Goal: Contribute content: Contribute content

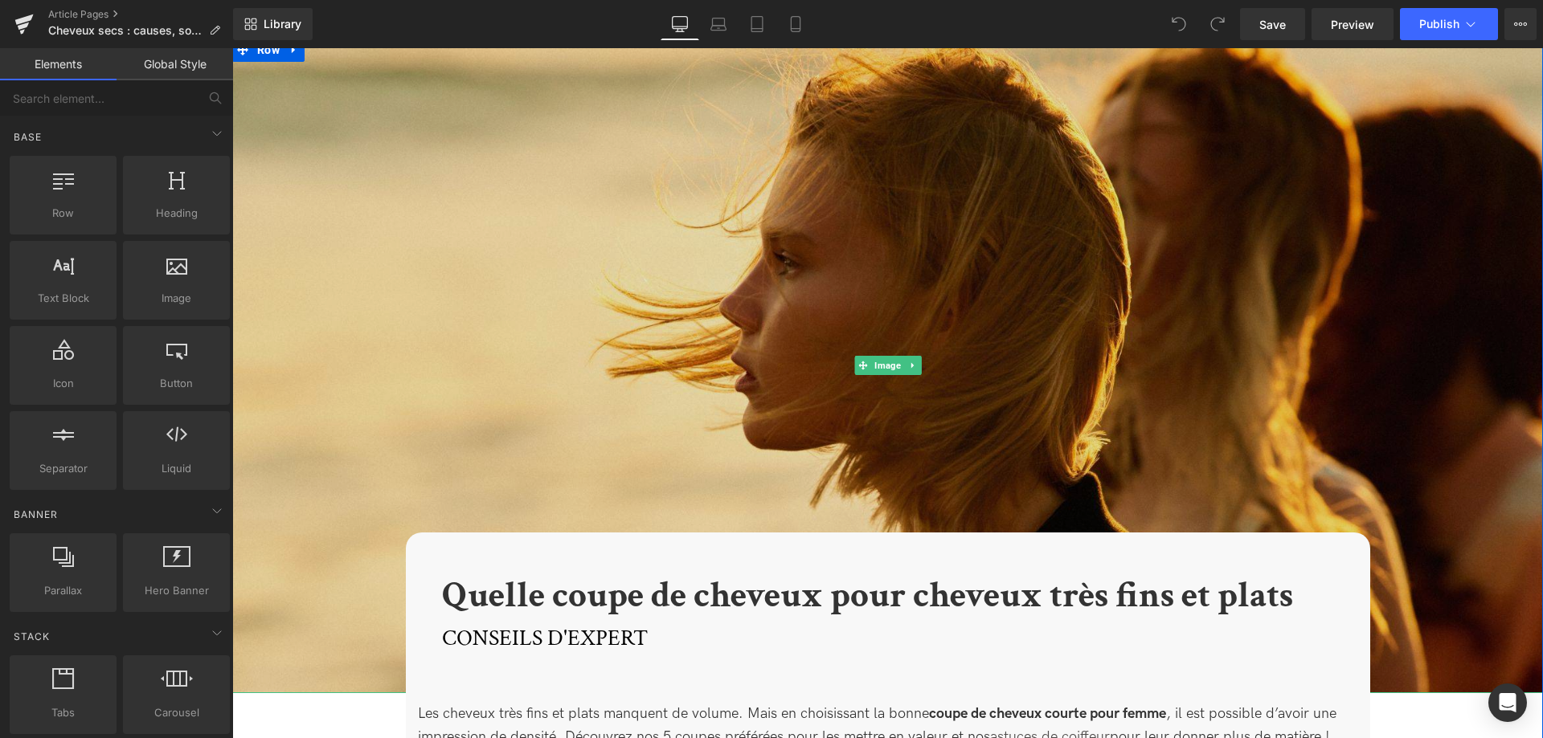
scroll to position [82, 0]
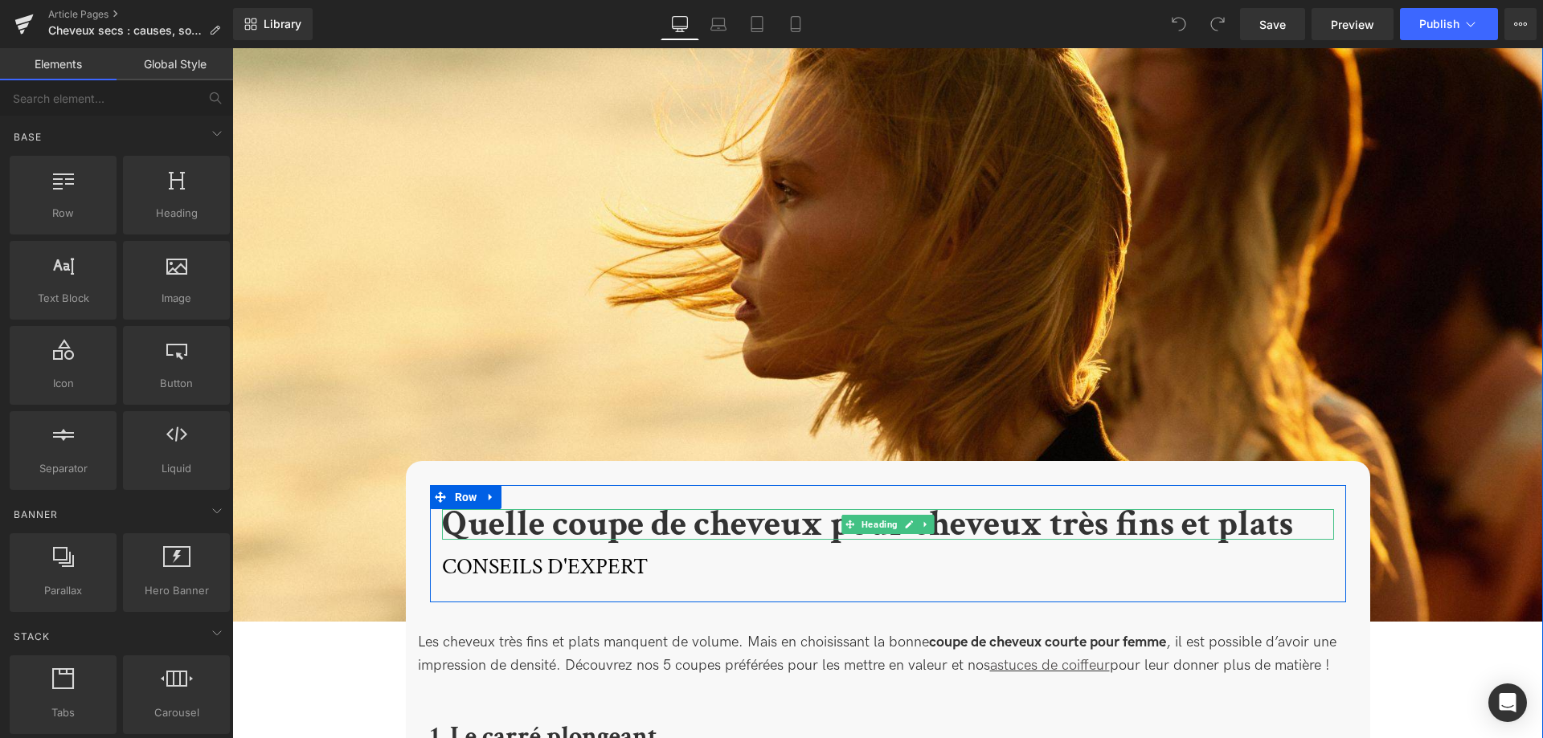
click at [1306, 531] on h1 "Quelle coupe de cheveux pour cheveux très fins et plats" at bounding box center [888, 524] width 892 height 31
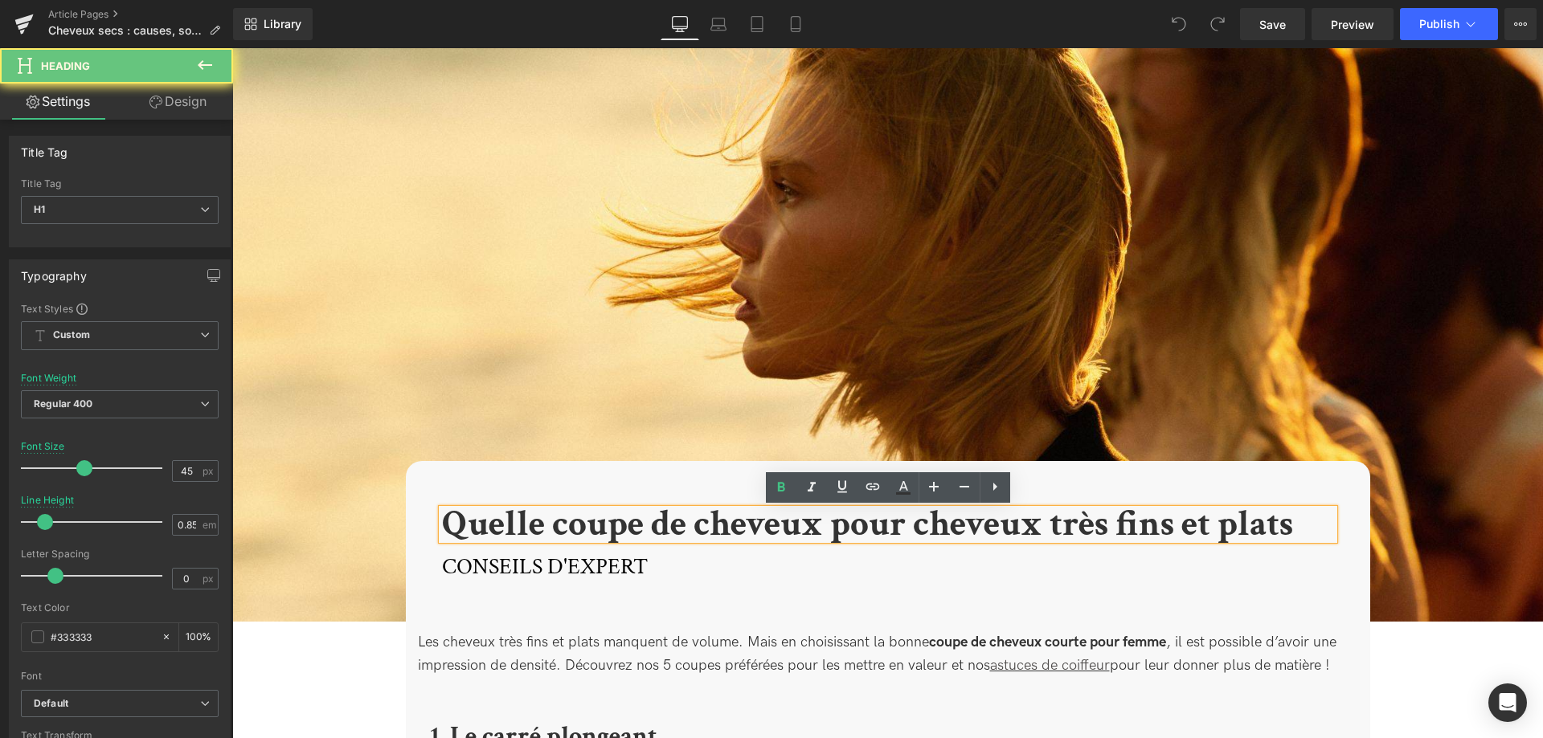
click at [1293, 526] on b "Quelle coupe de cheveux pour cheveux très fins et plats" at bounding box center [867, 524] width 851 height 47
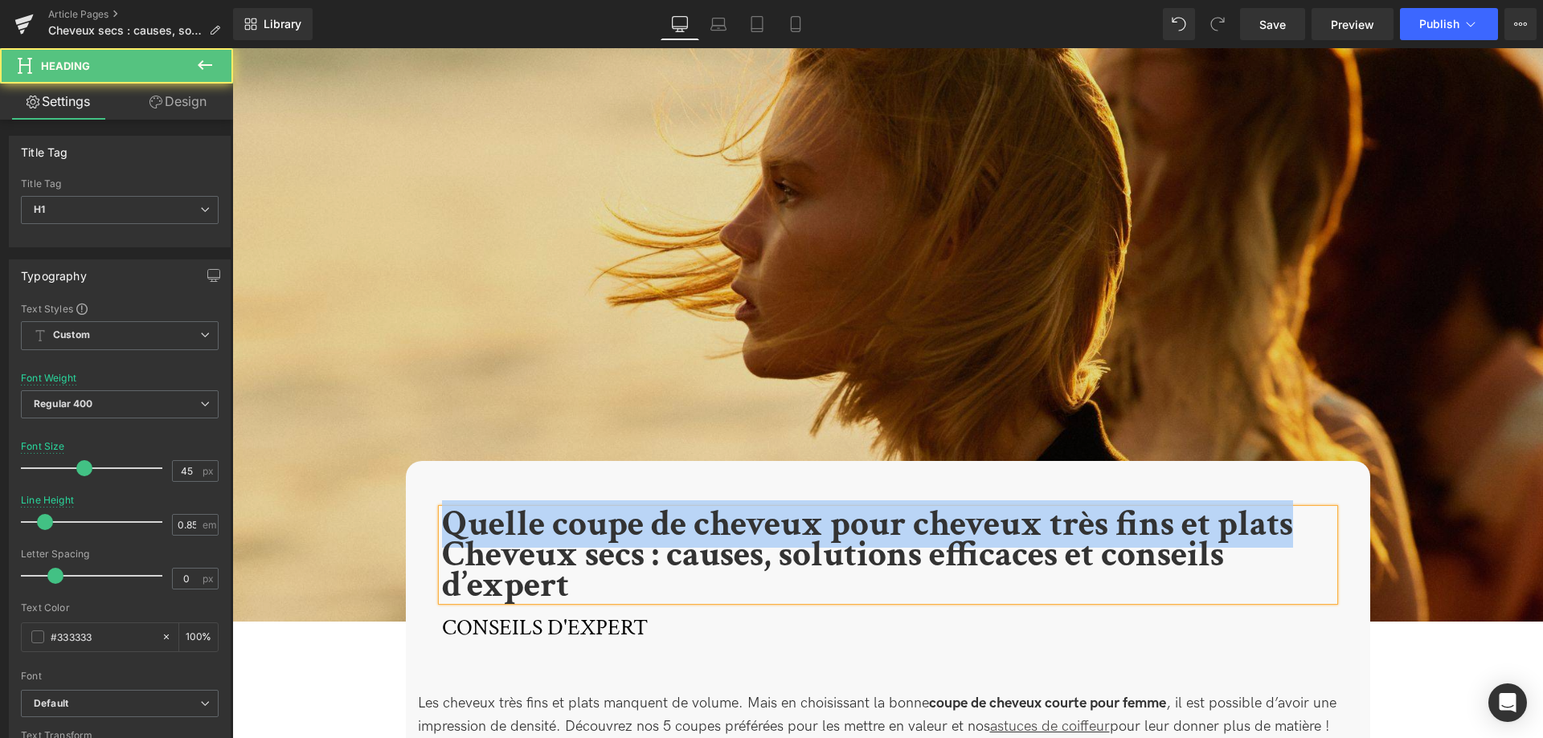
drag, startPoint x: 1298, startPoint y: 525, endPoint x: 394, endPoint y: 497, distance: 905.1
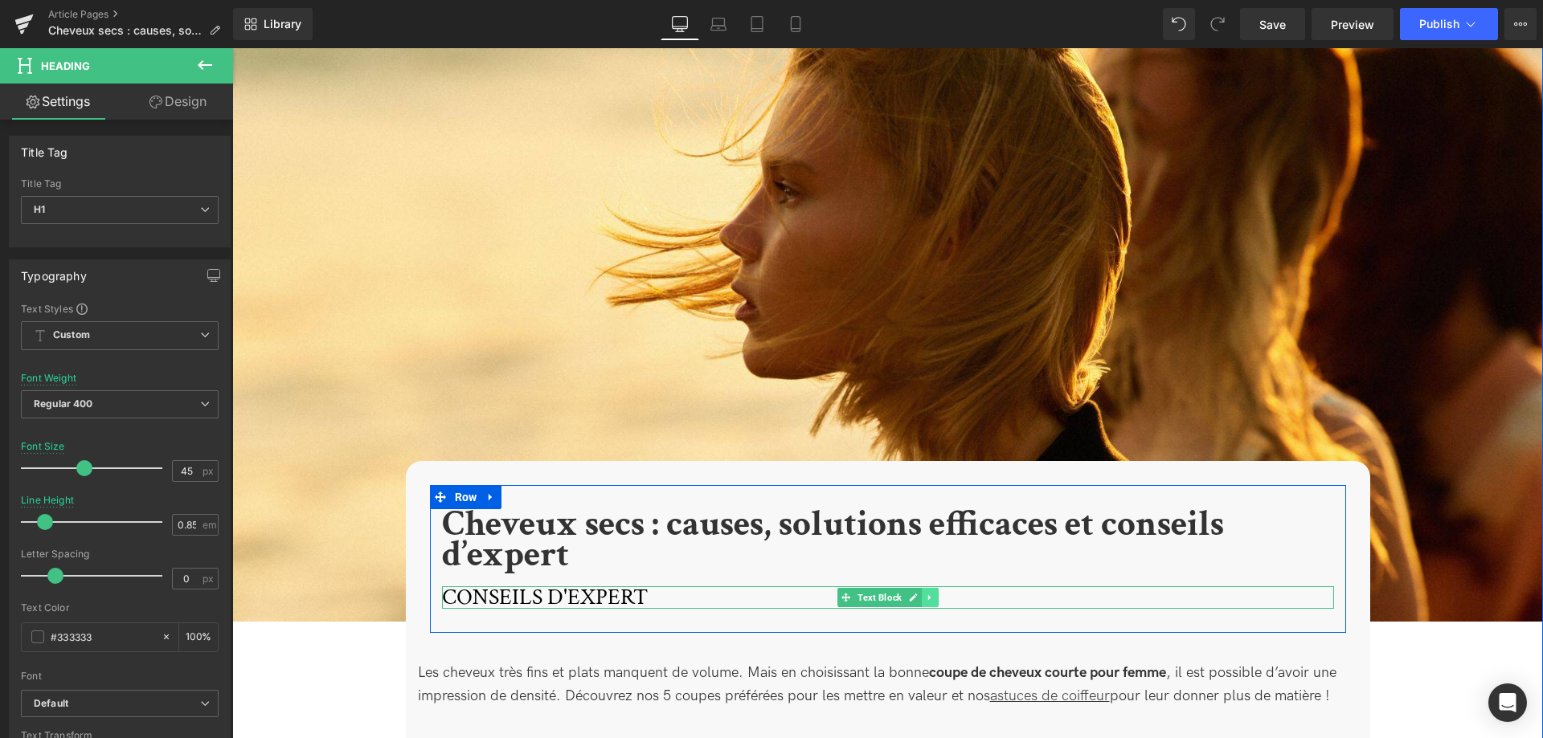
click at [929, 599] on icon at bounding box center [928, 598] width 2 height 6
click at [936, 599] on icon at bounding box center [938, 597] width 9 height 9
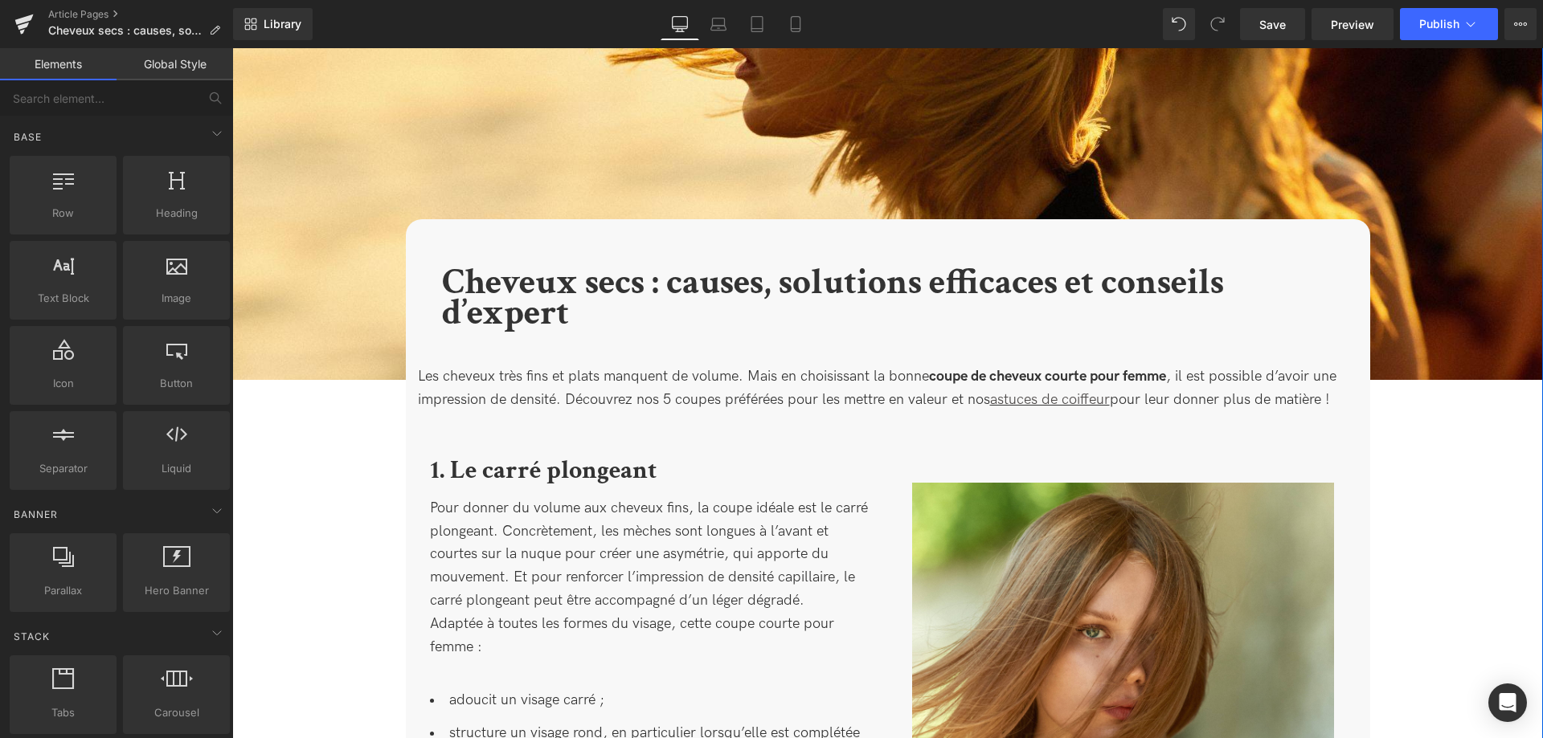
scroll to position [328, 0]
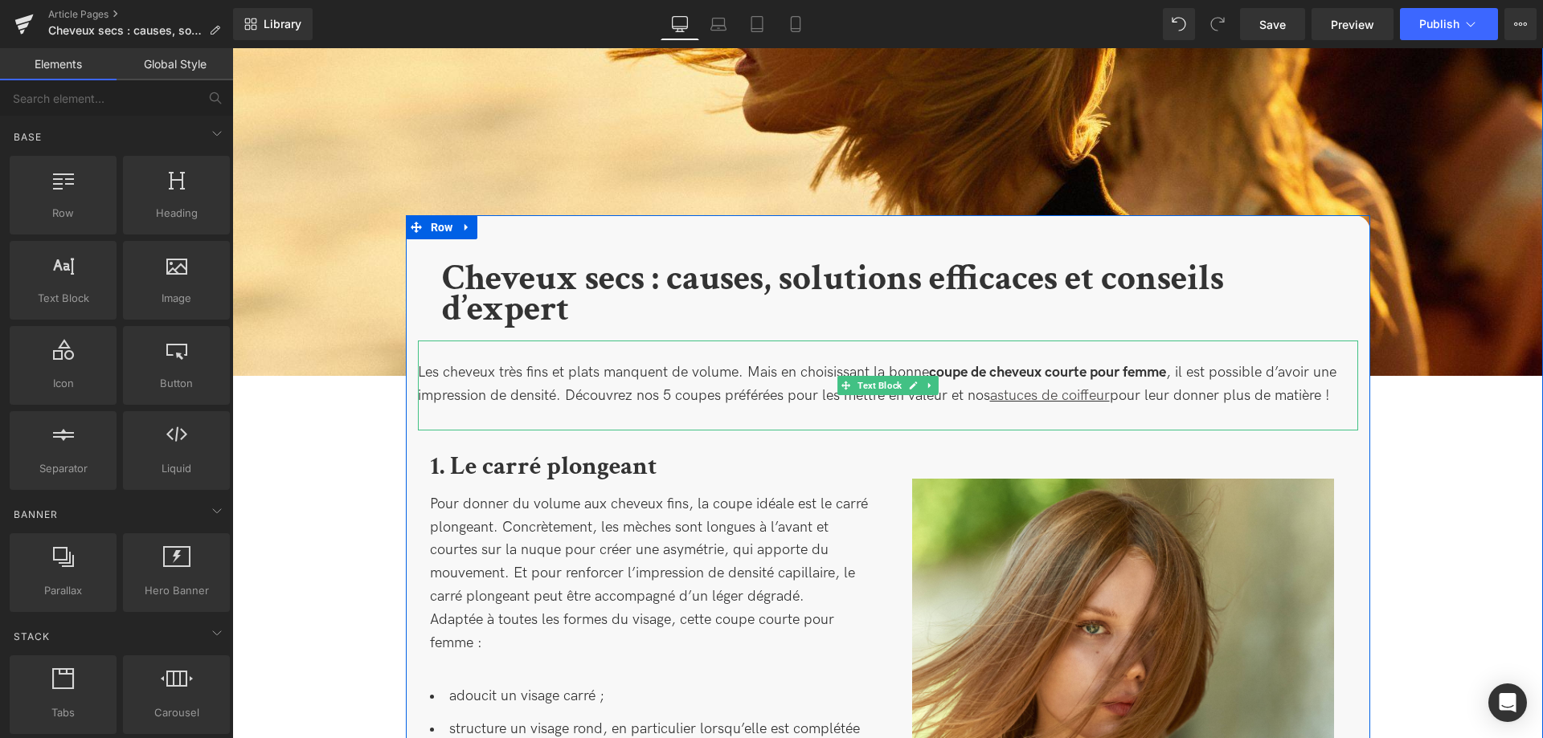
click at [663, 390] on p "Les cheveux très fins et plats manquent de volume. Mais en choisissant la bonne…" at bounding box center [888, 385] width 940 height 47
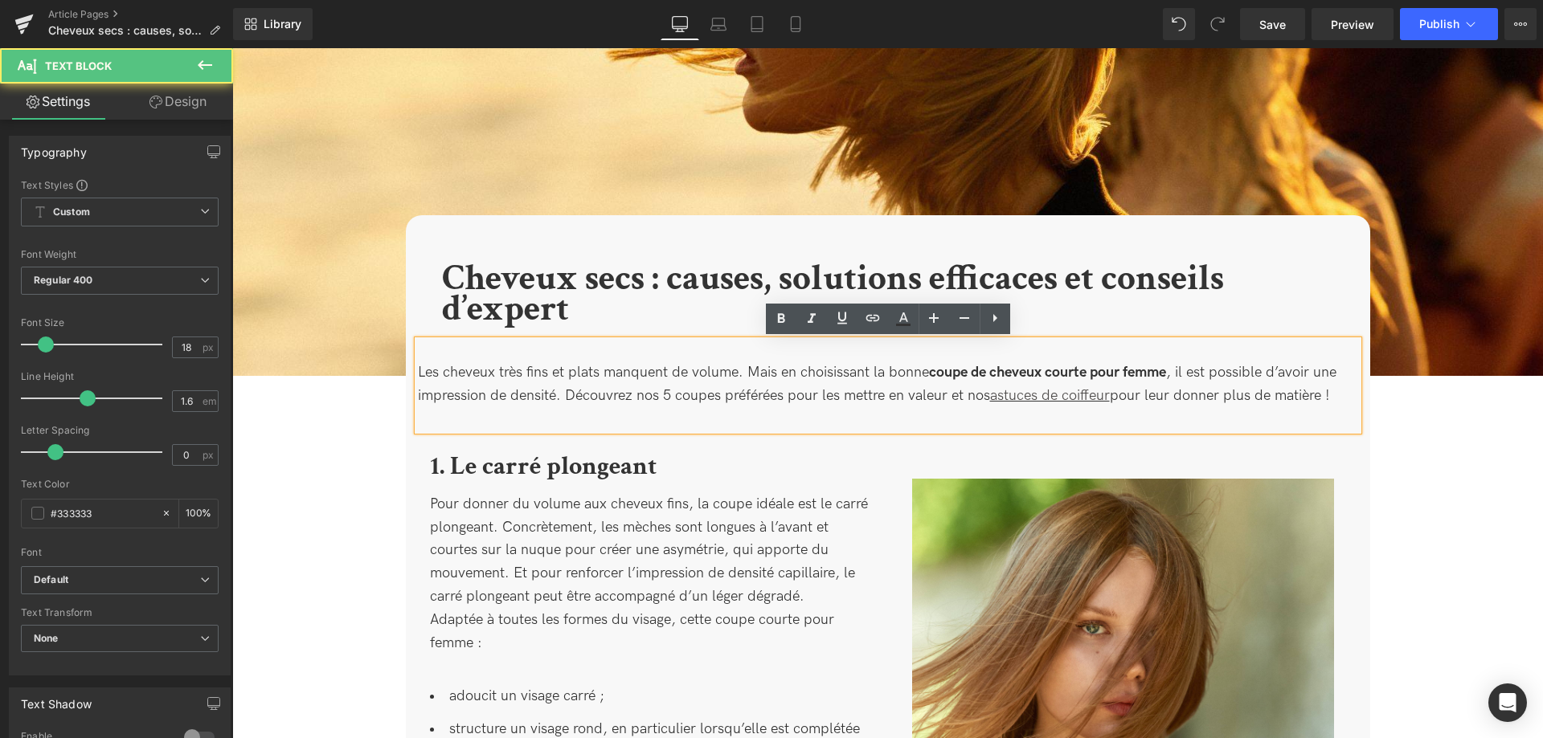
click at [1344, 401] on p "Les cheveux très fins et plats manquent de volume. Mais en choisissant la bonne…" at bounding box center [888, 385] width 940 height 47
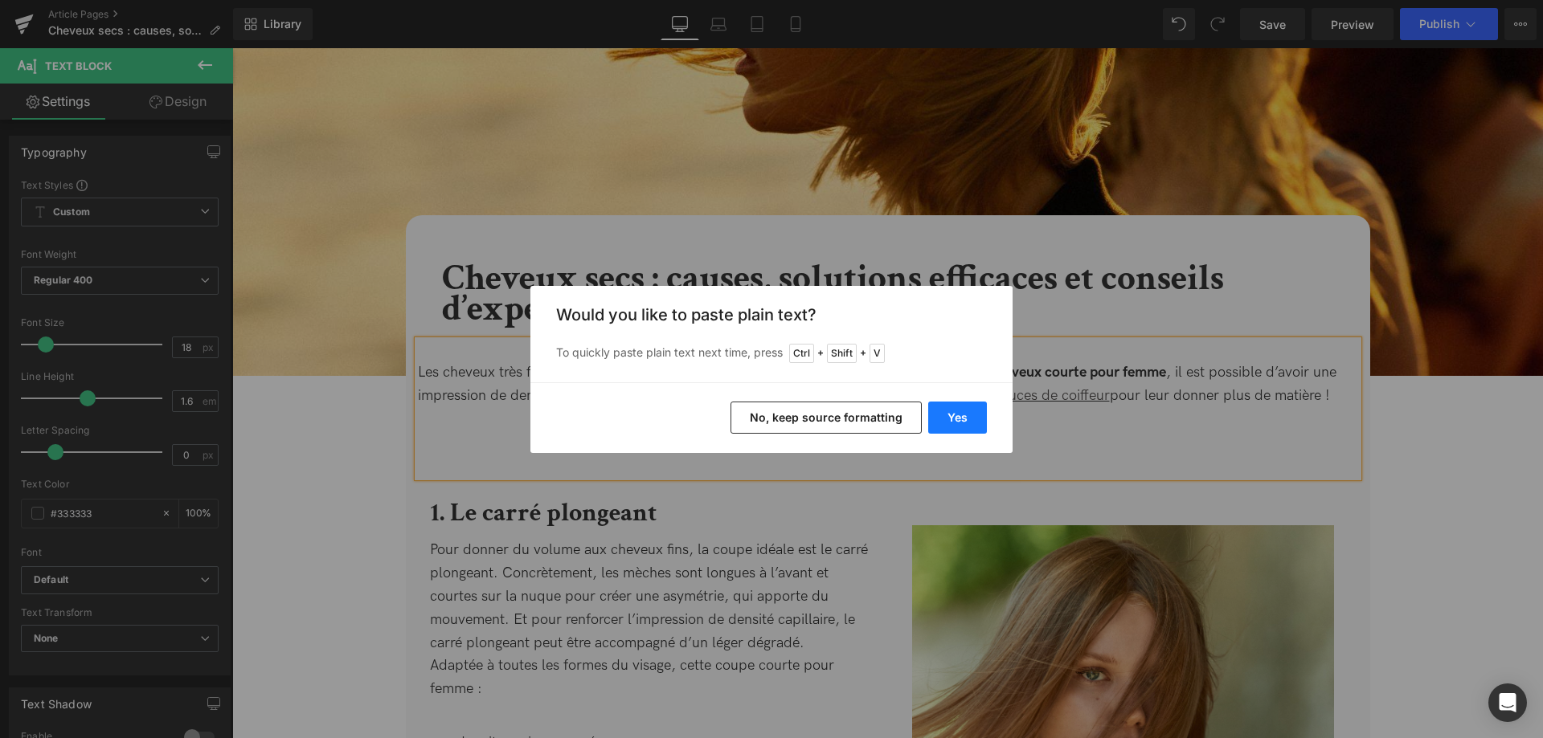
click at [950, 421] on button "Yes" at bounding box center [957, 418] width 59 height 32
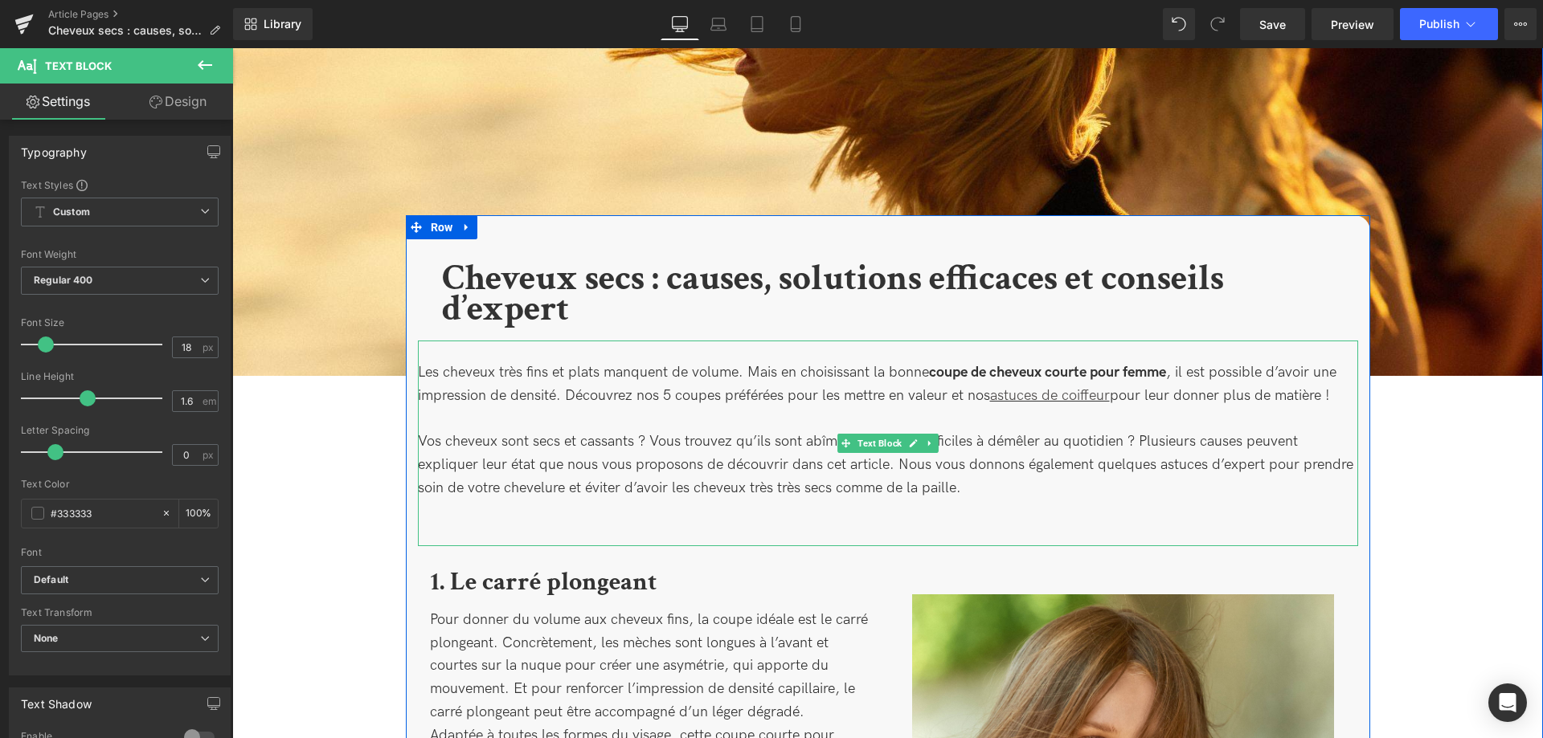
click at [471, 519] on p "Vos cheveux sont secs et cassants ? Vous trouvez qu’ils sont abîmés, rêches et …" at bounding box center [888, 477] width 940 height 92
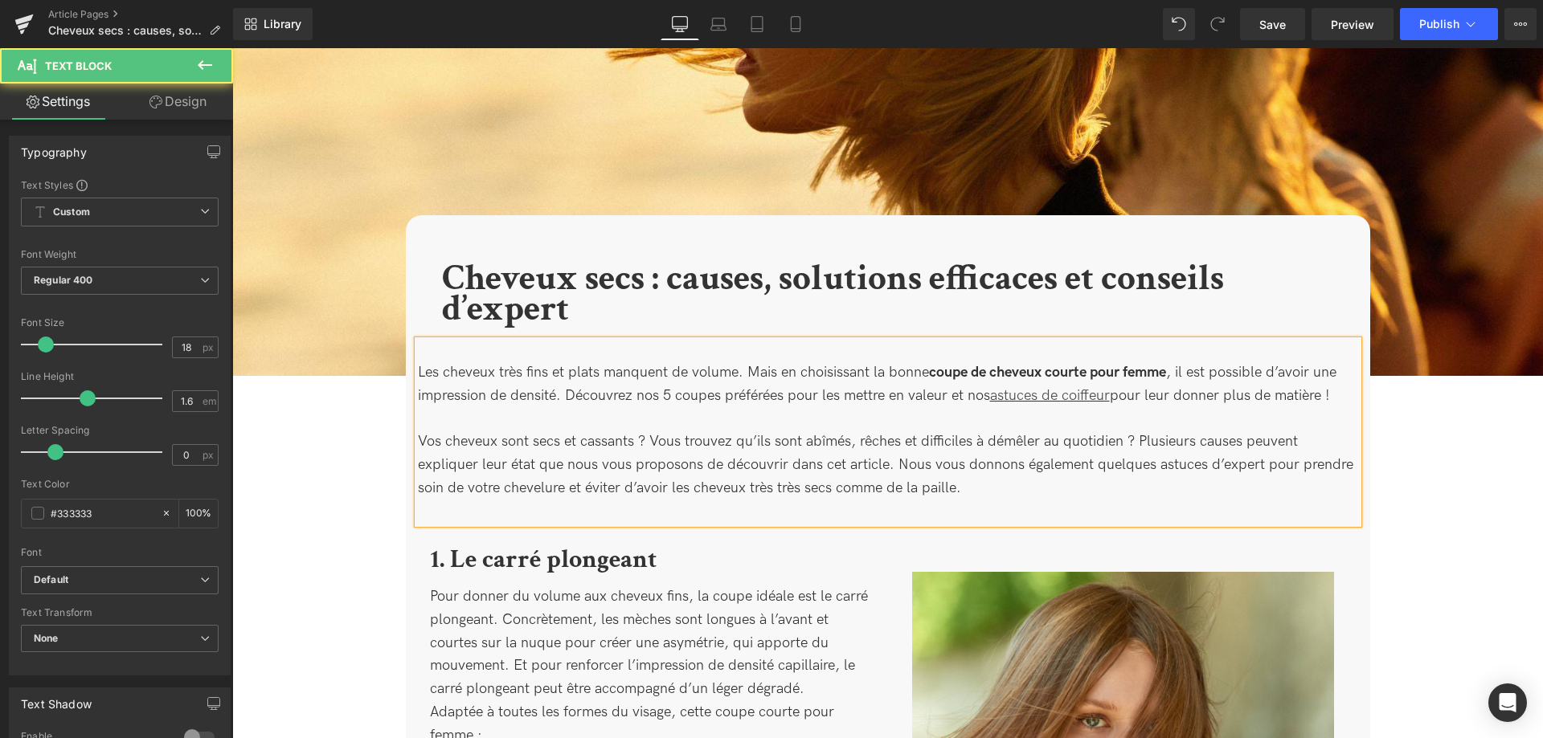
click at [490, 506] on p at bounding box center [888, 512] width 940 height 23
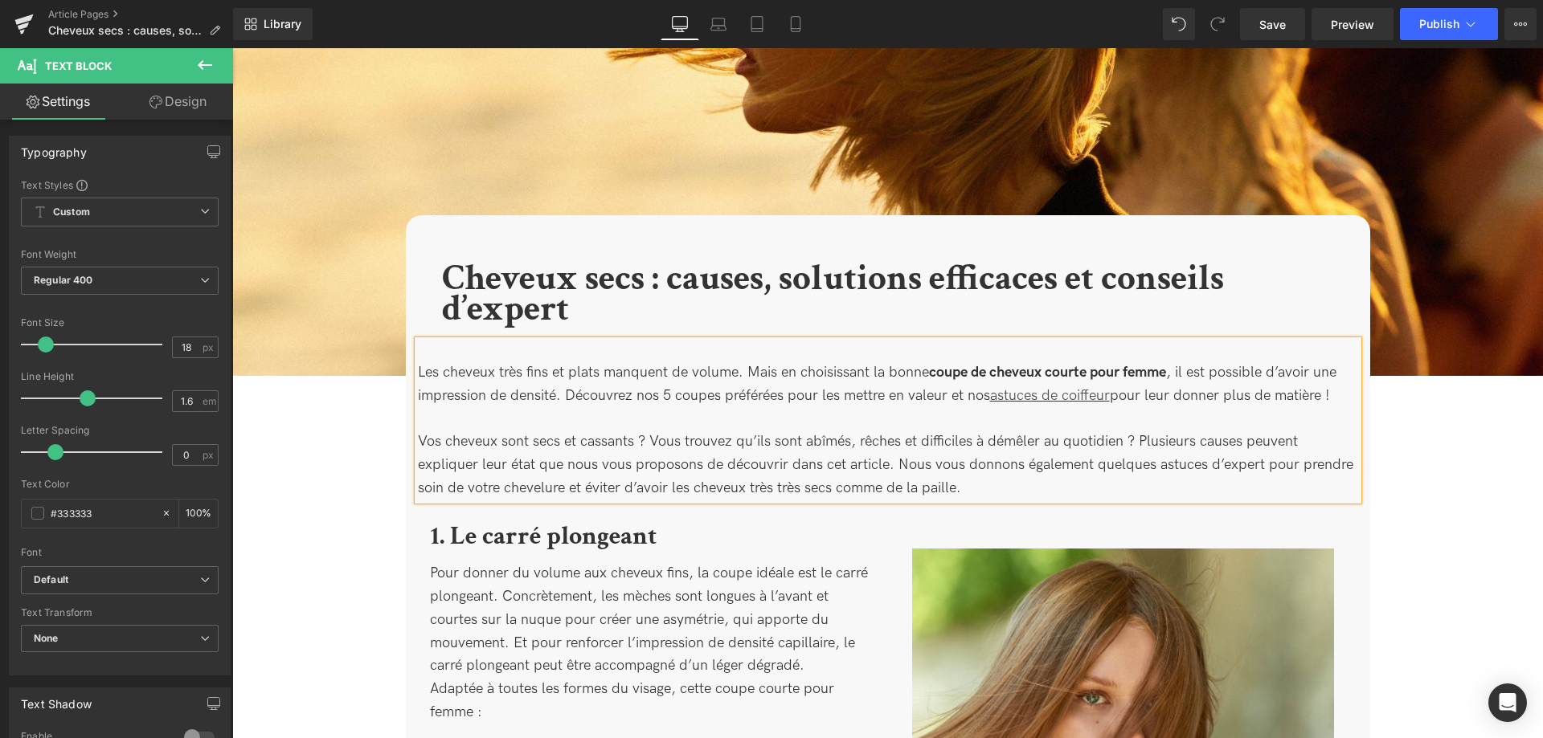
click at [874, 412] on p at bounding box center [888, 419] width 940 height 23
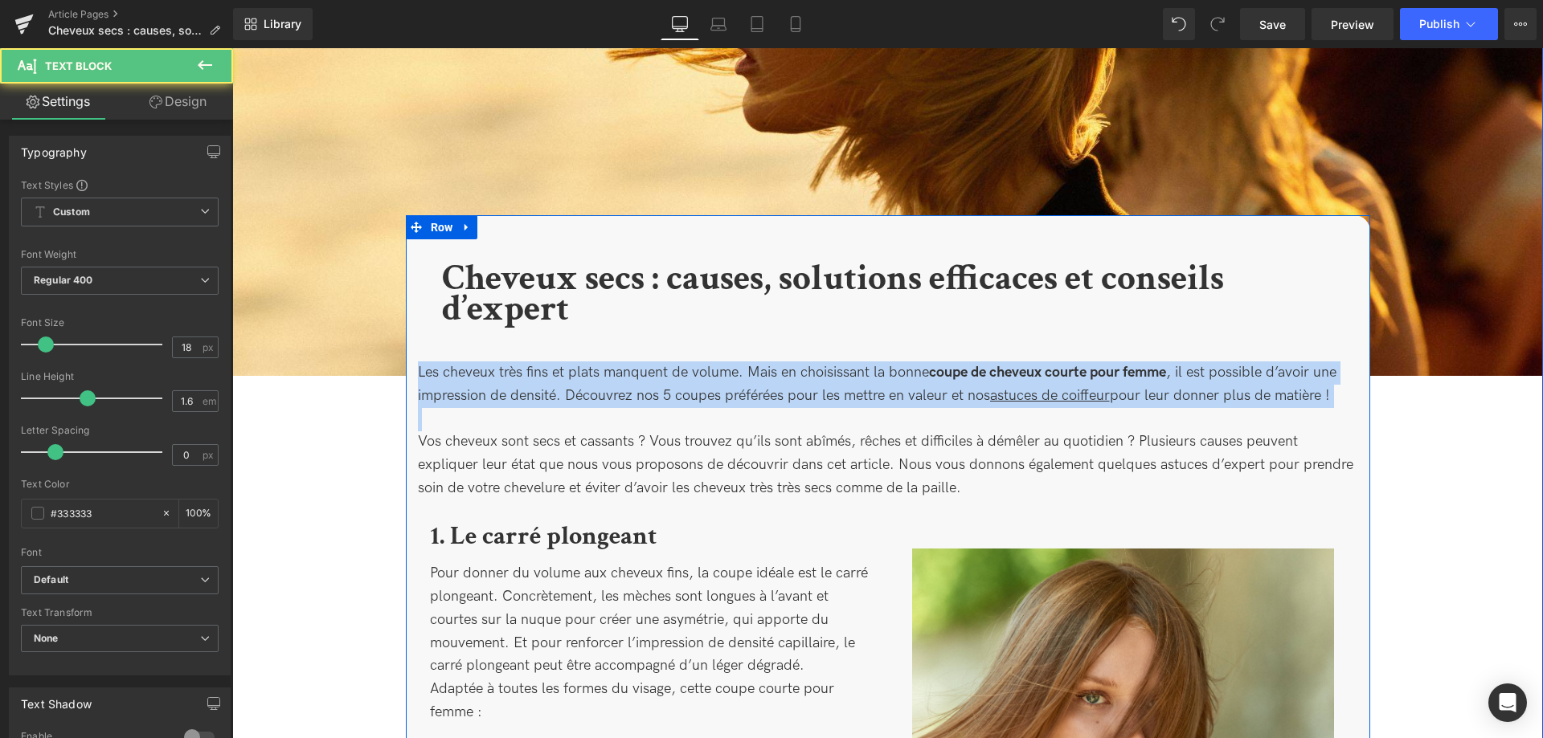
drag, startPoint x: 435, startPoint y: 419, endPoint x: 417, endPoint y: 353, distance: 69.0
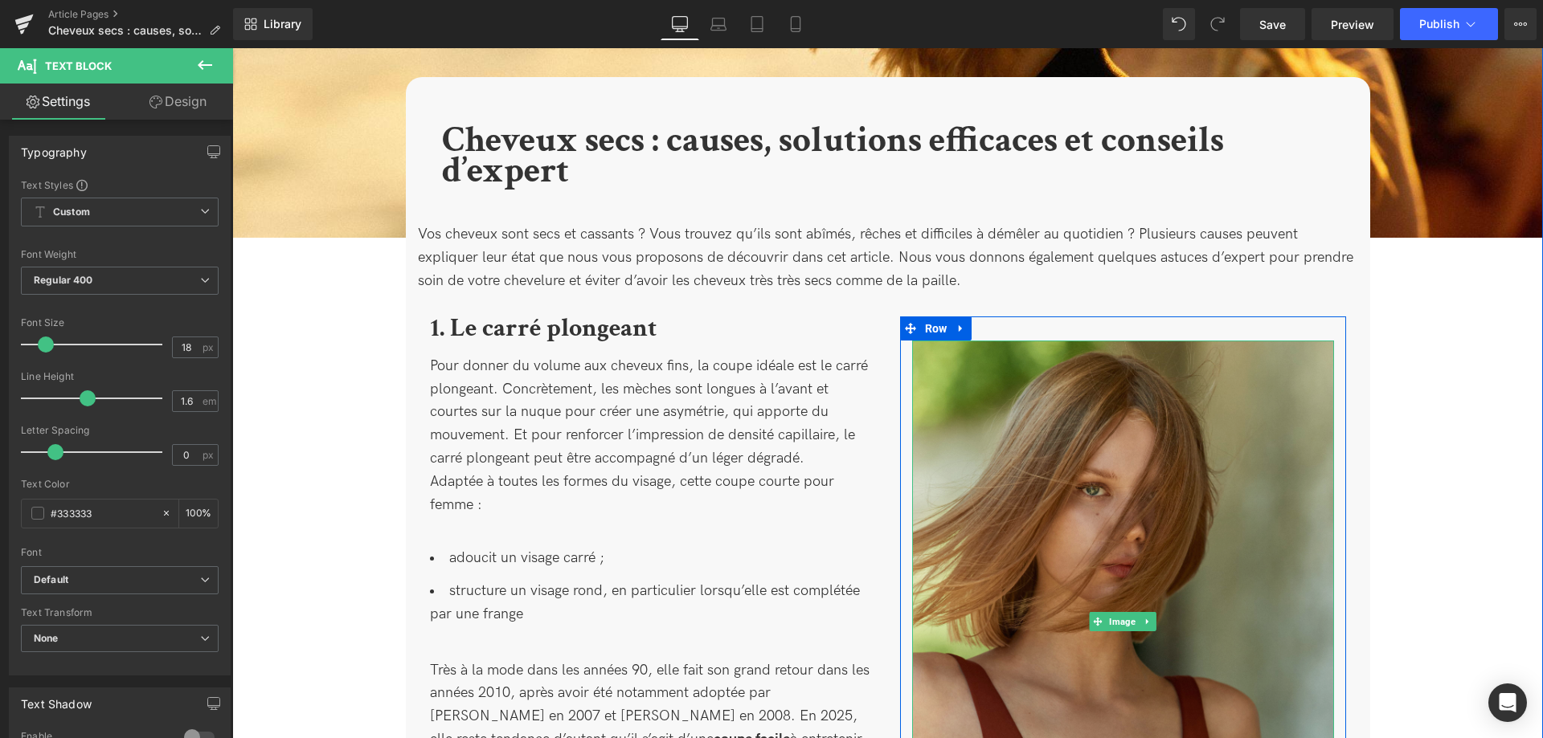
scroll to position [492, 0]
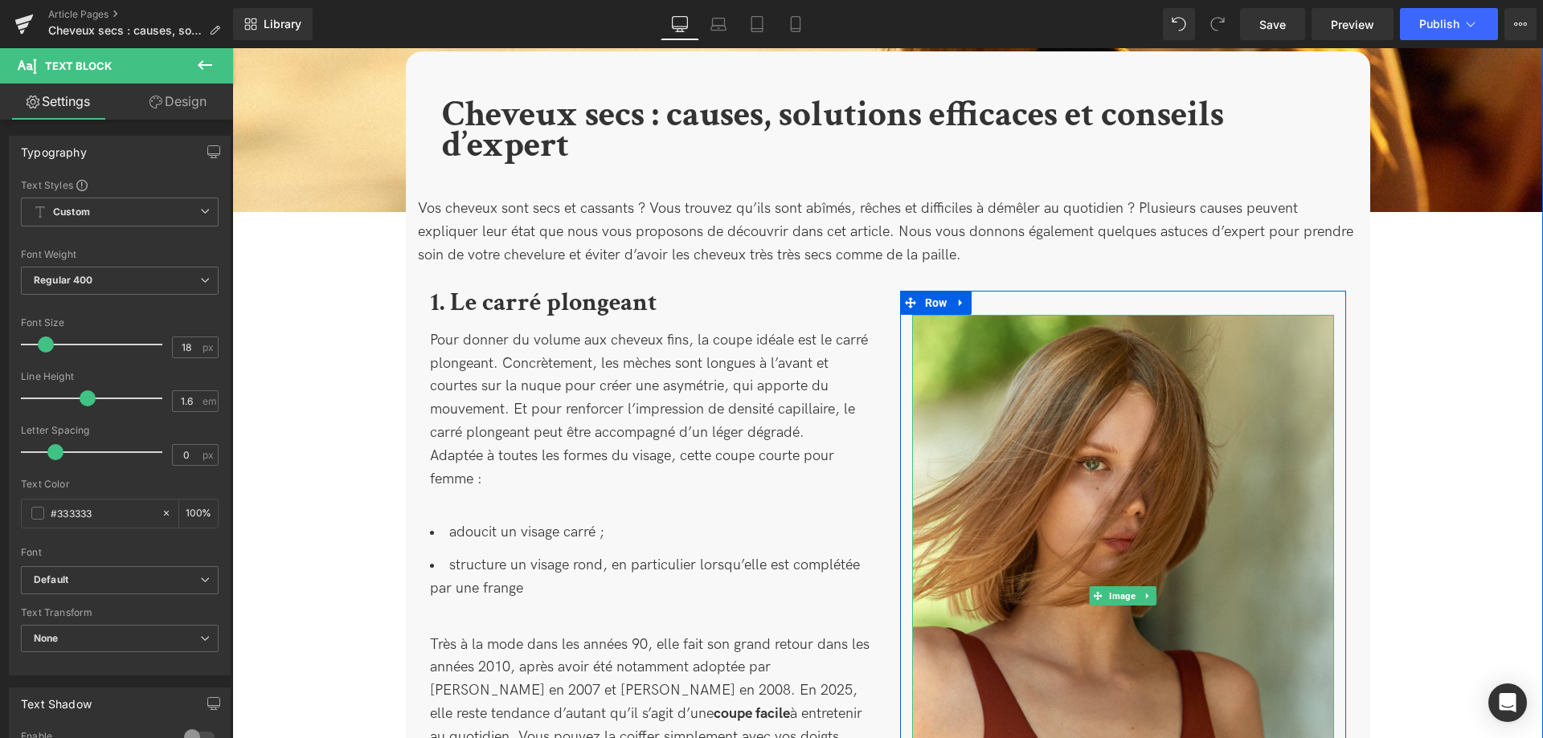
drag, startPoint x: 1208, startPoint y: 604, endPoint x: 1456, endPoint y: 718, distance: 273.2
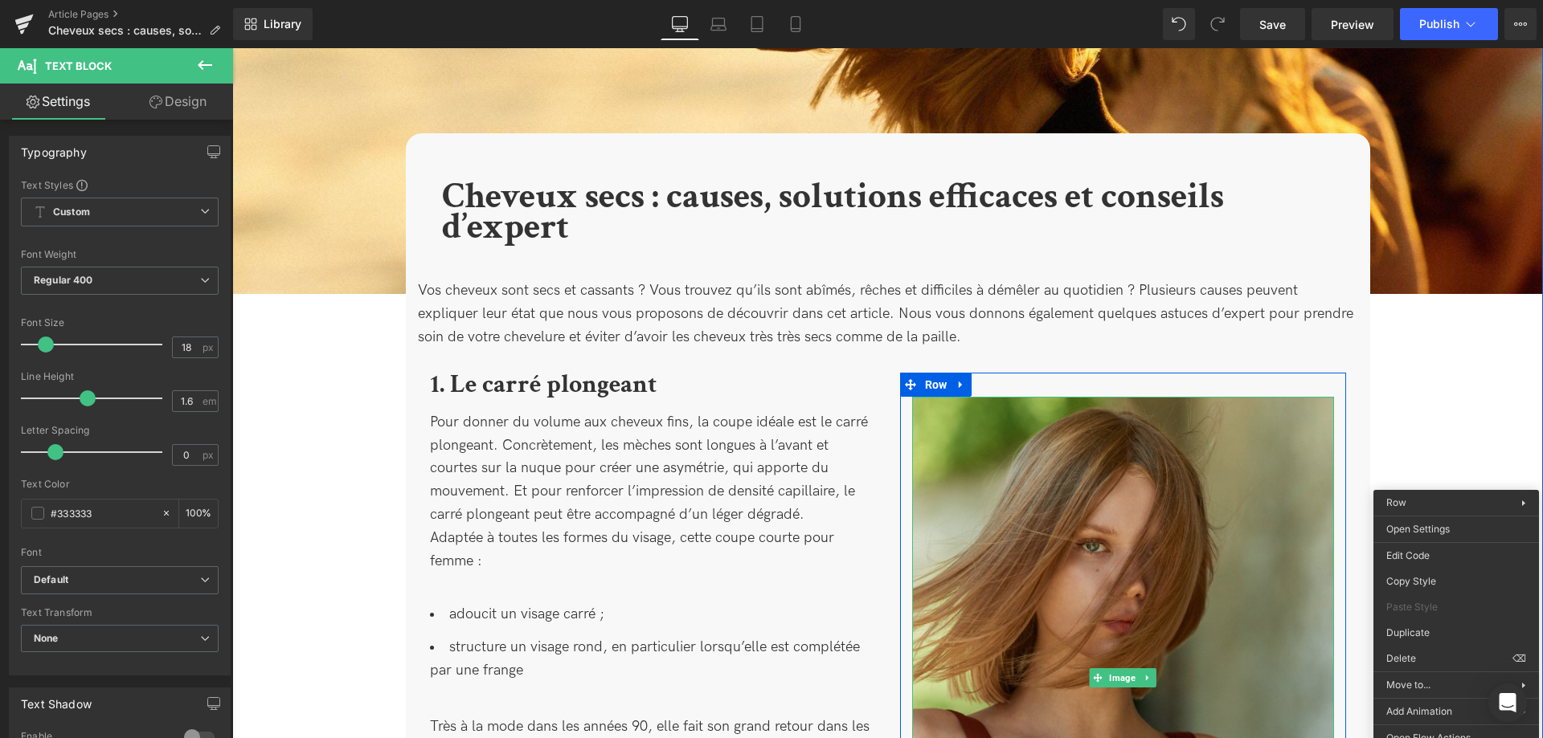
scroll to position [574, 0]
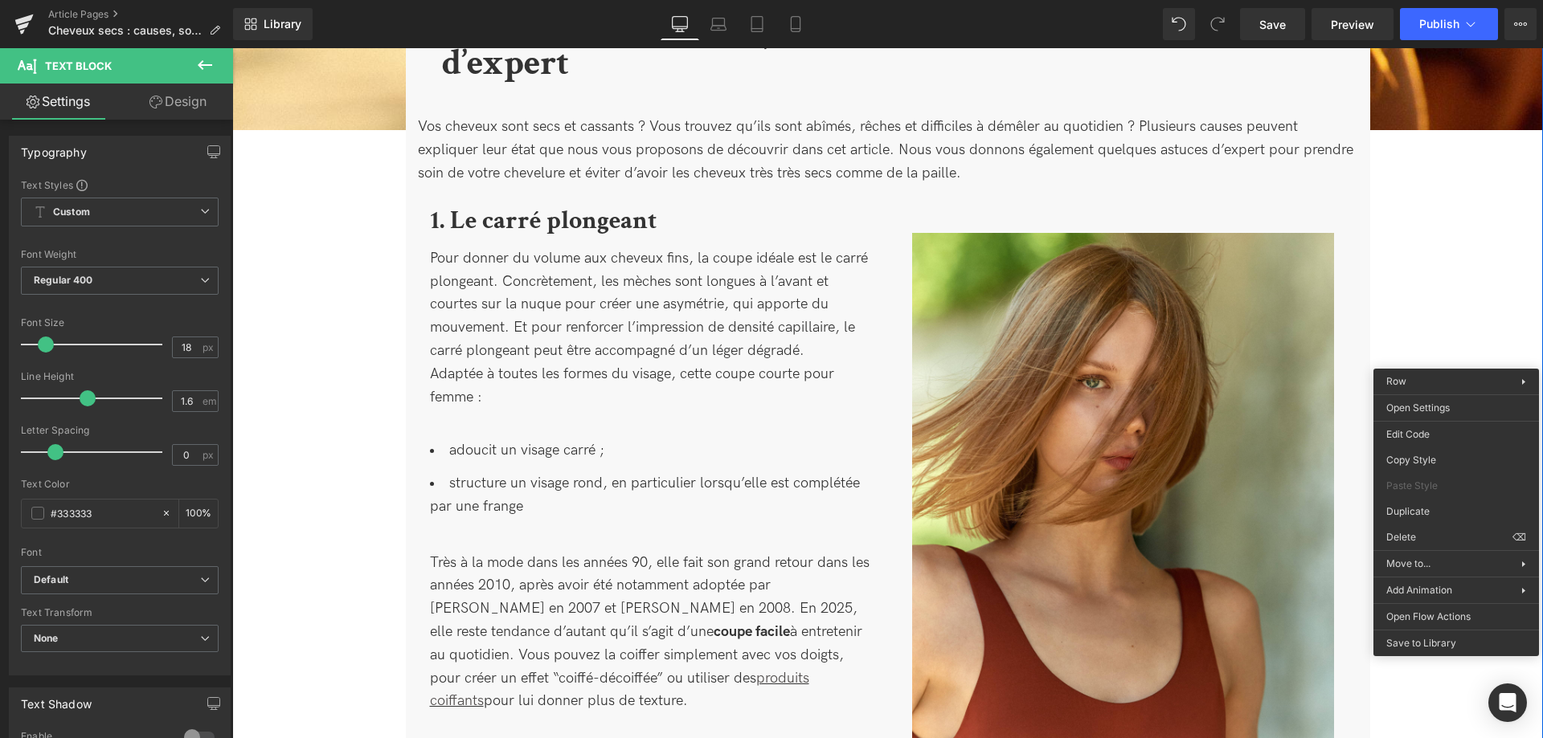
click at [206, 62] on icon at bounding box center [204, 64] width 19 height 19
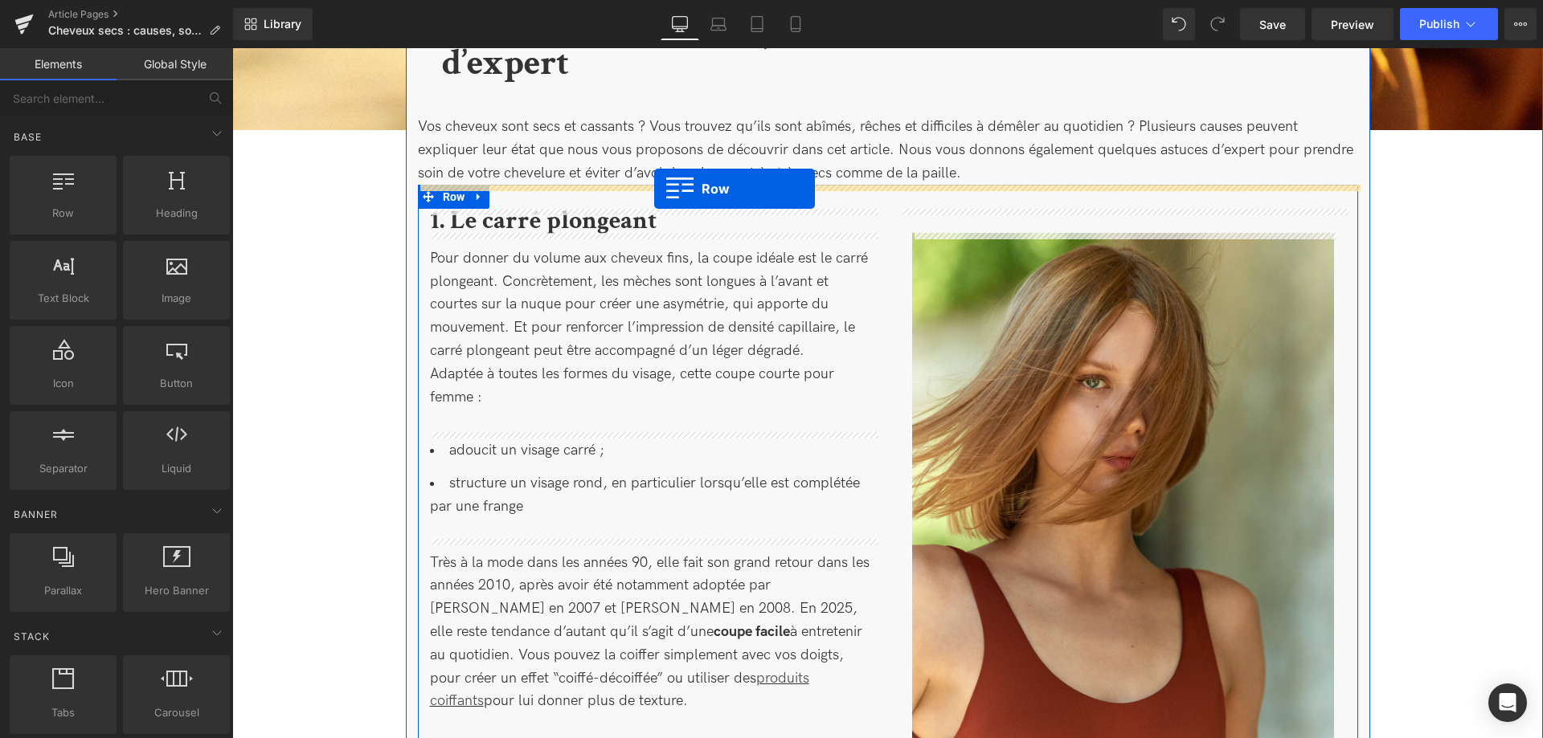
drag, startPoint x: 296, startPoint y: 256, endPoint x: 654, endPoint y: 189, distance: 363.8
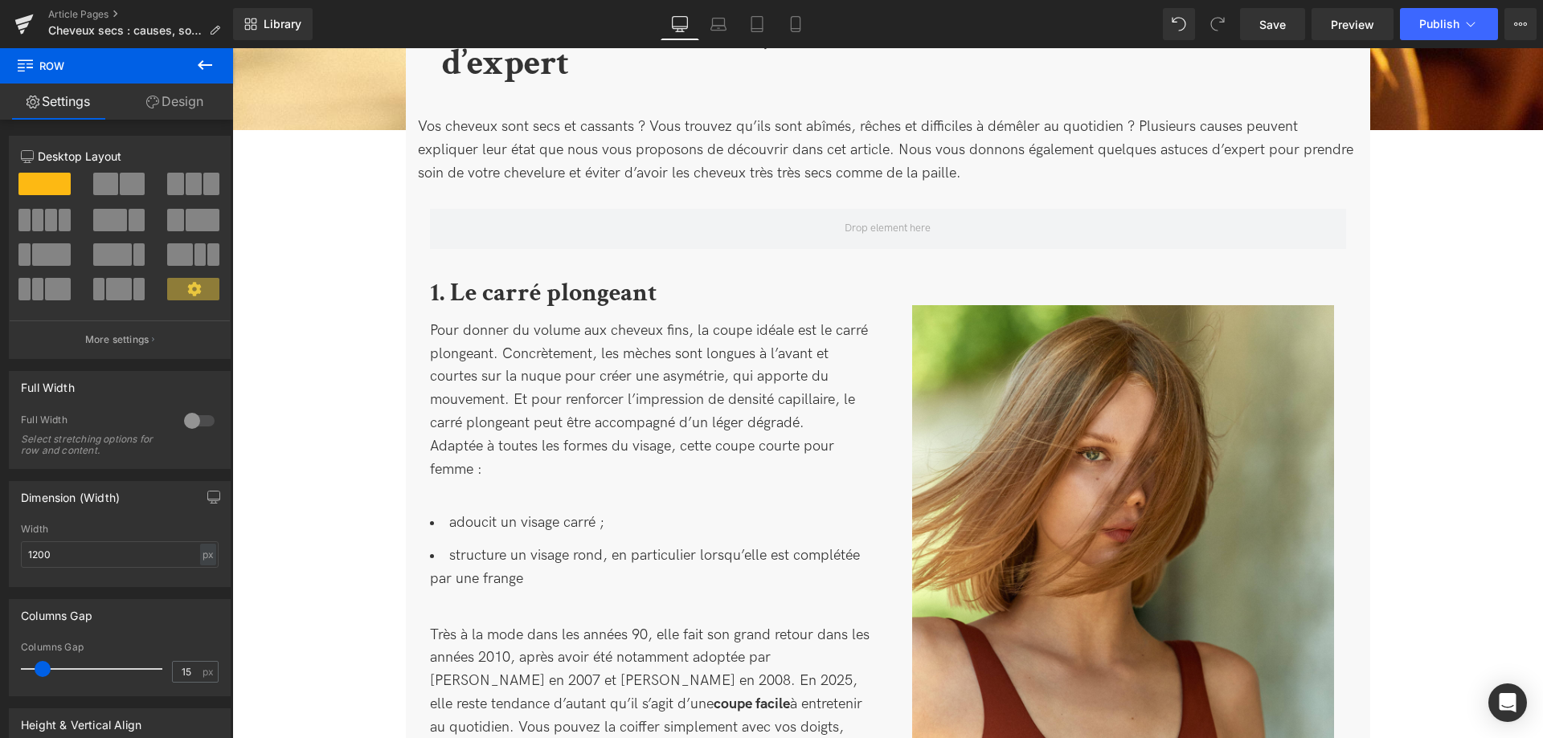
click at [219, 64] on button at bounding box center [205, 65] width 56 height 35
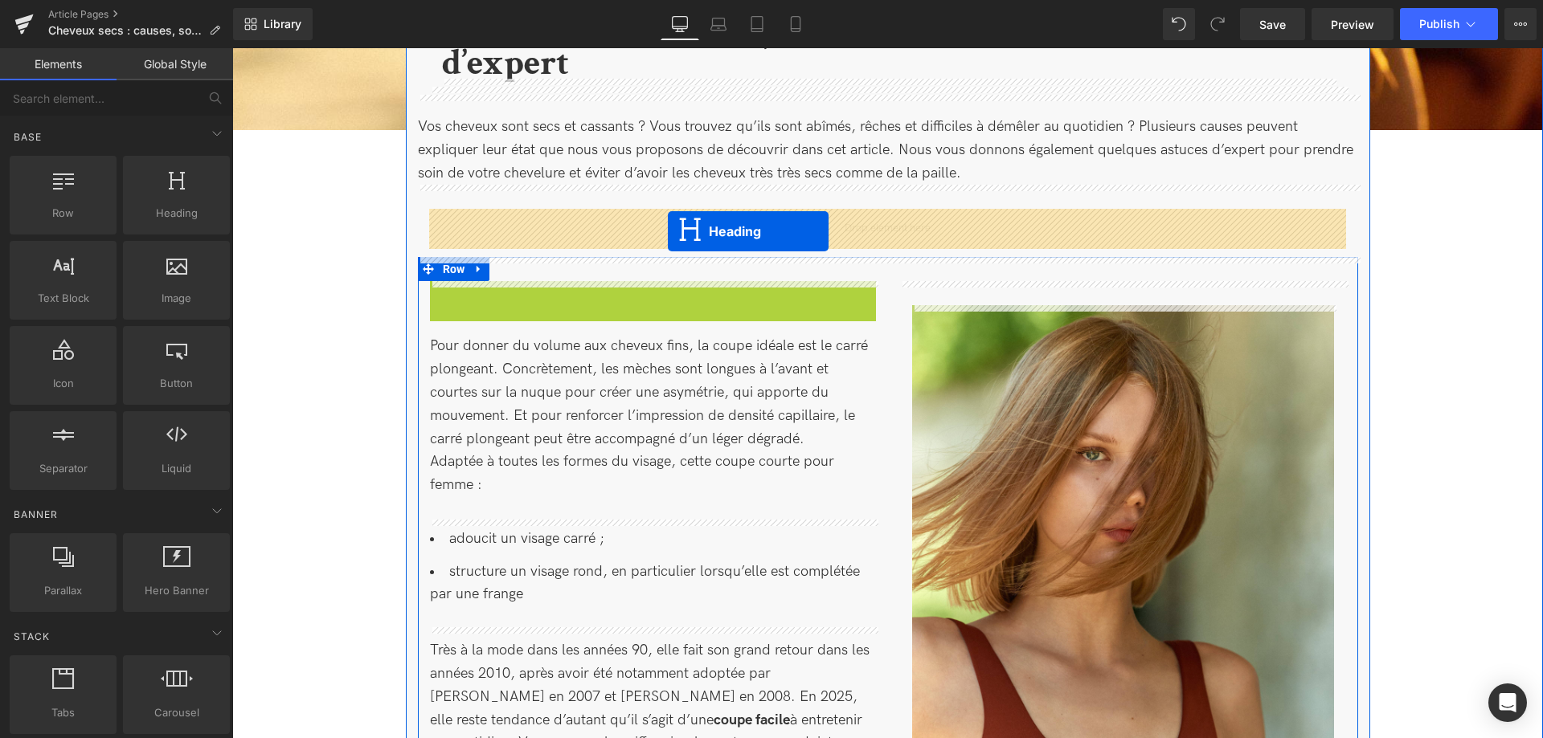
drag, startPoint x: 615, startPoint y: 302, endPoint x: 668, endPoint y: 231, distance: 87.9
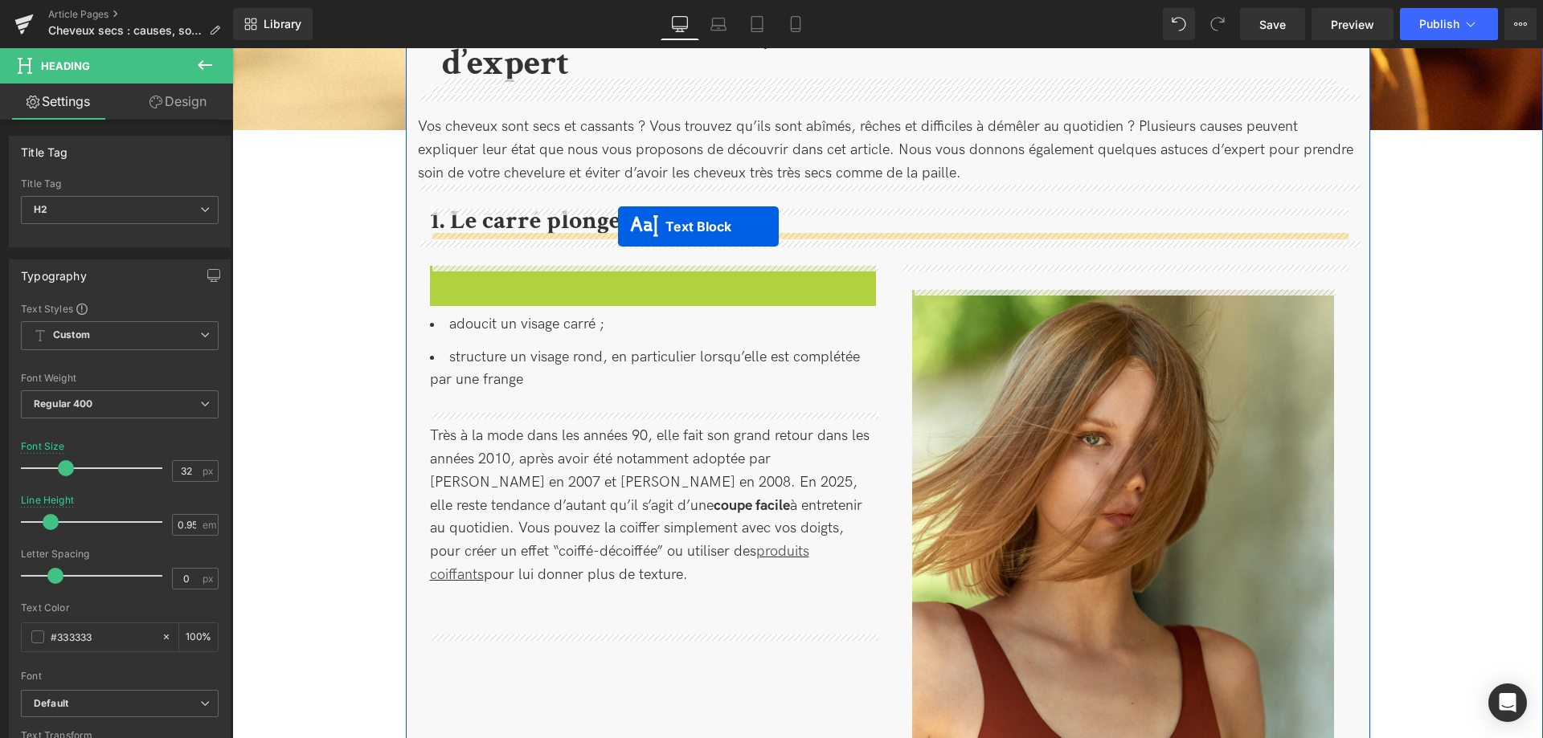
drag, startPoint x: 611, startPoint y: 363, endPoint x: 618, endPoint y: 227, distance: 136.8
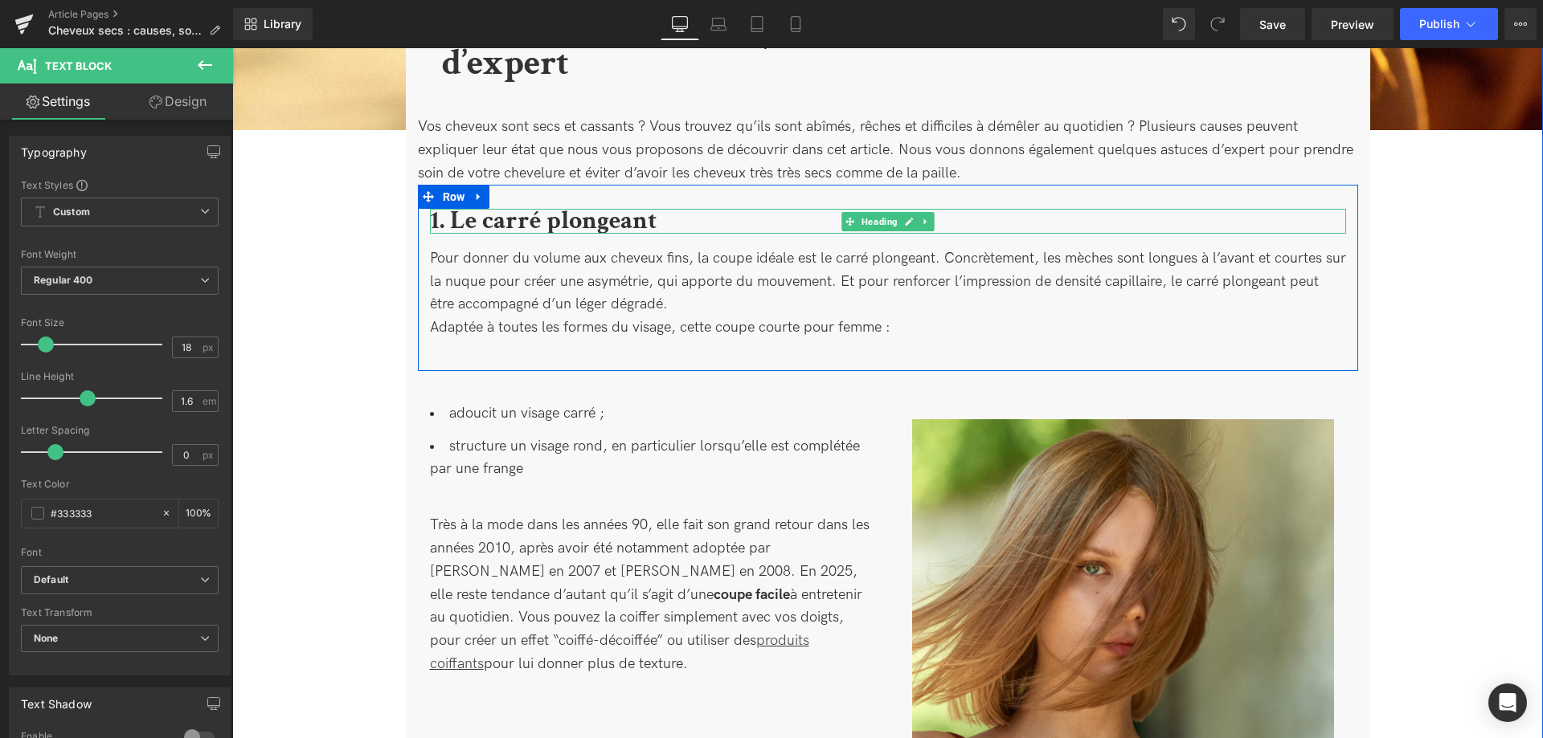
click at [732, 232] on div at bounding box center [888, 232] width 916 height 4
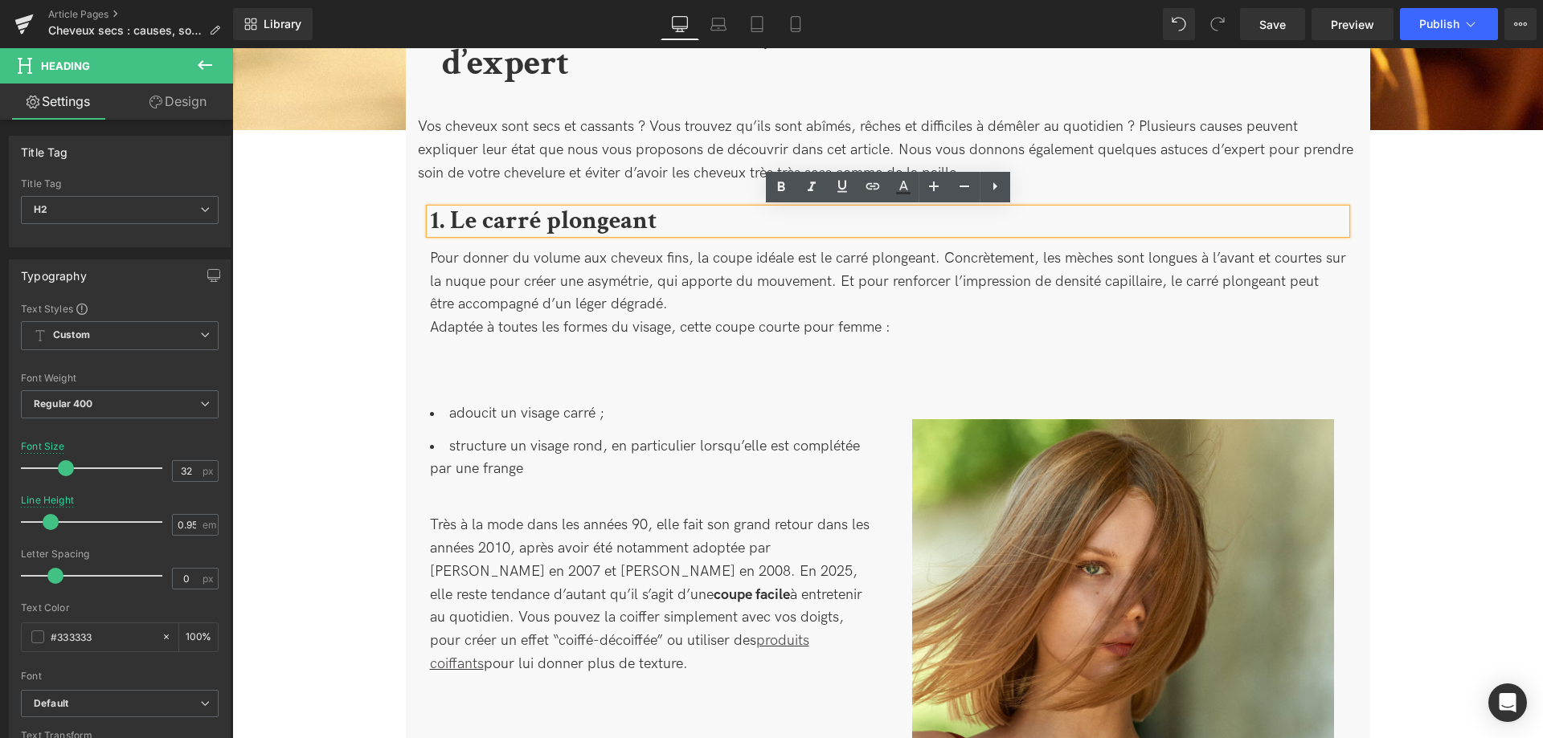
drag, startPoint x: 669, startPoint y: 219, endPoint x: 411, endPoint y: 201, distance: 259.4
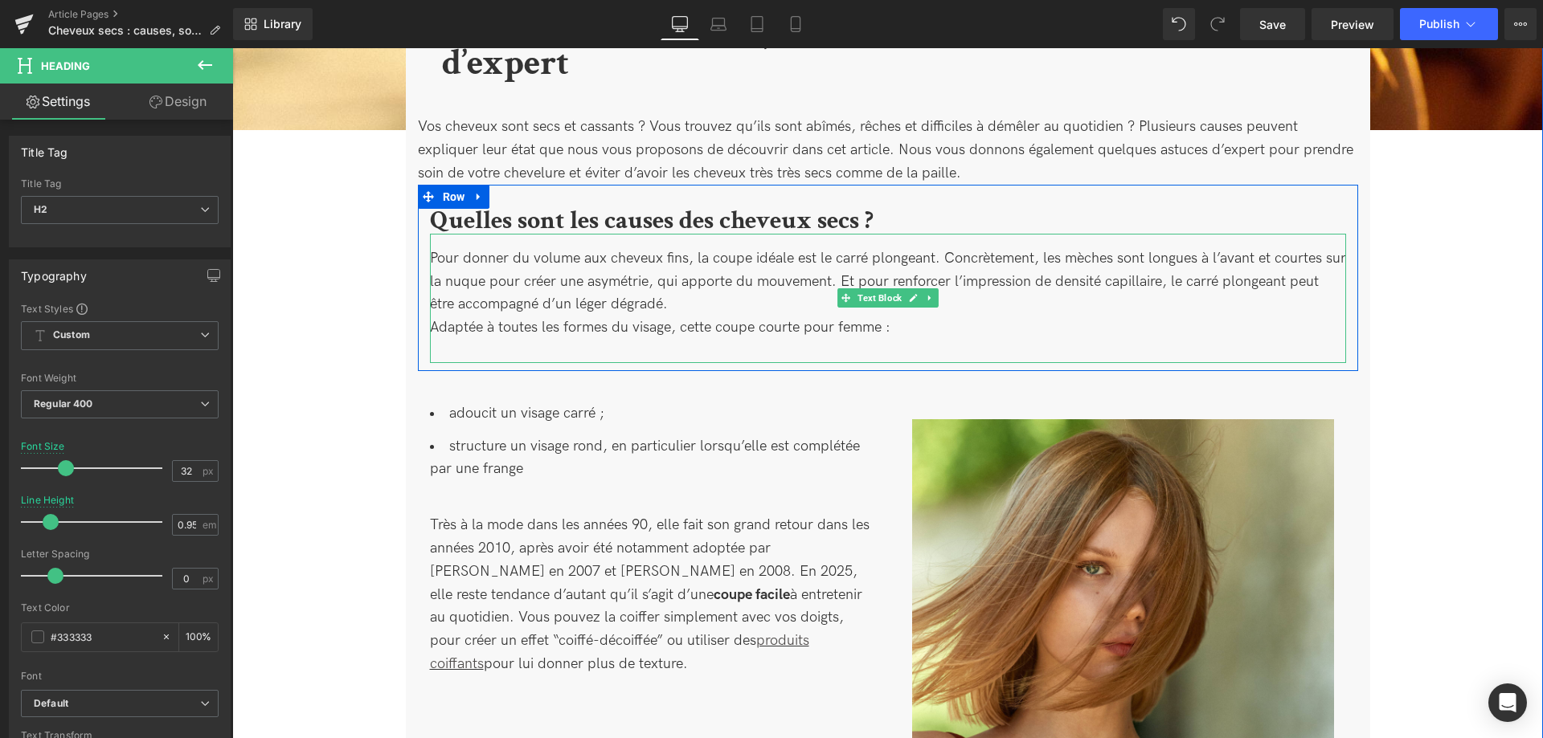
click at [774, 311] on p "Pour donner du volume aux cheveux fins, la coupe idéale est le carré plongeant.…" at bounding box center [888, 281] width 916 height 69
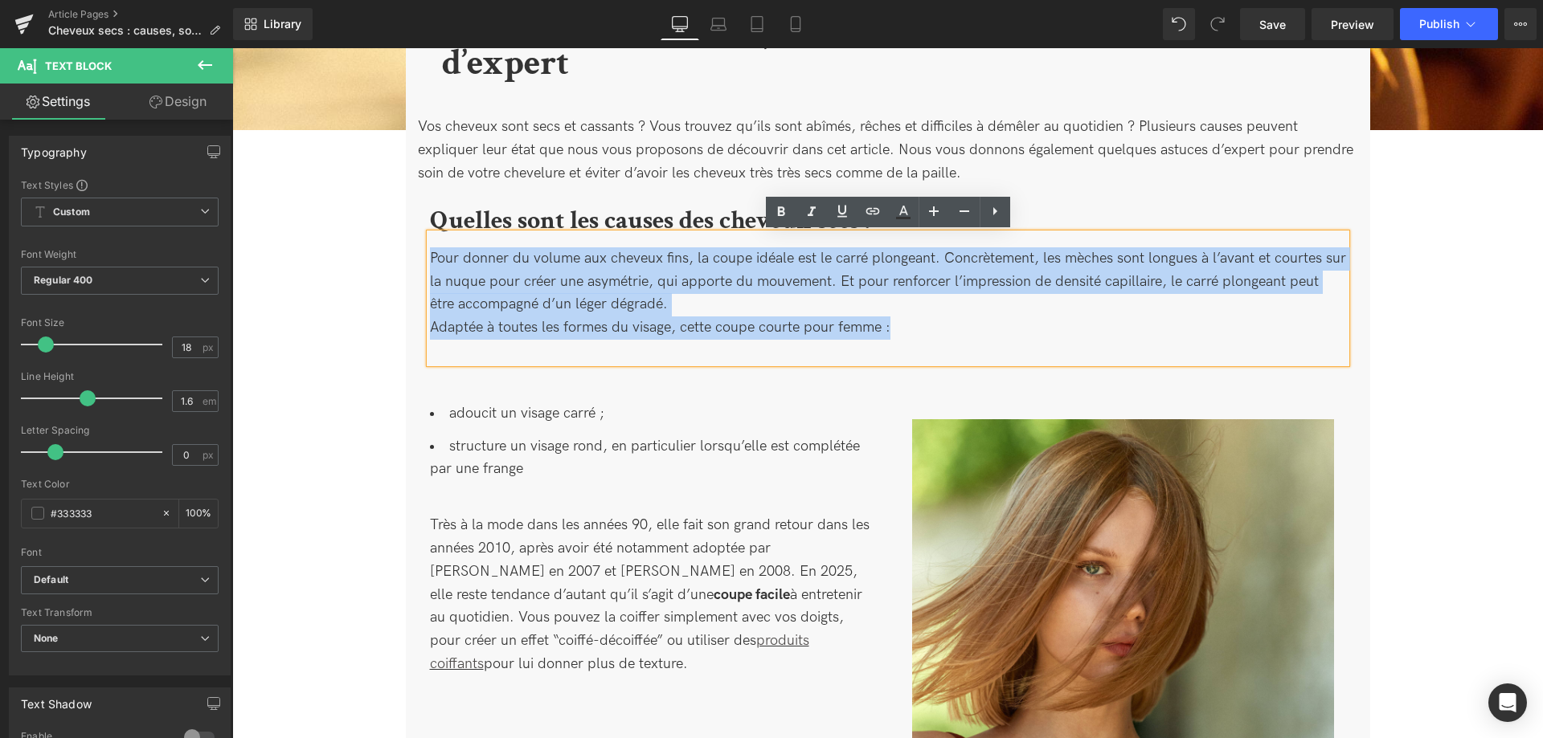
drag, startPoint x: 921, startPoint y: 333, endPoint x: 336, endPoint y: 227, distance: 594.4
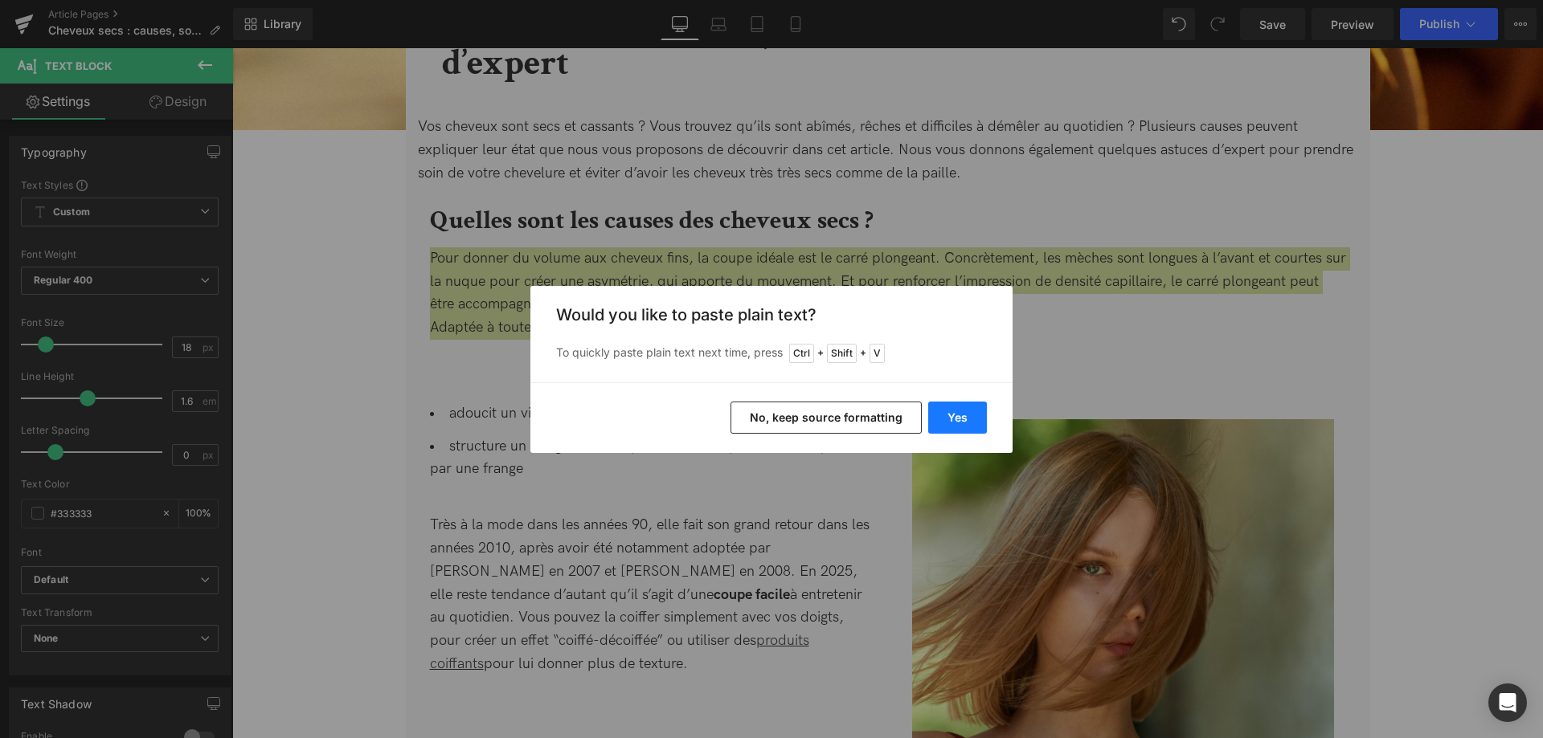
click at [947, 418] on button "Yes" at bounding box center [957, 418] width 59 height 32
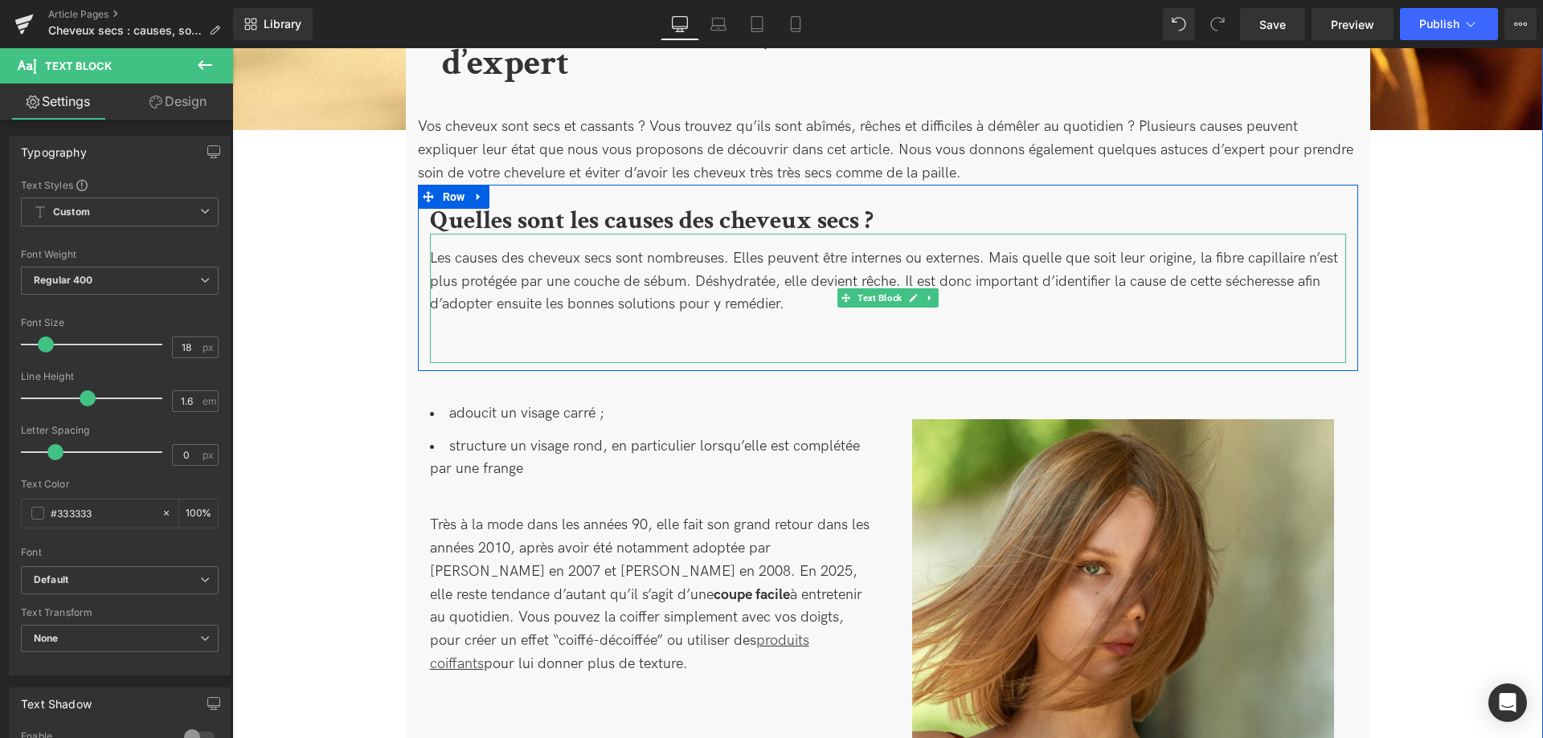
click at [801, 309] on div "Les causes des cheveux secs sont nombreuses. Elles peuvent être internes ou ext…" at bounding box center [888, 298] width 916 height 129
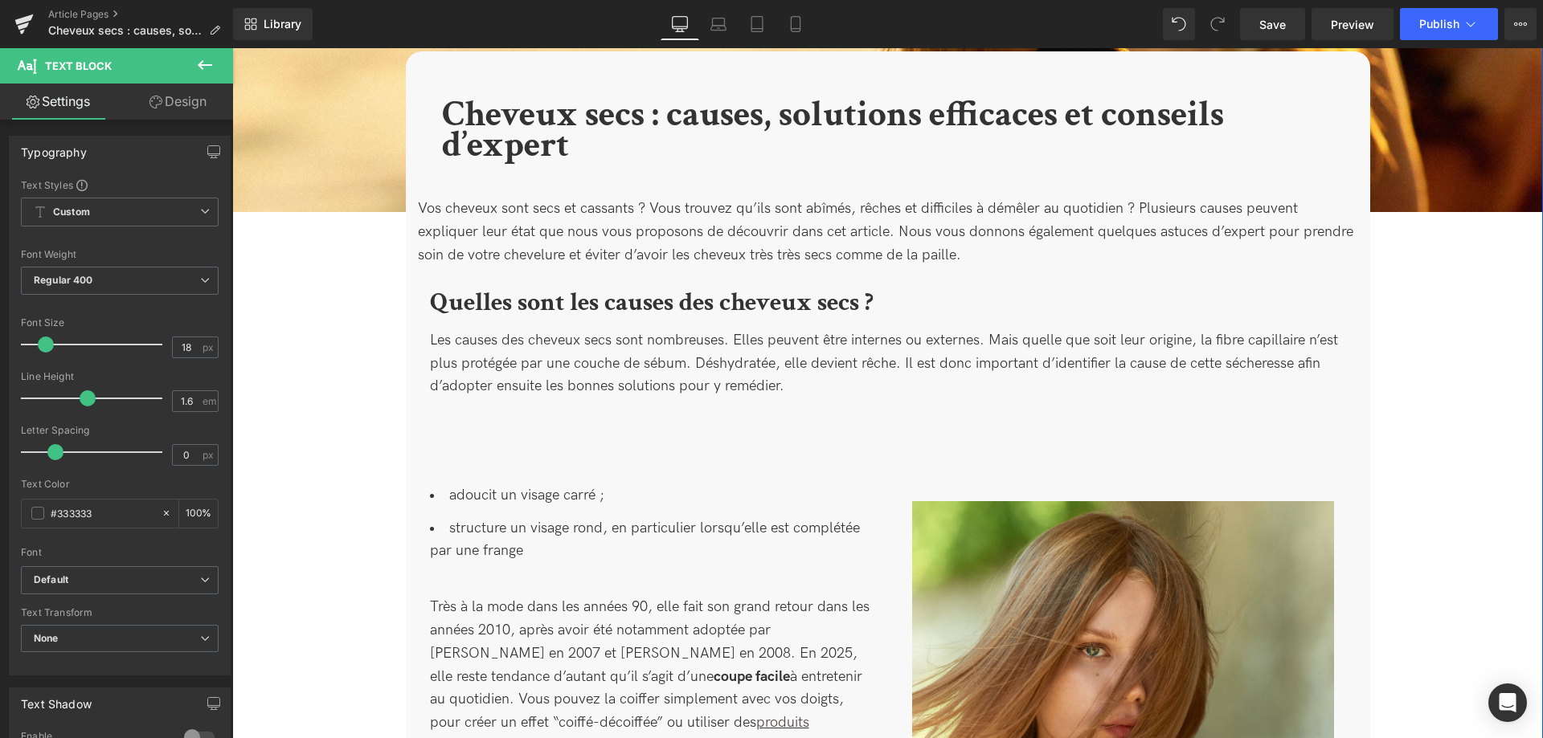
click at [742, 251] on p "Vos cheveux sont secs et cassants ? Vous trouvez qu’ils sont abîmés, rêches et …" at bounding box center [888, 232] width 940 height 69
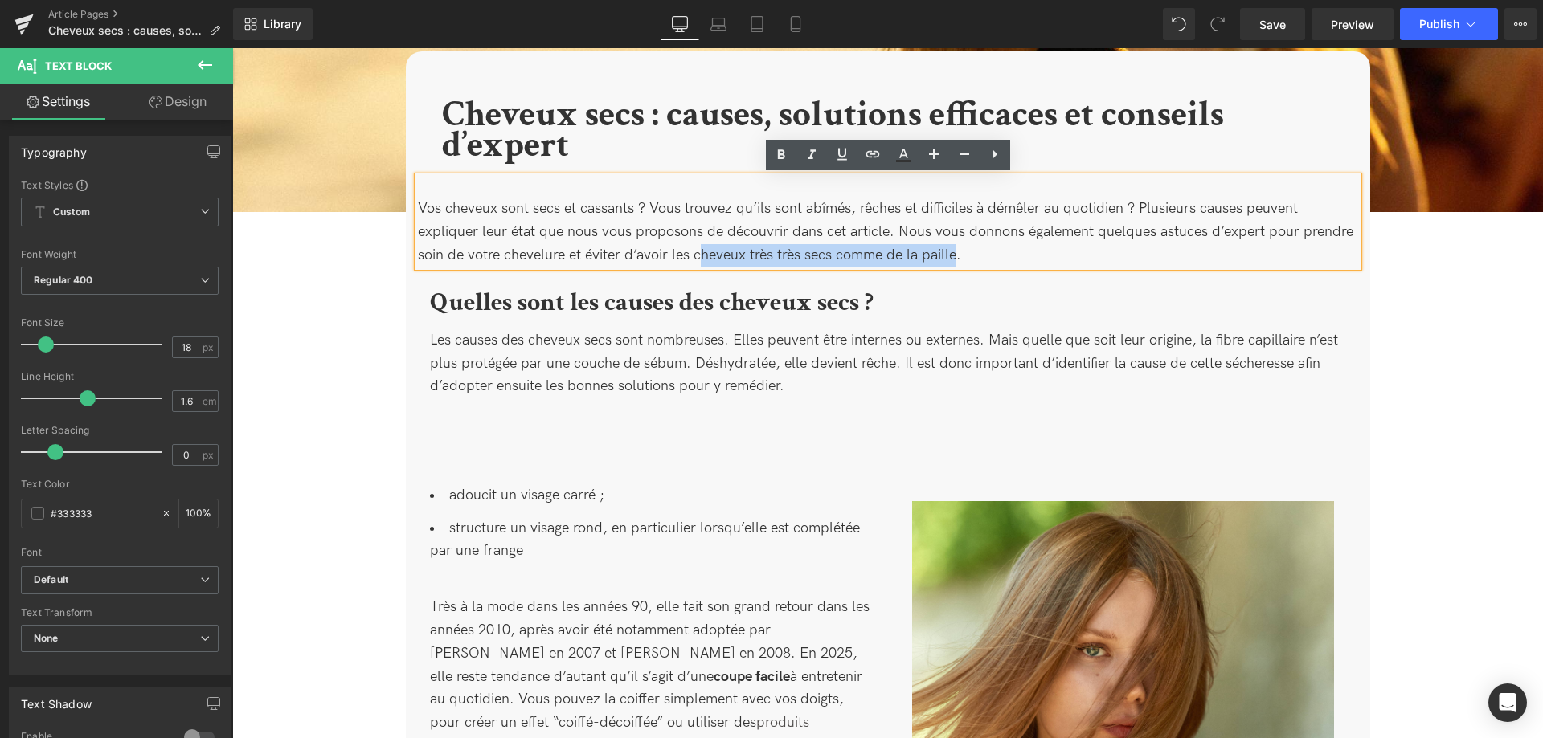
drag, startPoint x: 698, startPoint y: 257, endPoint x: 958, endPoint y: 257, distance: 259.5
click at [958, 257] on p "Vos cheveux sont secs et cassants ? Vous trouvez qu’ils sont abîmés, rêches et …" at bounding box center [888, 232] width 940 height 69
drag, startPoint x: 693, startPoint y: 258, endPoint x: 957, endPoint y: 255, distance: 264.3
click at [957, 255] on p "Vos cheveux sont secs et cassants ? Vous trouvez qu’ils sont abîmés, rêches et …" at bounding box center [888, 232] width 940 height 69
click at [782, 163] on icon at bounding box center [780, 154] width 19 height 19
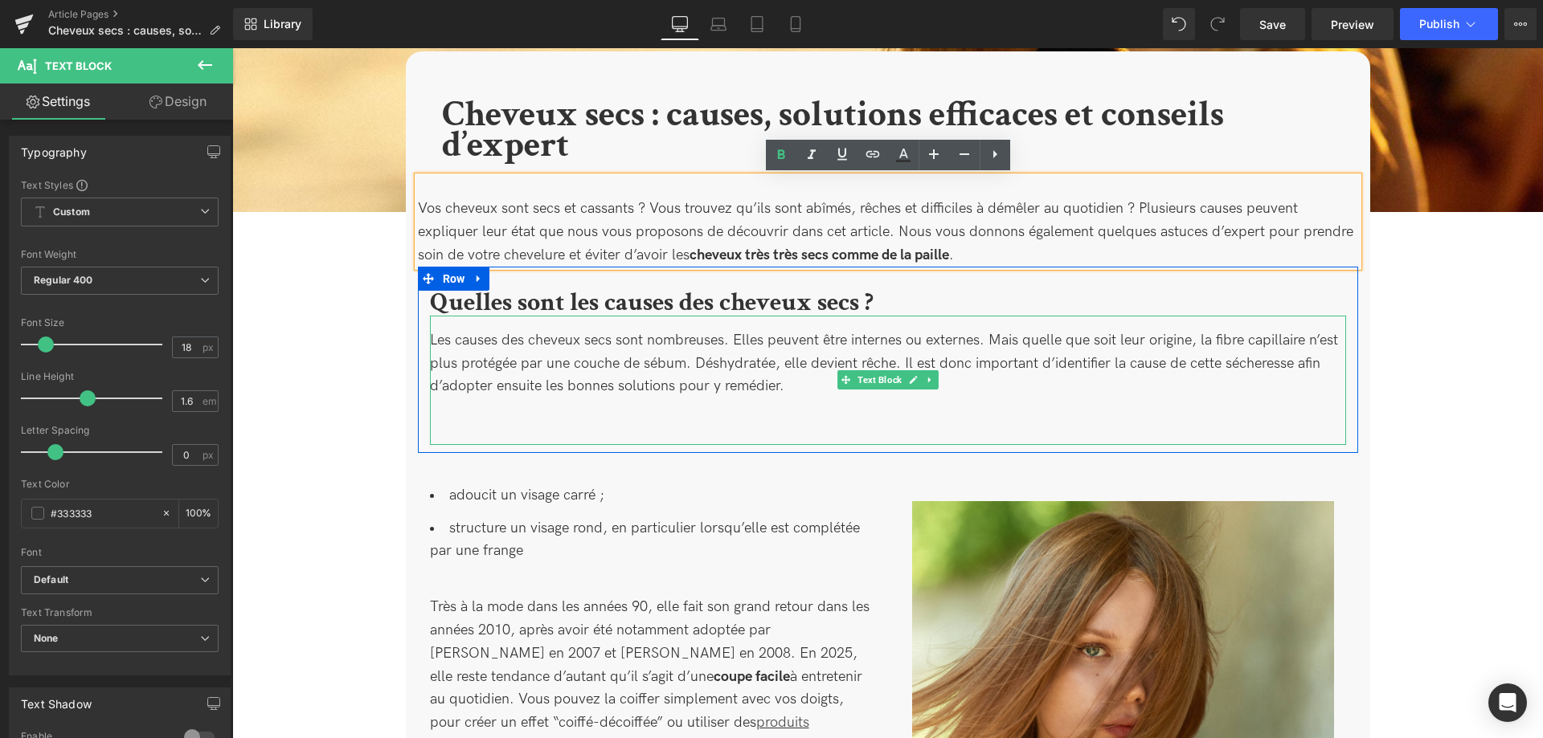
click at [796, 391] on div "Les causes des cheveux secs sont nombreuses. Elles peuvent être internes ou ext…" at bounding box center [888, 380] width 916 height 129
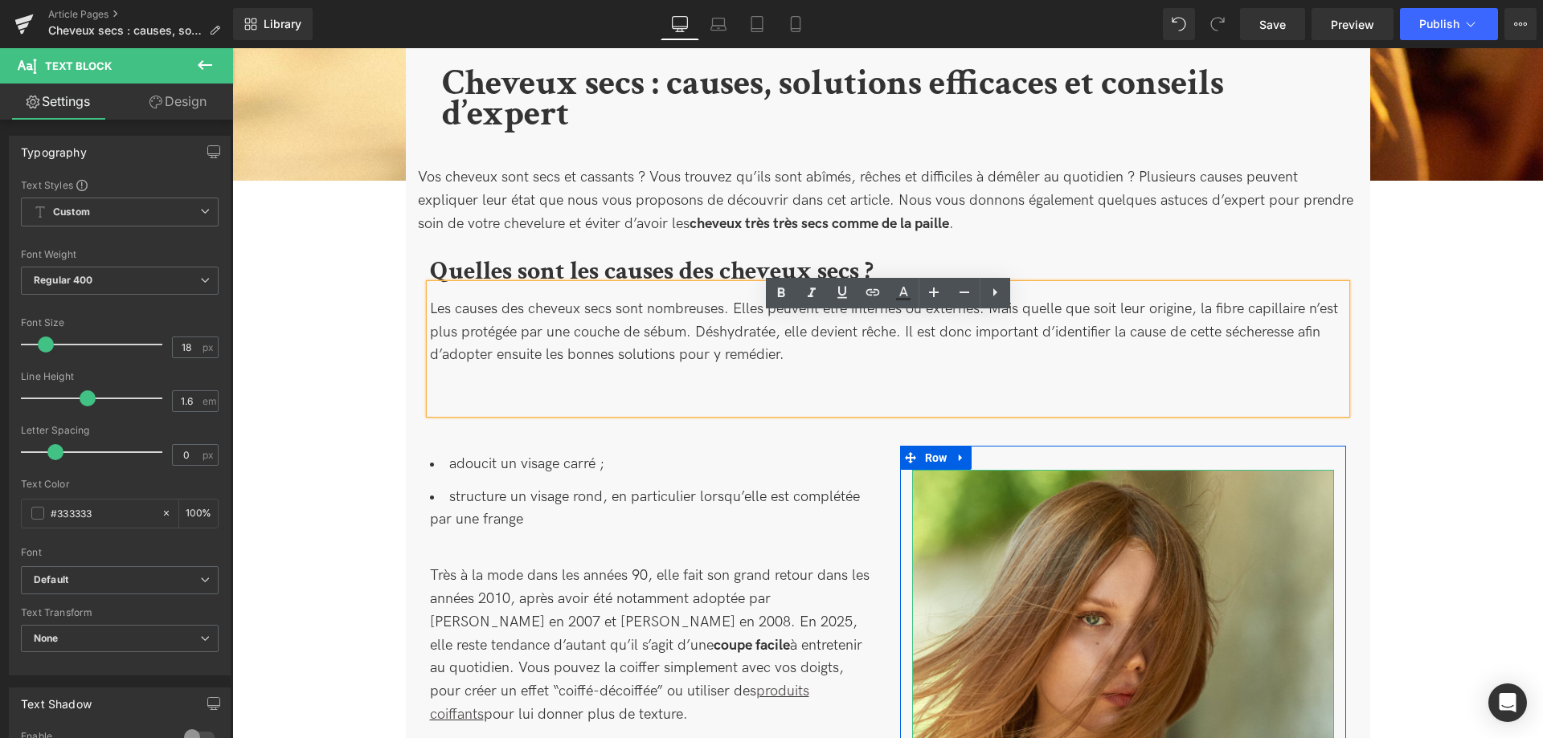
scroll to position [574, 0]
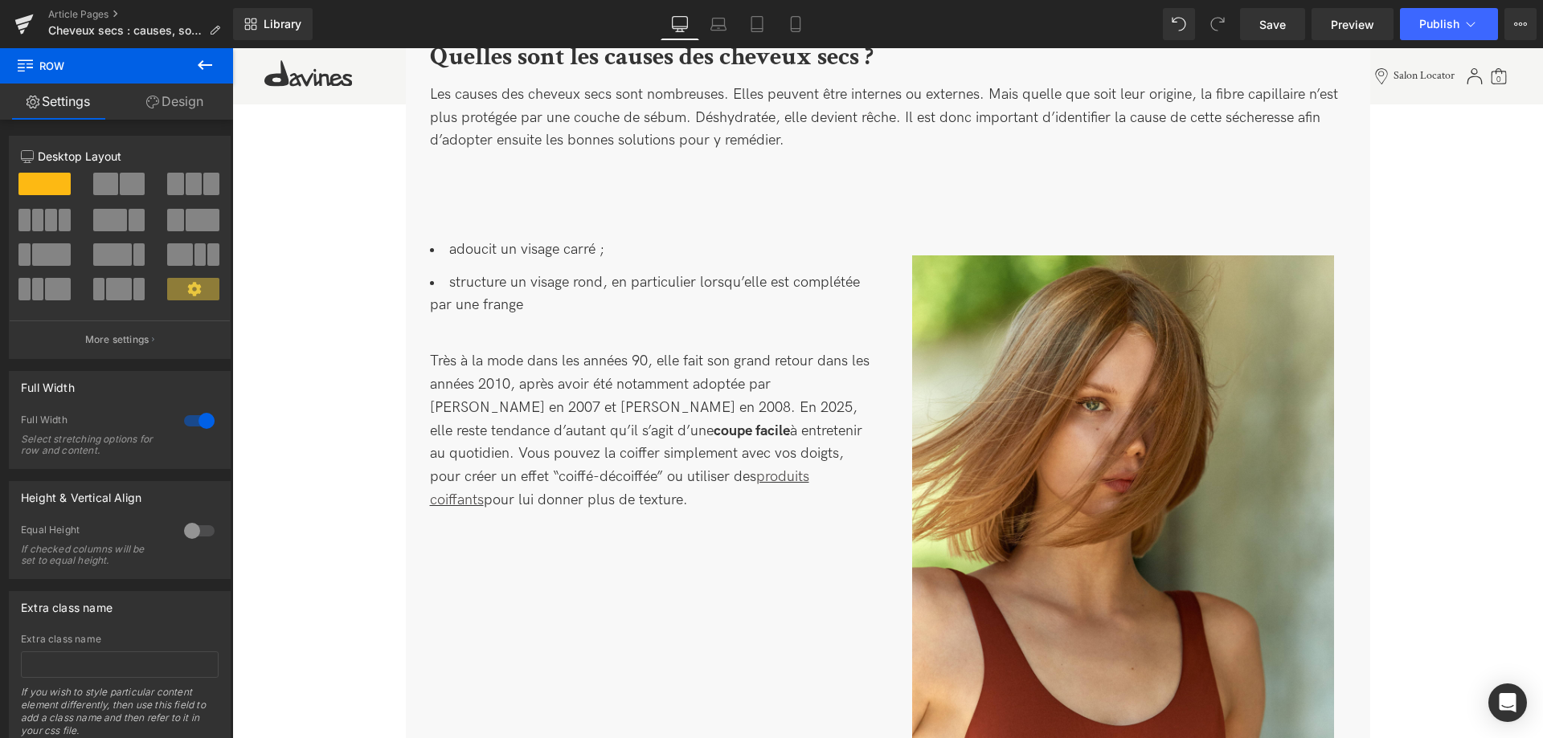
scroll to position [492, 0]
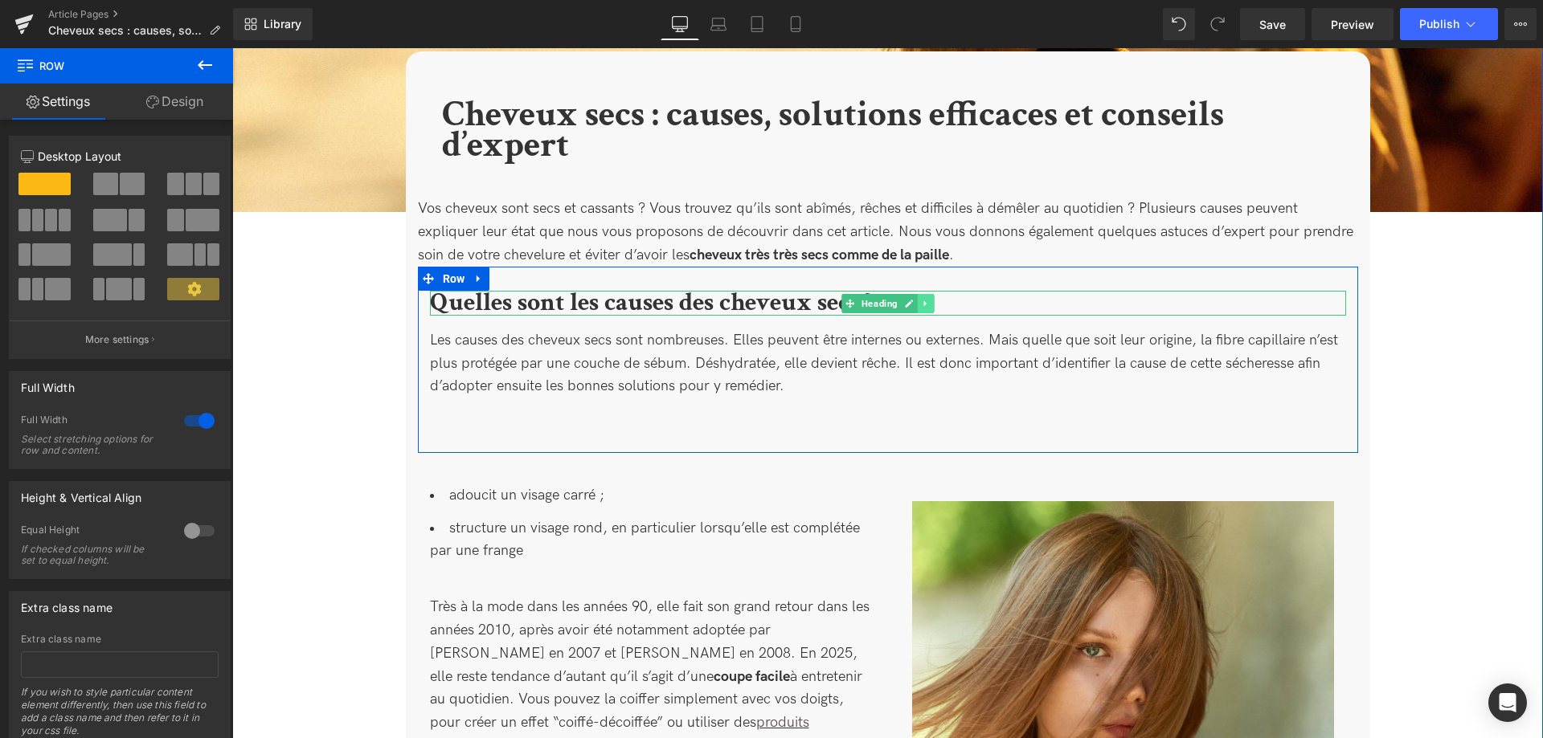
click at [927, 304] on icon at bounding box center [925, 304] width 9 height 10
click at [912, 308] on link at bounding box center [917, 303] width 17 height 19
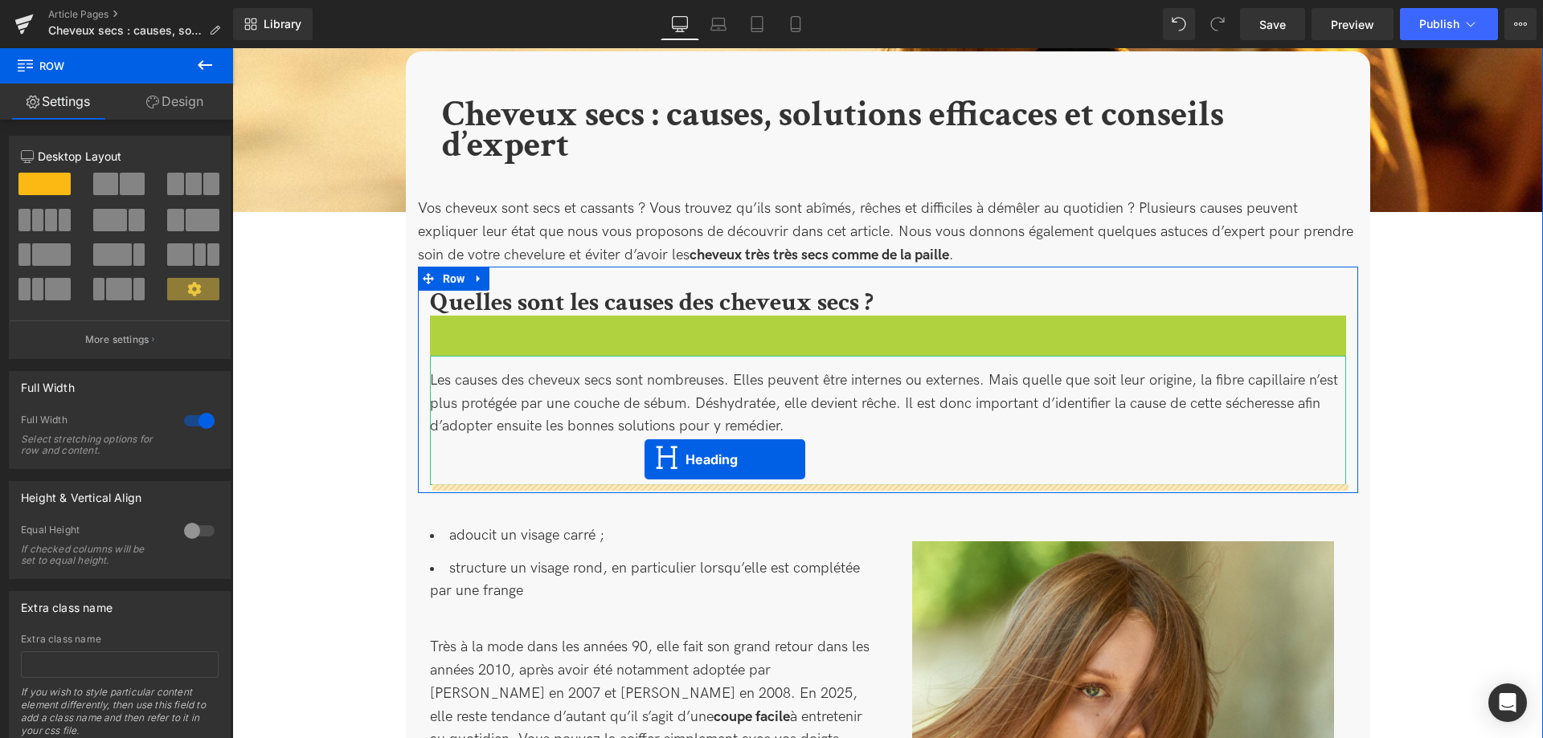
drag, startPoint x: 848, startPoint y: 333, endPoint x: 644, endPoint y: 460, distance: 240.3
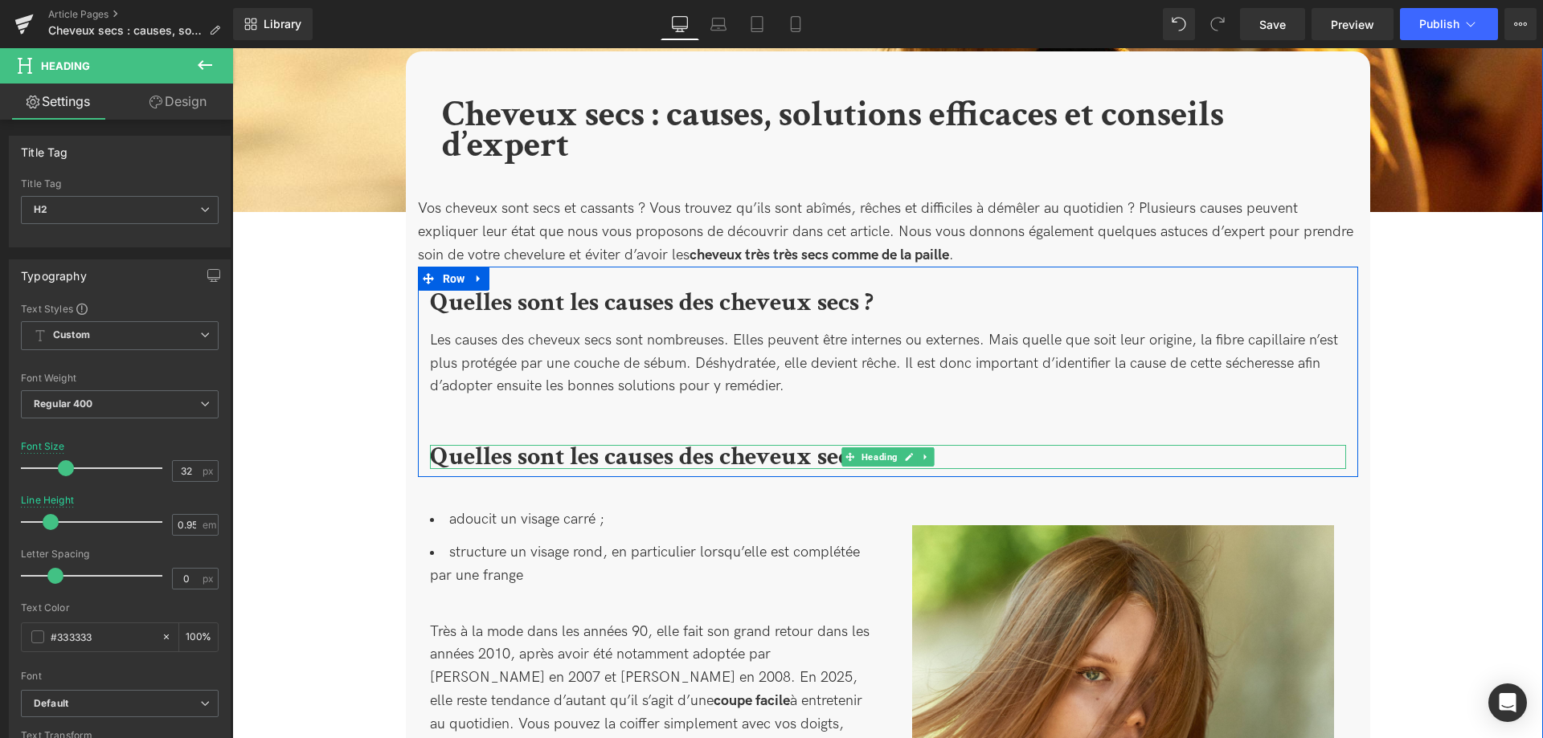
click at [738, 459] on b "Quelles sont les causes des cheveux secs ?" at bounding box center [651, 456] width 443 height 33
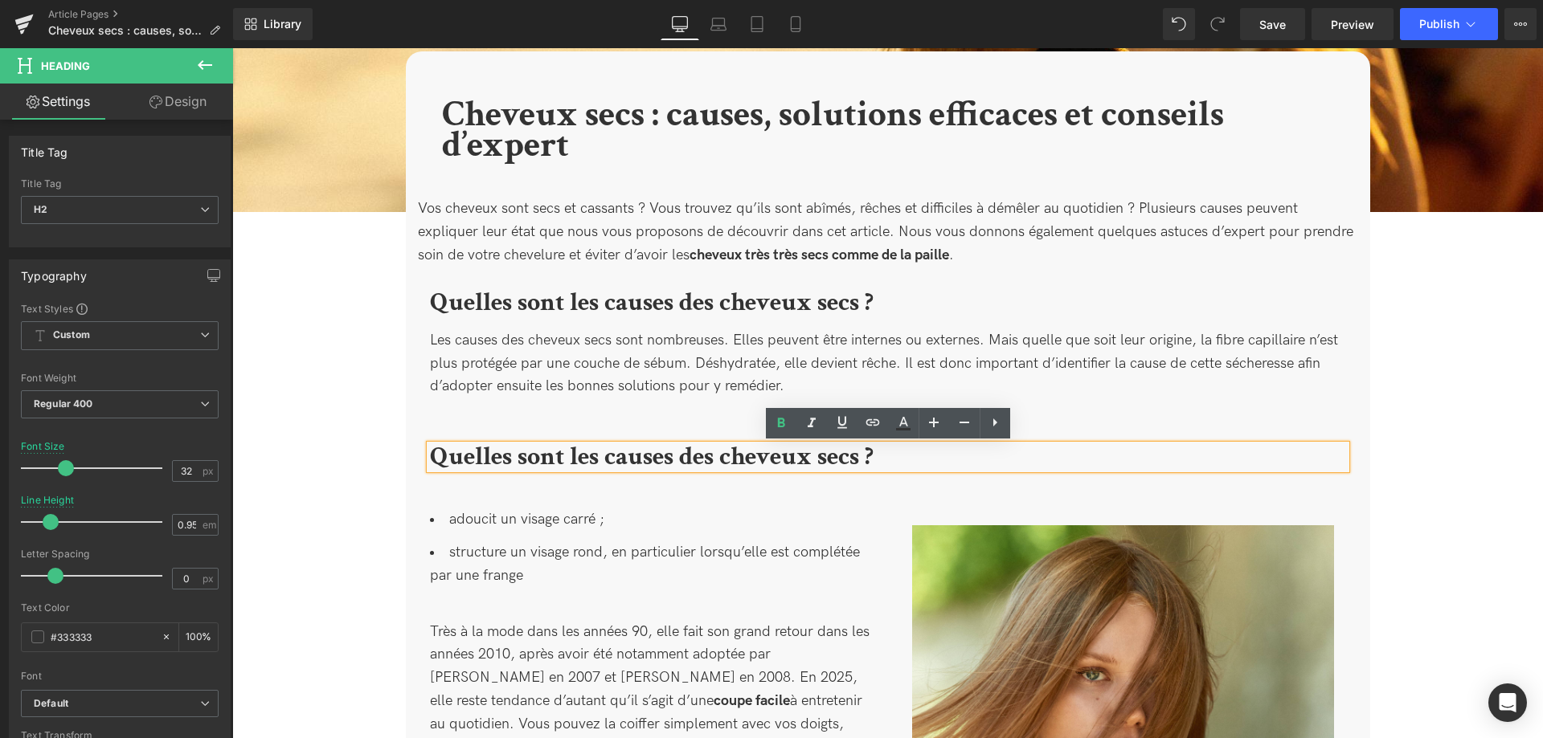
drag, startPoint x: 891, startPoint y: 460, endPoint x: 392, endPoint y: 442, distance: 499.3
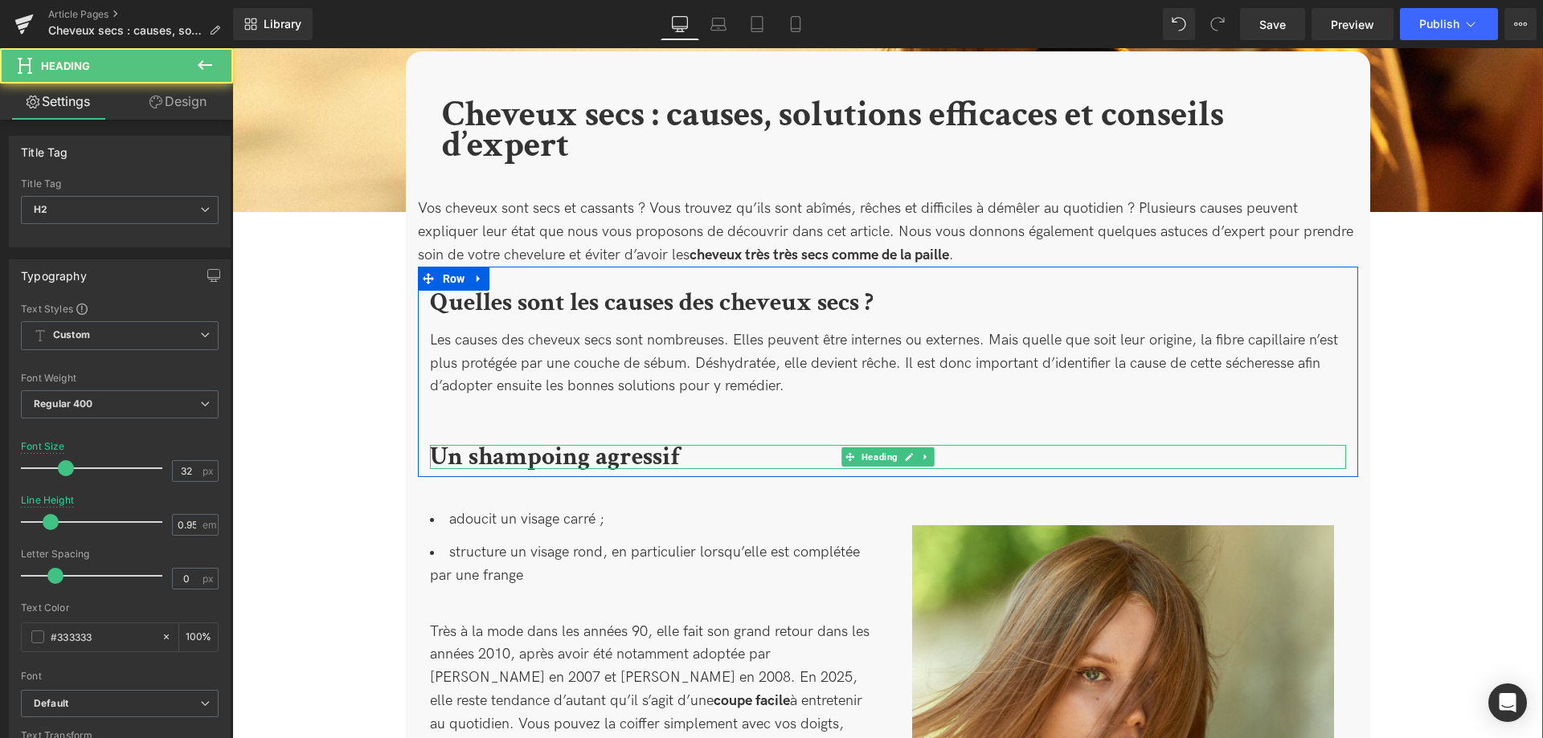
click at [442, 452] on b "Un shampoing agressif" at bounding box center [555, 456] width 250 height 33
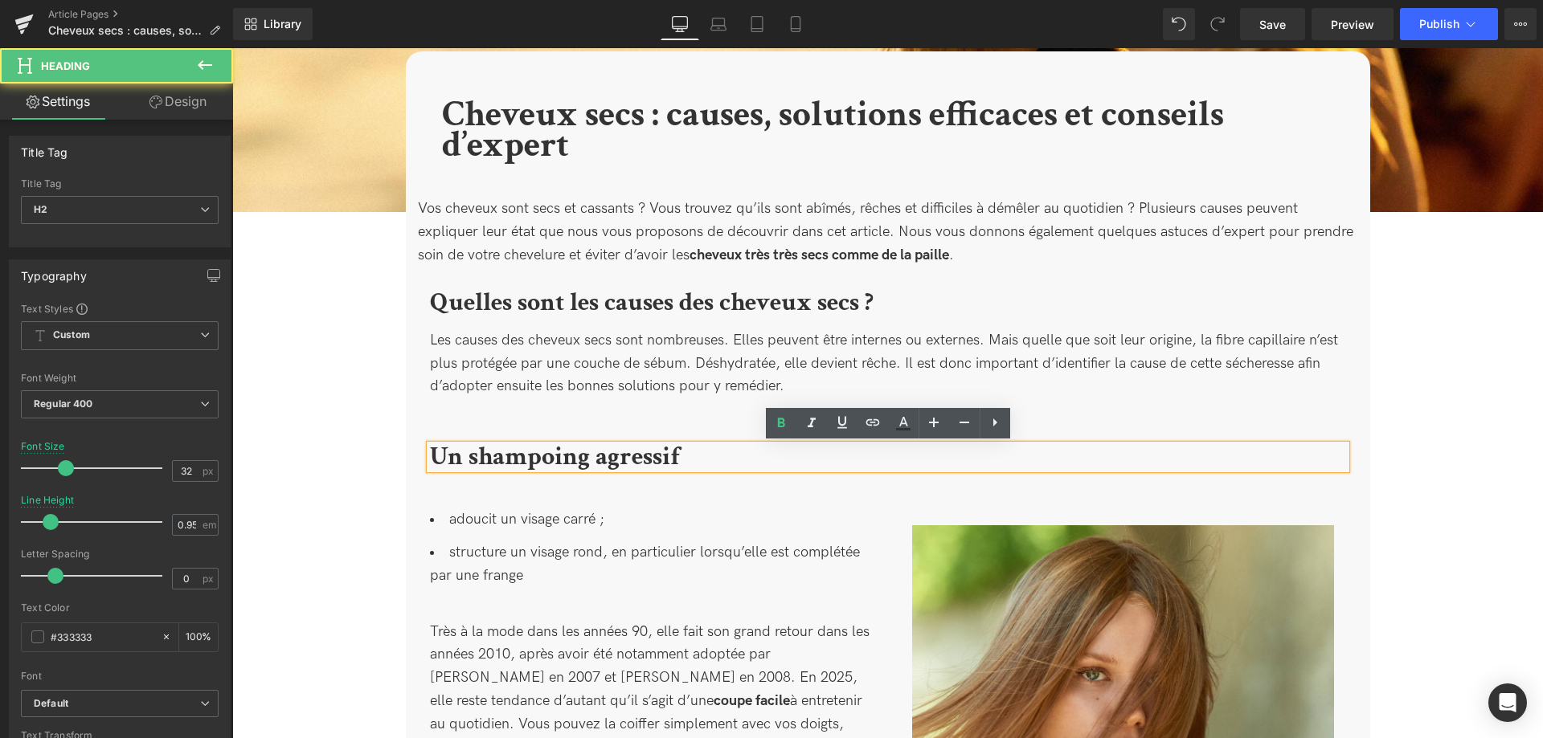
click at [435, 455] on b "Un shampoing agressif" at bounding box center [555, 456] width 250 height 33
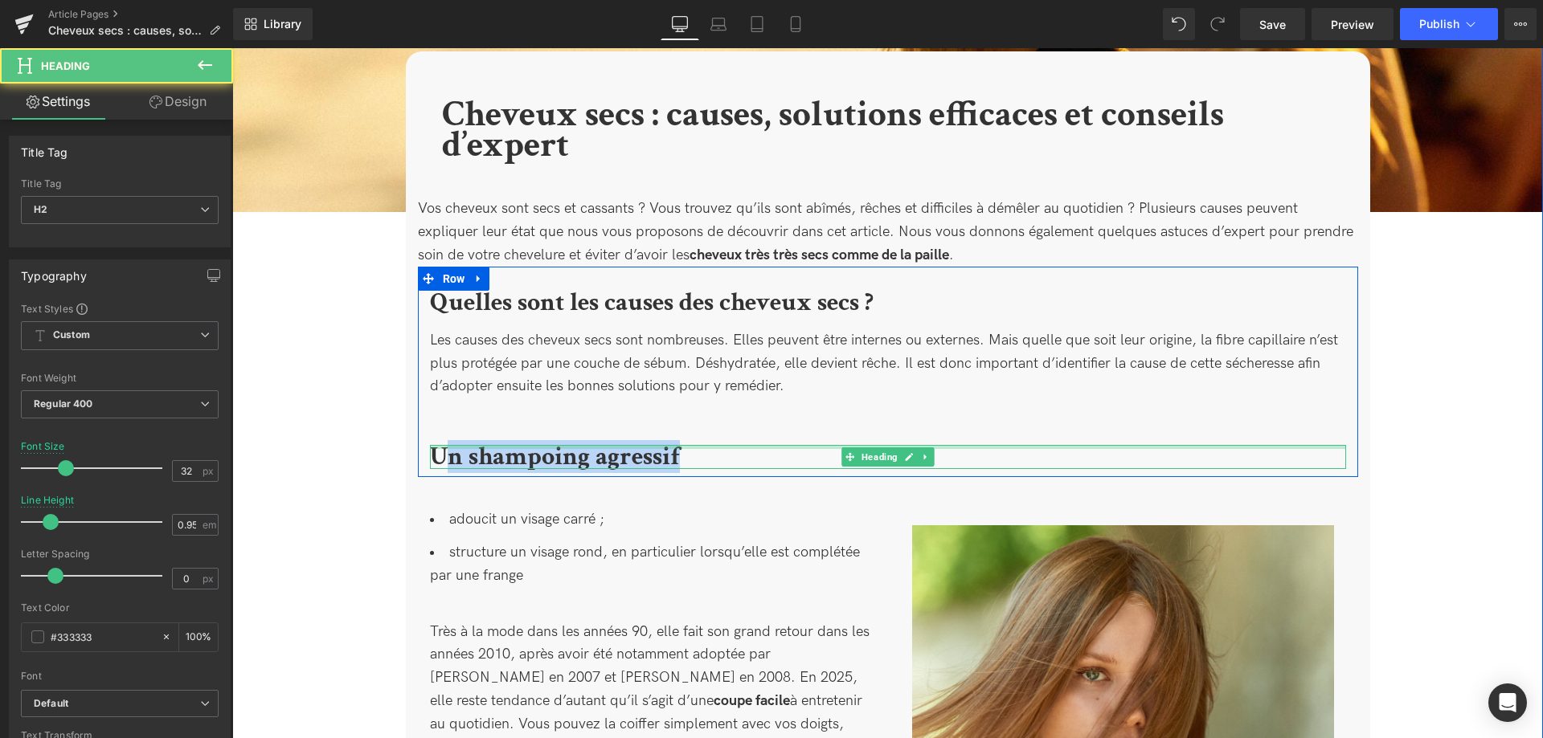
drag, startPoint x: 634, startPoint y: 453, endPoint x: 443, endPoint y: 448, distance: 191.3
click at [443, 448] on div "Un shampoing agressif Heading" at bounding box center [888, 457] width 916 height 24
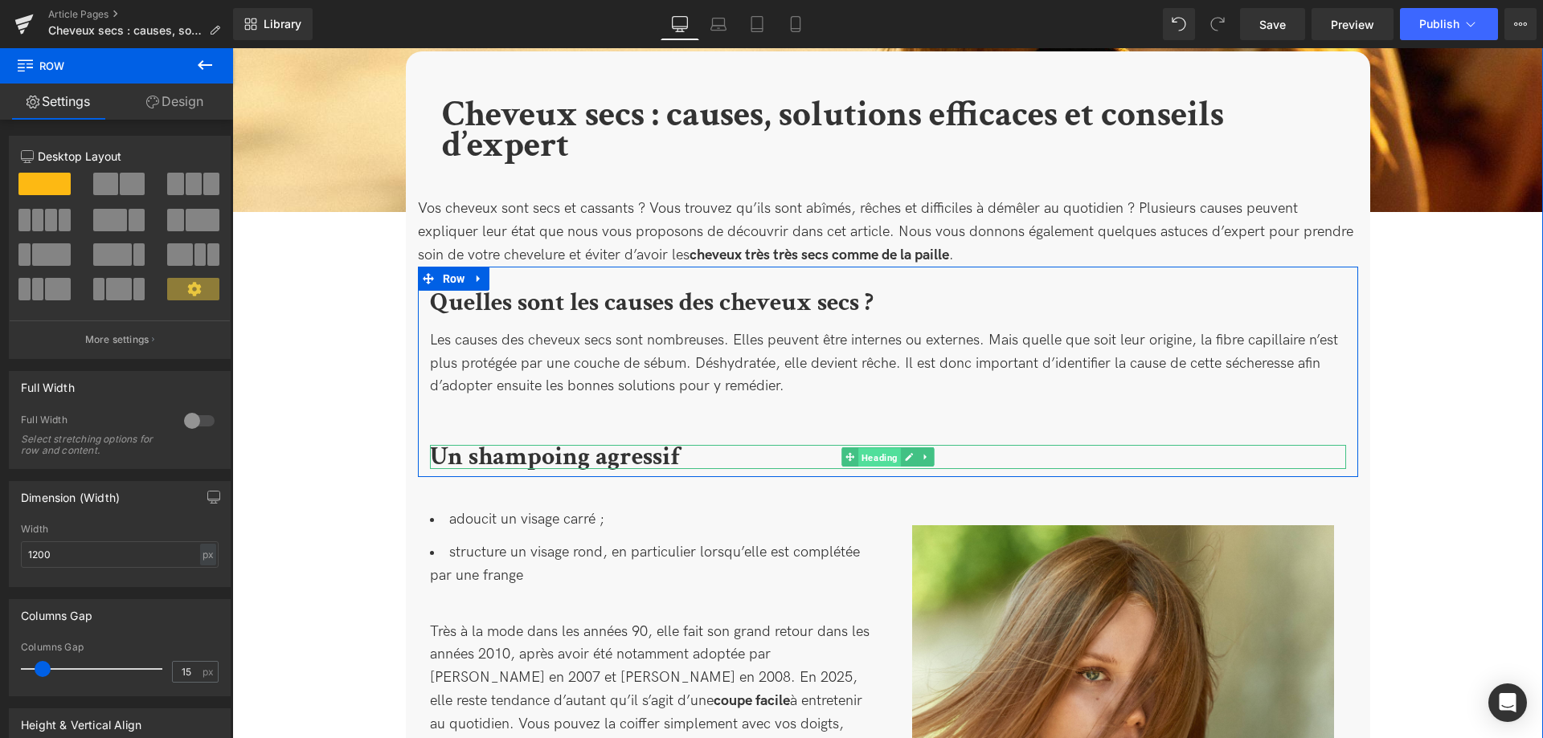
click at [884, 460] on span "Heading" at bounding box center [879, 457] width 43 height 19
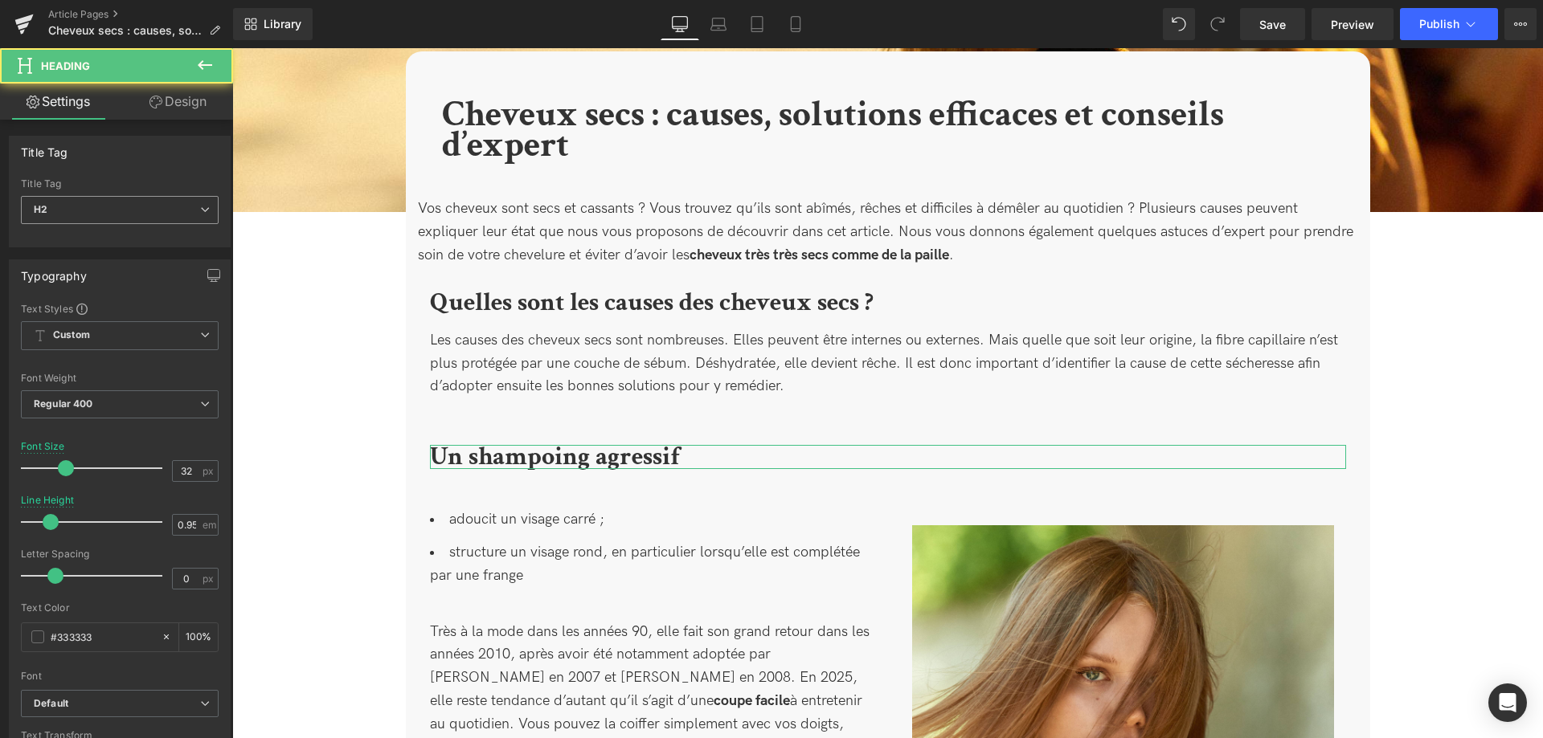
click at [143, 220] on span "H2" at bounding box center [120, 210] width 198 height 28
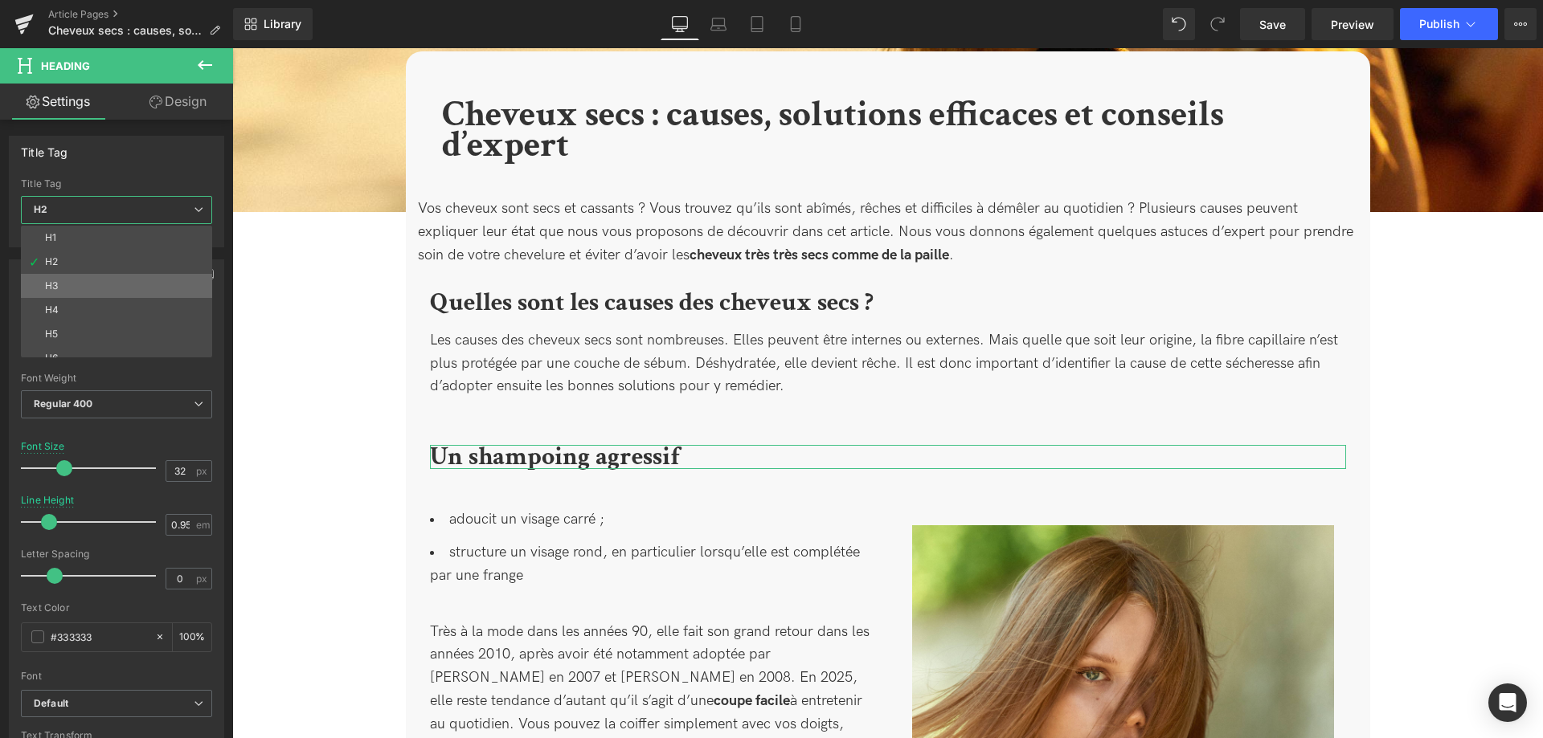
click at [119, 274] on li "H3" at bounding box center [120, 286] width 198 height 24
type input "24"
type input "1.07"
type input "100"
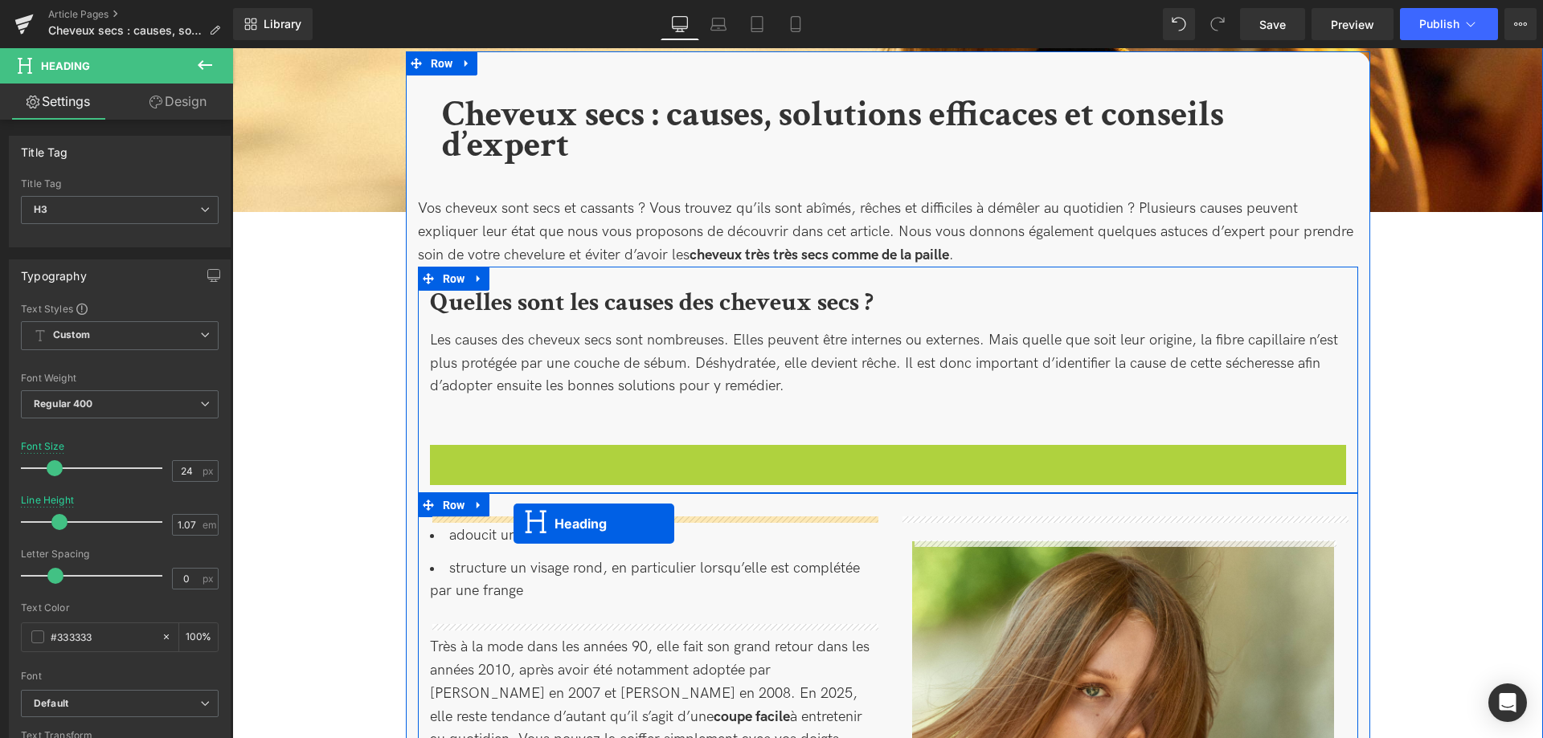
drag, startPoint x: 855, startPoint y: 456, endPoint x: 513, endPoint y: 524, distance: 348.2
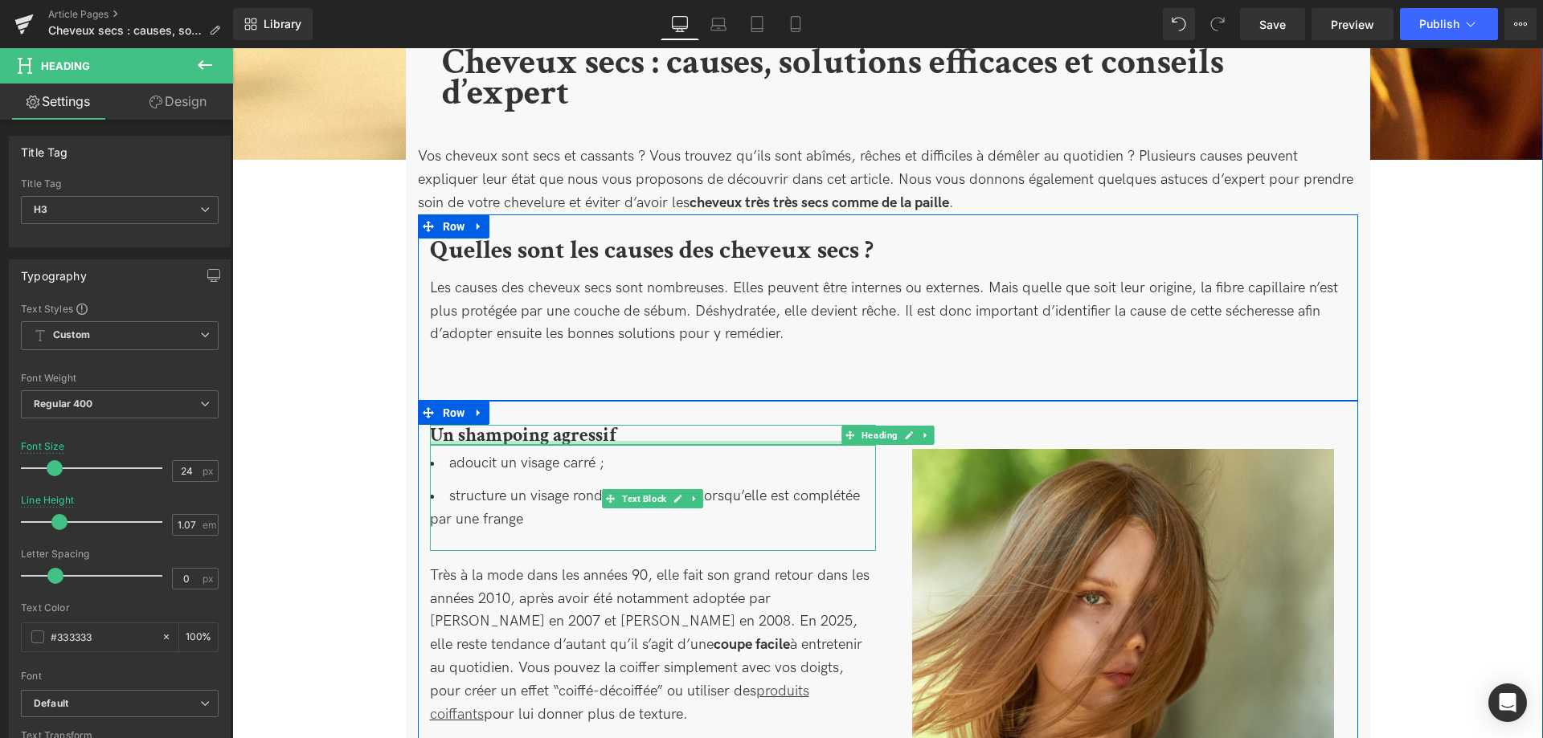
scroll to position [574, 0]
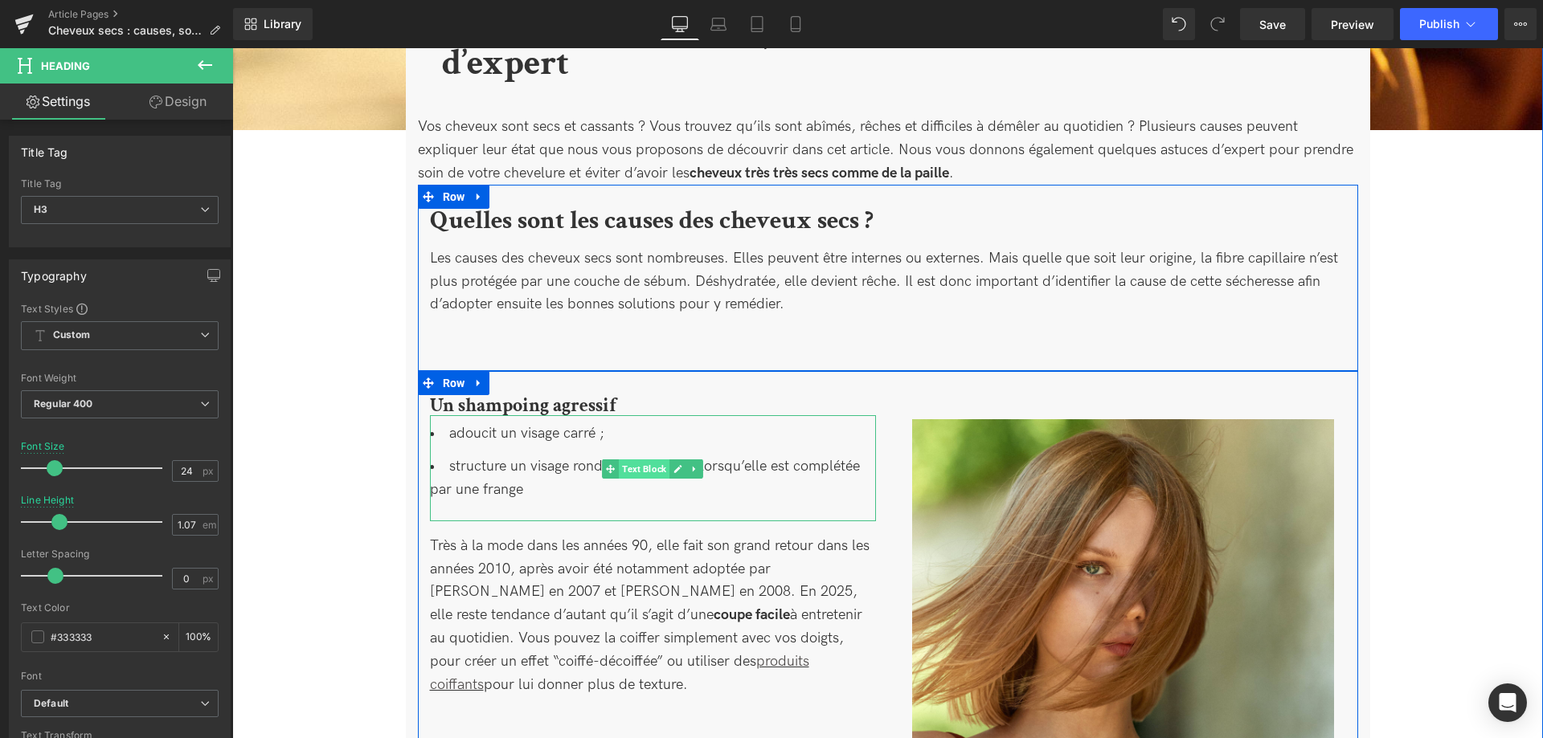
click at [640, 464] on span "Text Block" at bounding box center [644, 469] width 51 height 19
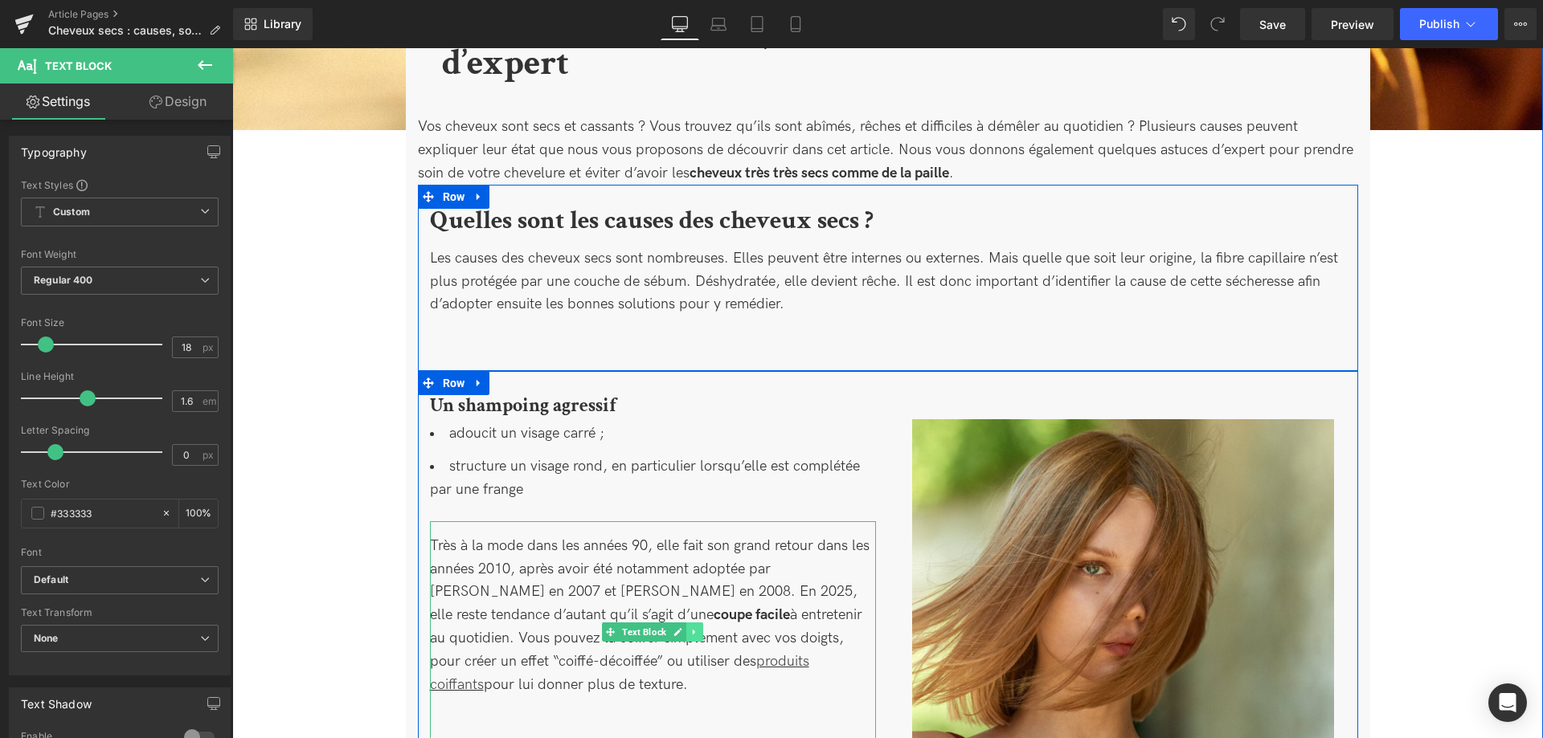
click at [692, 637] on icon at bounding box center [694, 632] width 9 height 10
click at [700, 636] on icon at bounding box center [702, 631] width 9 height 9
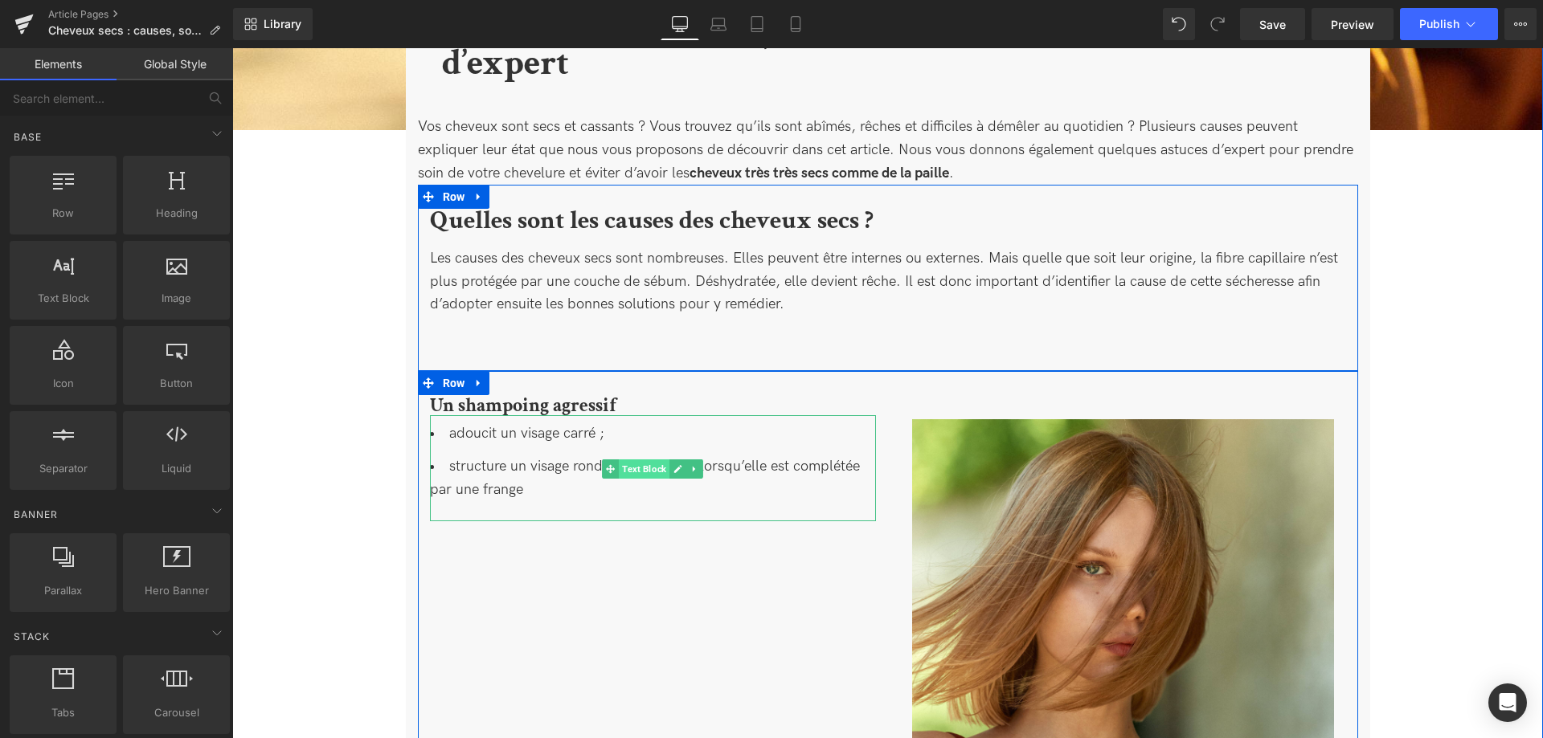
click at [635, 464] on span "Text Block" at bounding box center [644, 469] width 51 height 19
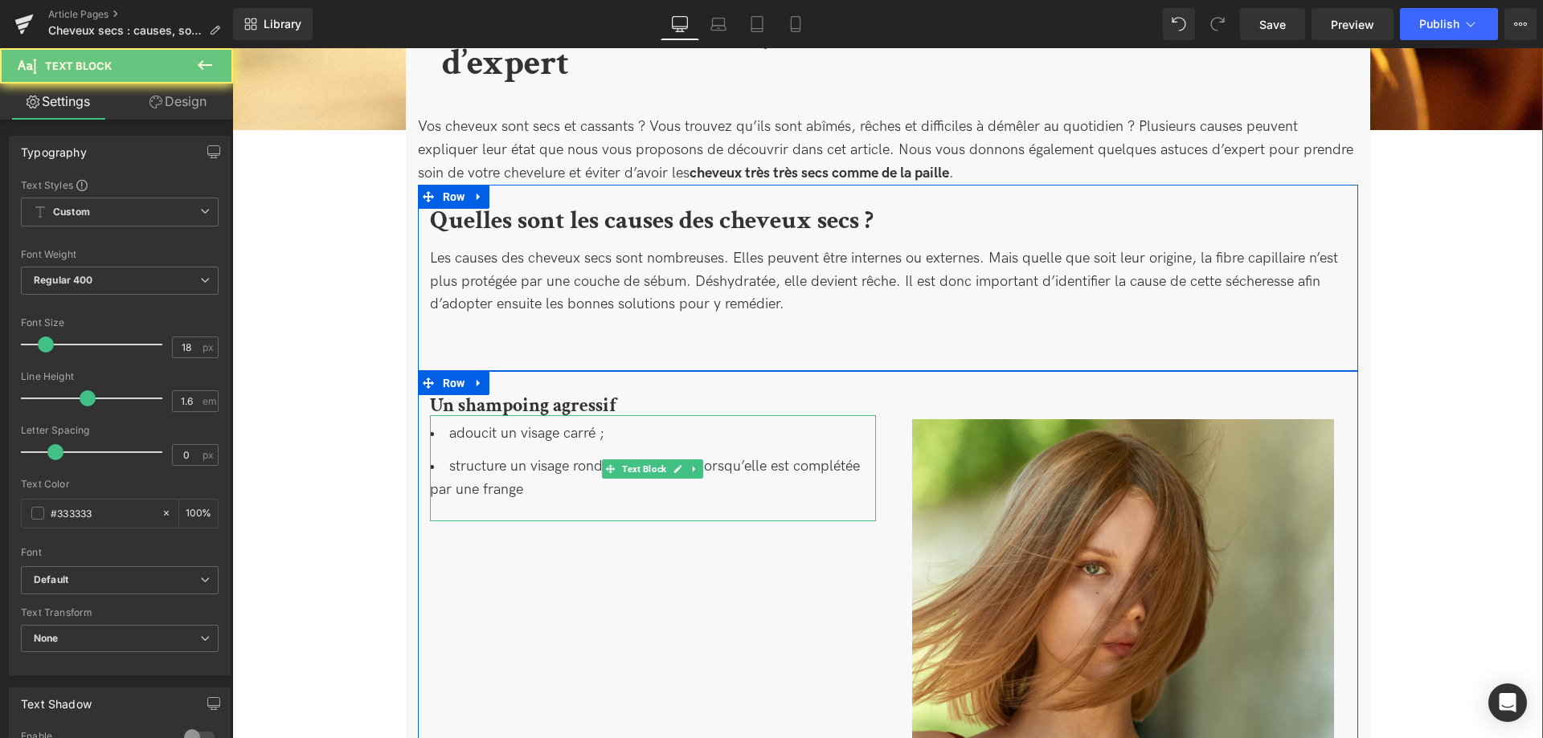
click at [534, 492] on li "structure un visage rond, en particulier lorsqu’elle est complétée par une fran…" at bounding box center [653, 479] width 446 height 47
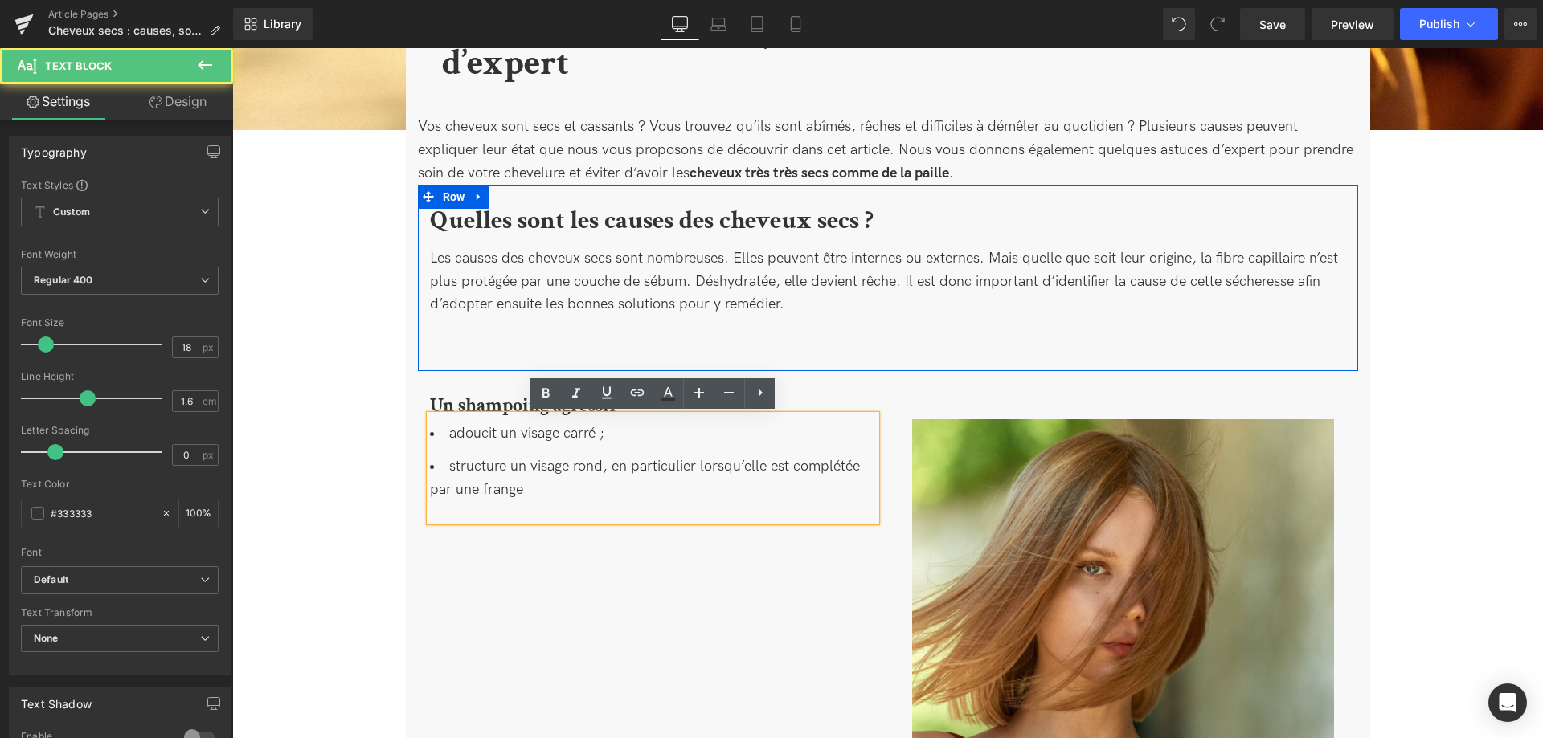
click at [538, 496] on li "structure un visage rond, en particulier lorsqu’elle est complétée par une fran…" at bounding box center [653, 479] width 446 height 47
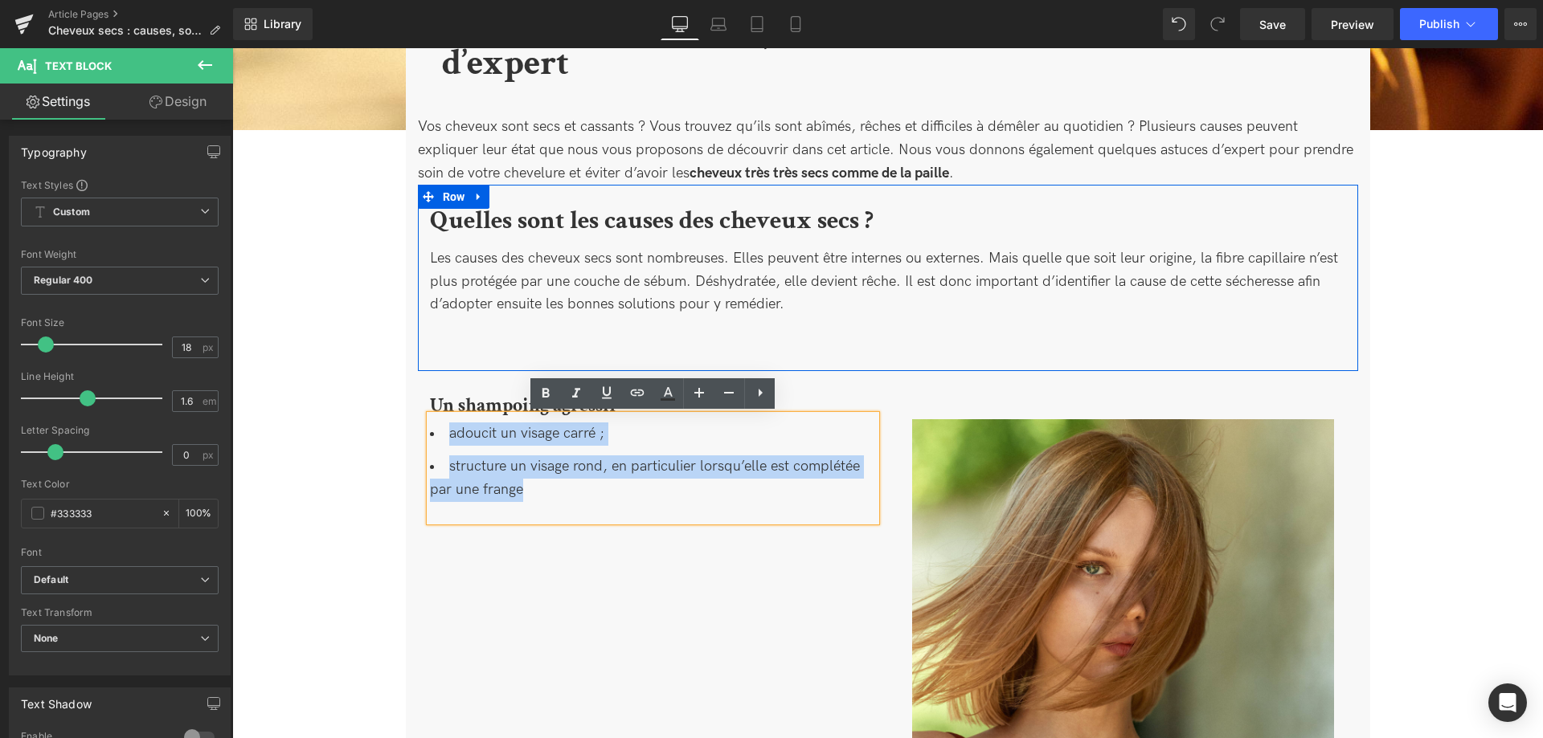
drag, startPoint x: 412, startPoint y: 452, endPoint x: 359, endPoint y: 417, distance: 63.3
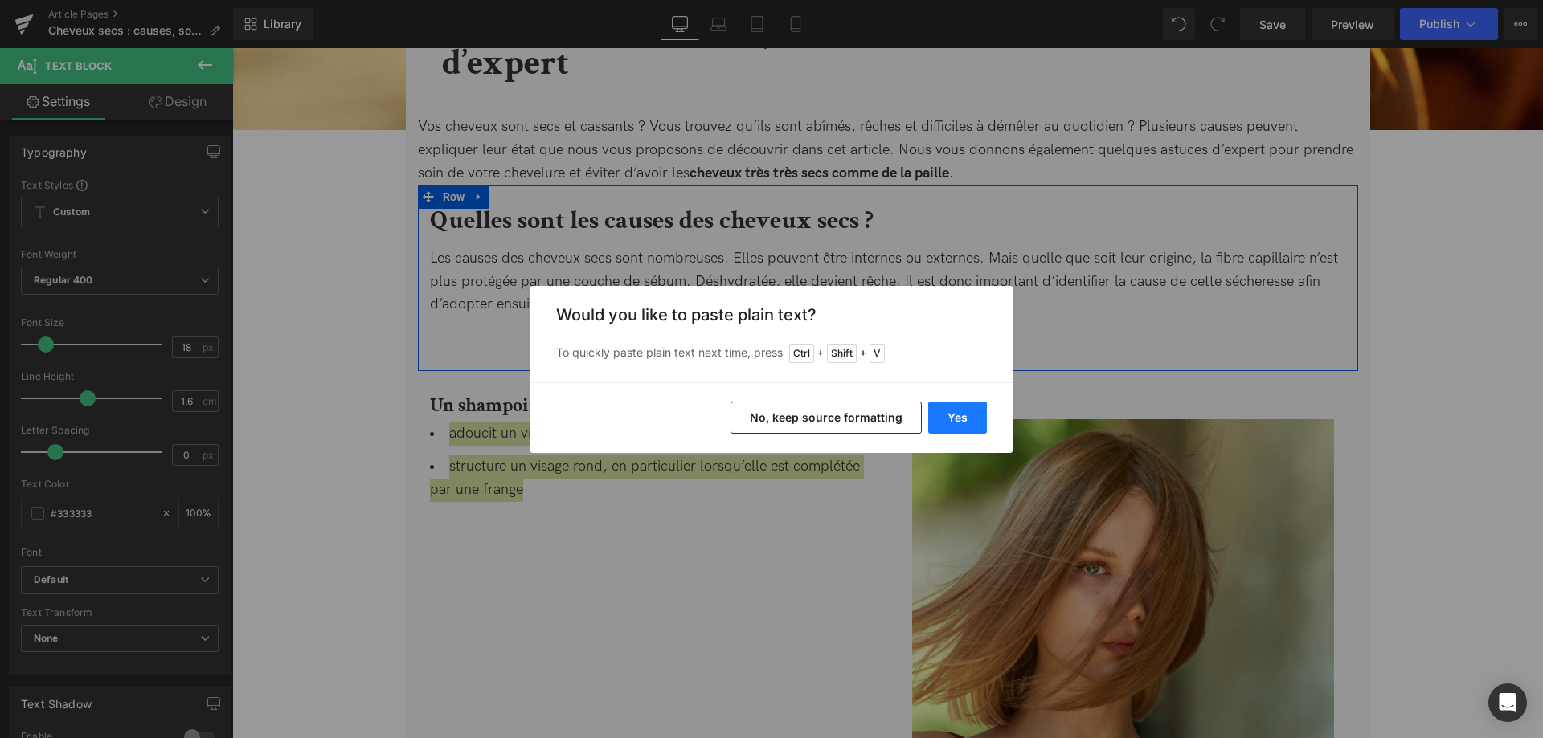
click at [951, 410] on button "Yes" at bounding box center [957, 418] width 59 height 32
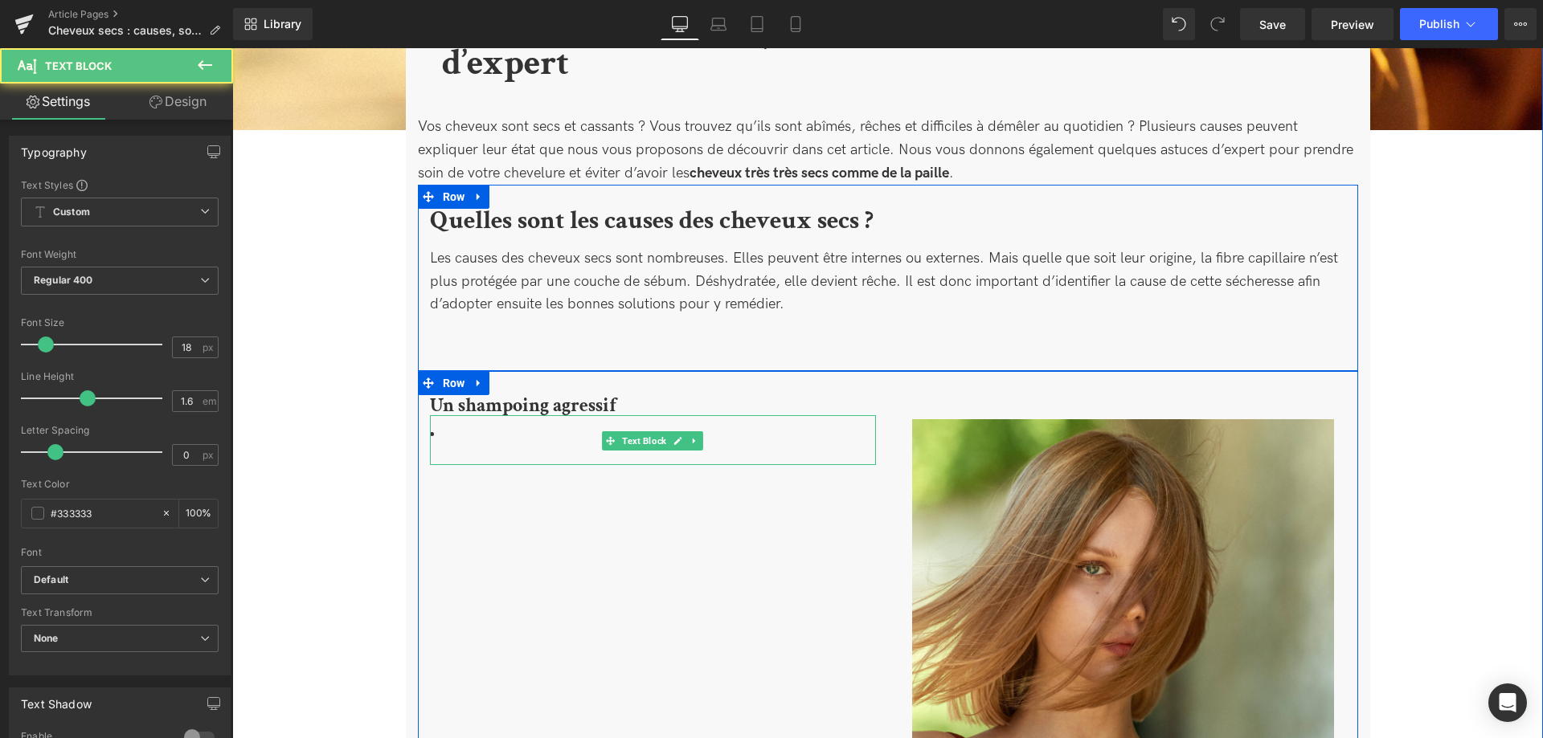
click at [472, 438] on li at bounding box center [653, 434] width 446 height 23
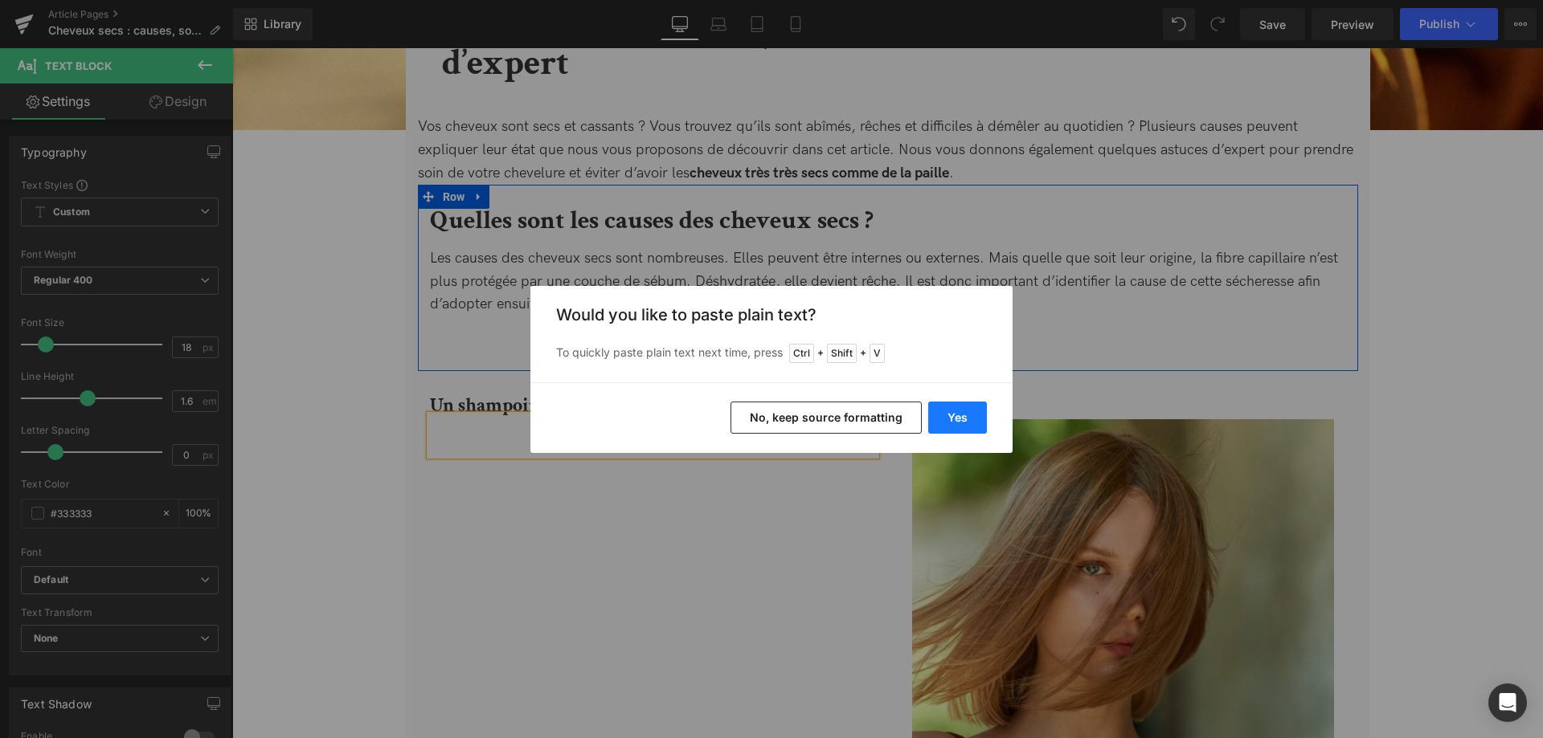
click at [972, 415] on button "Yes" at bounding box center [957, 418] width 59 height 32
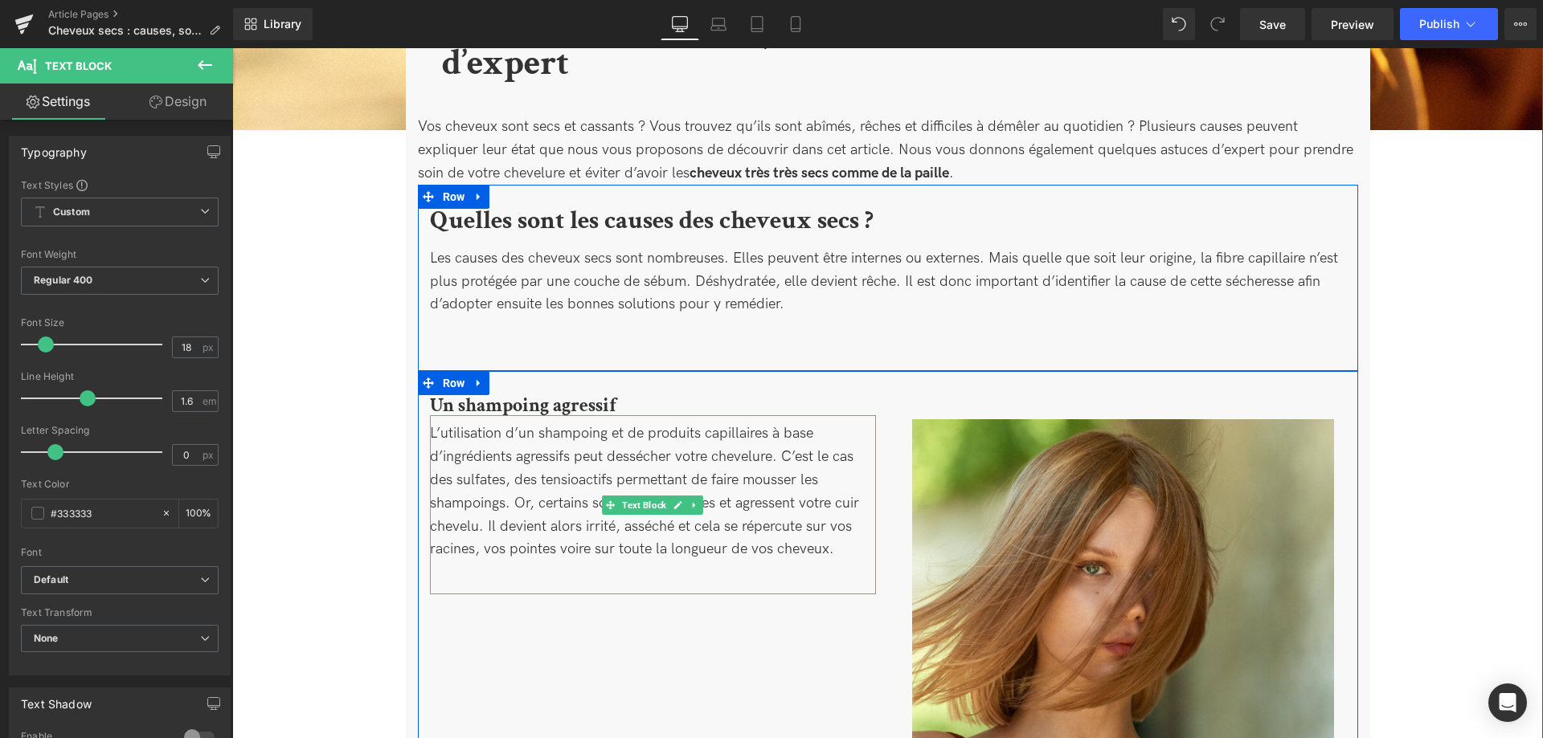
click at [525, 451] on div "L’utilisation d’un shampoing et de produits capillaires à base d’ingrédients ag…" at bounding box center [653, 504] width 446 height 179
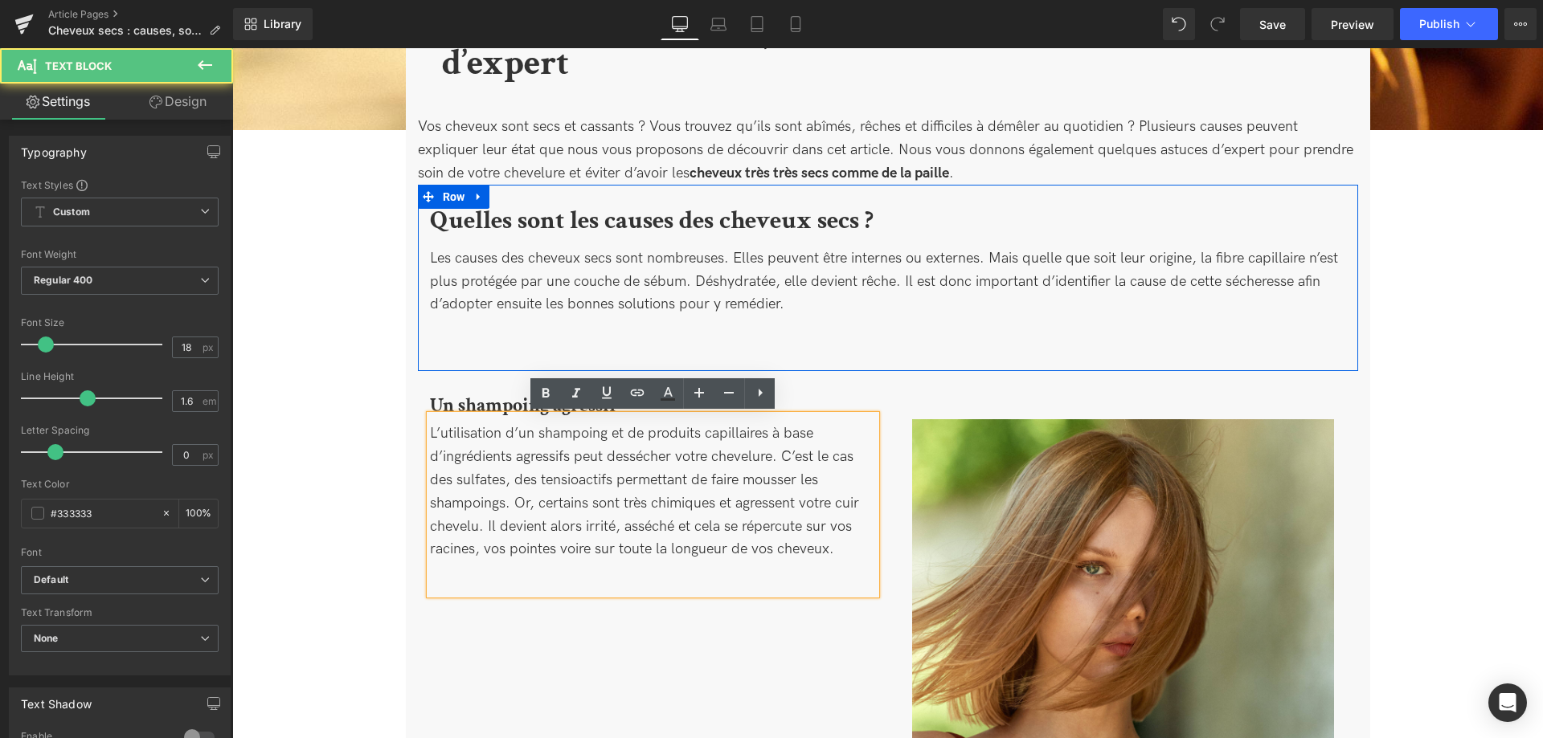
click at [656, 435] on div "L’utilisation d’un shampoing et de produits capillaires à base d’ingrédients ag…" at bounding box center [653, 504] width 446 height 179
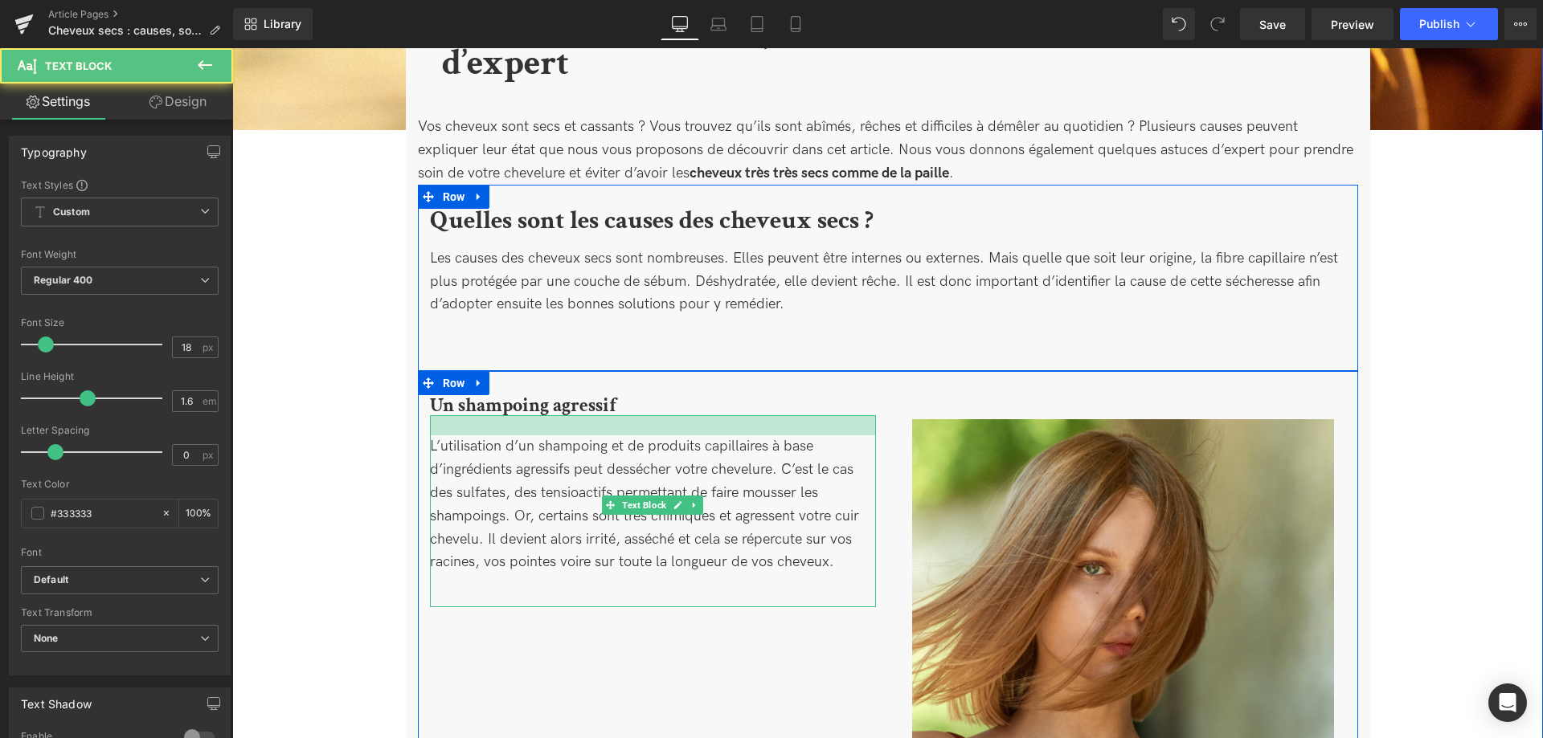
drag, startPoint x: 673, startPoint y: 417, endPoint x: 675, endPoint y: 430, distance: 13.0
click at [675, 430] on div at bounding box center [653, 425] width 446 height 20
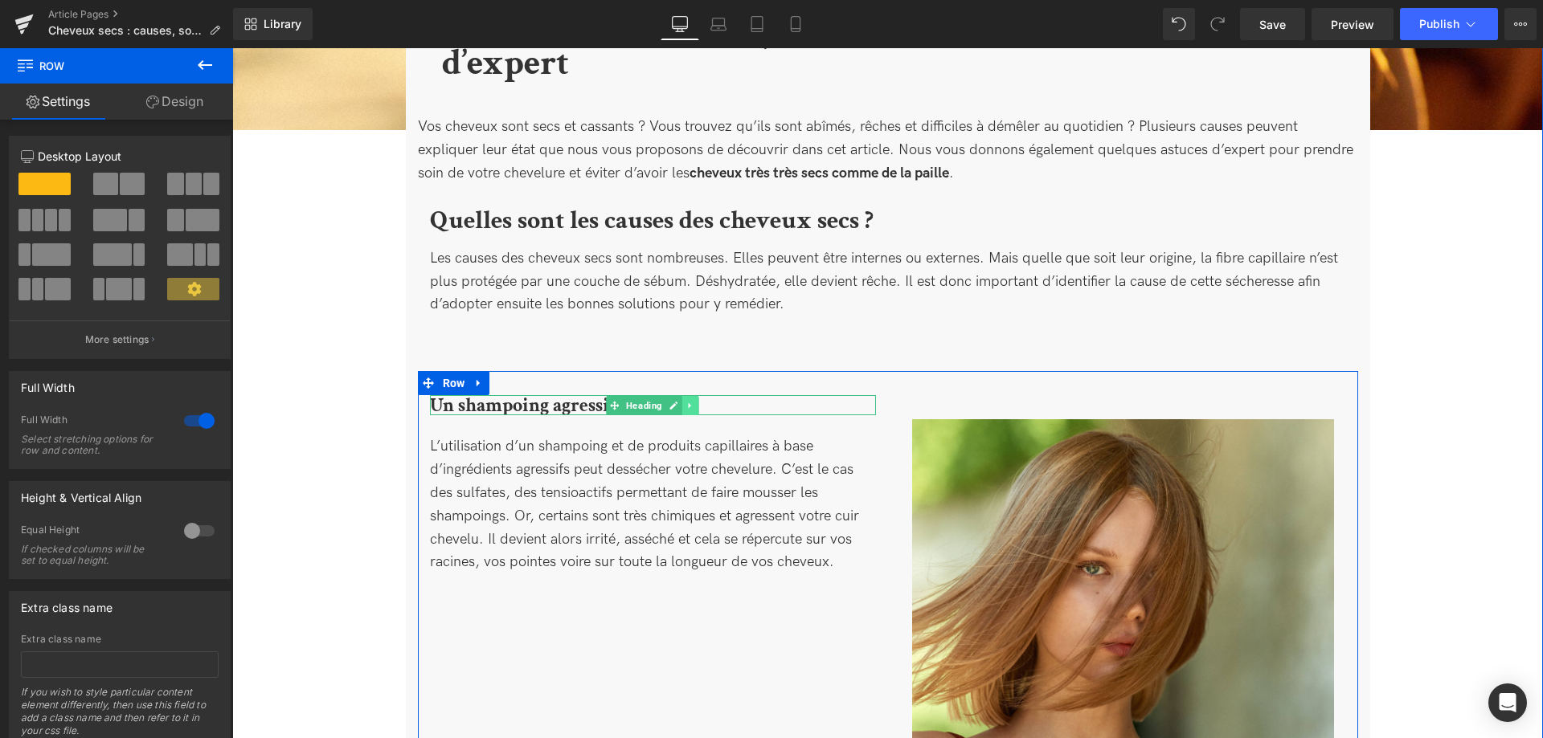
click at [689, 403] on icon at bounding box center [690, 406] width 9 height 10
click at [681, 406] on icon at bounding box center [681, 405] width 9 height 9
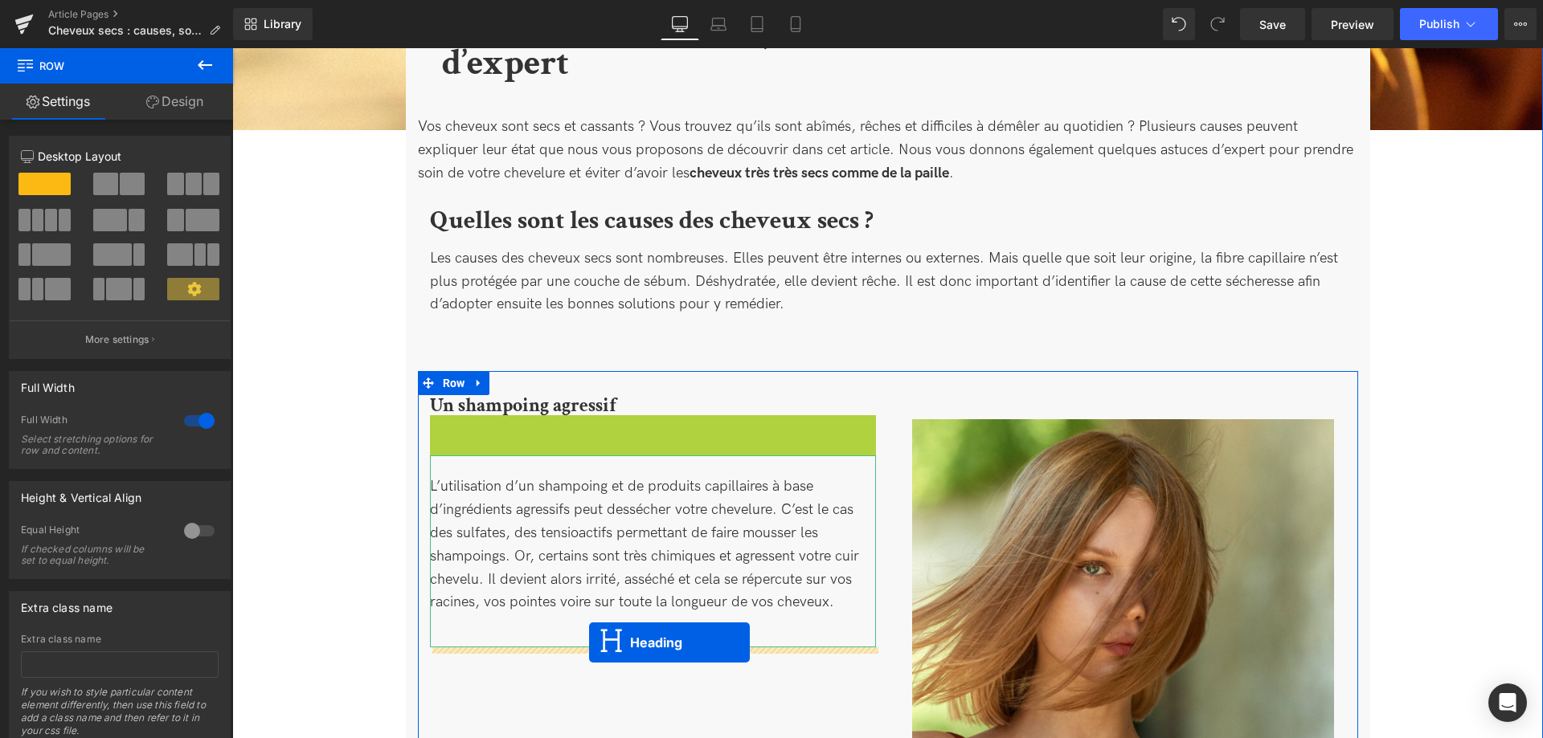
drag, startPoint x: 614, startPoint y: 430, endPoint x: 589, endPoint y: 643, distance: 214.4
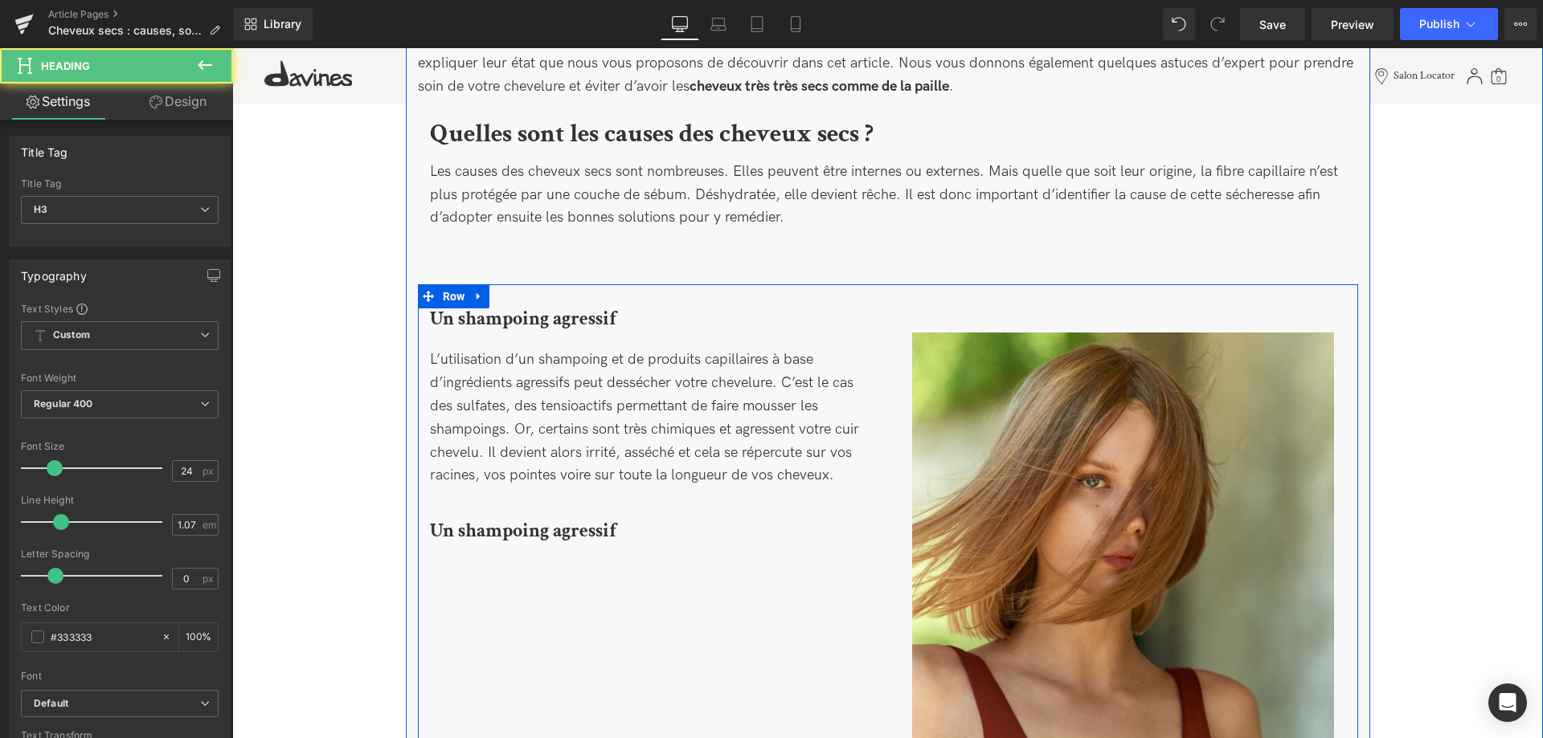
scroll to position [738, 0]
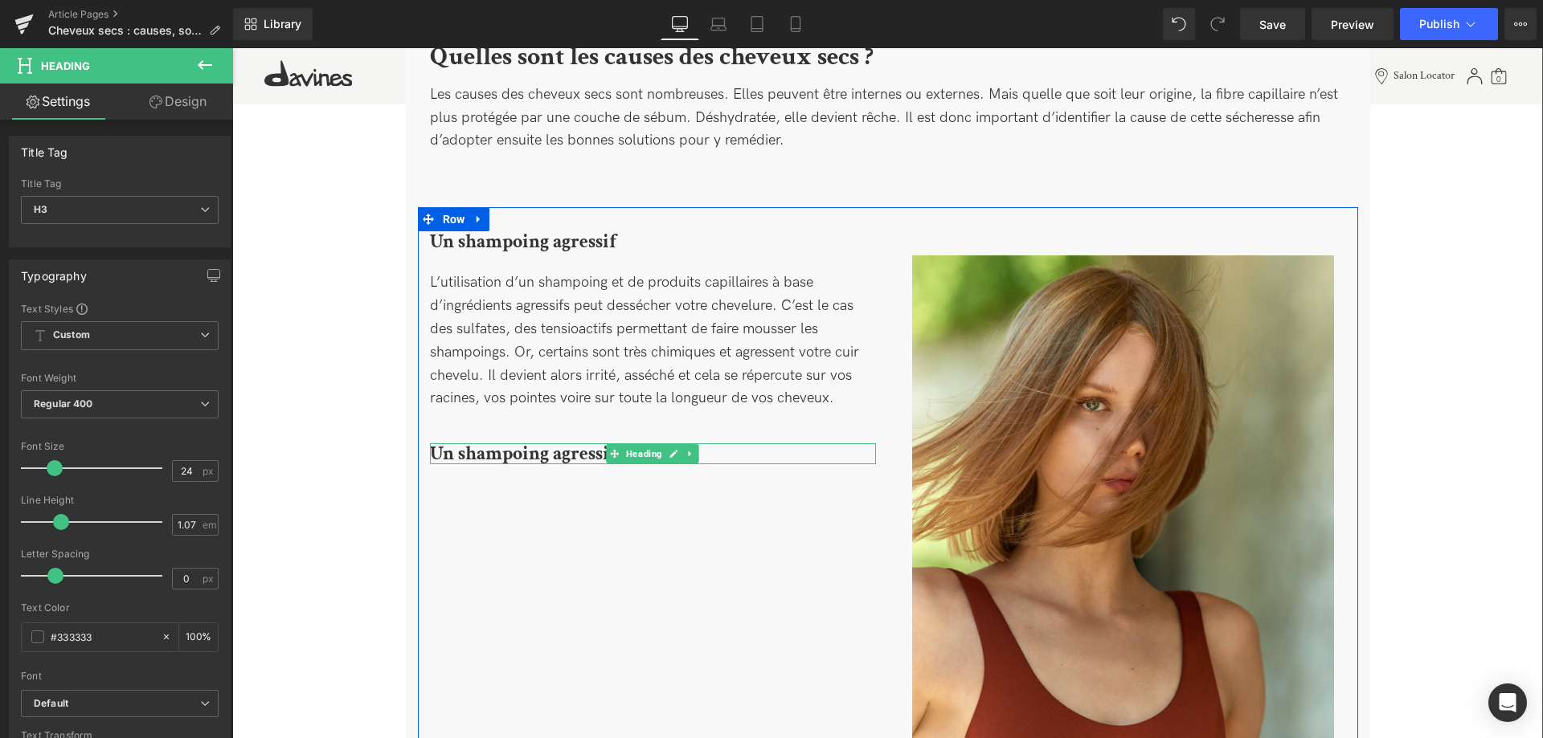
click at [582, 454] on b "Un shampoing agressif" at bounding box center [523, 453] width 186 height 25
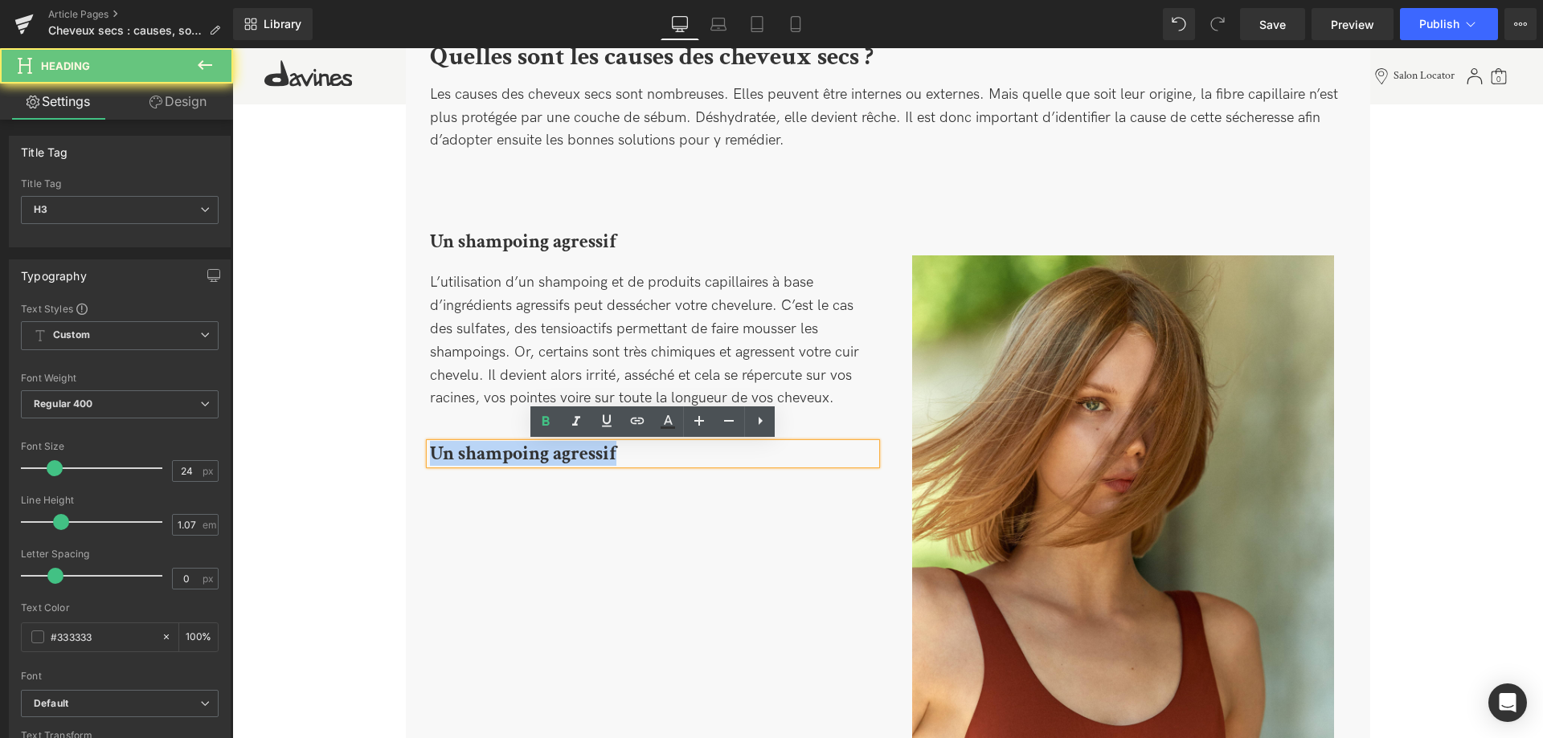
drag, startPoint x: 627, startPoint y: 452, endPoint x: 293, endPoint y: 435, distance: 333.8
click at [293, 435] on div "Image Image Cheveux secs : causes, solutions efficaces et conseils d’expert Hea…" at bounding box center [887, 638] width 1310 height 2654
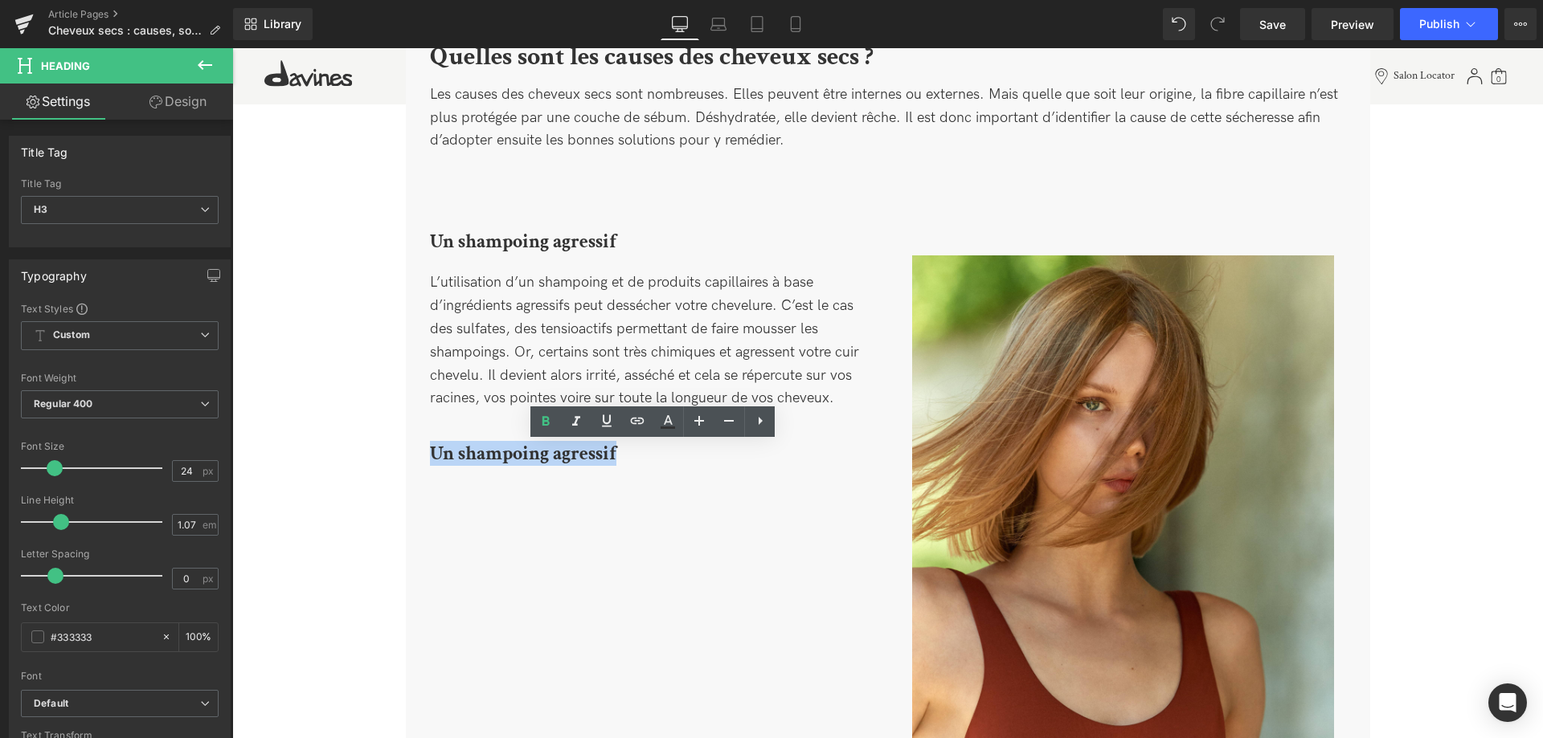
paste div
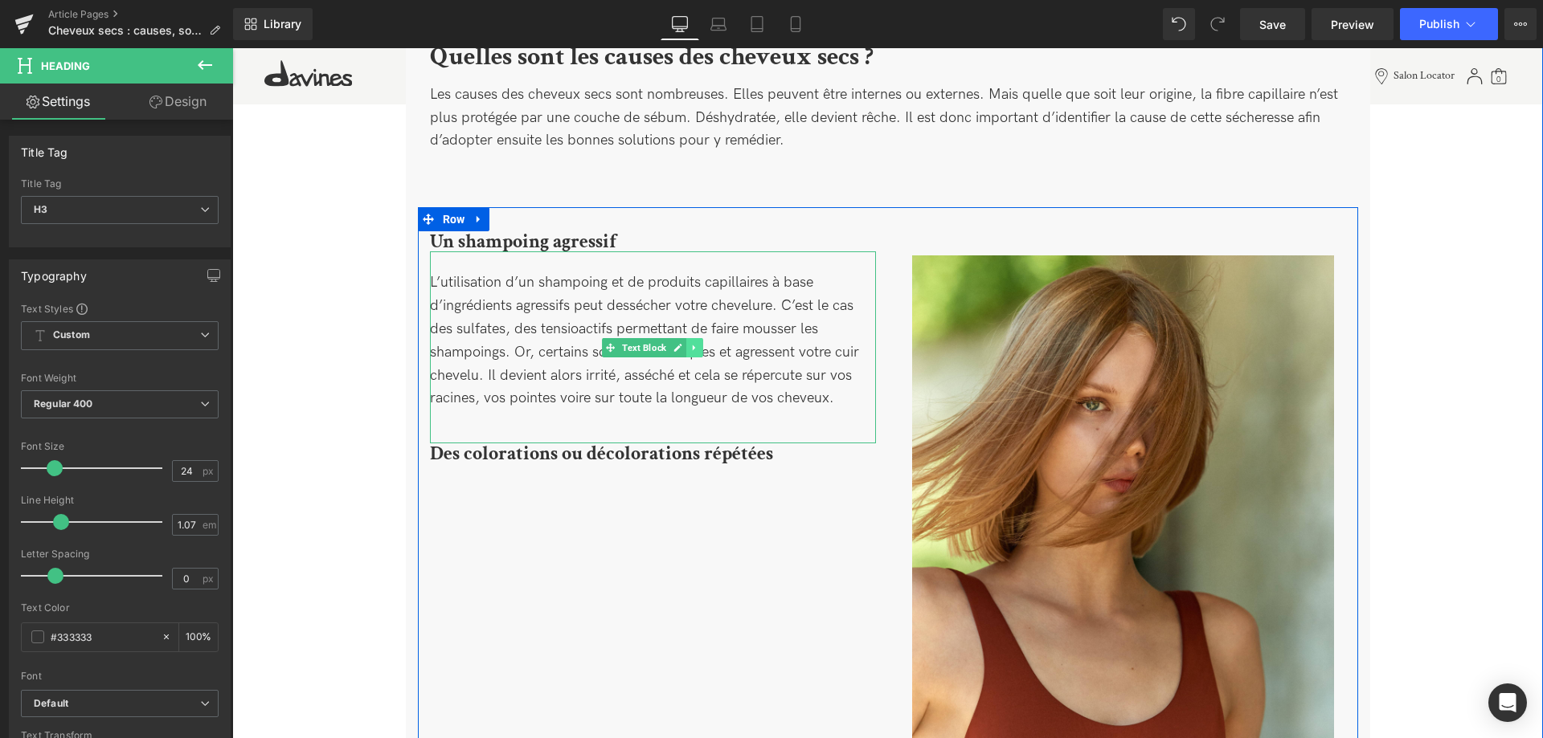
click at [694, 348] on icon at bounding box center [694, 348] width 2 height 6
click at [688, 351] on icon at bounding box center [685, 347] width 9 height 9
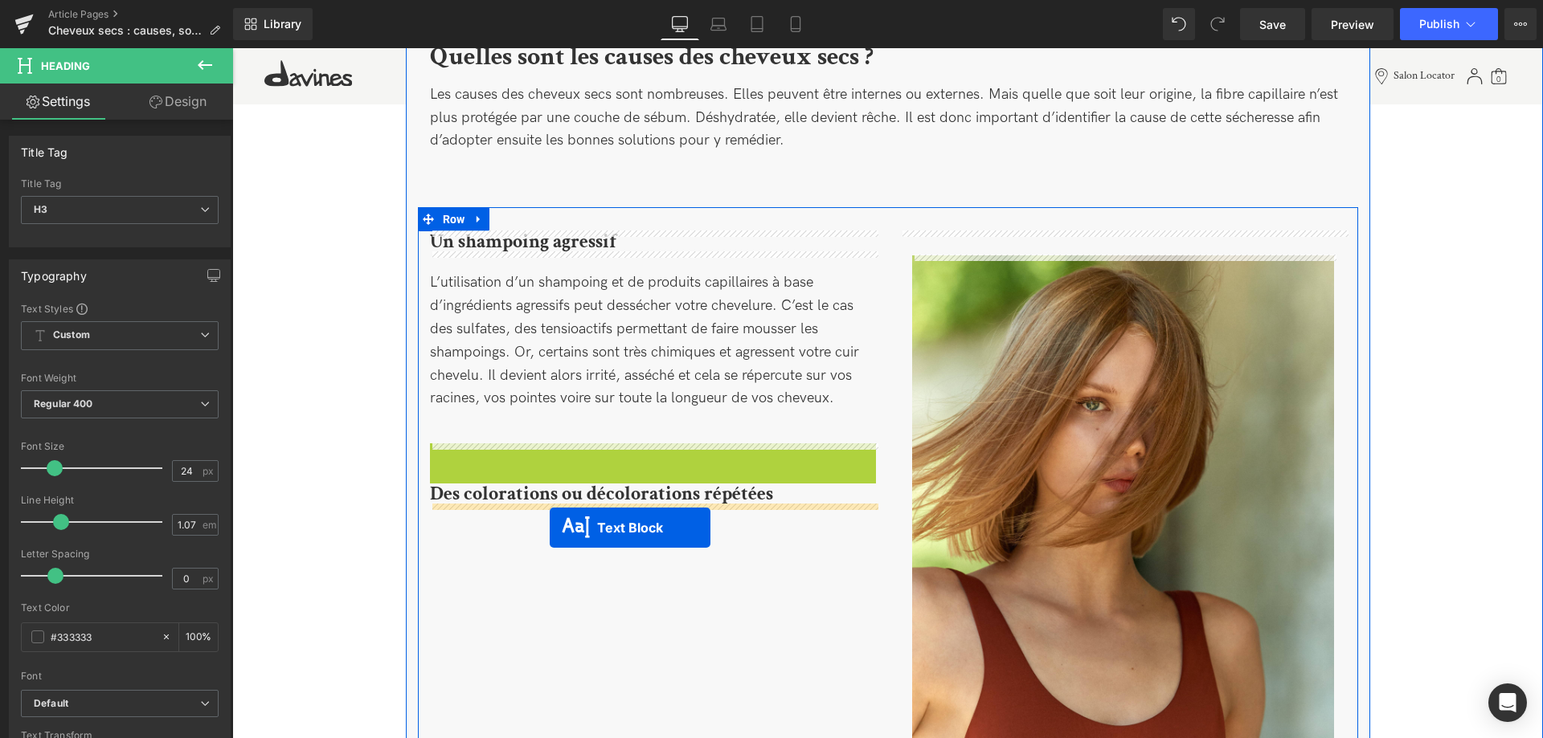
drag, startPoint x: 609, startPoint y: 544, endPoint x: 550, endPoint y: 528, distance: 61.6
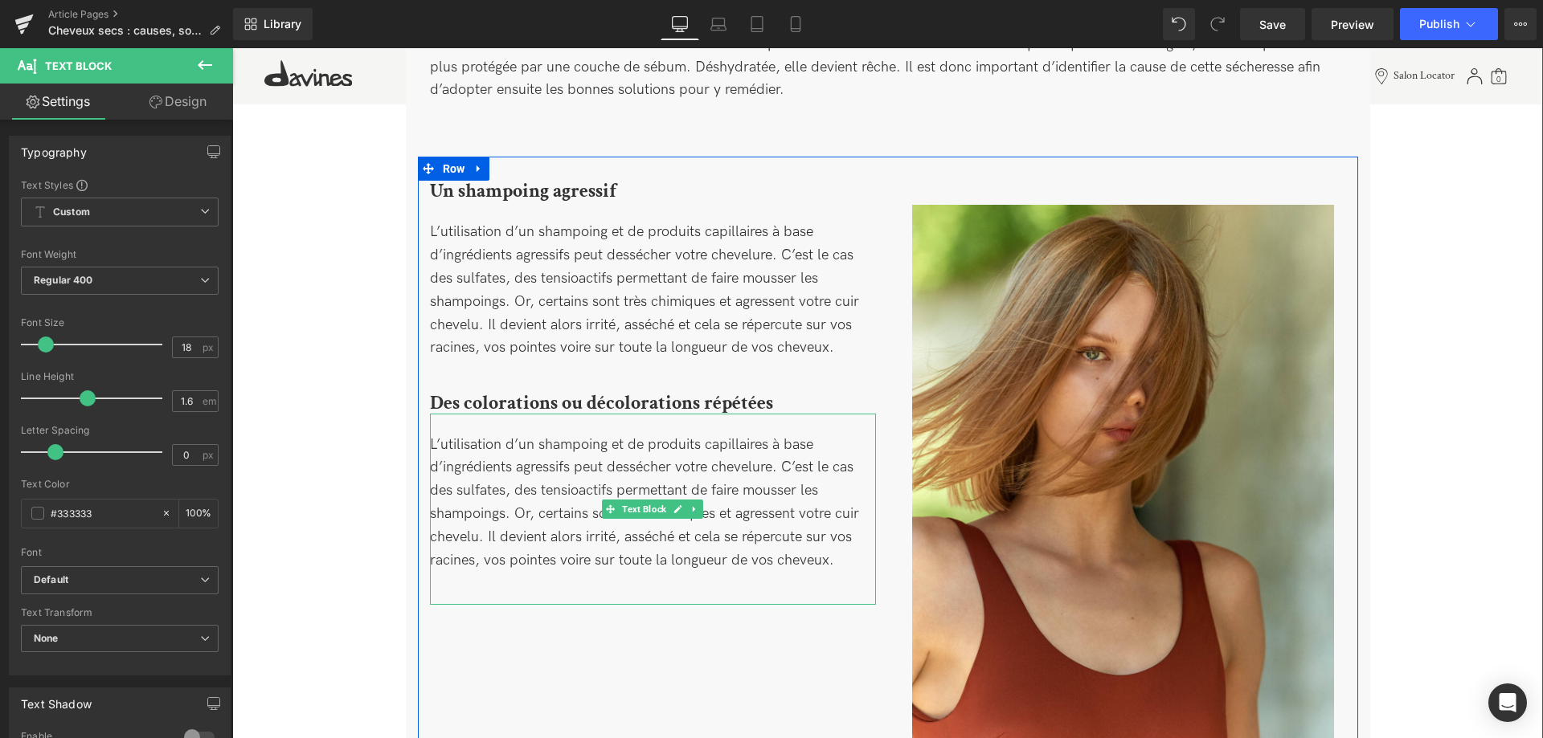
scroll to position [819, 0]
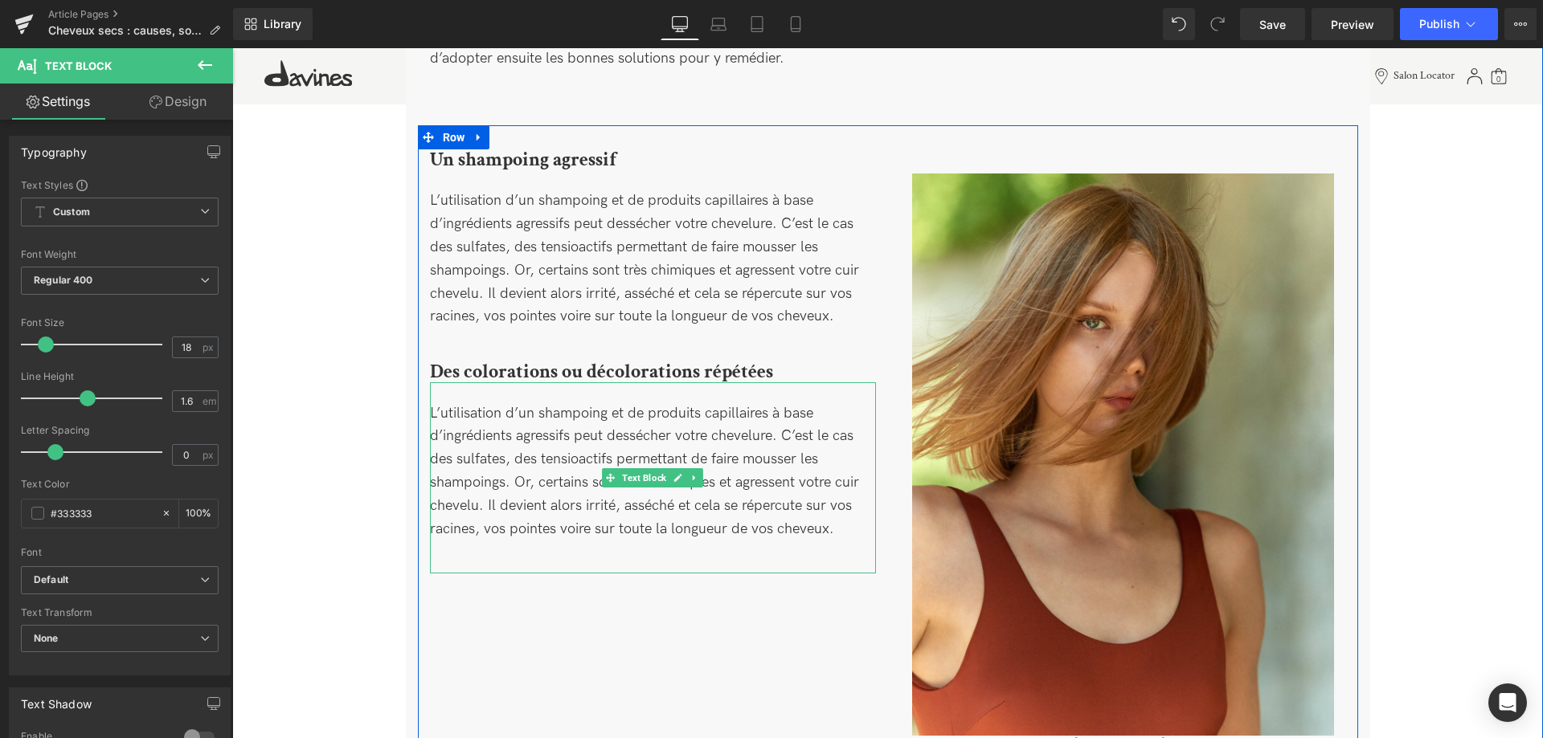
click at [488, 479] on div "L’utilisation d’un shampoing et de produits capillaires à base d’ingrédients ag…" at bounding box center [653, 478] width 446 height 192
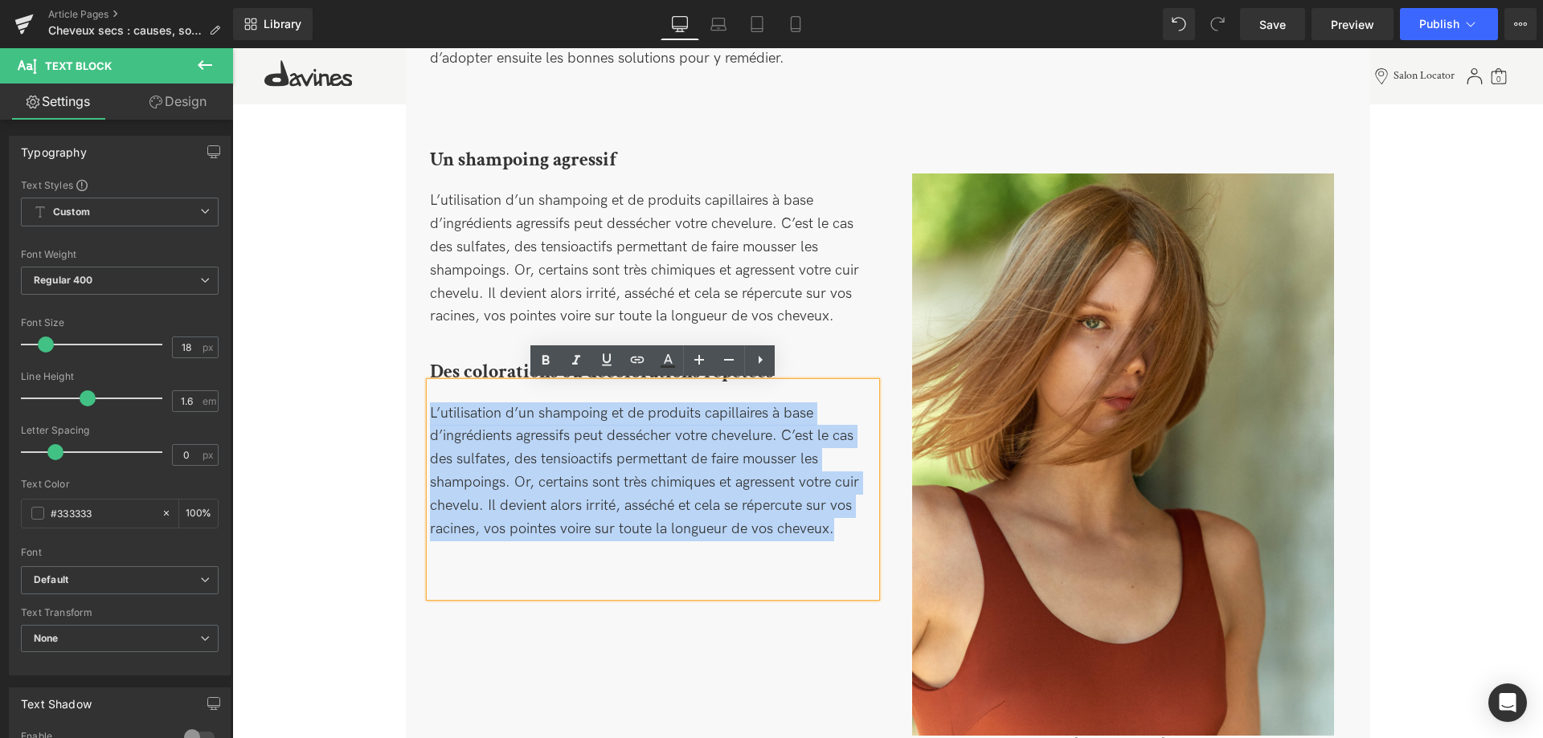
drag, startPoint x: 838, startPoint y: 529, endPoint x: 424, endPoint y: 416, distance: 428.8
click at [424, 416] on div "Un shampoing agressif Heading L’utilisation d’un shampoing et de produits capil…" at bounding box center [653, 373] width 470 height 448
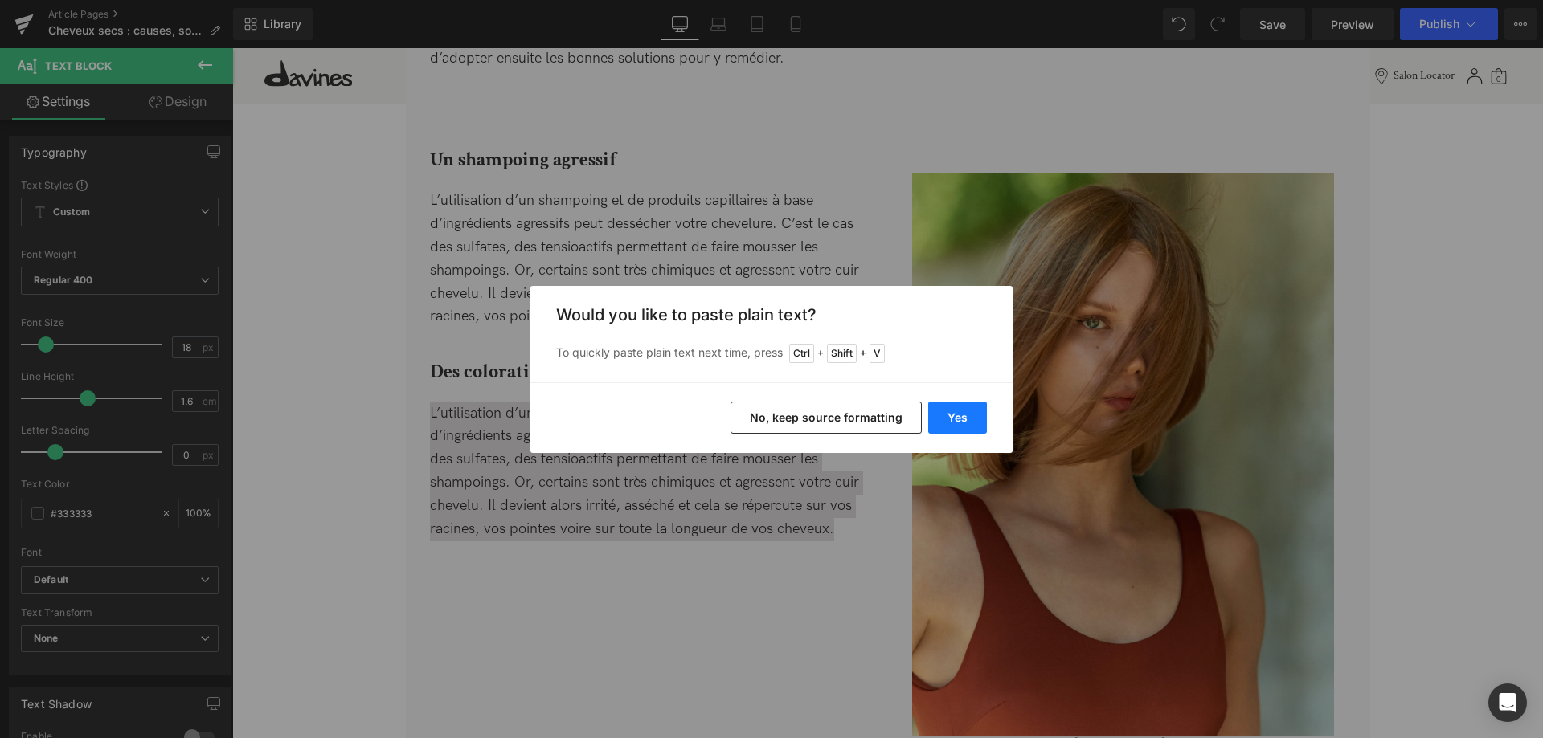
click at [939, 411] on button "Yes" at bounding box center [957, 418] width 59 height 32
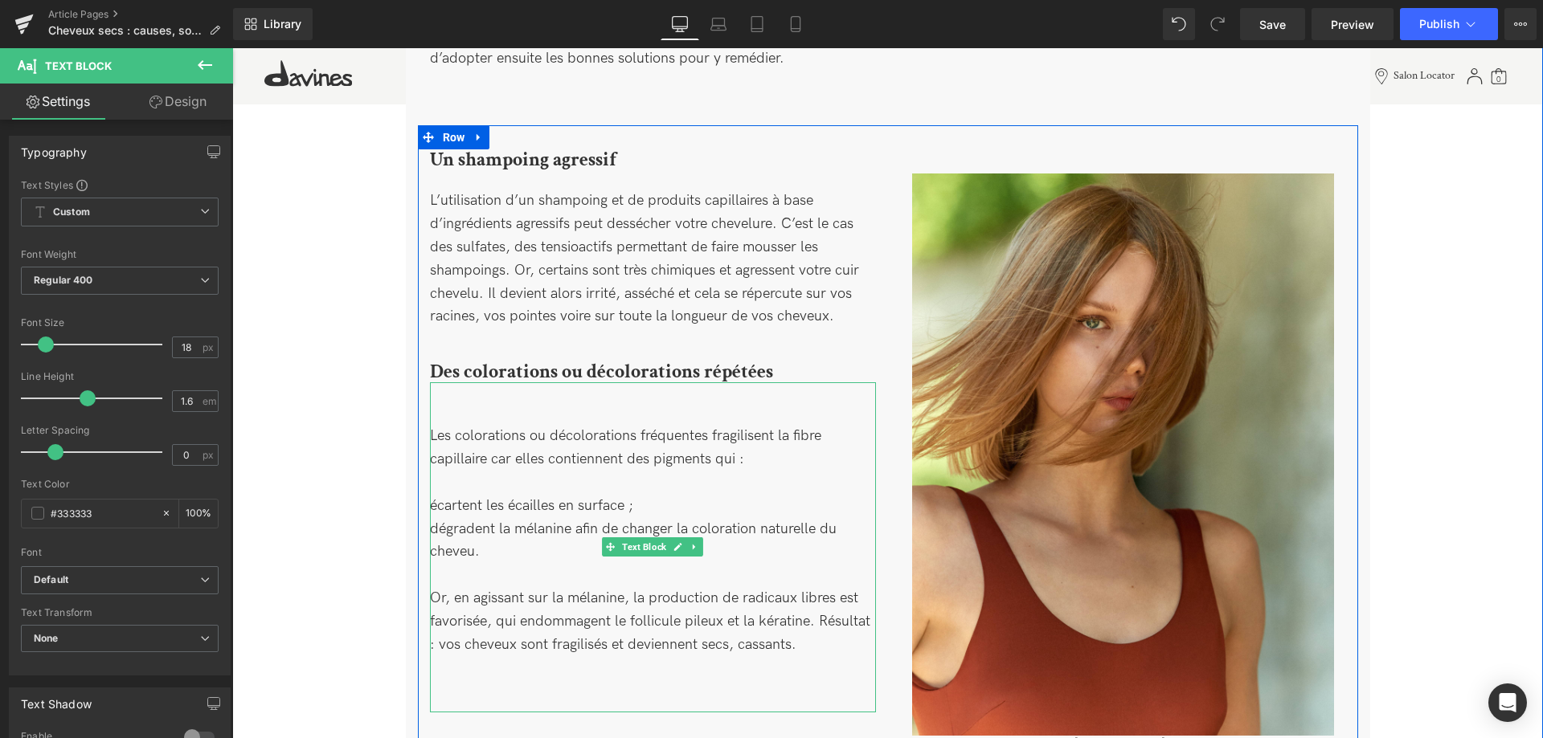
click at [503, 413] on div "Les colorations ou décolorations fréquentes fragilisent la fibre capillaire car…" at bounding box center [653, 547] width 446 height 330
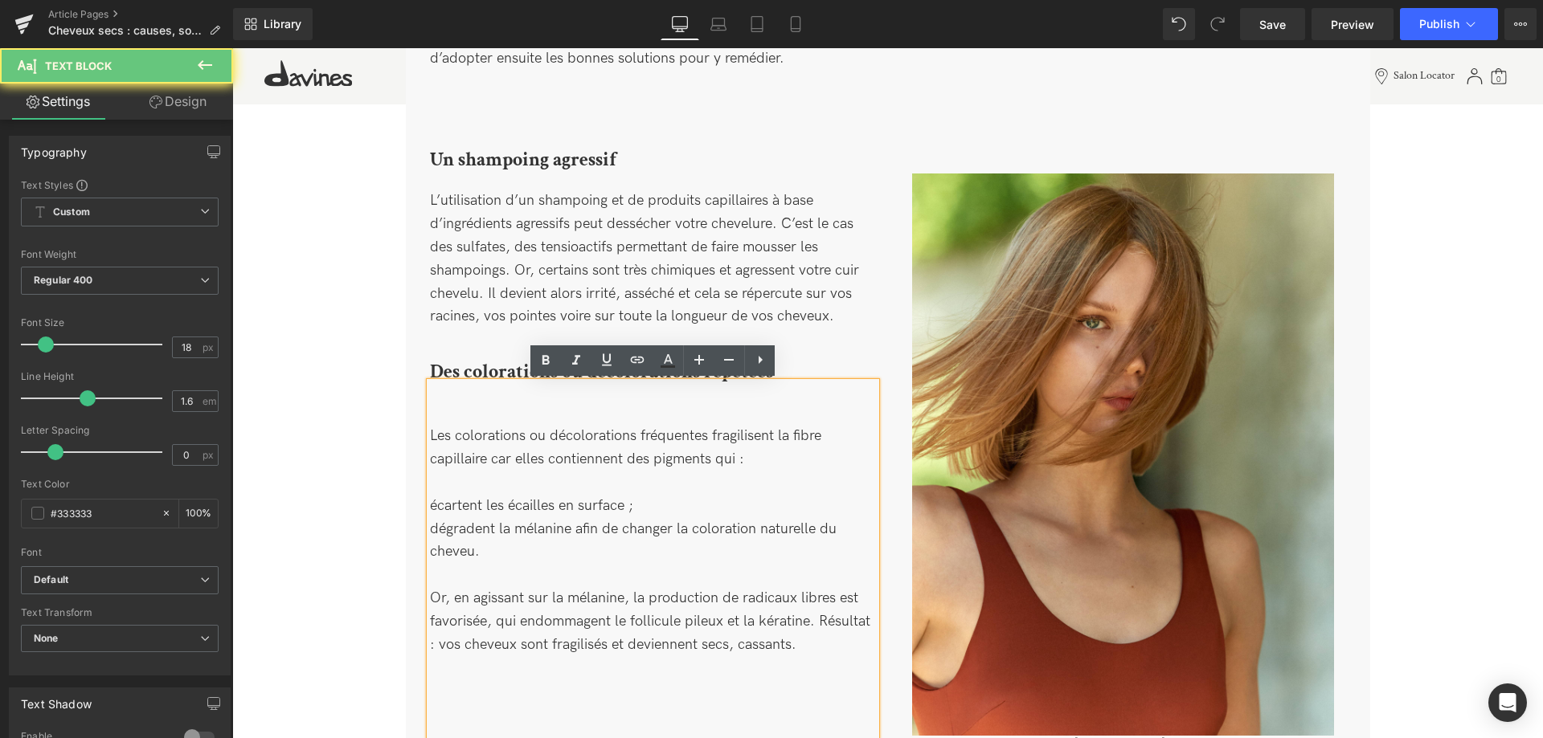
click at [431, 436] on div "Les colorations ou décolorations fréquentes fragilisent la fibre capillaire car…" at bounding box center [653, 559] width 446 height 354
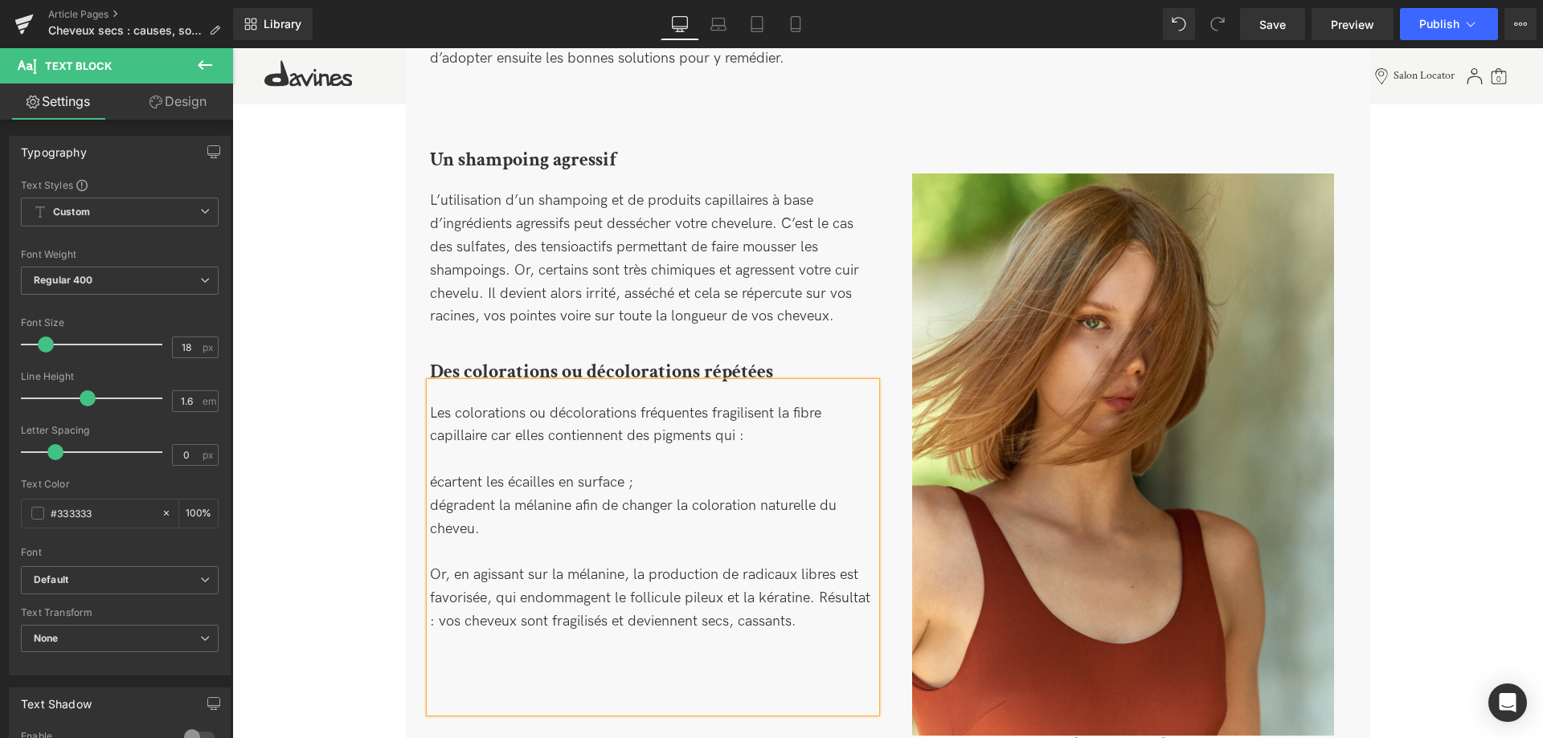
click at [439, 483] on div "Les colorations ou décolorations fréquentes fragilisent la fibre capillaire car…" at bounding box center [653, 547] width 446 height 330
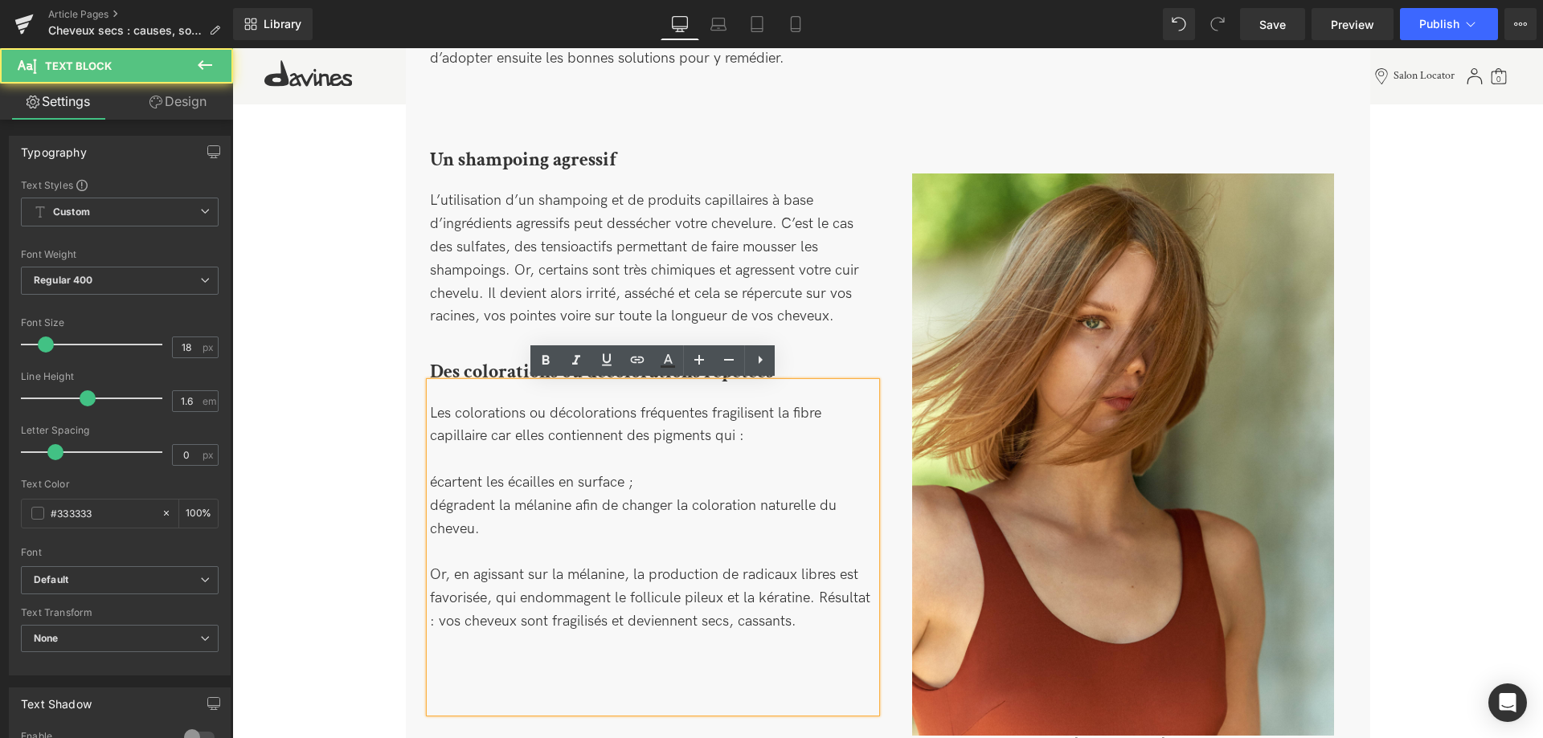
drag, startPoint x: 798, startPoint y: 627, endPoint x: 428, endPoint y: 569, distance: 374.1
click at [430, 570] on div "Les colorations ou décolorations fréquentes fragilisent la fibre capillaire car…" at bounding box center [653, 547] width 446 height 330
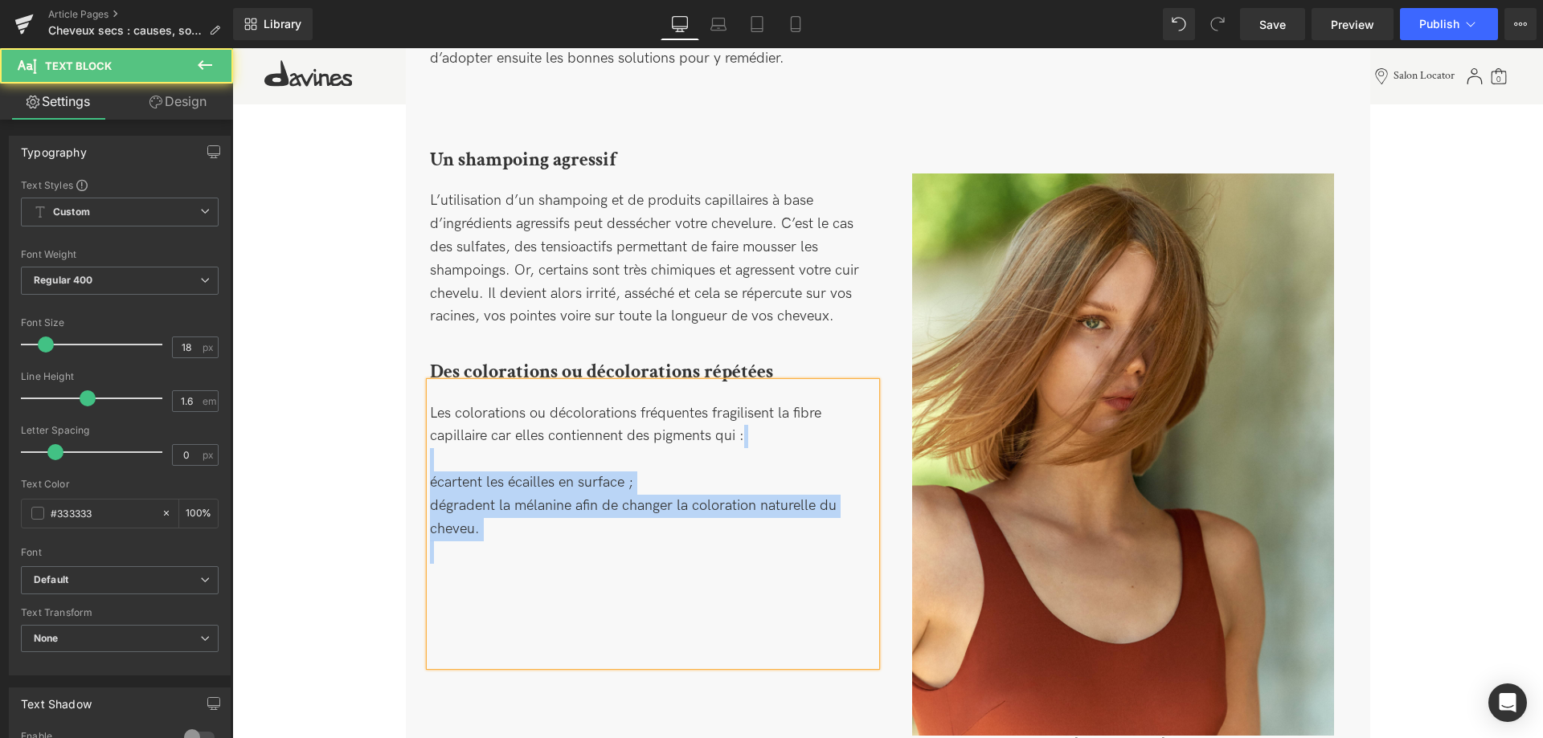
drag, startPoint x: 538, startPoint y: 566, endPoint x: 423, endPoint y: 467, distance: 152.2
click at [423, 467] on div "Un shampoing agressif Heading L’utilisation d’un shampoing et de produits capil…" at bounding box center [653, 407] width 470 height 517
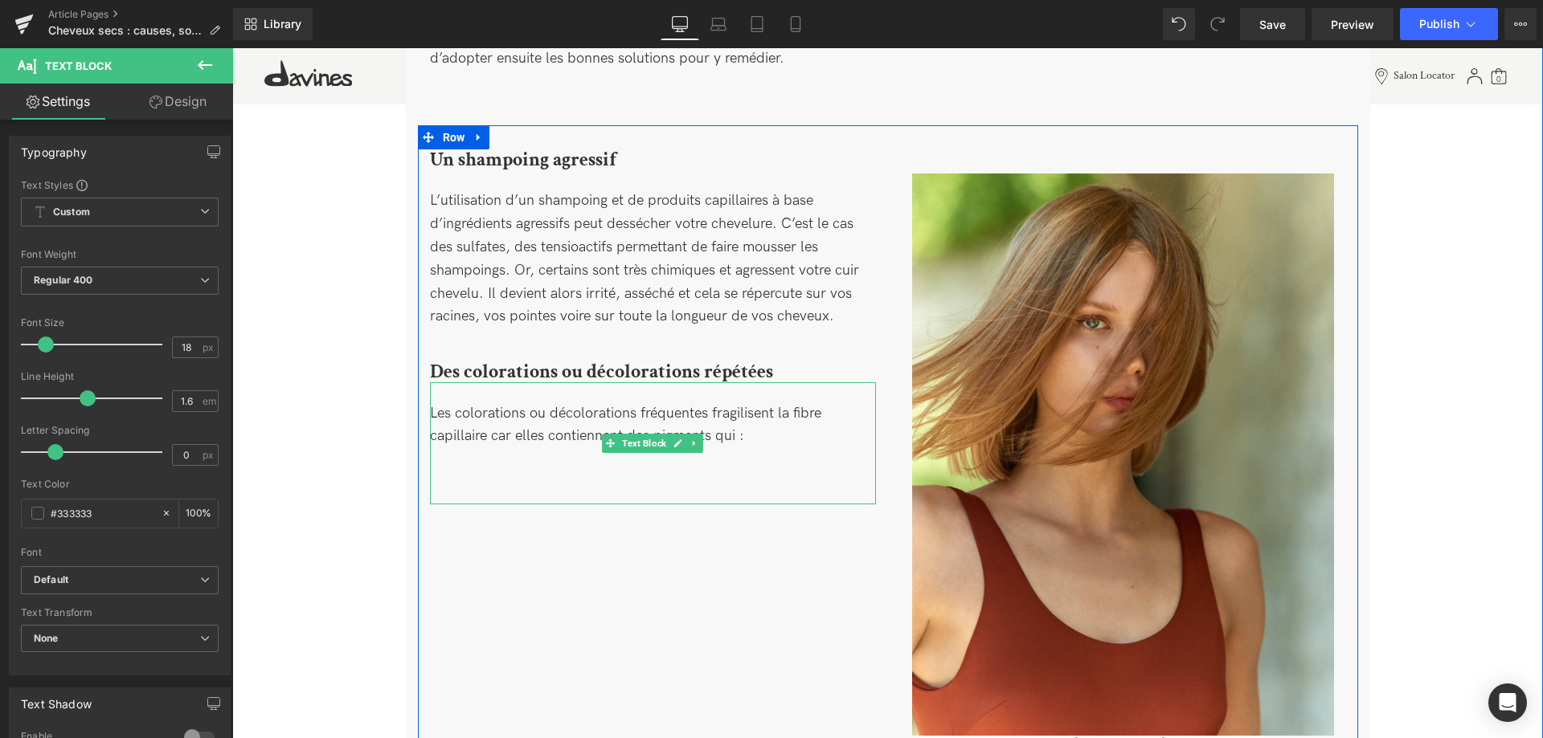
click at [644, 448] on span "Text Block" at bounding box center [644, 443] width 51 height 19
drag, startPoint x: 528, startPoint y: 476, endPoint x: 520, endPoint y: 480, distance: 9.4
click at [527, 476] on div "Les colorations ou décolorations fréquentes fragilisent la fibre capillaire car…" at bounding box center [653, 443] width 446 height 122
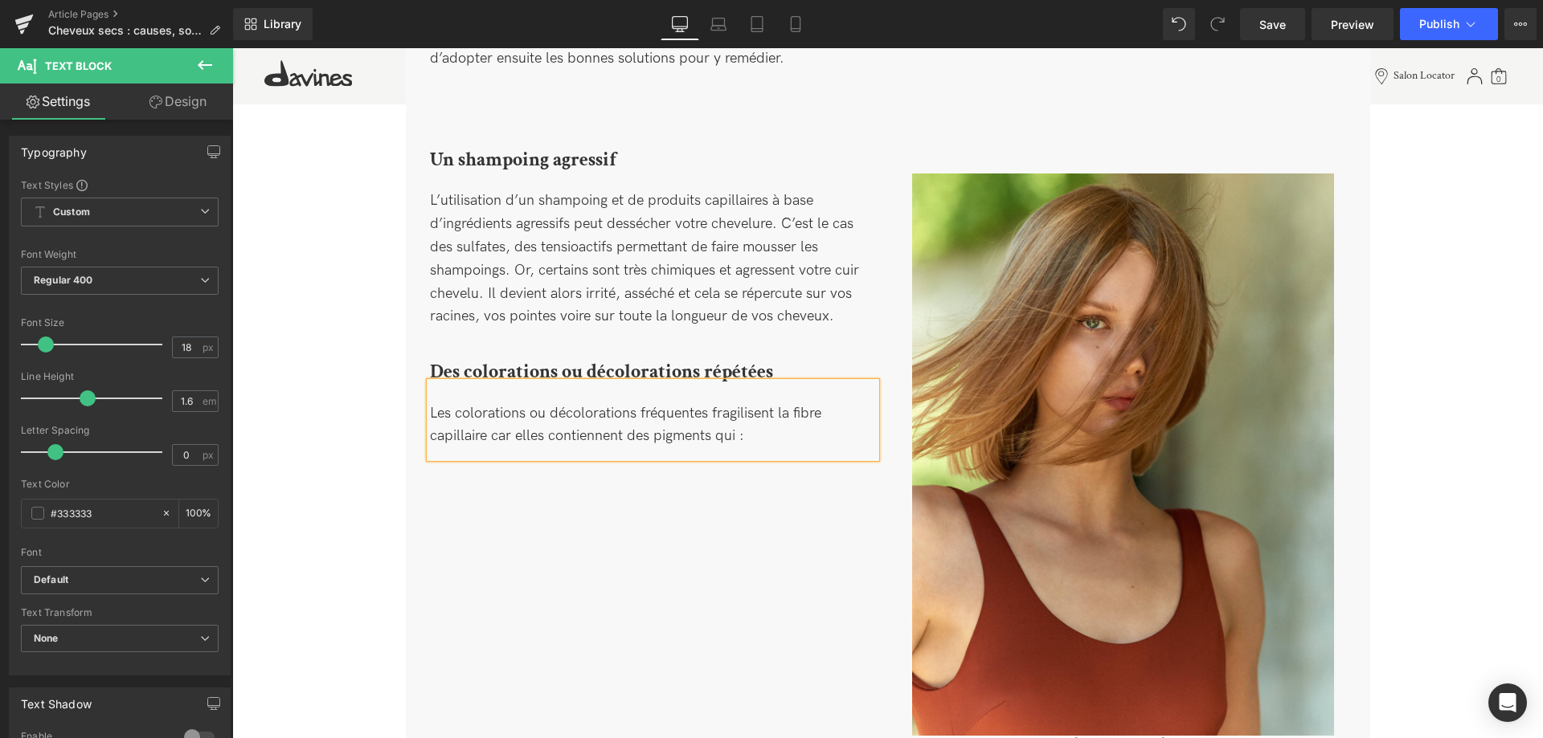
click at [550, 525] on div "Un shampoing agressif Heading L’utilisation d’un shampoing et de produits capil…" at bounding box center [888, 445] width 940 height 641
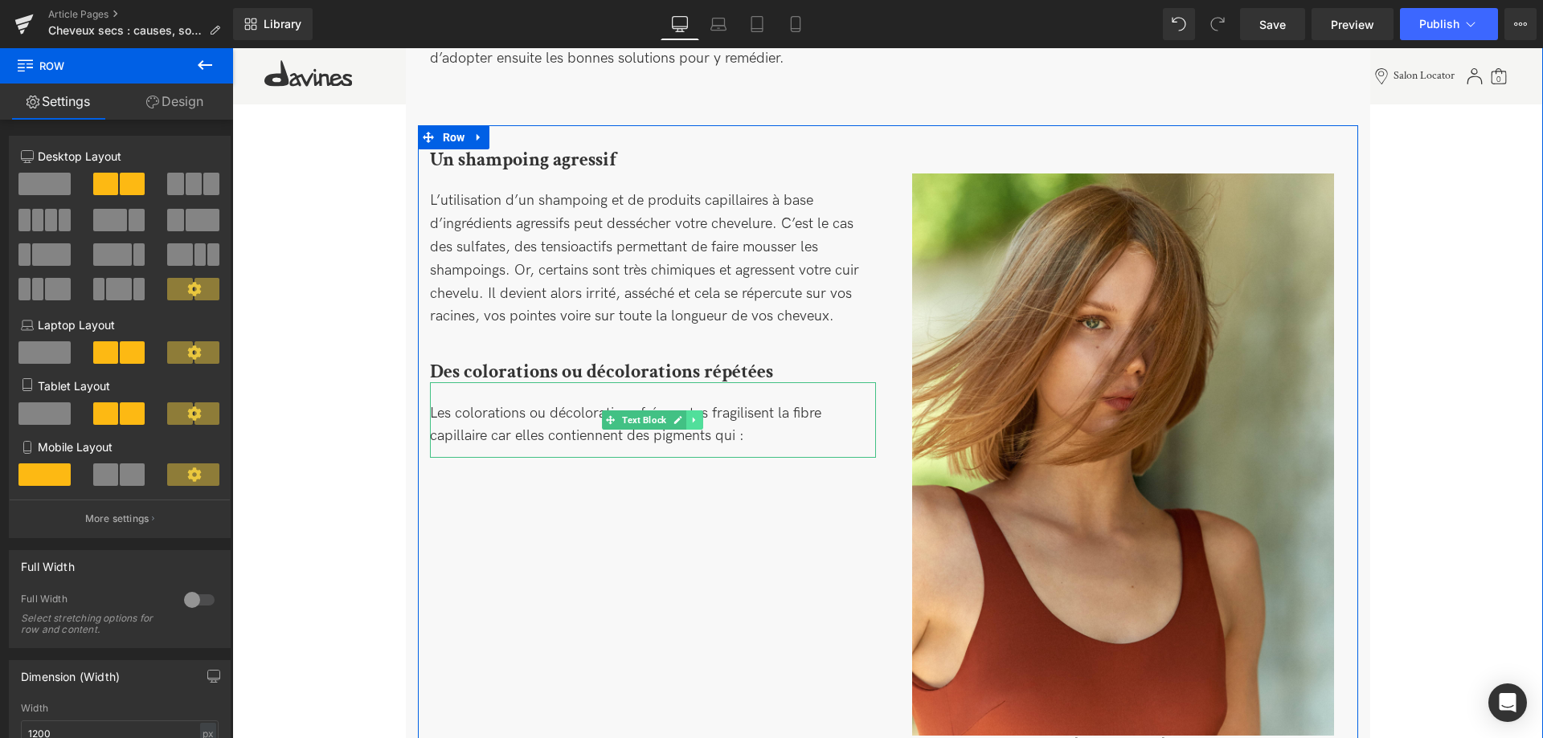
click at [698, 427] on link at bounding box center [694, 420] width 17 height 19
click at [687, 423] on icon at bounding box center [685, 419] width 9 height 9
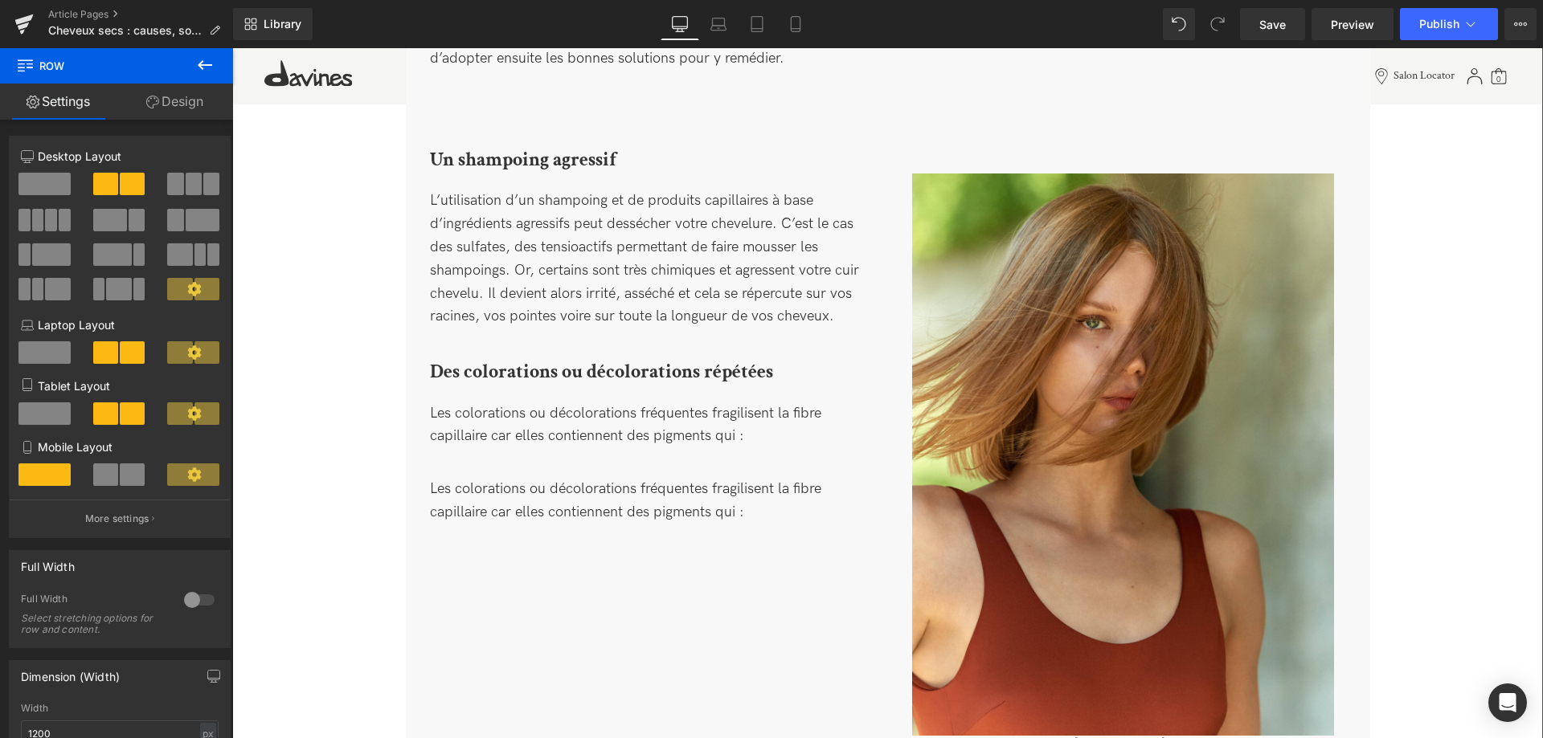
click at [523, 474] on div "Les colorations ou décolorations fréquentes fragilisent la fibre capillaire car…" at bounding box center [653, 496] width 446 height 76
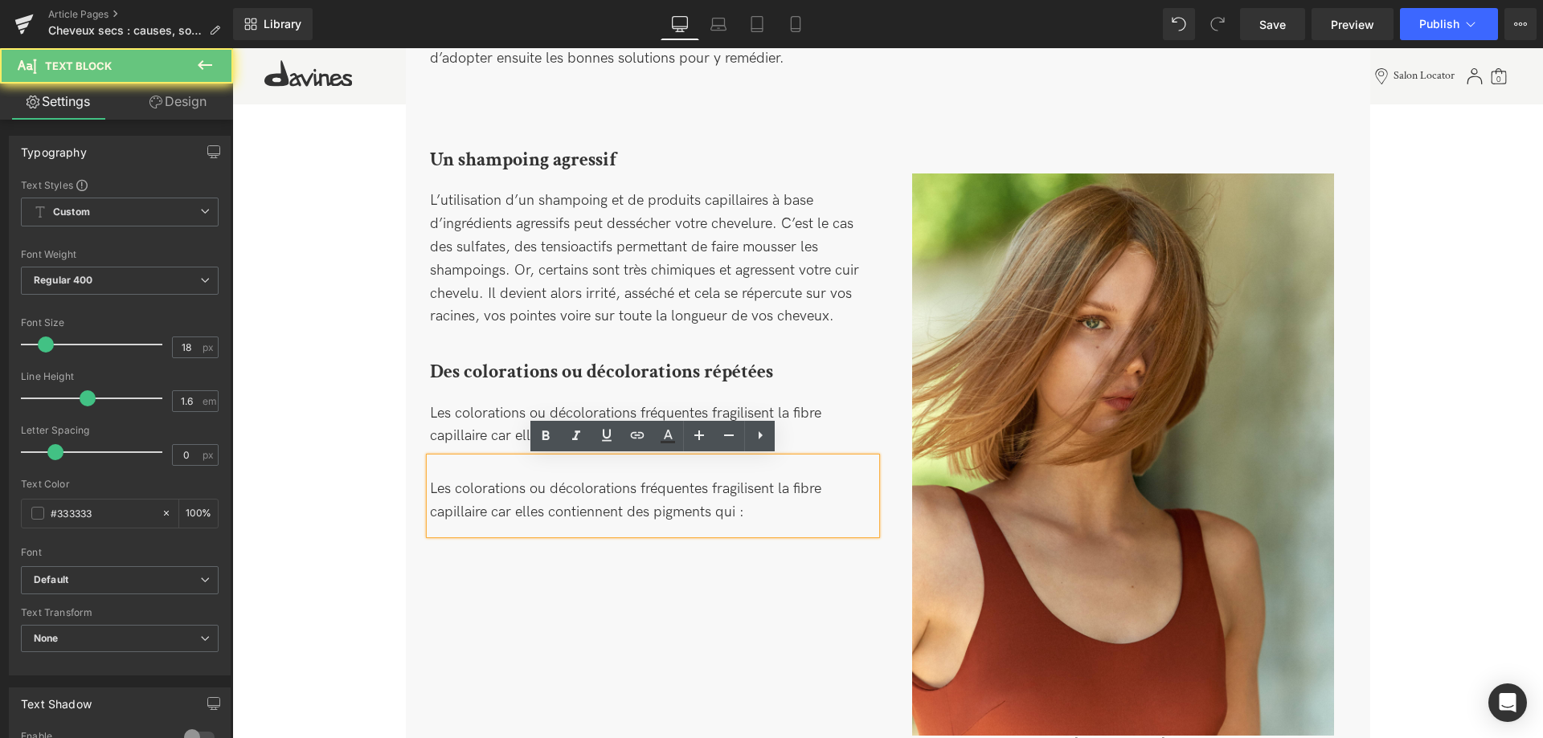
click at [505, 493] on div "Les colorations ou décolorations fréquentes fragilisent la fibre capillaire car…" at bounding box center [653, 496] width 446 height 76
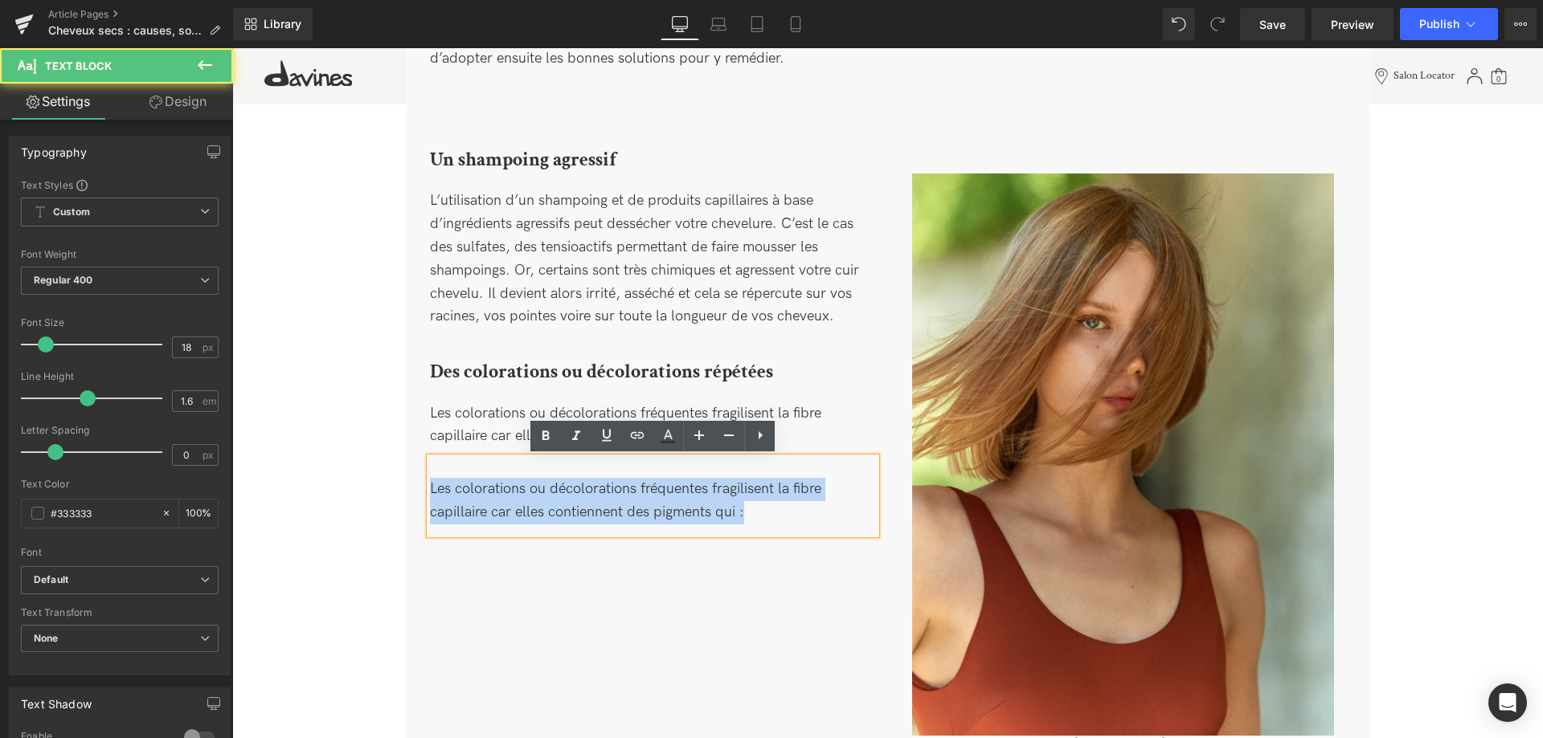
drag, startPoint x: 795, startPoint y: 514, endPoint x: 247, endPoint y: 395, distance: 559.9
click at [247, 395] on div "Image Image Cheveux secs : causes, solutions efficaces et conseils d’expert Hea…" at bounding box center [887, 556] width 1310 height 2654
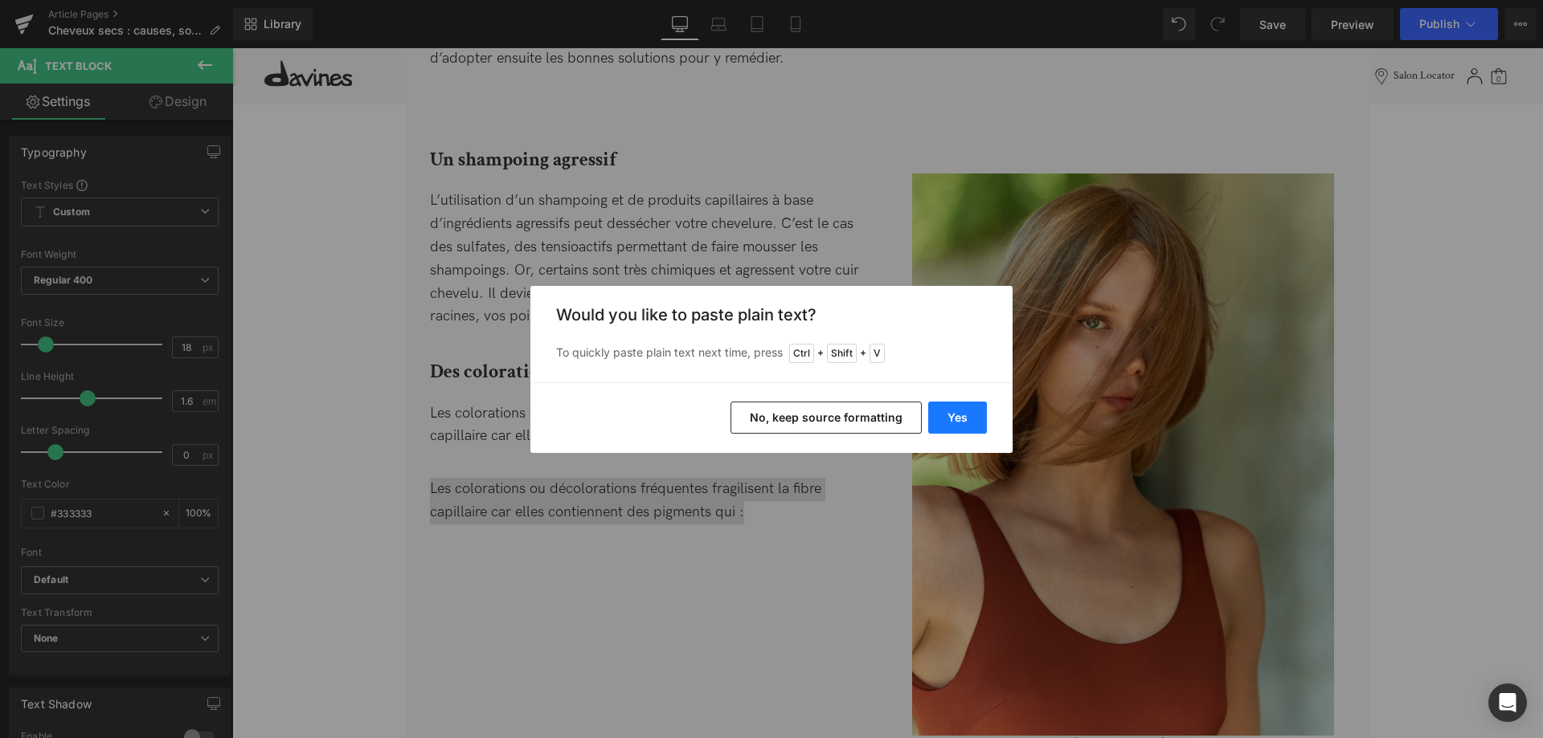
click at [971, 421] on button "Yes" at bounding box center [957, 418] width 59 height 32
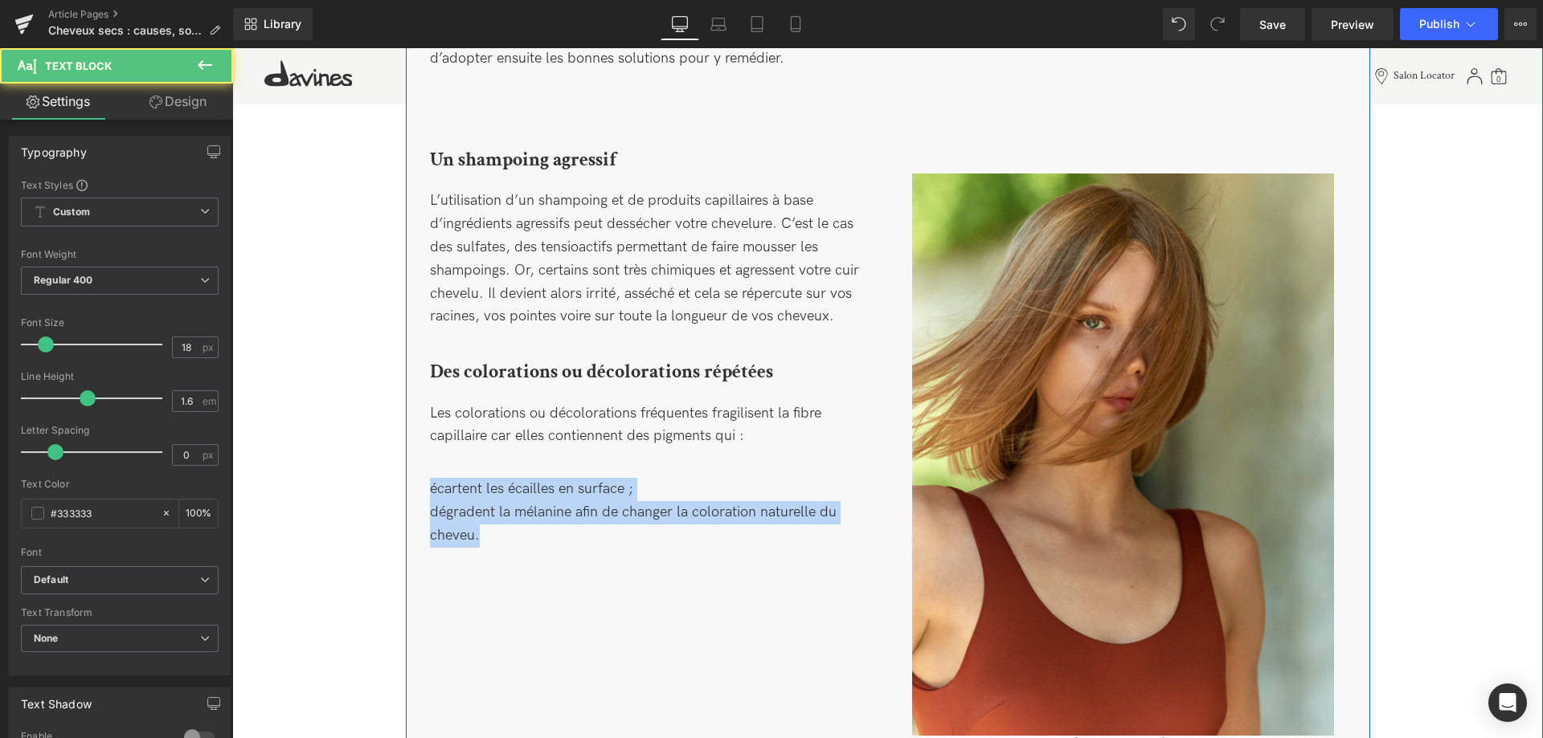
drag, startPoint x: 494, startPoint y: 545, endPoint x: 411, endPoint y: 489, distance: 99.6
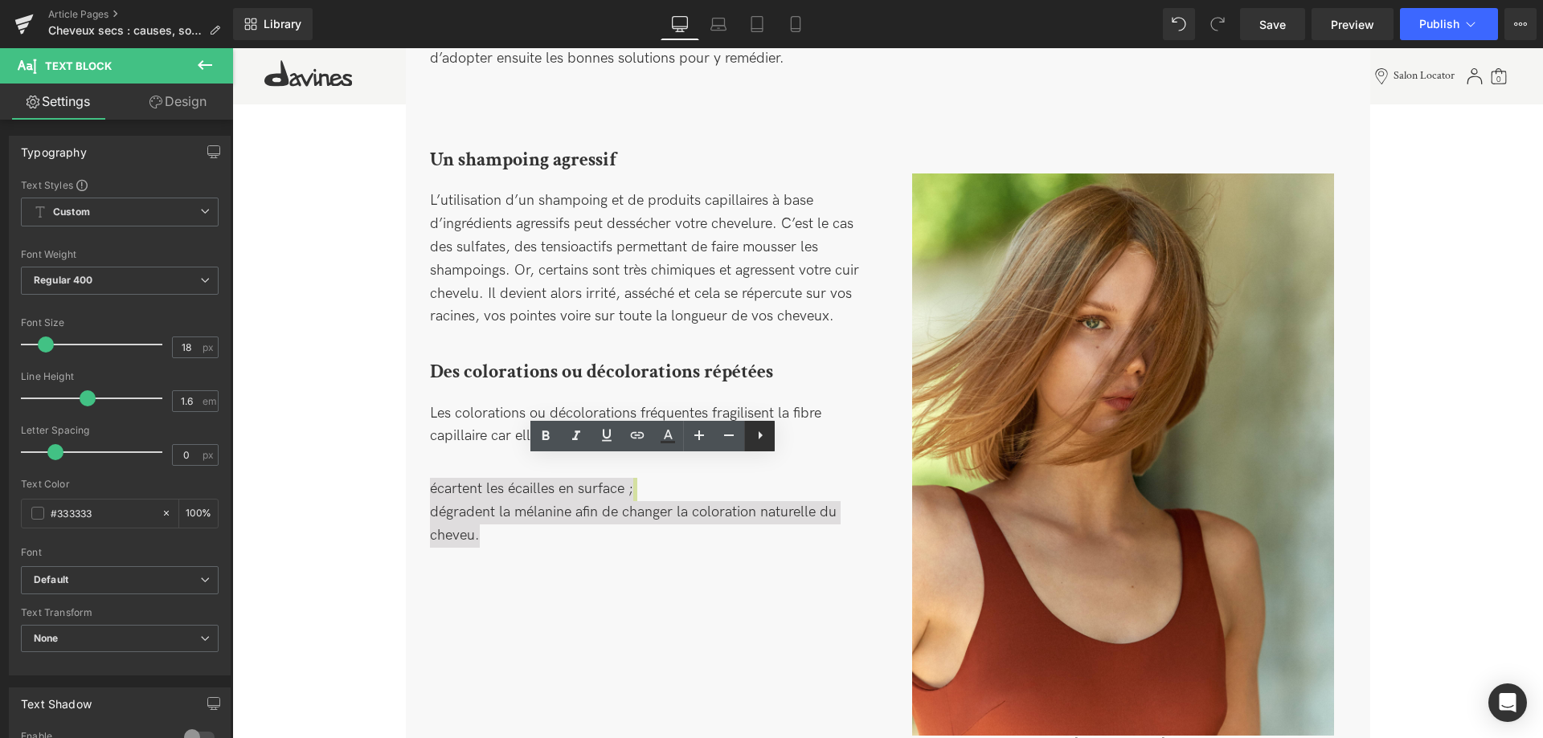
click at [766, 435] on icon at bounding box center [759, 435] width 19 height 19
click at [766, 439] on icon at bounding box center [759, 435] width 19 height 19
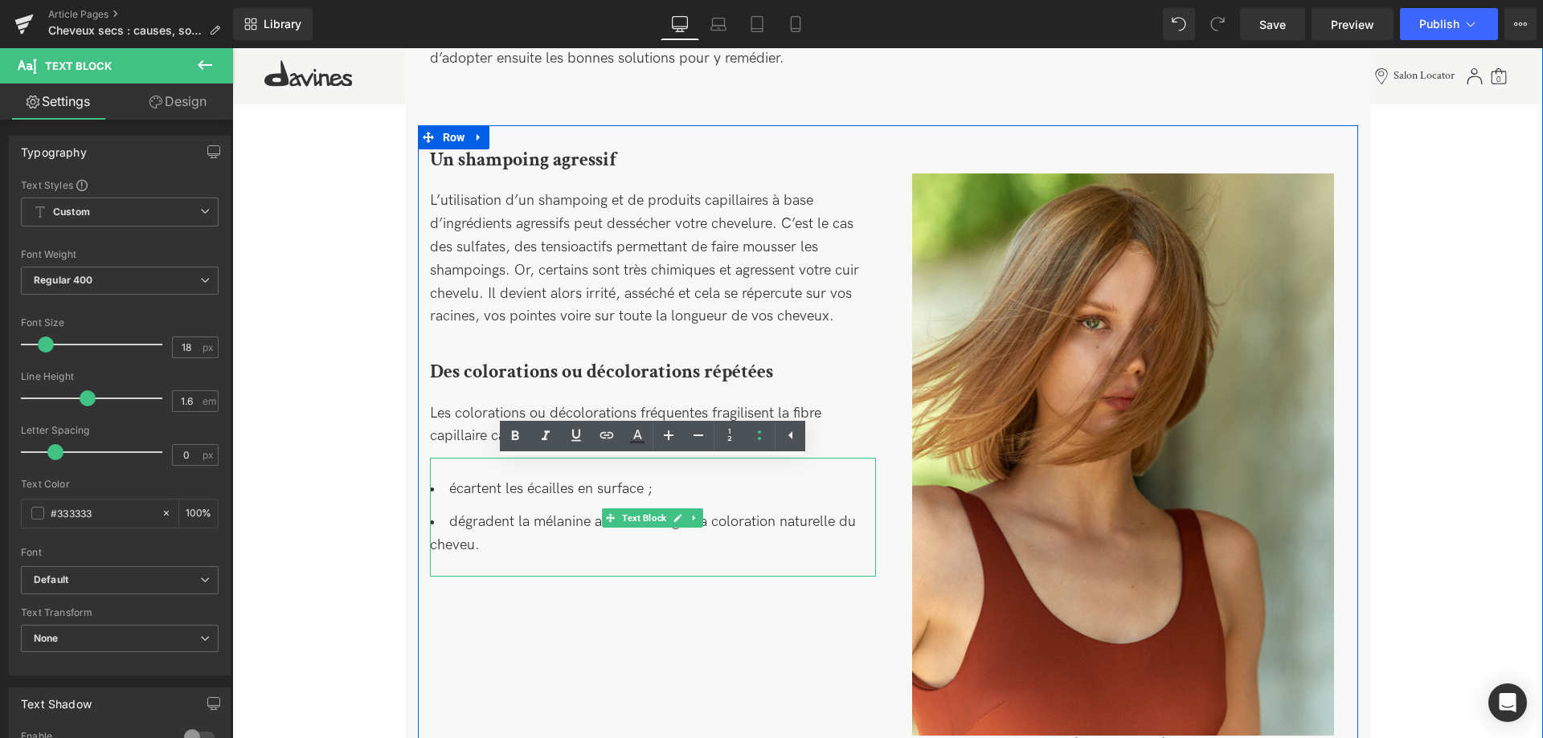
click at [521, 548] on li "dégradent la mélanine afin de changer la coloration naturelle du cheveu." at bounding box center [653, 534] width 446 height 47
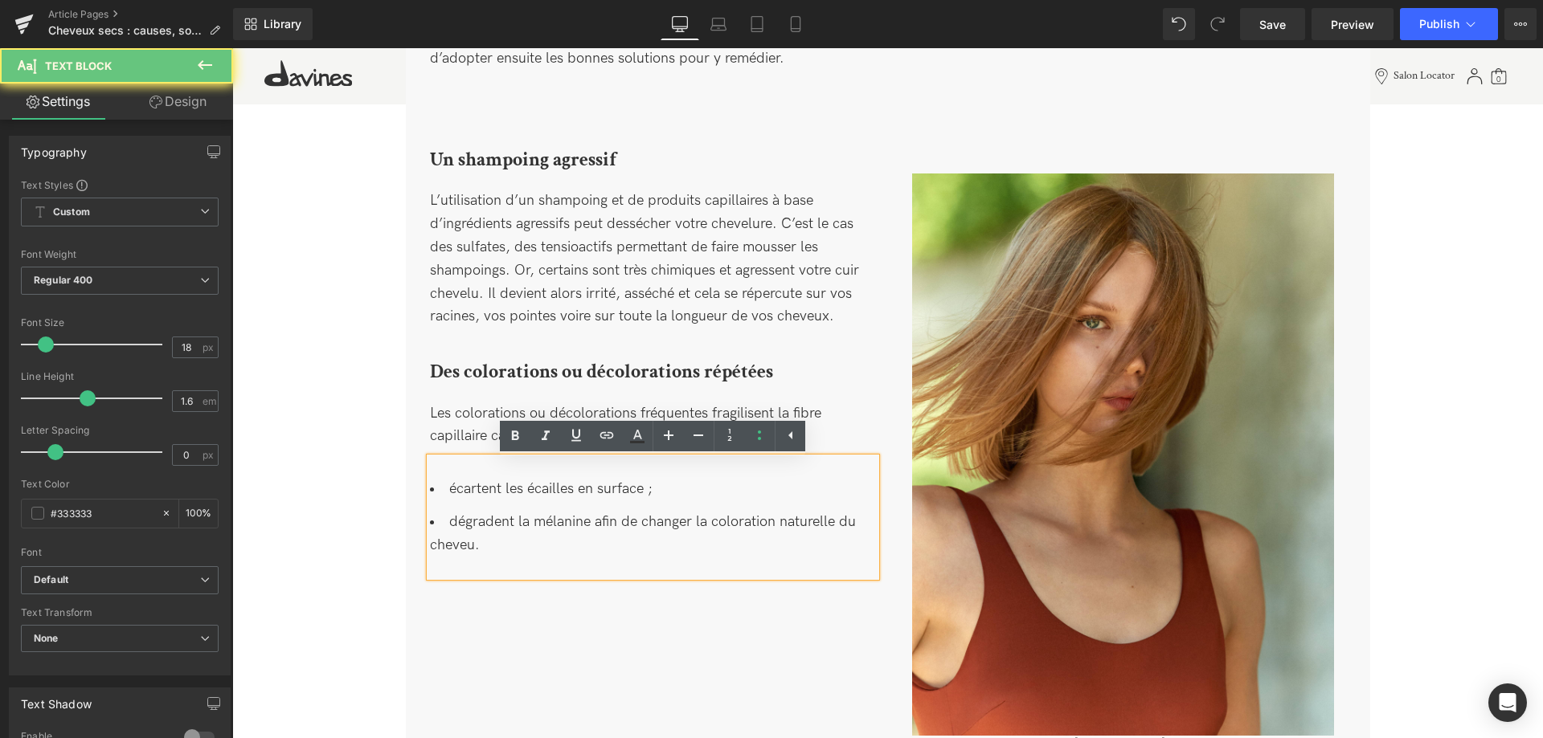
click at [464, 473] on div "écartent les écailles en surface ; dégradent la mélanine afin de changer la col…" at bounding box center [653, 517] width 446 height 118
click at [506, 549] on li "dégradent la mélanine afin de changer la coloration naturelle du cheveu." at bounding box center [653, 534] width 446 height 47
click at [525, 617] on div "Un shampoing agressif Heading L’utilisation d’un shampoing et de produits capil…" at bounding box center [888, 445] width 940 height 641
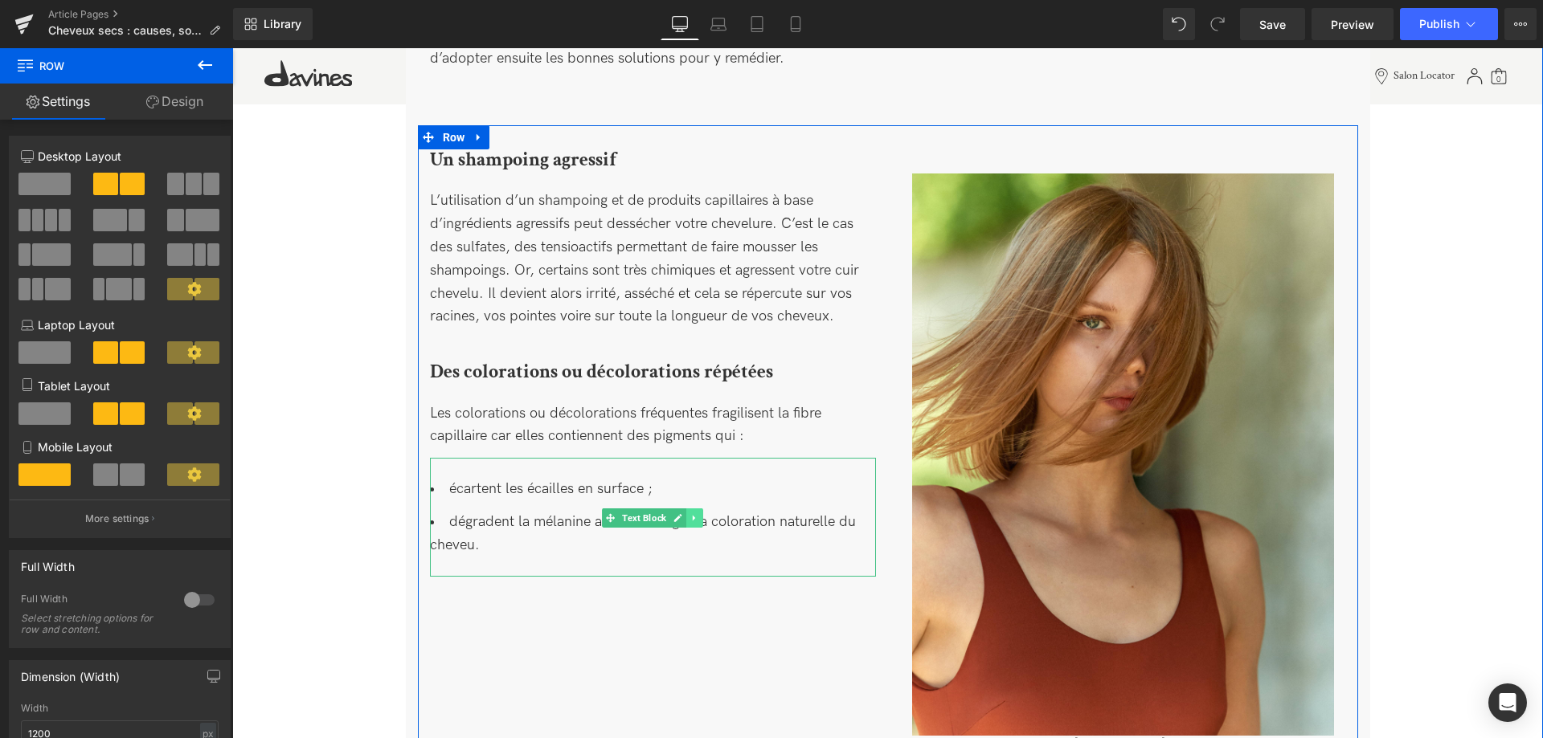
click at [694, 516] on icon at bounding box center [694, 518] width 9 height 10
click at [692, 525] on link at bounding box center [686, 518] width 17 height 19
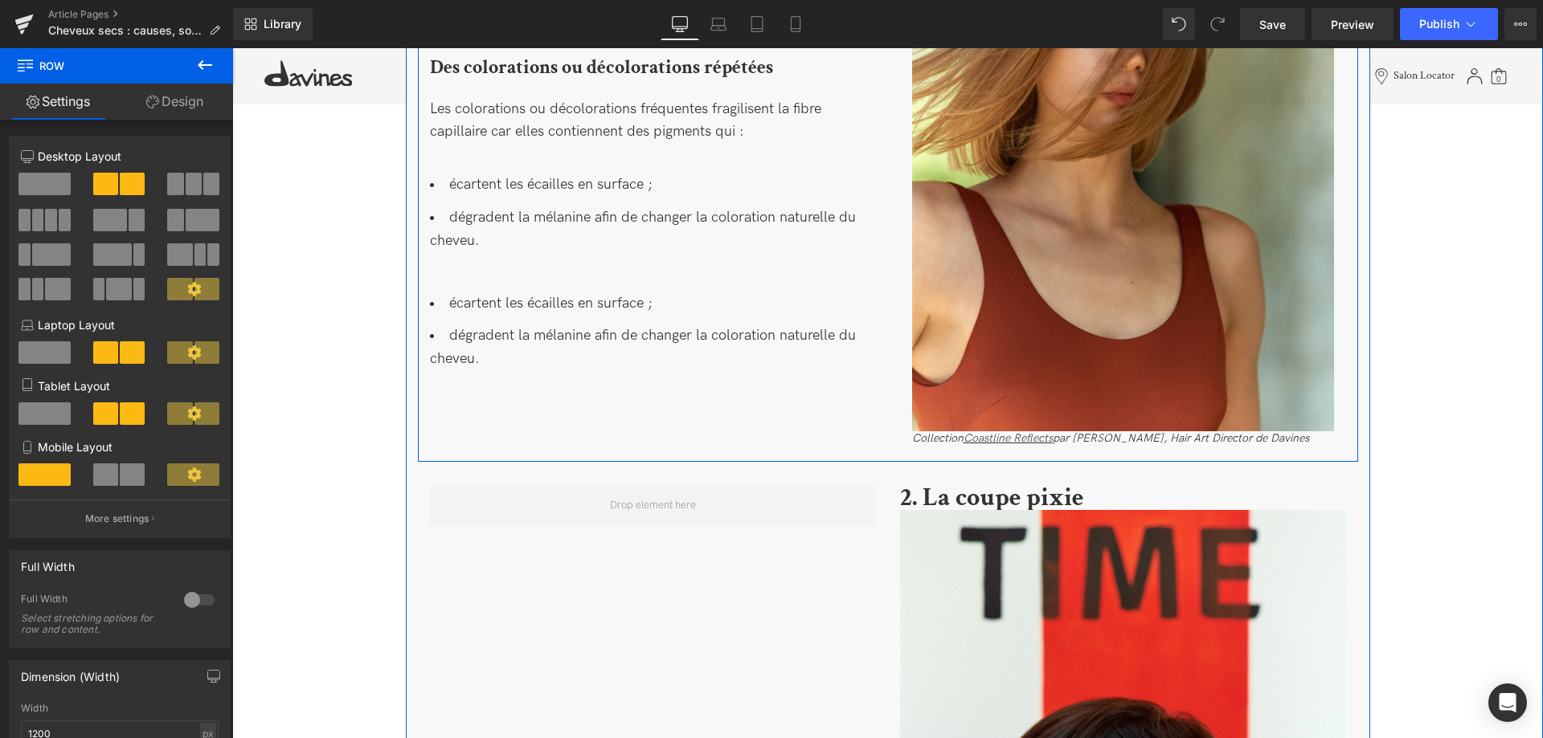
scroll to position [1122, 0]
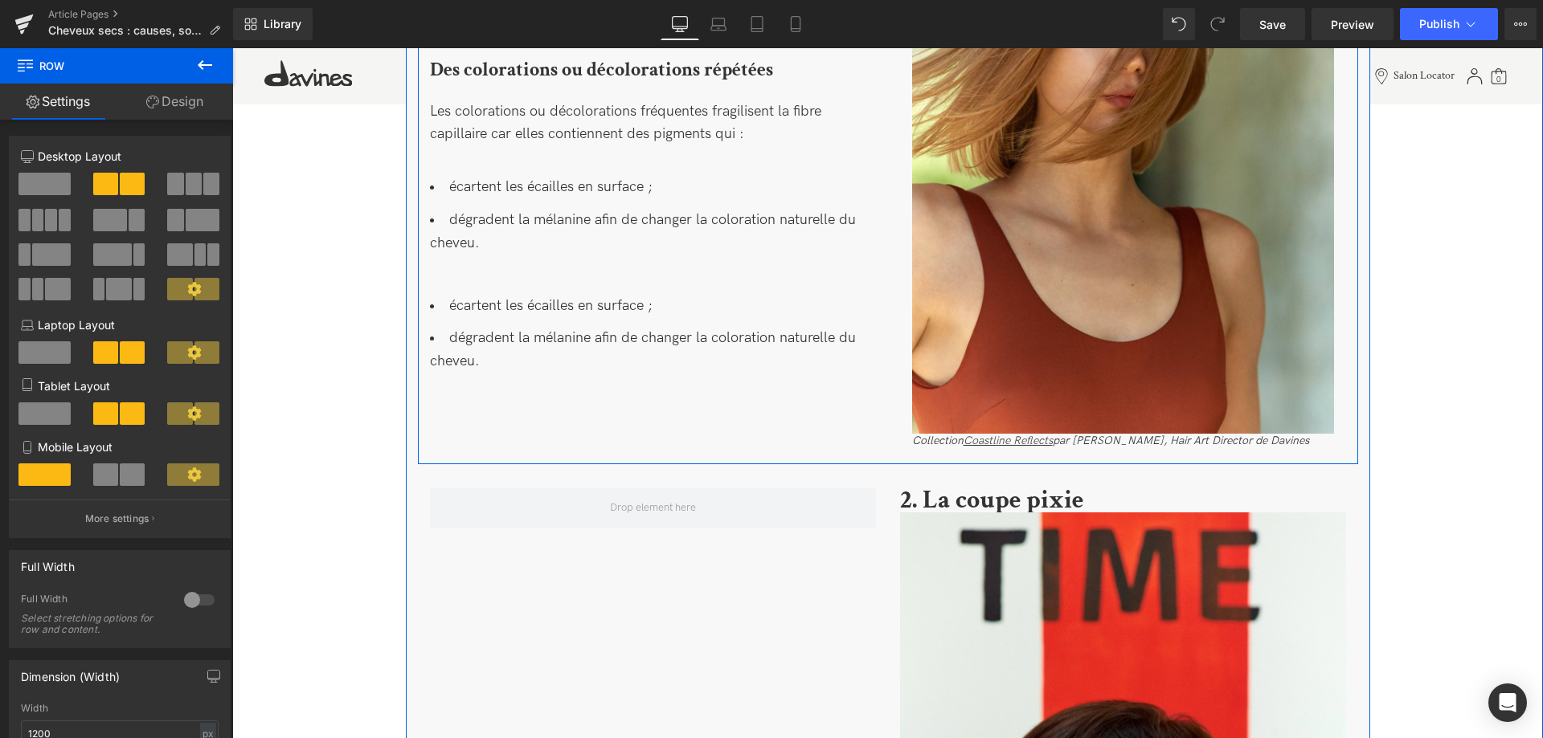
click at [533, 384] on div "écartent les écailles en surface ; dégradent la mélanine afin de changer la col…" at bounding box center [653, 334] width 446 height 118
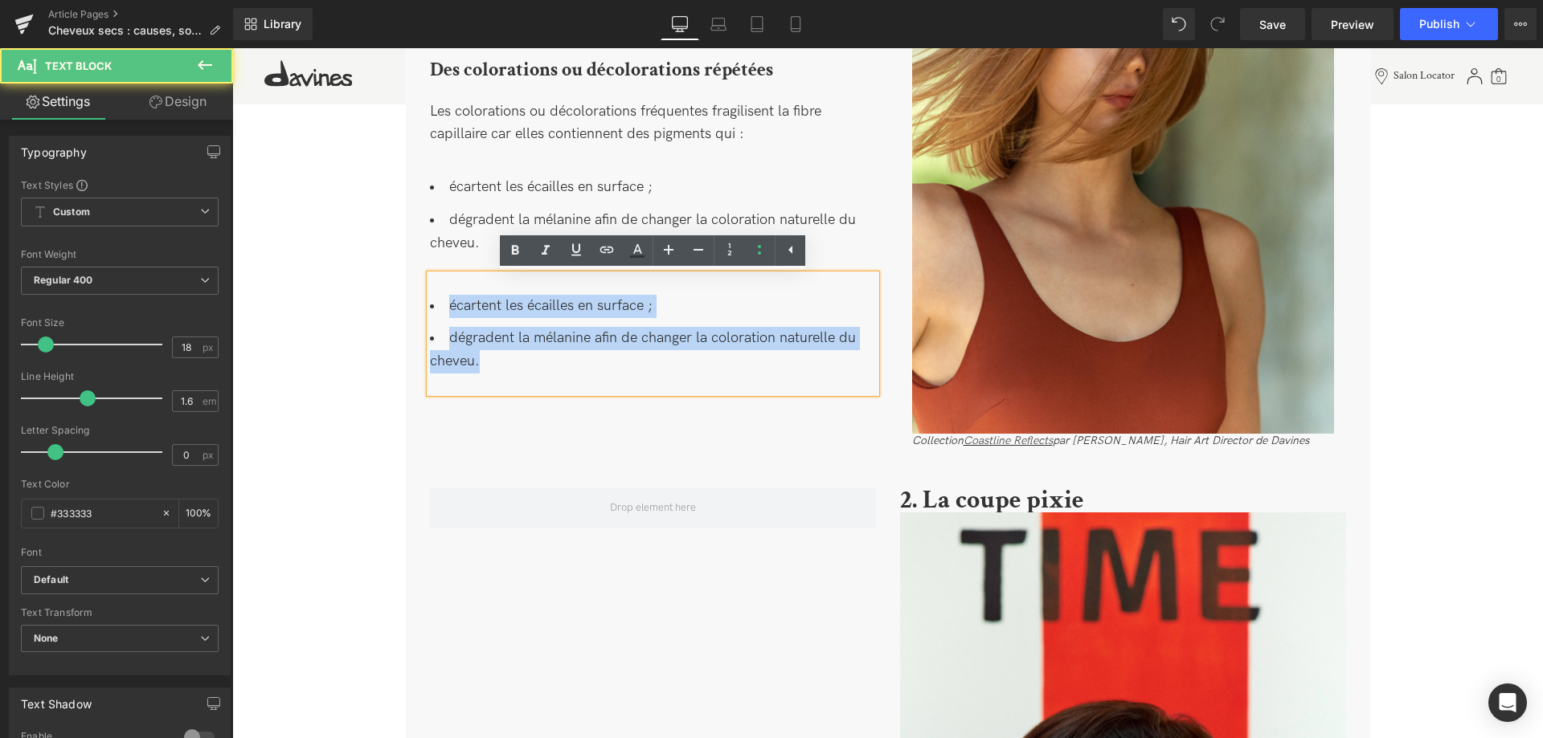
drag, startPoint x: 537, startPoint y: 376, endPoint x: 365, endPoint y: 300, distance: 188.5
click at [365, 300] on div "Image Image Cheveux secs : causes, solutions efficaces et conseils d’expert Hea…" at bounding box center [887, 254] width 1310 height 2654
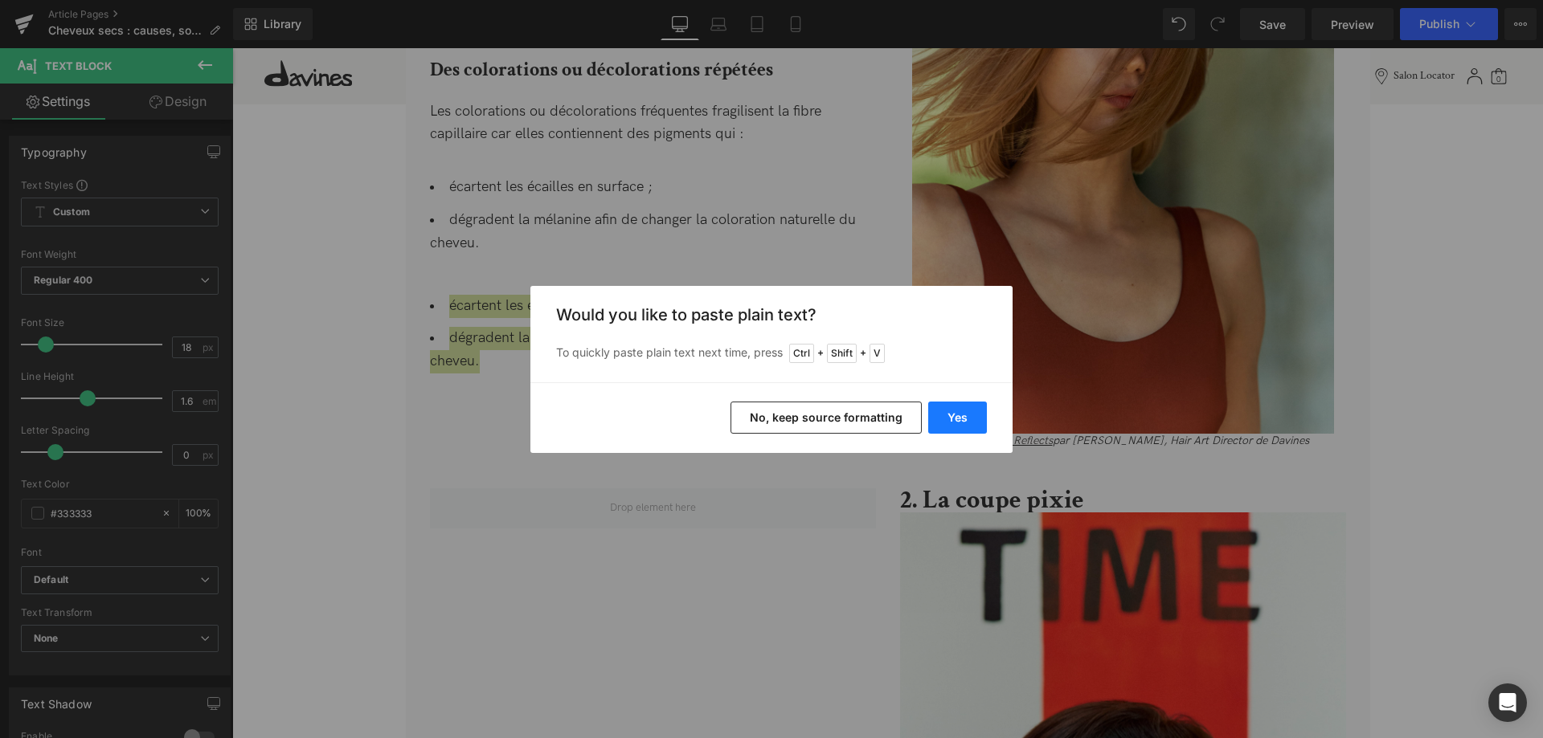
drag, startPoint x: 966, startPoint y: 422, endPoint x: 616, endPoint y: 353, distance: 356.3
click at [966, 422] on button "Yes" at bounding box center [957, 418] width 59 height 32
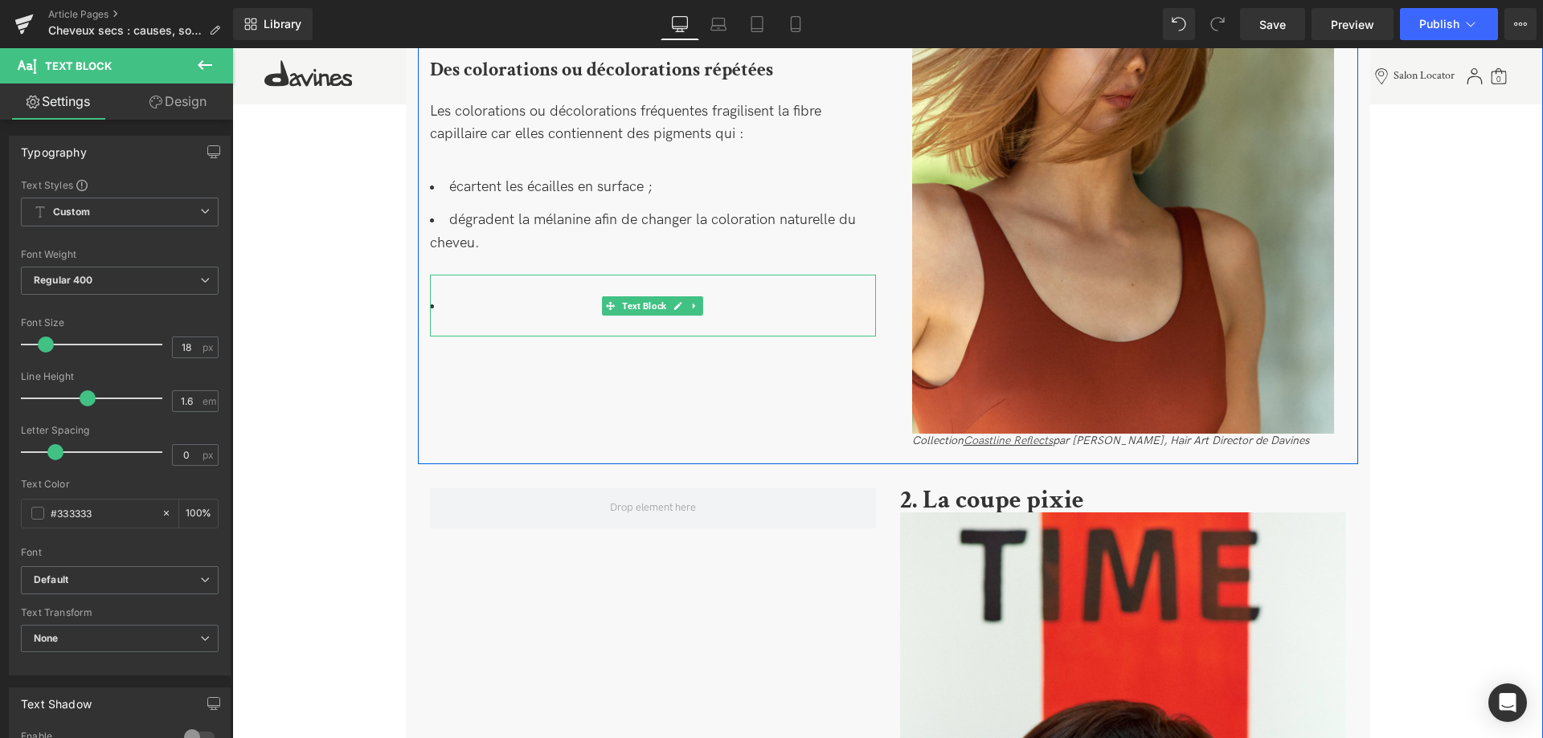
click at [495, 310] on li at bounding box center [653, 306] width 446 height 23
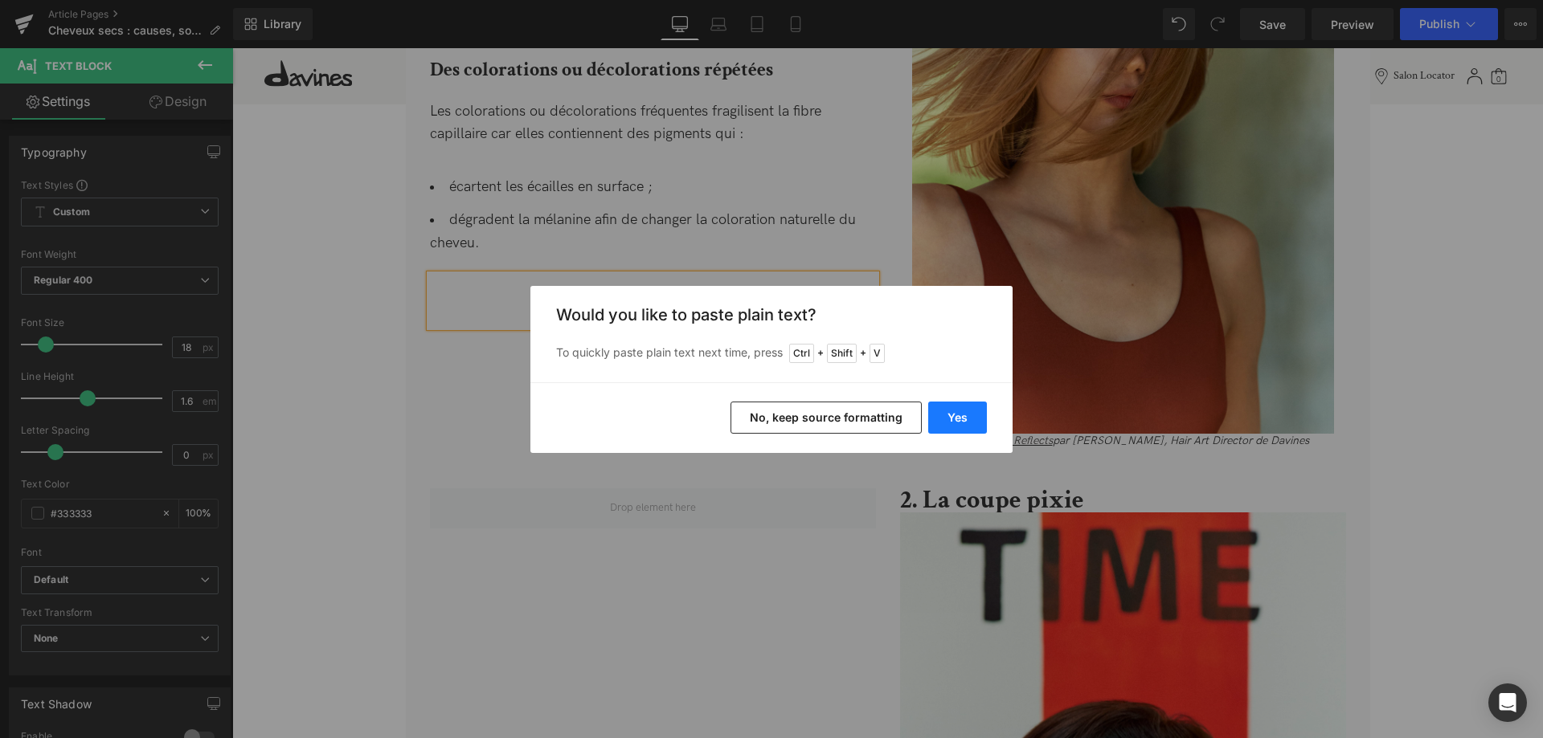
click at [962, 409] on button "Yes" at bounding box center [957, 418] width 59 height 32
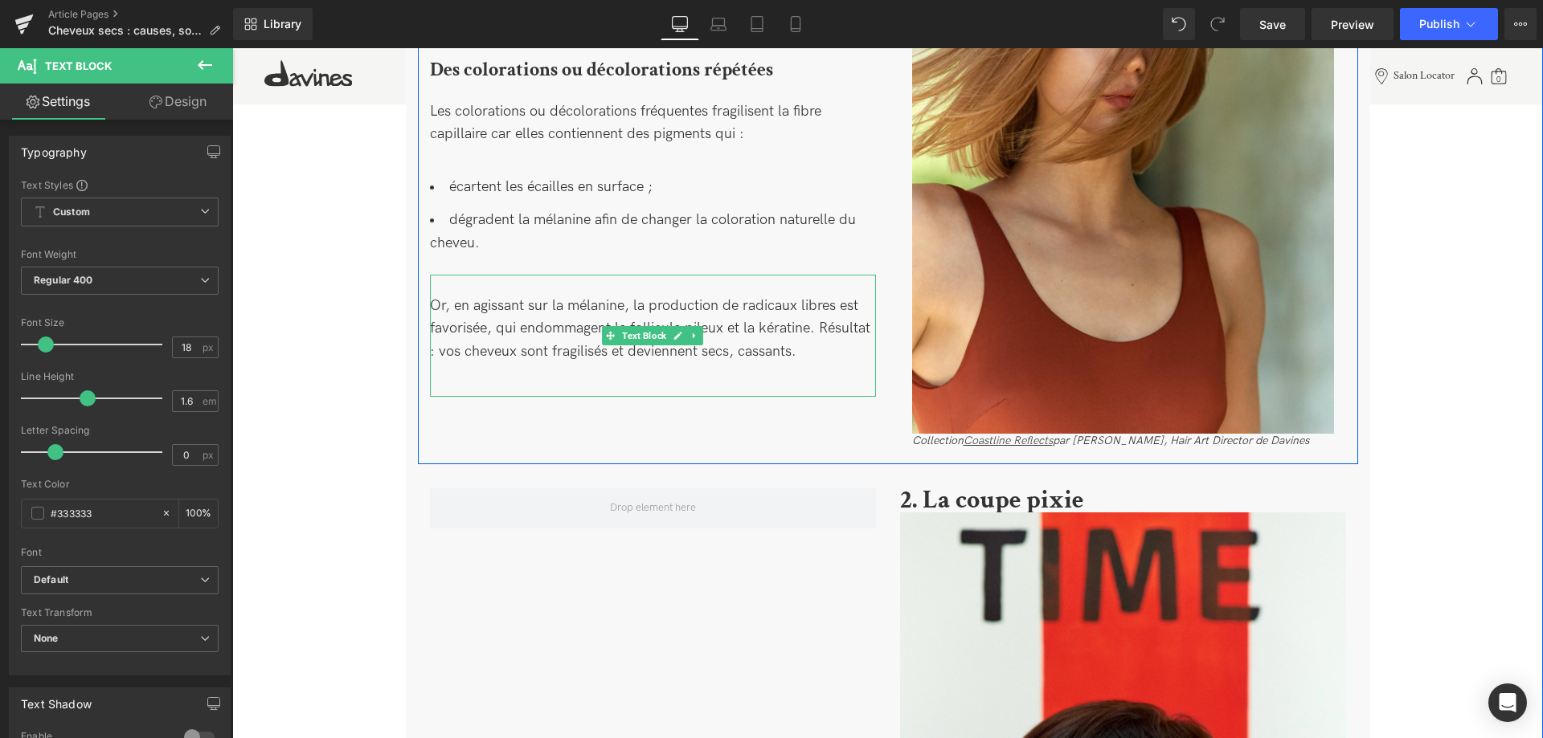
click at [462, 281] on div "Or, en agissant sur la mélanine, la production de radicaux libres est favorisée…" at bounding box center [653, 336] width 446 height 122
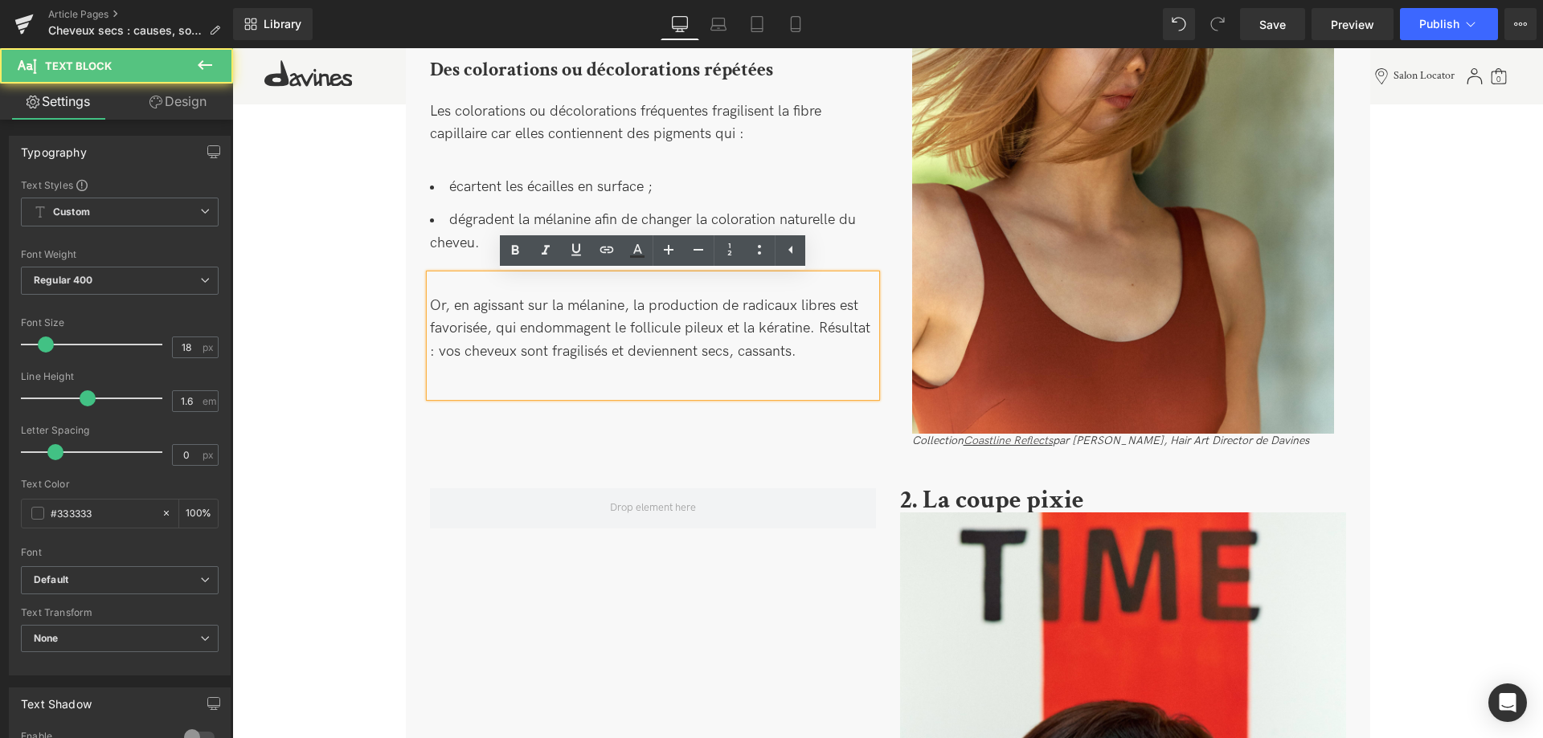
click at [443, 317] on div "Or, en agissant sur la mélanine, la production de radicaux libres est favorisée…" at bounding box center [653, 336] width 446 height 122
click at [430, 311] on div "Or, en agissant sur la mélanine, la production de radicaux libres est favorisée…" at bounding box center [653, 336] width 446 height 122
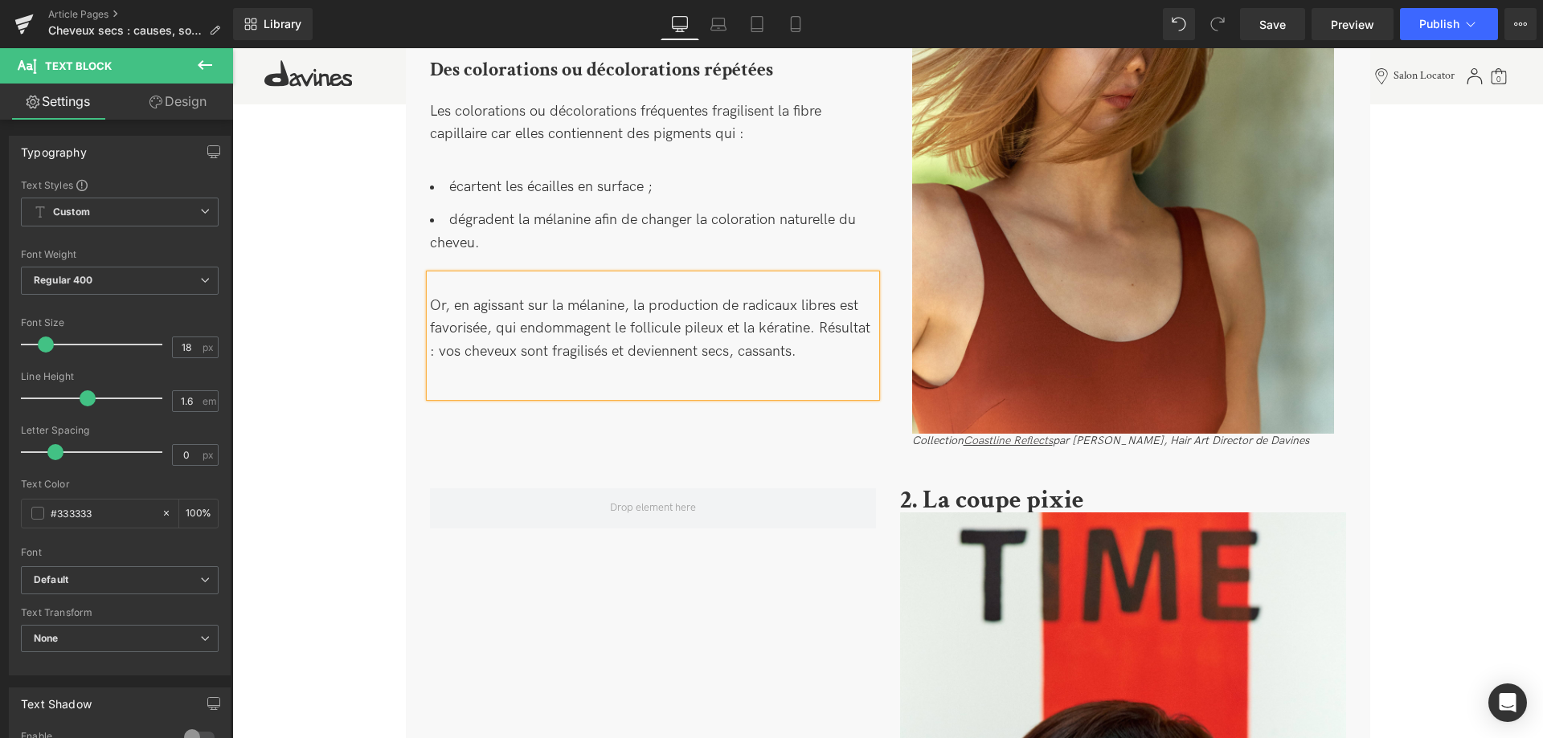
click at [433, 303] on div "Or, en agissant sur la mélanine, la production de radicaux libres est favorisée…" at bounding box center [653, 336] width 446 height 122
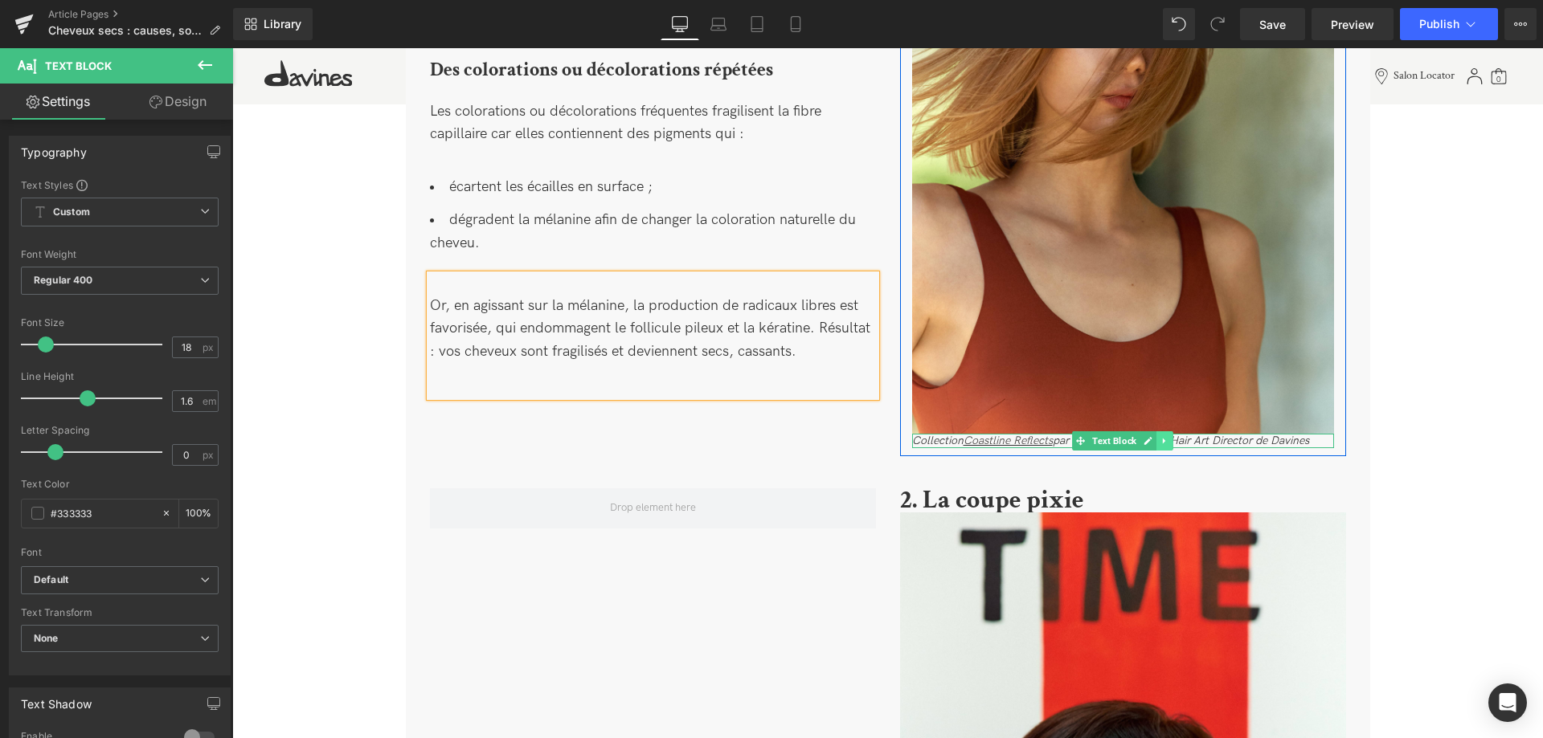
click at [1168, 448] on link at bounding box center [1164, 440] width 17 height 19
click at [1168, 448] on link at bounding box center [1172, 440] width 17 height 19
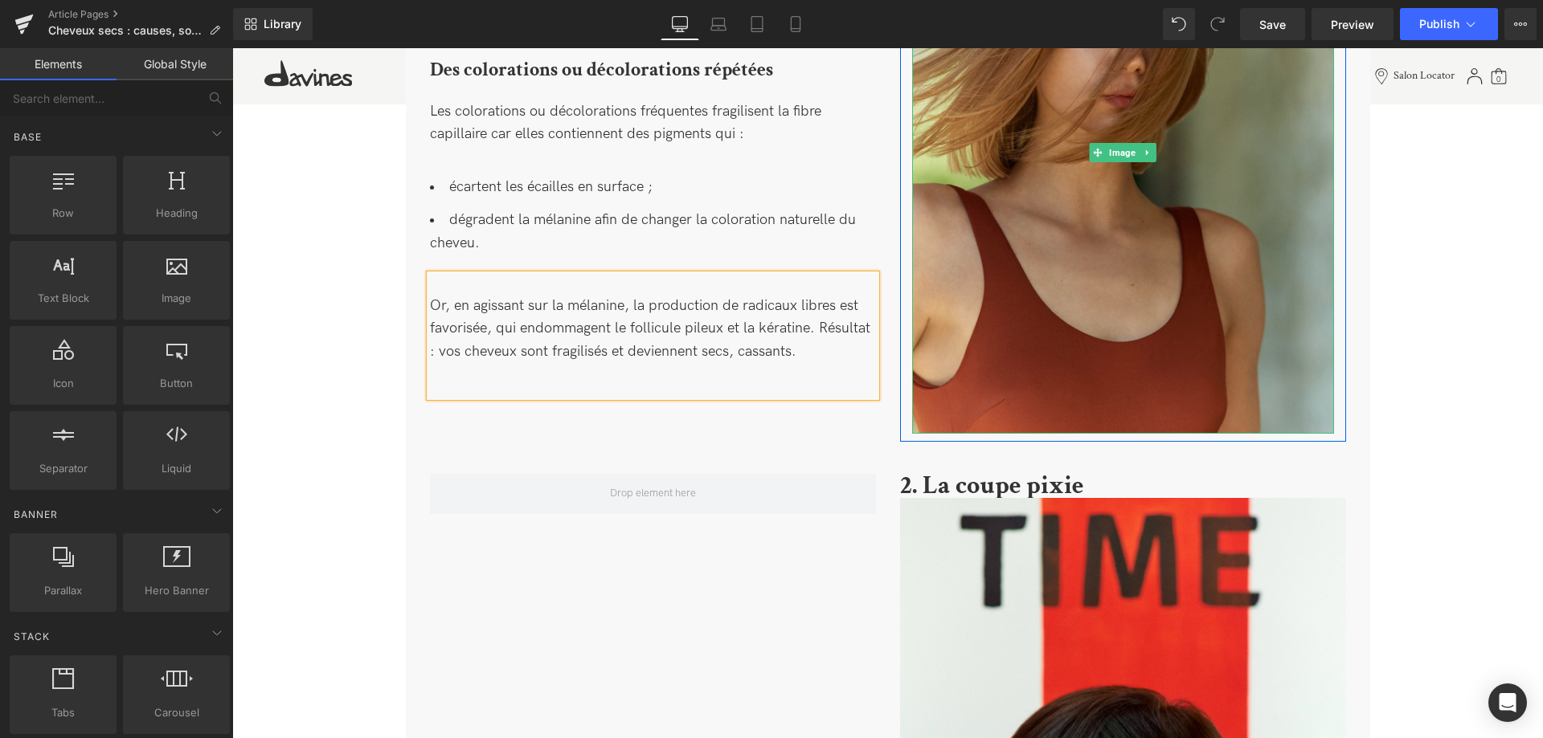
scroll to position [1040, 0]
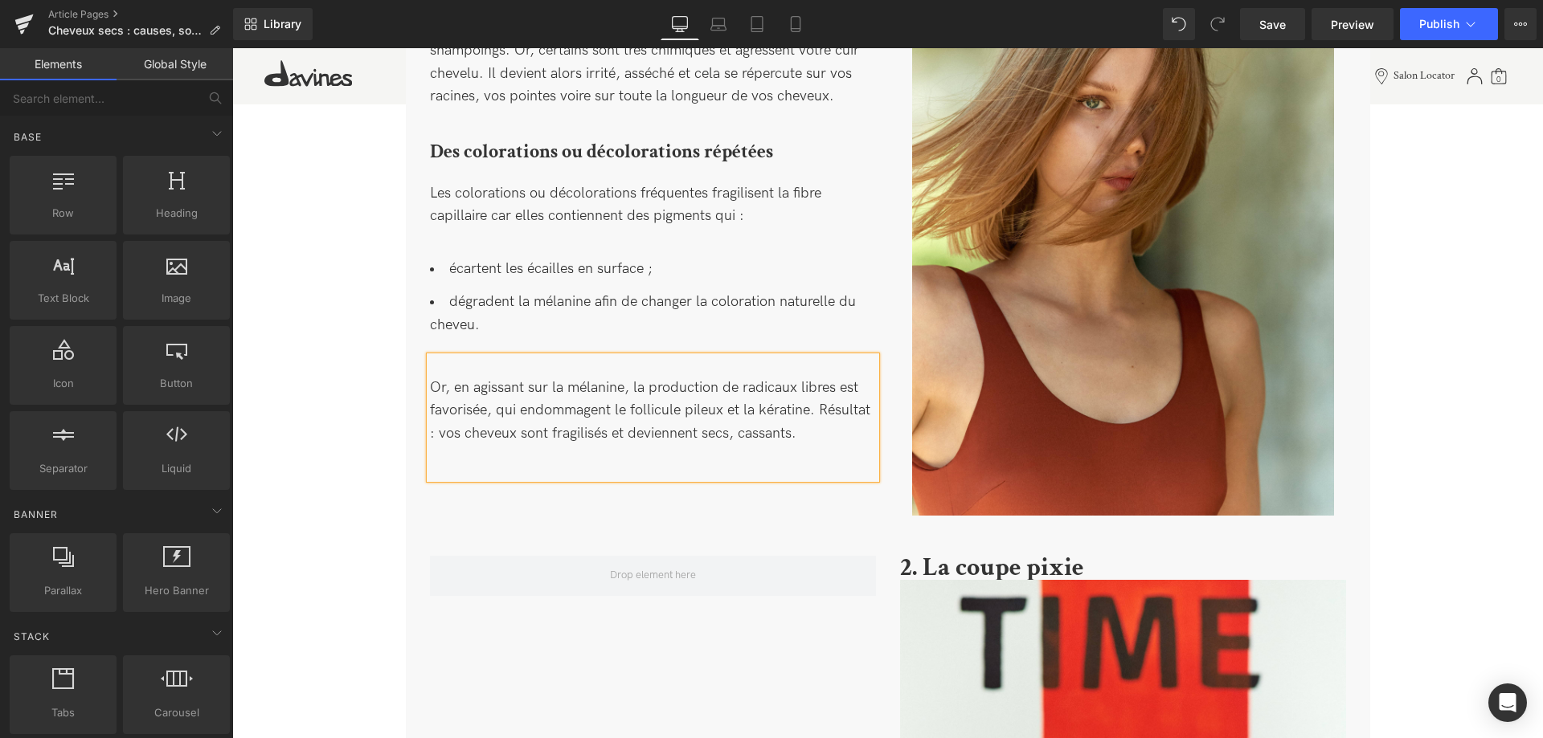
click at [374, 480] on div "Image Image Cheveux secs : causes, solutions efficaces et conseils d’expert Hea…" at bounding box center [887, 329] width 1310 height 2640
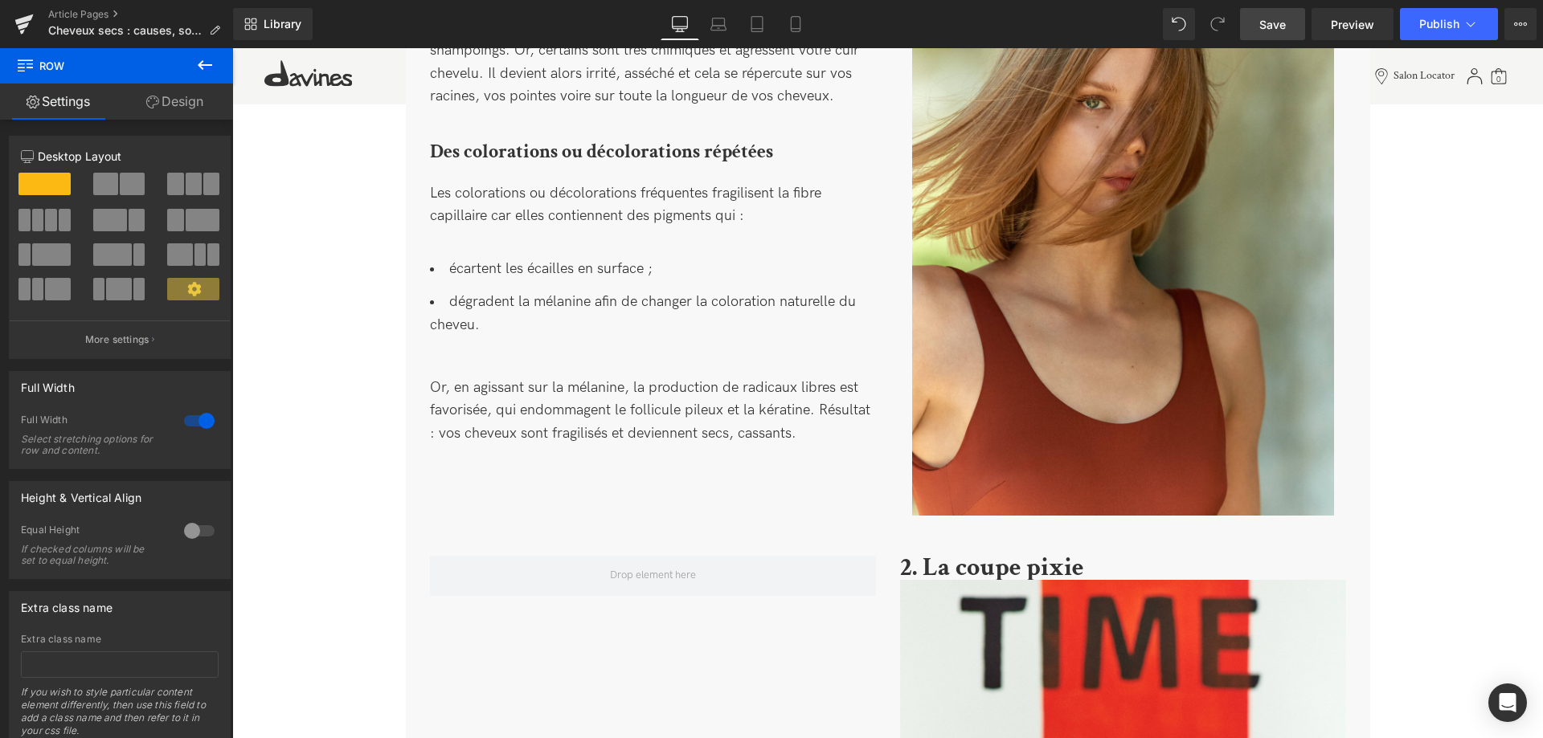
drag, startPoint x: 1267, startPoint y: 14, endPoint x: 390, endPoint y: 247, distance: 907.7
click at [1267, 14] on link "Save" at bounding box center [1272, 24] width 65 height 32
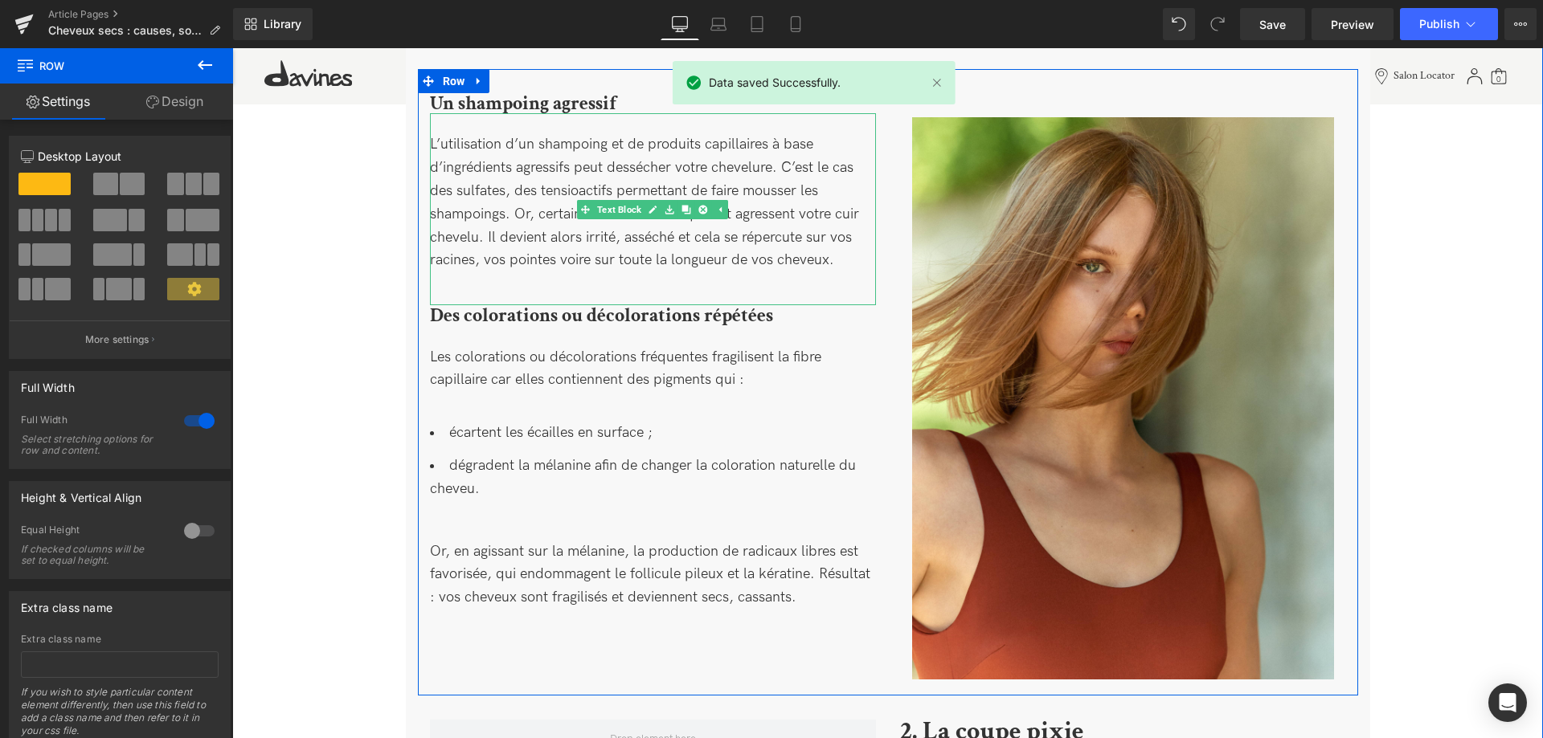
scroll to position [958, 0]
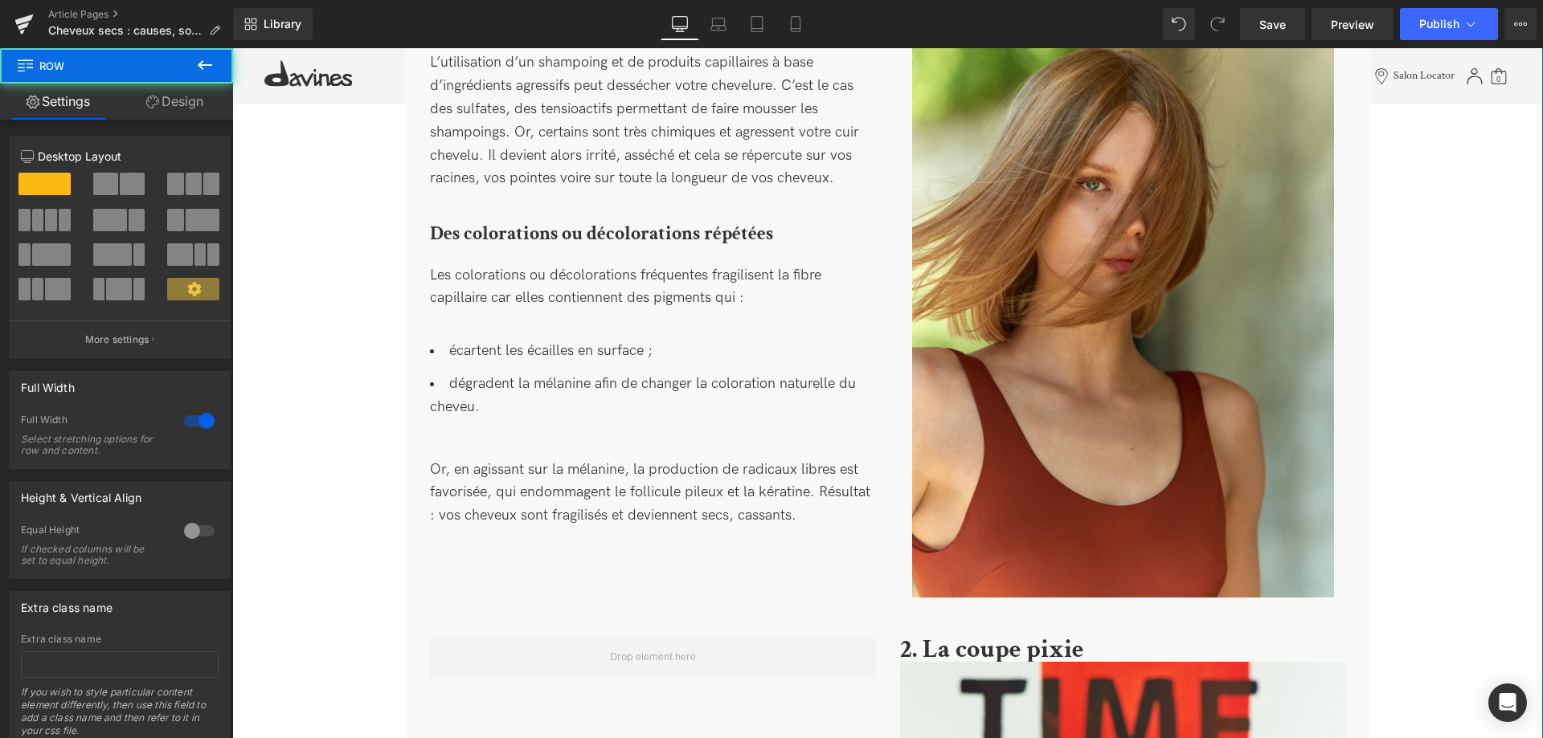
click at [1388, 436] on div "Image Image Cheveux secs : causes, solutions efficaces et conseils d’expert Hea…" at bounding box center [887, 411] width 1310 height 2640
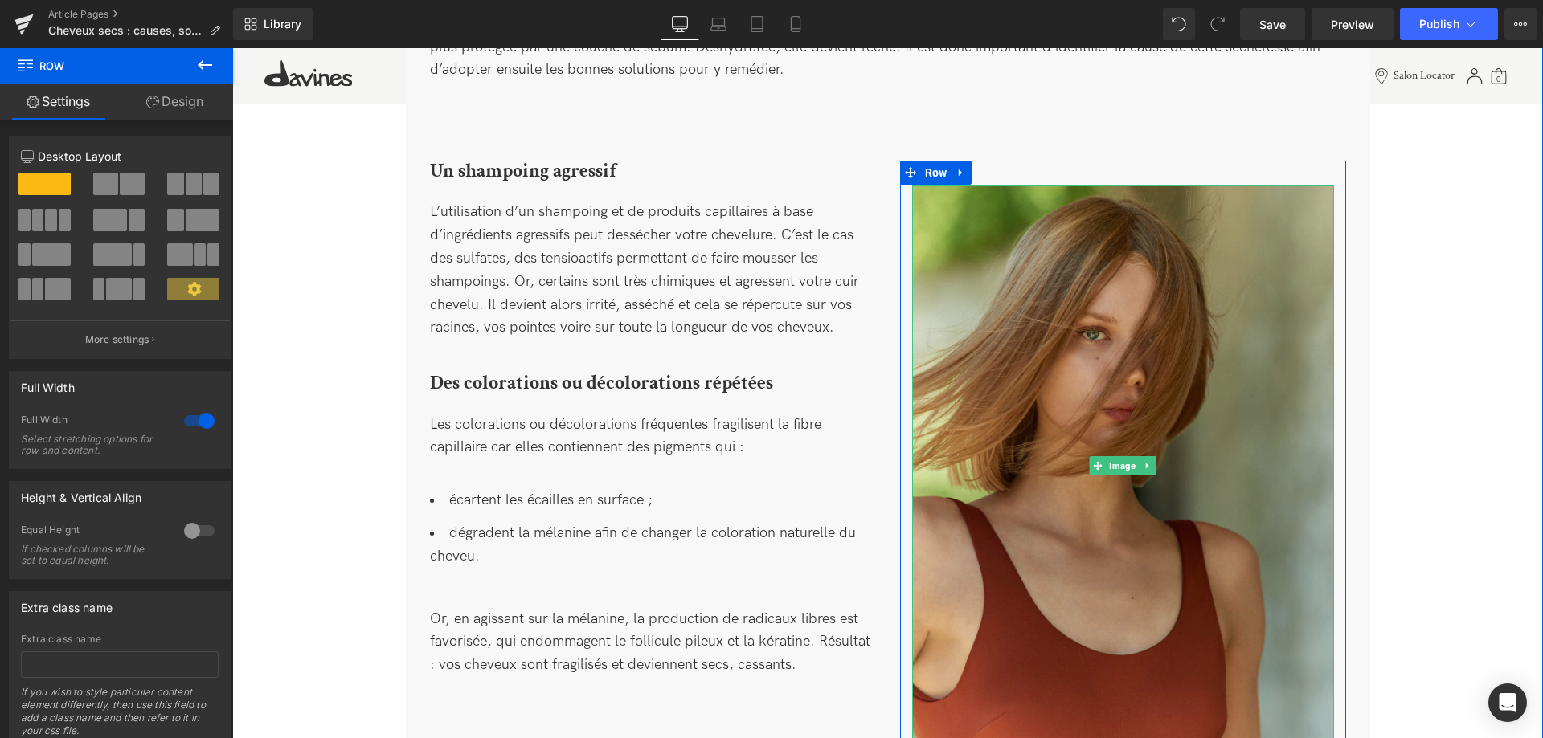
scroll to position [794, 0]
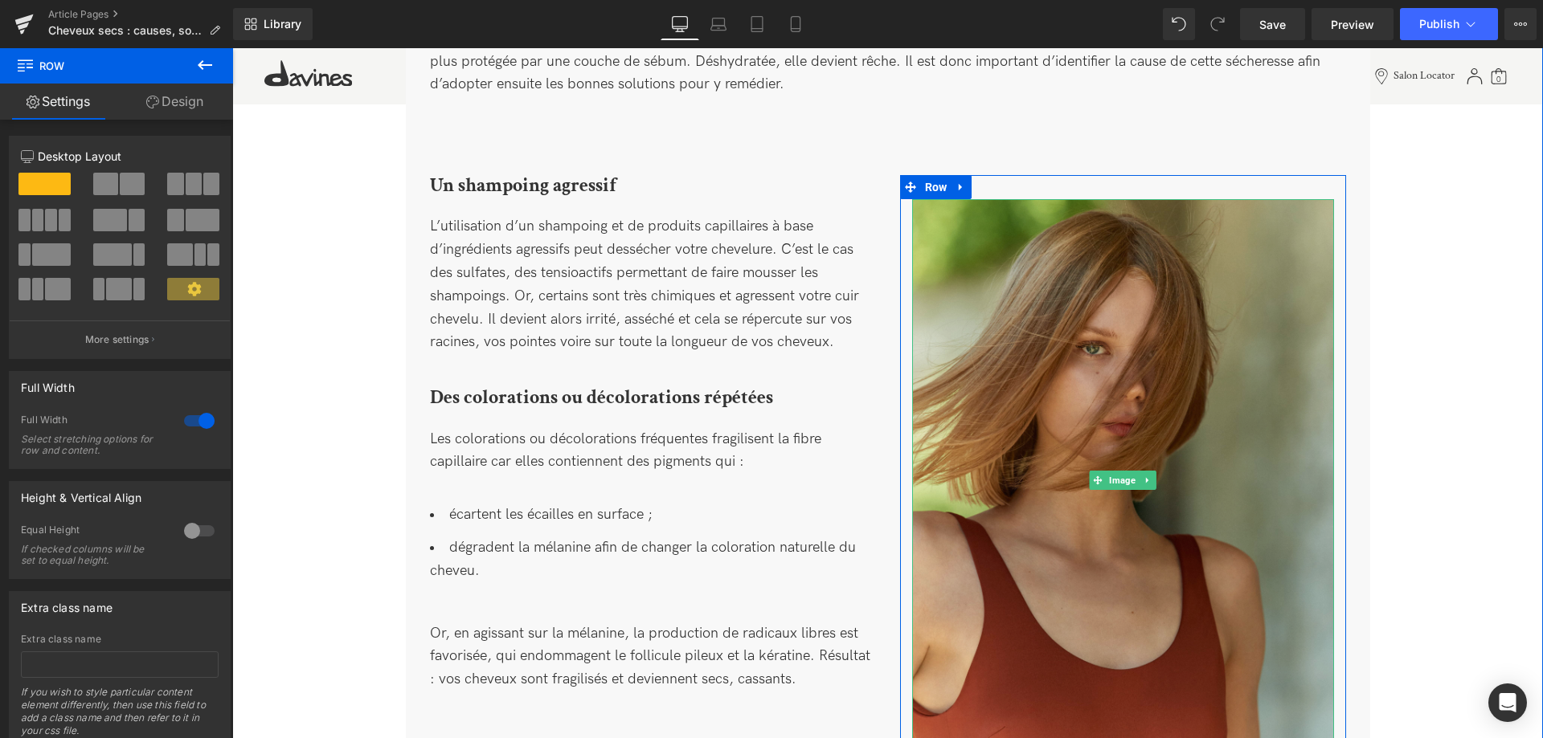
click at [1131, 465] on img at bounding box center [1123, 480] width 422 height 562
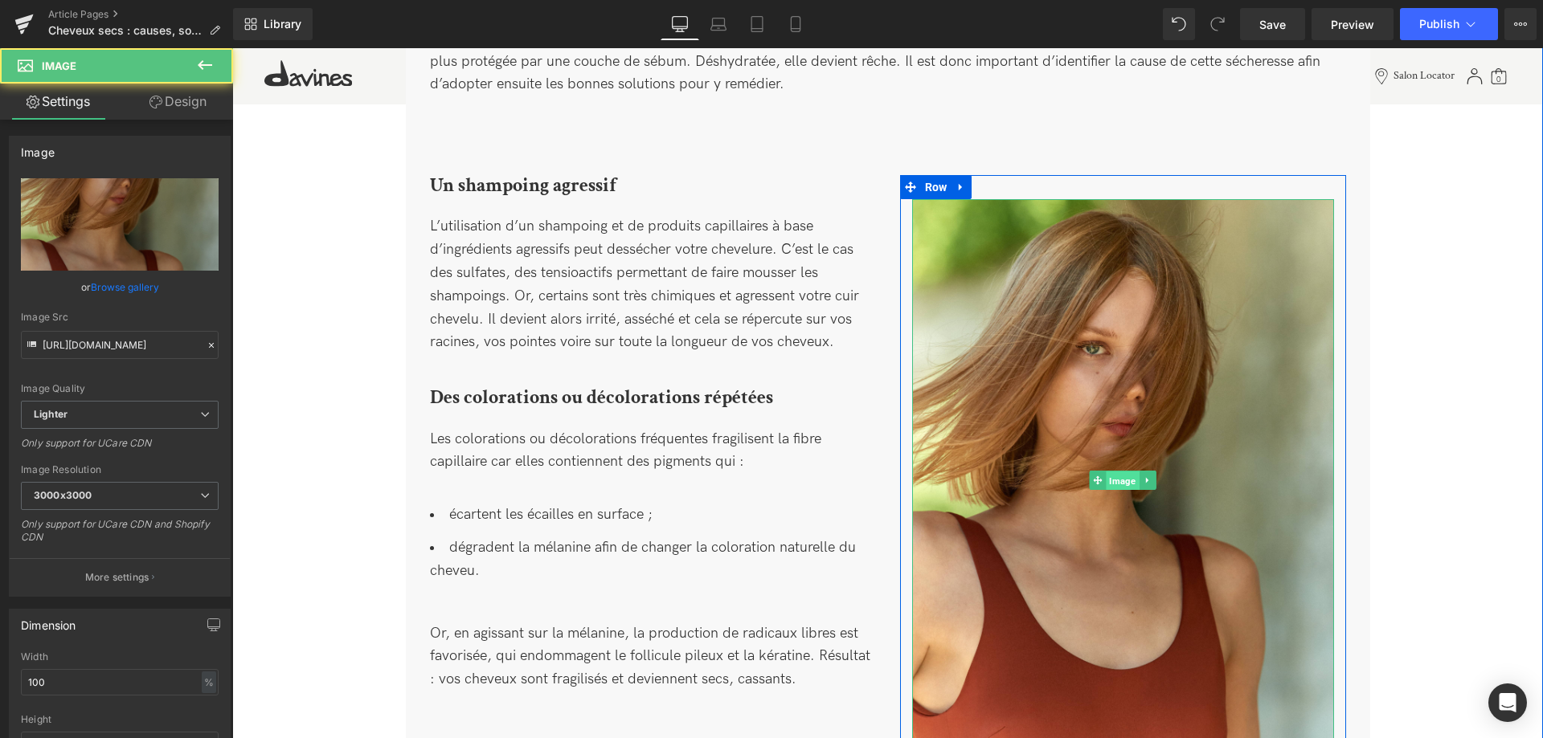
click at [1131, 480] on span "Image" at bounding box center [1122, 481] width 33 height 19
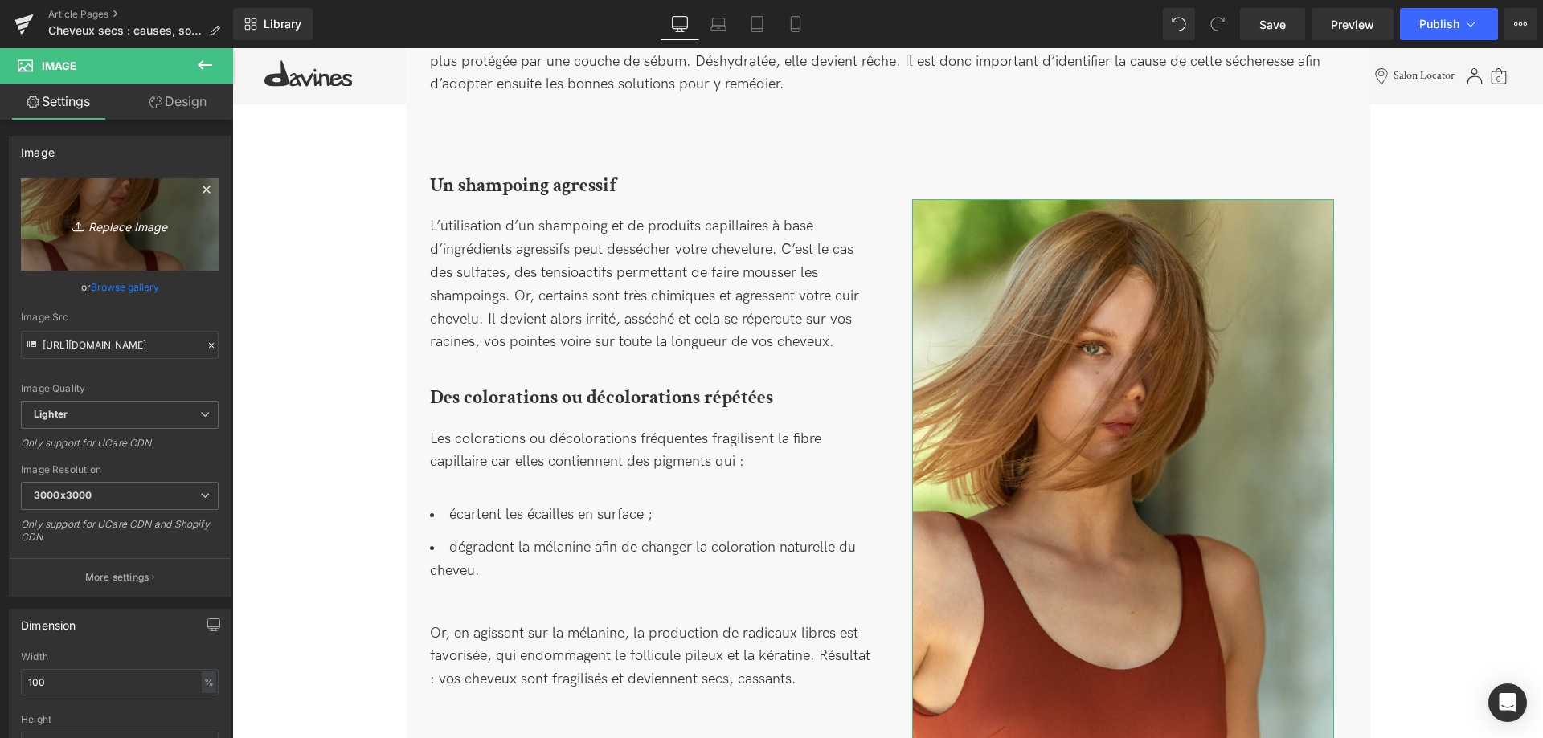
click at [115, 222] on icon "Replace Image" at bounding box center [119, 225] width 129 height 20
type input "C:\fakepath\Design sans titre(7).jpg"
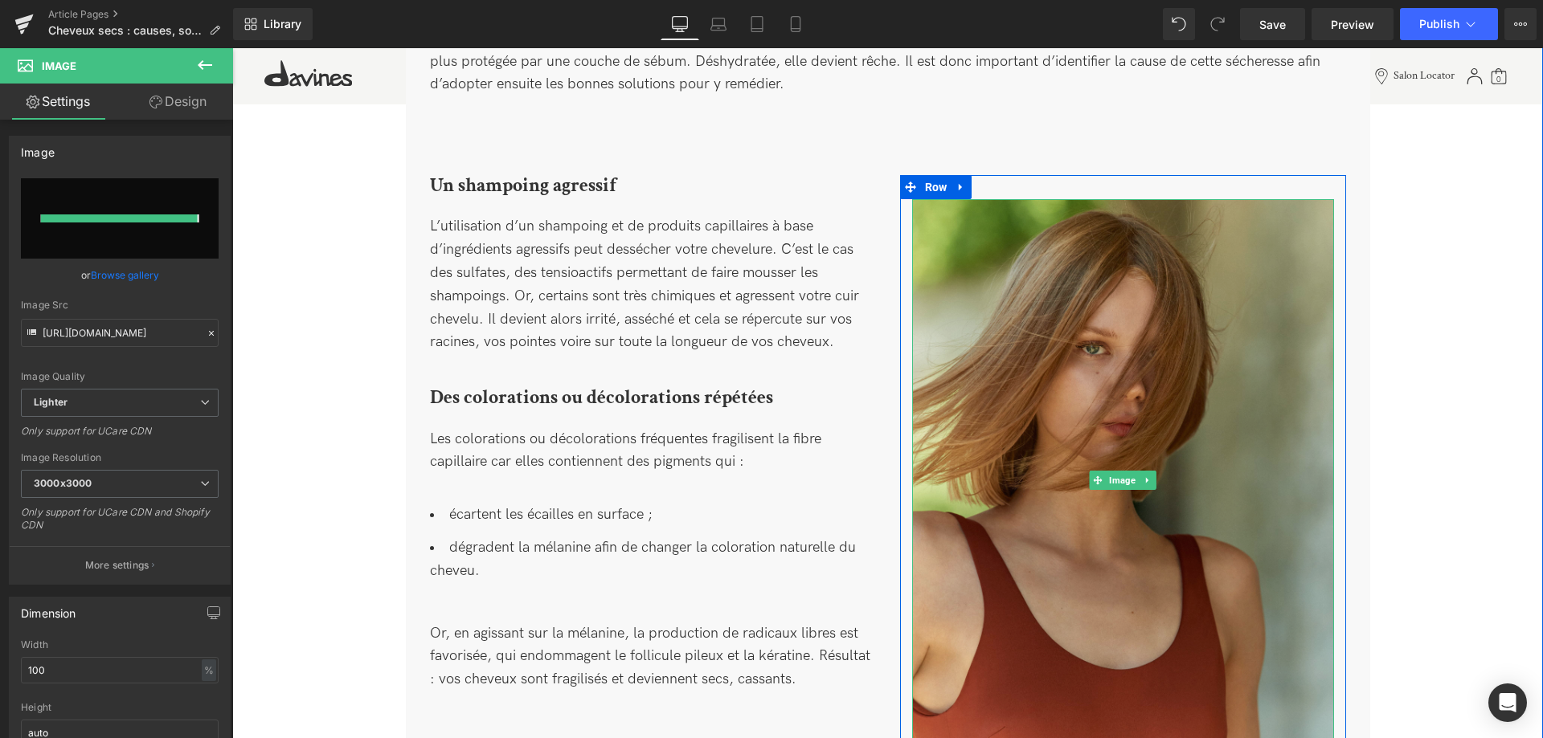
type input "https://ucarecdn.com/2b44818b-9947-449c-8fb8-e4f4d98da761/-/format/auto/-/previ…"
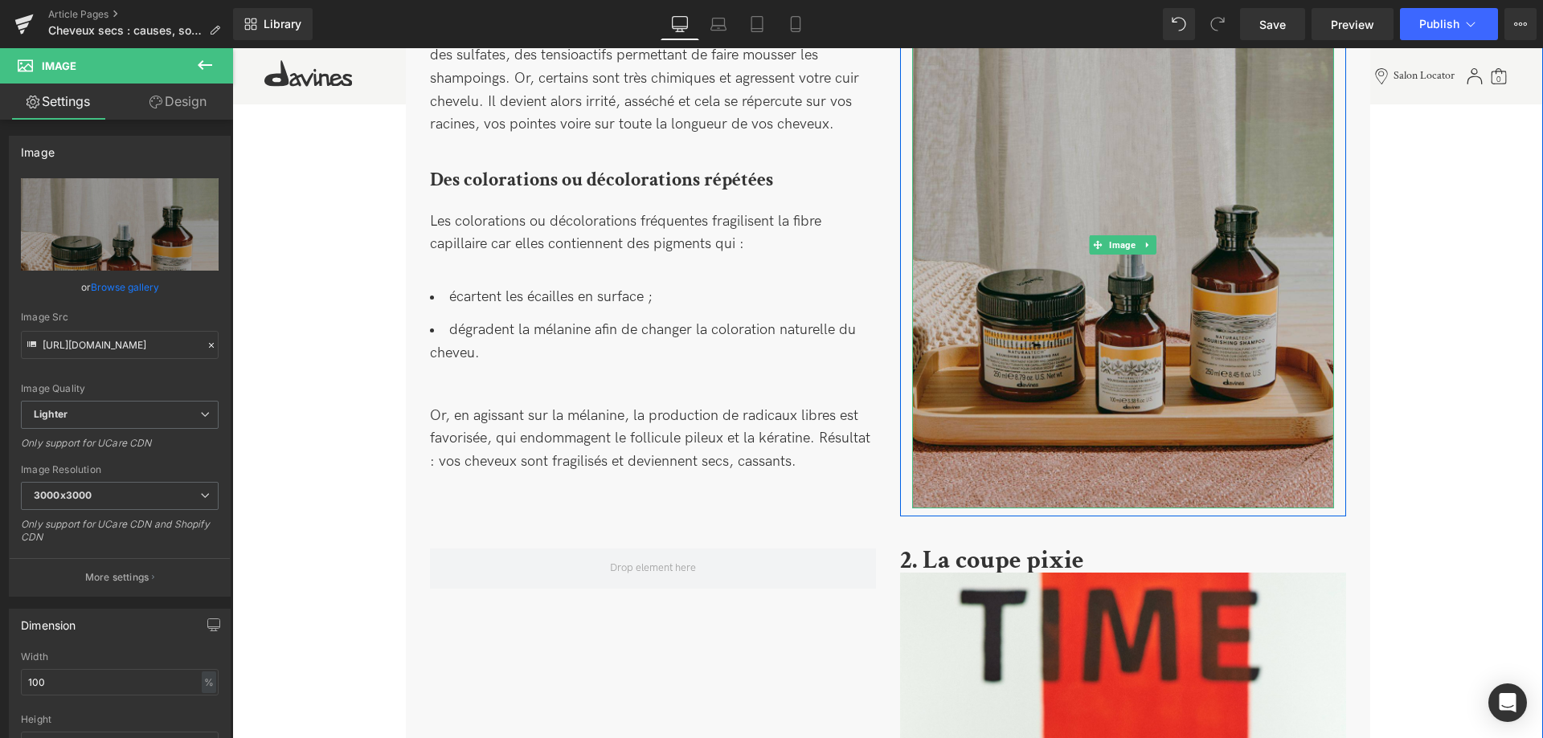
scroll to position [1040, 0]
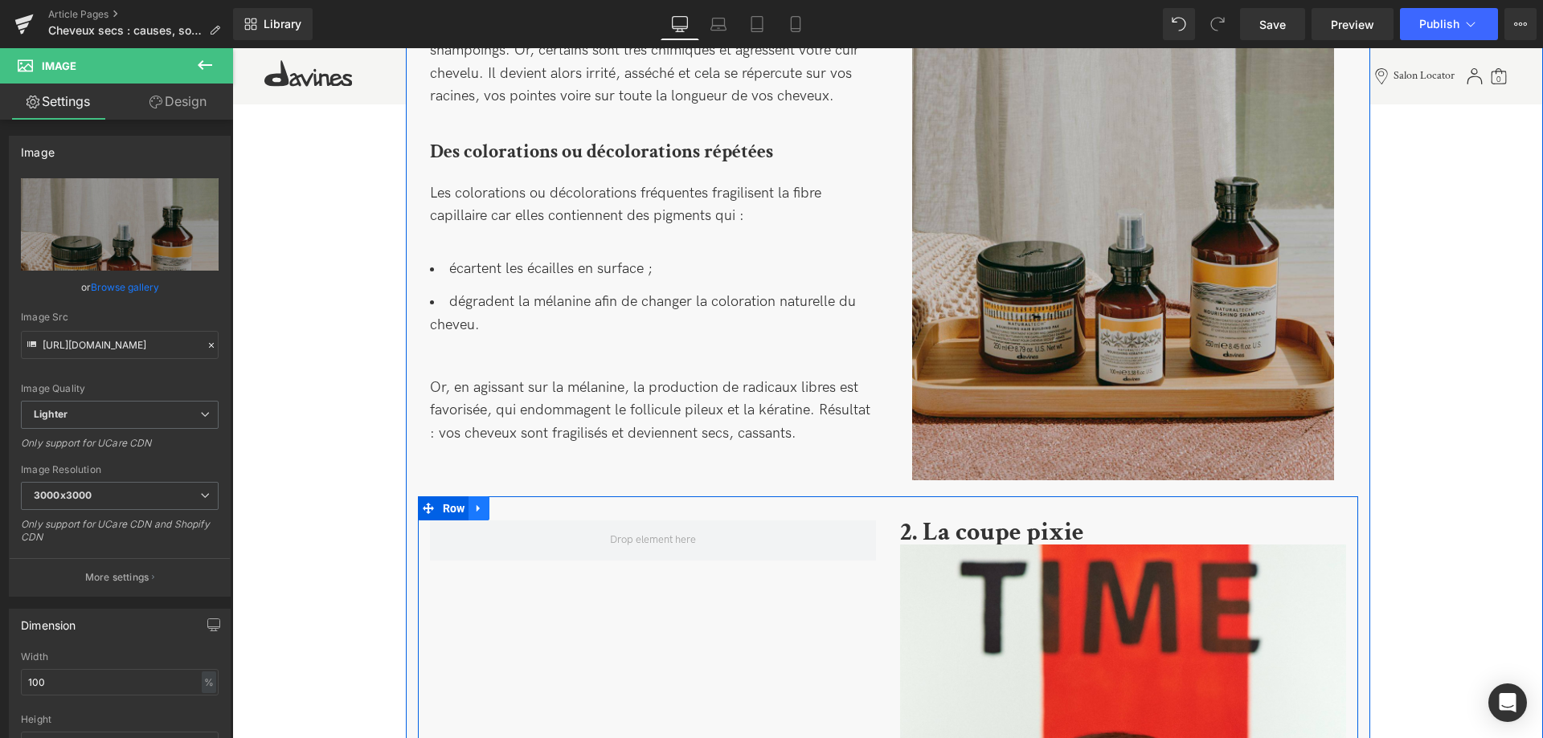
click at [479, 514] on icon at bounding box center [478, 509] width 11 height 12
click at [516, 509] on icon at bounding box center [520, 508] width 11 height 11
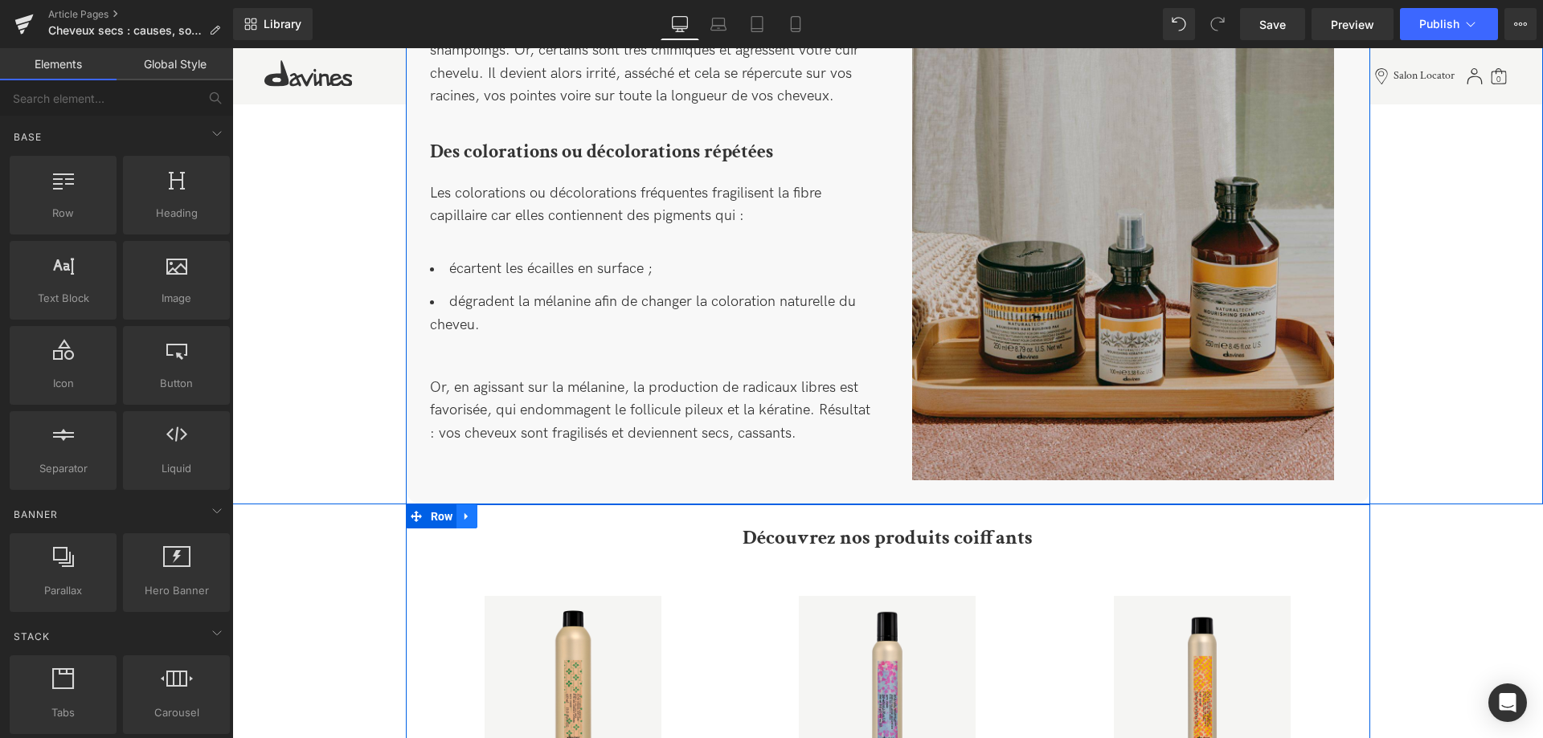
click at [472, 521] on icon at bounding box center [466, 517] width 11 height 12
click at [505, 518] on icon at bounding box center [508, 516] width 11 height 11
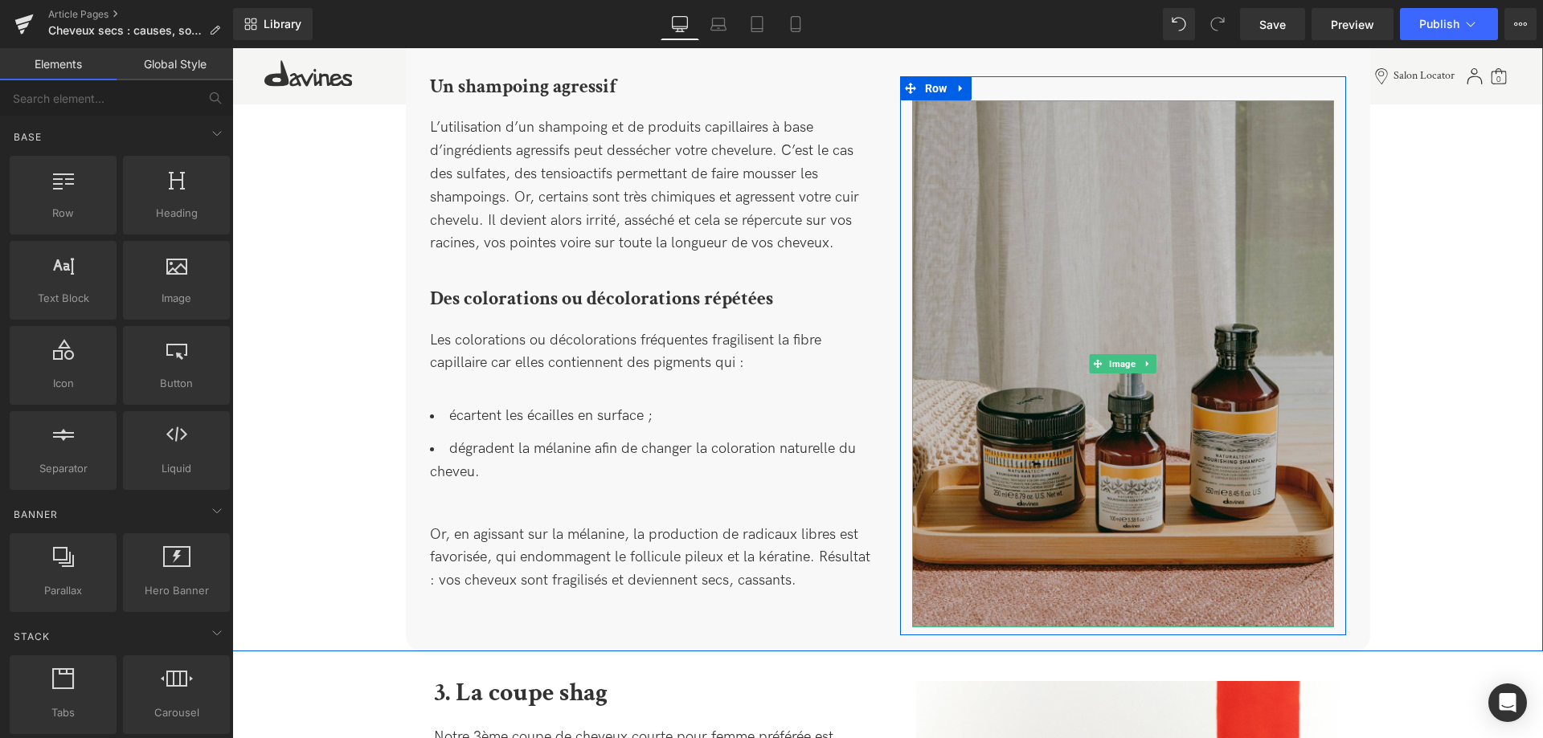
scroll to position [1122, 0]
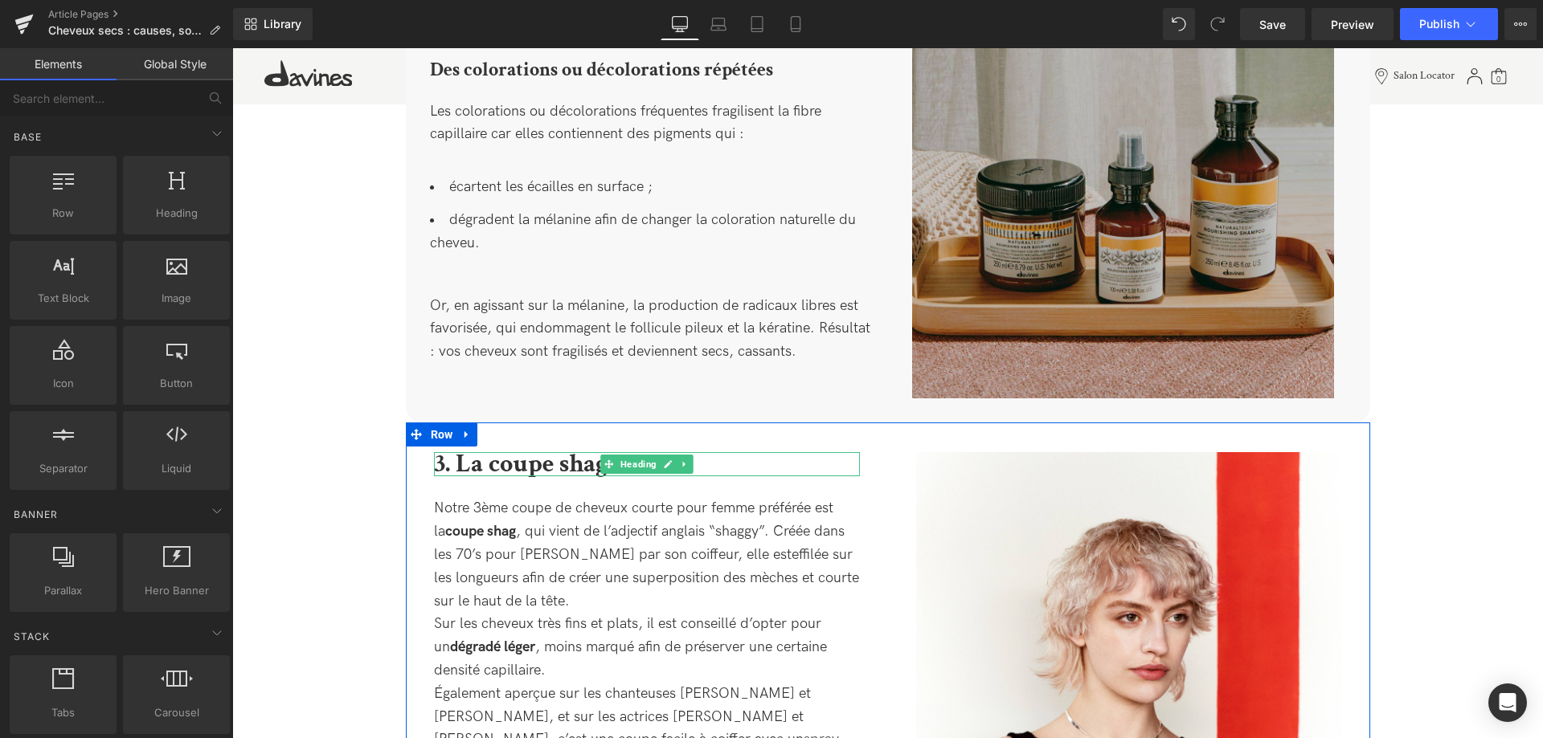
click at [583, 464] on b "3. La coupe shag" at bounding box center [521, 464] width 174 height 33
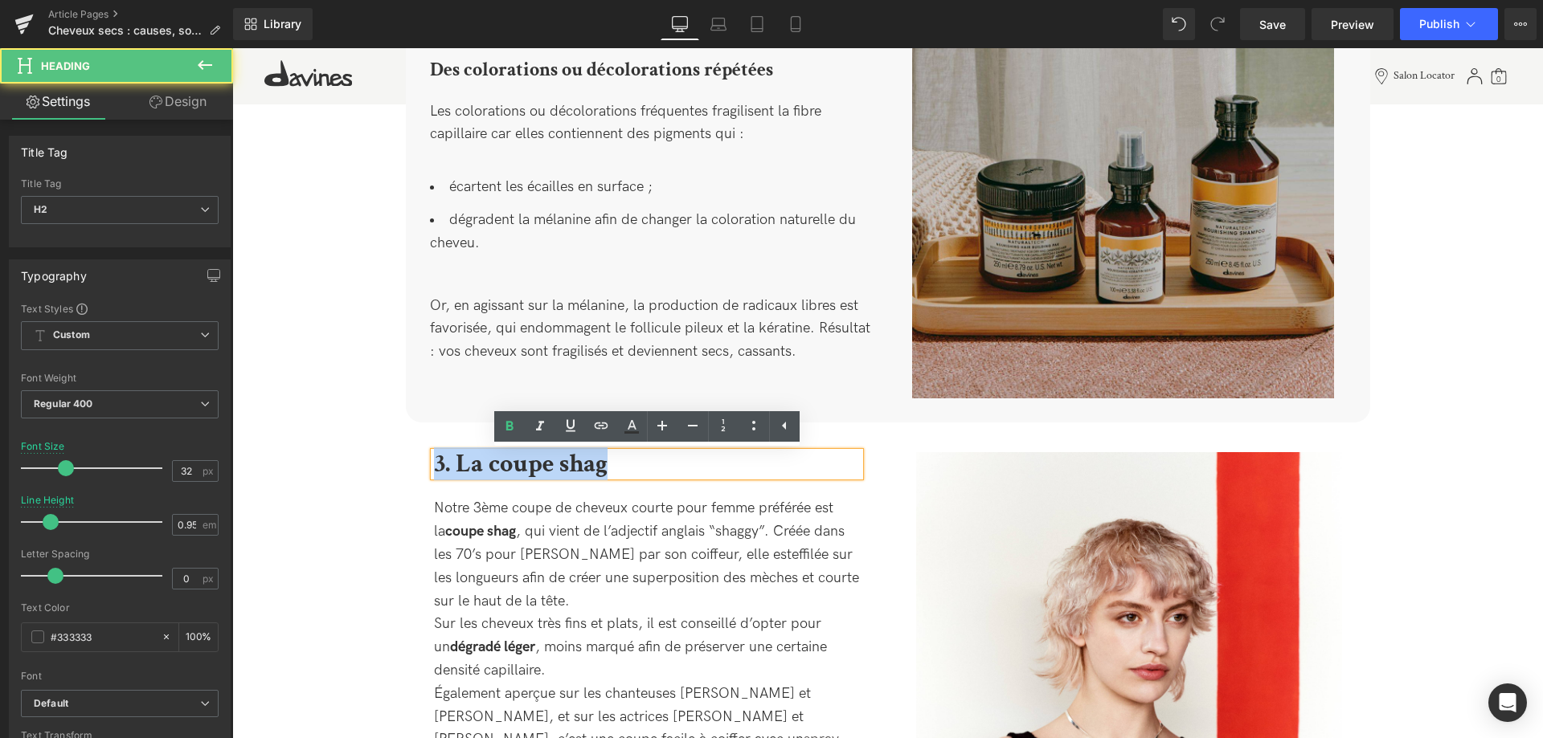
drag, startPoint x: 603, startPoint y: 469, endPoint x: 411, endPoint y: 464, distance: 192.1
click at [411, 464] on div "3. La coupe shag Heading Notre 3ème coupe de cheveux courte pour femme préférée…" at bounding box center [647, 624] width 482 height 344
paste div
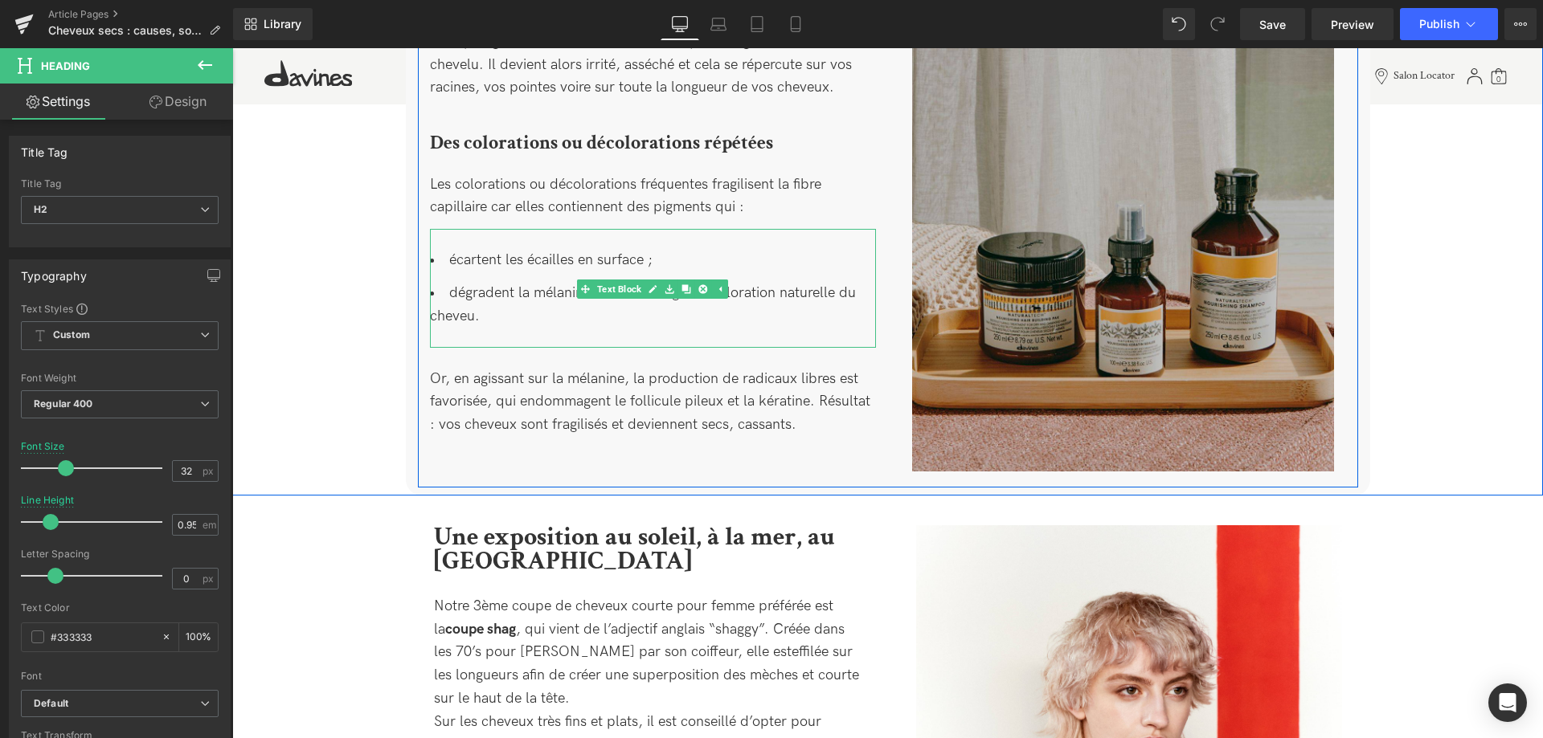
scroll to position [958, 0]
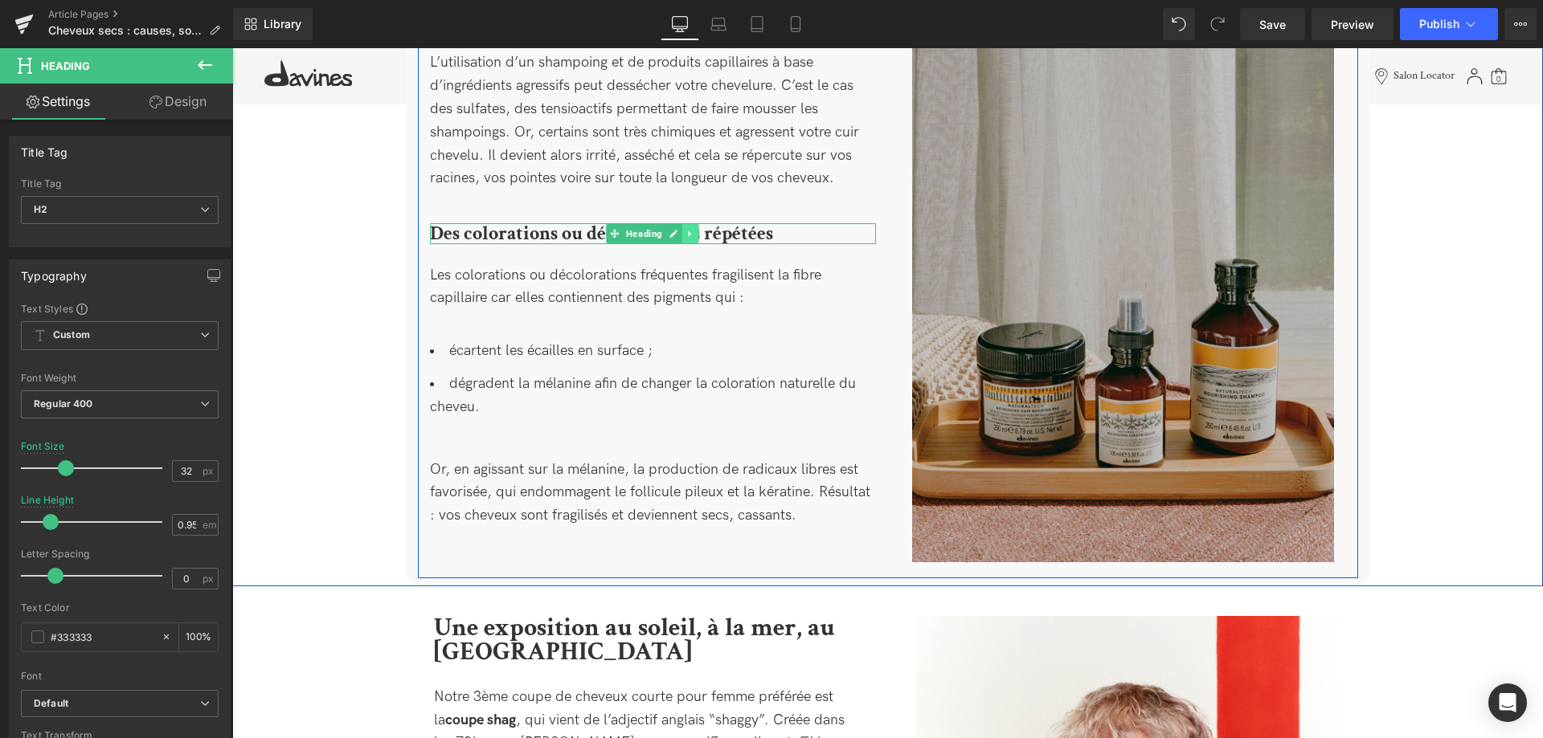
click at [692, 235] on icon at bounding box center [690, 234] width 9 height 10
click at [685, 241] on link at bounding box center [681, 233] width 17 height 19
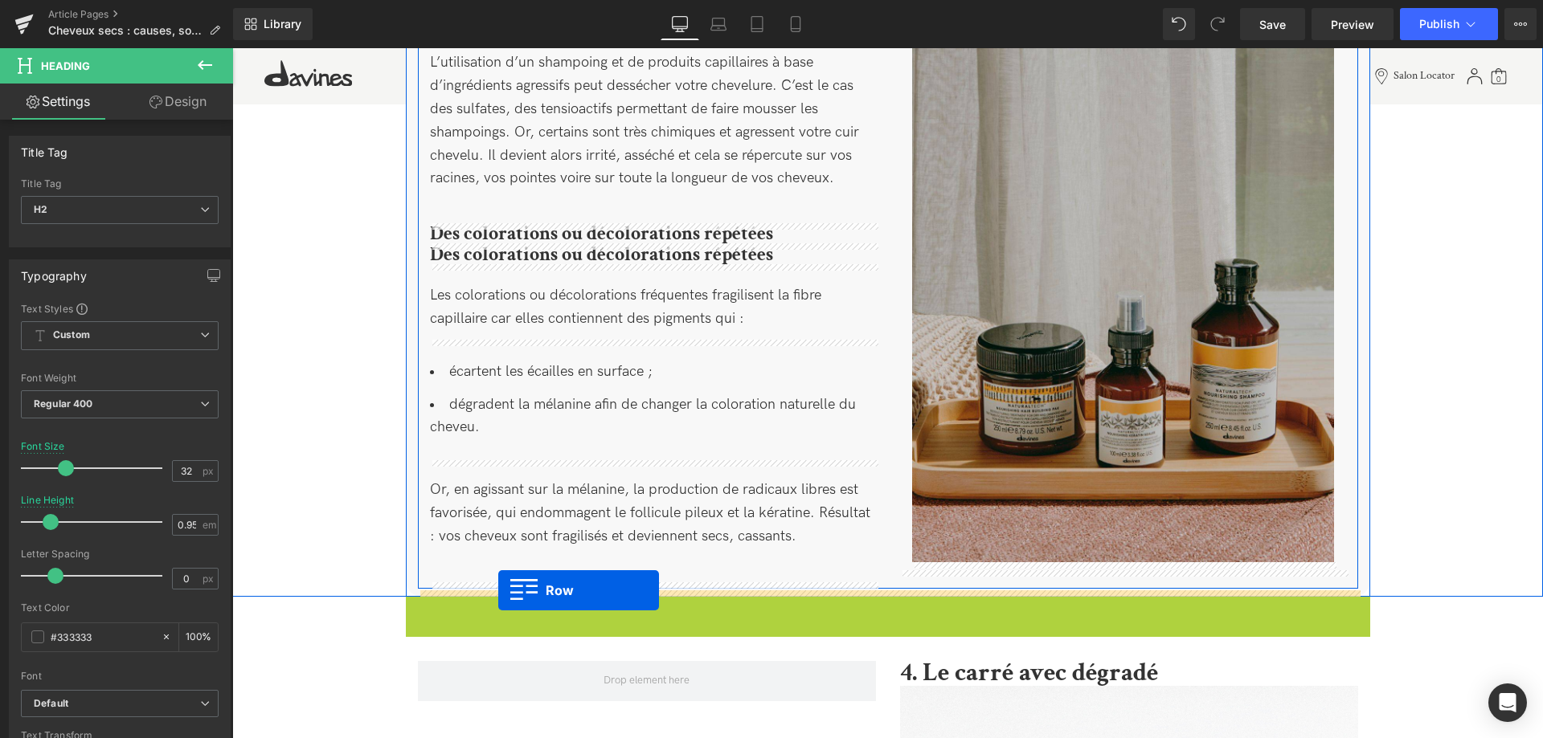
drag, startPoint x: 407, startPoint y: 607, endPoint x: 498, endPoint y: 591, distance: 92.3
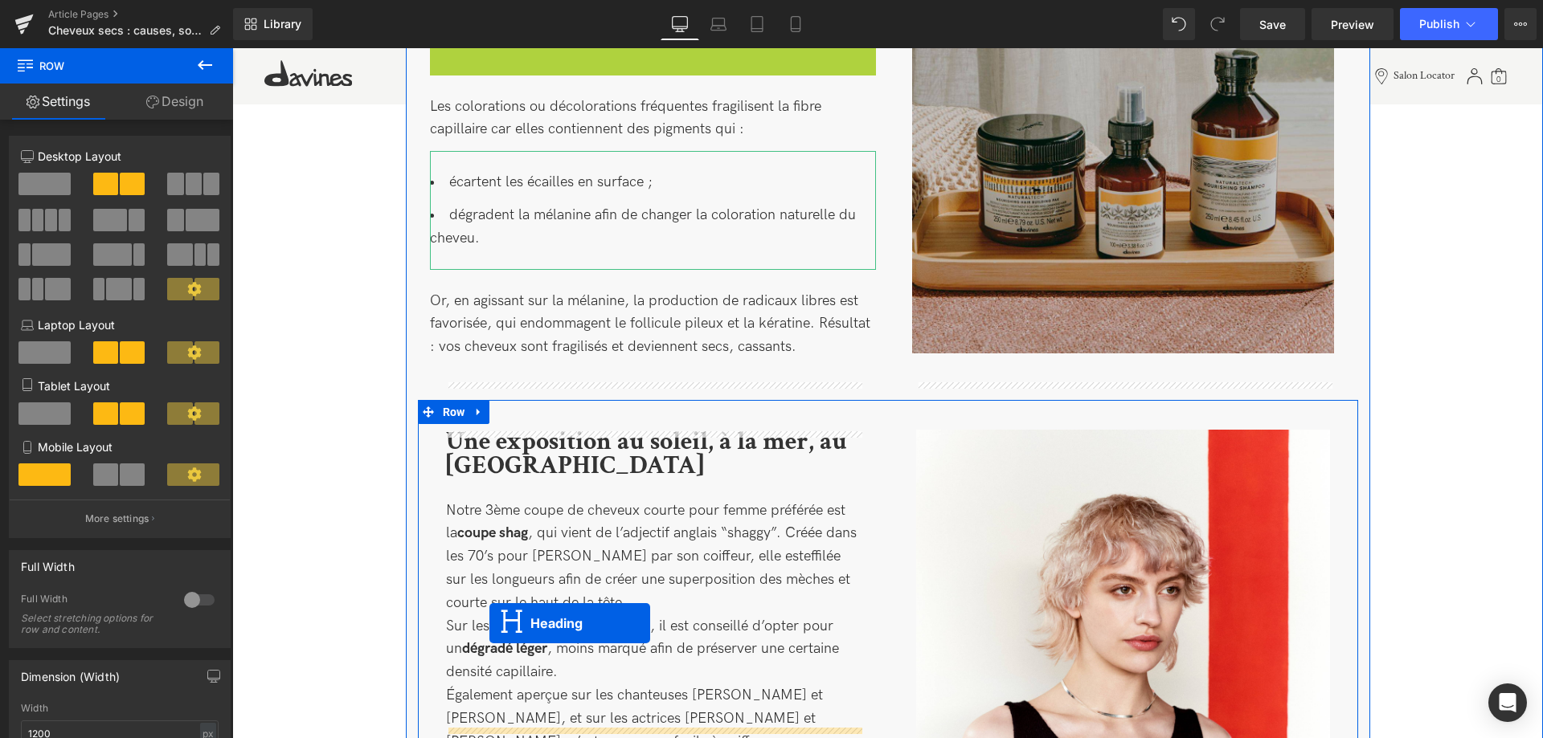
scroll to position [1215, 0]
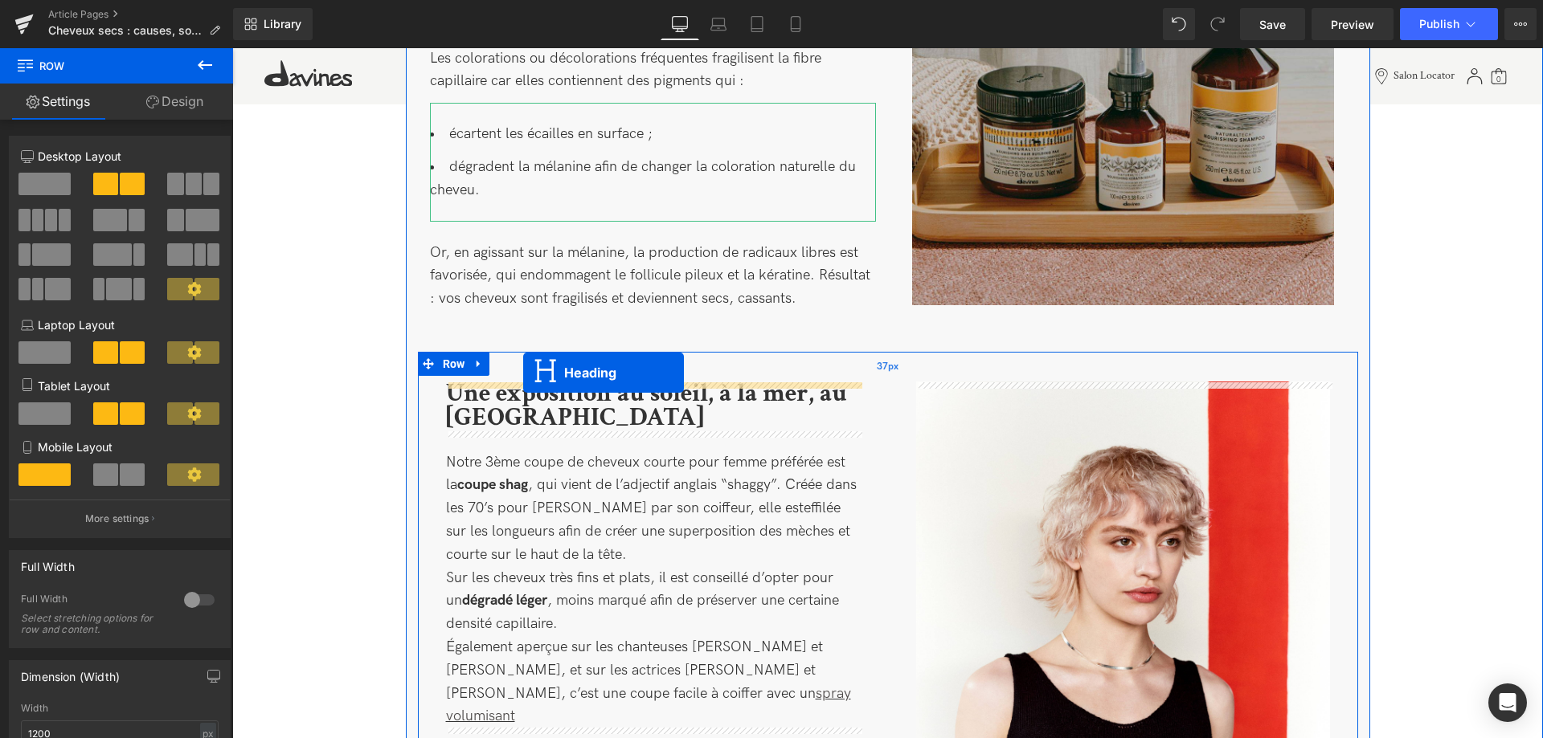
drag, startPoint x: 613, startPoint y: 253, endPoint x: 522, endPoint y: 374, distance: 150.9
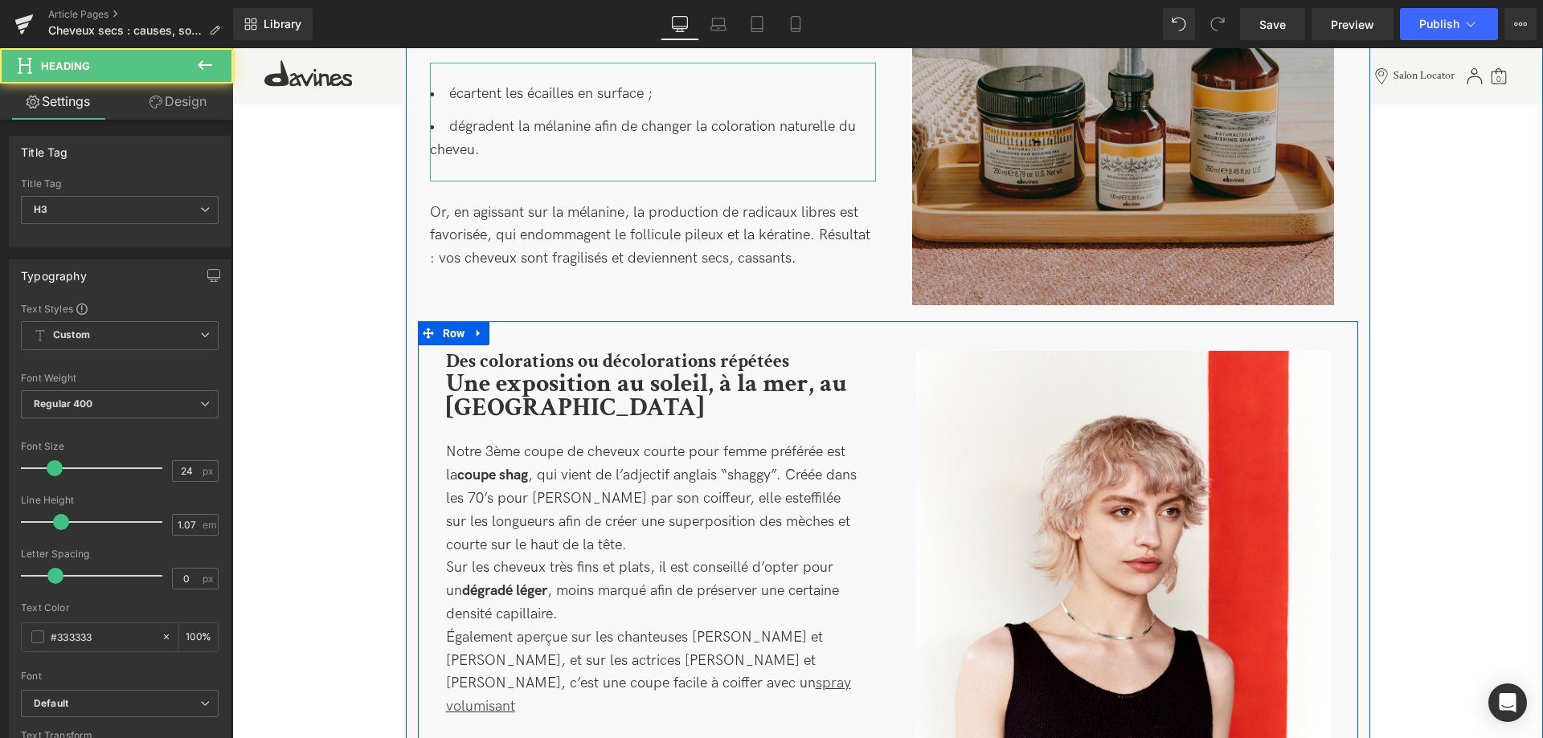
scroll to position [1175, 0]
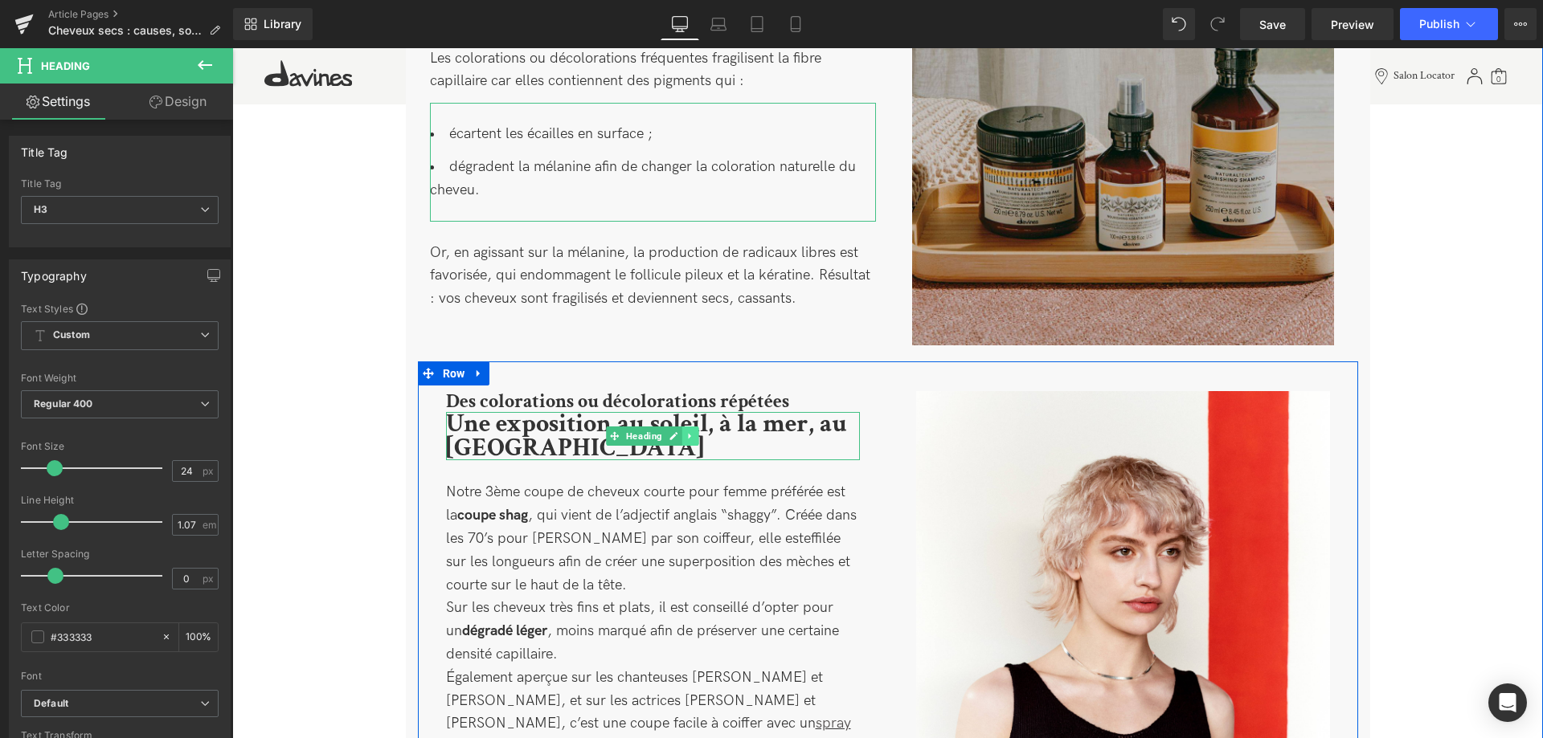
click at [691, 439] on icon at bounding box center [690, 436] width 9 height 10
click at [695, 438] on icon at bounding box center [698, 435] width 9 height 9
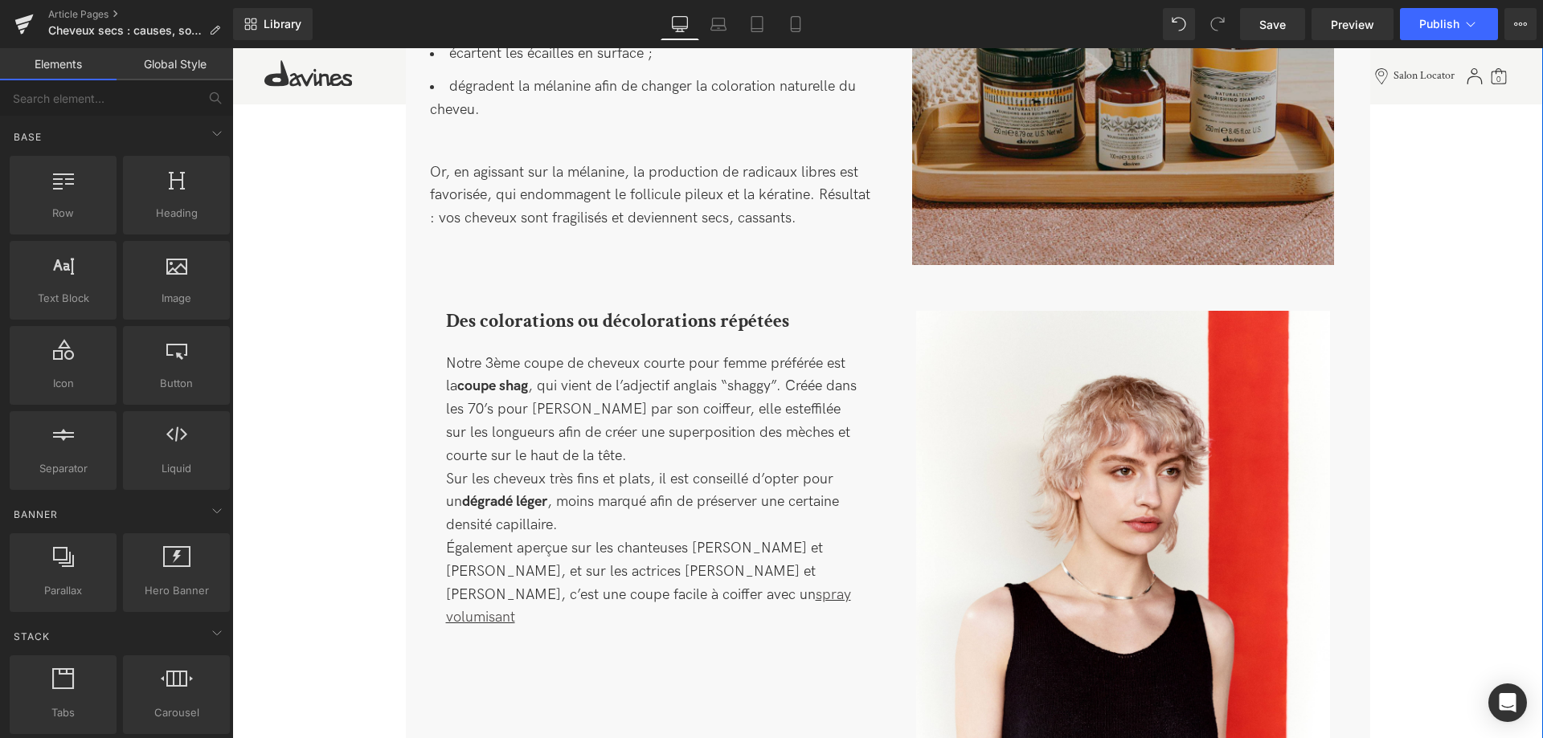
scroll to position [1257, 0]
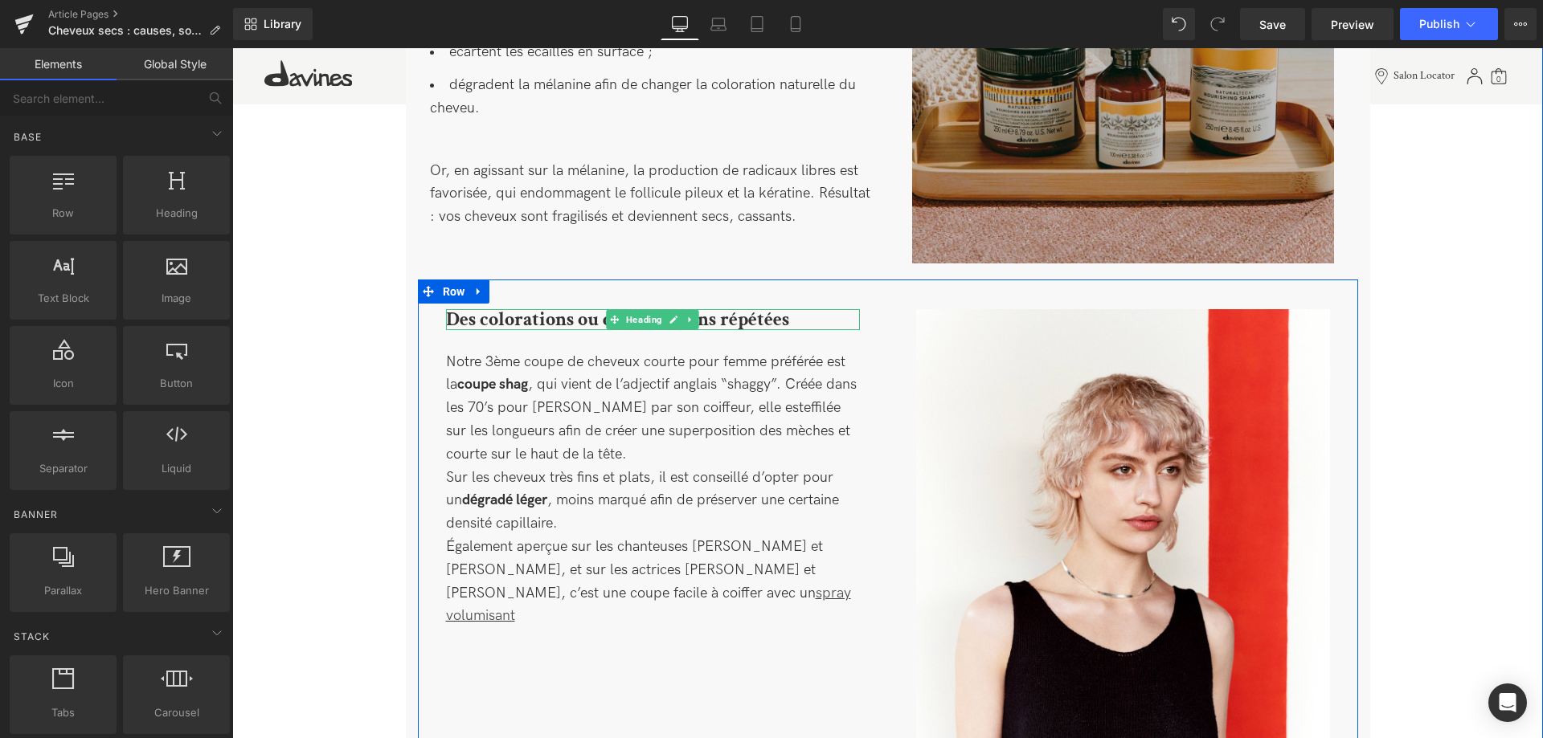
click at [547, 322] on b "Des colorations ou décolorations répétées" at bounding box center [617, 319] width 343 height 25
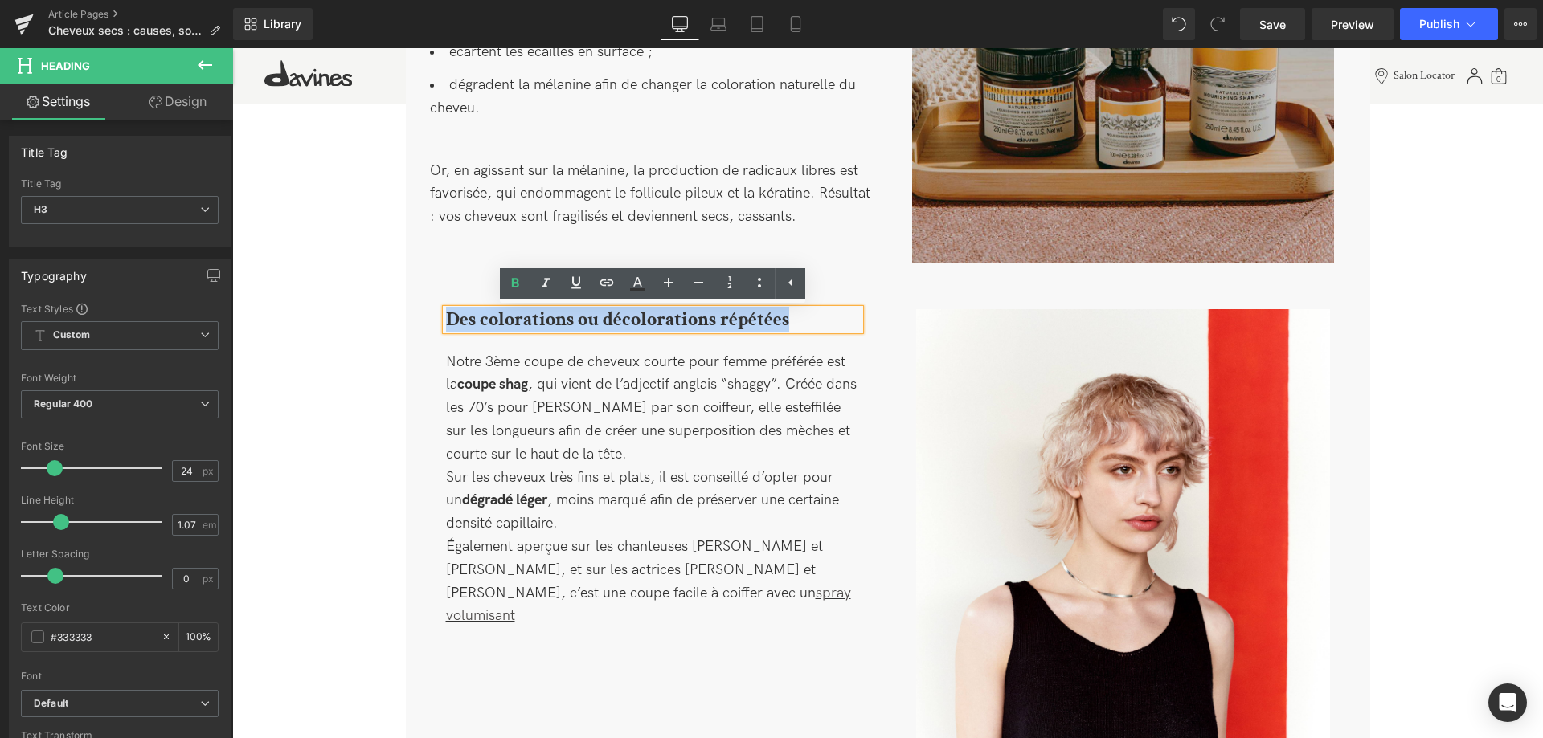
drag, startPoint x: 795, startPoint y: 316, endPoint x: 443, endPoint y: 315, distance: 351.9
click at [446, 315] on div "Des colorations ou décolorations répétées" at bounding box center [653, 319] width 414 height 21
paste div
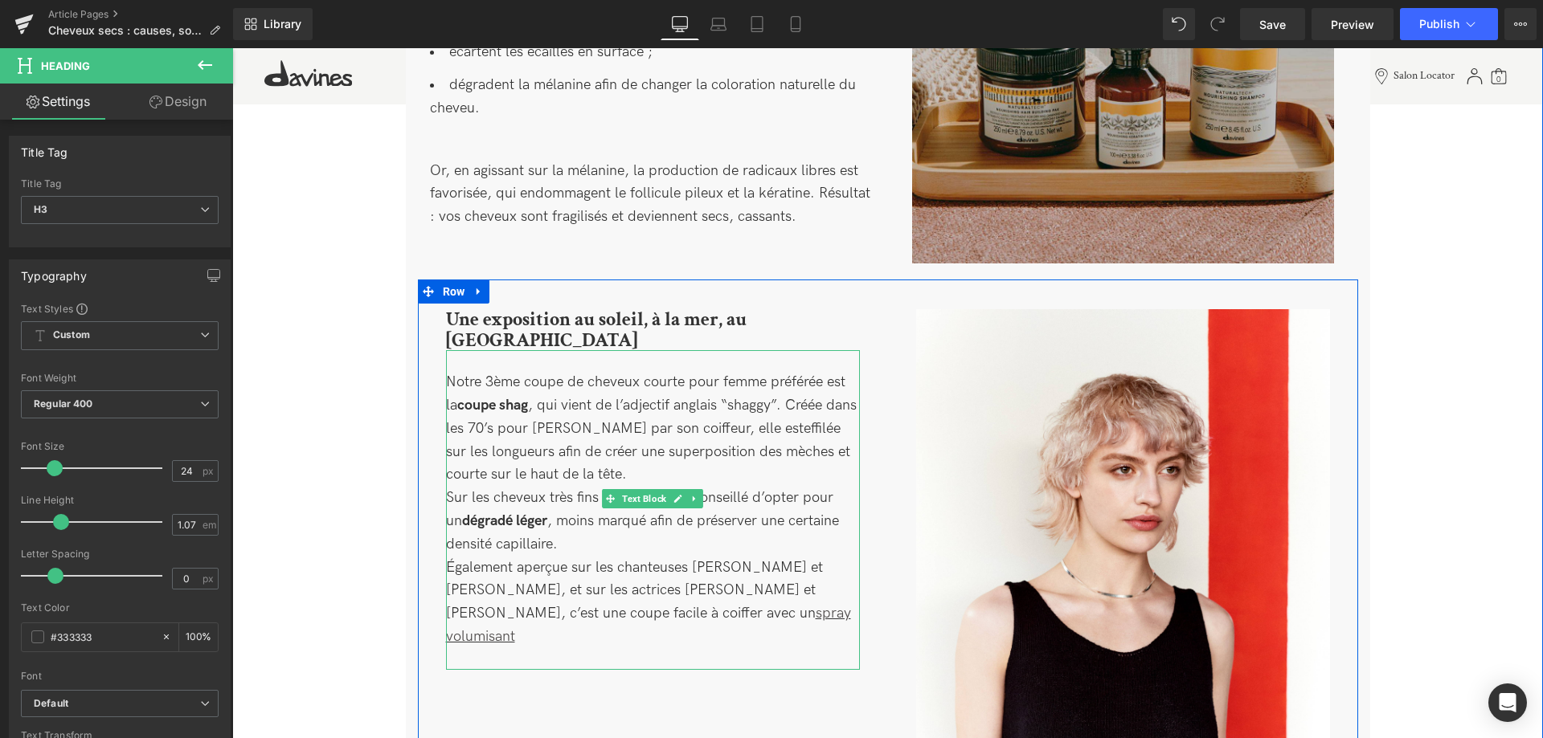
click at [799, 595] on p "Également aperçue sur les chanteuses Taylor Swift et Billie Eilish, et sur les …" at bounding box center [653, 603] width 414 height 92
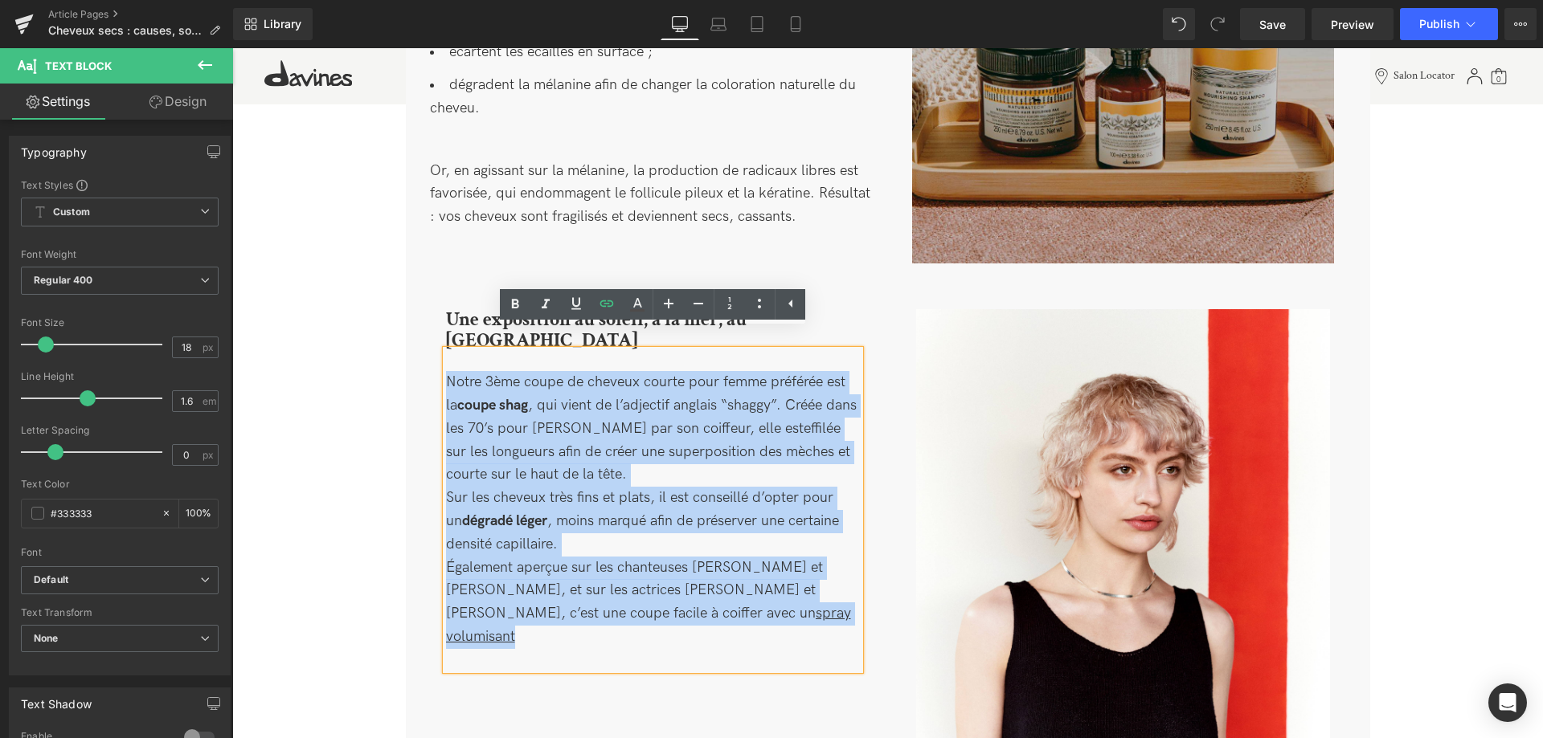
drag, startPoint x: 788, startPoint y: 599, endPoint x: 440, endPoint y: 361, distance: 421.4
click at [440, 361] on div "Une exposition au soleil, à la mer, au chlore Heading Notre 3ème coupe de cheve…" at bounding box center [653, 489] width 470 height 361
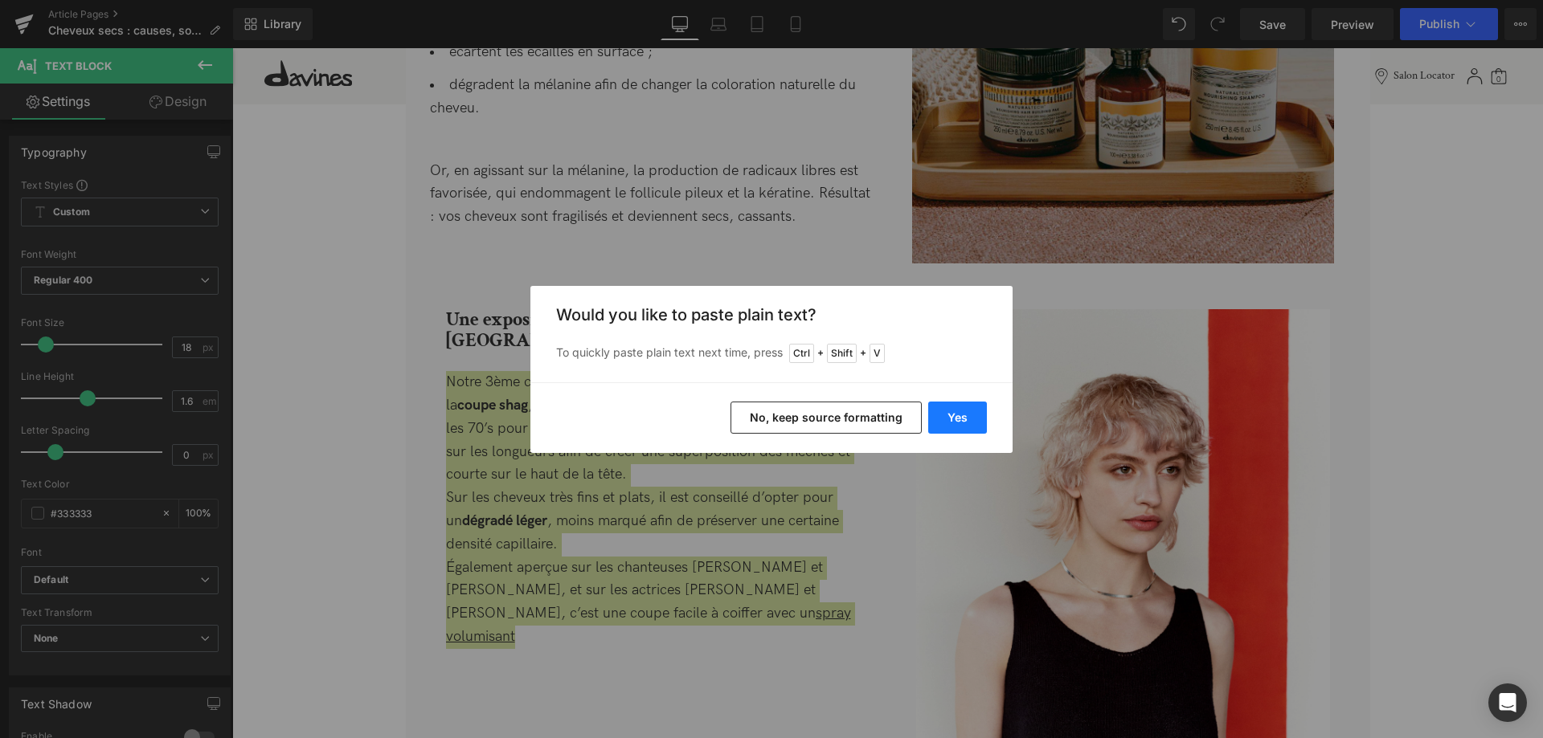
click at [960, 407] on button "Yes" at bounding box center [957, 418] width 59 height 32
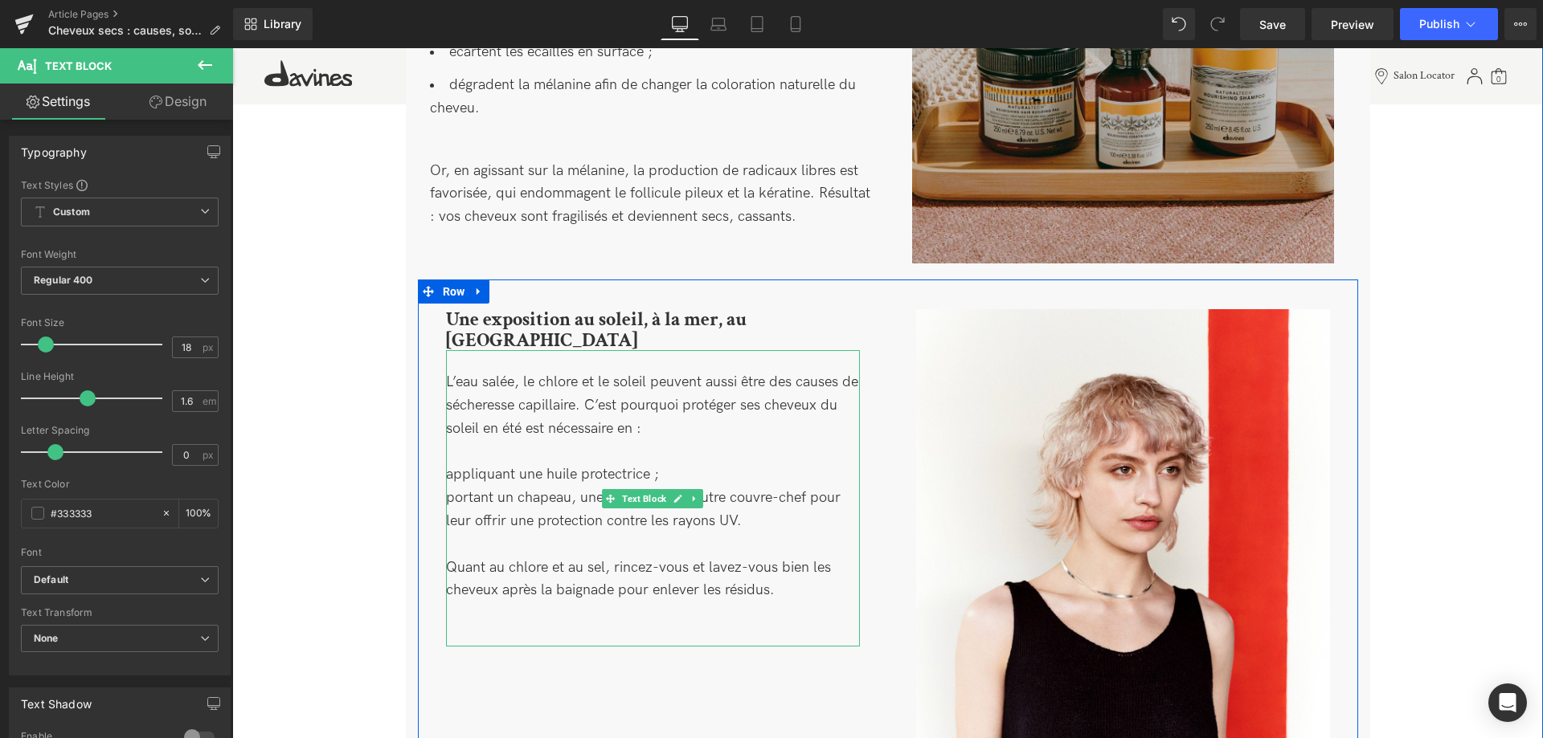
click at [501, 432] on div "L’eau salée, le chlore et le soleil peuvent aussi être des causes de sécheresse…" at bounding box center [653, 498] width 414 height 296
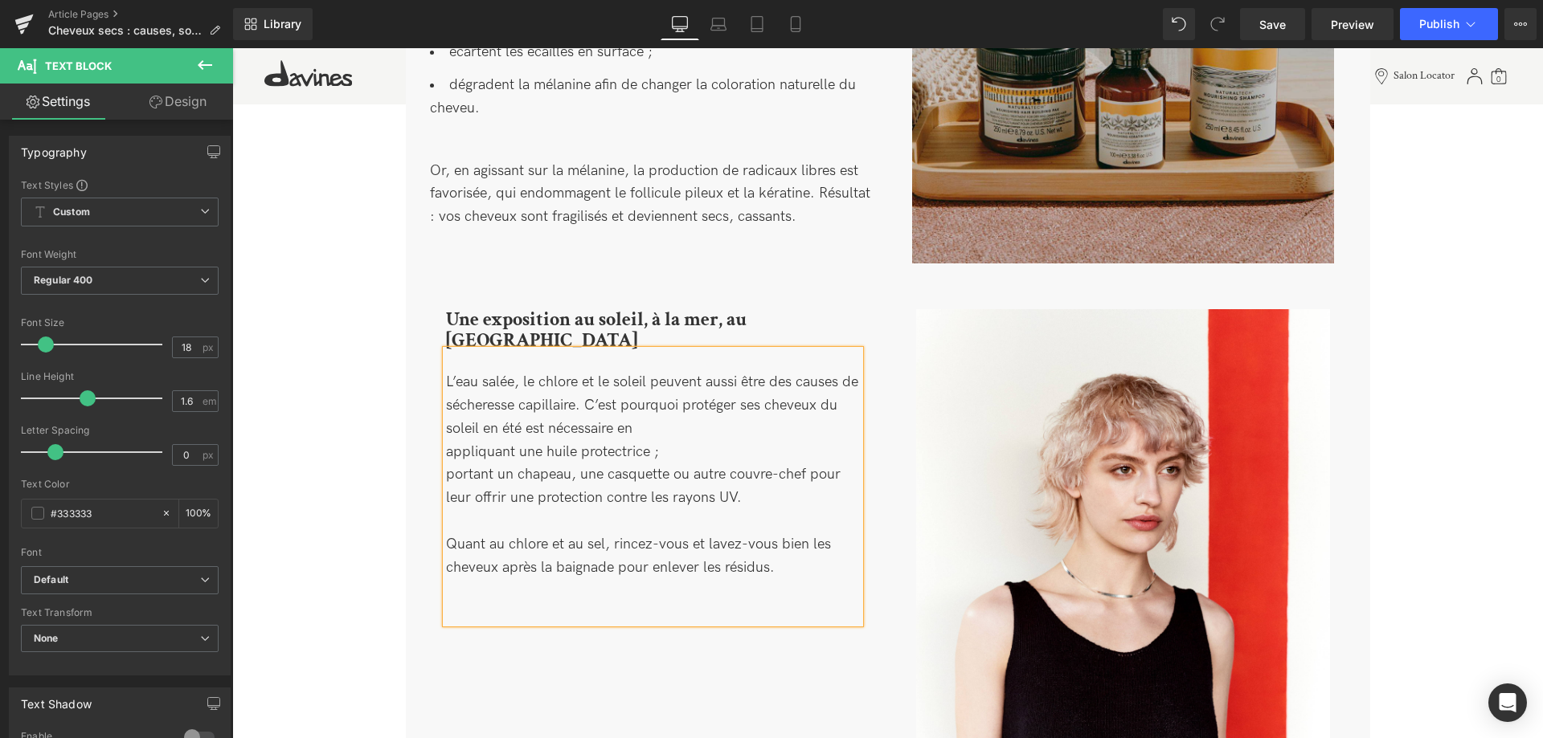
click at [450, 432] on div "L’eau salée, le chlore et le soleil peuvent aussi être des causes de sécheresse…" at bounding box center [653, 486] width 414 height 273
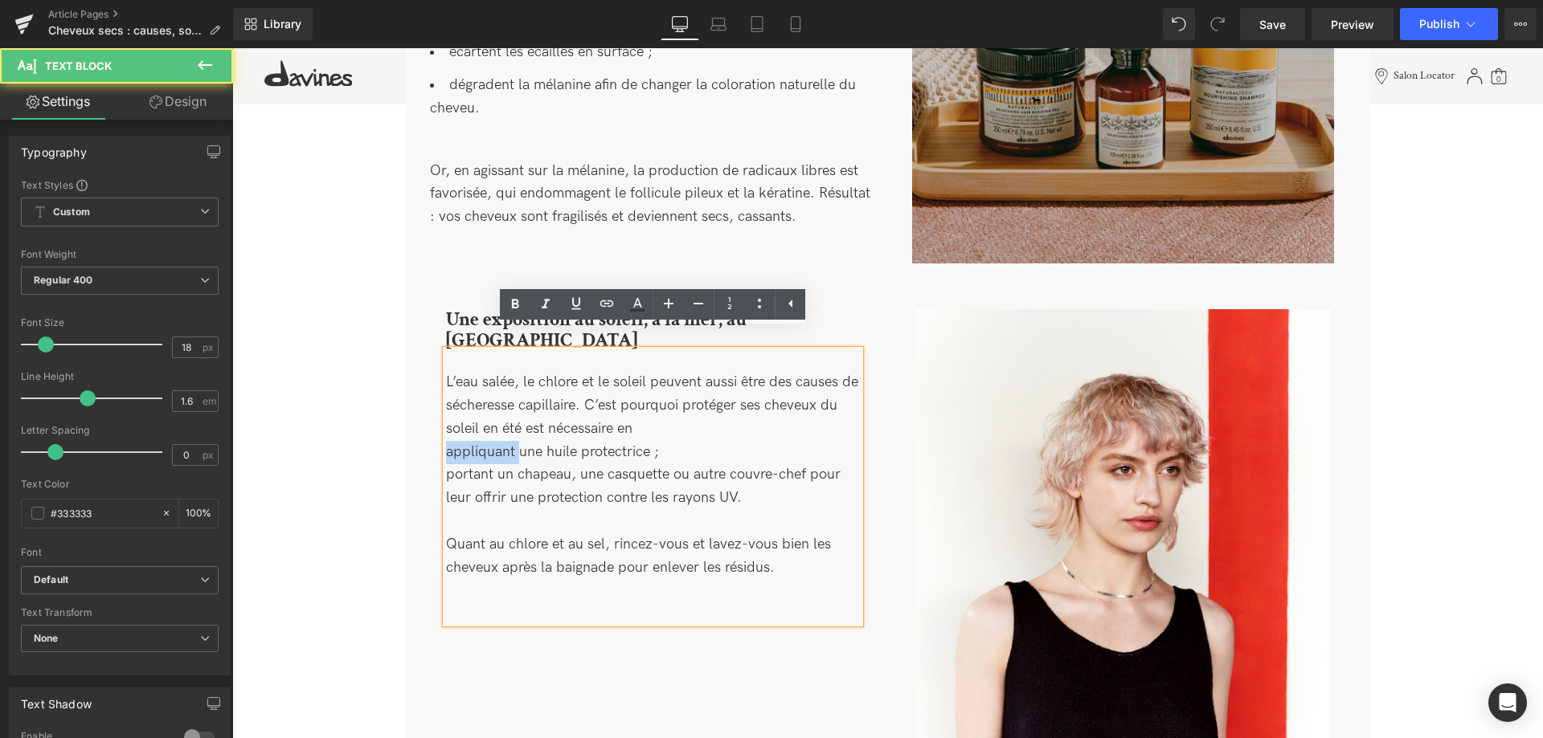
click at [448, 432] on div "L’eau salée, le chlore et le soleil peuvent aussi être des causes de sécheresse…" at bounding box center [653, 486] width 414 height 273
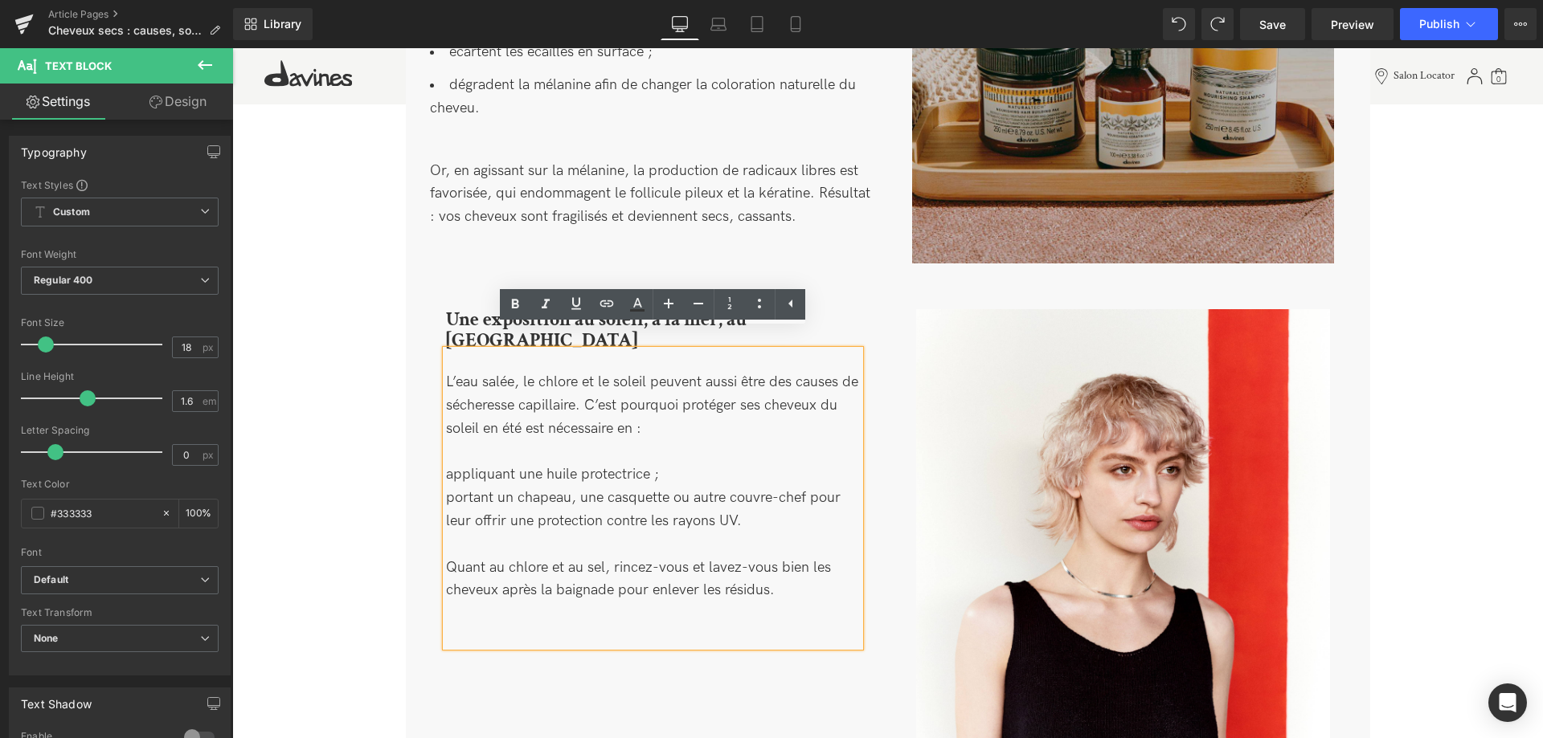
click at [475, 439] on div "L’eau salée, le chlore et le soleil peuvent aussi être des causes de sécheresse…" at bounding box center [653, 498] width 414 height 296
click at [446, 456] on div "L’eau salée, le chlore et le soleil peuvent aussi être des causes de sécheresse…" at bounding box center [653, 498] width 414 height 296
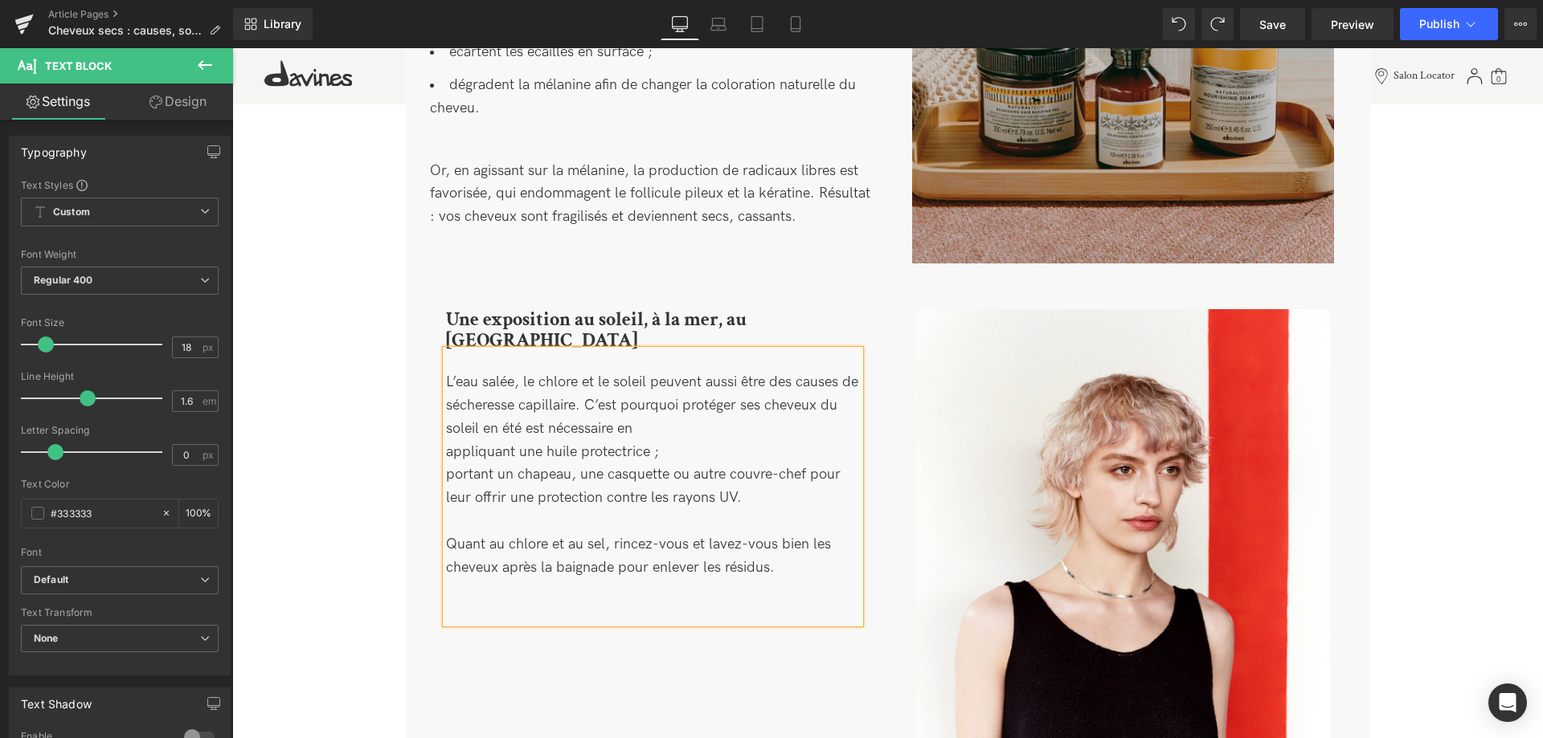
click at [448, 426] on div "L’eau salée, le chlore et le soleil peuvent aussi être des causes de sécheresse…" at bounding box center [653, 486] width 414 height 273
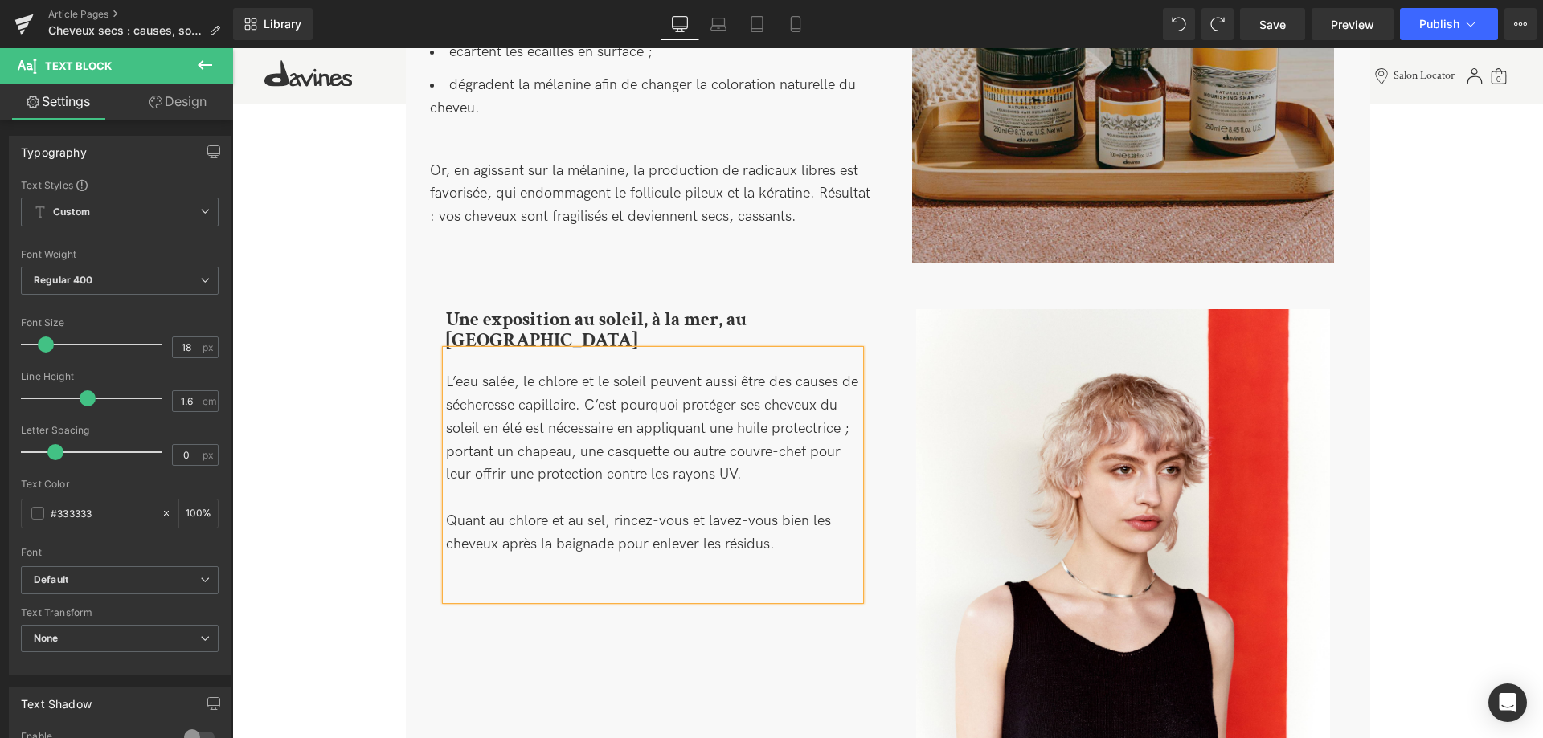
click at [850, 410] on div "L’eau salée, le chlore et le soleil peuvent aussi être des causes de sécheresse…" at bounding box center [653, 475] width 414 height 250
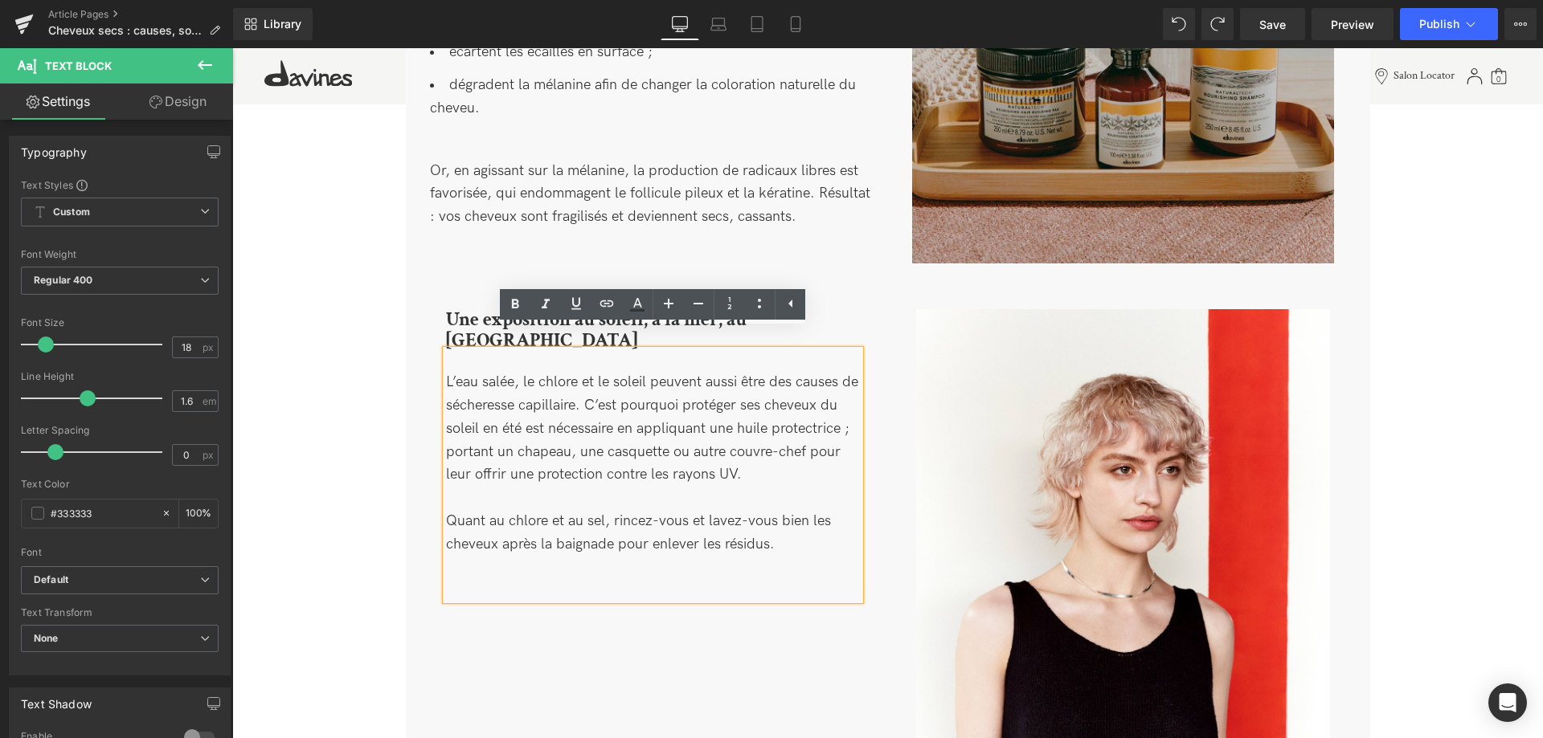
click at [786, 449] on div "L’eau salée, le chlore et le soleil peuvent aussi être des causes de sécheresse…" at bounding box center [653, 475] width 414 height 250
click at [848, 406] on div "L’eau salée, le chlore et le soleil peuvent aussi être des causes de sécheresse…" at bounding box center [653, 475] width 414 height 250
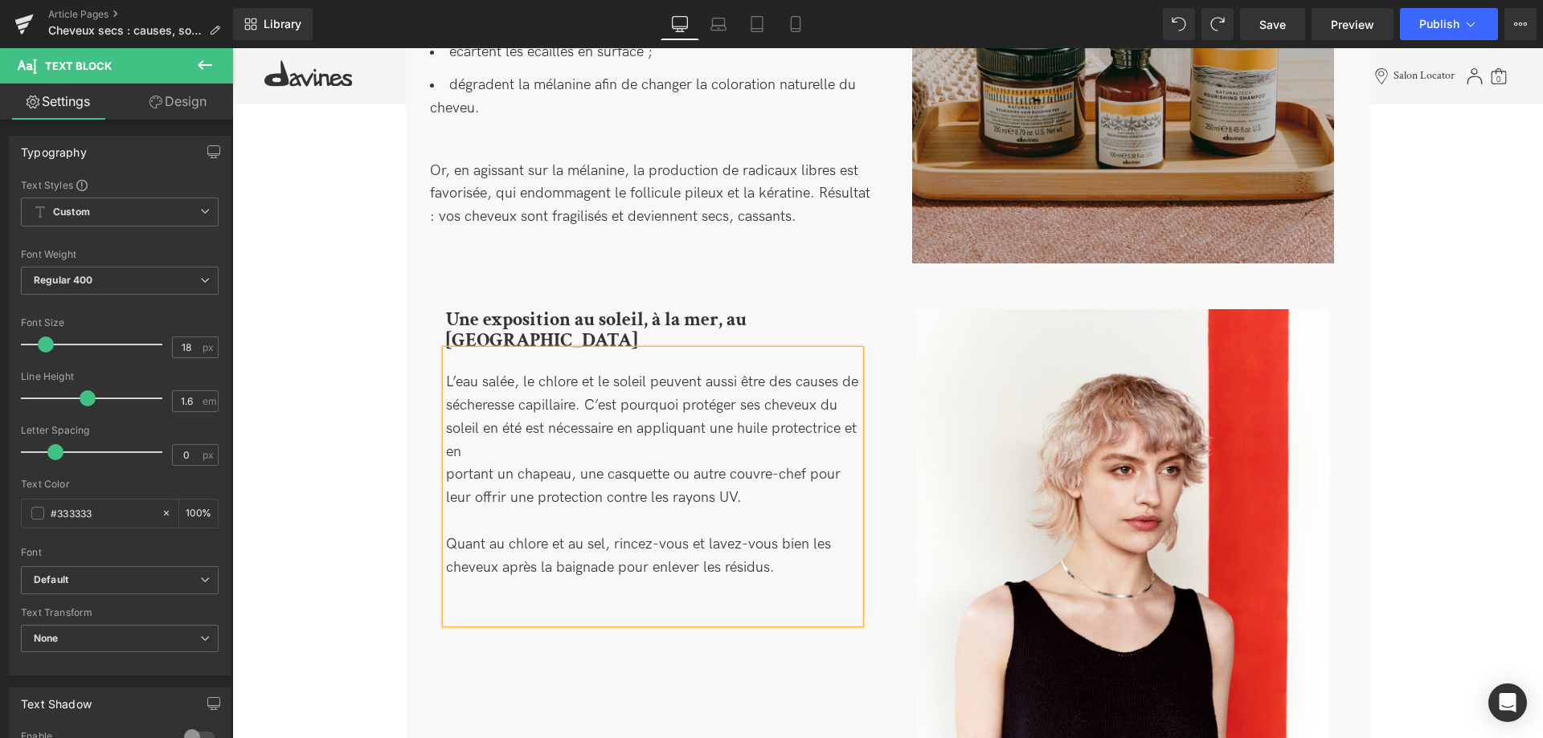
click at [448, 458] on div "L’eau salée, le chlore et le soleil peuvent aussi être des causes de sécheresse…" at bounding box center [653, 486] width 414 height 273
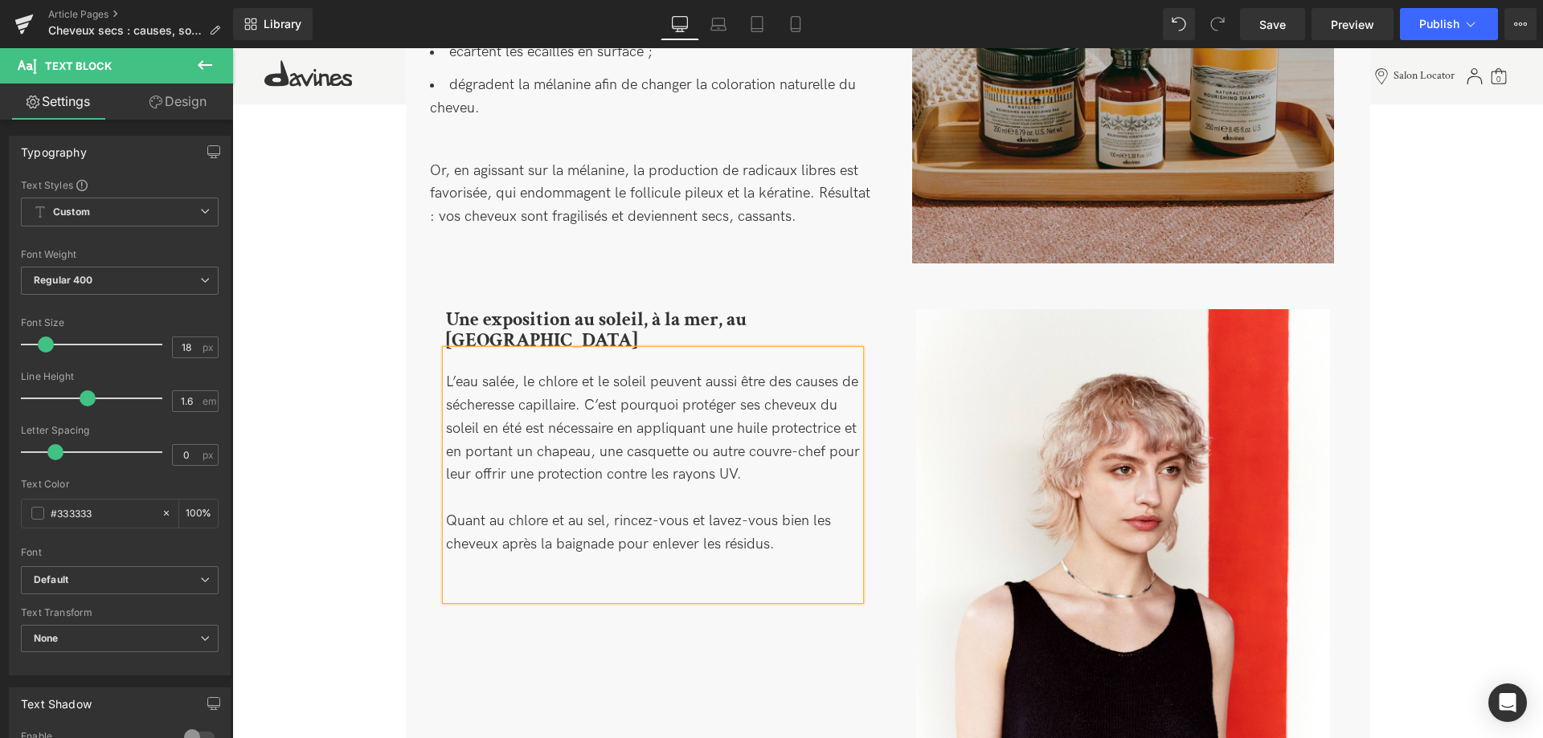
click at [799, 456] on div "L’eau salée, le chlore et le soleil peuvent aussi être des causes de sécheresse…" at bounding box center [653, 475] width 414 height 250
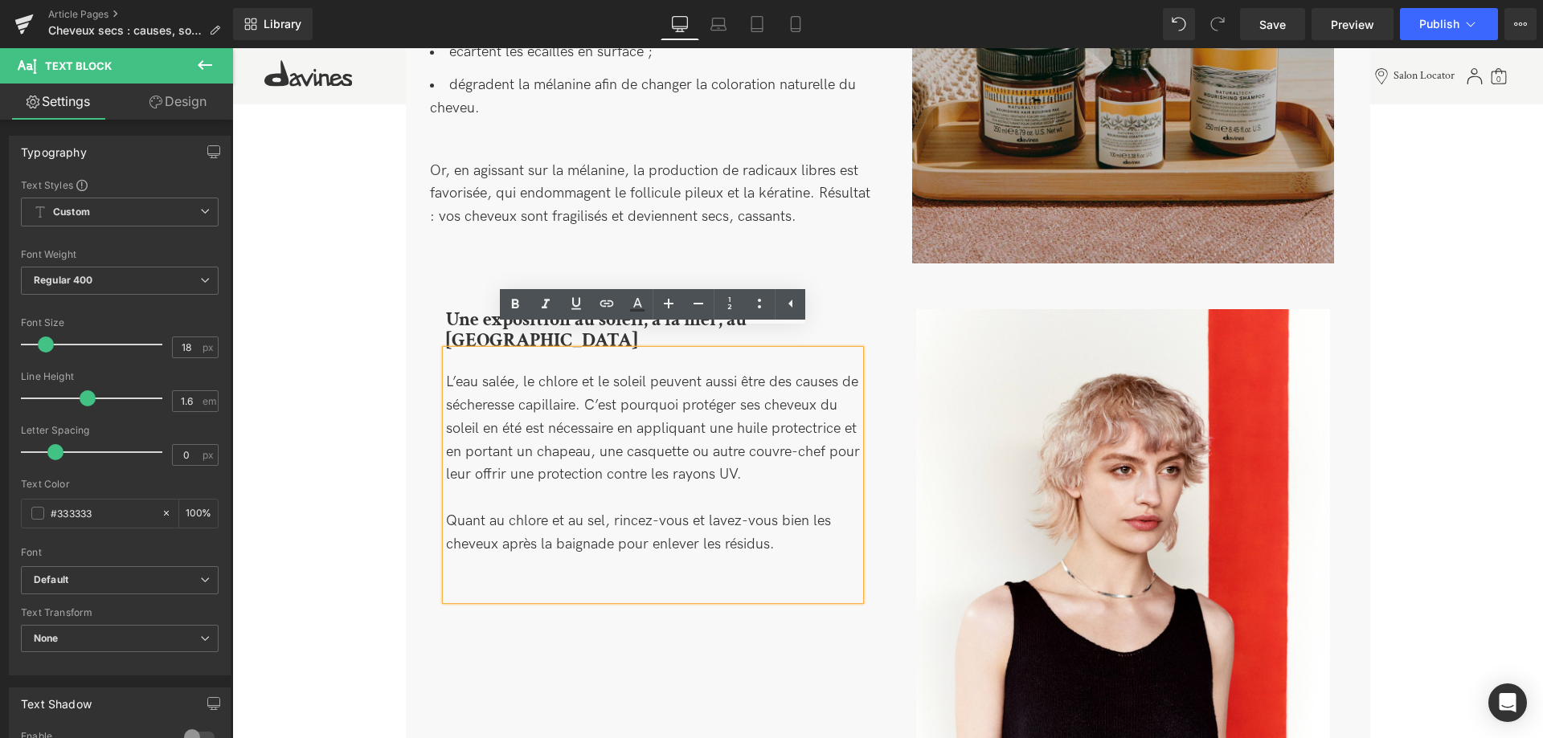
click at [573, 577] on div "L’eau salée, le chlore et le soleil peuvent aussi être des causes de sécheresse…" at bounding box center [653, 475] width 414 height 250
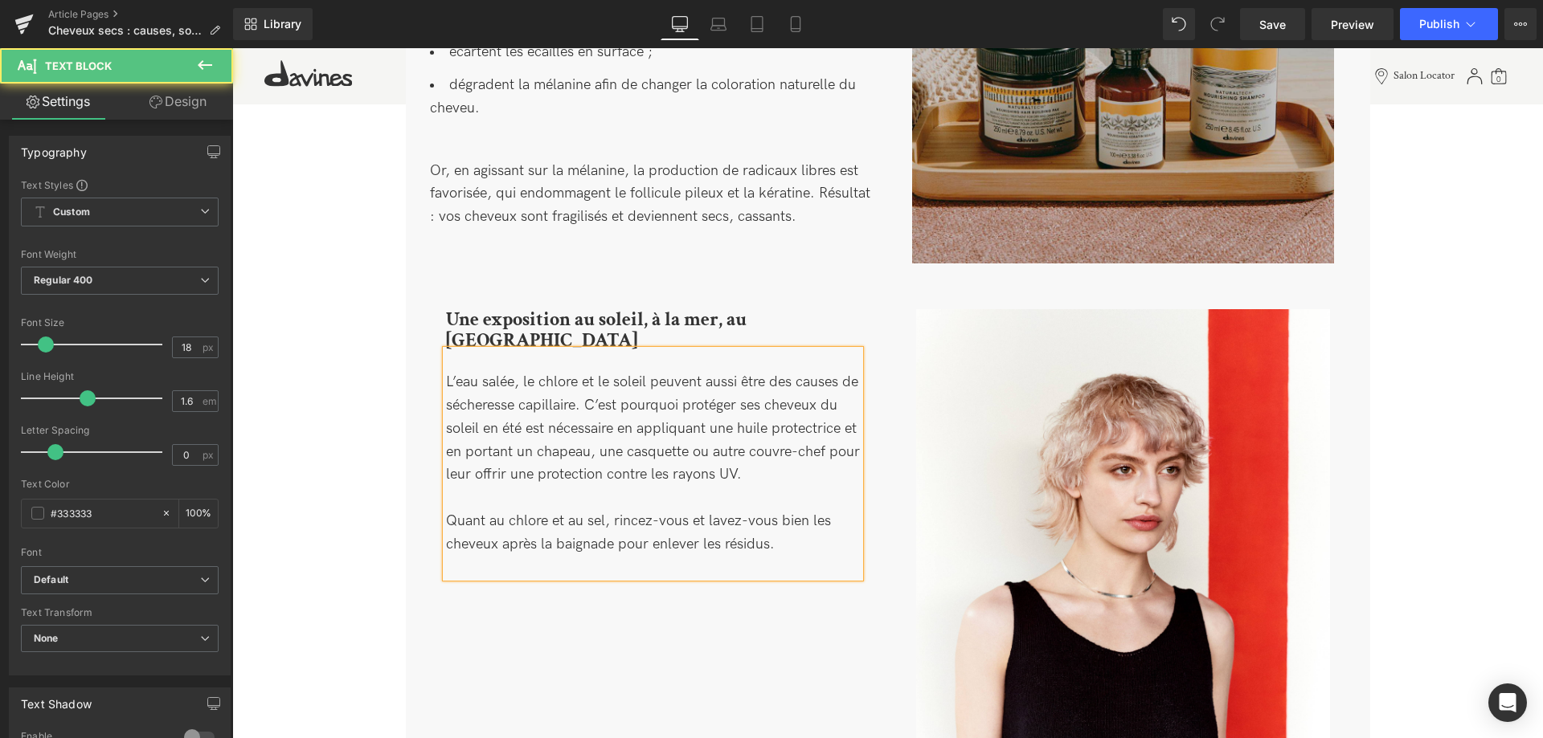
click at [599, 619] on div "Une exposition au soleil, à la mer, au chlore Heading L’eau salée, le chlore et…" at bounding box center [888, 578] width 940 height 596
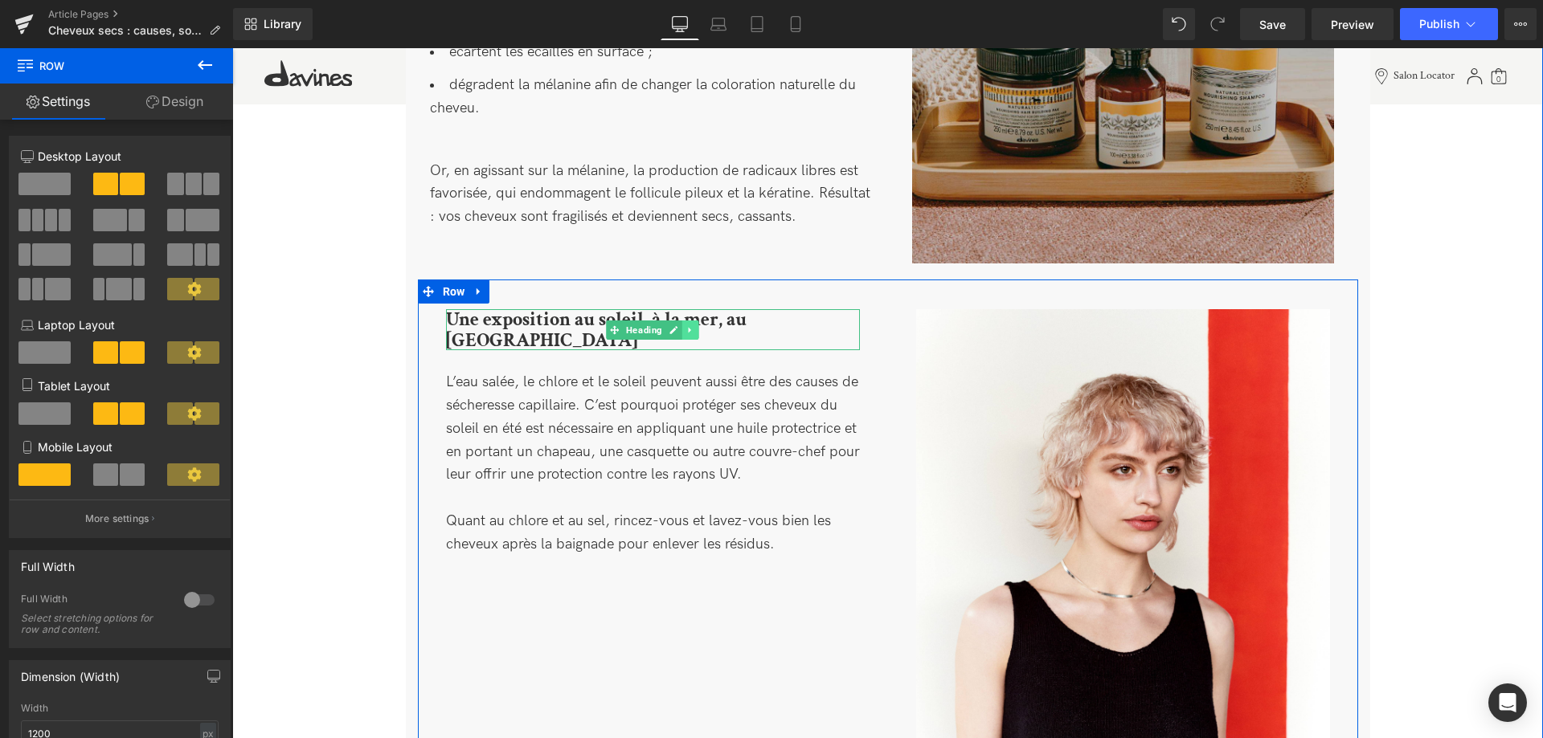
click at [697, 321] on link at bounding box center [690, 330] width 17 height 19
click at [682, 325] on icon at bounding box center [681, 329] width 9 height 9
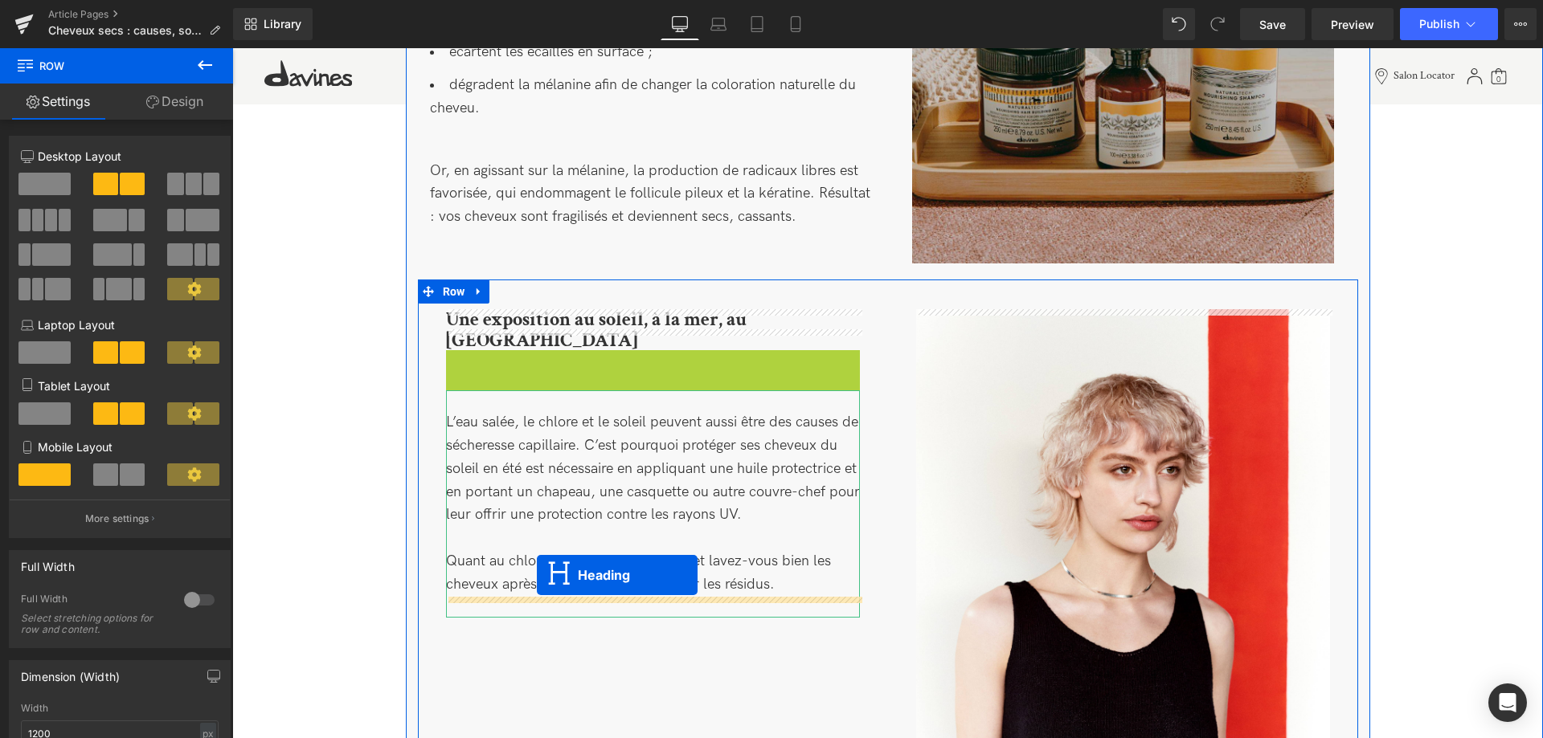
drag, startPoint x: 615, startPoint y: 337, endPoint x: 537, endPoint y: 575, distance: 250.5
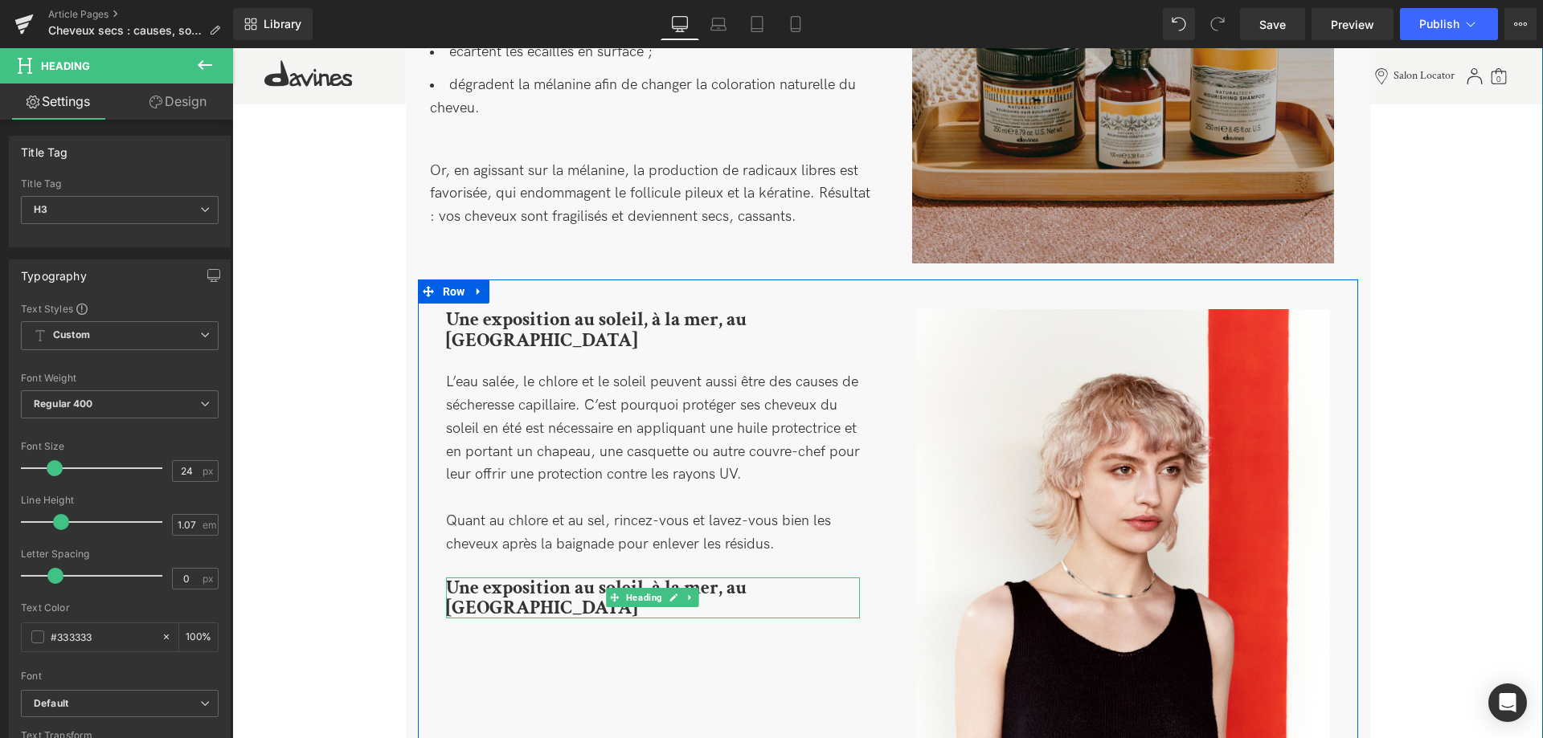
click at [573, 575] on b "Une exposition au soleil, à la mer, au [GEOGRAPHIC_DATA]" at bounding box center [596, 598] width 300 height 46
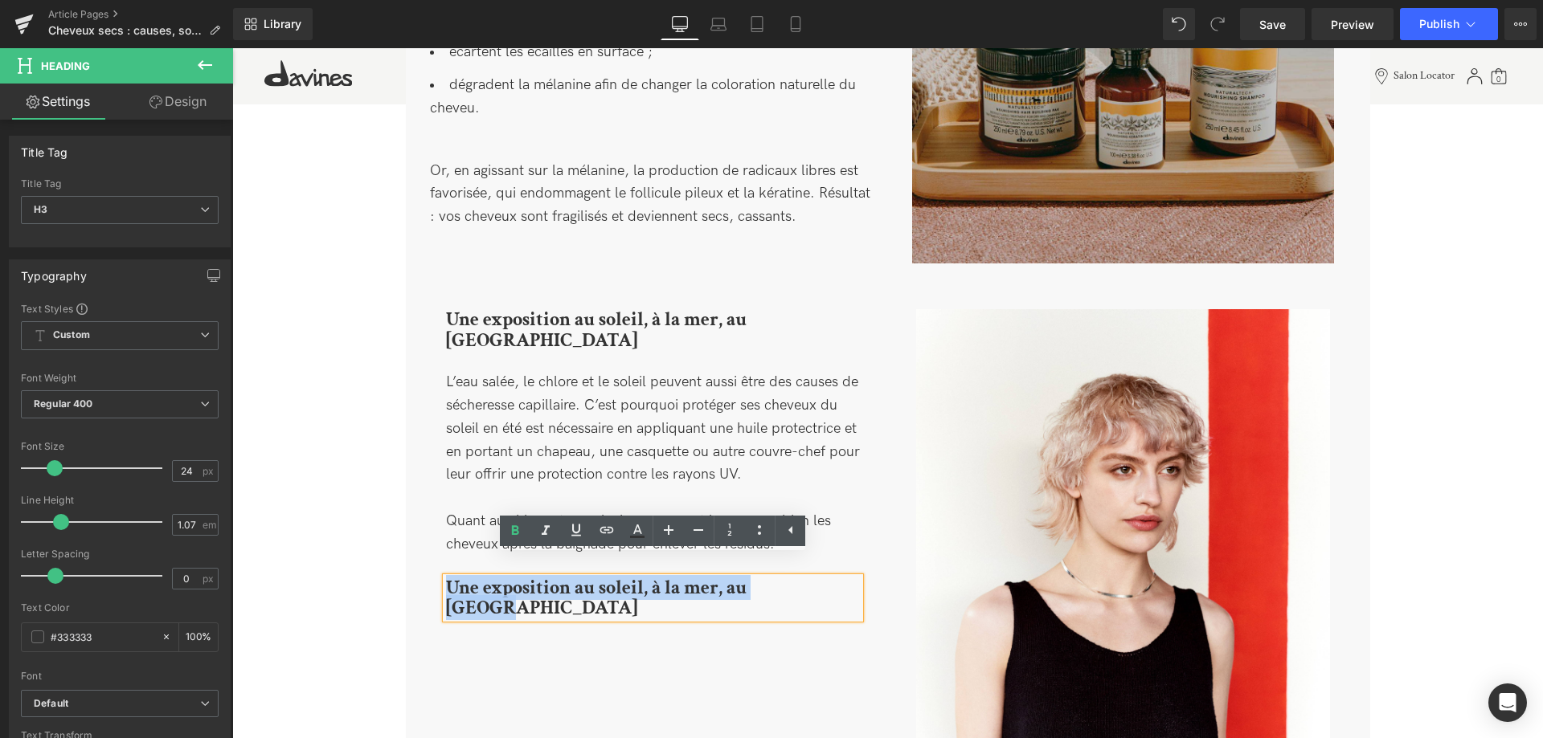
drag, startPoint x: 831, startPoint y: 572, endPoint x: 441, endPoint y: 567, distance: 389.7
click at [441, 567] on div "Une exposition au soleil, à la mer, au chlore Heading L’eau salée, le chlore et…" at bounding box center [653, 463] width 470 height 309
paste div
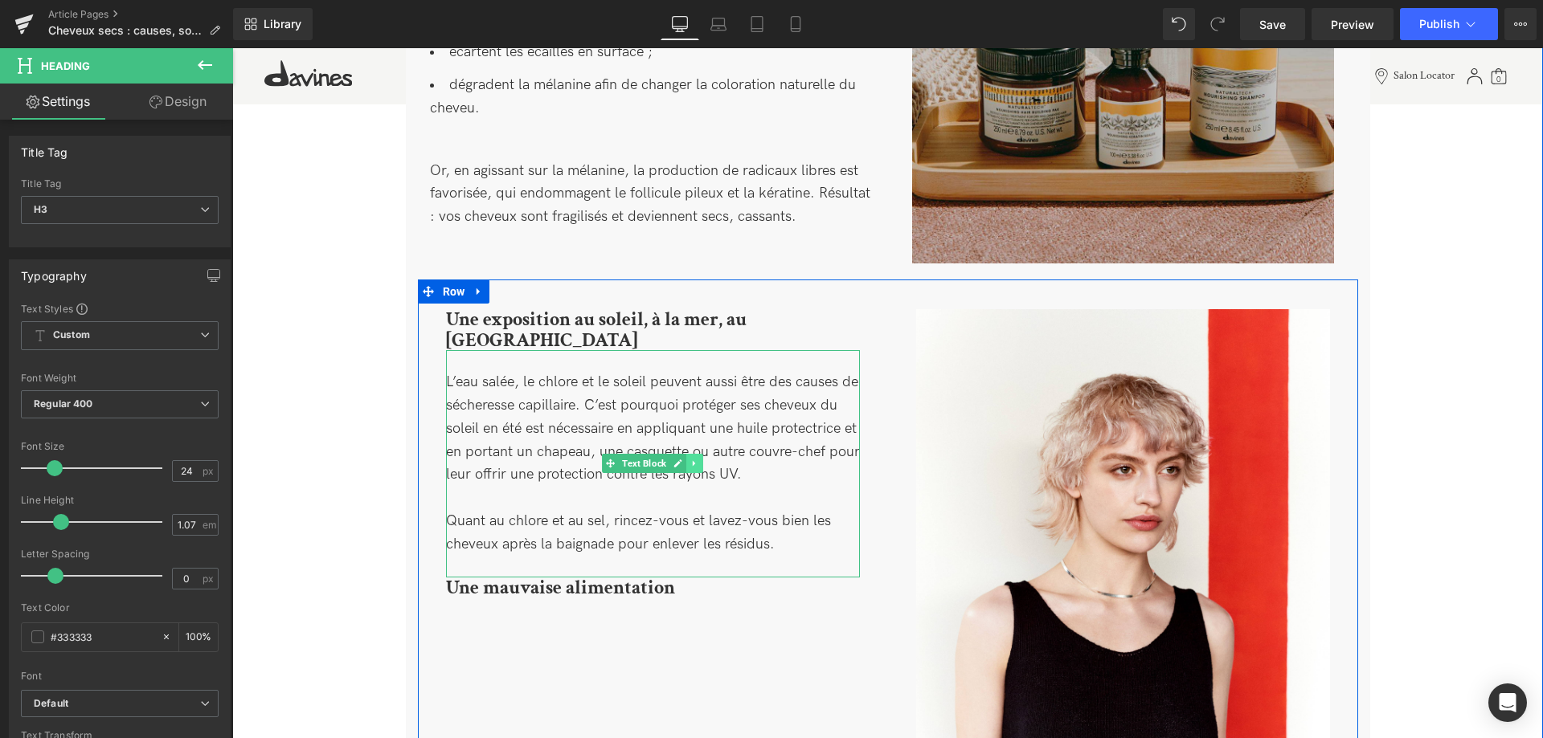
click at [697, 459] on icon at bounding box center [694, 464] width 9 height 10
click at [689, 459] on icon at bounding box center [685, 464] width 9 height 10
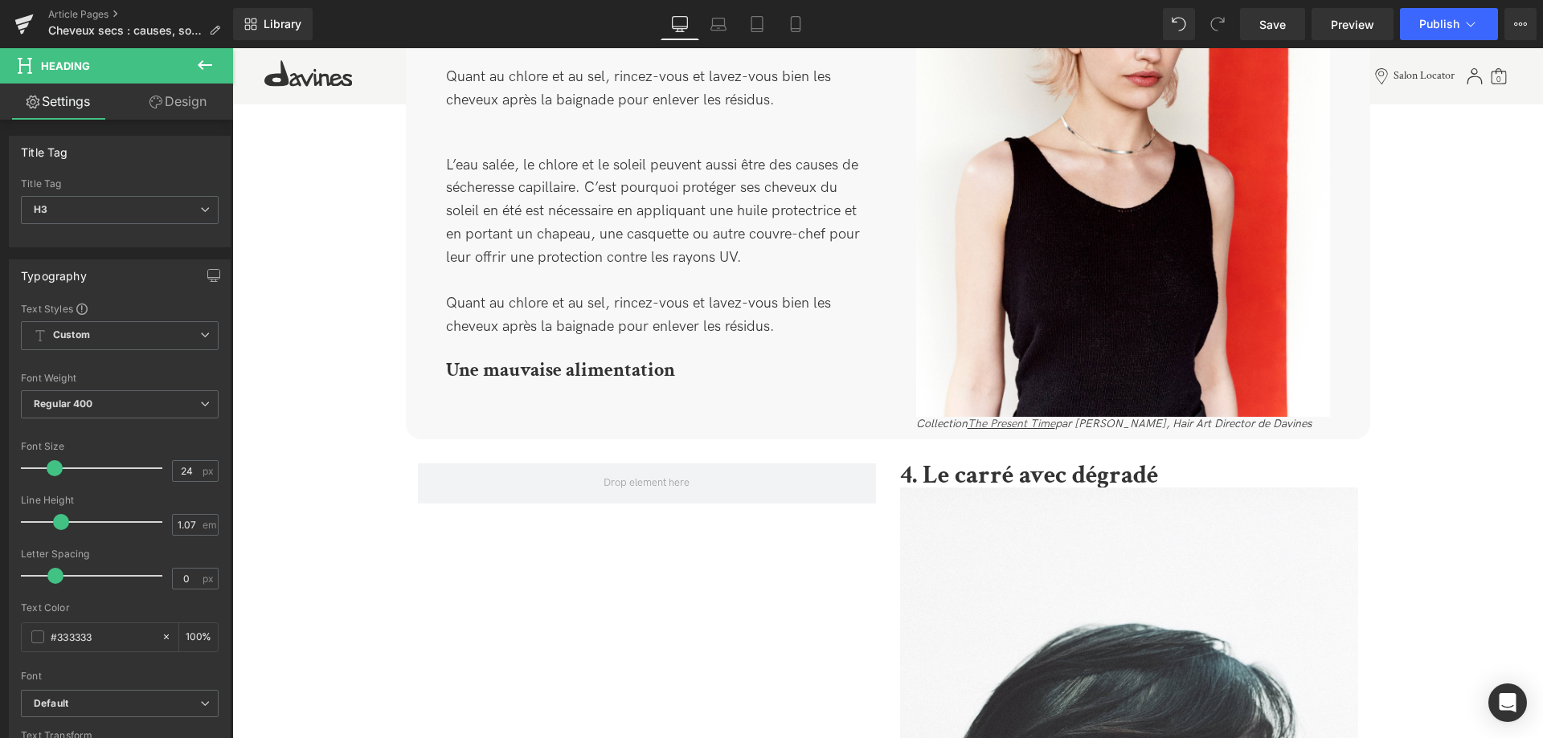
scroll to position [1537, 0]
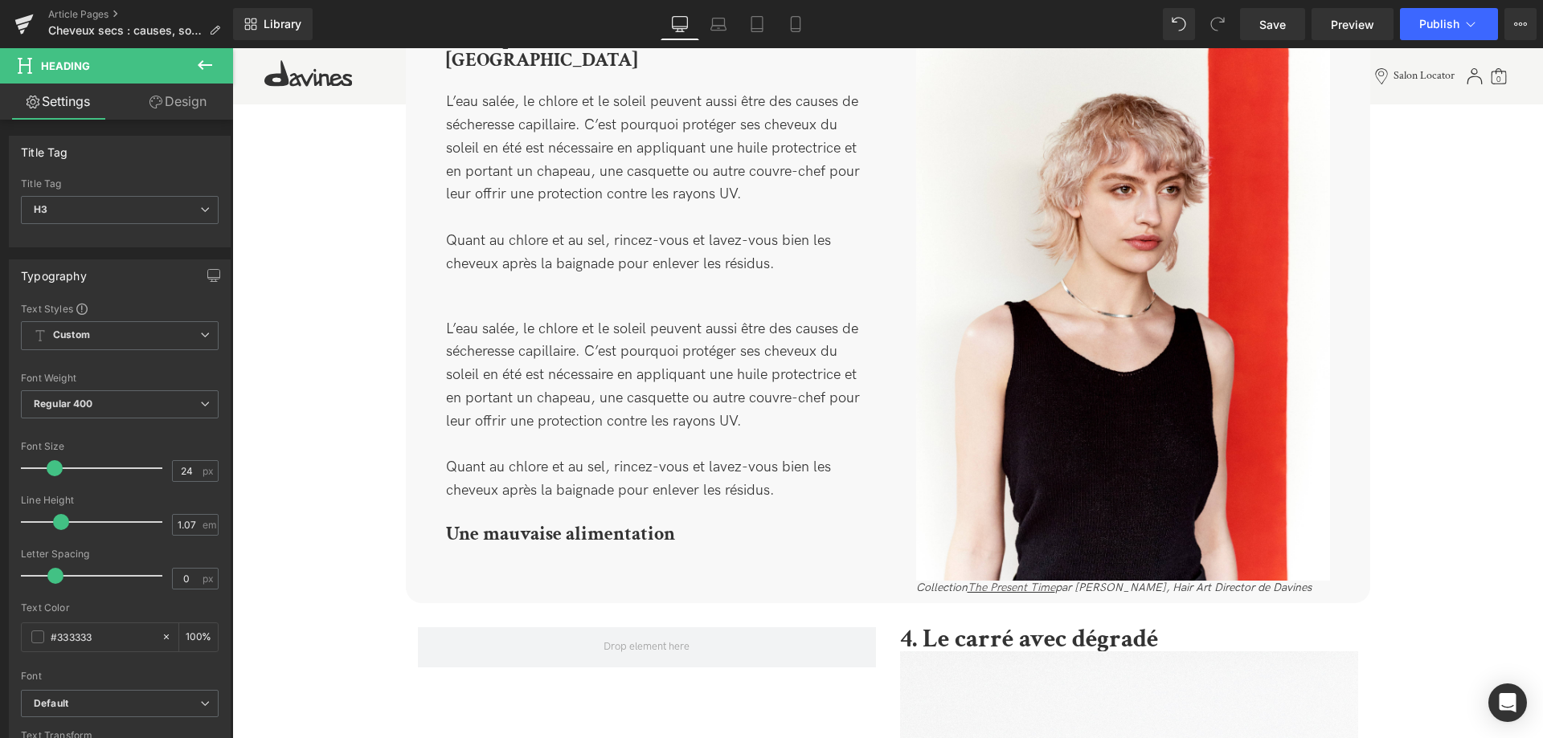
click at [606, 360] on div "L’eau salée, le chlore et le soleil peuvent aussi être des causes de sécheresse…" at bounding box center [653, 410] width 414 height 227
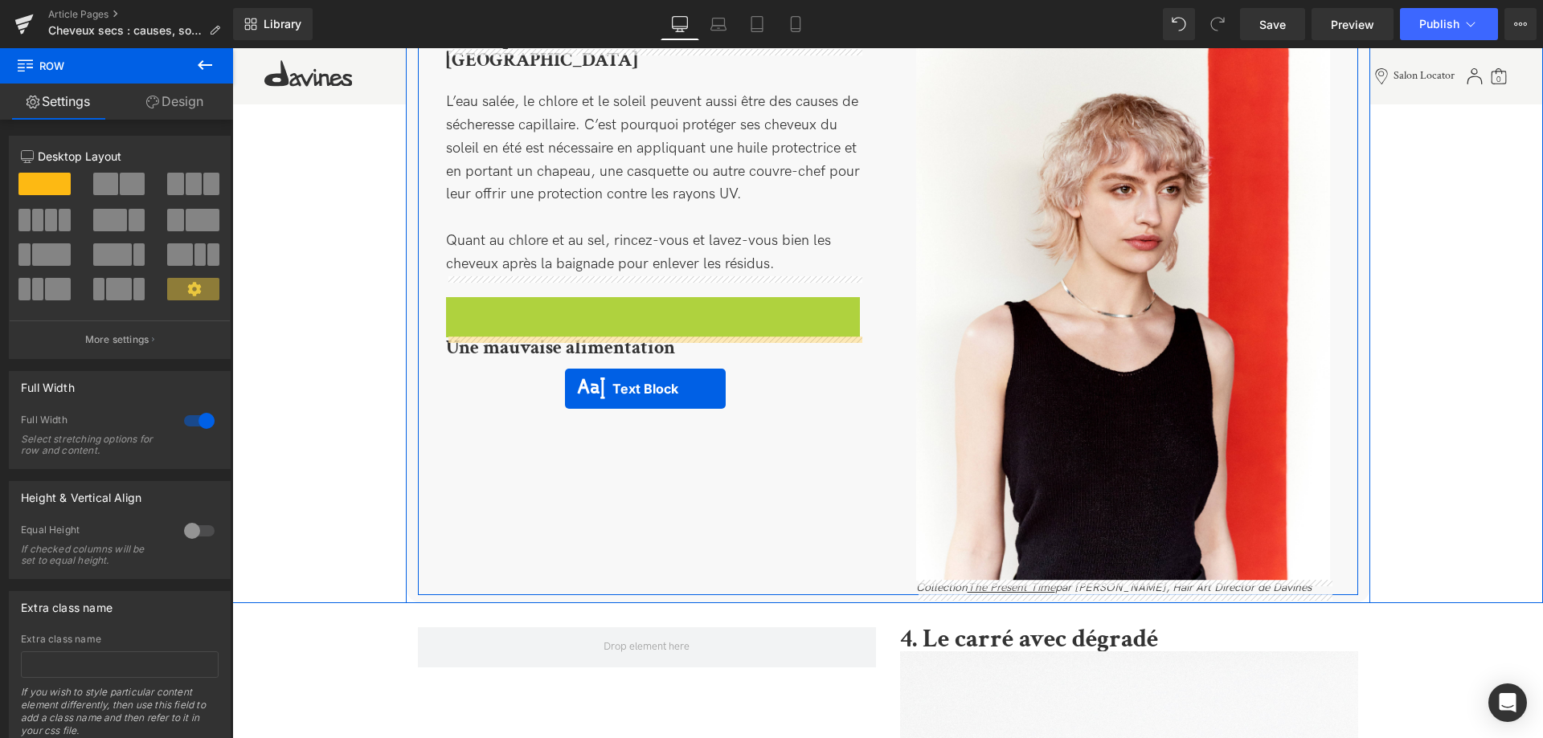
drag, startPoint x: 611, startPoint y: 394, endPoint x: 558, endPoint y: 367, distance: 59.6
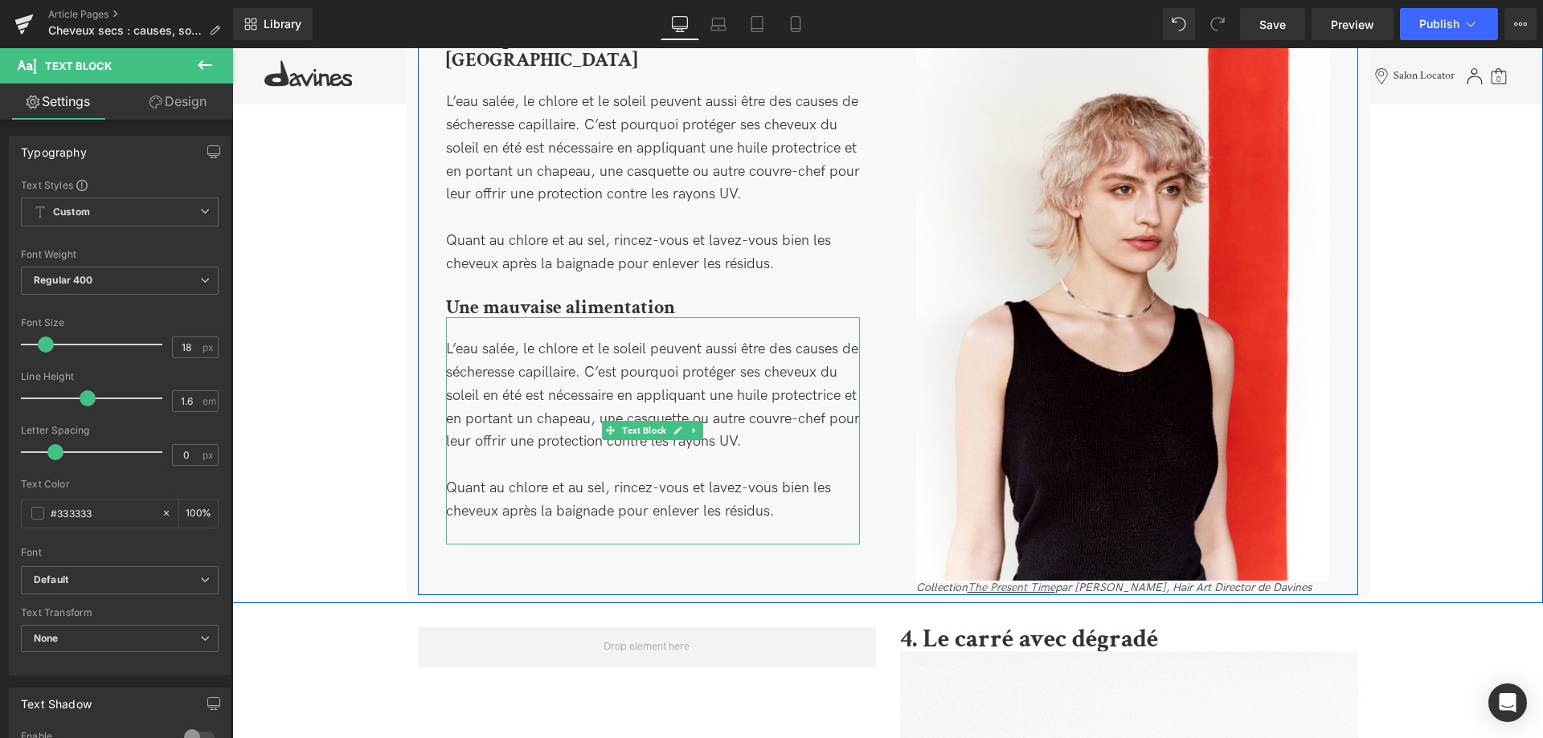
click at [559, 432] on div "L’eau salée, le chlore et le soleil peuvent aussi être des causes de sécheresse…" at bounding box center [653, 430] width 414 height 227
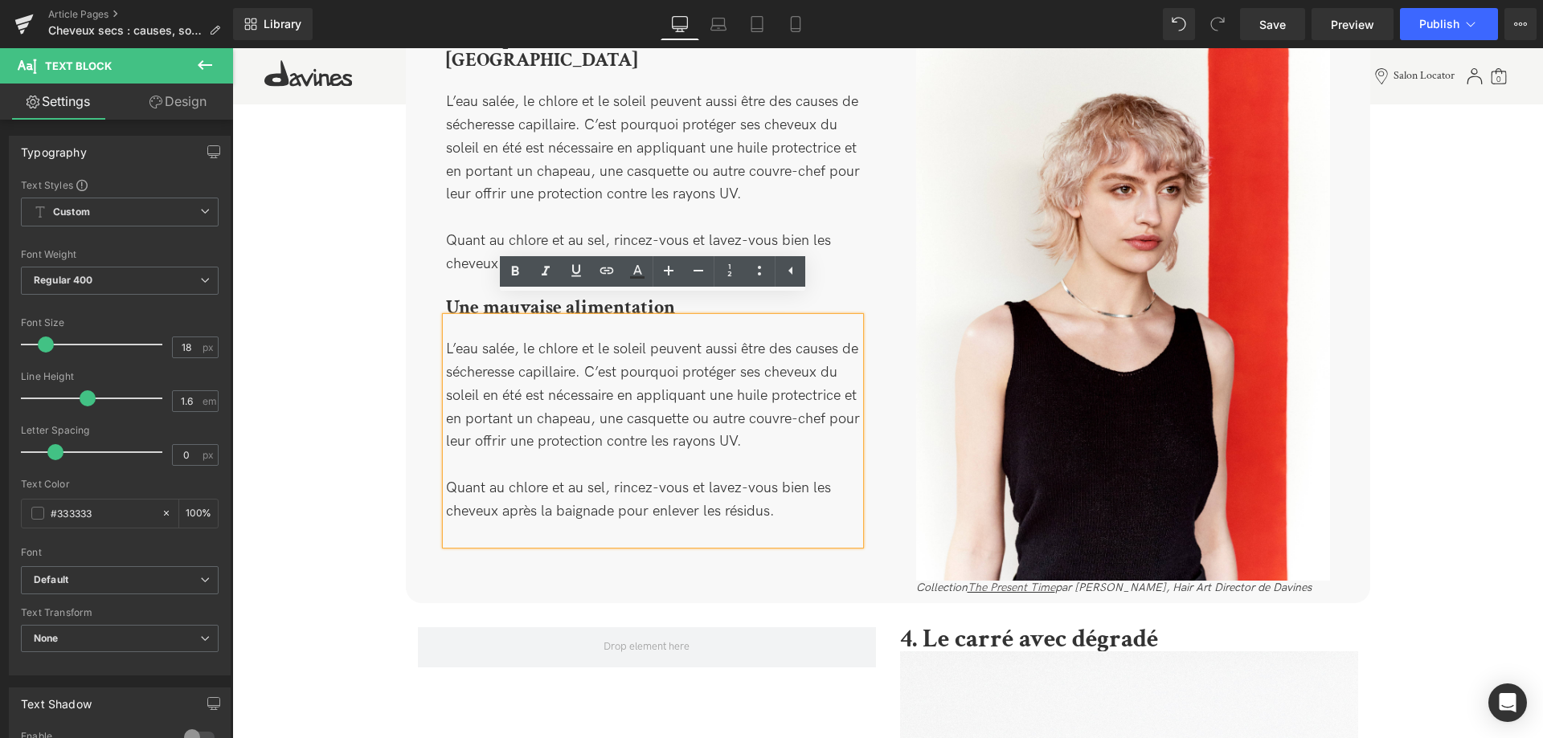
drag, startPoint x: 789, startPoint y: 498, endPoint x: 431, endPoint y: 332, distance: 394.3
click at [431, 332] on div "Une exposition au soleil, à la mer, au chlore Heading L’eau salée, le chlore et…" at bounding box center [653, 287] width 470 height 516
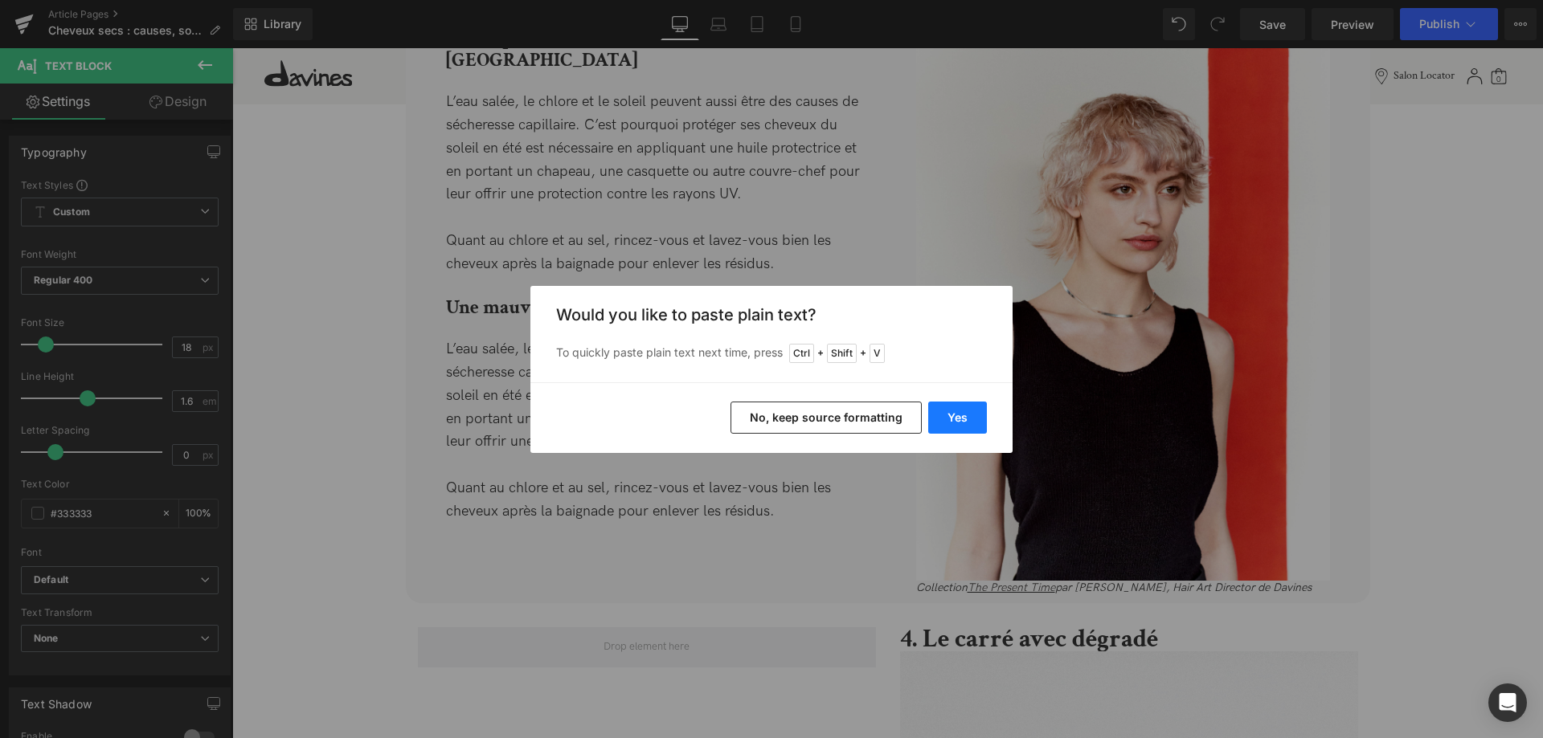
click at [971, 419] on button "Yes" at bounding box center [957, 418] width 59 height 32
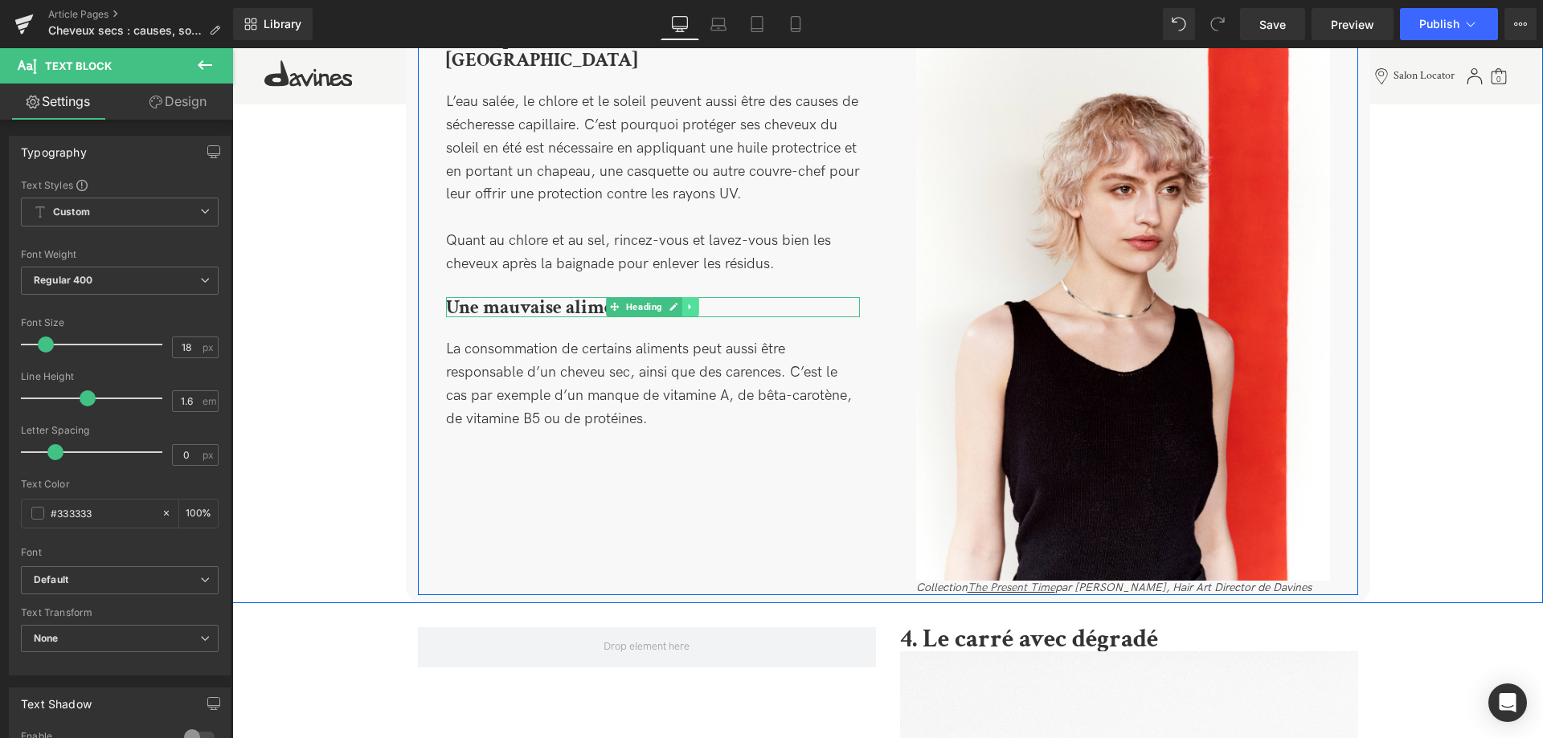
click at [688, 302] on icon at bounding box center [690, 307] width 9 height 10
click at [680, 303] on icon at bounding box center [681, 307] width 9 height 9
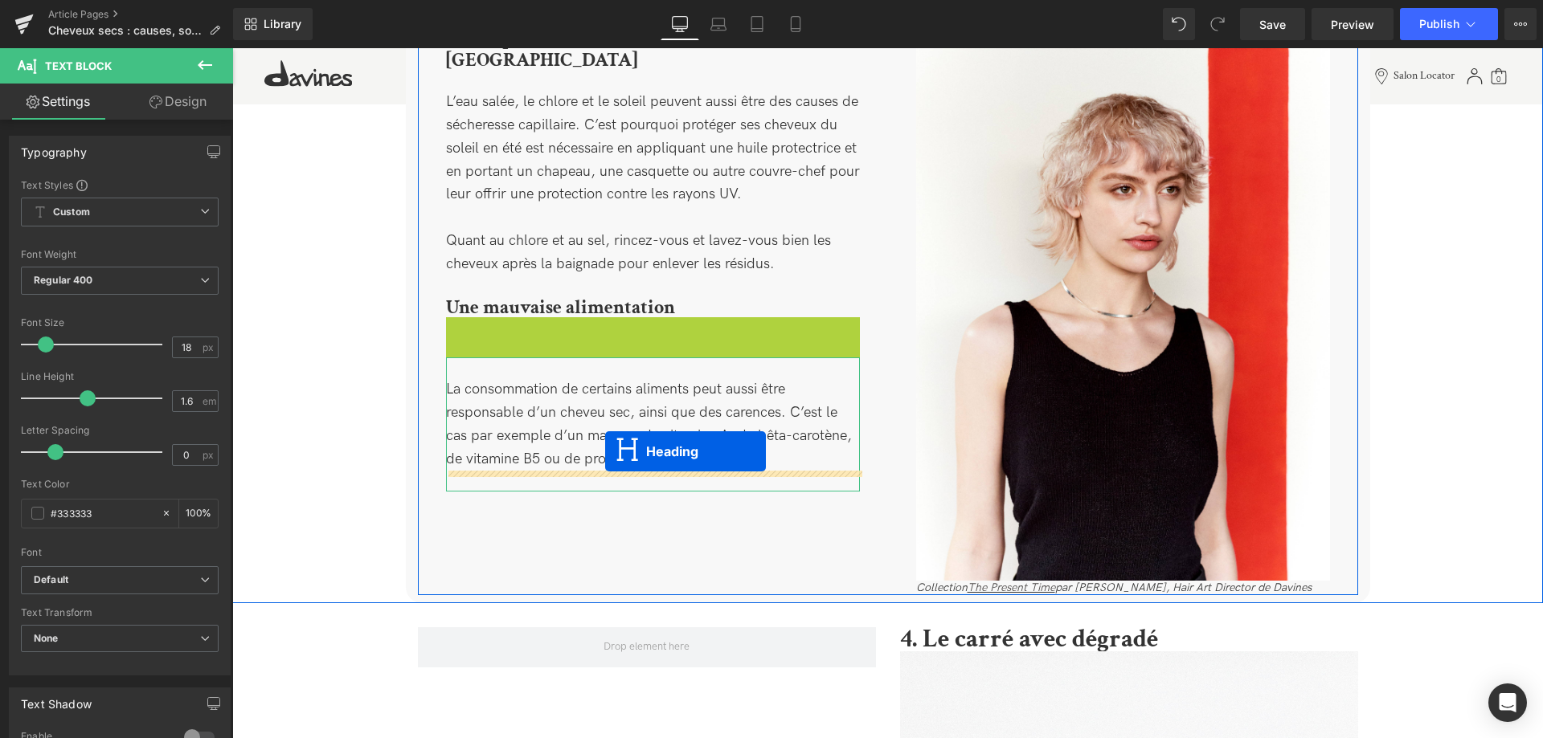
drag, startPoint x: 618, startPoint y: 309, endPoint x: 605, endPoint y: 452, distance: 143.6
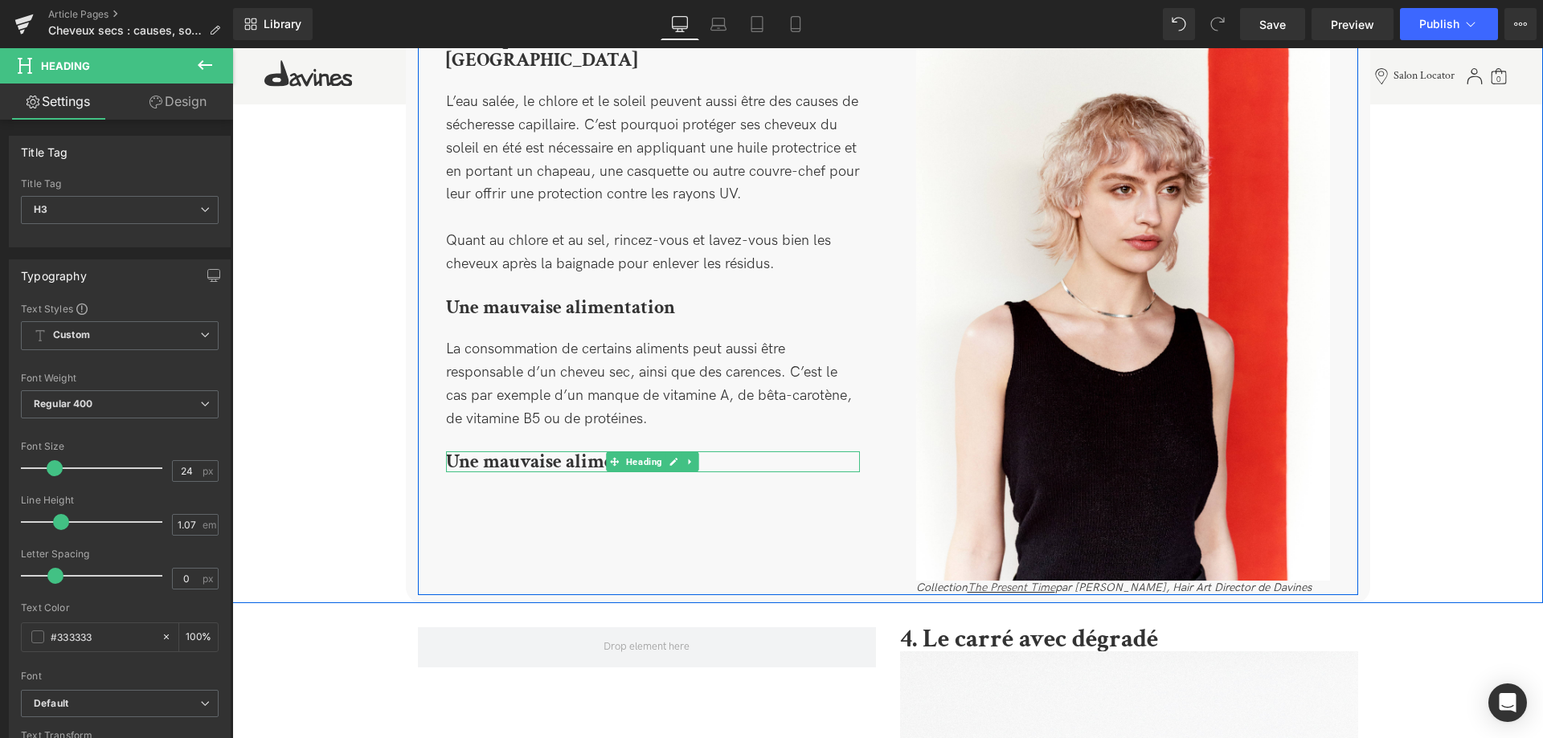
click at [558, 449] on b "Une mauvaise alimentation" at bounding box center [560, 461] width 229 height 25
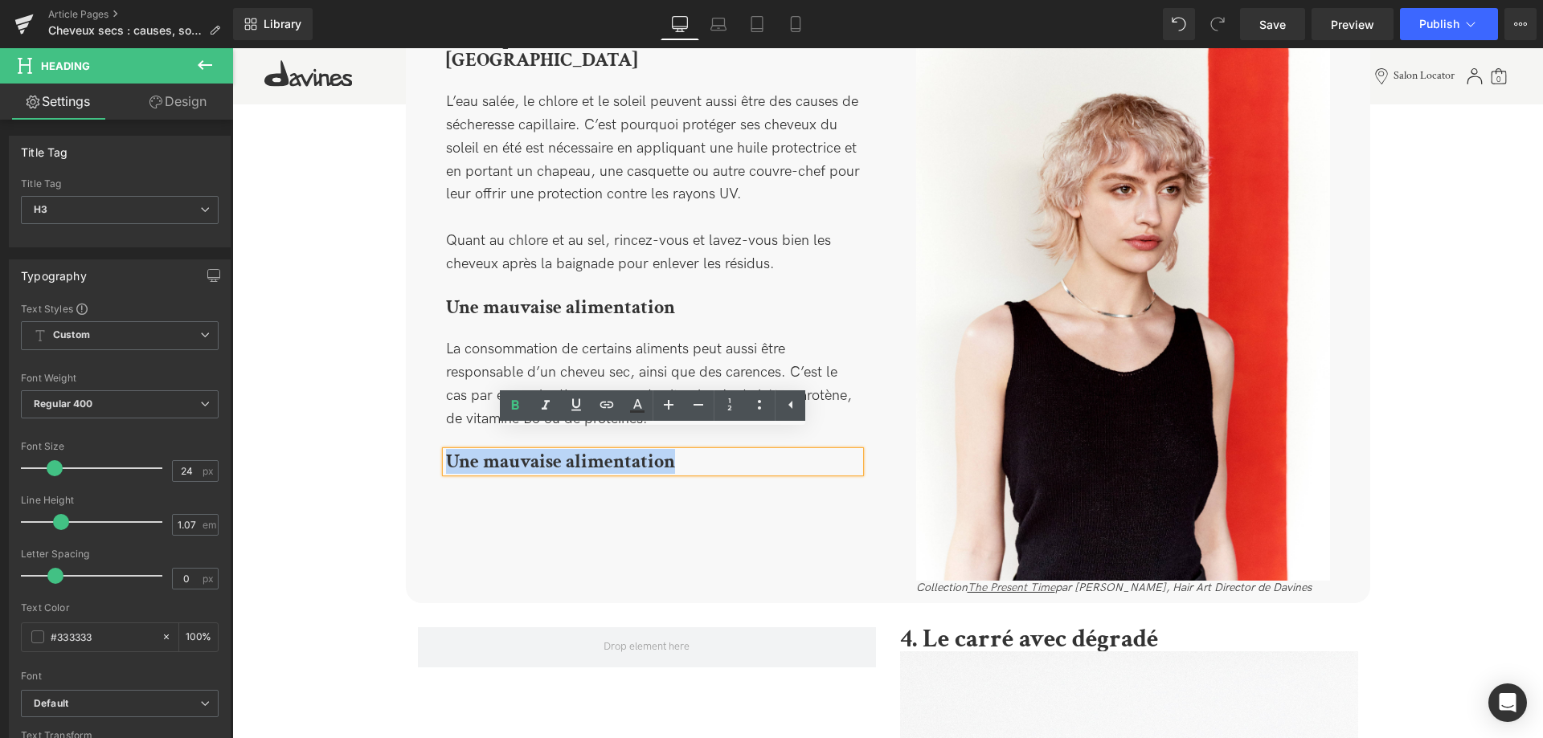
drag, startPoint x: 700, startPoint y: 444, endPoint x: 428, endPoint y: 444, distance: 271.6
click at [428, 444] on div "Une exposition au soleil, à la mer, au chlore Heading L’eau salée, le chlore et…" at bounding box center [653, 250] width 470 height 443
paste div
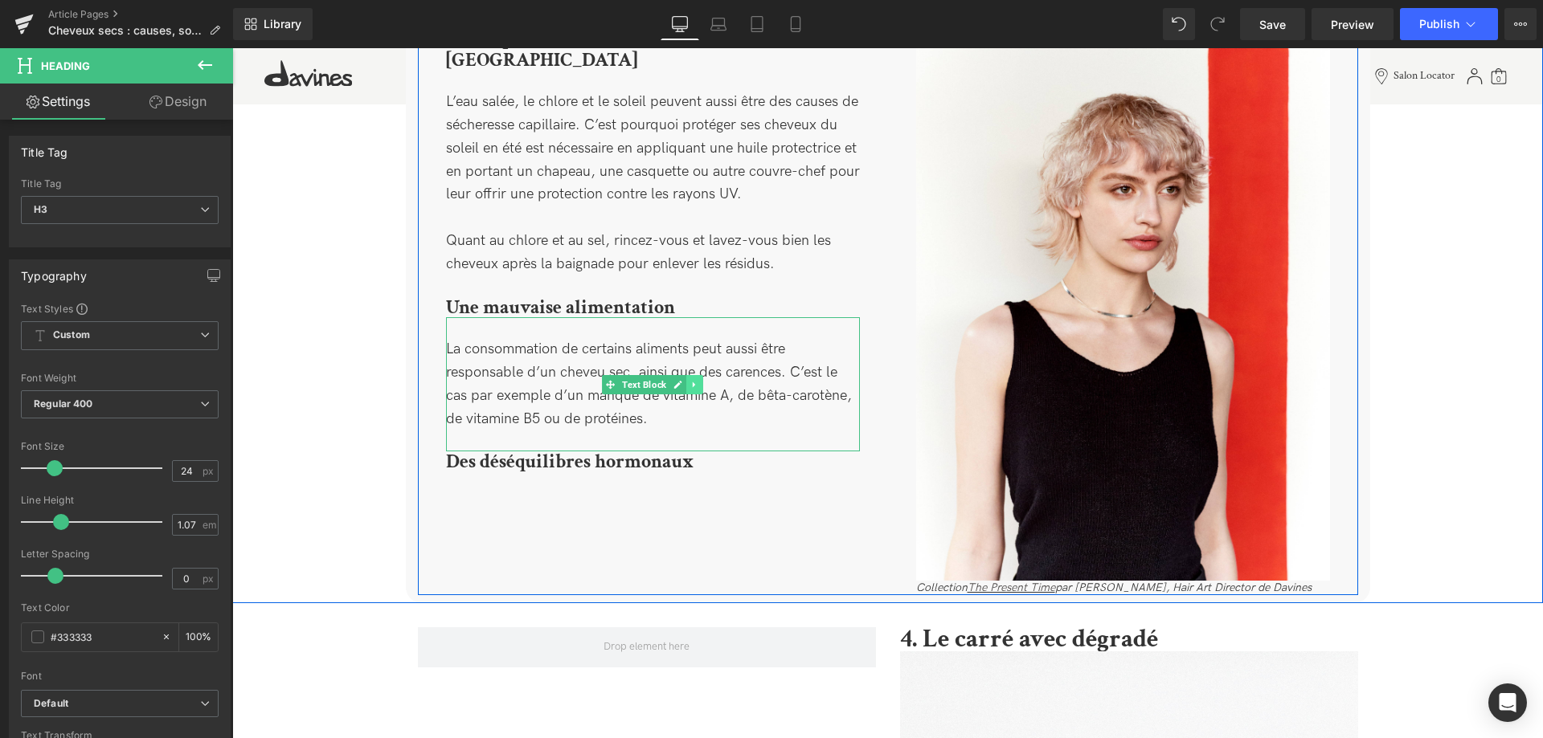
click at [699, 375] on link at bounding box center [694, 384] width 17 height 19
click at [689, 380] on icon at bounding box center [685, 384] width 9 height 9
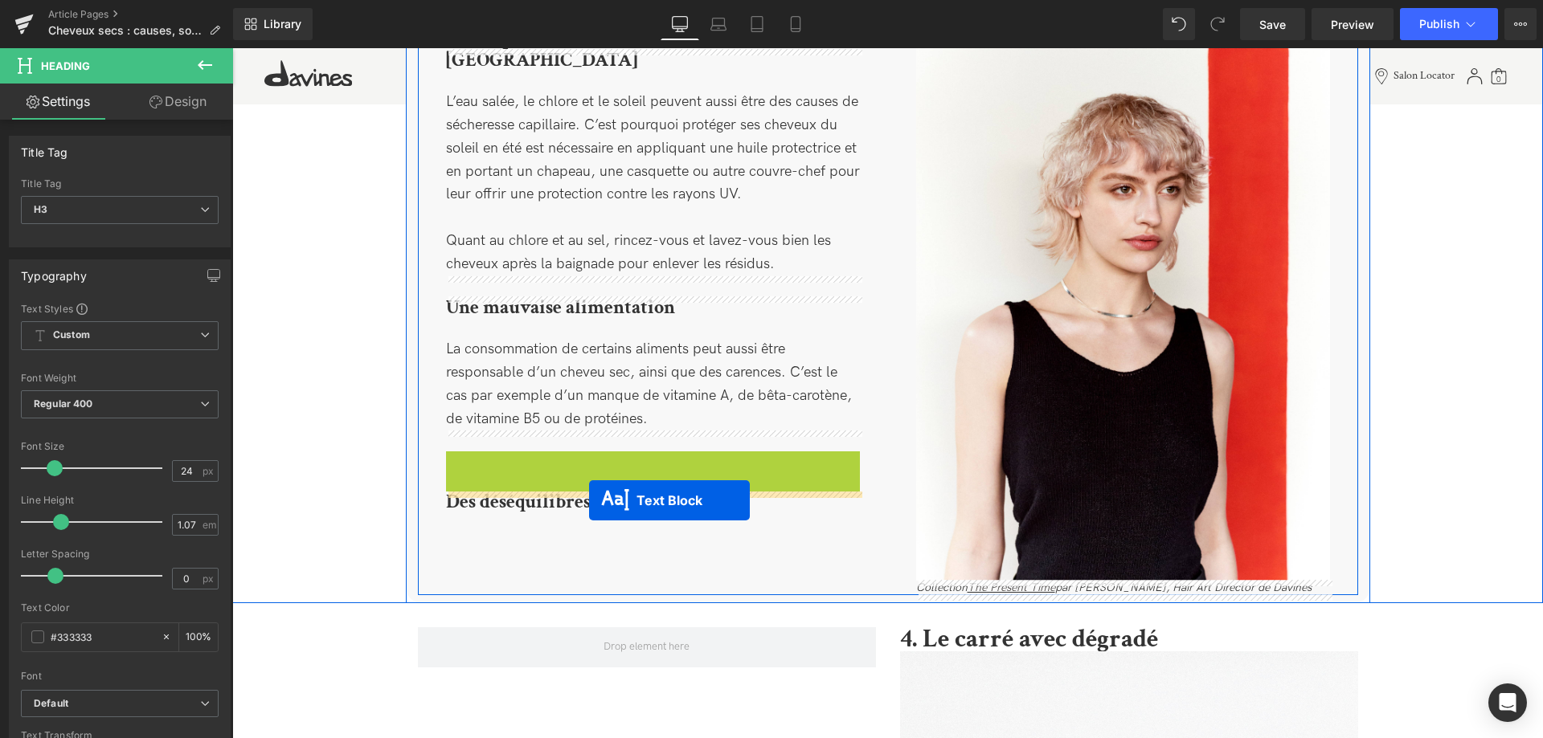
drag, startPoint x: 611, startPoint y: 501, endPoint x: 589, endPoint y: 501, distance: 22.5
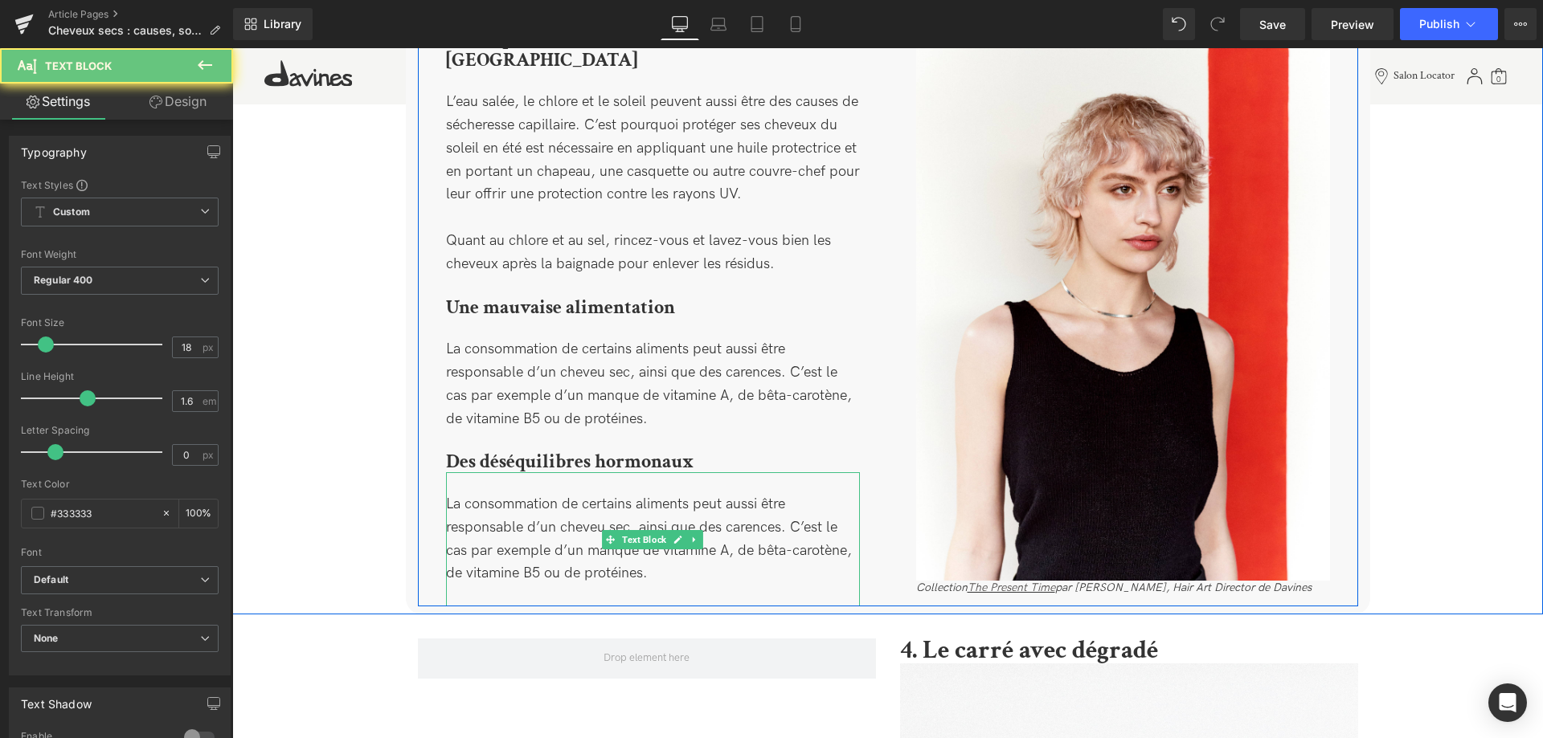
click at [680, 562] on div "La consommation de certains aliments peut aussi être responsable d’un cheveu se…" at bounding box center [653, 539] width 414 height 134
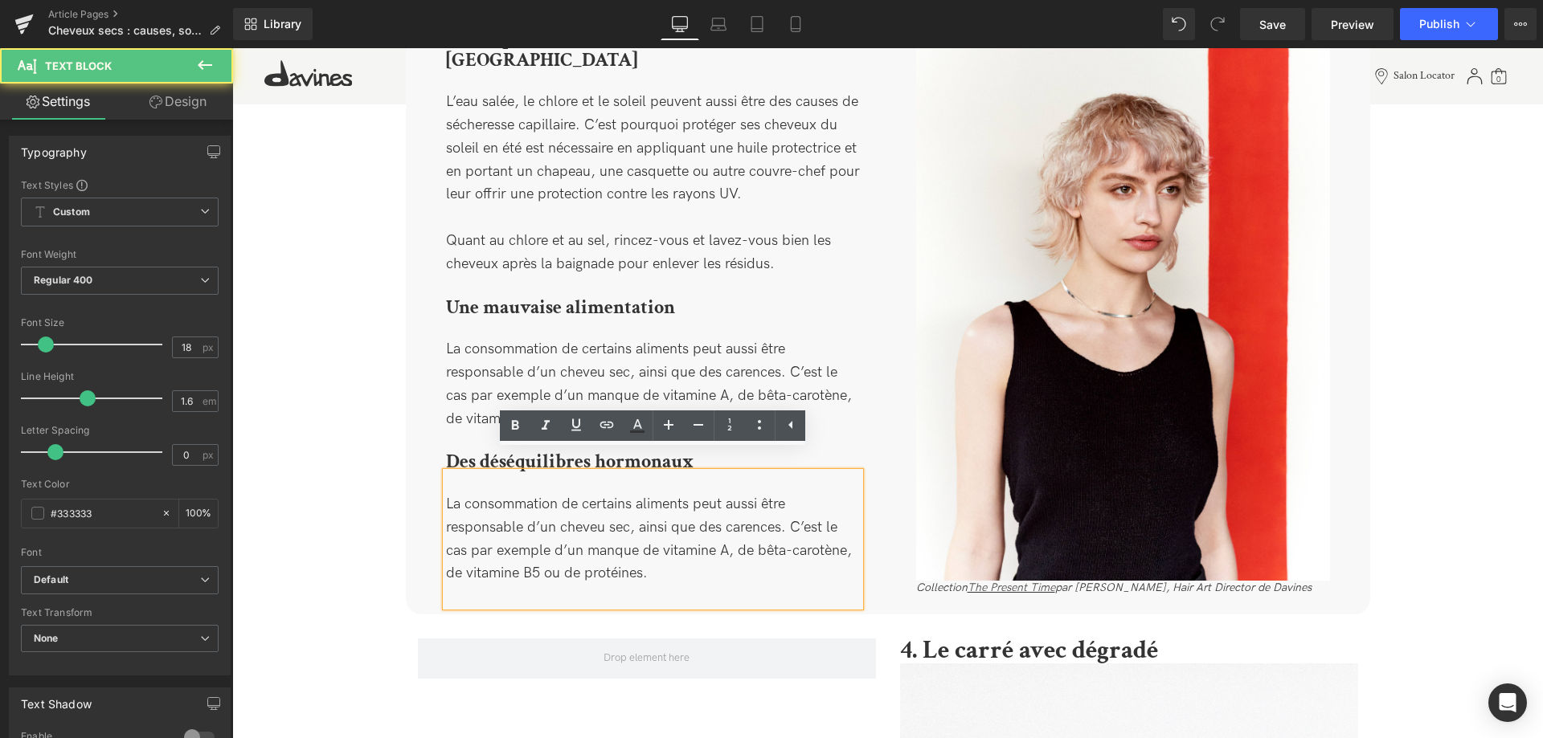
drag, startPoint x: 666, startPoint y: 560, endPoint x: 446, endPoint y: 483, distance: 233.3
click at [446, 483] on div "La consommation de certains aliments peut aussi être responsable d’un cheveu se…" at bounding box center [653, 539] width 414 height 134
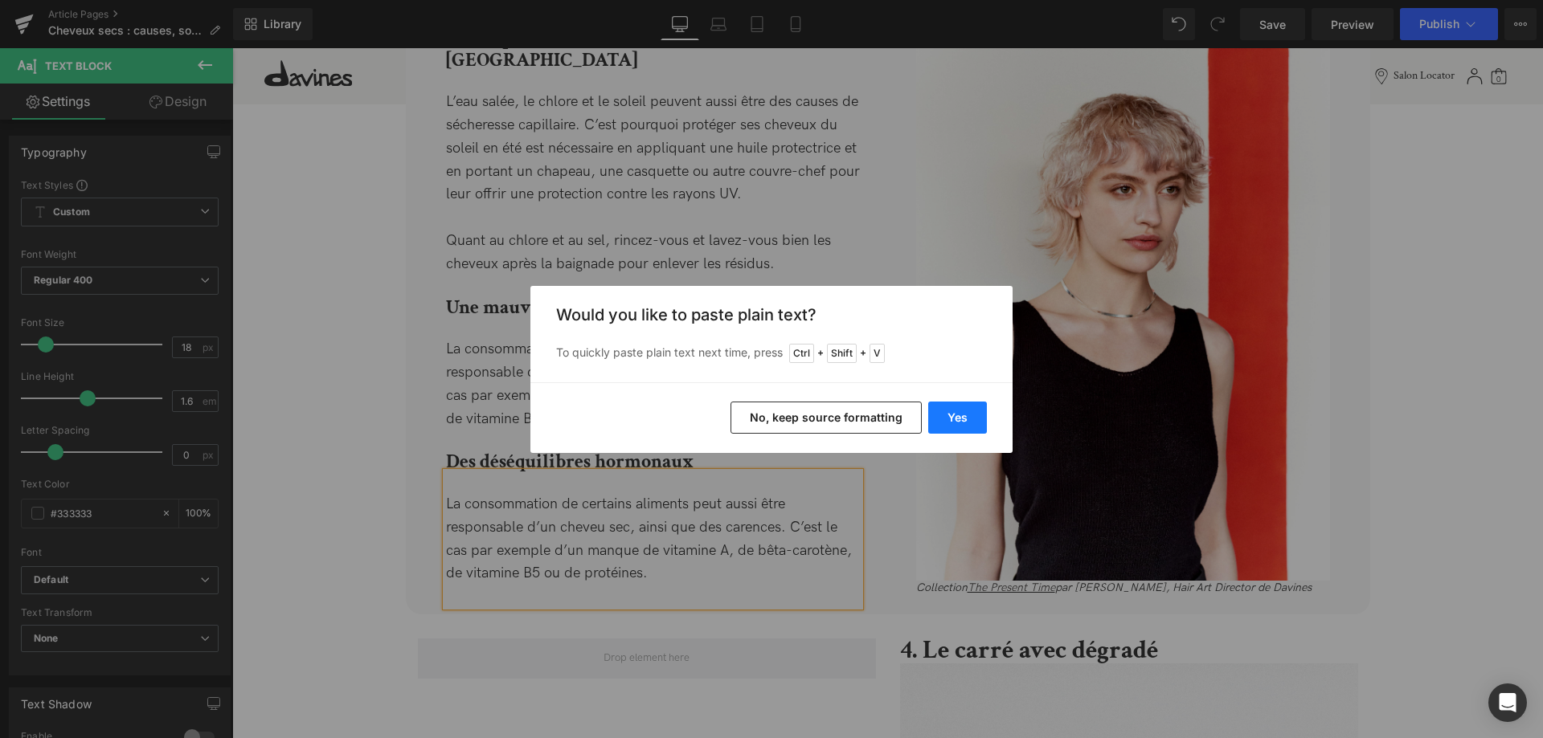
click at [945, 414] on button "Yes" at bounding box center [957, 418] width 59 height 32
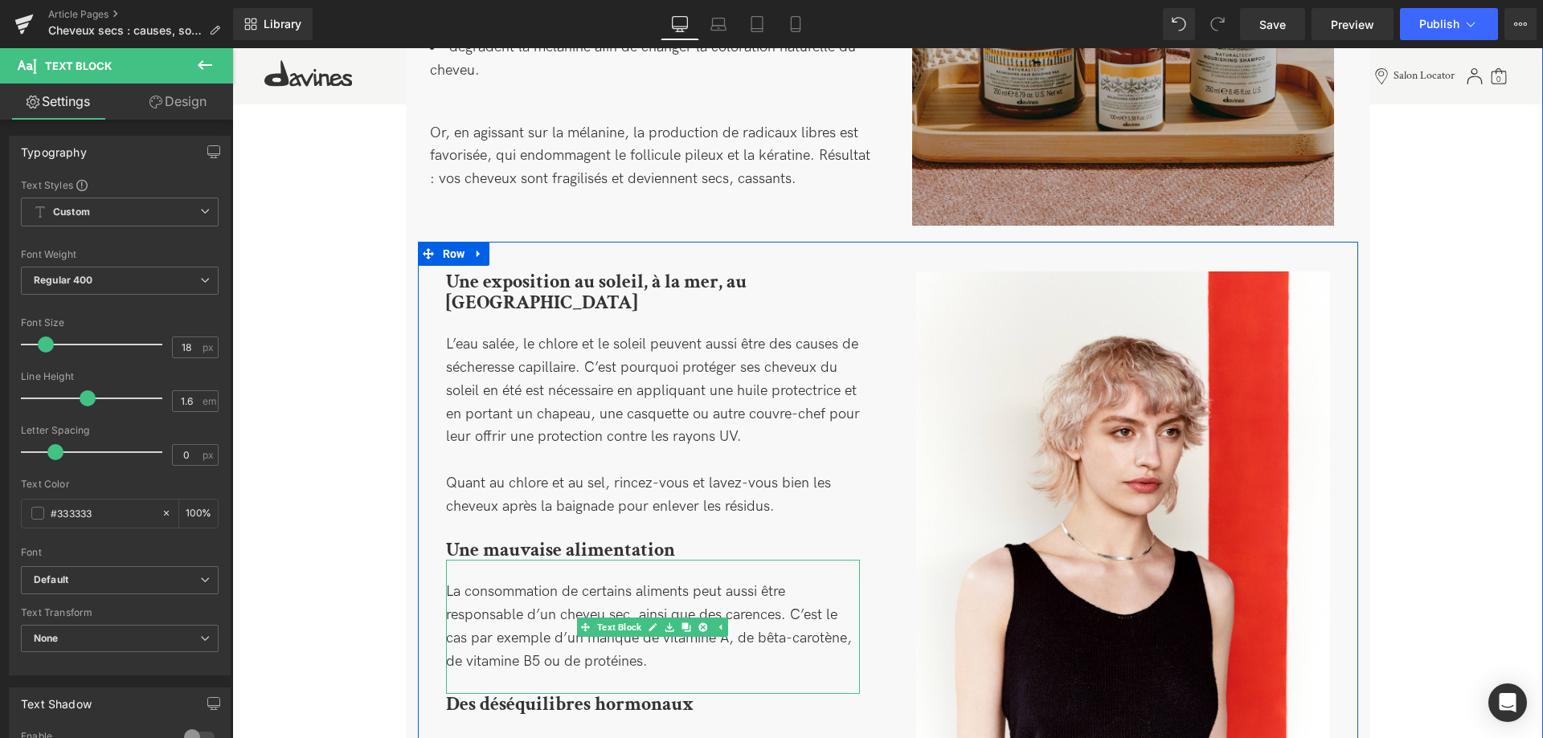
scroll to position [1291, 0]
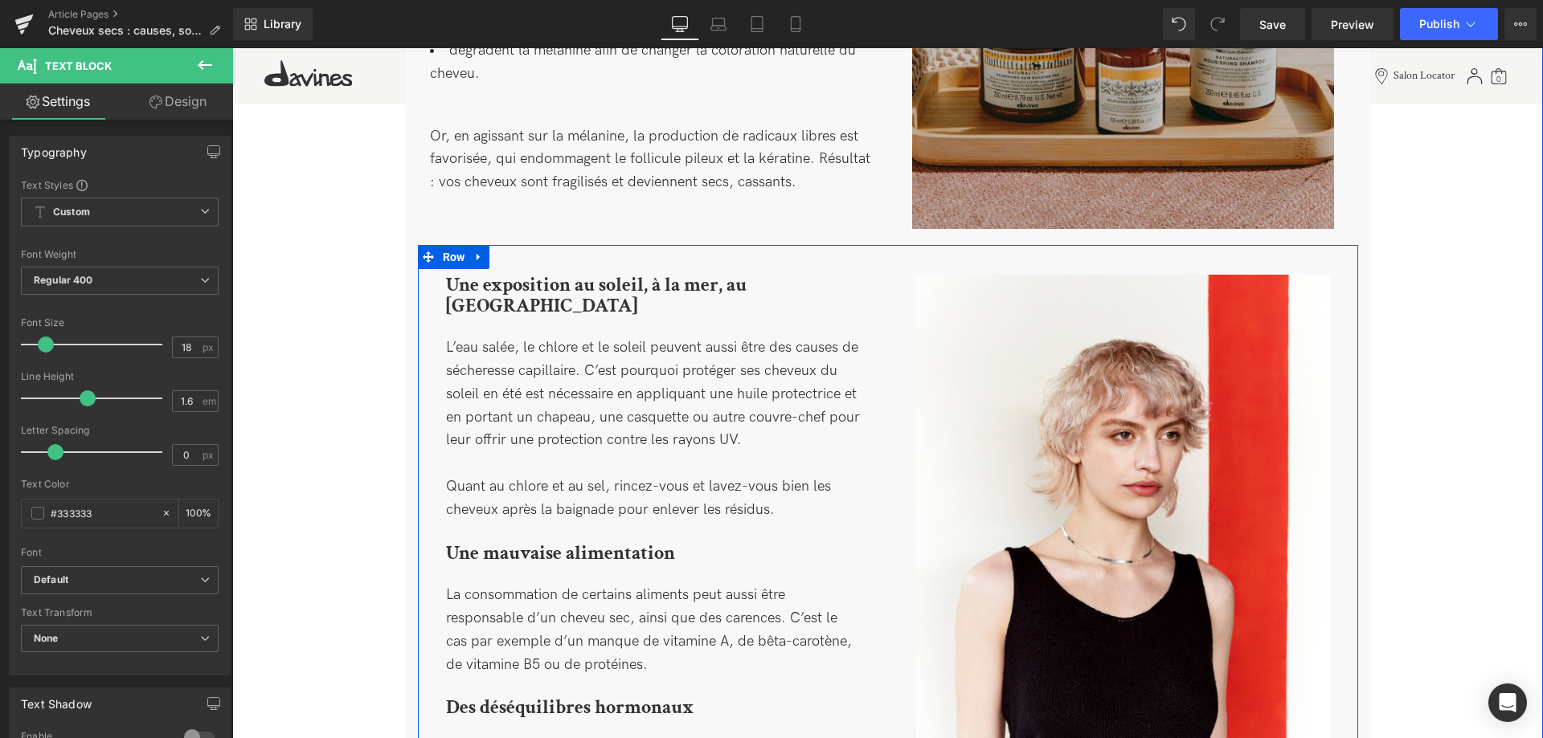
click at [570, 423] on div "L’eau salée, le chlore et le soleil peuvent aussi être des causes de sécheresse…" at bounding box center [653, 429] width 414 height 227
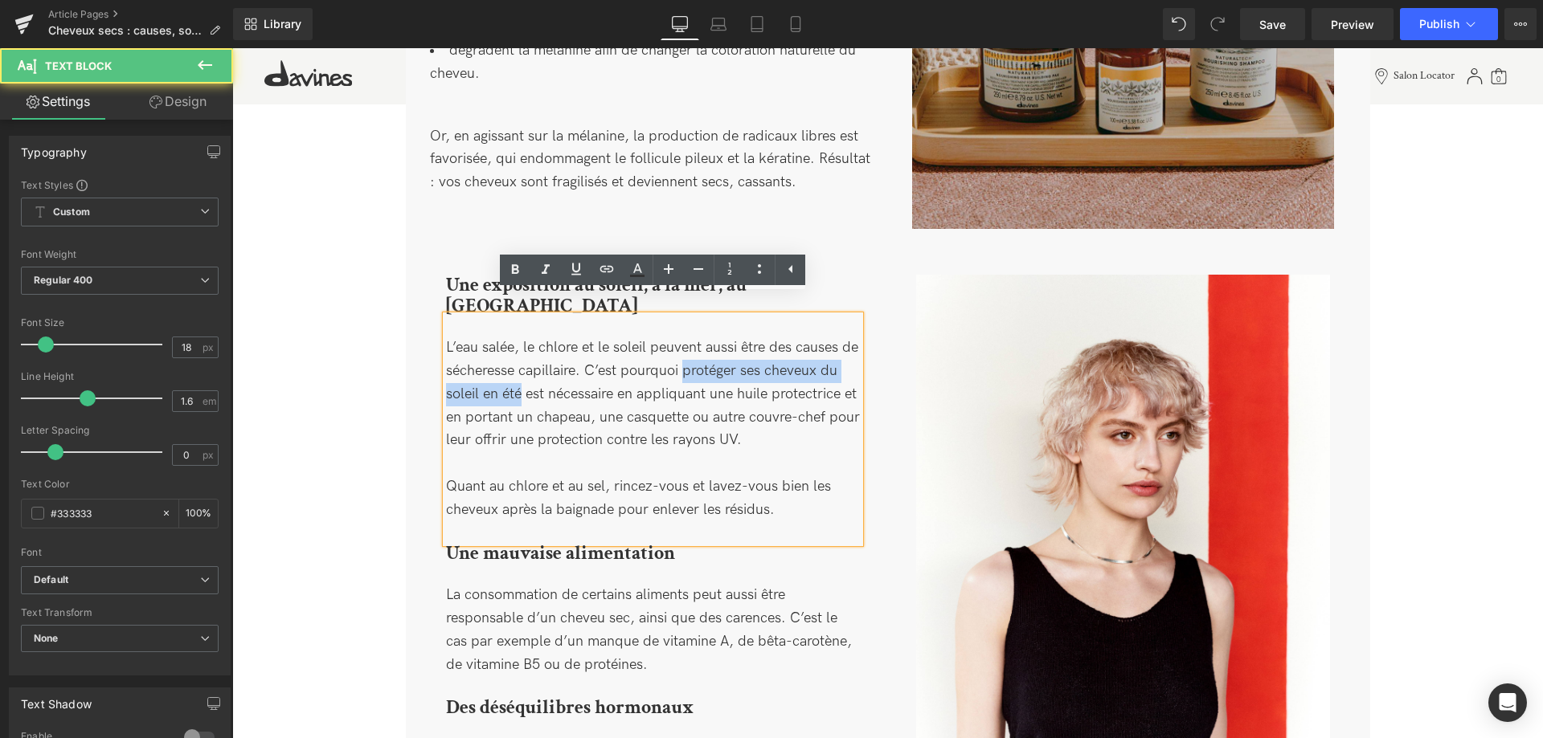
drag, startPoint x: 683, startPoint y: 355, endPoint x: 520, endPoint y: 377, distance: 164.5
click at [520, 377] on div "L’eau salée, le chlore et le soleil peuvent aussi être des causes de sécheresse…" at bounding box center [653, 429] width 414 height 227
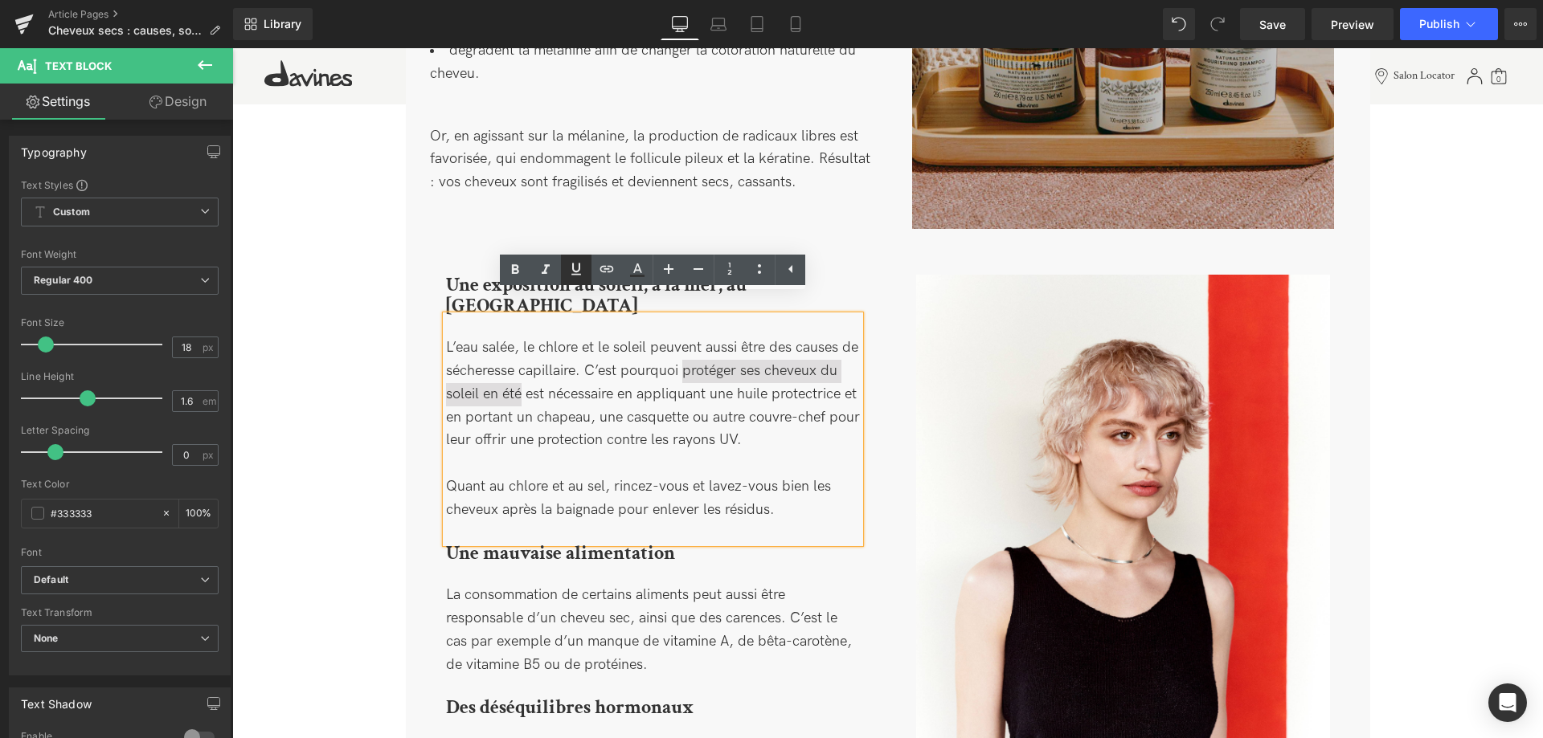
click at [573, 269] on icon at bounding box center [576, 269] width 10 height 12
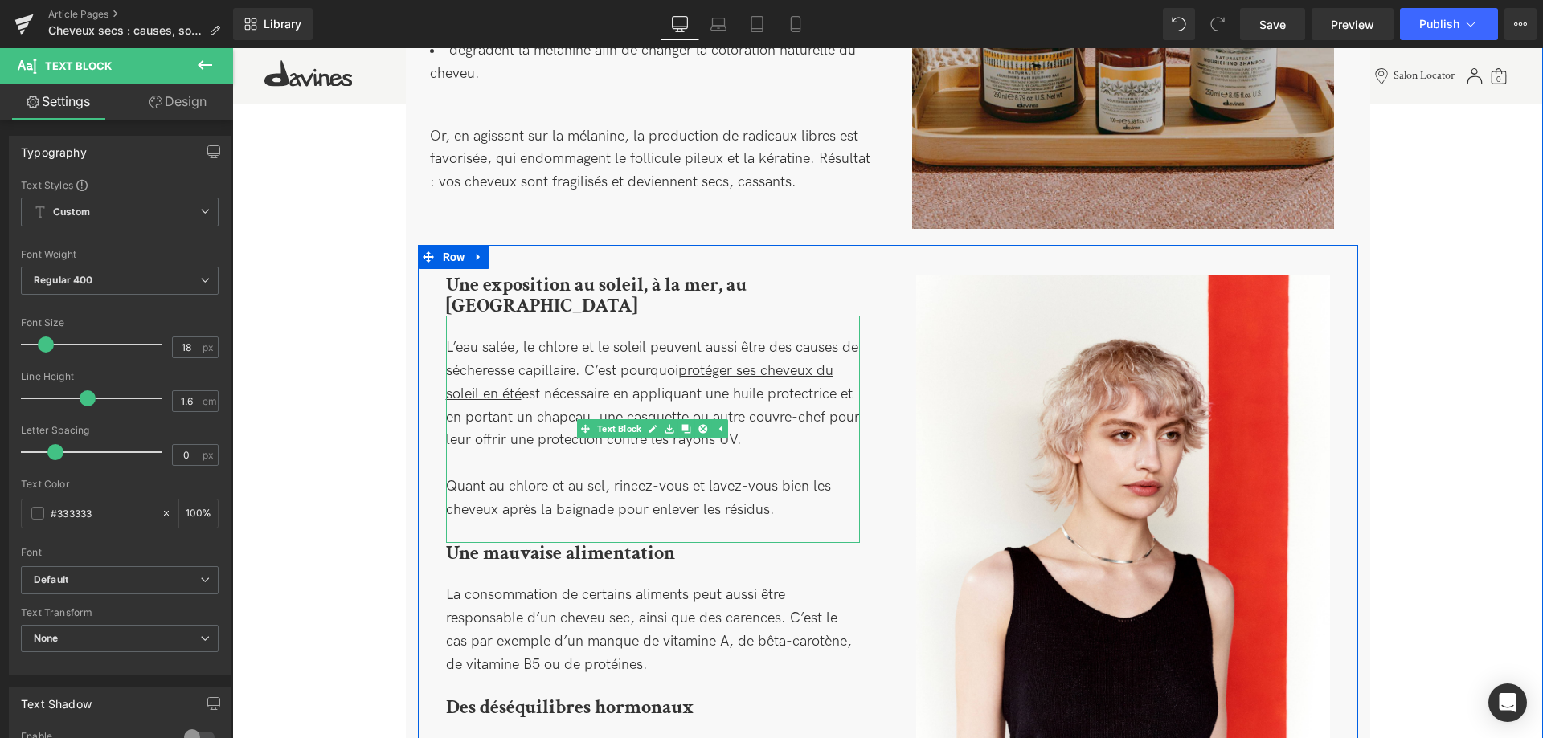
drag, startPoint x: 756, startPoint y: 362, endPoint x: 728, endPoint y: 364, distance: 28.2
click at [756, 361] on div "L’eau salée, le chlore et le soleil peuvent aussi être des causes de sécheresse…" at bounding box center [653, 429] width 414 height 227
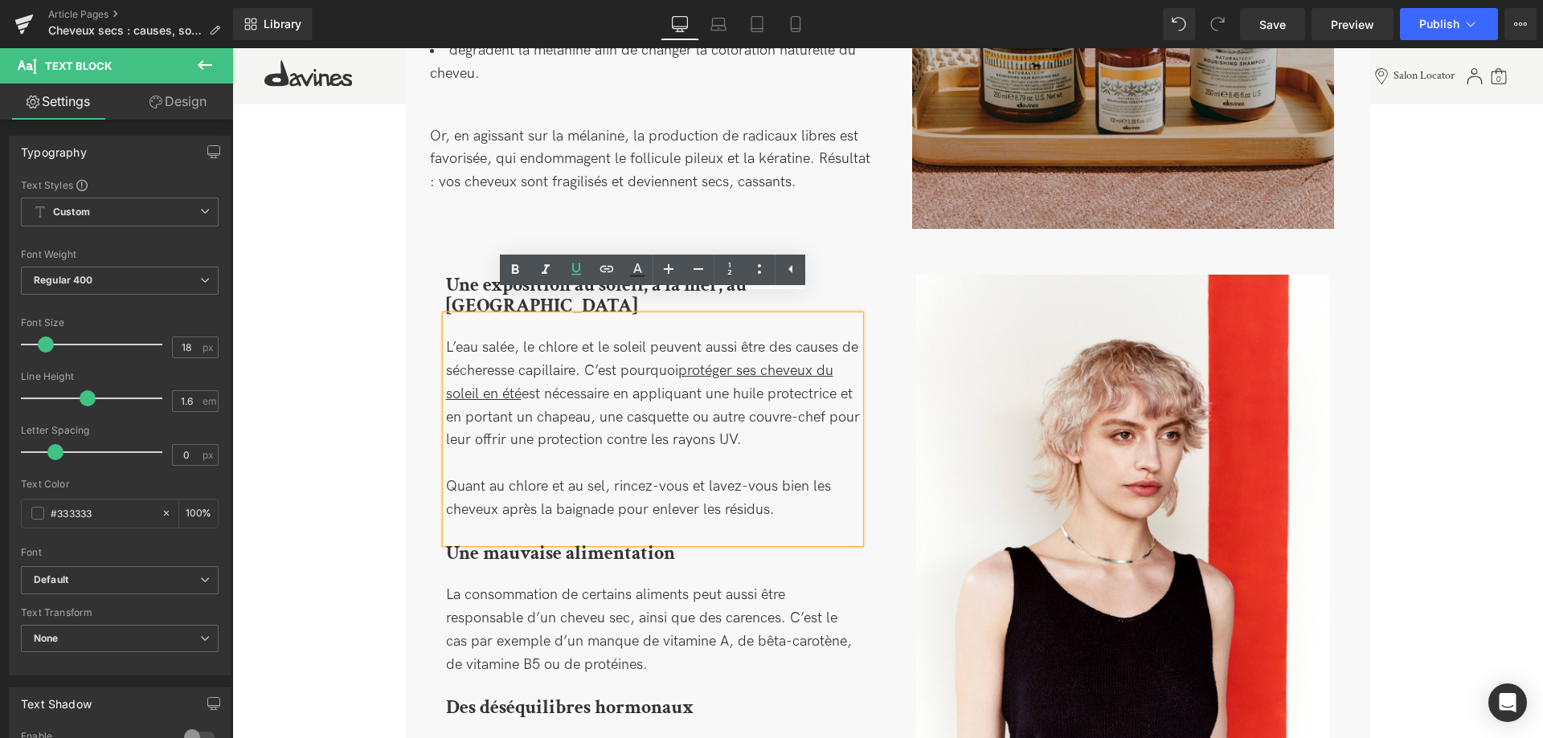
drag, startPoint x: 682, startPoint y: 352, endPoint x: 520, endPoint y: 374, distance: 163.7
click at [520, 374] on div "L’eau salée, le chlore et le soleil peuvent aussi être des causes de sécheresse…" at bounding box center [653, 429] width 414 height 227
click at [607, 269] on icon at bounding box center [606, 269] width 19 height 19
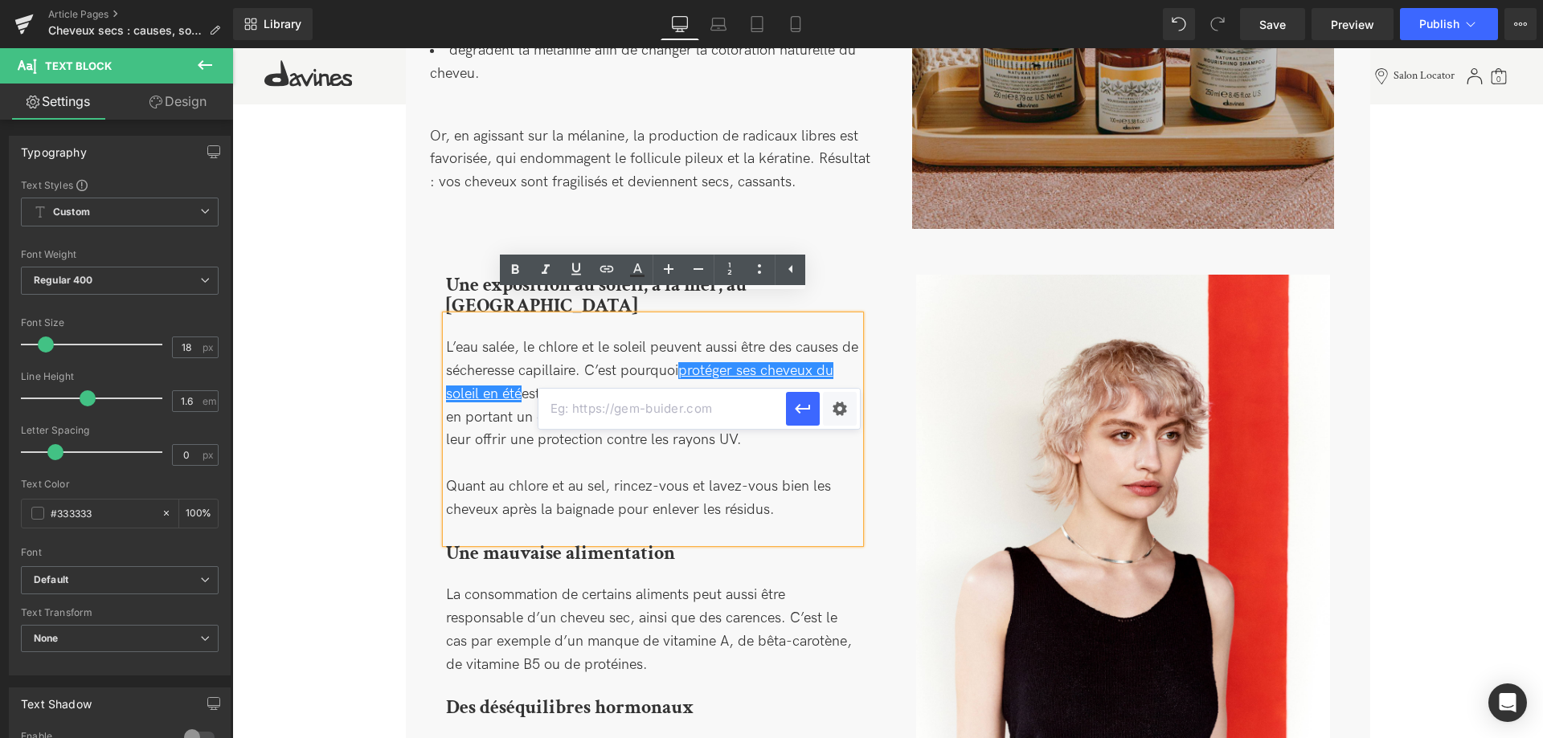
click at [603, 406] on input "text" at bounding box center [661, 409] width 247 height 40
paste input "[URL][DOMAIN_NAME]"
type input "[URL][DOMAIN_NAME]"
click at [803, 412] on icon "button" at bounding box center [802, 408] width 19 height 19
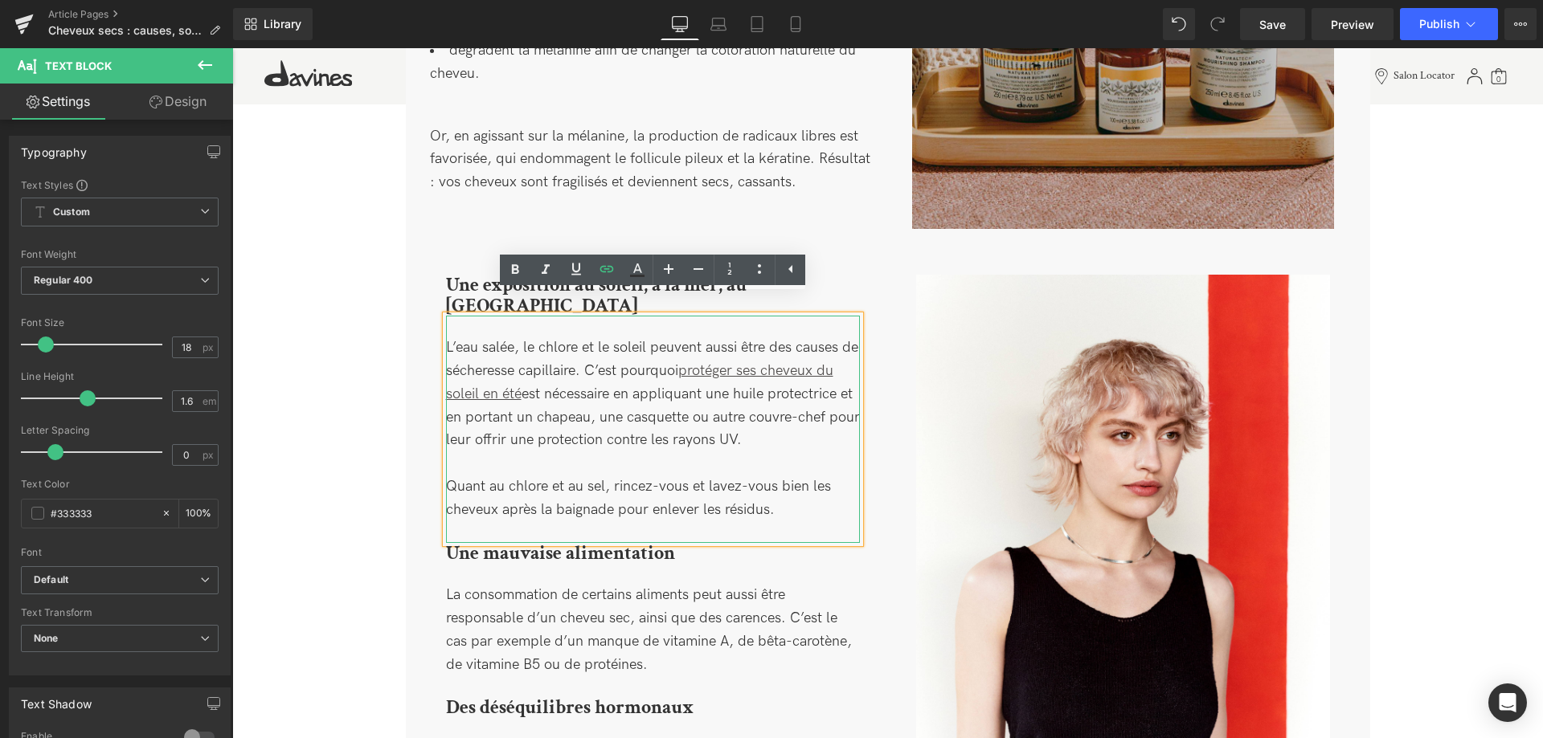
click at [680, 419] on div "L’eau salée, le chlore et le soleil peuvent aussi être des causes de sécheresse…" at bounding box center [653, 429] width 414 height 227
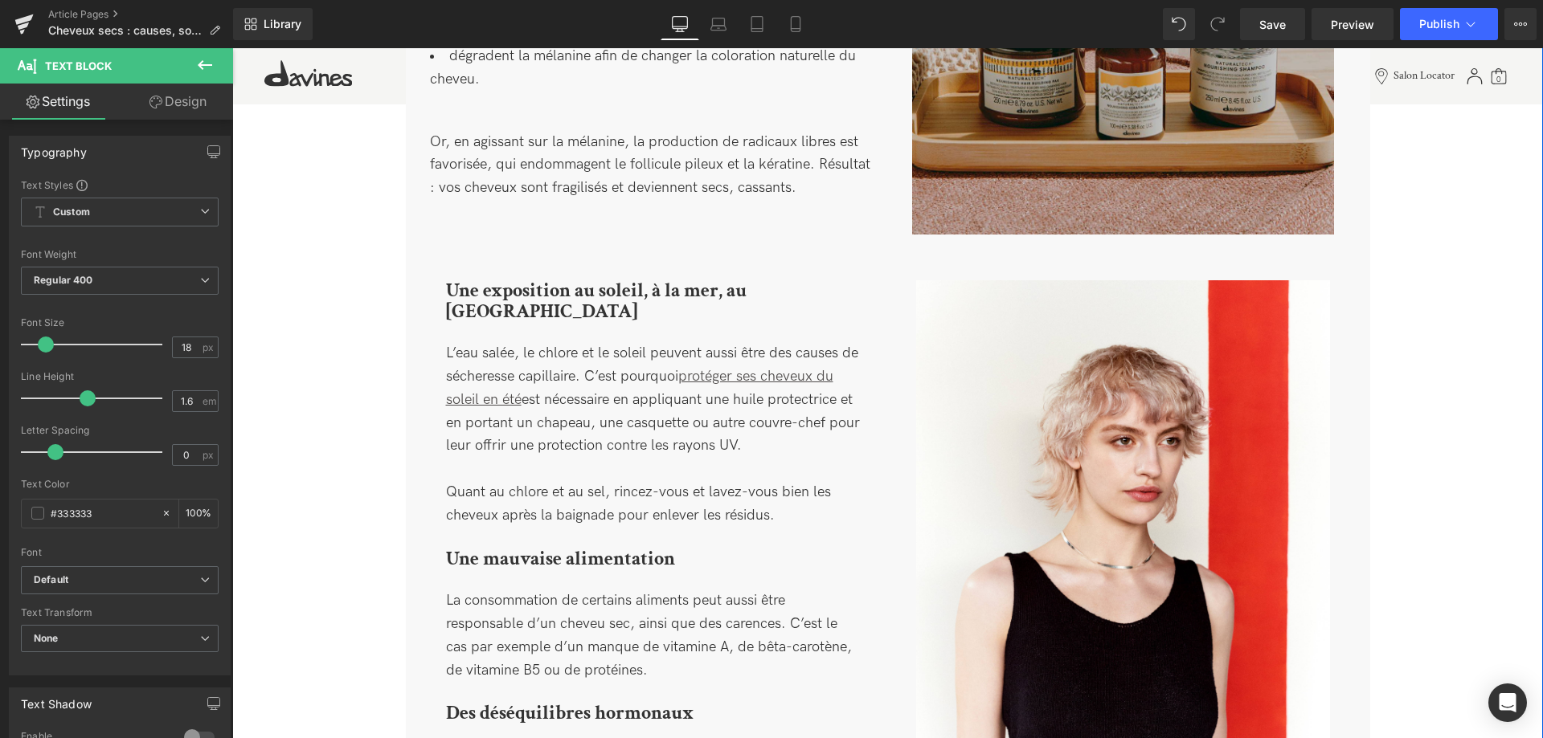
scroll to position [1291, 0]
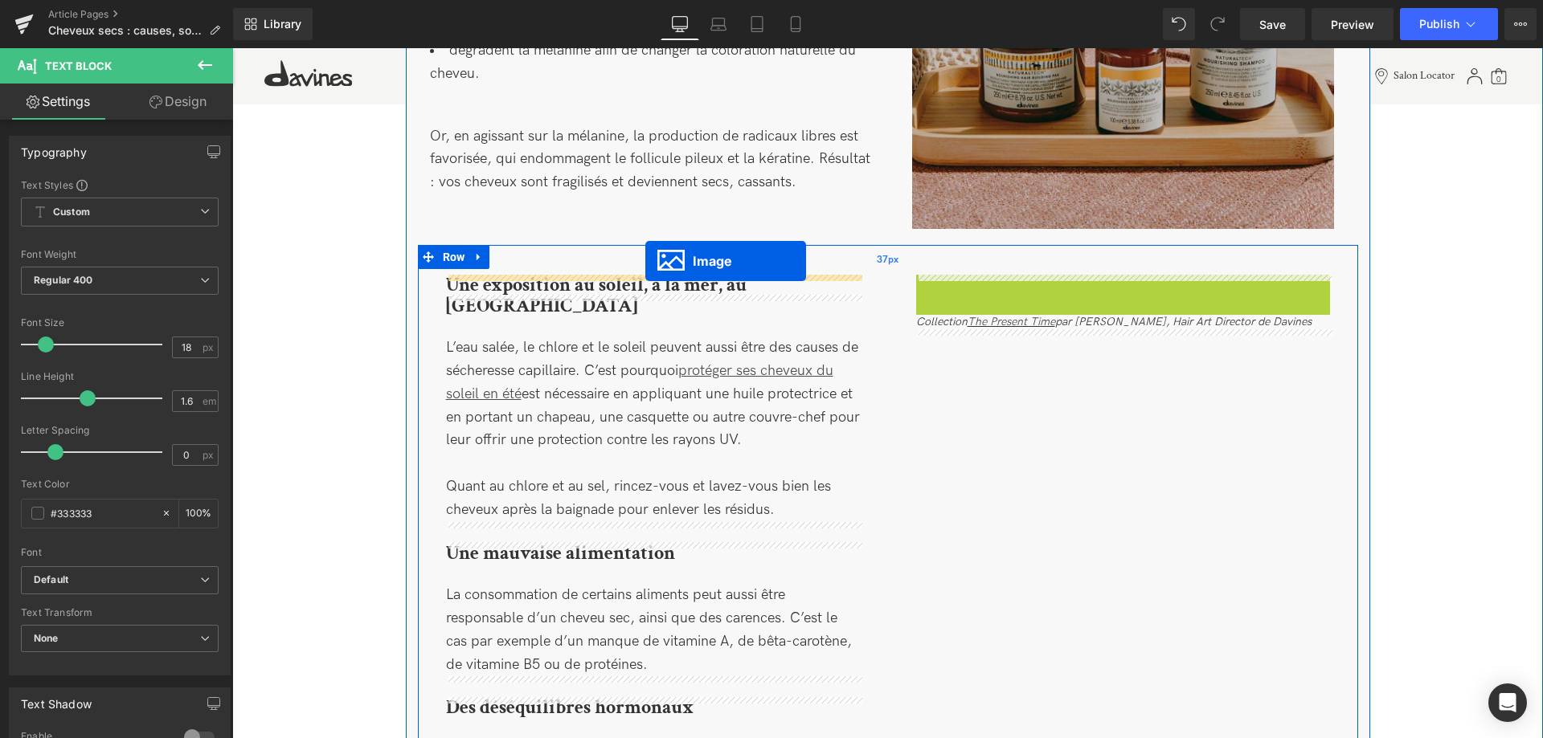
drag, startPoint x: 1104, startPoint y: 546, endPoint x: 645, endPoint y: 261, distance: 540.2
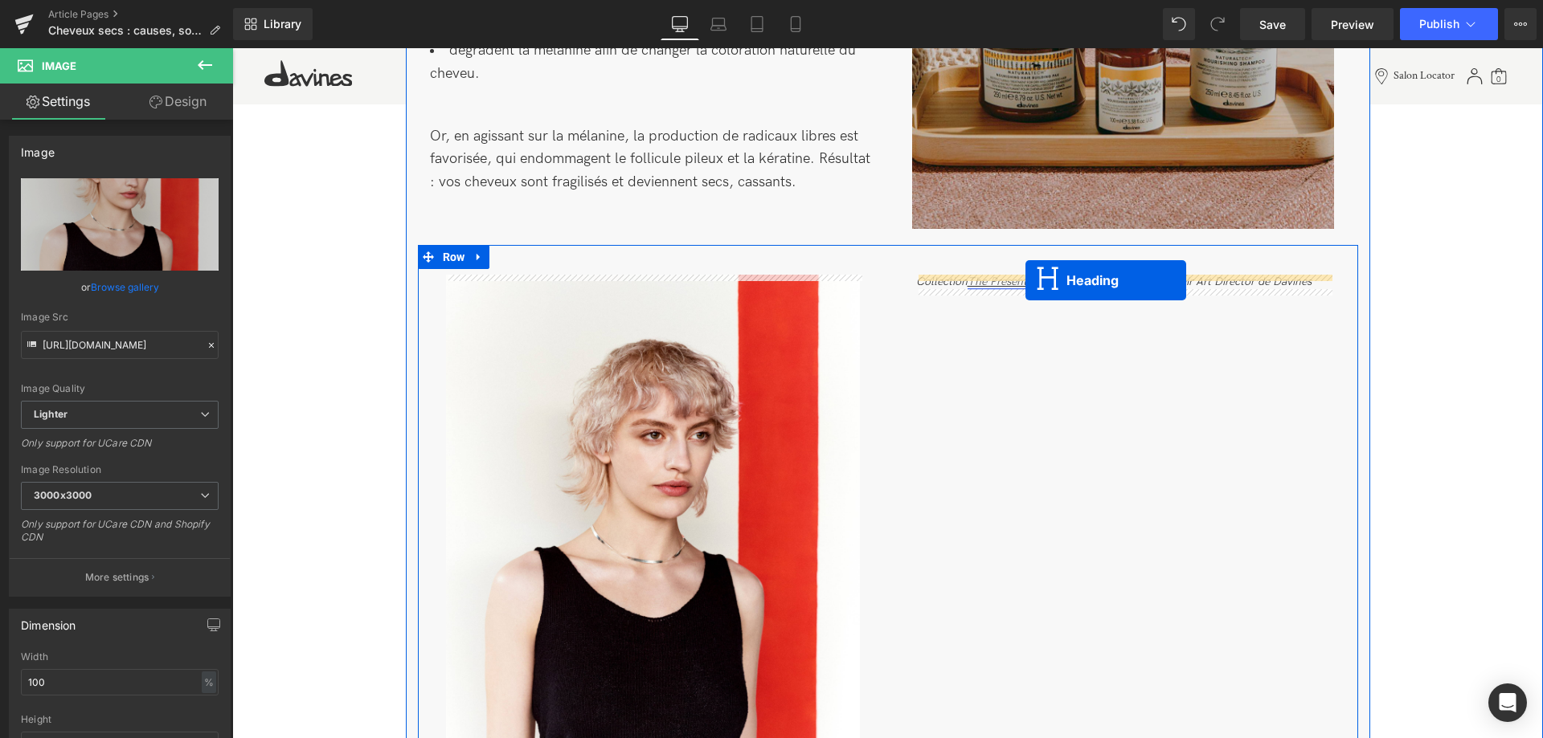
drag, startPoint x: 584, startPoint y: 510, endPoint x: 1024, endPoint y: 280, distance: 497.0
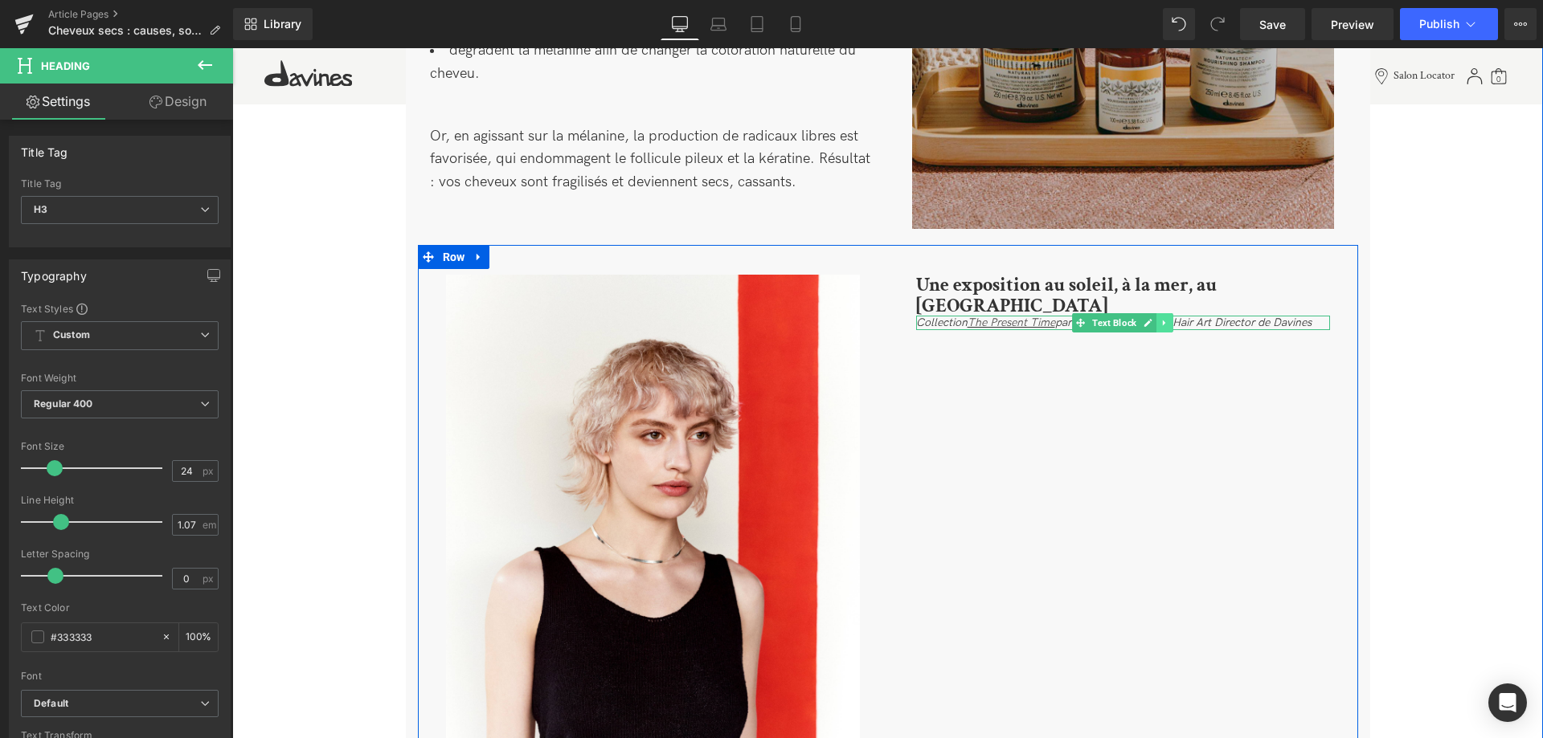
click at [1167, 318] on icon at bounding box center [1164, 323] width 9 height 10
click at [1172, 318] on icon at bounding box center [1172, 323] width 9 height 10
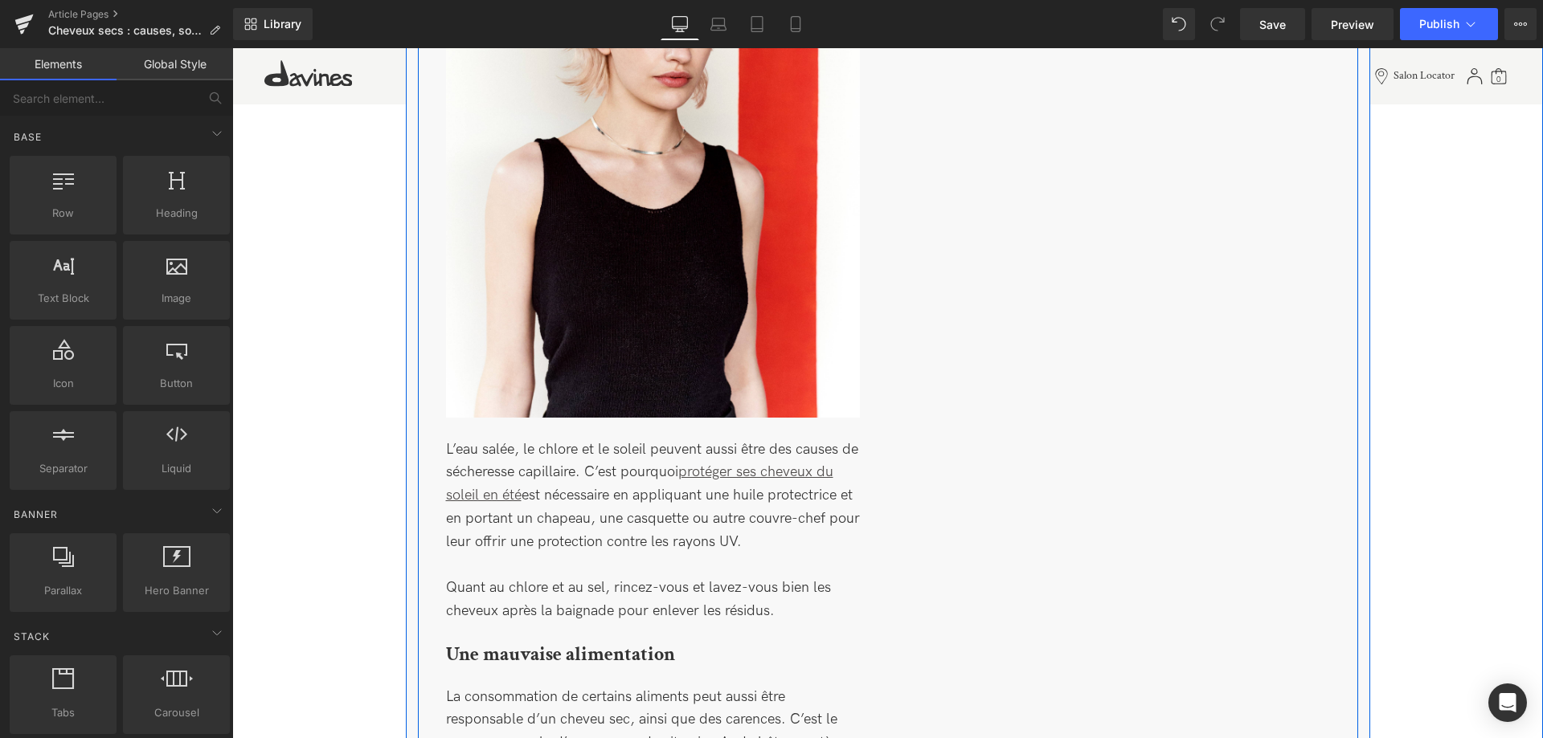
scroll to position [1783, 0]
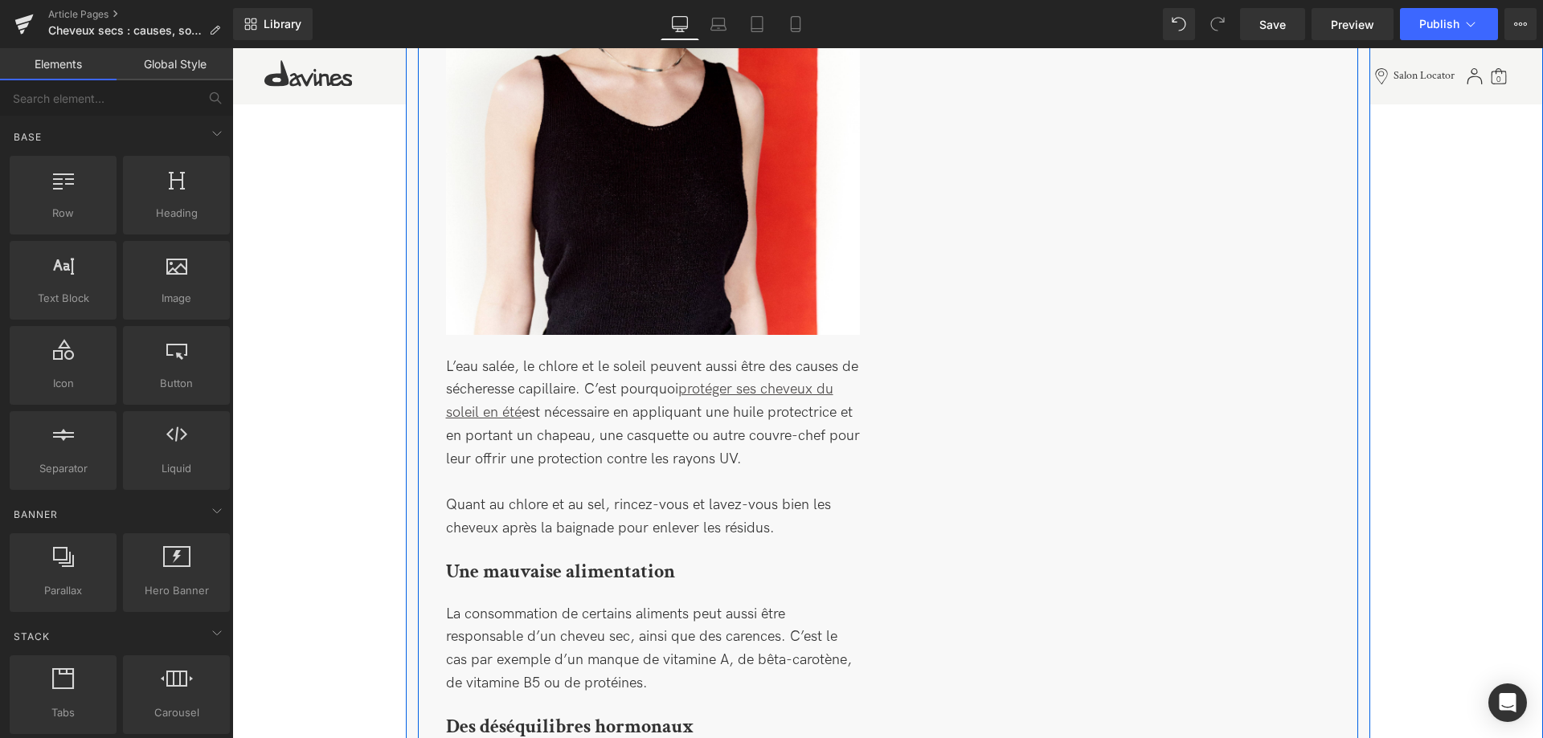
click at [999, 441] on div "Image L’eau salée, le chlore et le soleil peuvent aussi être des causes de séch…" at bounding box center [888, 300] width 940 height 1095
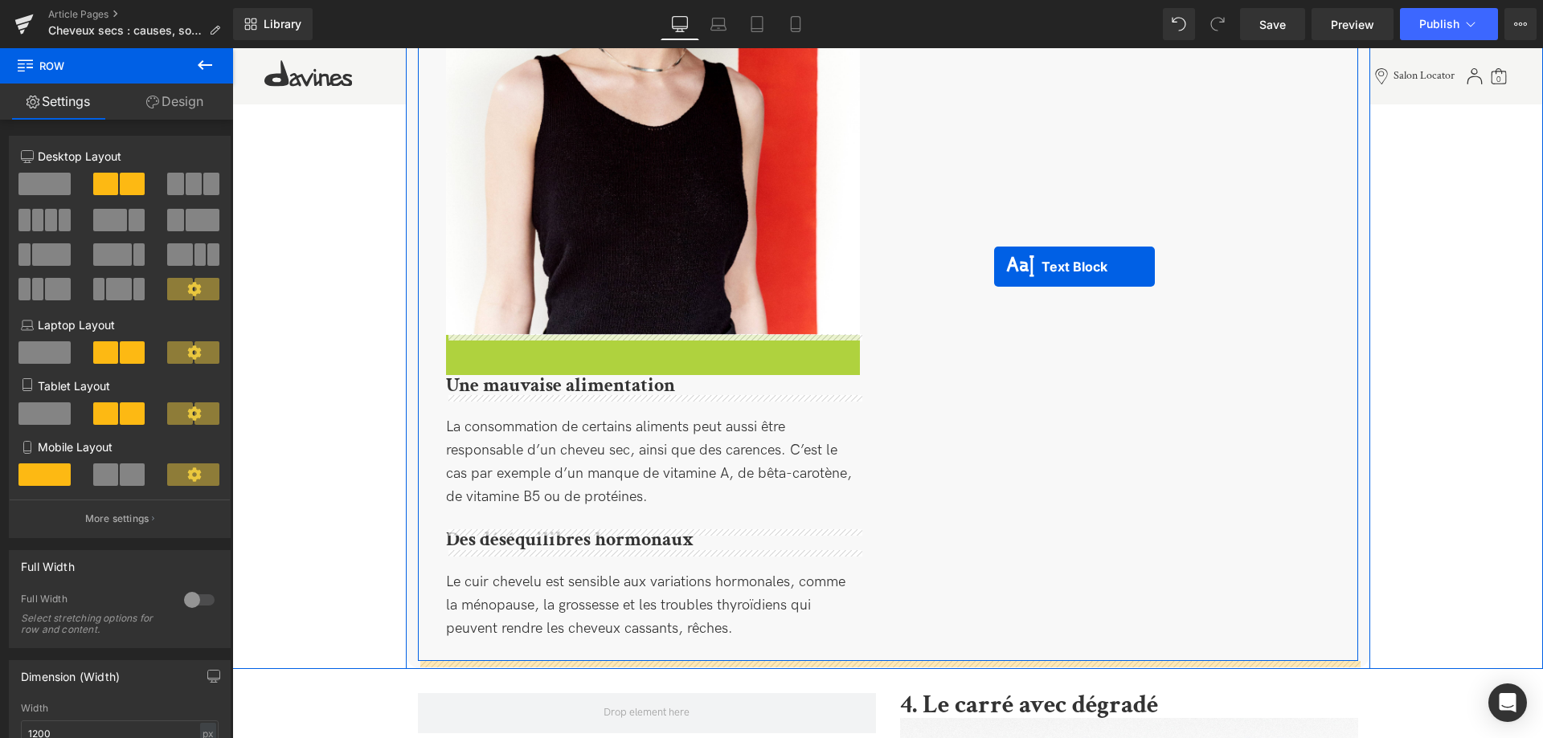
drag, startPoint x: 586, startPoint y: 447, endPoint x: 994, endPoint y: 267, distance: 445.3
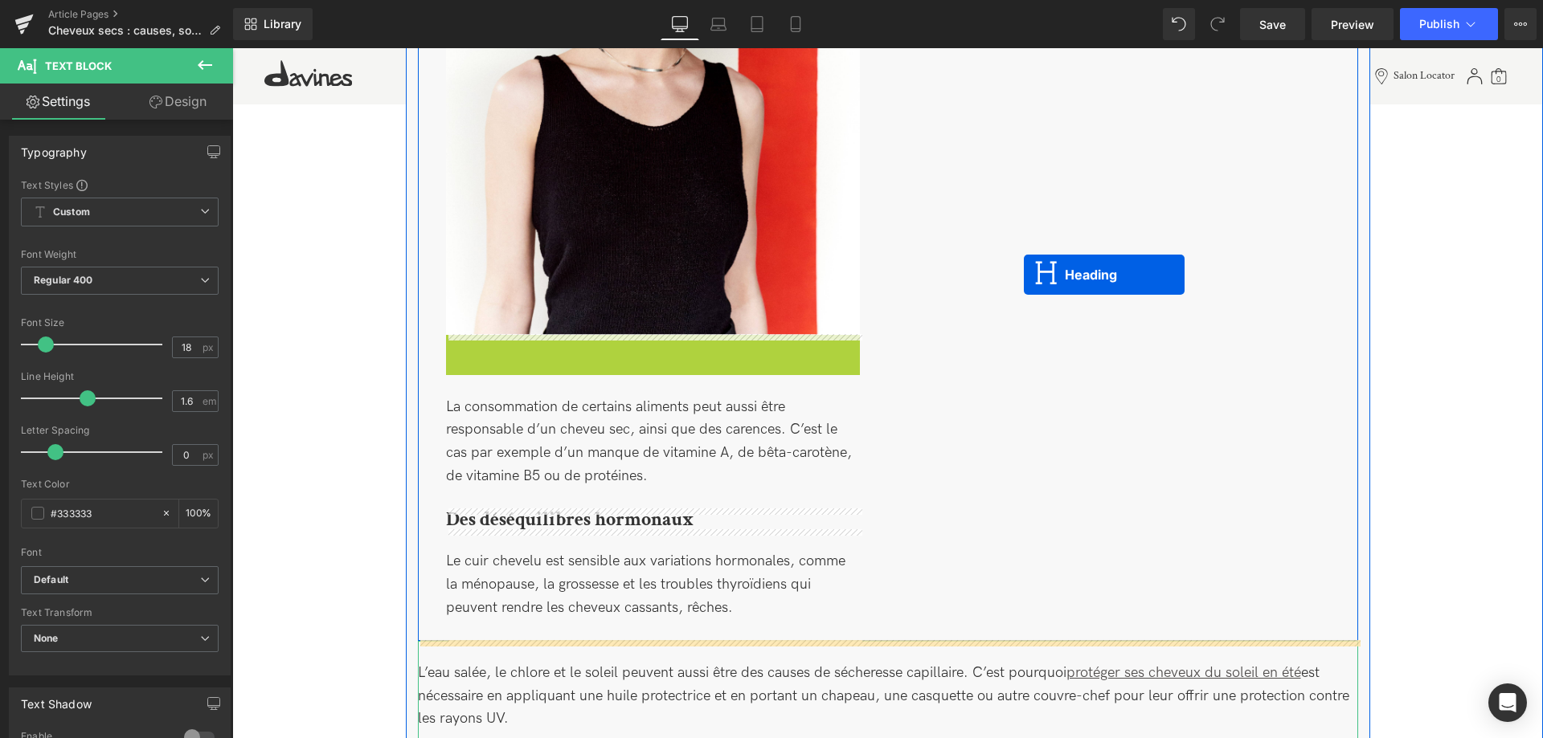
drag, startPoint x: 587, startPoint y: 349, endPoint x: 1024, endPoint y: 275, distance: 442.6
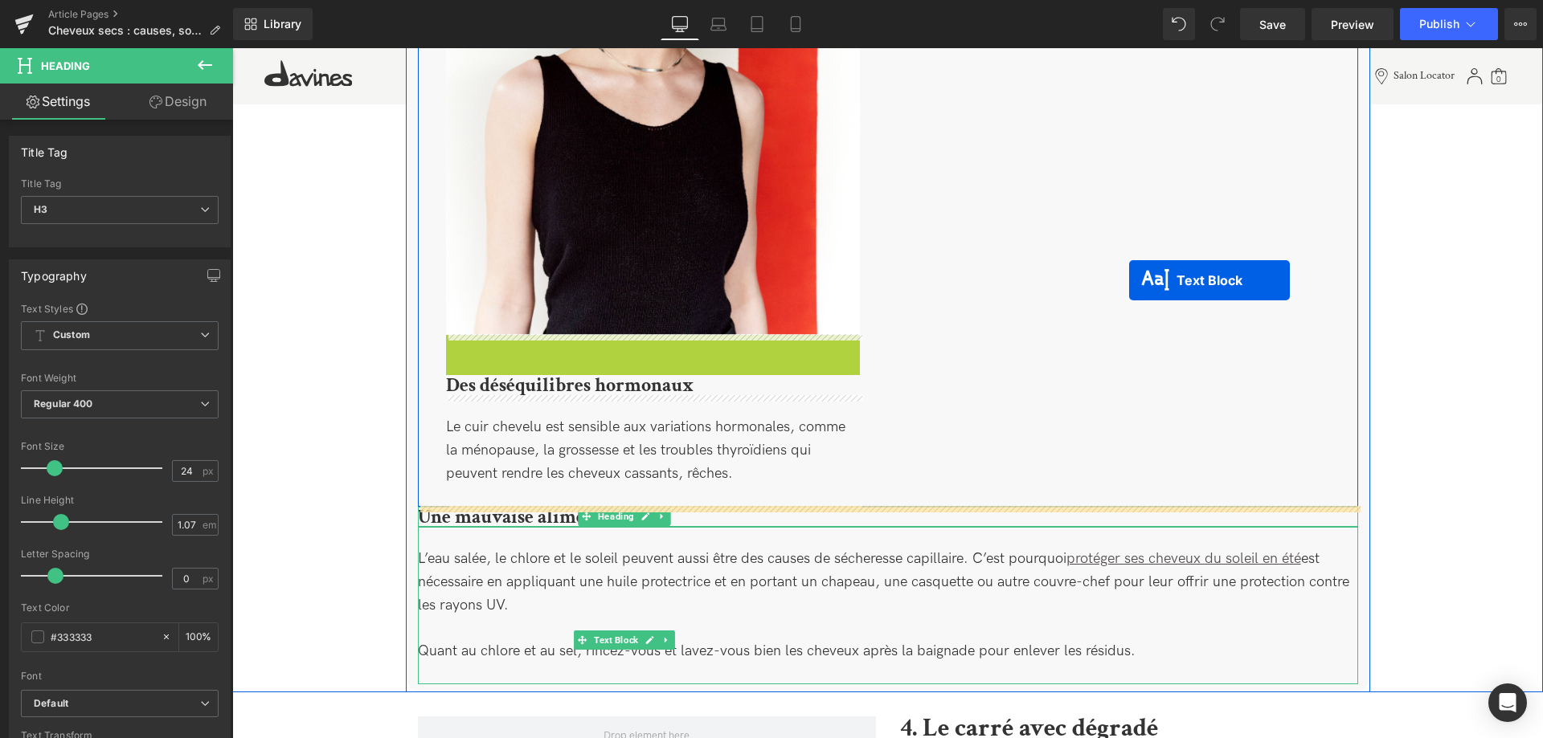
drag, startPoint x: 584, startPoint y: 402, endPoint x: 1137, endPoint y: 280, distance: 566.1
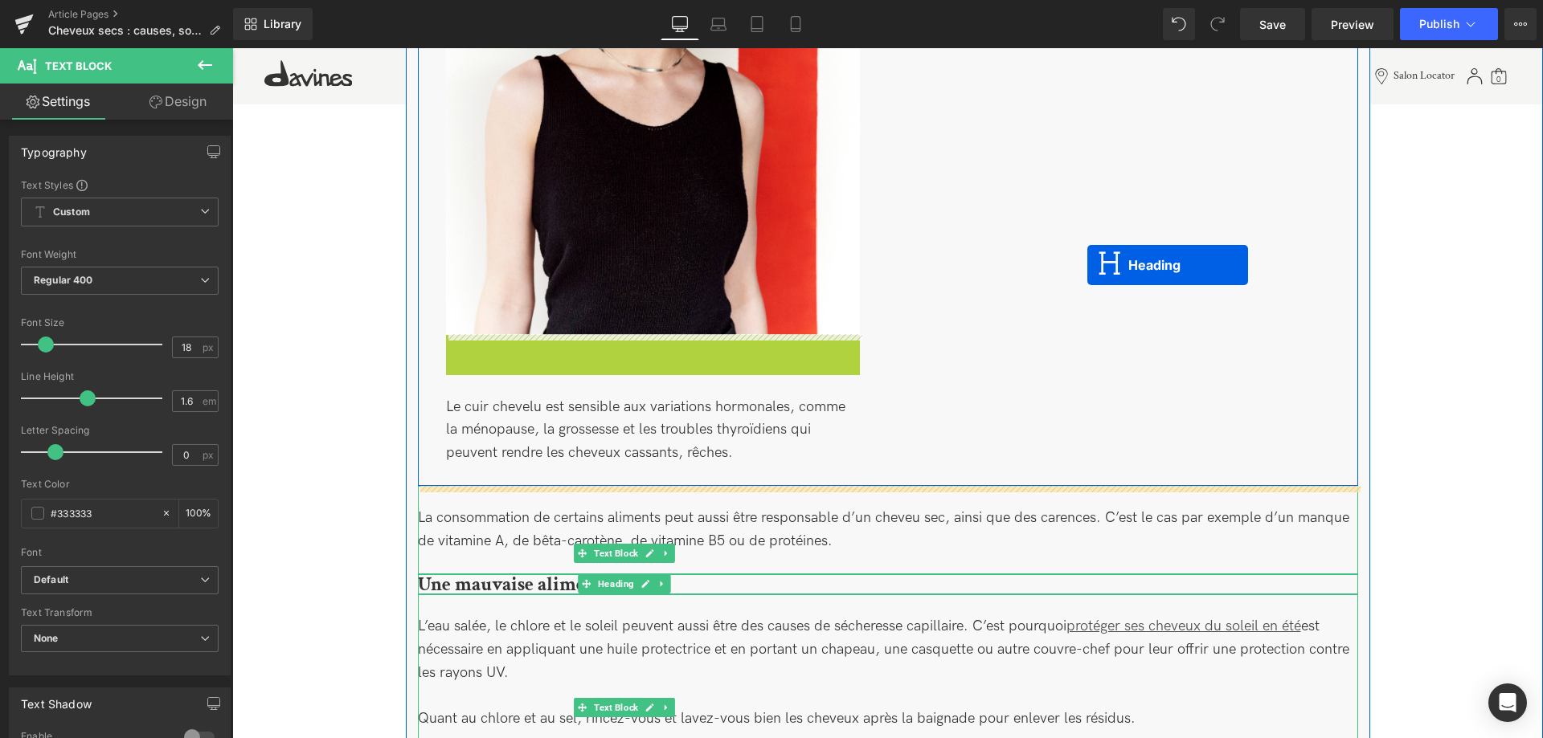
drag, startPoint x: 613, startPoint y: 343, endPoint x: 1102, endPoint y: 263, distance: 495.8
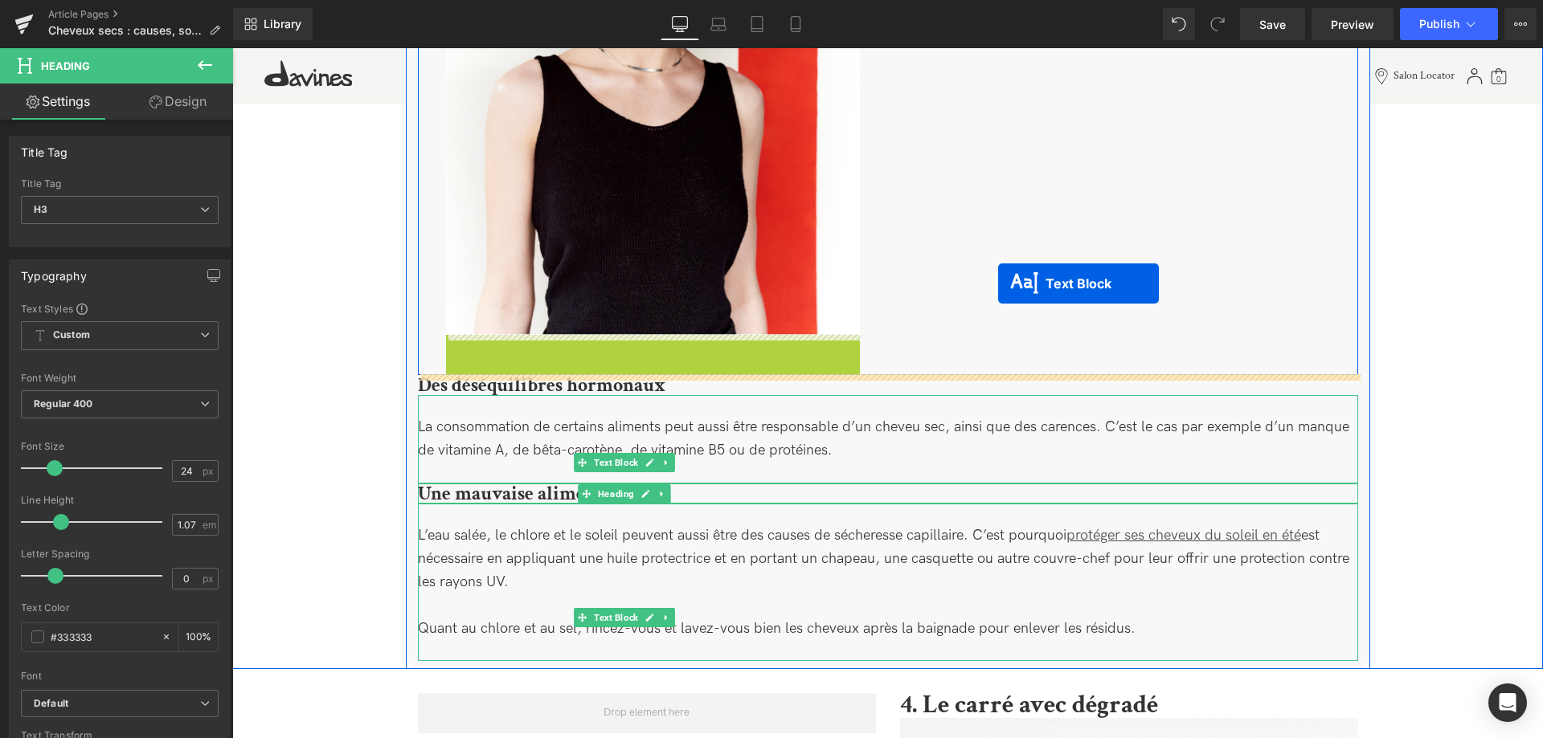
drag, startPoint x: 606, startPoint y: 394, endPoint x: 998, endPoint y: 284, distance: 407.2
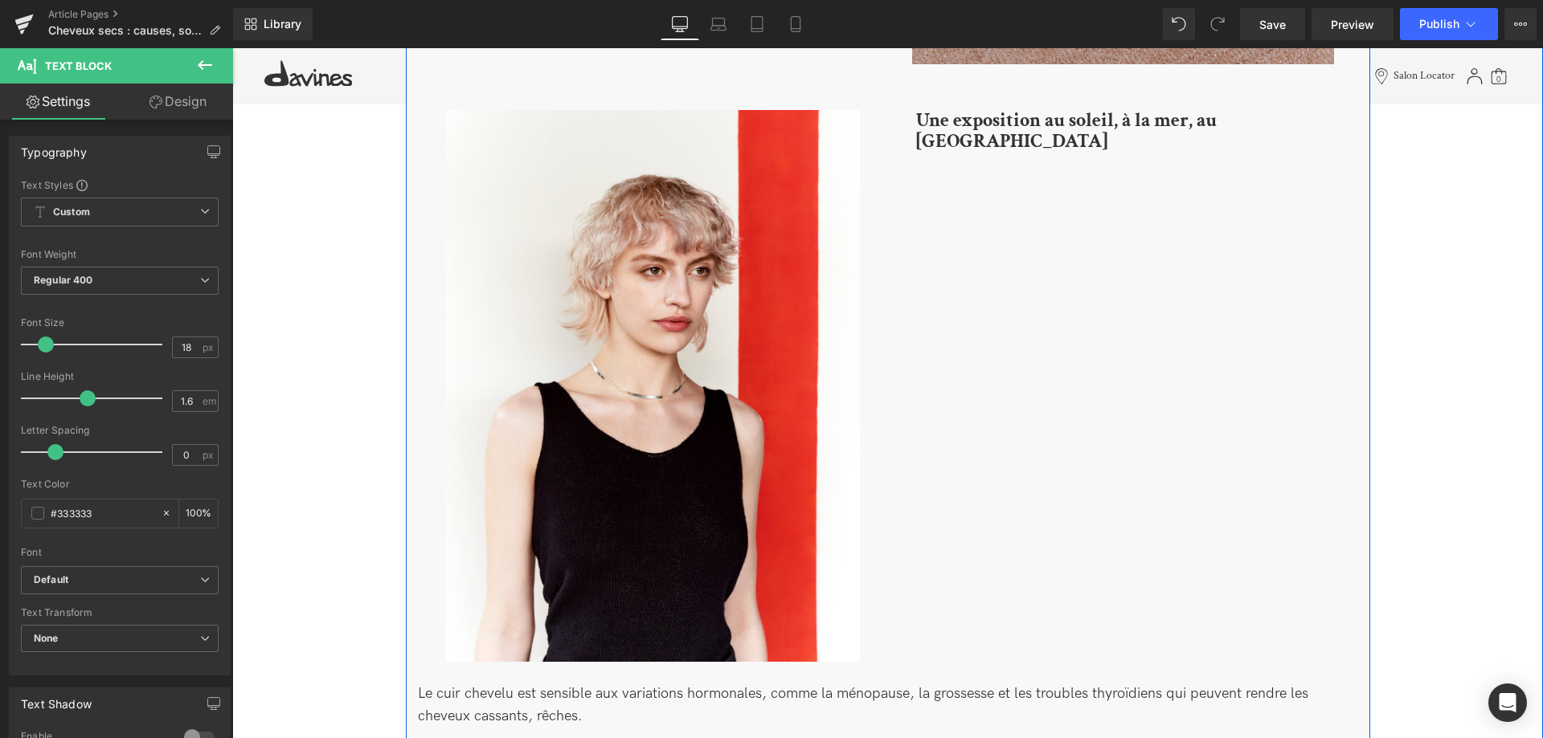
scroll to position [1455, 0]
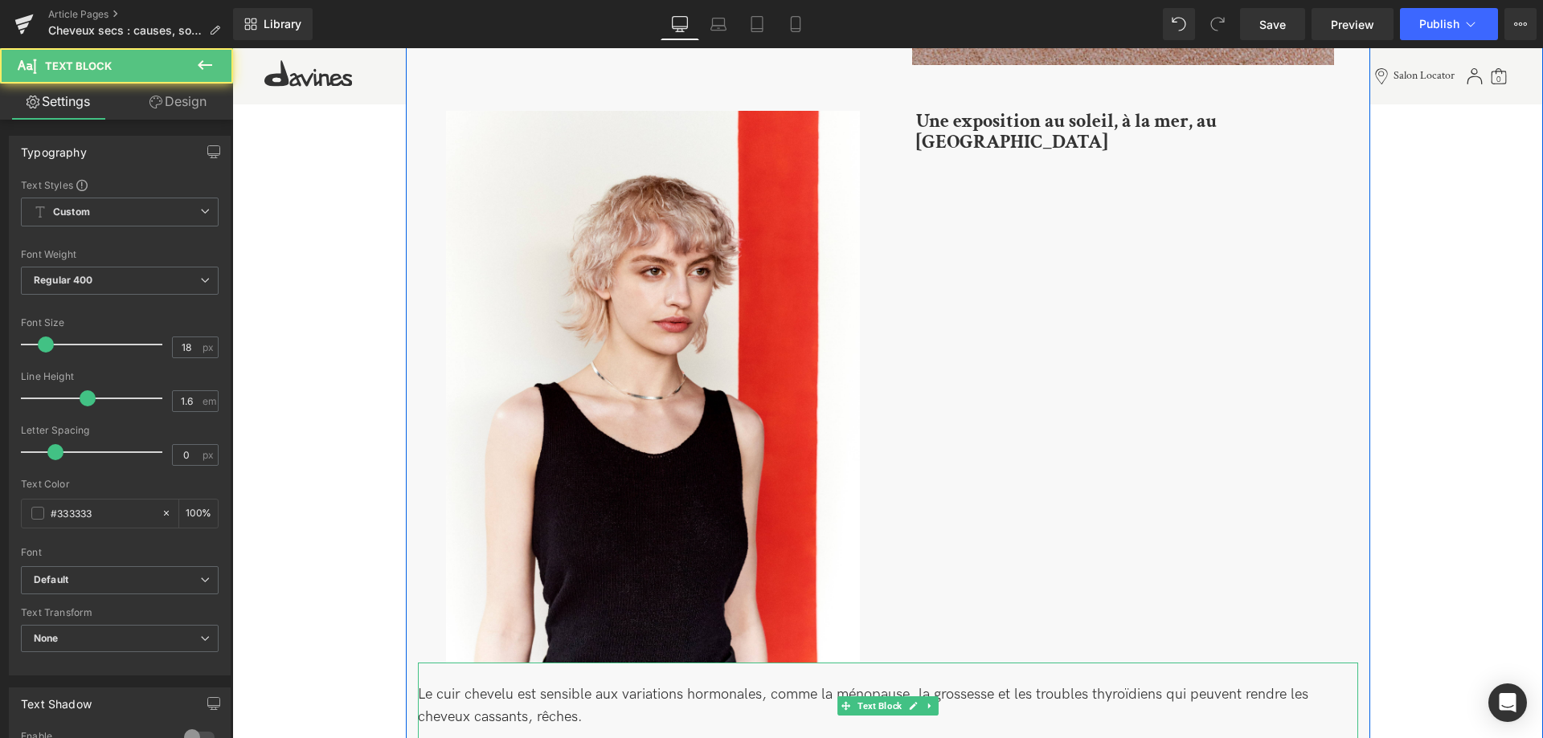
click at [611, 688] on div "Le cuir chevelu est sensible aux variations hormonales, comme la ménopause, la …" at bounding box center [888, 707] width 940 height 88
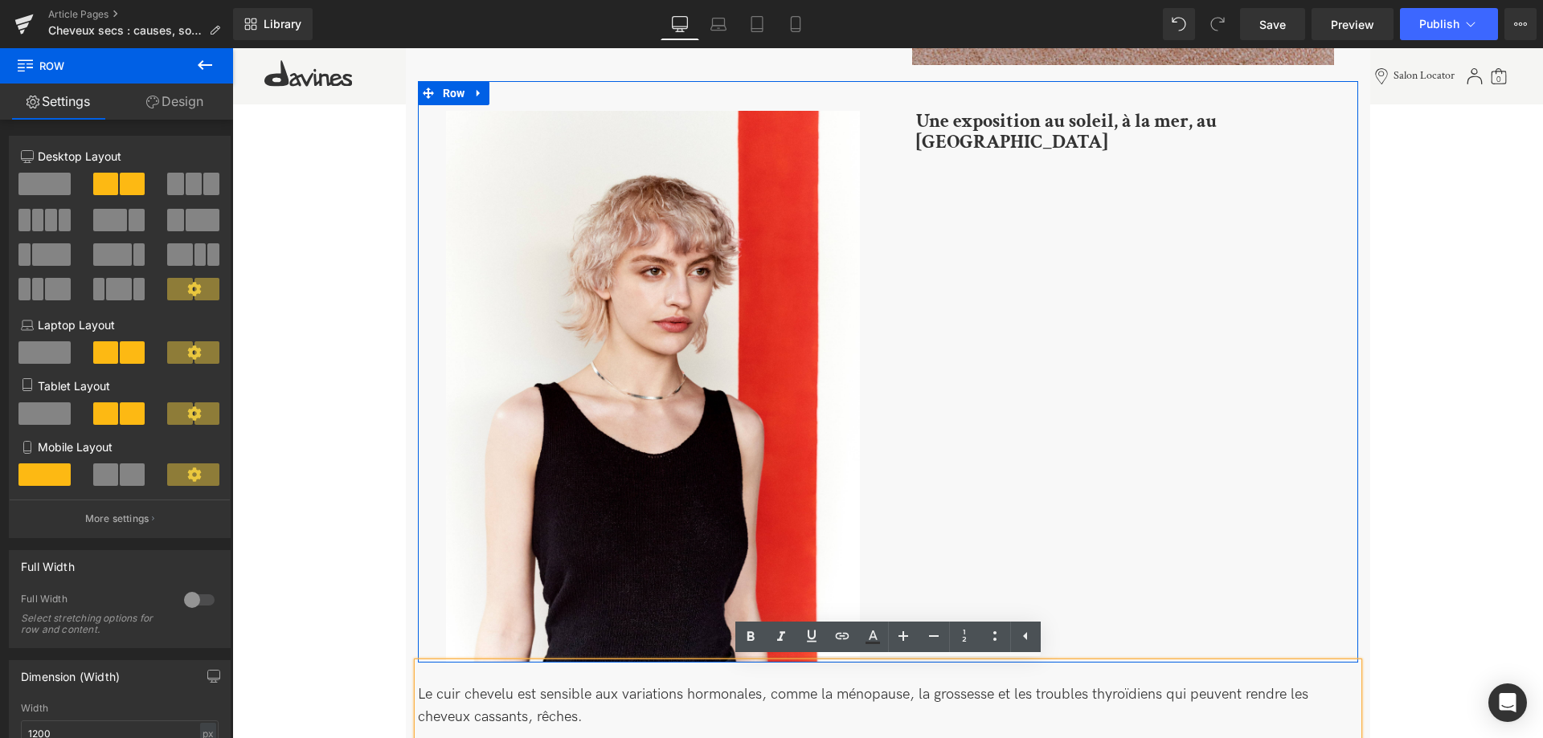
click at [1119, 428] on div "Image Une exposition au soleil, à la mer, au chlore Heading Row 37px" at bounding box center [888, 372] width 940 height 582
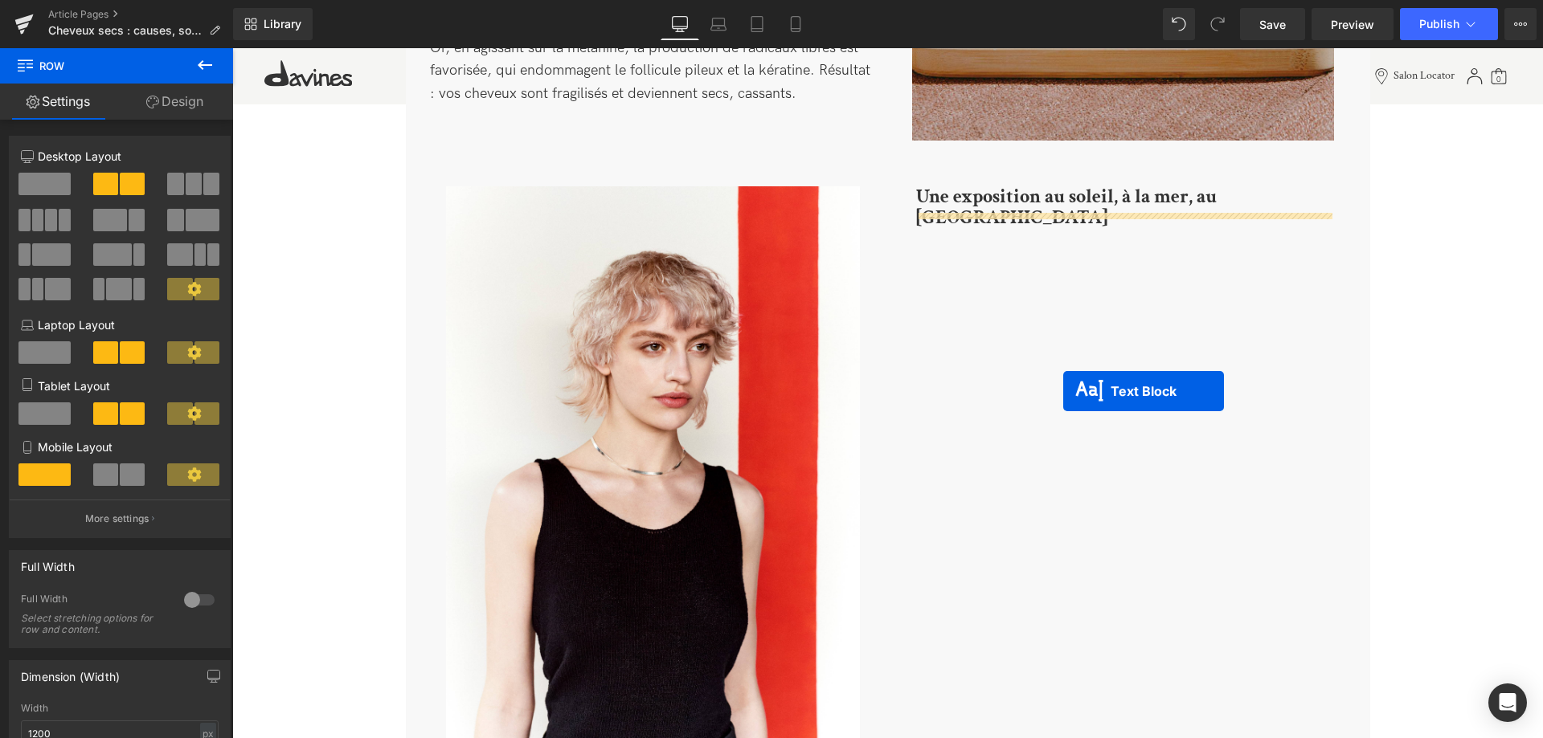
scroll to position [1373, 0]
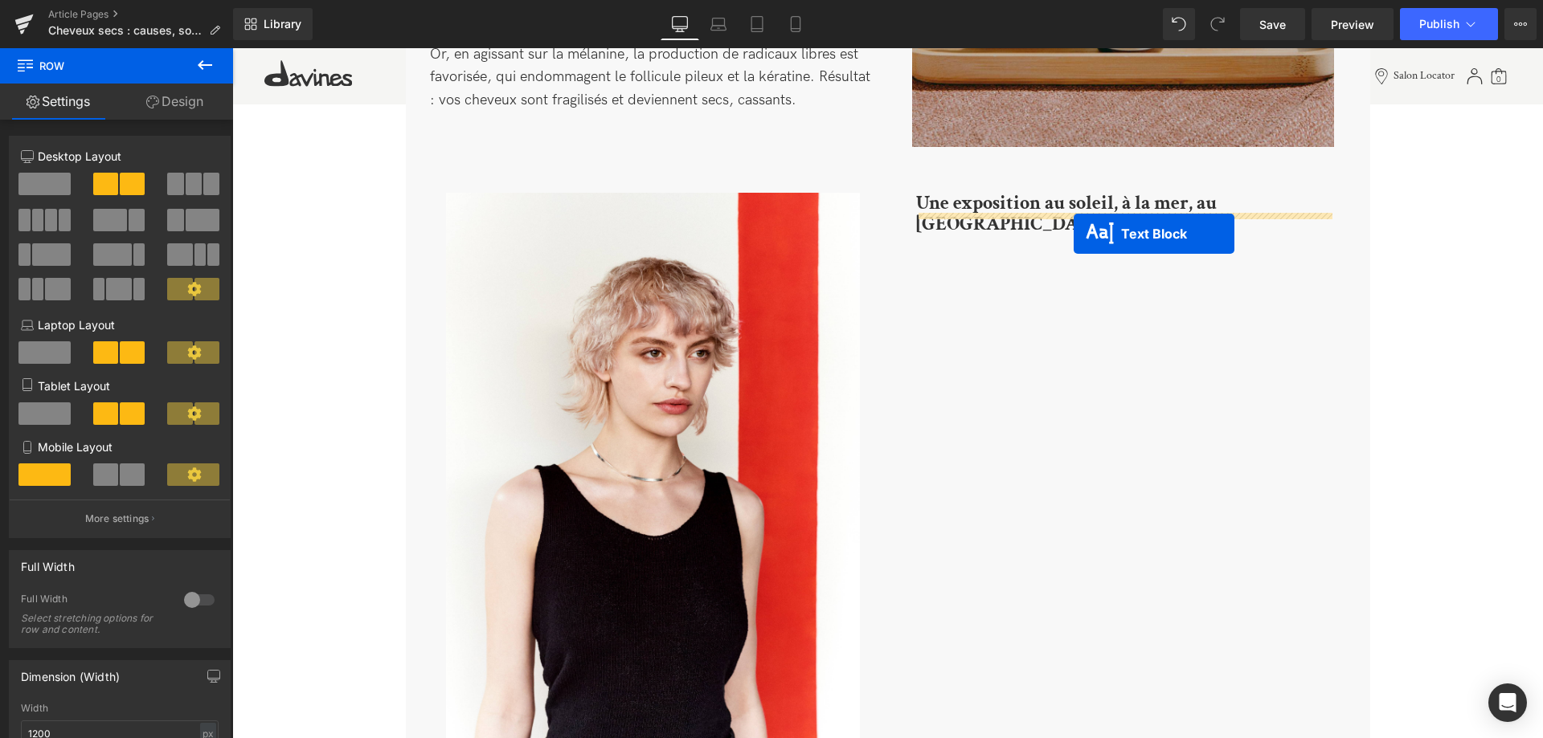
drag, startPoint x: 843, startPoint y: 618, endPoint x: 1073, endPoint y: 234, distance: 447.9
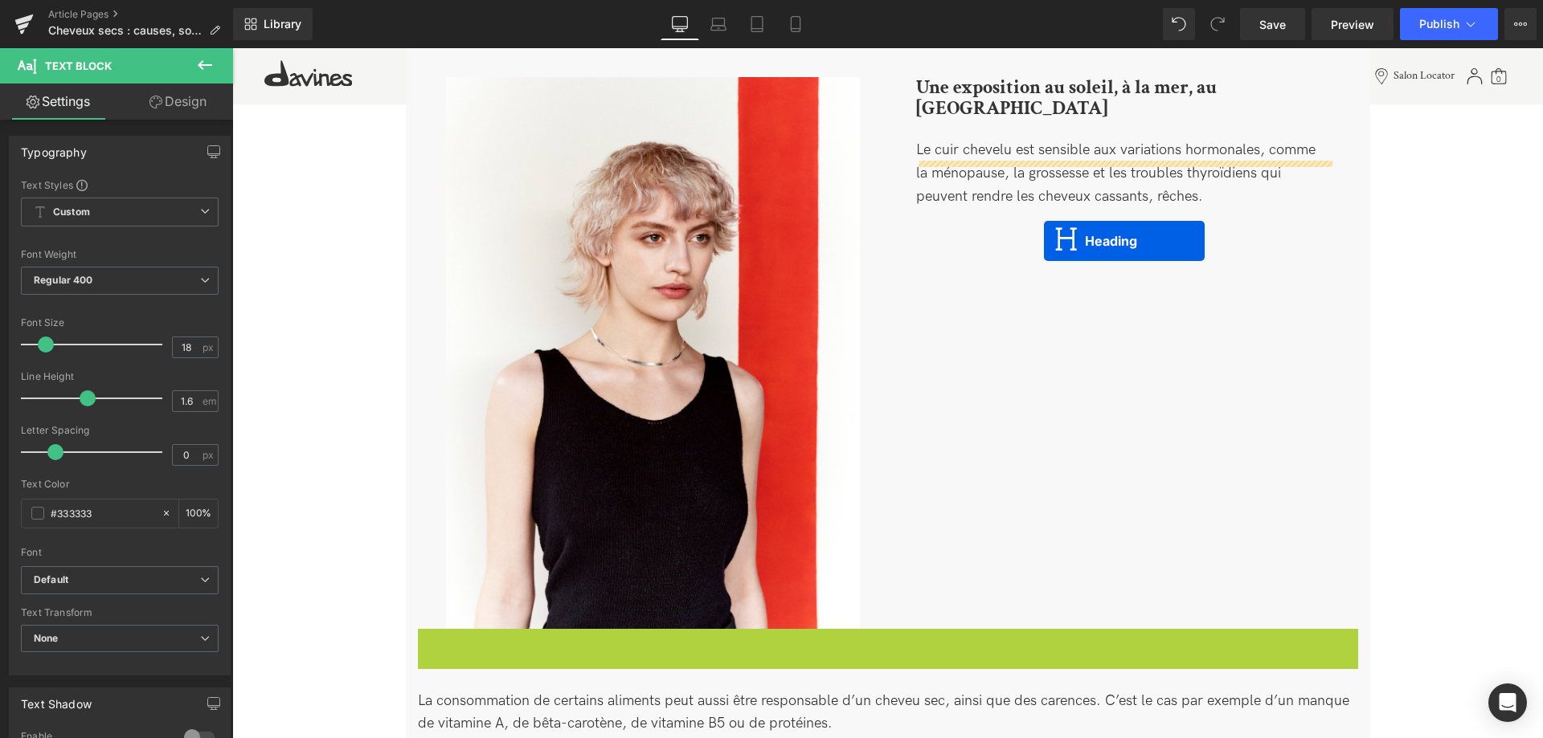
scroll to position [1537, 0]
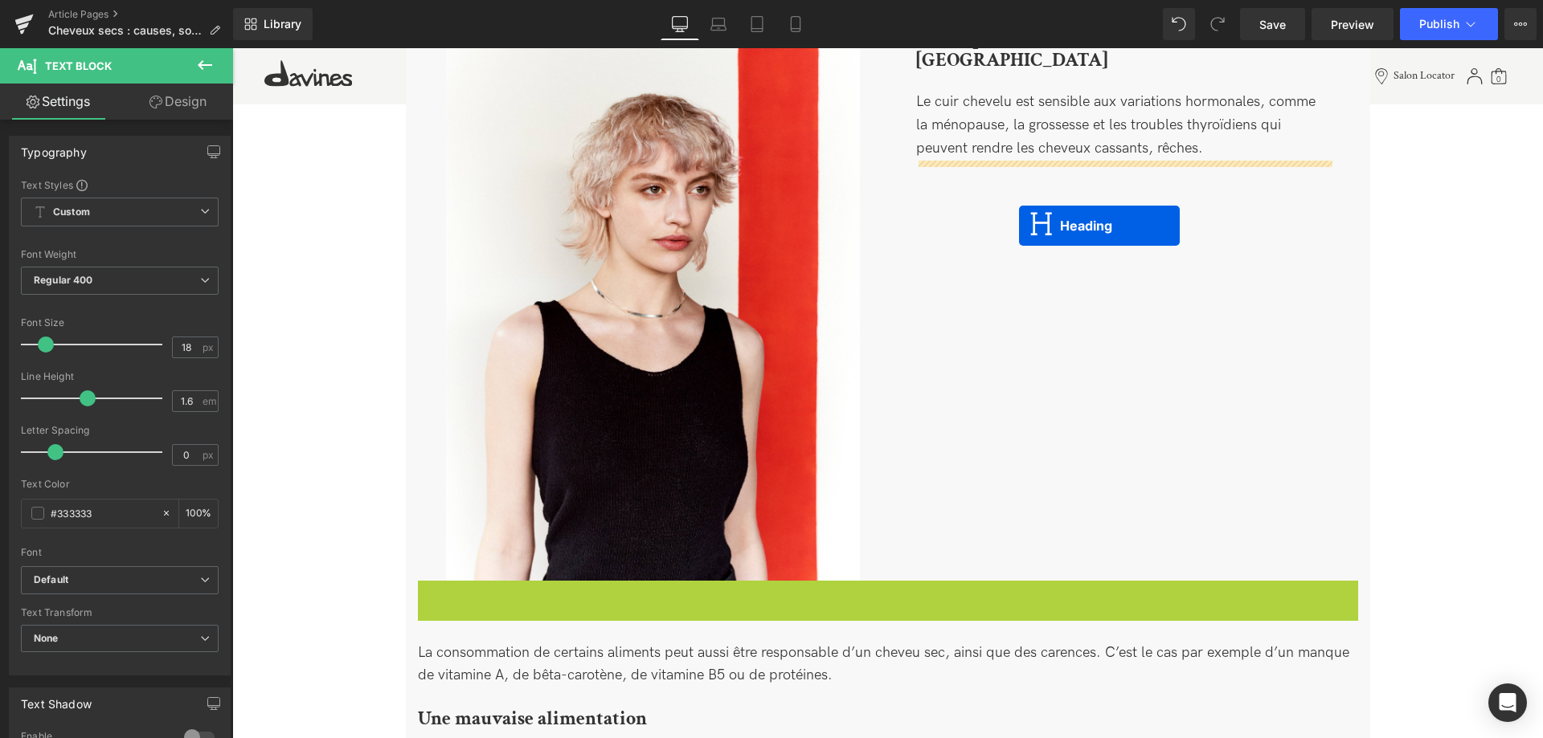
drag, startPoint x: 852, startPoint y: 428, endPoint x: 1019, endPoint y: 226, distance: 262.0
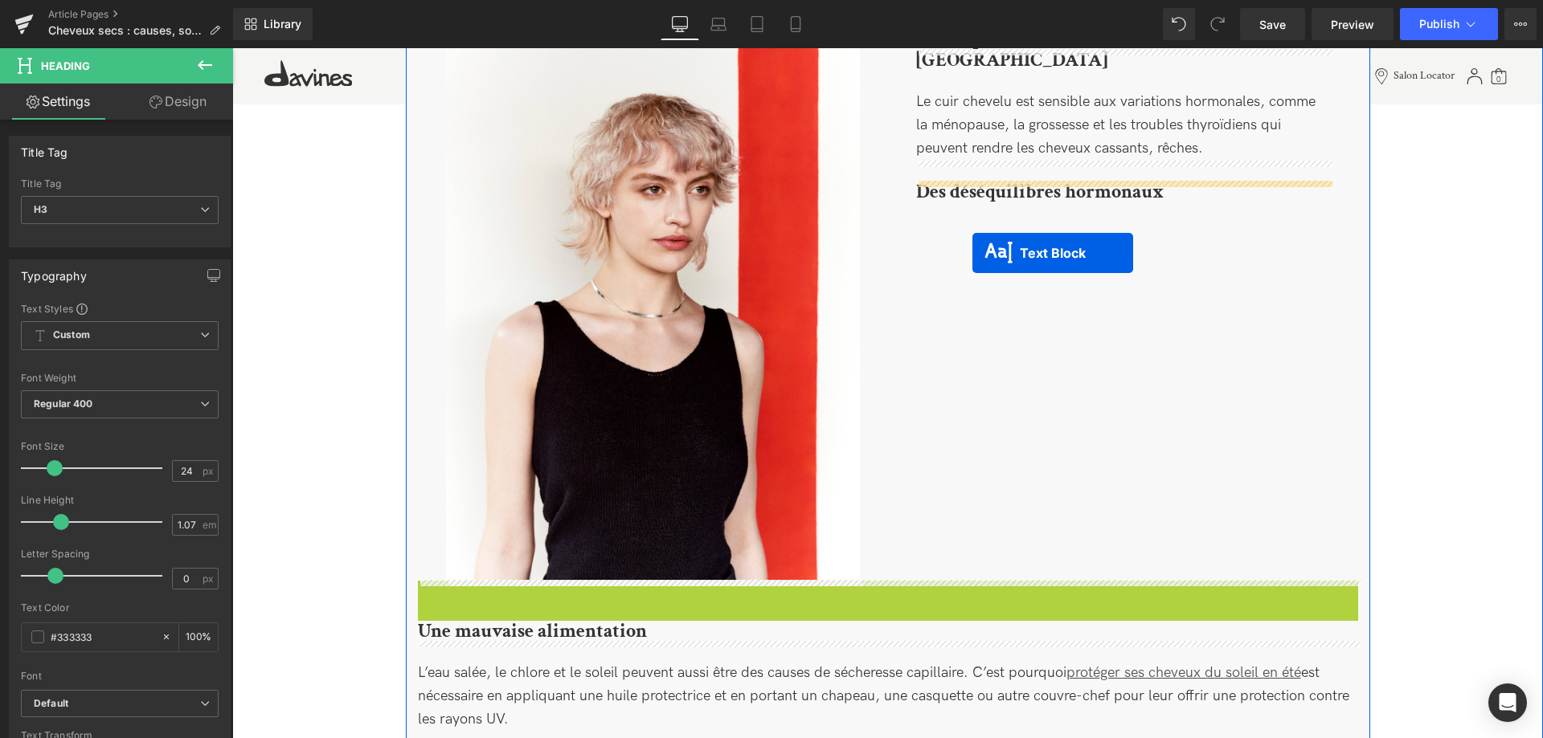
drag, startPoint x: 842, startPoint y: 631, endPoint x: 972, endPoint y: 253, distance: 400.2
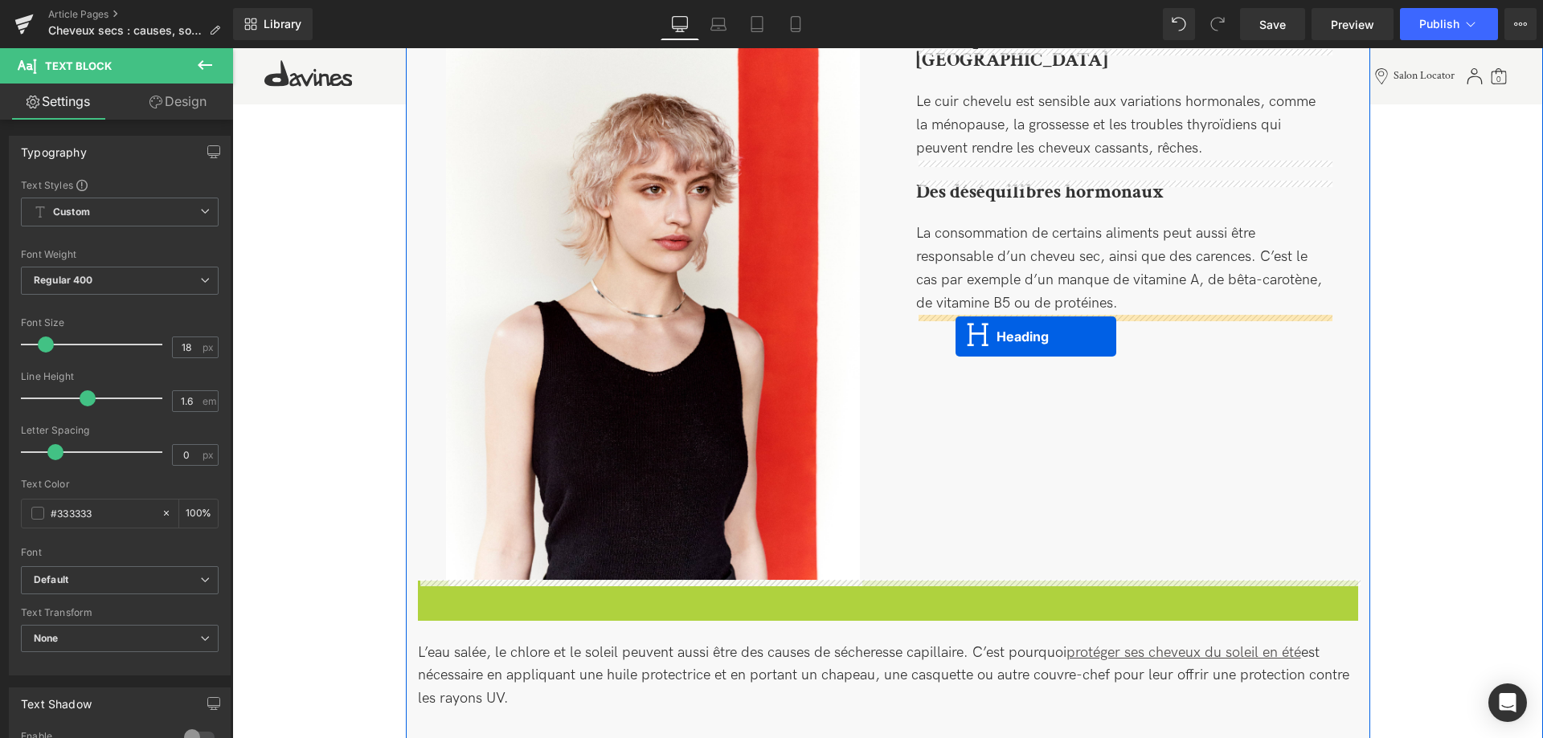
drag, startPoint x: 846, startPoint y: 590, endPoint x: 954, endPoint y: 336, distance: 276.1
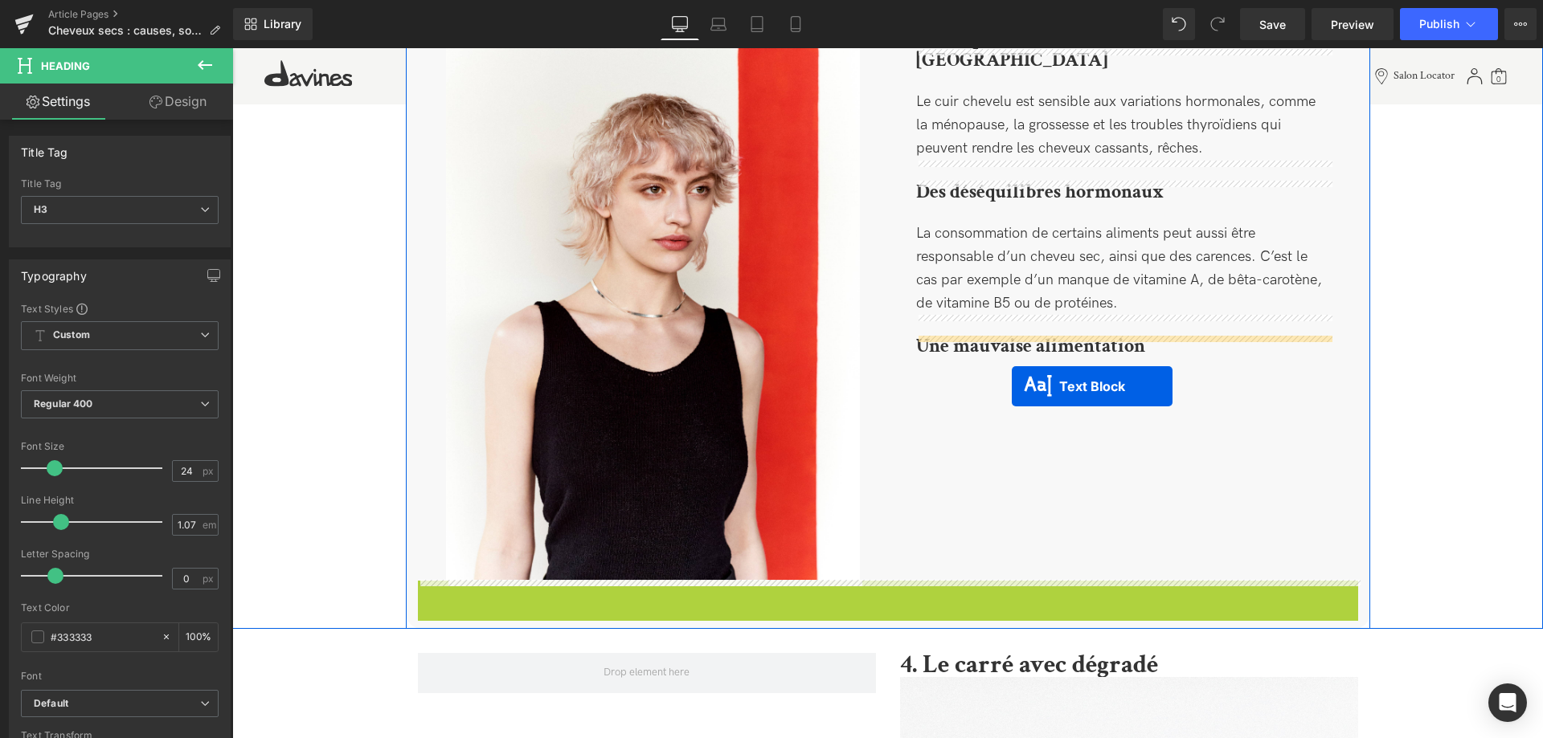
drag, startPoint x: 845, startPoint y: 667, endPoint x: 1012, endPoint y: 384, distance: 328.5
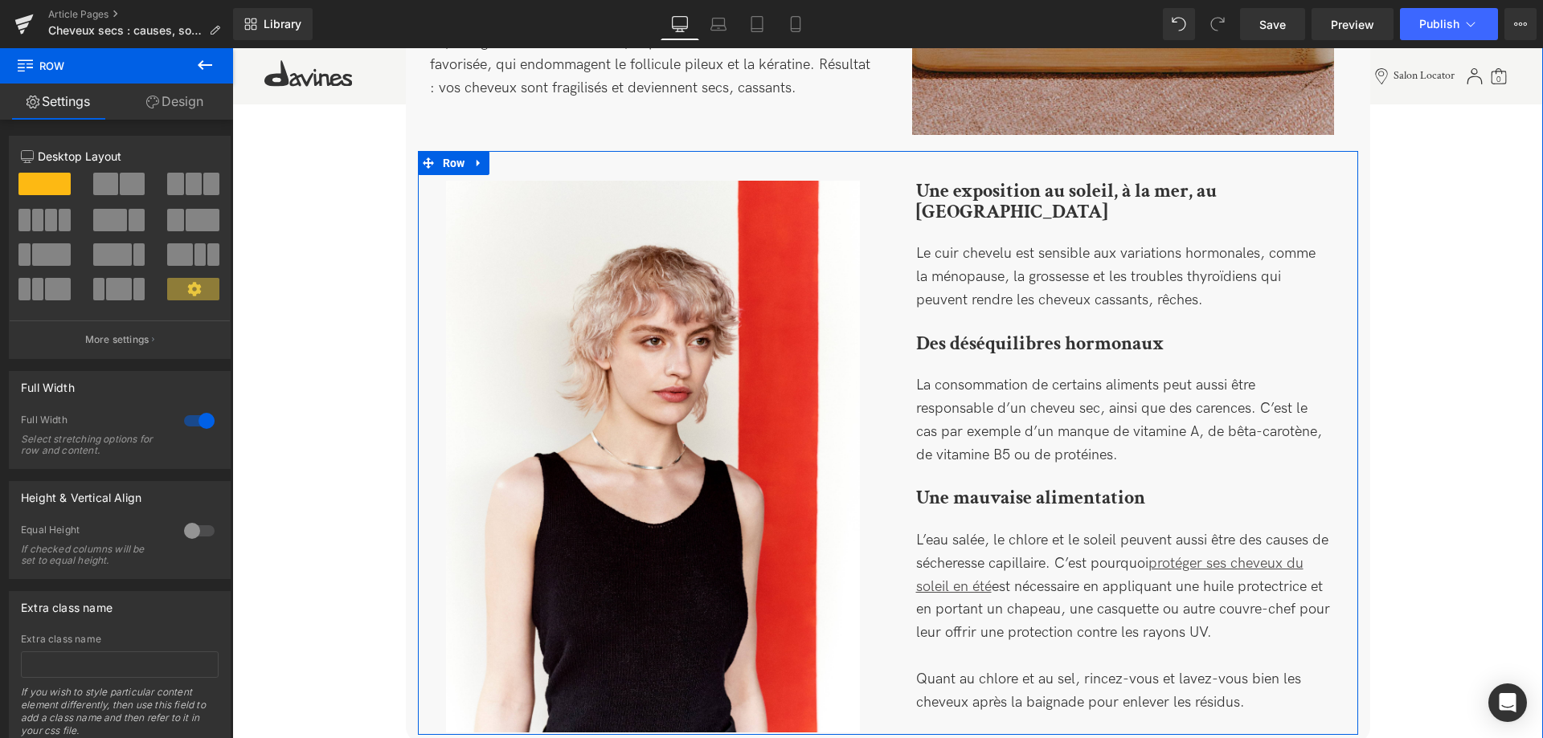
scroll to position [1373, 0]
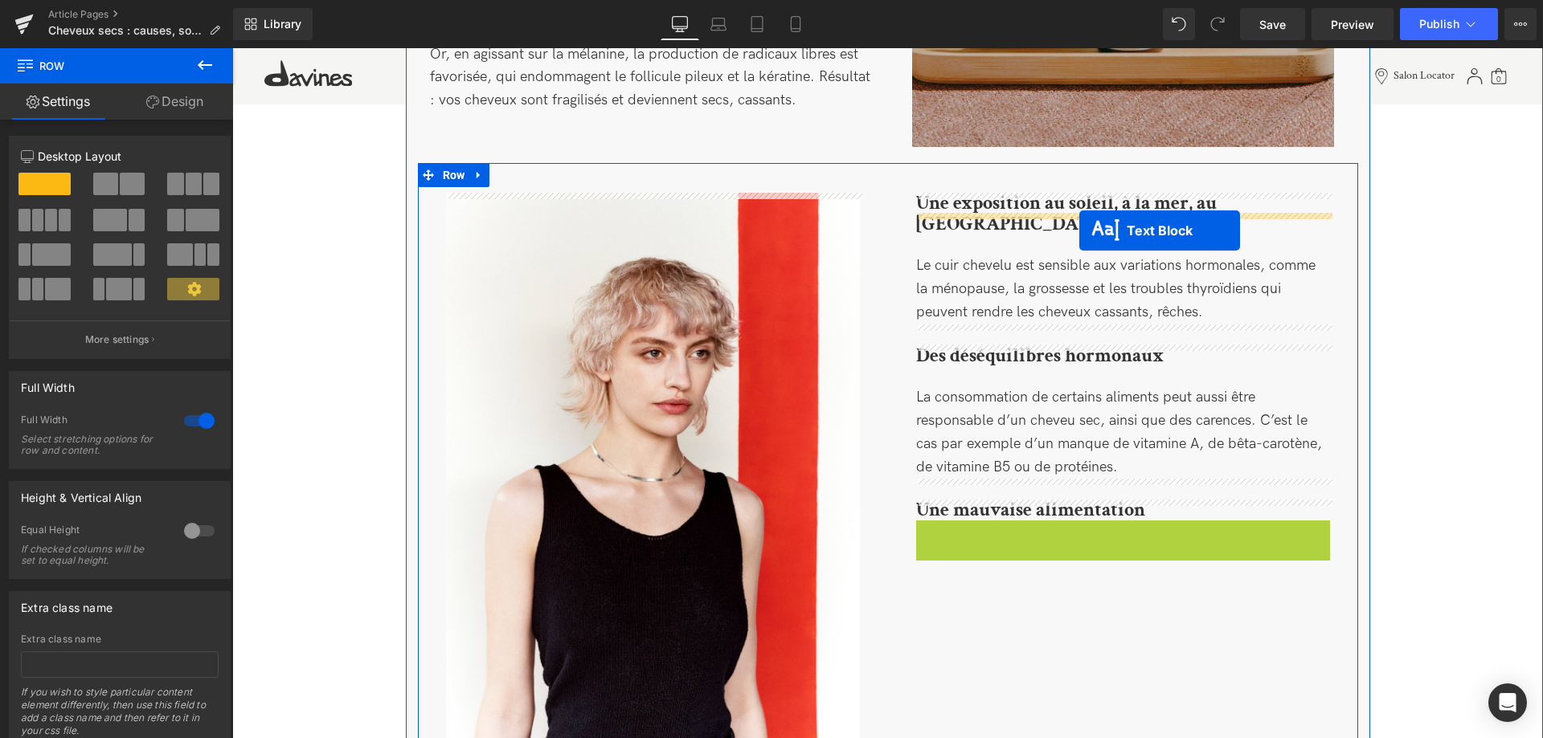
drag, startPoint x: 1080, startPoint y: 615, endPoint x: 1079, endPoint y: 231, distance: 384.0
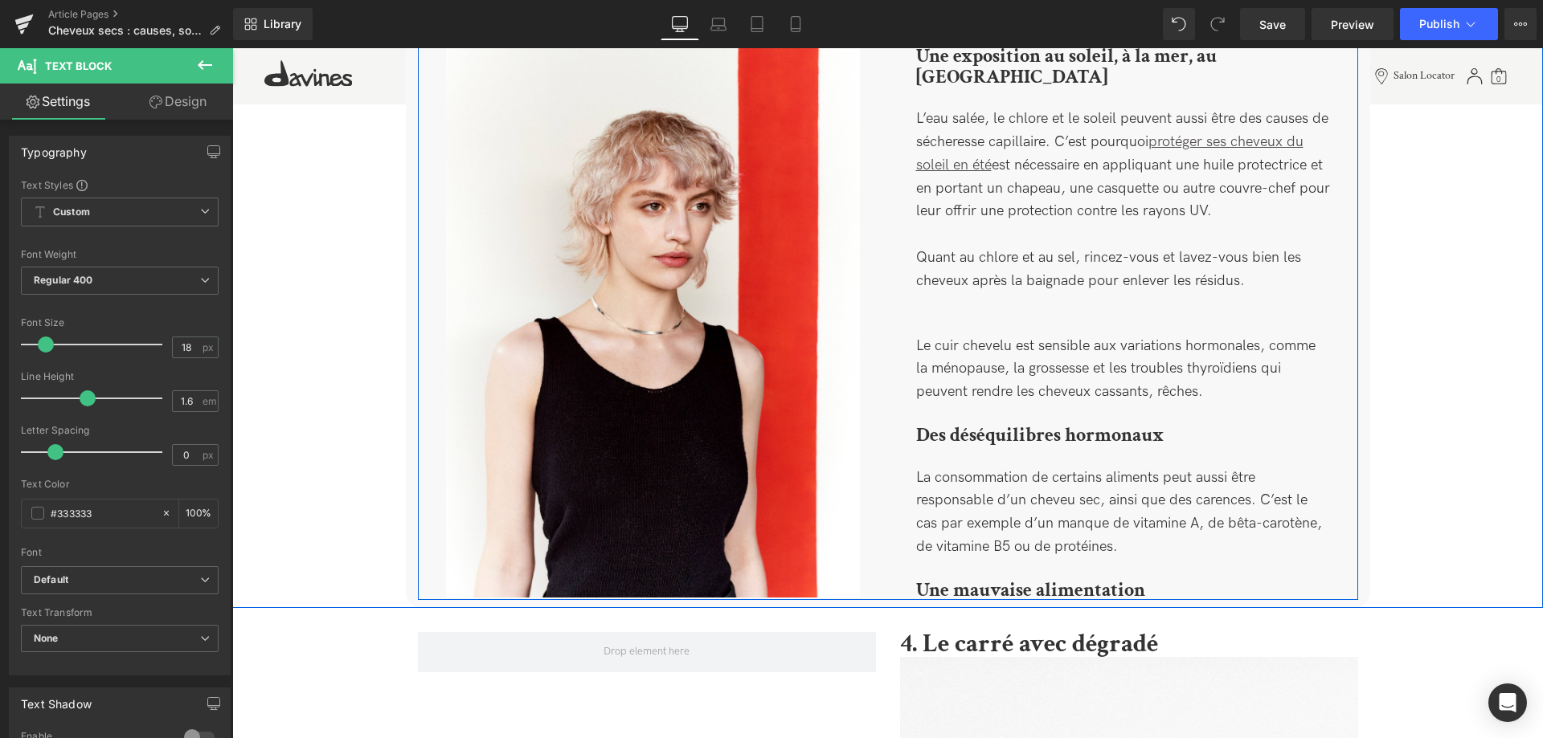
scroll to position [1537, 0]
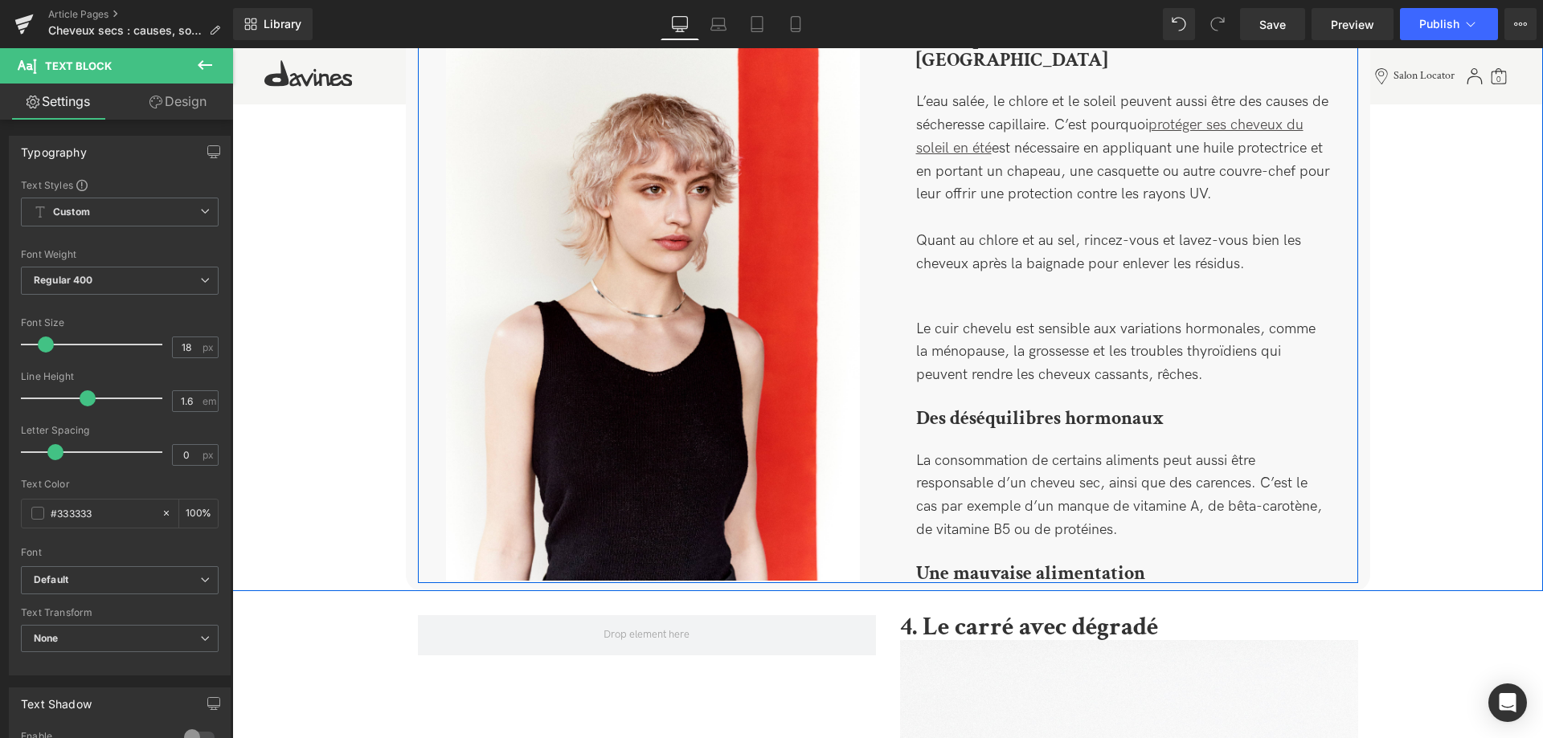
click at [936, 338] on div "Le cuir chevelu est sensible aux variations hormonales, comme la ménopause, la …" at bounding box center [1123, 352] width 414 height 111
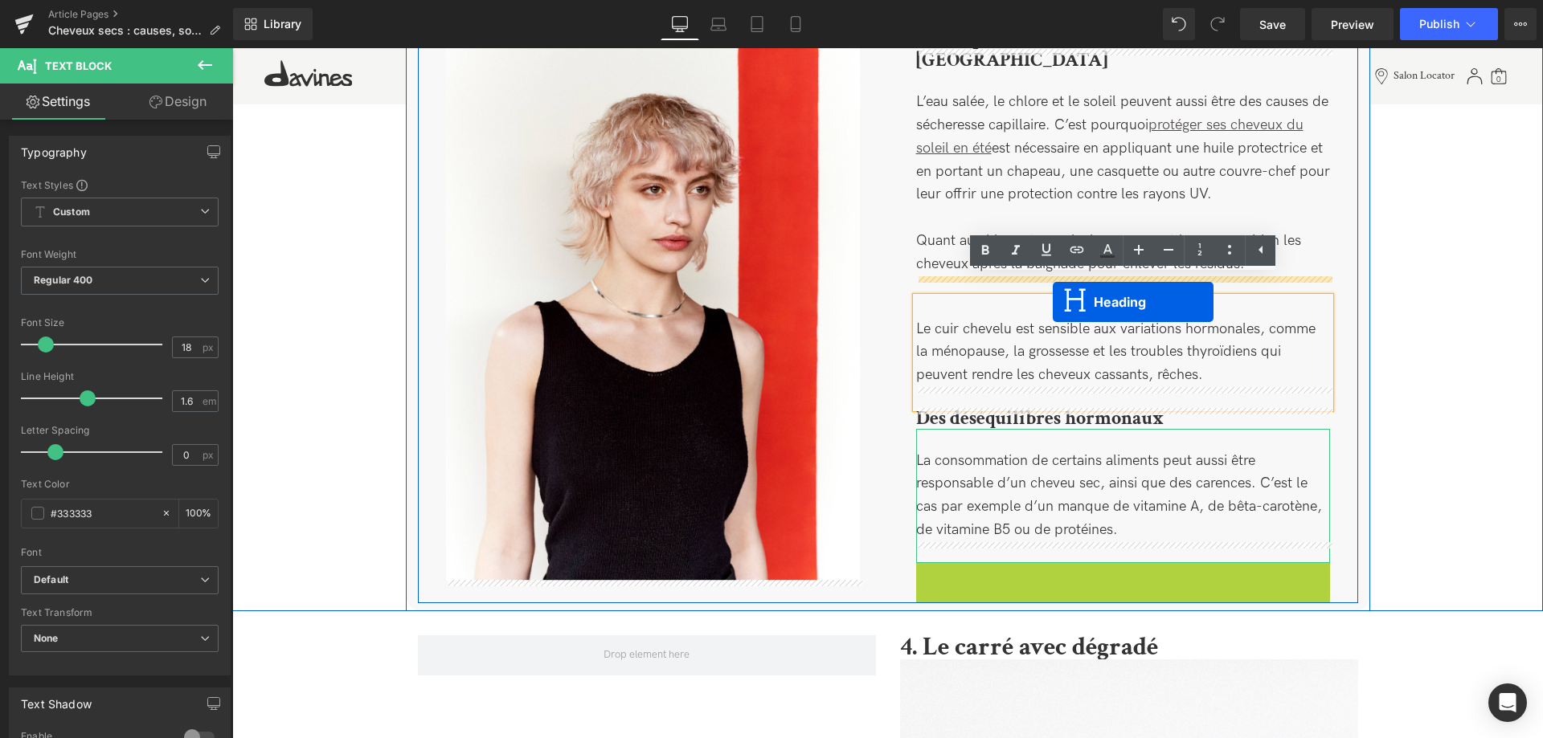
drag, startPoint x: 1088, startPoint y: 550, endPoint x: 1051, endPoint y: 300, distance: 252.6
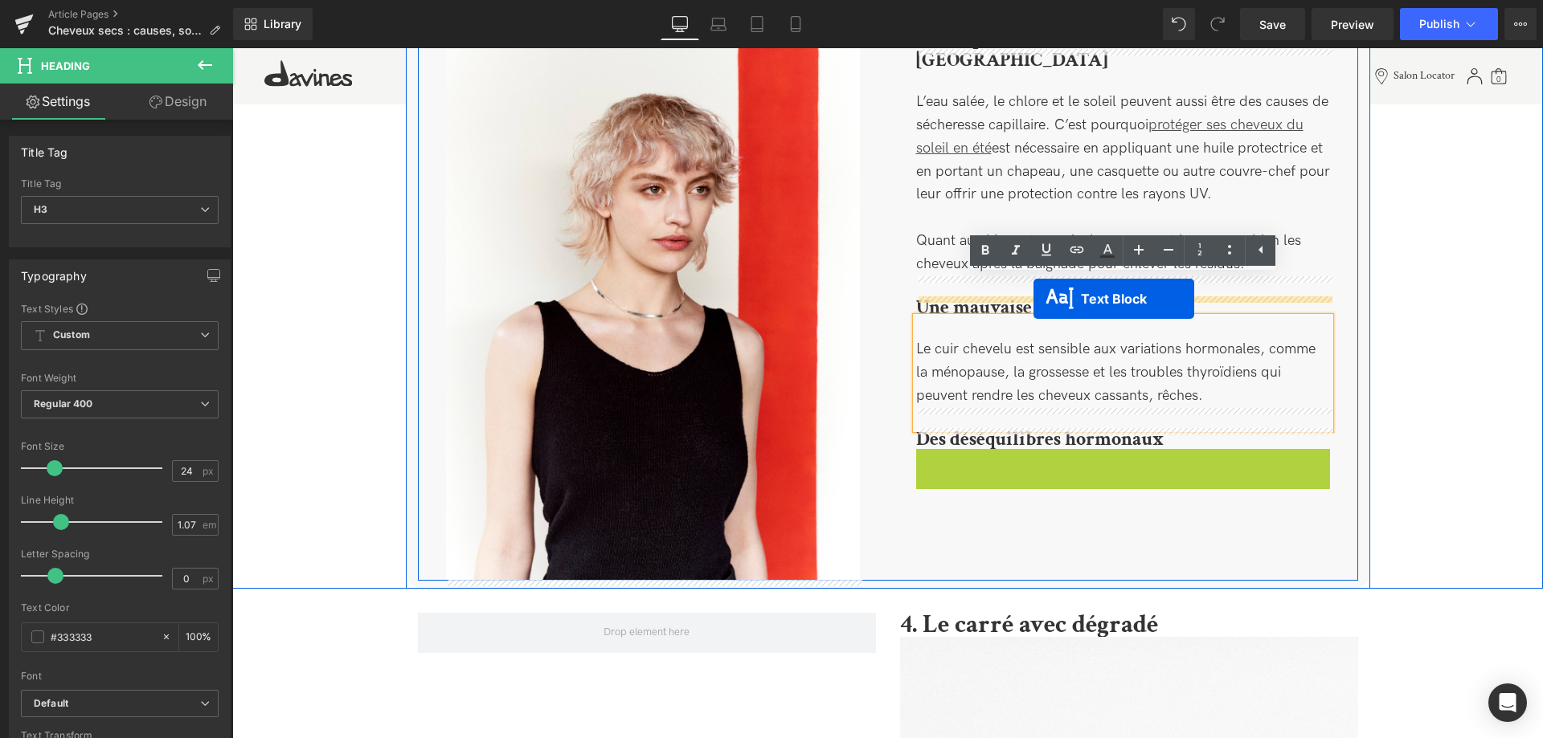
drag, startPoint x: 1081, startPoint y: 502, endPoint x: 1033, endPoint y: 299, distance: 208.7
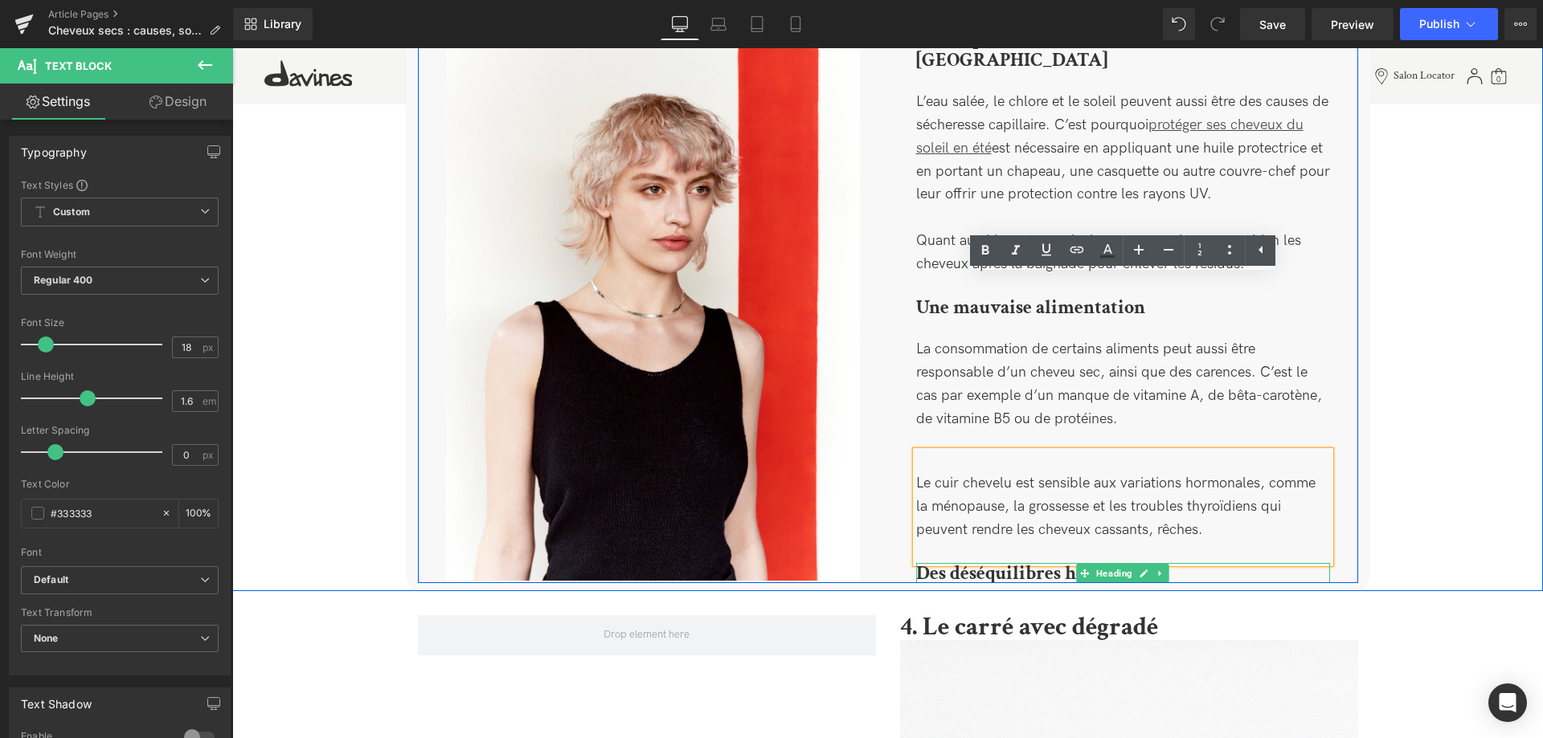
click at [946, 561] on b "Des déséquilibres hormonaux" at bounding box center [1039, 573] width 247 height 25
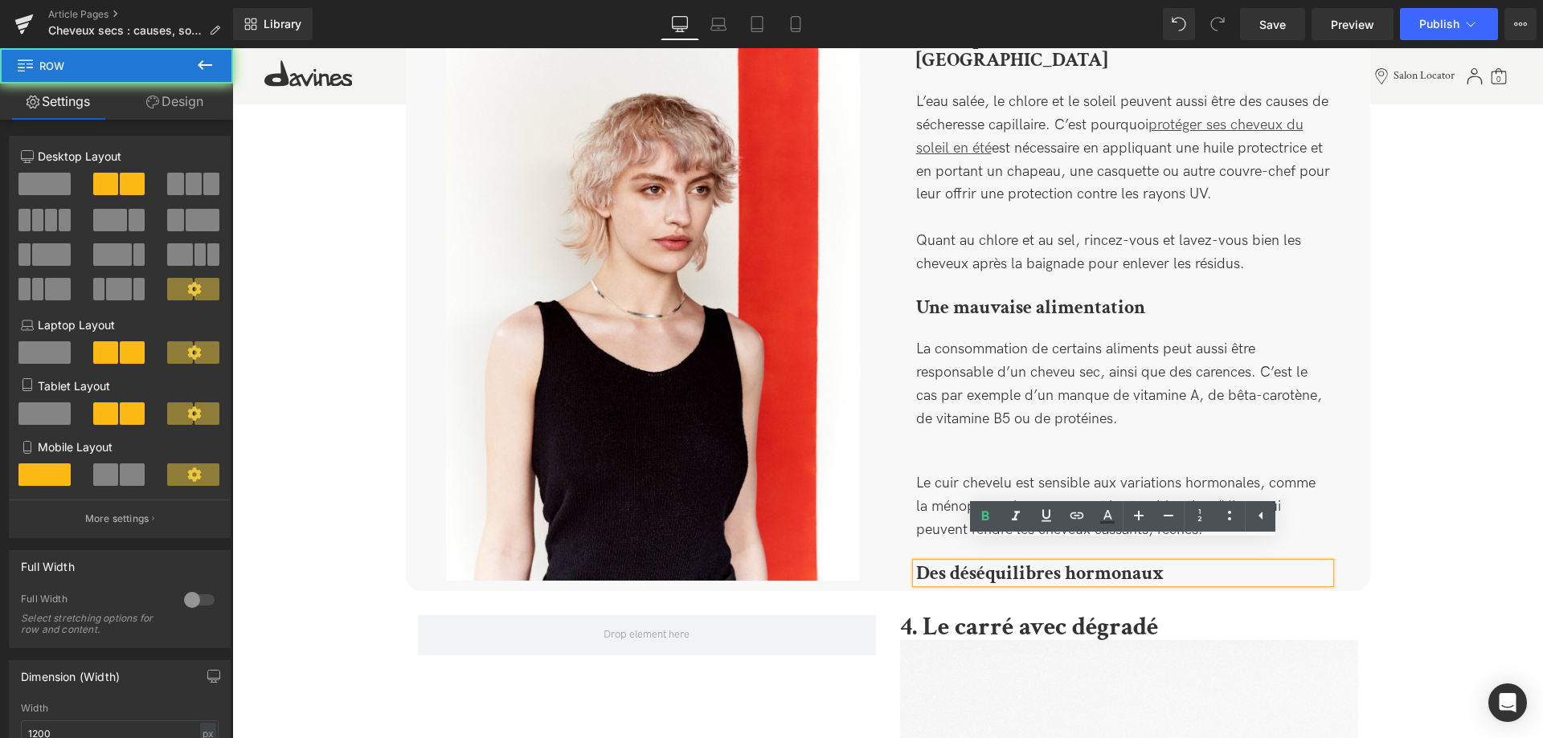
click at [881, 563] on div "Image" at bounding box center [653, 305] width 470 height 552
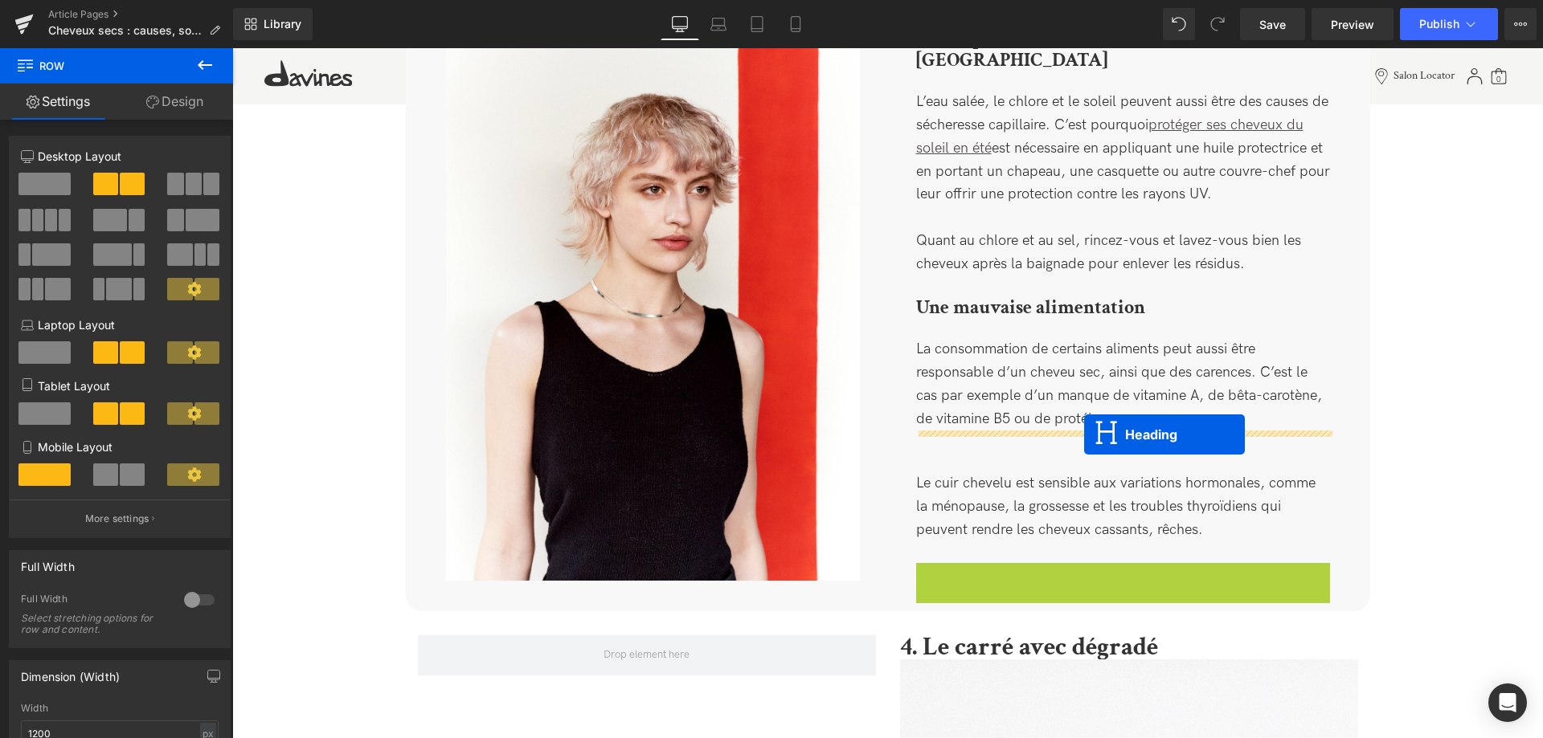
drag, startPoint x: 1080, startPoint y: 558, endPoint x: 1084, endPoint y: 435, distance: 123.0
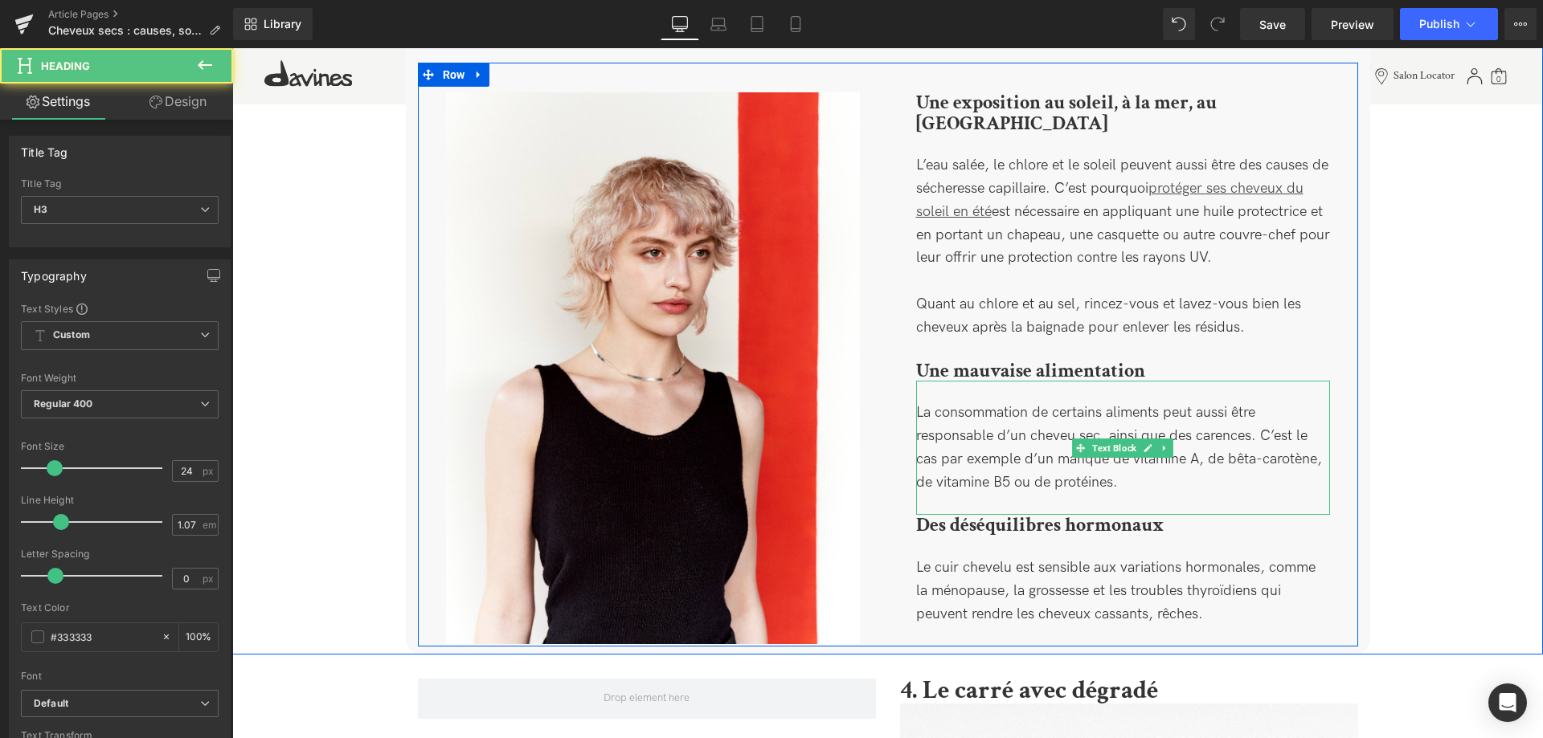
scroll to position [1373, 0]
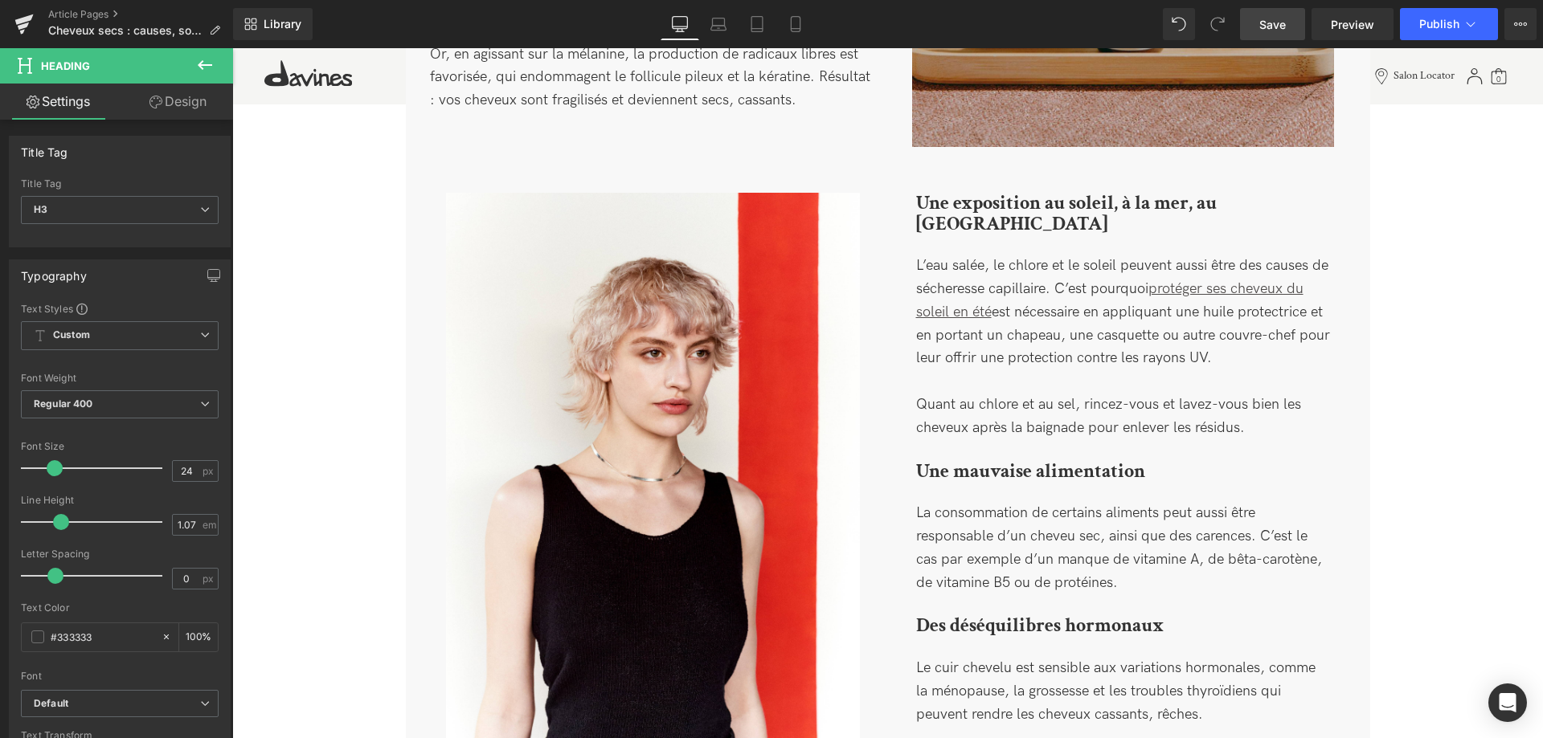
click at [1266, 27] on span "Save" at bounding box center [1272, 24] width 27 height 17
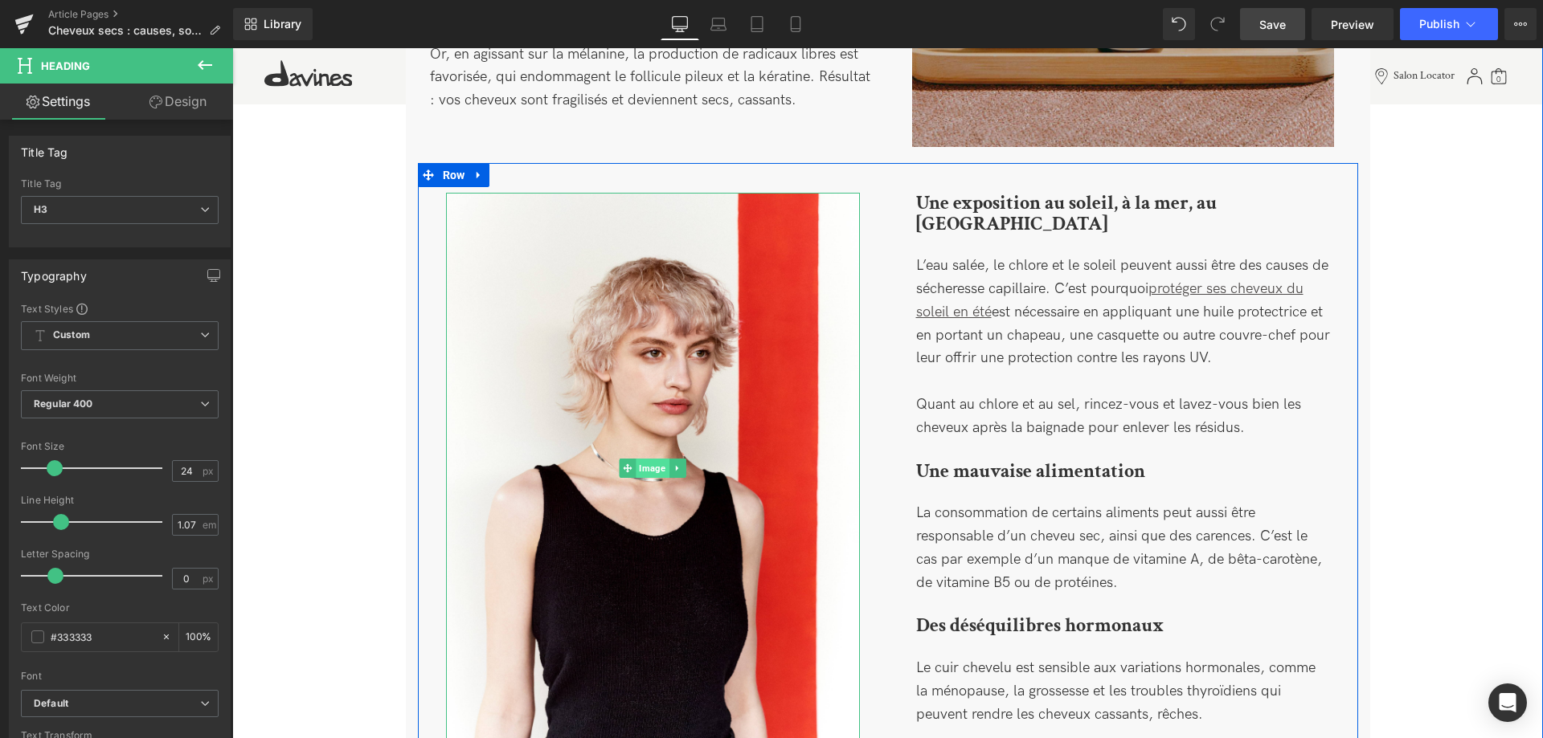
click at [639, 465] on span "Image" at bounding box center [652, 468] width 33 height 19
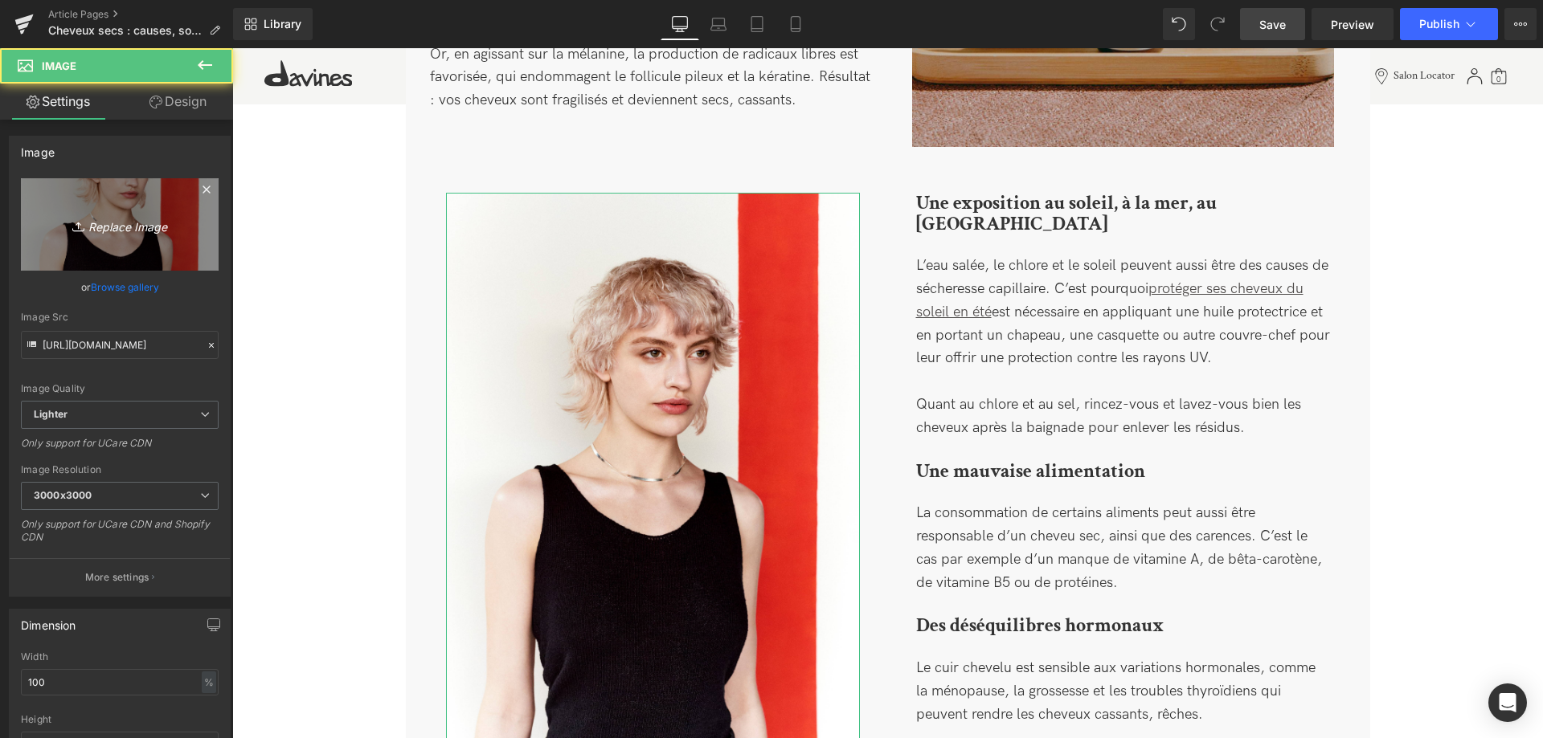
click at [147, 208] on link "Replace Image" at bounding box center [120, 224] width 198 height 92
type input "C:\fakepath\DAVINES_11.3.245042.jpg"
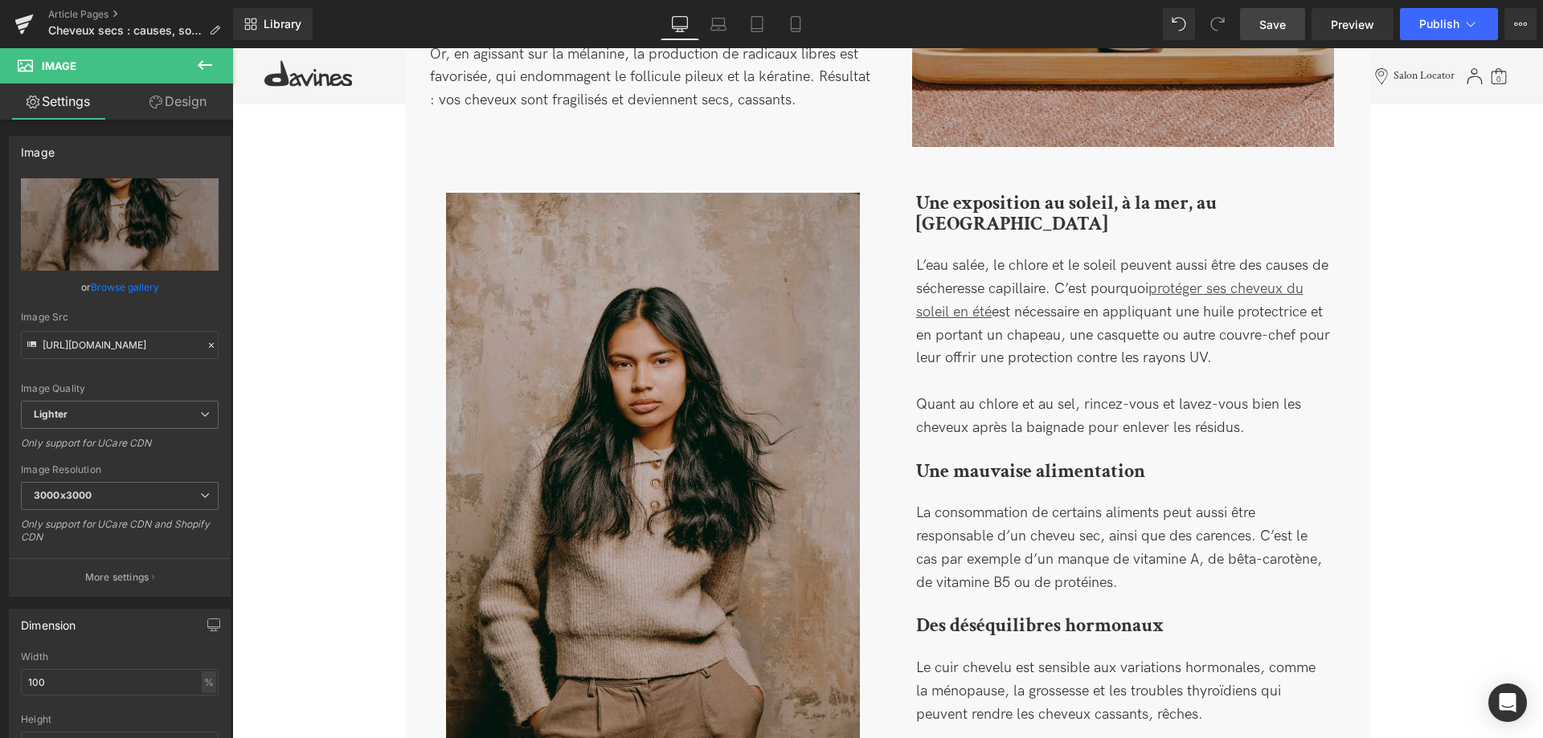
click at [1262, 29] on span "Save" at bounding box center [1272, 24] width 27 height 17
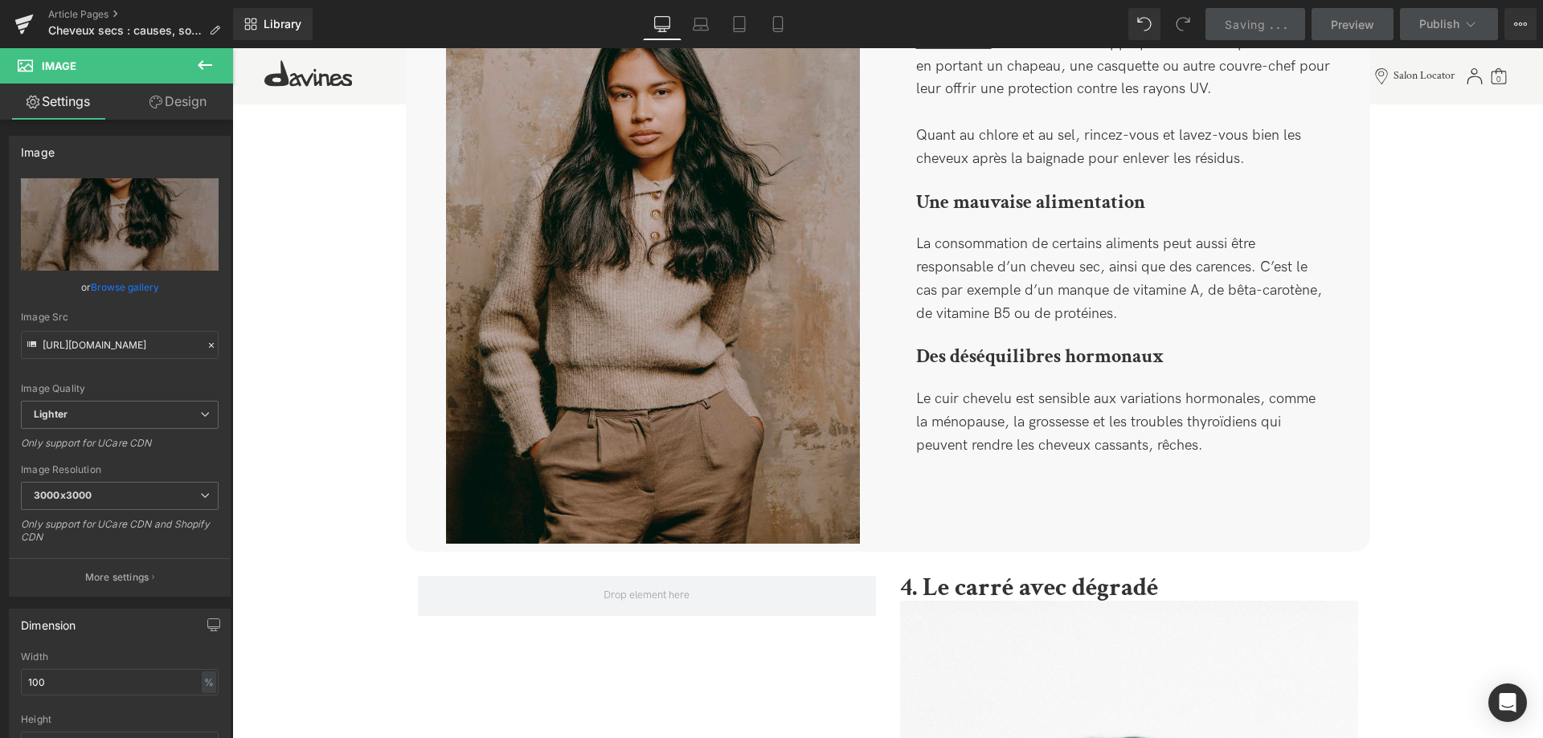
scroll to position [1619, 0]
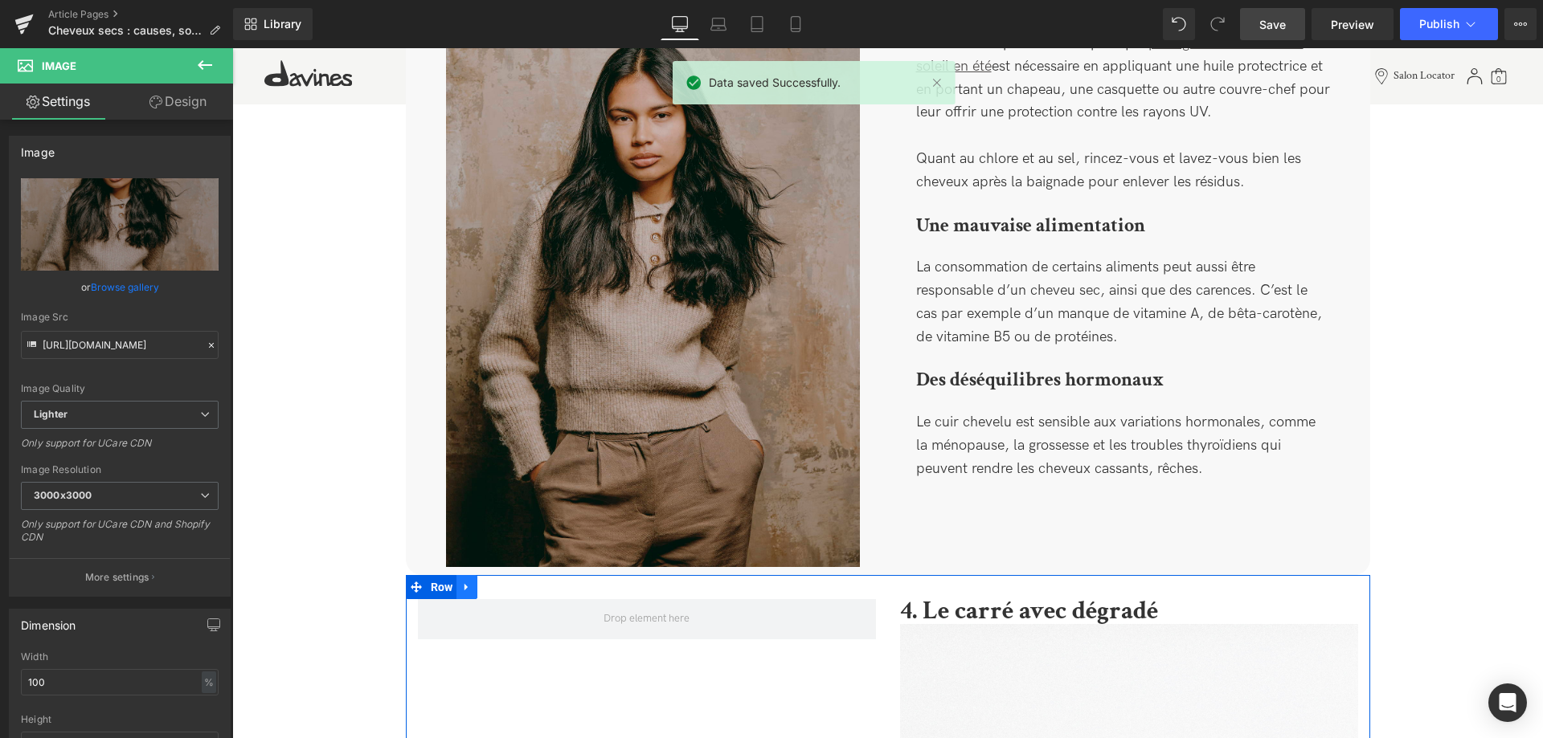
click at [472, 587] on icon at bounding box center [466, 588] width 11 height 12
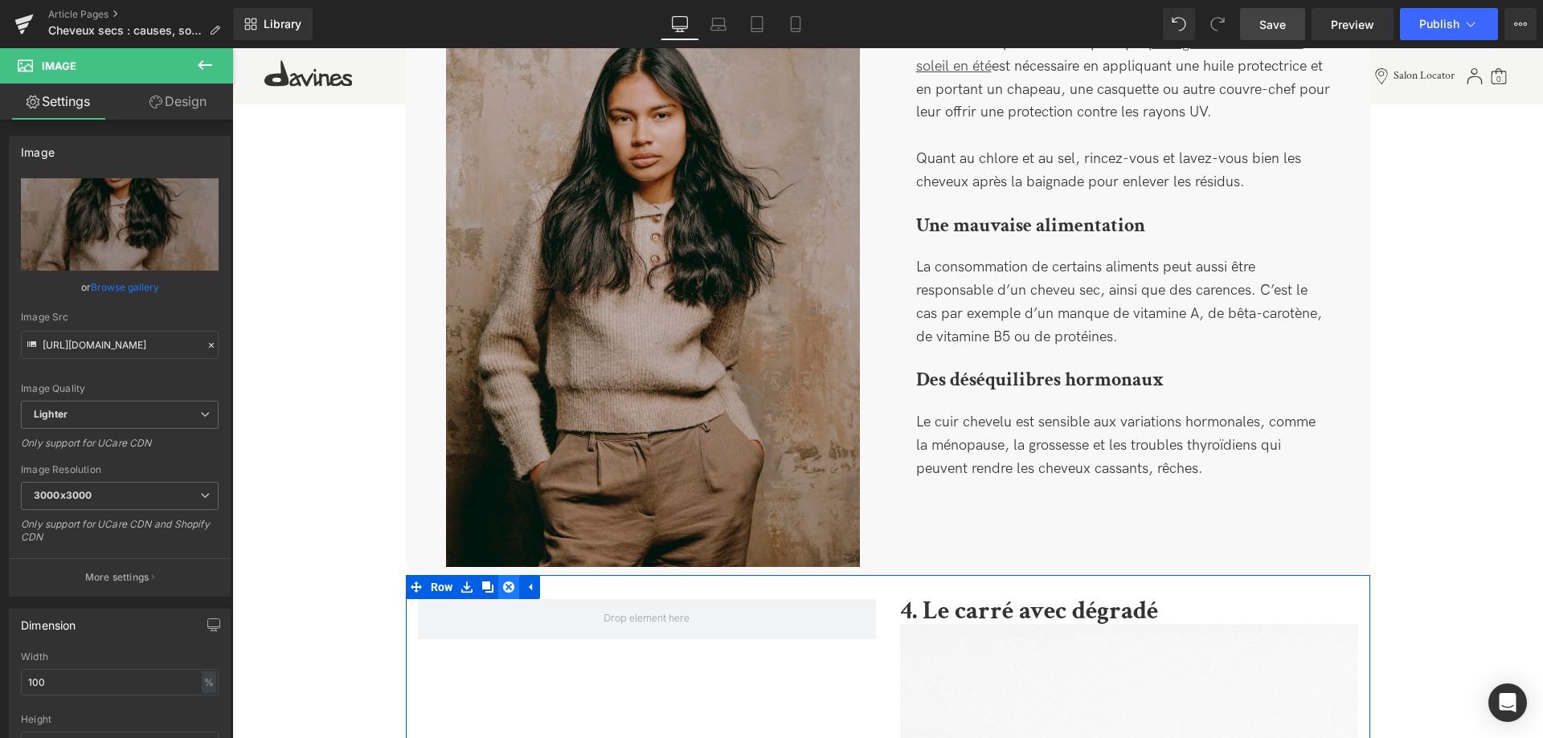
click at [509, 587] on icon at bounding box center [508, 588] width 11 height 12
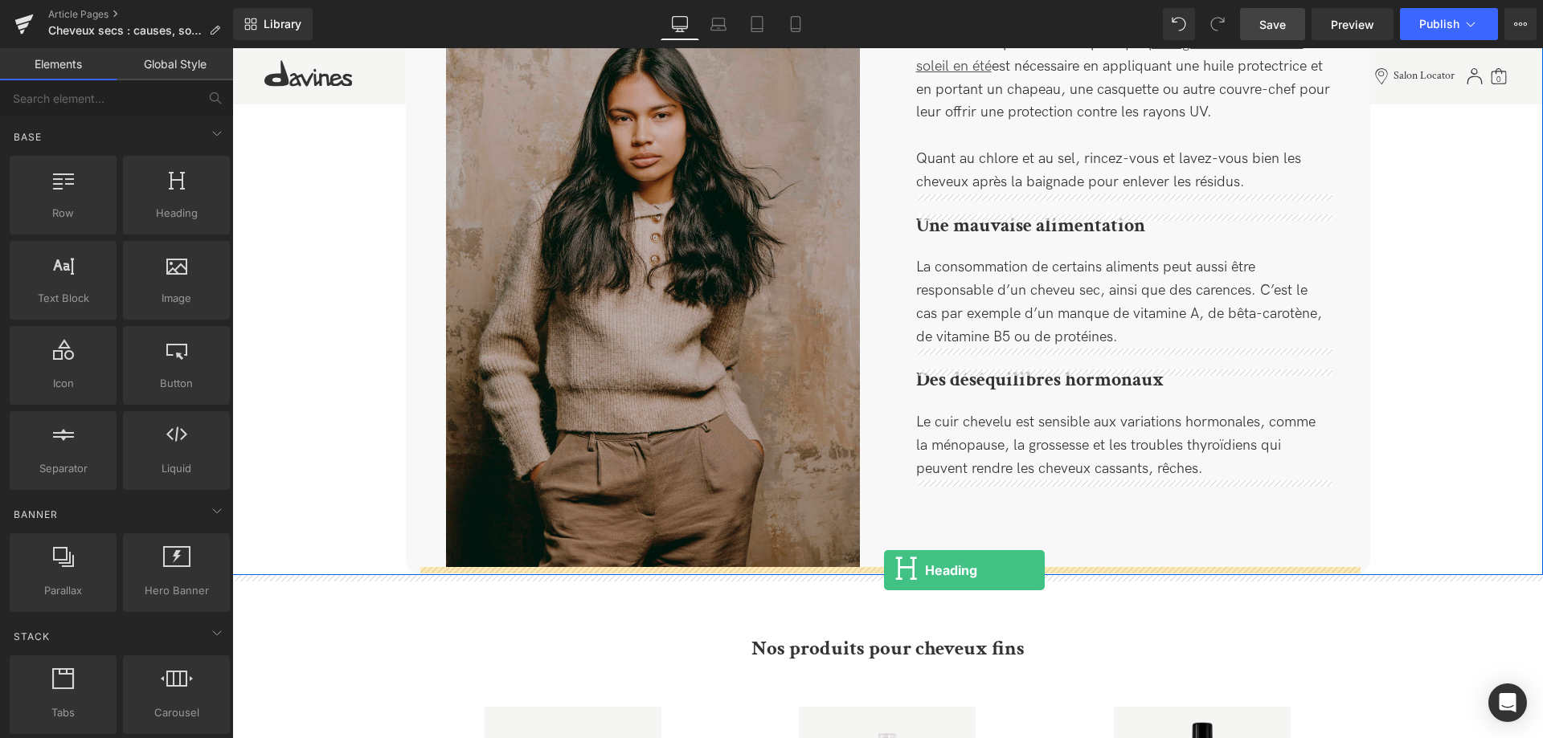
drag, startPoint x: 407, startPoint y: 274, endPoint x: 884, endPoint y: 570, distance: 561.1
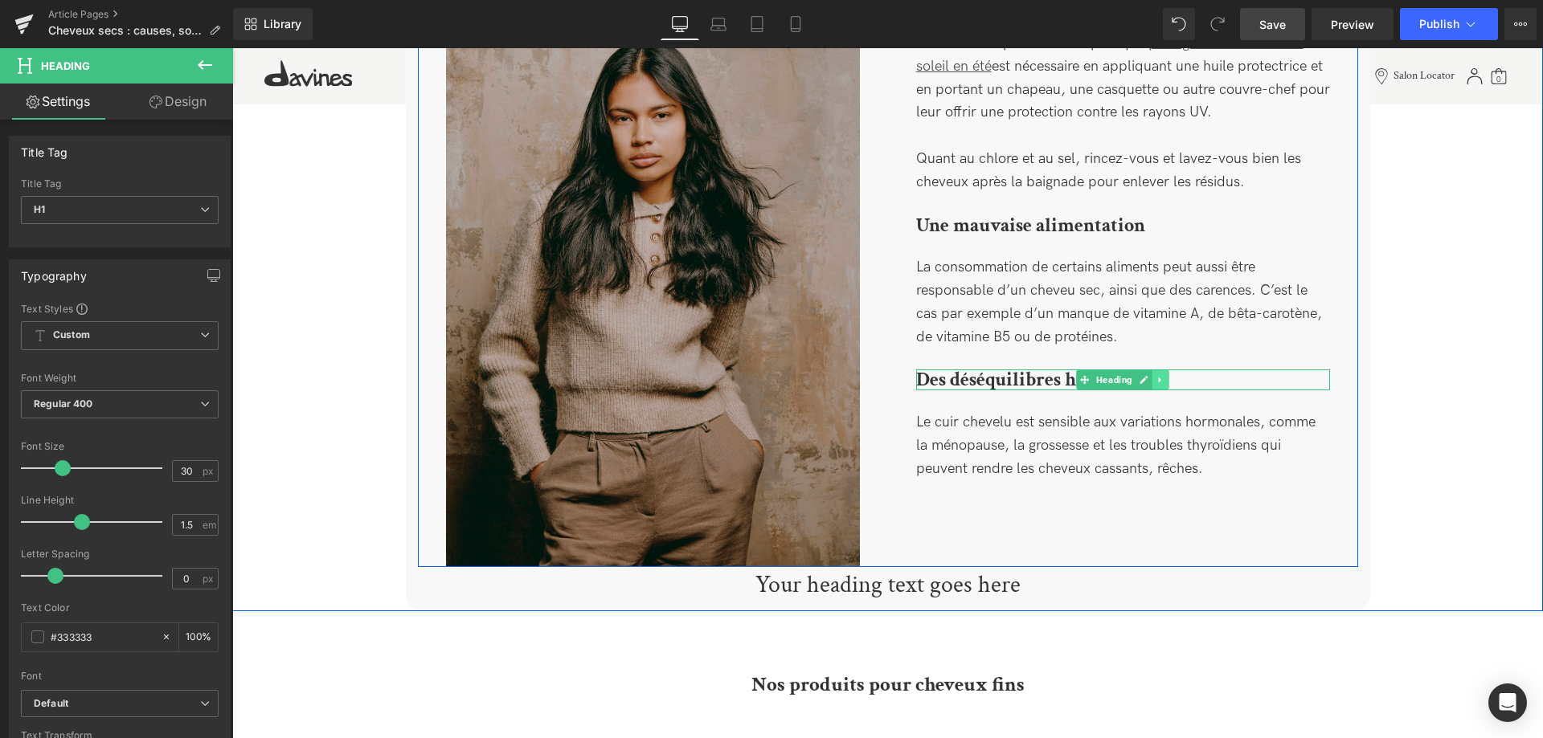
click at [1165, 370] on link at bounding box center [1160, 379] width 17 height 19
click at [1145, 370] on link at bounding box center [1151, 379] width 17 height 19
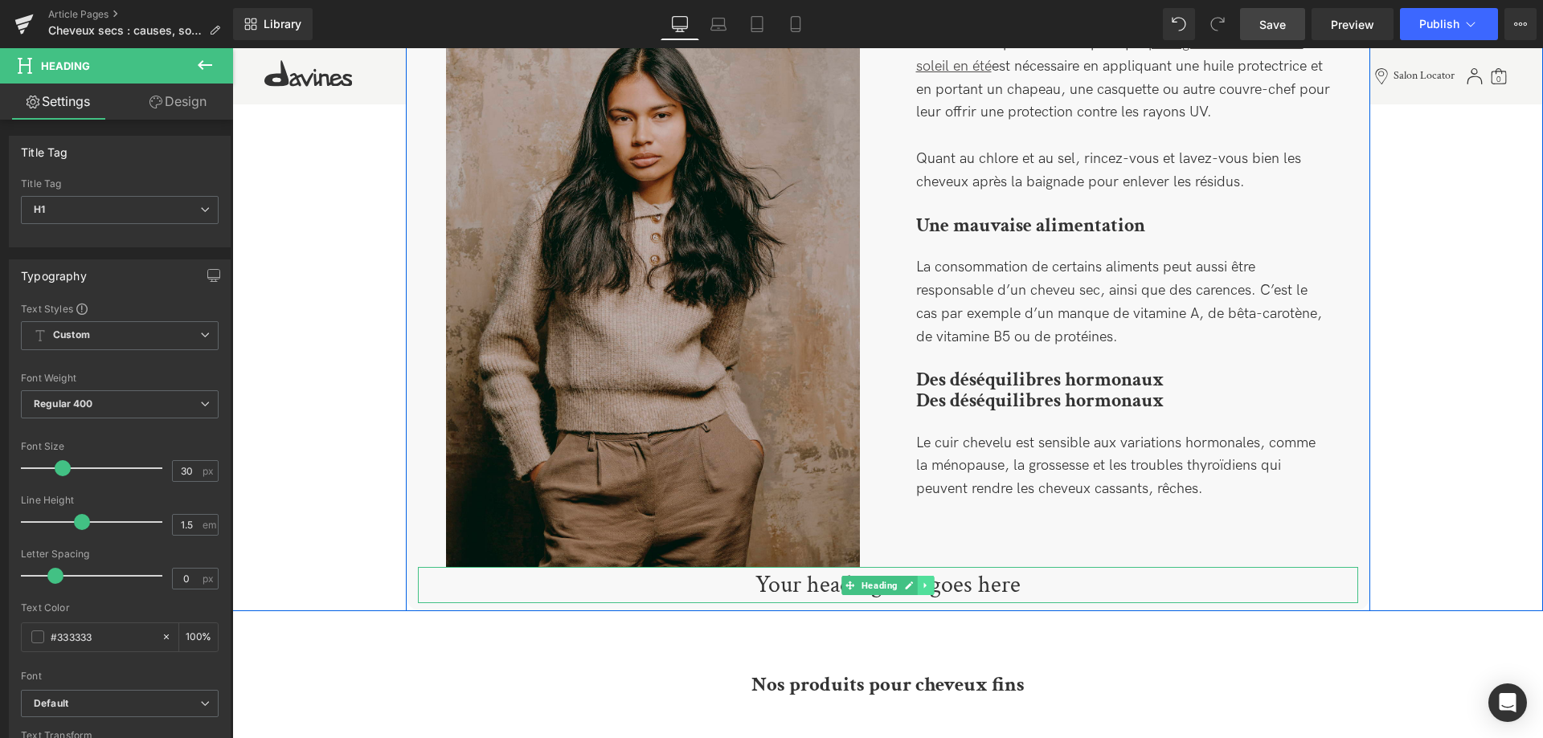
click at [920, 583] on link at bounding box center [925, 585] width 17 height 19
click at [928, 591] on link at bounding box center [934, 585] width 17 height 19
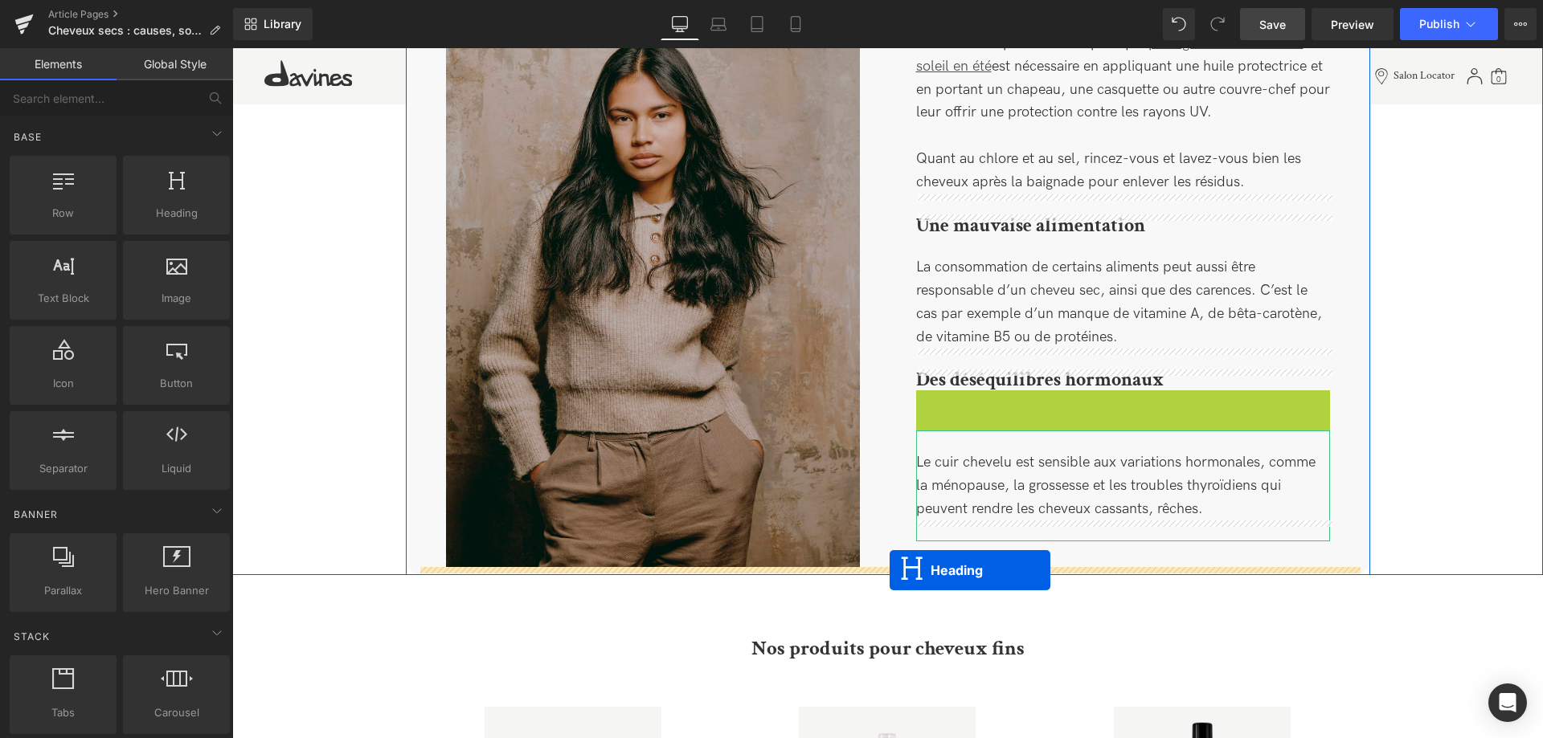
drag, startPoint x: 1085, startPoint y: 381, endPoint x: 889, endPoint y: 570, distance: 272.7
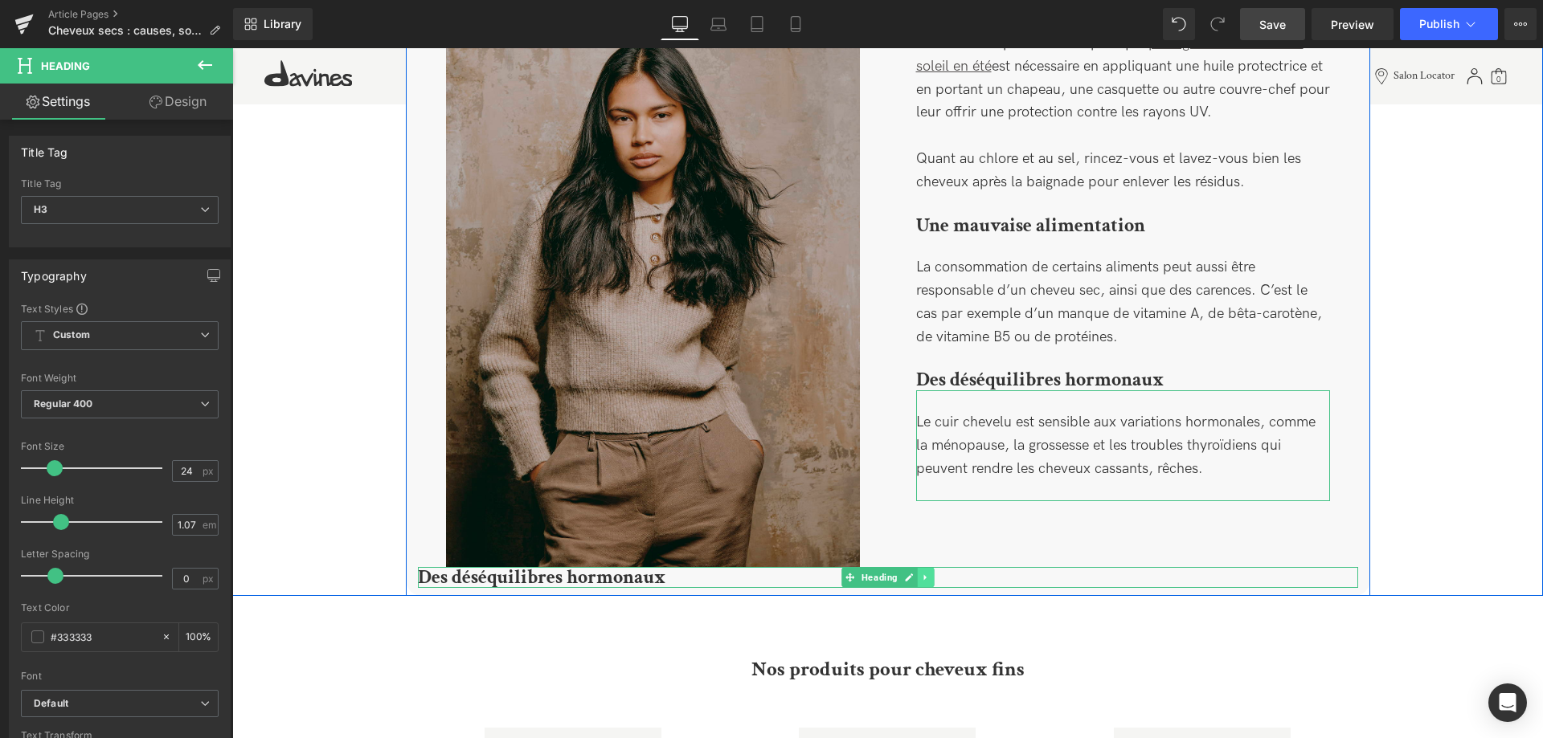
click at [918, 575] on link at bounding box center [925, 577] width 17 height 19
click at [930, 581] on icon at bounding box center [934, 578] width 9 height 9
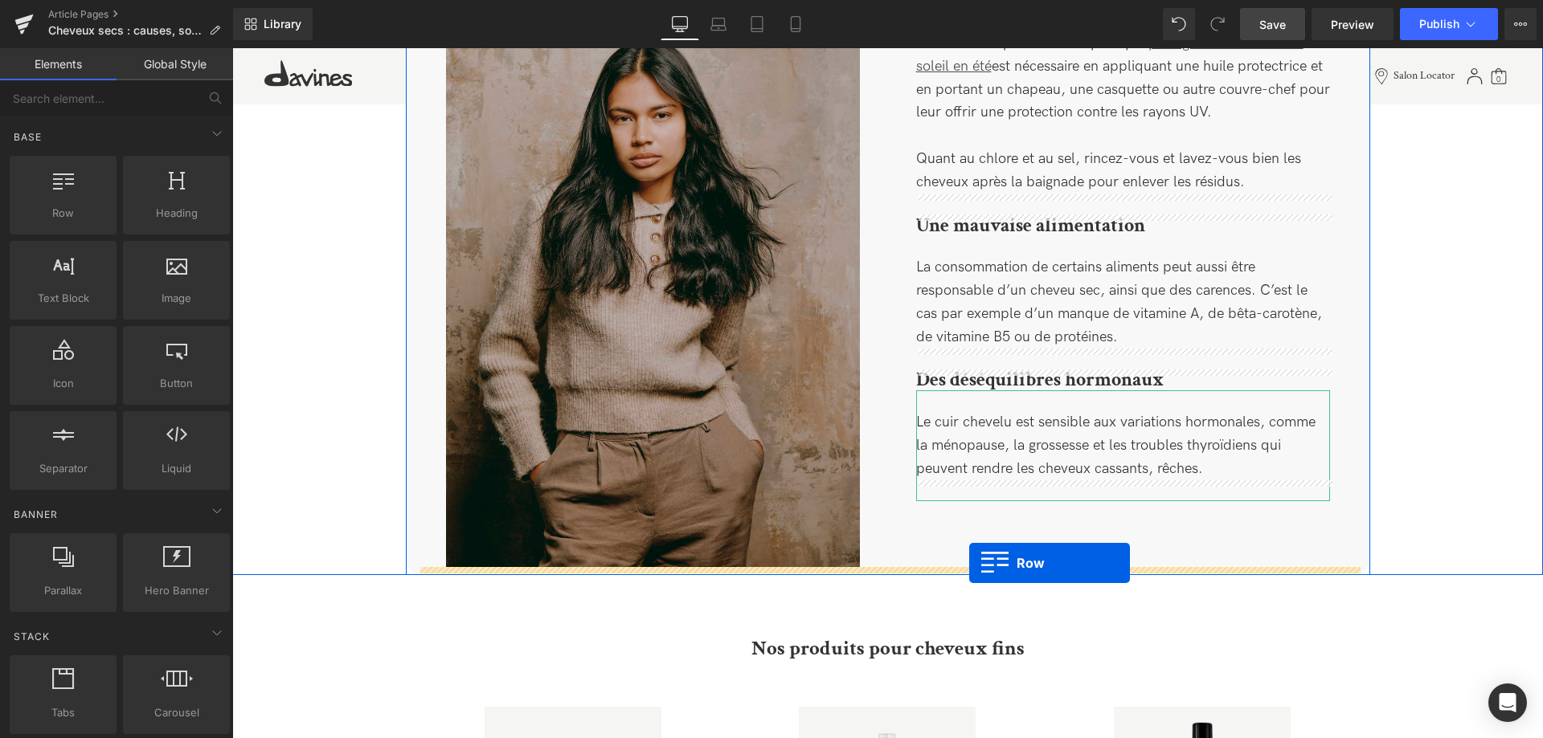
drag, startPoint x: 296, startPoint y: 267, endPoint x: 969, endPoint y: 563, distance: 734.9
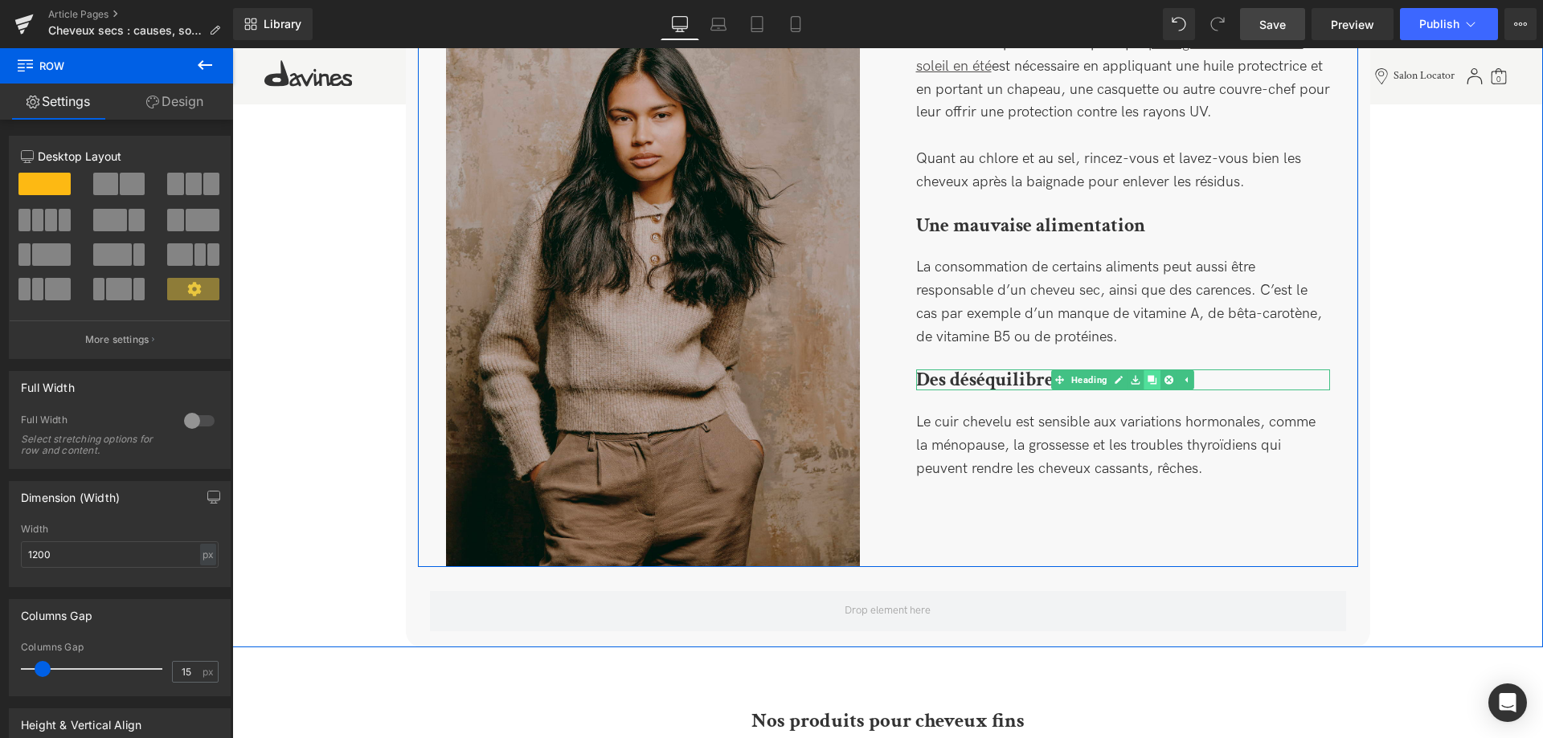
click at [1151, 376] on icon at bounding box center [1151, 380] width 9 height 9
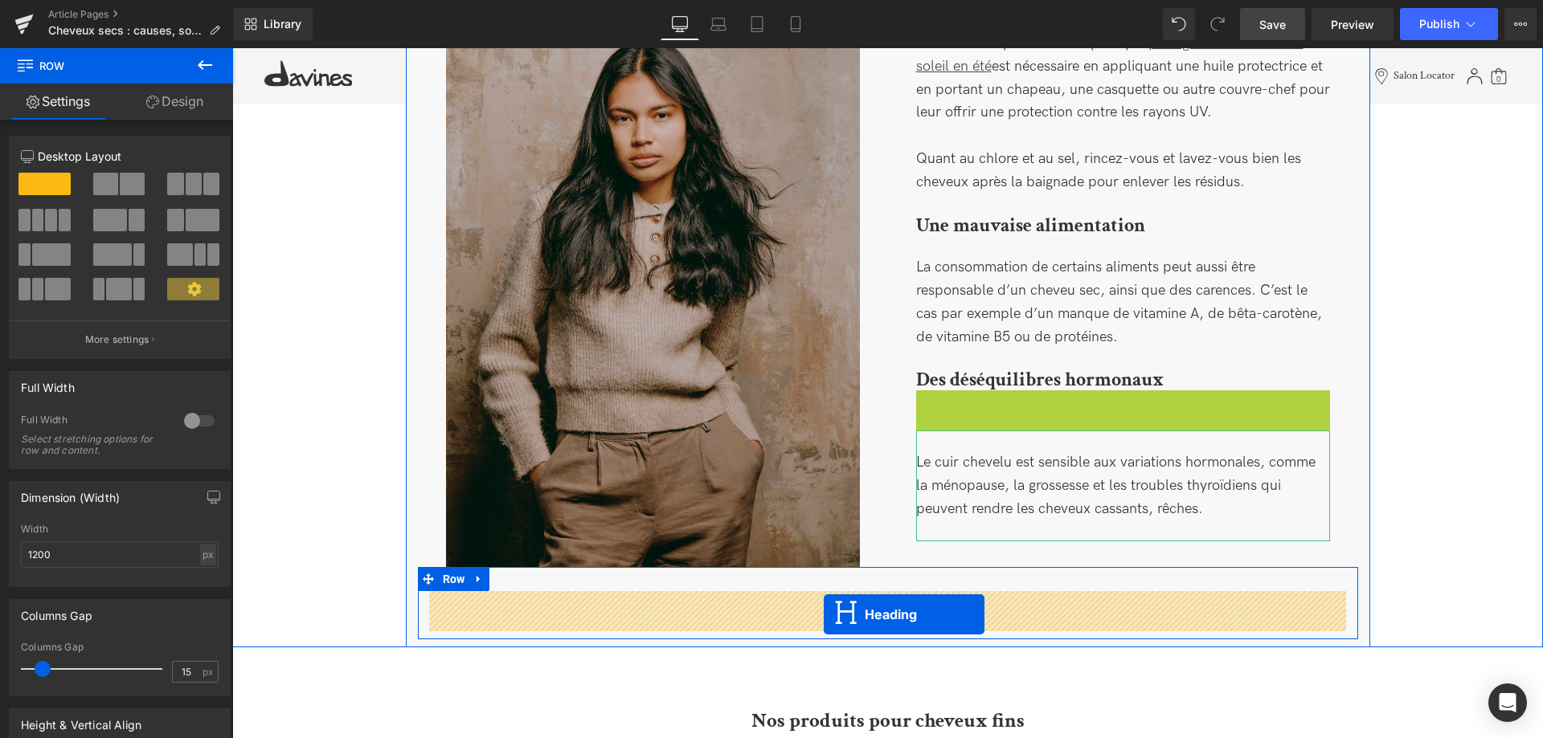
drag, startPoint x: 1085, startPoint y: 385, endPoint x: 824, endPoint y: 615, distance: 347.8
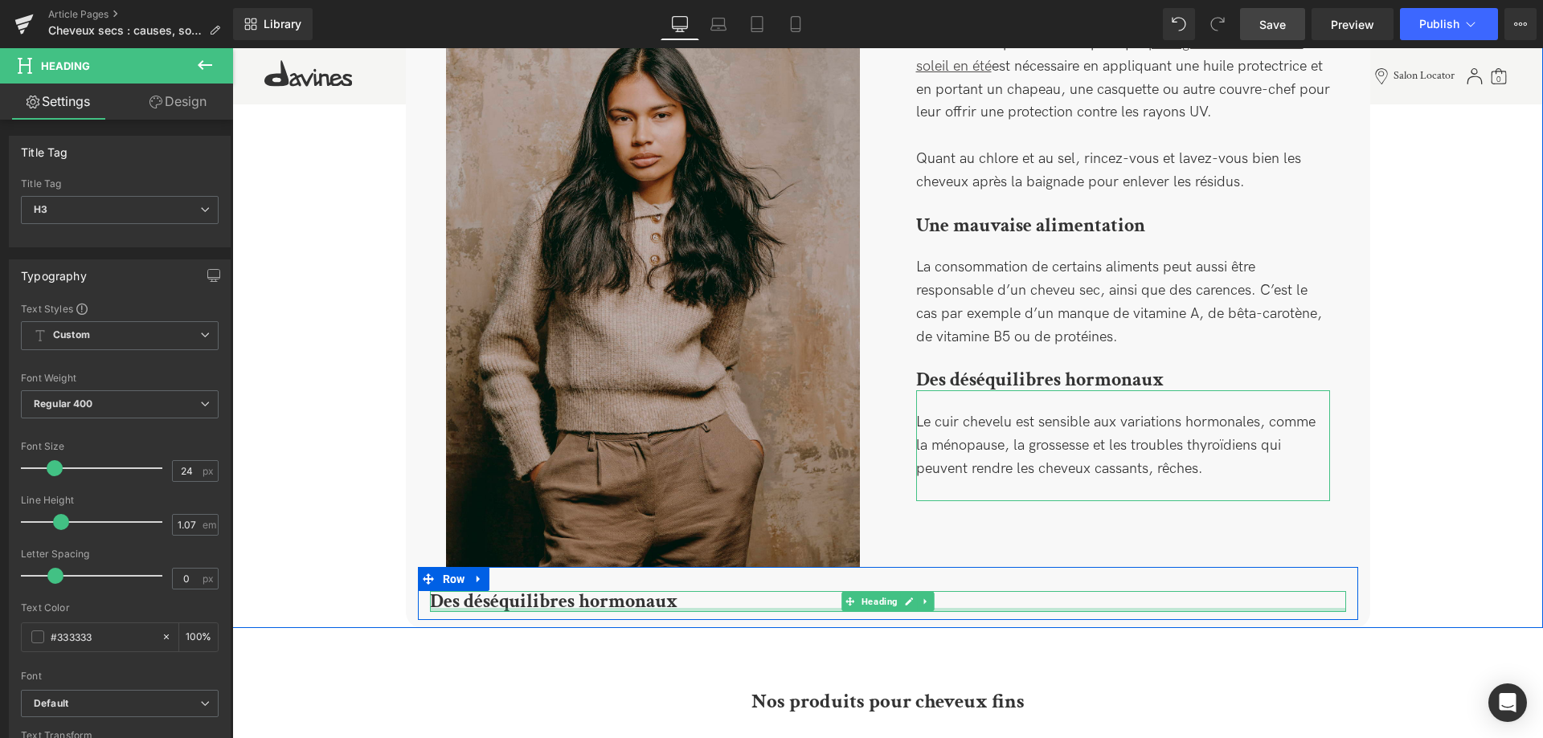
click at [578, 611] on div at bounding box center [888, 610] width 916 height 4
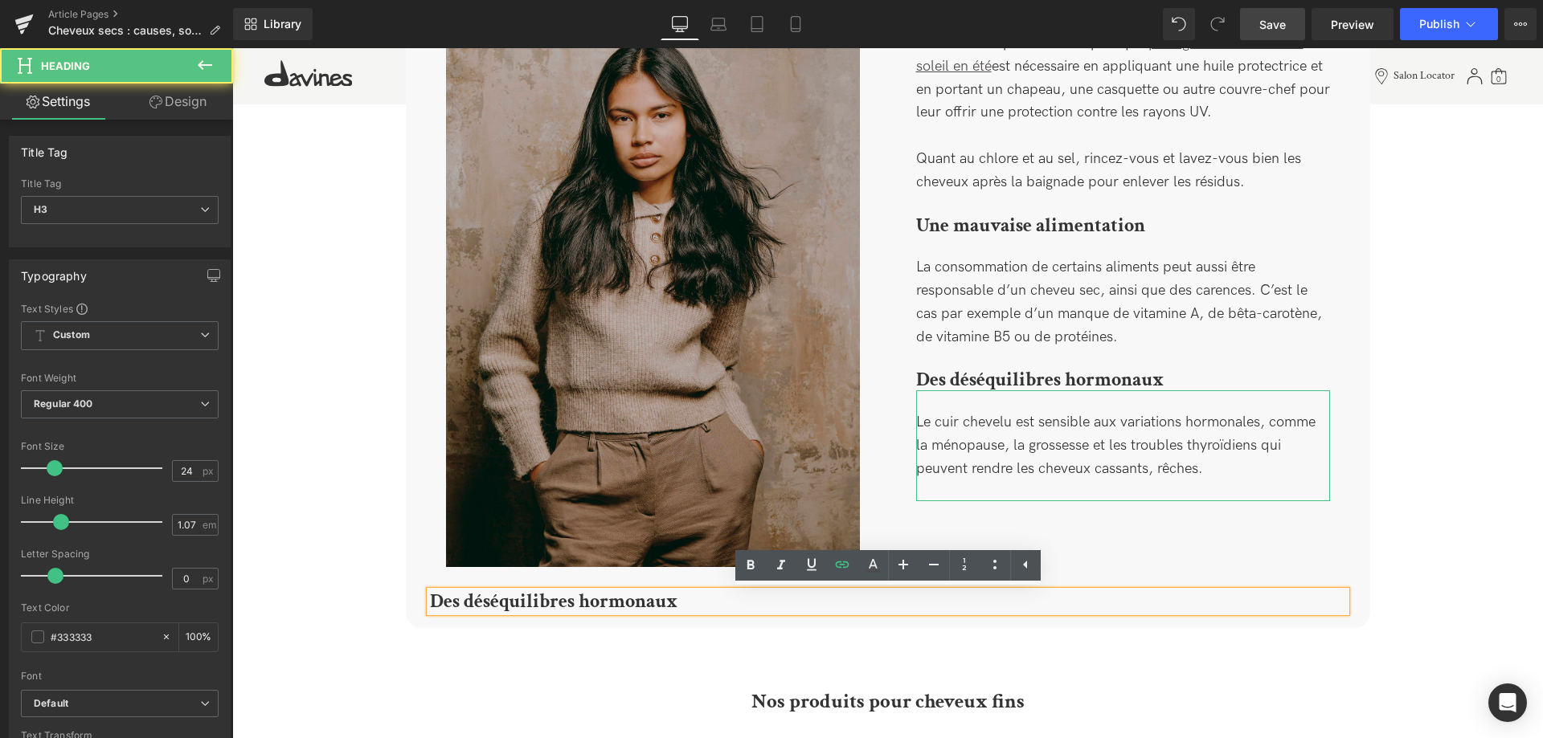
drag, startPoint x: 693, startPoint y: 608, endPoint x: 364, endPoint y: 589, distance: 330.0
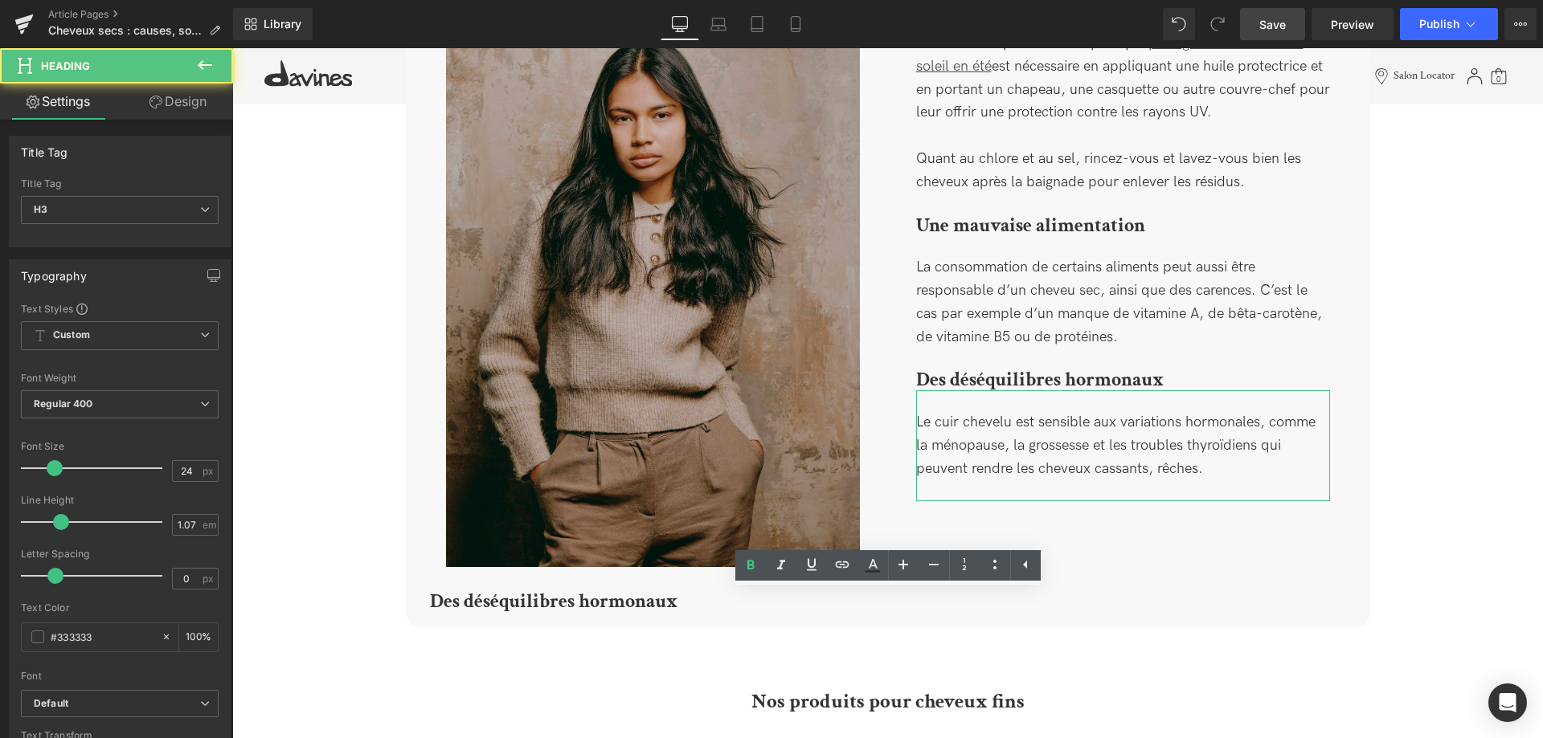
paste div
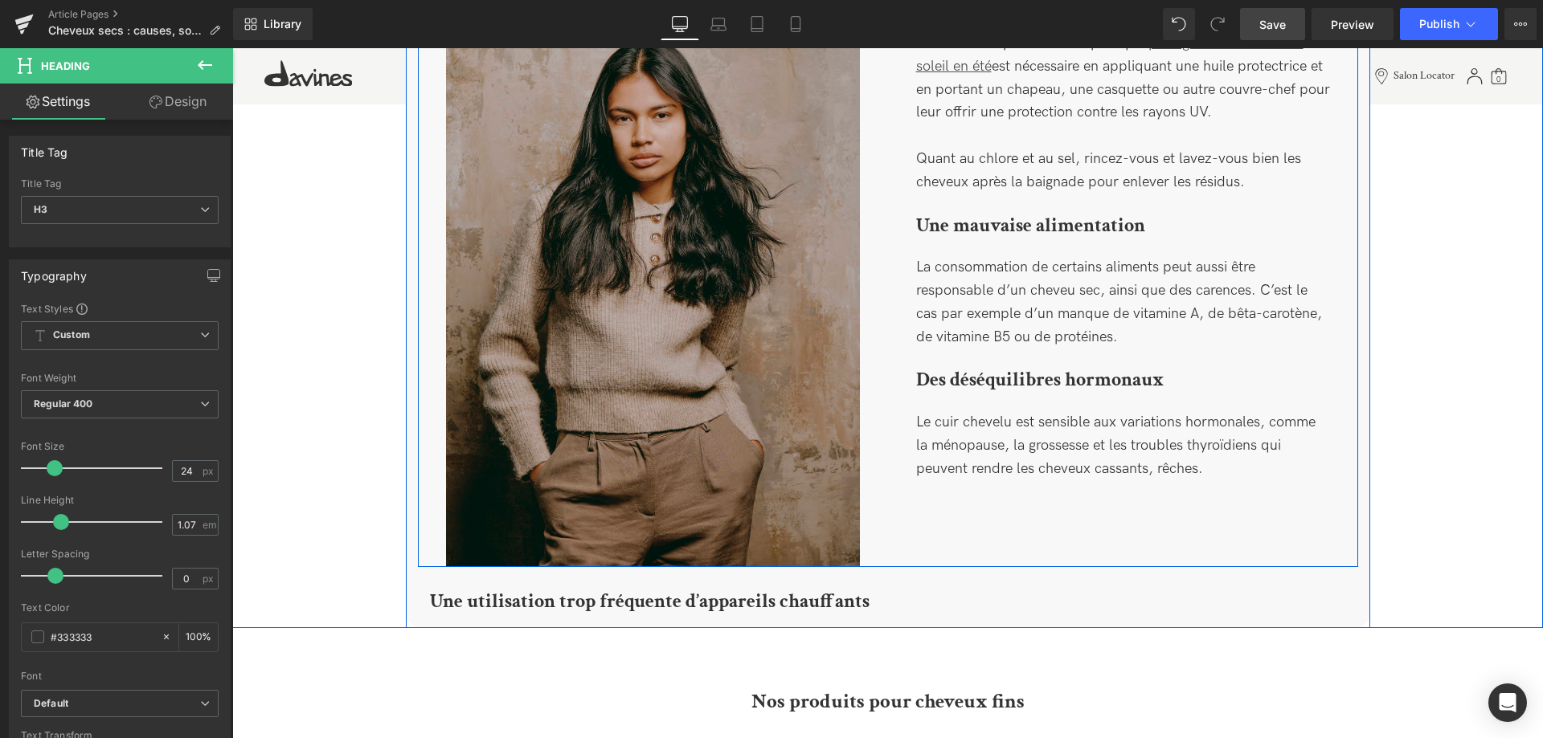
click at [1005, 554] on div "Image Une exposition au soleil, à la mer, au chlore Heading L’eau salée, le chl…" at bounding box center [888, 242] width 940 height 650
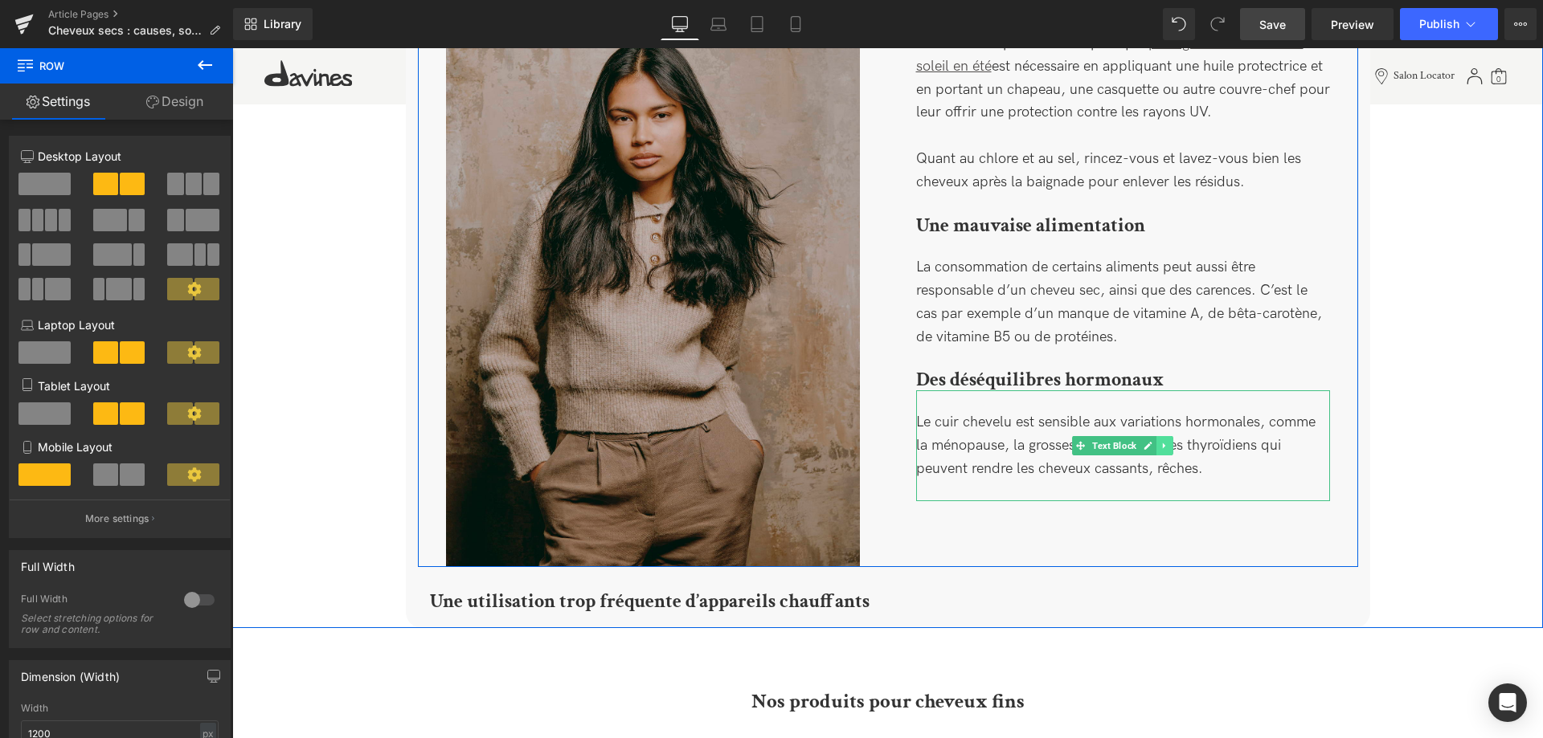
click at [1163, 443] on icon at bounding box center [1164, 446] width 2 height 6
click at [1156, 436] on link at bounding box center [1156, 445] width 17 height 19
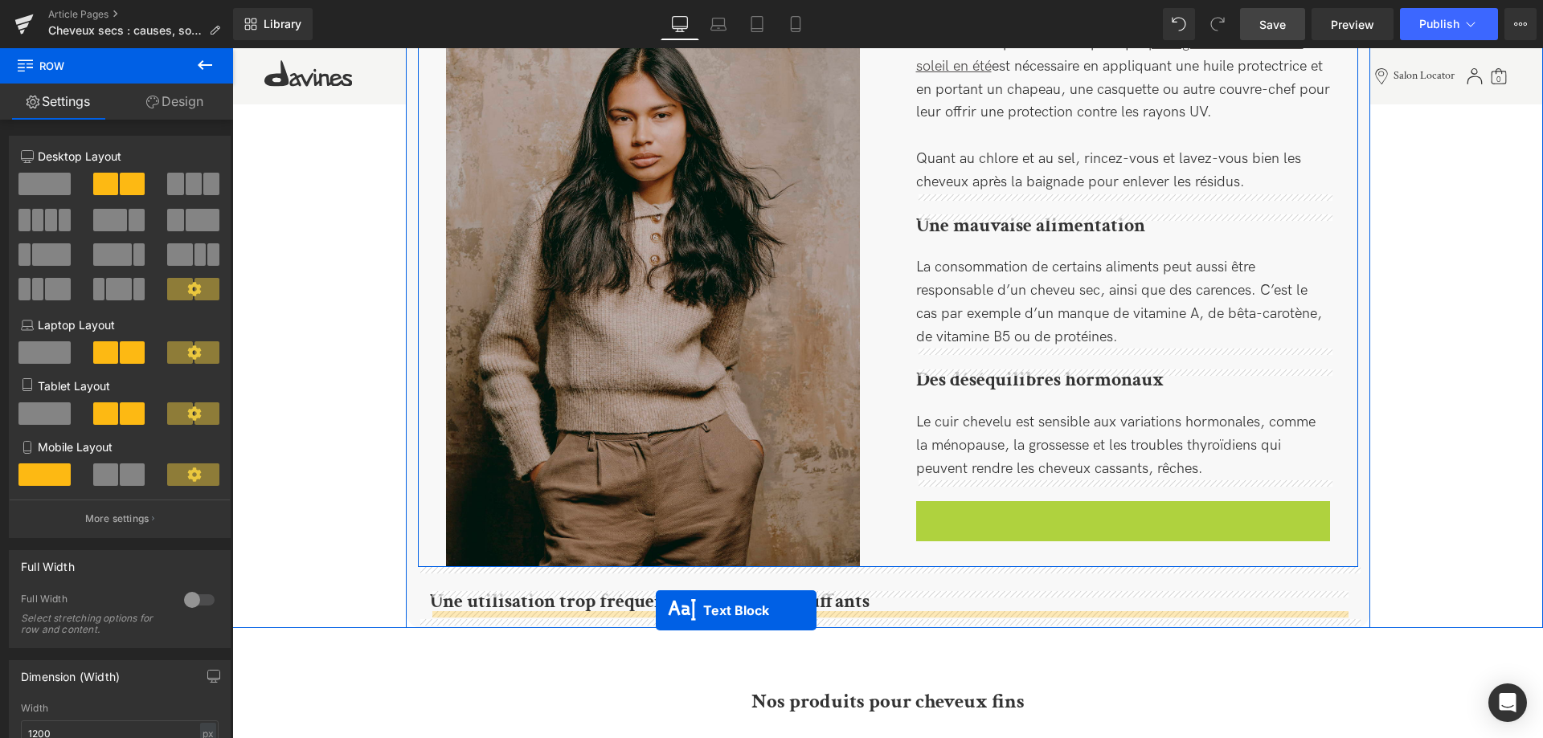
drag, startPoint x: 1085, startPoint y: 533, endPoint x: 656, endPoint y: 611, distance: 436.0
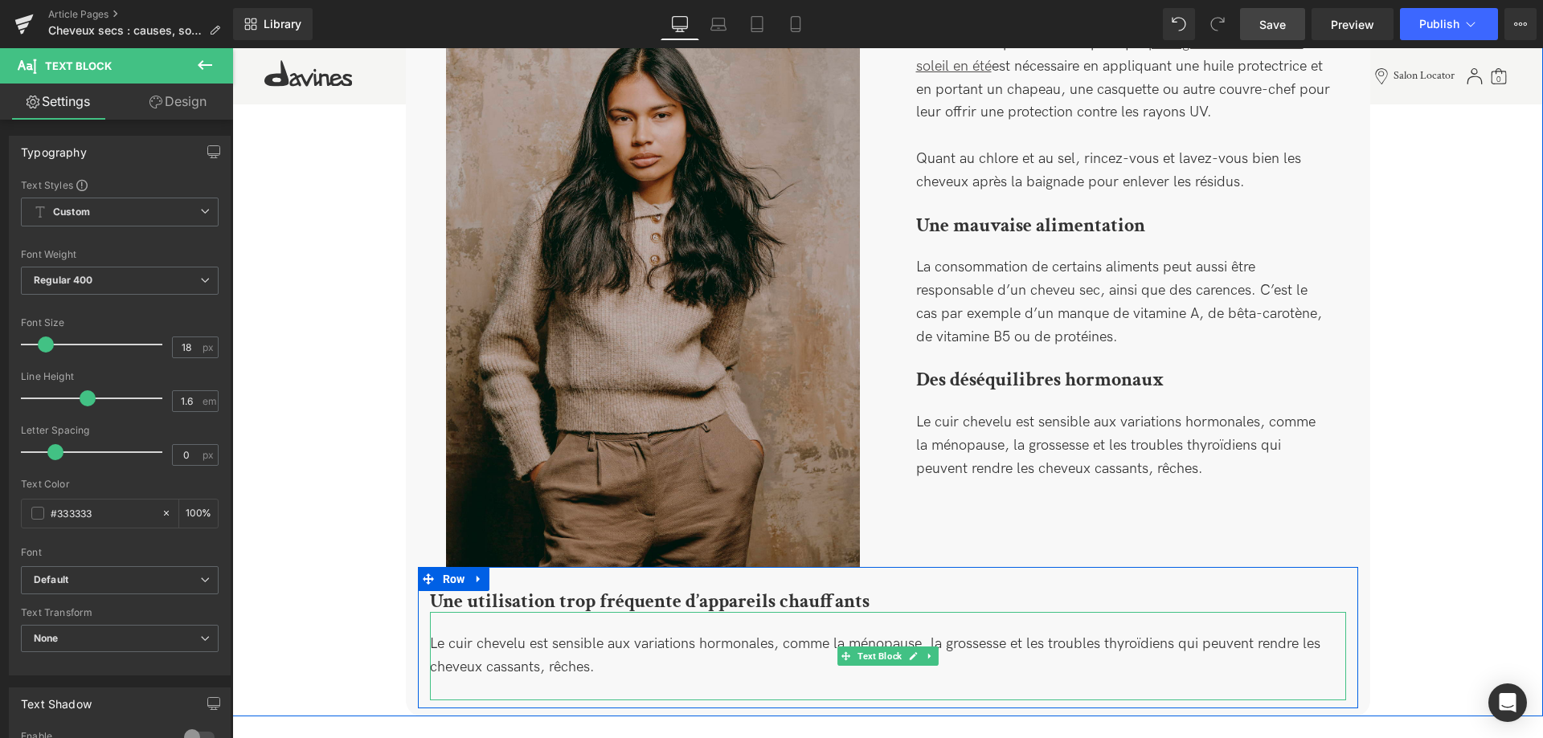
click at [600, 670] on div "Le cuir chevelu est sensible aux variations hormonales, comme la ménopause, la …" at bounding box center [888, 656] width 916 height 88
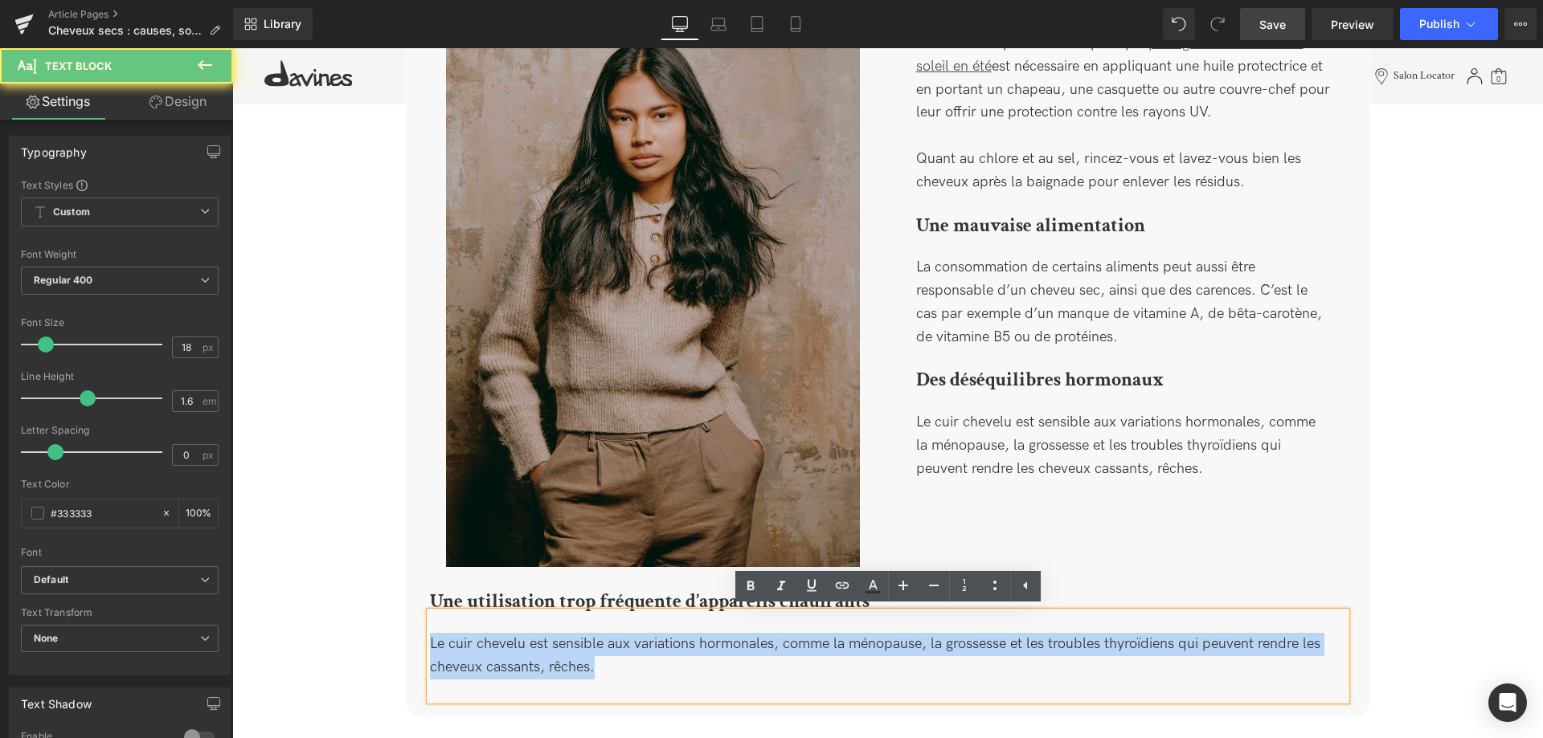
drag, startPoint x: 631, startPoint y: 674, endPoint x: 427, endPoint y: 615, distance: 213.3
click at [430, 615] on div "Le cuir chevelu est sensible aux variations hormonales, comme la ménopause, la …" at bounding box center [888, 656] width 916 height 88
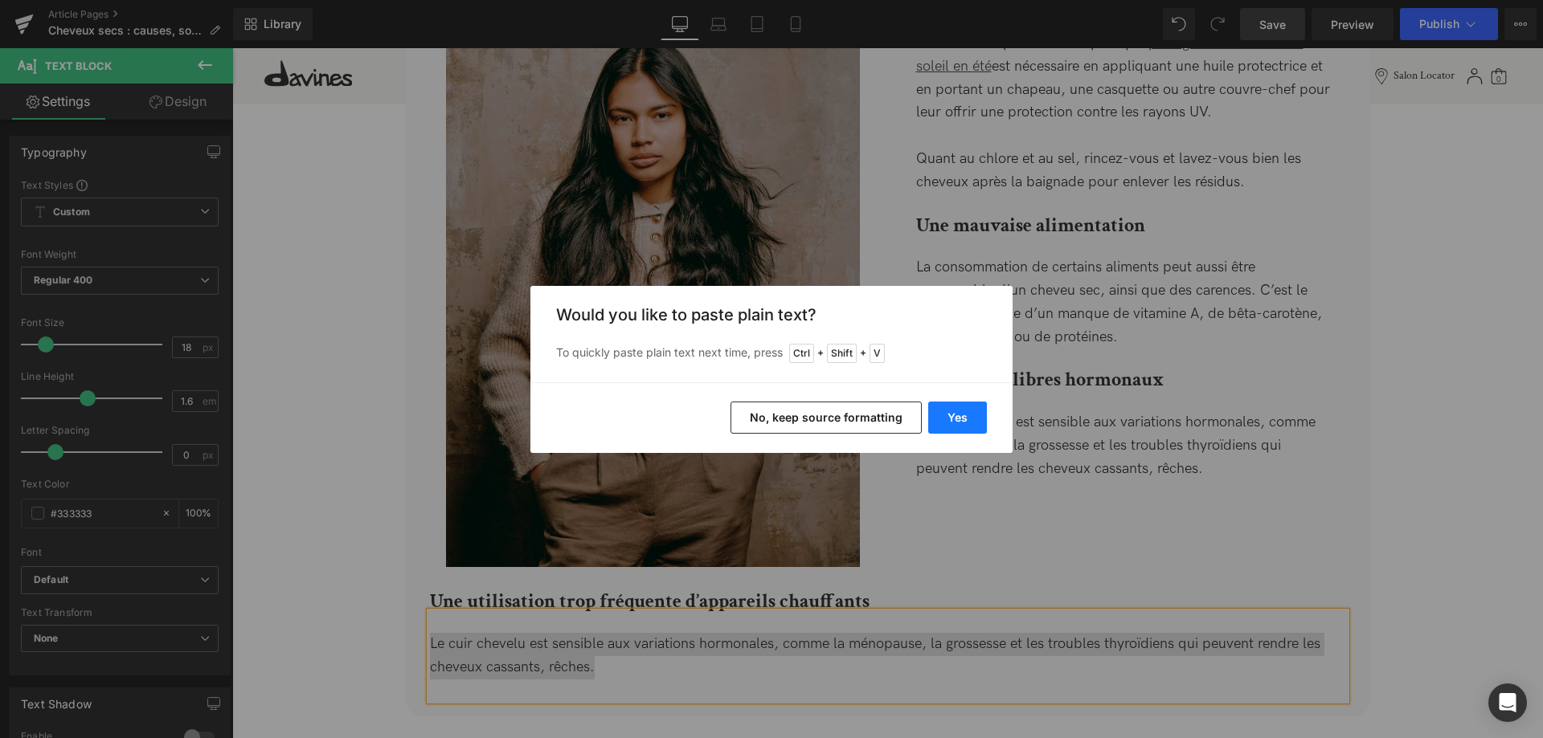
click at [960, 415] on button "Yes" at bounding box center [957, 418] width 59 height 32
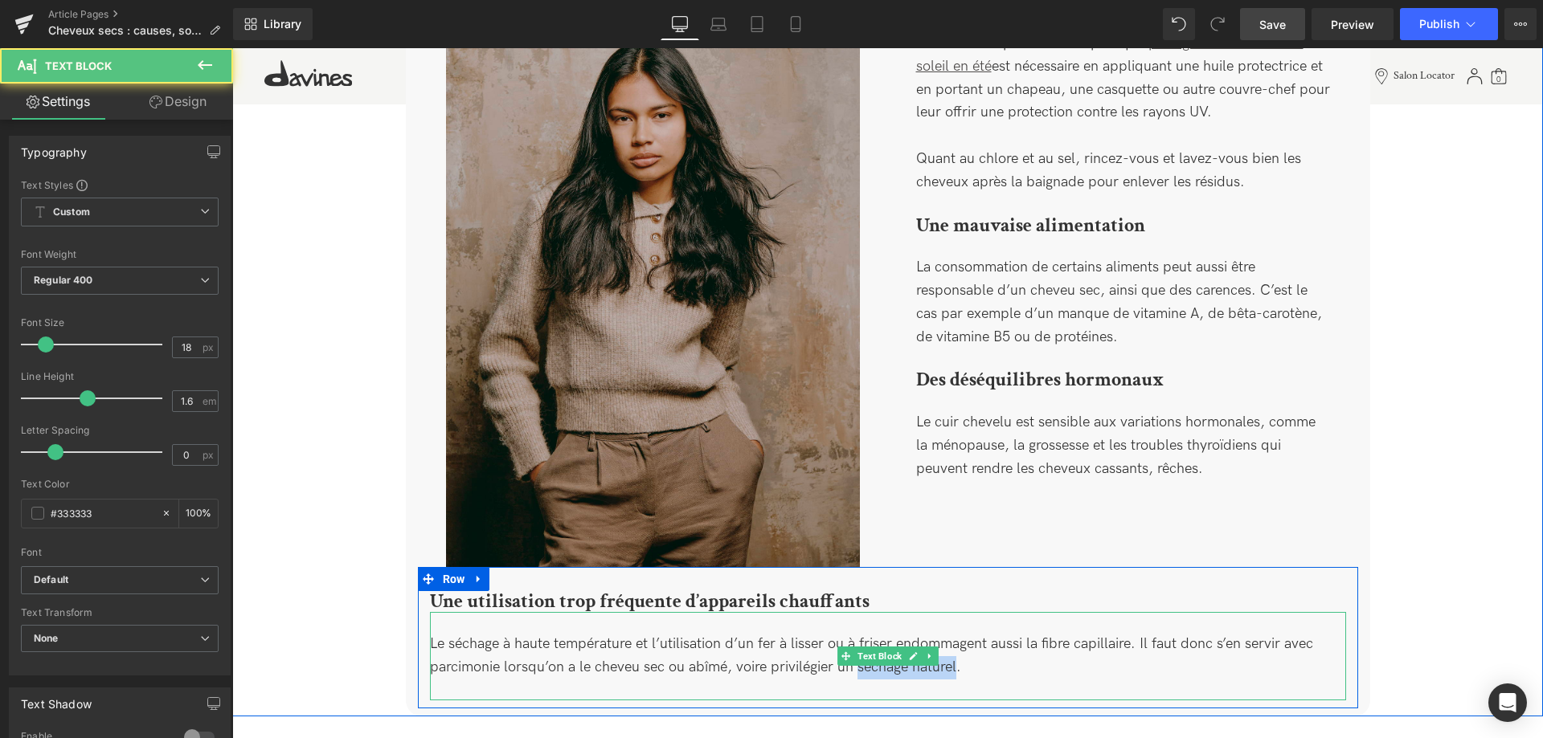
drag, startPoint x: 958, startPoint y: 663, endPoint x: 856, endPoint y: 669, distance: 102.2
click at [856, 669] on div "Le séchage à haute température et l’utilisation d’un fer à lisser ou à friser e…" at bounding box center [888, 656] width 916 height 88
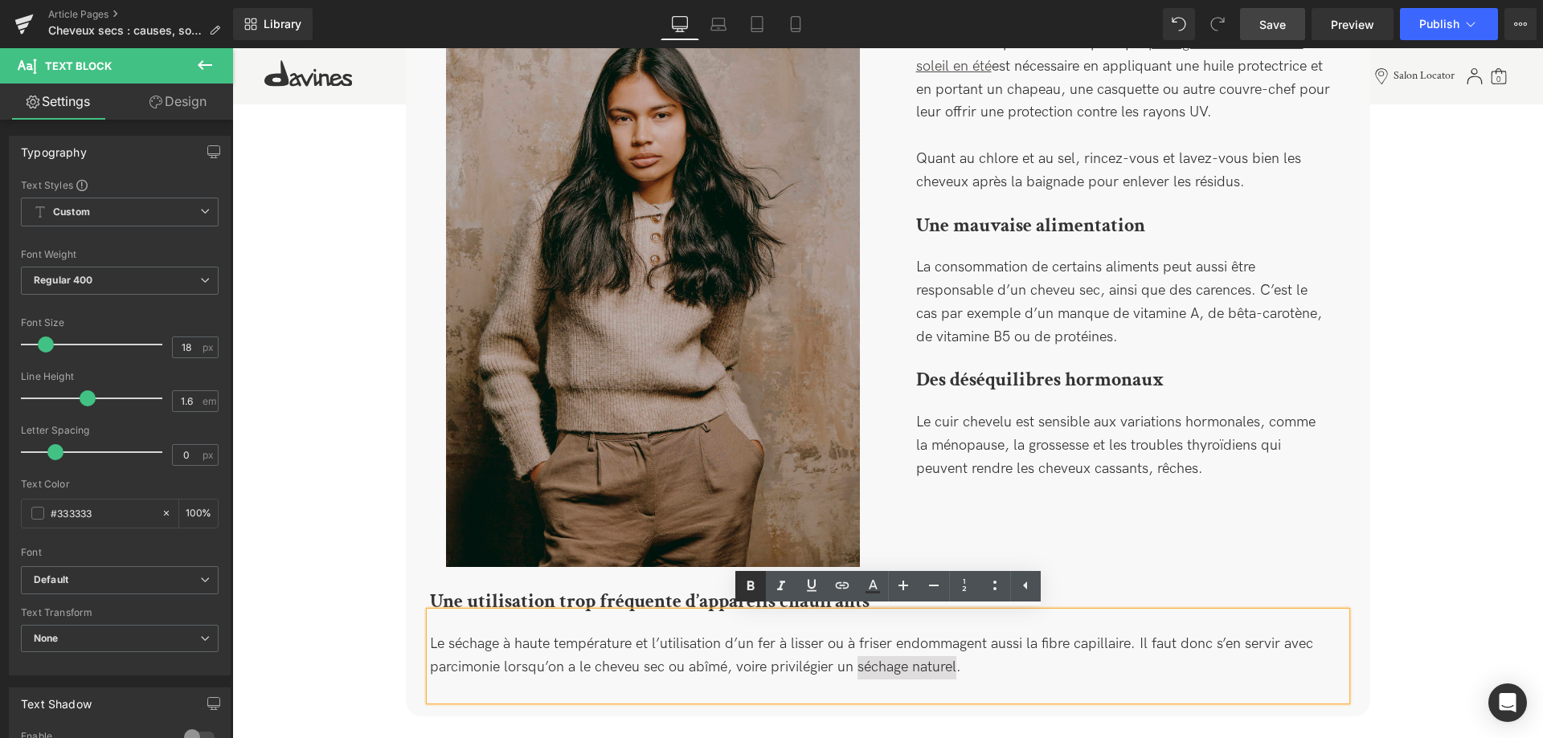
click at [745, 583] on icon at bounding box center [750, 586] width 19 height 19
click at [986, 667] on div "Le séchage à haute température et l’utilisation d’un fer à [PERSON_NAME] ou à f…" at bounding box center [888, 656] width 916 height 88
drag, startPoint x: 1272, startPoint y: 35, endPoint x: 534, endPoint y: 453, distance: 847.6
click at [1272, 35] on link "Save" at bounding box center [1272, 24] width 65 height 32
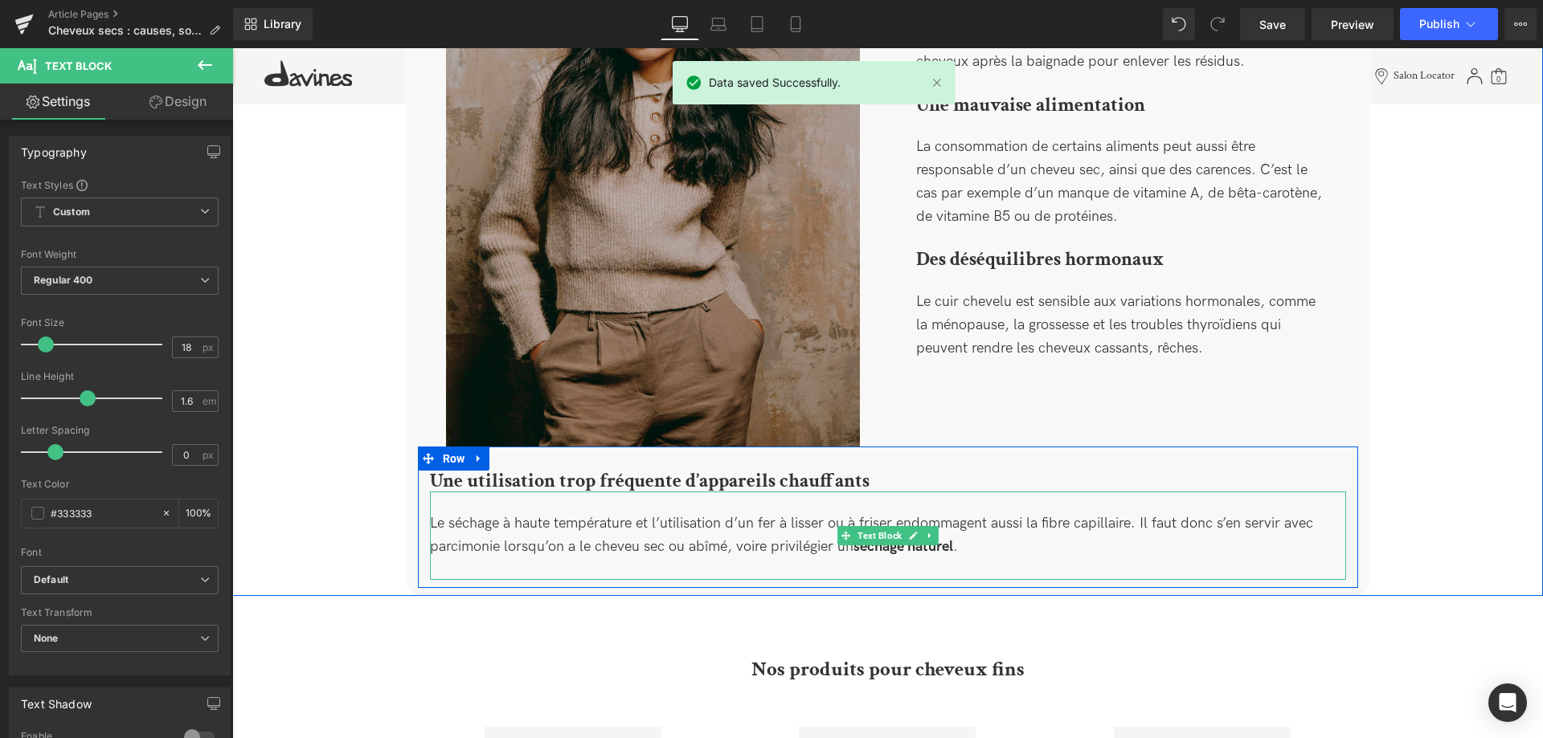
scroll to position [1701, 0]
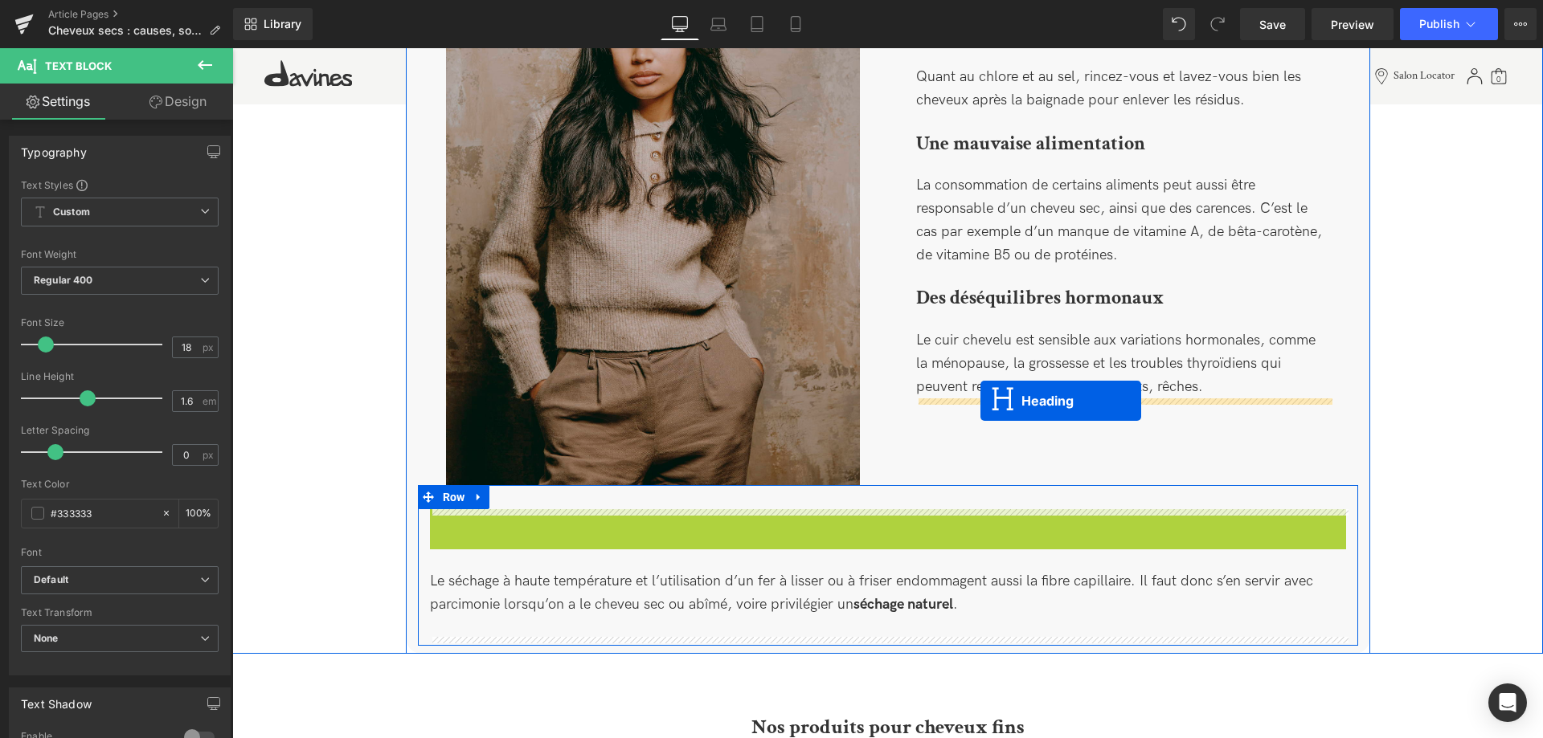
drag, startPoint x: 848, startPoint y: 520, endPoint x: 979, endPoint y: 399, distance: 178.0
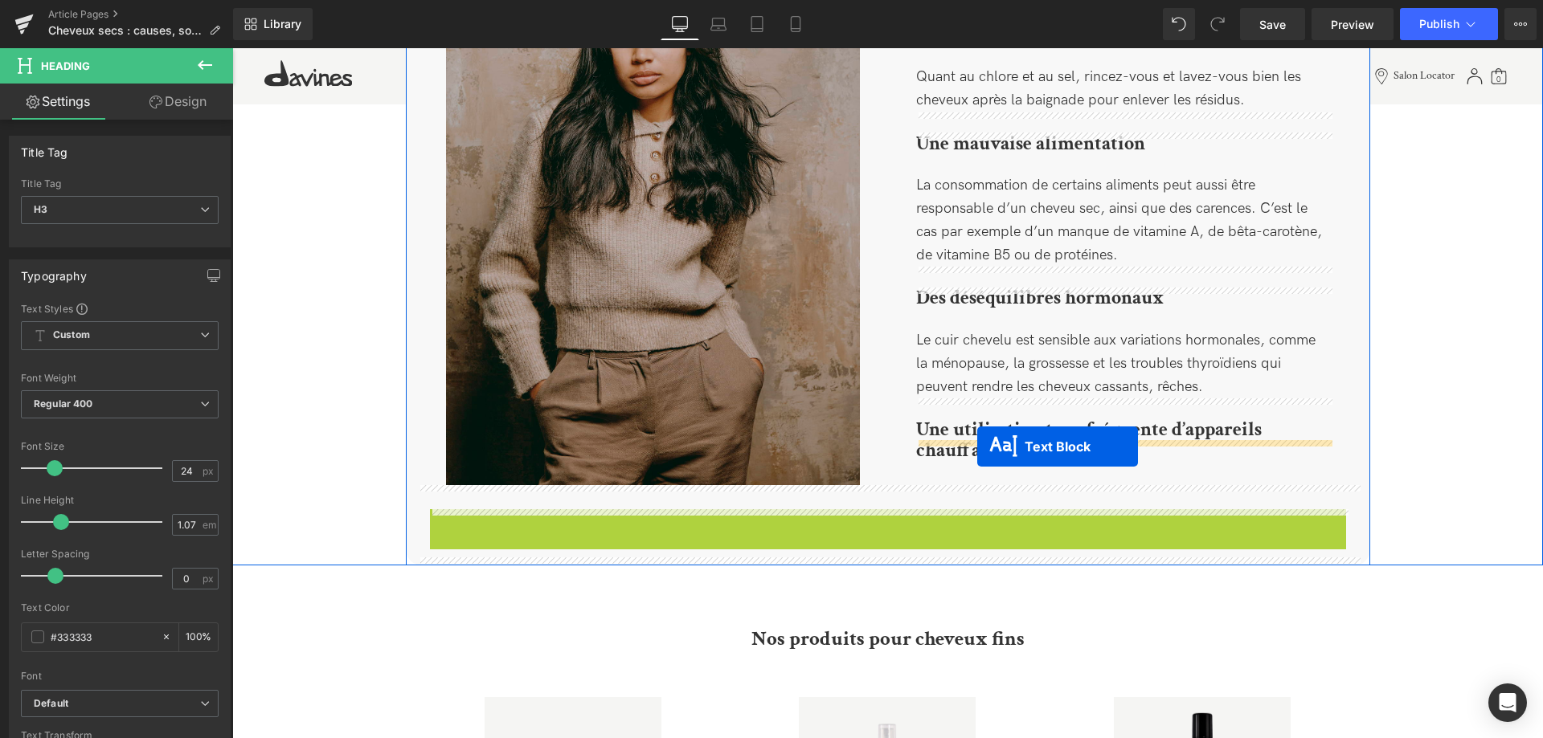
drag, startPoint x: 848, startPoint y: 554, endPoint x: 977, endPoint y: 447, distance: 168.3
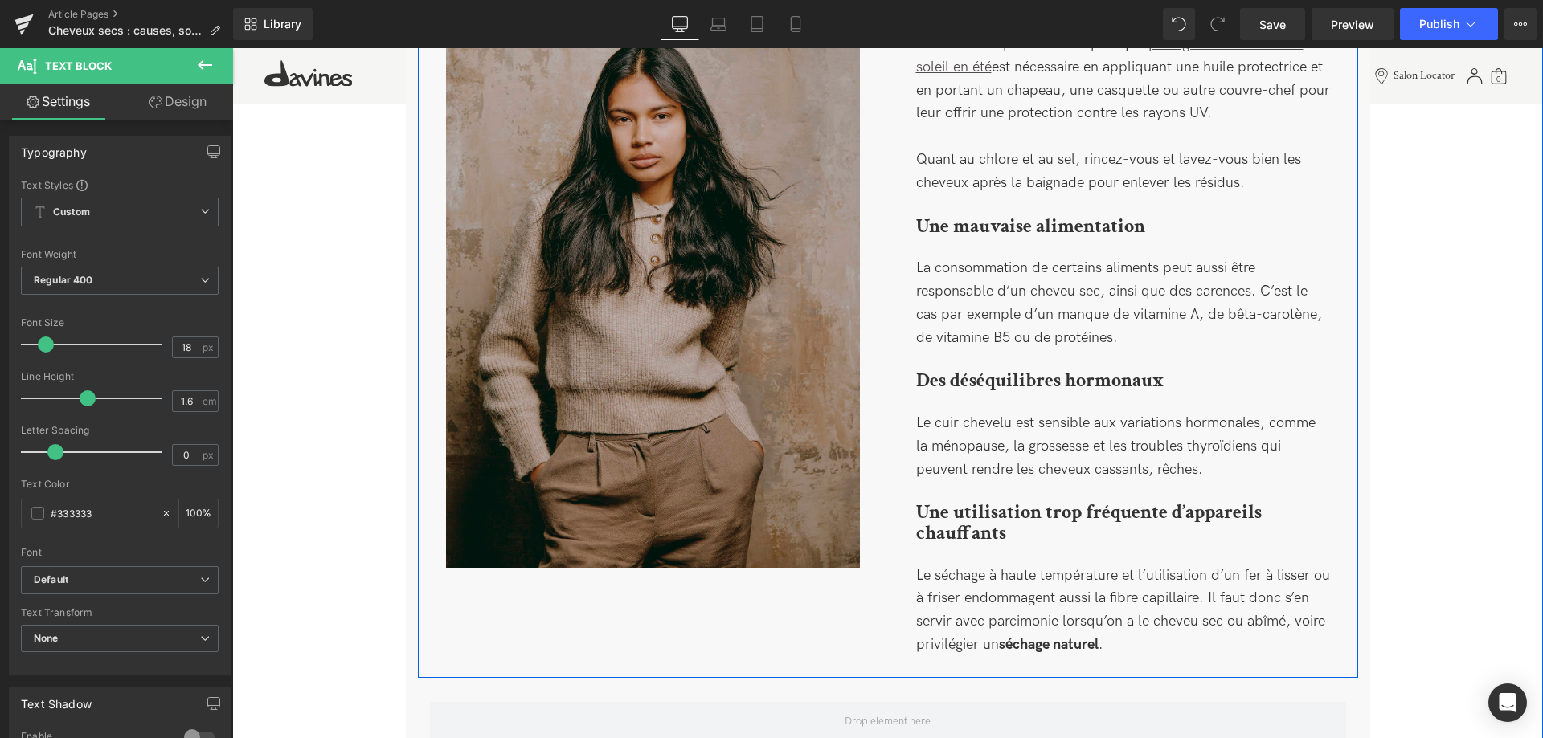
scroll to position [1619, 0]
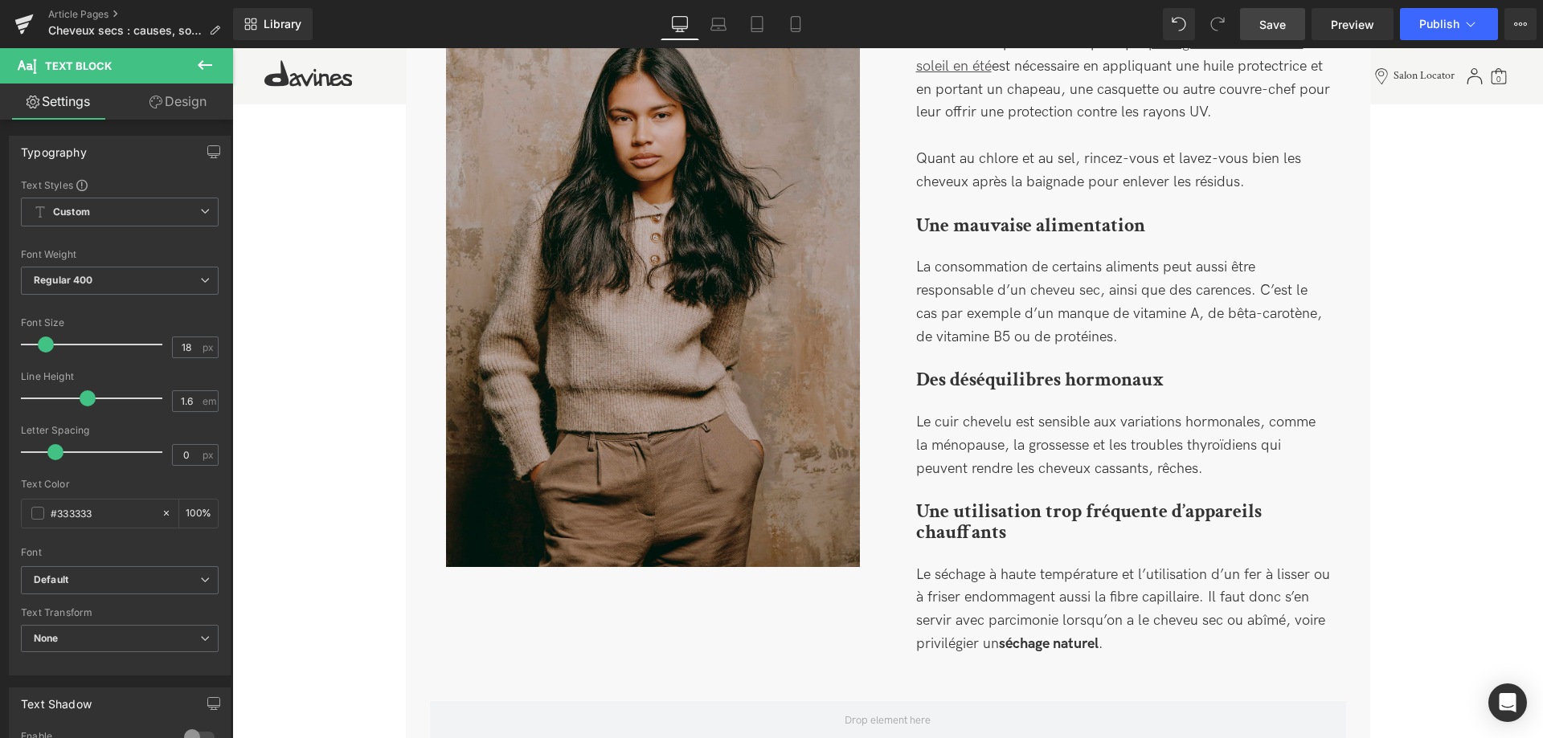
click at [1279, 26] on span "Save" at bounding box center [1272, 24] width 27 height 17
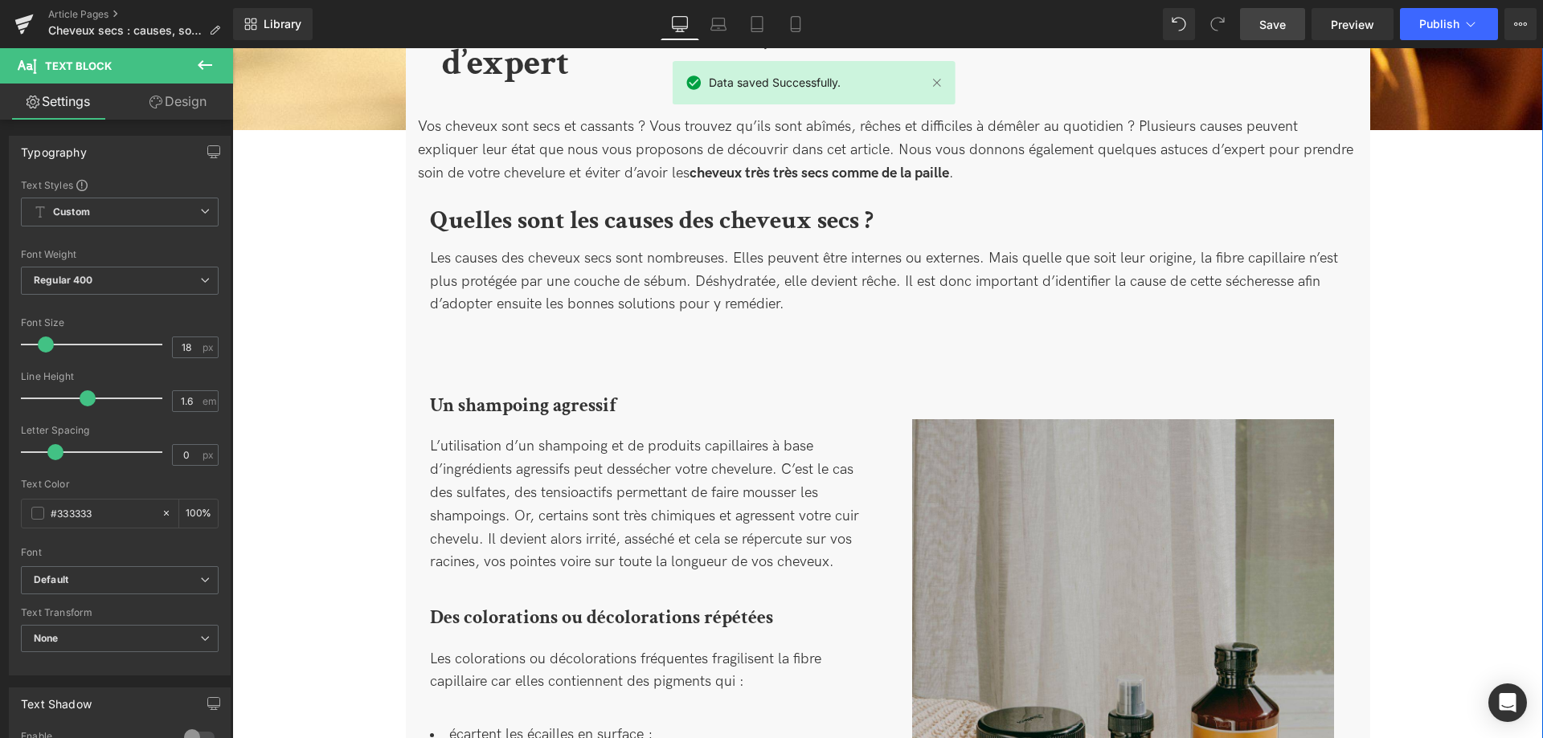
scroll to position [472, 0]
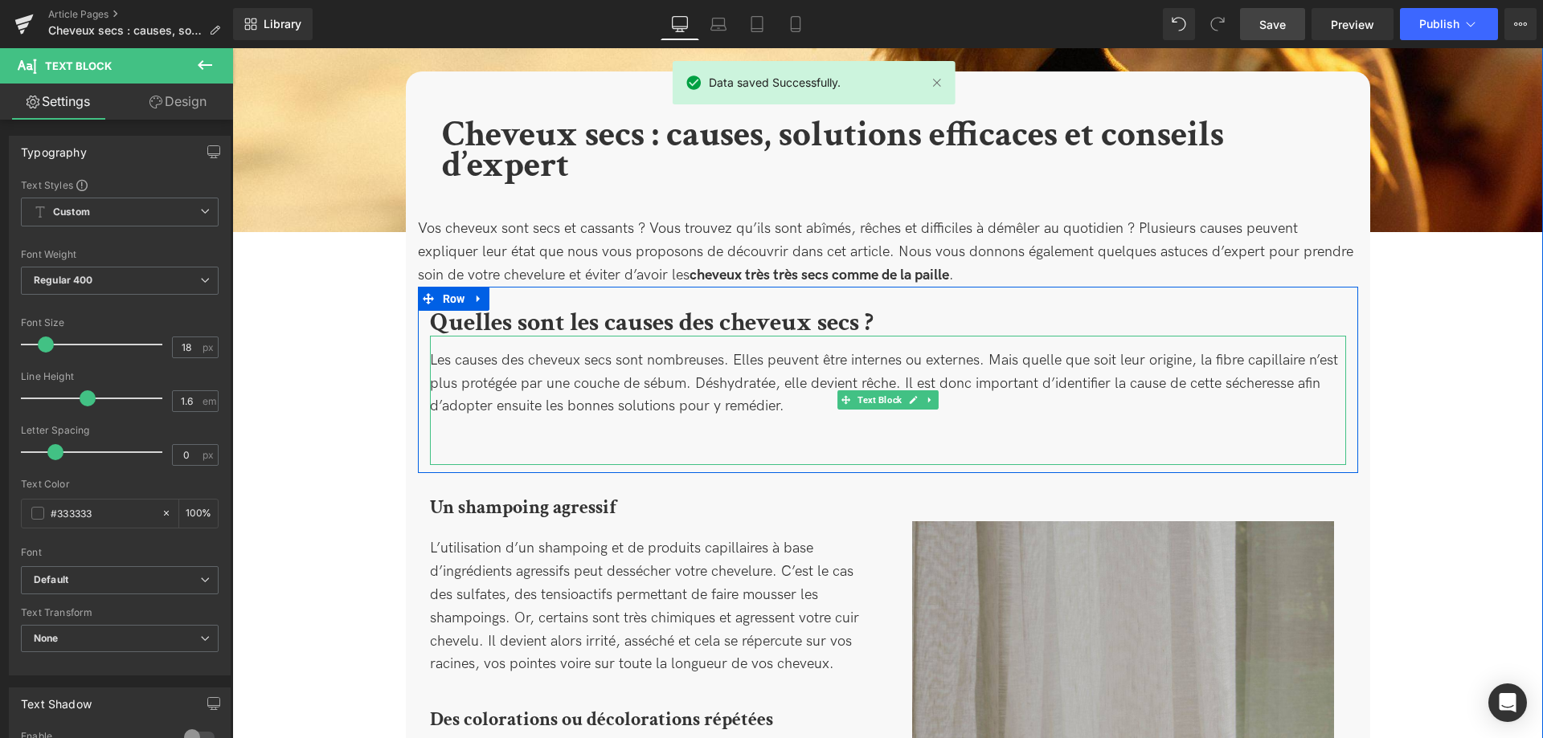
click at [707, 447] on p at bounding box center [888, 453] width 916 height 23
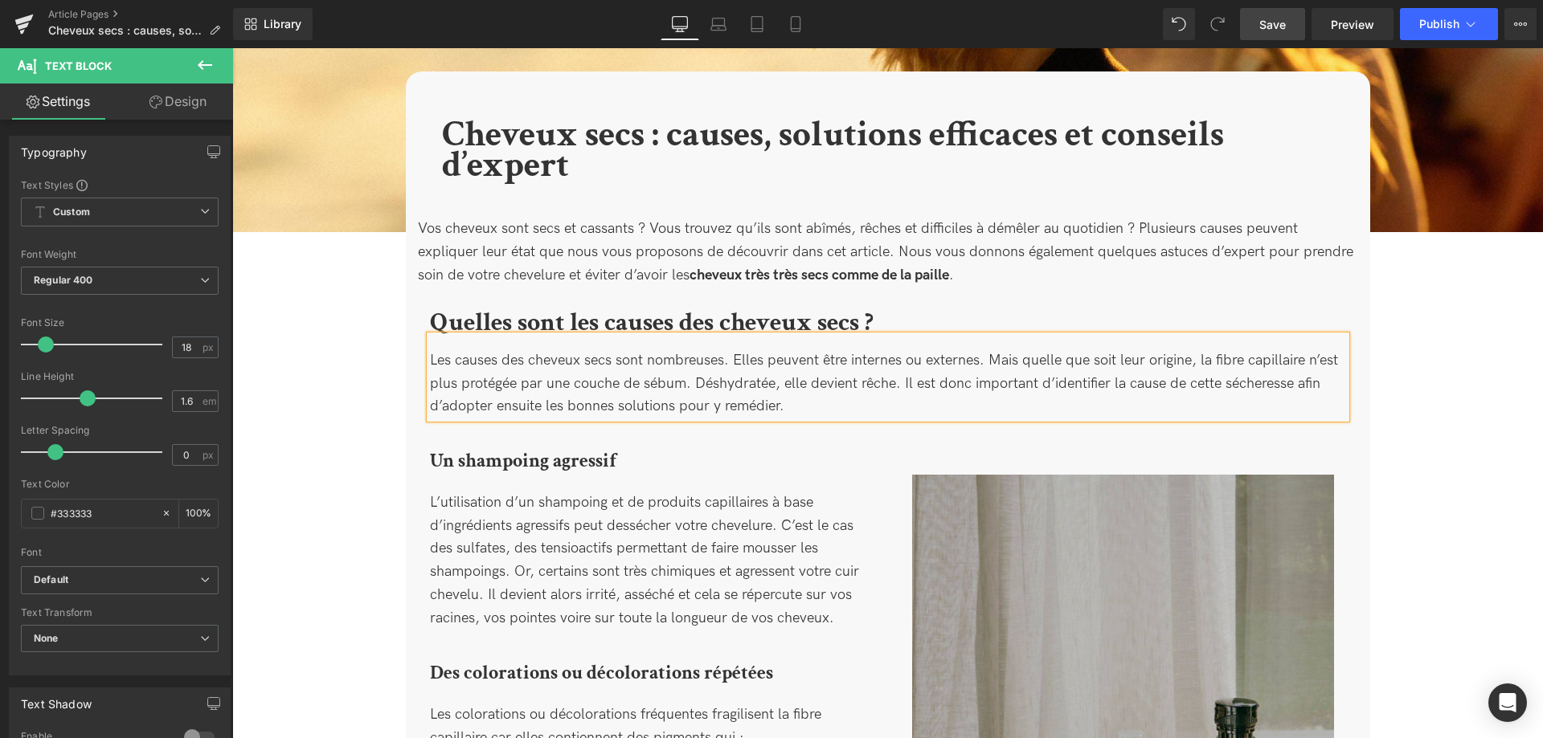
click at [1264, 31] on span "Save" at bounding box center [1272, 24] width 27 height 17
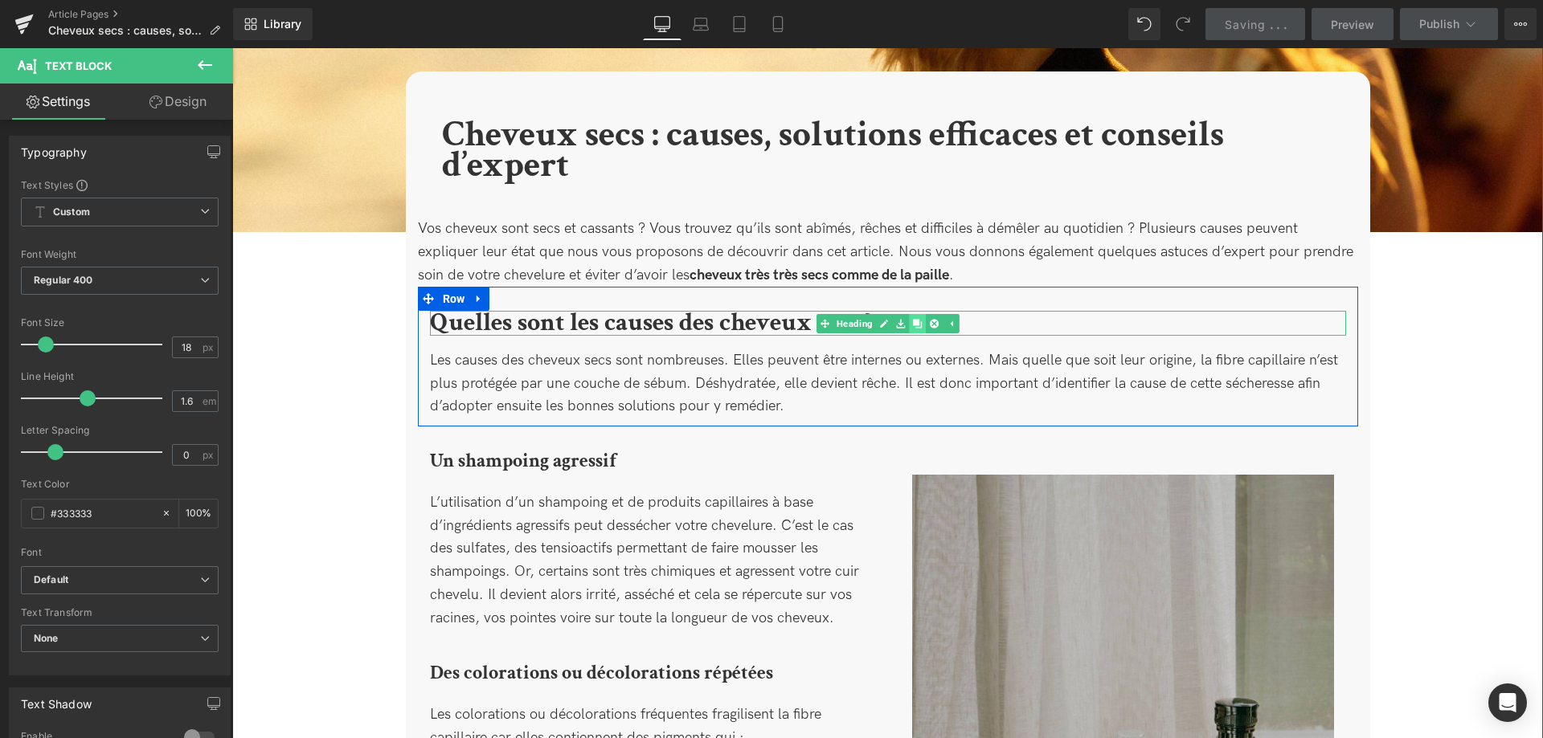
click at [918, 324] on icon at bounding box center [917, 323] width 9 height 9
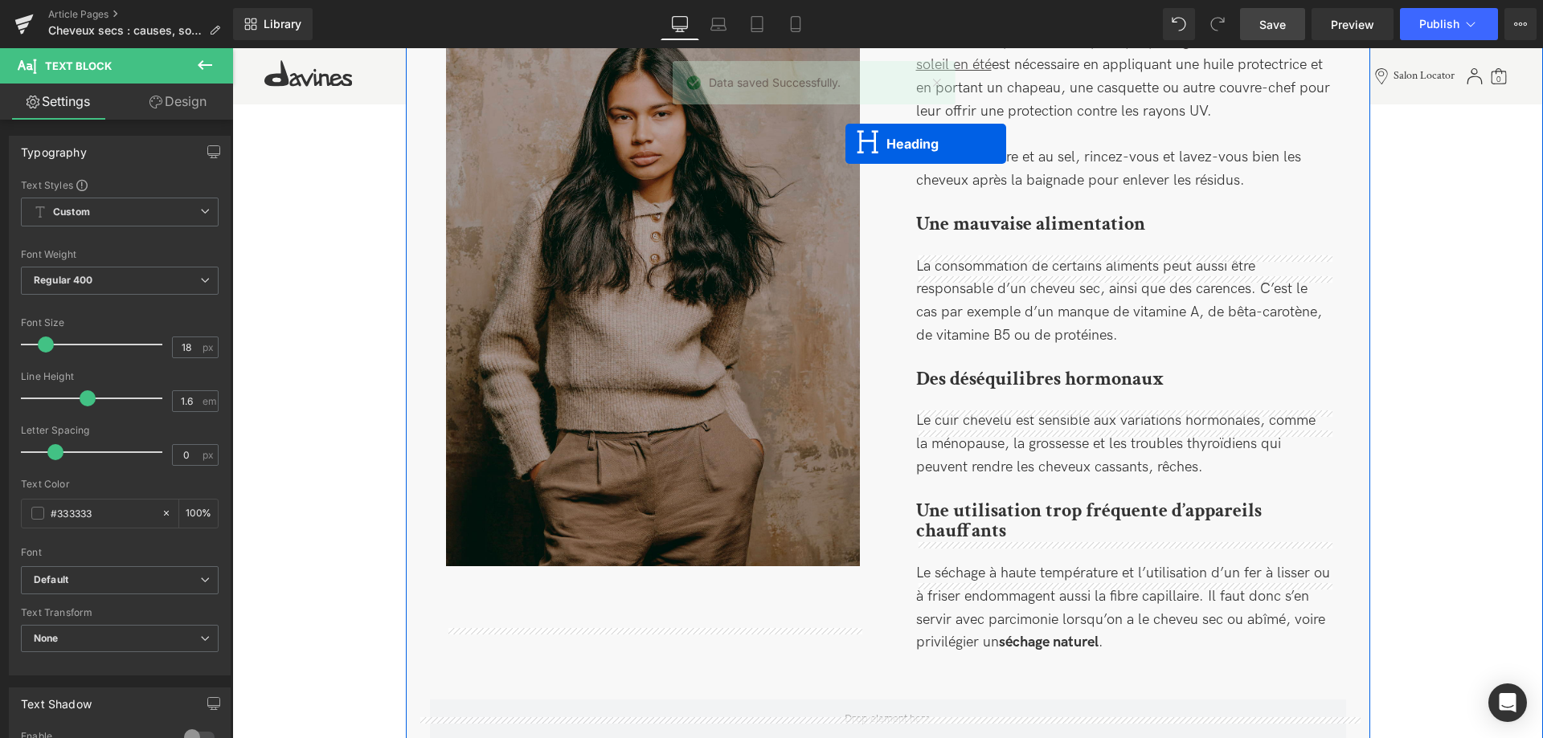
scroll to position [1783, 0]
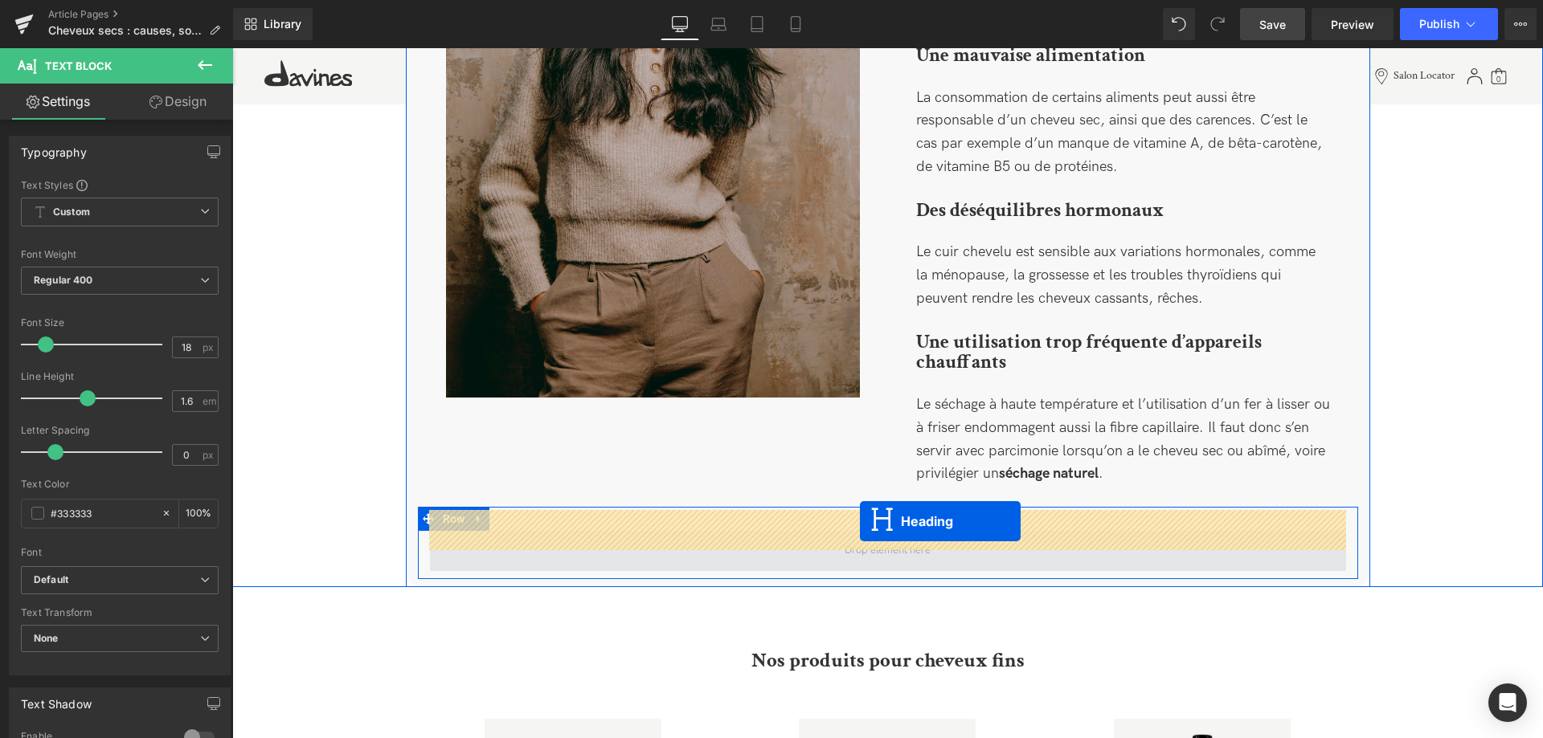
drag, startPoint x: 852, startPoint y: 349, endPoint x: 860, endPoint y: 521, distance: 172.1
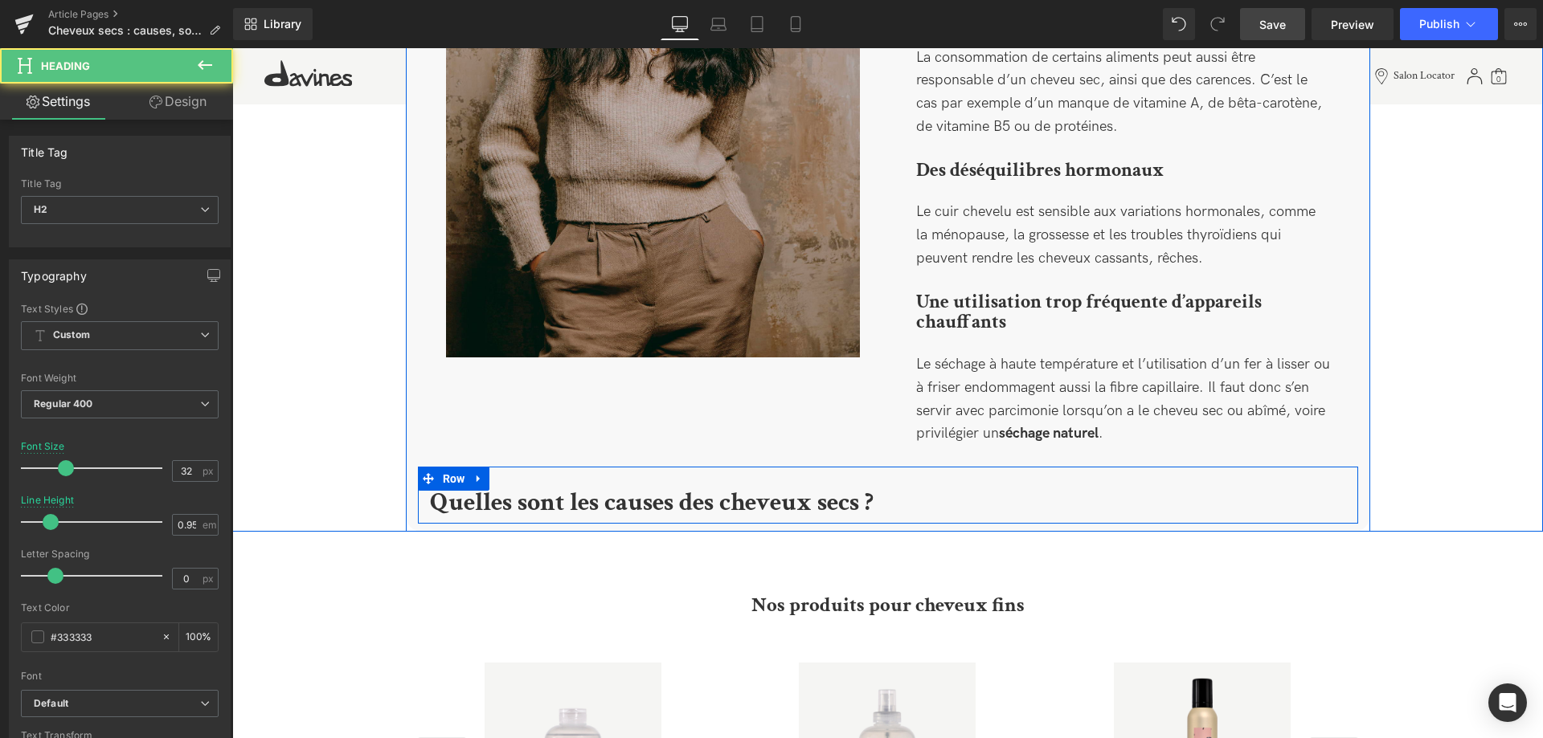
scroll to position [1743, 0]
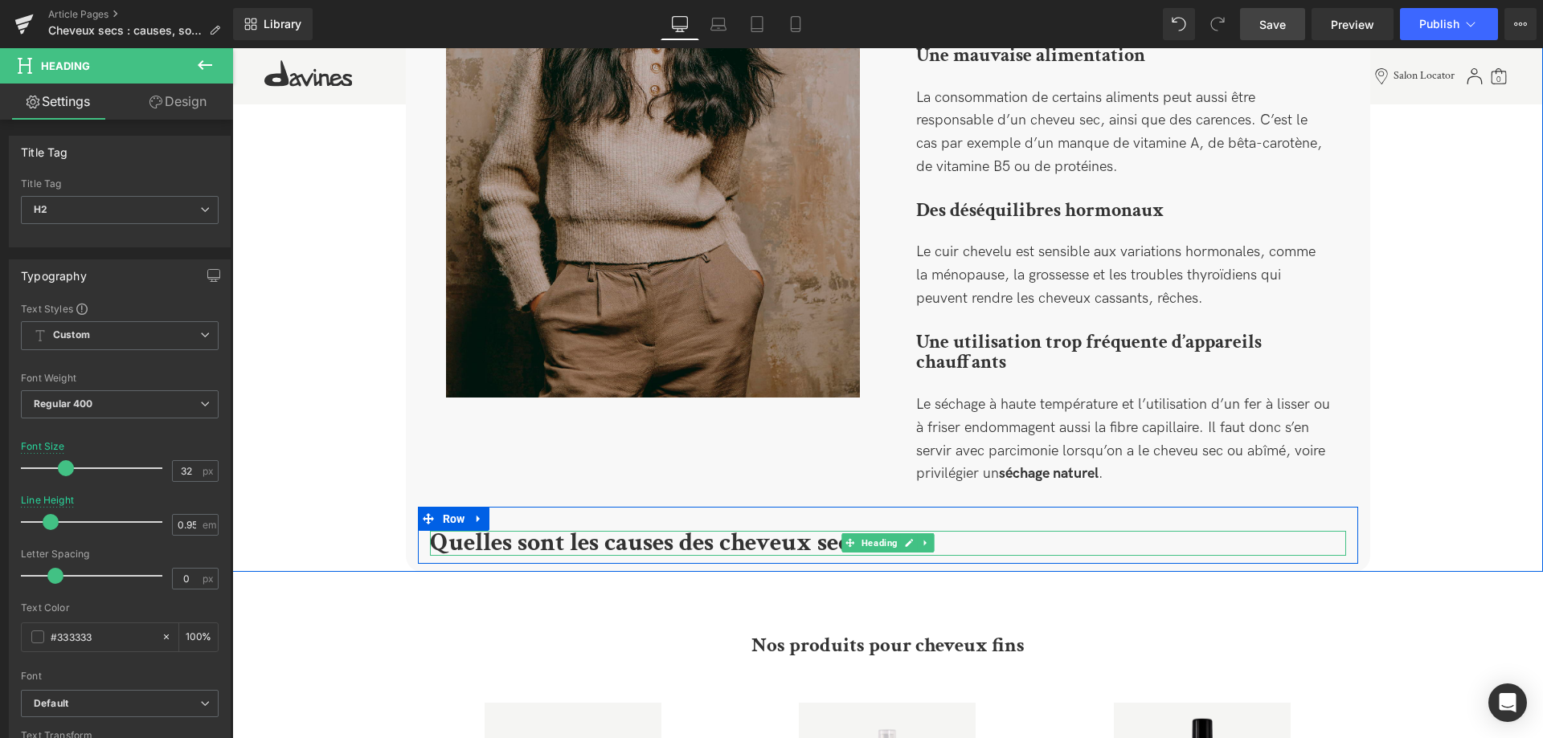
click at [834, 526] on b "Quelles sont les causes des cheveux secs ?" at bounding box center [651, 542] width 443 height 33
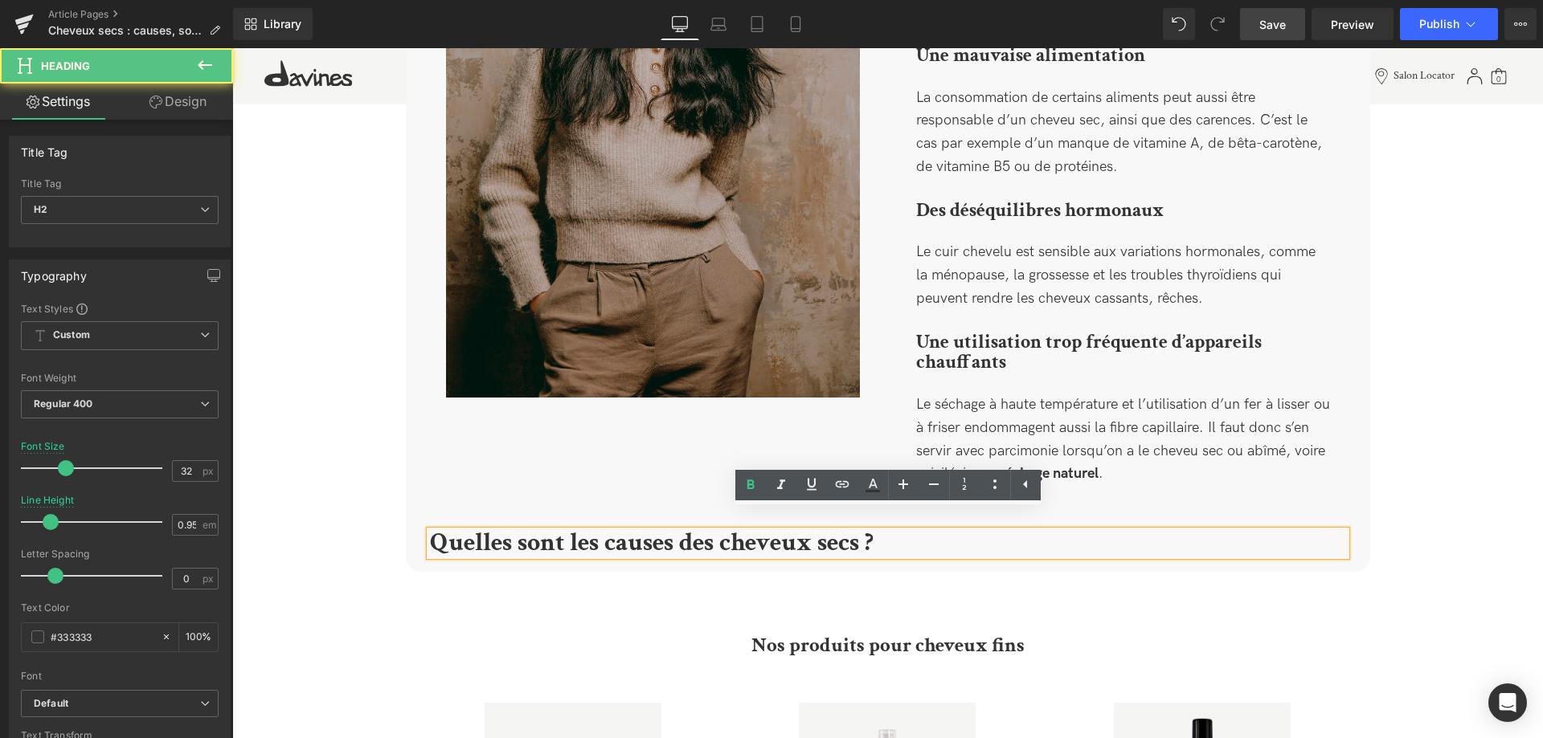
drag, startPoint x: 890, startPoint y: 525, endPoint x: 380, endPoint y: 516, distance: 510.2
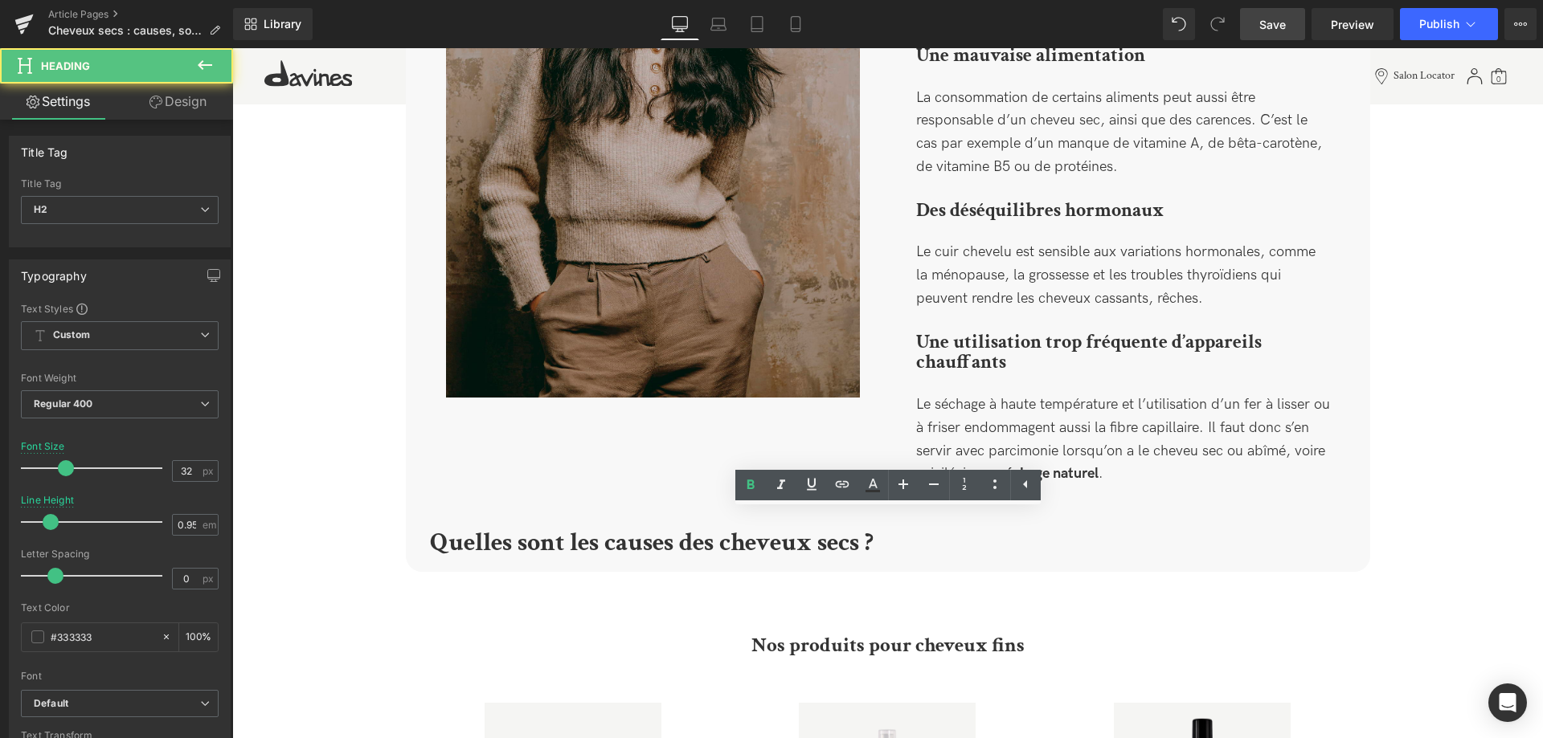
paste div
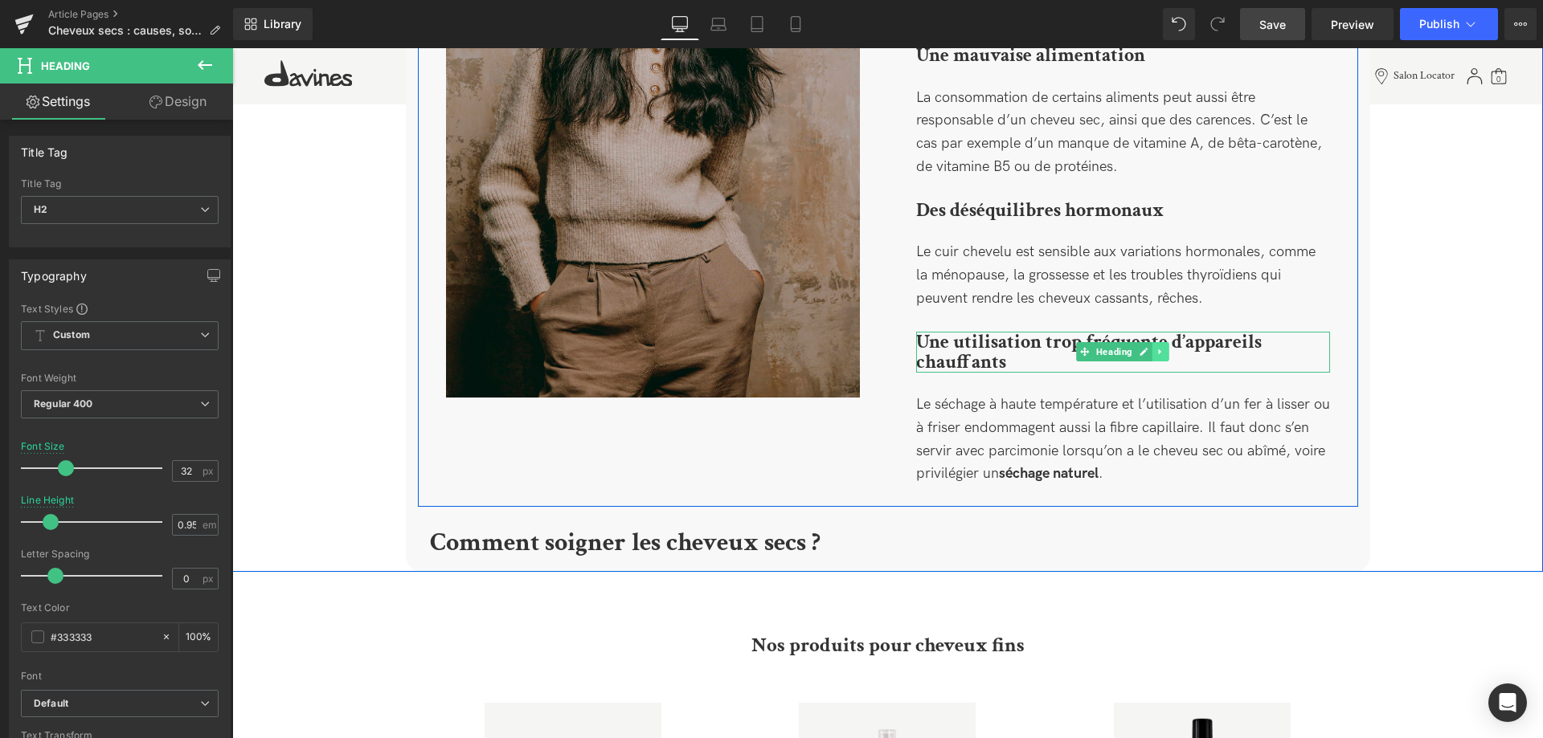
click at [1159, 342] on link at bounding box center [1160, 351] width 17 height 19
click at [1154, 347] on icon at bounding box center [1151, 352] width 9 height 10
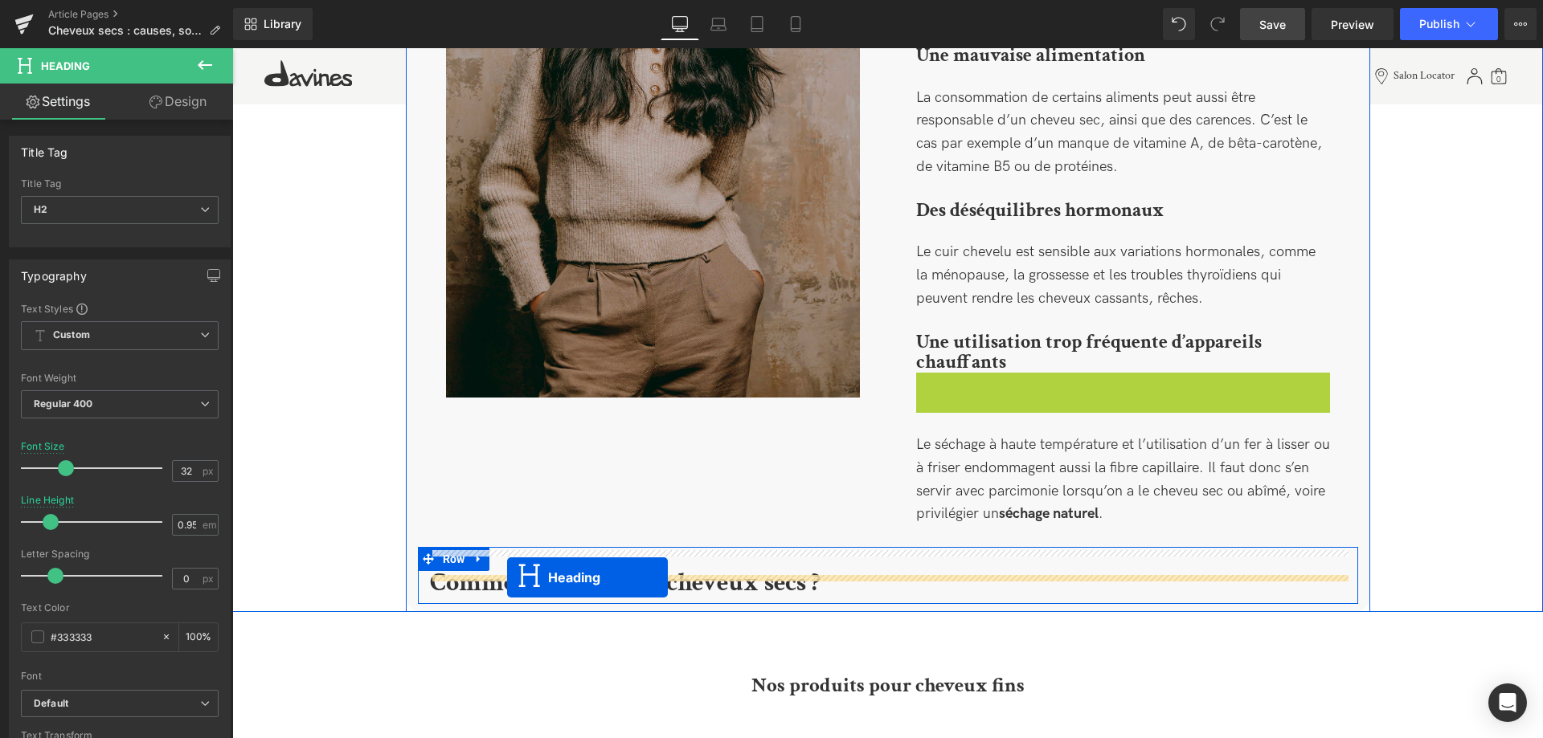
drag, startPoint x: 1086, startPoint y: 370, endPoint x: 507, endPoint y: 578, distance: 615.5
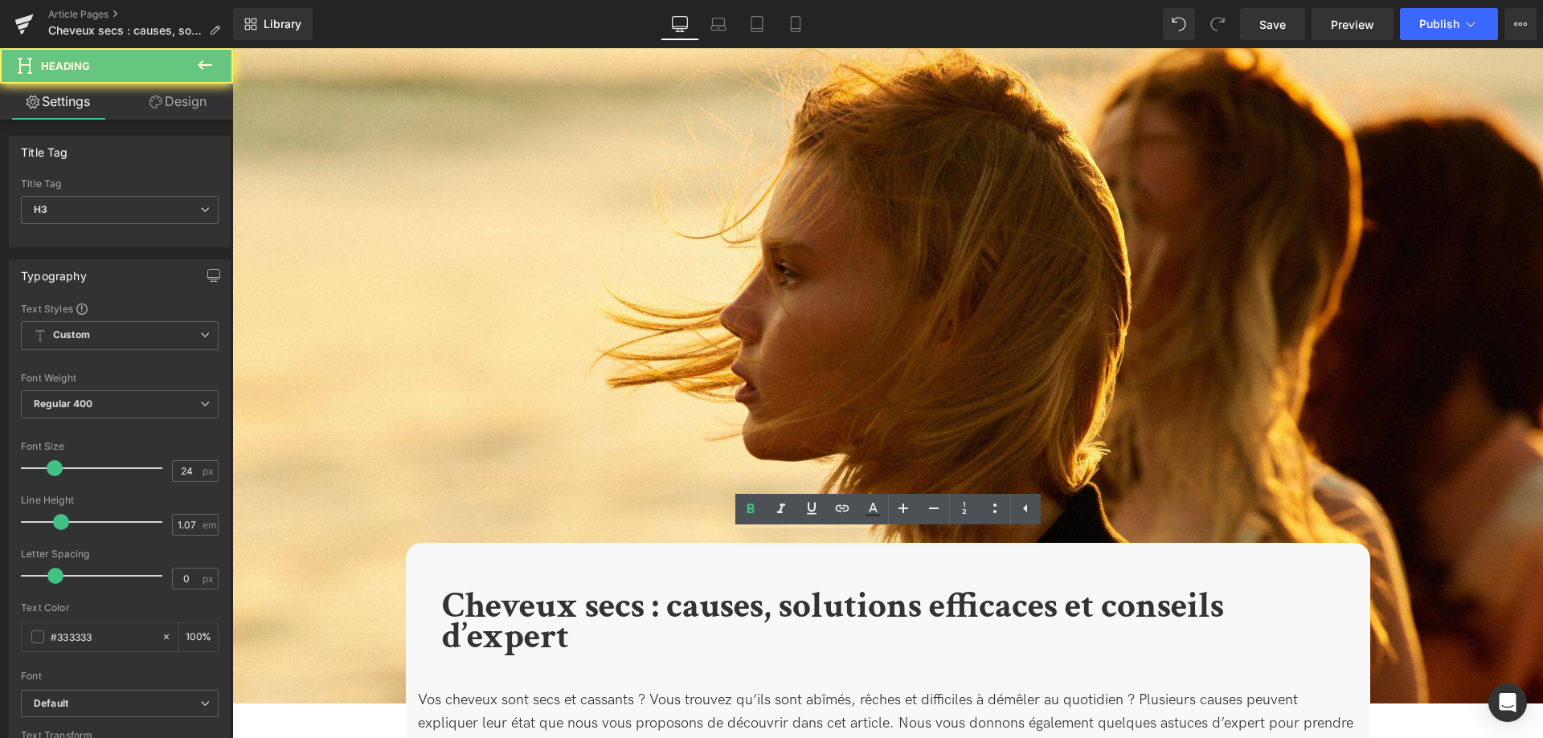
scroll to position [1743, 0]
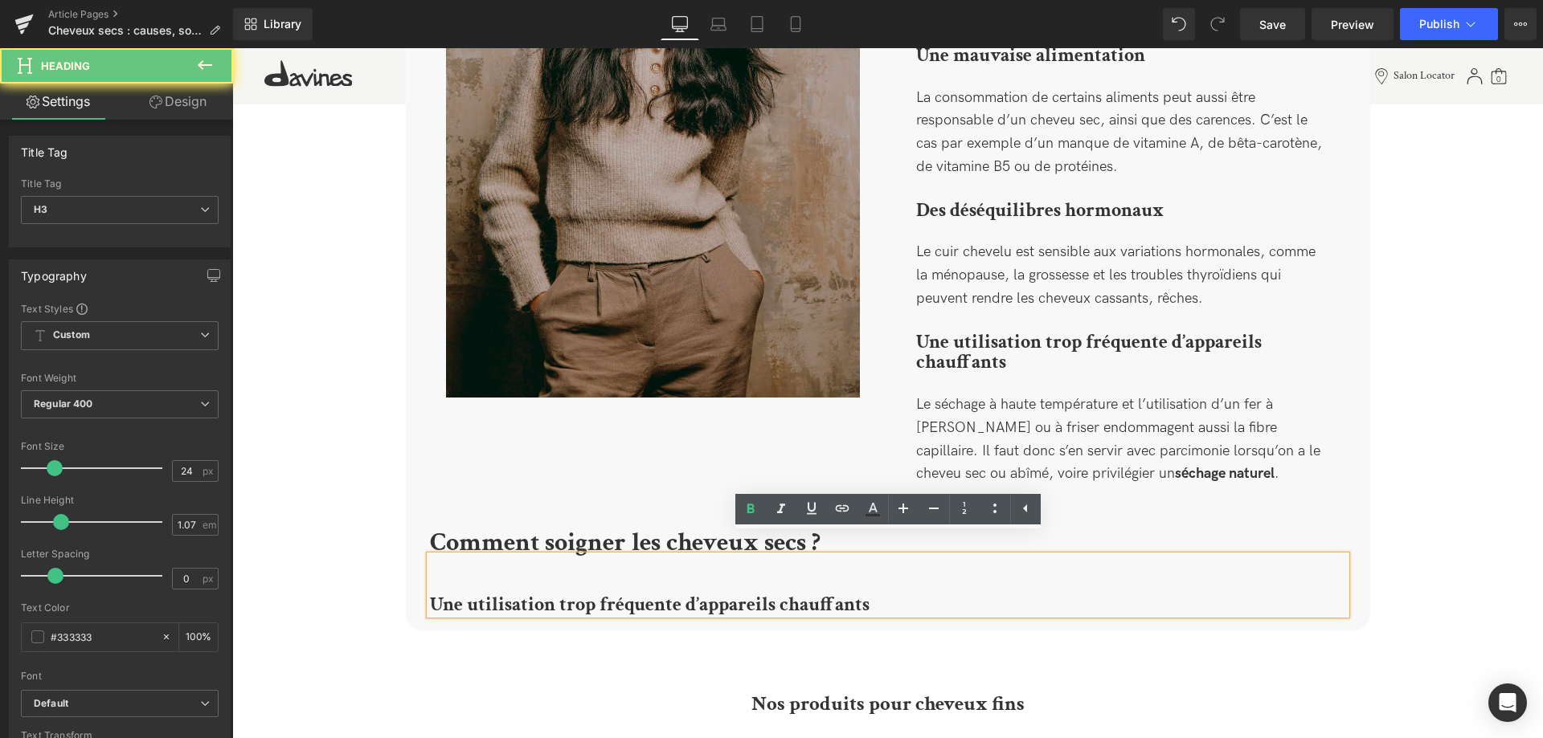
click at [890, 595] on h3 "Une utilisation trop fréquente d’appareils chauffants" at bounding box center [888, 605] width 916 height 21
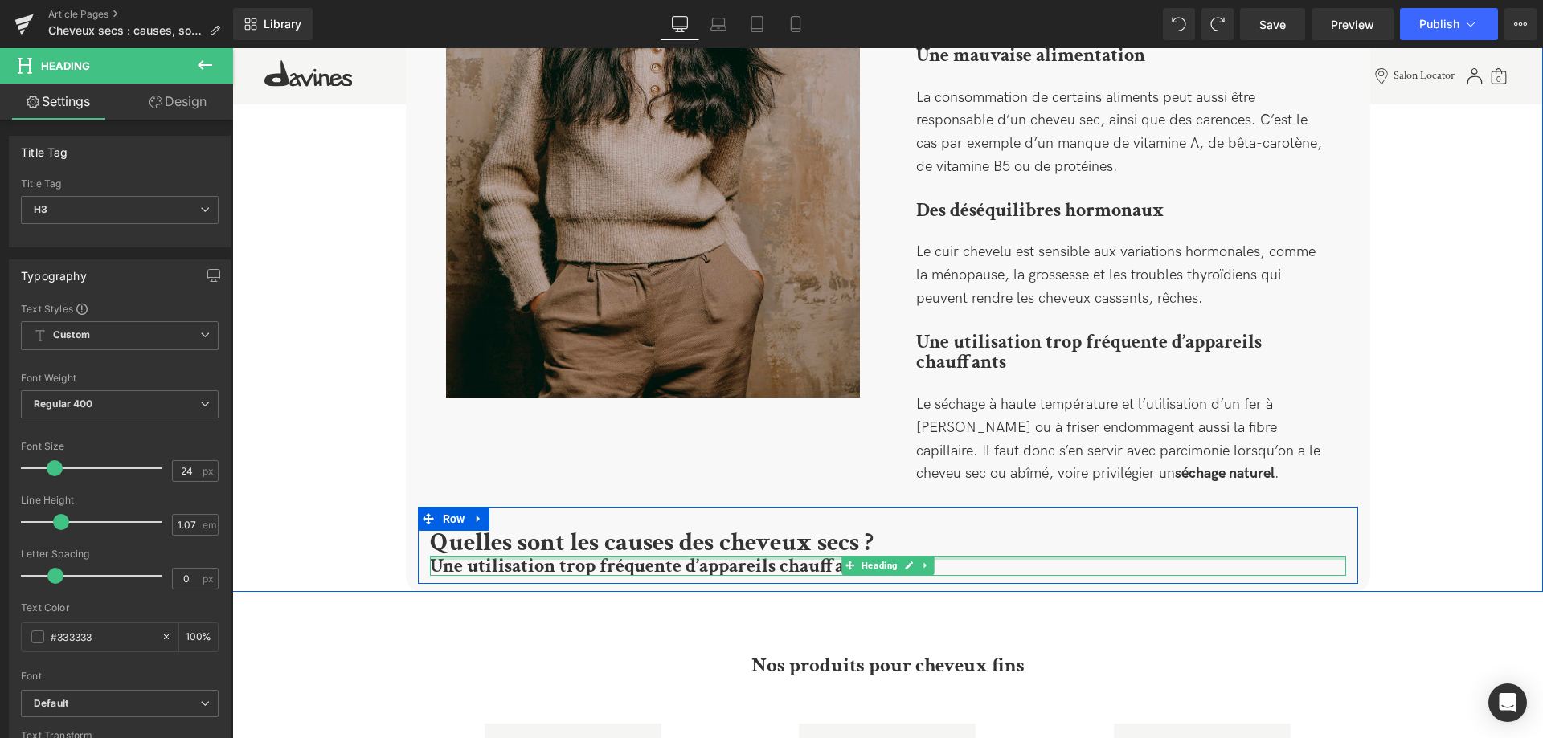
drag, startPoint x: 807, startPoint y: 539, endPoint x: 811, endPoint y: 497, distance: 42.0
click at [811, 507] on div "Quelles sont les causes des cheveux secs ? Heading Une utilisation trop fréquen…" at bounding box center [888, 545] width 940 height 77
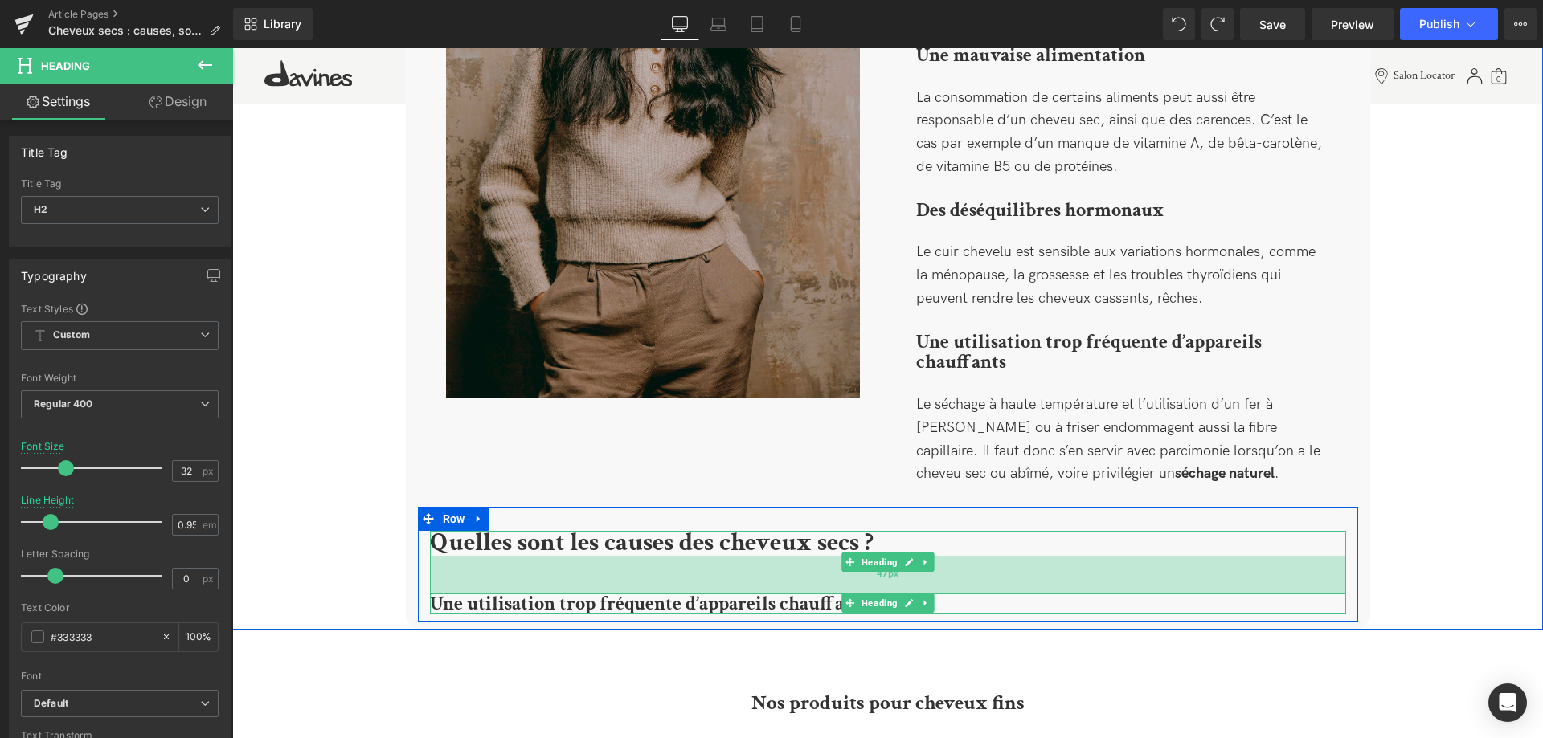
drag, startPoint x: 979, startPoint y: 534, endPoint x: 973, endPoint y: 572, distance: 38.2
click at [973, 572] on div "47px" at bounding box center [888, 575] width 916 height 38
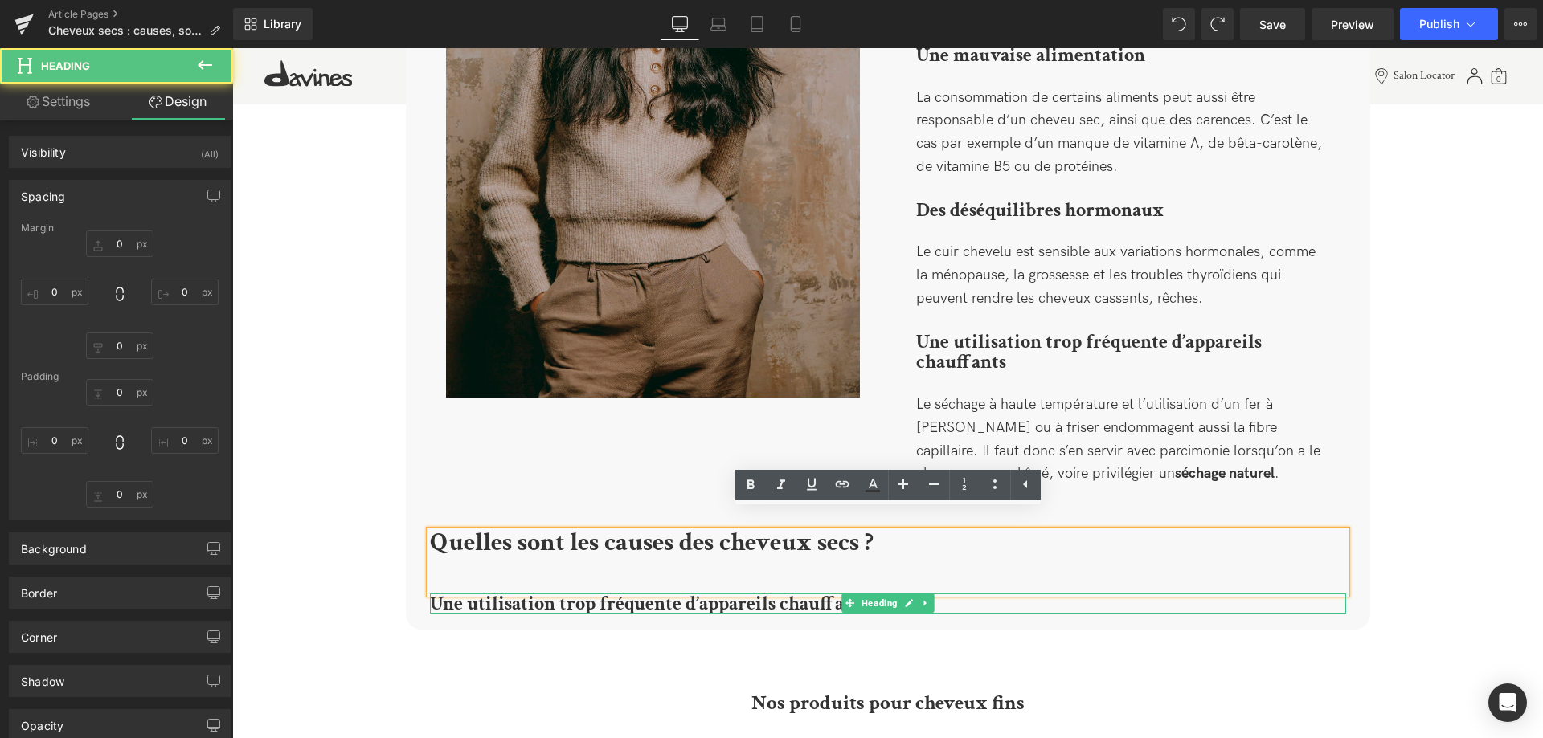
type input "0"
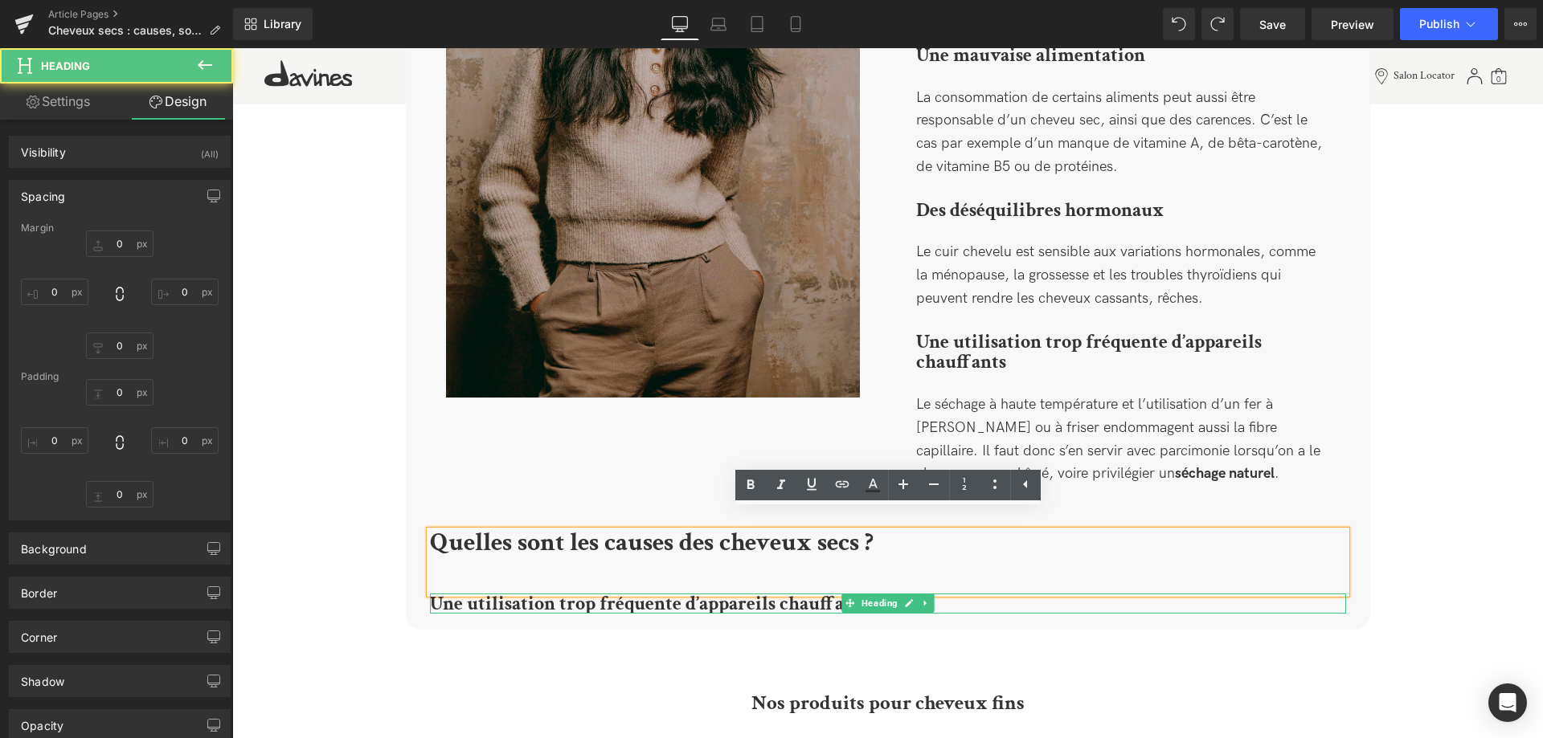
type input "0"
type input "47"
type input "0"
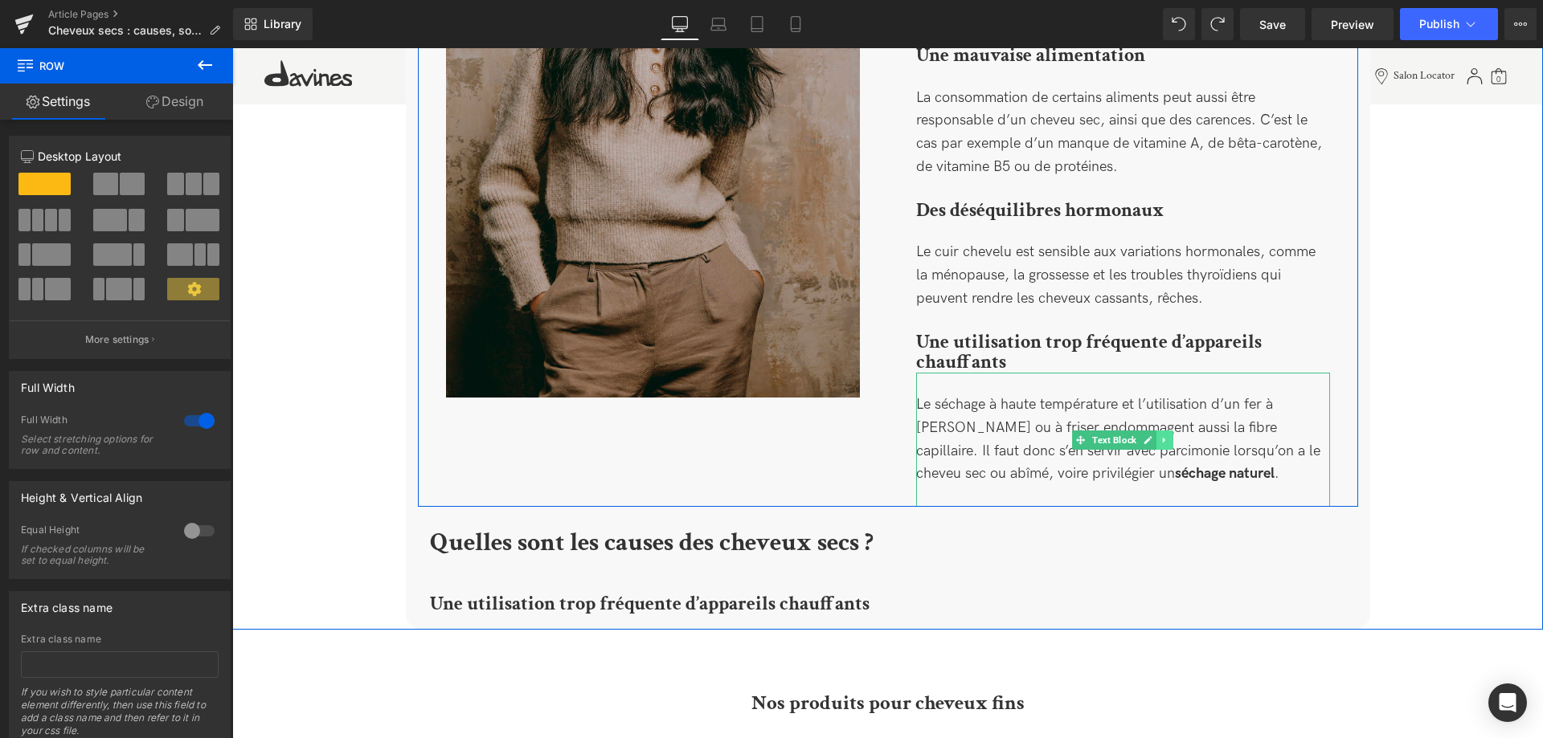
click at [1163, 437] on icon at bounding box center [1164, 440] width 2 height 6
click at [1158, 435] on icon at bounding box center [1155, 439] width 9 height 9
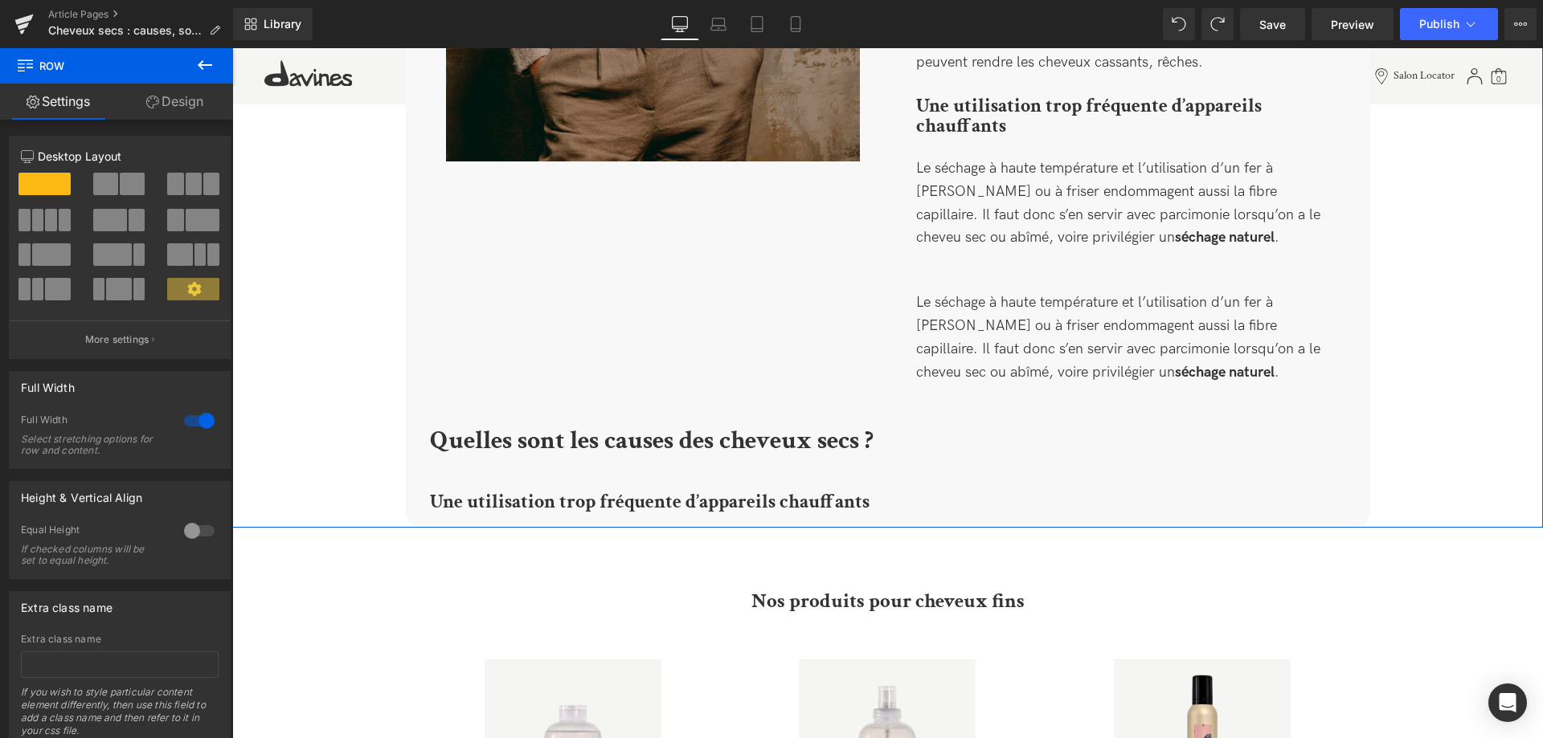
scroll to position [1988, 0]
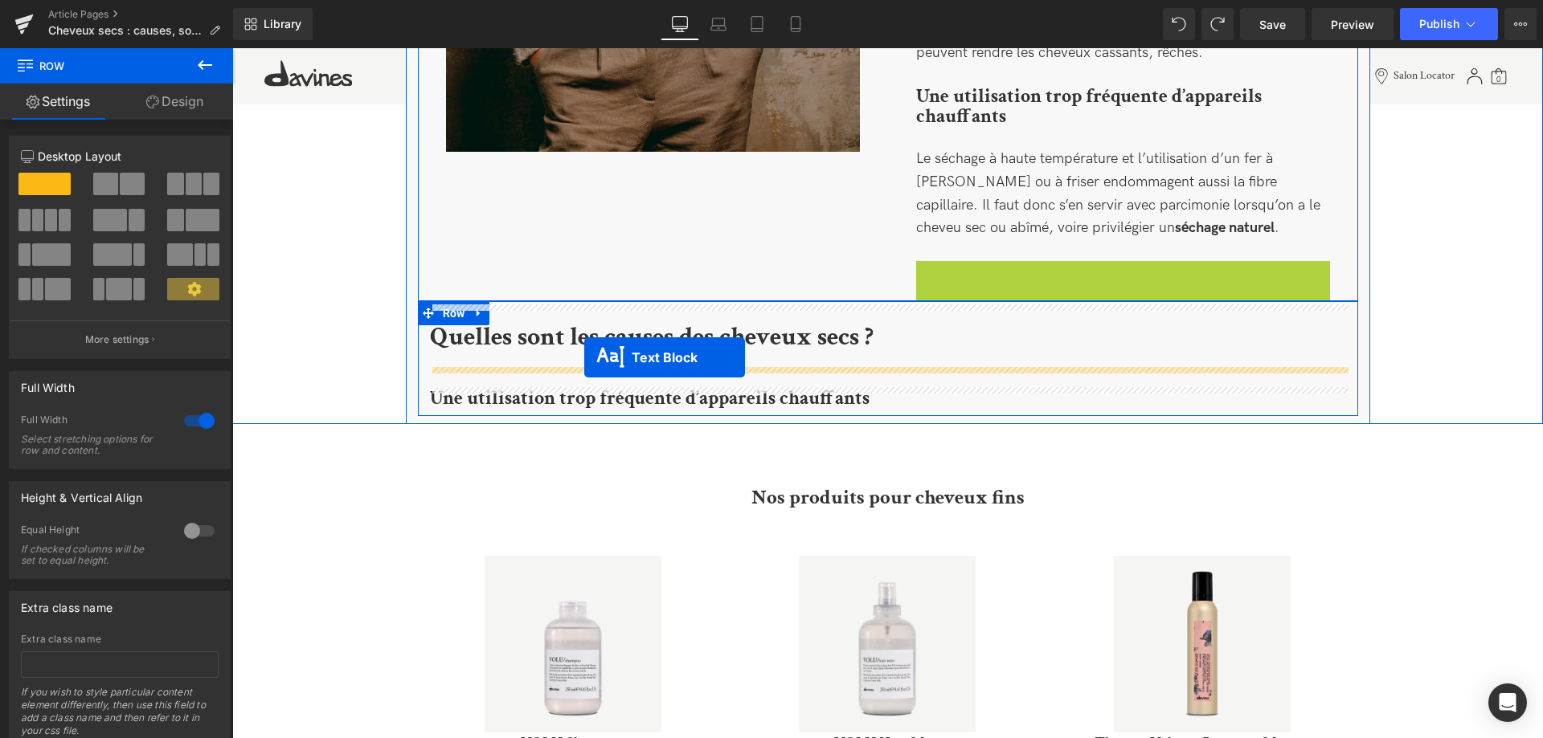
drag, startPoint x: 1080, startPoint y: 309, endPoint x: 584, endPoint y: 358, distance: 498.0
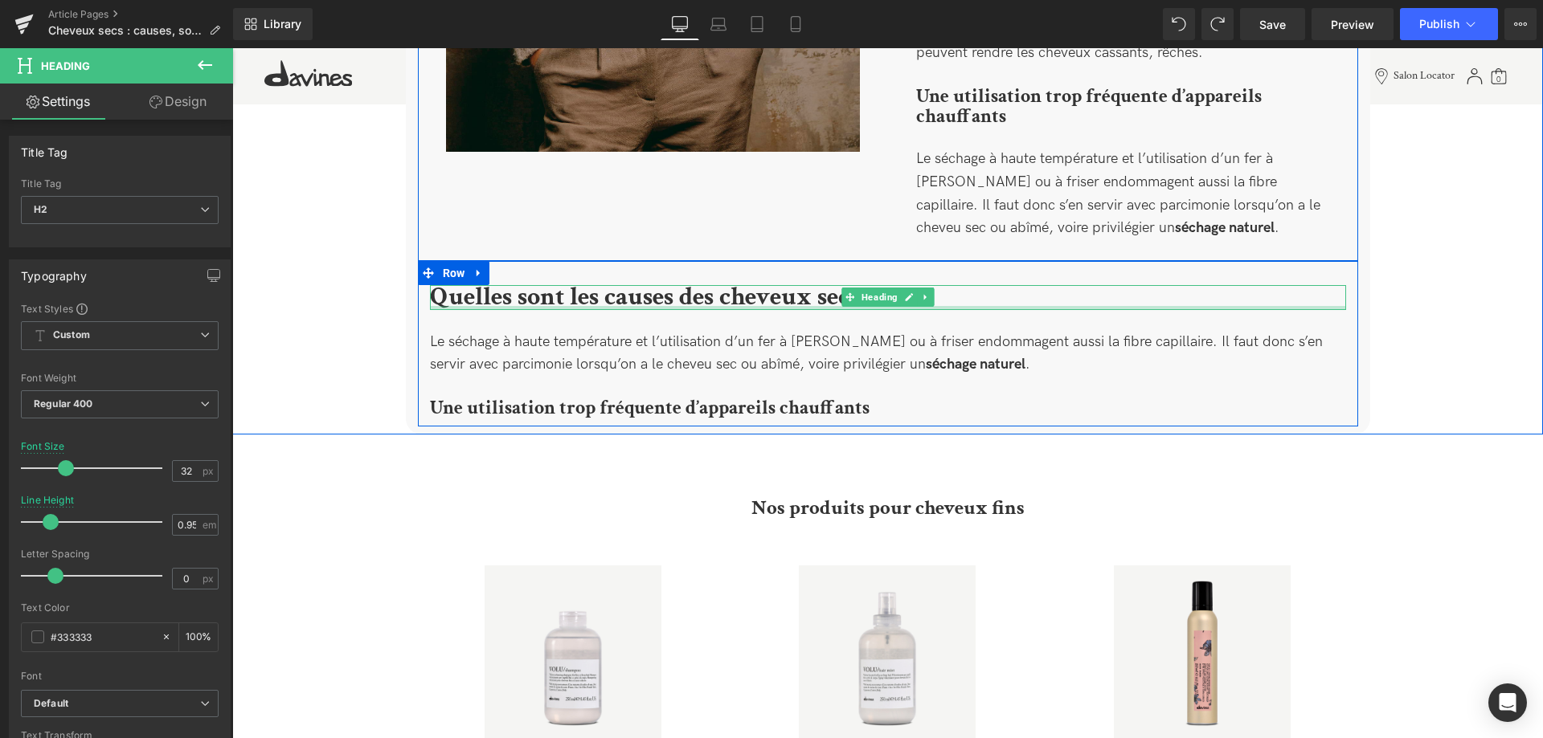
drag, startPoint x: 500, startPoint y: 321, endPoint x: 513, endPoint y: 288, distance: 36.4
click at [513, 306] on div at bounding box center [888, 308] width 916 height 4
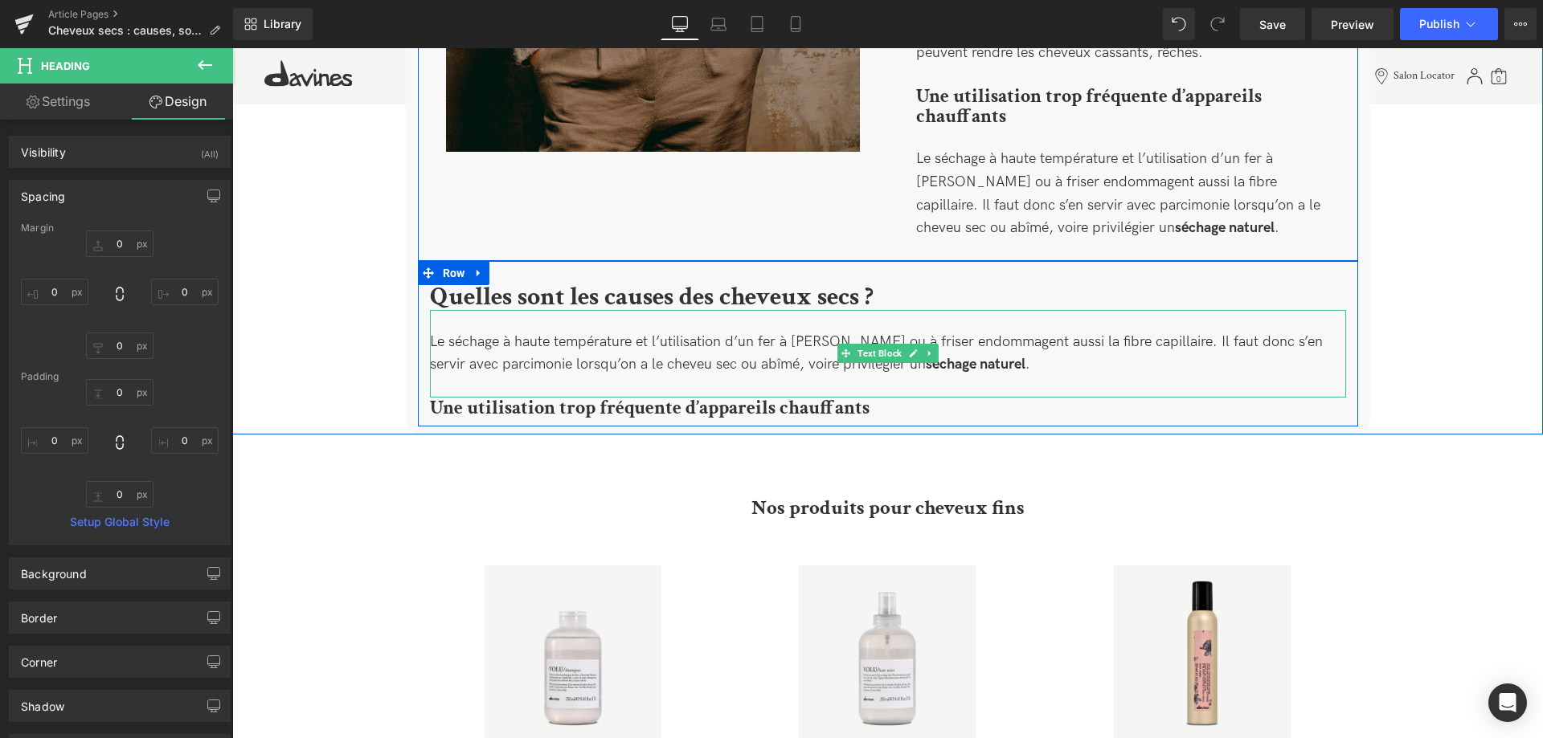
click at [995, 349] on div "Le séchage à haute température et l’utilisation d’un fer à [PERSON_NAME] ou à f…" at bounding box center [888, 354] width 916 height 88
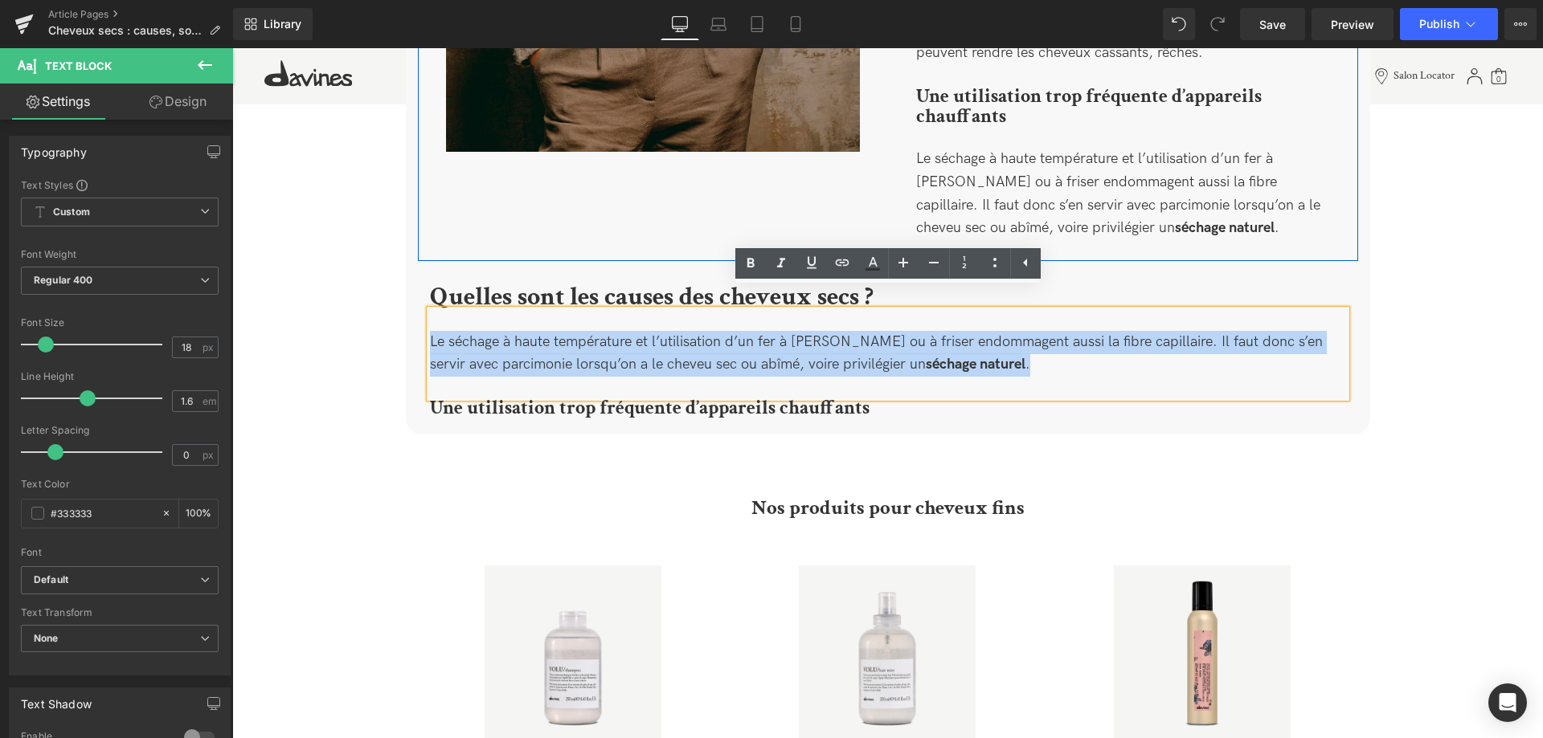
drag, startPoint x: 962, startPoint y: 341, endPoint x: 325, endPoint y: 304, distance: 637.4
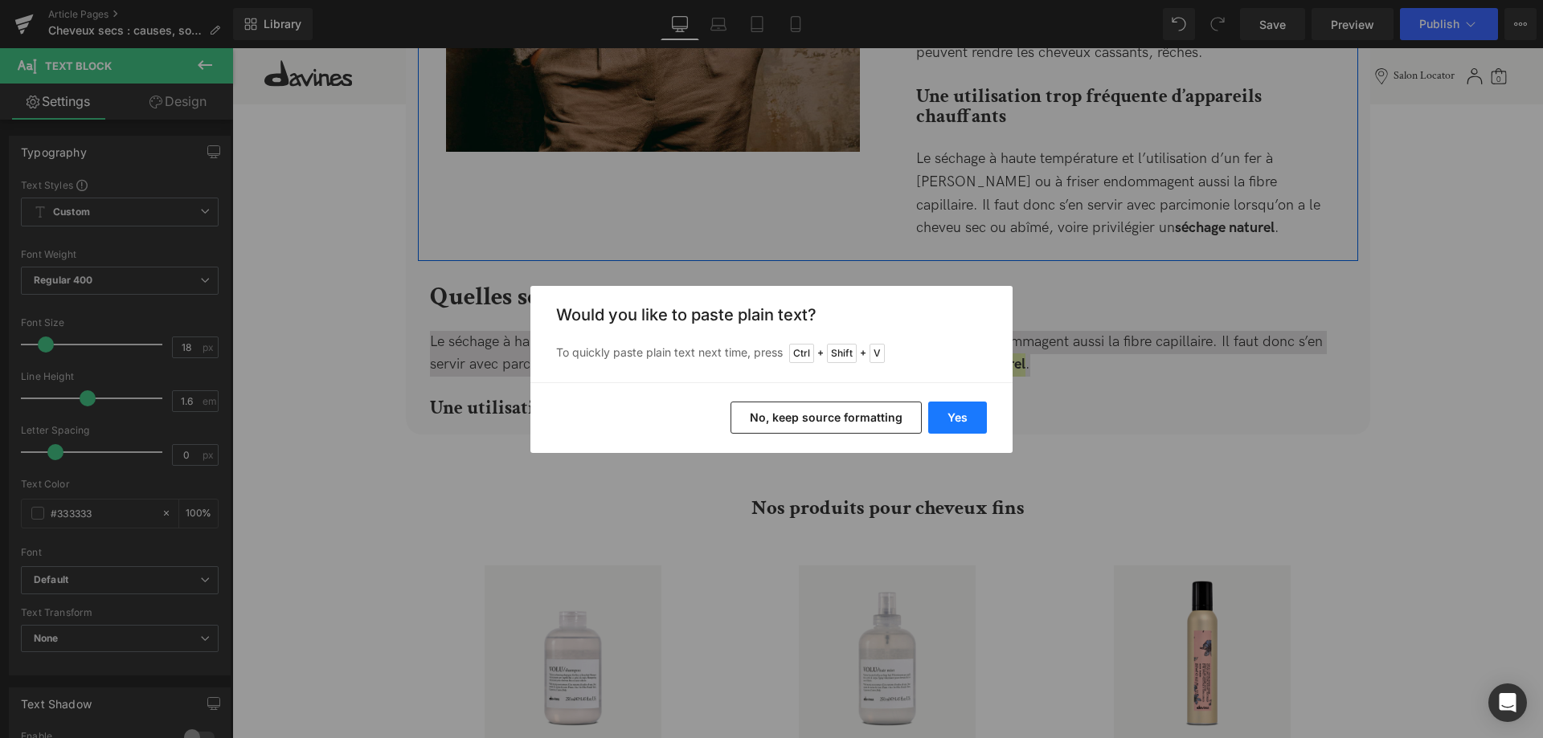
click at [940, 412] on button "Yes" at bounding box center [957, 418] width 59 height 32
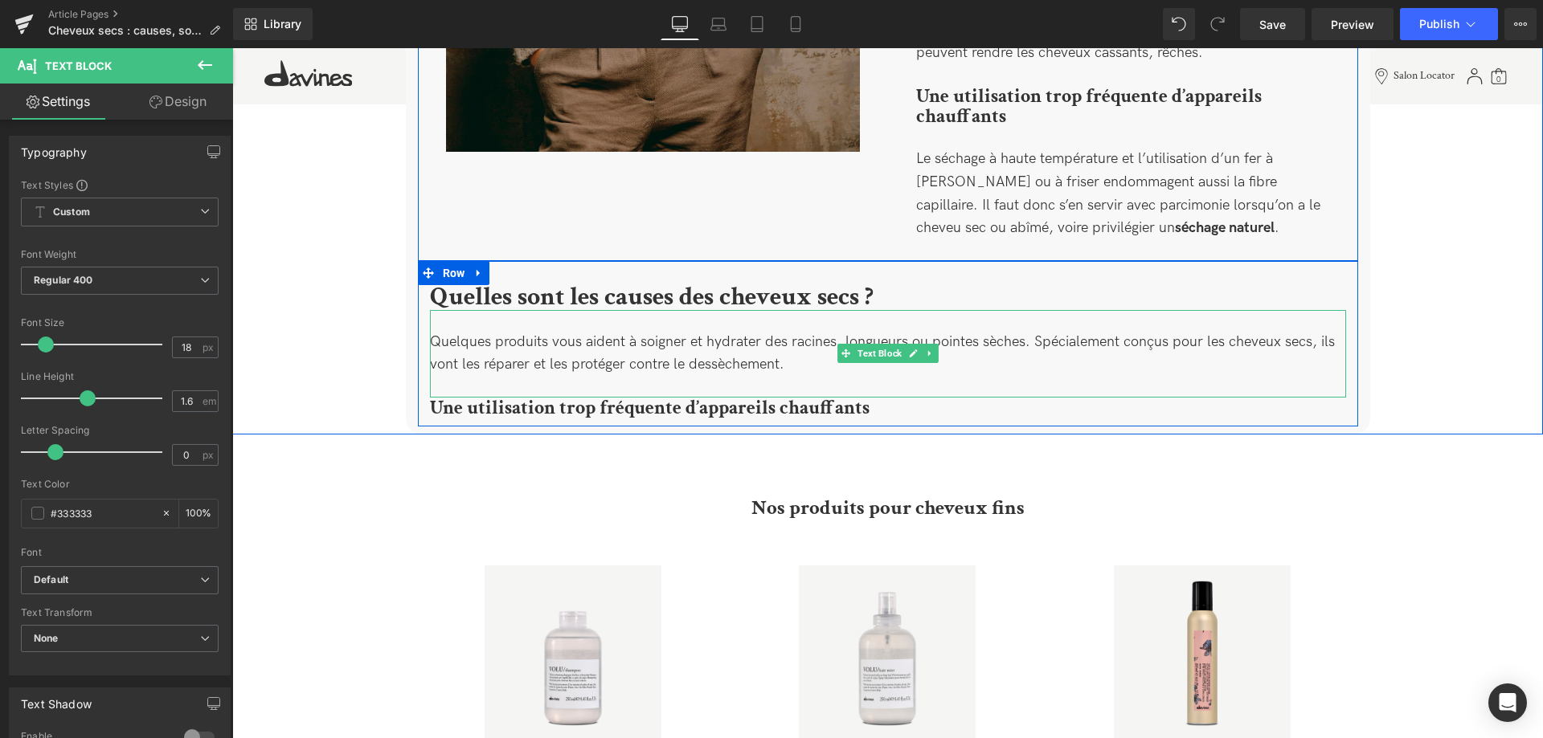
drag, startPoint x: 942, startPoint y: 318, endPoint x: 975, endPoint y: 318, distance: 32.1
click at [944, 319] on div "Quelques produits vous aident à soigner et hydrater des racines, longueurs ou p…" at bounding box center [888, 354] width 916 height 88
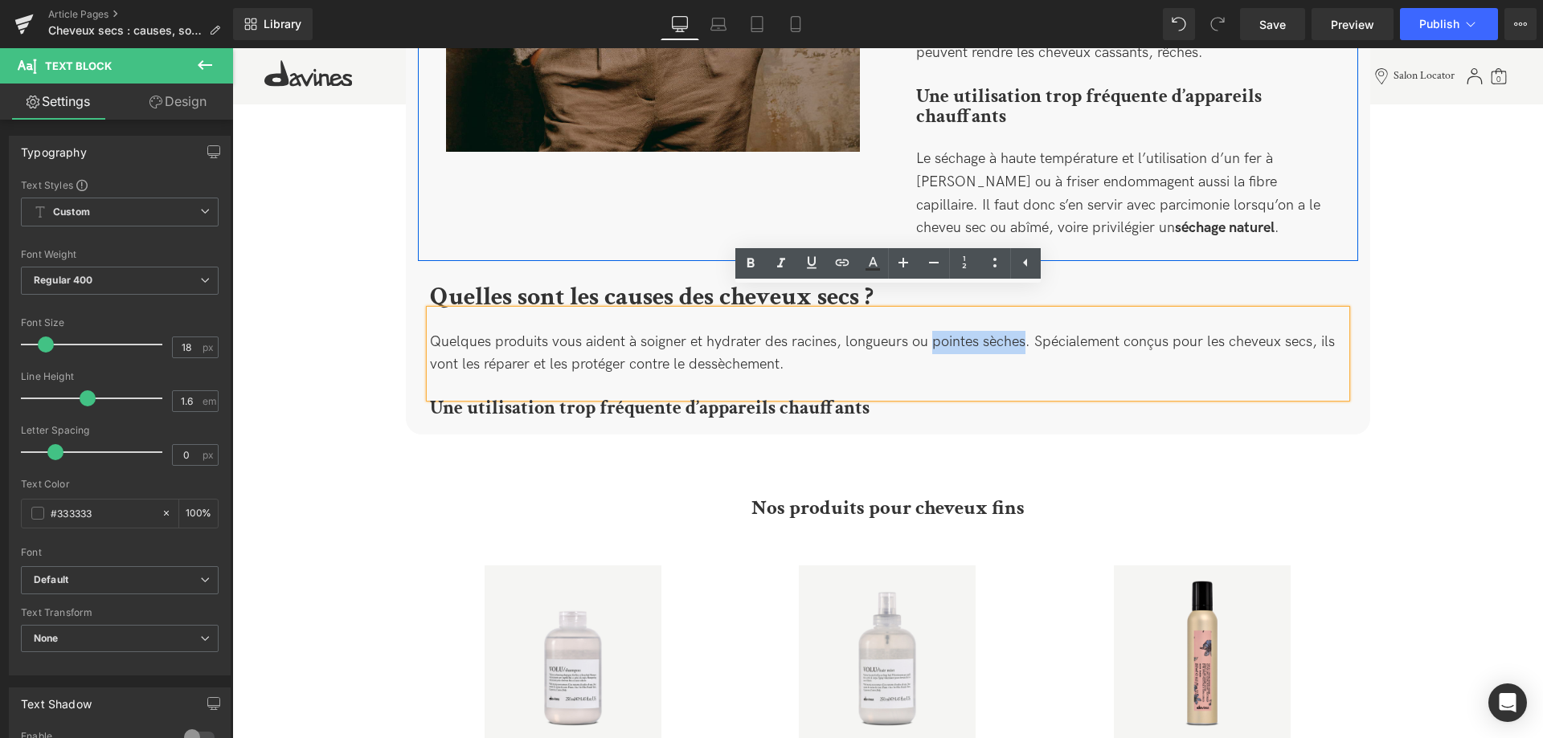
drag, startPoint x: 1022, startPoint y: 320, endPoint x: 931, endPoint y: 322, distance: 90.8
click at [931, 322] on div "Quelques produits vous aident à soigner et hydrater des racines, longueurs ou p…" at bounding box center [888, 354] width 916 height 88
click at [752, 265] on icon at bounding box center [750, 263] width 19 height 19
click at [889, 349] on div "Quelques produits vous aident à soigner et hydrater des racines, longueurs ou p…" at bounding box center [888, 354] width 916 height 88
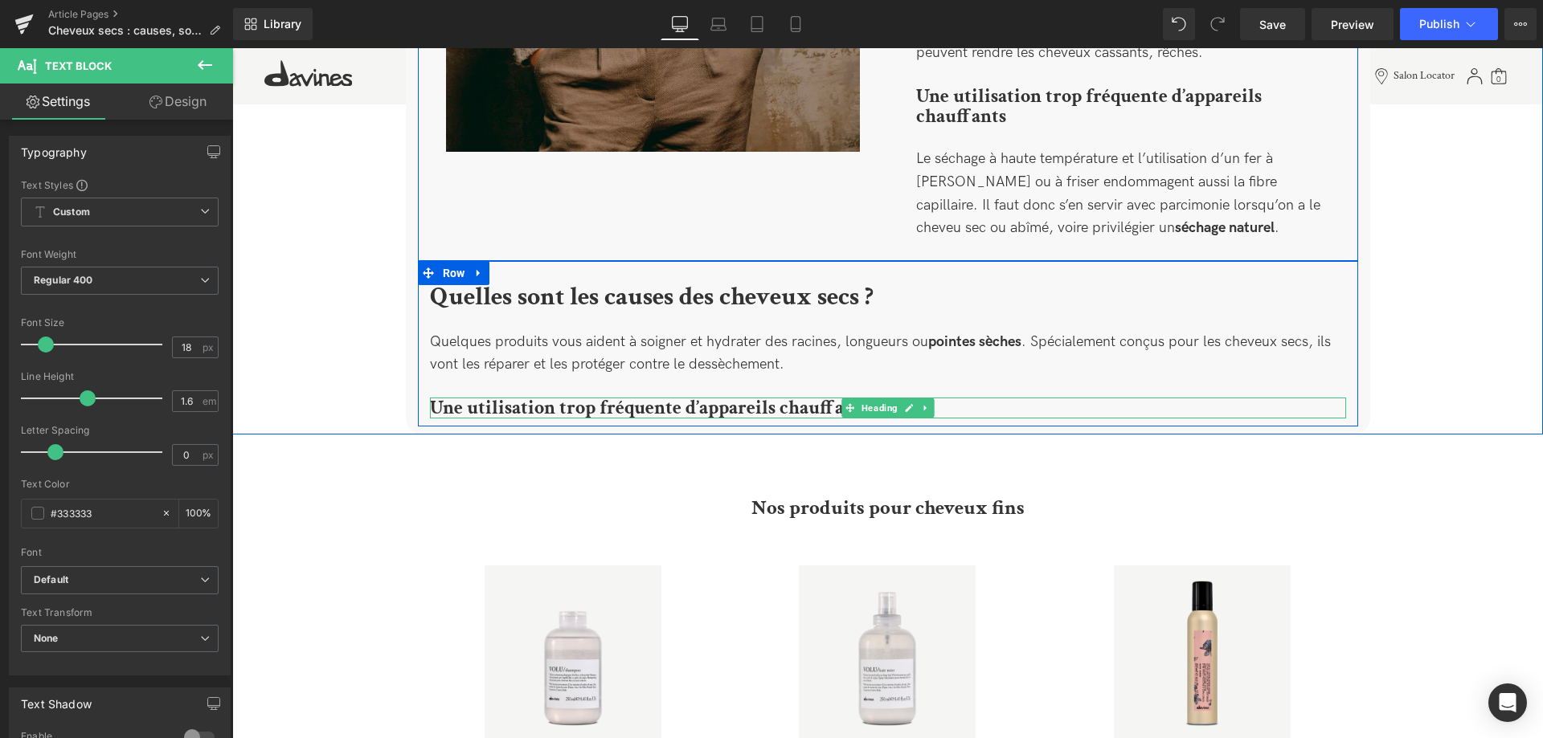
click at [735, 395] on b "Une utilisation trop fréquente d’appareils chauffants" at bounding box center [649, 407] width 439 height 25
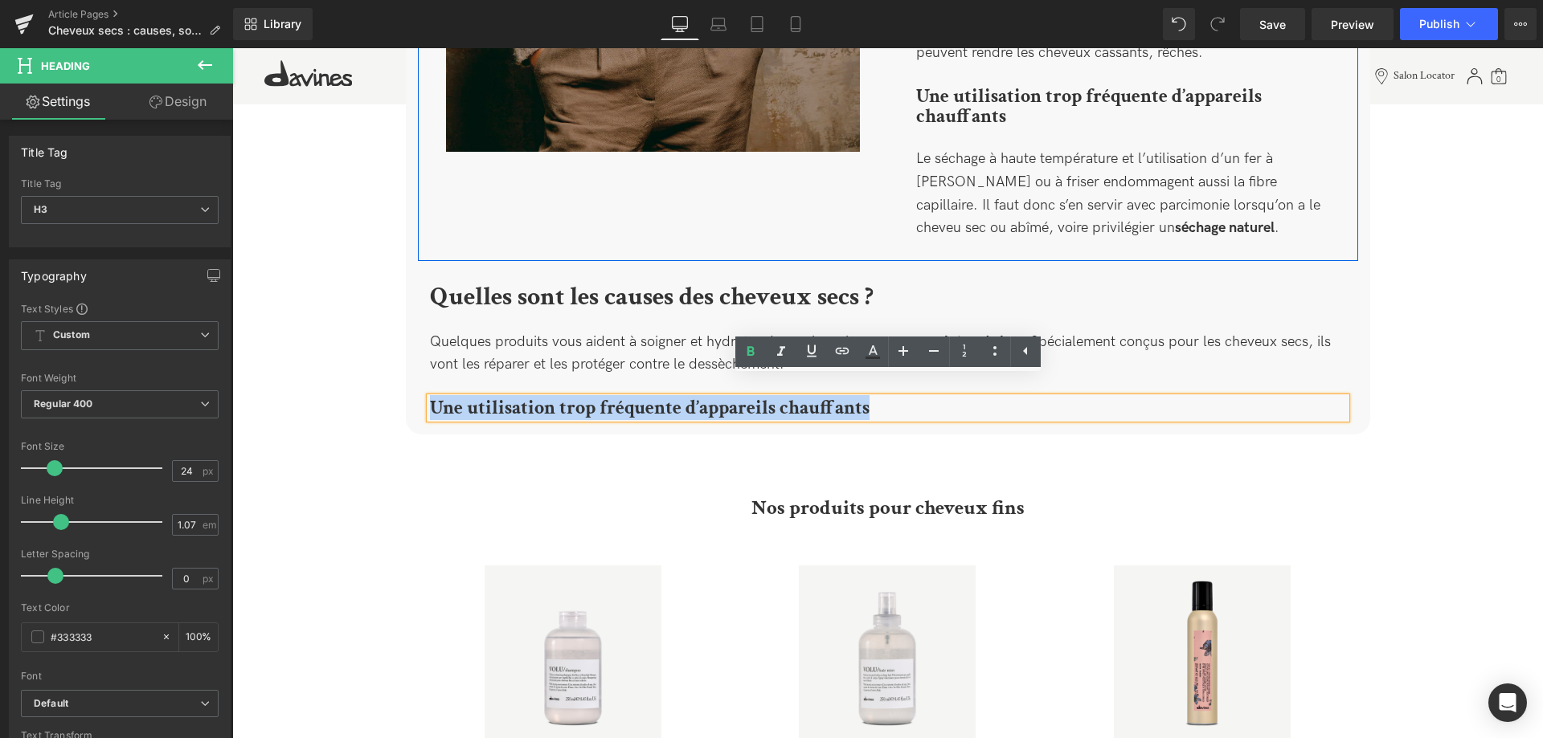
drag, startPoint x: 909, startPoint y: 389, endPoint x: 378, endPoint y: 385, distance: 531.1
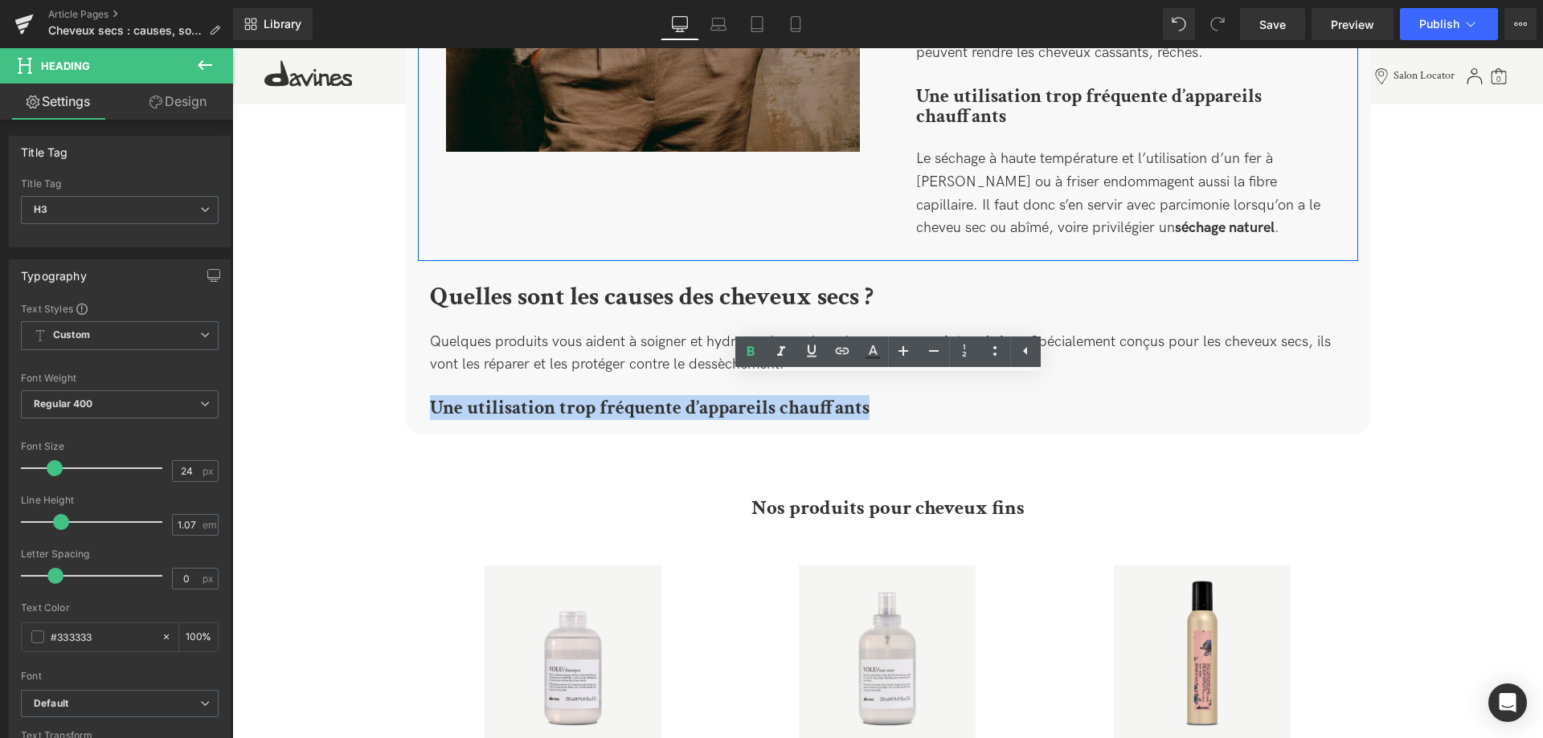
paste div
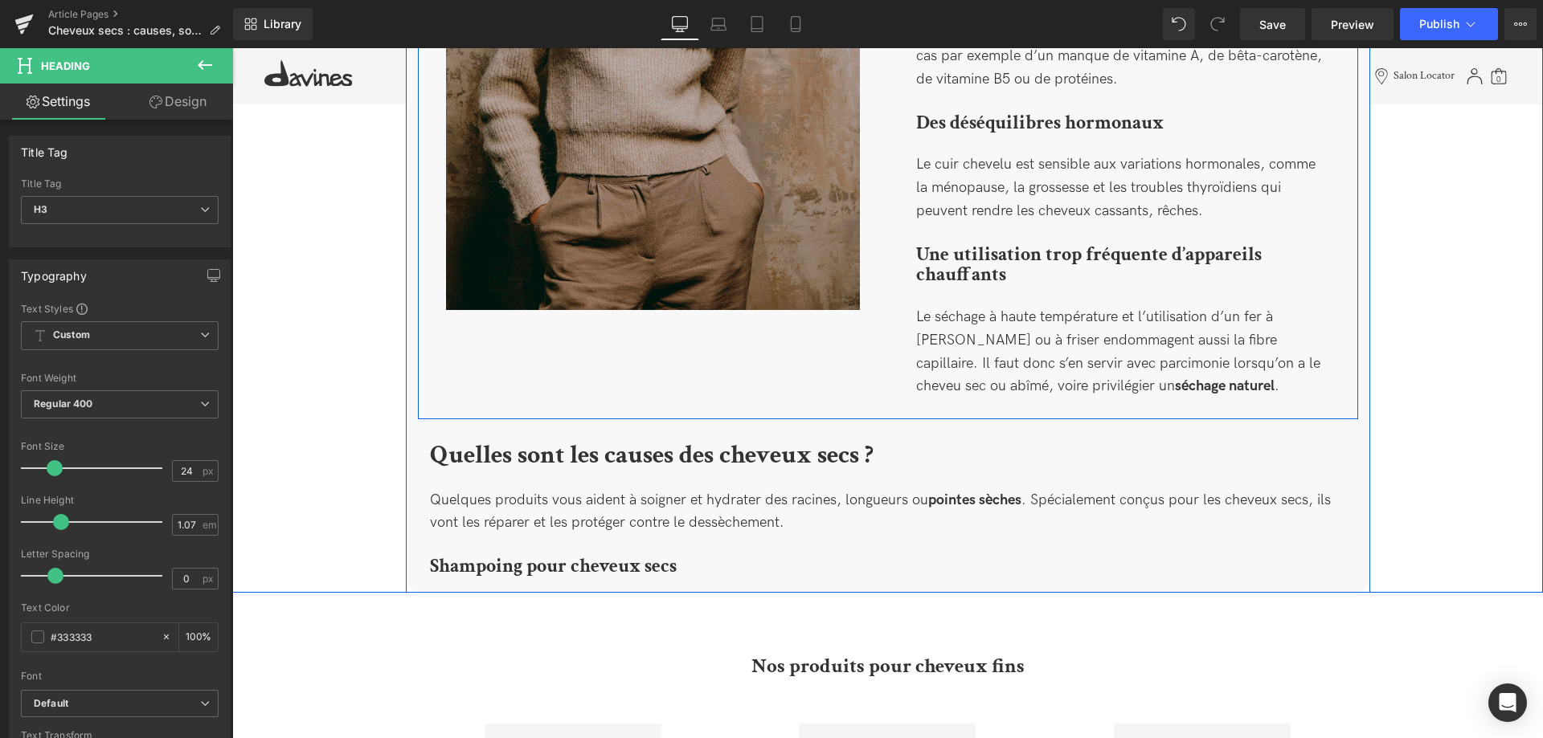
scroll to position [1825, 0]
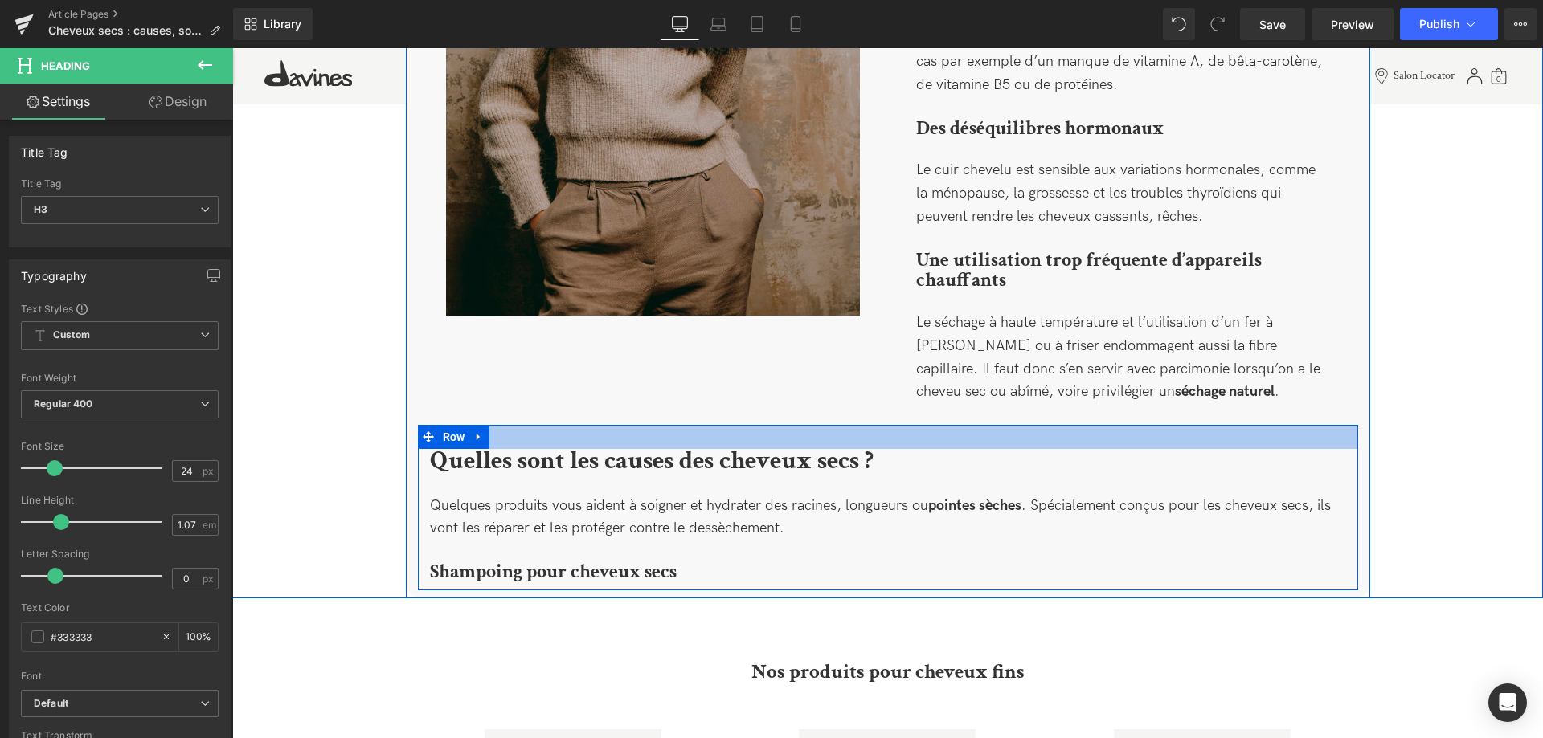
click at [654, 445] on b "Quelles sont les causes des cheveux secs ?" at bounding box center [651, 460] width 443 height 33
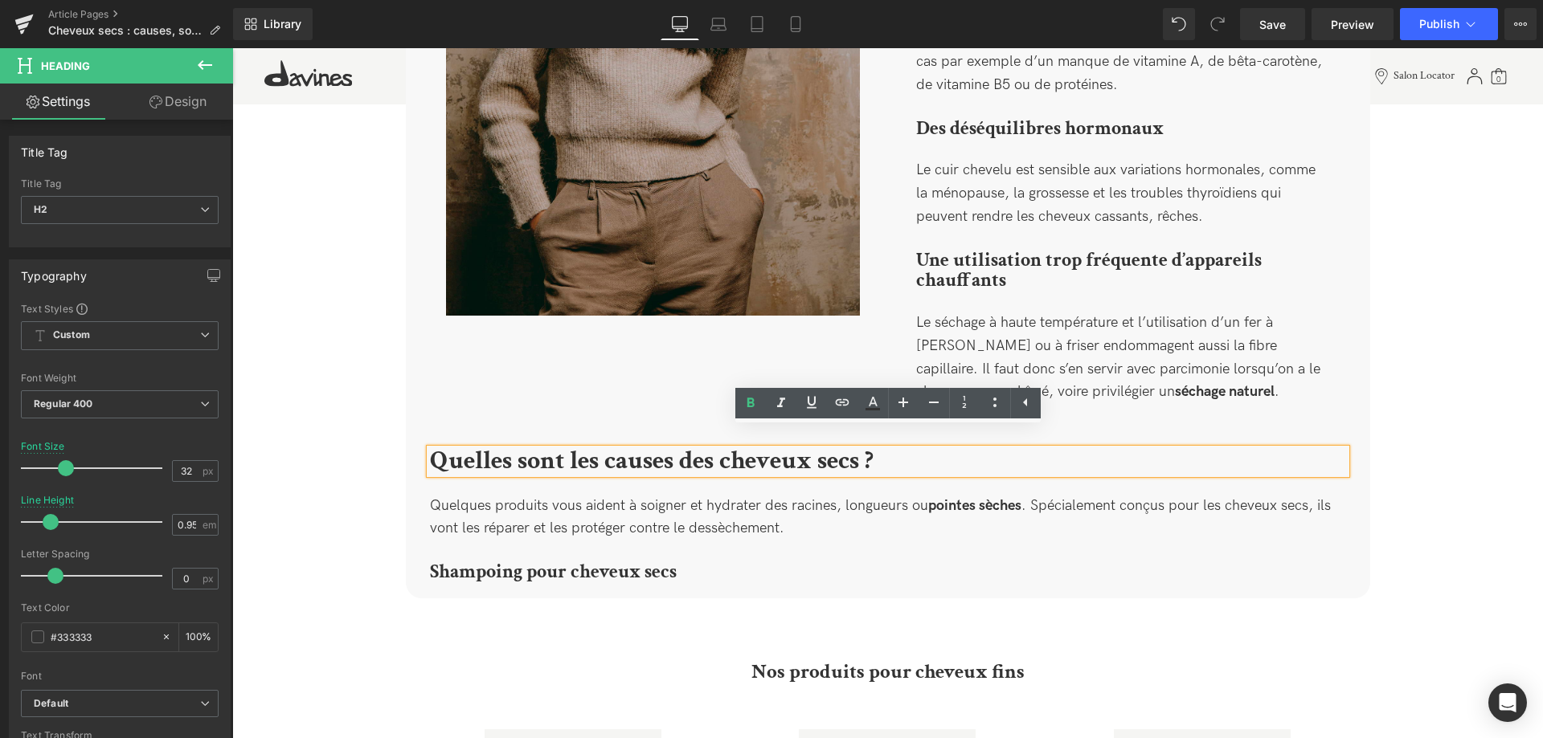
drag, startPoint x: 891, startPoint y: 445, endPoint x: 433, endPoint y: 425, distance: 458.4
click at [433, 449] on h2 "Quelles sont les causes des cheveux secs ?" at bounding box center [888, 461] width 916 height 24
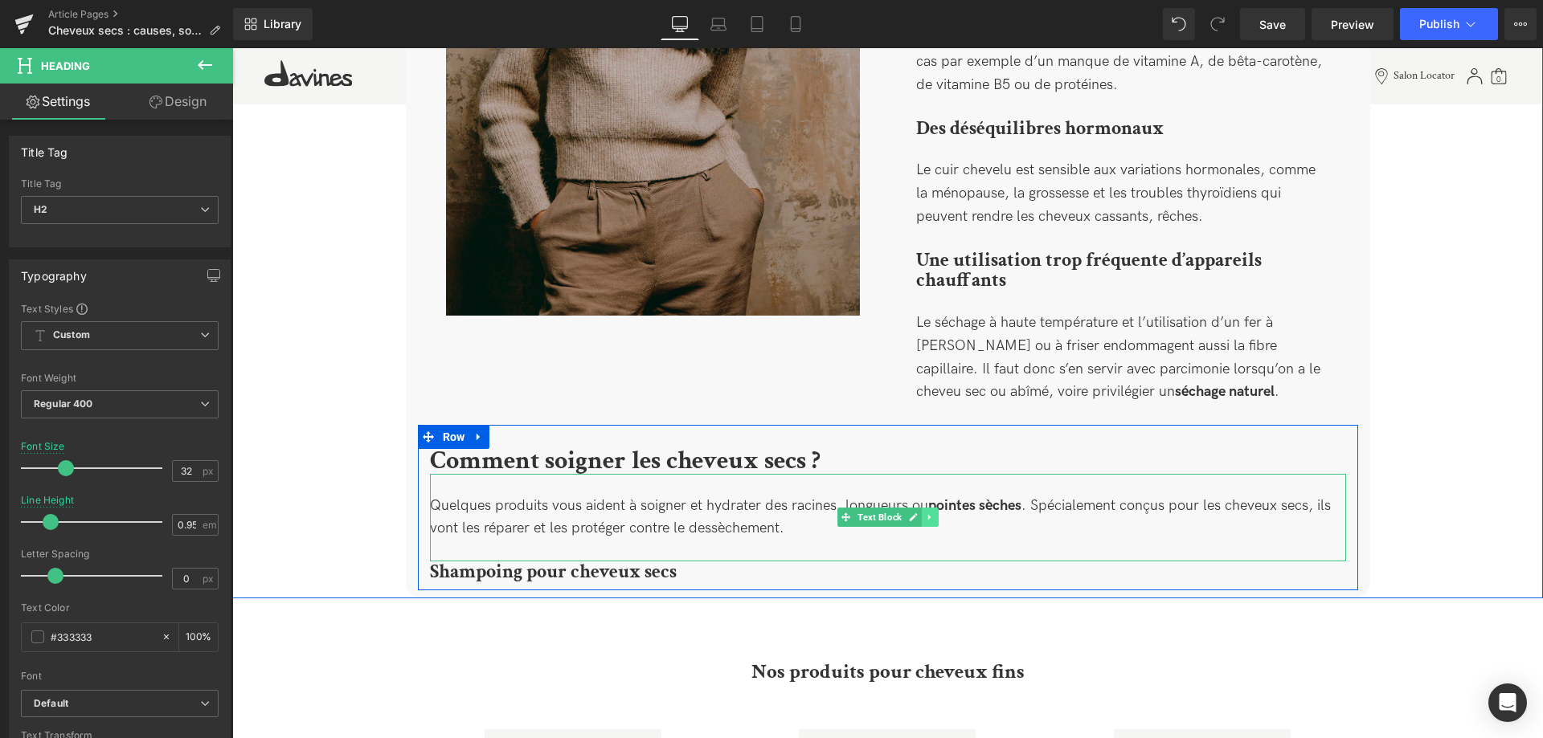
click at [937, 508] on link at bounding box center [930, 517] width 17 height 19
click at [938, 513] on icon at bounding box center [938, 517] width 9 height 9
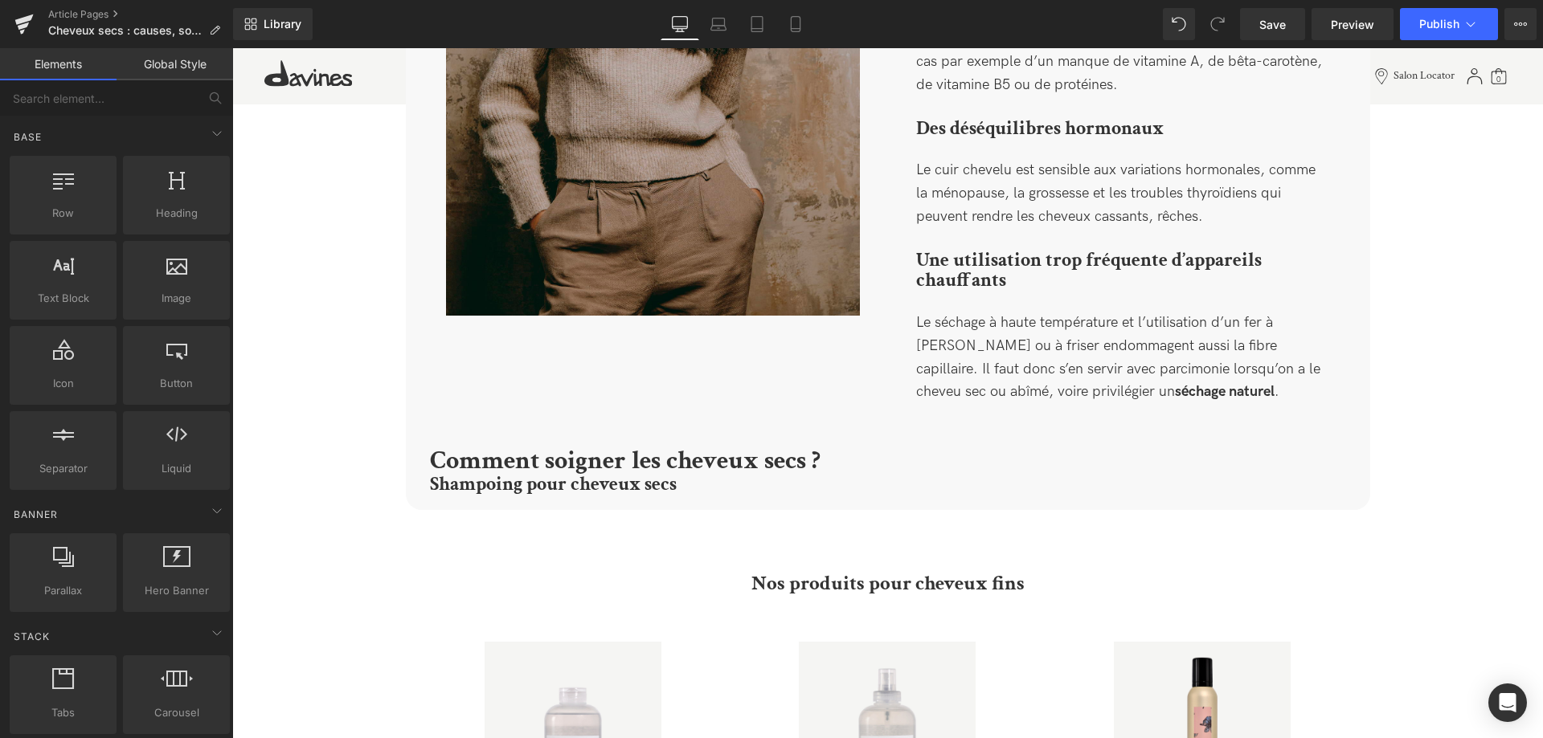
drag, startPoint x: 1140, startPoint y: 10, endPoint x: 1152, endPoint y: 10, distance: 12.1
click at [1146, 10] on div "Library Desktop Desktop Laptop Tablet Mobile Save Preview Publish Scheduled Vie…" at bounding box center [888, 24] width 1310 height 32
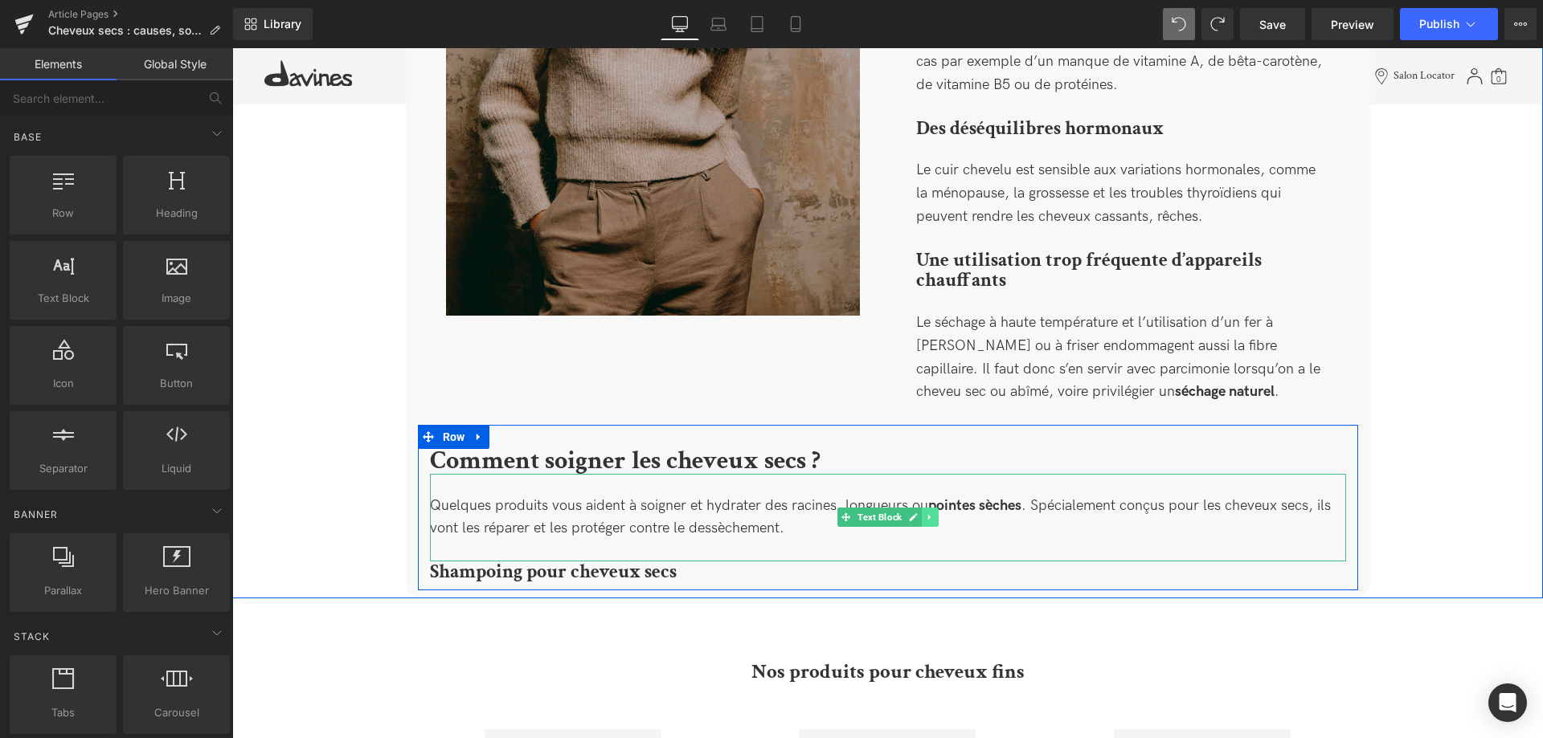
click at [923, 508] on link at bounding box center [930, 517] width 17 height 19
click at [918, 513] on icon at bounding box center [921, 517] width 9 height 9
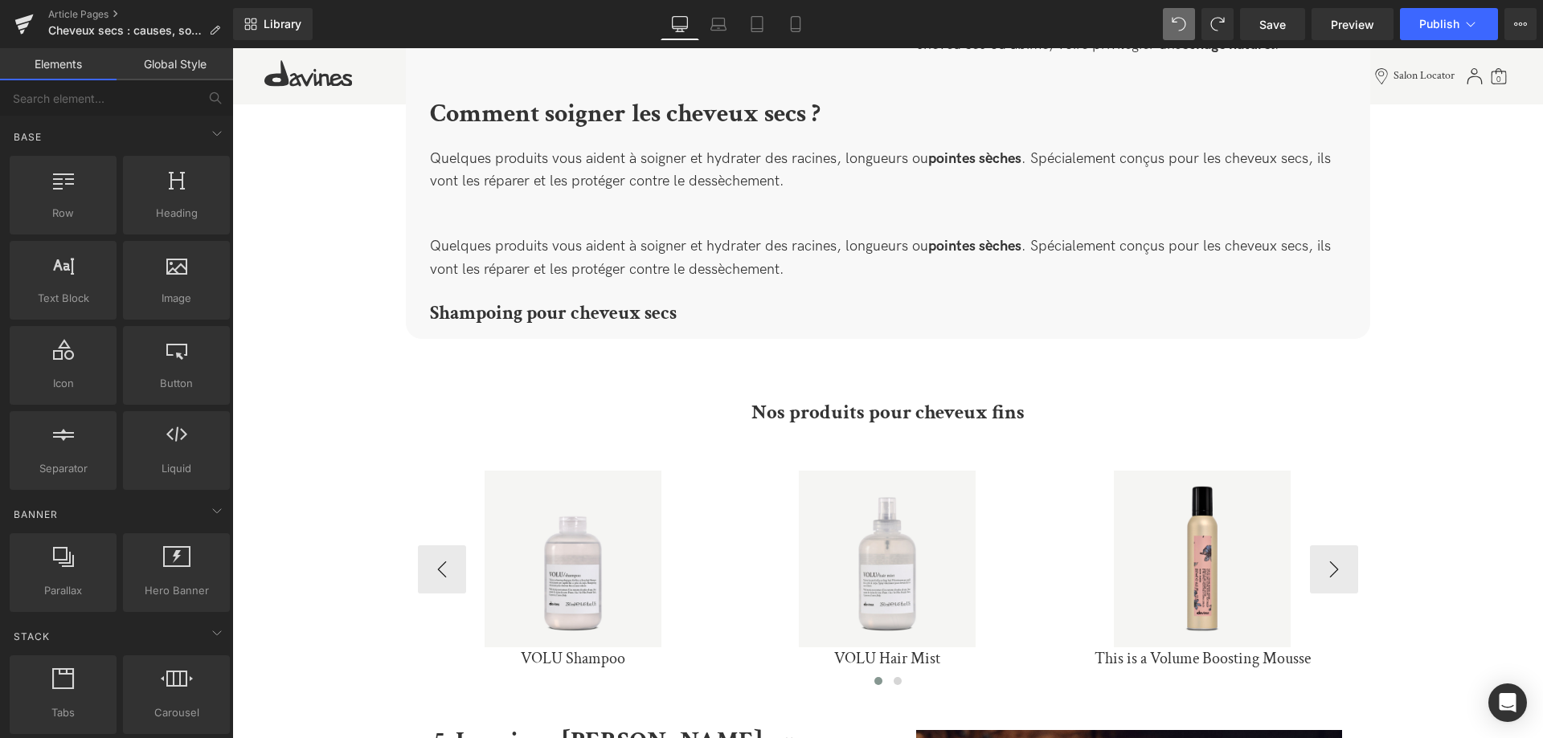
scroll to position [2008, 0]
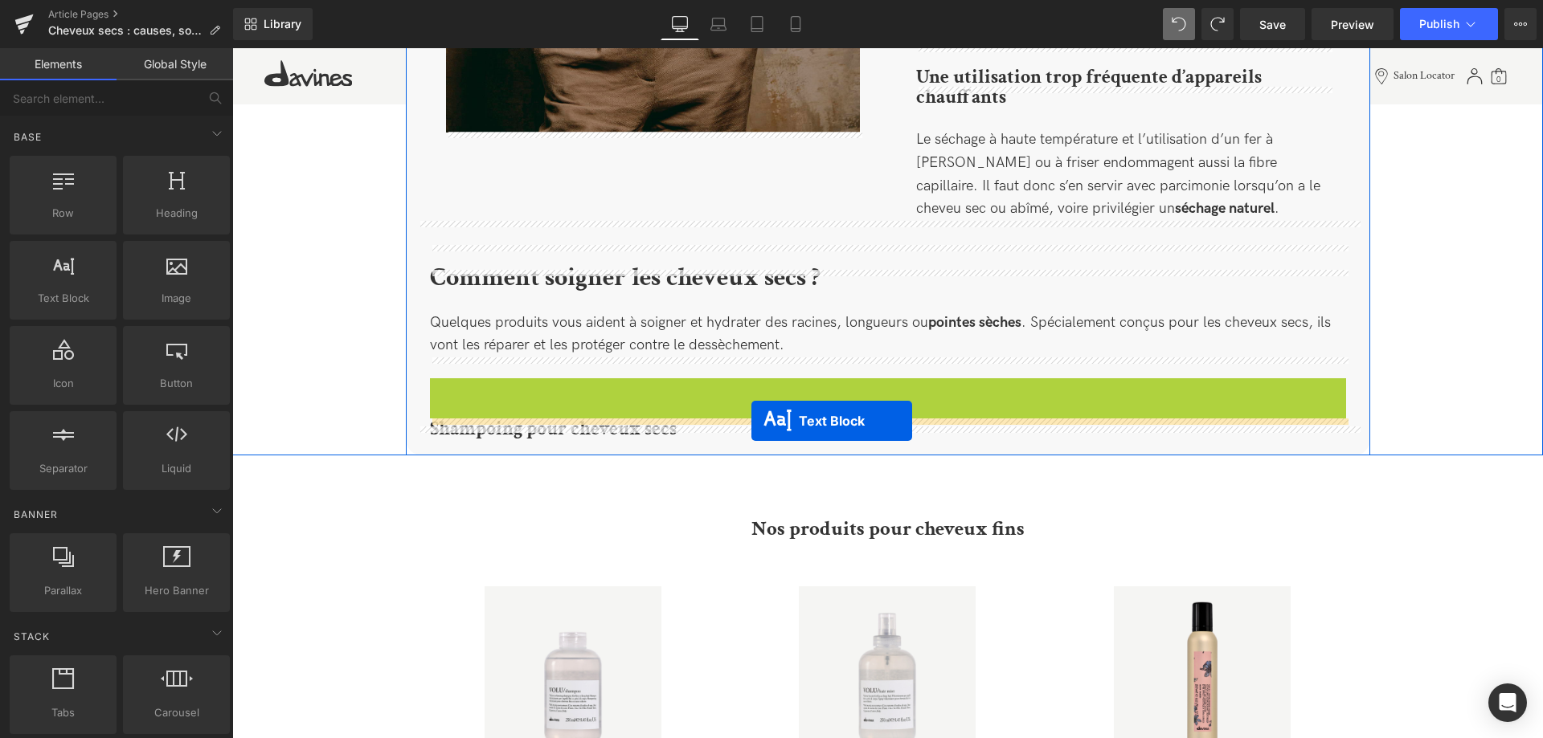
drag, startPoint x: 847, startPoint y: 402, endPoint x: 751, endPoint y: 421, distance: 97.5
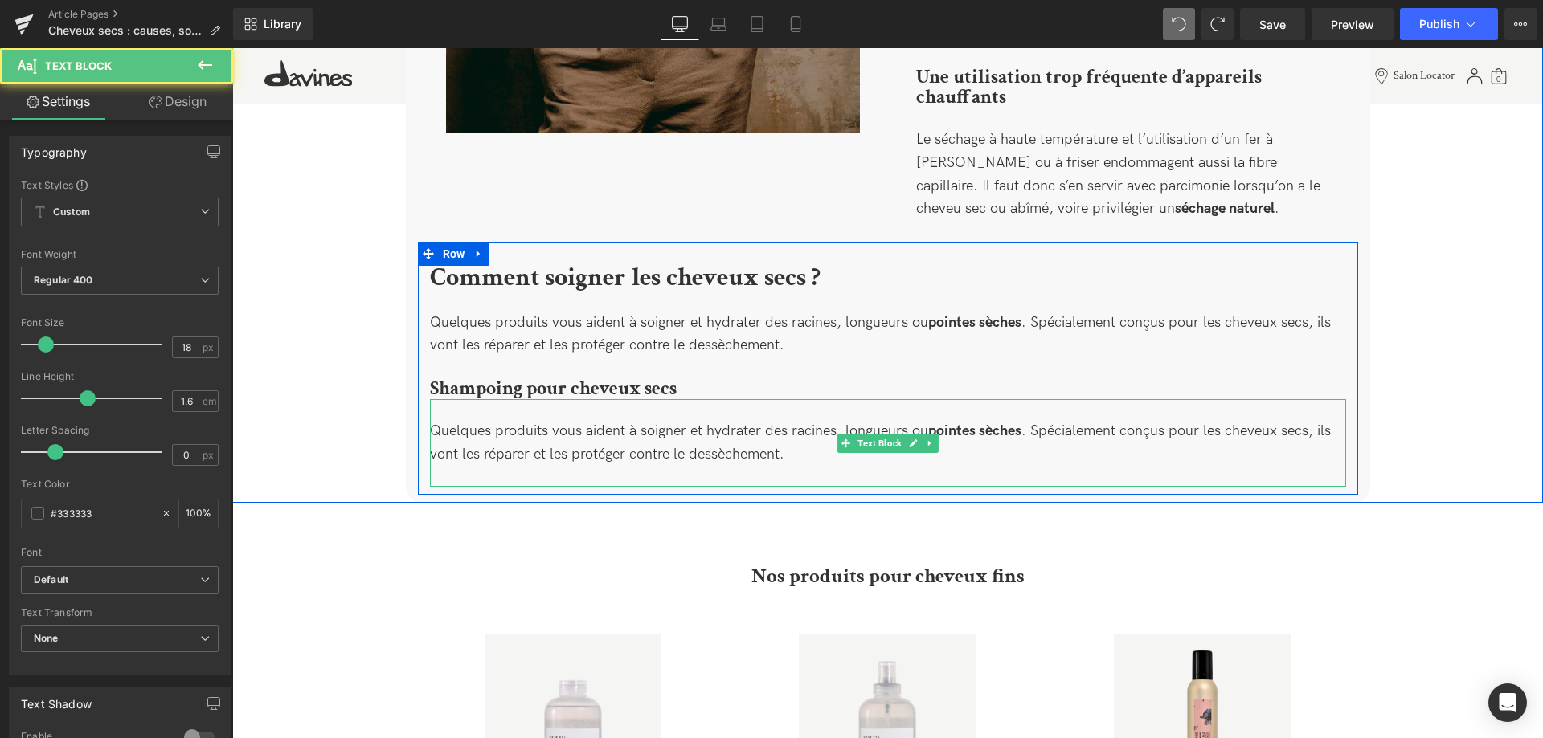
click at [796, 435] on div "Quelques produits vous aident à soigner et hydrater des racines, longueurs ou p…" at bounding box center [888, 443] width 916 height 88
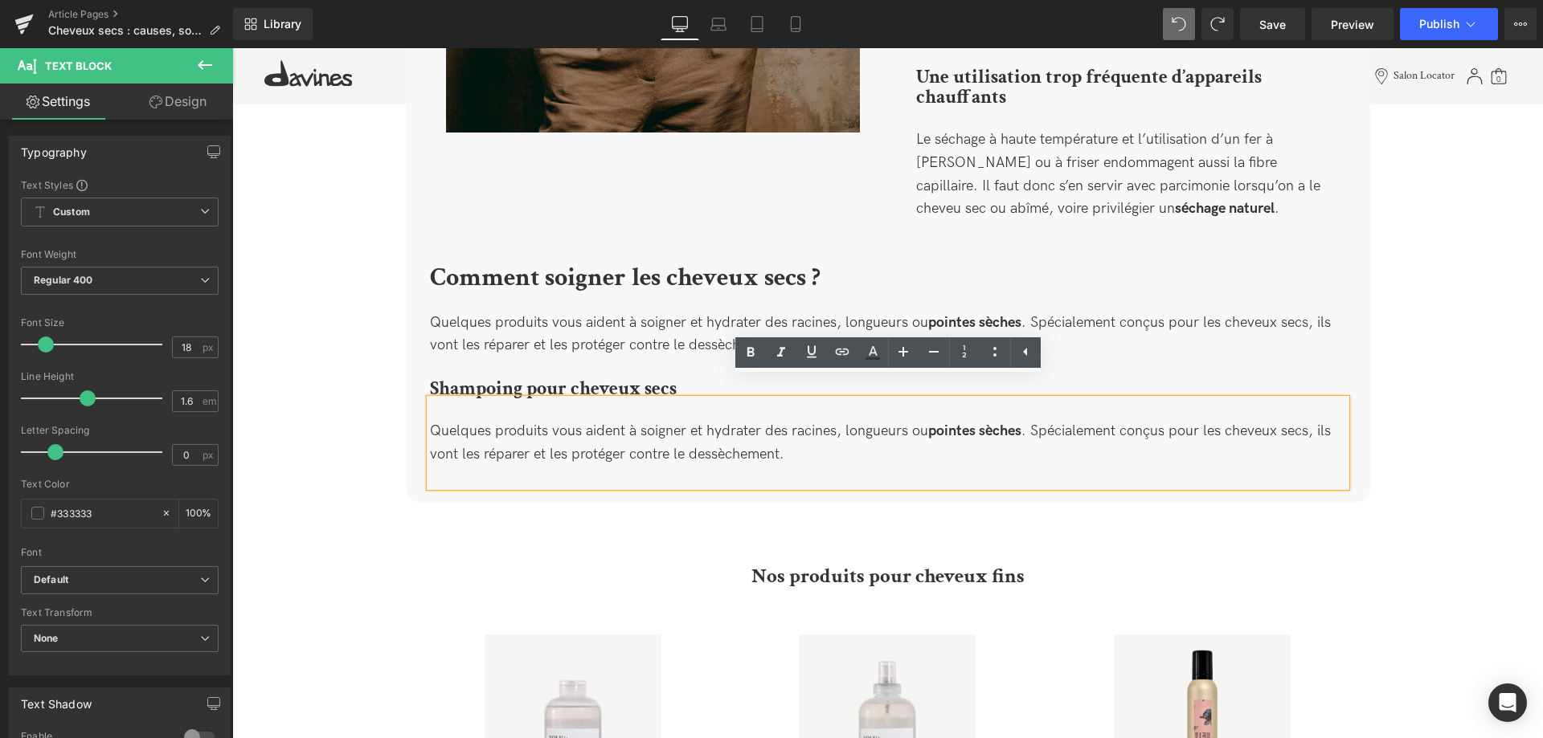
drag, startPoint x: 795, startPoint y: 438, endPoint x: 421, endPoint y: 404, distance: 375.1
click at [421, 404] on div "Comment soigner les cheveux secs ? Heading Quelques produits vous aident à soig…" at bounding box center [888, 376] width 940 height 221
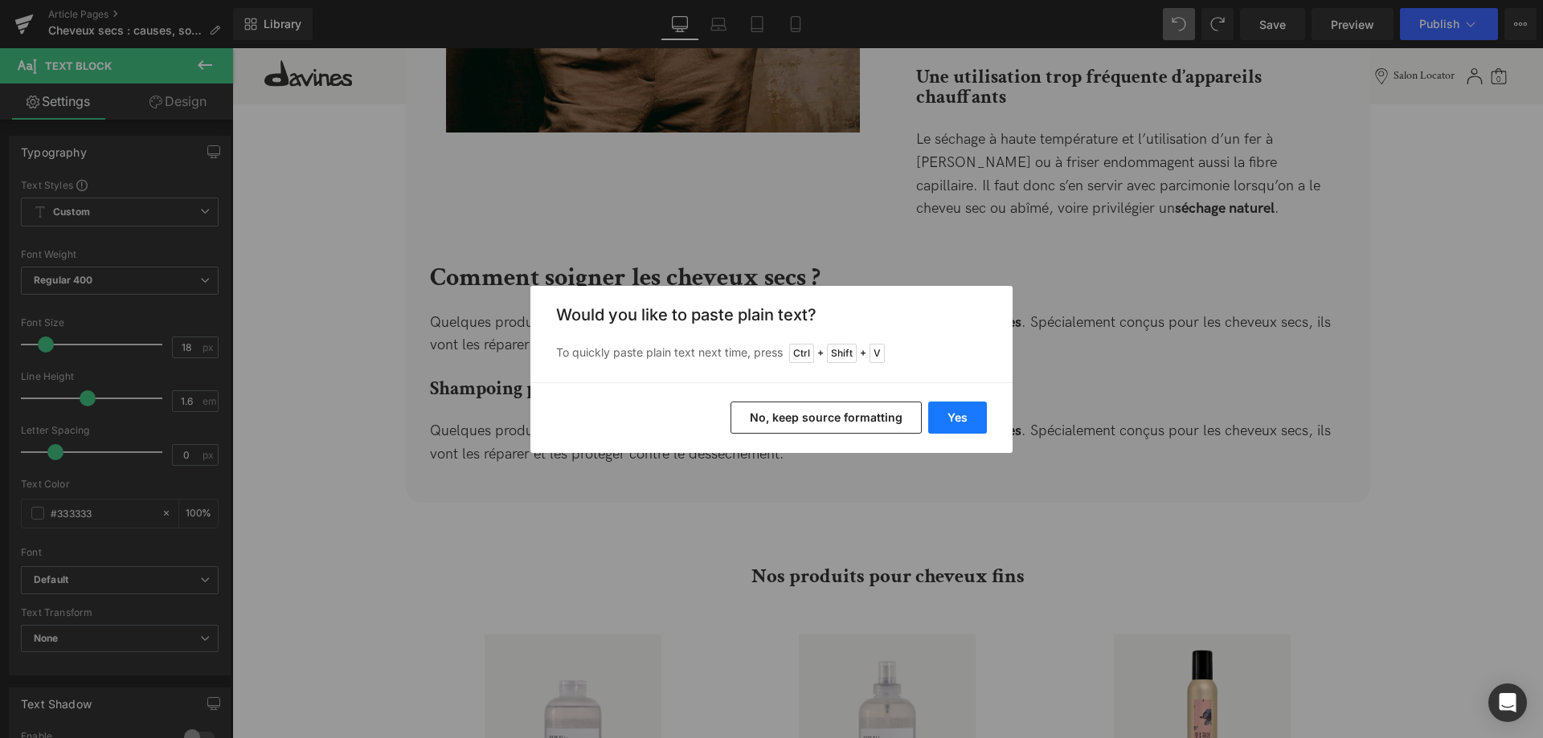
click at [972, 408] on button "Yes" at bounding box center [957, 418] width 59 height 32
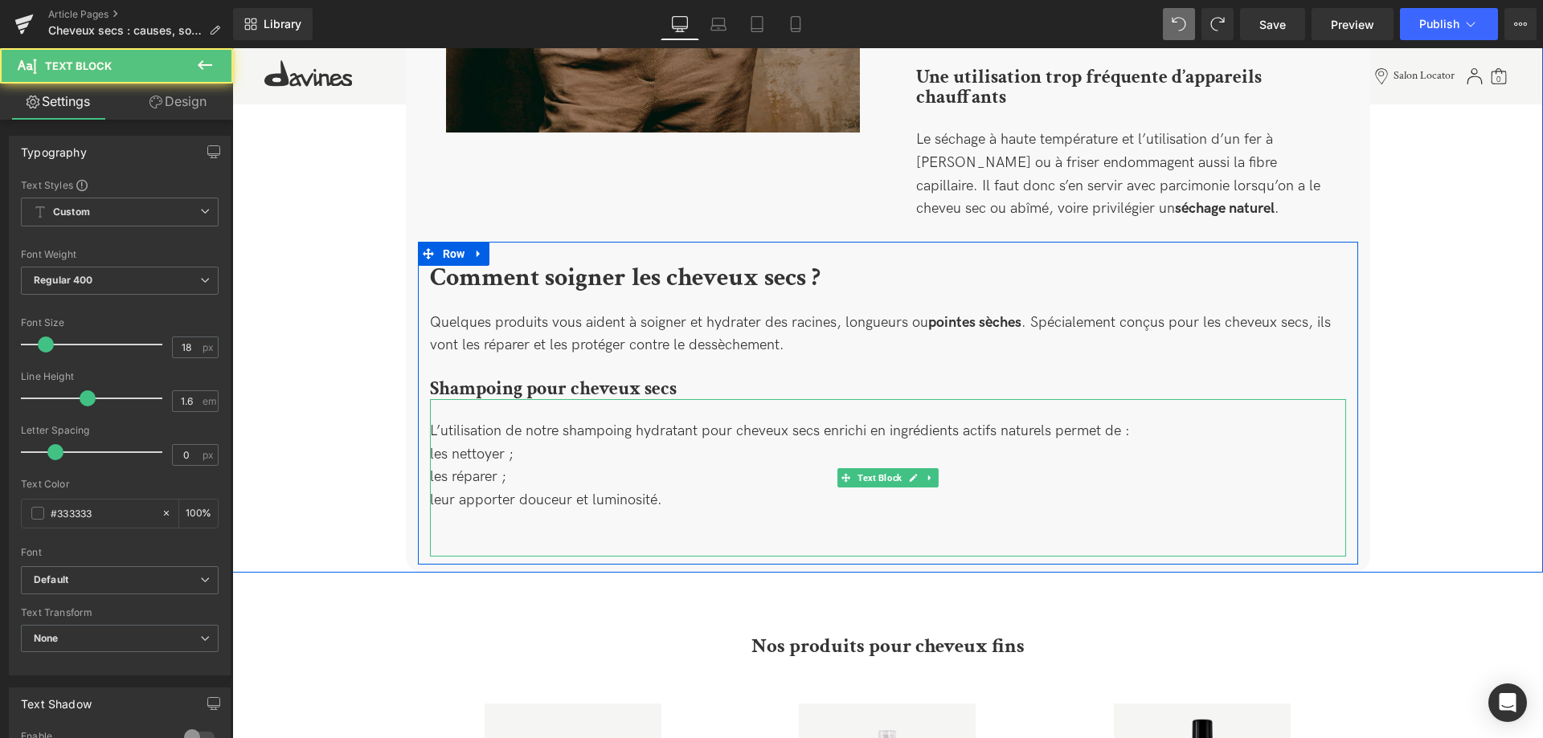
click at [626, 456] on div "L’utilisation de notre shampoing hydratant pour cheveux secs enrichi en ingrédi…" at bounding box center [888, 477] width 916 height 157
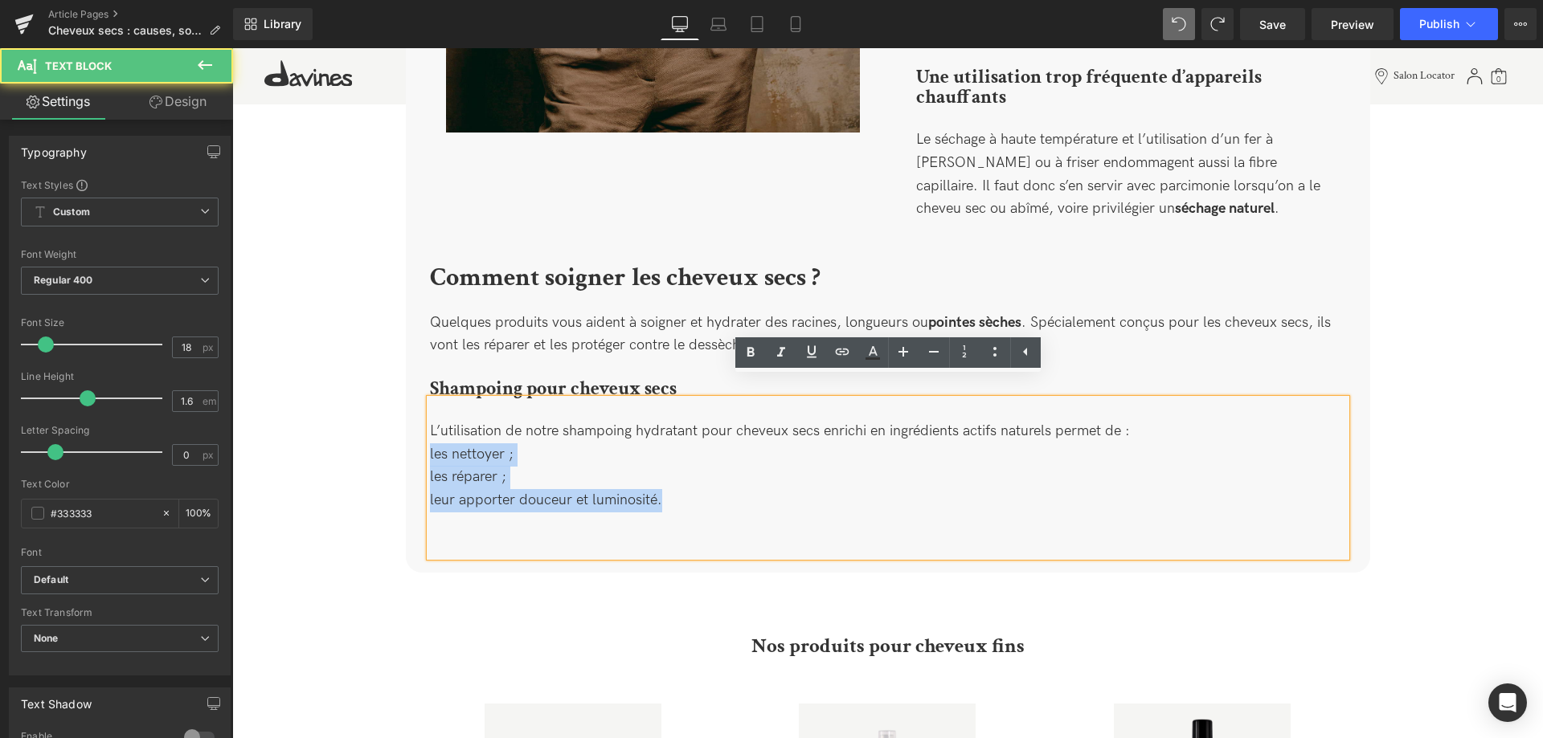
drag, startPoint x: 673, startPoint y: 486, endPoint x: 430, endPoint y: 437, distance: 248.3
click at [430, 437] on div "L’utilisation de notre shampoing hydratant pour cheveux secs enrichi en ingrédi…" at bounding box center [888, 477] width 916 height 157
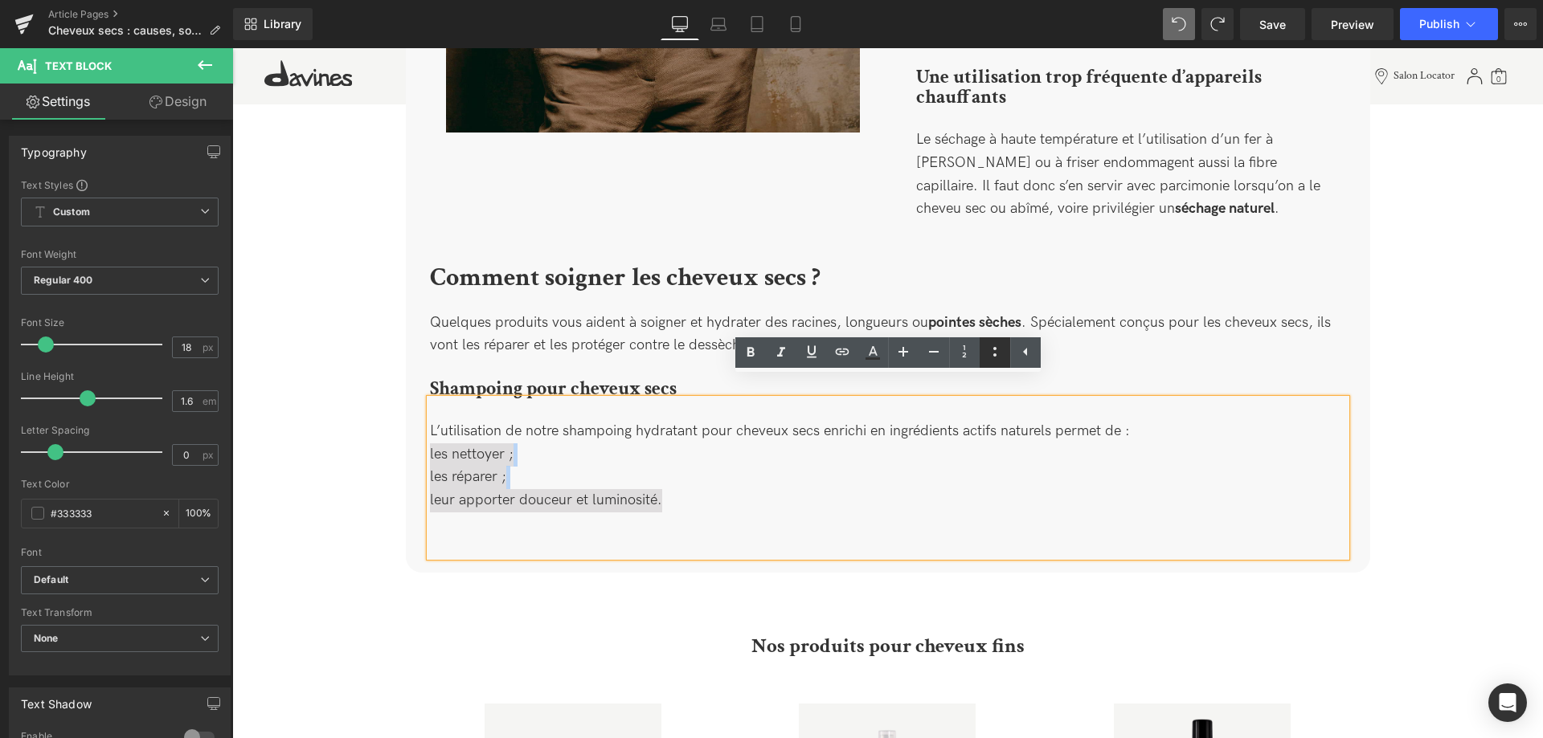
click at [982, 354] on link at bounding box center [994, 352] width 31 height 31
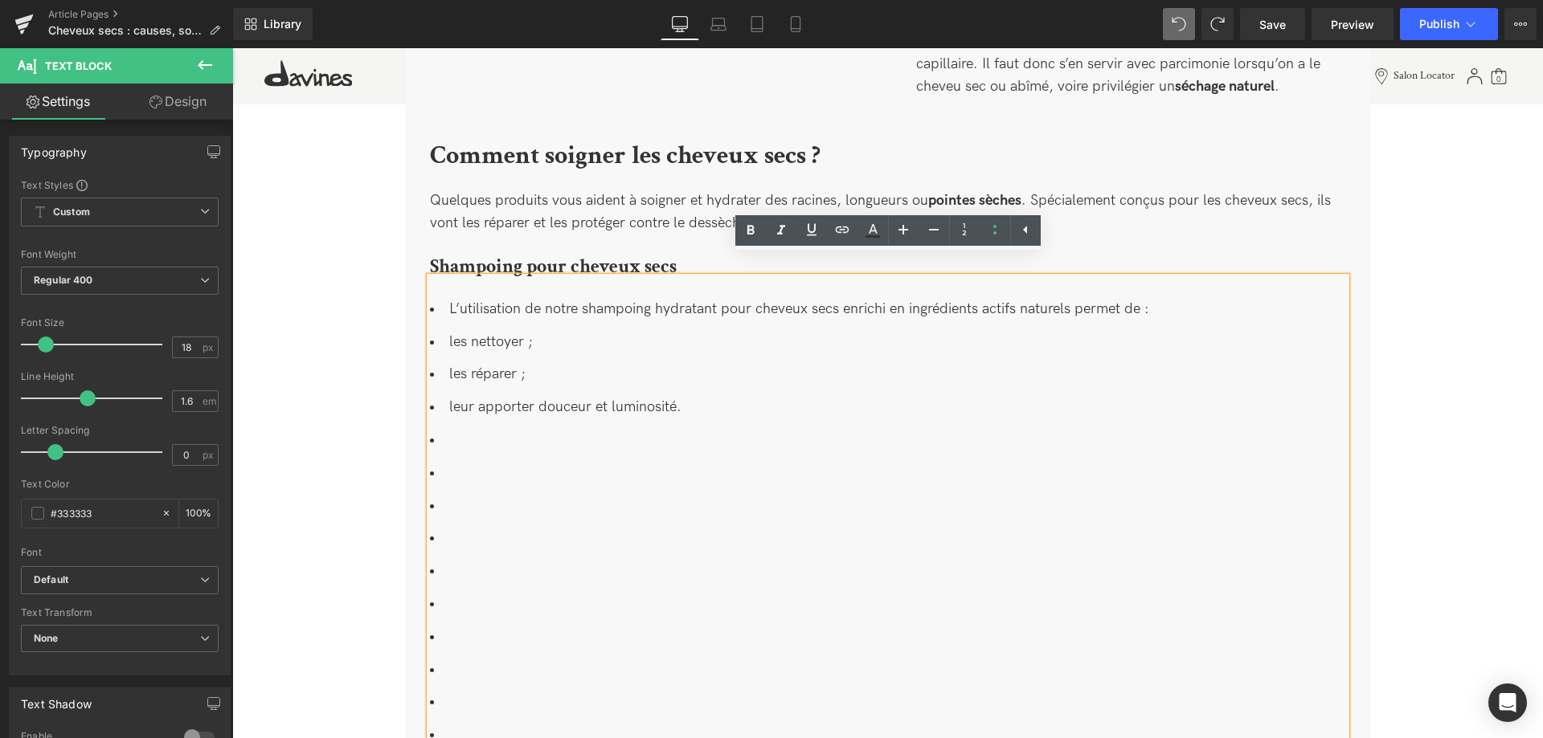
click at [554, 495] on li at bounding box center [888, 506] width 916 height 23
click at [463, 429] on li at bounding box center [888, 440] width 916 height 23
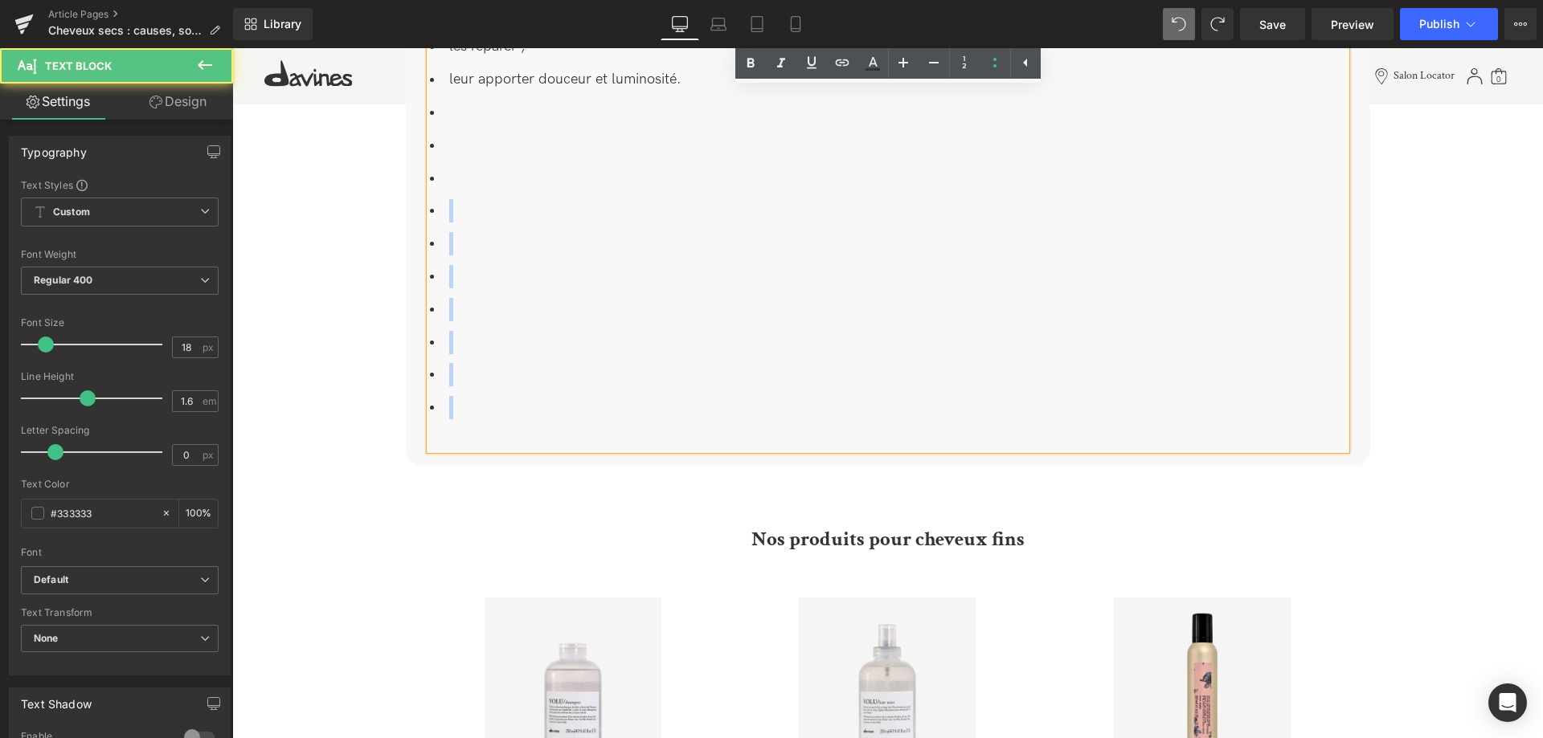
drag, startPoint x: 462, startPoint y: 399, endPoint x: 455, endPoint y: 211, distance: 188.1
click at [455, 211] on div "L’utilisation de notre shampoing hydratant pour cheveux secs enrichi en ingrédi…" at bounding box center [888, 199] width 916 height 501
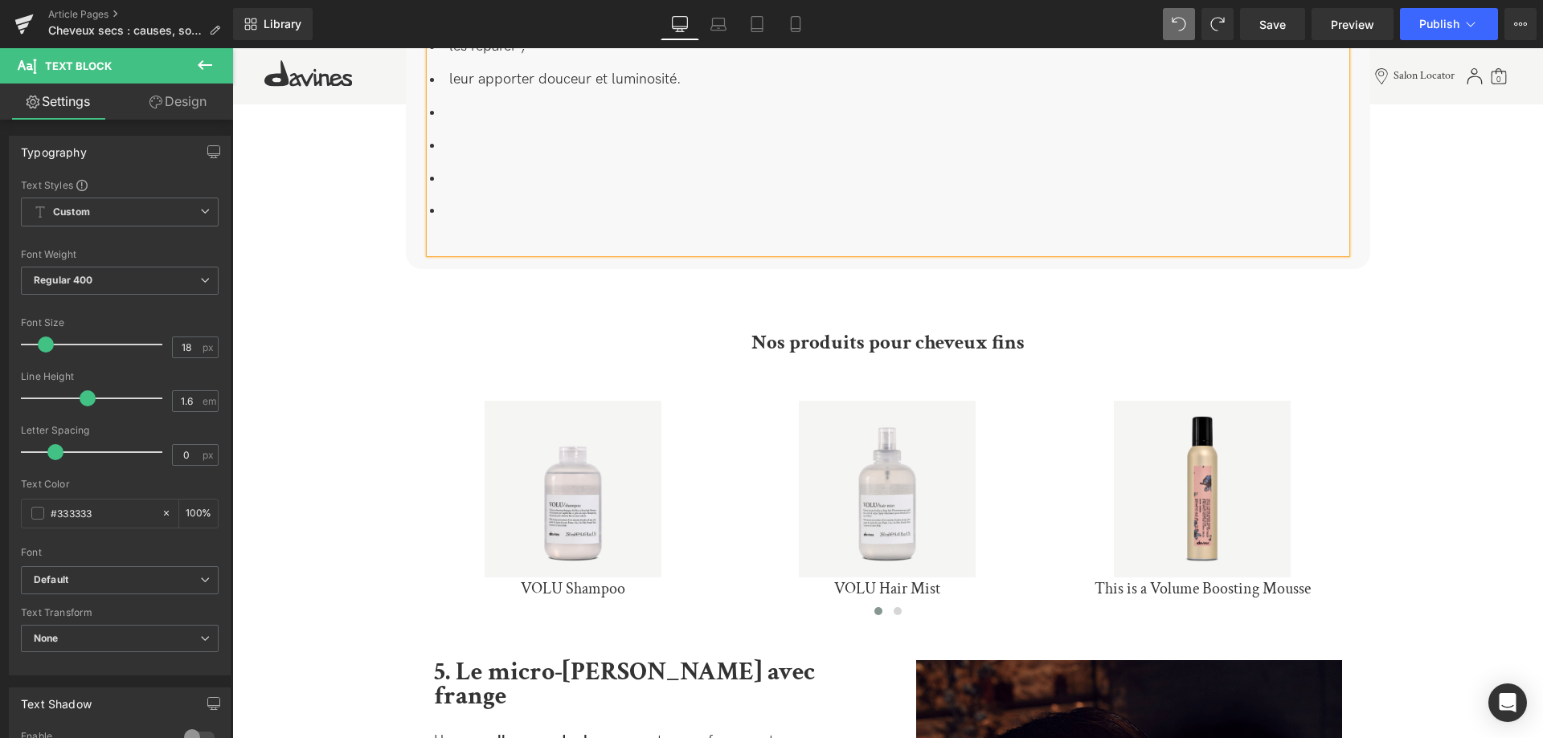
click at [467, 174] on li at bounding box center [888, 178] width 916 height 23
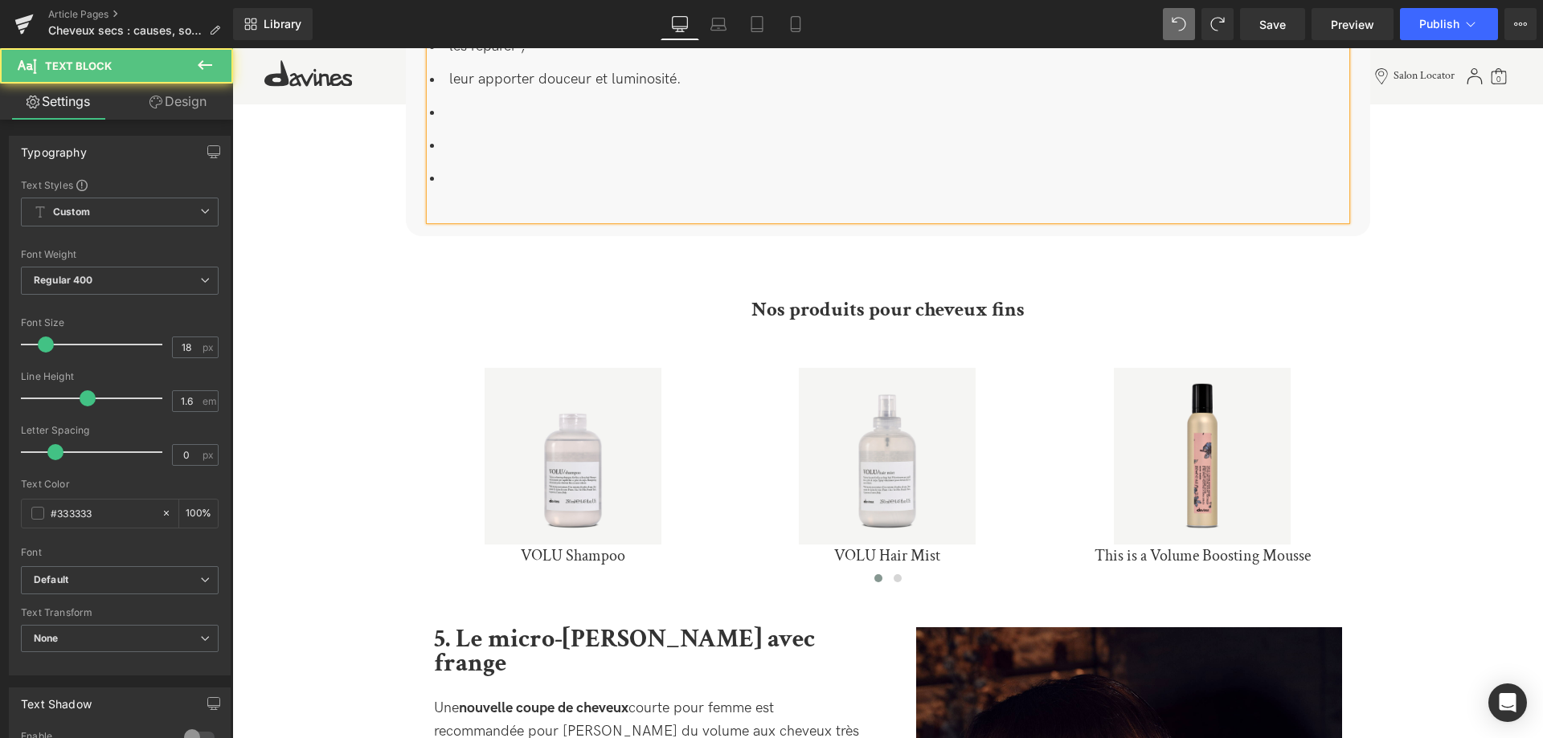
click at [480, 167] on li at bounding box center [888, 178] width 916 height 23
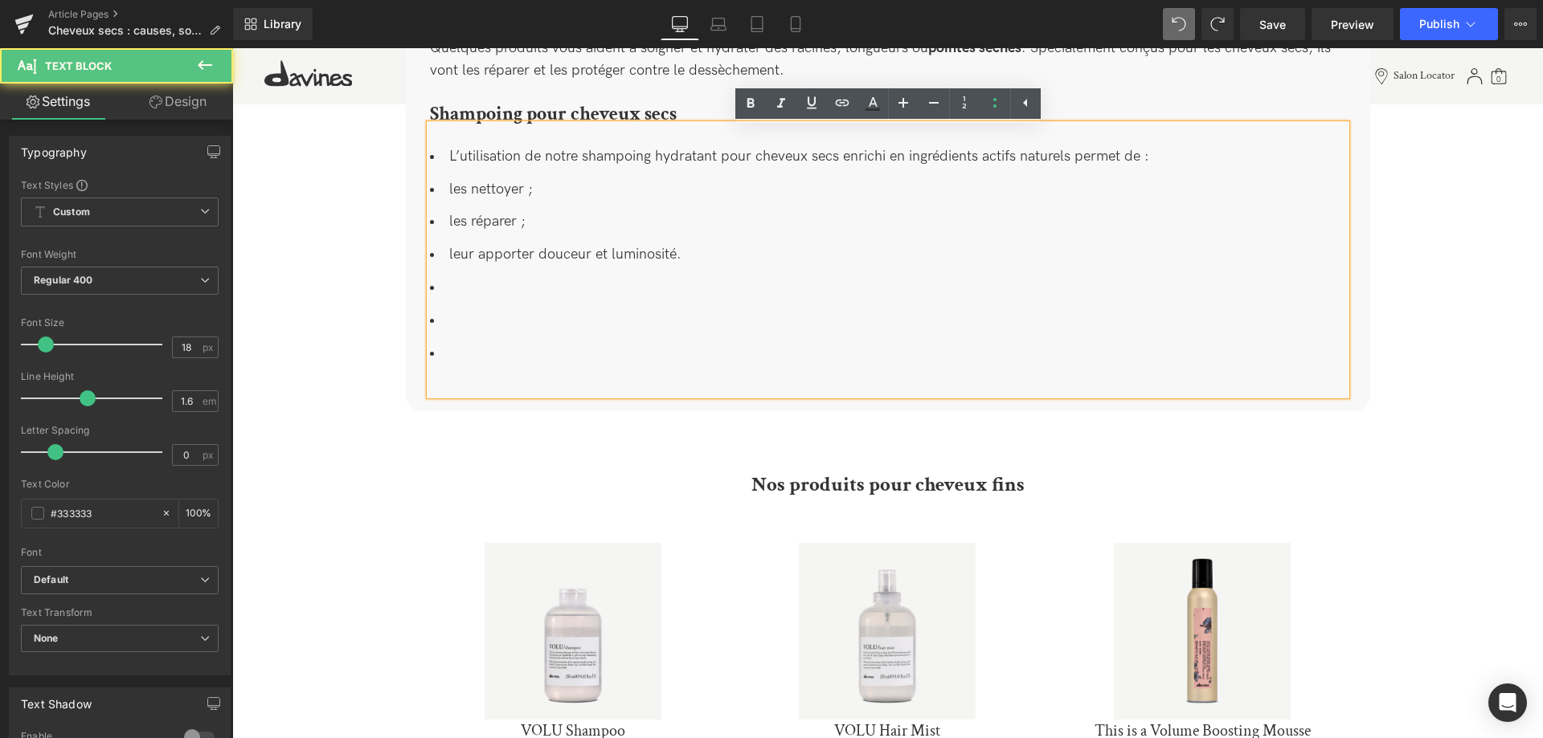
scroll to position [2212, 0]
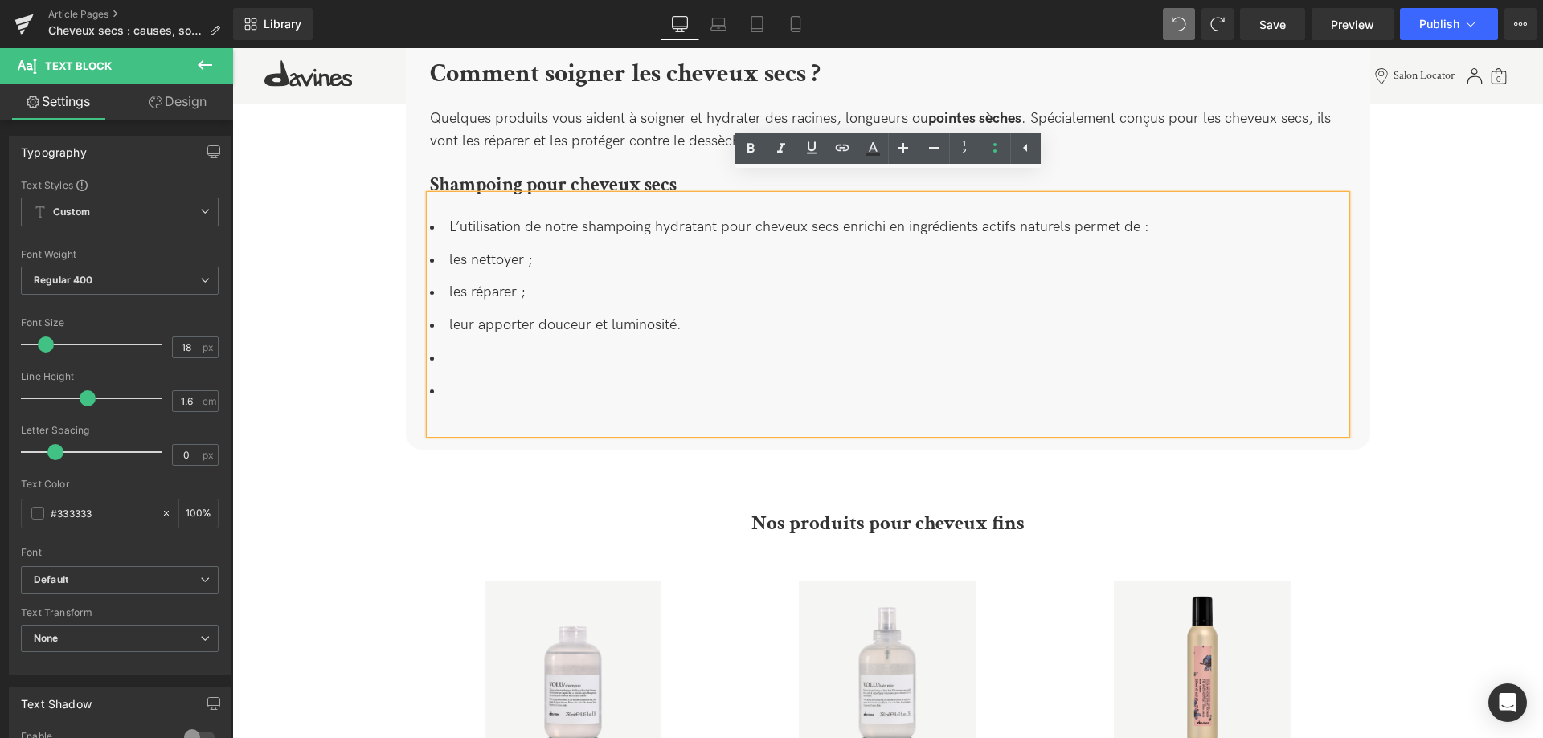
click at [464, 388] on div "L’utilisation de notre shampoing hydratant pour cheveux secs enrichi en ingrédi…" at bounding box center [888, 314] width 916 height 239
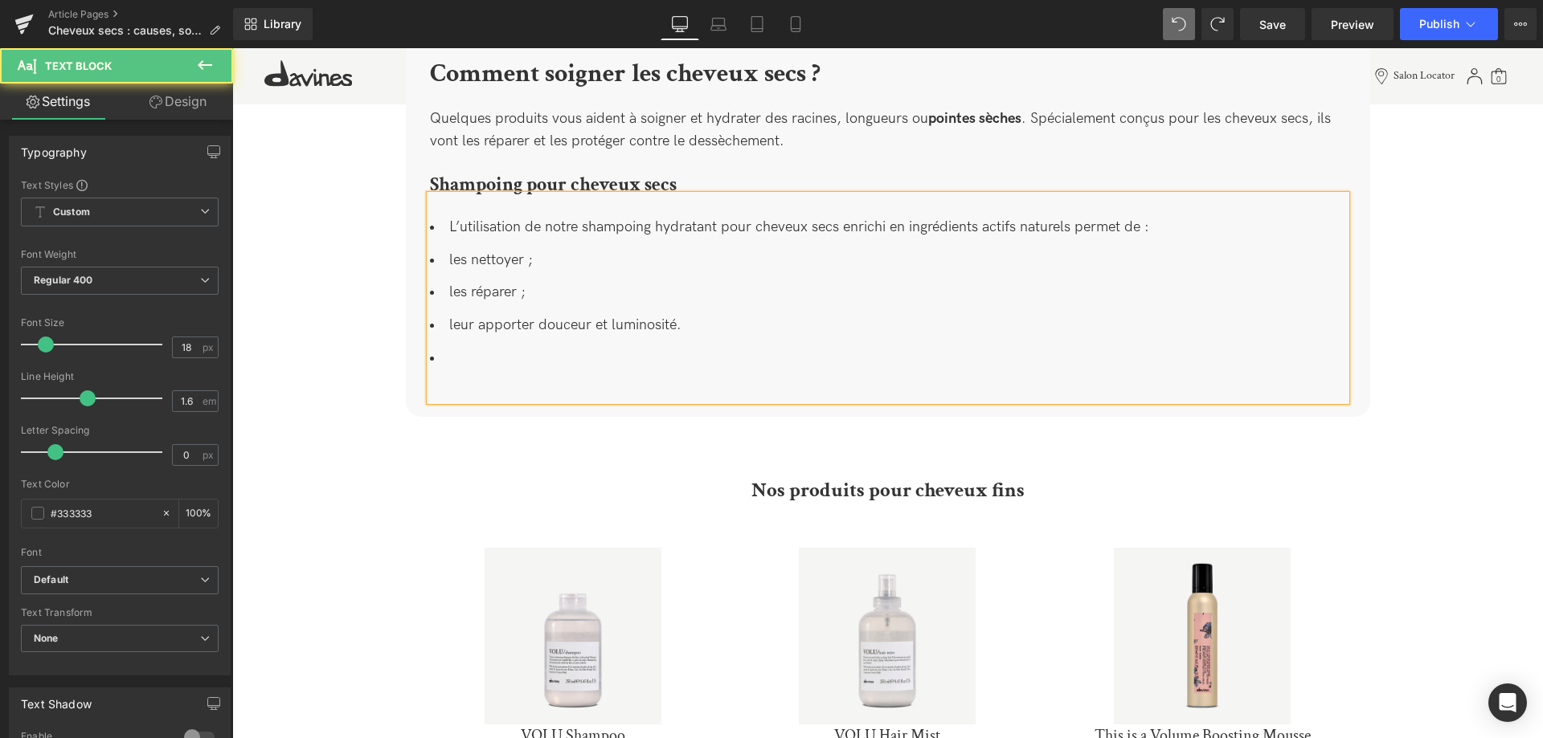
click at [477, 372] on div "L’utilisation de notre shampoing hydratant pour cheveux secs enrichi en ingrédi…" at bounding box center [888, 298] width 916 height 206
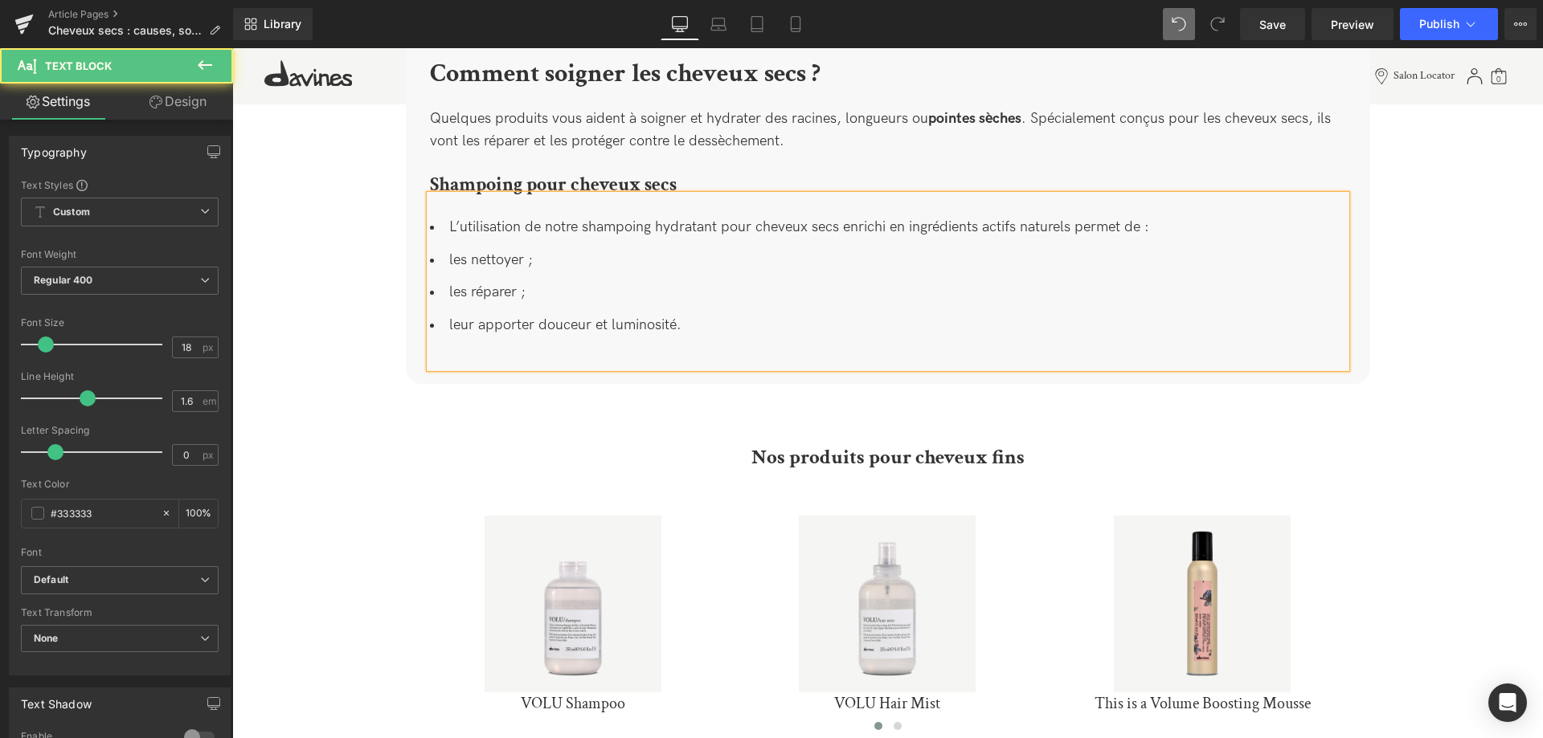
click at [439, 216] on li "L’utilisation de notre shampoing hydratant pour cheveux secs enrichi en ingrédi…" at bounding box center [888, 227] width 916 height 23
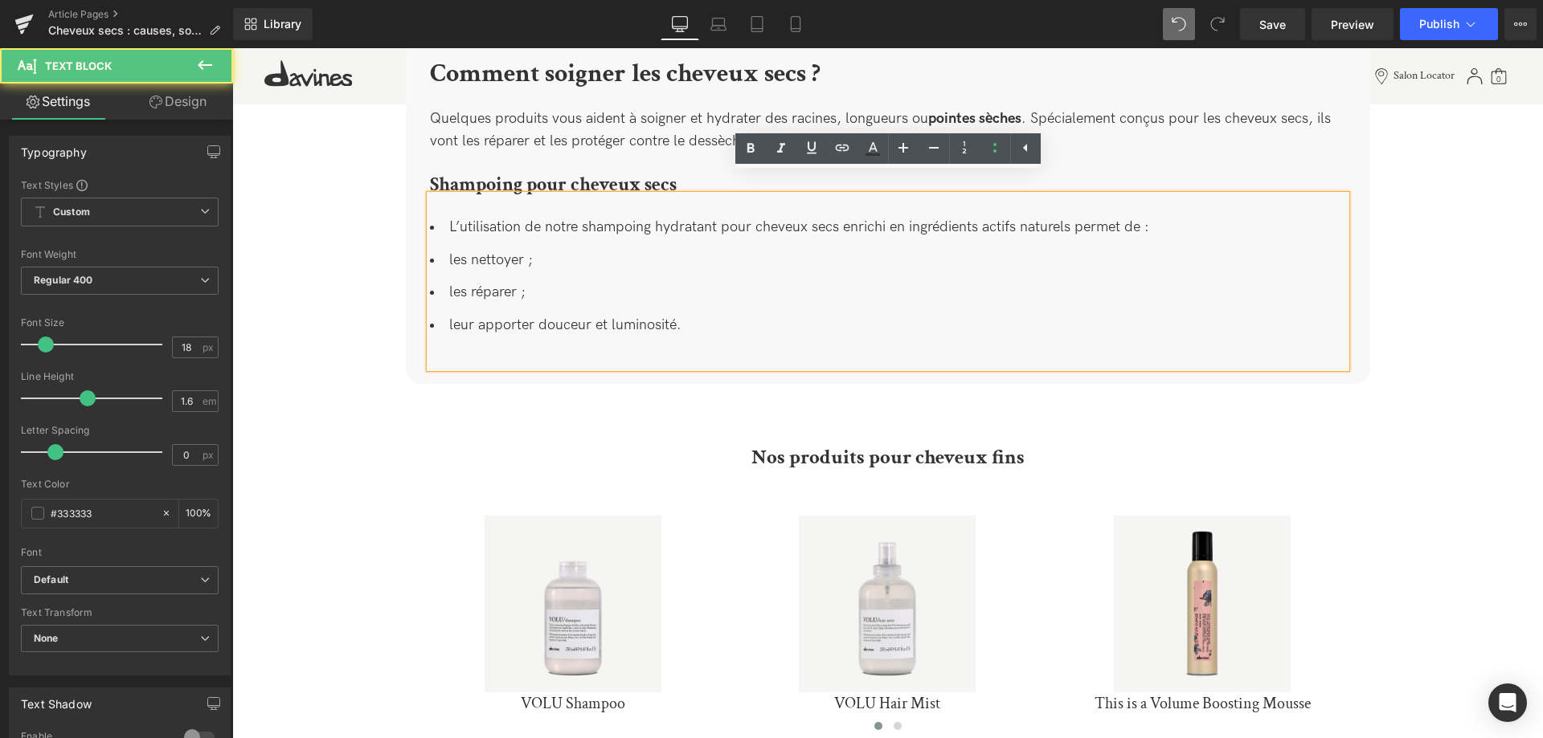
click at [442, 216] on li "L’utilisation de notre shampoing hydratant pour cheveux secs enrichi en ingrédi…" at bounding box center [888, 227] width 916 height 23
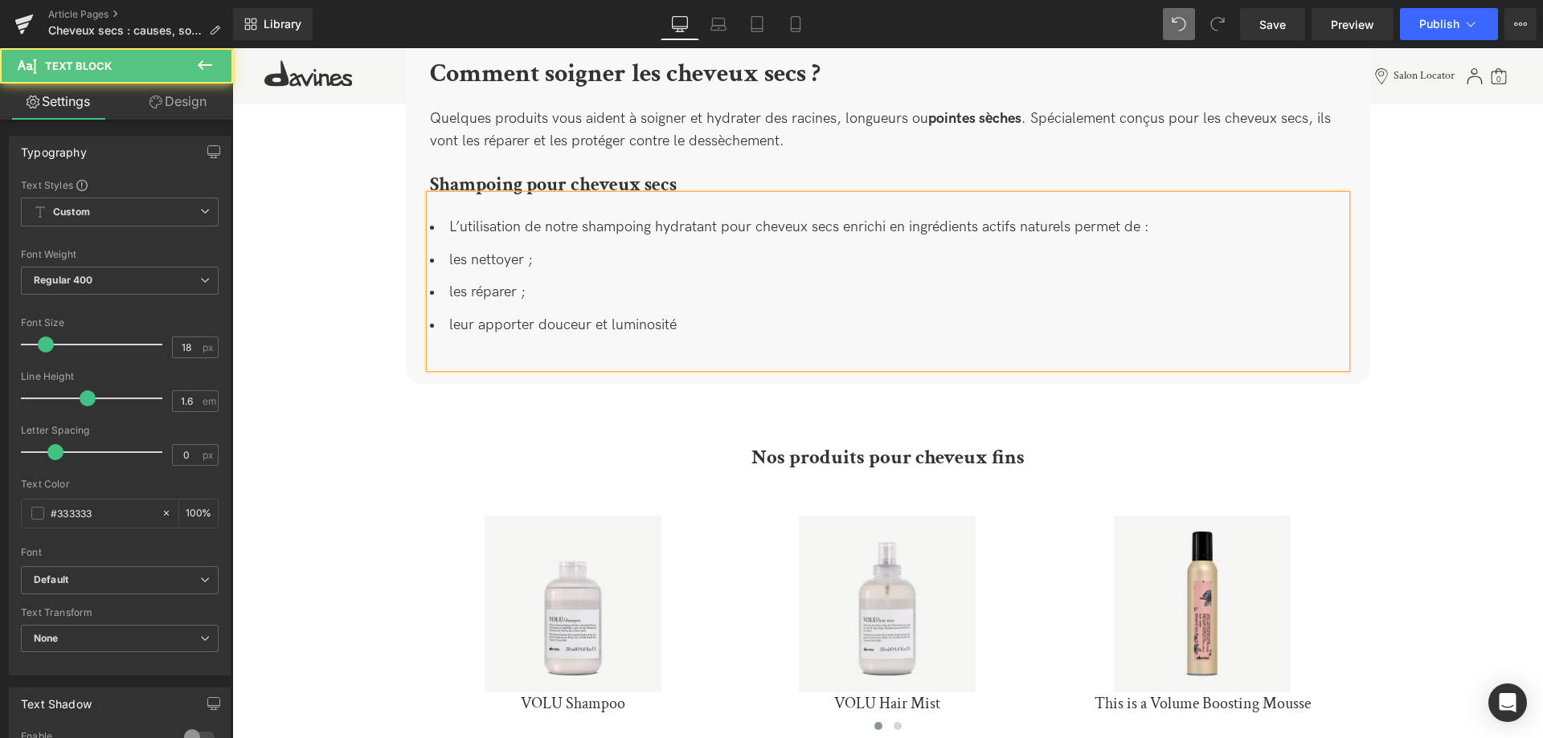
click at [449, 216] on li "L’utilisation de notre shampoing hydratant pour cheveux secs enrichi en ingrédi…" at bounding box center [888, 227] width 916 height 23
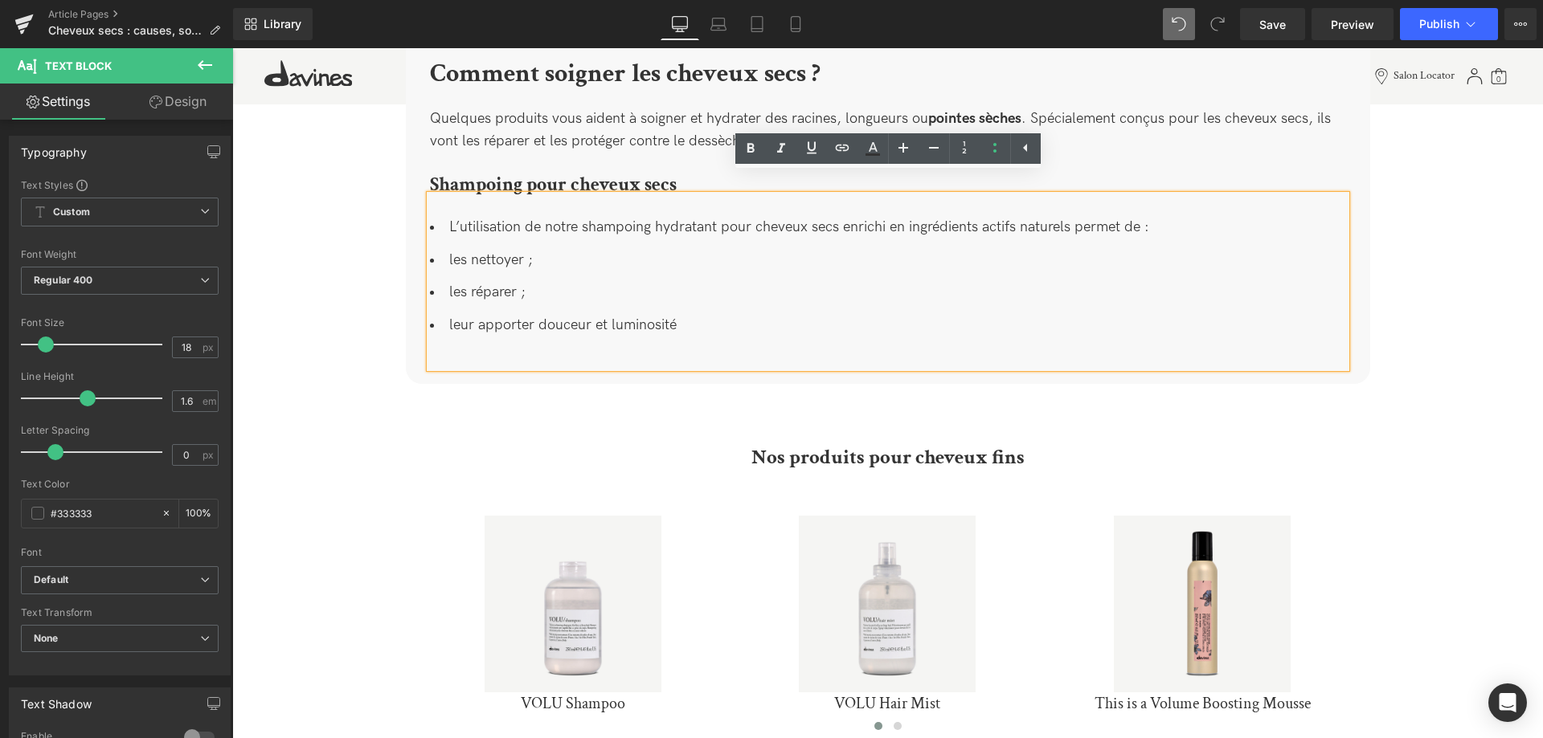
drag, startPoint x: 436, startPoint y: 203, endPoint x: 447, endPoint y: 205, distance: 10.6
click at [438, 216] on li "L’utilisation de notre shampoing hydratant pour cheveux secs enrichi en ingrédi…" at bounding box center [888, 227] width 916 height 23
drag, startPoint x: 448, startPoint y: 205, endPoint x: 460, endPoint y: 206, distance: 12.2
click at [448, 216] on li "L’utilisation de notre shampoing hydratant pour cheveux secs enrichi en ingrédi…" at bounding box center [888, 227] width 916 height 23
drag, startPoint x: 476, startPoint y: 258, endPoint x: 566, endPoint y: 267, distance: 91.2
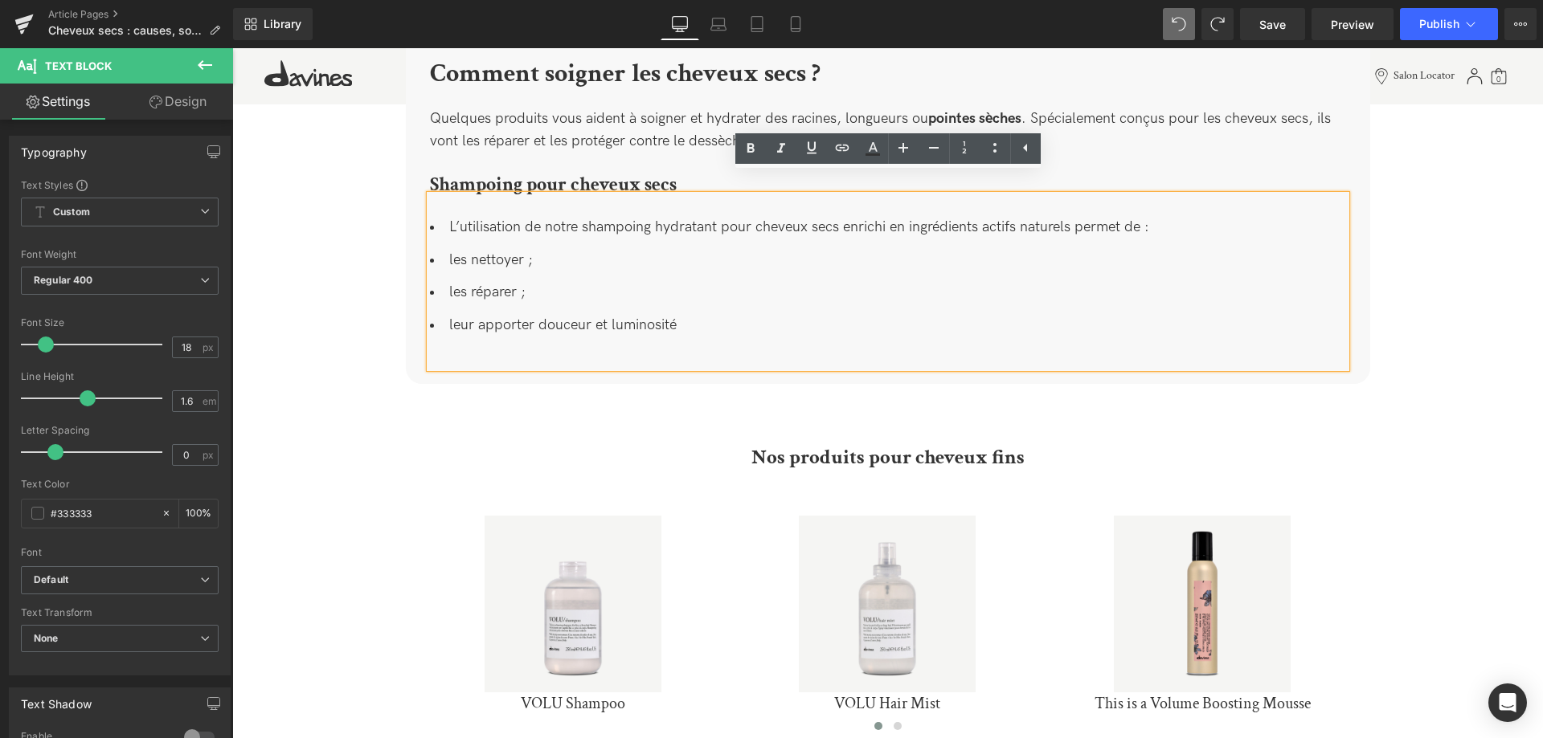
click at [475, 258] on ul "L’utilisation de notre shampoing hydratant pour cheveux secs enrichi en ingrédi…" at bounding box center [888, 276] width 916 height 121
drag, startPoint x: 697, startPoint y: 316, endPoint x: 433, endPoint y: 239, distance: 275.3
click at [433, 239] on ul "L’utilisation de notre shampoing hydratant pour cheveux secs enrichi en ingrédi…" at bounding box center [888, 276] width 916 height 121
click at [875, 292] on ul "L’utilisation de notre shampoing hydratant pour cheveux secs enrichi en ingrédi…" at bounding box center [888, 276] width 916 height 121
click at [985, 151] on icon at bounding box center [994, 147] width 19 height 19
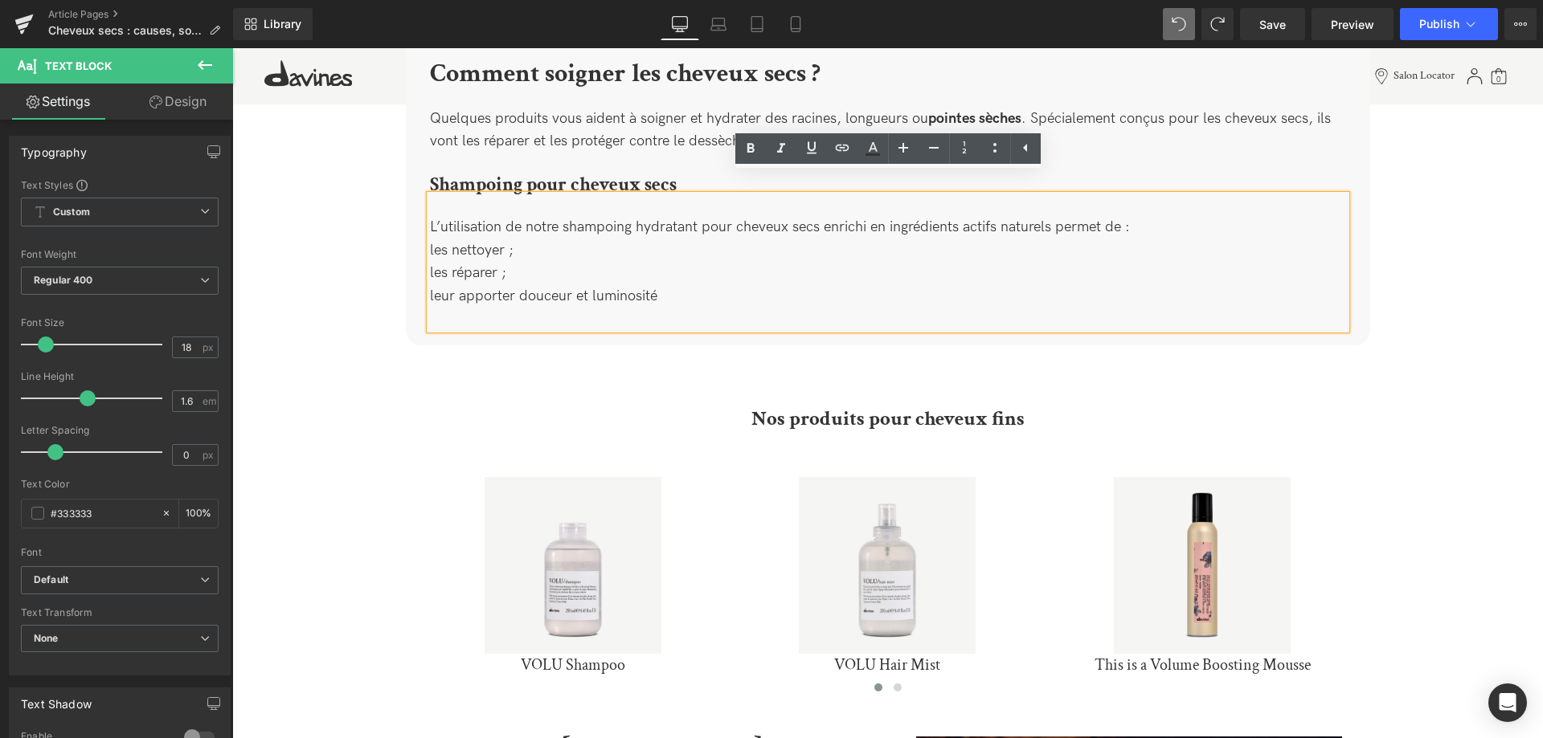
click at [700, 281] on div "L’utilisation de notre shampoing hydratant pour cheveux secs enrichi en ingrédi…" at bounding box center [888, 262] width 916 height 134
click at [430, 232] on div "L’utilisation de notre shampoing hydratant pour cheveux secs enrichi en ingrédi…" at bounding box center [888, 262] width 916 height 134
click at [464, 227] on div "L’utilisation de notre shampoing hydratant pour cheveux secs enrichi en ingrédi…" at bounding box center [888, 262] width 916 height 134
click at [435, 233] on div "L’utilisation de notre shampoing hydratant pour cheveux secs enrichi en ingrédi…" at bounding box center [888, 262] width 916 height 134
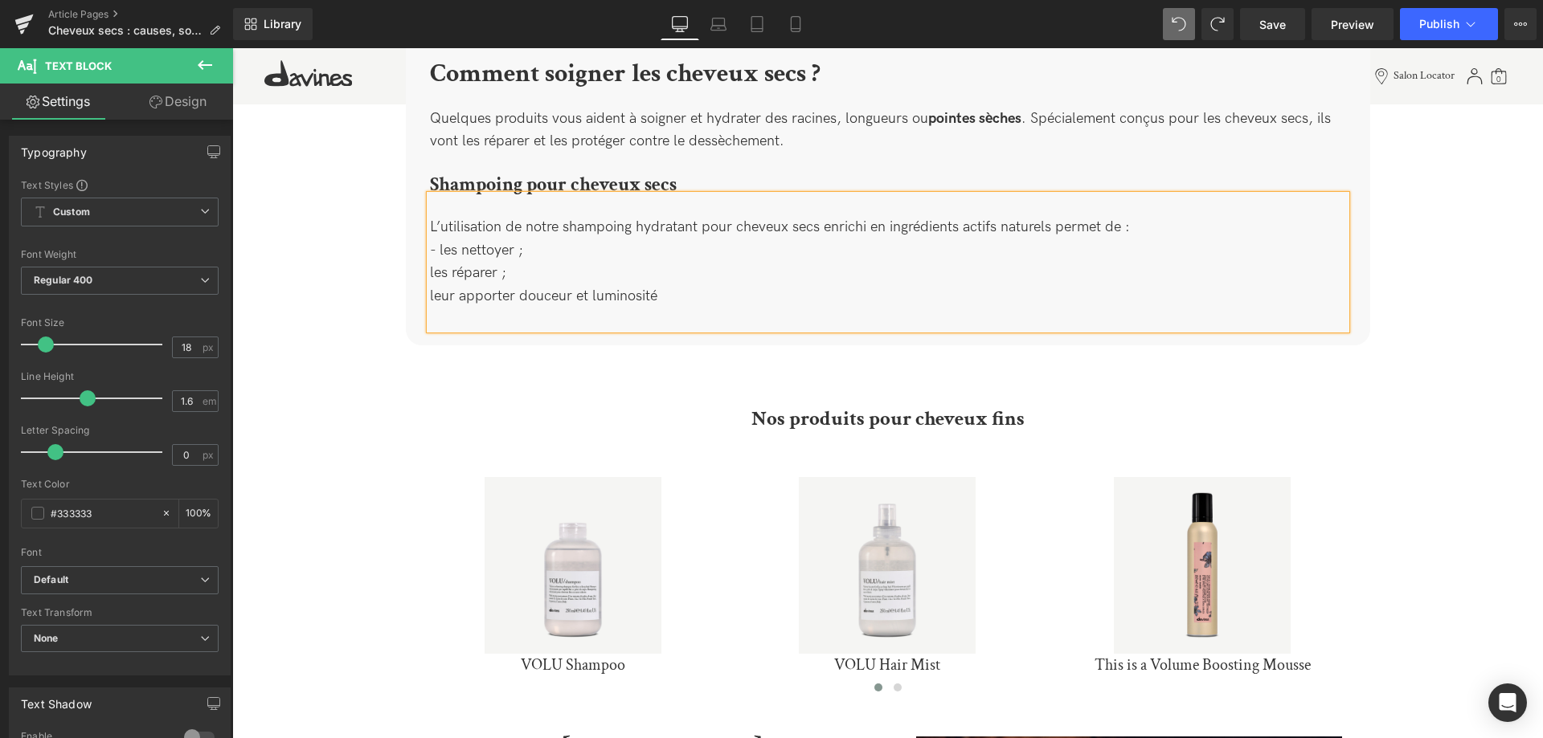
scroll to position [2130, 0]
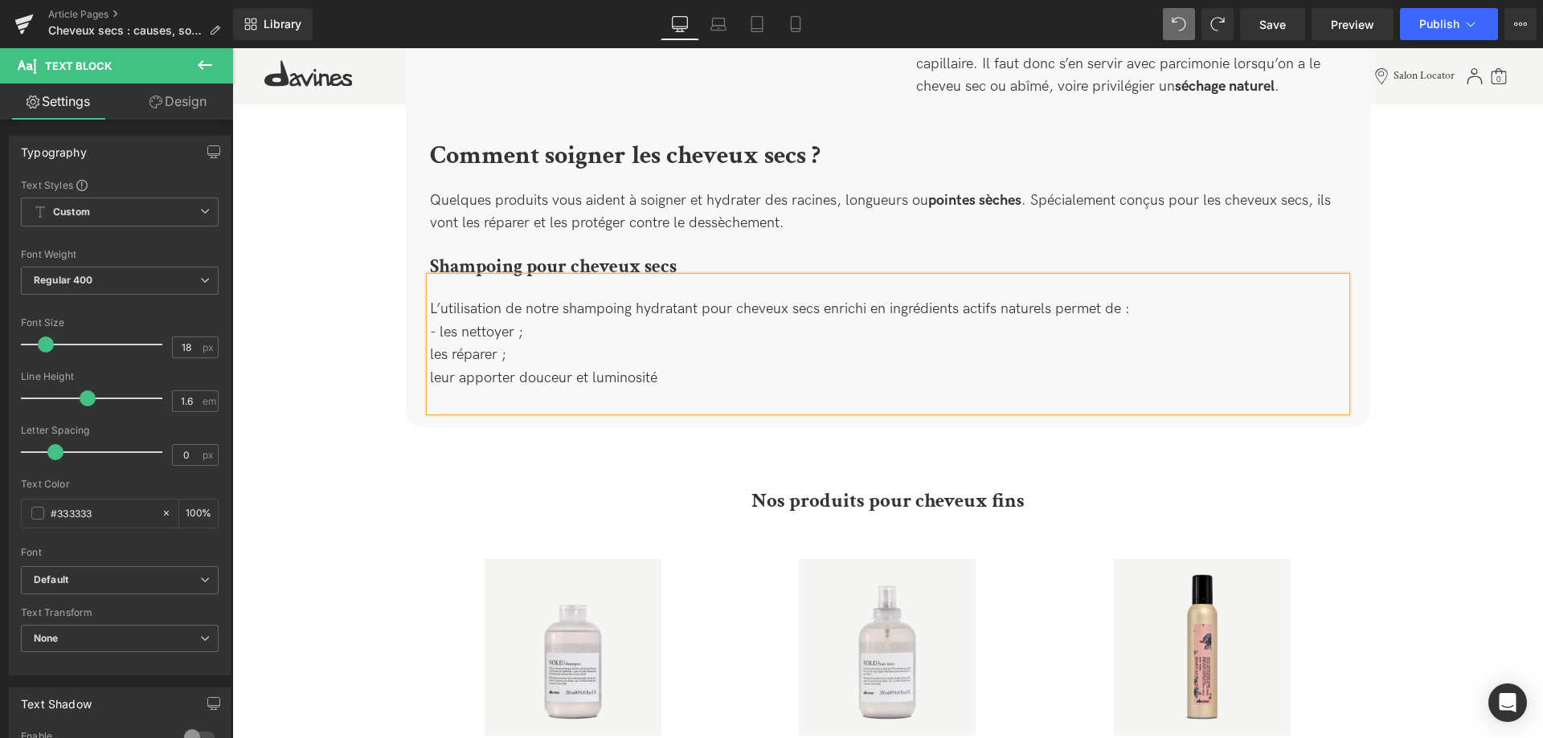
click at [423, 332] on div "Comment soigner les cheveux secs ? Heading Quelques produits vous aident à soig…" at bounding box center [888, 278] width 940 height 268
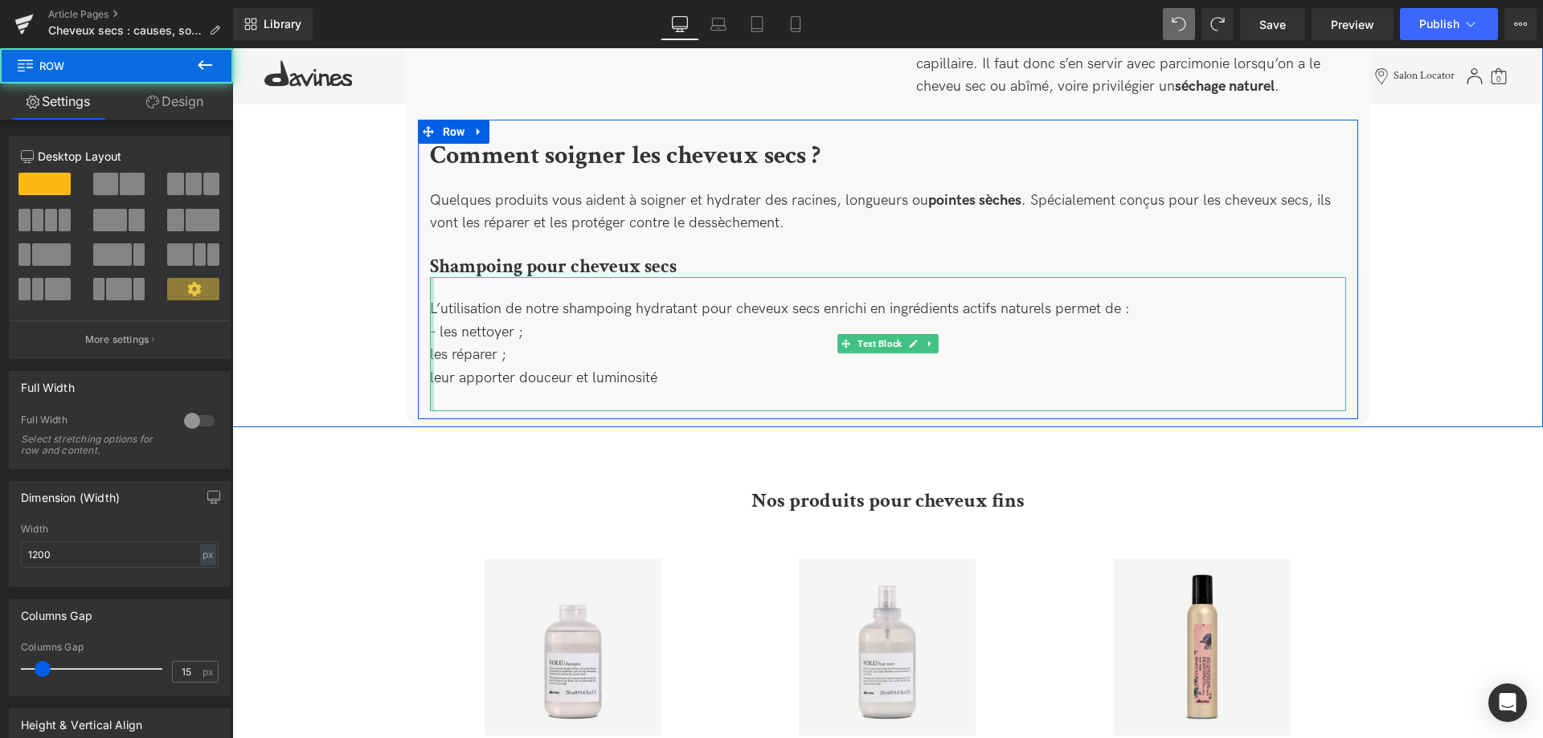
click at [433, 333] on div at bounding box center [432, 344] width 4 height 134
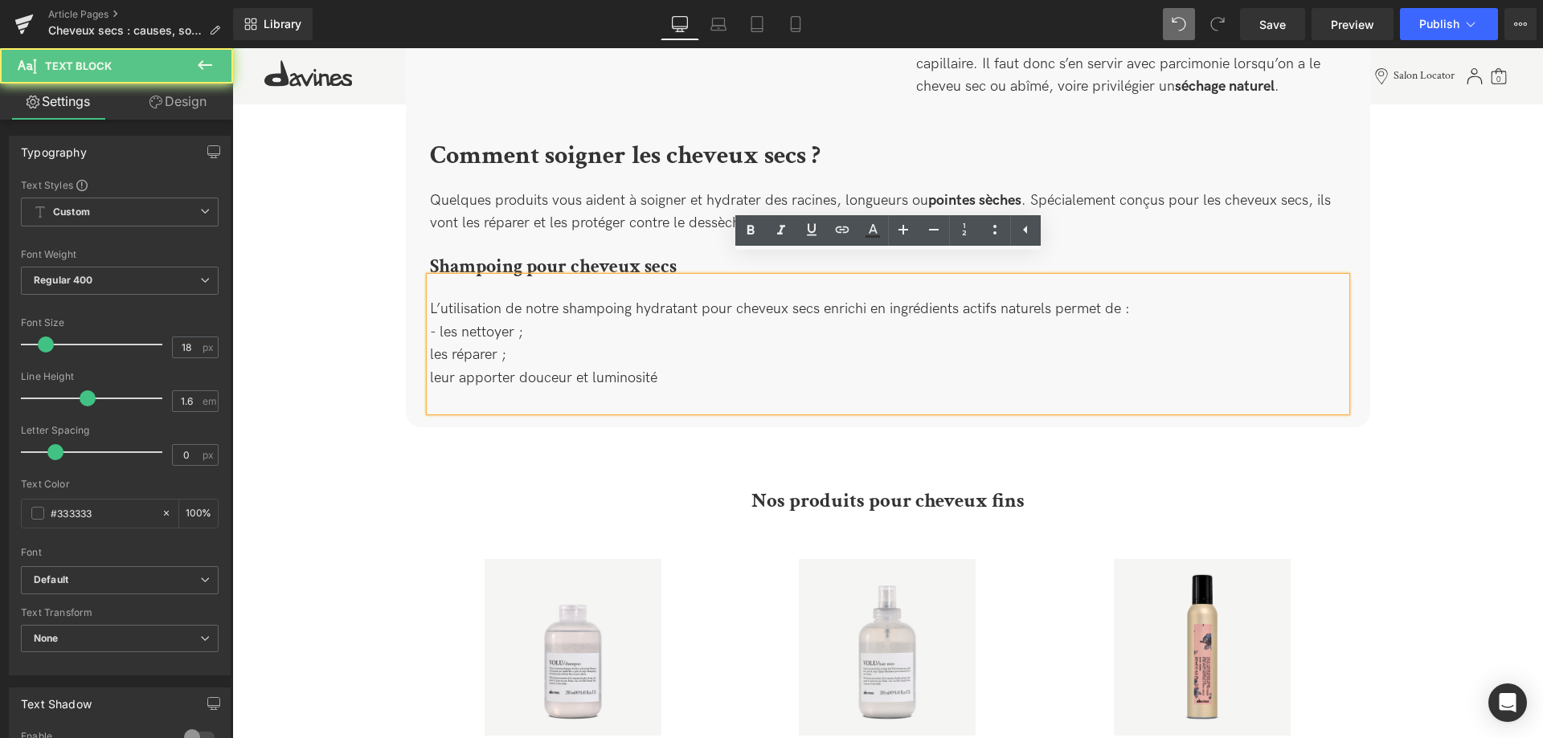
click at [437, 333] on div "L’utilisation de notre shampoing hydratant pour cheveux secs enrichi en ingrédi…" at bounding box center [888, 344] width 916 height 134
click at [430, 340] on div "L’utilisation de notre shampoing hydratant pour cheveux secs enrichi en ingrédi…" at bounding box center [888, 344] width 916 height 134
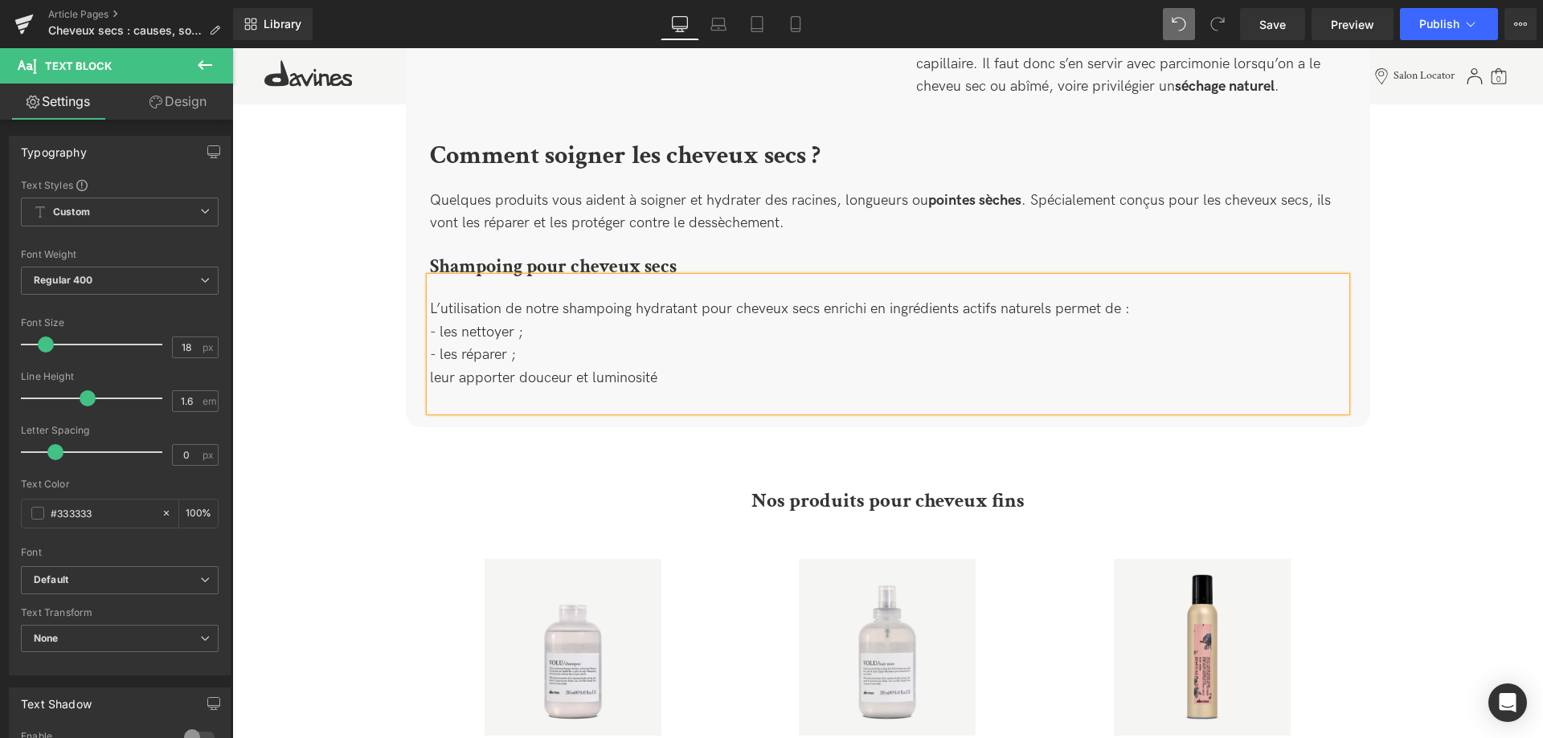
click at [432, 360] on div "L’utilisation de notre shampoing hydratant pour cheveux secs enrichi en ingrédi…" at bounding box center [888, 344] width 916 height 134
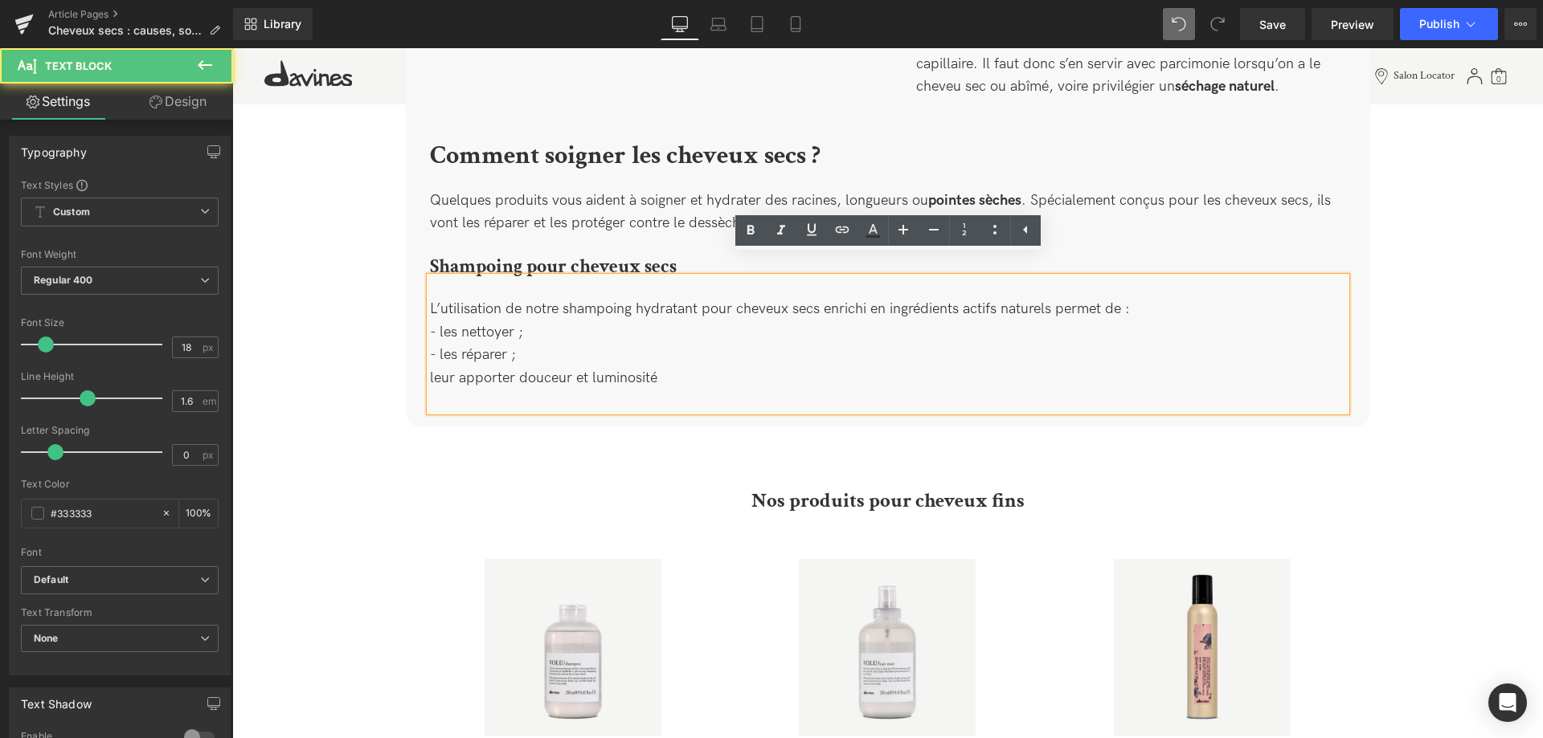
click at [433, 360] on div "L’utilisation de notre shampoing hydratant pour cheveux secs enrichi en ingrédi…" at bounding box center [888, 344] width 916 height 134
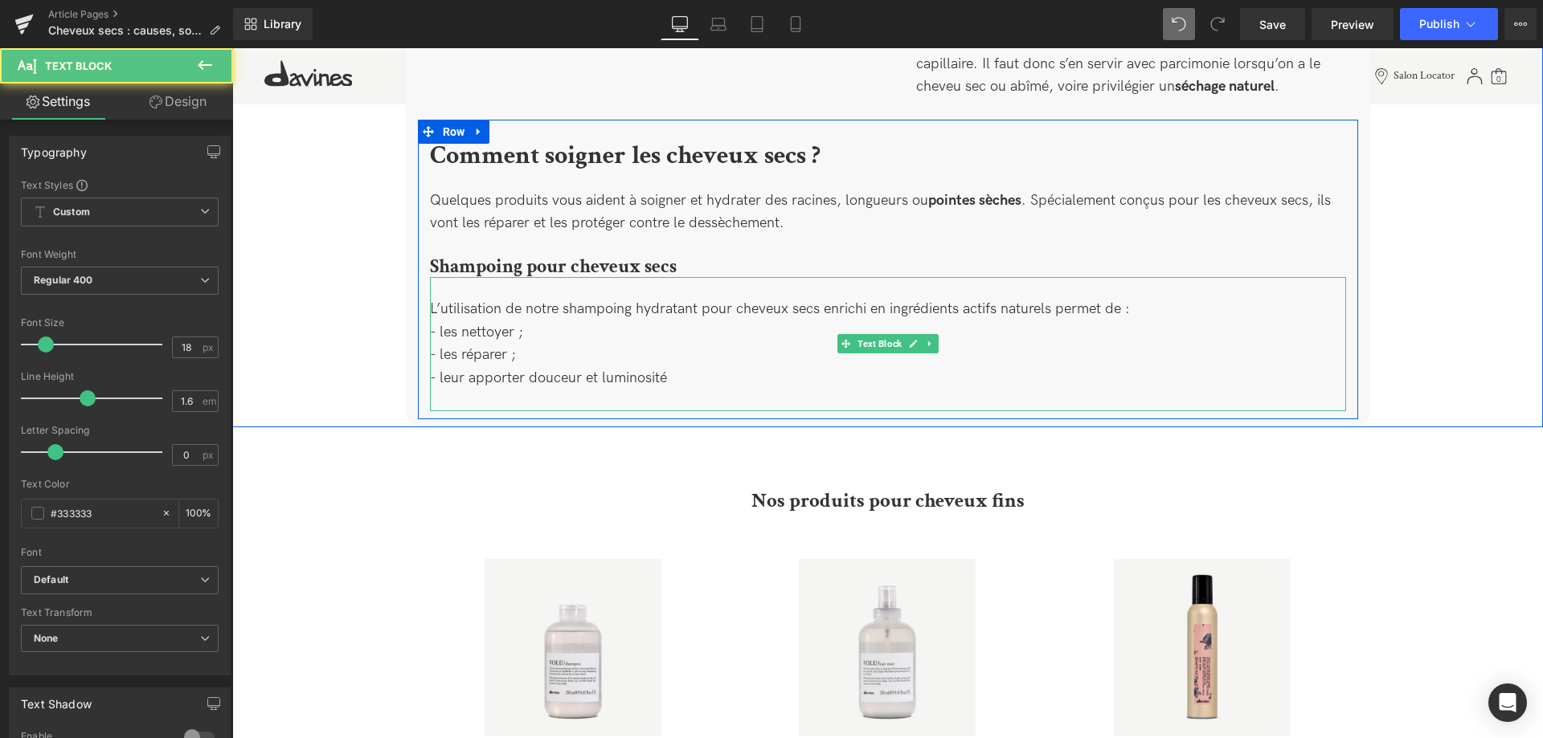
click at [709, 361] on div "L’utilisation de notre shampoing hydratant pour cheveux secs enrichi en ingrédi…" at bounding box center [888, 344] width 916 height 134
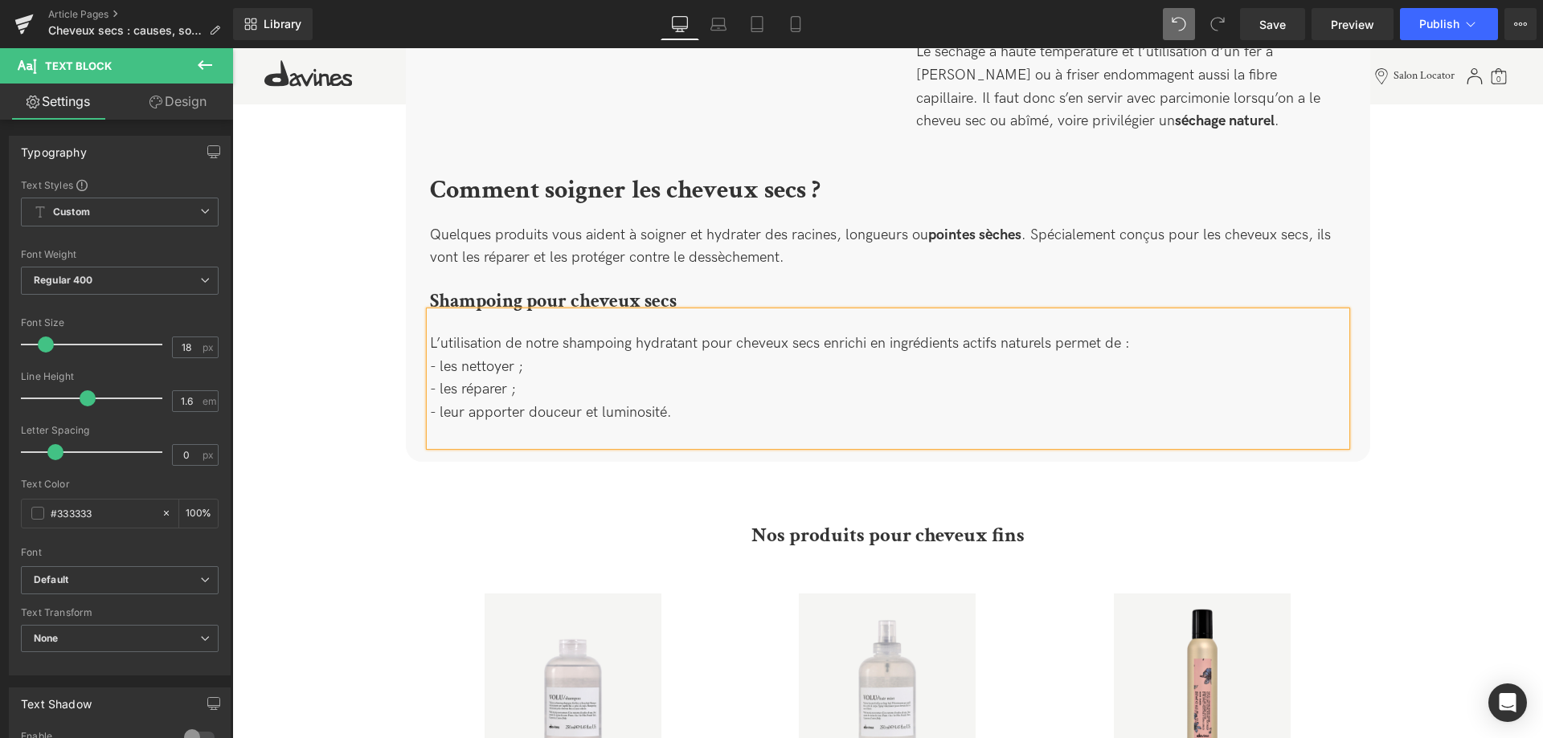
scroll to position [2048, 0]
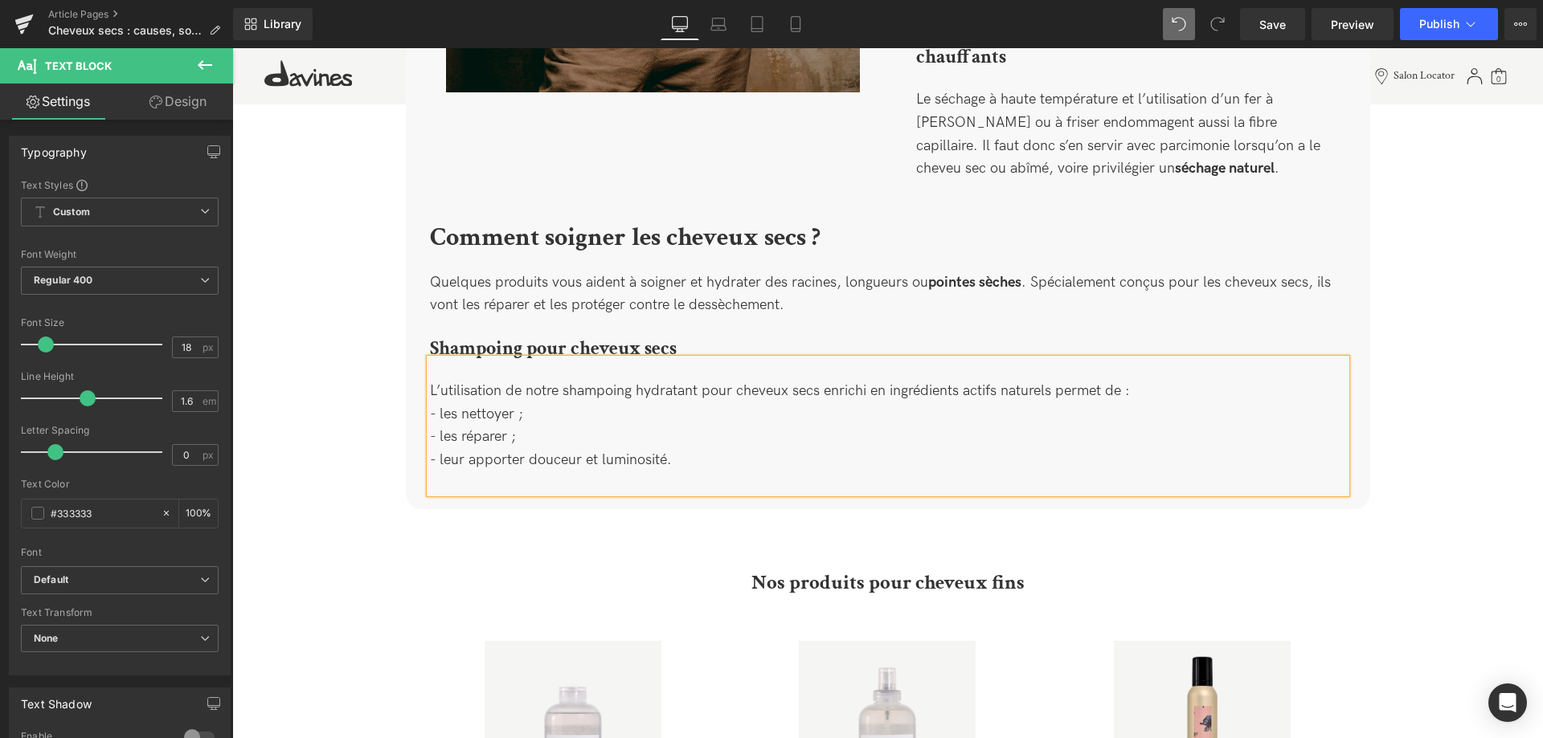
click at [705, 380] on div "L’utilisation de notre shampoing hydratant pour cheveux secs enrichi en ingrédi…" at bounding box center [888, 391] width 916 height 23
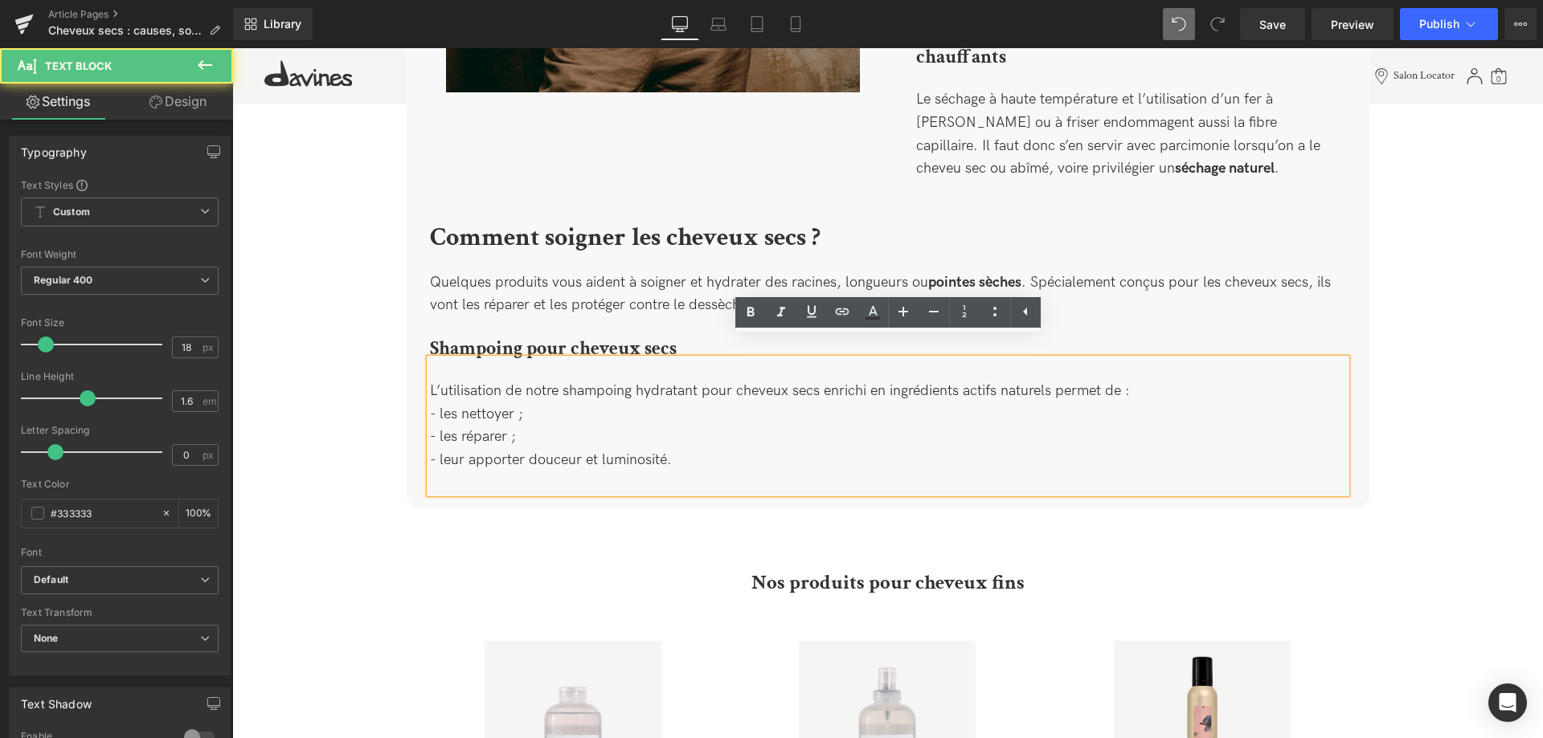
click at [706, 380] on div "L’utilisation de notre shampoing hydratant pour cheveux secs enrichi en ingrédi…" at bounding box center [888, 391] width 916 height 23
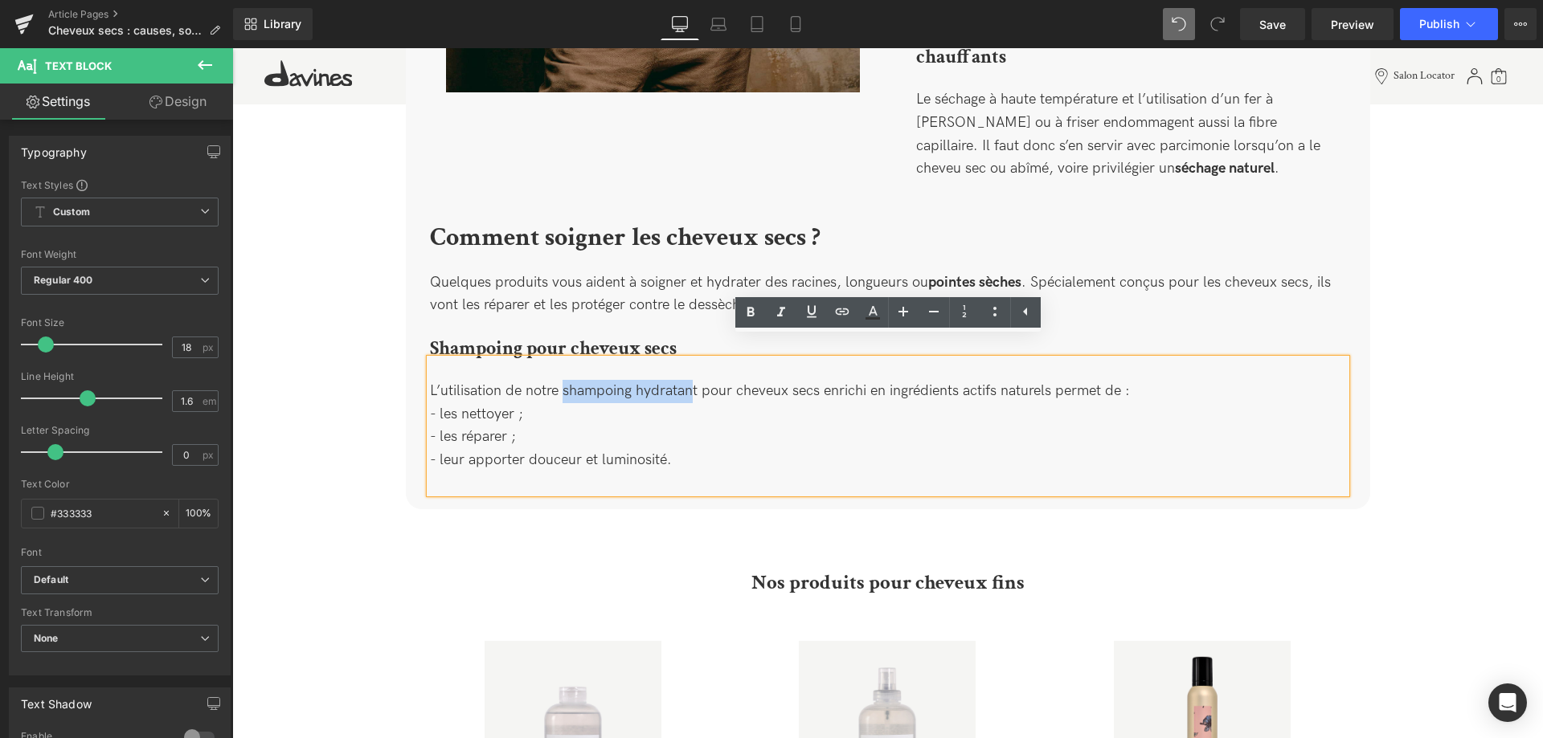
drag, startPoint x: 696, startPoint y: 374, endPoint x: 566, endPoint y: 381, distance: 130.3
click at [566, 381] on div "L’utilisation de notre shampoing hydratant pour cheveux secs enrichi en ingrédi…" at bounding box center [888, 391] width 916 height 23
click at [851, 403] on div "- les nettoyer ;" at bounding box center [888, 414] width 916 height 23
drag, startPoint x: 797, startPoint y: 371, endPoint x: 563, endPoint y: 366, distance: 233.8
click at [563, 380] on div "L’utilisation de notre shampoing hydratant pour cheveux secs enrichi en ingrédi…" at bounding box center [888, 391] width 916 height 23
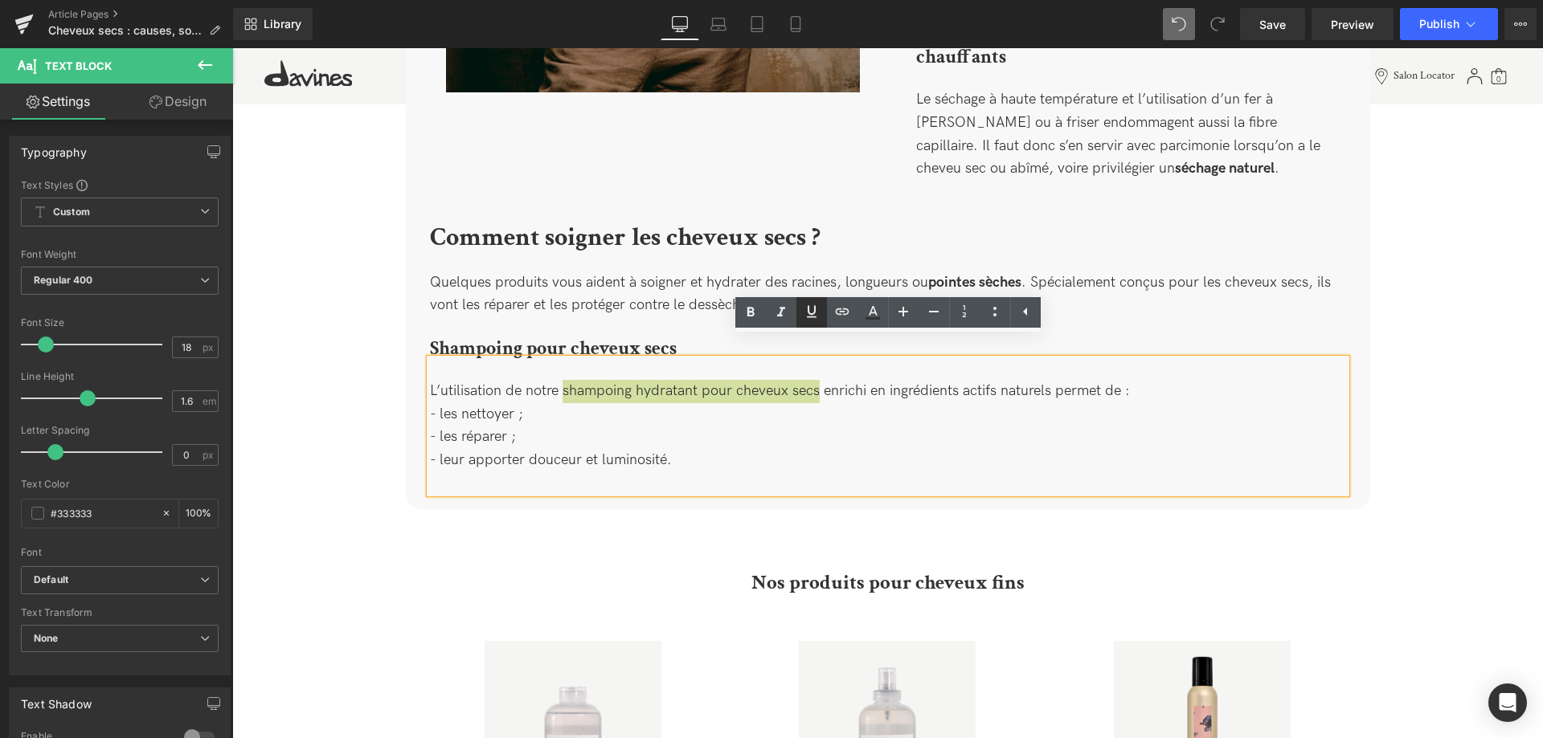
click at [815, 305] on icon at bounding box center [811, 311] width 19 height 19
click at [844, 304] on icon at bounding box center [841, 311] width 19 height 19
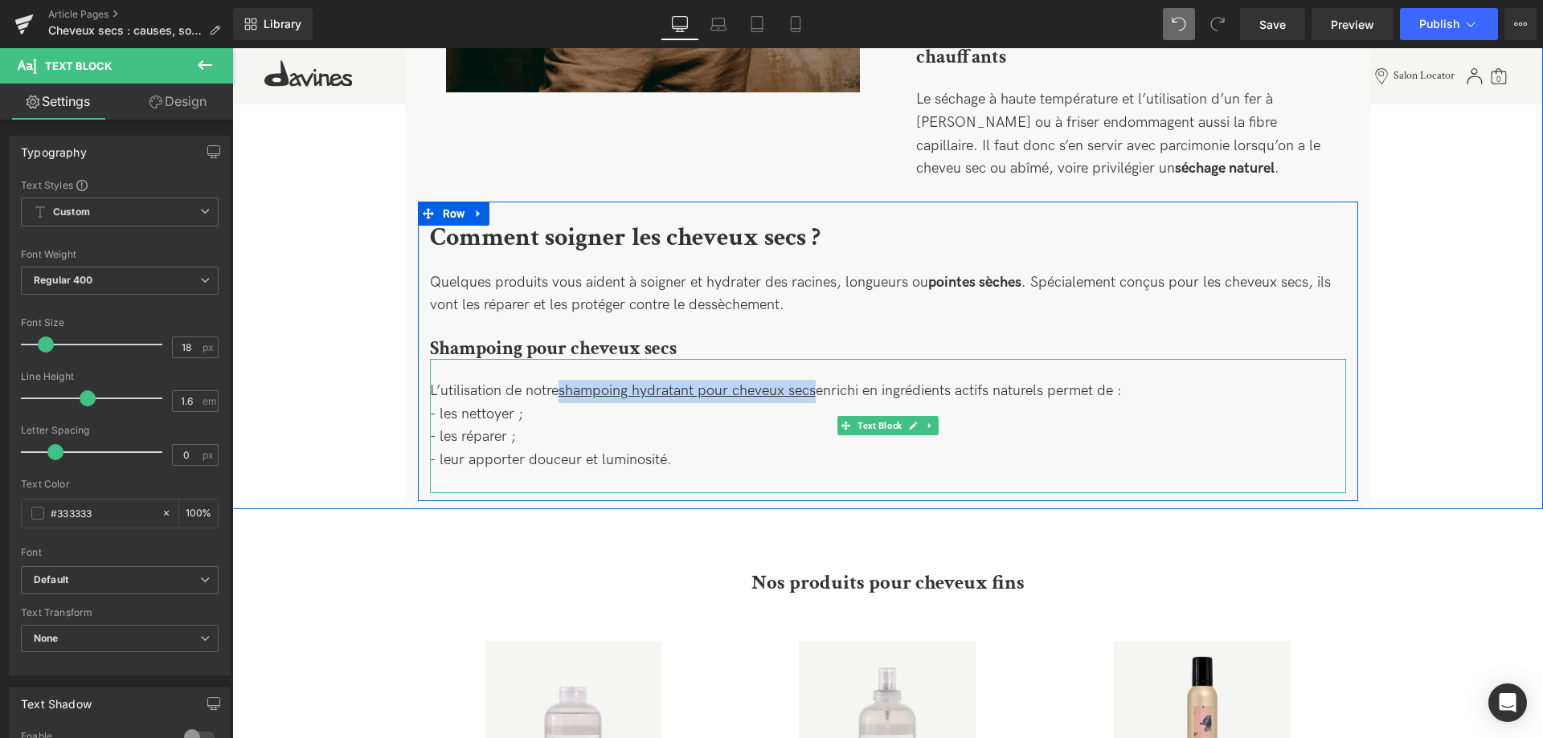
drag, startPoint x: 819, startPoint y: 376, endPoint x: 563, endPoint y: 374, distance: 255.5
click at [563, 382] on u "shampoing hydratant pour cheveux secs" at bounding box center [686, 390] width 257 height 17
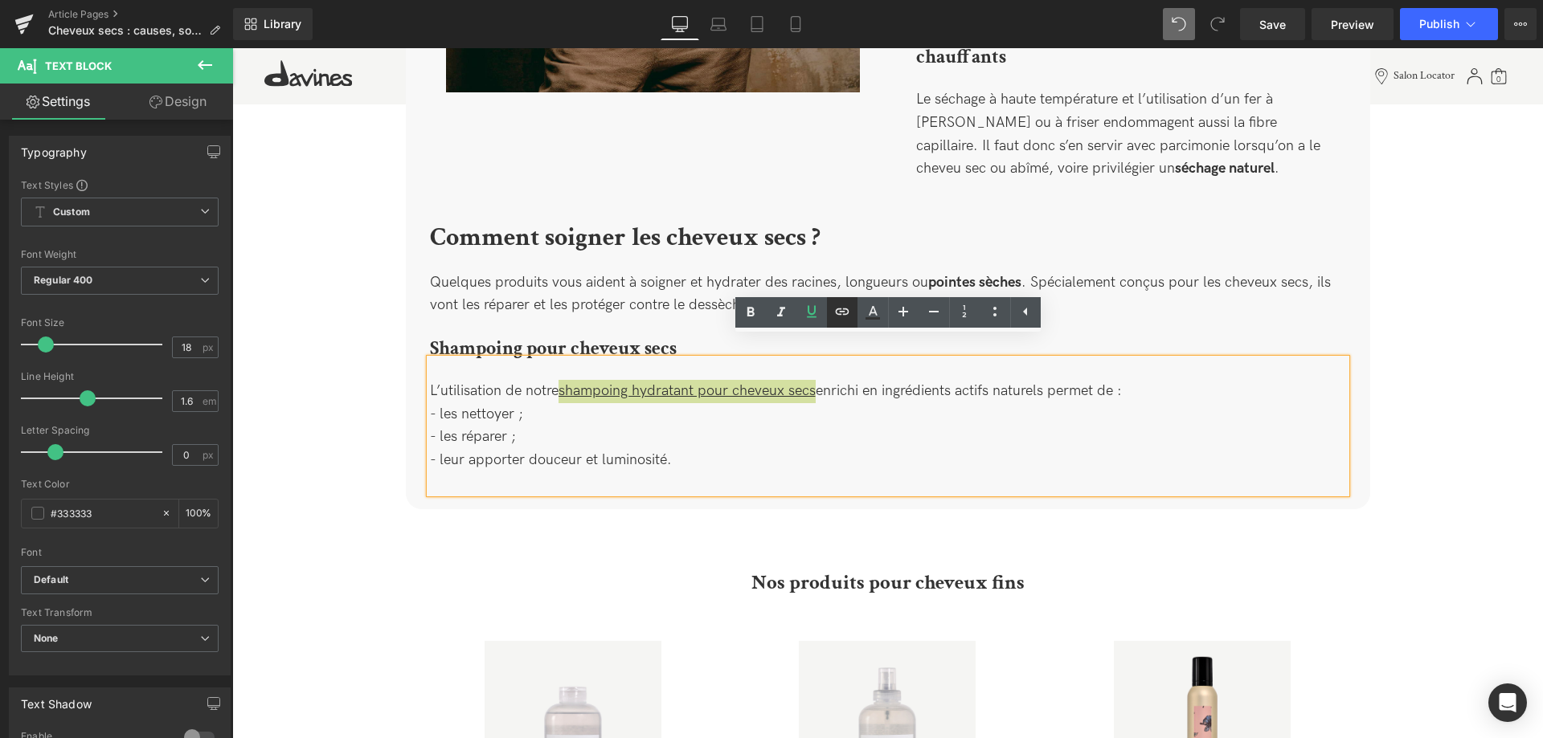
click at [846, 319] on icon at bounding box center [841, 311] width 19 height 19
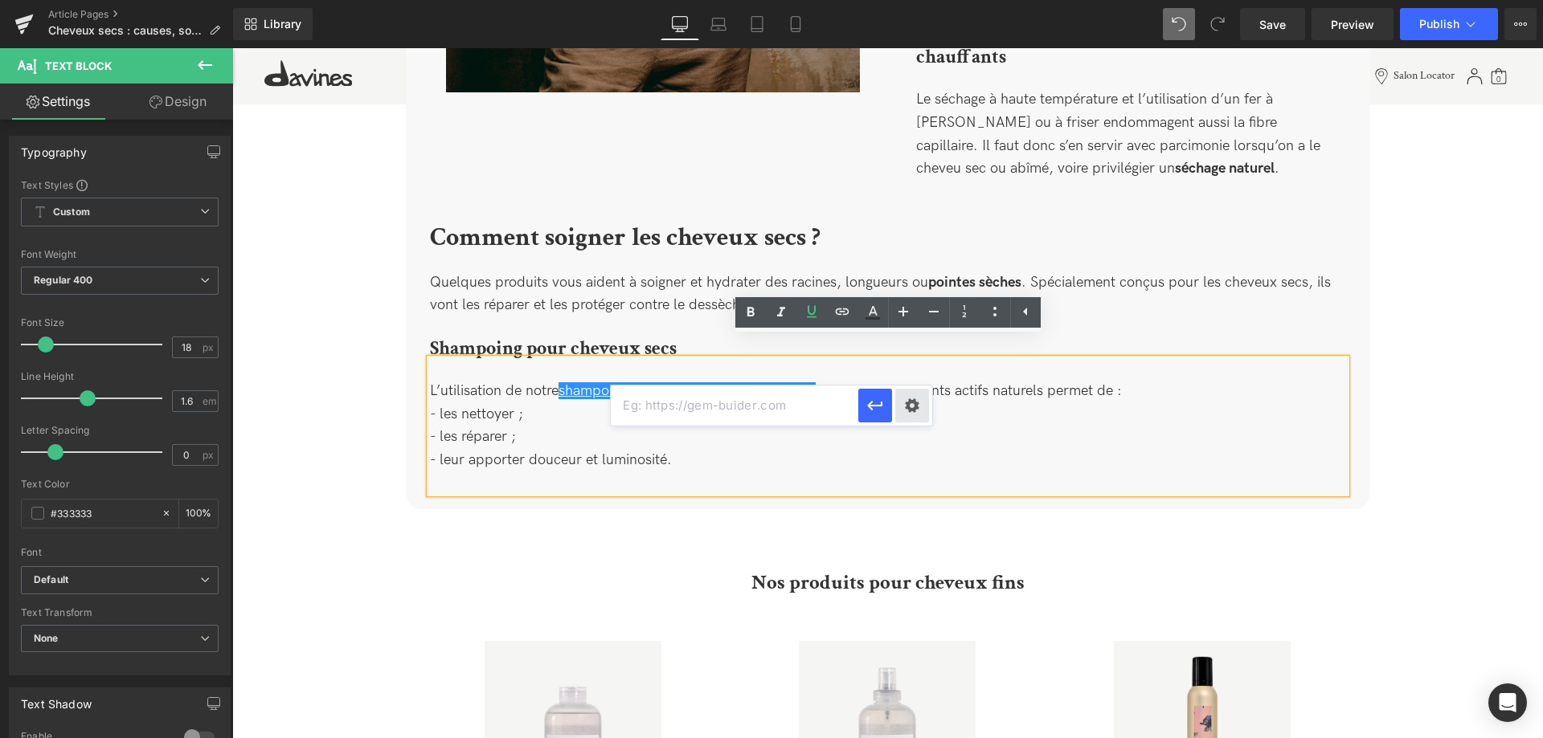
click at [909, 0] on div "Text Color Highlight Color #333333 Edit or remove link: Edit - Unlink - Cancel" at bounding box center [771, 0] width 1543 height 0
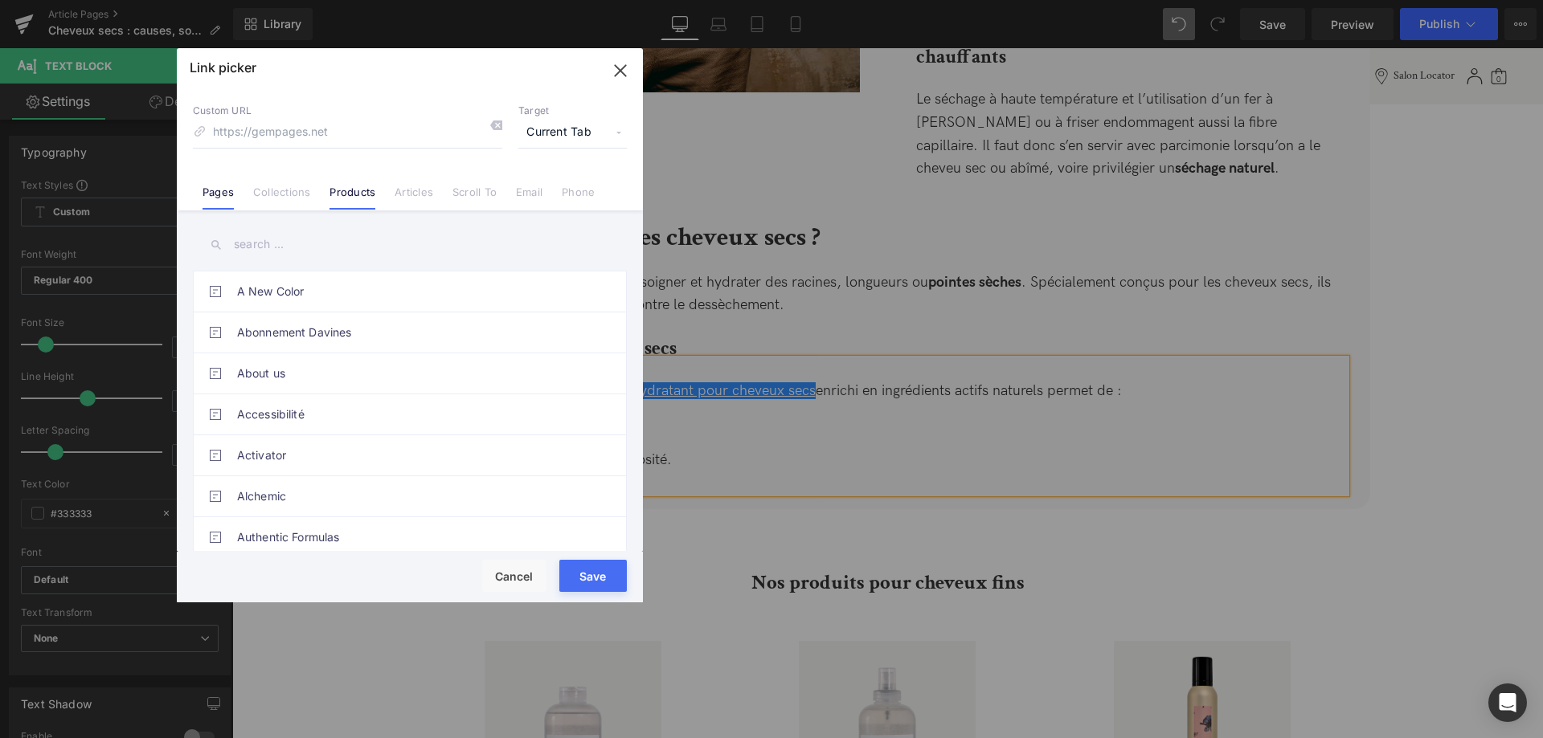
click at [356, 196] on link "Products" at bounding box center [352, 198] width 46 height 24
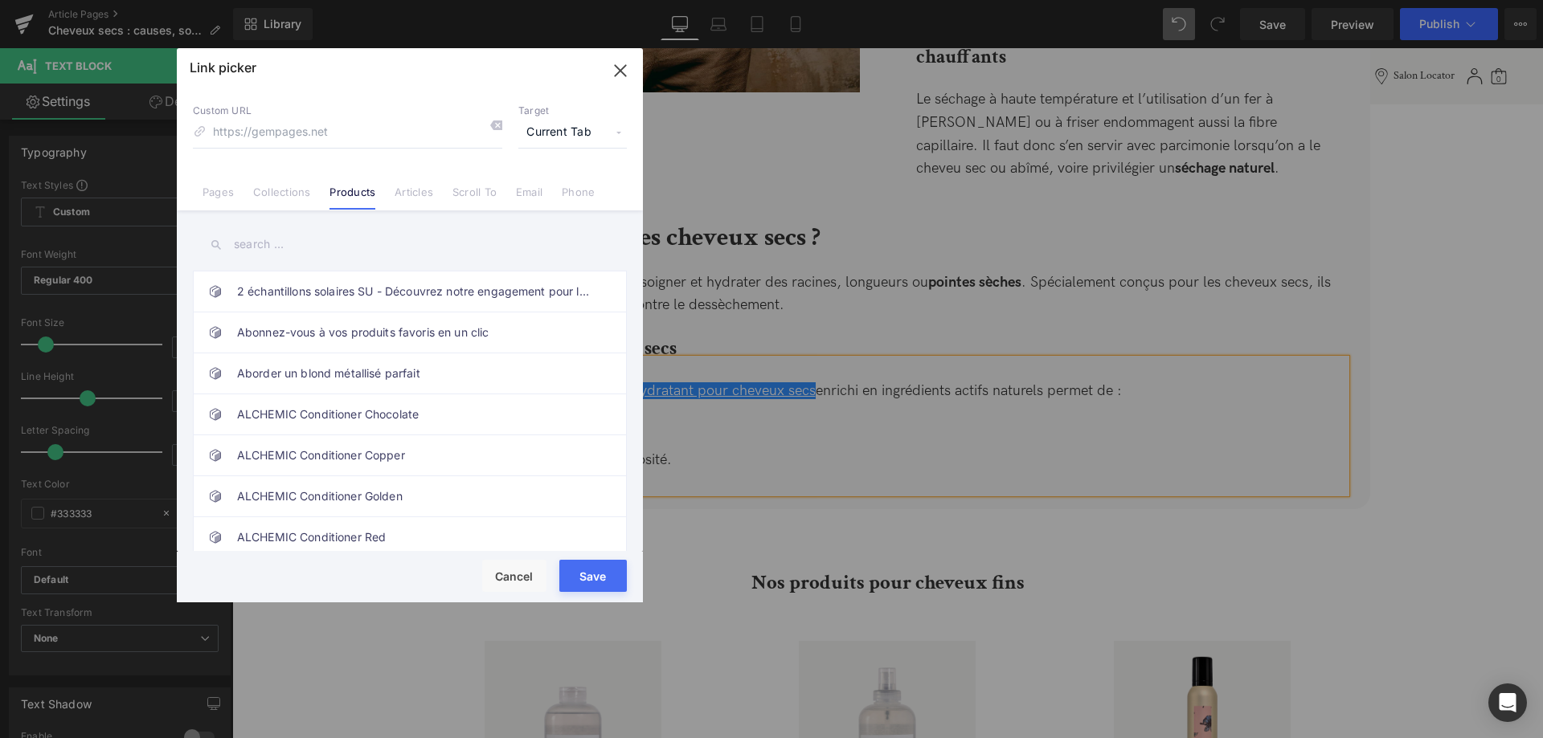
click at [253, 248] on input "text" at bounding box center [410, 245] width 434 height 36
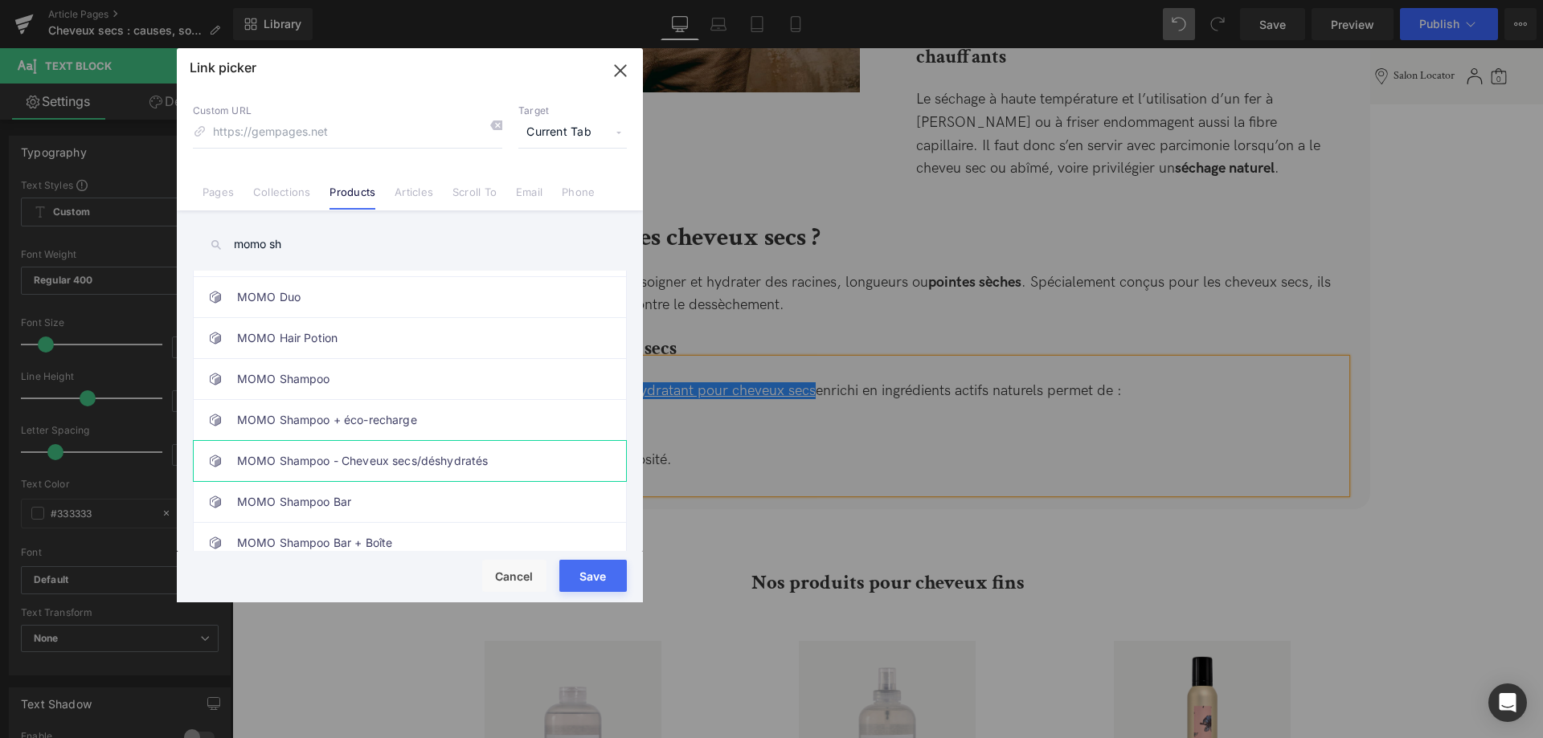
scroll to position [164, 0]
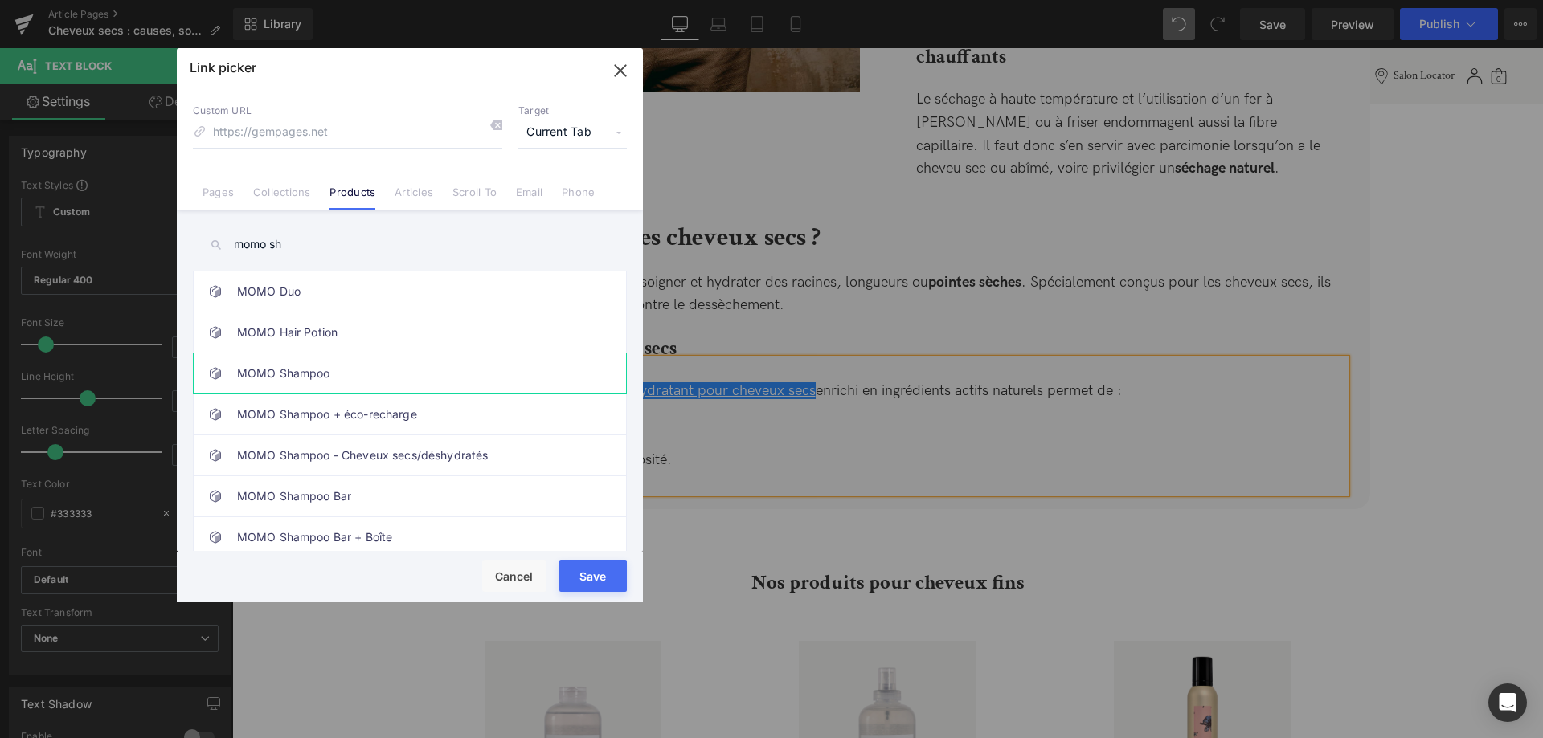
type input "momo sh"
click at [349, 375] on link "MOMO Shampoo" at bounding box center [414, 374] width 354 height 40
type input "/products/momo-shampoo"
click at [591, 568] on button "Save" at bounding box center [592, 576] width 67 height 32
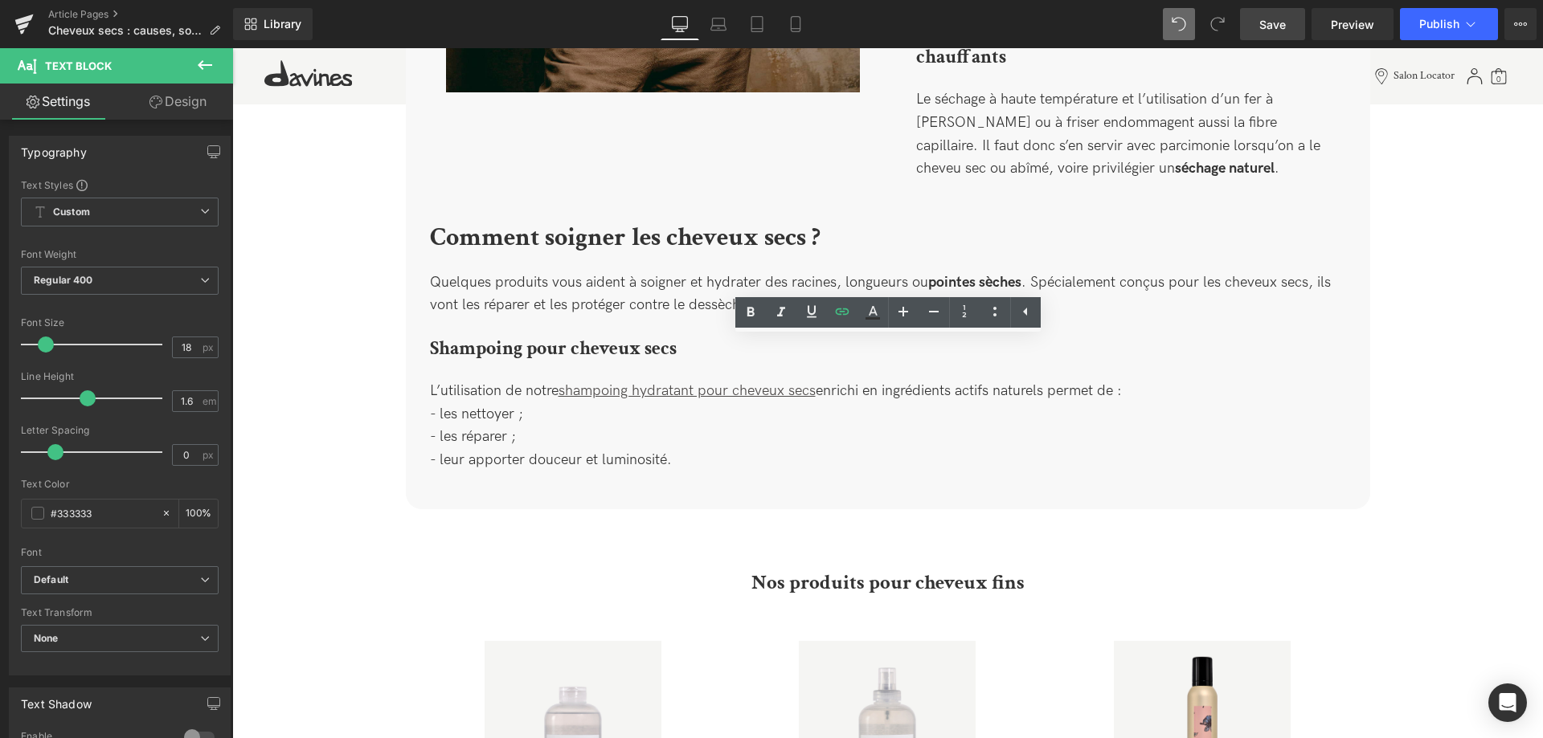
click at [1282, 35] on link "Save" at bounding box center [1272, 24] width 65 height 32
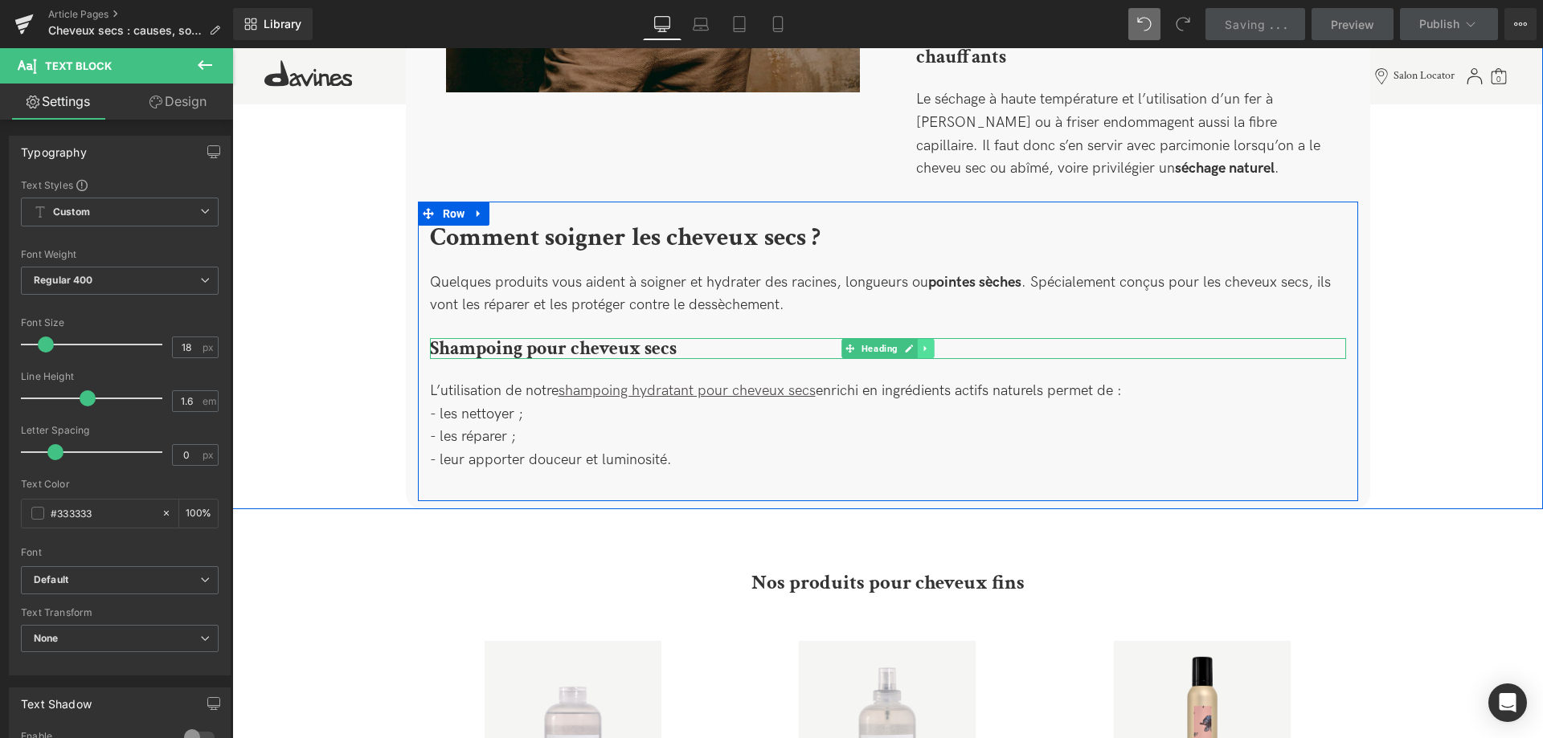
click at [930, 339] on link at bounding box center [925, 348] width 17 height 19
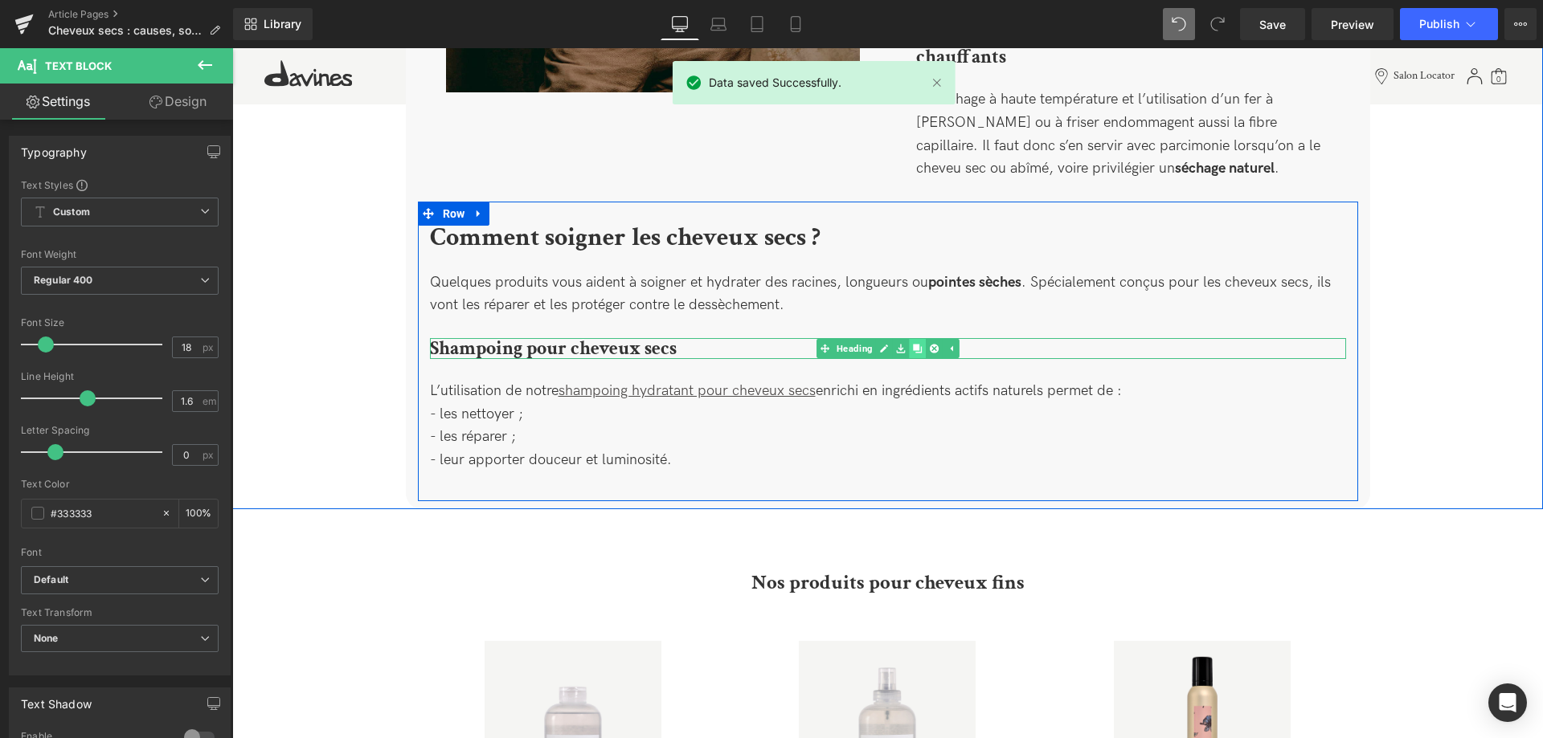
click at [917, 339] on link at bounding box center [917, 348] width 17 height 19
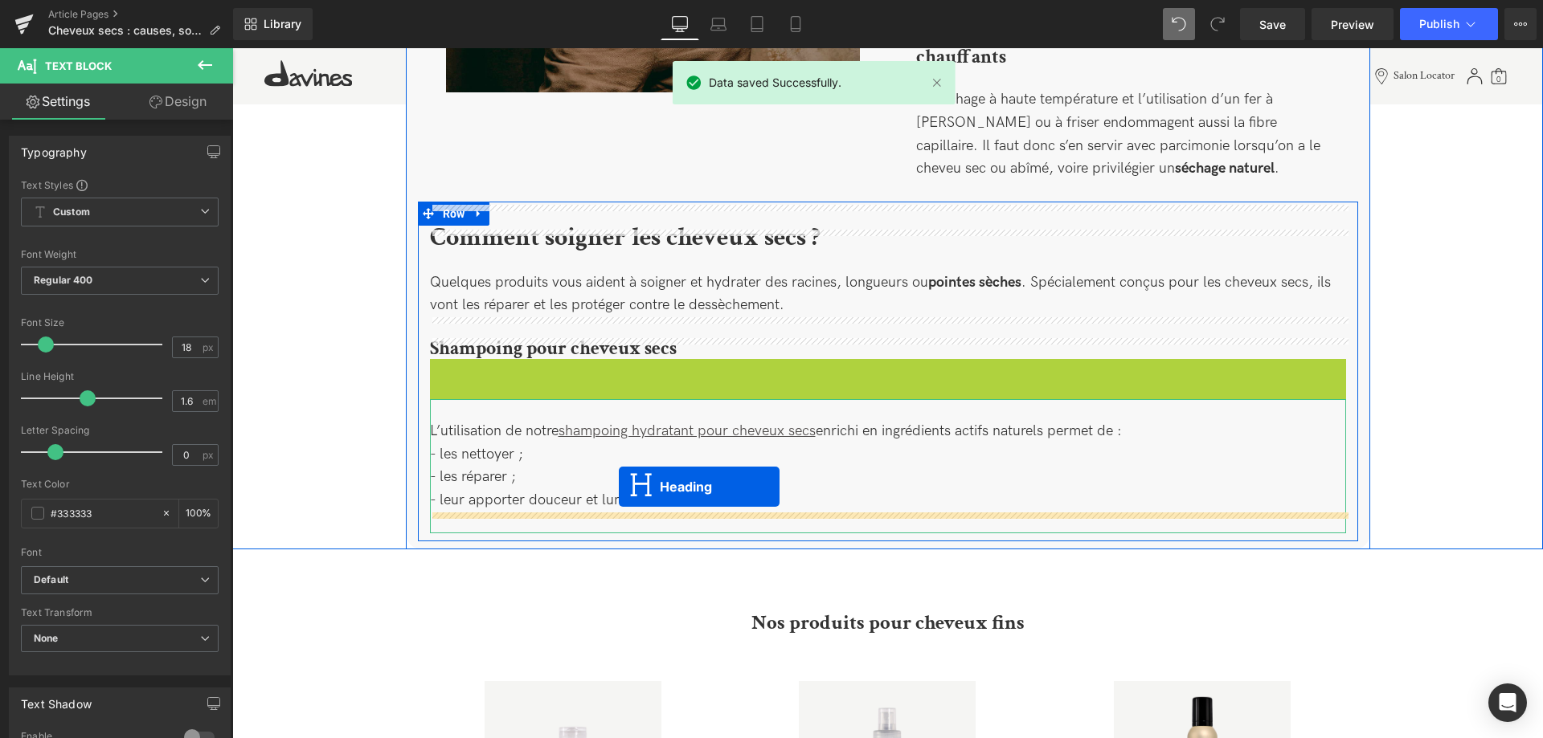
drag, startPoint x: 856, startPoint y: 348, endPoint x: 608, endPoint y: 490, distance: 285.4
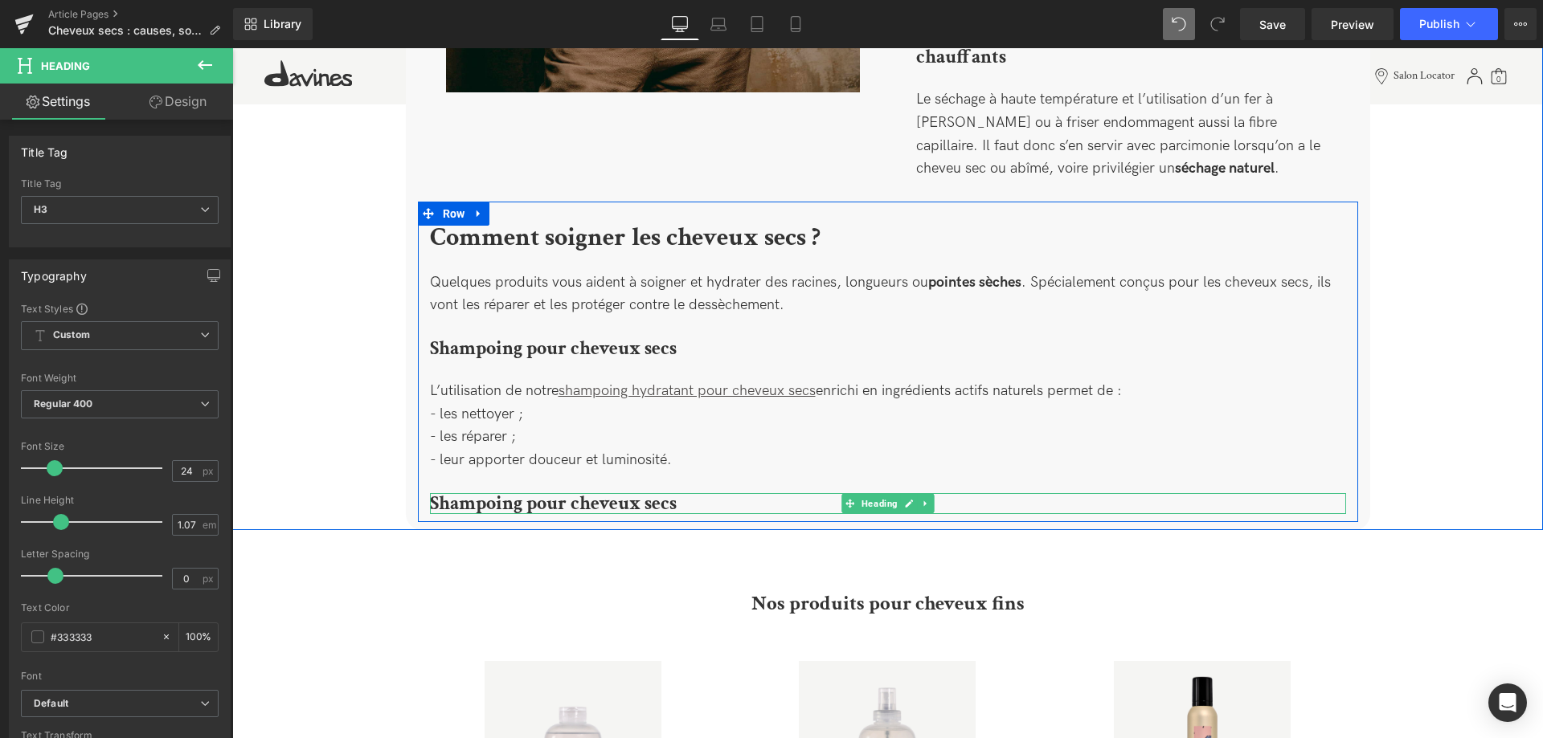
click at [699, 493] on h3 "Shampoing pour cheveux secs" at bounding box center [888, 503] width 916 height 21
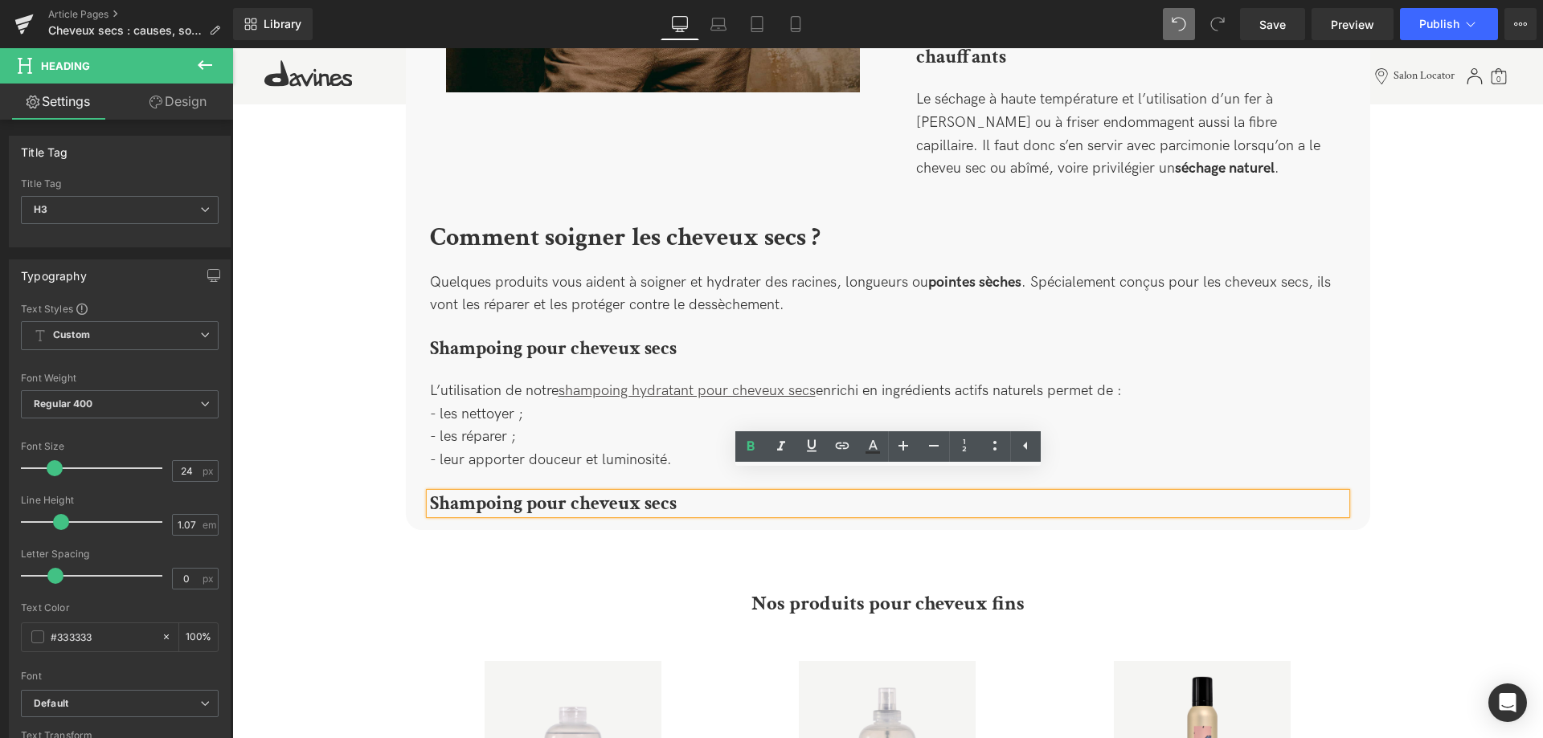
drag, startPoint x: 685, startPoint y: 484, endPoint x: 423, endPoint y: 480, distance: 262.8
click at [423, 480] on div "Comment soigner les cheveux secs ? Heading Quelques produits vous aident à soig…" at bounding box center [888, 370] width 940 height 288
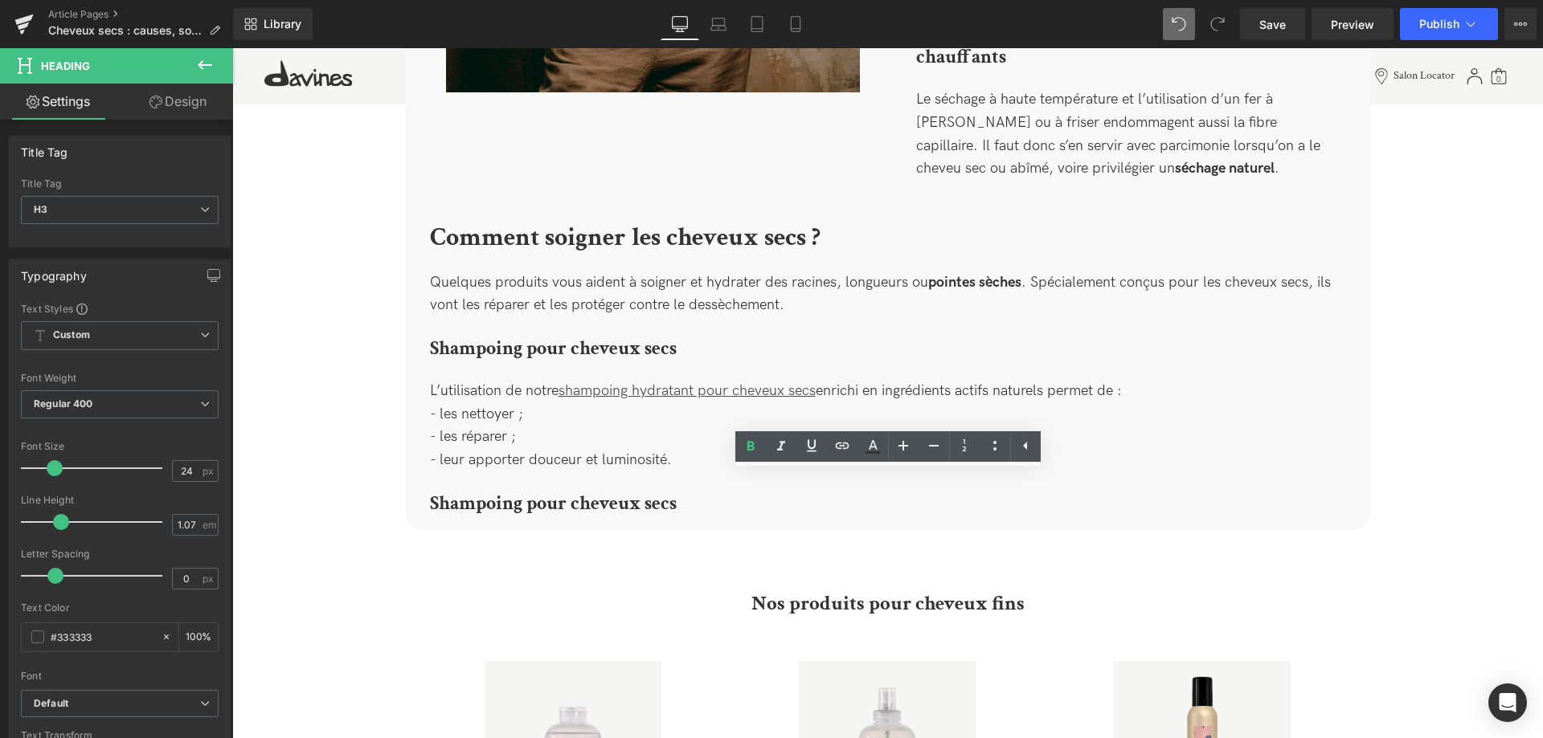
paste div
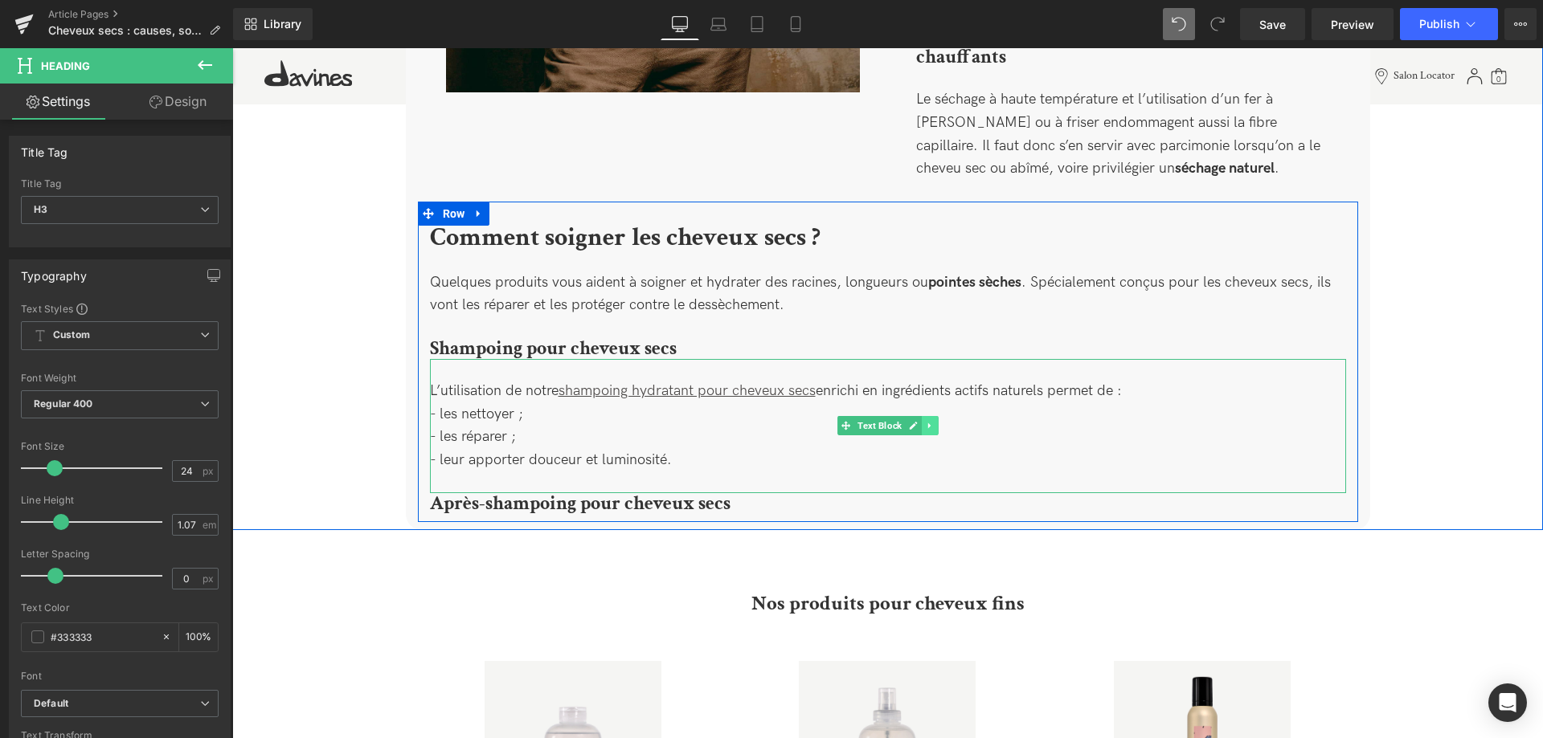
click at [931, 421] on icon at bounding box center [929, 426] width 9 height 10
click at [921, 422] on icon at bounding box center [921, 426] width 9 height 9
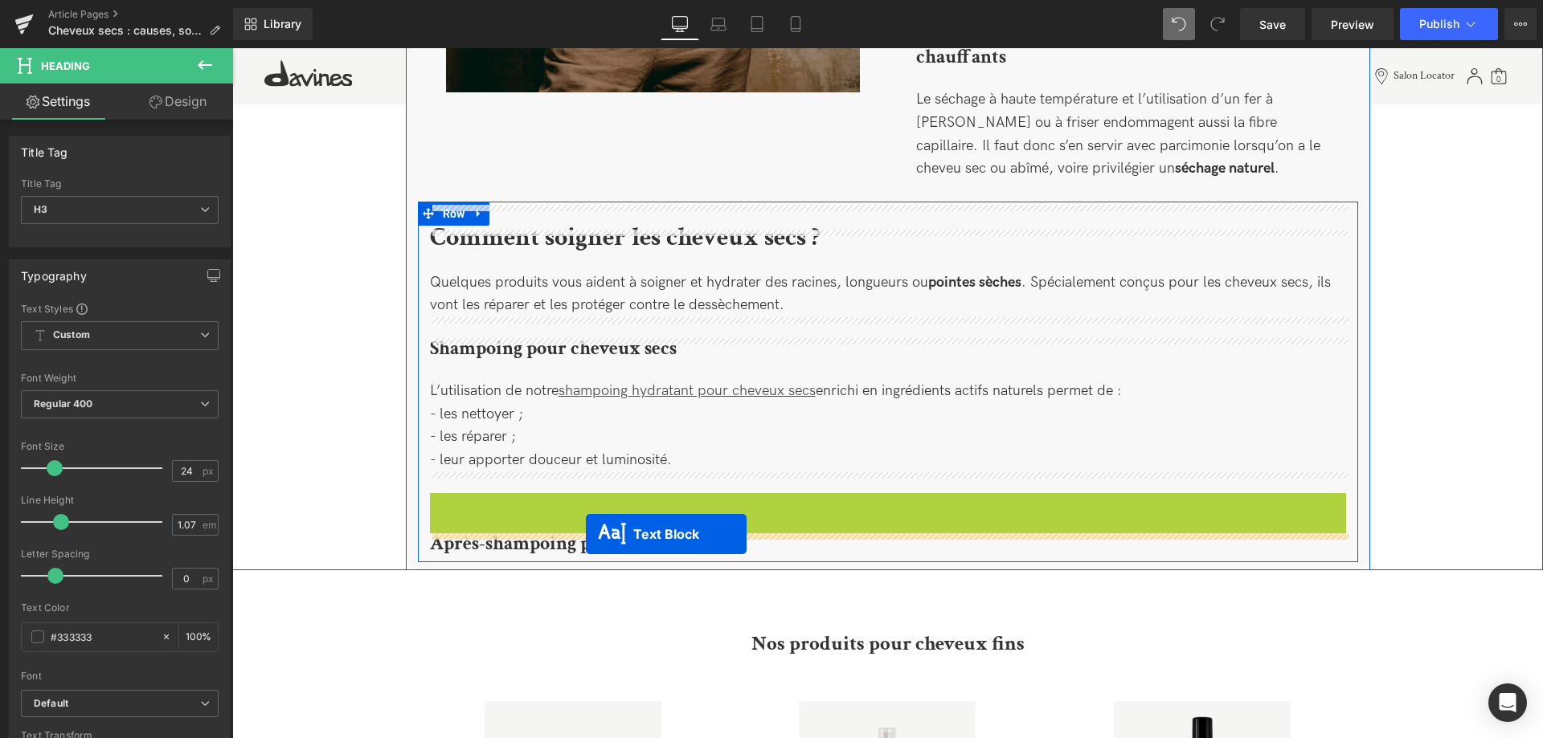
drag, startPoint x: 845, startPoint y: 539, endPoint x: 586, endPoint y: 535, distance: 259.5
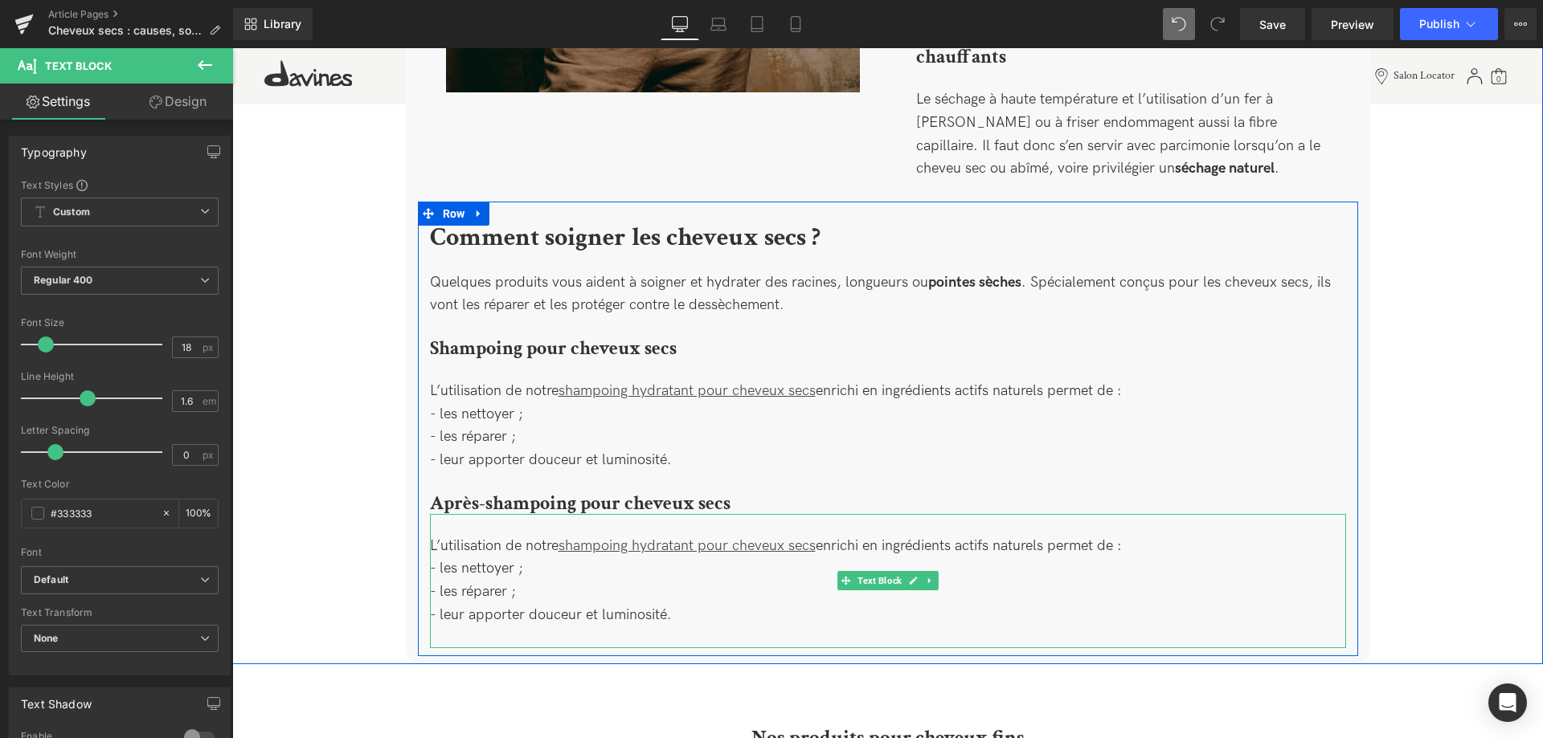
click at [547, 587] on div "L’utilisation de notre shampoing hydratant pour cheveux secs enrichi en ingrédi…" at bounding box center [888, 581] width 916 height 134
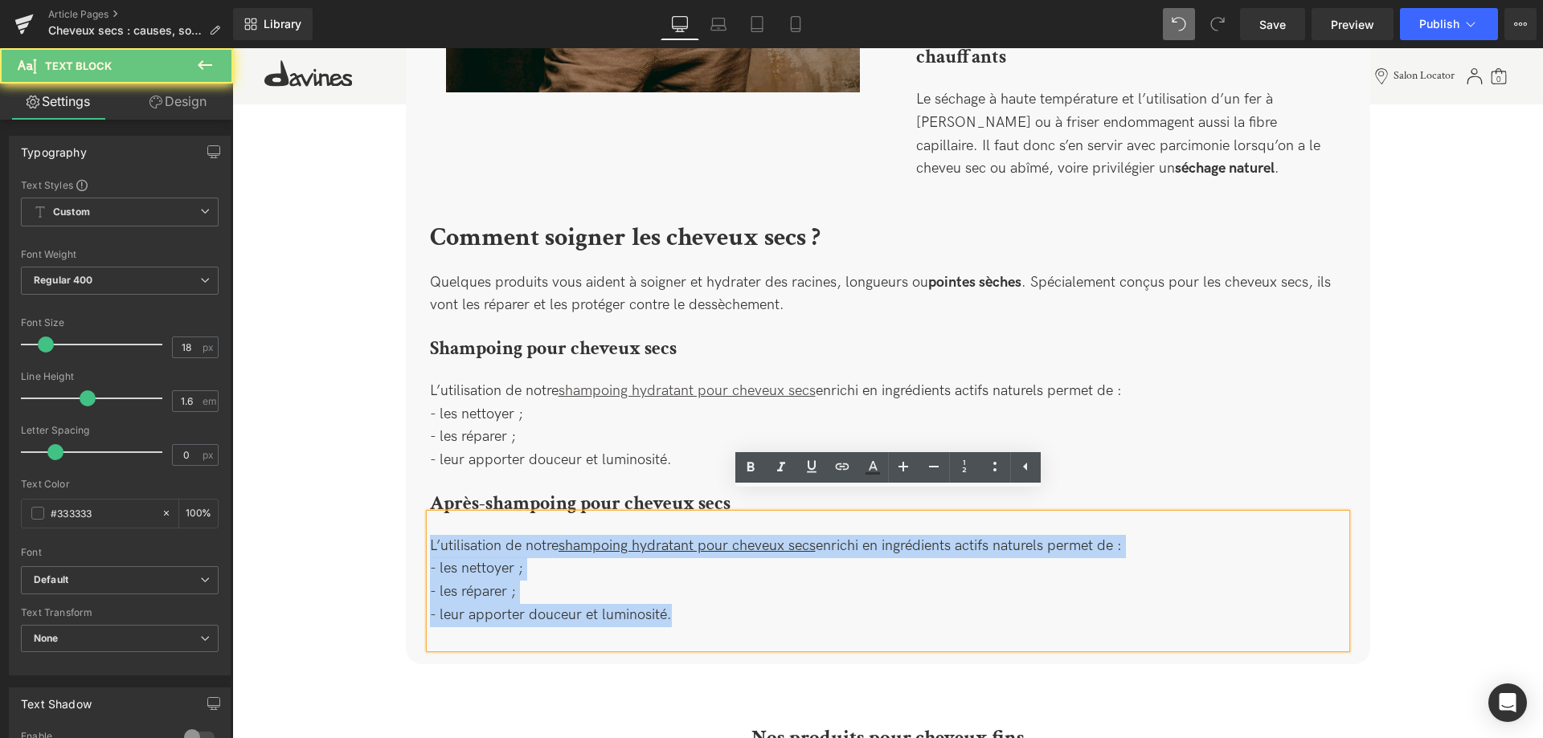
drag, startPoint x: 725, startPoint y: 606, endPoint x: 391, endPoint y: 501, distance: 350.2
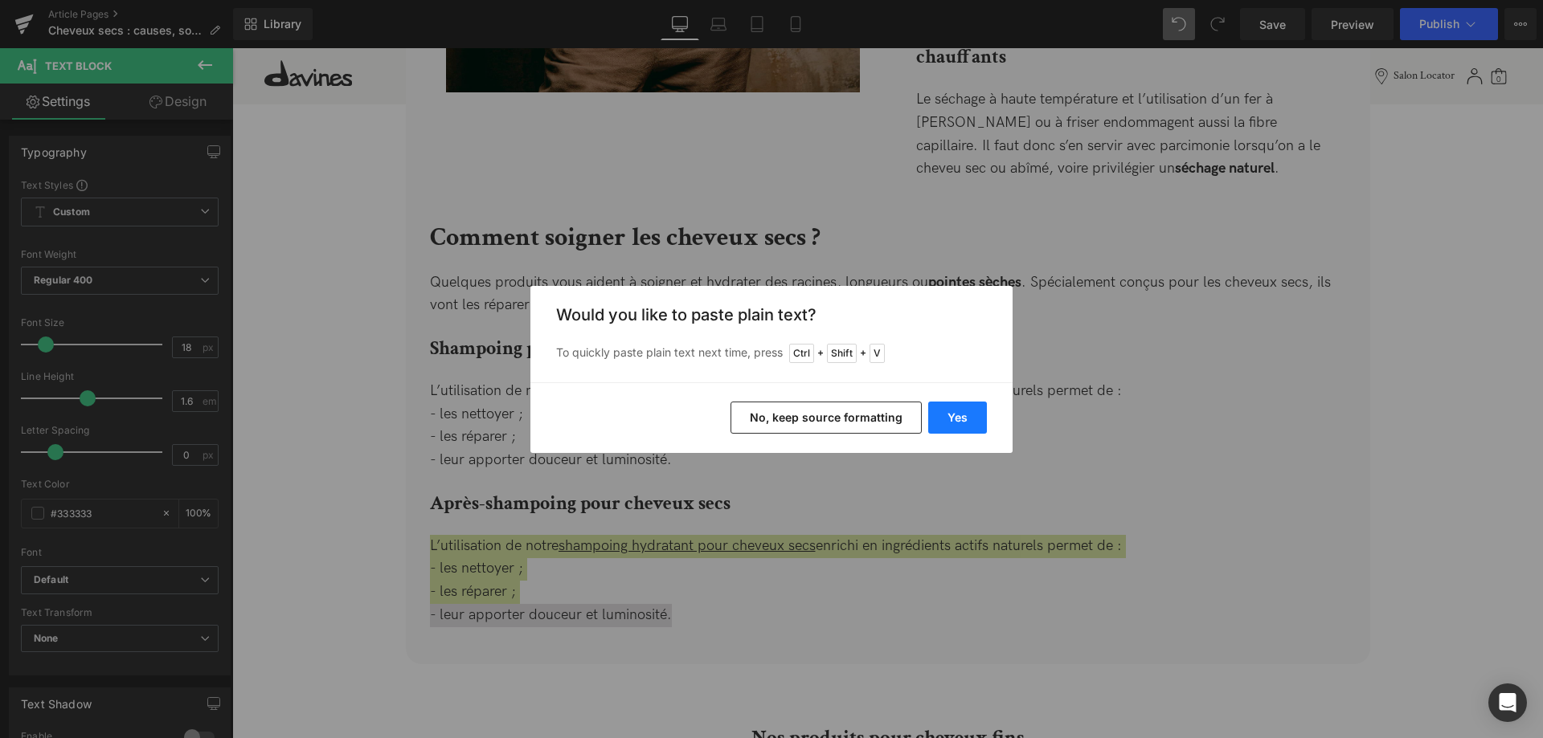
click at [961, 427] on button "Yes" at bounding box center [957, 418] width 59 height 32
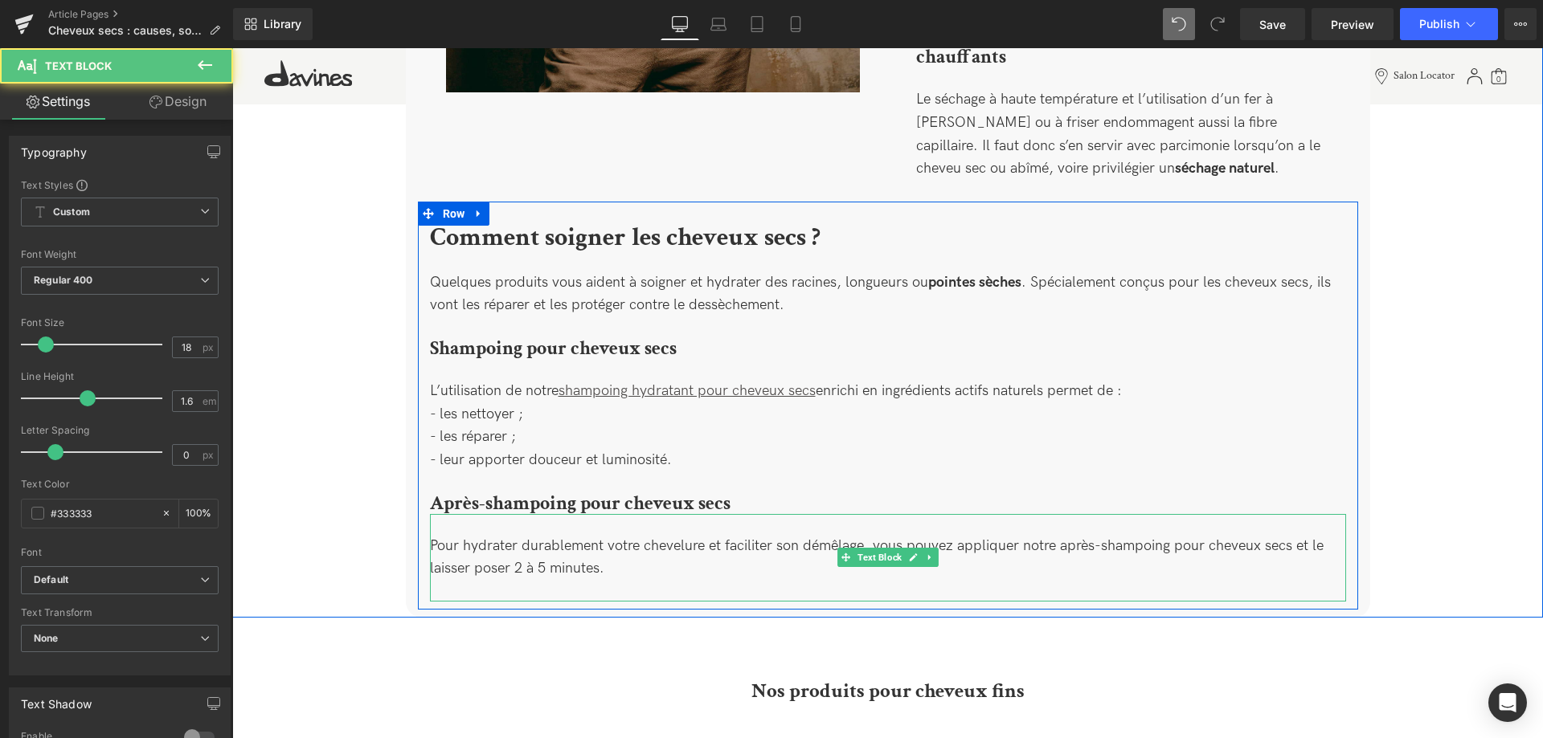
click at [641, 547] on div "Pour hydrater durablement votre chevelure et faciliter son démêlage, vous pouve…" at bounding box center [888, 558] width 916 height 88
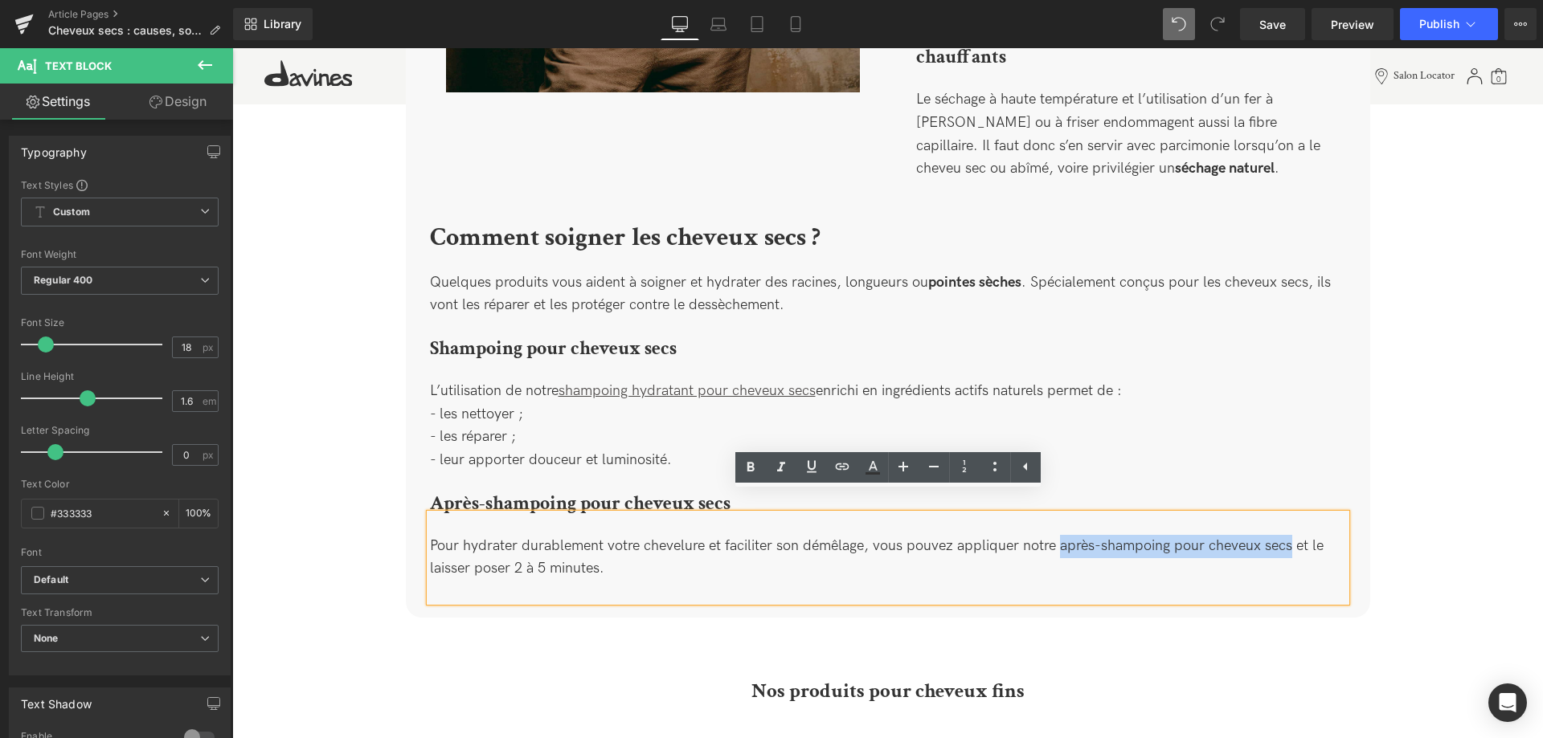
drag, startPoint x: 1058, startPoint y: 527, endPoint x: 1289, endPoint y: 517, distance: 231.6
click at [1289, 517] on div "Pour hydrater durablement votre chevelure et faciliter son démêlage, vous pouve…" at bounding box center [888, 558] width 916 height 88
click at [810, 472] on icon at bounding box center [812, 467] width 10 height 12
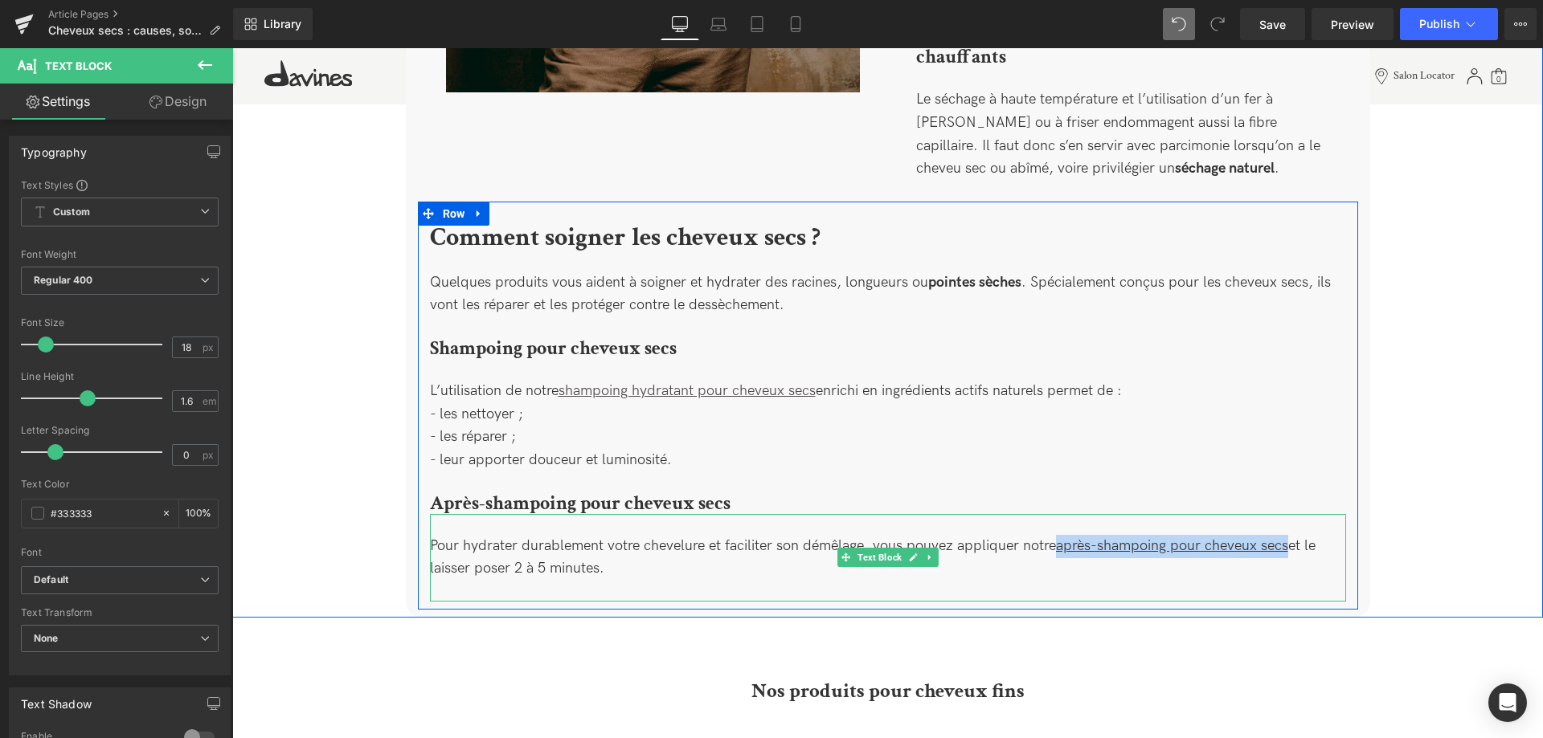
click at [1293, 562] on div "Pour hydrater durablement votre chevelure et faciliter son démêlage, vous pouve…" at bounding box center [888, 558] width 916 height 88
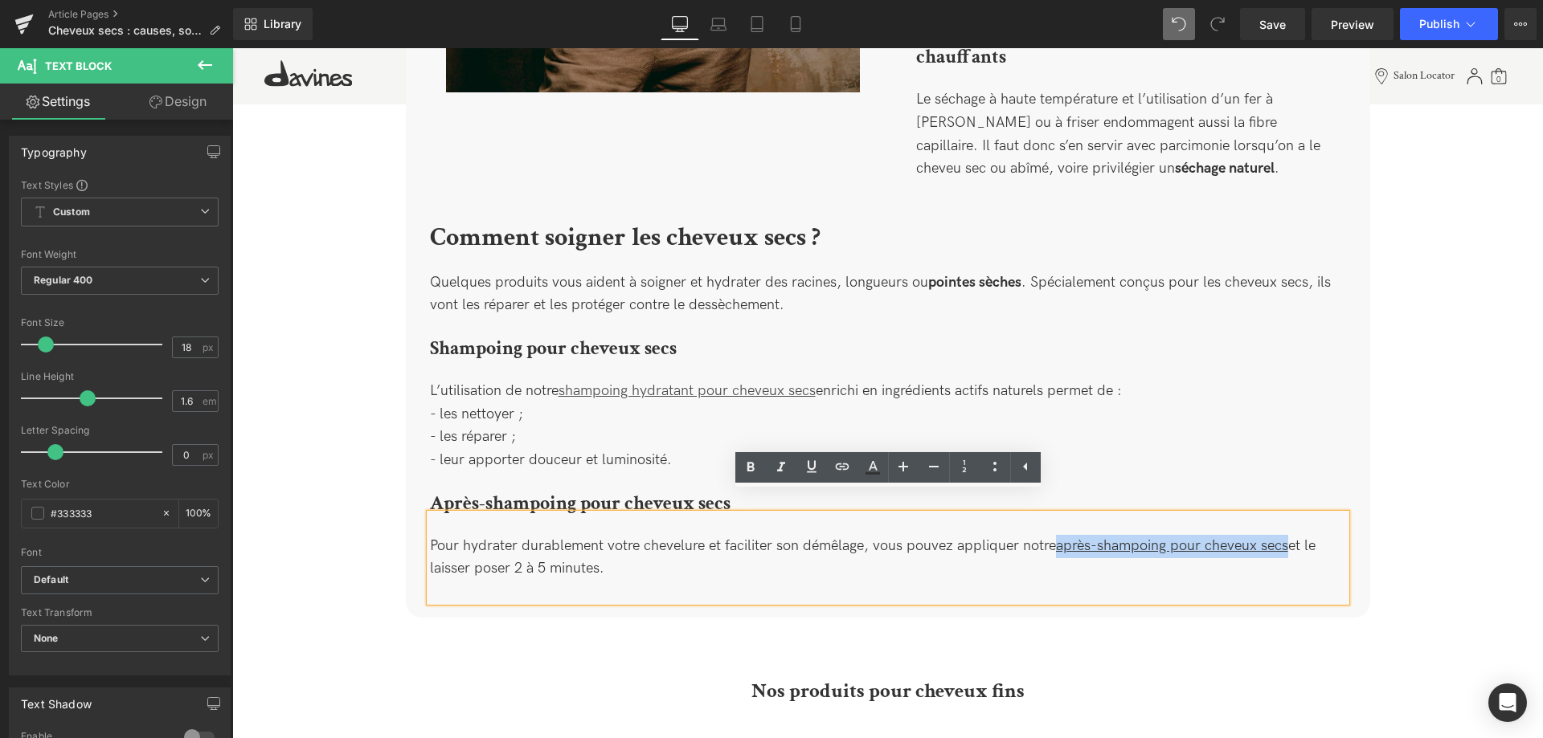
drag, startPoint x: 1289, startPoint y: 529, endPoint x: 1061, endPoint y: 529, distance: 227.4
click at [1061, 537] on u "après-shampoing pour cheveux secs" at bounding box center [1172, 545] width 232 height 17
click at [839, 476] on icon at bounding box center [841, 466] width 19 height 19
click at [1324, 0] on div "Text Color Highlight Color #333333 Edit or remove link: Edit - Unlink - Cancel" at bounding box center [771, 0] width 1543 height 0
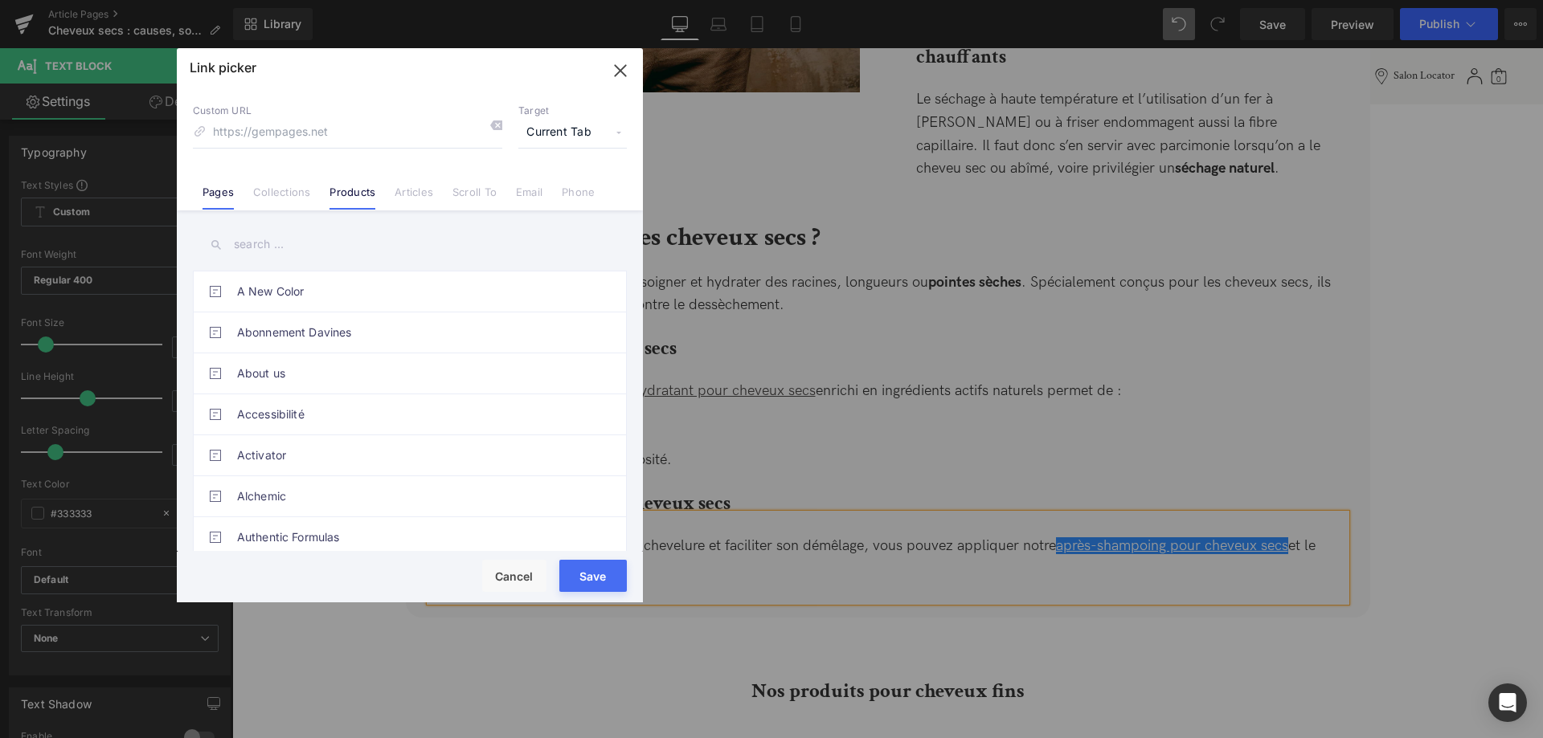
click at [366, 194] on link "Products" at bounding box center [352, 198] width 46 height 24
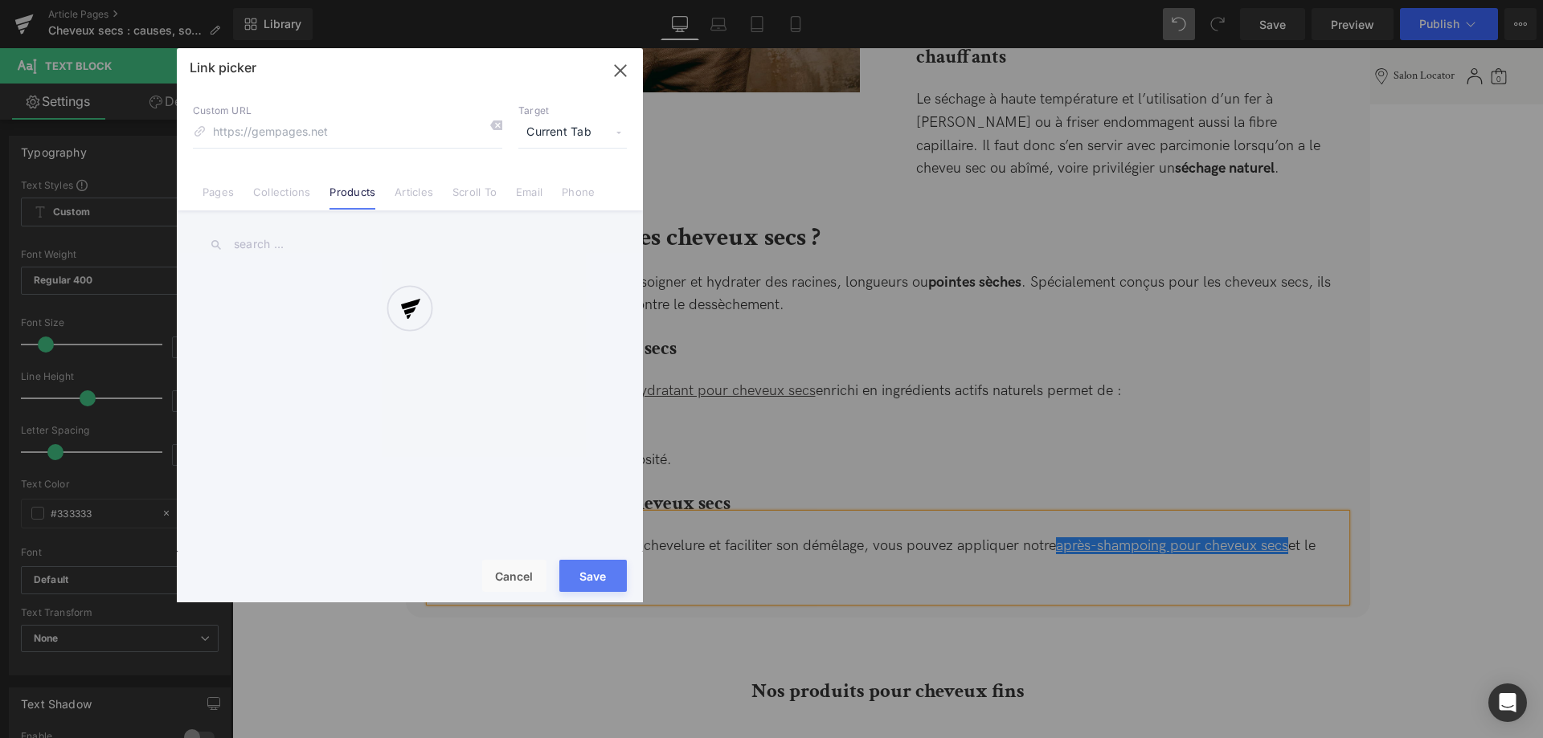
click at [290, 245] on div at bounding box center [410, 325] width 466 height 554
click at [261, 247] on div at bounding box center [410, 325] width 466 height 554
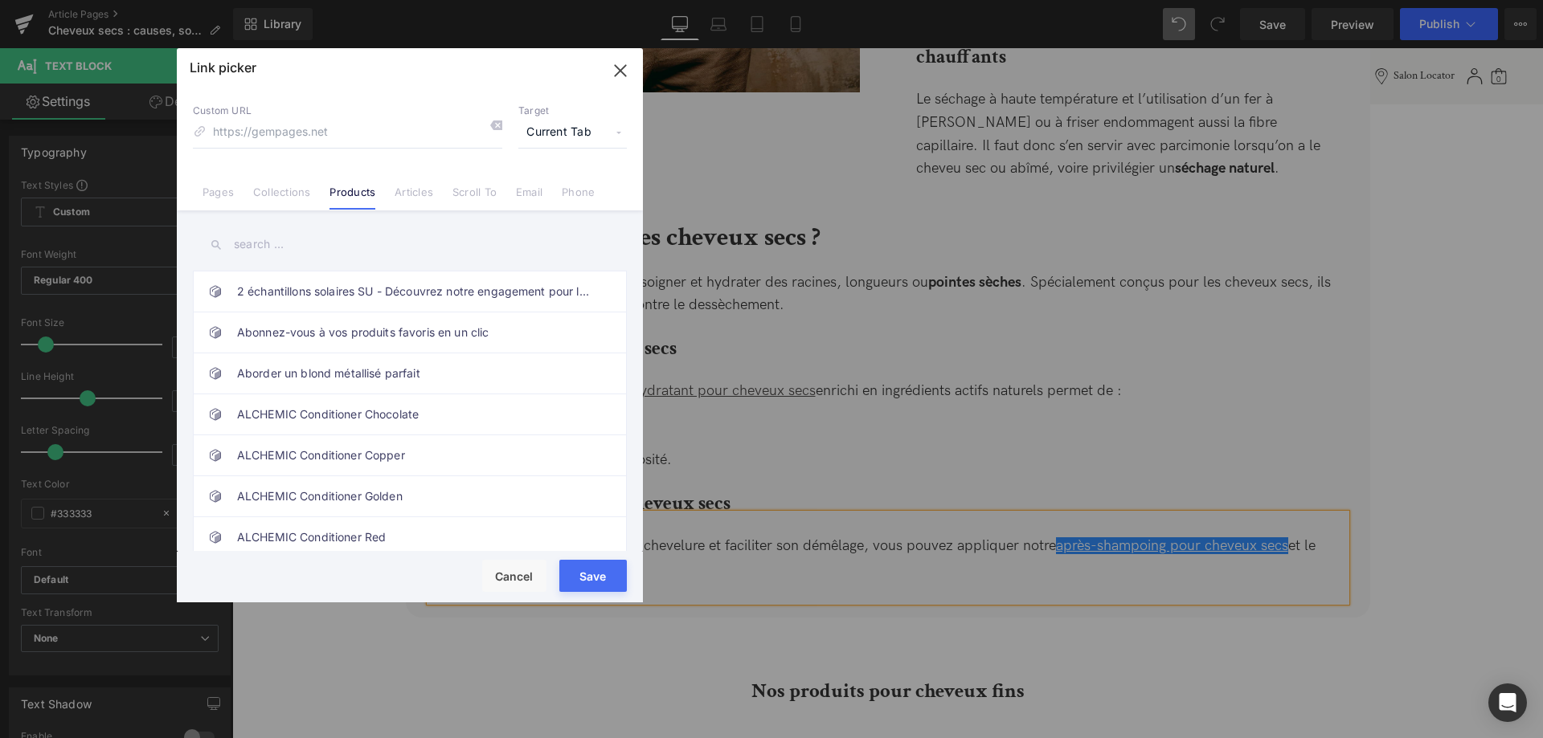
click at [280, 251] on input "text" at bounding box center [410, 245] width 434 height 36
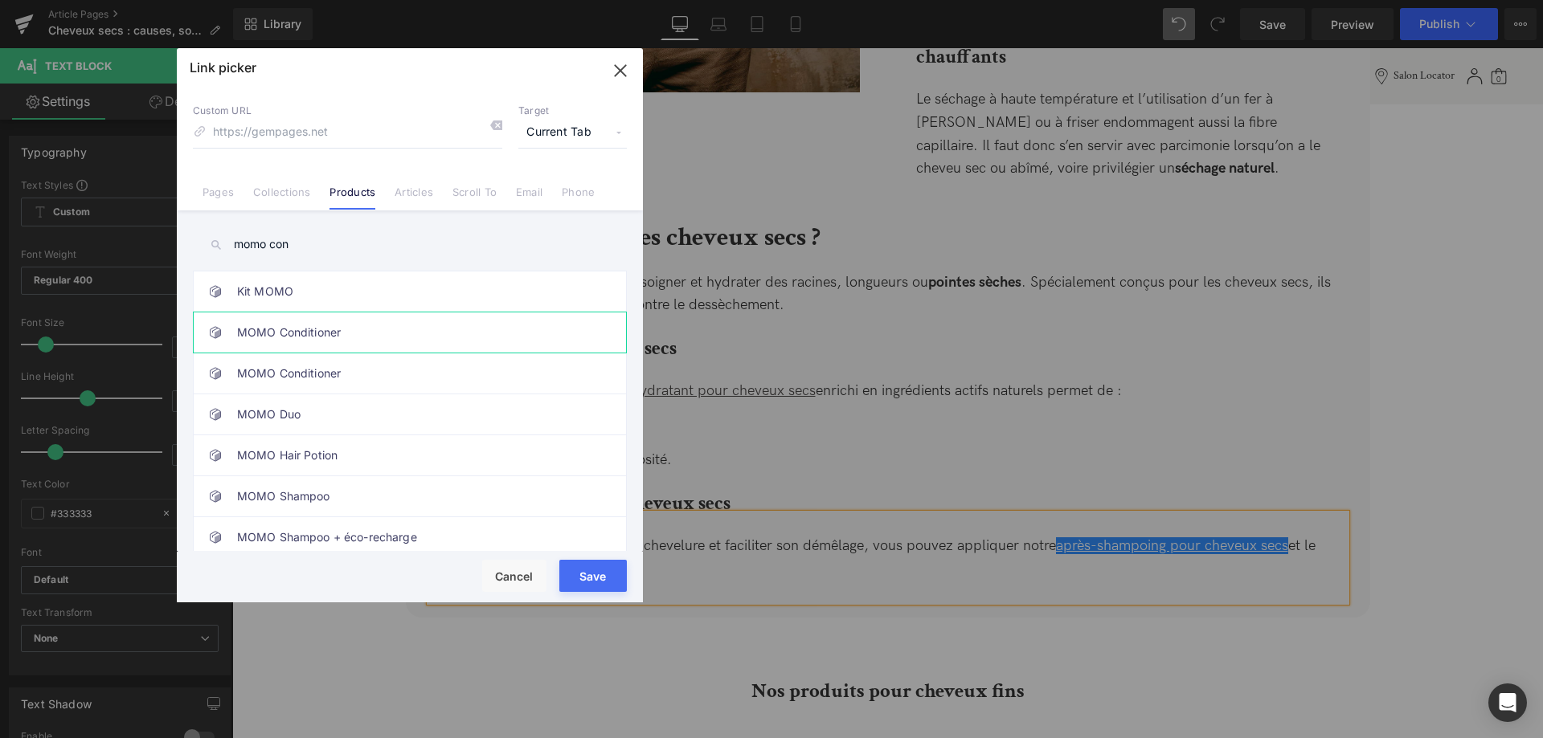
type input "momo con"
click at [378, 333] on link "MOMO Conditioner" at bounding box center [414, 333] width 354 height 40
type input "/products/momo-conditioner"
click at [608, 577] on button "Save" at bounding box center [592, 576] width 67 height 32
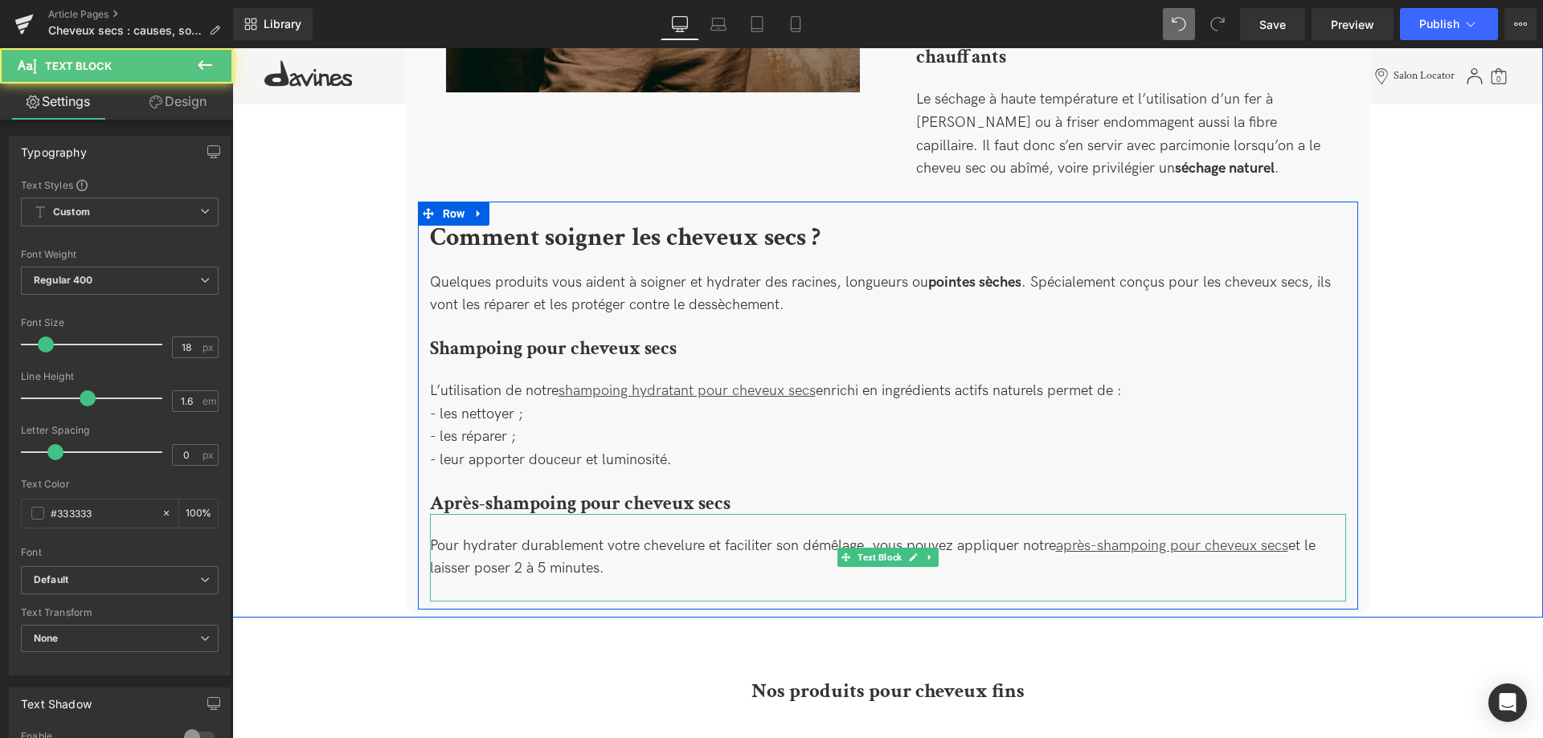
click at [675, 566] on div "Pour hydrater durablement votre chevelure et faciliter son démêlage, vous pouve…" at bounding box center [888, 558] width 916 height 88
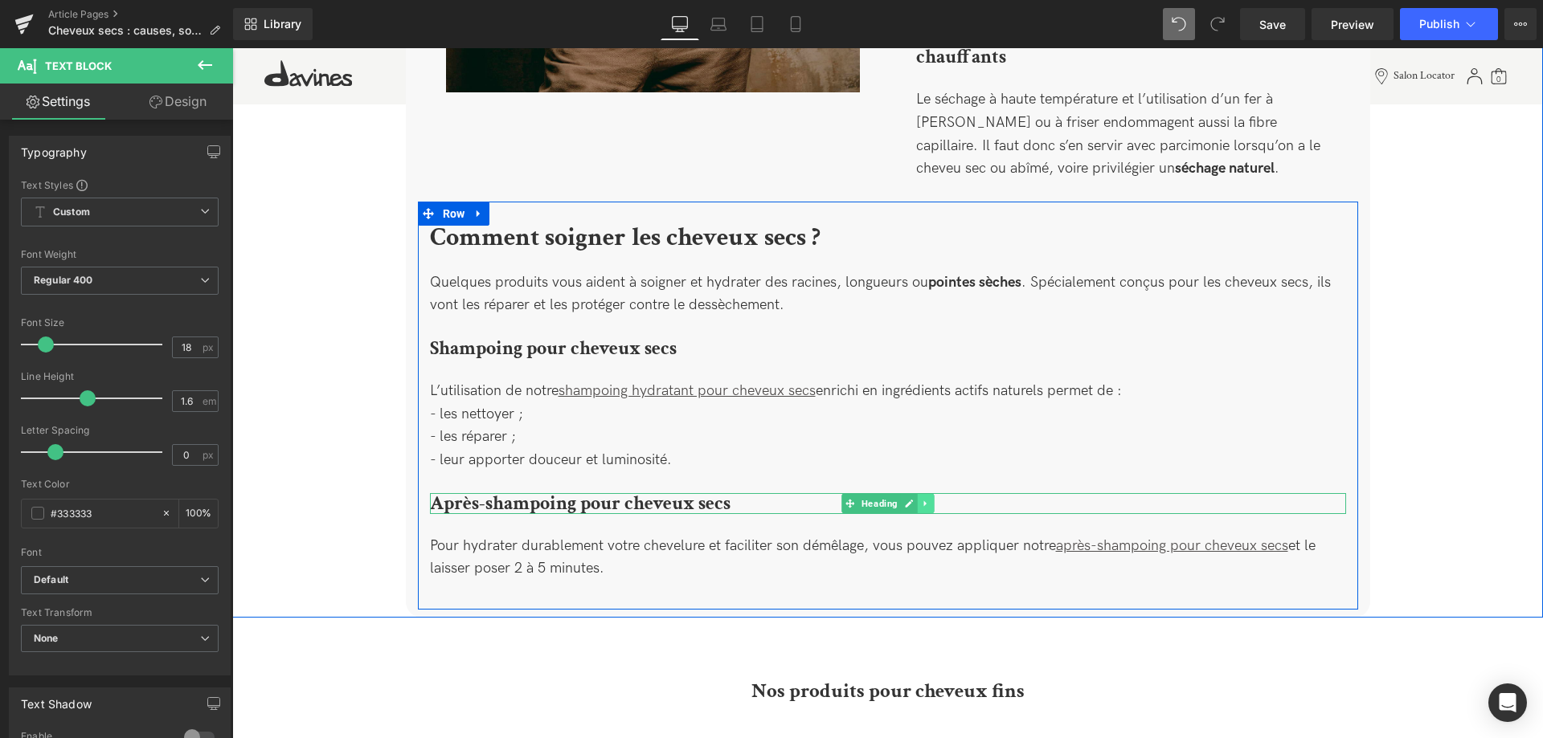
click at [927, 494] on link at bounding box center [925, 503] width 17 height 19
click at [922, 494] on link at bounding box center [917, 503] width 17 height 19
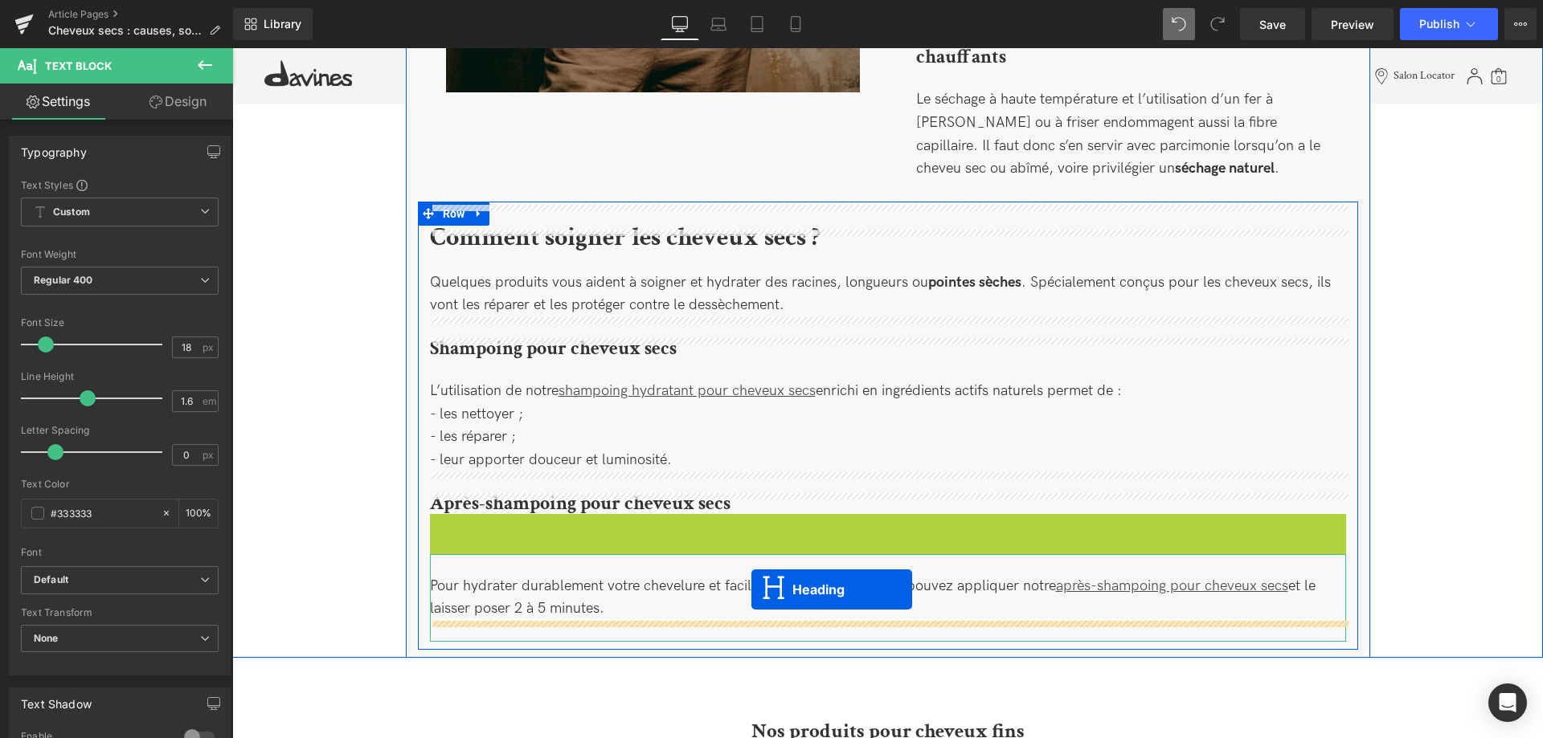
drag, startPoint x: 853, startPoint y: 500, endPoint x: 754, endPoint y: 598, distance: 139.2
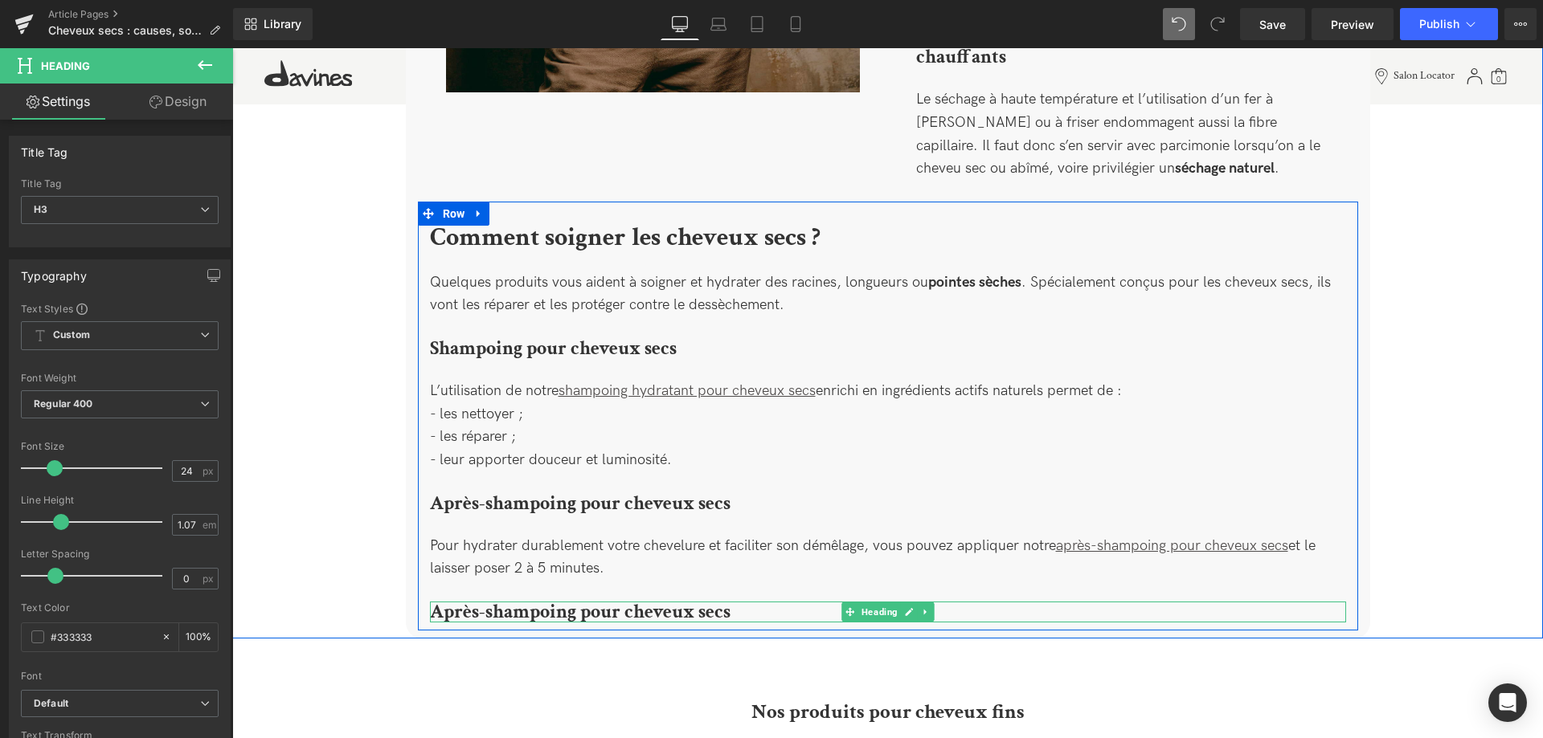
click at [531, 599] on b "Après-shampoing pour cheveux secs" at bounding box center [580, 611] width 300 height 25
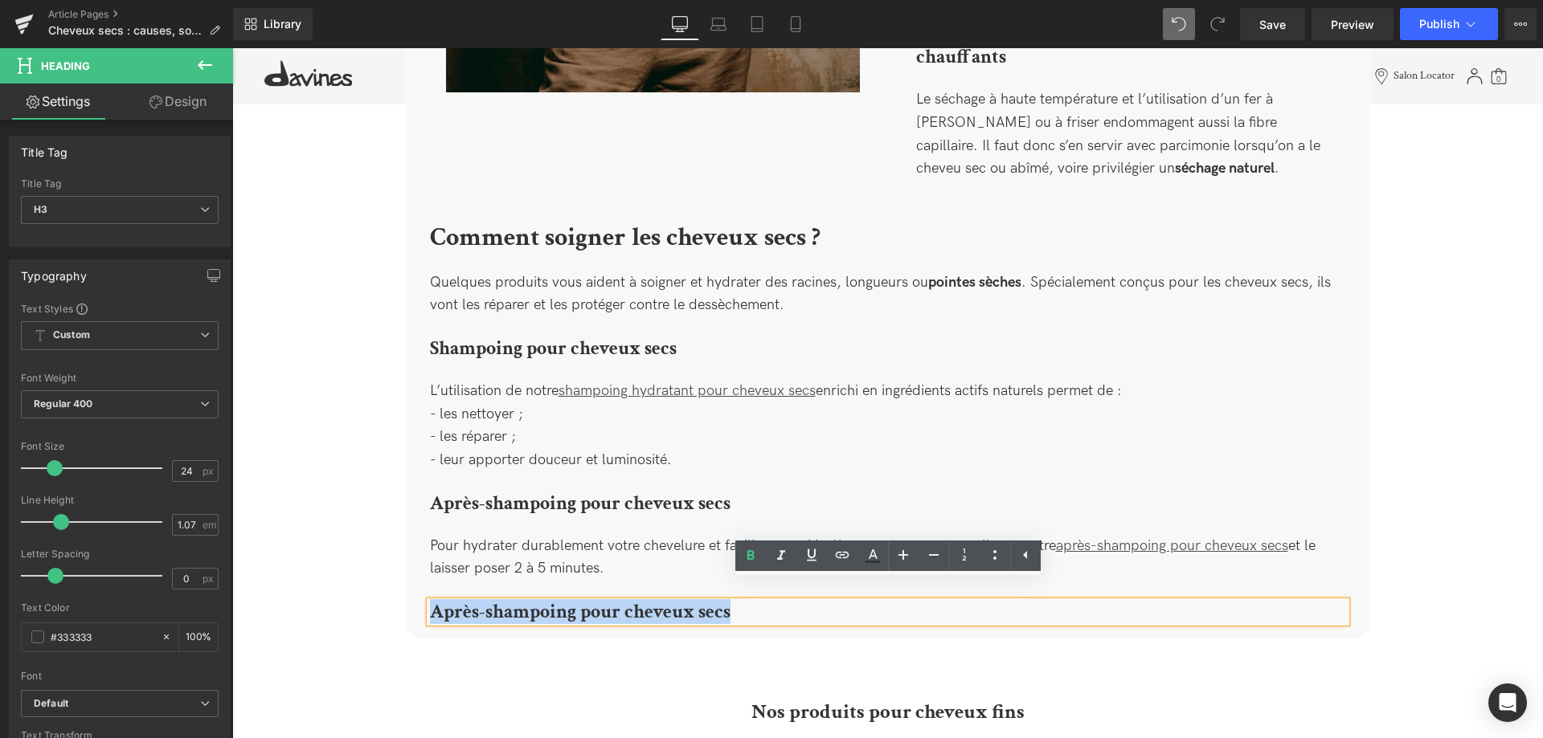
drag, startPoint x: 729, startPoint y: 594, endPoint x: 407, endPoint y: 574, distance: 322.7
paste div
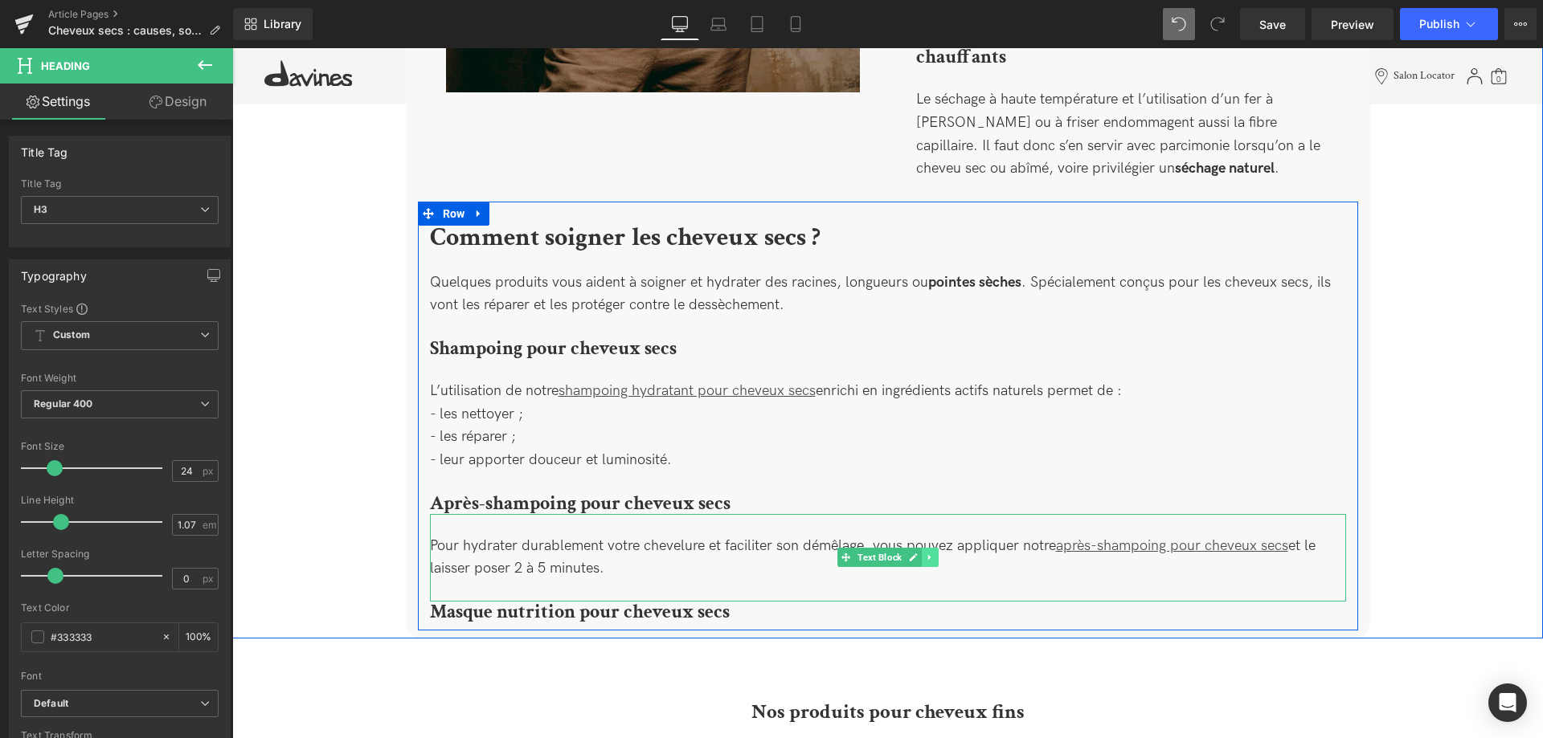
click at [931, 553] on icon at bounding box center [929, 558] width 9 height 10
click at [924, 553] on icon at bounding box center [921, 558] width 9 height 10
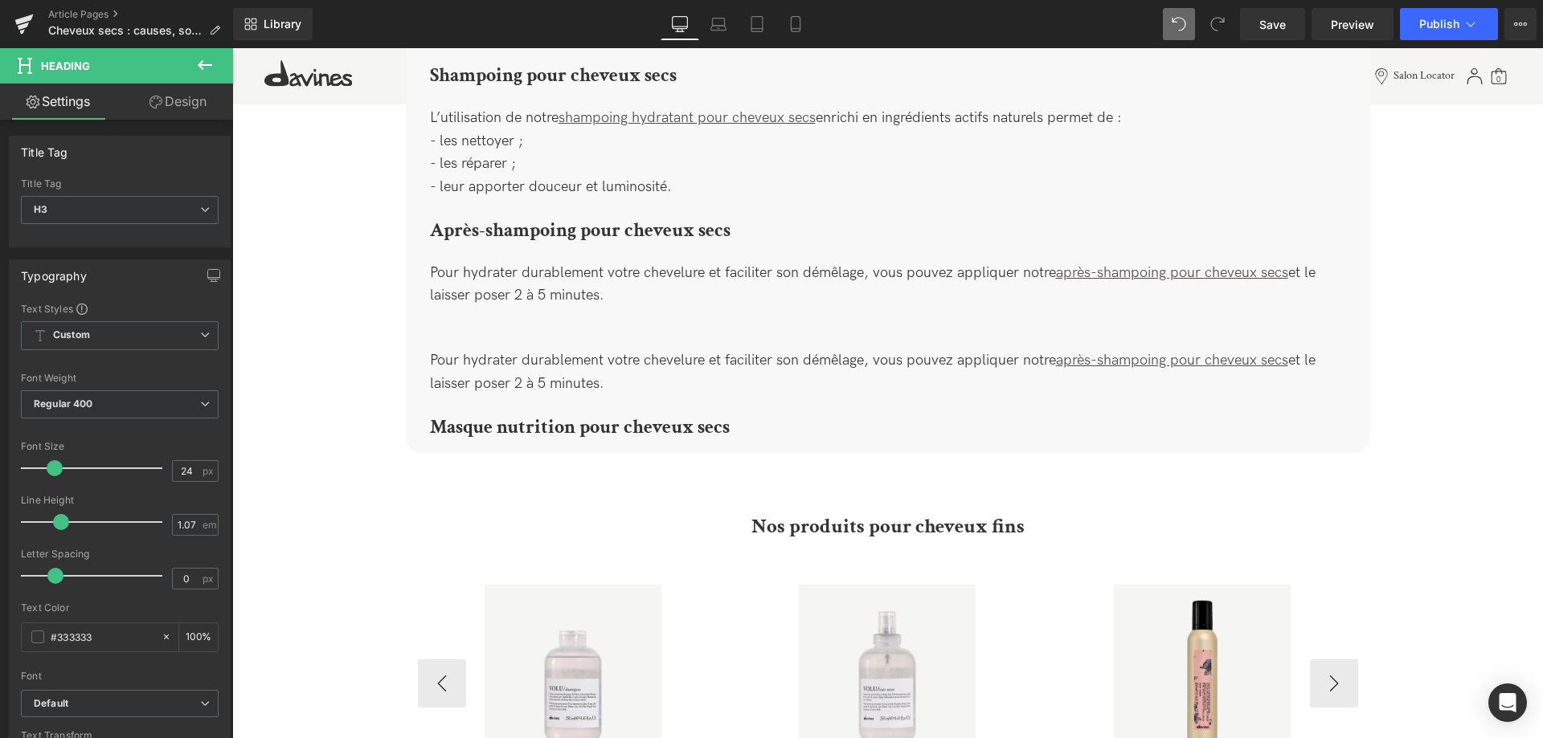
scroll to position [2189, 0]
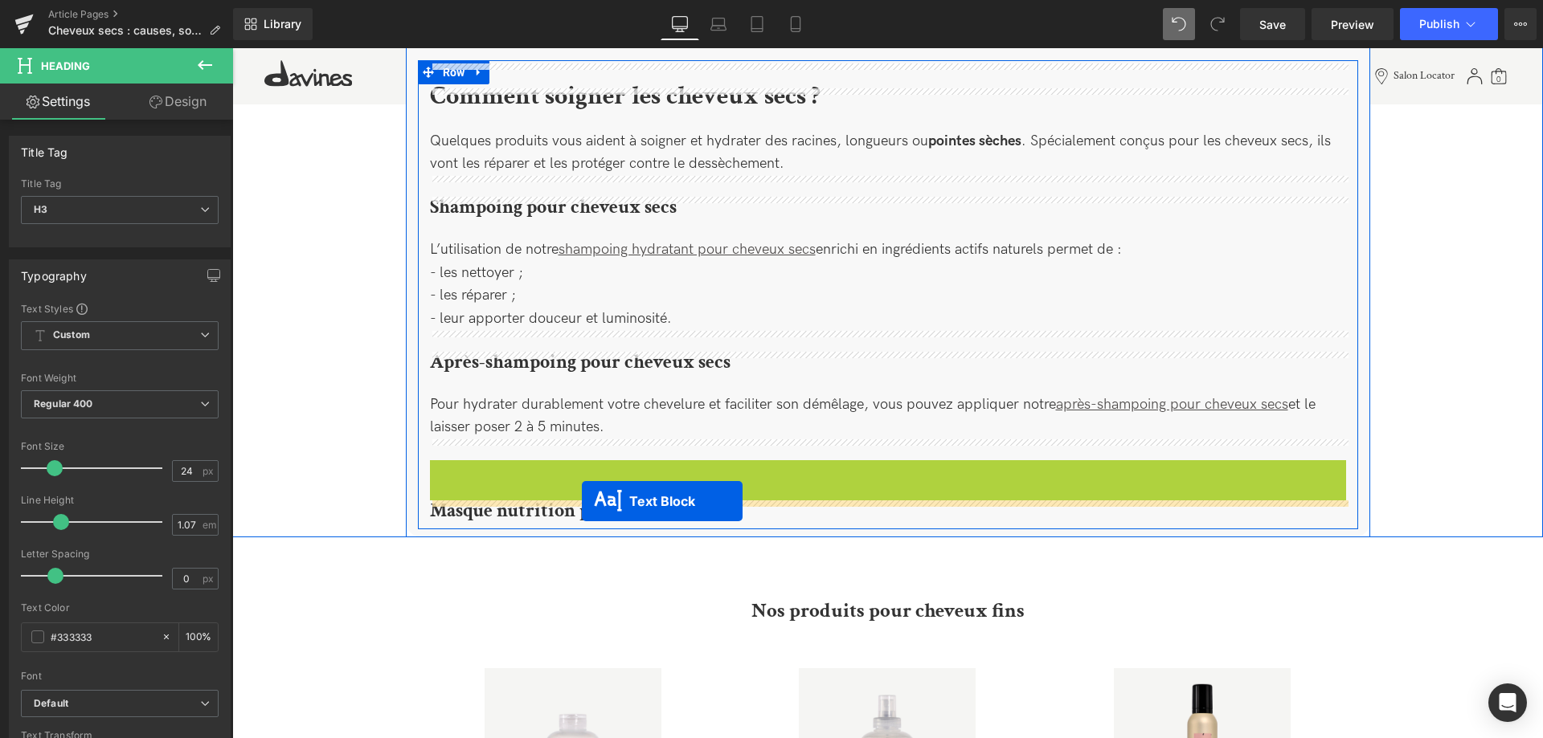
drag, startPoint x: 847, startPoint y: 479, endPoint x: 582, endPoint y: 501, distance: 266.1
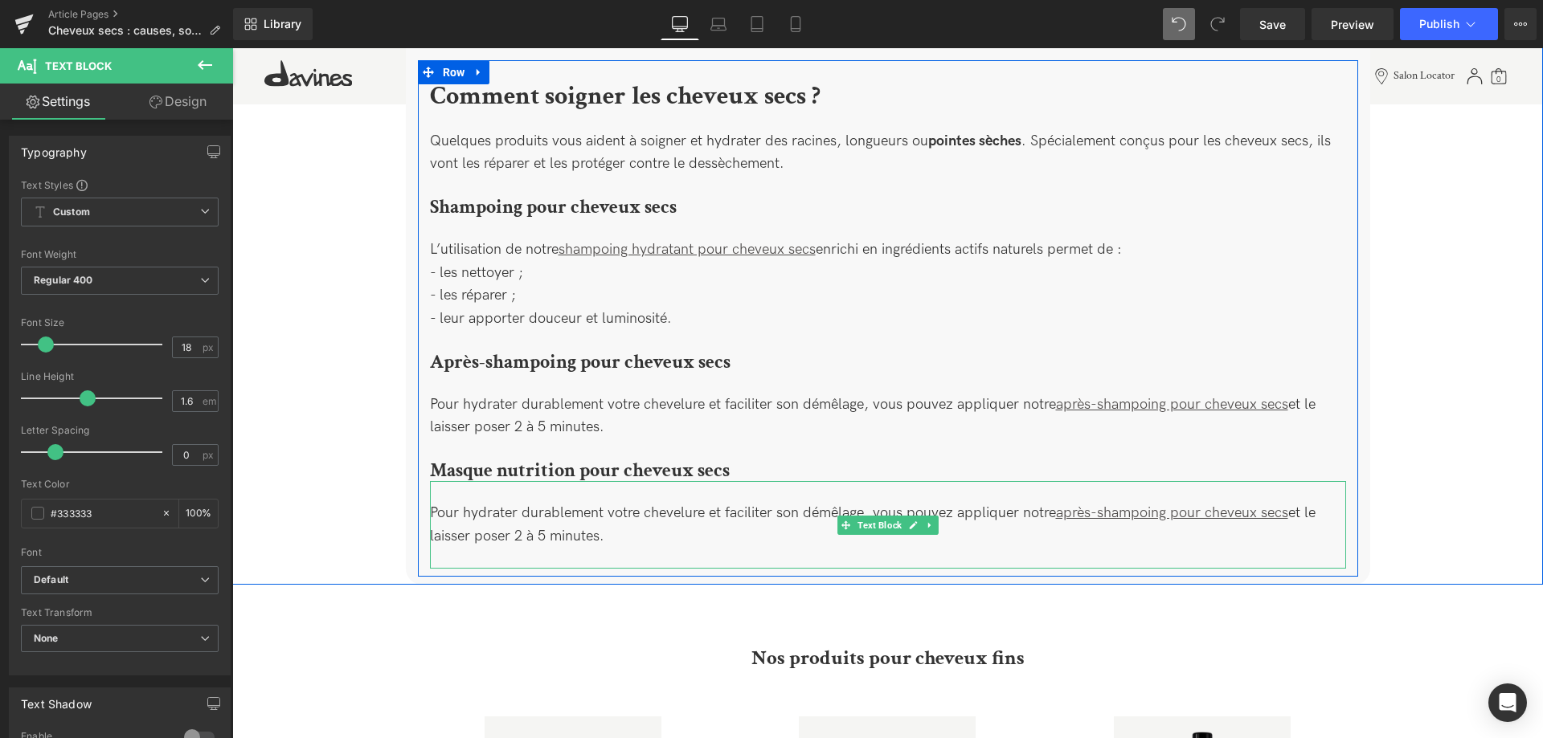
click at [611, 515] on div "Pour hydrater durablement votre chevelure et faciliter son démêlage, vous pouve…" at bounding box center [888, 525] width 916 height 88
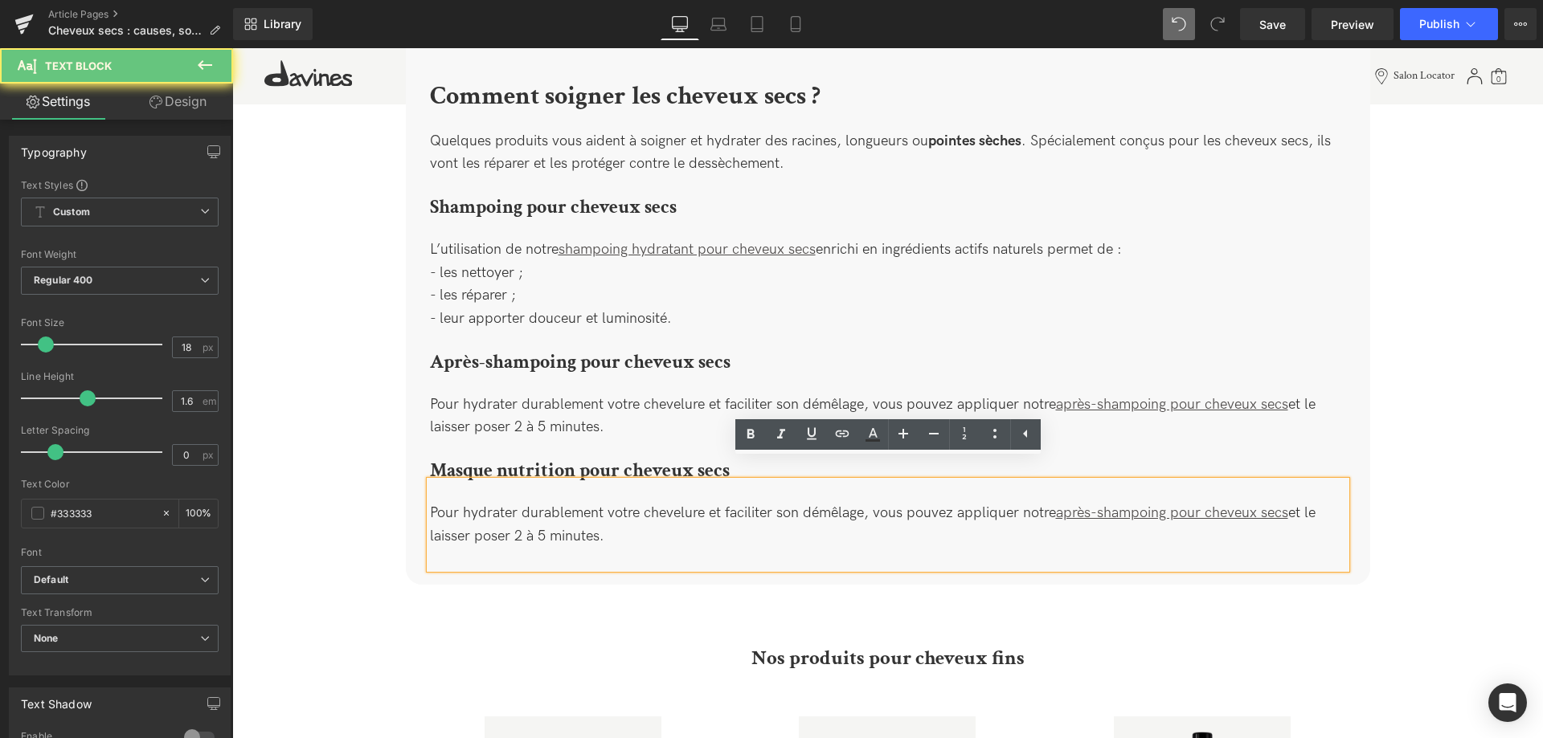
drag, startPoint x: 633, startPoint y: 525, endPoint x: 424, endPoint y: 480, distance: 213.7
click at [424, 480] on div "Comment soigner les cheveux secs ? Heading Quelques produits vous aident à soig…" at bounding box center [888, 326] width 940 height 484
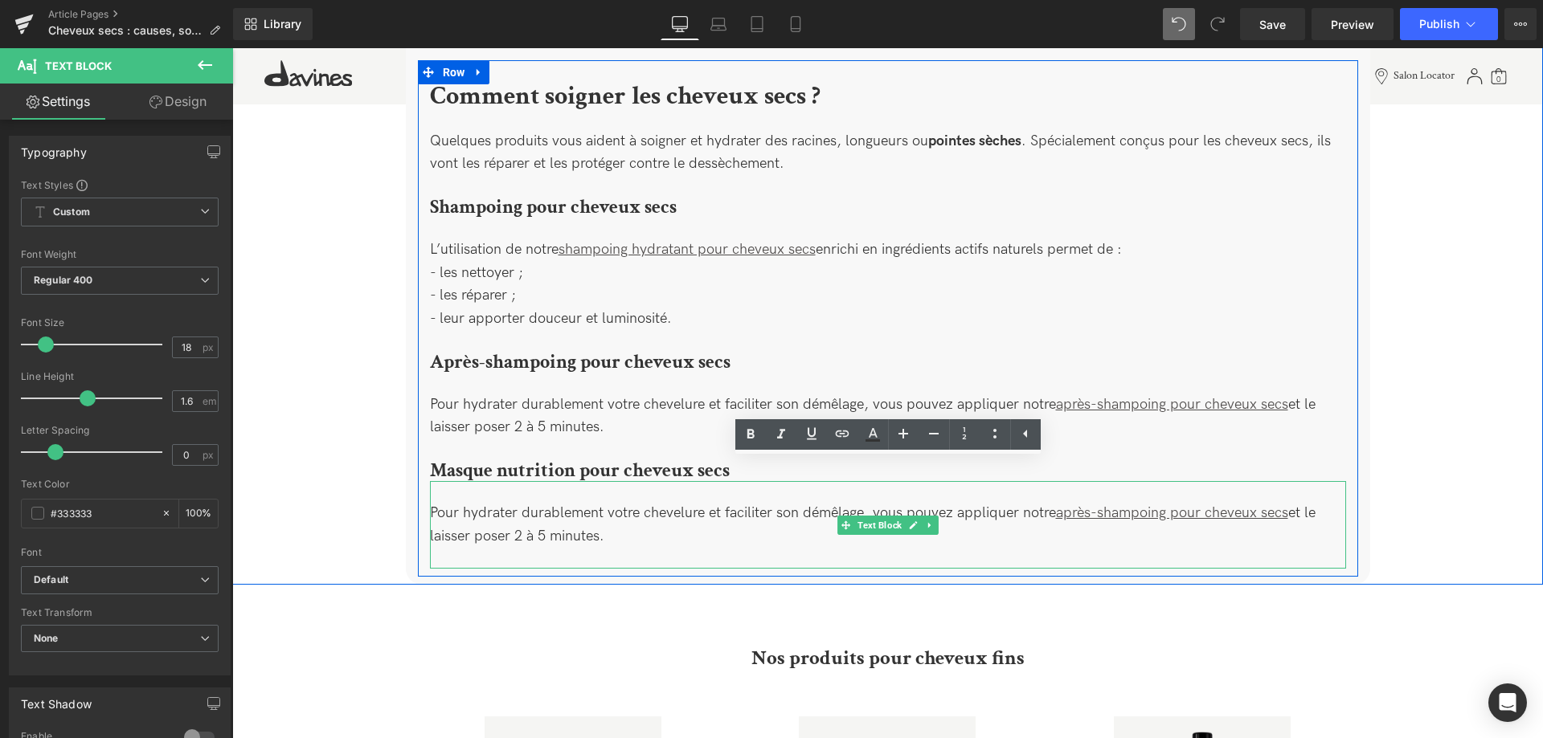
click at [619, 520] on div "Pour hydrater durablement votre chevelure et faciliter son démêlage, vous pouve…" at bounding box center [888, 525] width 916 height 88
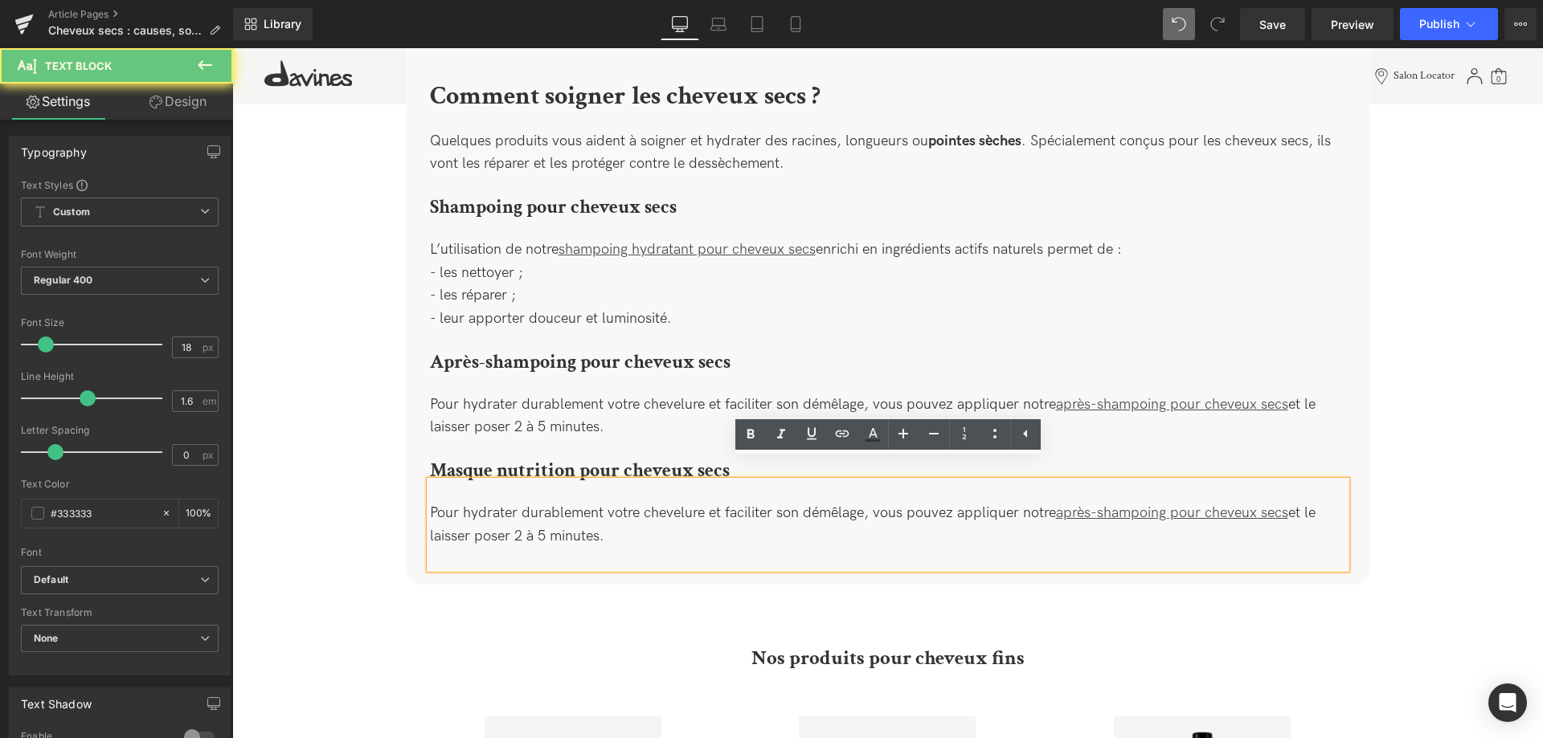
drag, startPoint x: 582, startPoint y: 509, endPoint x: 409, endPoint y: 484, distance: 174.5
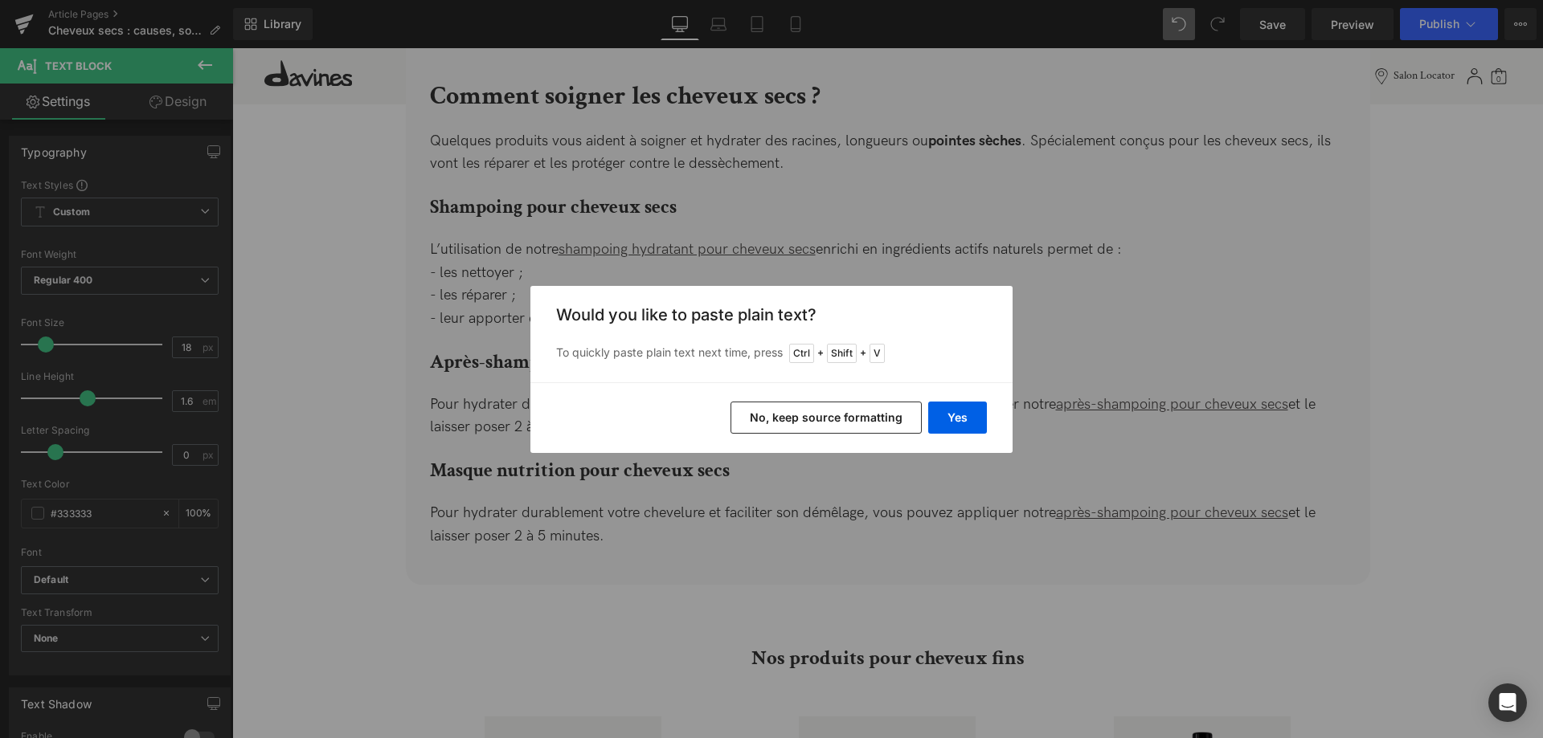
click at [983, 434] on div "Yes No, keep source formatting" at bounding box center [771, 417] width 482 height 71
click at [967, 427] on button "Yes" at bounding box center [957, 418] width 59 height 32
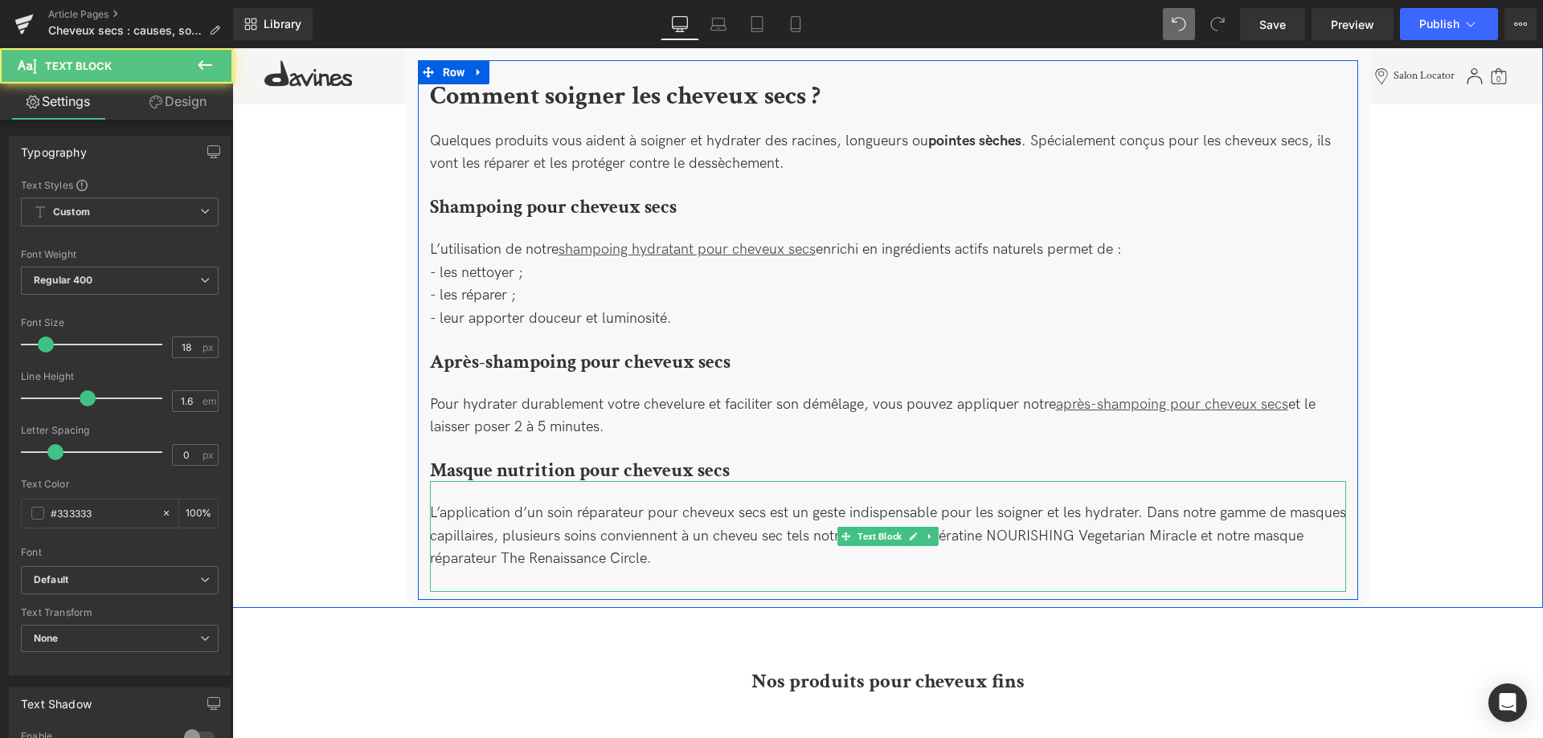
click at [747, 537] on div "L’application d’un soin réparateur pour cheveux secs est un geste indispensable…" at bounding box center [888, 536] width 916 height 111
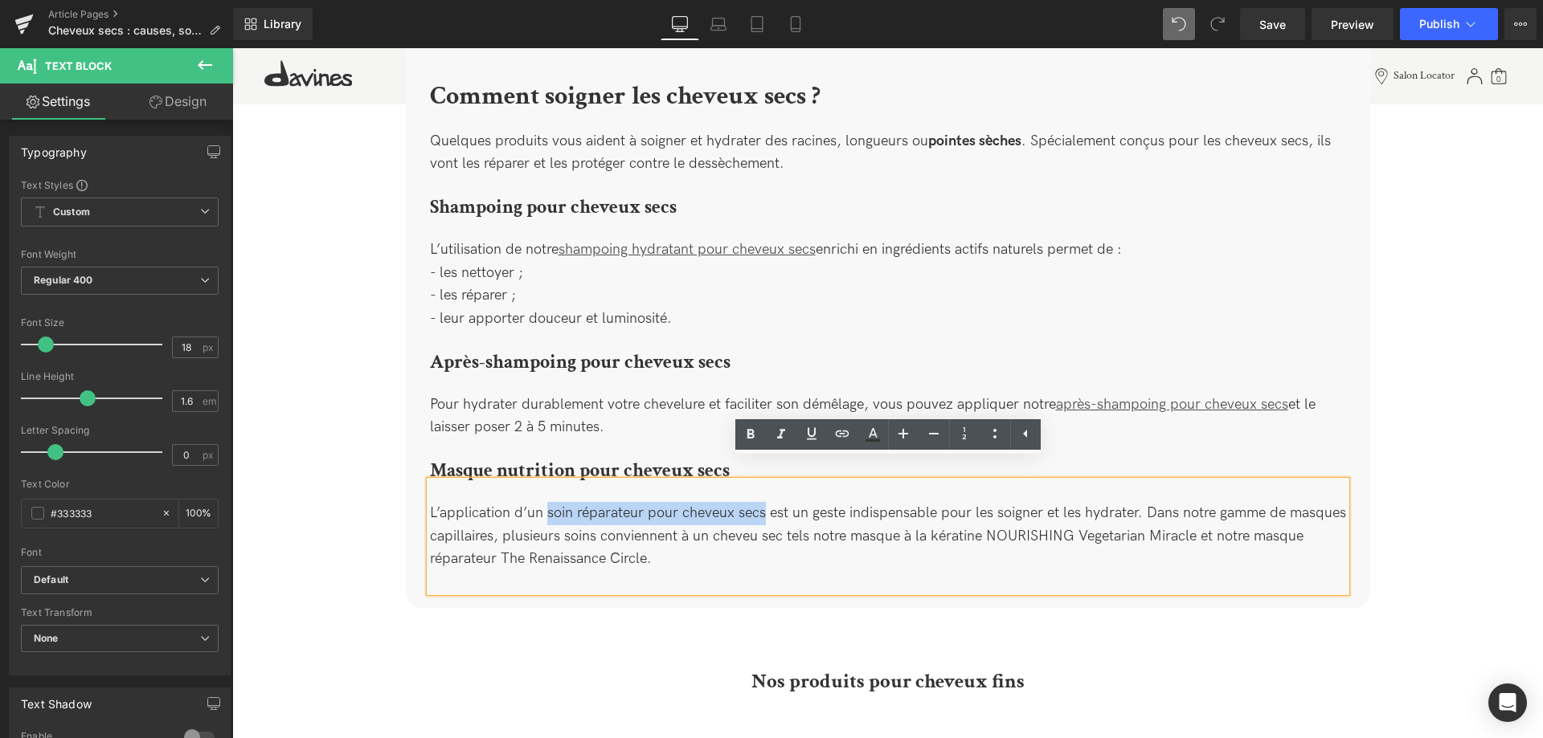
drag, startPoint x: 548, startPoint y: 494, endPoint x: 766, endPoint y: 505, distance: 218.0
click at [766, 505] on div "L’application d’un soin réparateur pour cheveux secs est un geste indispensable…" at bounding box center [888, 536] width 916 height 111
click at [752, 431] on icon at bounding box center [749, 435] width 7 height 10
click at [940, 537] on div "L’application d’un soin réparateur pour cheveux secs est un geste indispensable…" at bounding box center [888, 536] width 916 height 111
drag, startPoint x: 554, startPoint y: 522, endPoint x: 423, endPoint y: 512, distance: 130.6
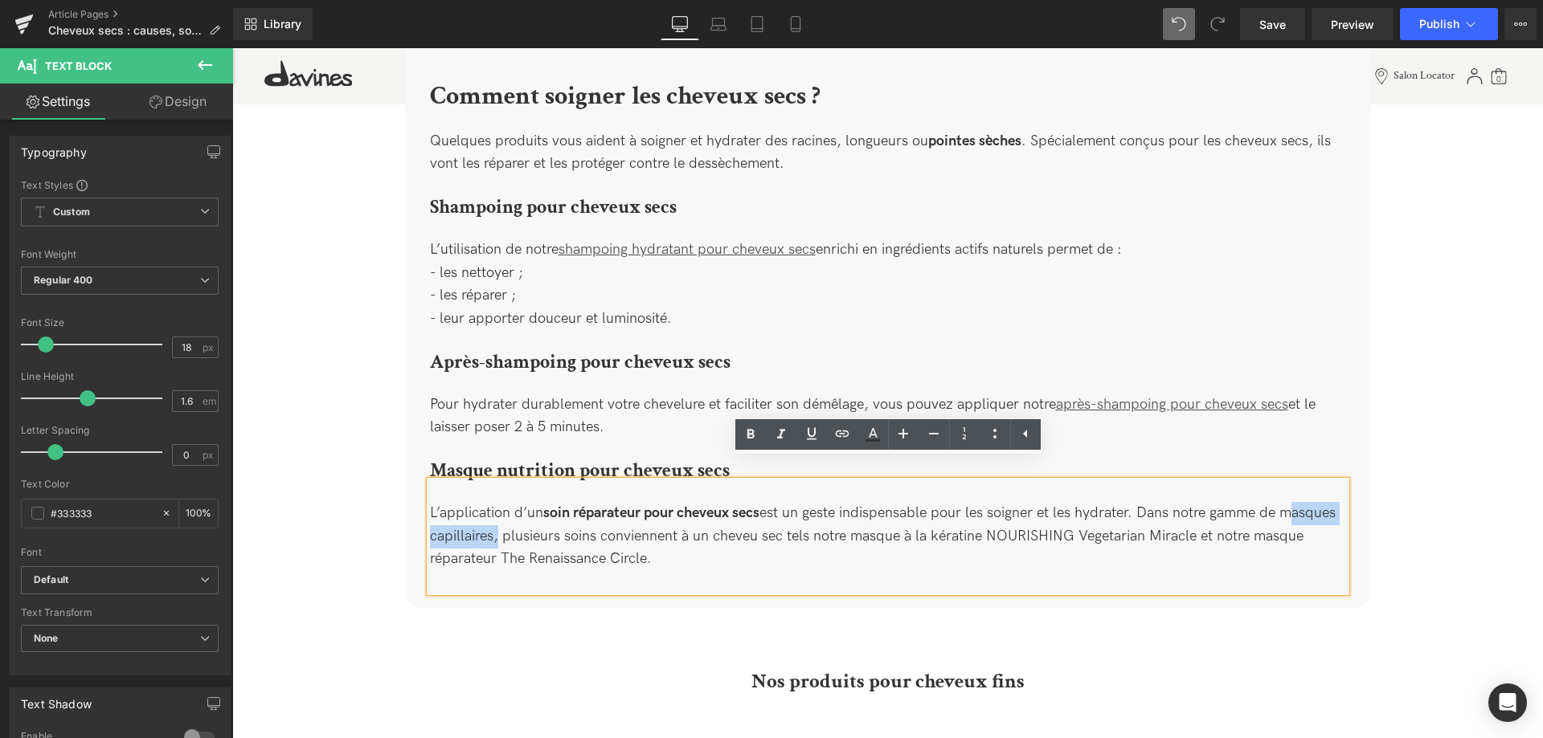
click at [423, 512] on div "Comment soigner les cheveux secs ? Heading Quelques produits vous aident à soig…" at bounding box center [888, 338] width 940 height 508
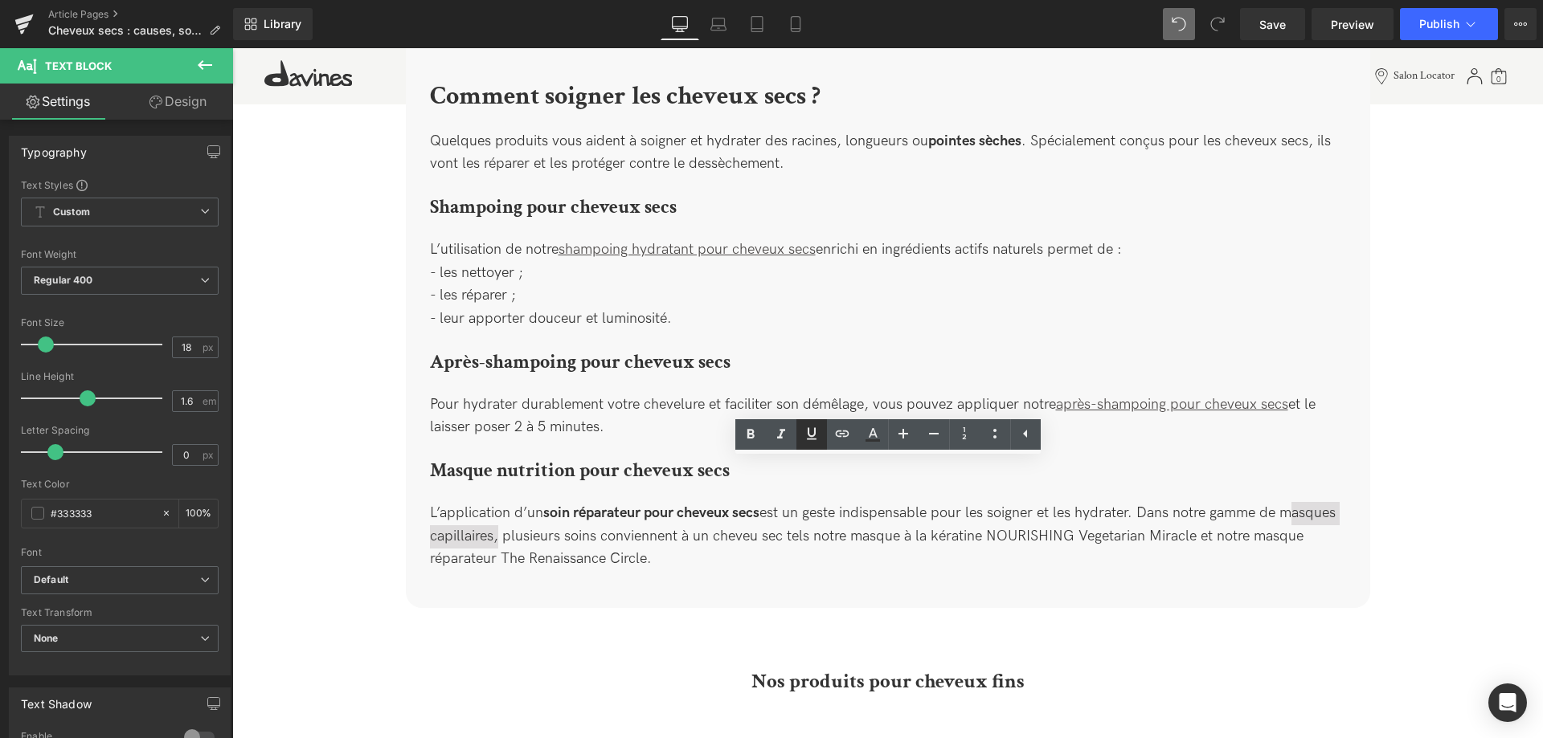
click at [808, 435] on icon at bounding box center [812, 434] width 10 height 12
click at [849, 426] on icon at bounding box center [841, 433] width 19 height 19
click at [845, 438] on icon at bounding box center [841, 433] width 19 height 19
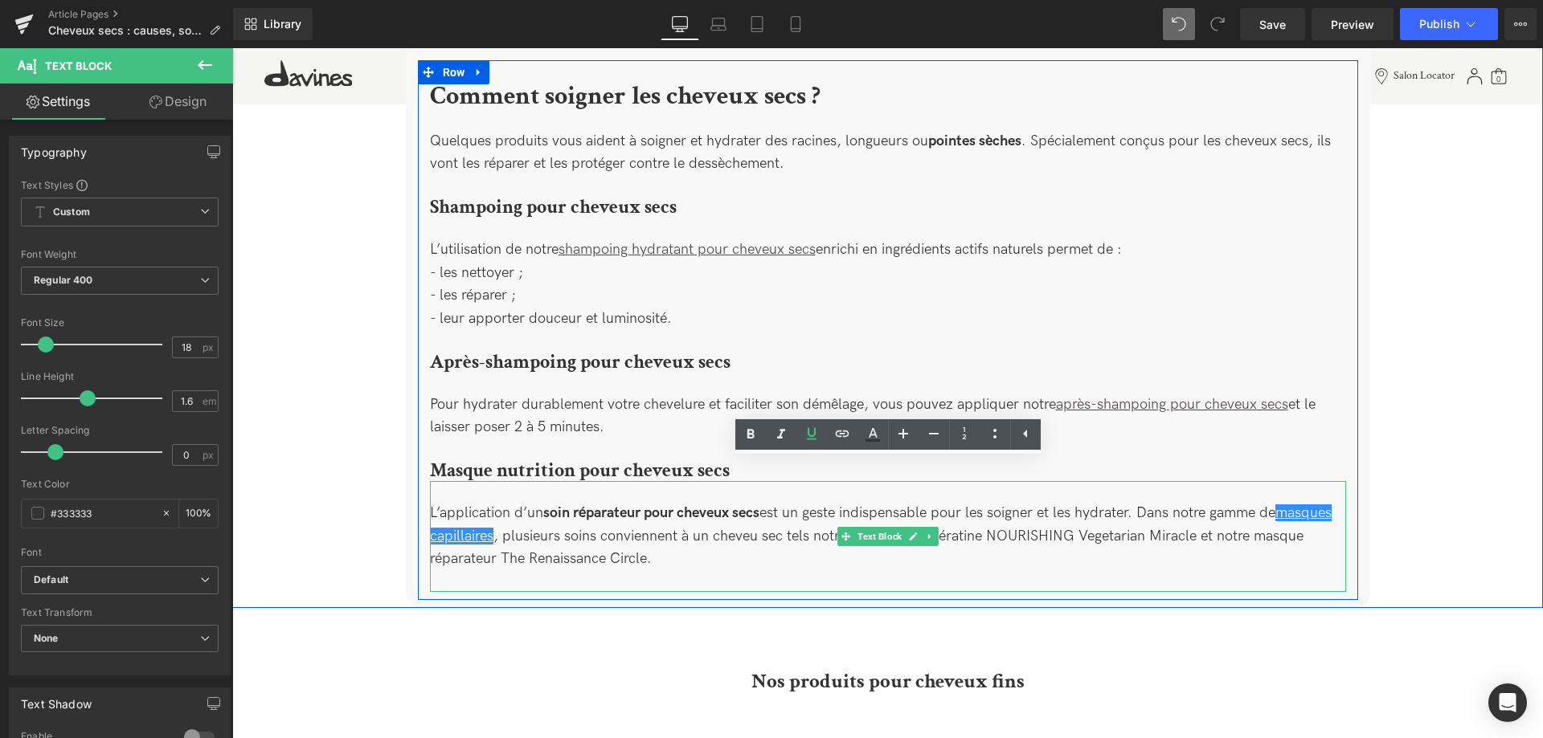
click at [608, 516] on div "L’application d’un soin réparateur pour cheveux secs est un geste indispensable…" at bounding box center [888, 536] width 916 height 111
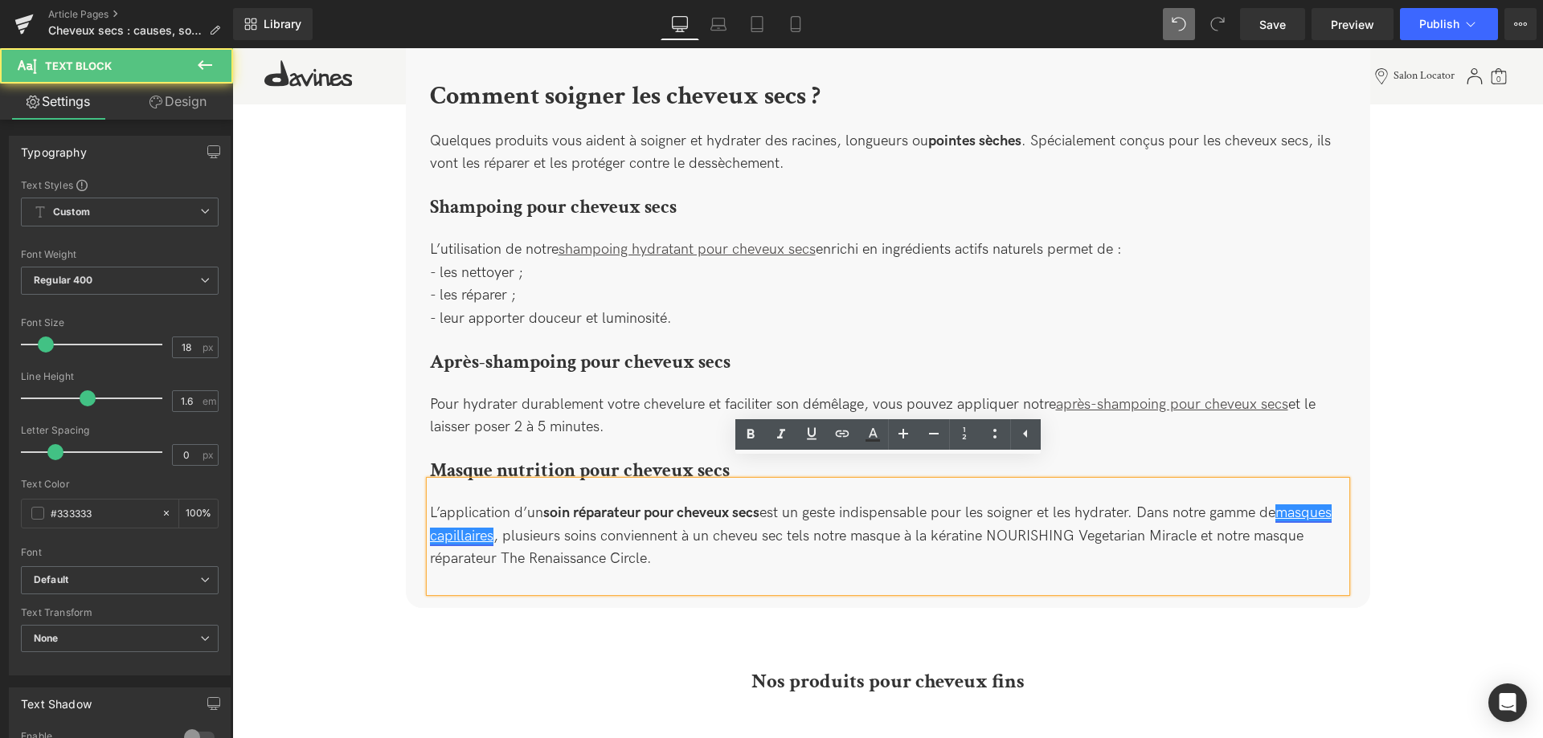
click at [548, 515] on u "masques capillaires" at bounding box center [880, 525] width 901 height 40
click at [553, 515] on u "masques capillaires" at bounding box center [880, 525] width 901 height 40
click at [604, 545] on div "L’application d’un soin réparateur pour cheveux secs est un geste indispensable…" at bounding box center [888, 536] width 916 height 111
click at [769, 543] on div "L’application d’un soin réparateur pour cheveux secs est un geste indispensable…" at bounding box center [888, 536] width 916 height 111
click at [641, 505] on strong "soin réparateur pour cheveux secs" at bounding box center [651, 513] width 216 height 17
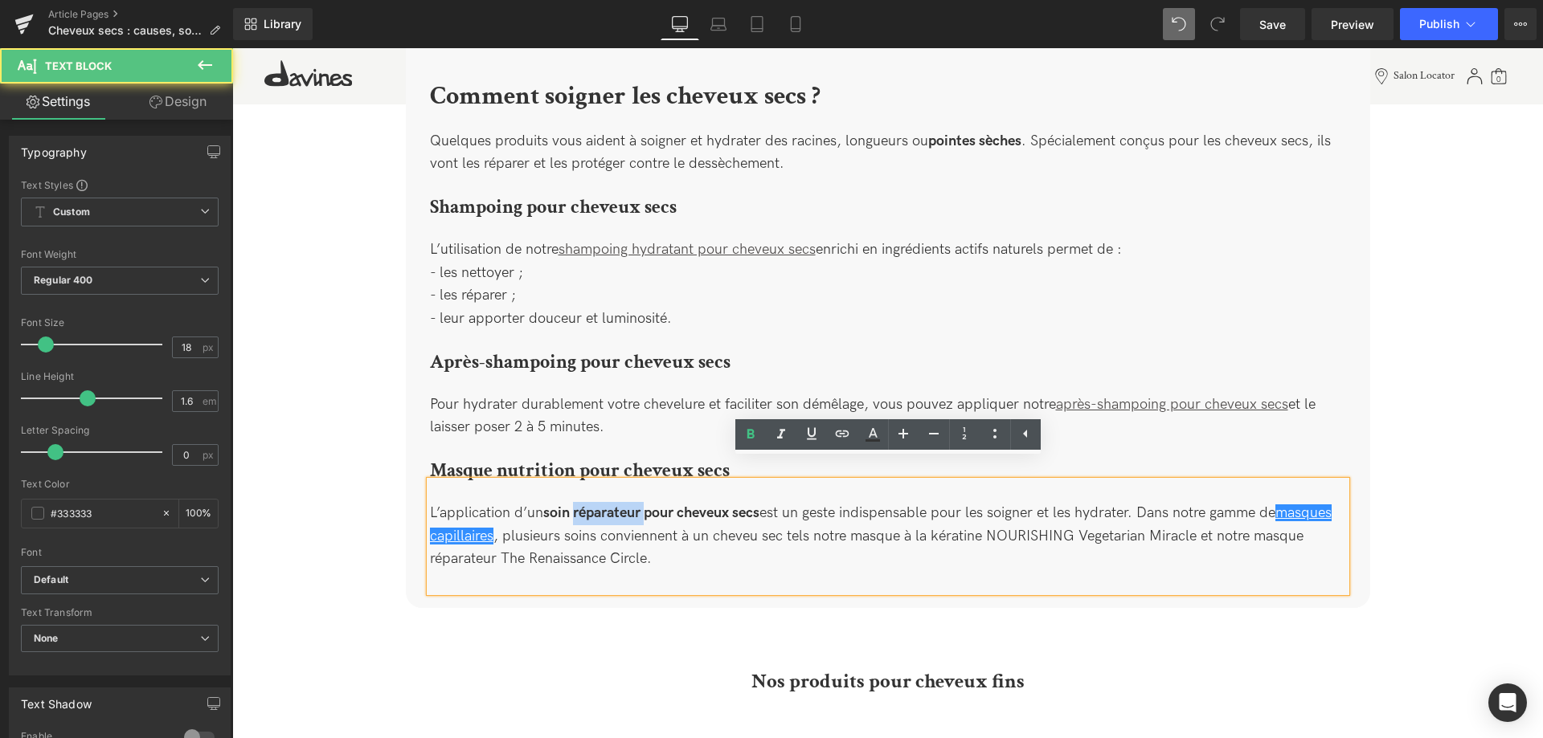
click at [641, 505] on strong "soin réparateur pour cheveux secs" at bounding box center [651, 513] width 216 height 17
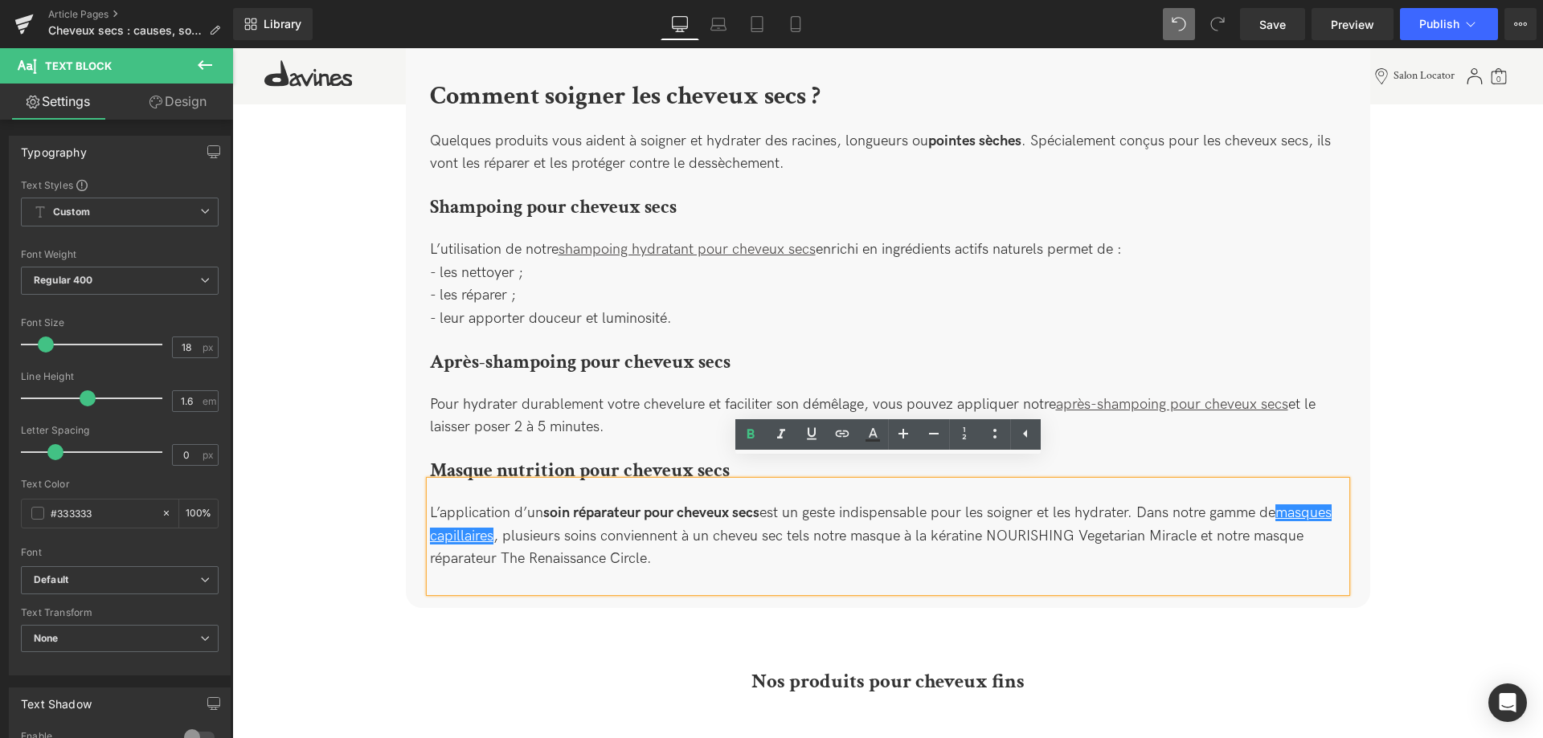
click at [958, 524] on div "L’application d’un soin réparateur pour cheveux secs est un geste indispensable…" at bounding box center [888, 536] width 916 height 111
click at [551, 513] on u "masques capillaires" at bounding box center [880, 525] width 901 height 40
drag, startPoint x: 554, startPoint y: 515, endPoint x: 423, endPoint y: 515, distance: 131.0
click at [423, 515] on div "Comment soigner les cheveux secs ? Heading Quelques produits vous aident à soig…" at bounding box center [888, 338] width 940 height 508
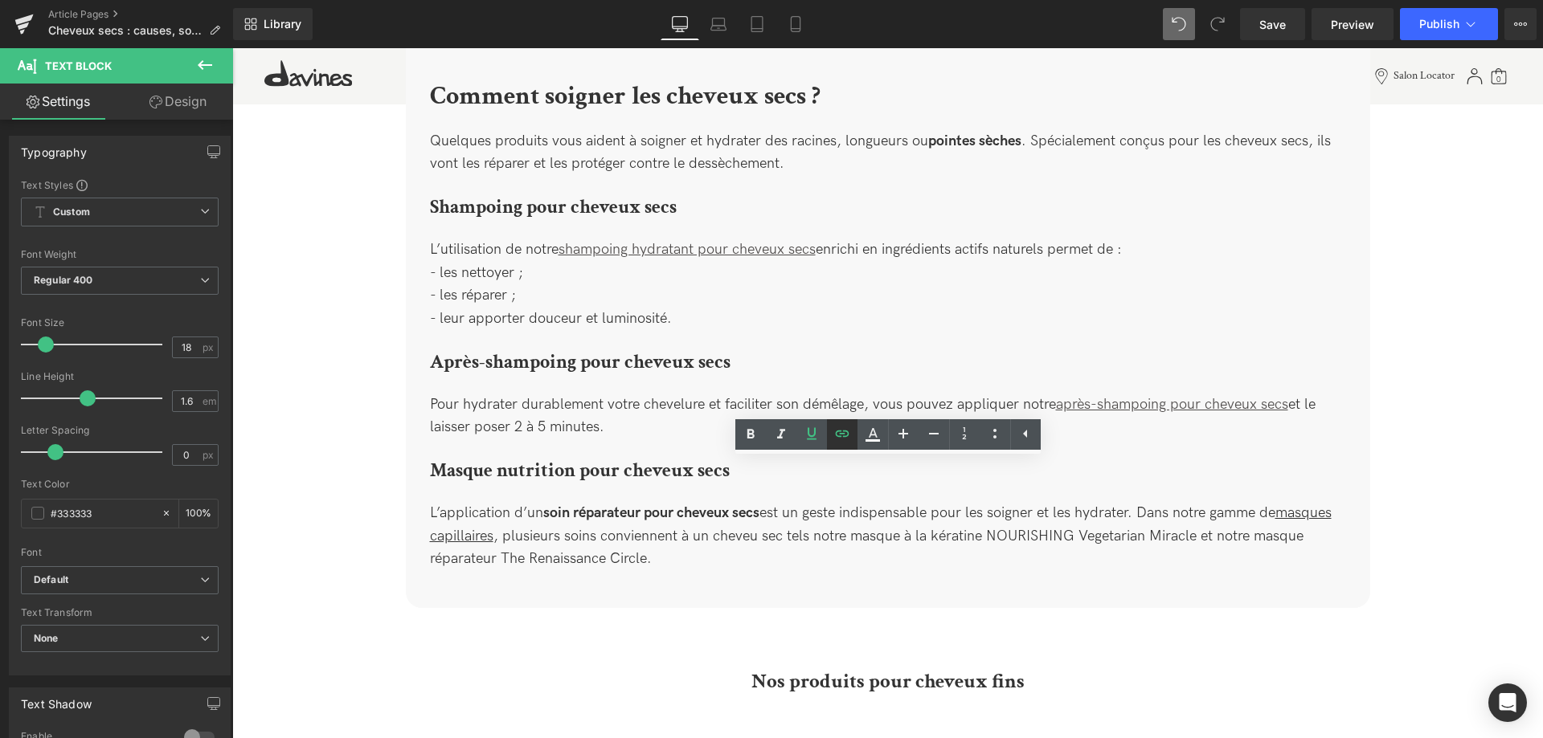
click at [846, 431] on icon at bounding box center [841, 433] width 19 height 19
click at [836, 441] on icon at bounding box center [841, 433] width 19 height 19
drag, startPoint x: 734, startPoint y: 551, endPoint x: 701, endPoint y: 549, distance: 33.8
click at [734, 551] on div "L’application d’un soin réparateur pour cheveux secs est un geste indispensable…" at bounding box center [888, 536] width 916 height 111
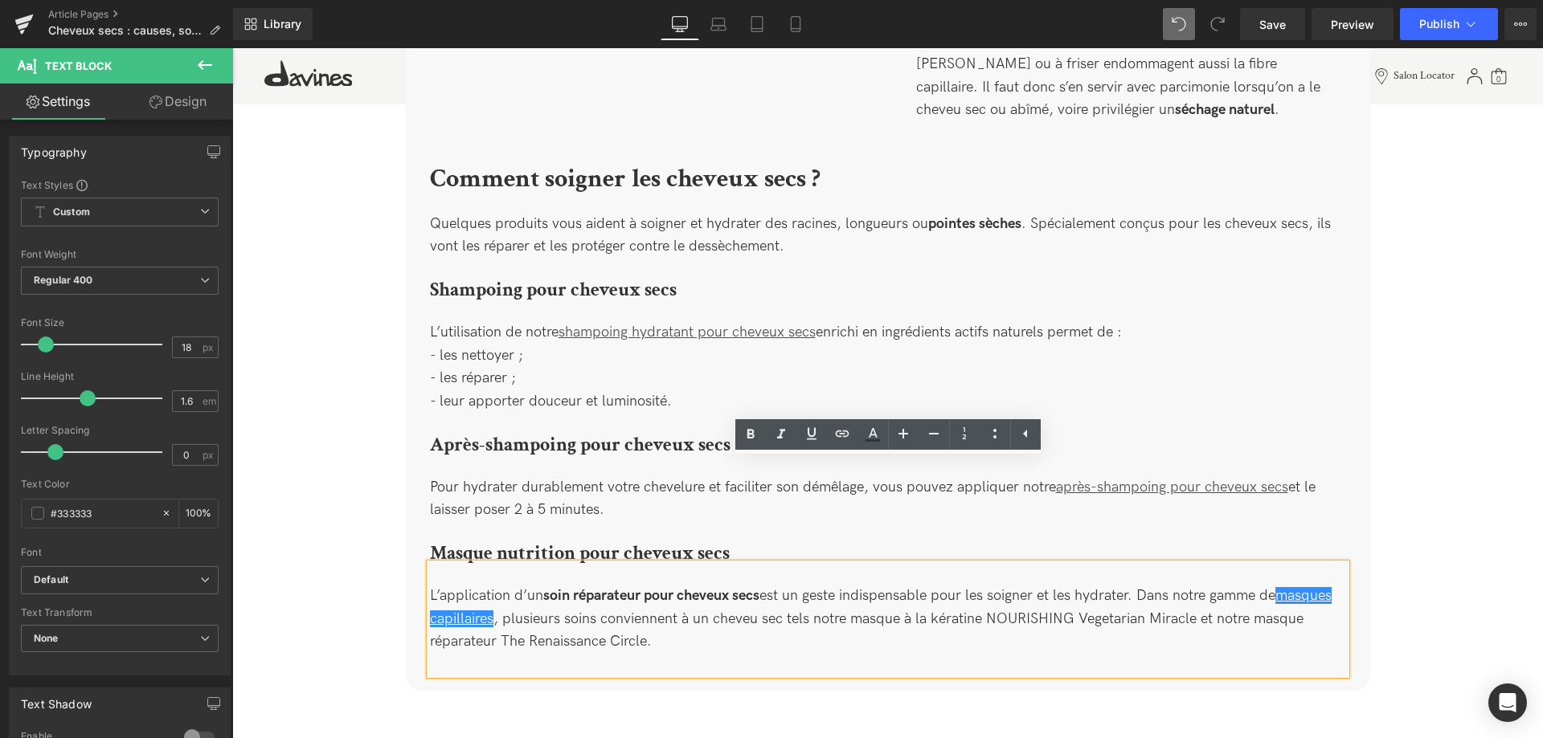
scroll to position [2025, 0]
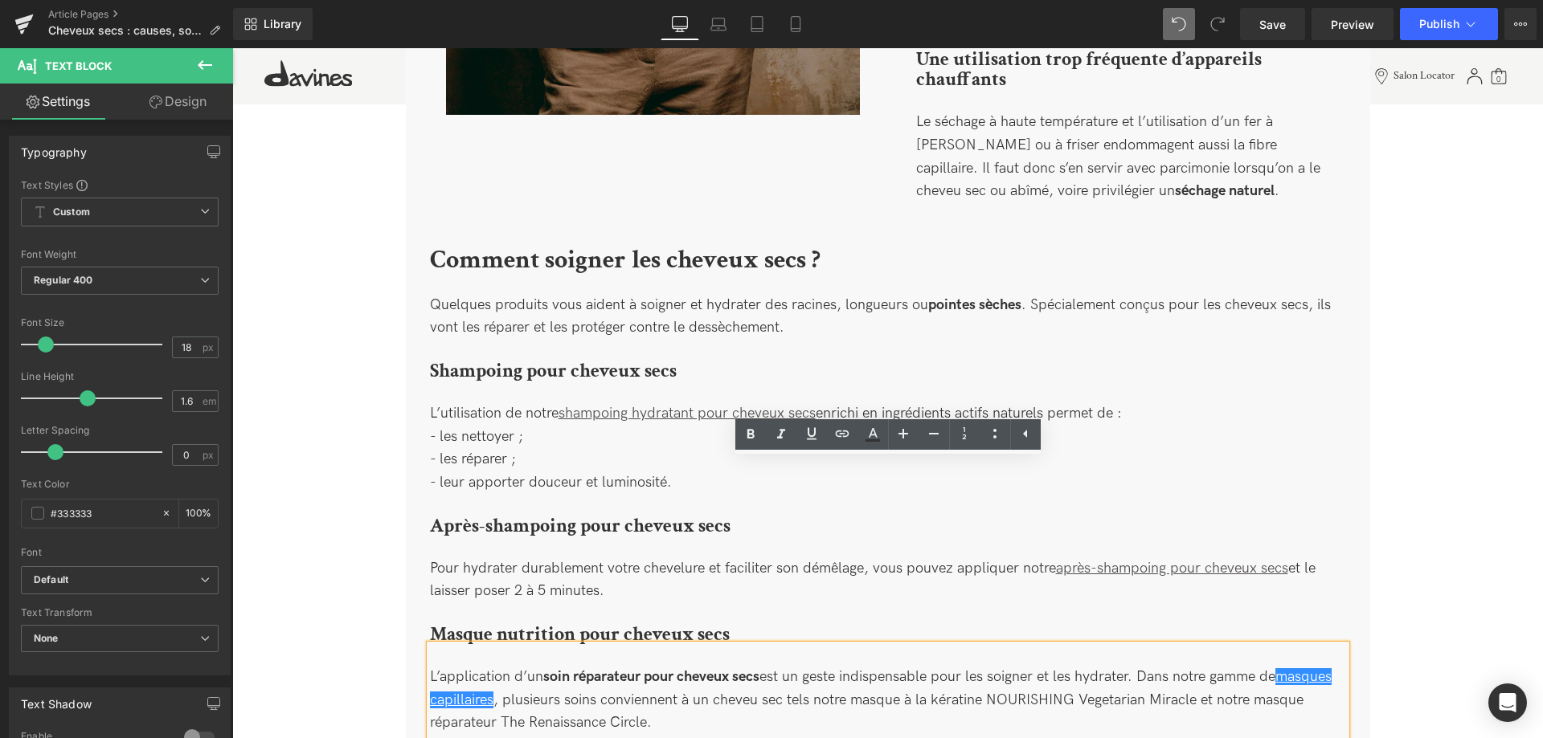
click at [799, 656] on div "L’application d’un soin réparateur pour cheveux secs est un geste indispensable…" at bounding box center [888, 700] width 916 height 111
drag, startPoint x: 860, startPoint y: 702, endPoint x: 852, endPoint y: 665, distance: 38.0
click at [861, 700] on div "L’application d’un soin réparateur pour cheveux secs est un geste indispensable…" at bounding box center [888, 700] width 916 height 111
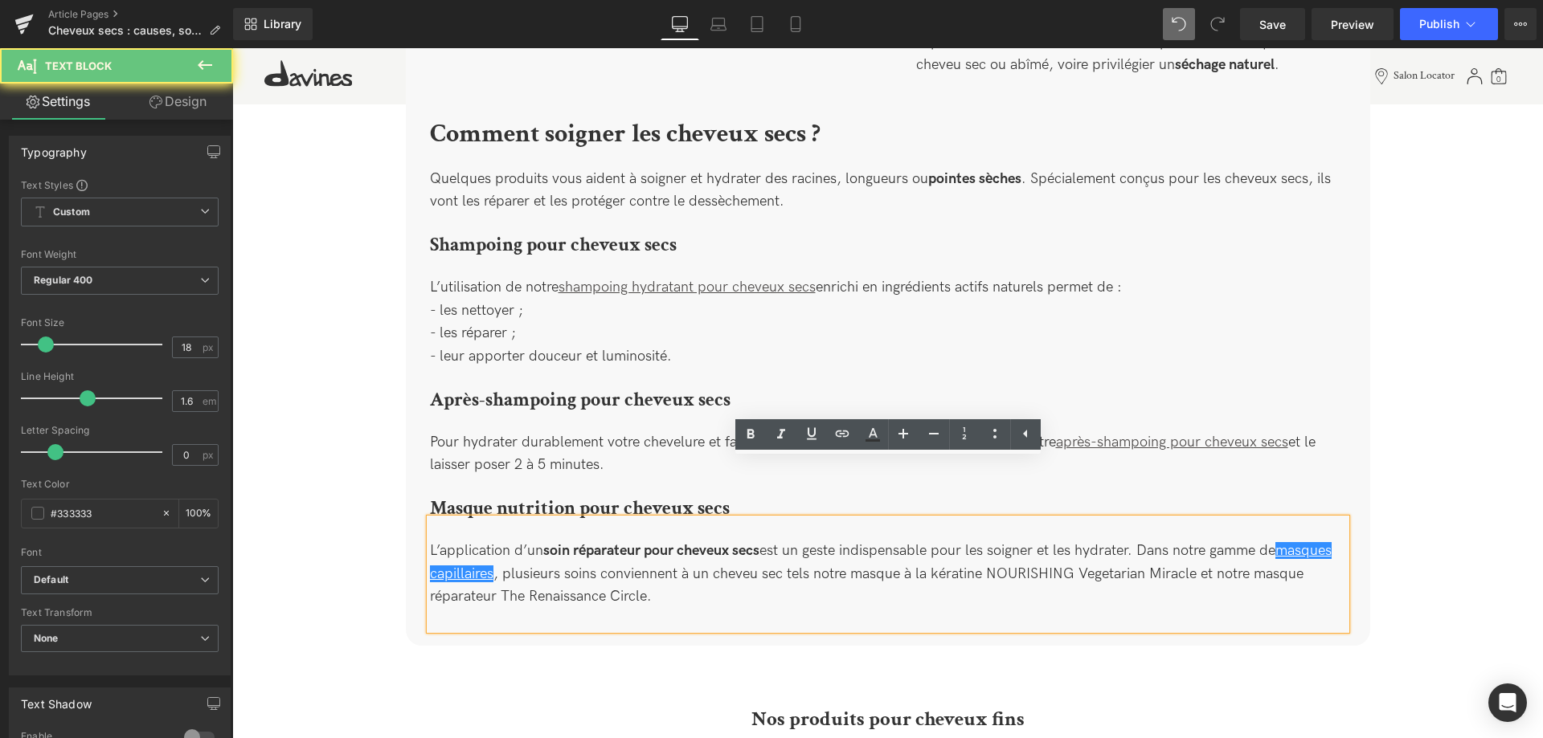
scroll to position [2271, 0]
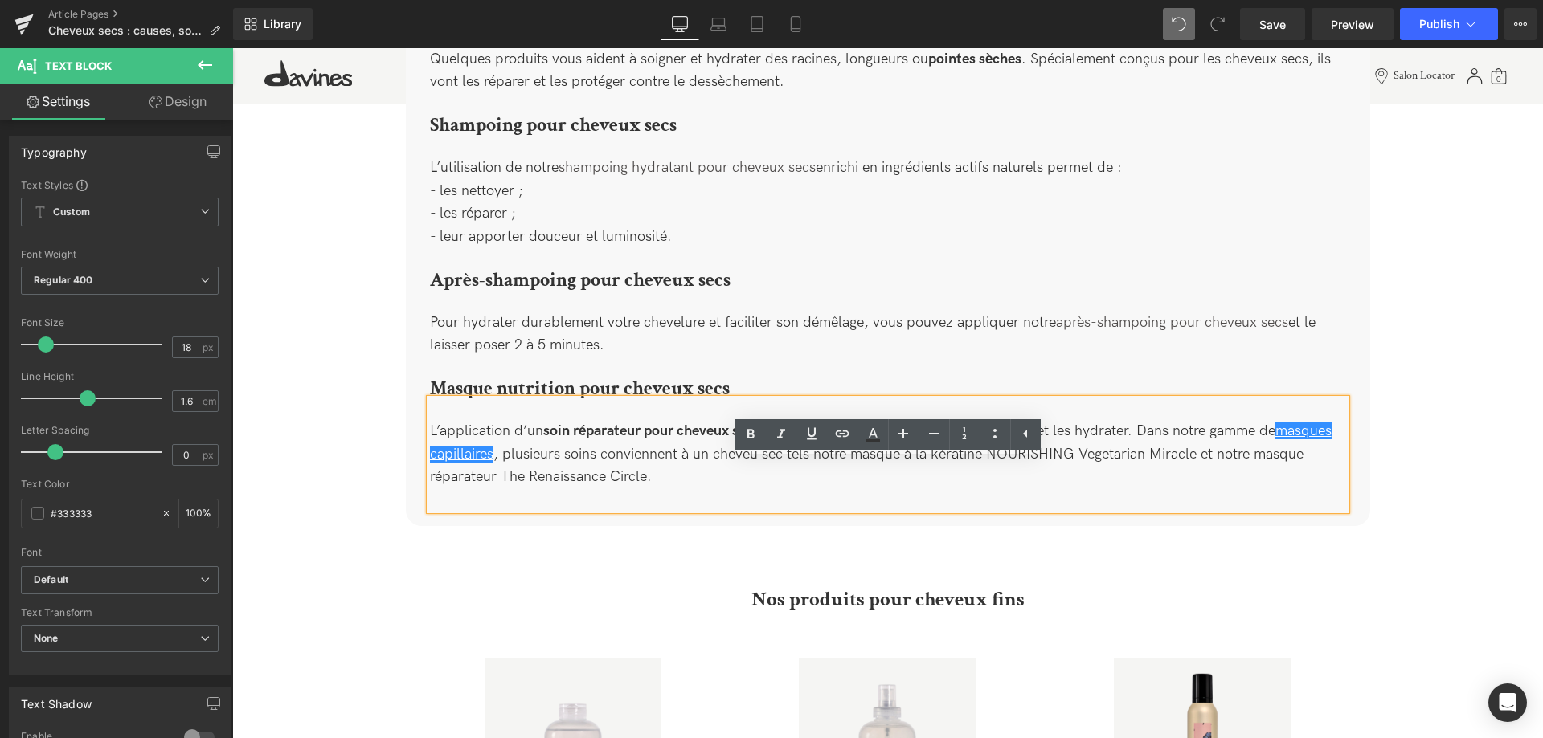
click at [1289, 478] on div "L’application d’un soin réparateur pour cheveux secs est un geste indispensable…" at bounding box center [888, 454] width 916 height 111
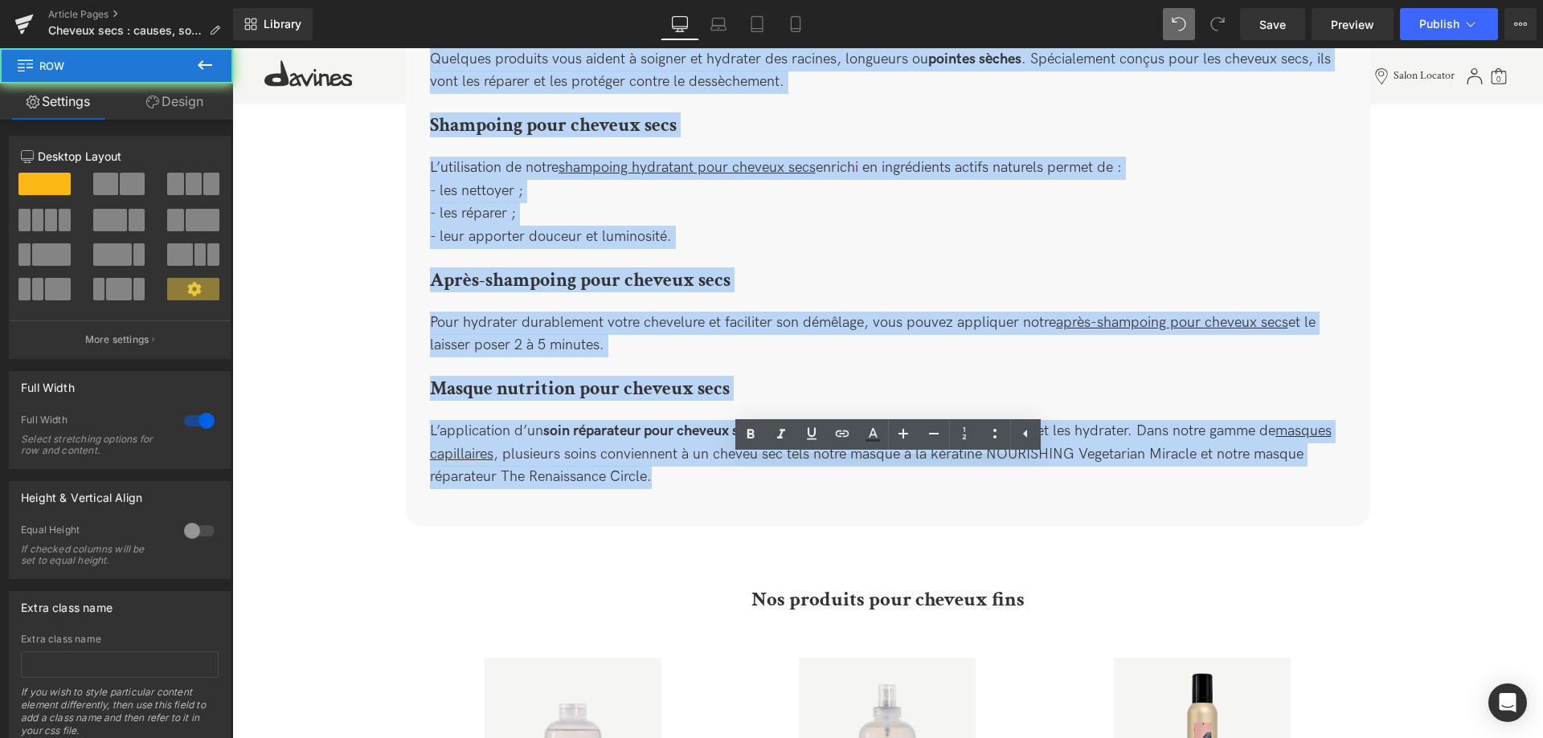
drag, startPoint x: 1383, startPoint y: 461, endPoint x: 1413, endPoint y: 462, distance: 30.5
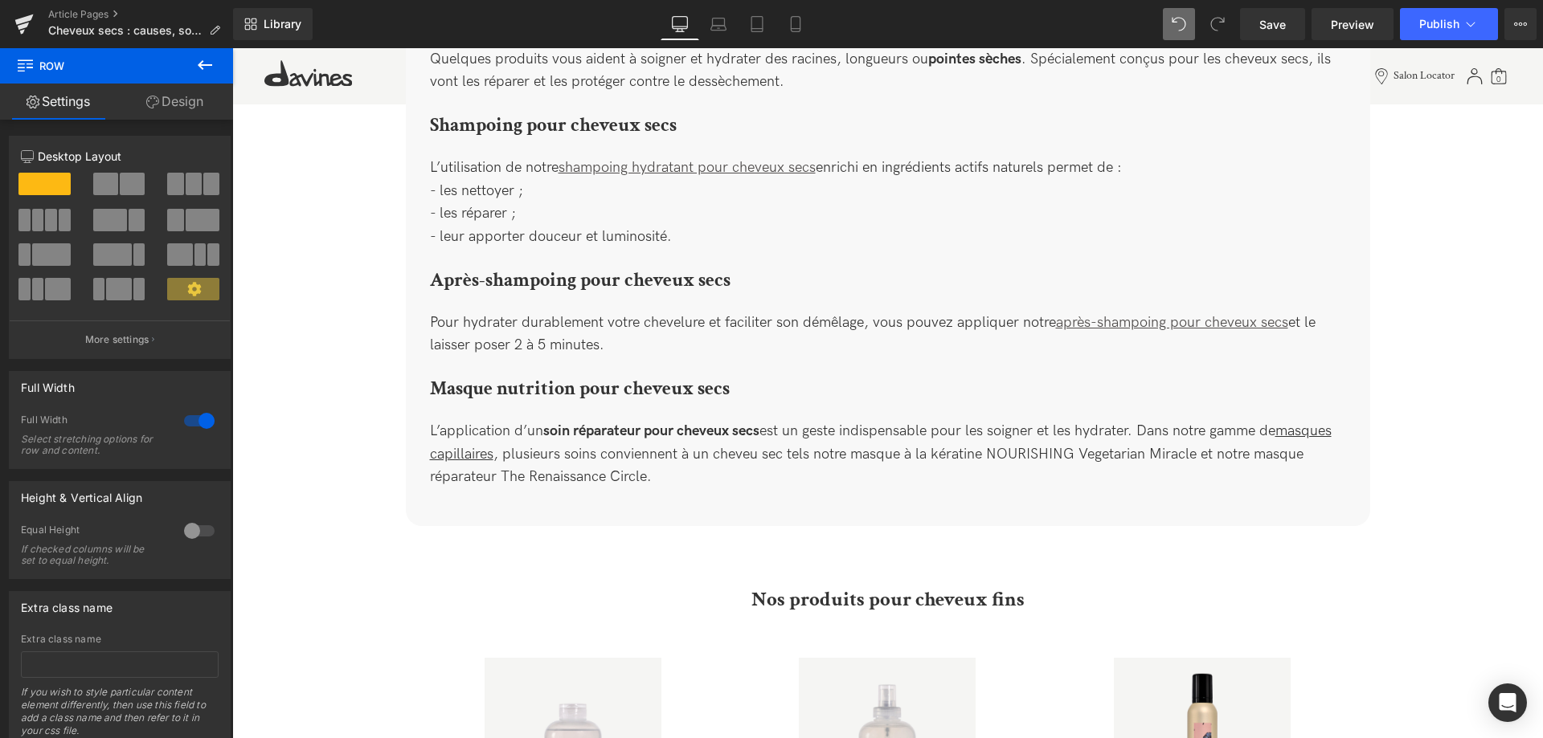
drag, startPoint x: 824, startPoint y: 521, endPoint x: 515, endPoint y: 527, distance: 308.6
click at [823, 521] on div "Image Image Cheveux secs : causes, solutions efficaces et conseils d’expert Hea…" at bounding box center [887, 177] width 1310 height 4801
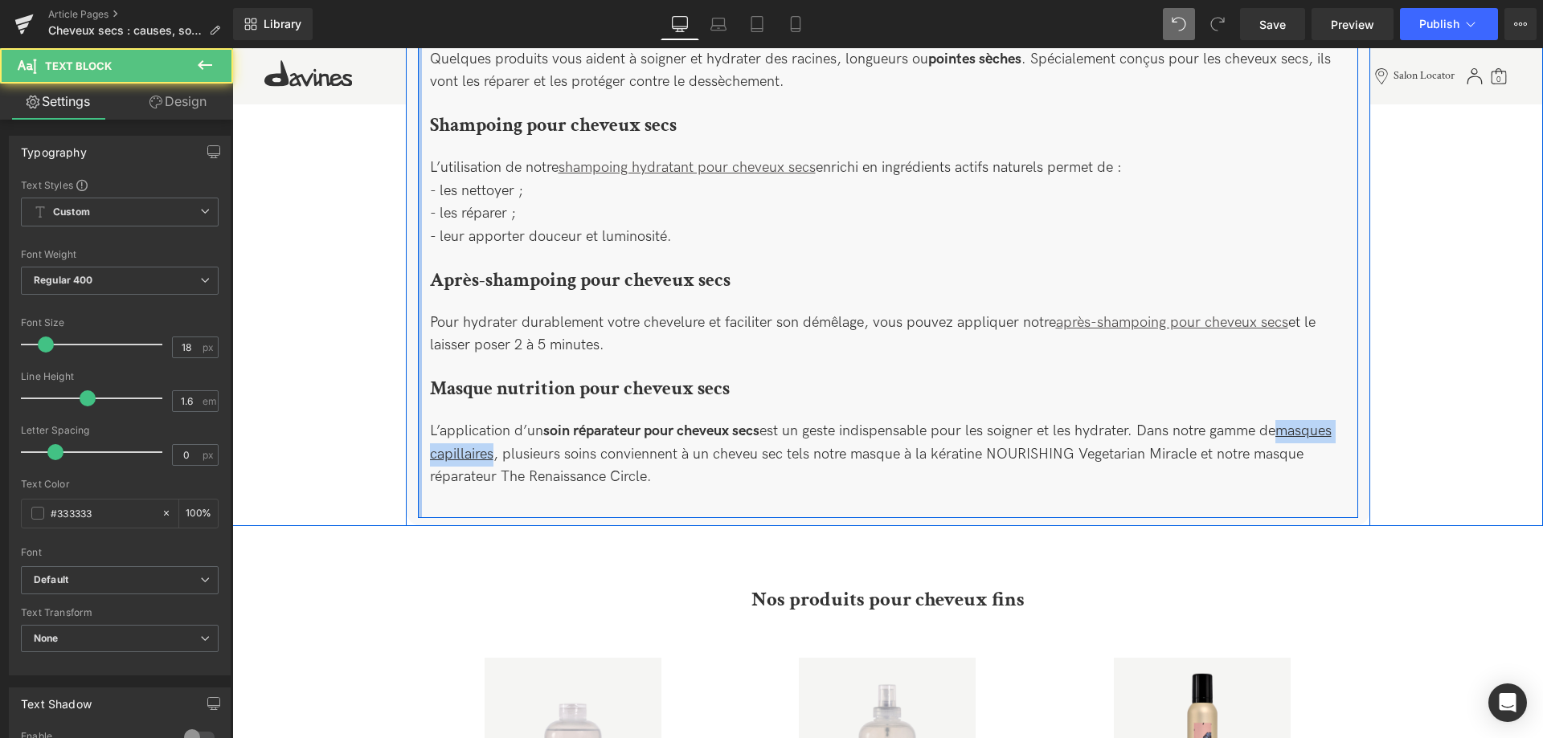
drag, startPoint x: 554, startPoint y: 431, endPoint x: 418, endPoint y: 434, distance: 136.6
click at [418, 434] on div "Comment soigner les cheveux secs ? Heading Quelques produits vous aident à soig…" at bounding box center [888, 248] width 940 height 540
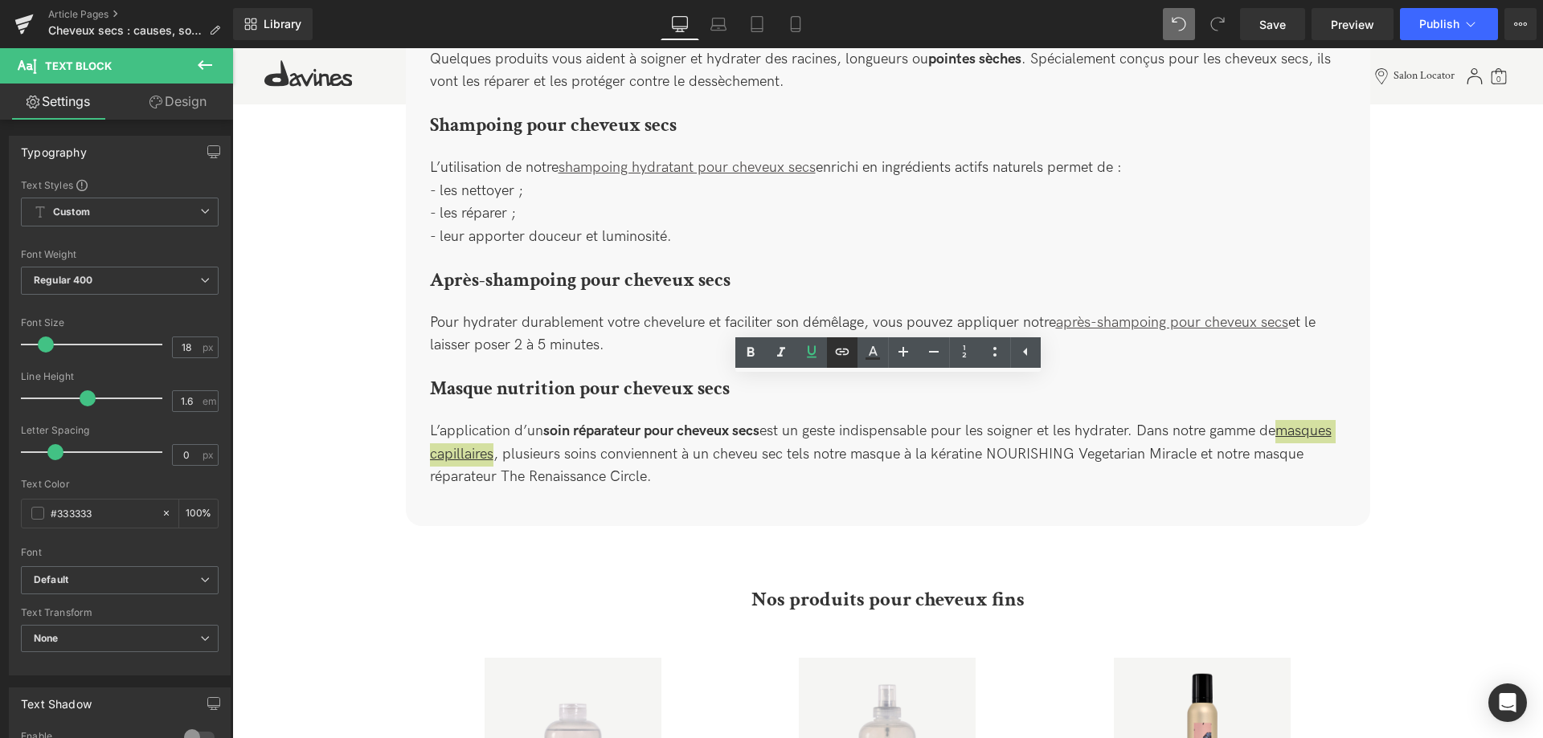
click at [848, 362] on icon at bounding box center [841, 351] width 19 height 19
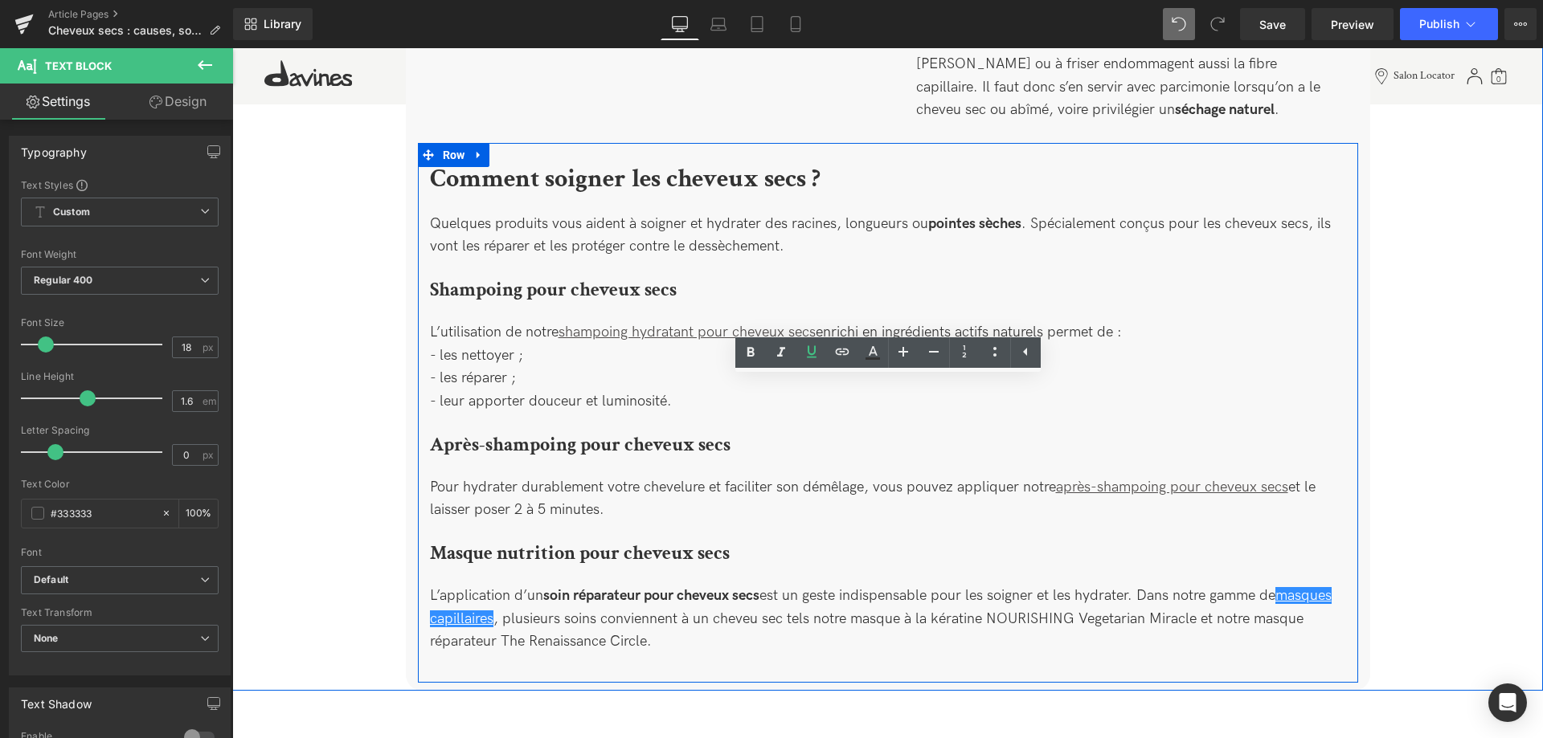
scroll to position [2107, 0]
click at [682, 563] on div "L’application d’un soin réparateur pour cheveux secs est un geste indispensable…" at bounding box center [888, 618] width 916 height 111
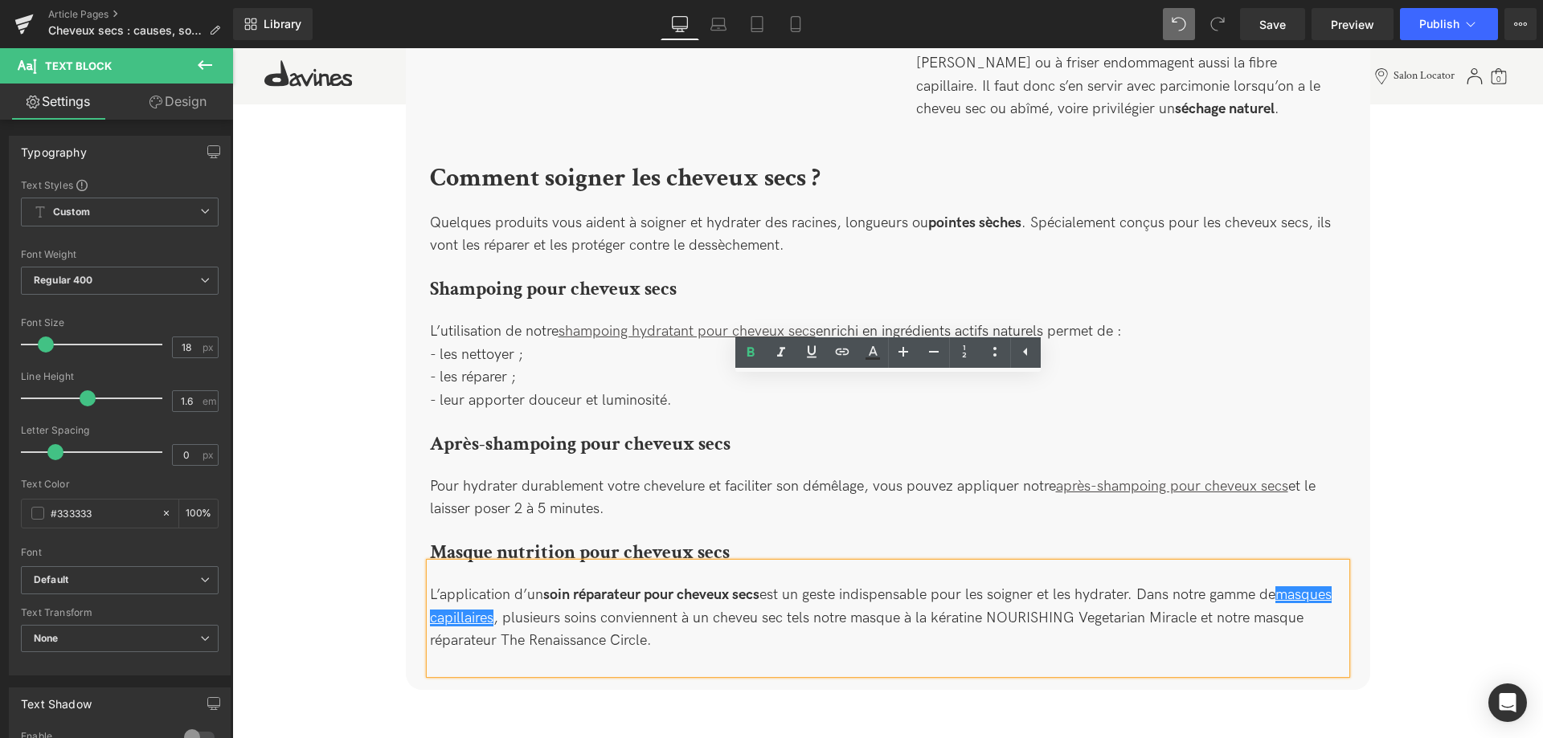
click at [644, 586] on strong "soin réparateur pour cheveux secs" at bounding box center [651, 594] width 216 height 17
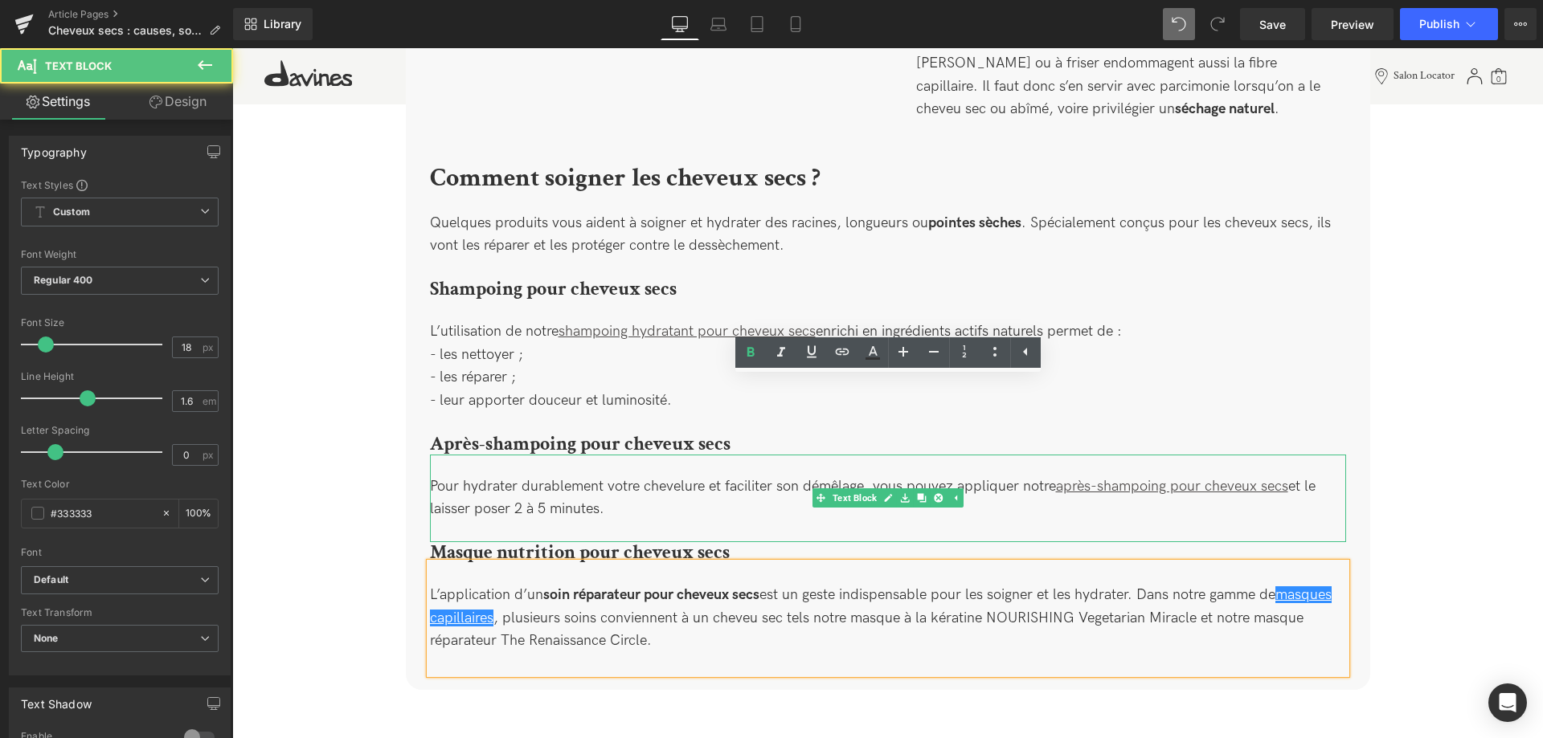
click at [1295, 455] on div "Pour hydrater durablement votre chevelure et faciliter son démêlage, vous pouve…" at bounding box center [888, 499] width 916 height 88
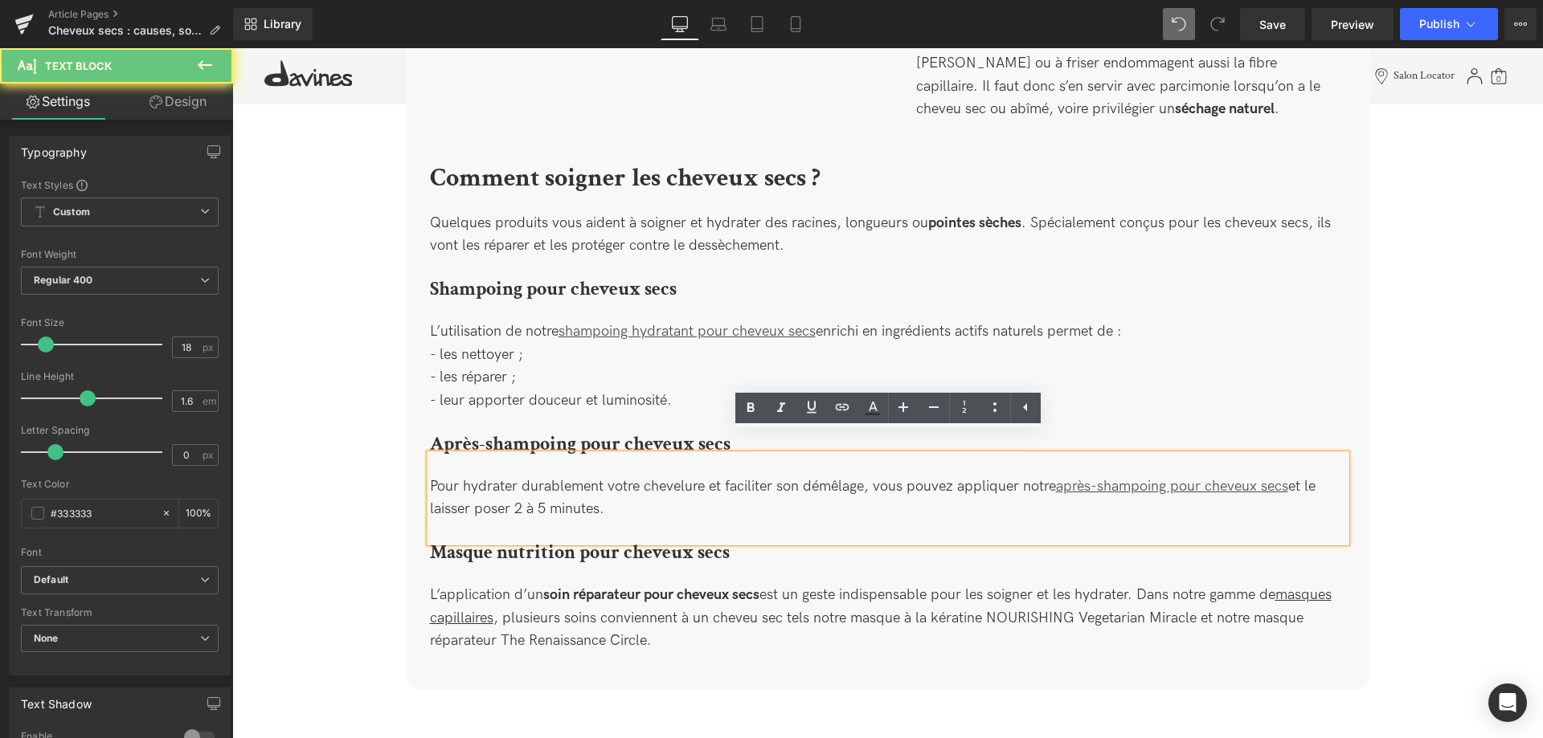
click at [1295, 455] on div "Pour hydrater durablement votre chevelure et faciliter son démêlage, vous pouve…" at bounding box center [888, 499] width 916 height 88
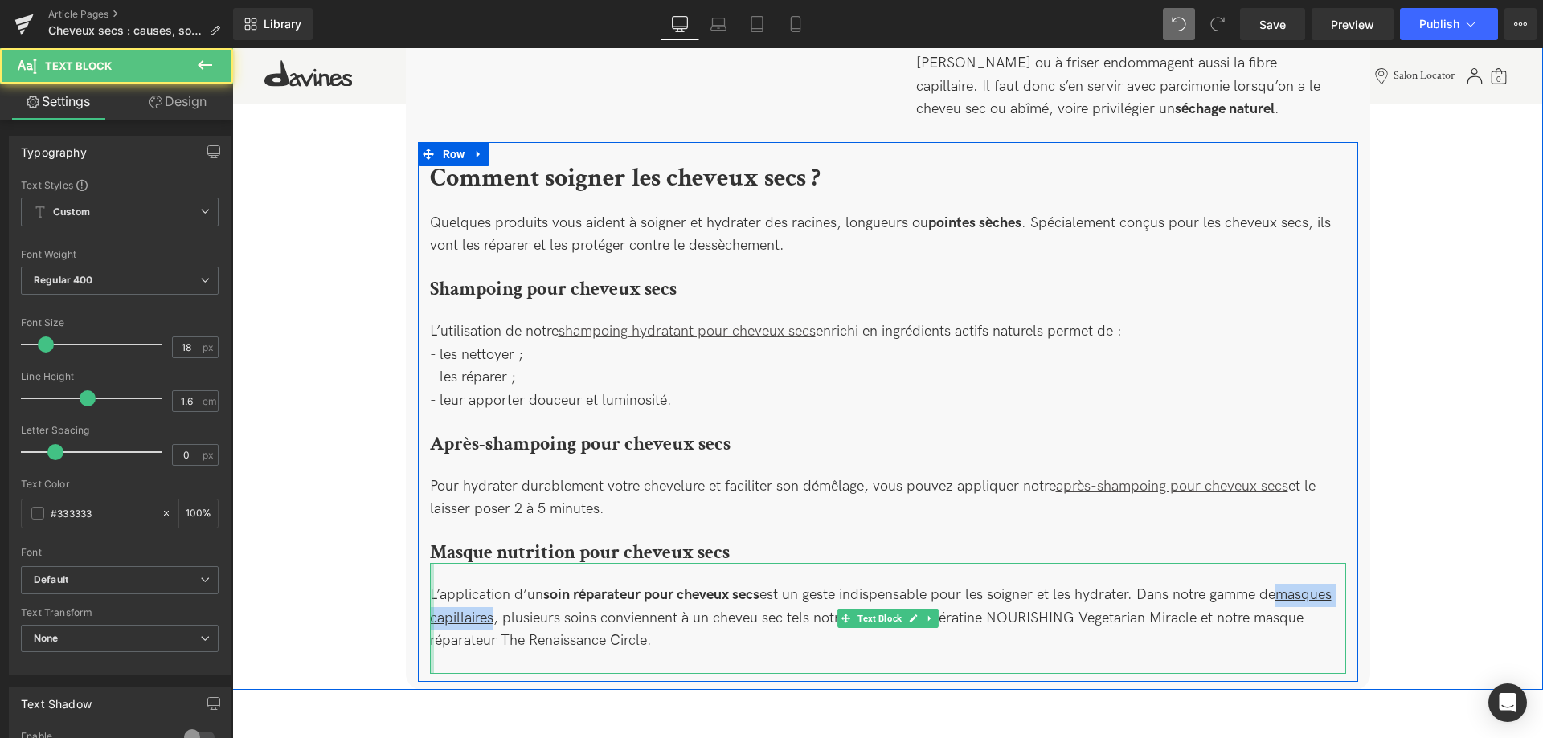
drag, startPoint x: 544, startPoint y: 599, endPoint x: 433, endPoint y: 600, distance: 110.9
click at [433, 600] on div "L’application d’un soin réparateur pour cheveux secs est un geste indispensable…" at bounding box center [888, 618] width 916 height 111
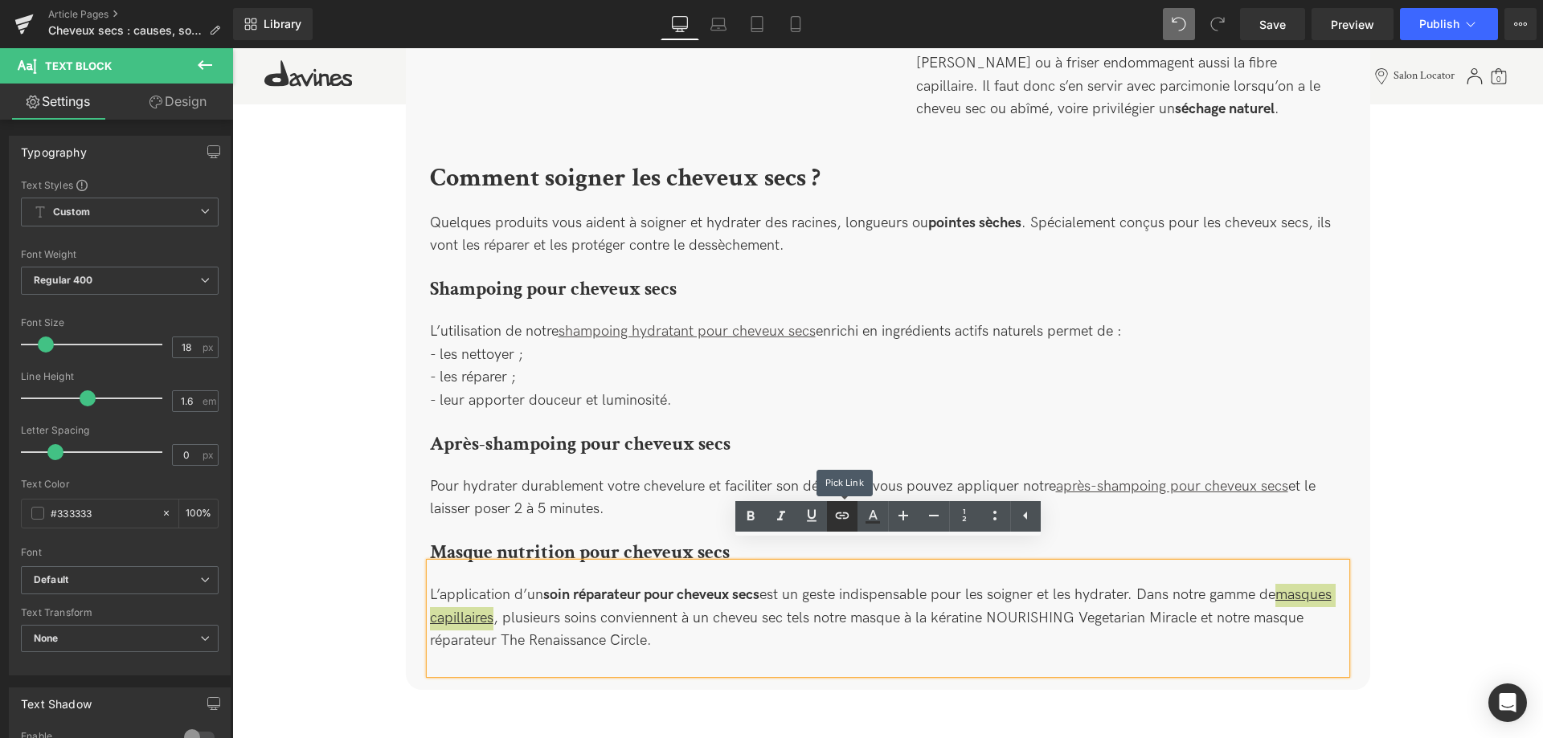
click at [842, 514] on icon at bounding box center [841, 515] width 19 height 19
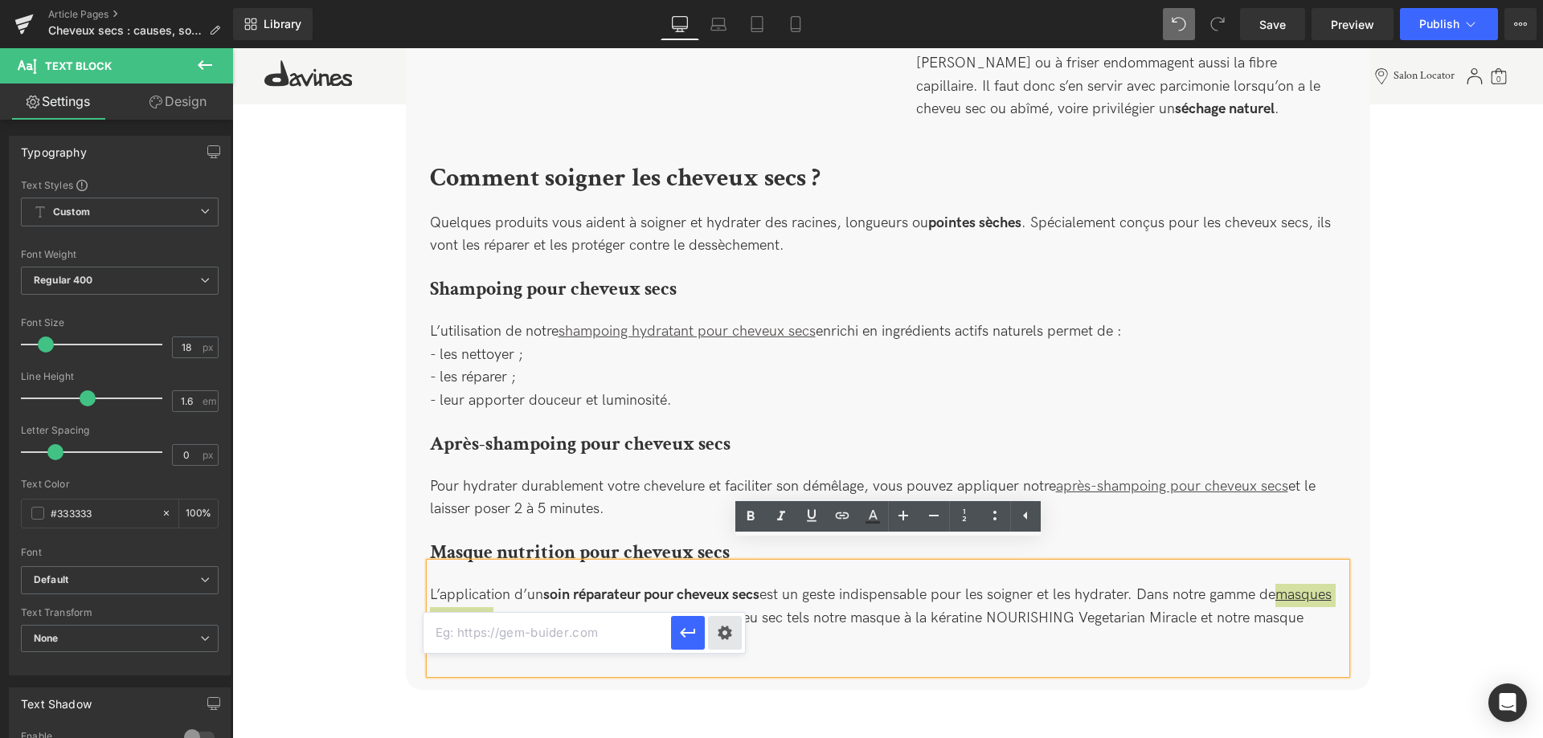
click at [729, 0] on div "Text Color Highlight Color #333333 Edit or remove link: Edit - Unlink - Cancel" at bounding box center [771, 0] width 1543 height 0
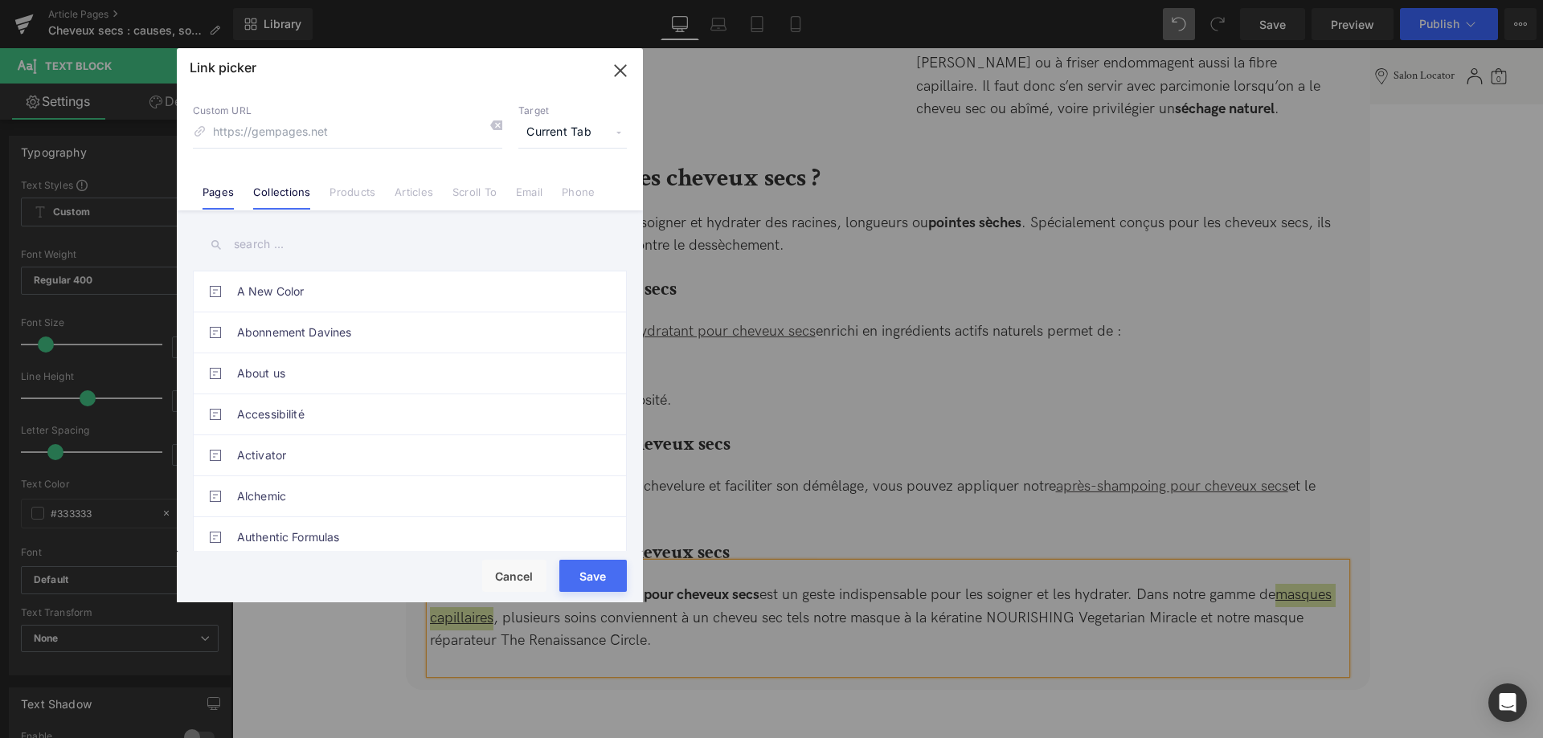
click at [288, 201] on link "Collections" at bounding box center [281, 198] width 57 height 24
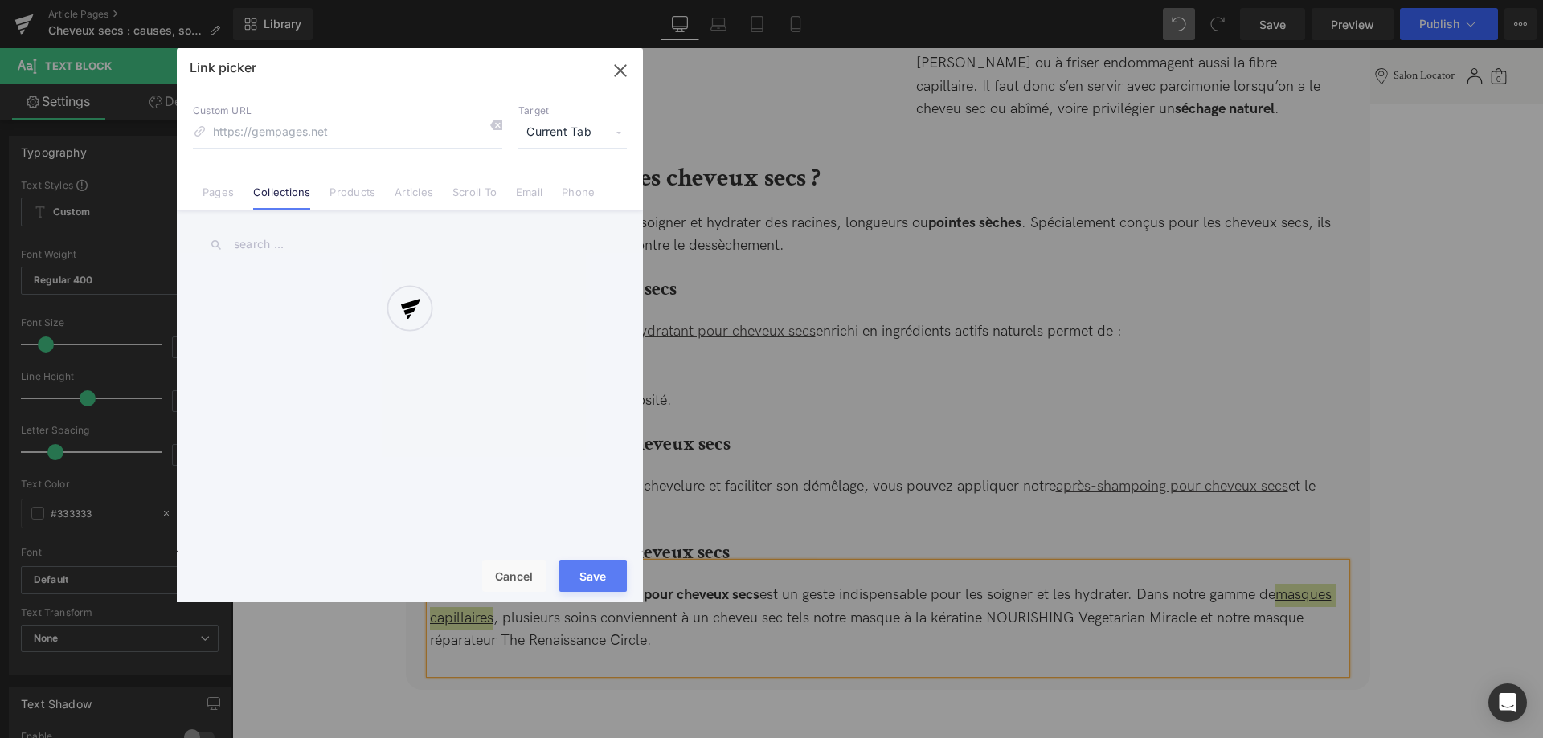
click at [284, 247] on div at bounding box center [410, 325] width 466 height 554
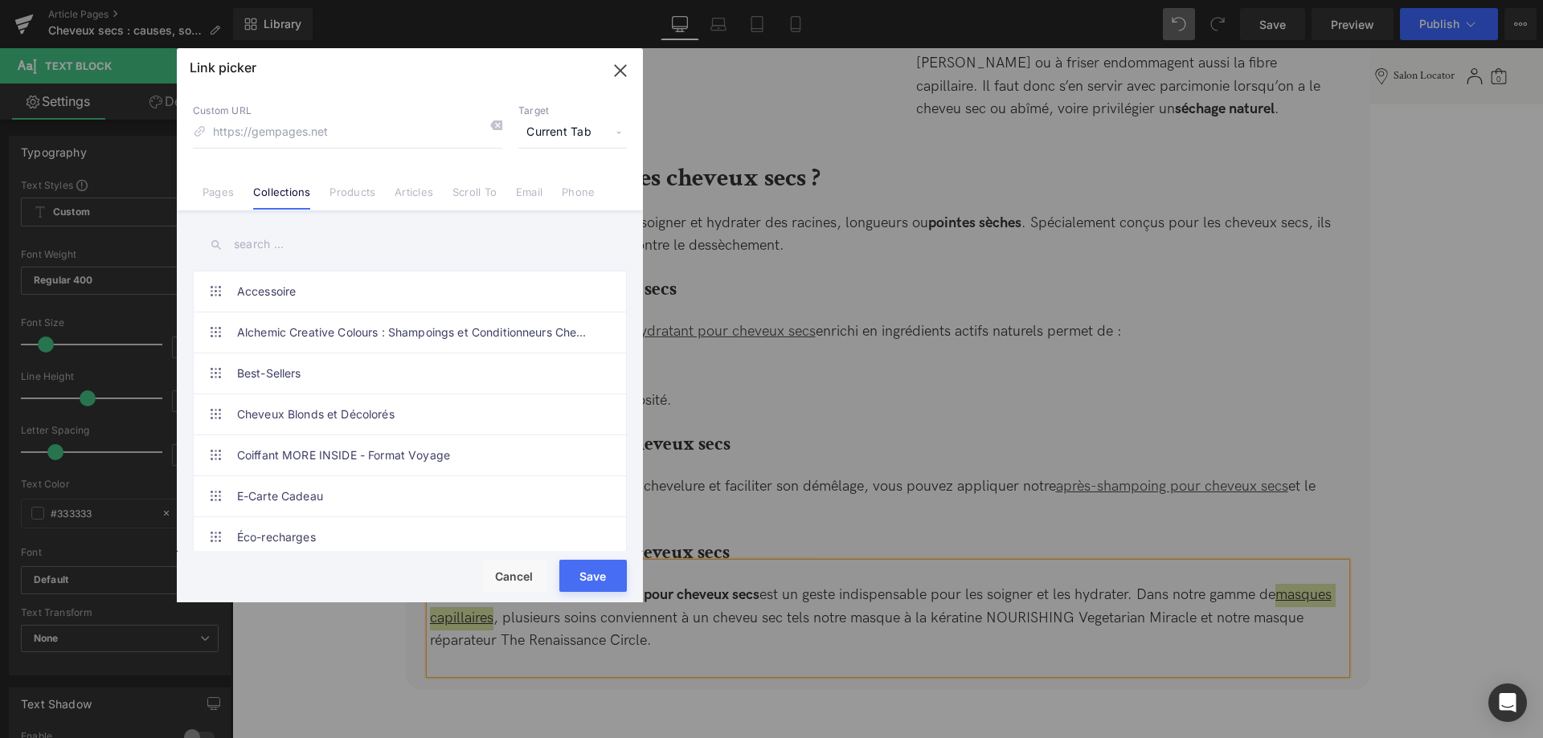
click at [270, 245] on input "text" at bounding box center [410, 245] width 434 height 36
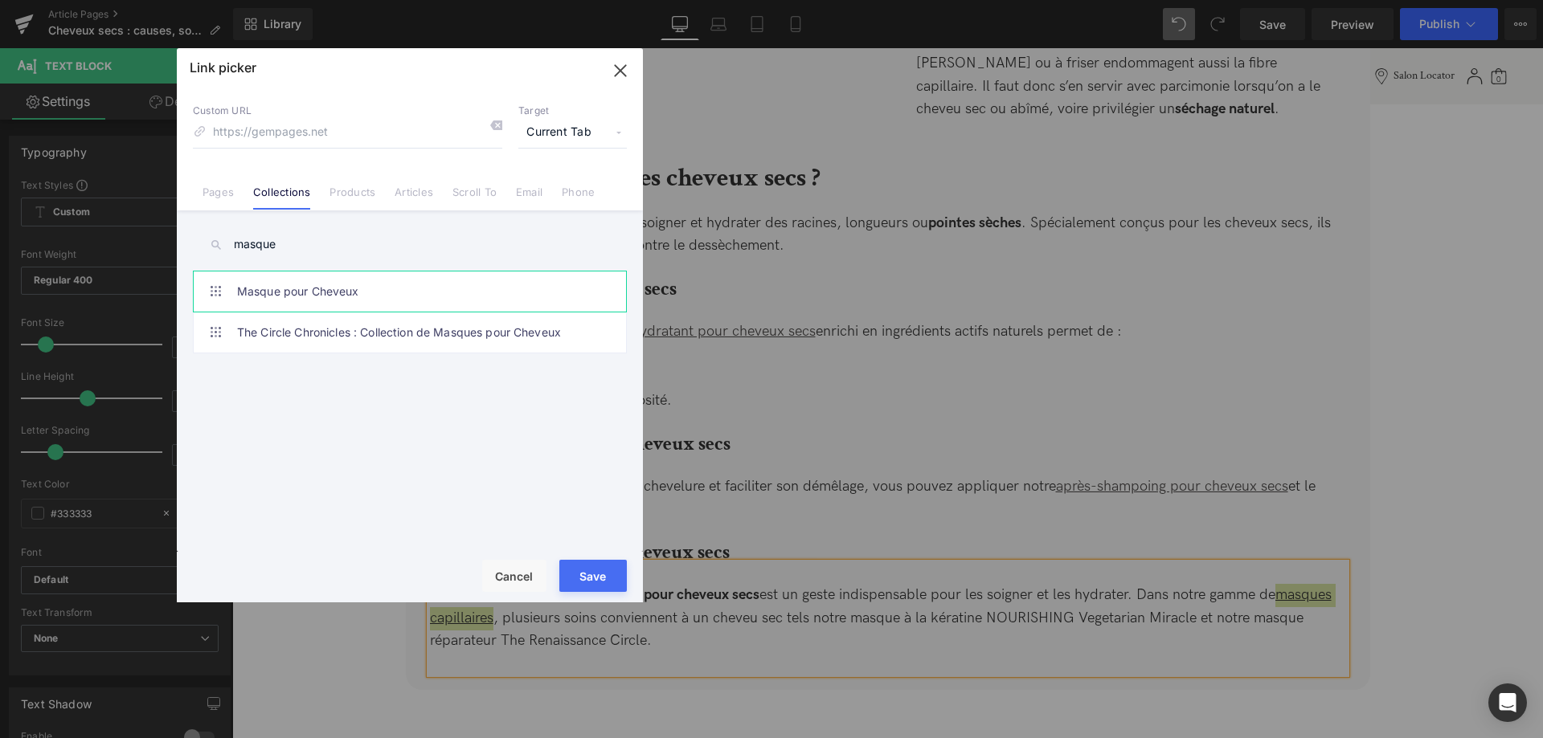
type input "masque"
click at [426, 289] on link "Masque pour Cheveux" at bounding box center [414, 292] width 354 height 40
type input "/collections/masque-pour-cheveux"
click at [582, 571] on button "Save" at bounding box center [592, 576] width 67 height 32
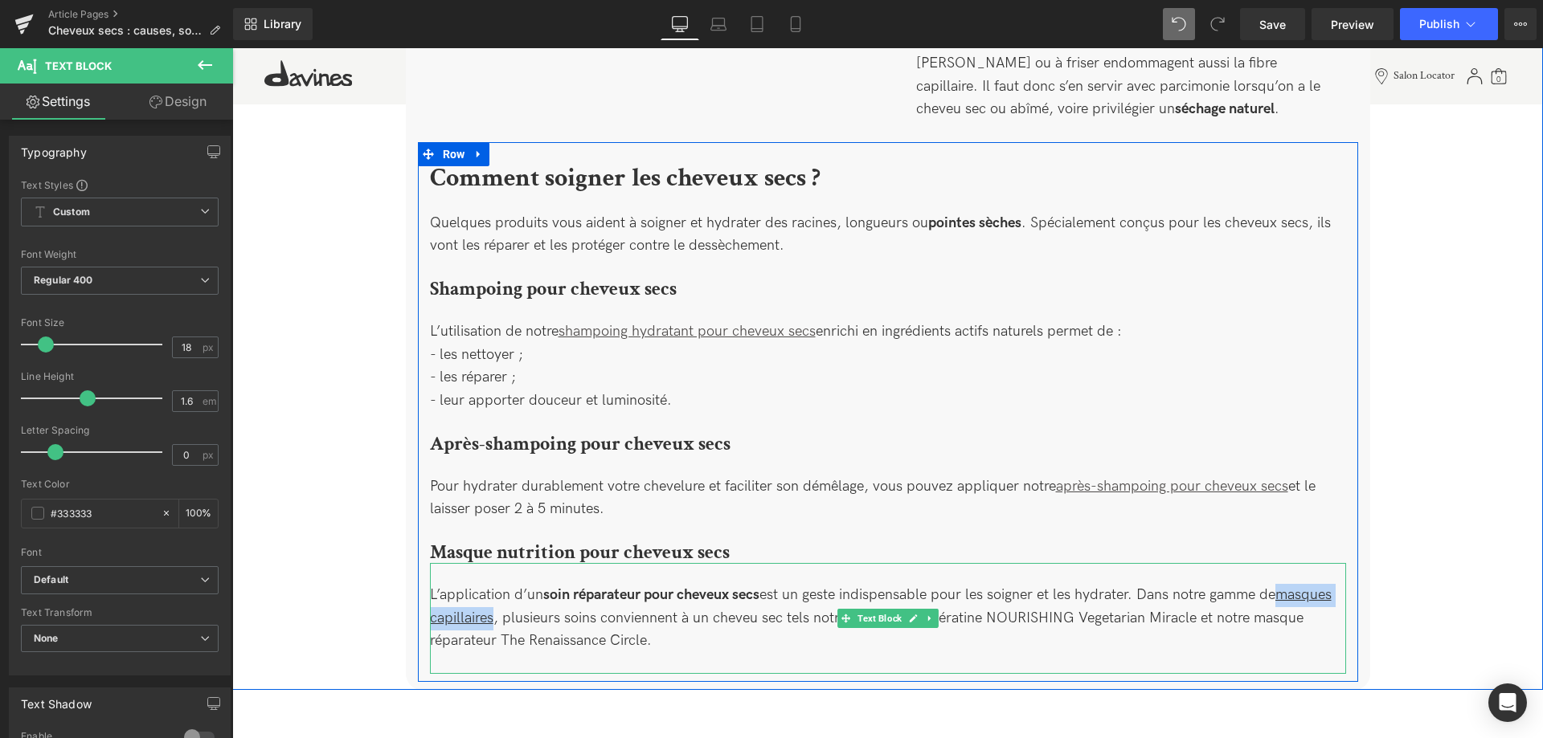
drag, startPoint x: 767, startPoint y: 636, endPoint x: 774, endPoint y: 620, distance: 17.6
click at [768, 636] on div "L’application d’un soin réparateur pour cheveux secs est un geste indispensable…" at bounding box center [888, 618] width 916 height 111
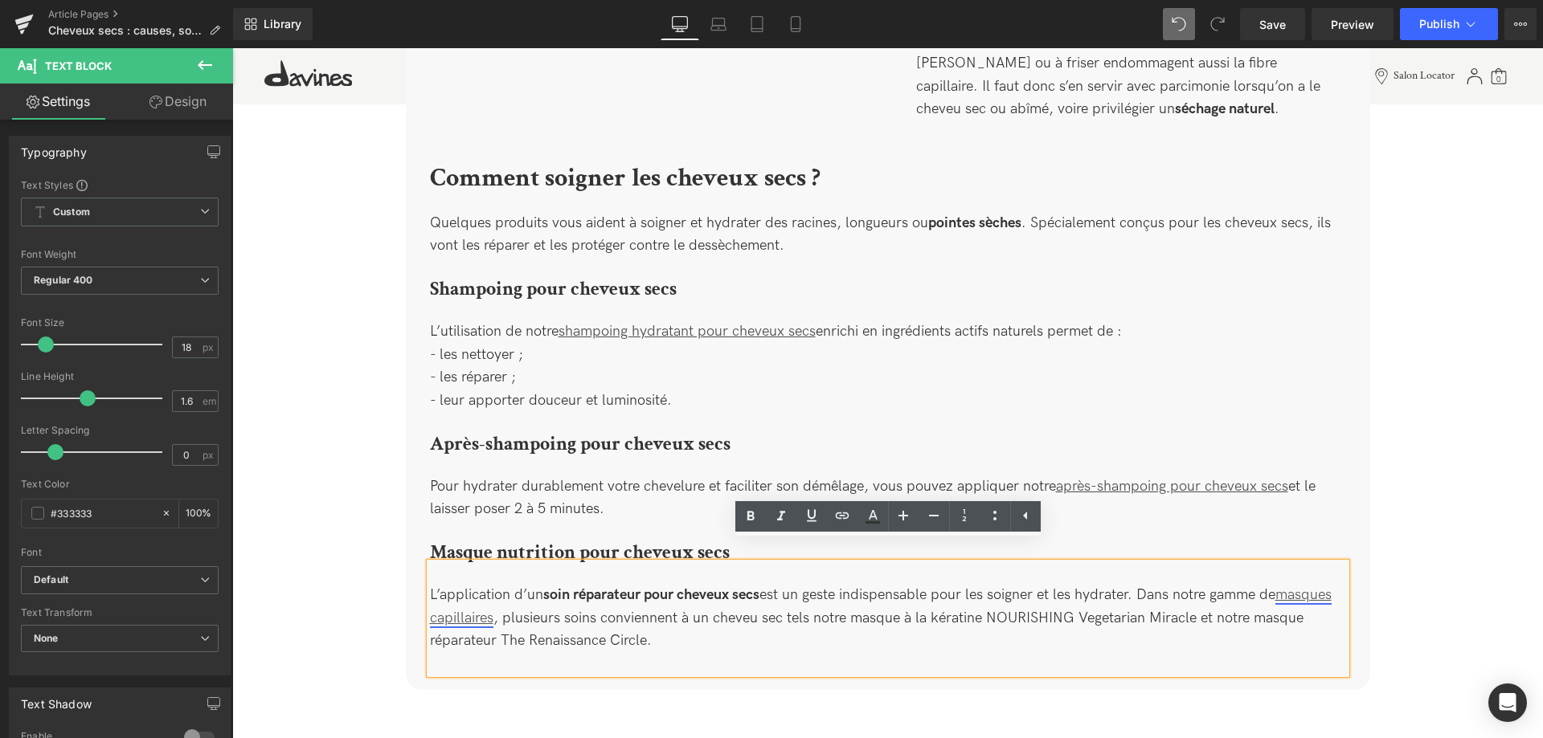
click at [542, 602] on u "masques capillaires" at bounding box center [880, 606] width 901 height 40
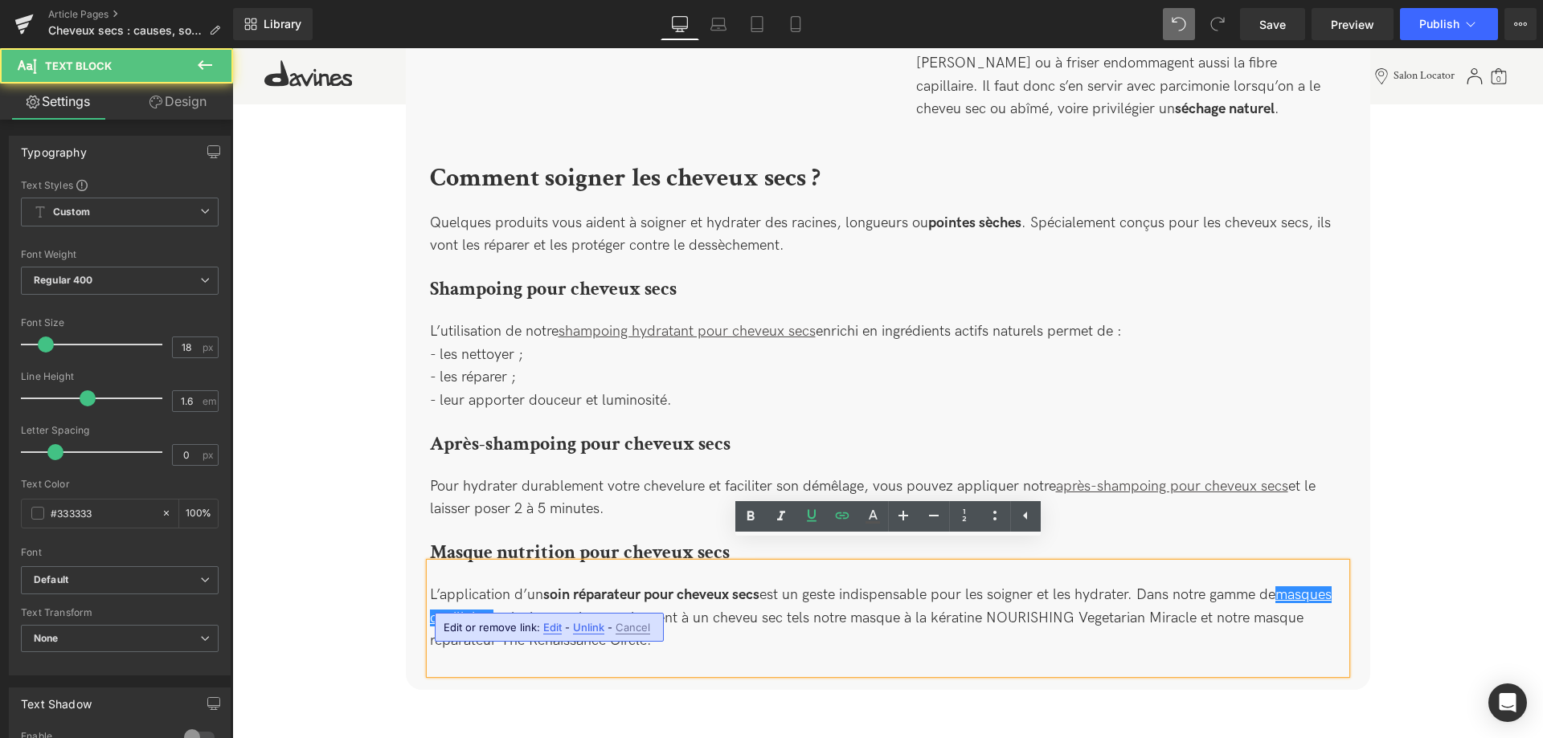
click at [749, 630] on div "L’application d’un soin réparateur pour cheveux secs est un geste indispensable…" at bounding box center [888, 618] width 916 height 111
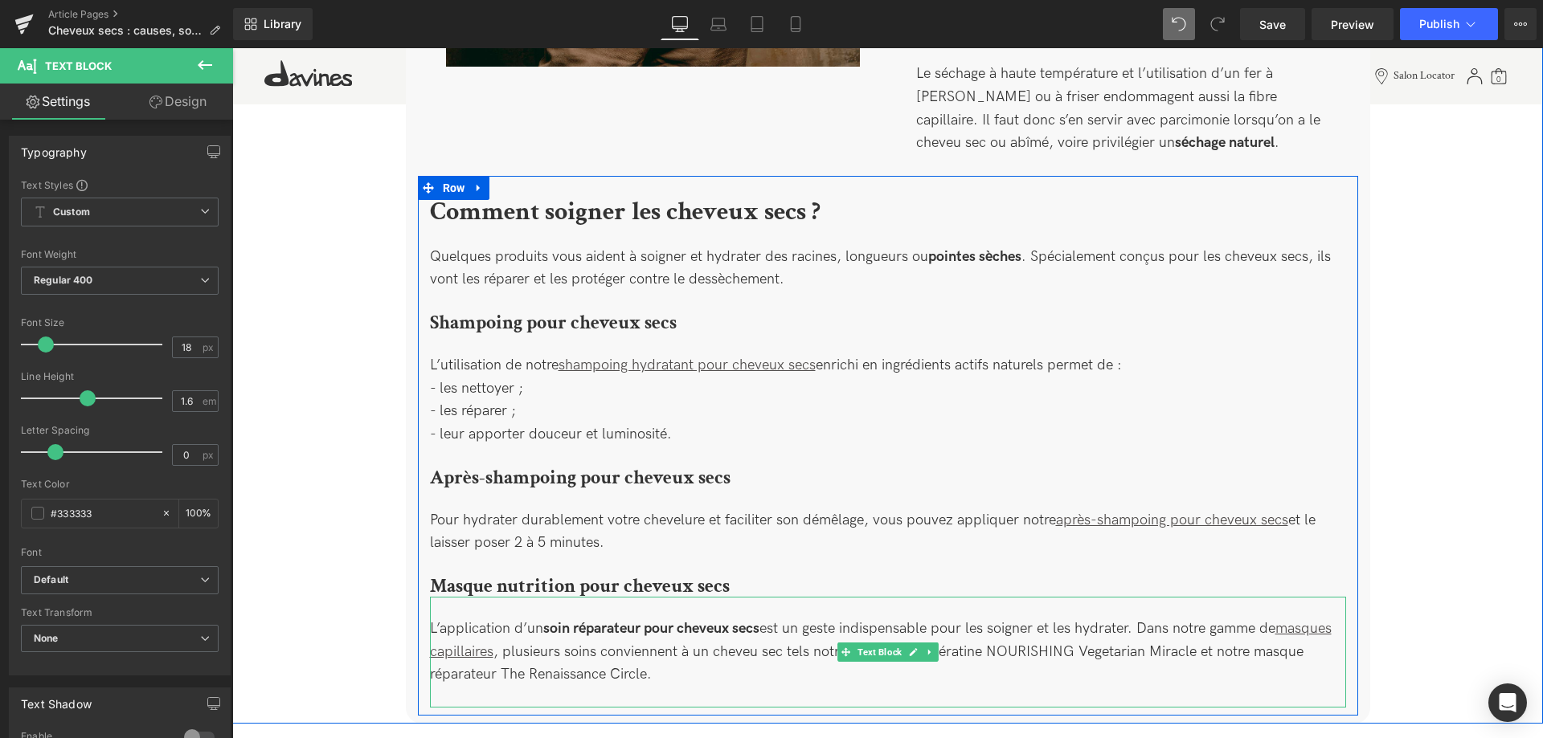
scroll to position [2025, 0]
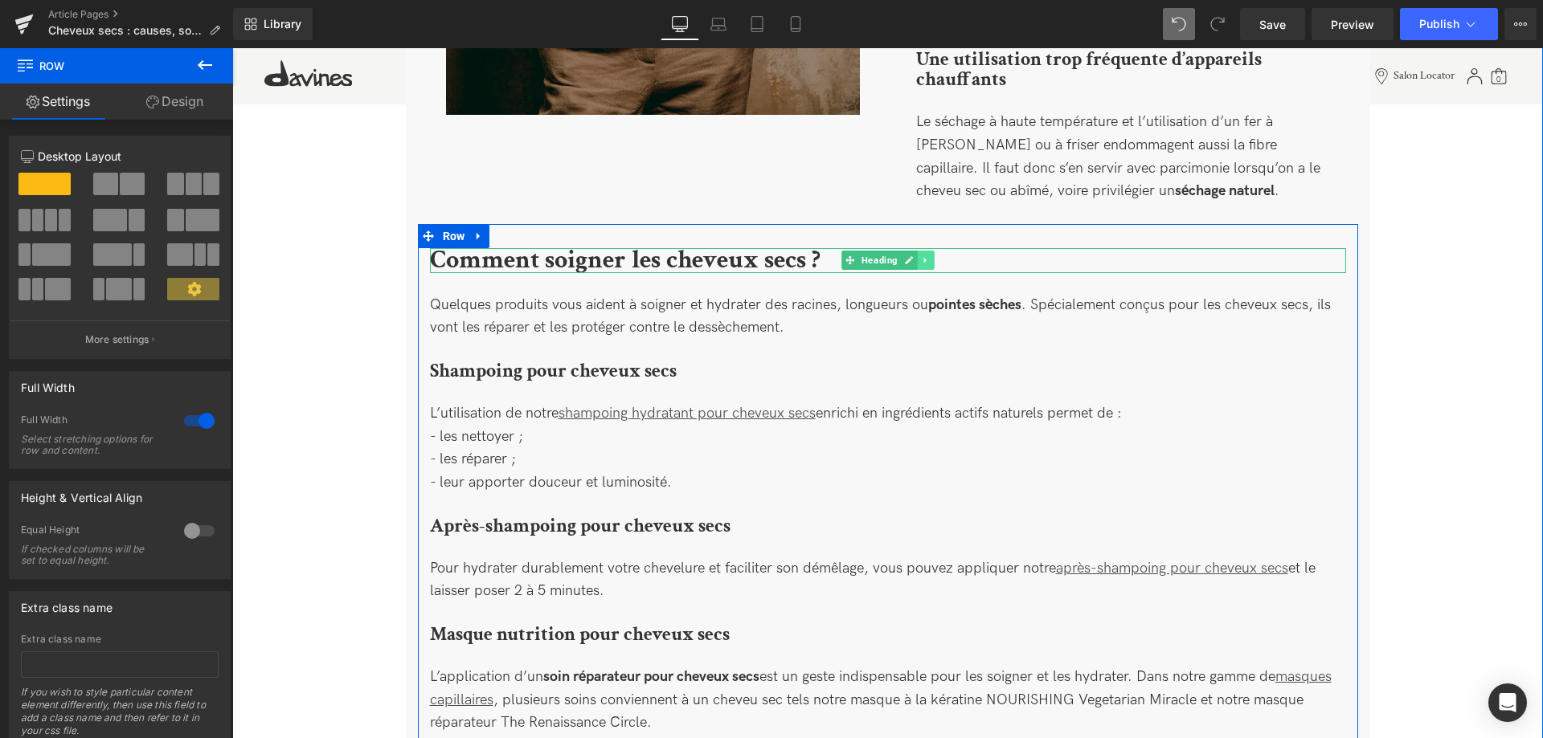
click at [923, 258] on icon at bounding box center [924, 261] width 2 height 6
click at [917, 256] on icon at bounding box center [917, 260] width 9 height 9
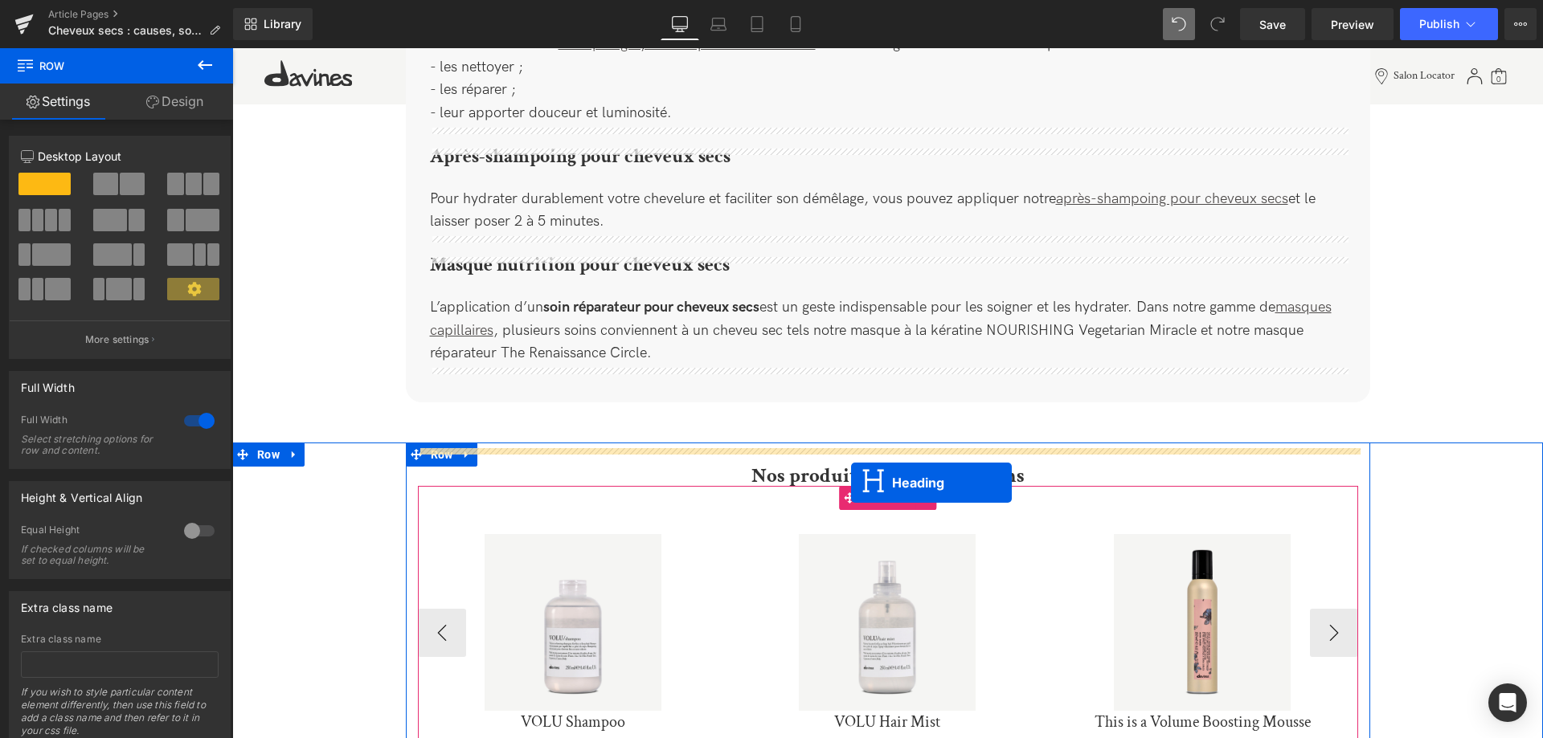
scroll to position [2599, 0]
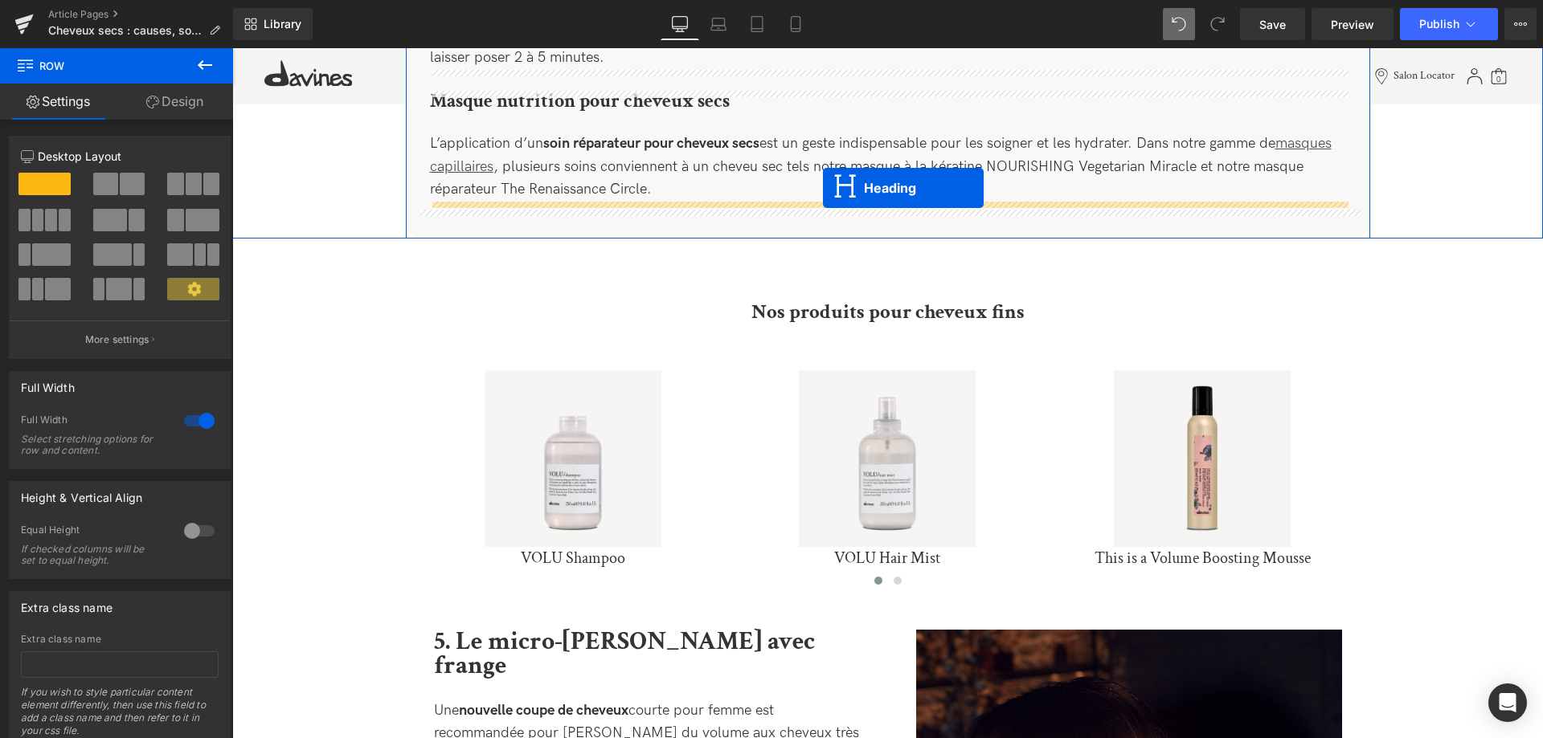
drag, startPoint x: 851, startPoint y: 263, endPoint x: 823, endPoint y: 188, distance: 79.8
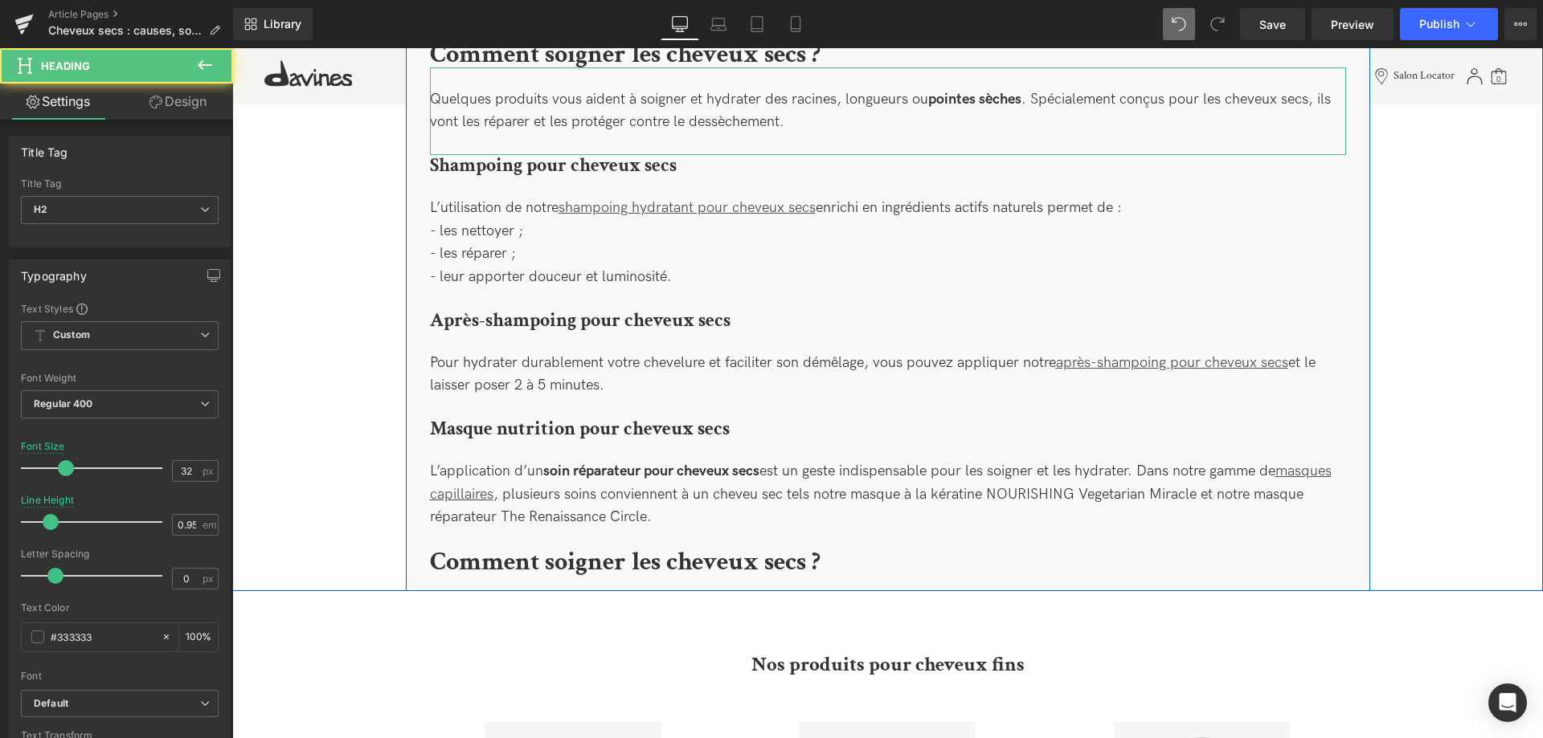
scroll to position [1985, 0]
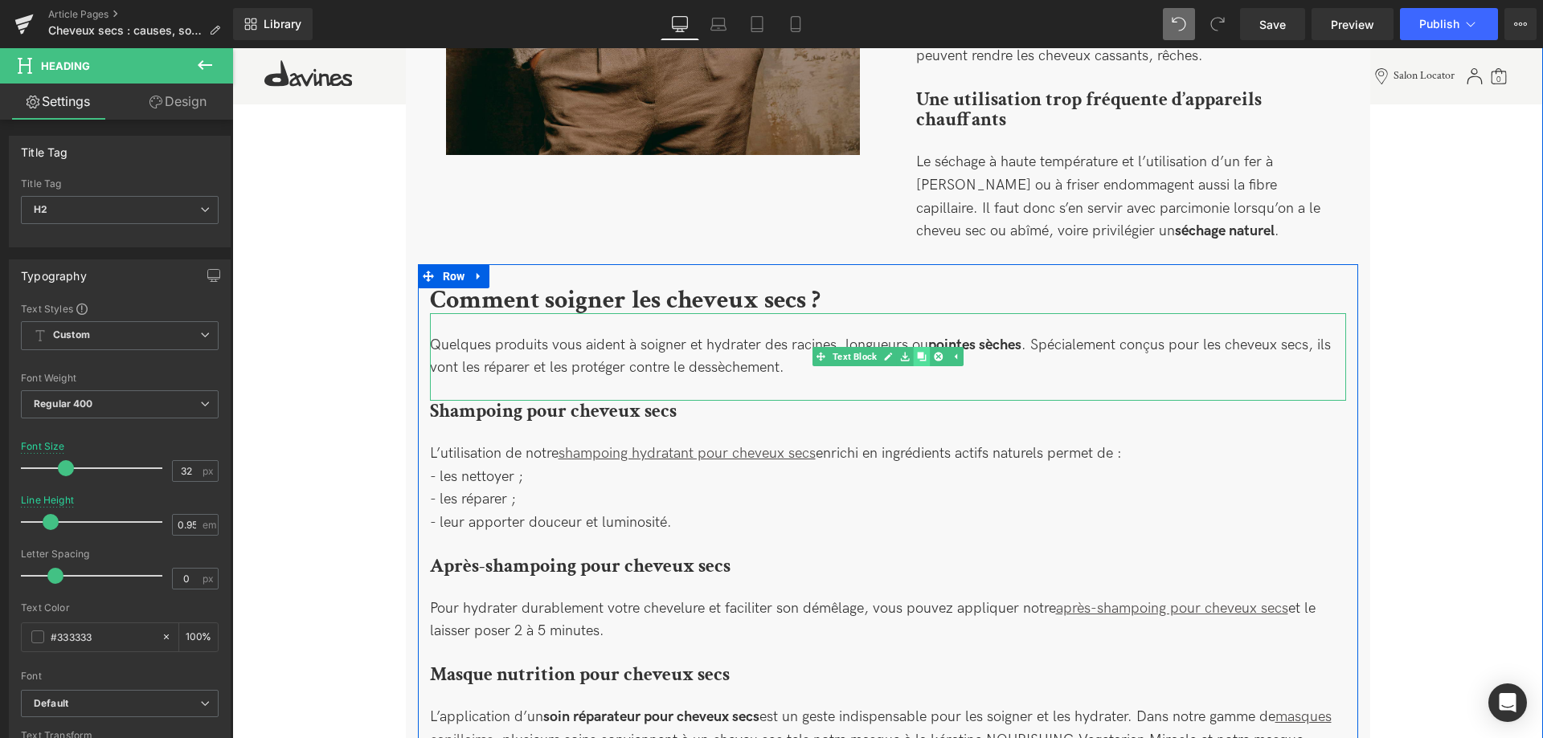
click at [918, 353] on icon at bounding box center [921, 357] width 9 height 9
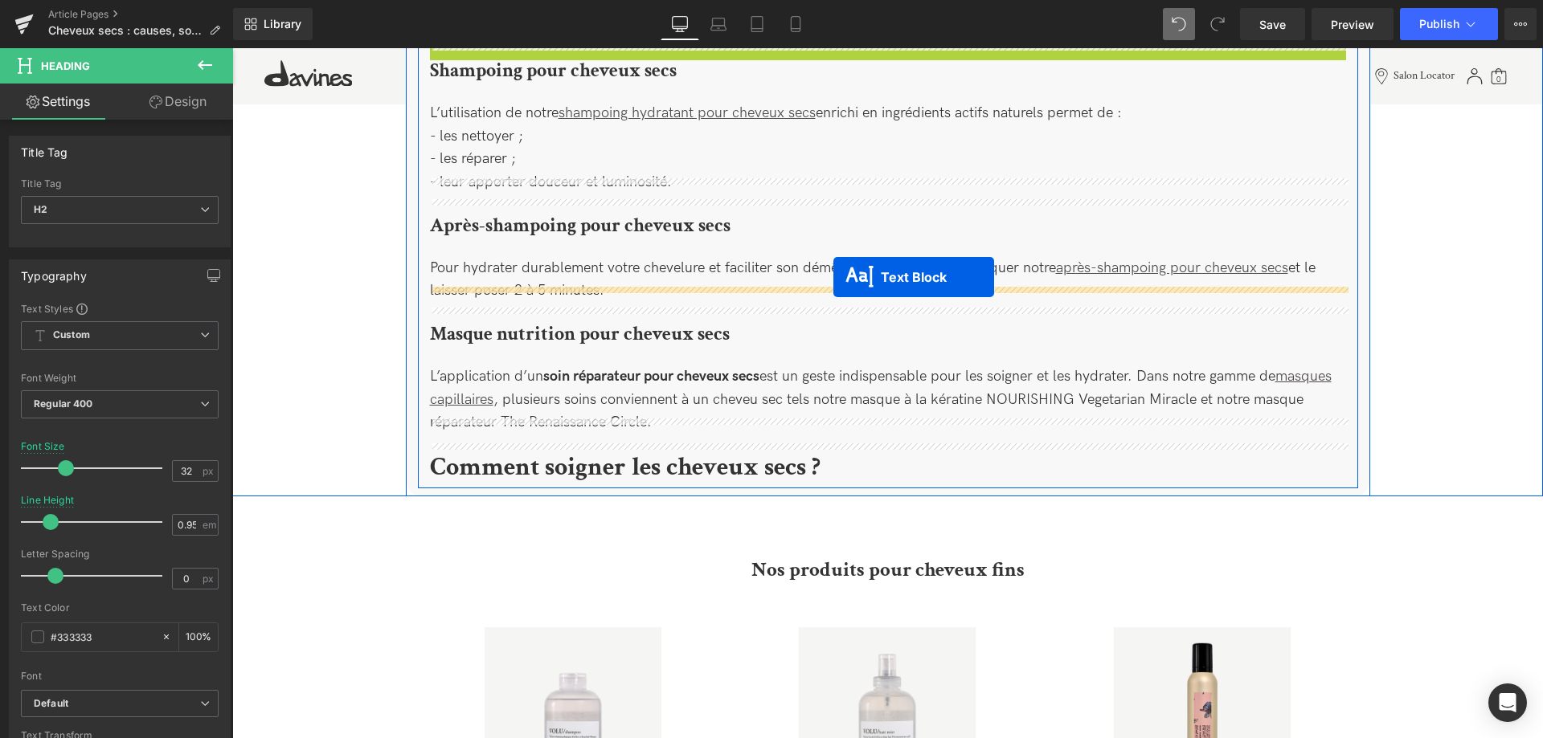
scroll to position [2395, 0]
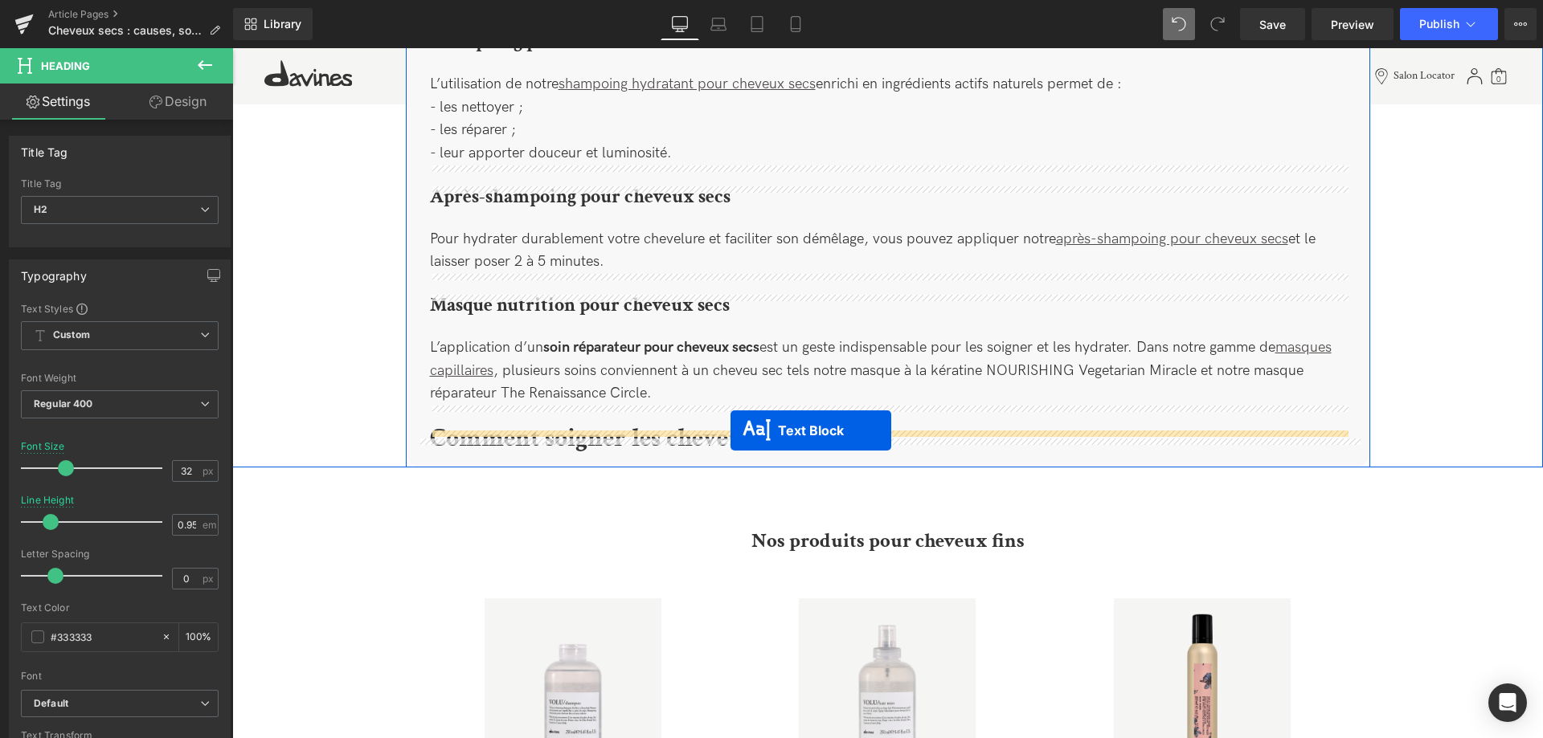
drag, startPoint x: 849, startPoint y: 421, endPoint x: 730, endPoint y: 431, distance: 119.3
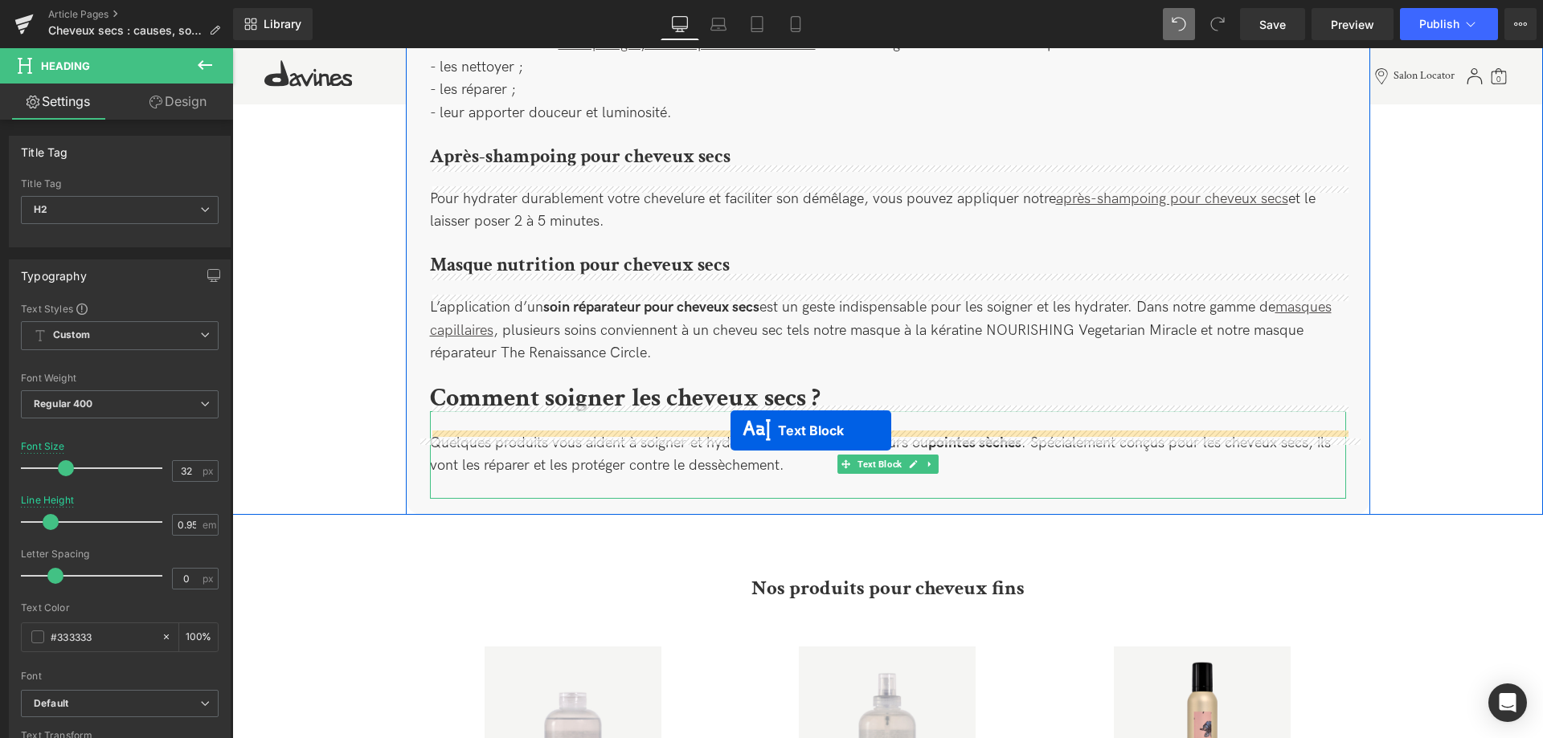
scroll to position [2355, 0]
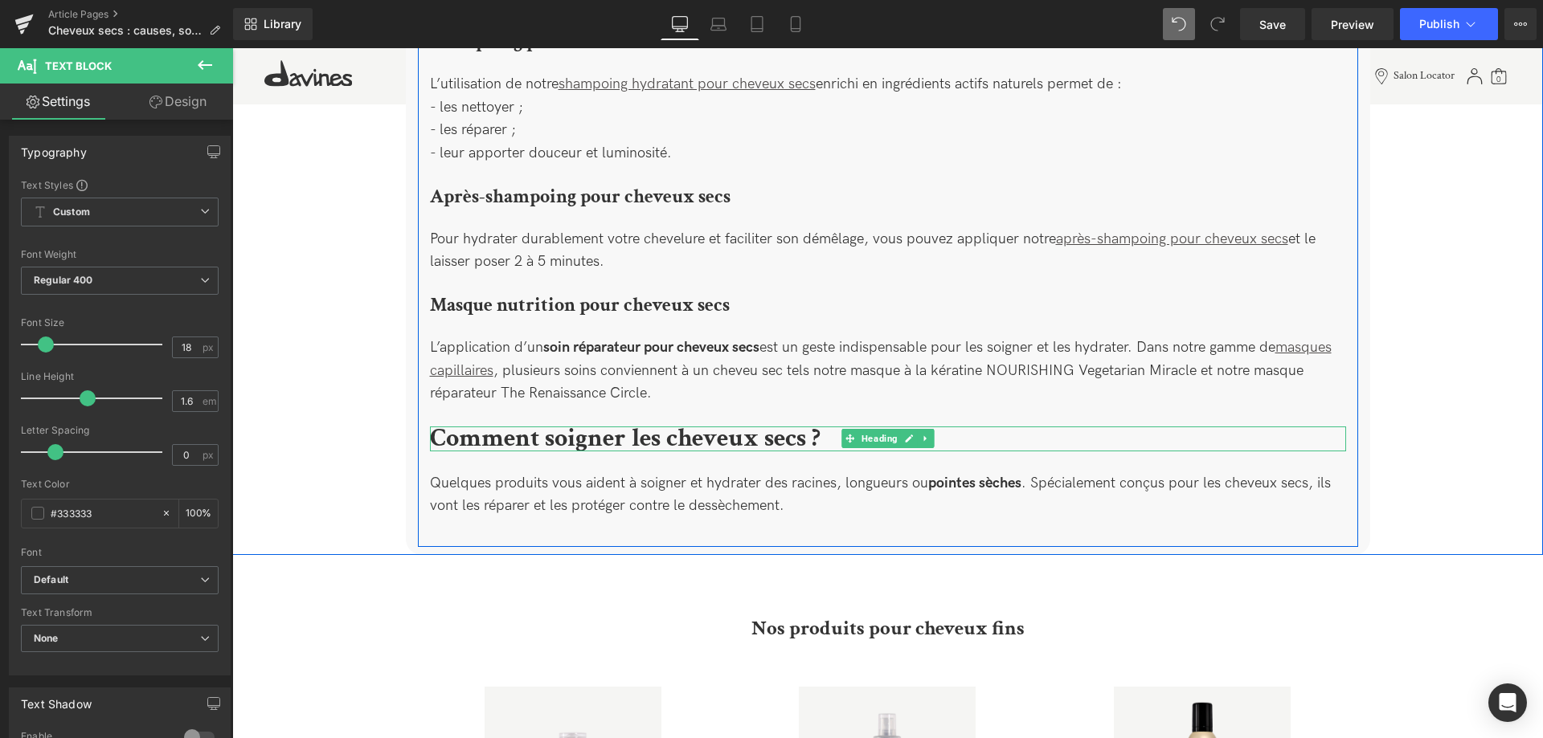
click at [721, 425] on b "Comment soigner les cheveux secs ?" at bounding box center [625, 438] width 390 height 33
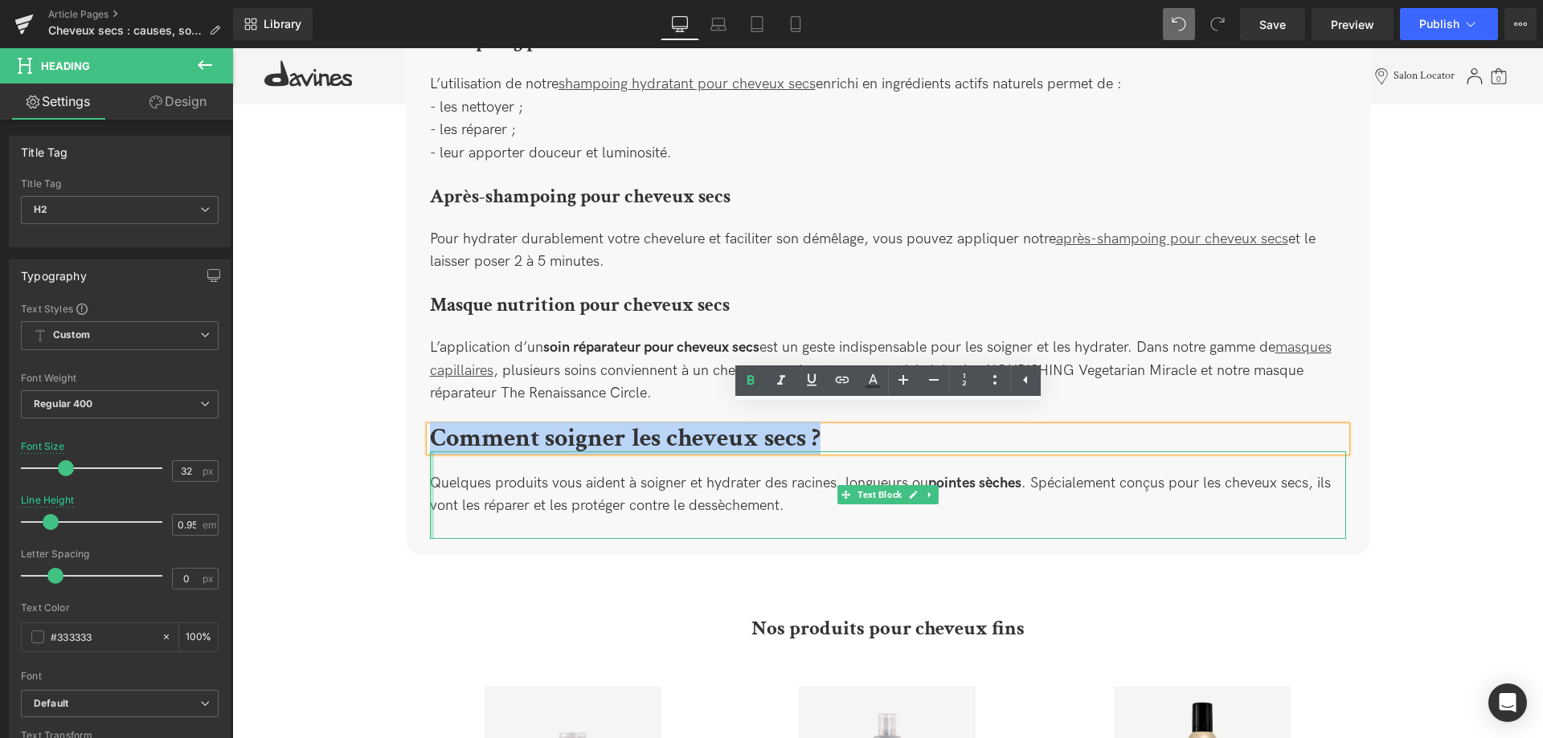
drag, startPoint x: 818, startPoint y: 426, endPoint x: 431, endPoint y: 433, distance: 387.3
click at [431, 433] on div "Comment soigner les cheveux secs ? Heading Quelques produits vous aident à soig…" at bounding box center [888, 229] width 940 height 620
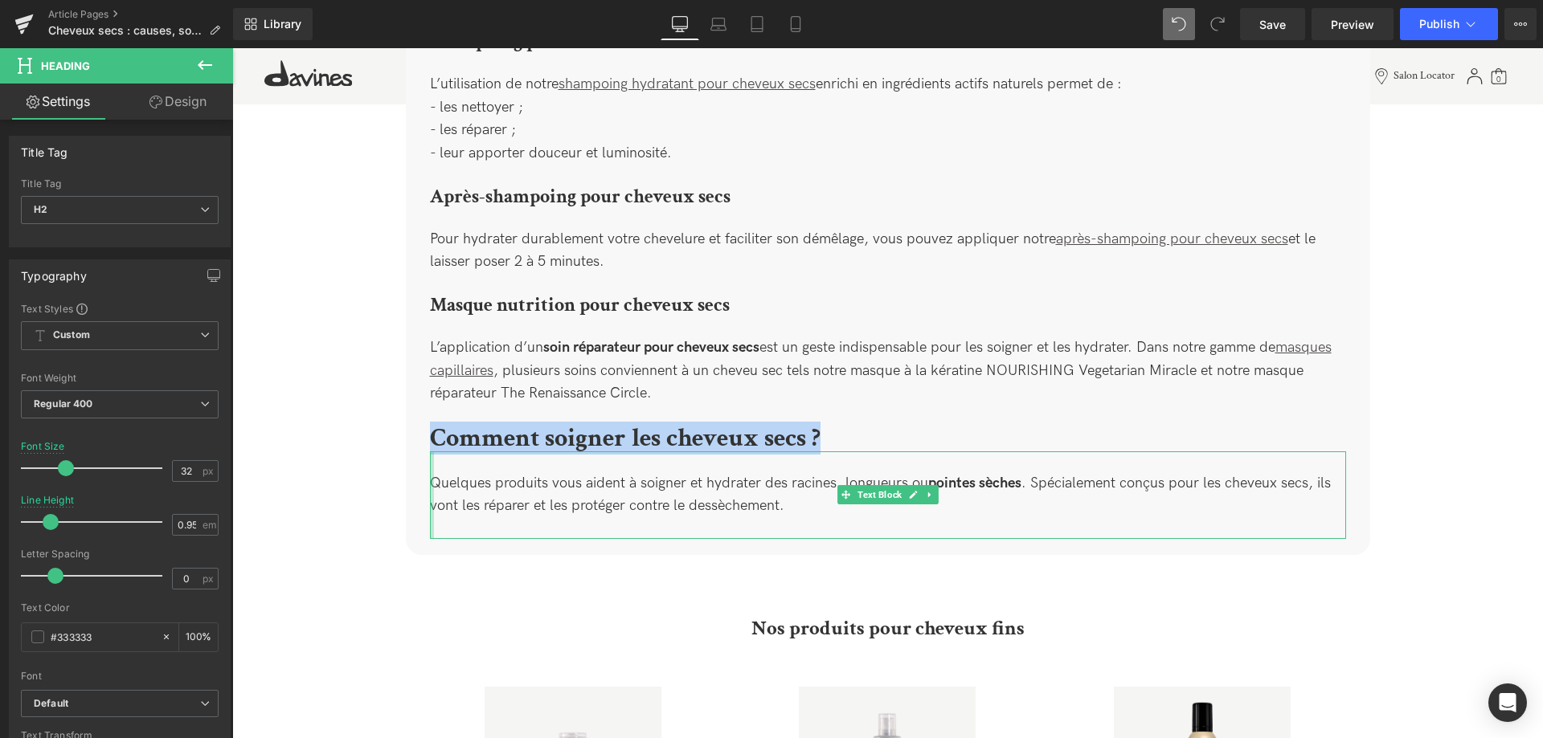
paste div
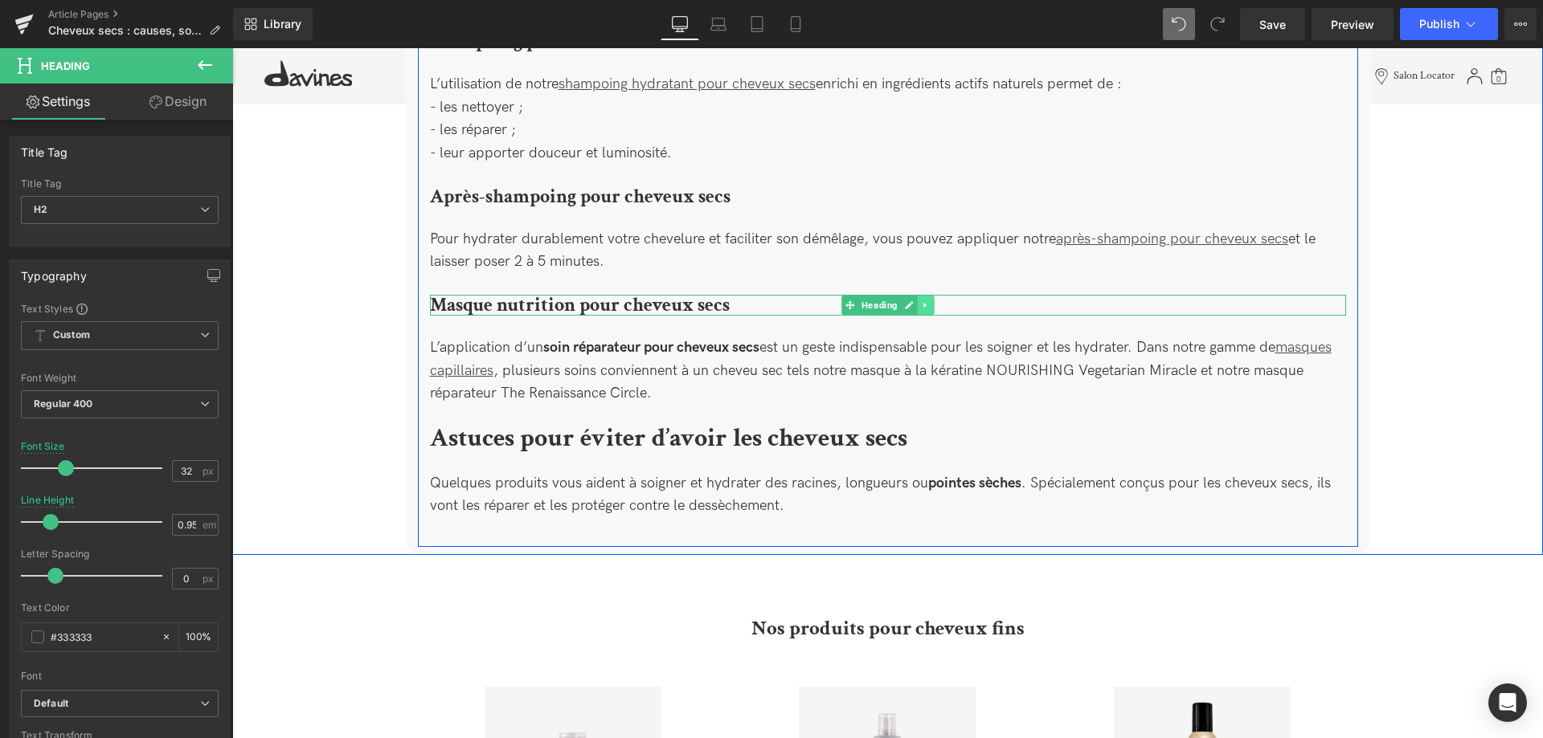
click at [926, 300] on icon at bounding box center [925, 305] width 9 height 10
click at [919, 300] on icon at bounding box center [917, 304] width 9 height 9
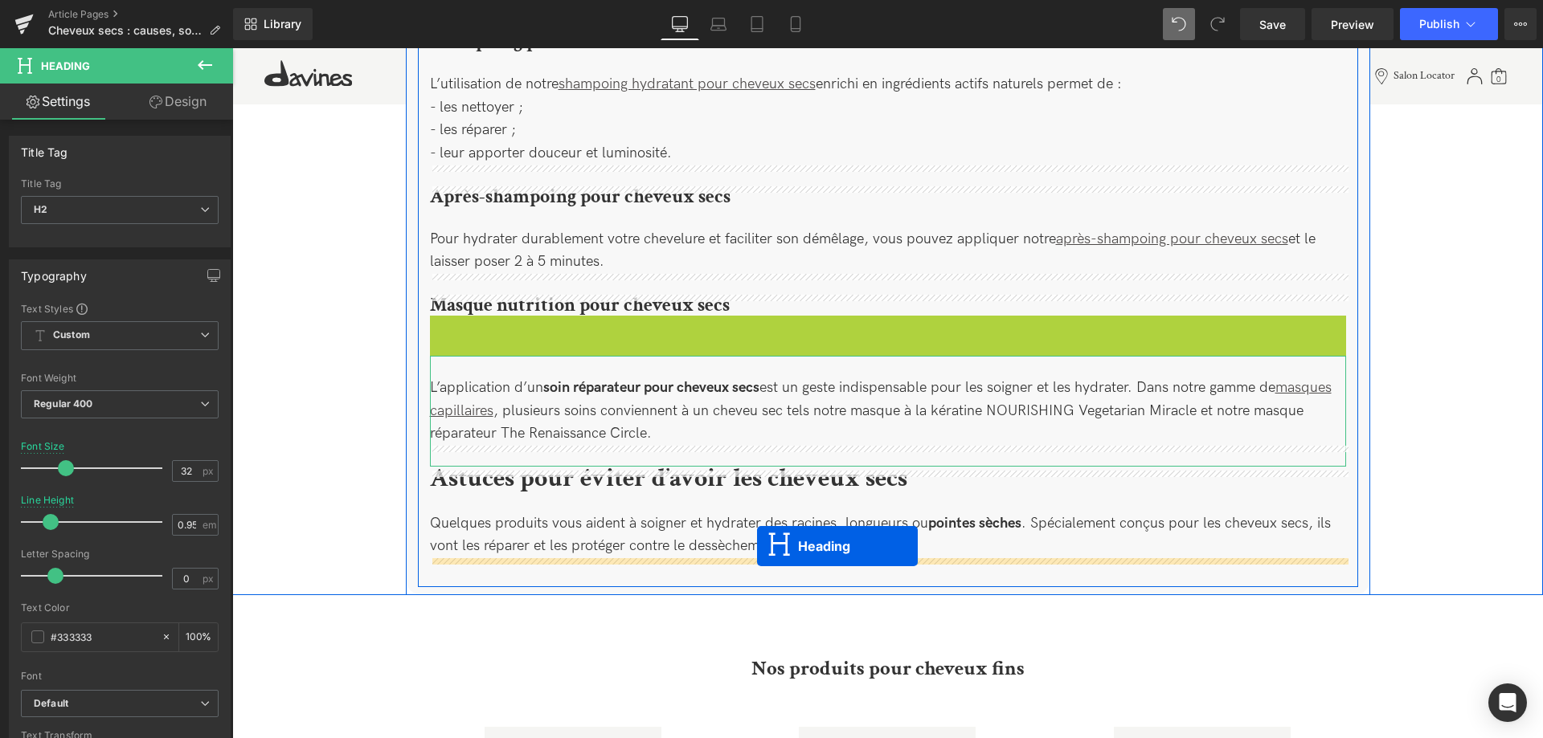
drag, startPoint x: 856, startPoint y: 313, endPoint x: 757, endPoint y: 546, distance: 253.4
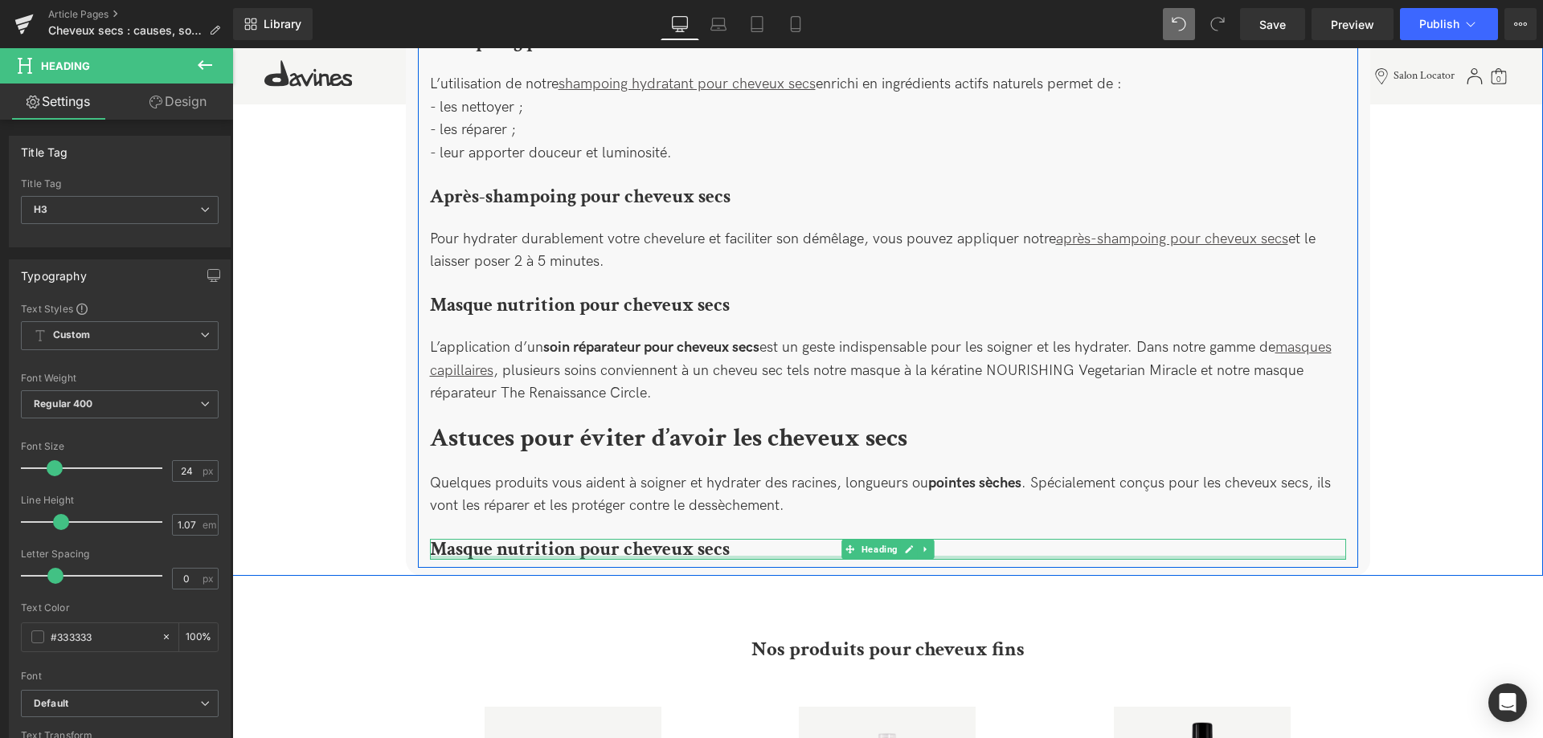
click at [717, 556] on div at bounding box center [888, 558] width 916 height 4
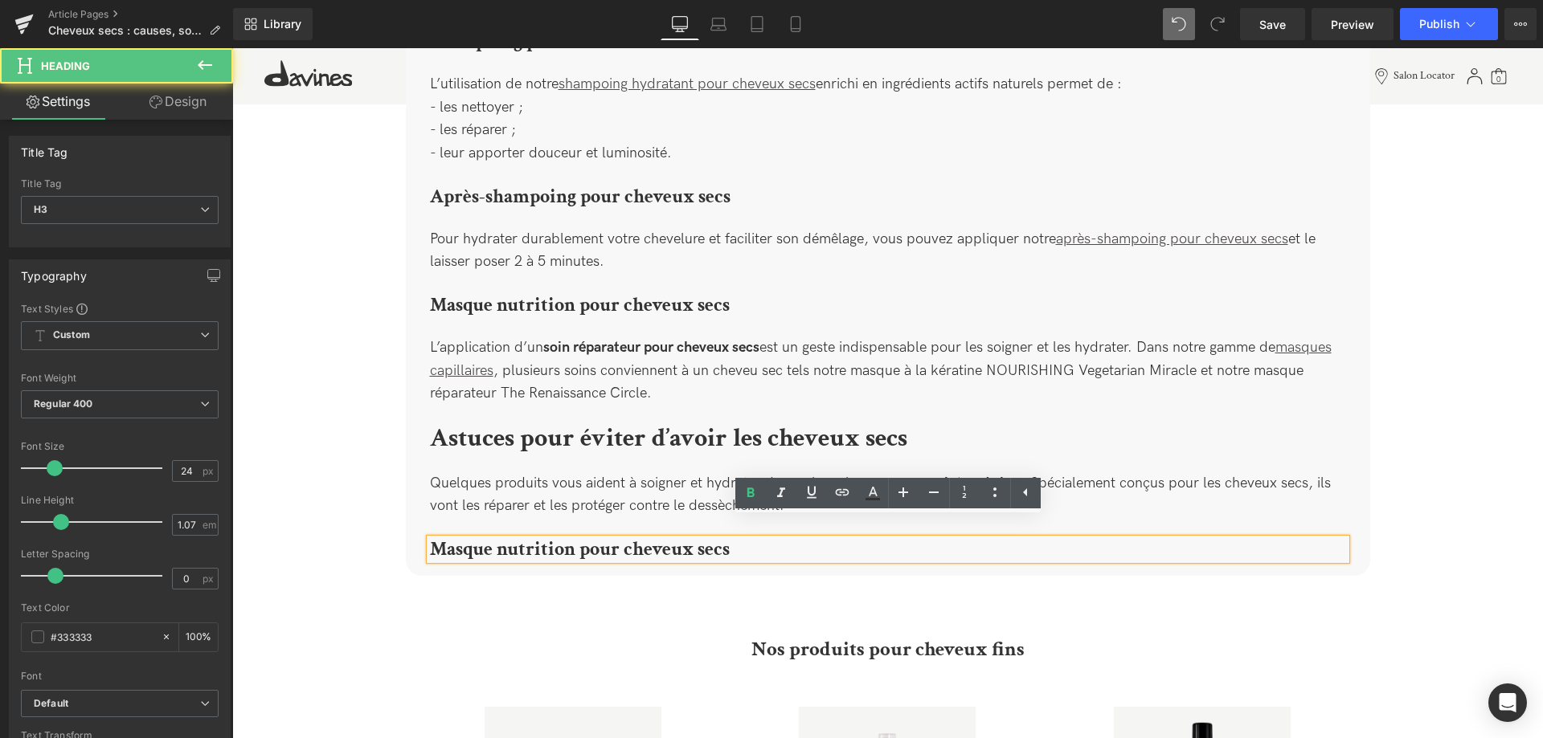
drag, startPoint x: 746, startPoint y: 536, endPoint x: 758, endPoint y: 533, distance: 12.5
click at [758, 539] on h3 "Masque nutrition pour cheveux secs" at bounding box center [888, 549] width 916 height 21
paste div
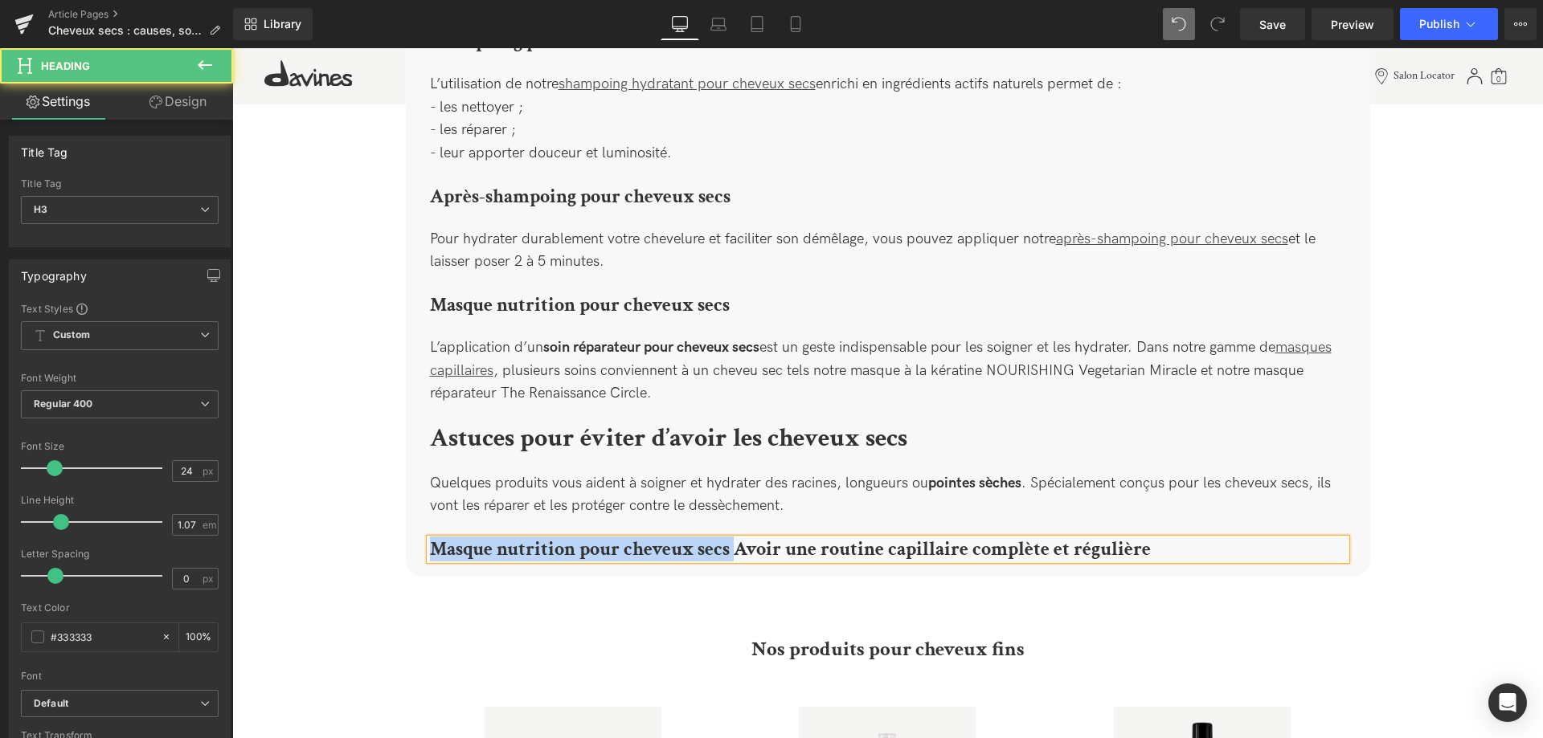
drag, startPoint x: 735, startPoint y: 532, endPoint x: 373, endPoint y: 505, distance: 363.4
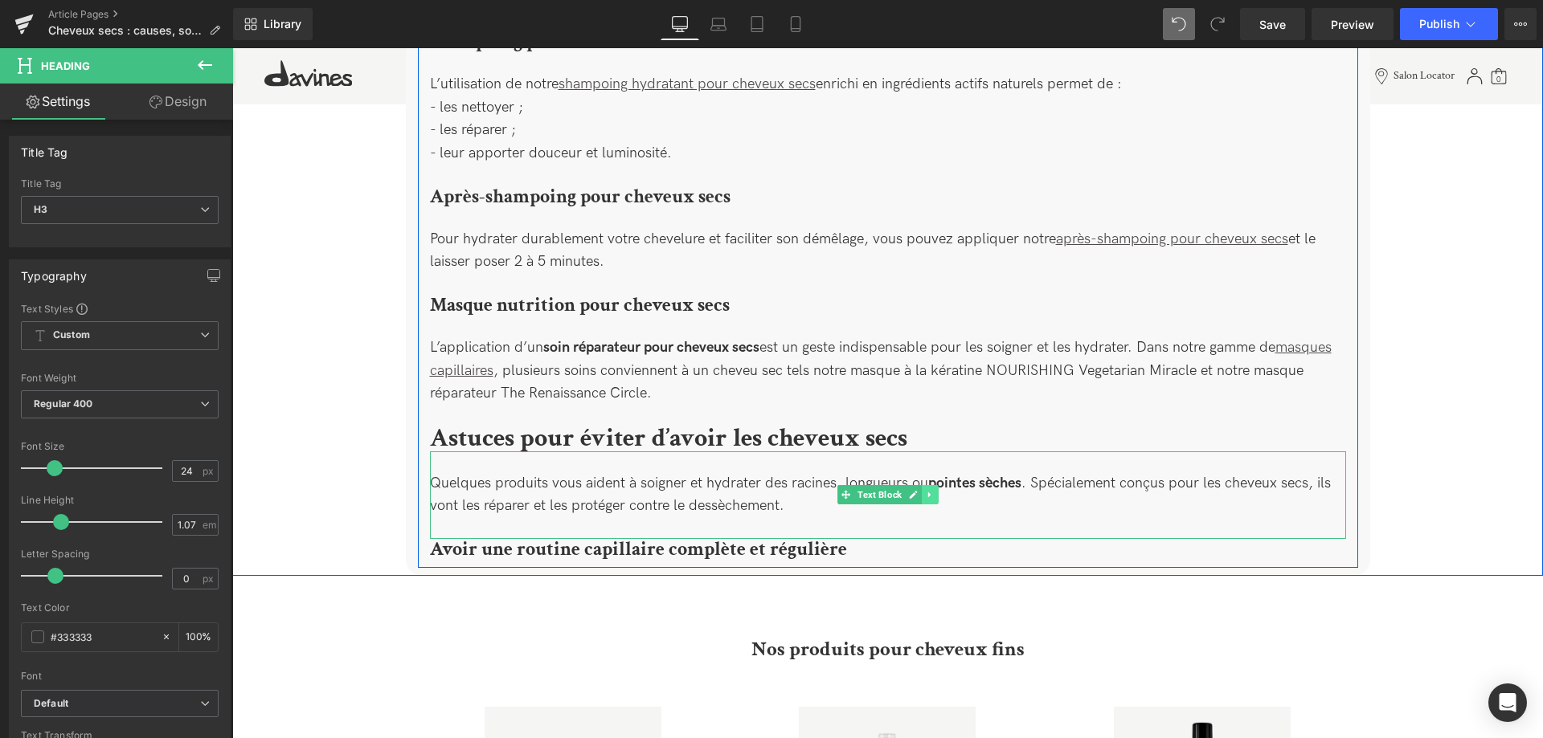
click at [926, 490] on icon at bounding box center [929, 495] width 9 height 10
click at [925, 485] on link at bounding box center [921, 494] width 17 height 19
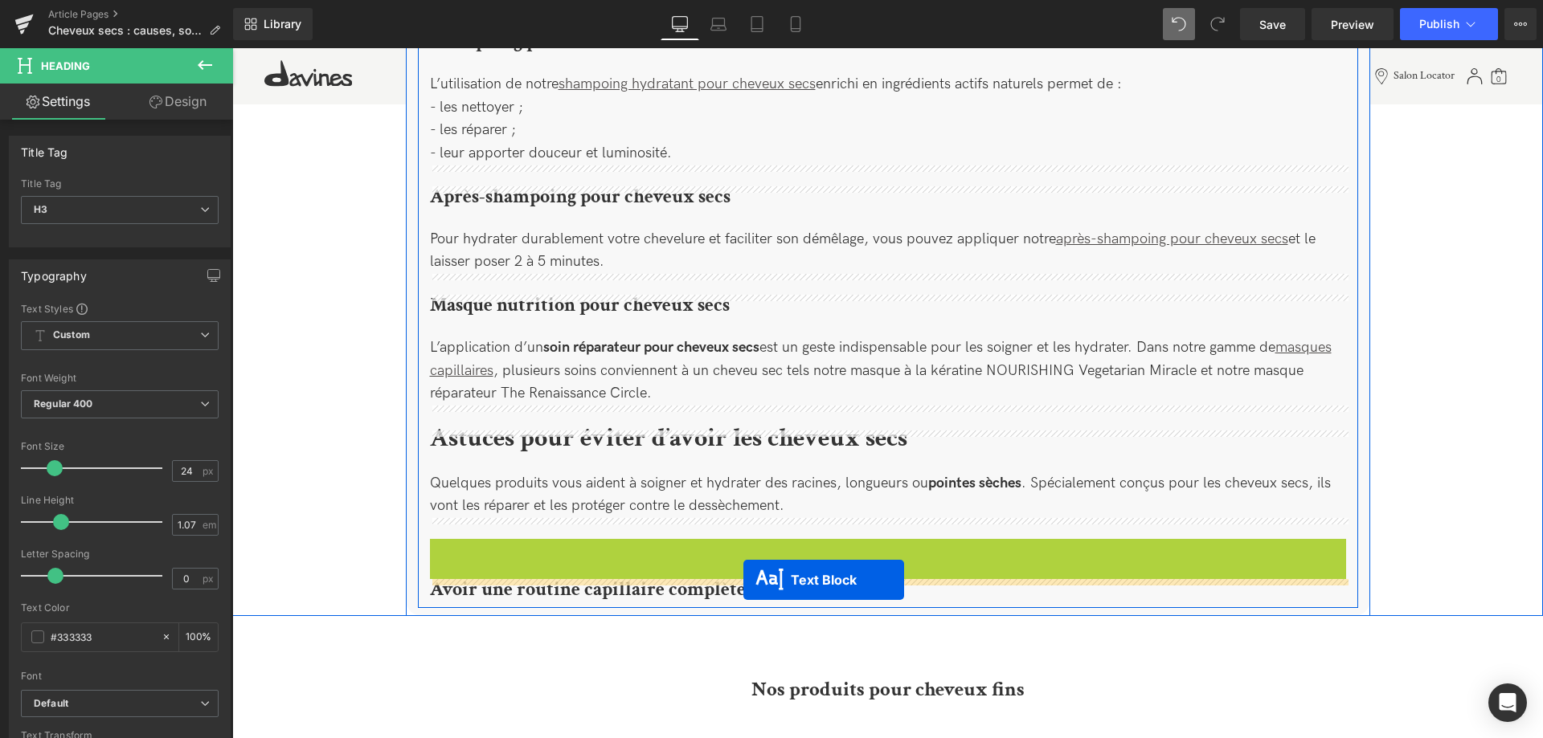
drag, startPoint x: 847, startPoint y: 558, endPoint x: 743, endPoint y: 580, distance: 105.9
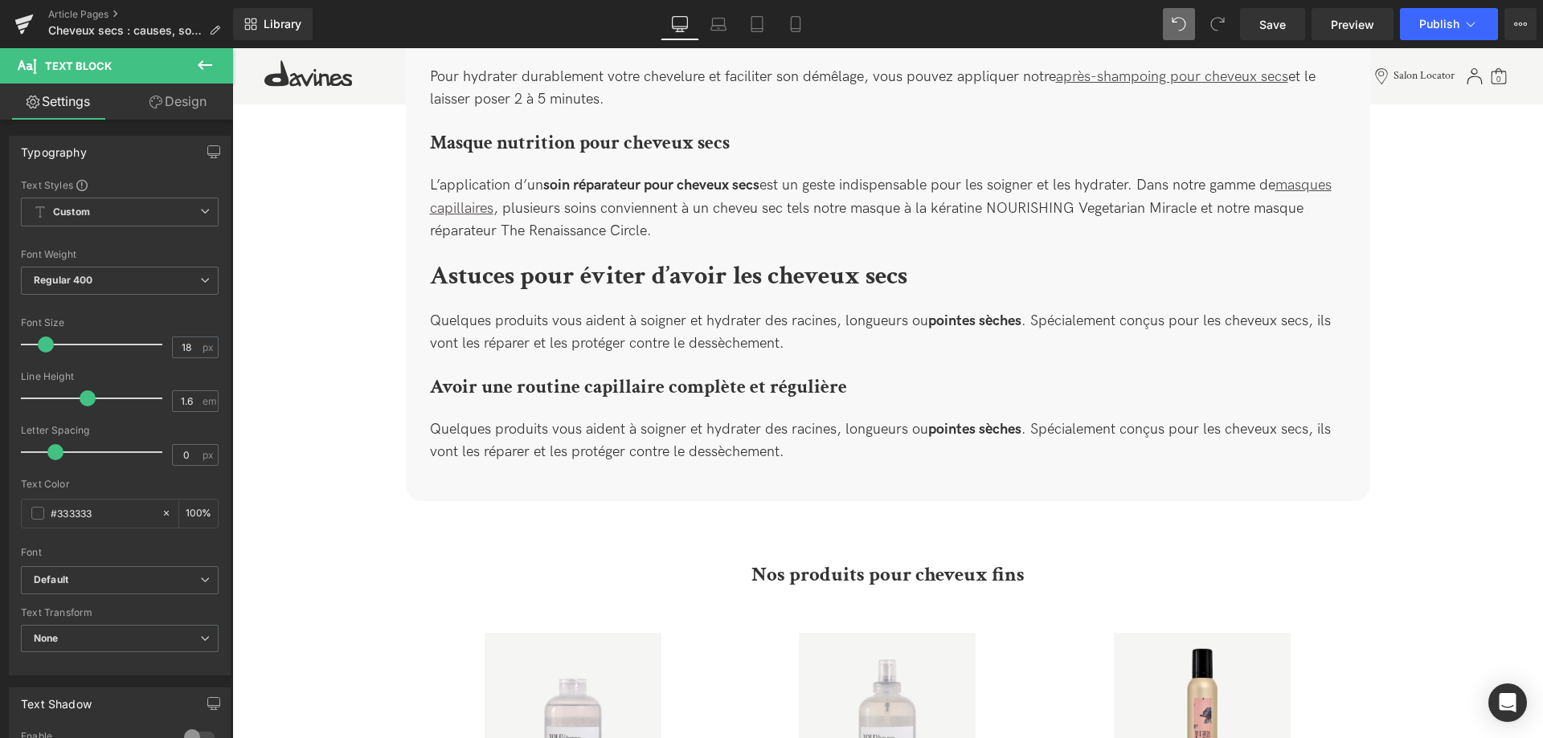
scroll to position [2519, 0]
click at [627, 410] on div "Quelques produits vous aident à soigner et hydrater des racines, longueurs ou p…" at bounding box center [888, 440] width 916 height 88
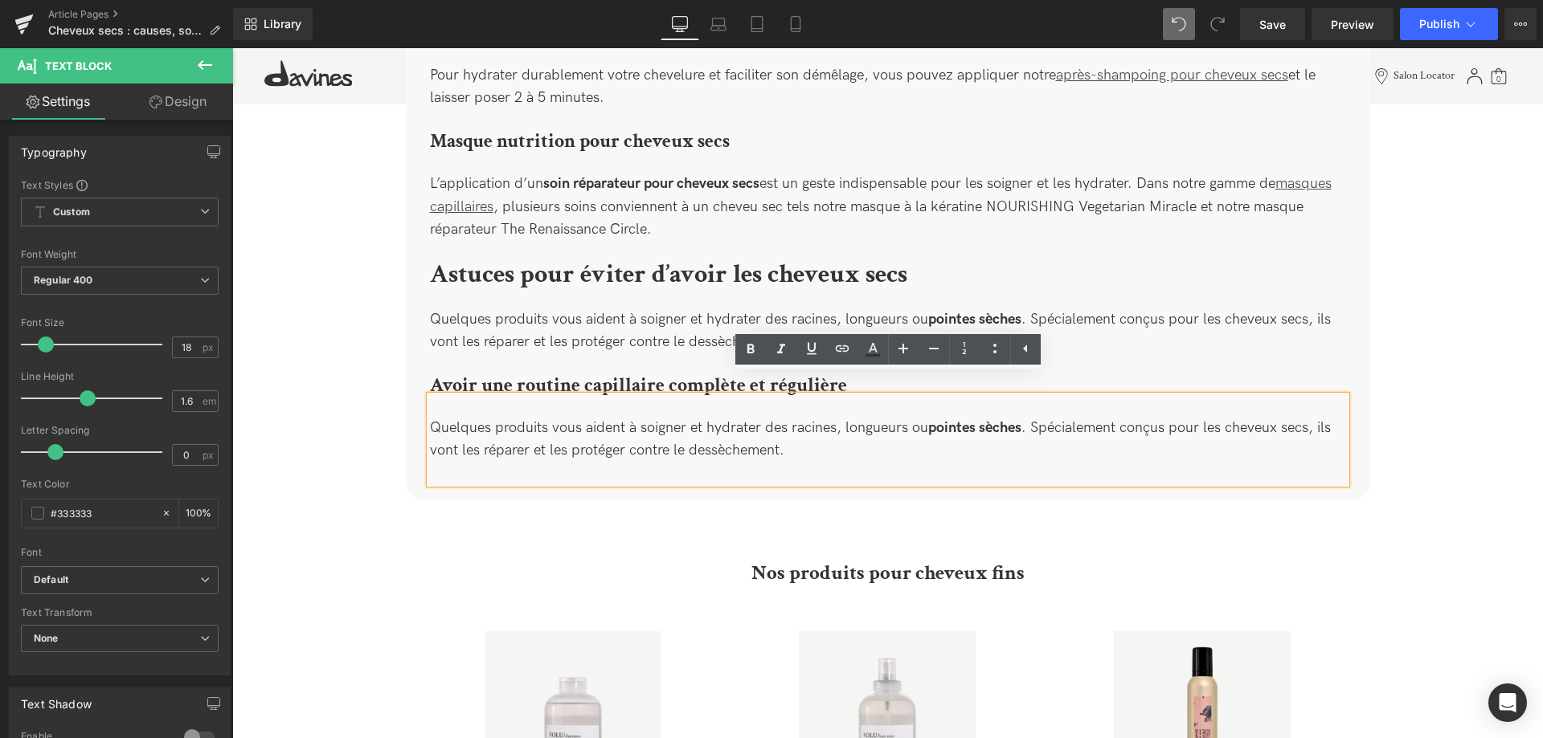
drag, startPoint x: 810, startPoint y: 435, endPoint x: 352, endPoint y: 382, distance: 460.9
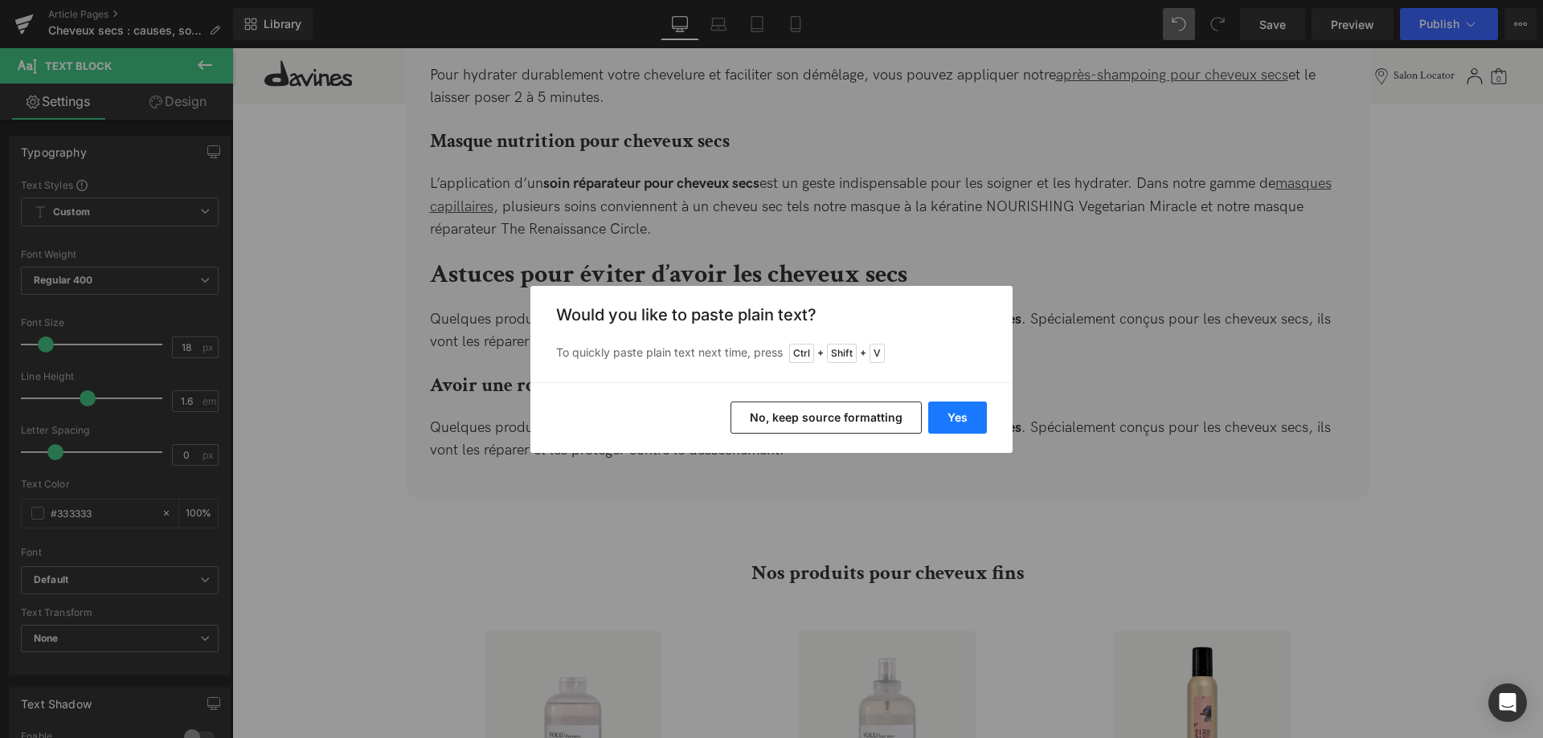
drag, startPoint x: 962, startPoint y: 423, endPoint x: 726, endPoint y: 377, distance: 240.6
click at [962, 423] on button "Yes" at bounding box center [957, 418] width 59 height 32
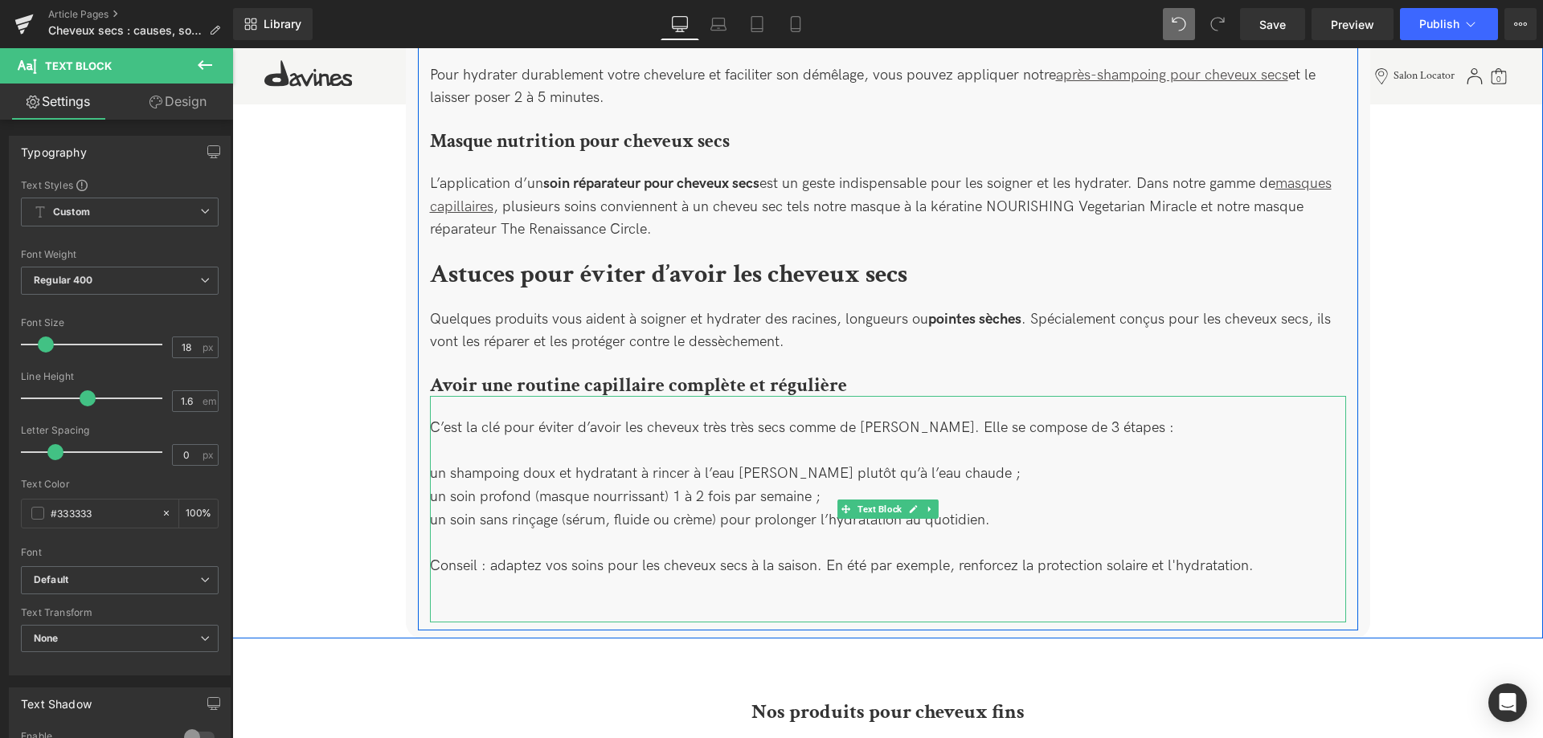
click at [965, 464] on div "C’est la clé pour éviter d’avoir les cheveux très très secs comme de [PERSON_NA…" at bounding box center [888, 509] width 916 height 227
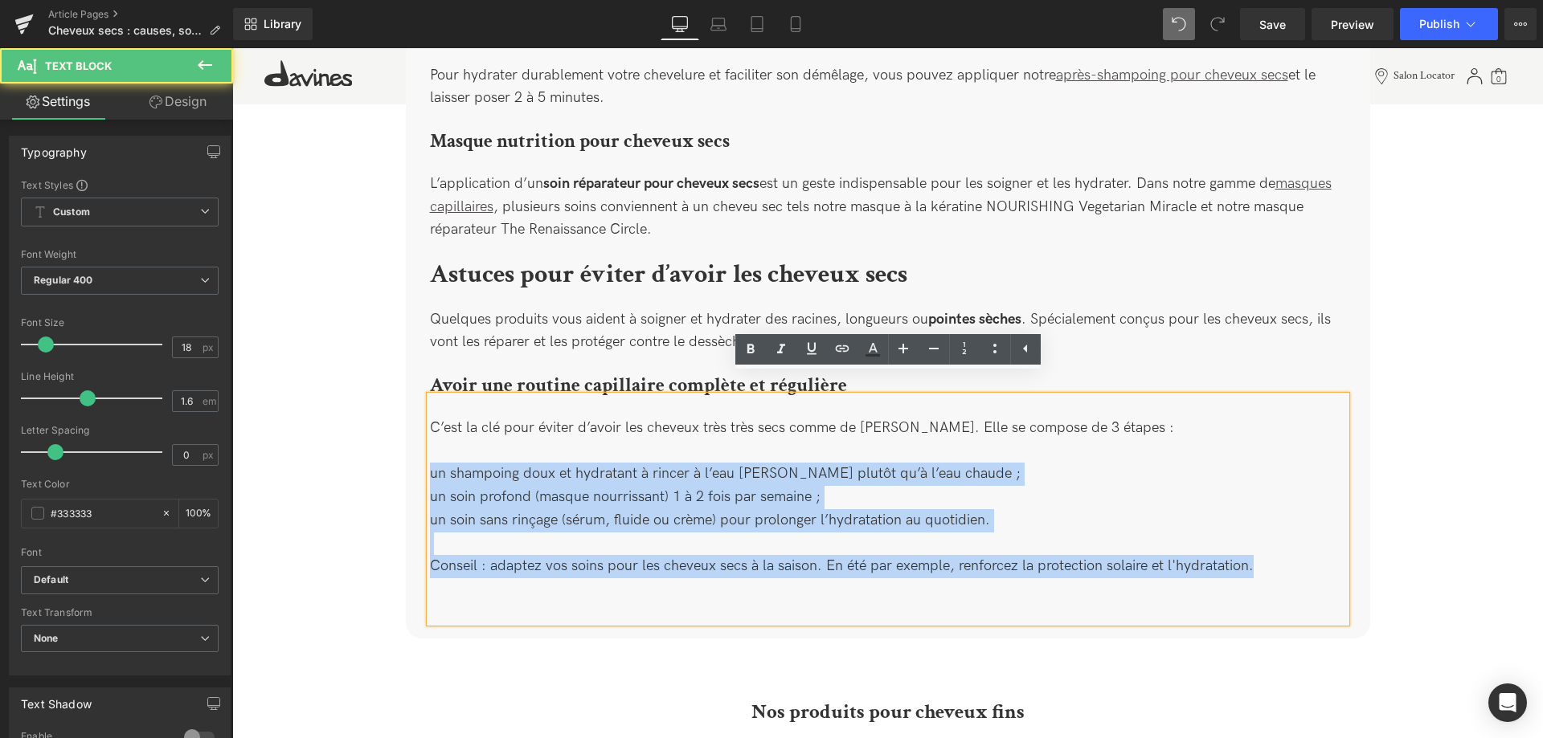
drag, startPoint x: 1265, startPoint y: 554, endPoint x: 430, endPoint y: 445, distance: 841.8
click at [430, 445] on div "C’est la clé pour éviter d’avoir les cheveux très très secs comme de [PERSON_NA…" at bounding box center [888, 509] width 916 height 227
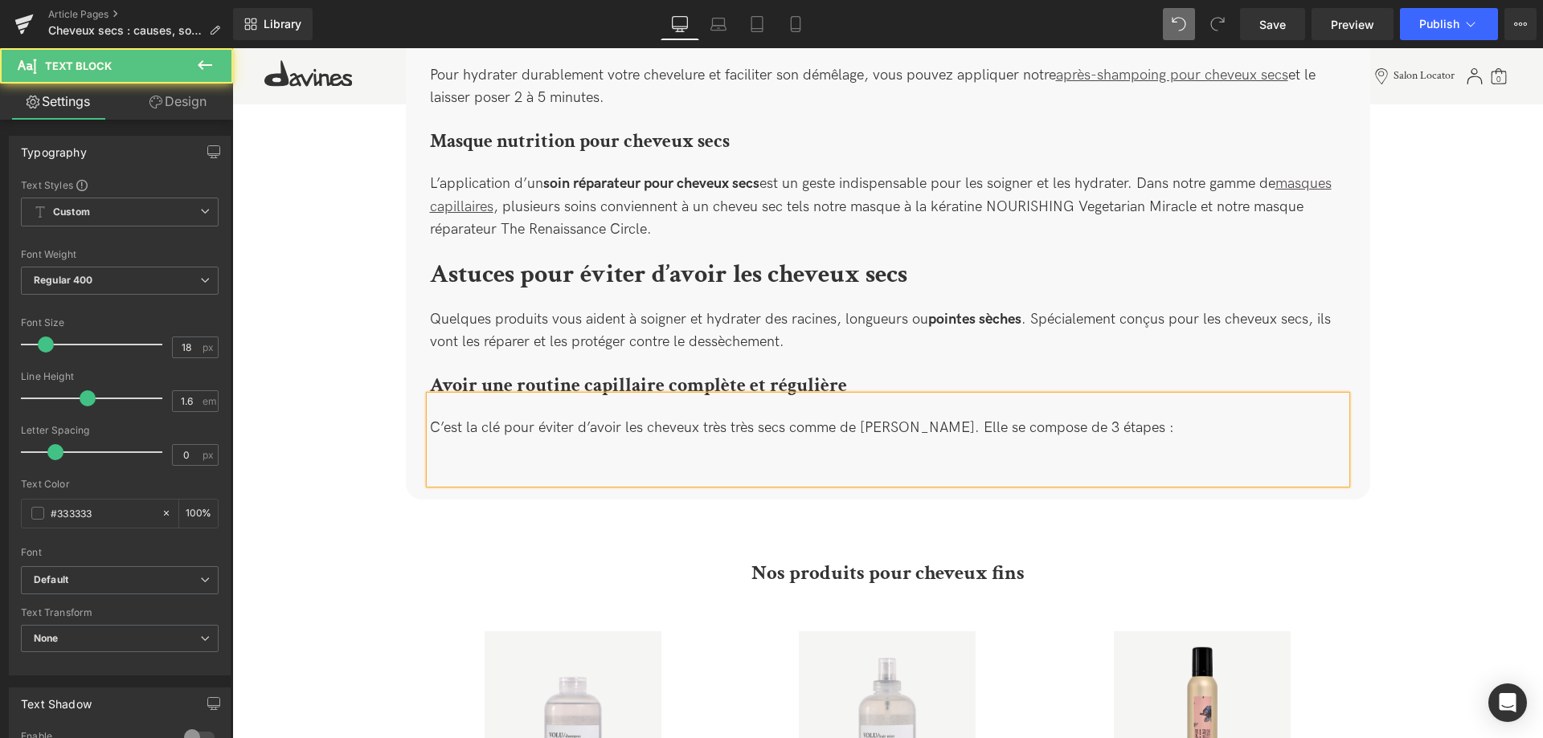
click at [458, 438] on div "C’est la clé pour éviter d’avoir les cheveux très très secs comme de [PERSON_NA…" at bounding box center [888, 440] width 916 height 88
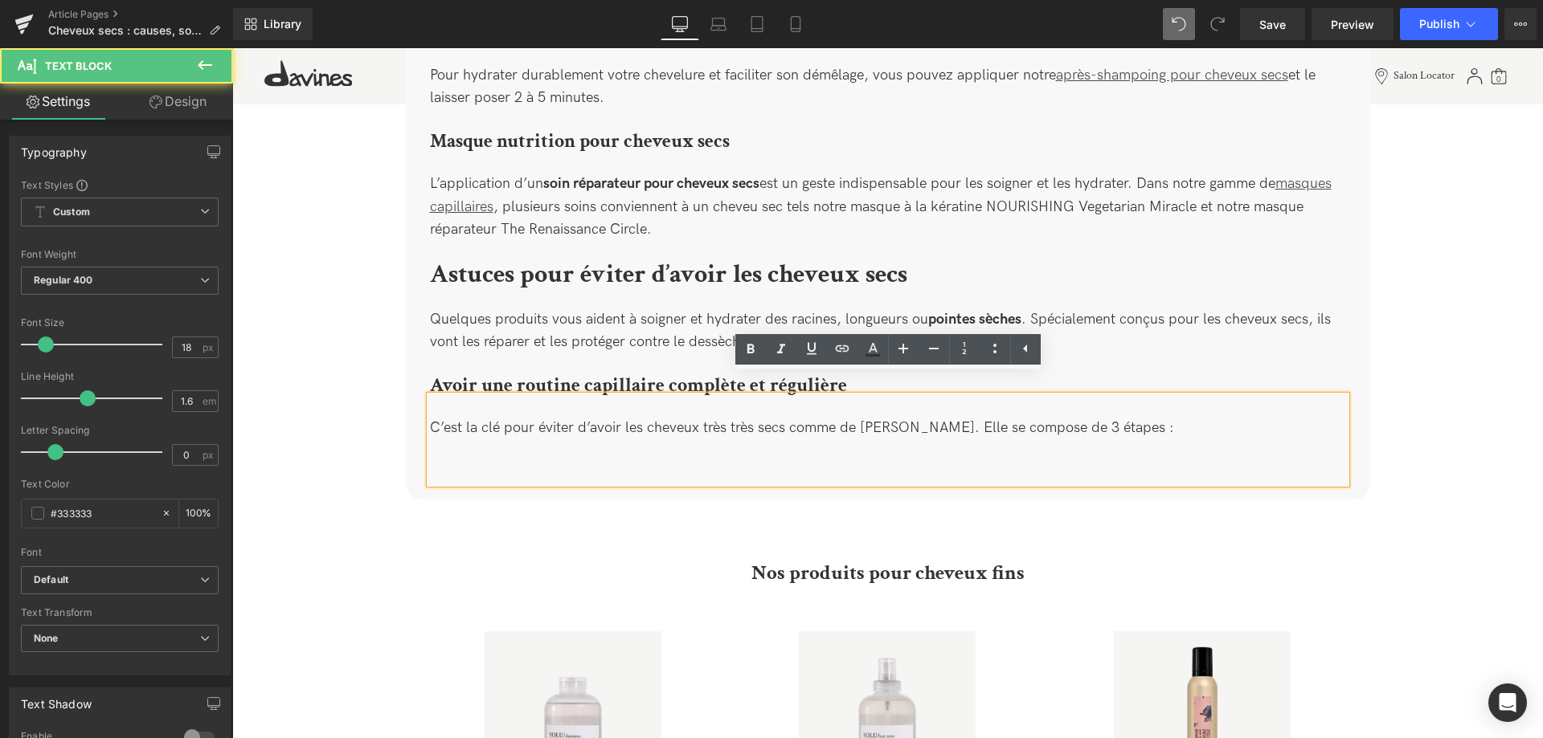
click at [492, 453] on div "C’est la clé pour éviter d’avoir les cheveux très très secs comme de [PERSON_NA…" at bounding box center [888, 440] width 916 height 88
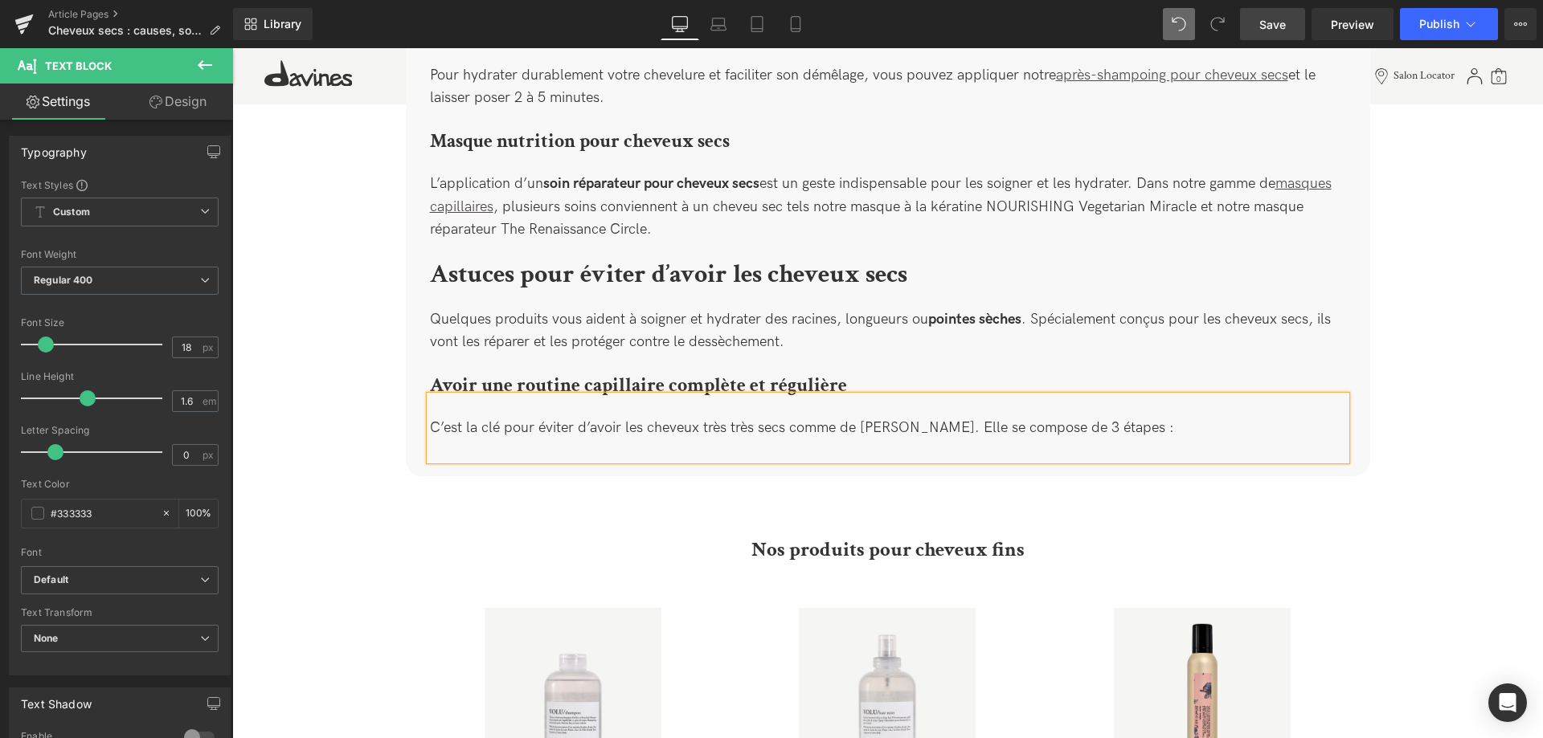
click at [1272, 31] on span "Save" at bounding box center [1272, 24] width 27 height 17
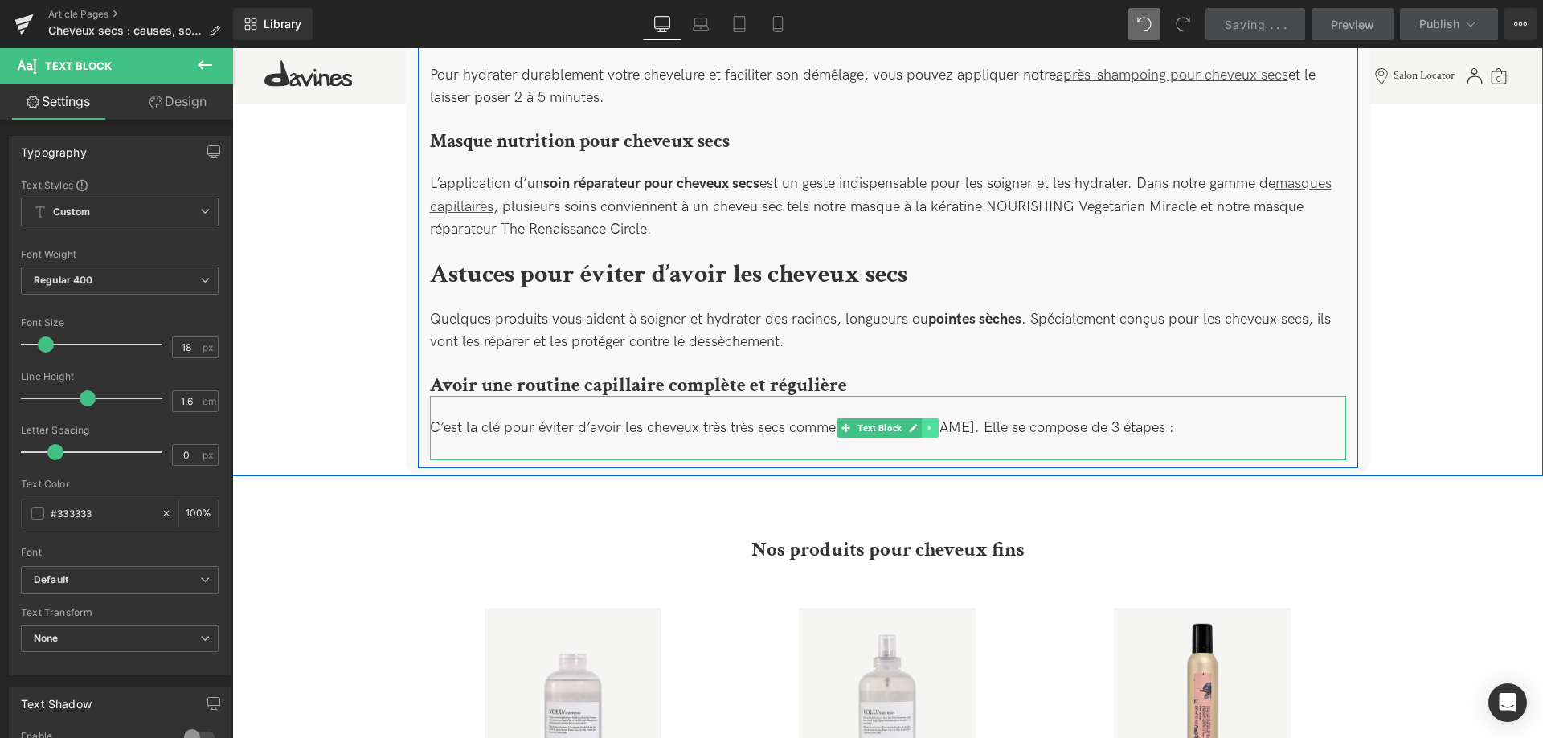
click at [933, 423] on icon at bounding box center [929, 428] width 9 height 10
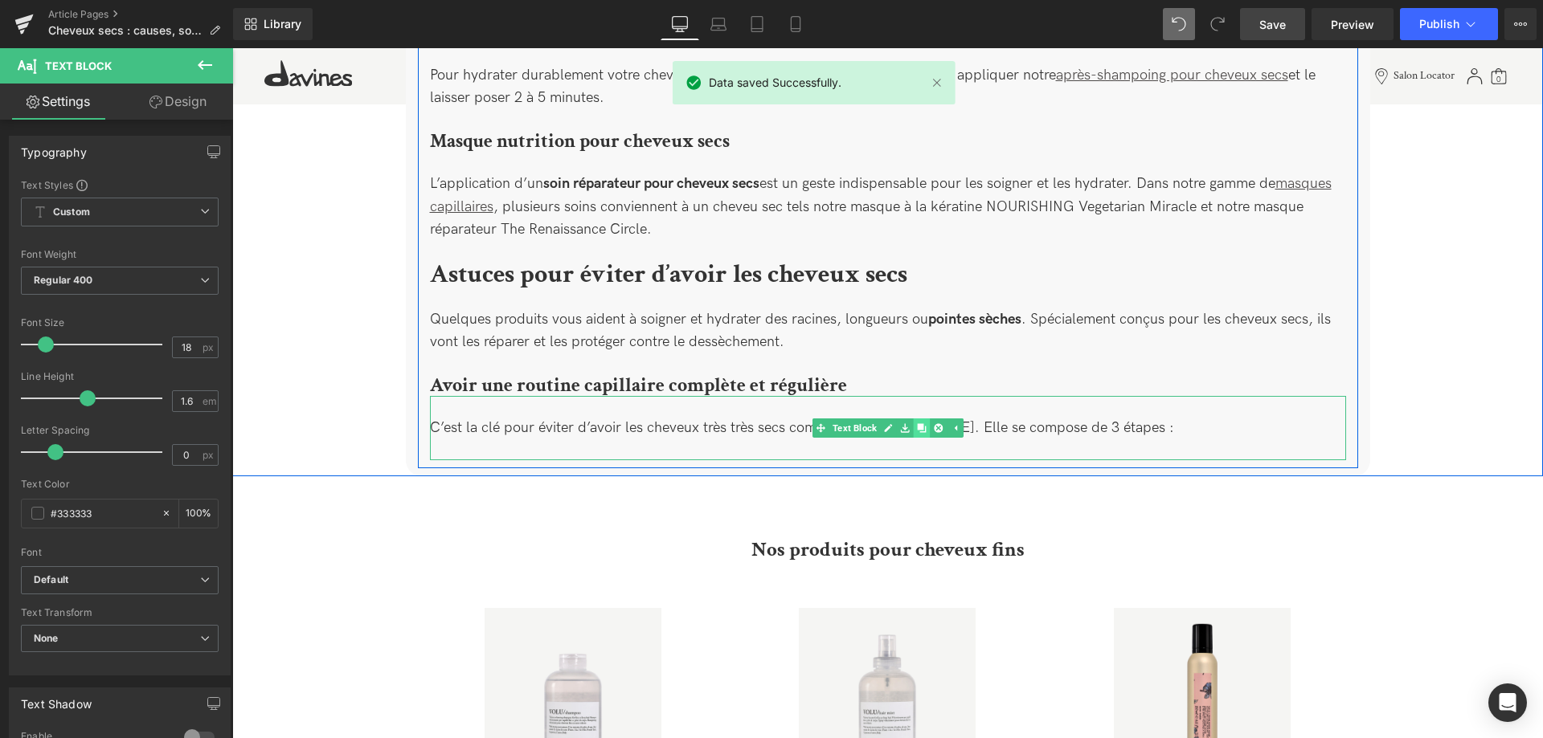
click at [923, 423] on icon at bounding box center [921, 427] width 9 height 9
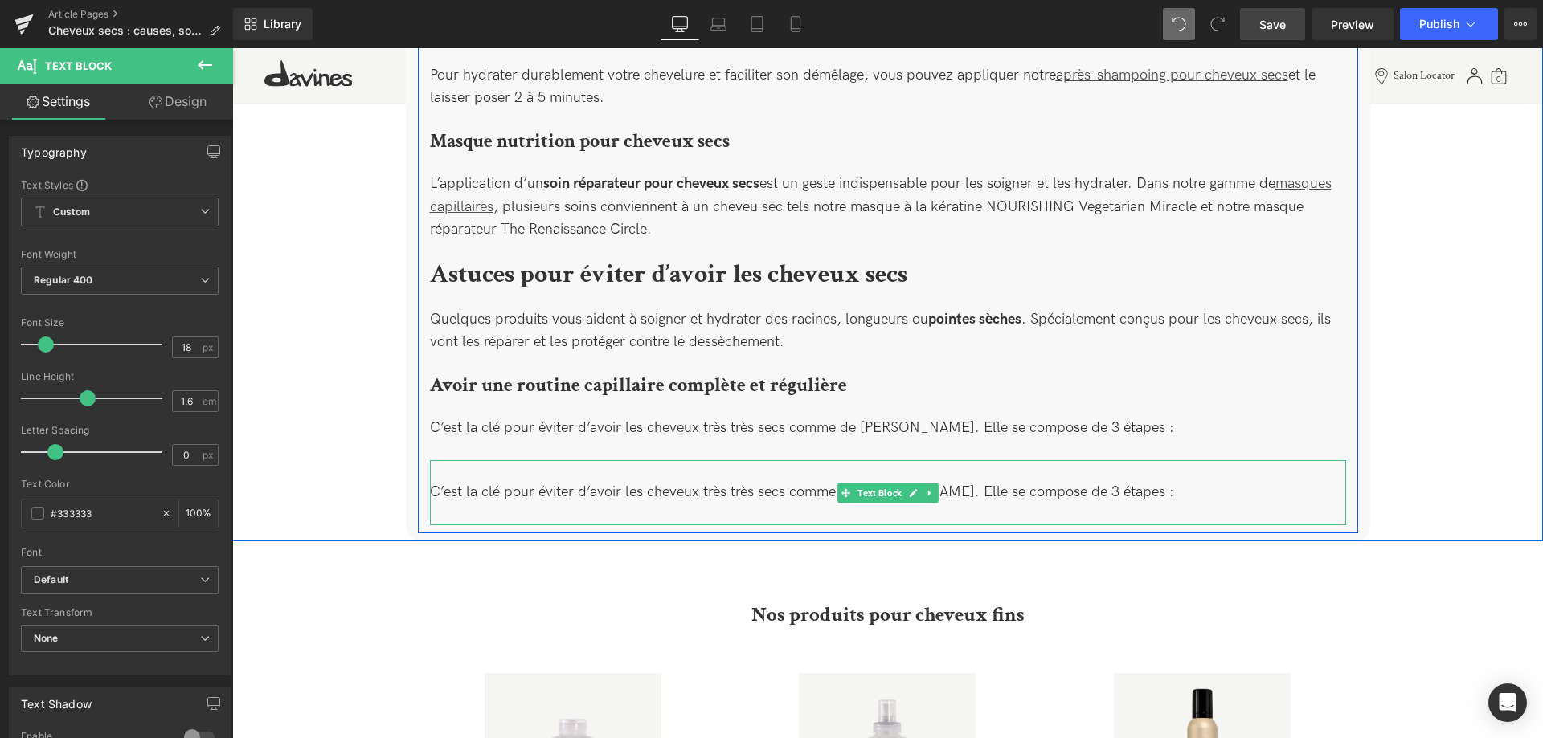
click at [578, 480] on div "C’est la clé pour éviter d’avoir les cheveux très très secs comme de [PERSON_NA…" at bounding box center [888, 492] width 916 height 65
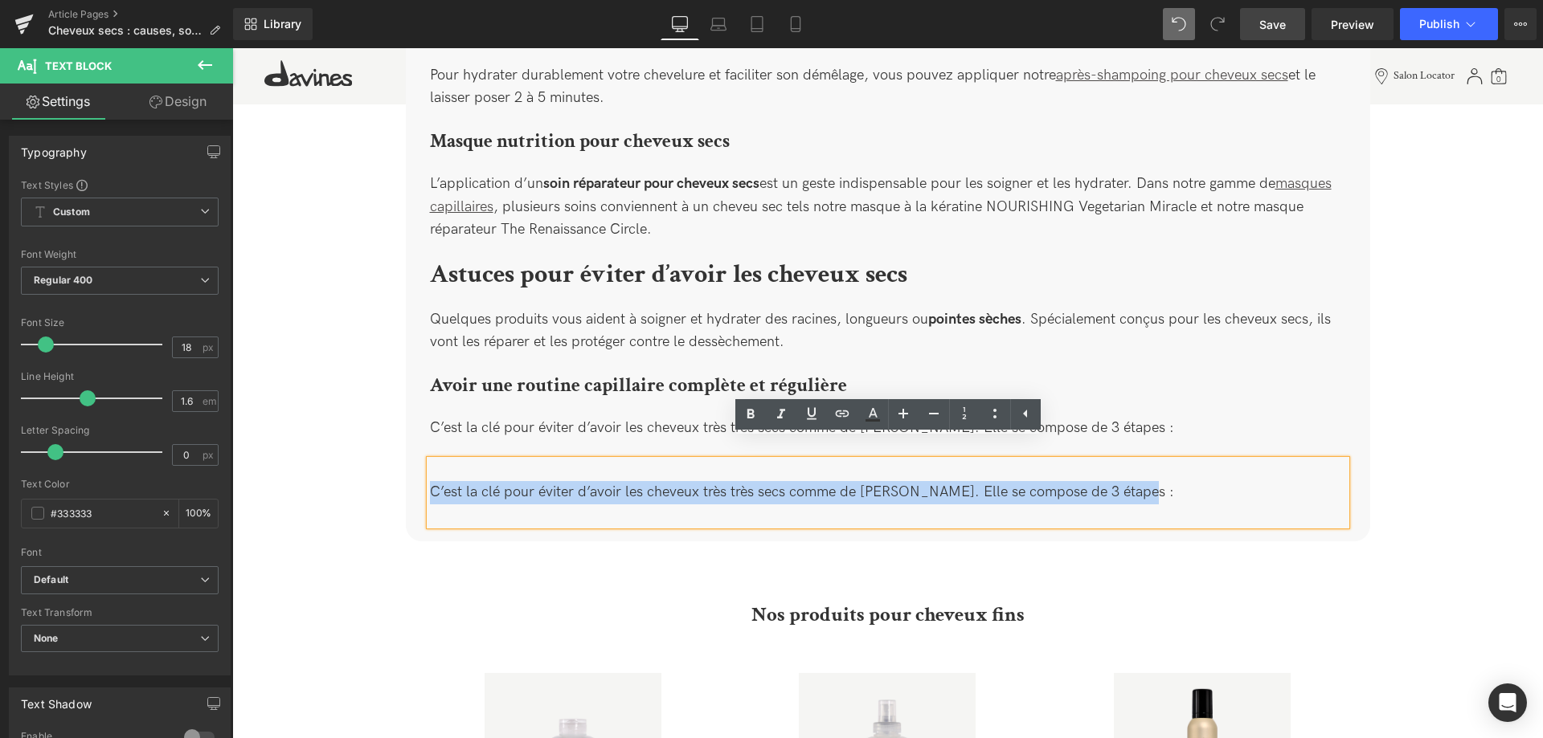
drag, startPoint x: 1122, startPoint y: 466, endPoint x: 425, endPoint y: 443, distance: 697.0
click at [425, 443] on div "Comment soigner les cheveux secs ? Heading Quelques produits vous aident à soig…" at bounding box center [888, 140] width 940 height 770
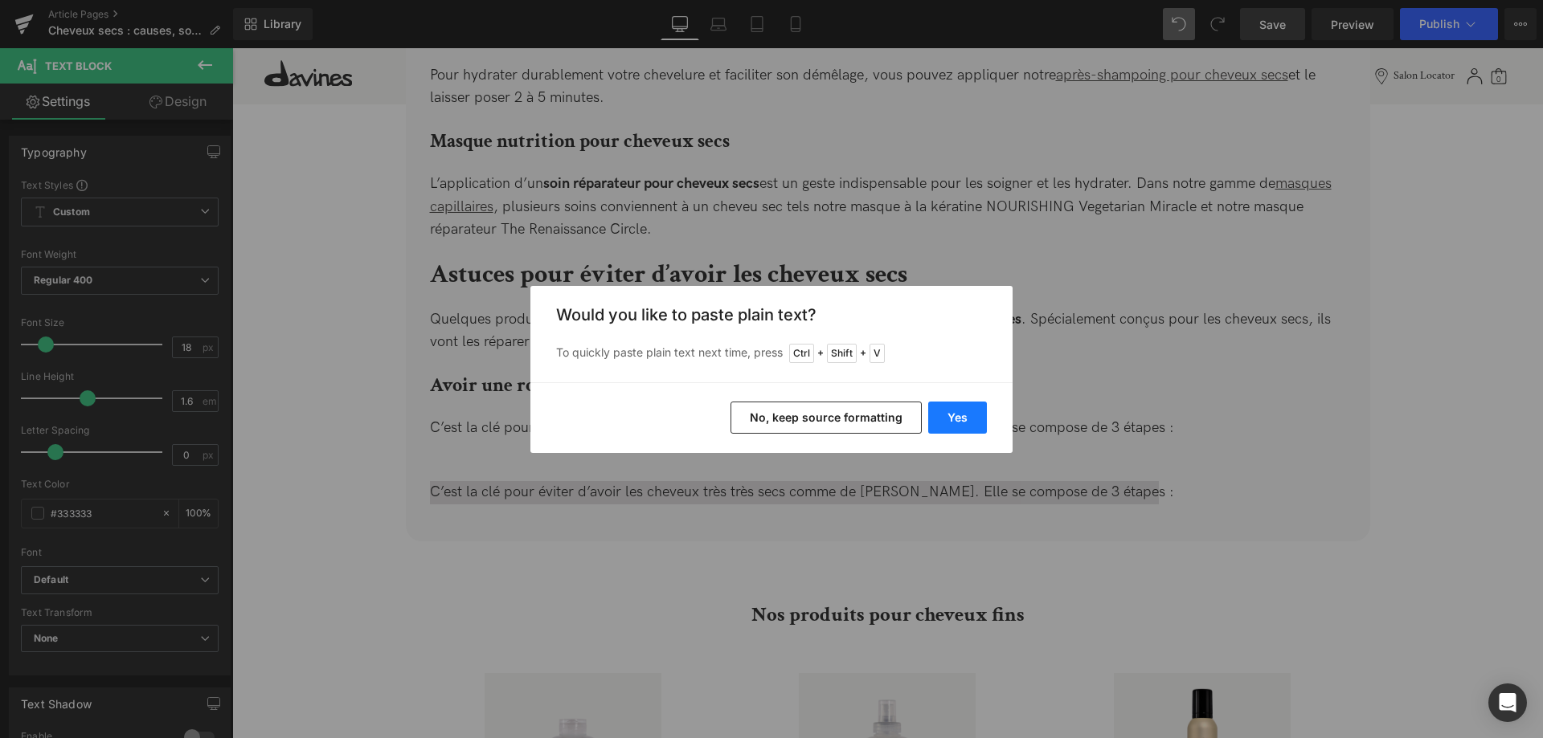
click at [952, 414] on button "Yes" at bounding box center [957, 418] width 59 height 32
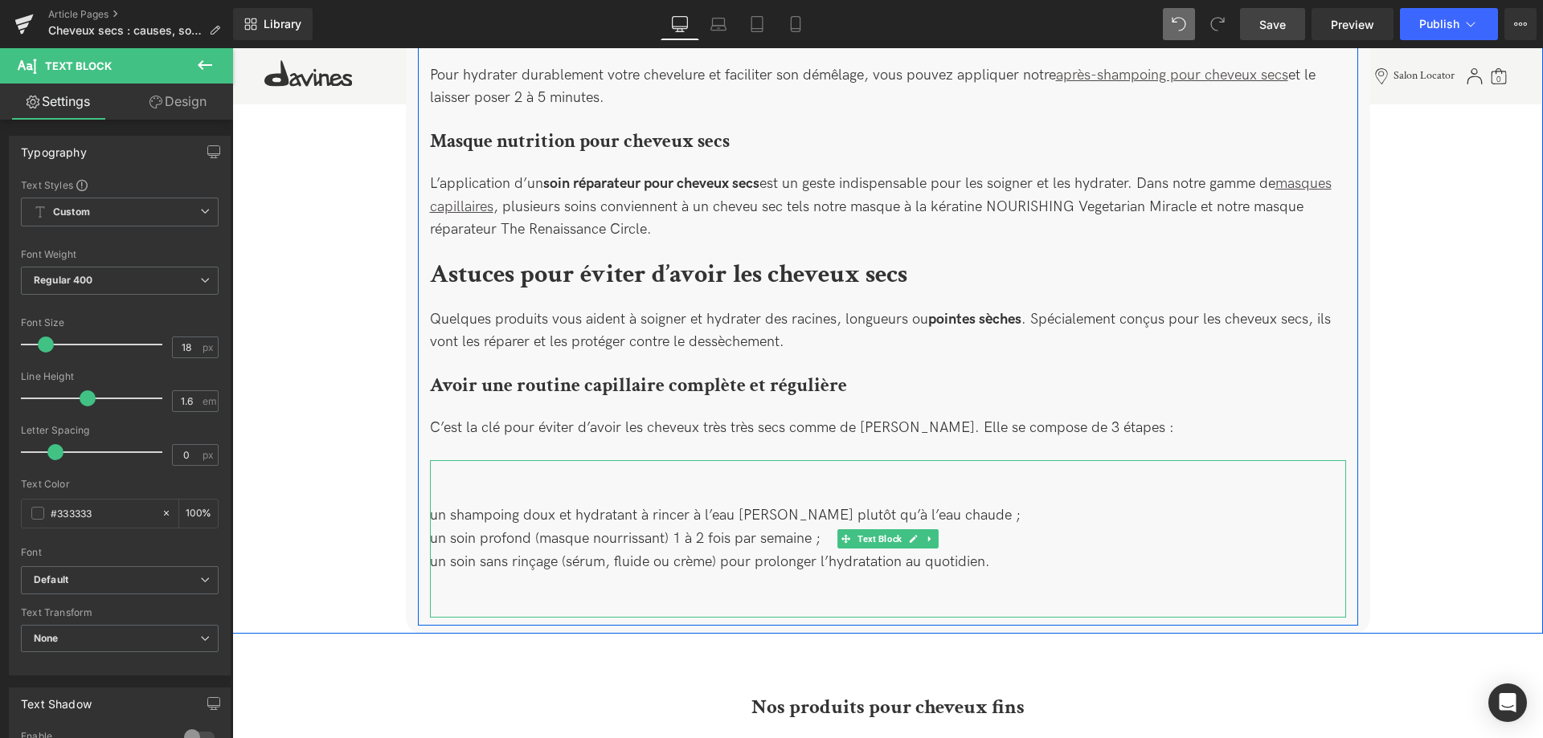
click at [688, 532] on div "un shampoing doux et hydratant à rincer à l’eau [PERSON_NAME] plutôt qu’à l’eau…" at bounding box center [888, 538] width 916 height 157
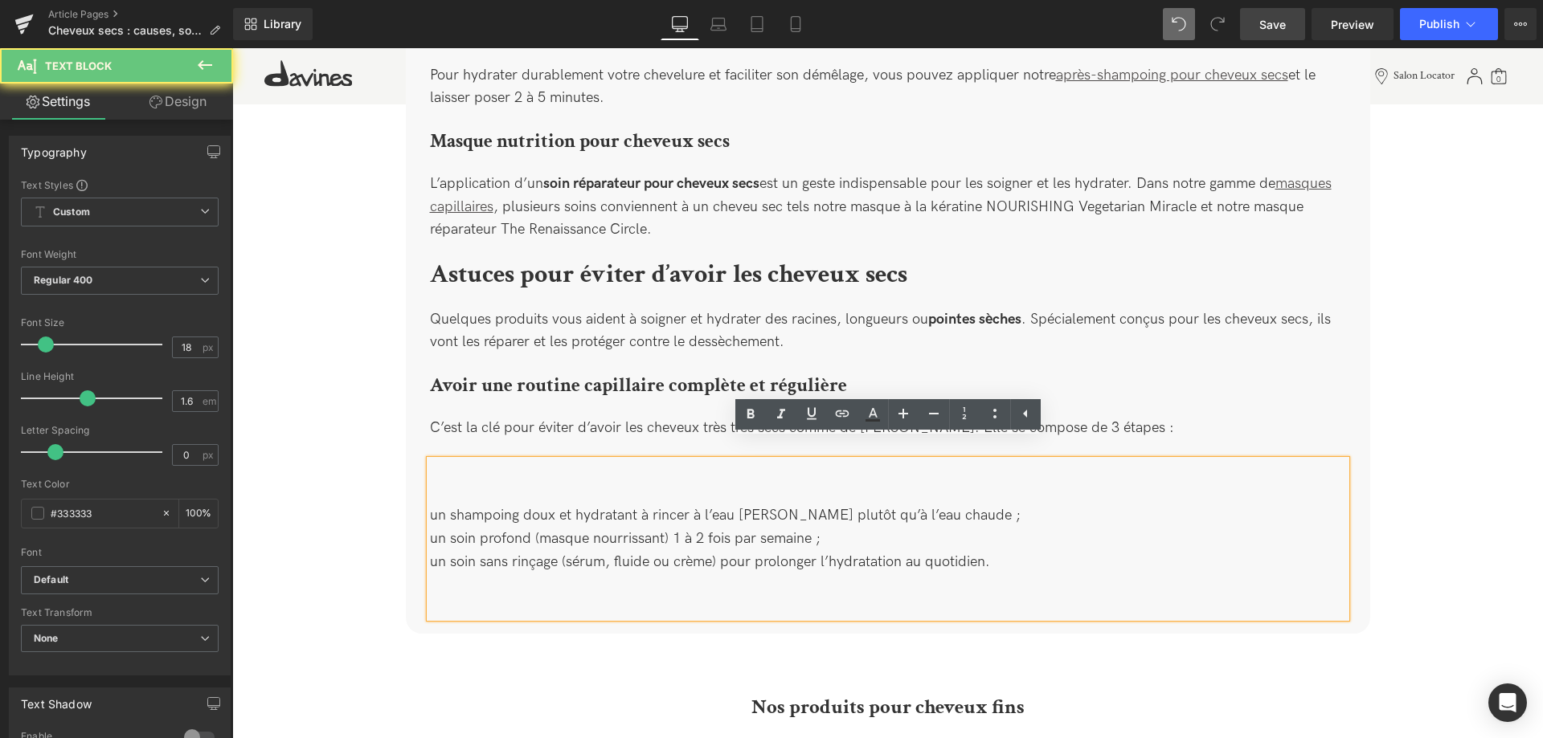
click at [570, 589] on div "un shampoing doux et hydratant à rincer à l’eau [PERSON_NAME] plutôt qu’à l’eau…" at bounding box center [888, 538] width 916 height 157
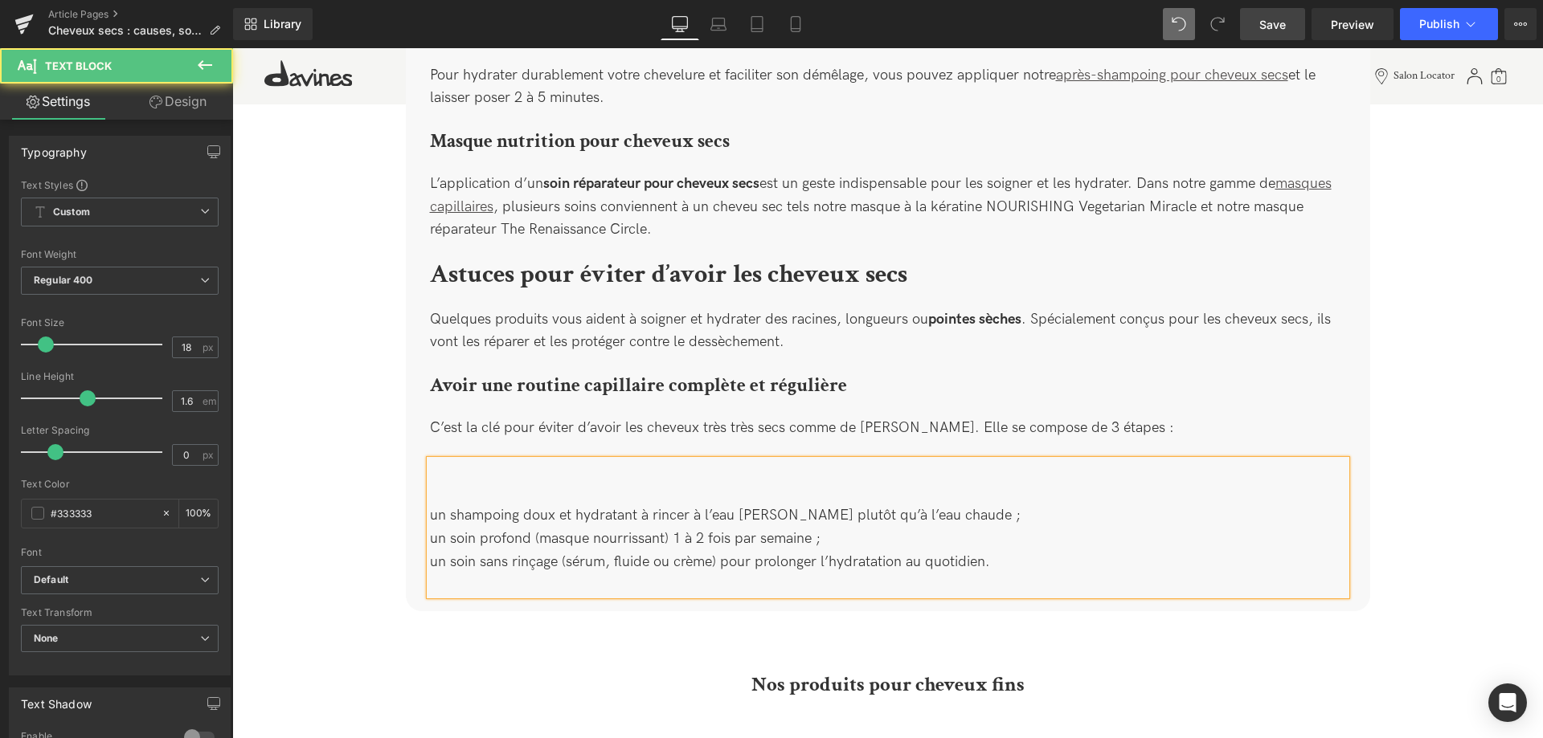
click at [456, 471] on div "un shampoing doux et hydratant à rincer à l’eau [PERSON_NAME] plutôt qu’à l’eau…" at bounding box center [888, 527] width 916 height 134
click at [430, 498] on div "un shampoing doux et hydratant à rincer à l’eau [PERSON_NAME] plutôt qu’à l’eau…" at bounding box center [888, 527] width 916 height 134
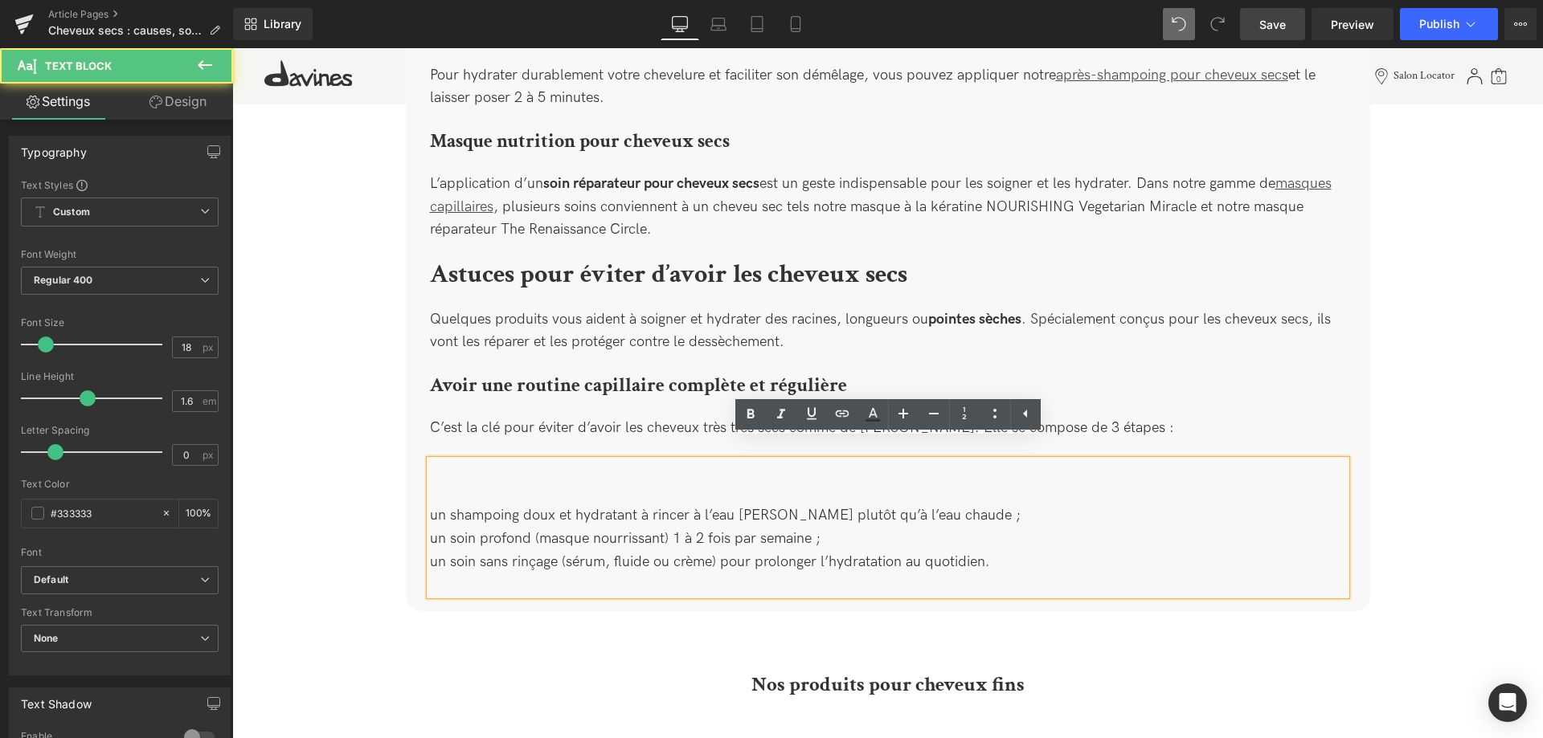
click at [434, 497] on div "un shampoing doux et hydratant à rincer à l’eau [PERSON_NAME] plutôt qu’à l’eau…" at bounding box center [888, 527] width 916 height 134
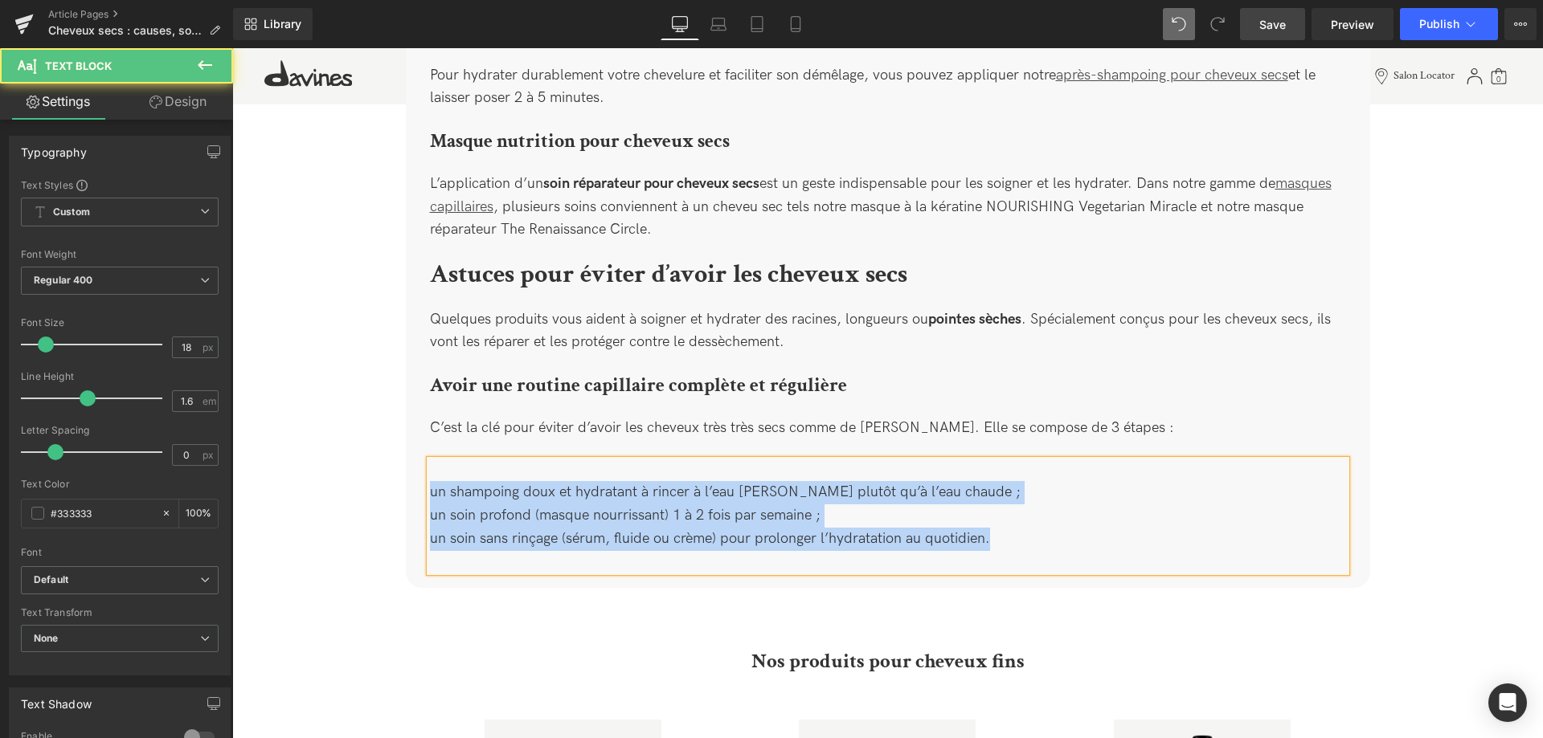
drag, startPoint x: 1002, startPoint y: 532, endPoint x: 417, endPoint y: 480, distance: 587.2
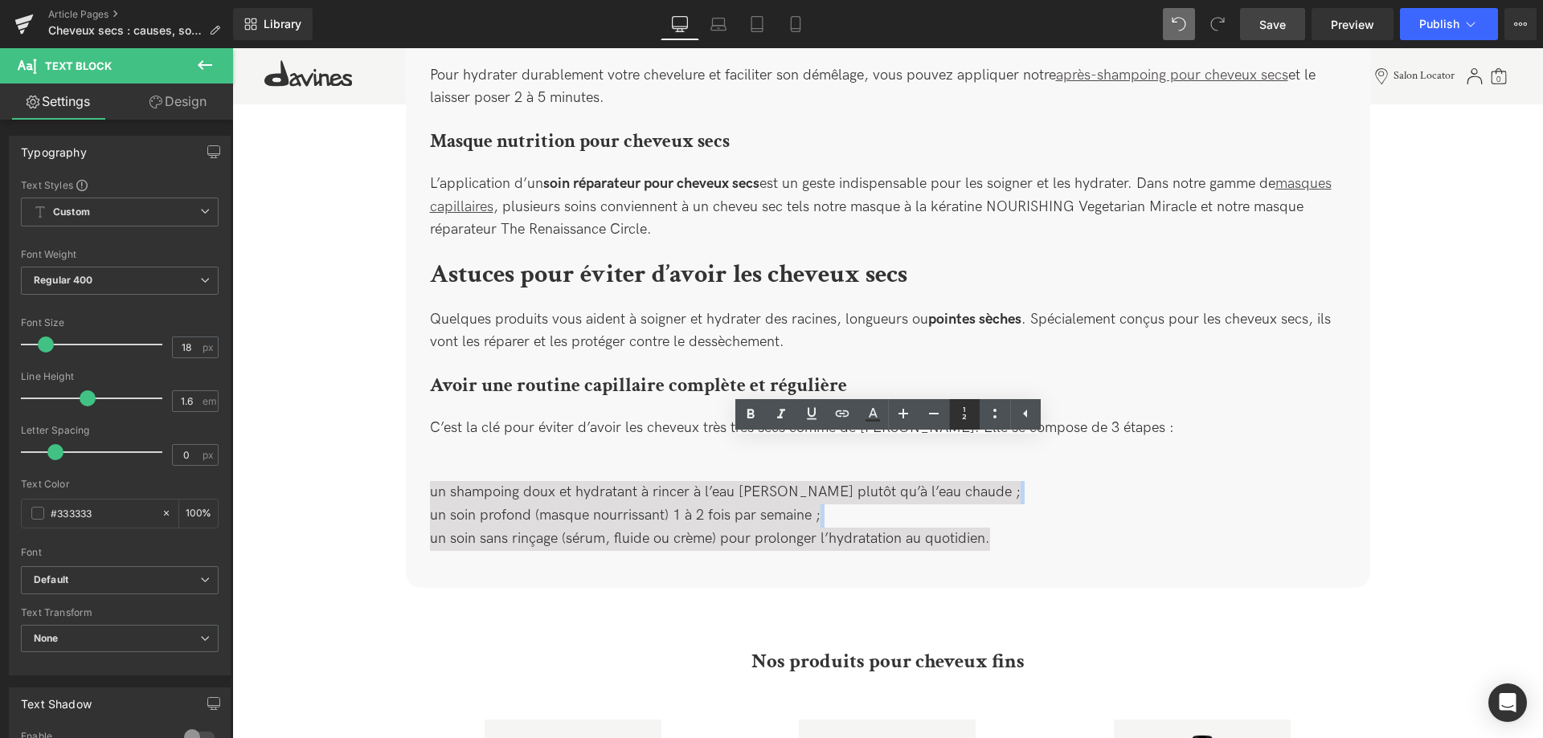
click at [972, 415] on icon at bounding box center [963, 413] width 19 height 19
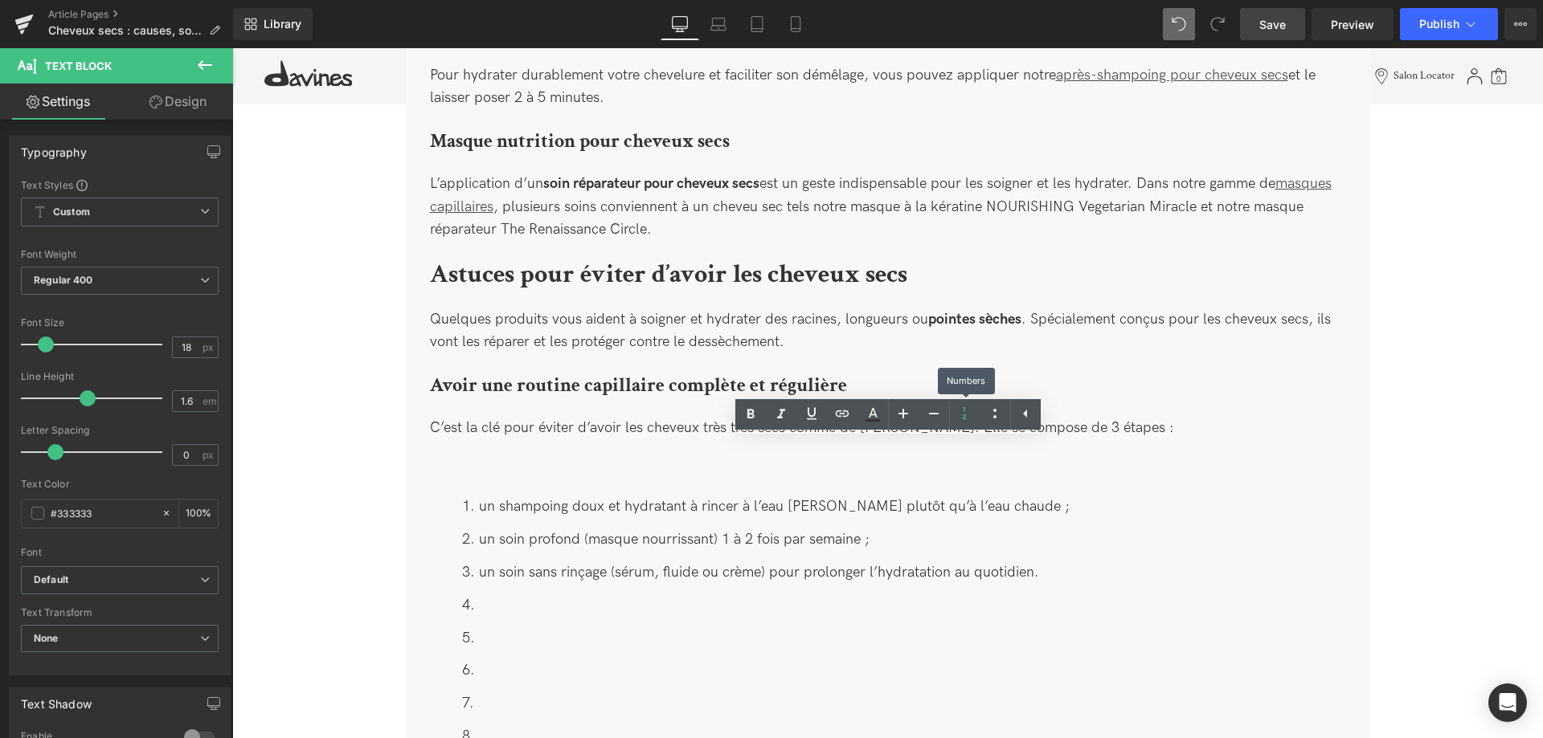
scroll to position [2673, 0]
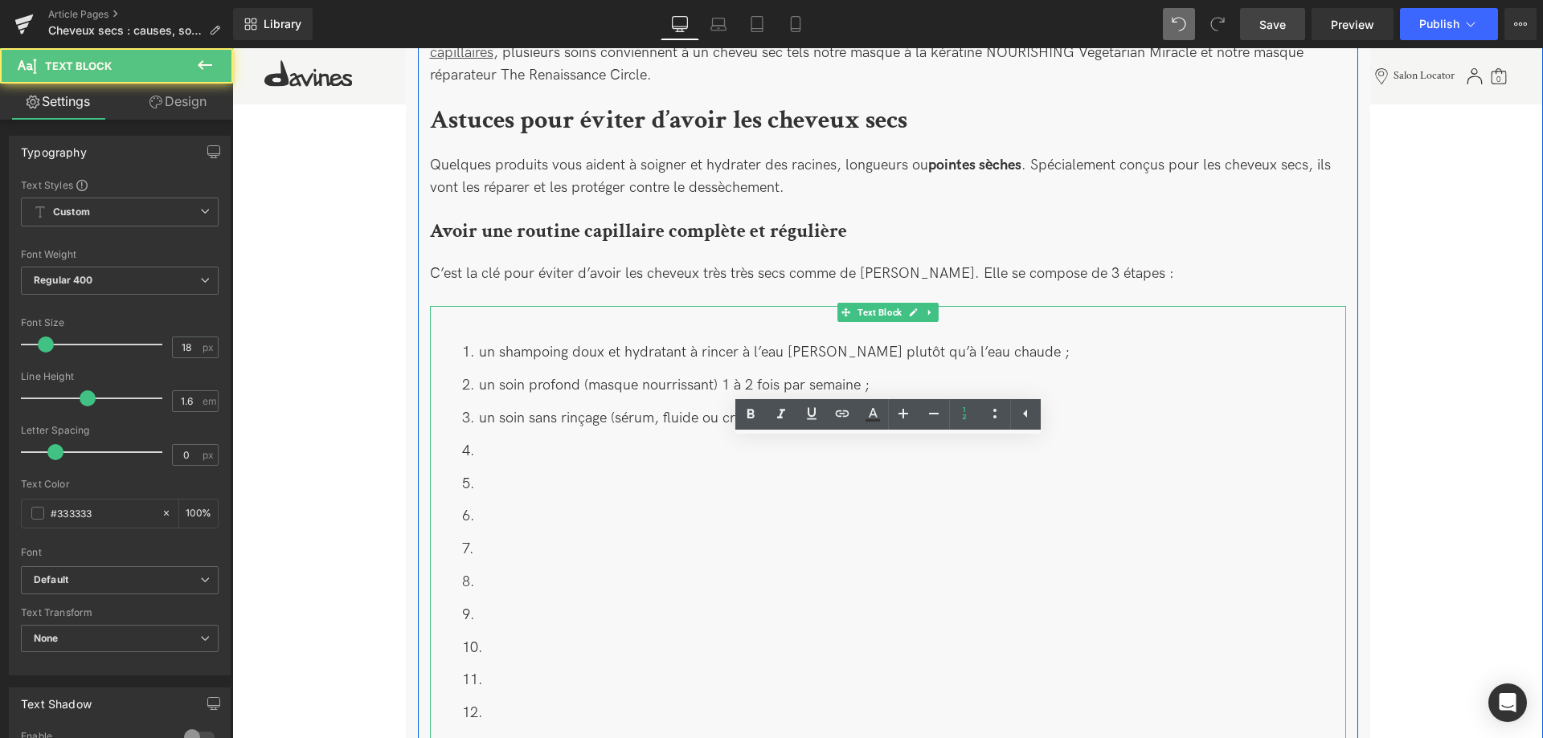
click at [525, 442] on li at bounding box center [904, 451] width 884 height 23
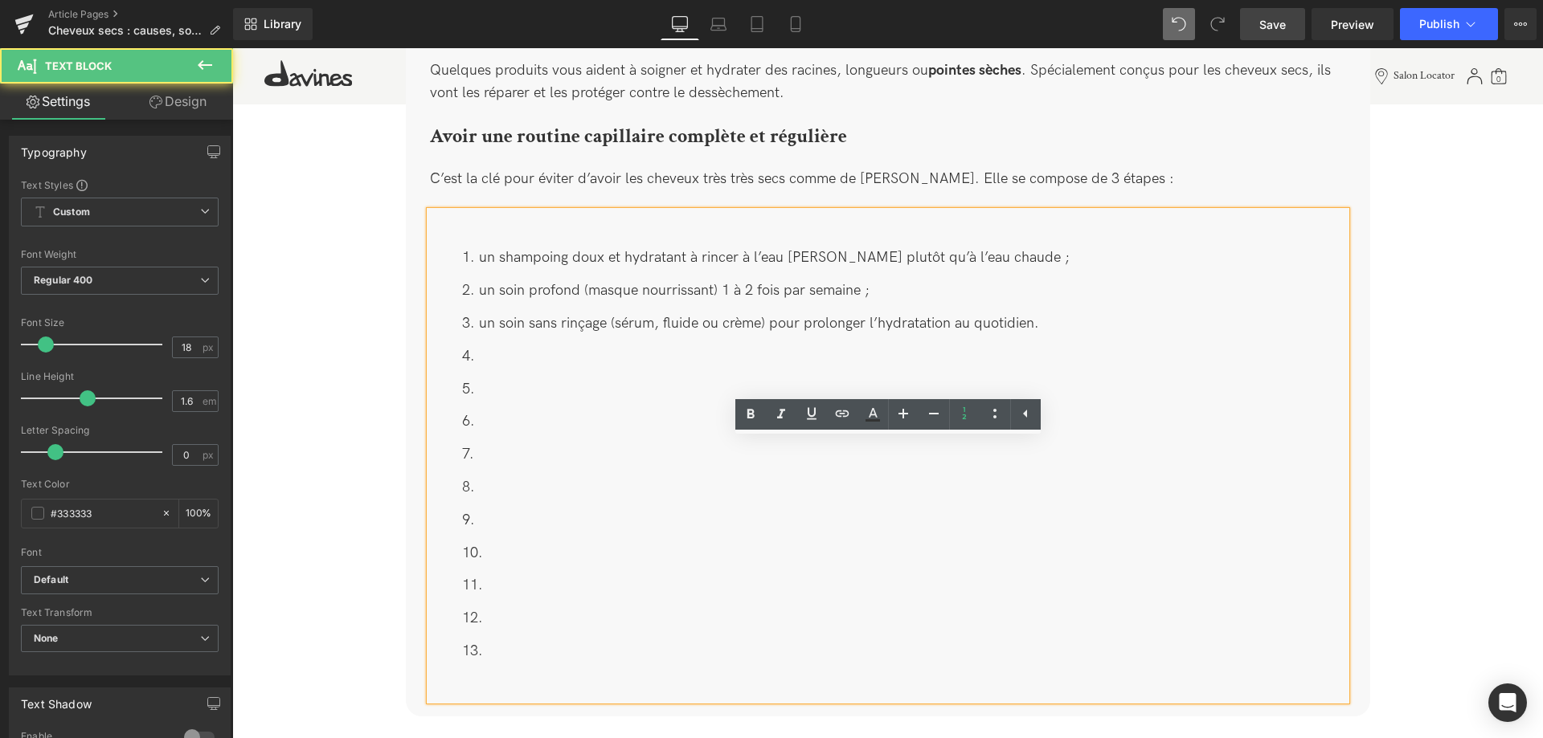
scroll to position [2837, 0]
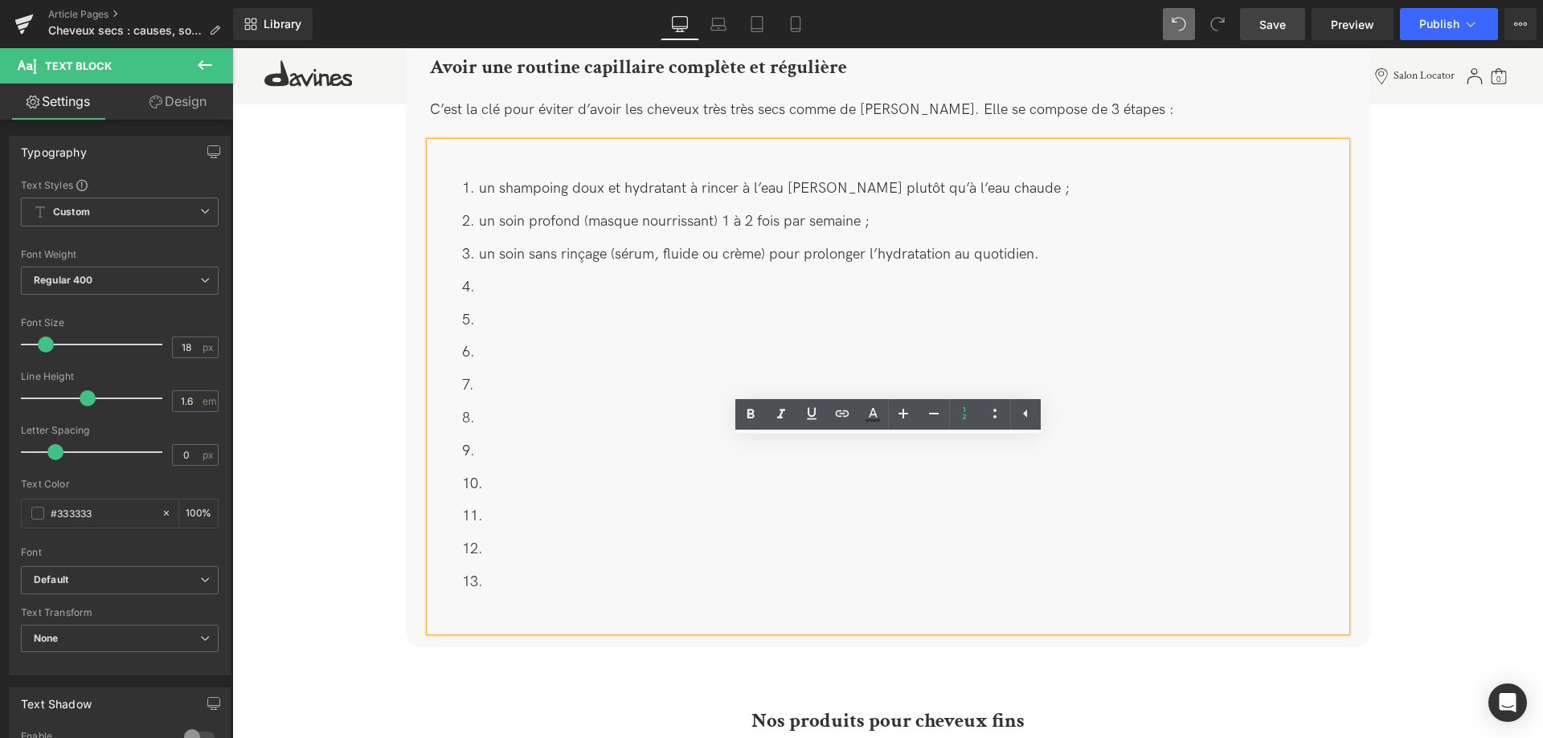
click at [507, 571] on li at bounding box center [904, 582] width 884 height 23
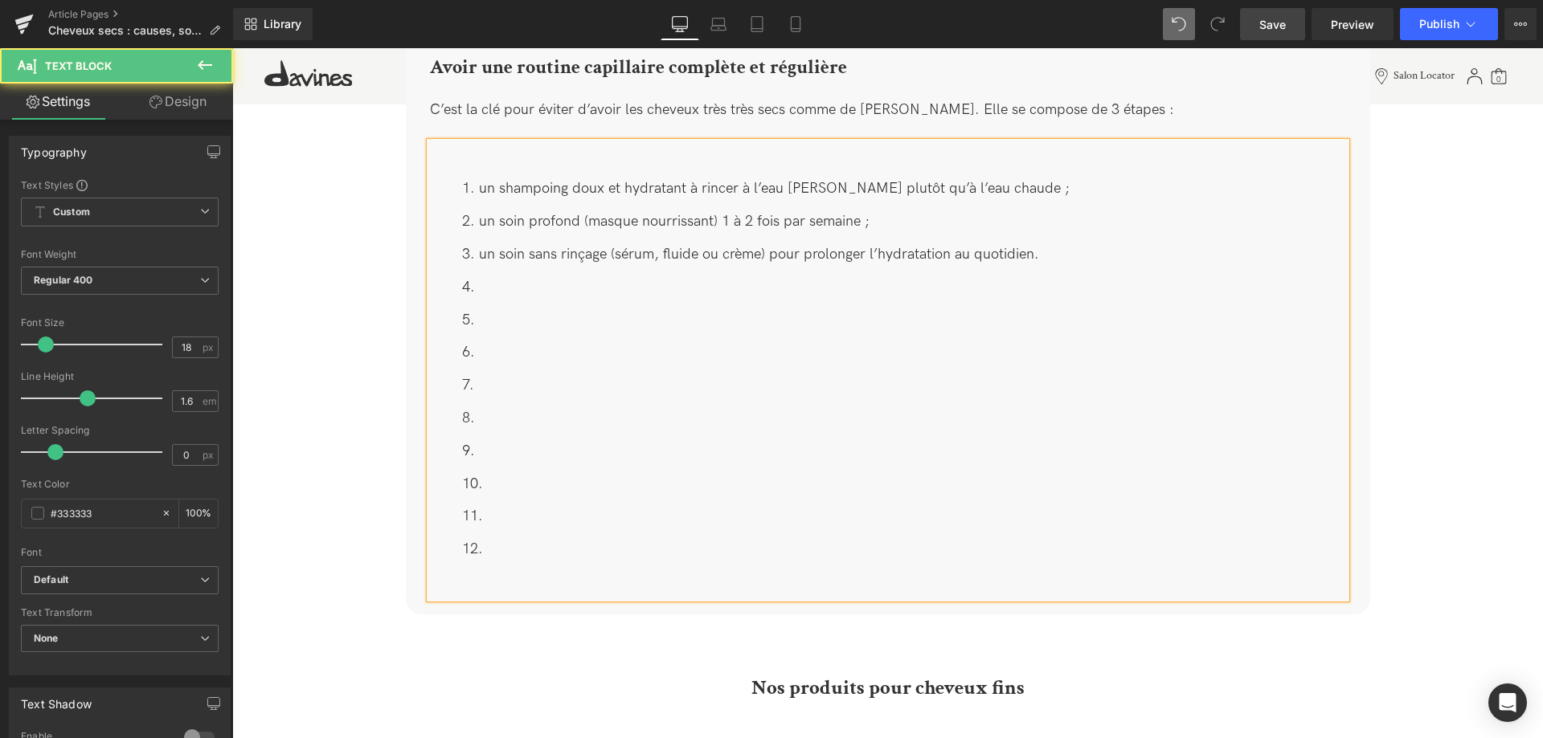
click at [581, 505] on li at bounding box center [904, 516] width 884 height 23
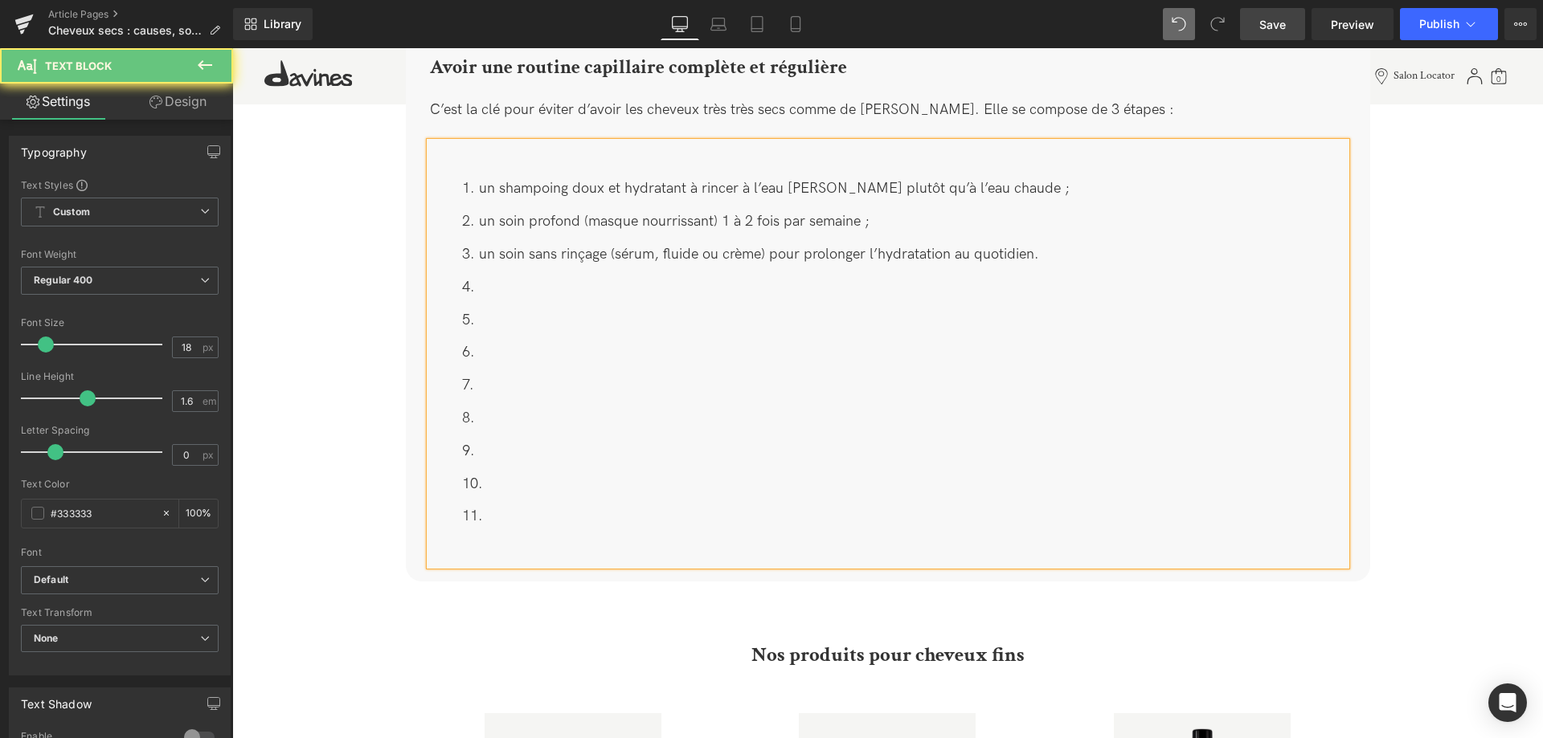
click at [532, 473] on li at bounding box center [904, 484] width 884 height 23
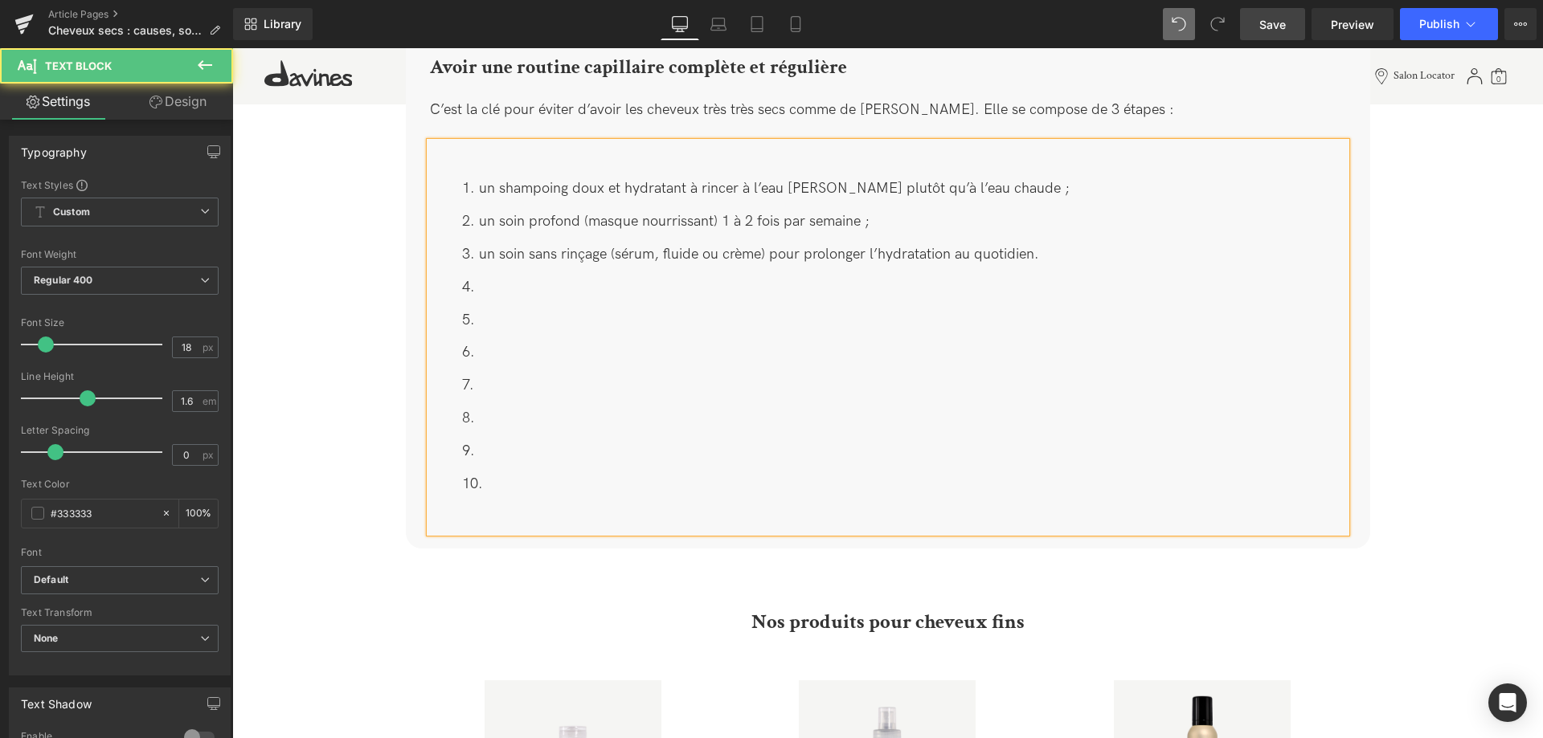
click at [533, 473] on li at bounding box center [904, 484] width 884 height 23
drag, startPoint x: 546, startPoint y: 461, endPoint x: 554, endPoint y: 452, distance: 12.5
click at [547, 473] on li at bounding box center [904, 484] width 884 height 23
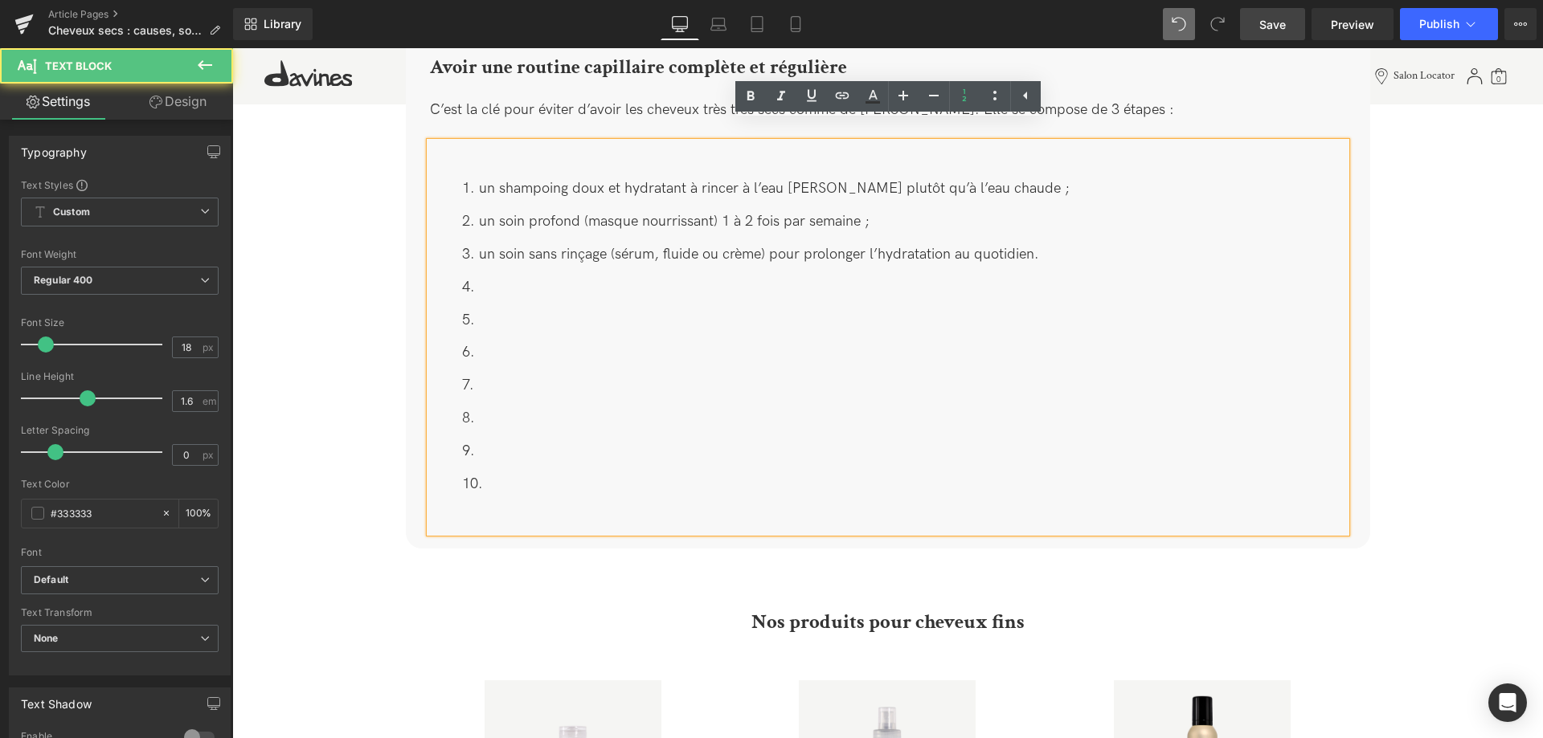
click at [546, 419] on ol "un shampoing doux et hydratant à rincer à l’eau [PERSON_NAME] plutôt qu’à l’eau…" at bounding box center [888, 337] width 916 height 318
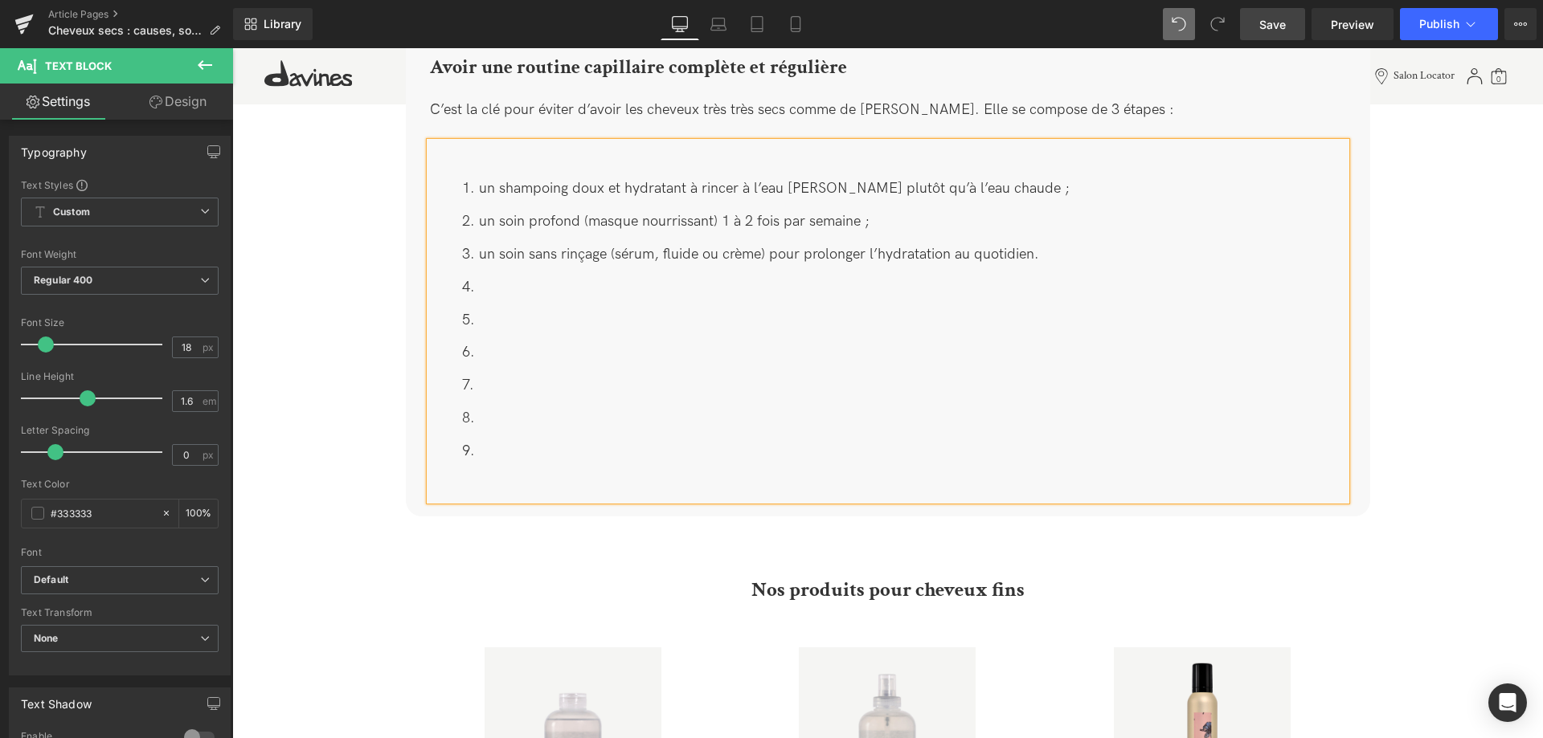
click at [546, 419] on ol "un shampoing doux et hydratant à rincer à l’eau [PERSON_NAME] plutôt qu’à l’eau…" at bounding box center [888, 320] width 916 height 285
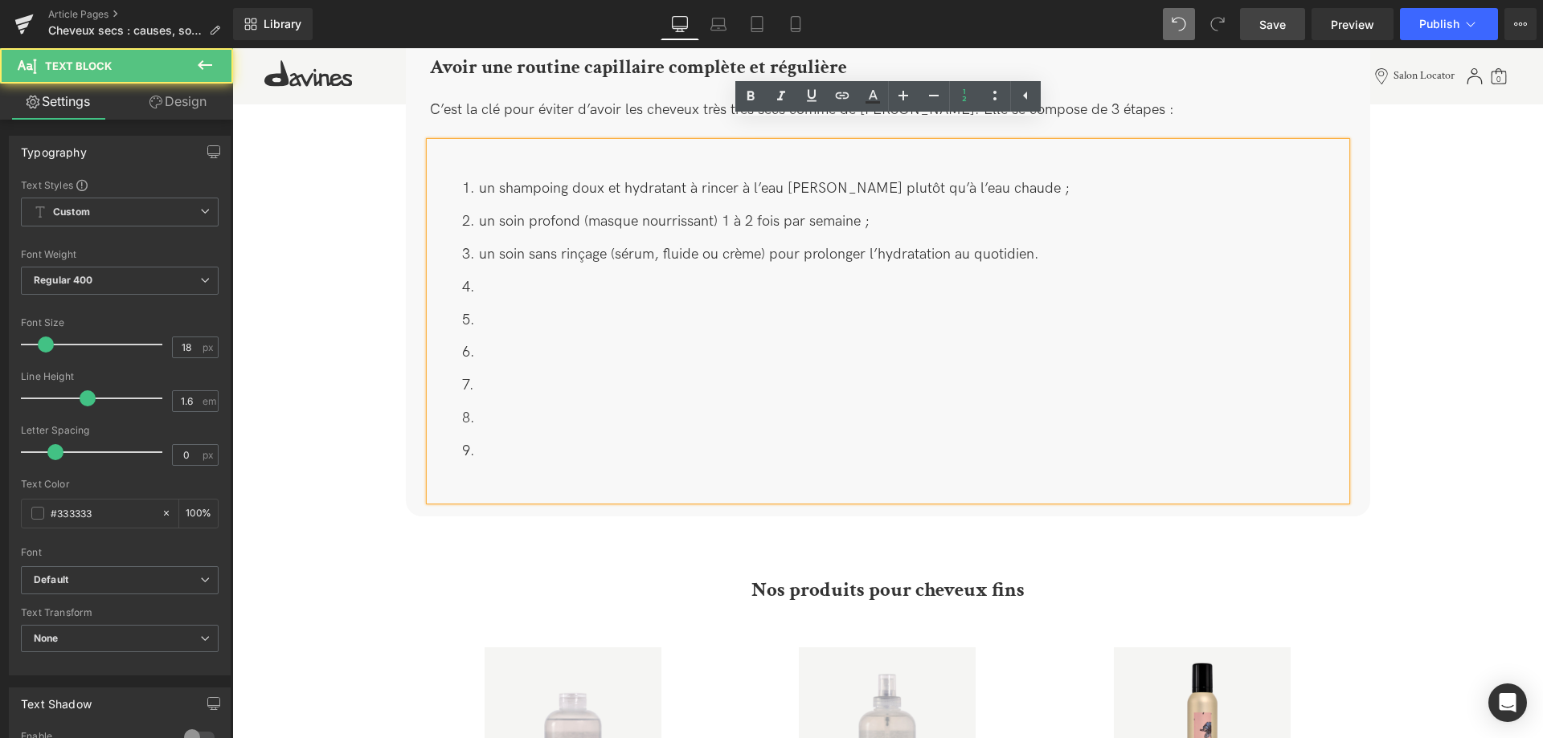
click at [512, 374] on li at bounding box center [904, 385] width 884 height 23
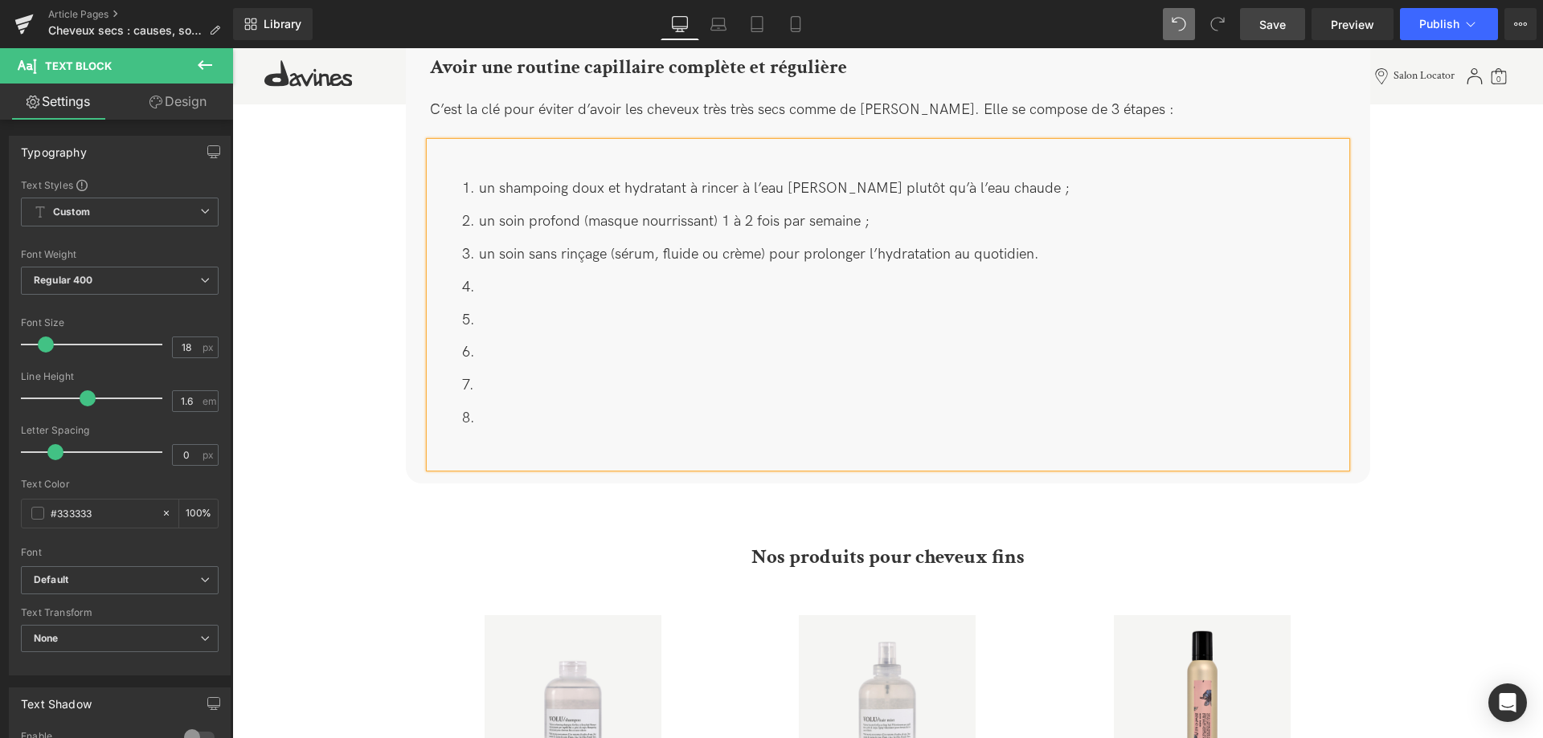
click at [471, 309] on li at bounding box center [904, 320] width 884 height 23
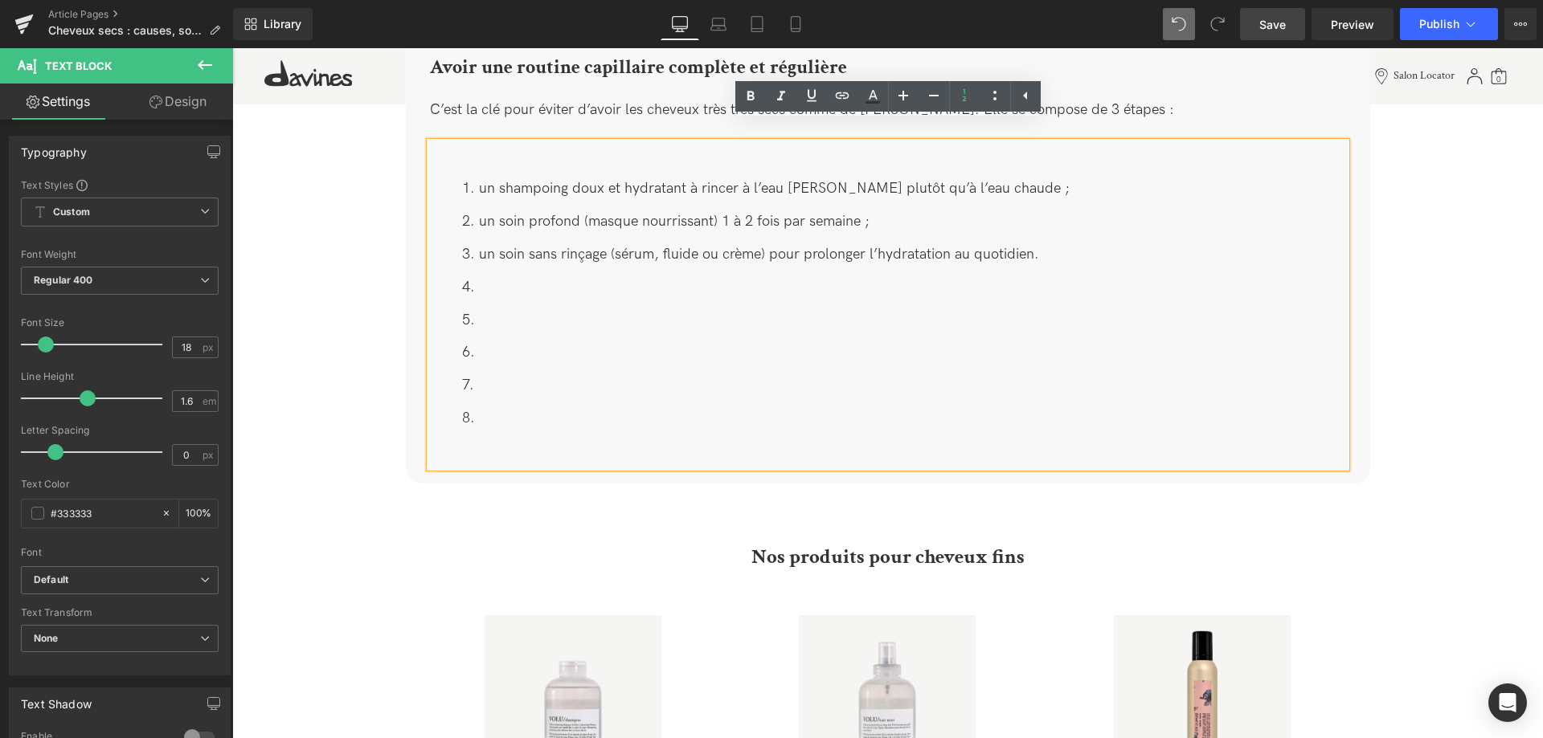
click at [495, 309] on li at bounding box center [904, 320] width 884 height 23
click at [498, 281] on ol "un shampoing doux et hydratant à rincer à l’eau [PERSON_NAME] plutôt qu’à l’eau…" at bounding box center [888, 304] width 916 height 252
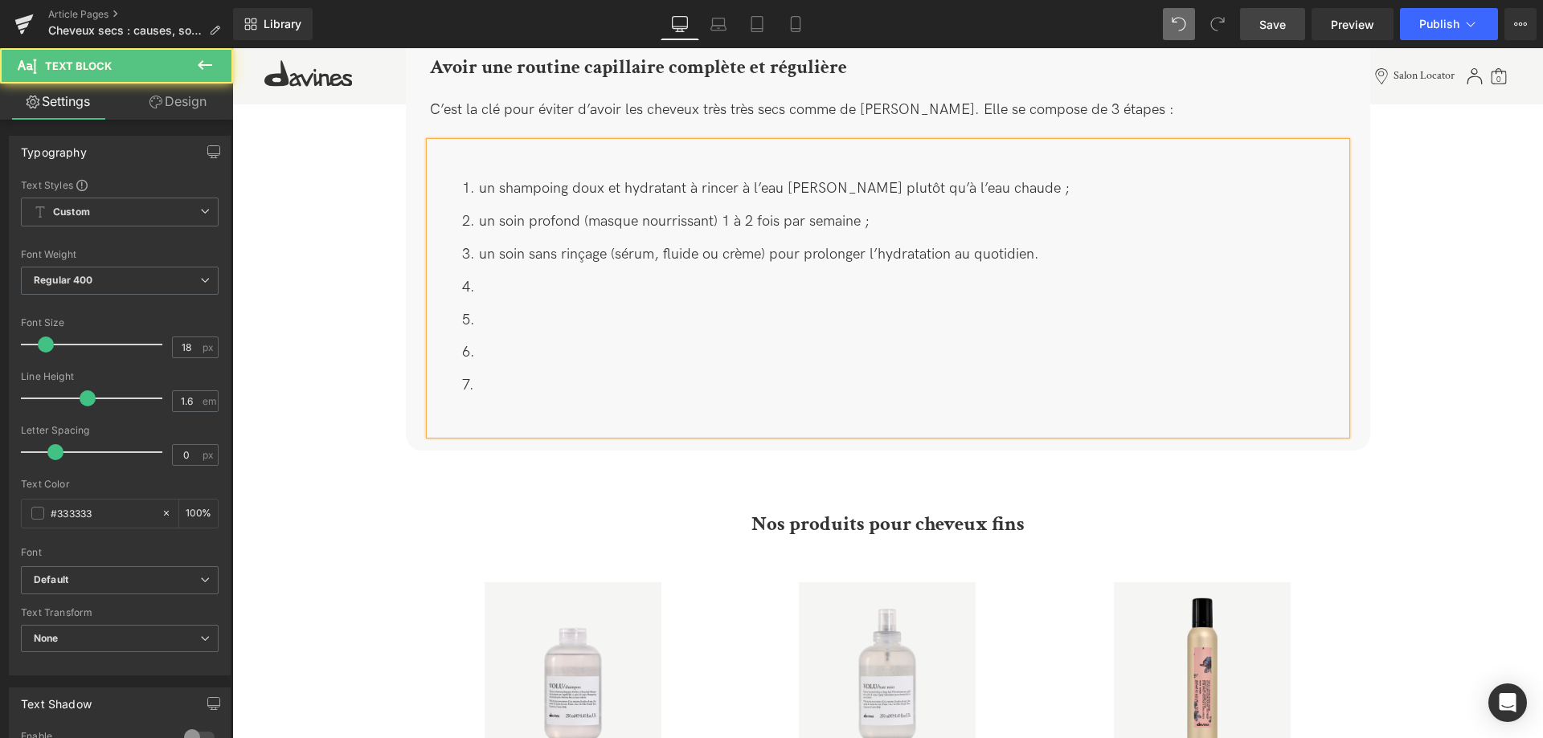
click at [491, 276] on li at bounding box center [904, 287] width 884 height 23
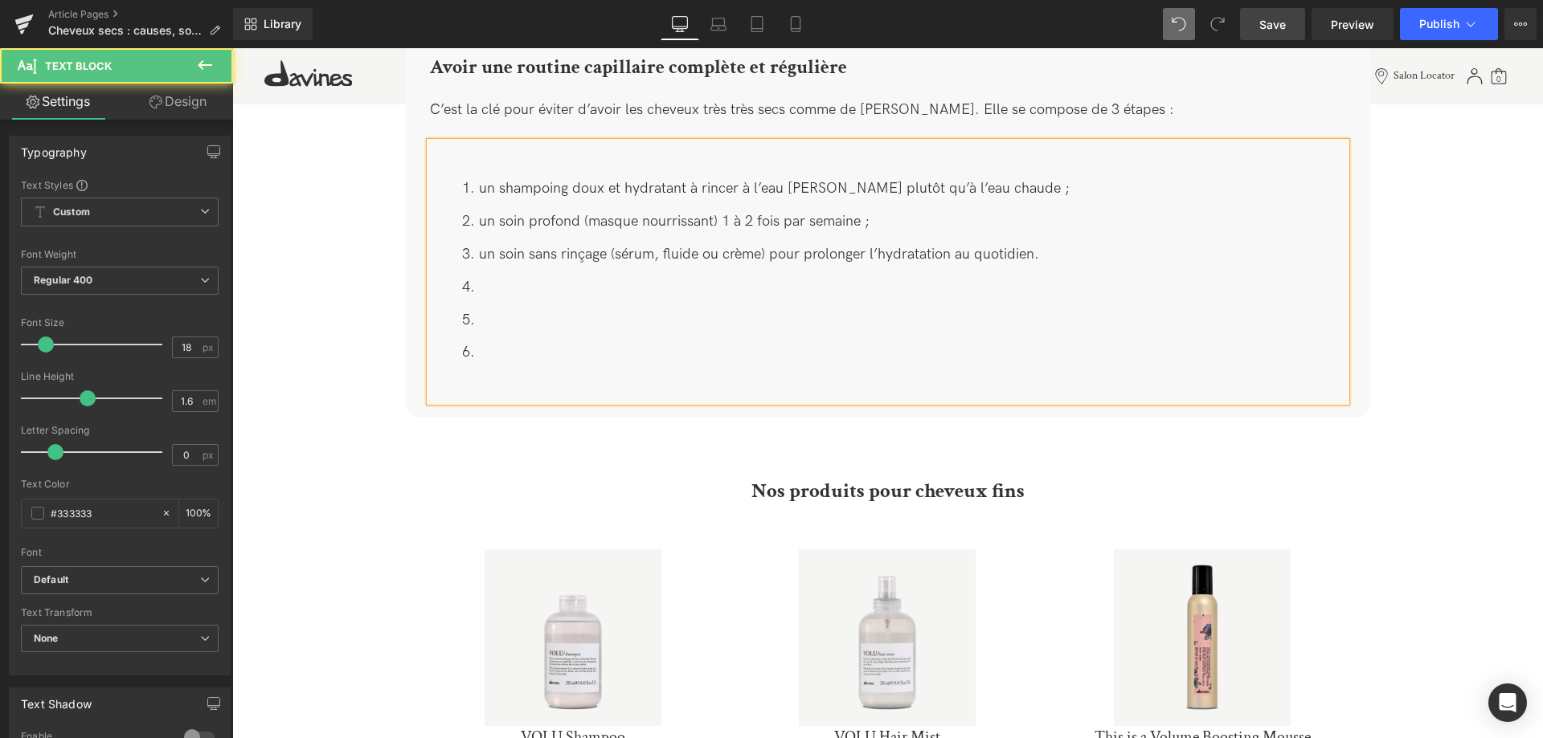
click at [491, 276] on li at bounding box center [904, 287] width 884 height 23
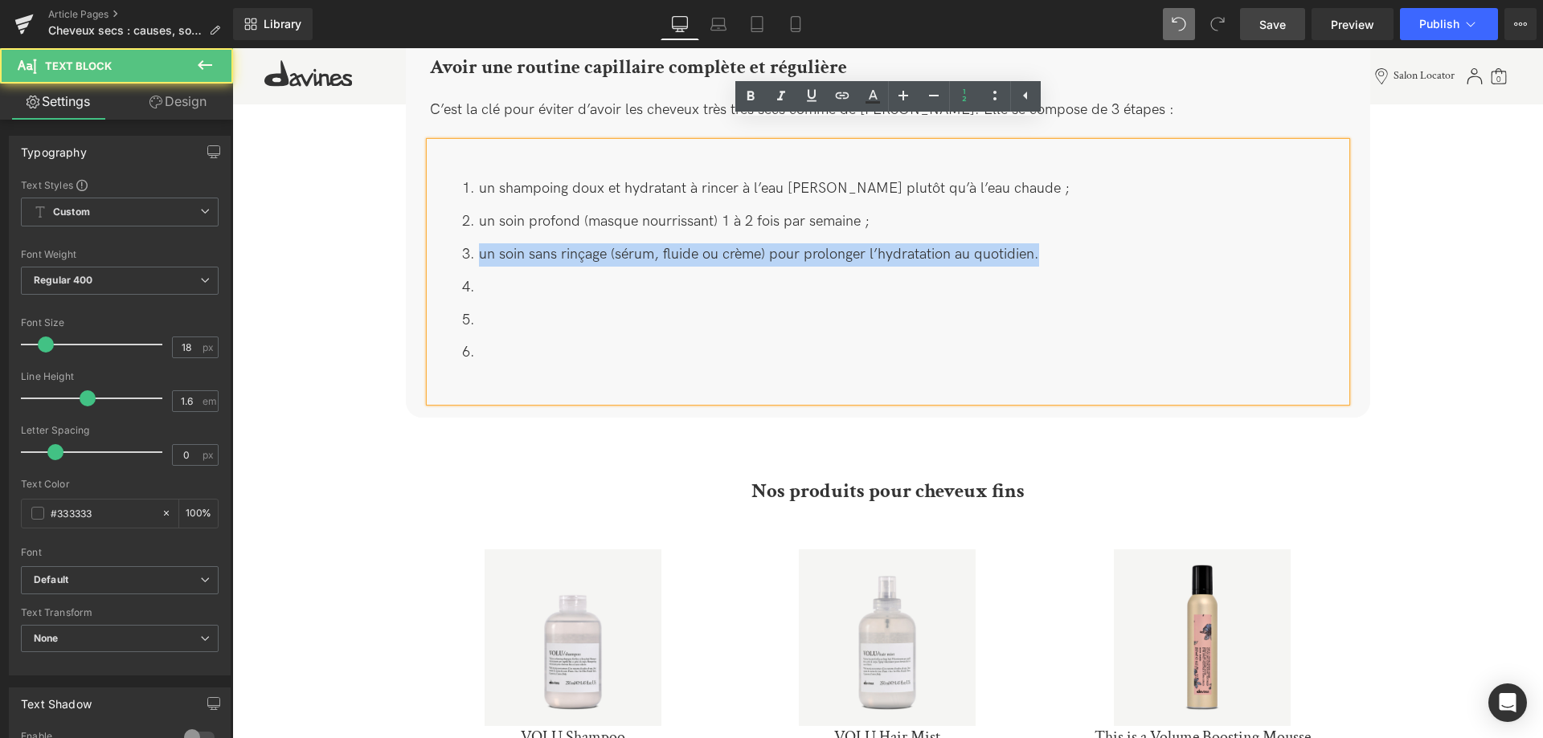
click at [491, 276] on li at bounding box center [904, 287] width 884 height 23
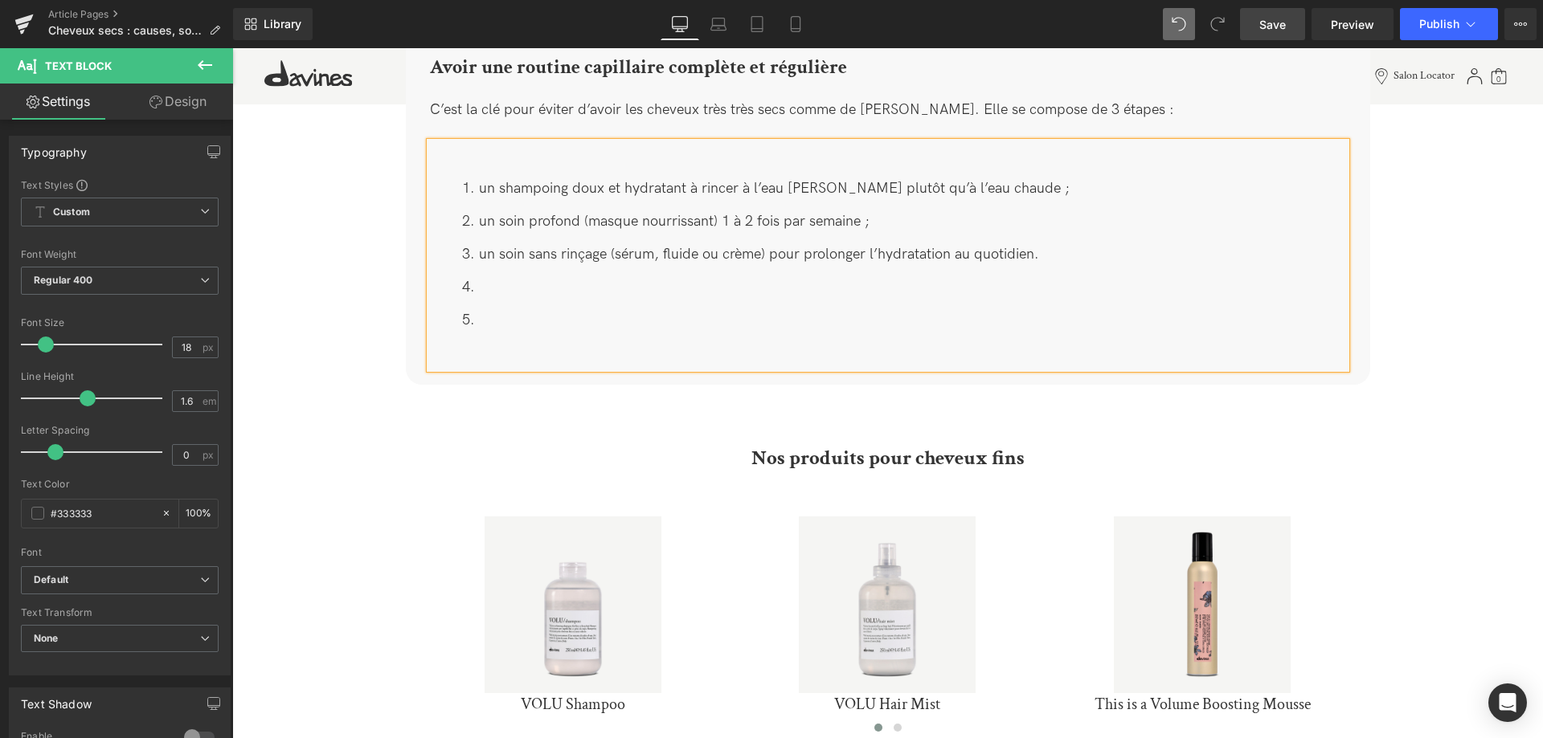
click at [491, 276] on li at bounding box center [904, 287] width 884 height 23
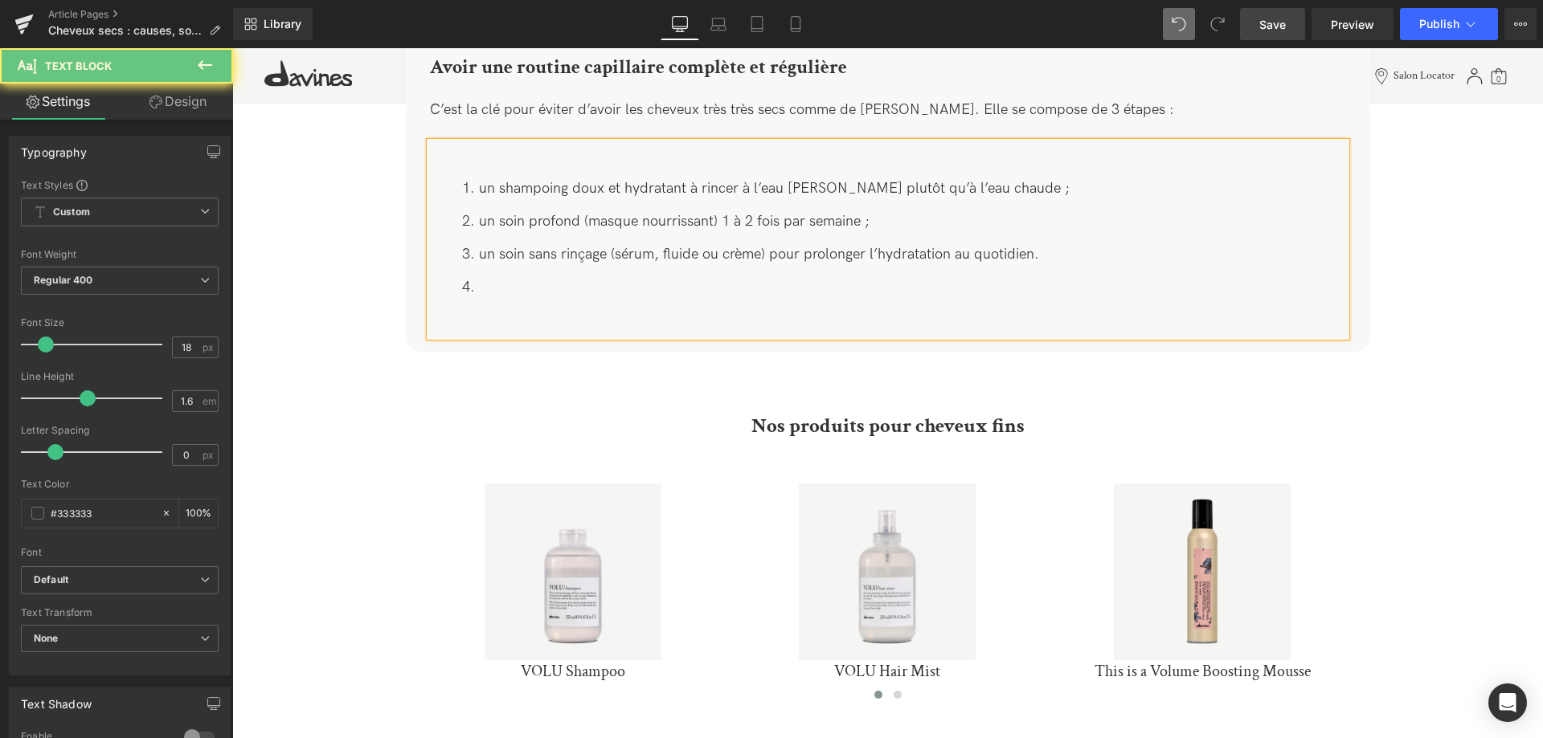
click at [491, 276] on li at bounding box center [904, 287] width 884 height 23
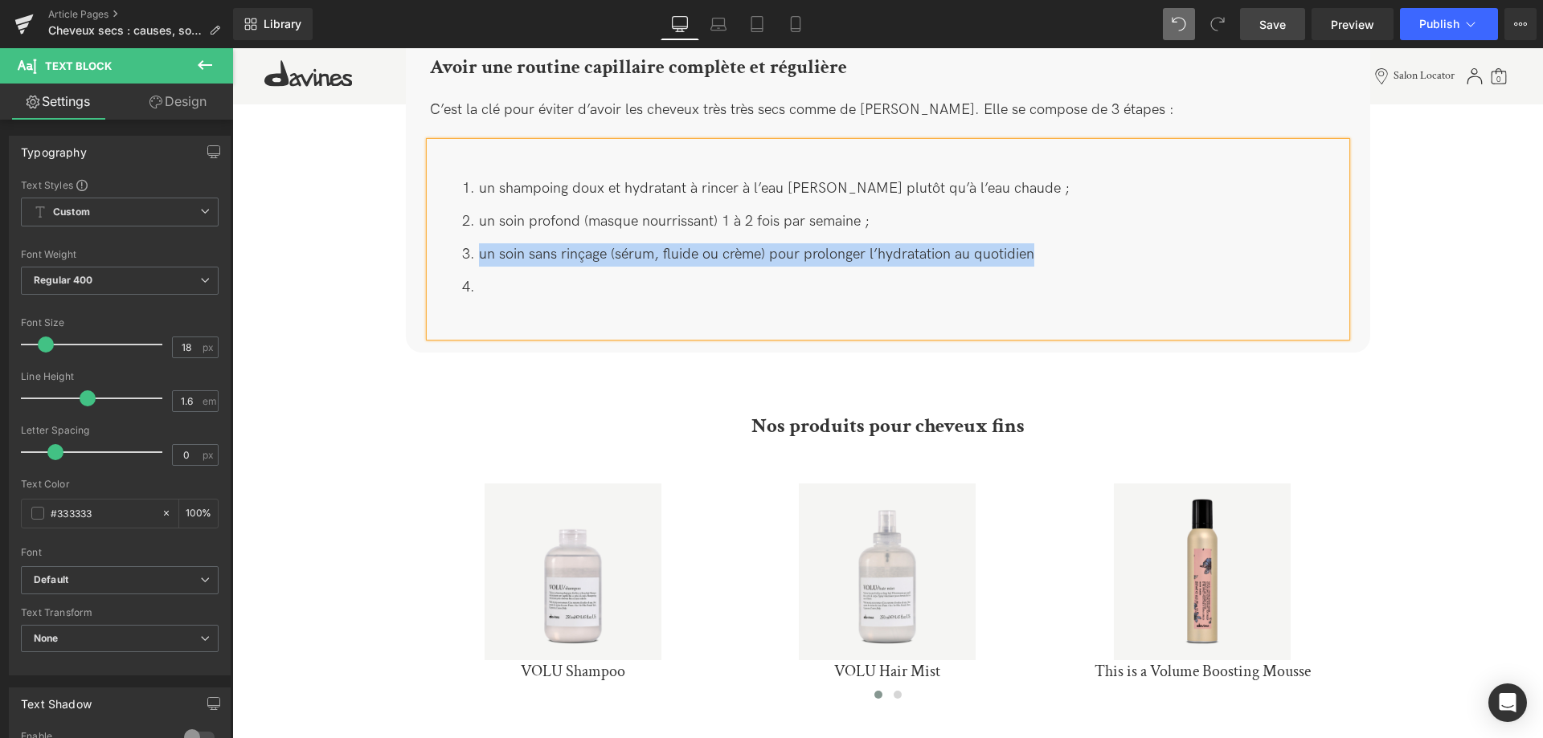
click at [491, 276] on li at bounding box center [904, 287] width 884 height 23
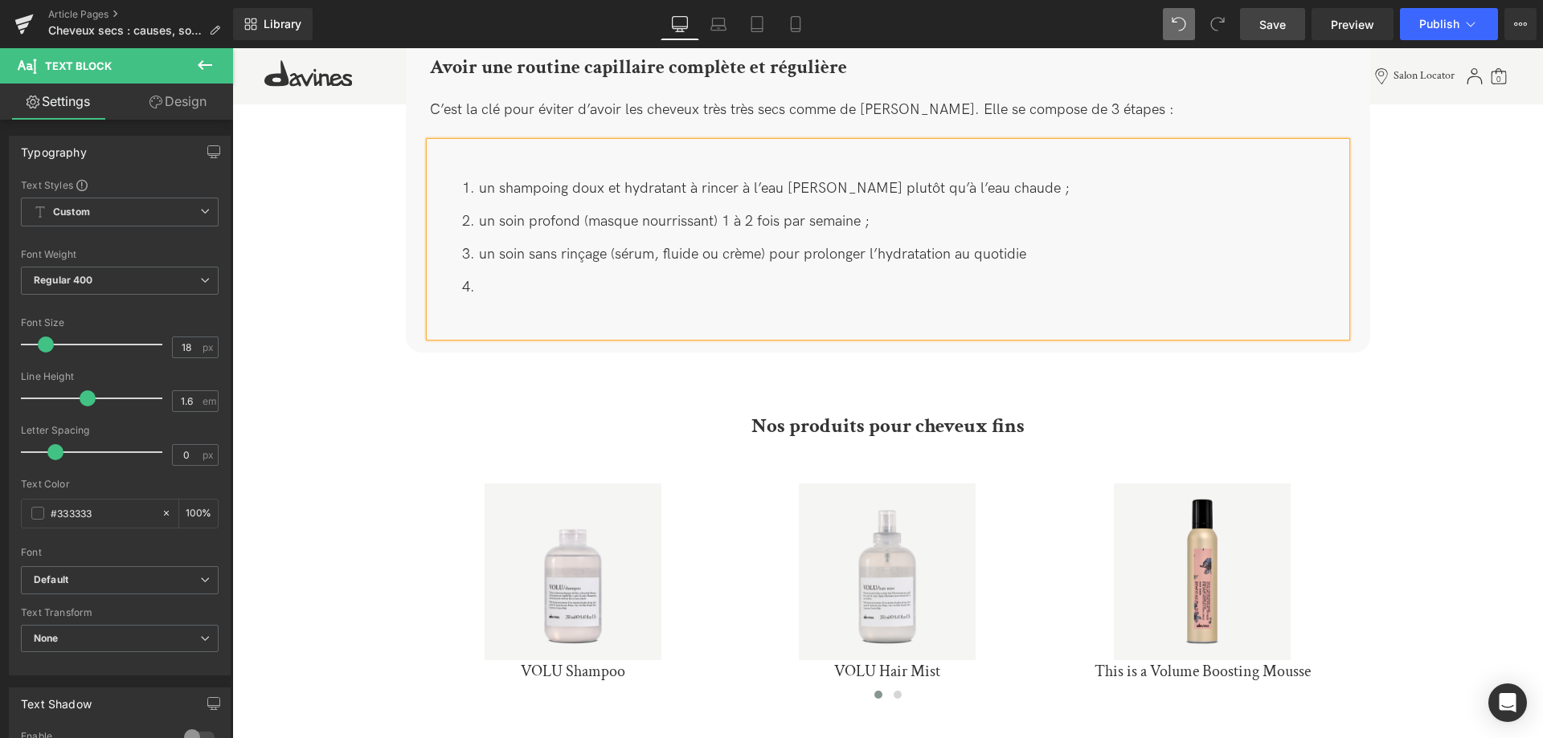
click at [495, 276] on li at bounding box center [904, 287] width 884 height 23
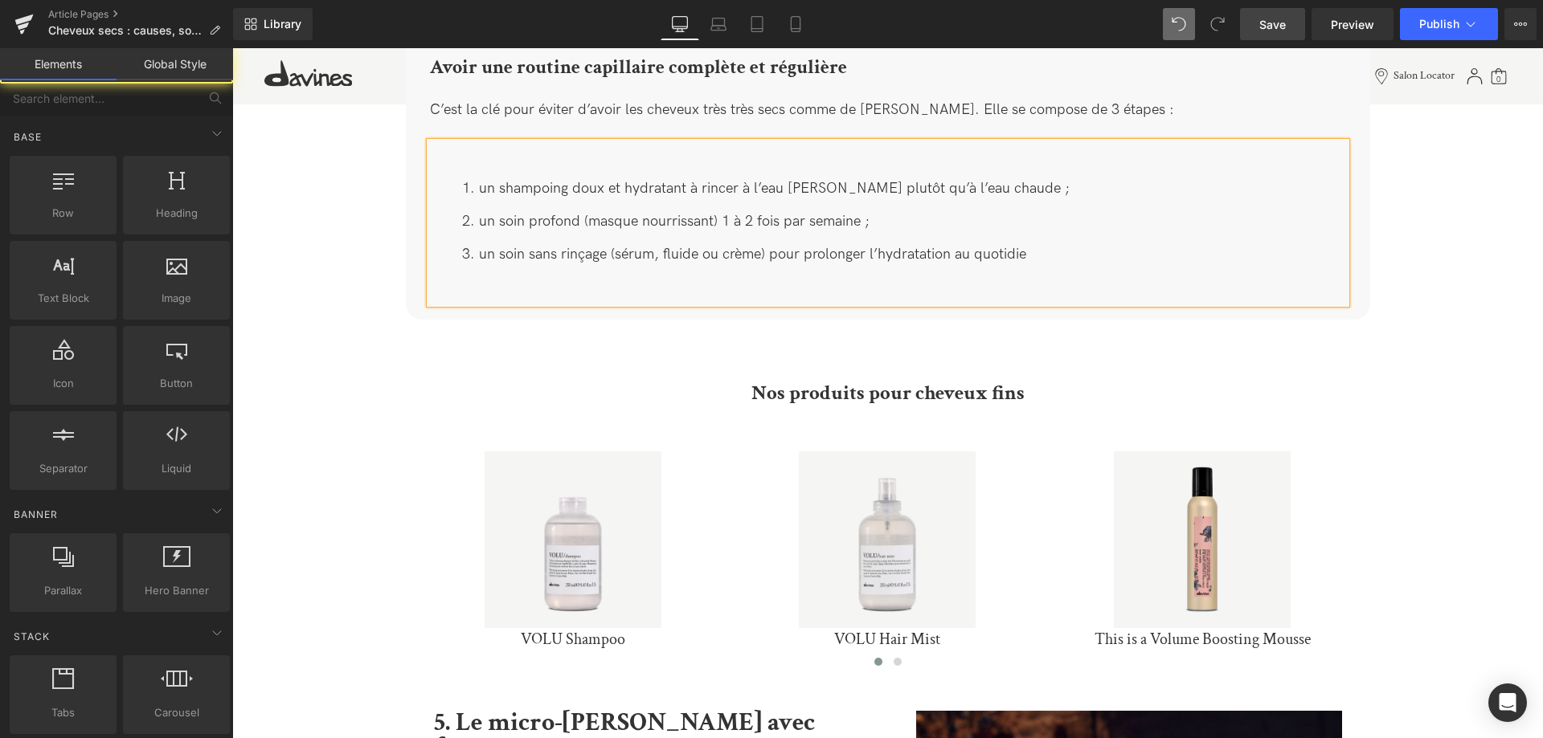
drag, startPoint x: 637, startPoint y: 339, endPoint x: 681, endPoint y: 346, distance: 44.8
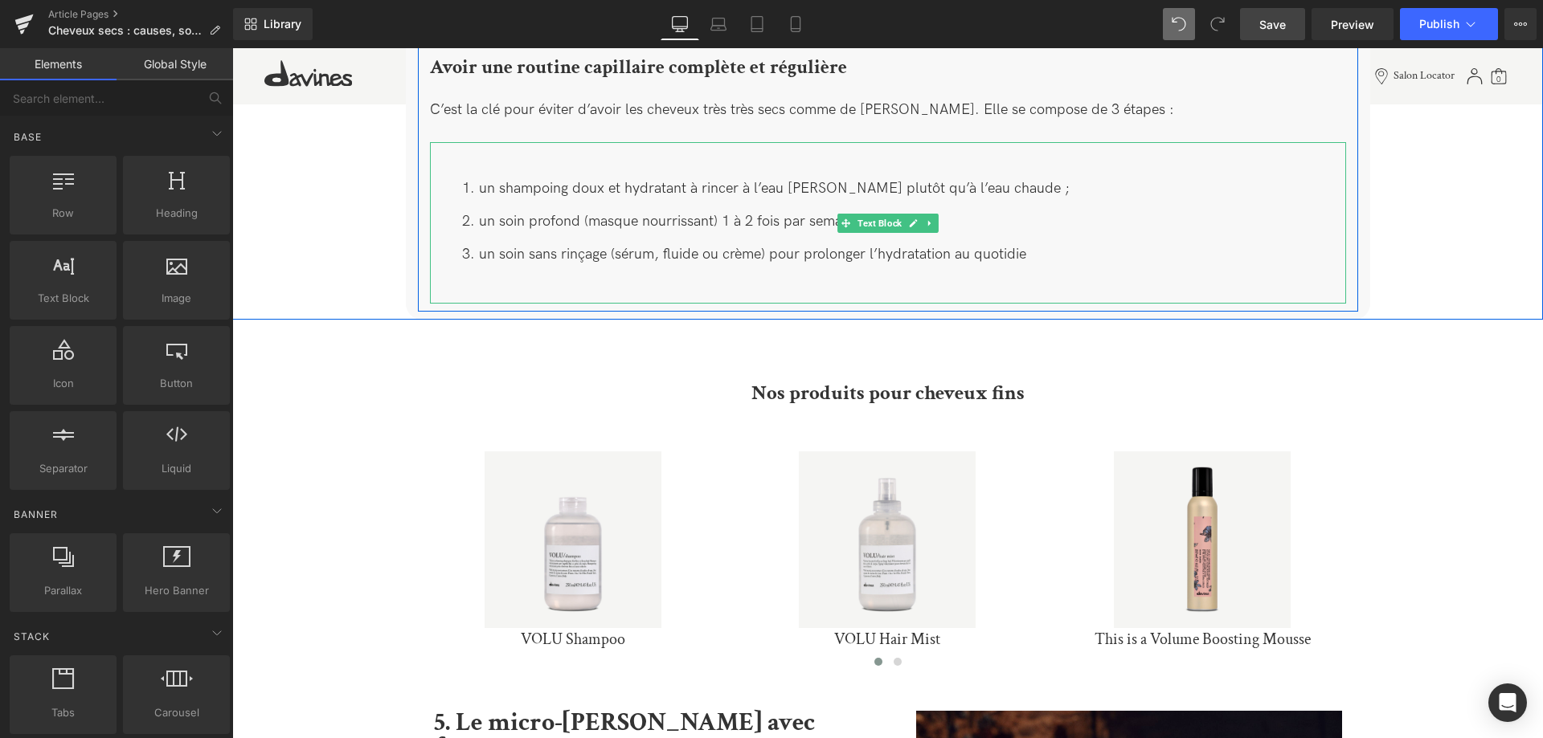
click at [1032, 243] on li "un soin sans rinçage (sérum, fluide ou crème) pour prolonger l’hydratation au q…" at bounding box center [904, 254] width 884 height 23
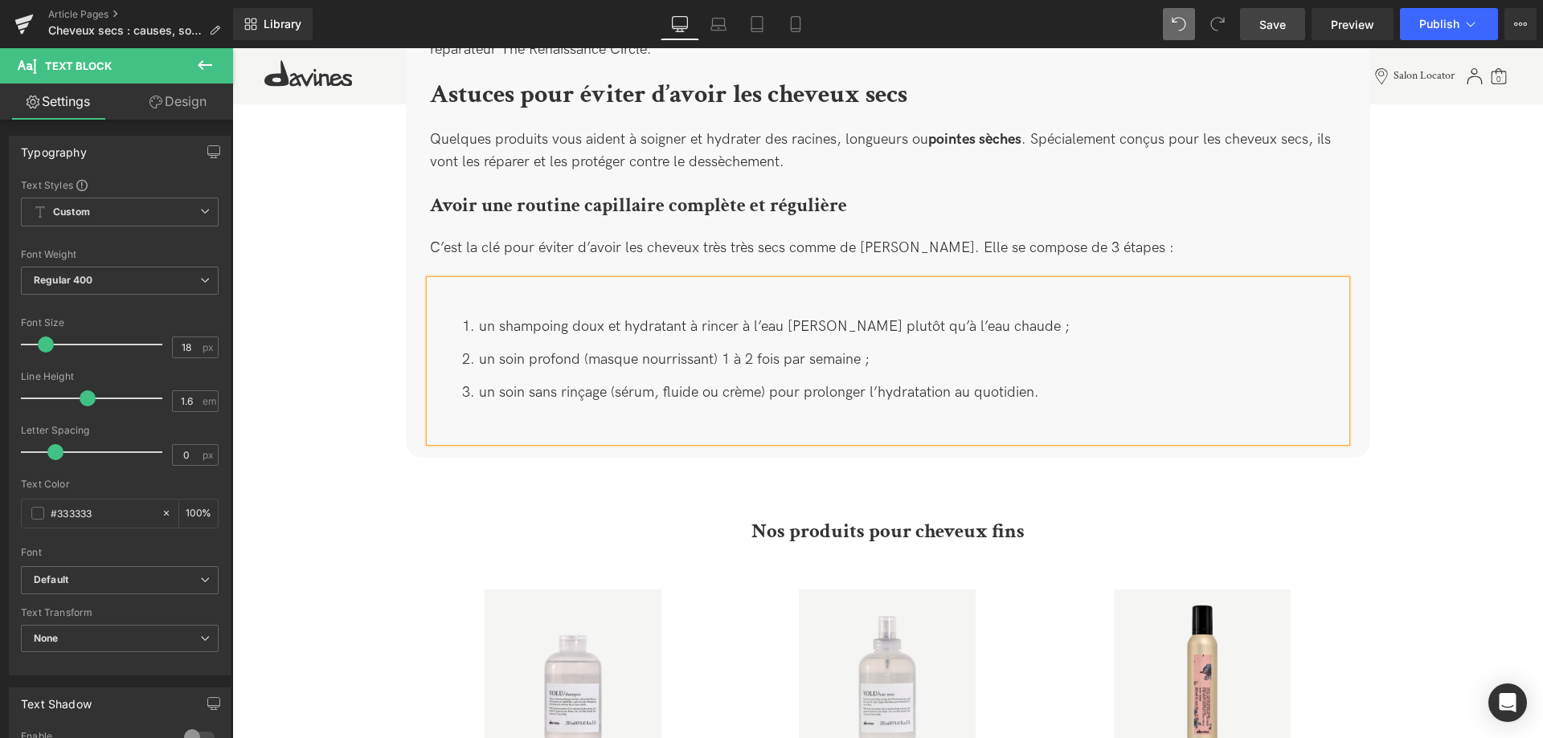
scroll to position [2509, 0]
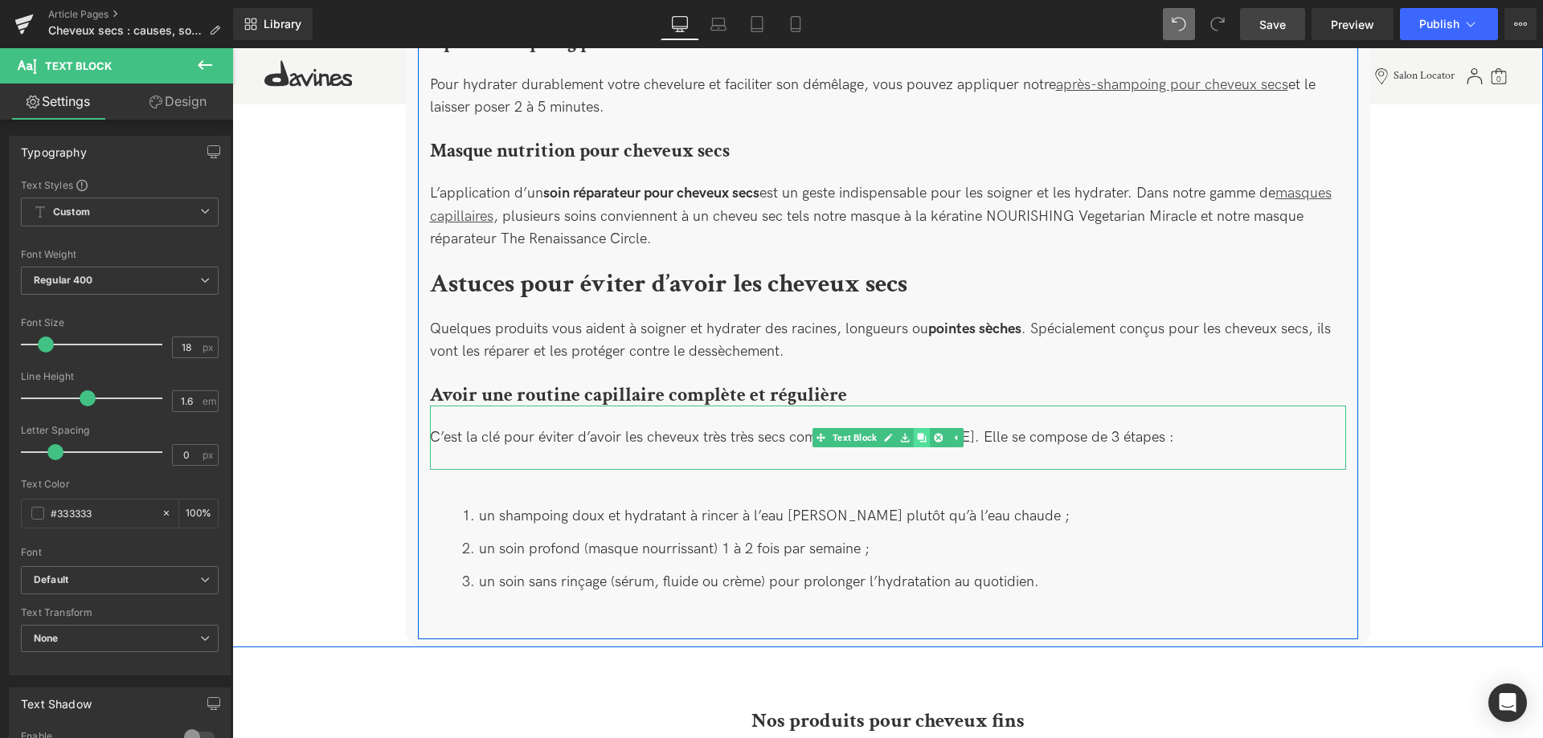
click at [921, 433] on icon at bounding box center [921, 437] width 9 height 9
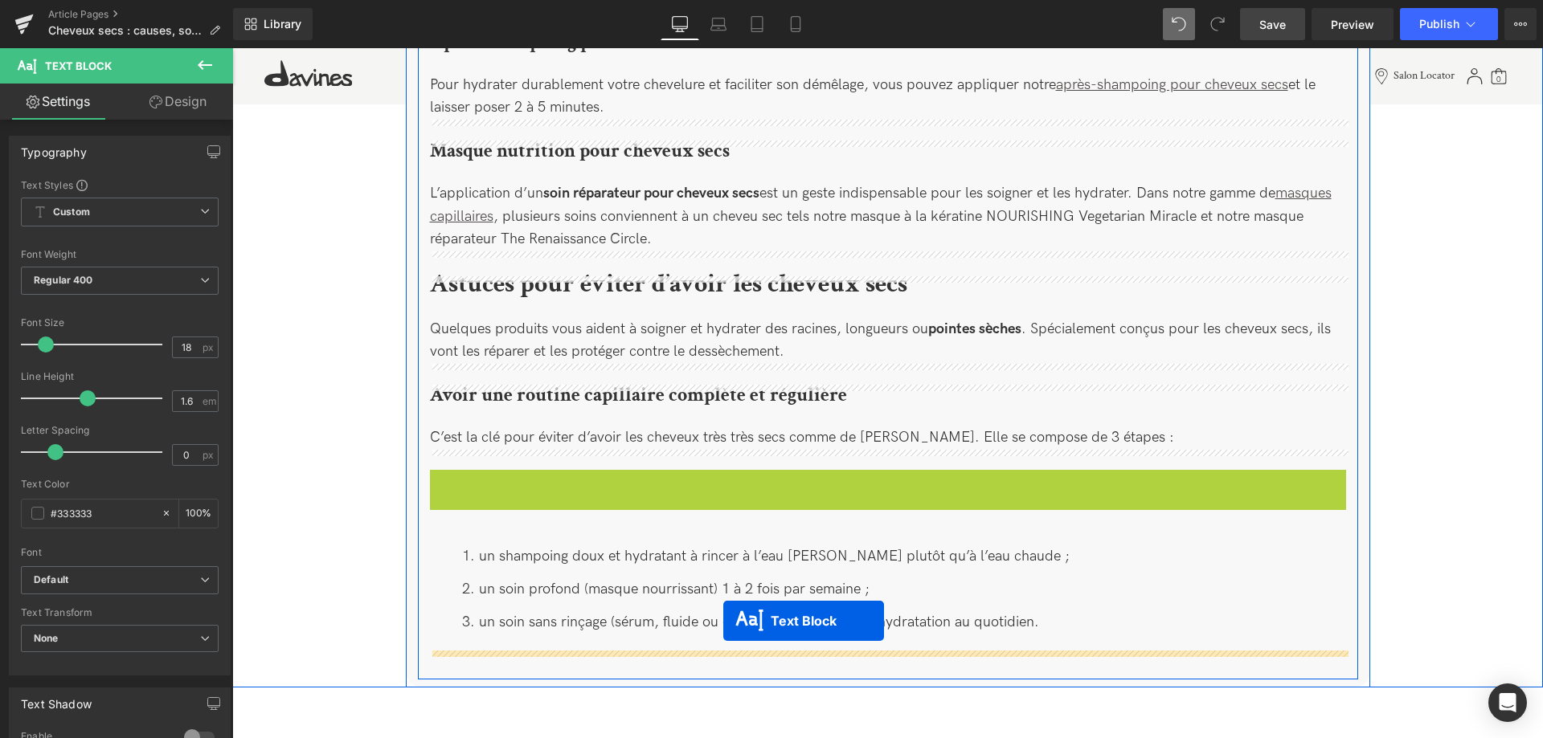
drag, startPoint x: 844, startPoint y: 483, endPoint x: 723, endPoint y: 621, distance: 183.9
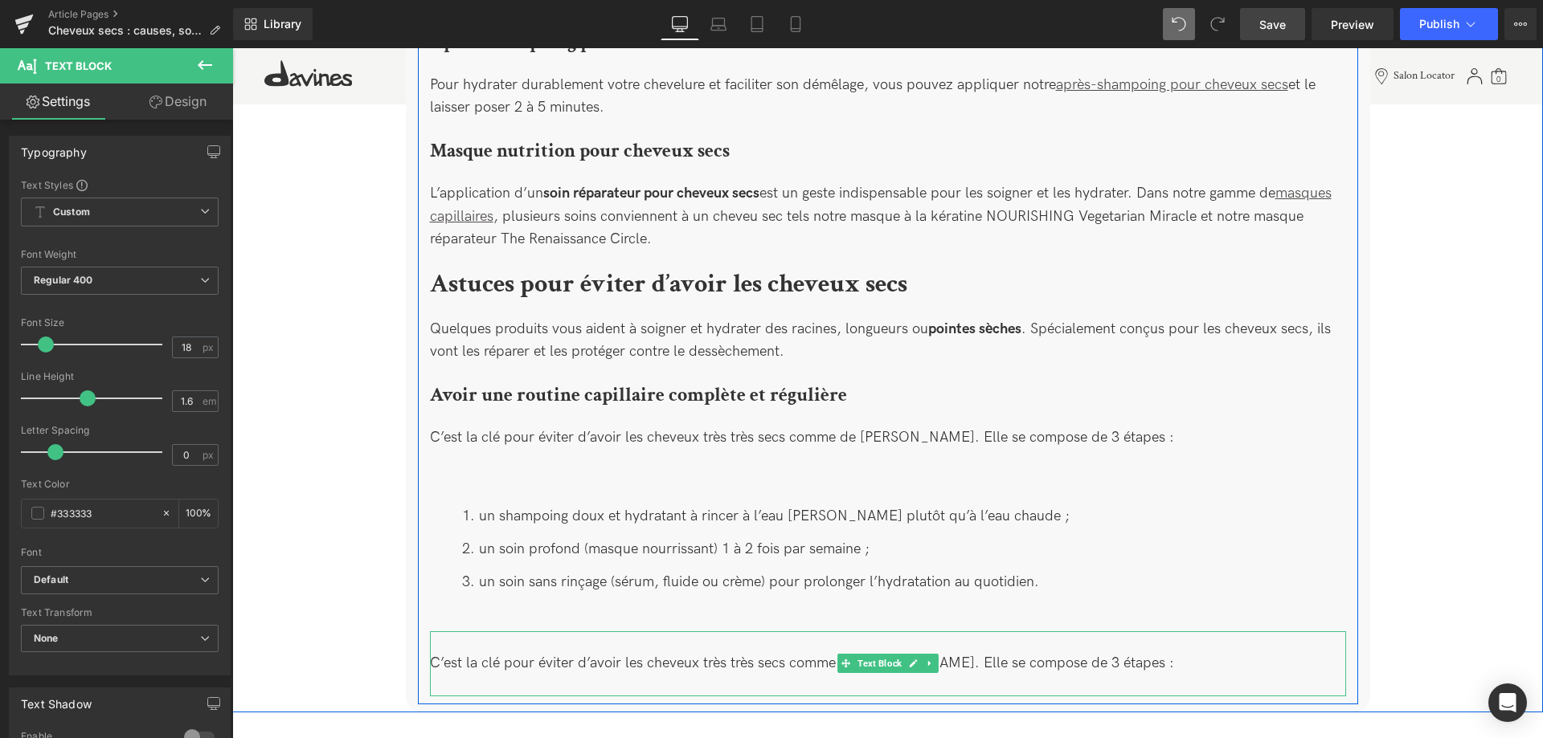
click at [1167, 648] on div "C’est la clé pour éviter d’avoir les cheveux très très secs comme de [PERSON_NA…" at bounding box center [888, 663] width 916 height 65
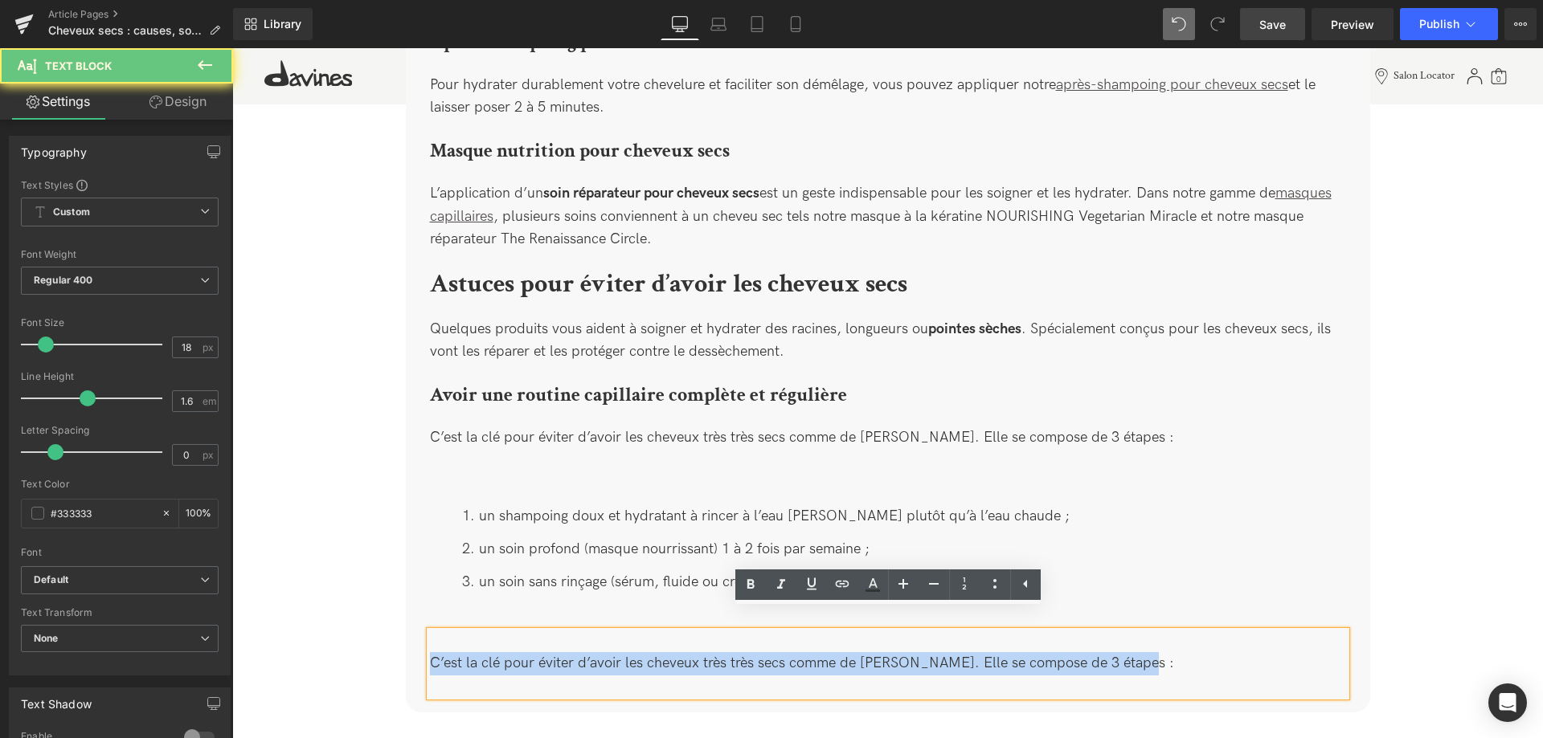
drag, startPoint x: 1029, startPoint y: 641, endPoint x: 367, endPoint y: 629, distance: 662.1
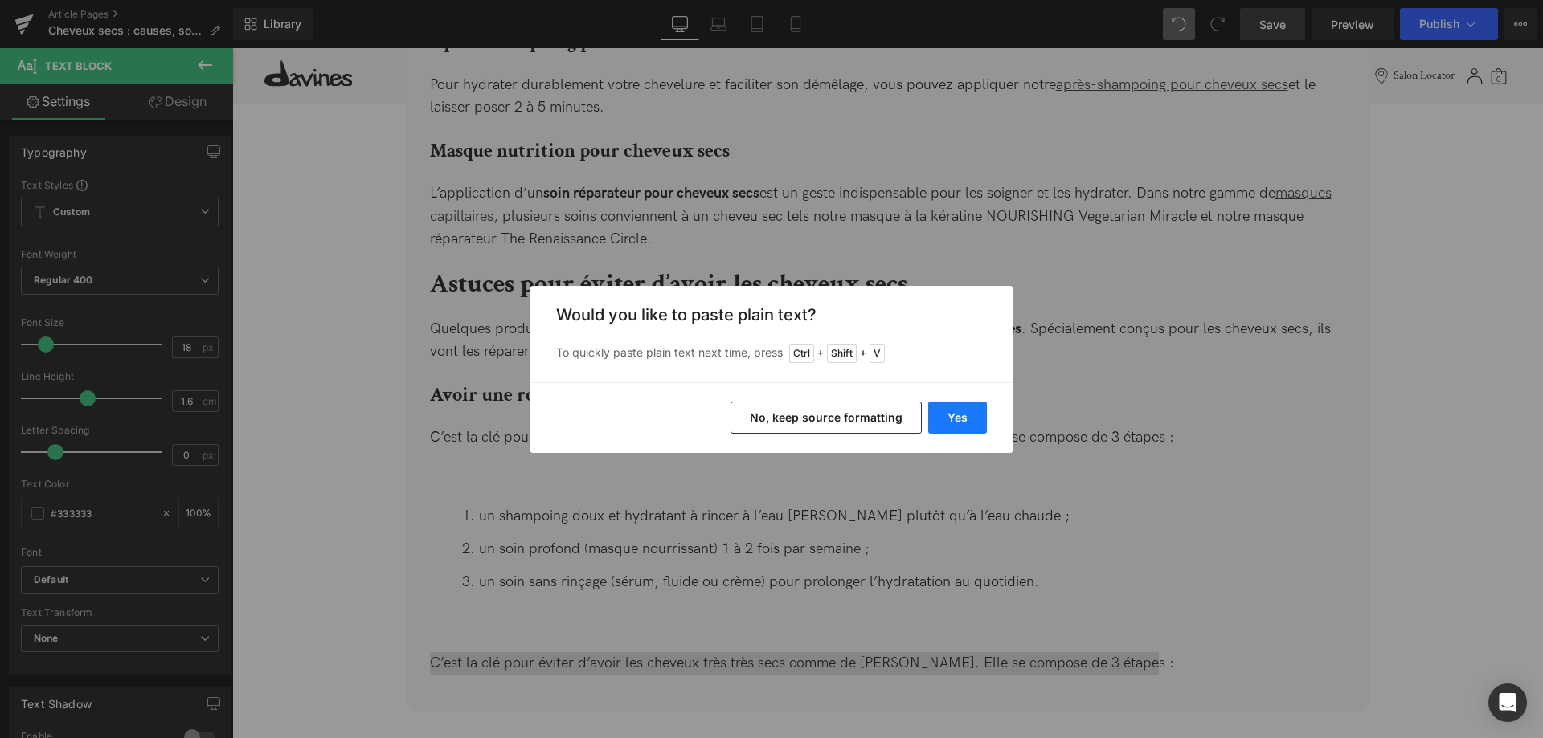
click at [960, 421] on button "Yes" at bounding box center [957, 418] width 59 height 32
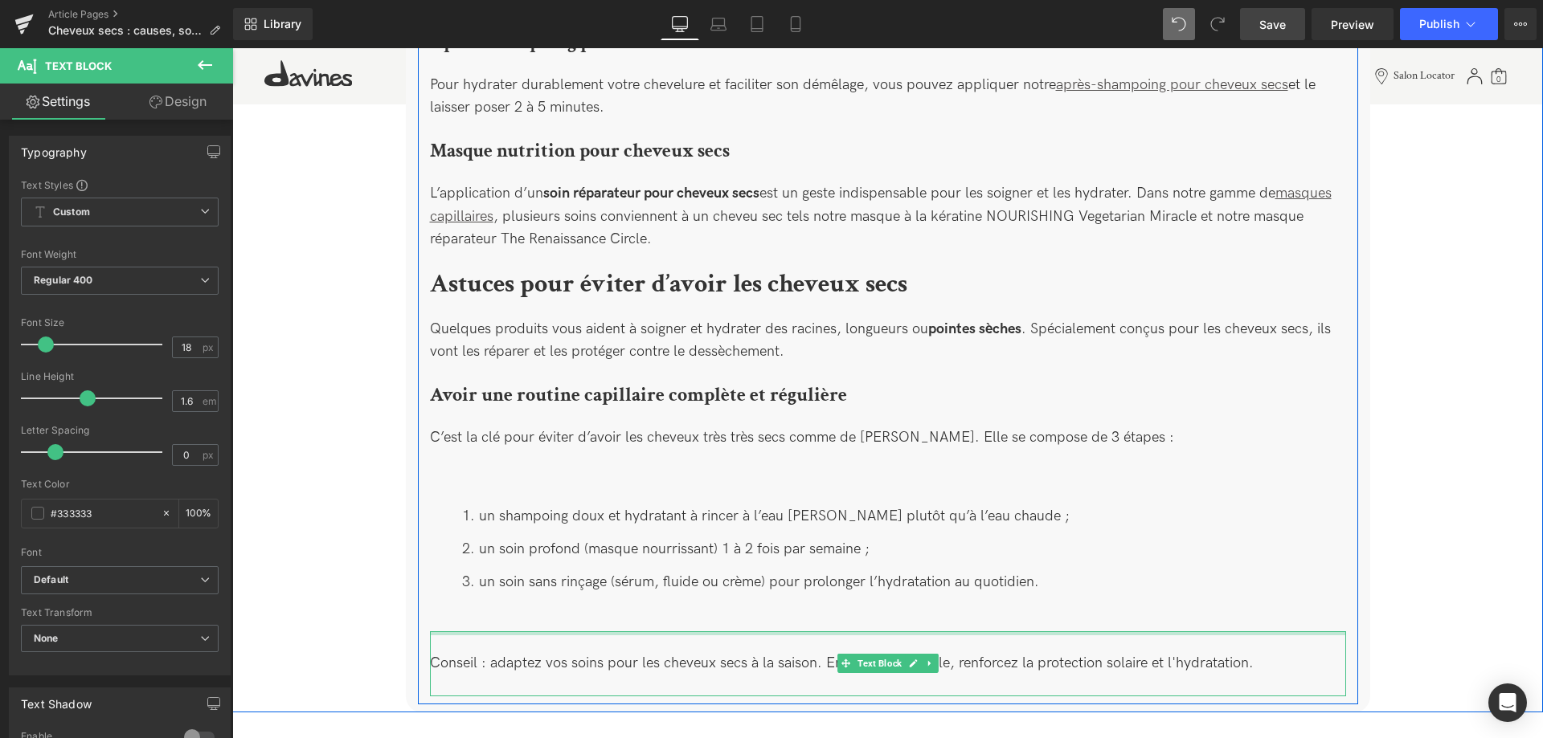
click at [490, 611] on div "un shampoing doux et hydratant à rincer à l’eau [PERSON_NAME] plutôt qu’à l’eau…" at bounding box center [888, 550] width 916 height 161
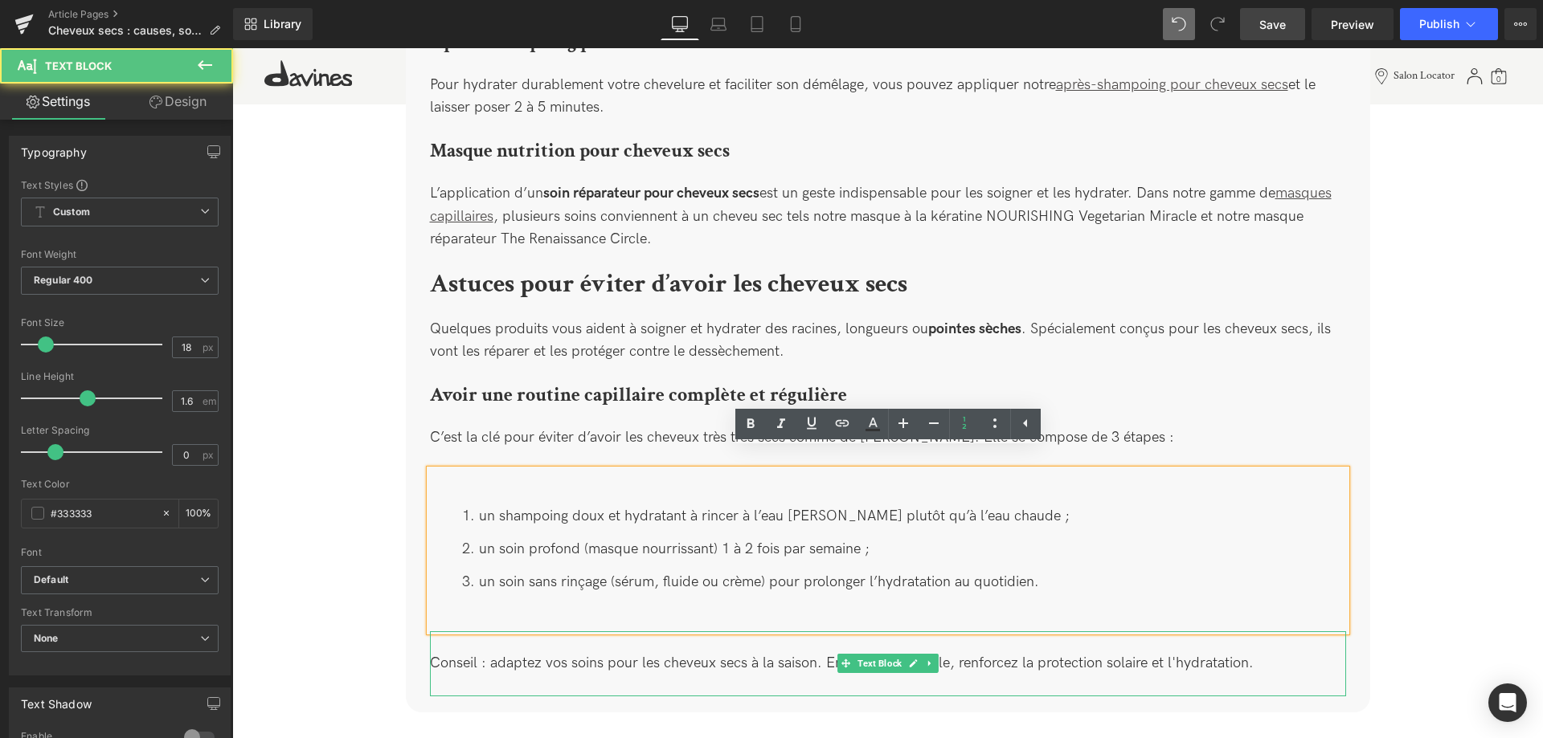
click at [461, 631] on div "Conseil : adaptez vos soins pour les cheveux secs à la saison. En été par exemp…" at bounding box center [888, 663] width 916 height 65
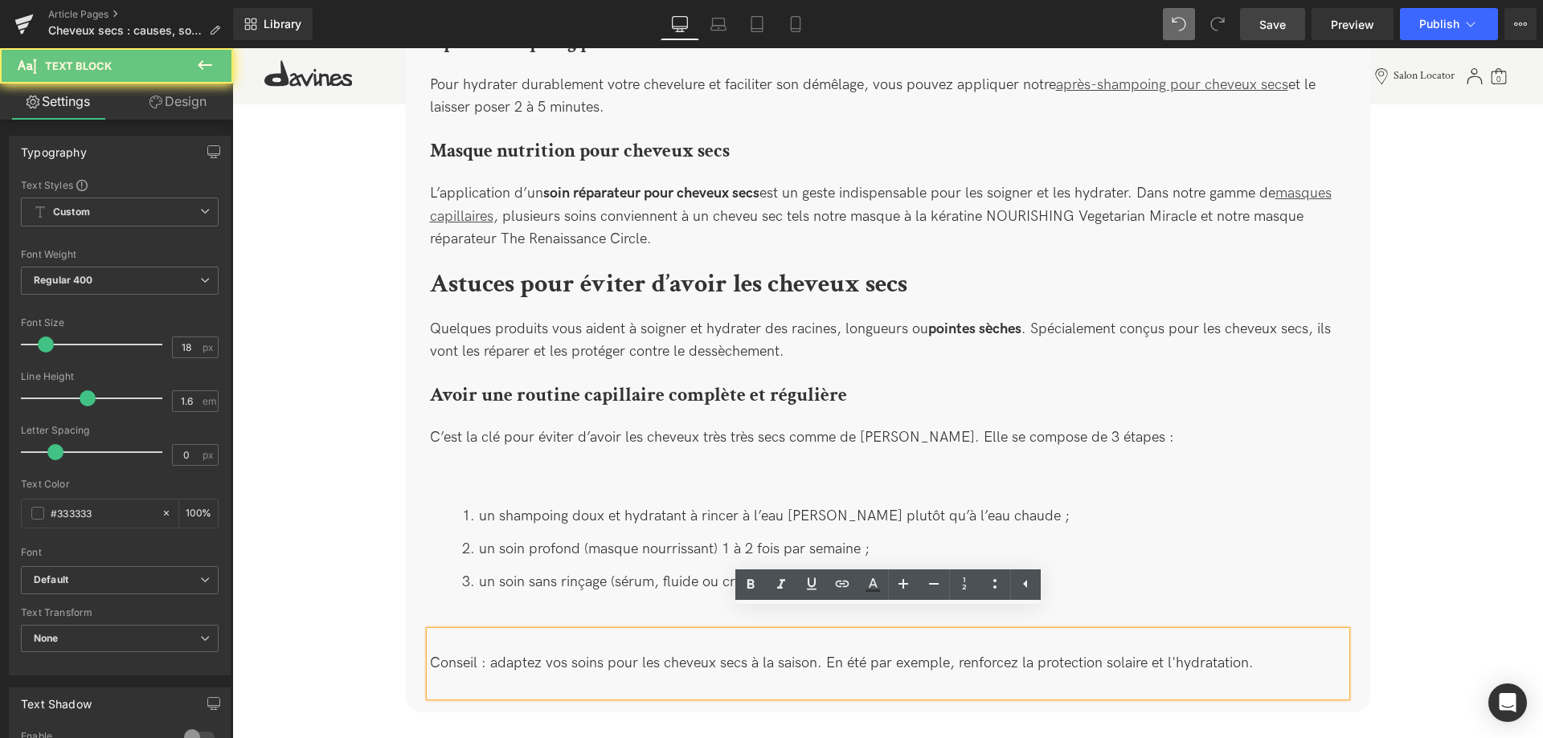
click at [484, 604] on div "un shampoing doux et hydratant à rincer à l’eau [PERSON_NAME] plutôt qu’à l’eau…" at bounding box center [888, 550] width 916 height 161
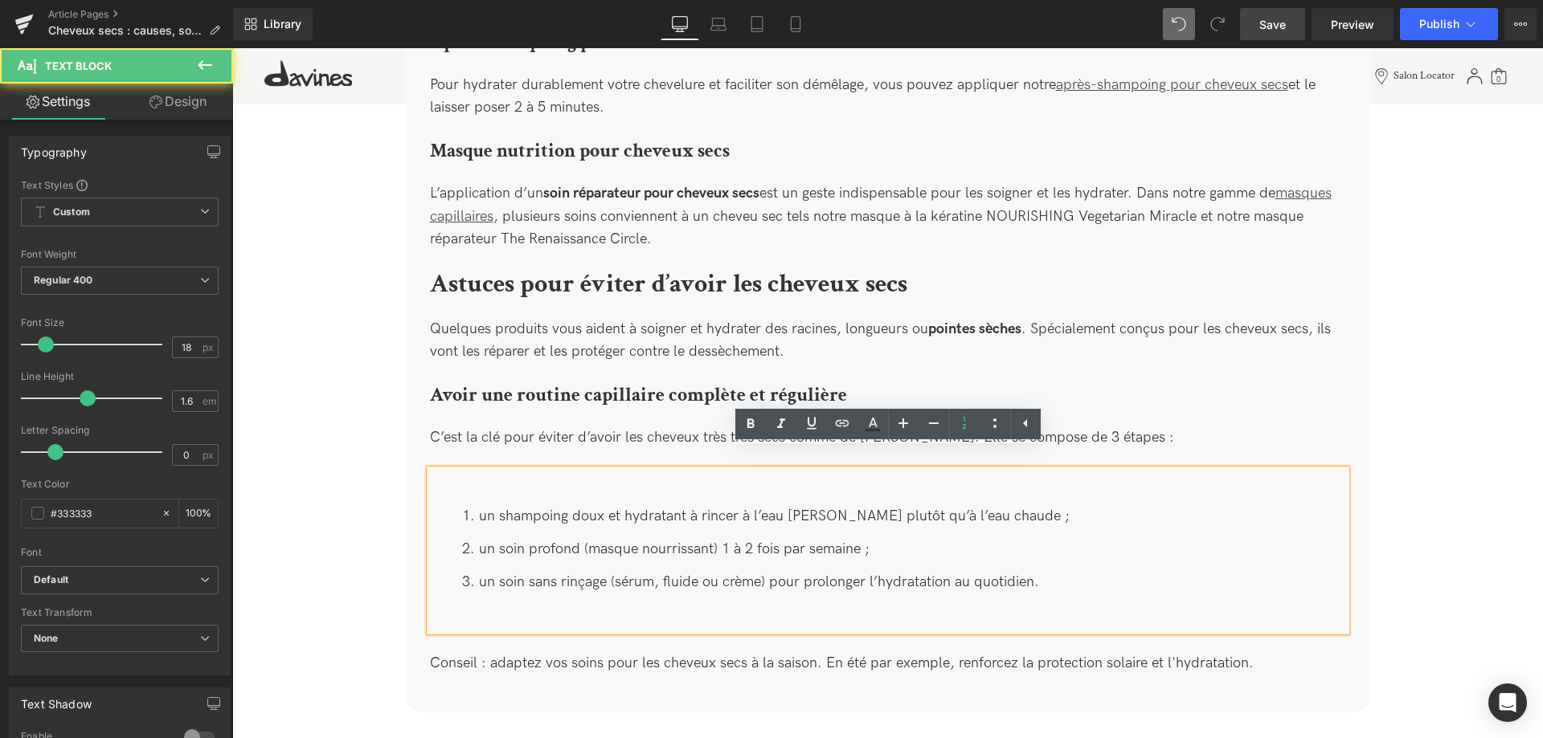
click at [509, 588] on div "un shampoing doux et hydratant à rincer à l’eau [PERSON_NAME] plutôt qu’à l’eau…" at bounding box center [888, 550] width 916 height 161
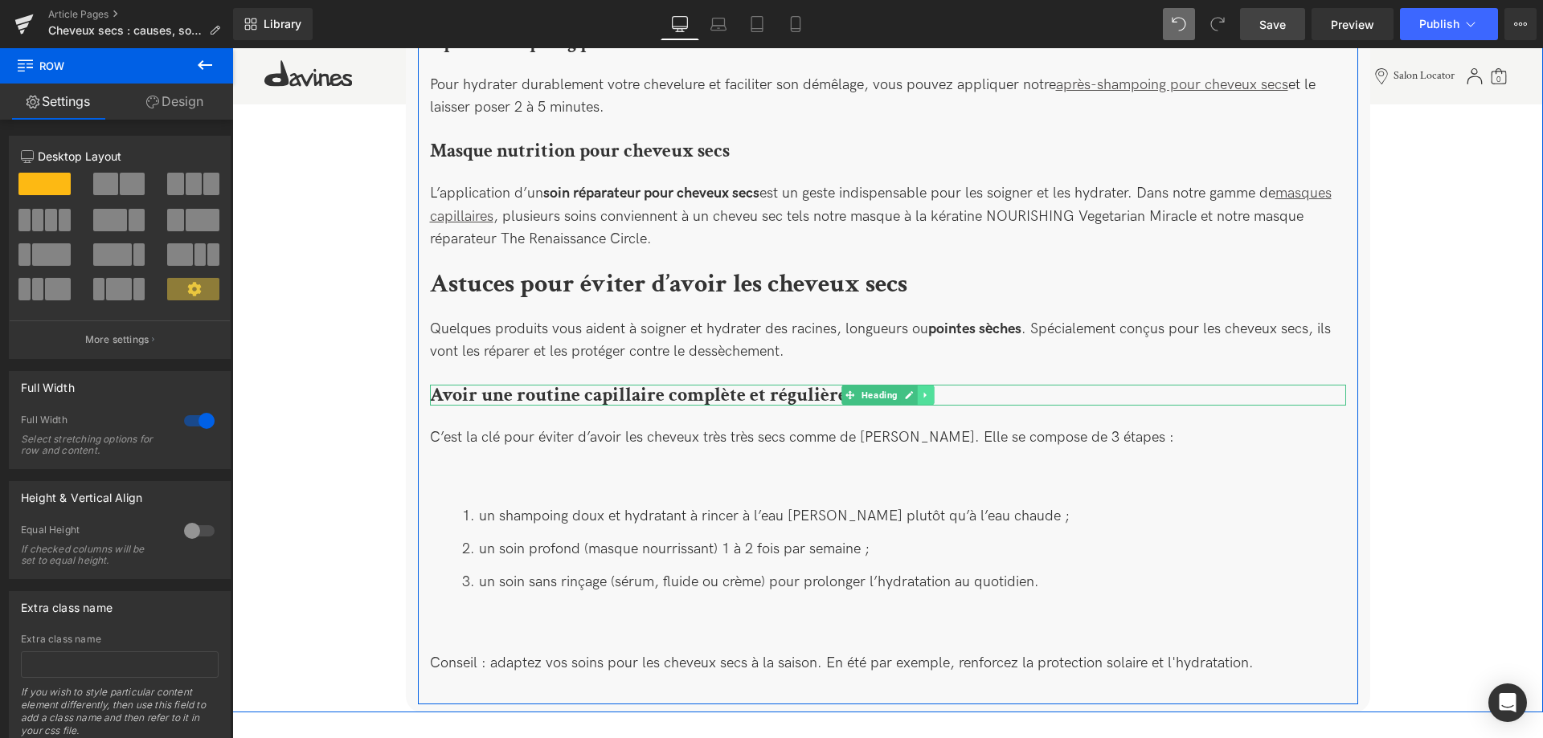
click at [924, 390] on icon at bounding box center [925, 395] width 9 height 10
click at [913, 386] on link at bounding box center [917, 395] width 17 height 19
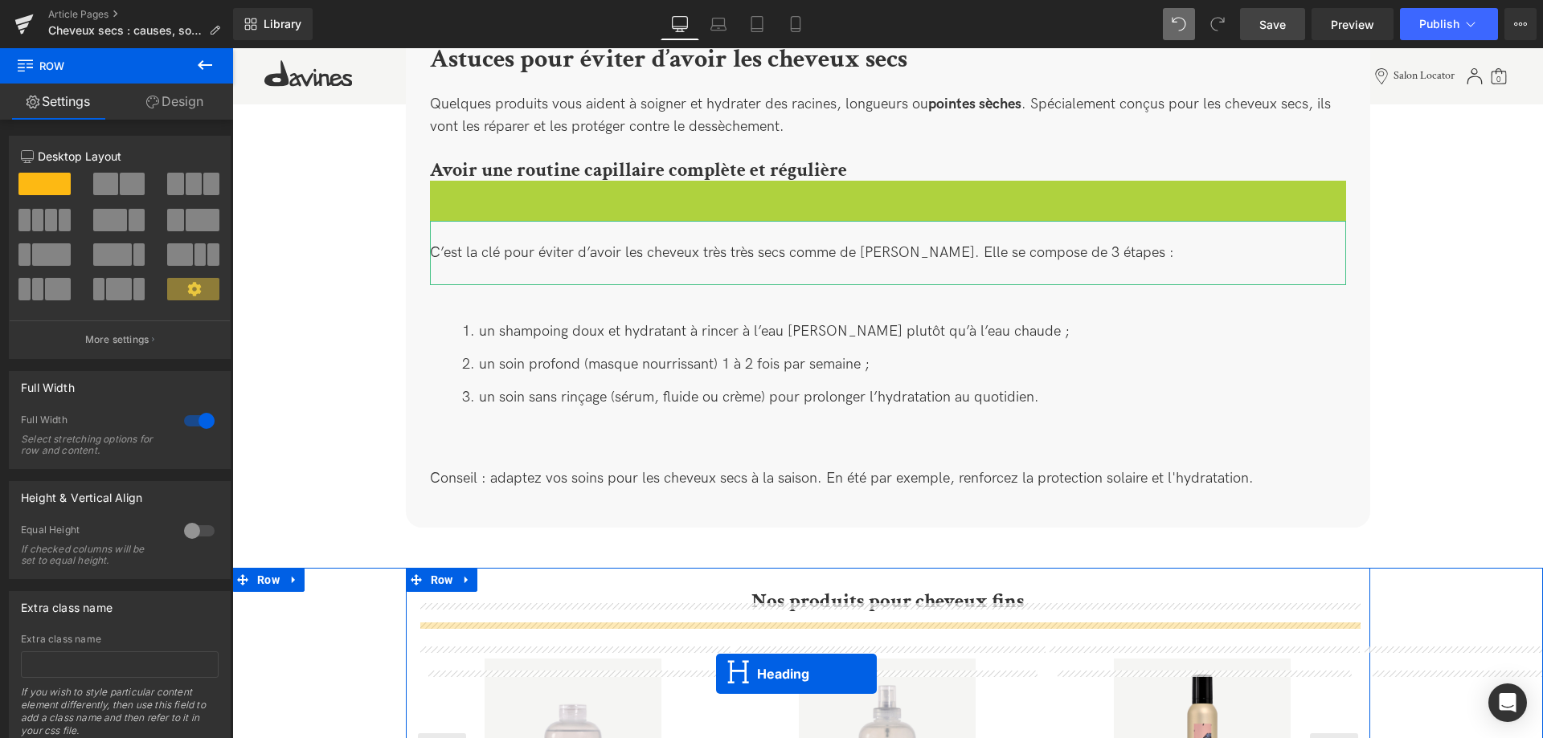
scroll to position [2782, 0]
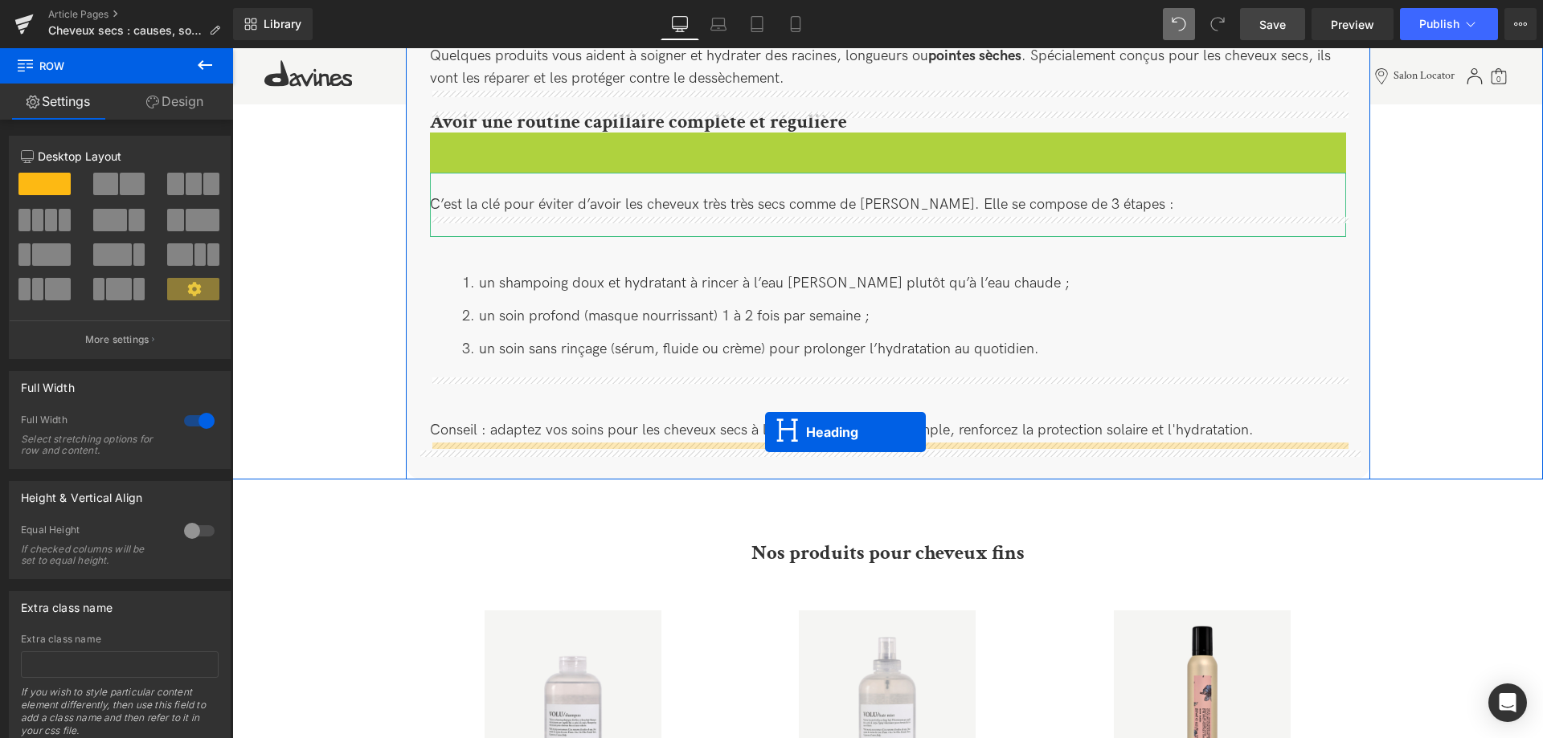
drag, startPoint x: 851, startPoint y: 392, endPoint x: 765, endPoint y: 432, distance: 94.9
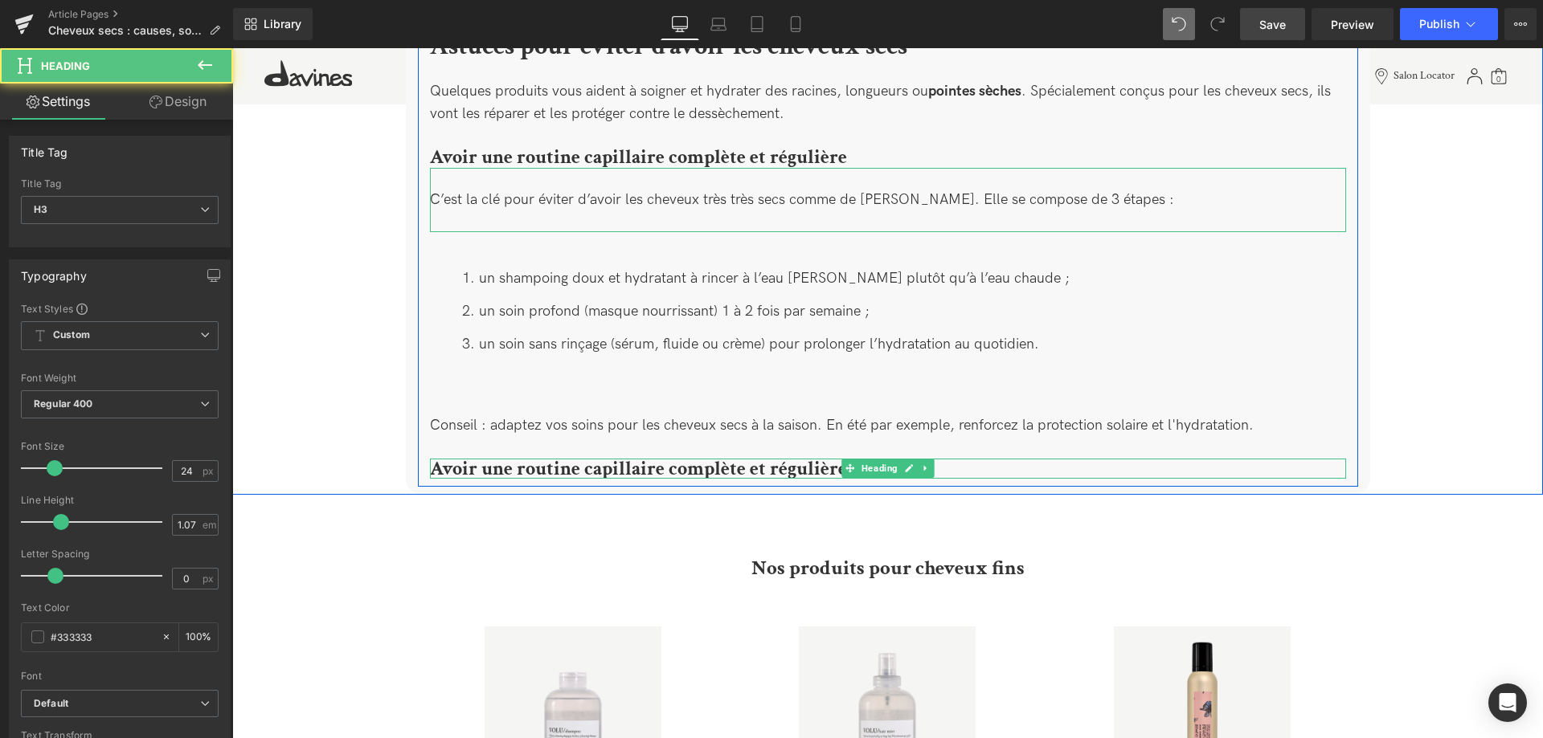
scroll to position [2700, 0]
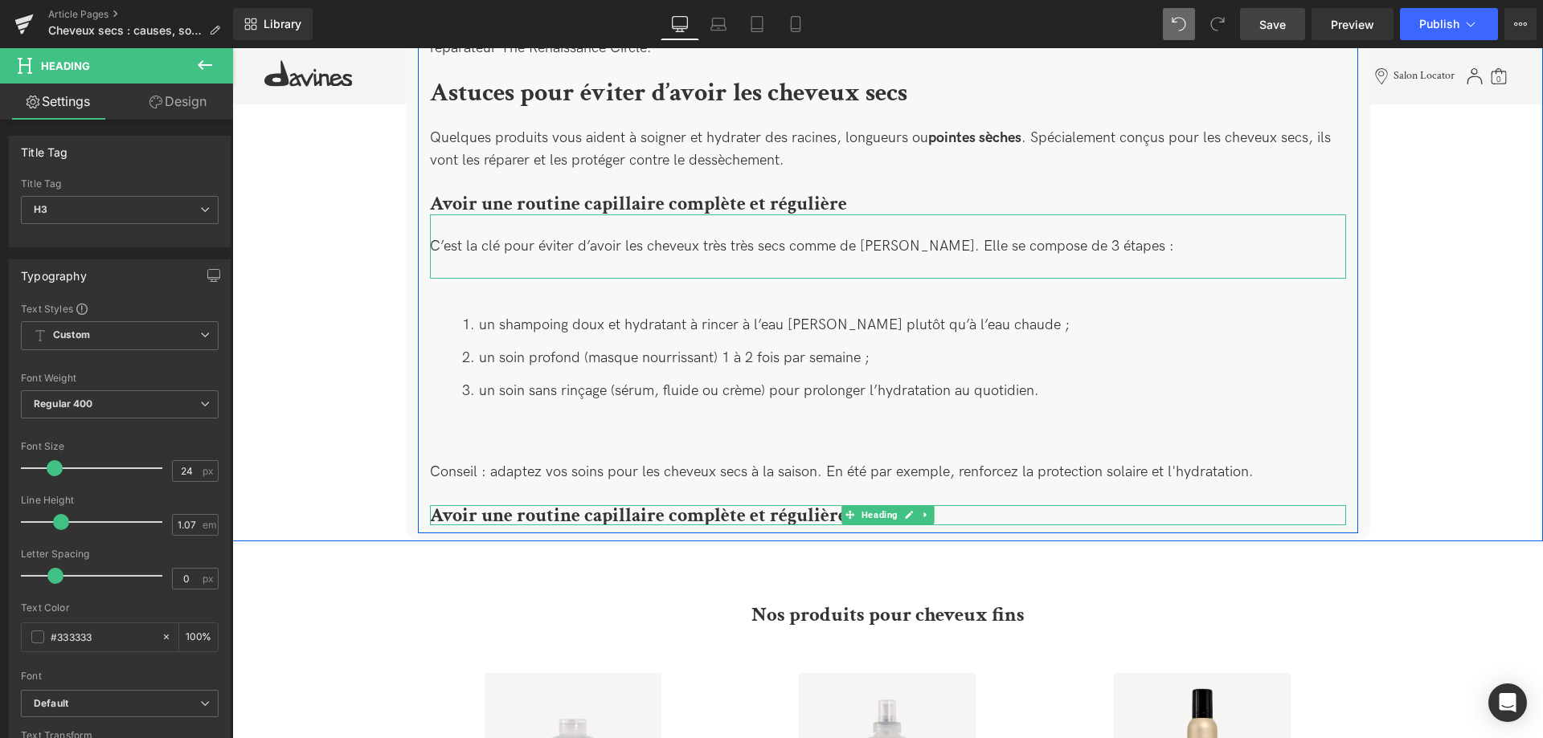
click at [633, 503] on b "Avoir une routine capillaire complète et régulière" at bounding box center [638, 515] width 417 height 25
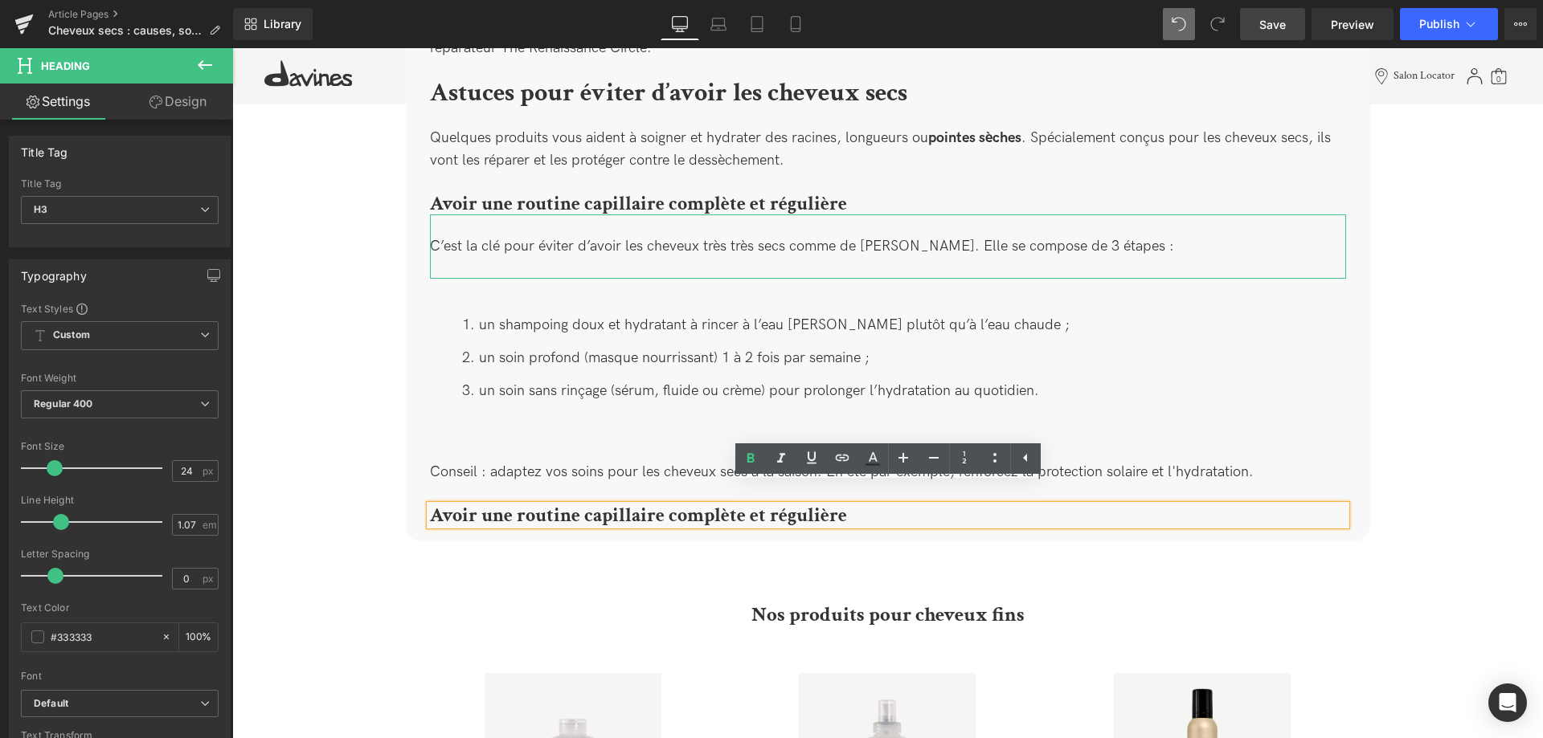
drag, startPoint x: 856, startPoint y: 500, endPoint x: 411, endPoint y: 481, distance: 444.7
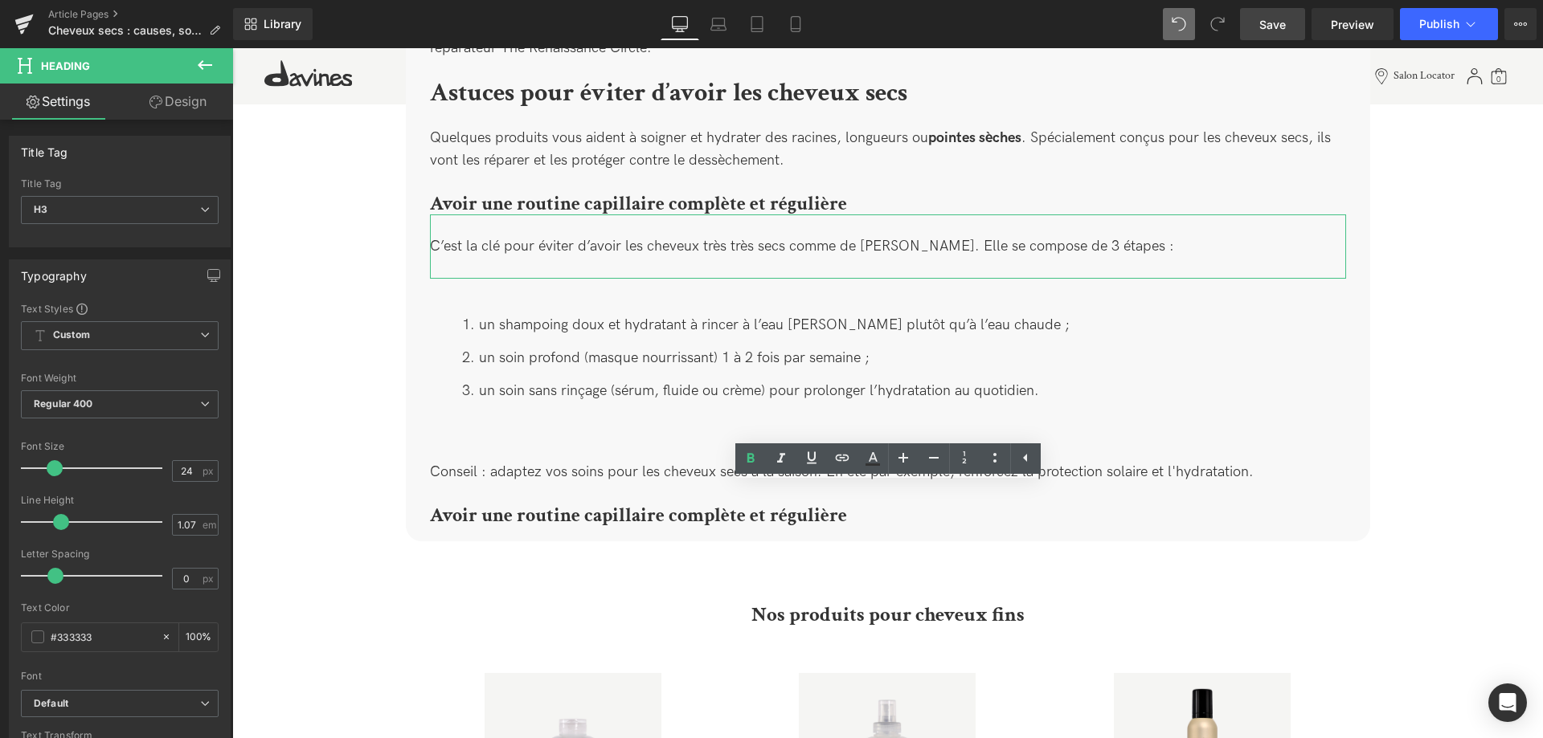
paste div
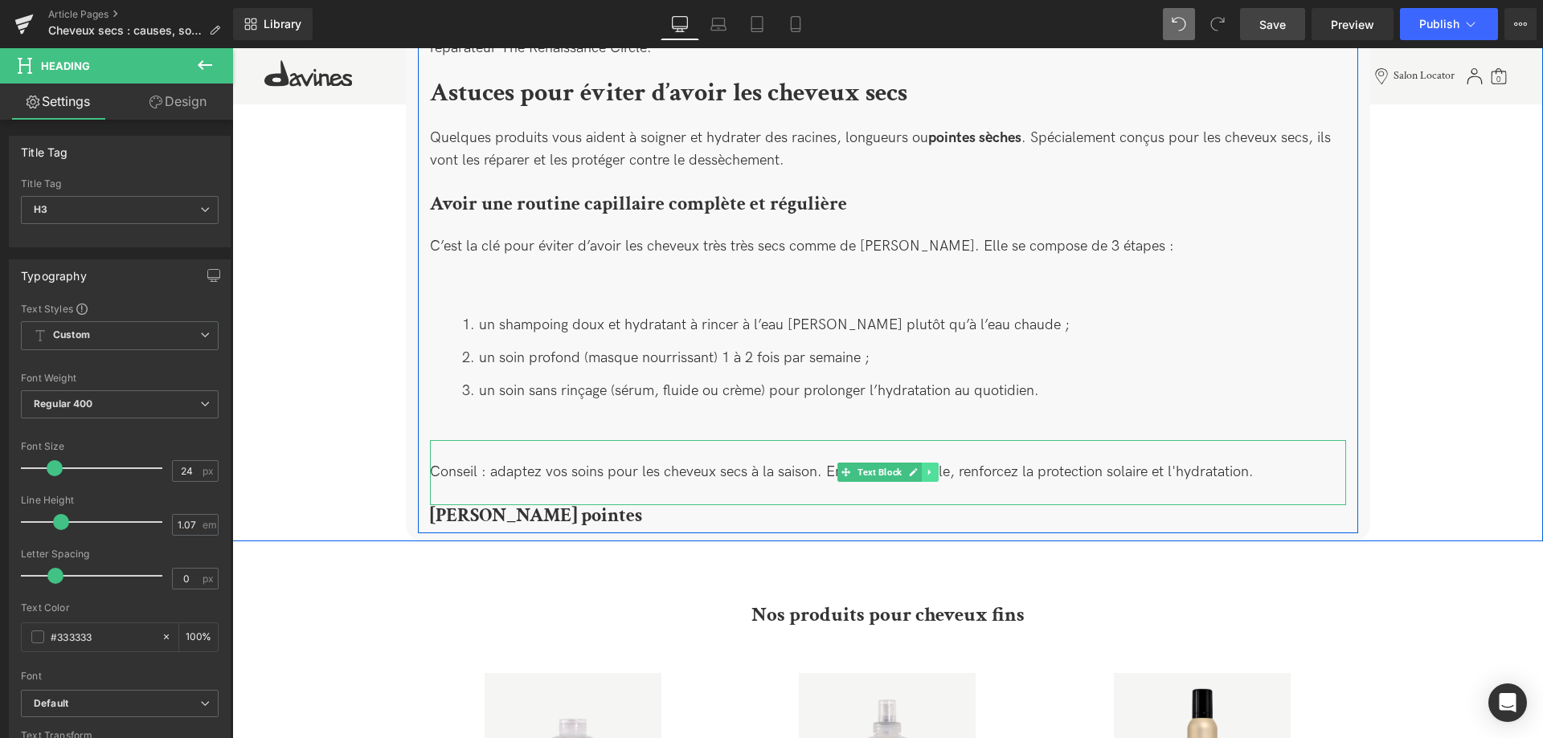
click at [928, 470] on icon at bounding box center [928, 473] width 2 height 6
click at [922, 468] on icon at bounding box center [921, 472] width 9 height 9
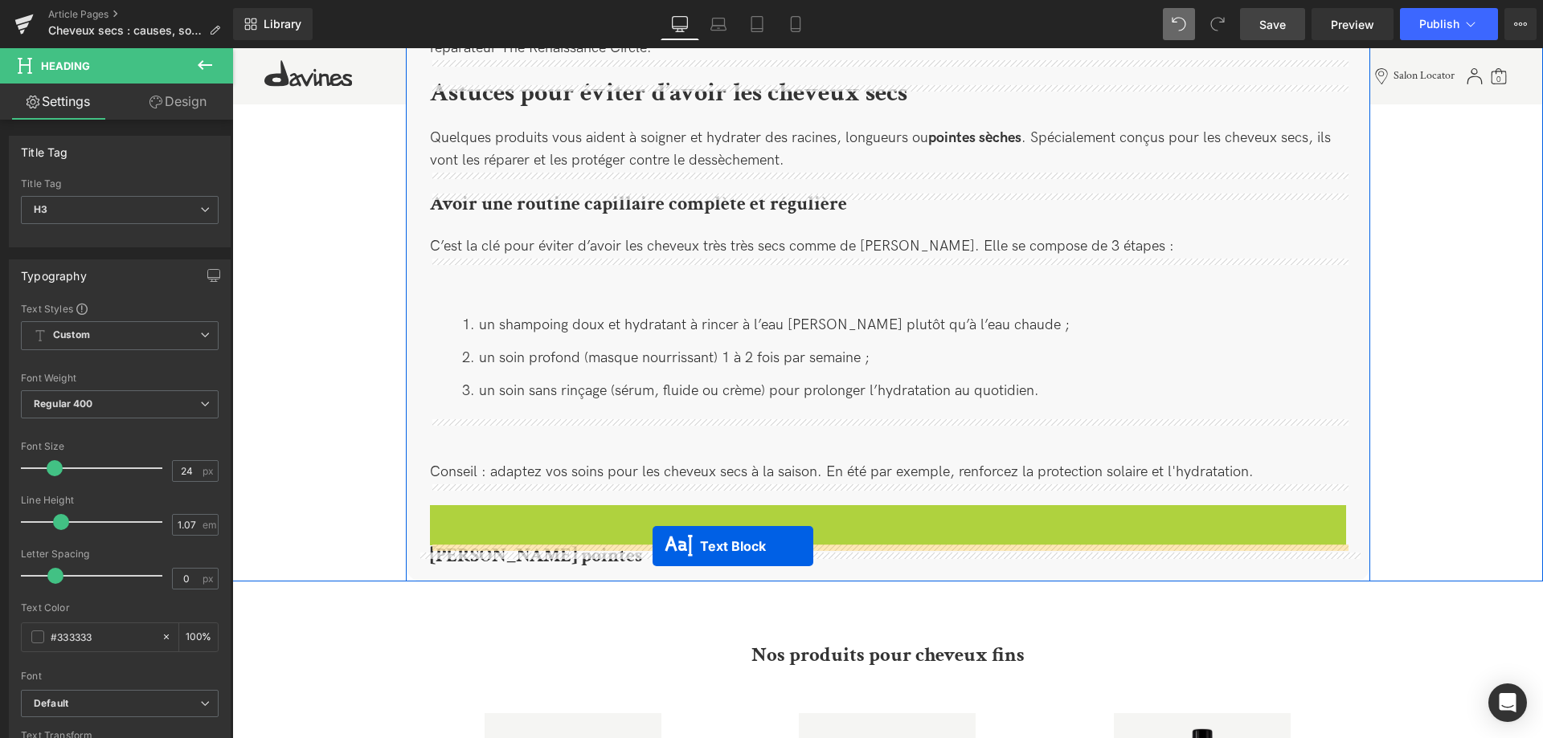
drag, startPoint x: 847, startPoint y: 520, endPoint x: 652, endPoint y: 546, distance: 196.2
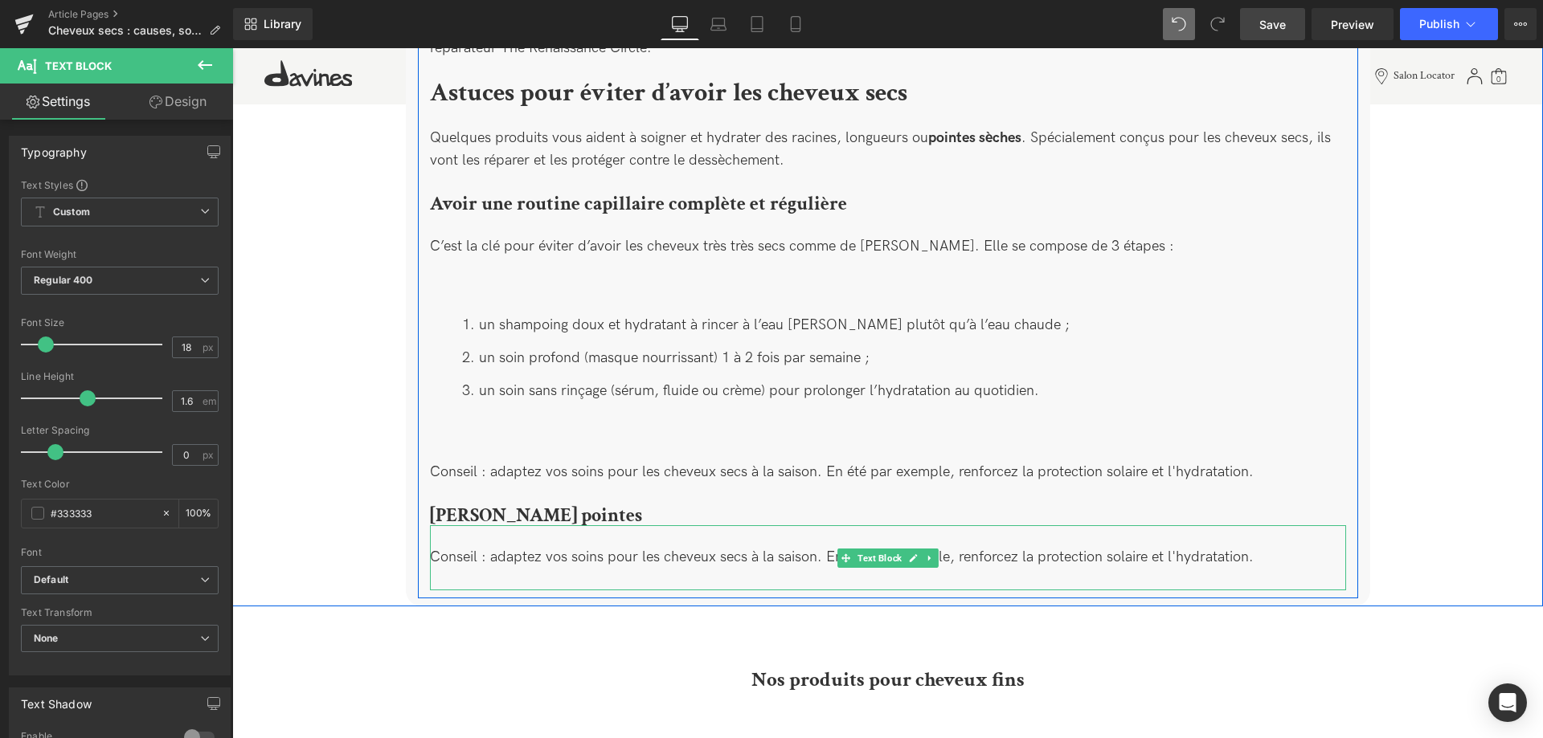
click at [608, 529] on div "Conseil : adaptez vos soins pour les cheveux secs à la saison. En été par exemp…" at bounding box center [888, 557] width 916 height 65
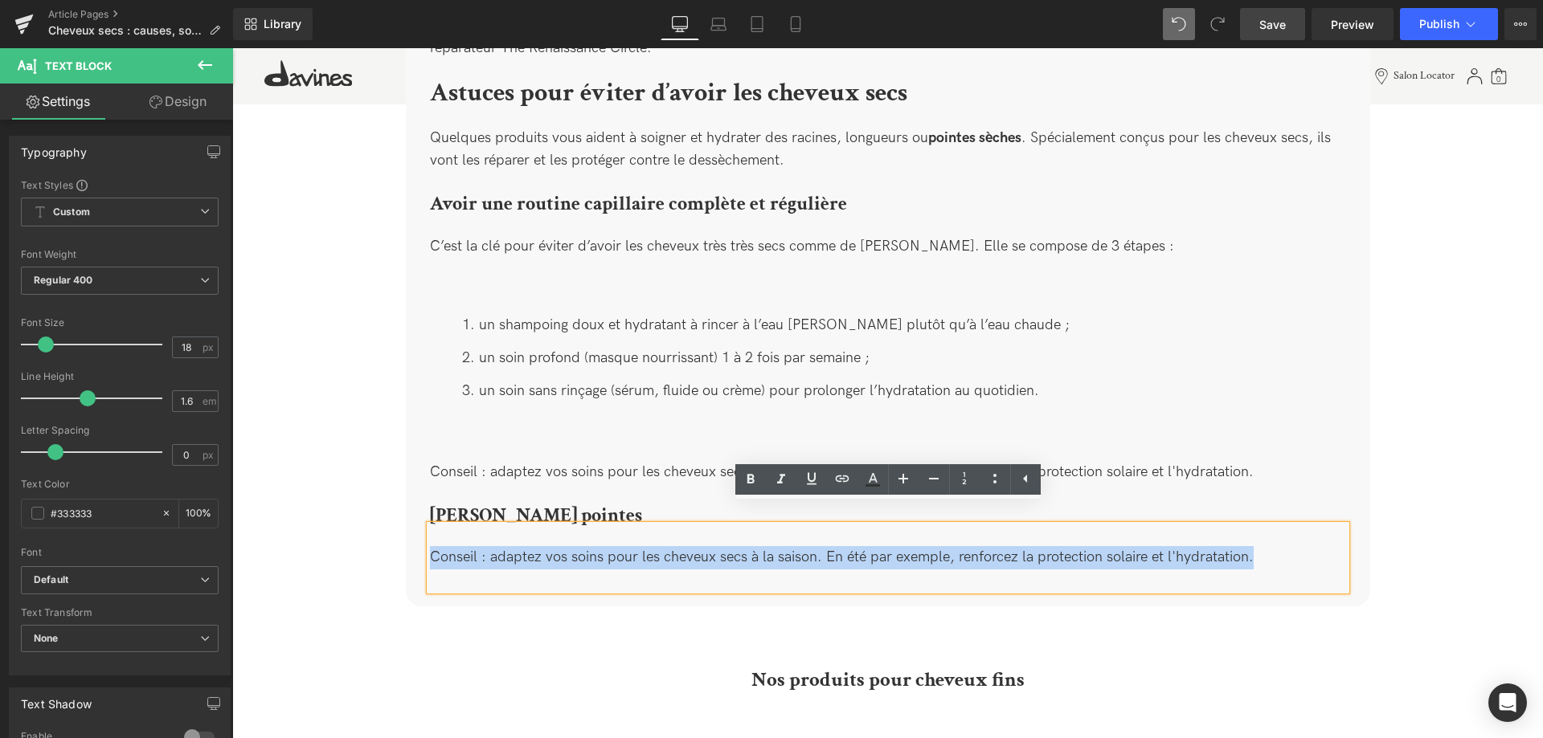
drag, startPoint x: 1298, startPoint y: 533, endPoint x: 424, endPoint y: 524, distance: 874.2
click at [430, 525] on div "Conseil : adaptez vos soins pour les cheveux secs à la saison. En été par exemp…" at bounding box center [888, 557] width 916 height 65
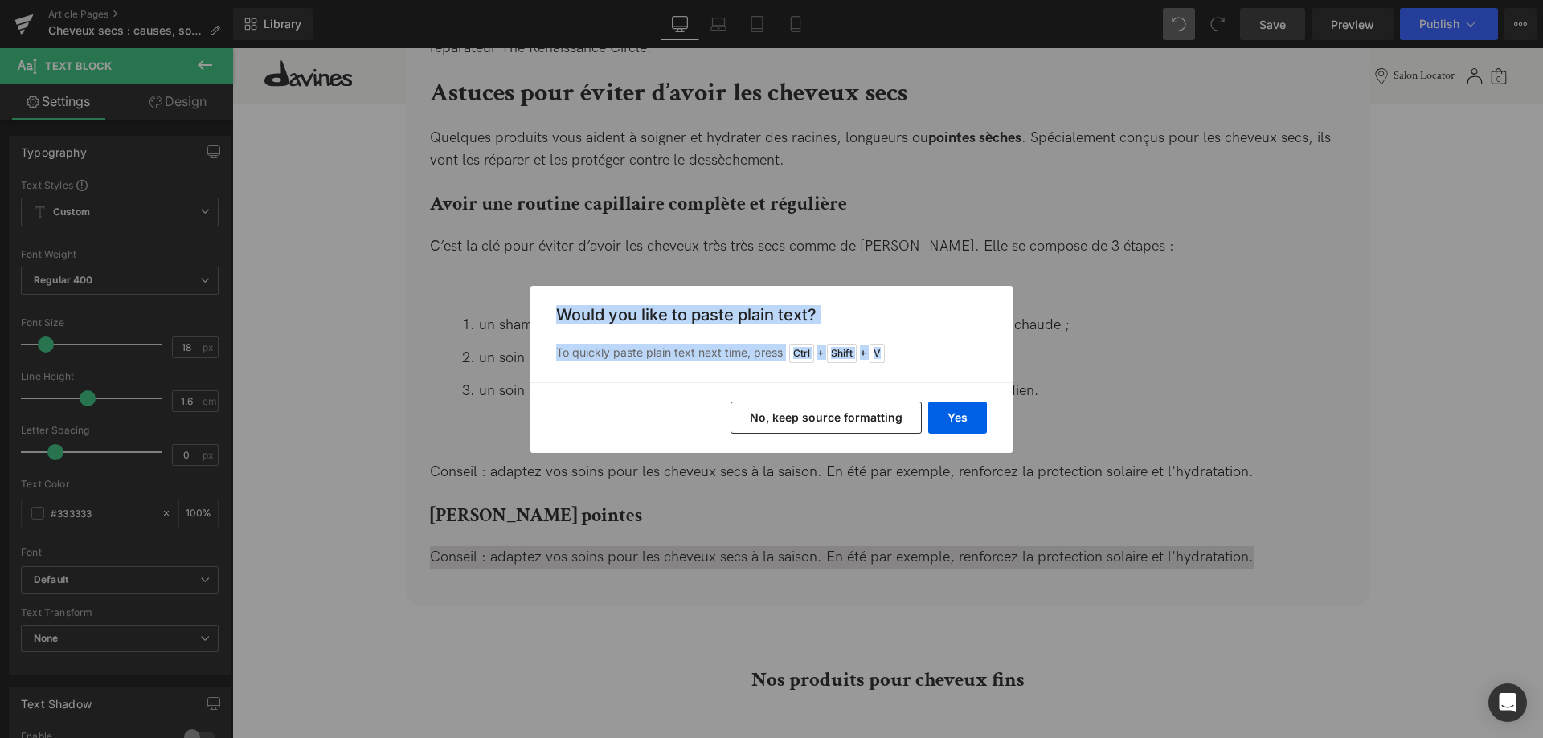
drag, startPoint x: 993, startPoint y: 445, endPoint x: 987, endPoint y: 413, distance: 32.8
click at [984, 415] on div "Back to Library Insert Would you like to paste plain text? To quickly paste pla…" at bounding box center [771, 369] width 1543 height 738
click at [964, 413] on button "Yes" at bounding box center [957, 418] width 59 height 32
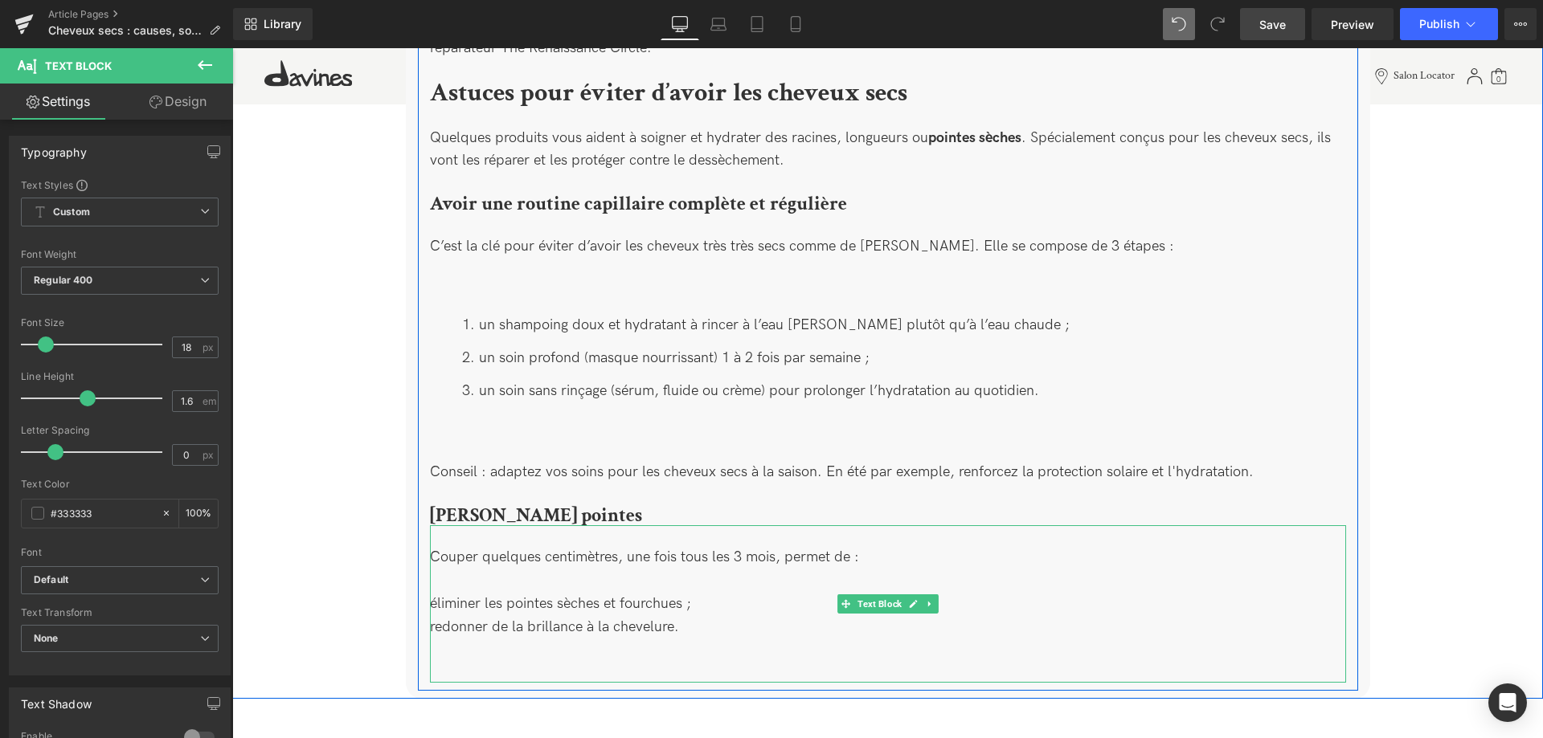
click at [676, 570] on div "Couper quelques centimètres, une fois tous les 3 mois, permet de : éliminer les…" at bounding box center [888, 603] width 916 height 157
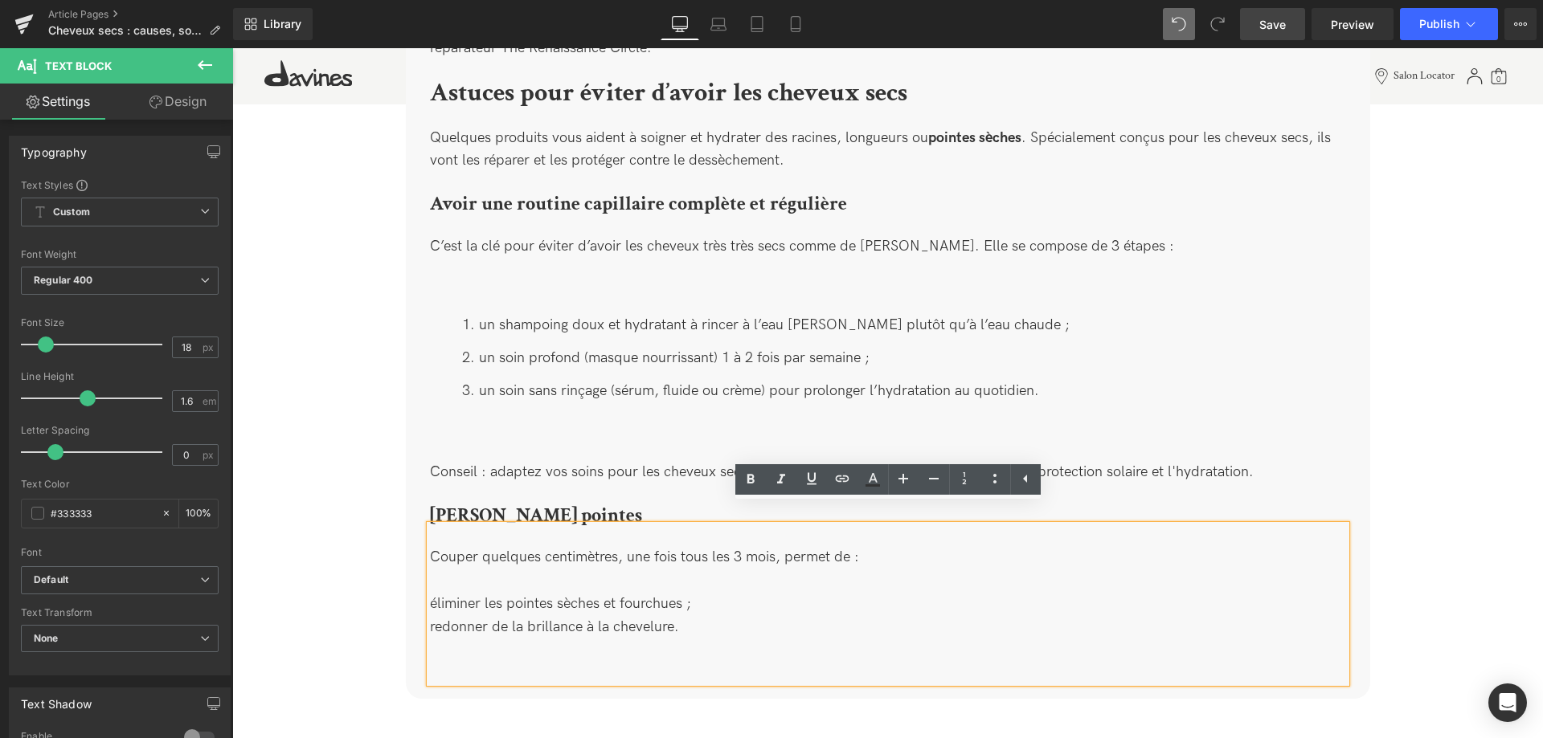
click at [432, 586] on div "Couper quelques centimètres, une fois tous les 3 mois, permet de : éliminer les…" at bounding box center [888, 603] width 916 height 157
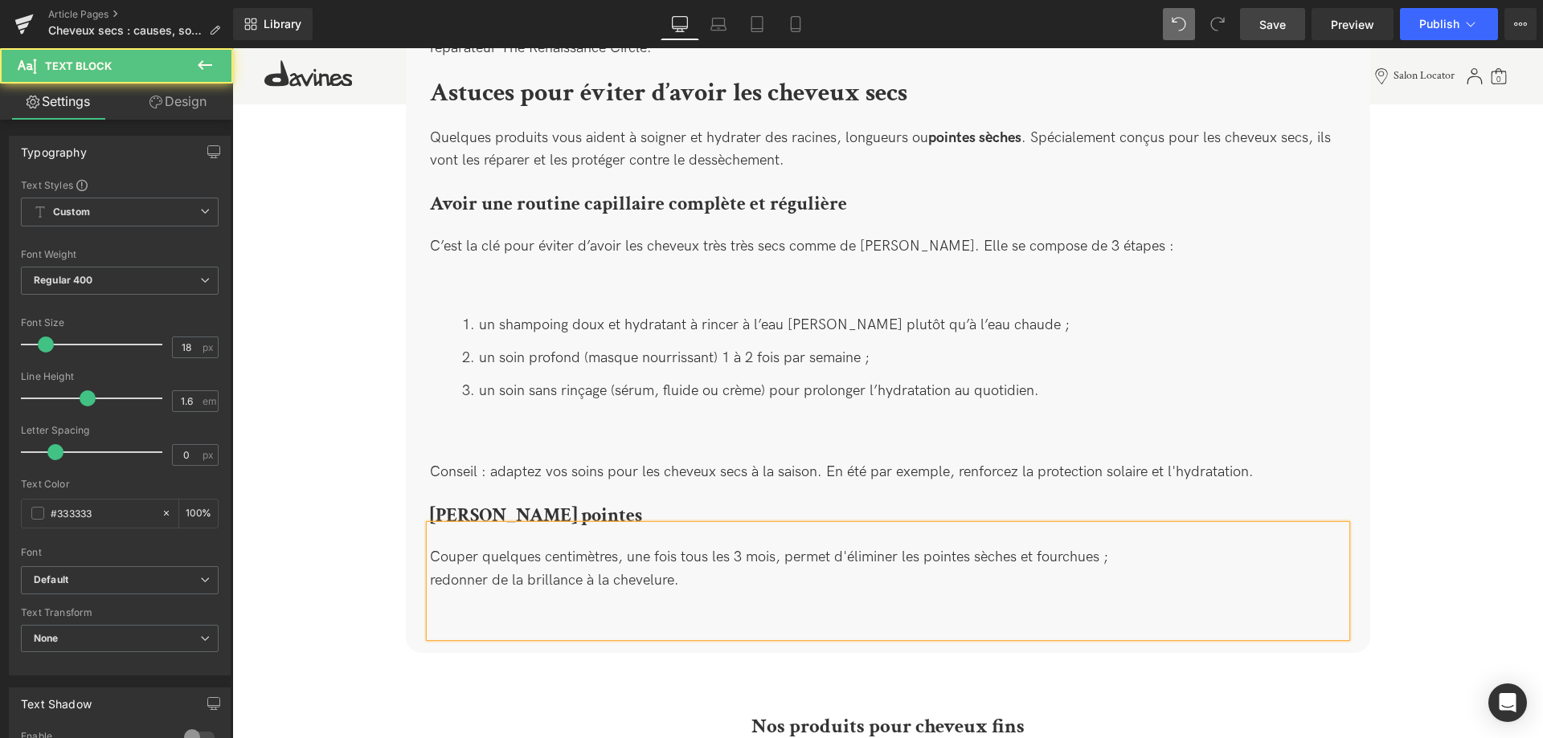
click at [434, 559] on div "Couper quelques centimètres, une fois tous les 3 mois, permet d'éliminer les po…" at bounding box center [888, 580] width 916 height 111
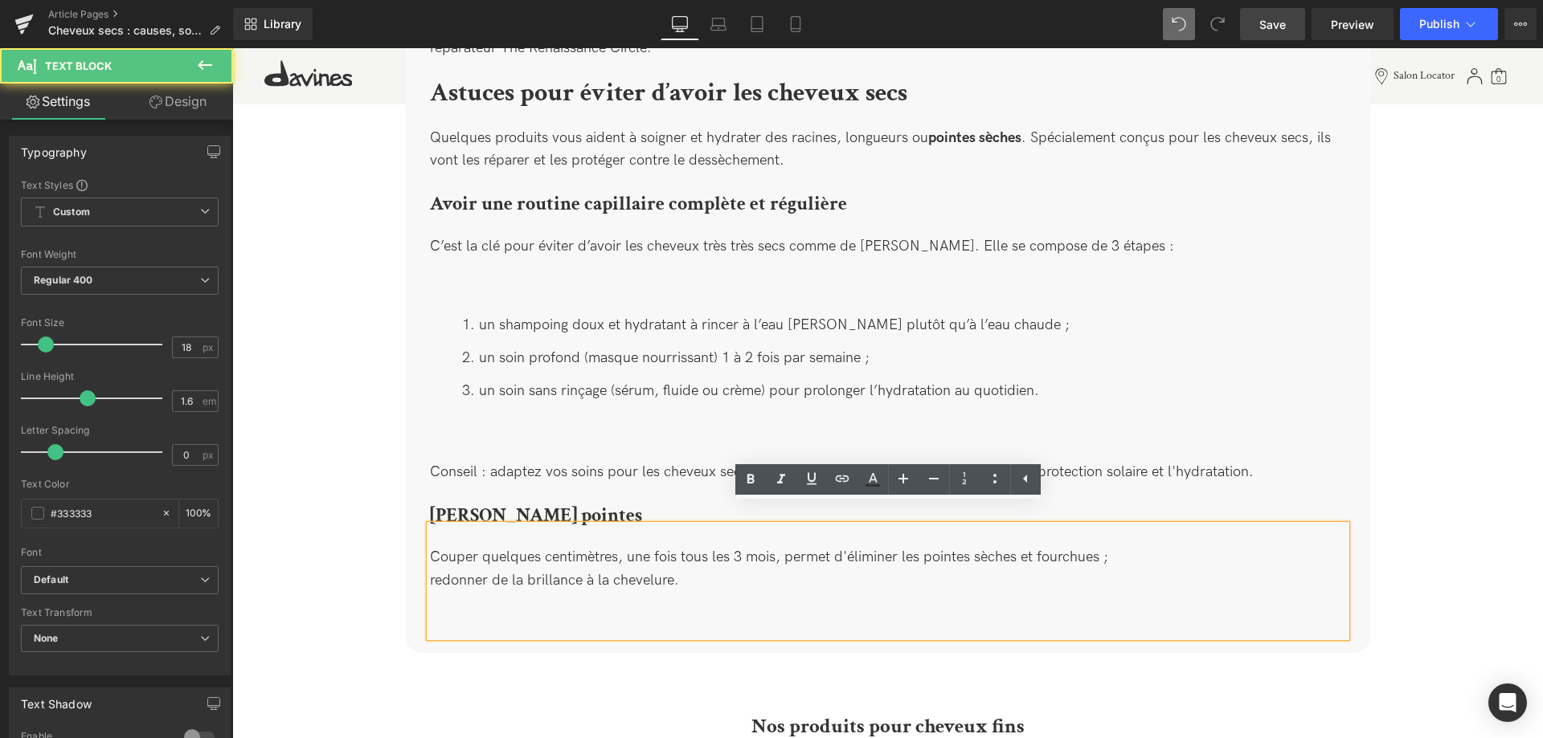
click at [433, 560] on div "Couper quelques centimètres, une fois tous les 3 mois, permet d'éliminer les po…" at bounding box center [888, 580] width 916 height 111
click at [430, 560] on div "Couper quelques centimètres, une fois tous les 3 mois, permet d'éliminer les po…" at bounding box center [888, 580] width 916 height 111
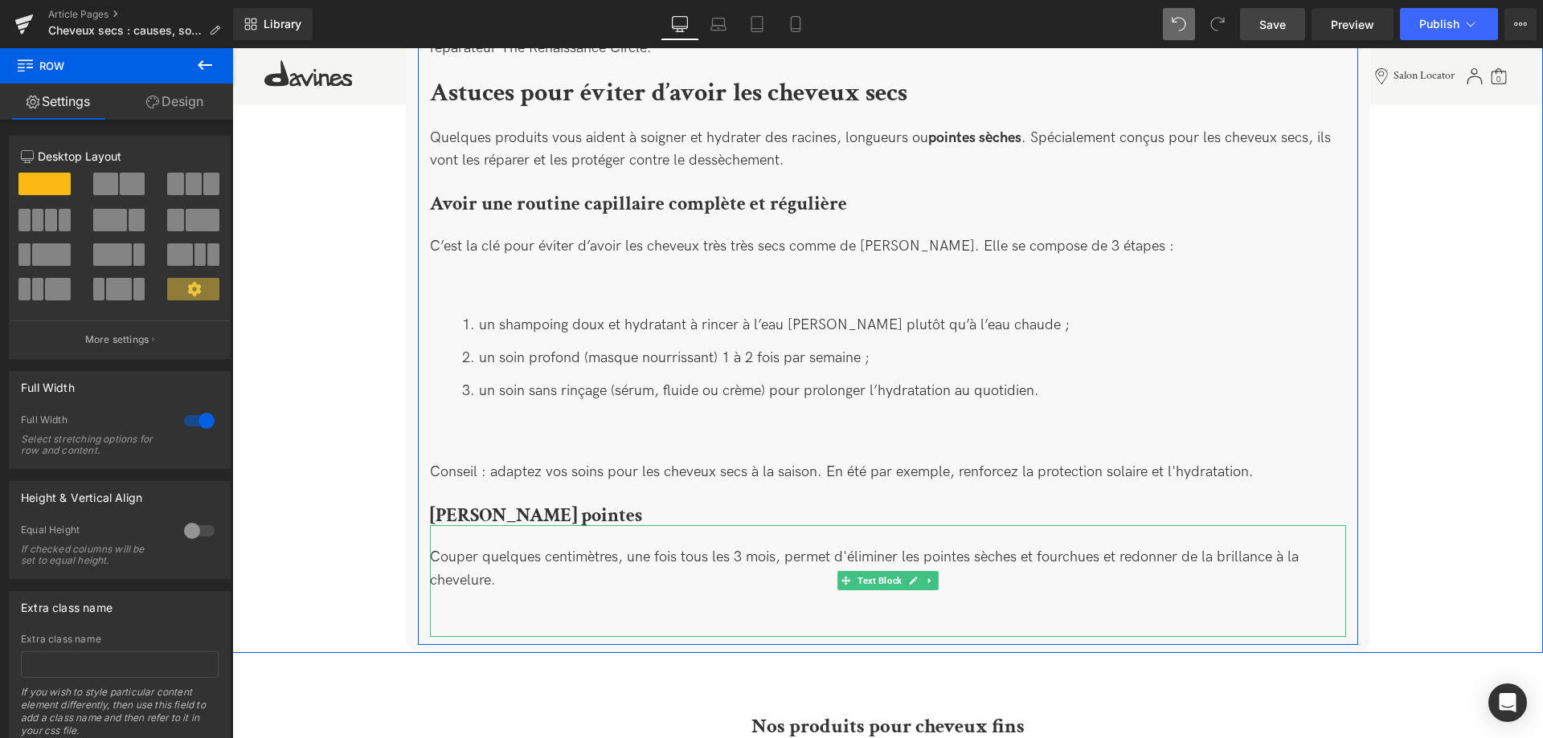
click at [485, 586] on div "Couper quelques centimètres, une fois tous les 3 mois, permet d'éliminer les po…" at bounding box center [888, 580] width 916 height 111
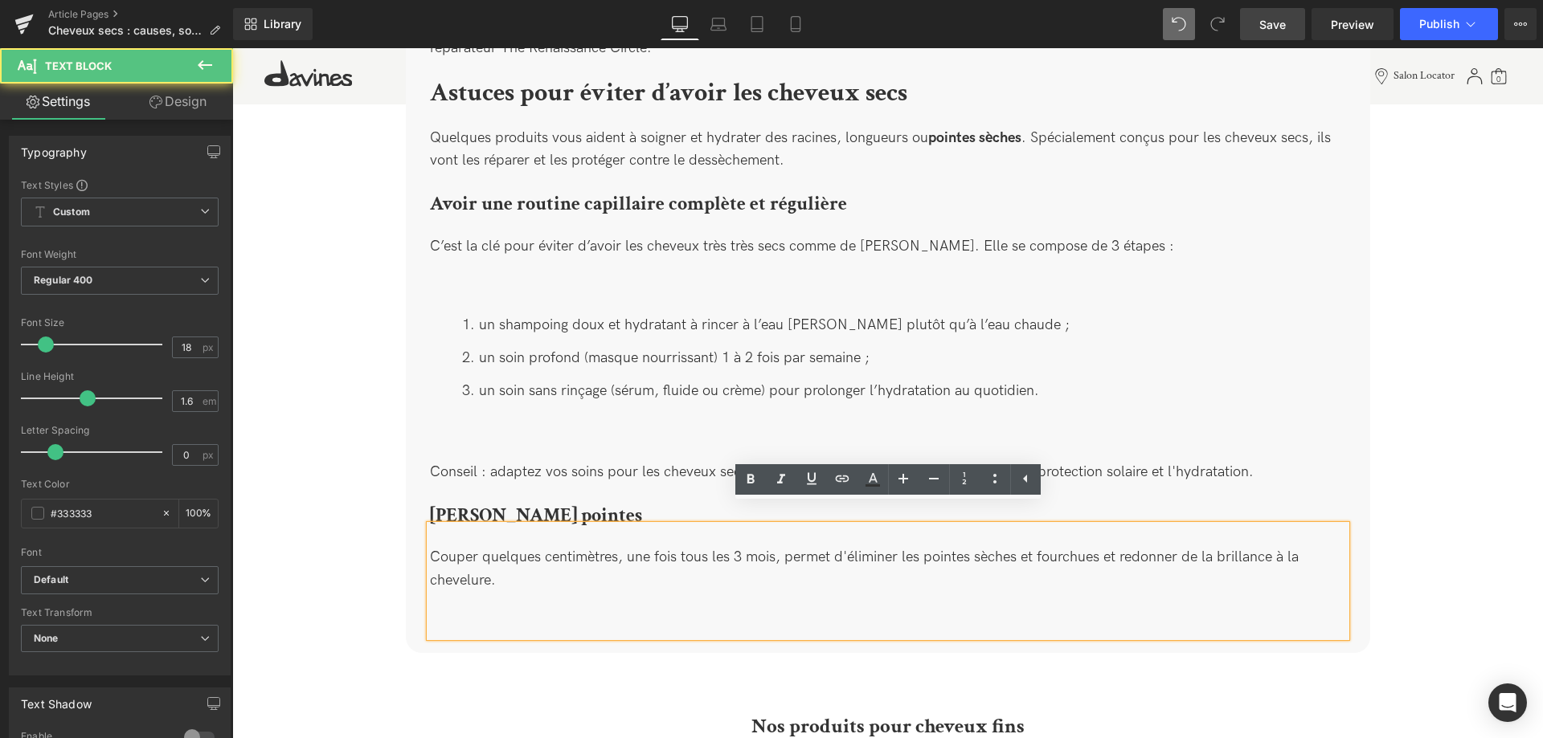
click at [501, 615] on div "Couper quelques centimètres, une fois tous les 3 mois, permet d'éliminer les po…" at bounding box center [888, 580] width 916 height 111
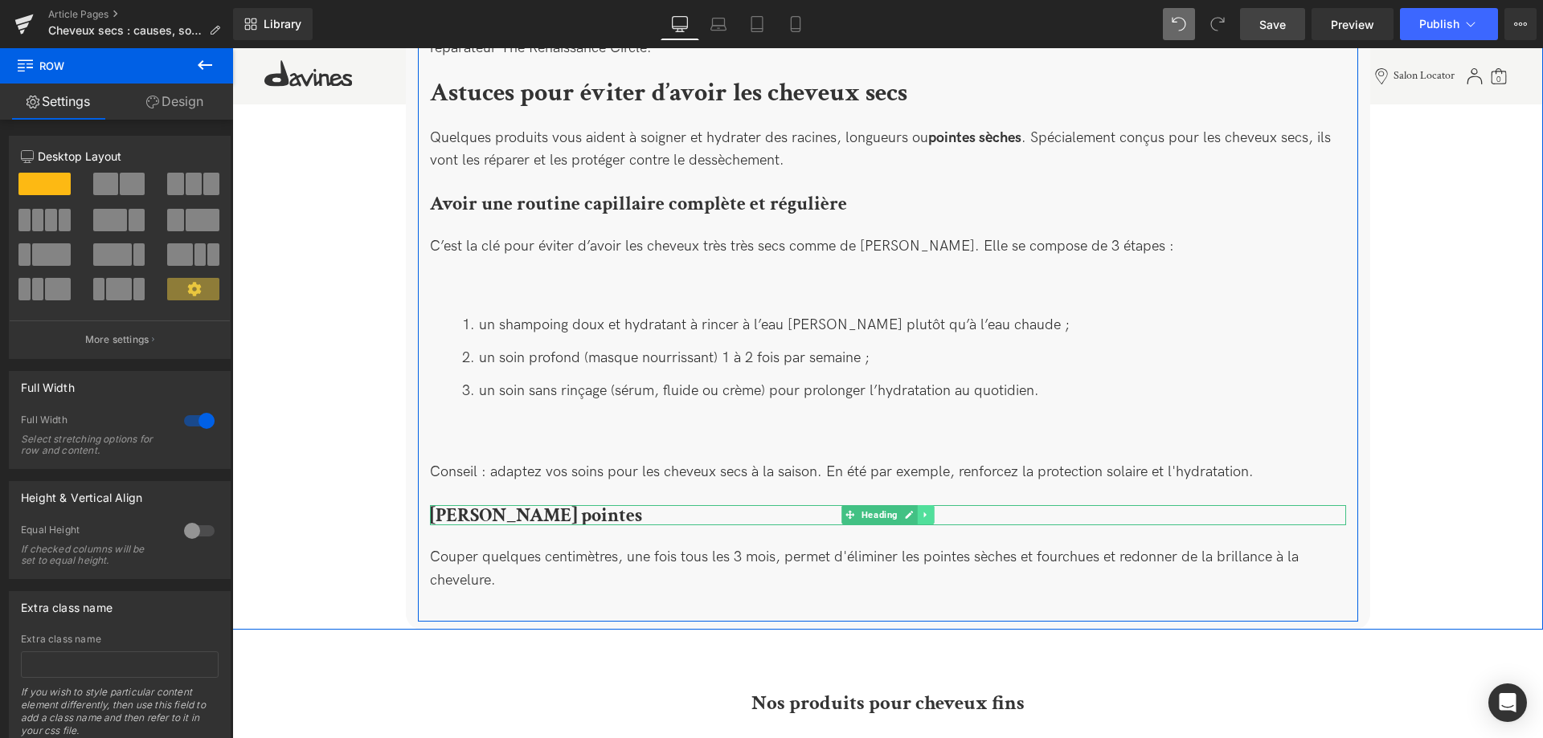
click at [929, 510] on icon at bounding box center [925, 515] width 9 height 10
click at [918, 511] on icon at bounding box center [917, 515] width 9 height 9
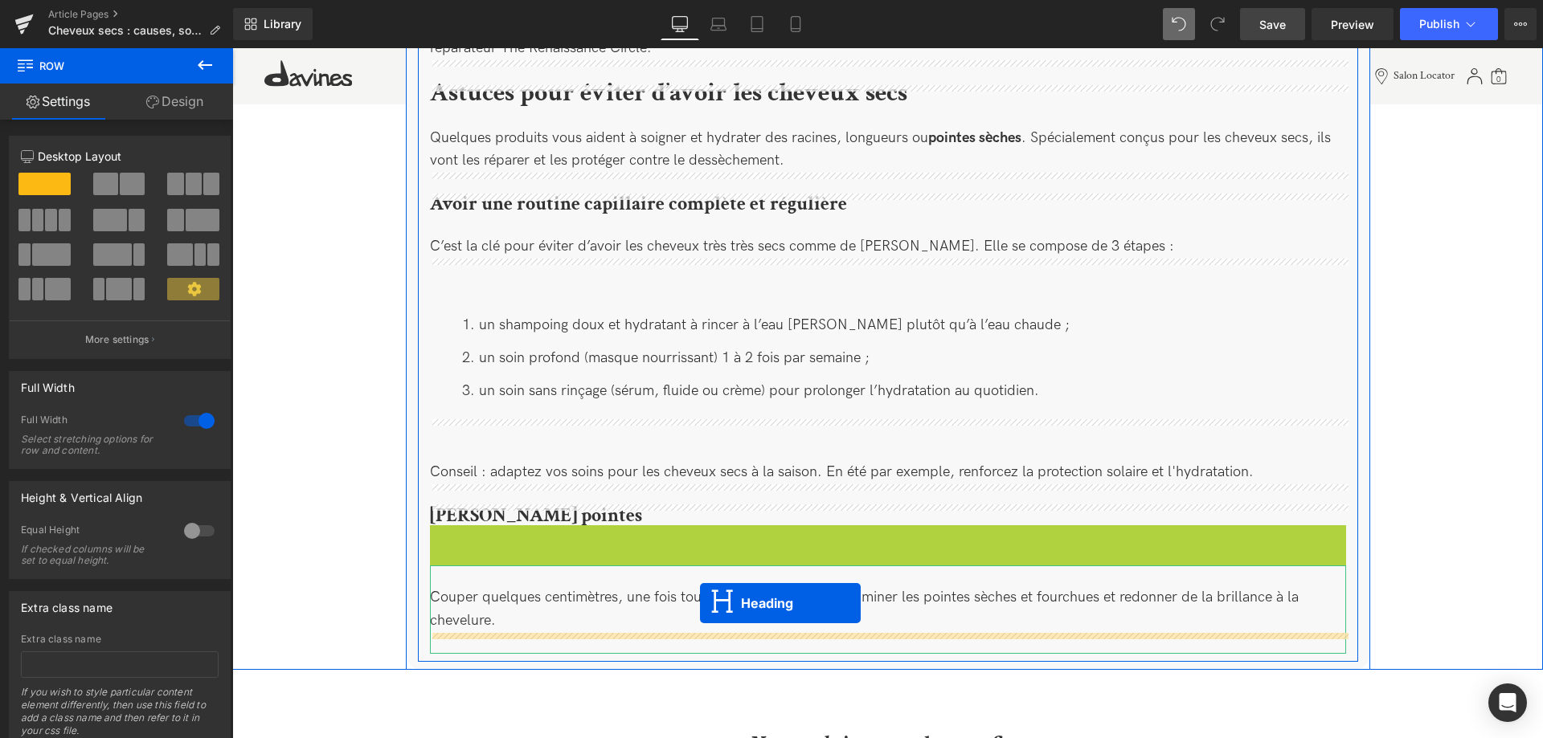
drag, startPoint x: 851, startPoint y: 517, endPoint x: 700, endPoint y: 603, distance: 173.8
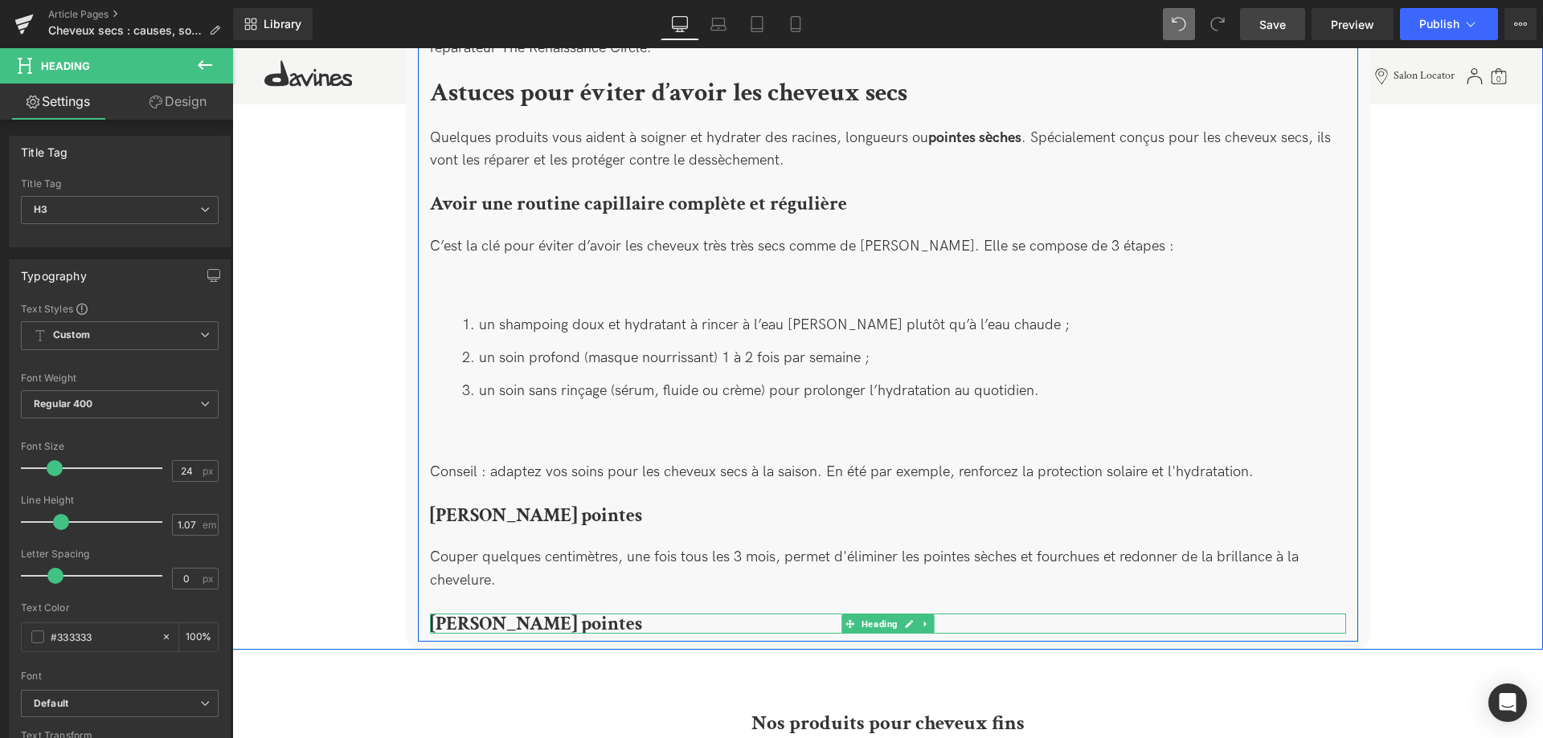
click at [541, 611] on b "[PERSON_NAME] pointes" at bounding box center [536, 623] width 212 height 25
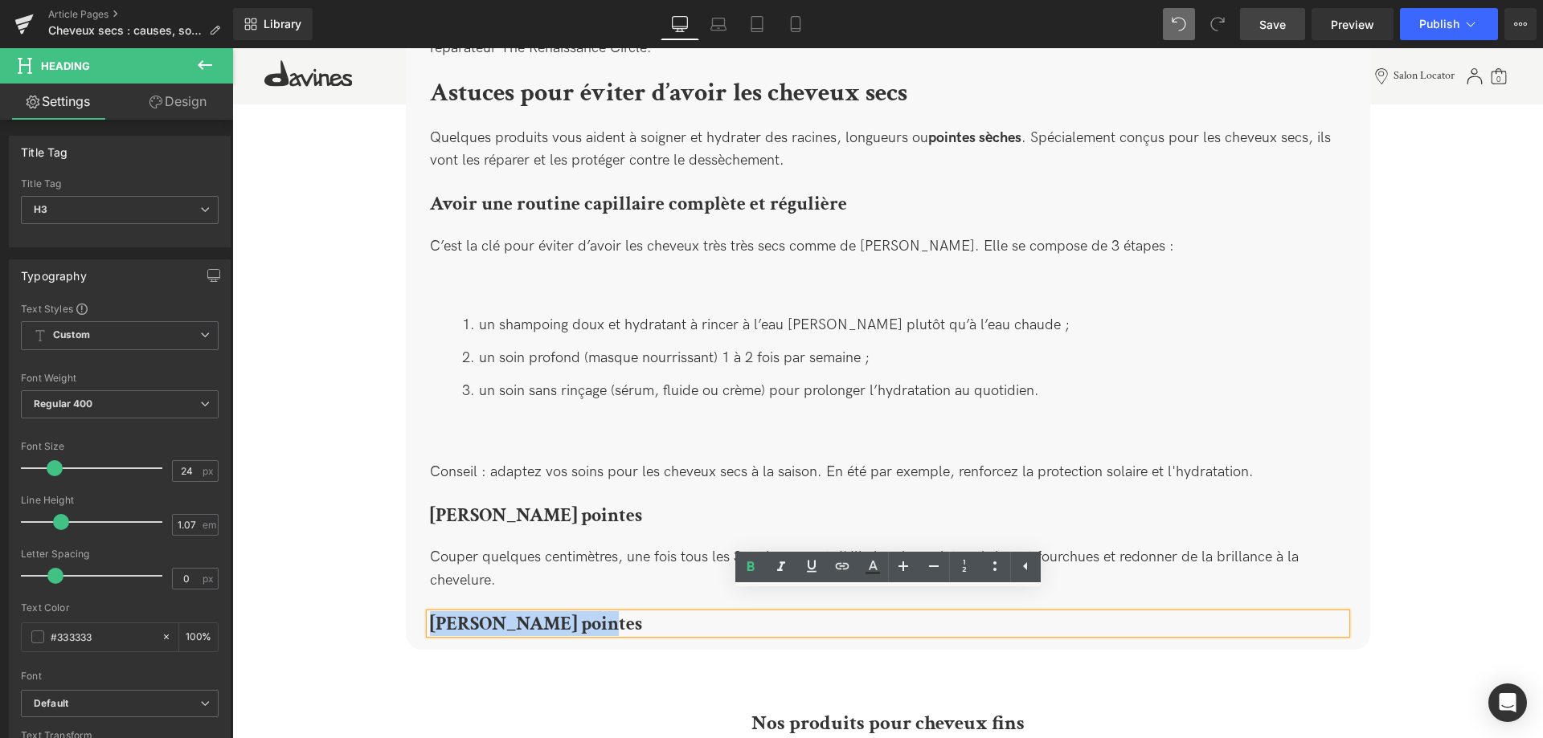
drag, startPoint x: 588, startPoint y: 604, endPoint x: 424, endPoint y: 587, distance: 164.8
click at [424, 587] on div "Comment soigner les cheveux secs ? Heading Quelques produits vous aident à soig…" at bounding box center [888, 103] width 940 height 1061
paste div
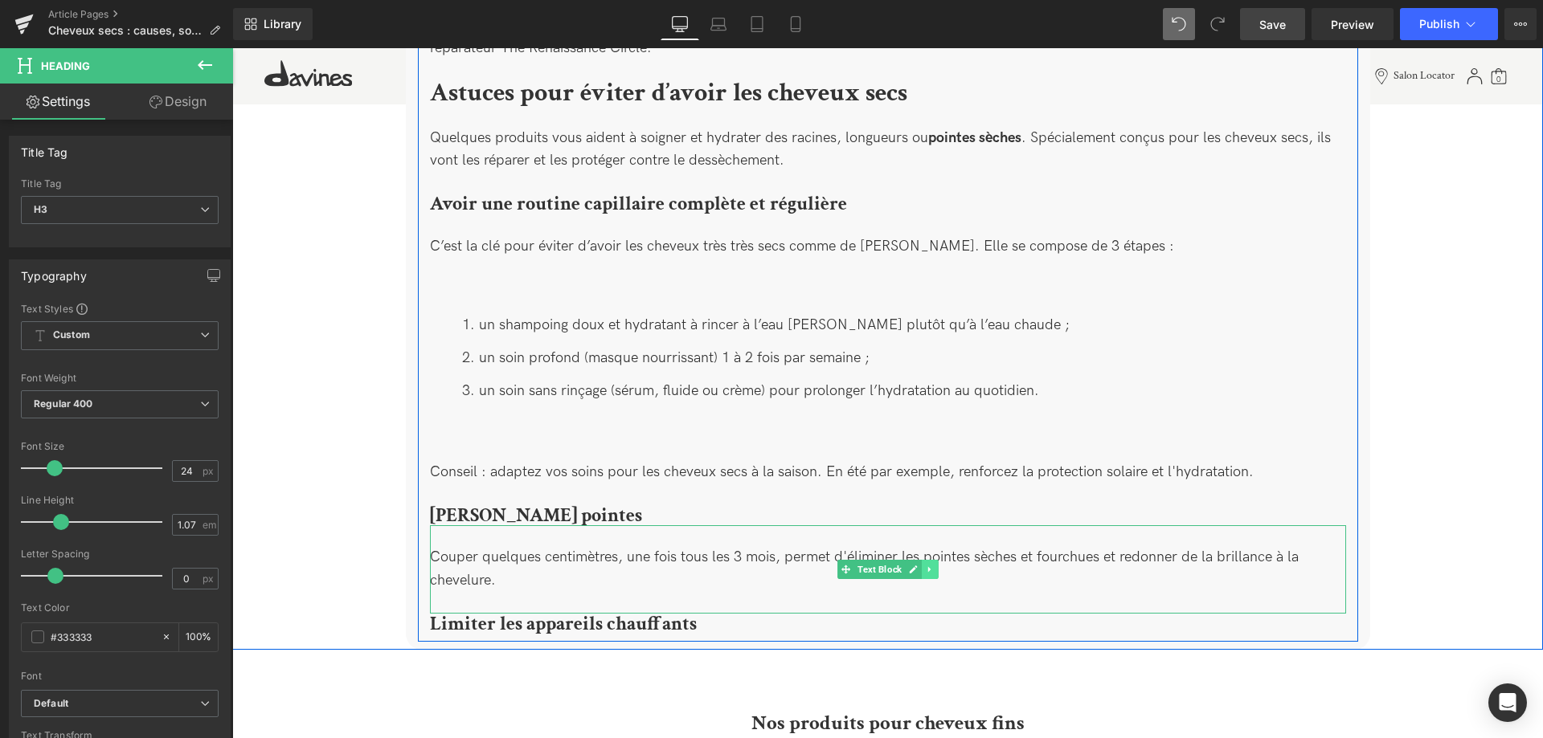
click at [937, 560] on link at bounding box center [930, 569] width 17 height 19
click at [925, 565] on icon at bounding box center [921, 569] width 9 height 9
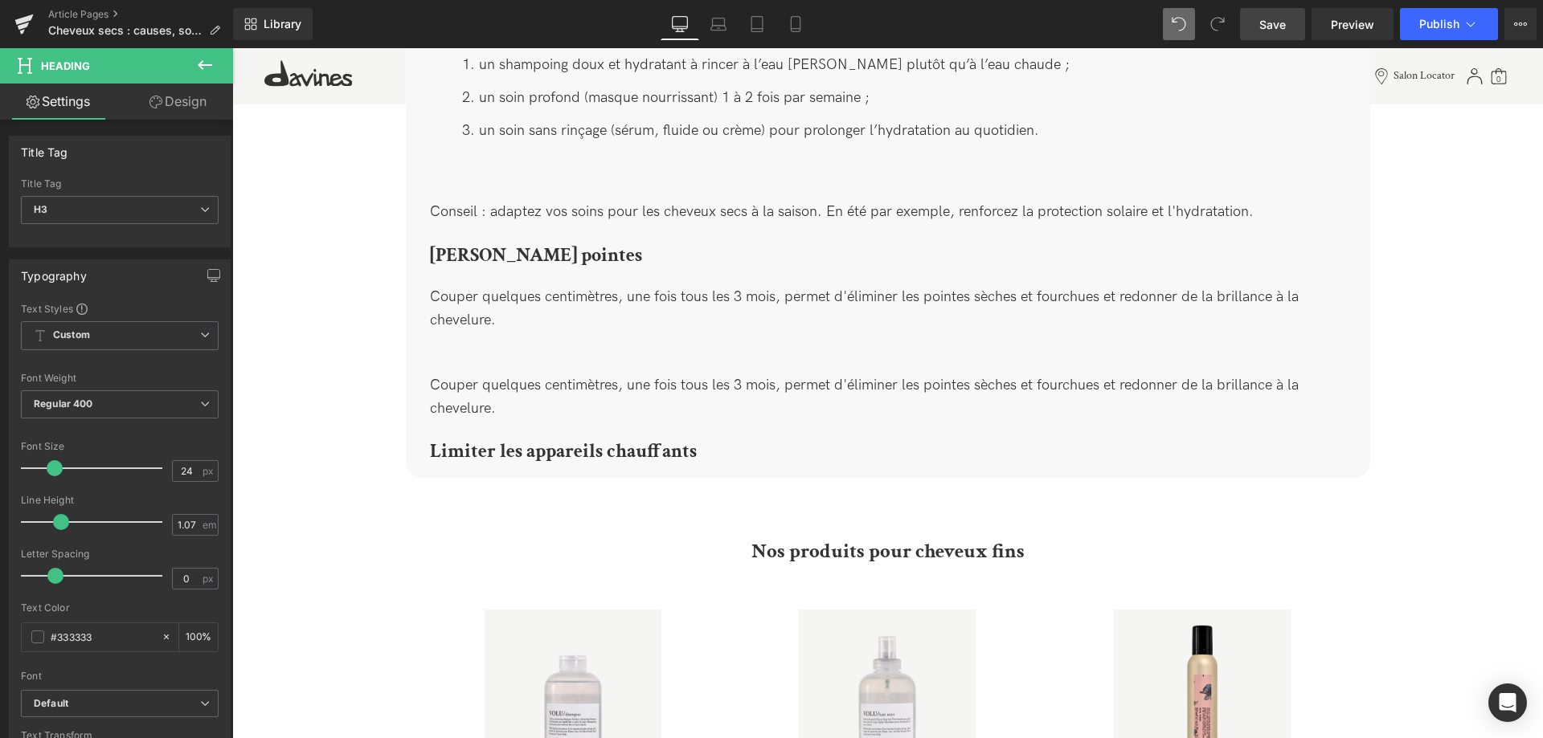
scroll to position [2935, 0]
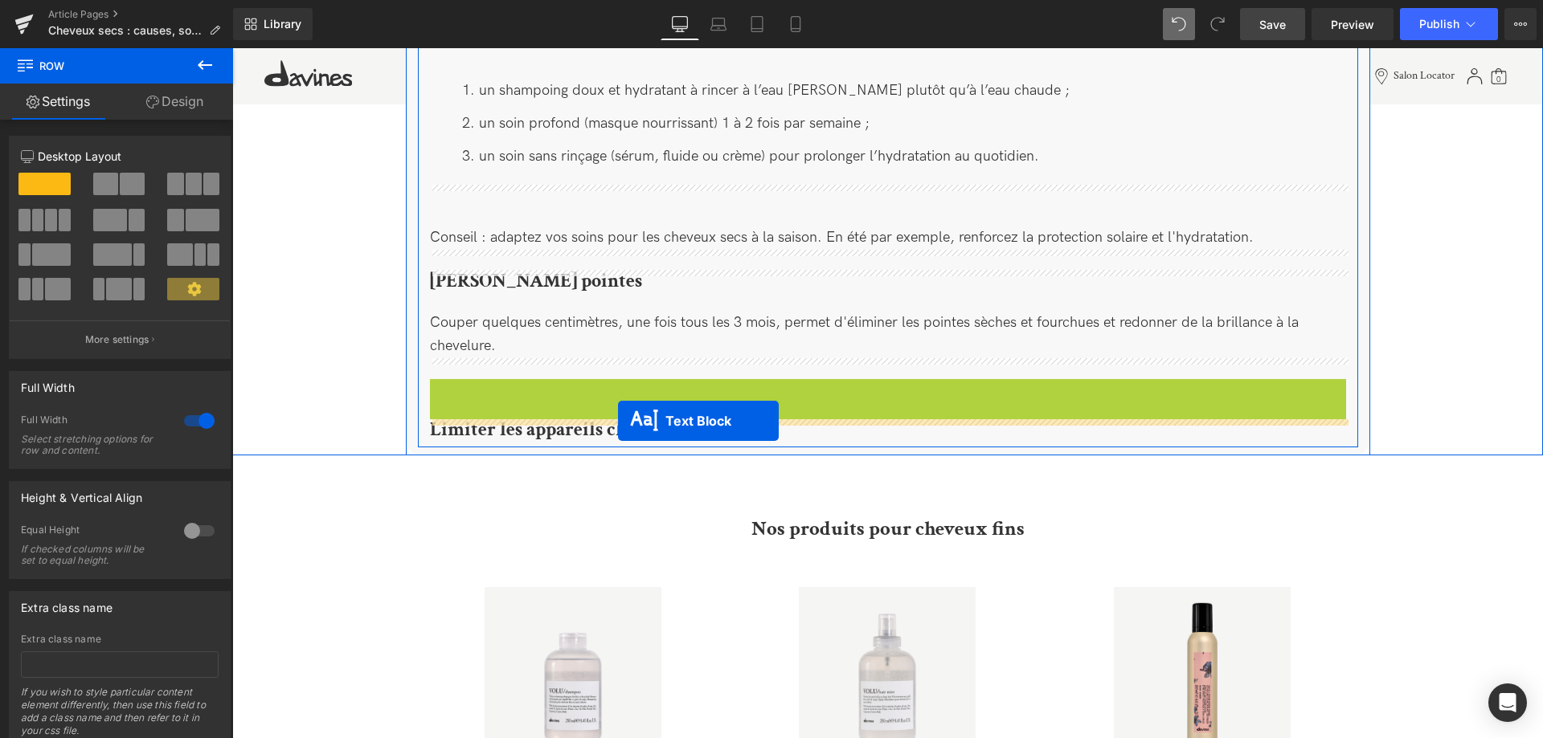
drag, startPoint x: 849, startPoint y: 404, endPoint x: 618, endPoint y: 421, distance: 232.0
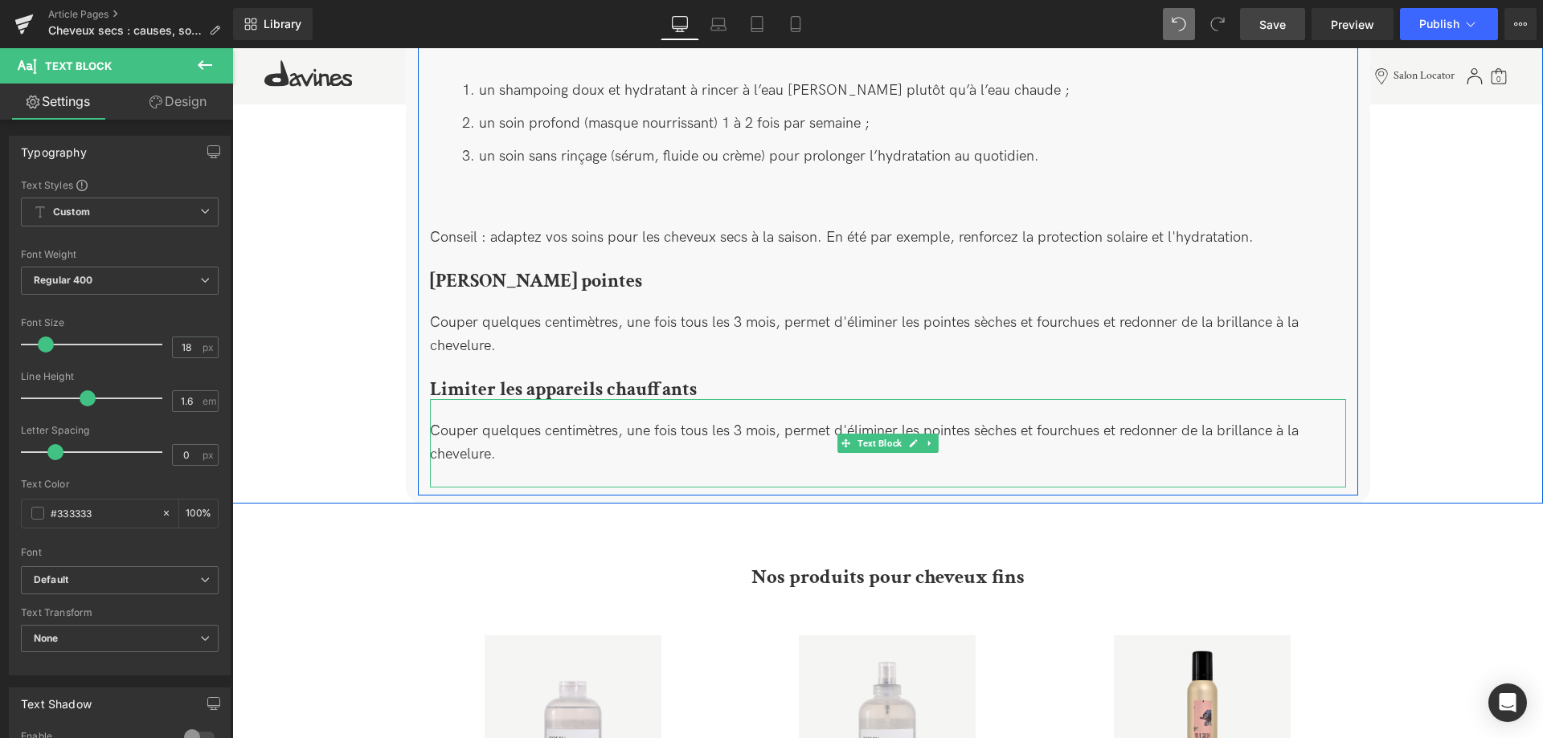
click at [550, 441] on div "Couper quelques centimètres, une fois tous les 3 mois, permet d'éliminer les po…" at bounding box center [888, 443] width 916 height 88
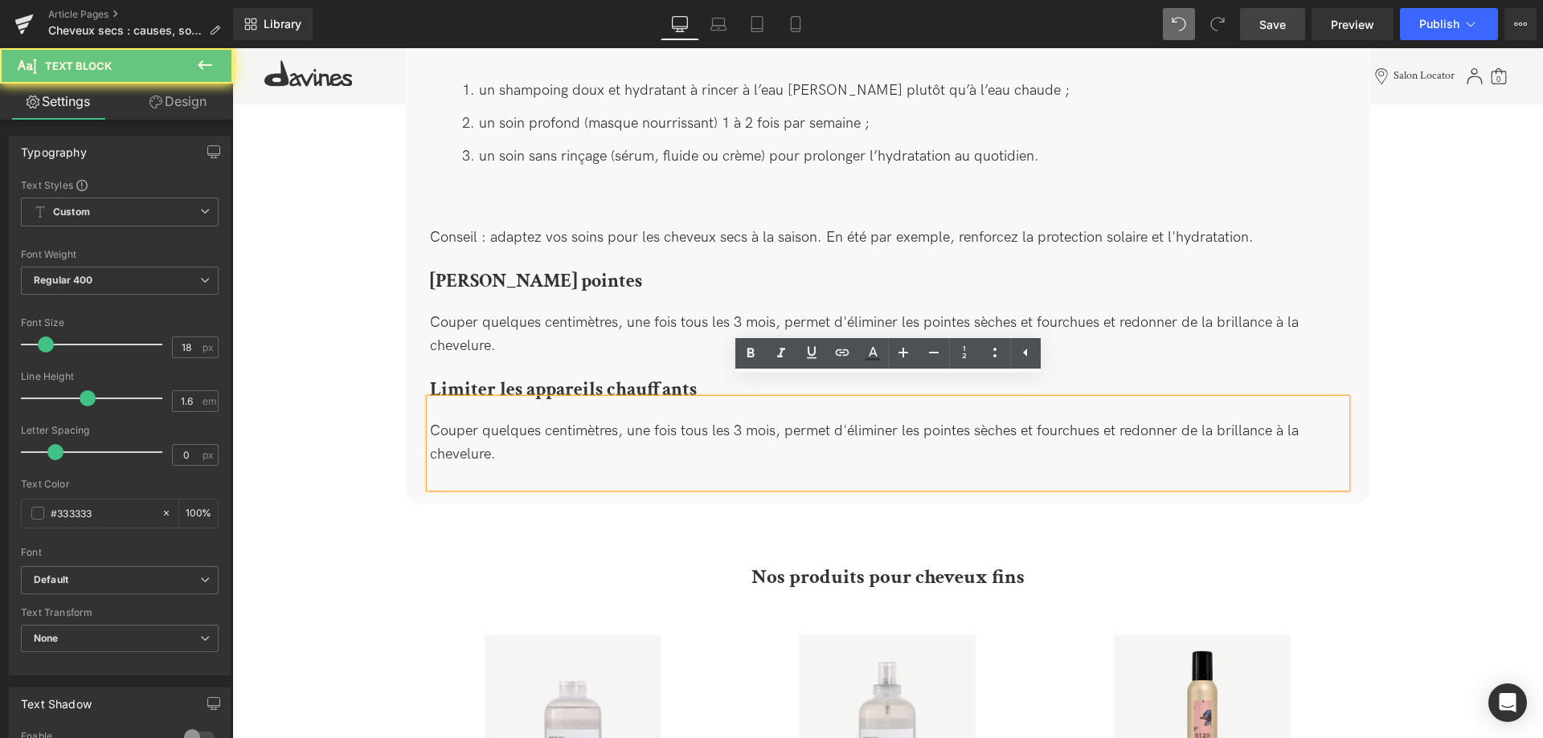
drag, startPoint x: 509, startPoint y: 444, endPoint x: 423, endPoint y: 407, distance: 94.3
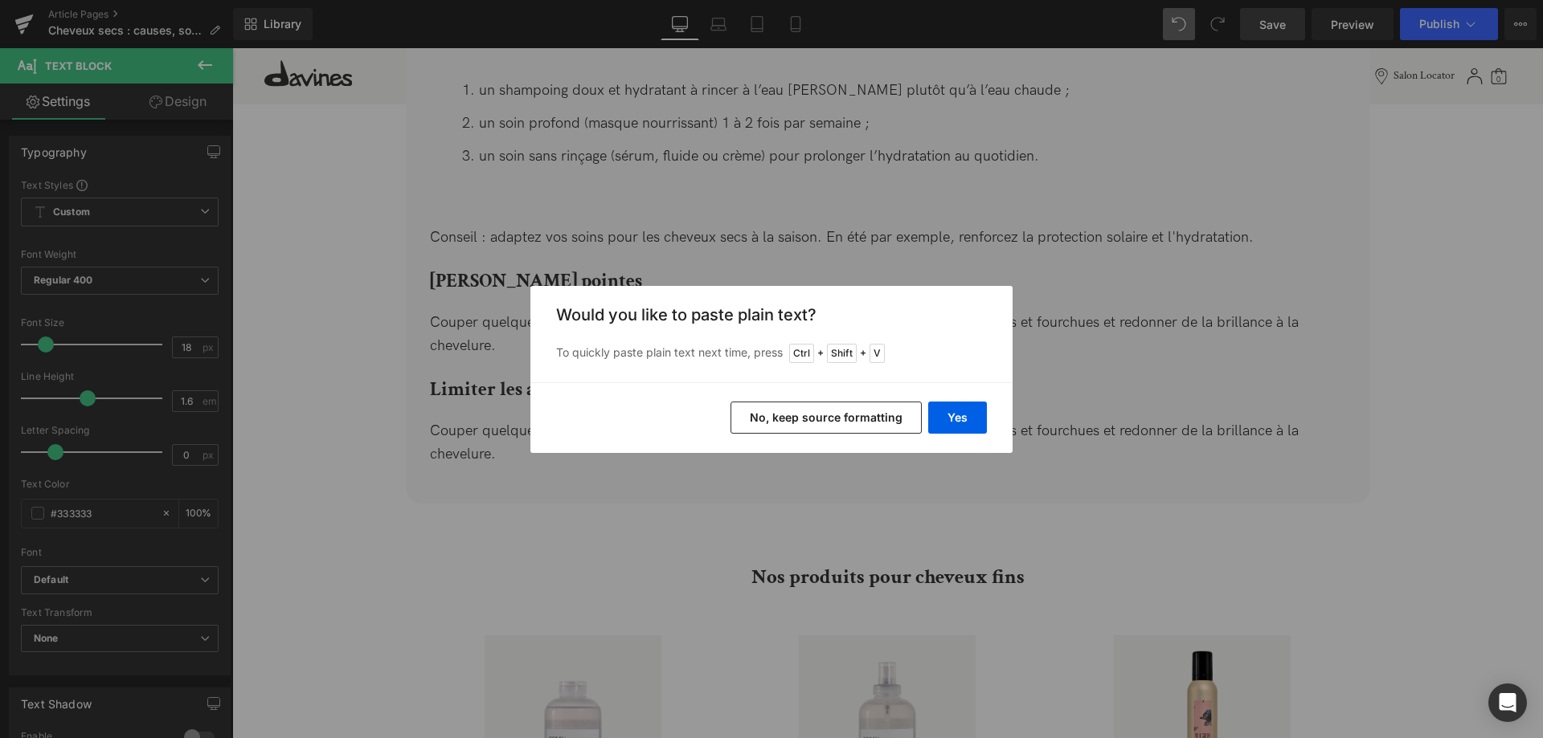
drag, startPoint x: 778, startPoint y: 435, endPoint x: 967, endPoint y: 435, distance: 188.8
click at [1016, 448] on div "Back to Library Insert Would you like to paste plain text? To quickly paste pla…" at bounding box center [771, 369] width 1543 height 738
click at [942, 421] on button "Yes" at bounding box center [957, 418] width 59 height 32
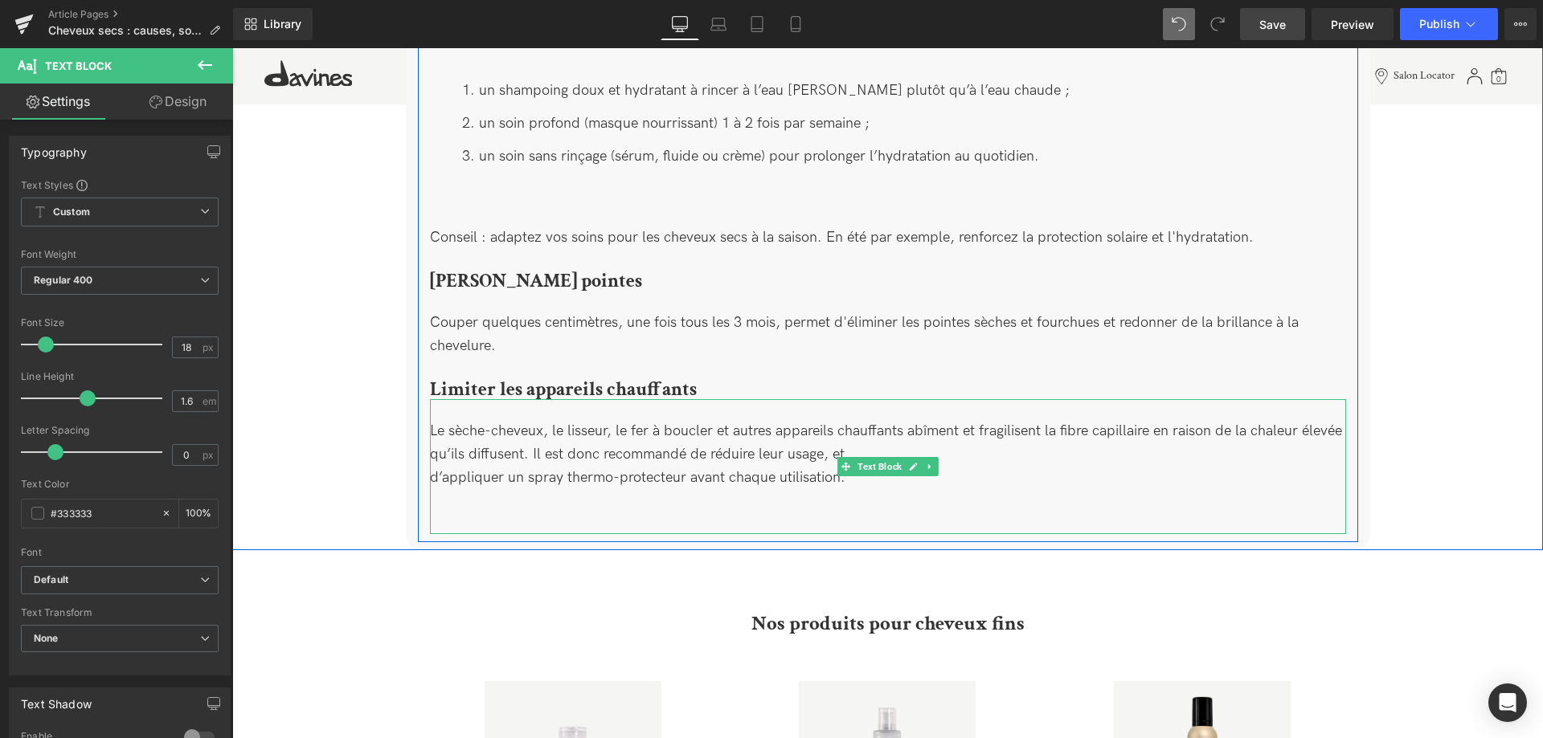
click at [599, 481] on div "Le sèche-cheveux, le lisseur, le fer à boucler et autres appareils chauffants a…" at bounding box center [888, 466] width 916 height 134
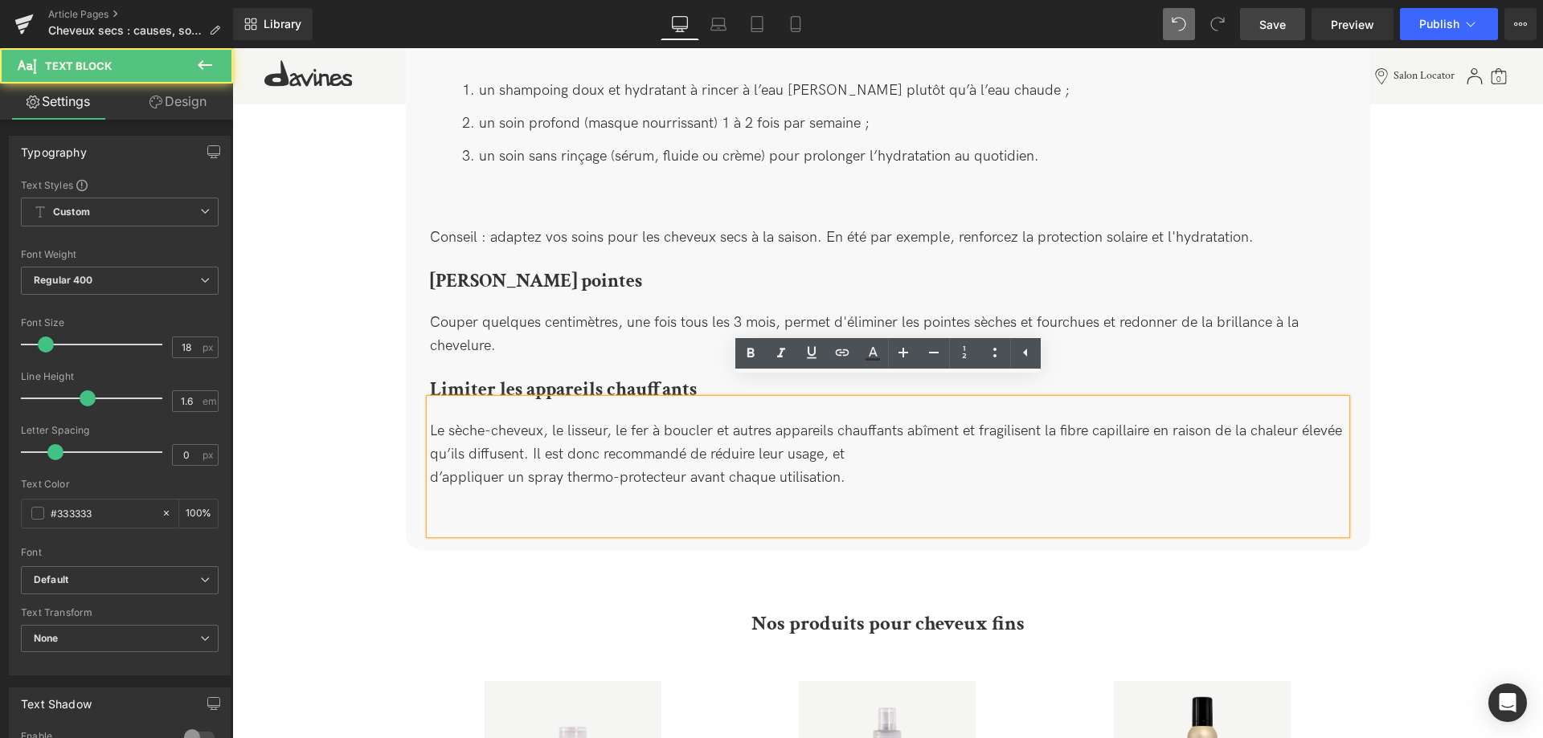
click at [431, 456] on div "Le sèche-cheveux, le lisseur, le fer à boucler et autres appareils chauffants a…" at bounding box center [888, 466] width 916 height 134
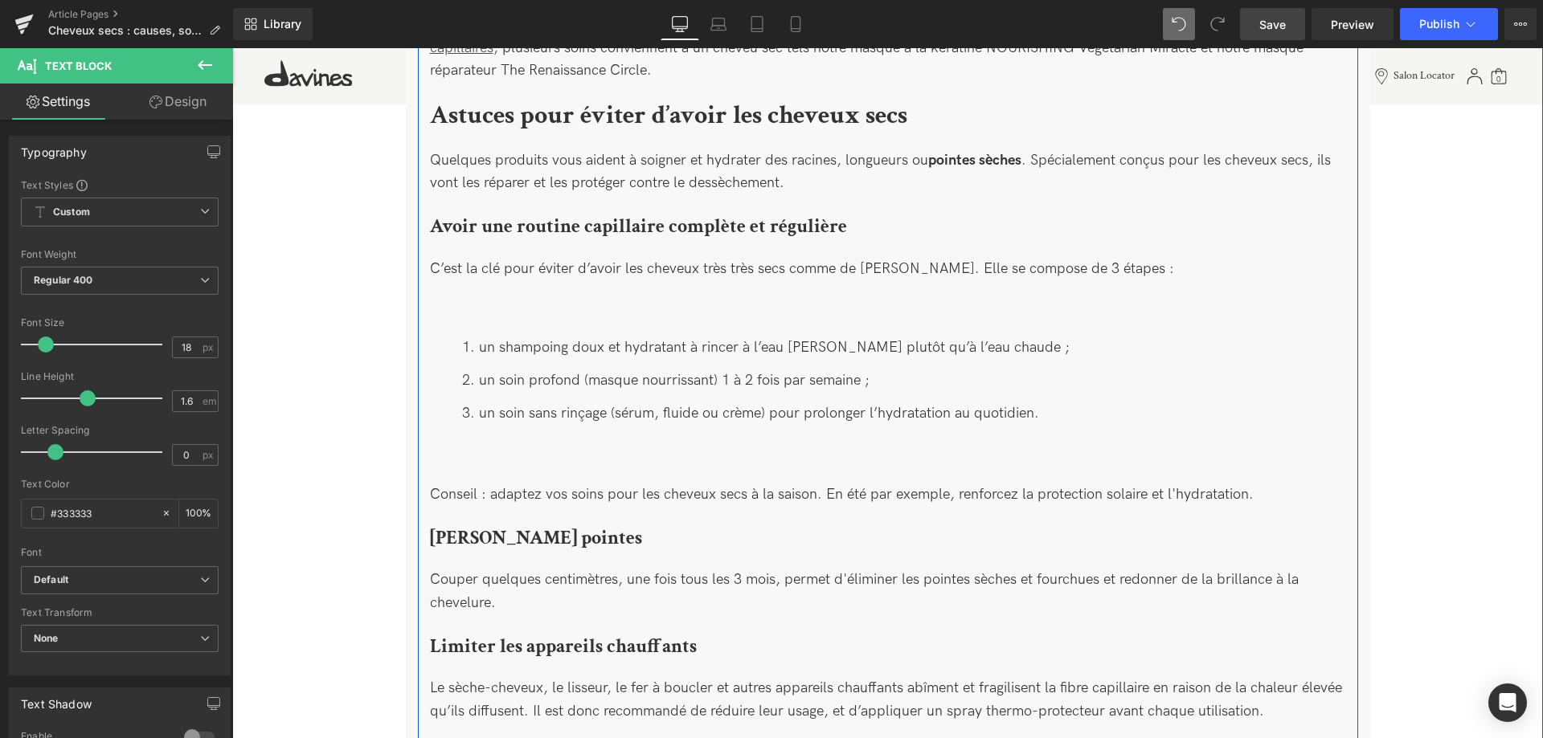
scroll to position [2689, 0]
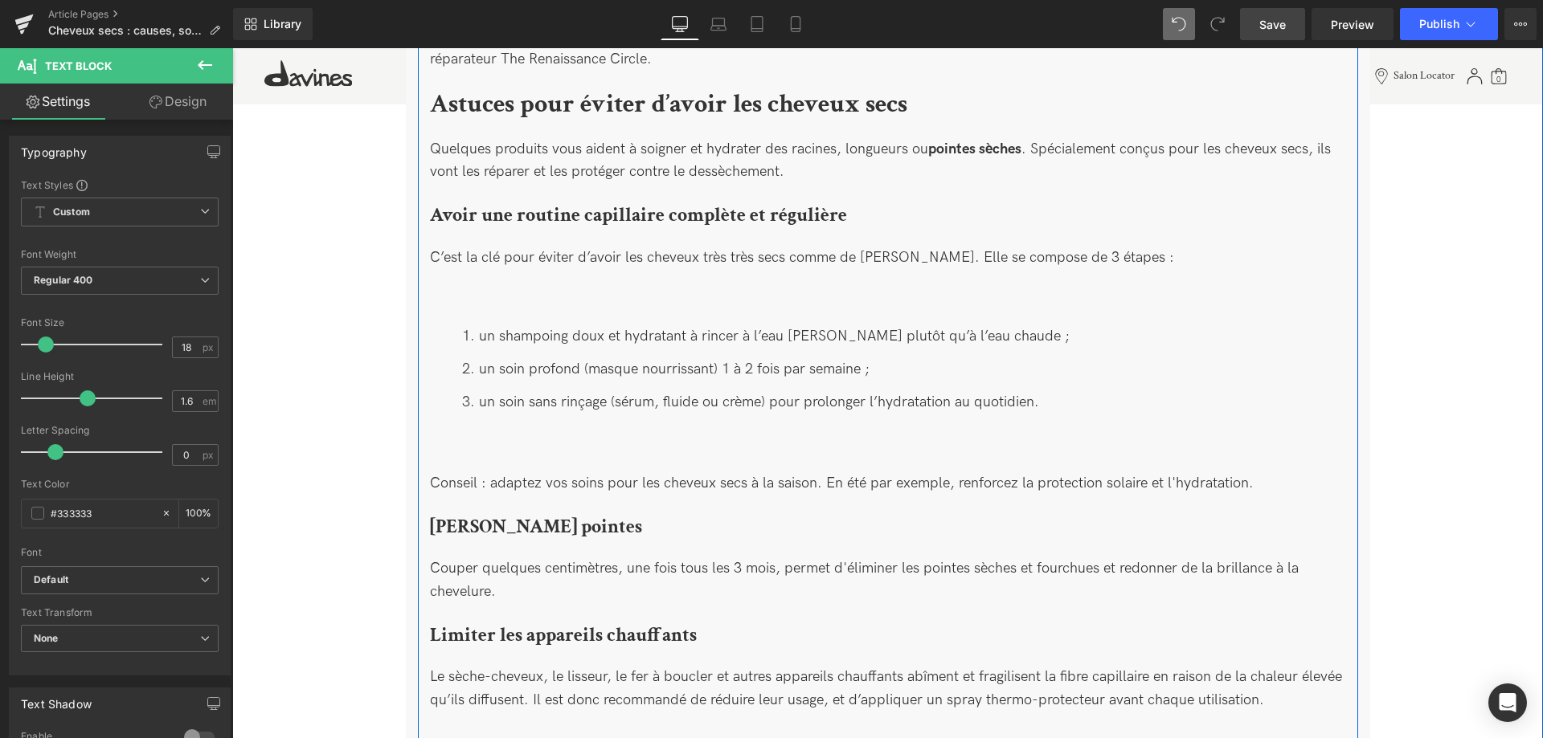
click at [507, 290] on div "un shampoing doux et hydratant à rincer à l’eau [PERSON_NAME] plutôt qu’à l’eau…" at bounding box center [888, 370] width 916 height 161
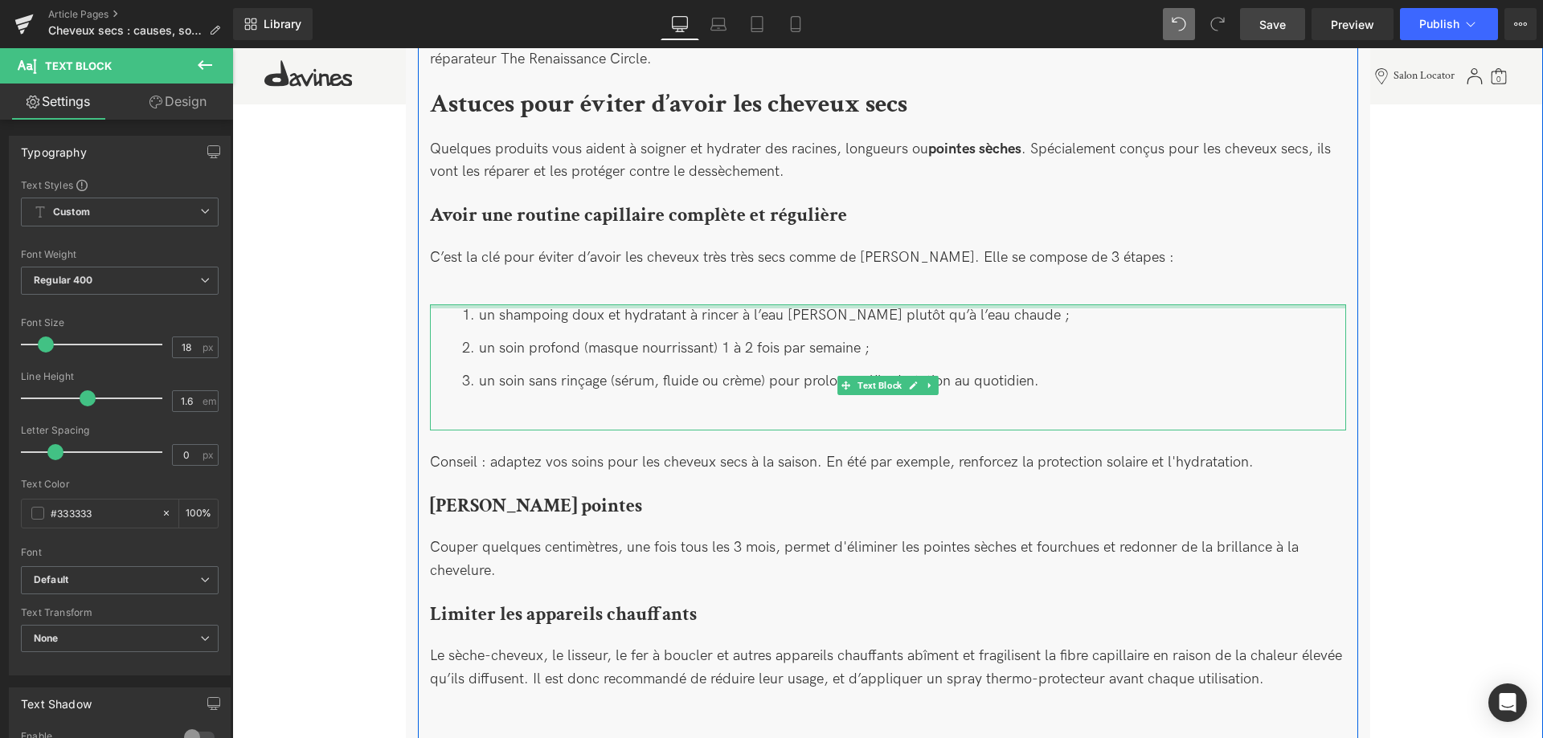
drag, startPoint x: 521, startPoint y: 271, endPoint x: 537, endPoint y: 249, distance: 27.5
click at [546, 233] on div "Comment soigner les cheveux secs ? Heading Quelques produits vous aident à soig…" at bounding box center [888, 160] width 940 height 1151
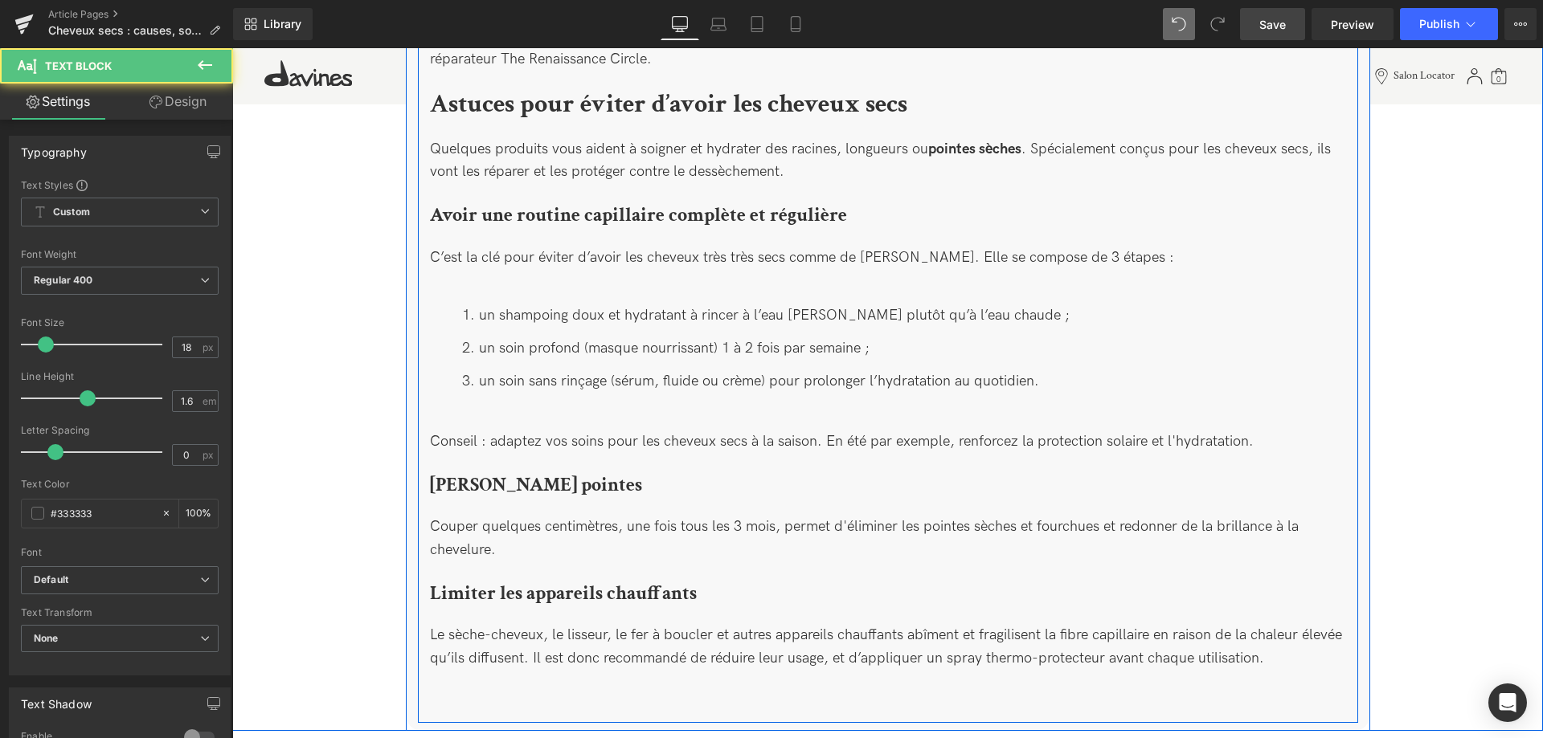
drag, startPoint x: 535, startPoint y: 408, endPoint x: 550, endPoint y: 381, distance: 31.3
click at [550, 381] on div "Comment soigner les cheveux secs ? Heading Quelques produits vous aident à soig…" at bounding box center [888, 150] width 940 height 1130
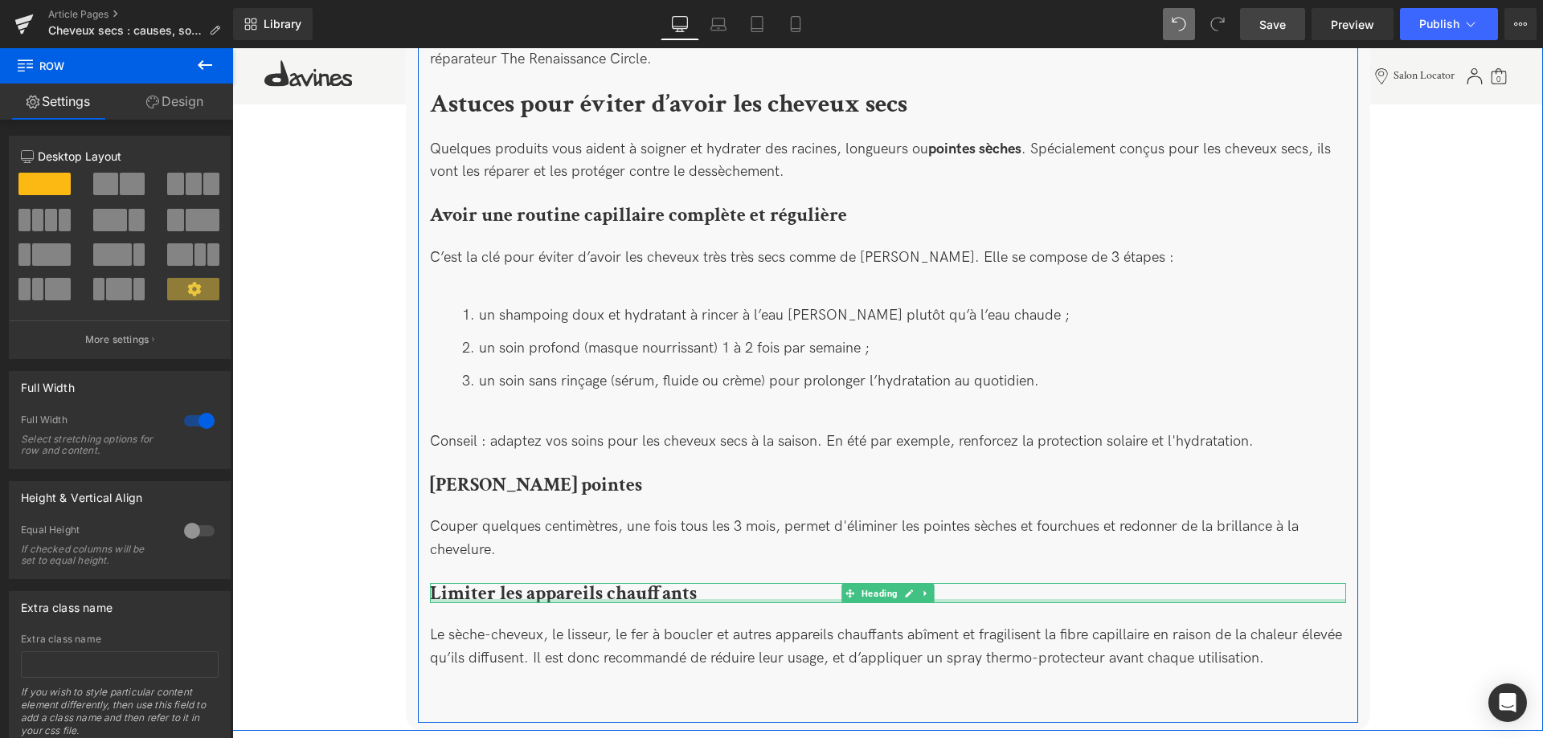
click at [920, 599] on div at bounding box center [888, 601] width 916 height 4
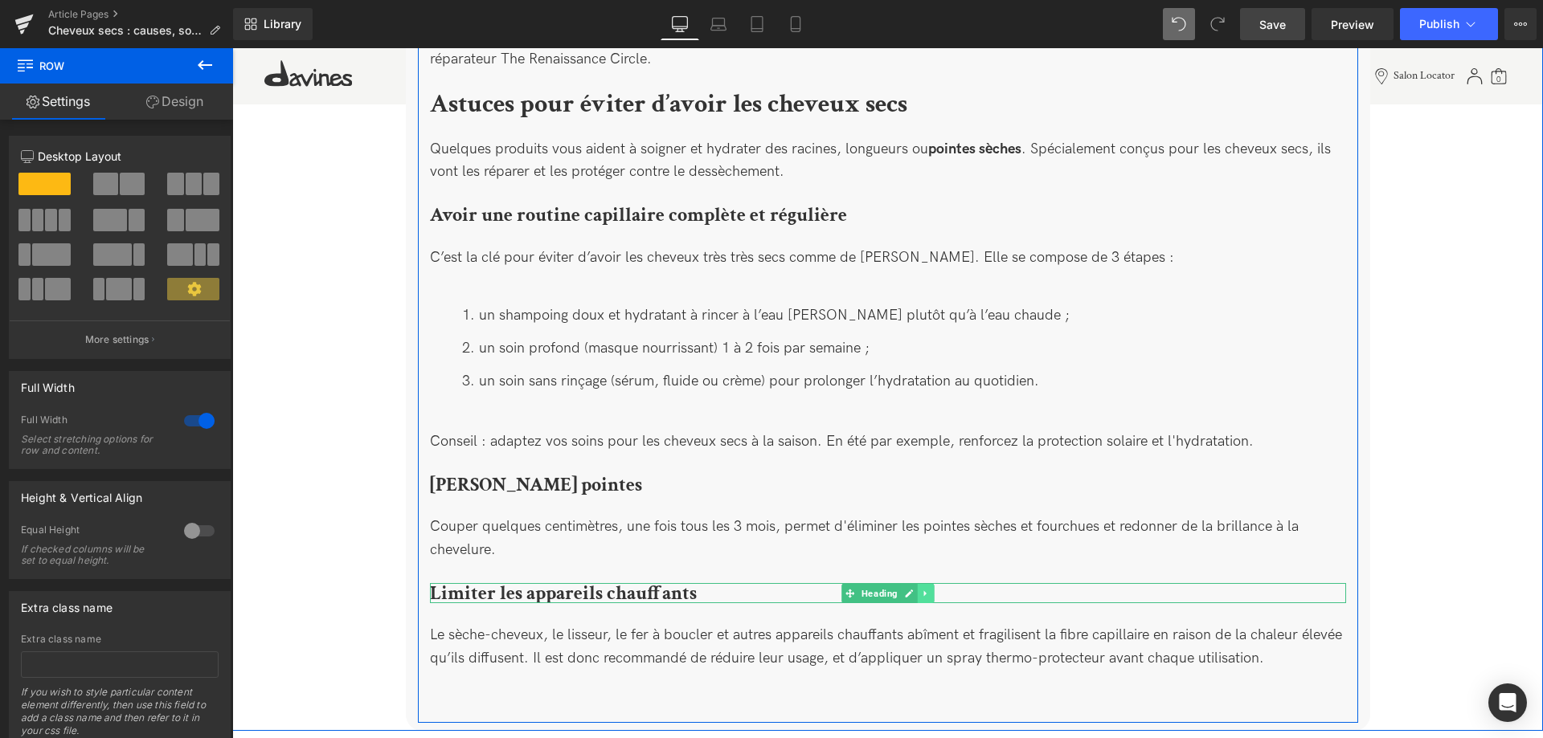
click at [922, 584] on link at bounding box center [925, 593] width 17 height 19
click at [917, 589] on icon at bounding box center [917, 593] width 9 height 9
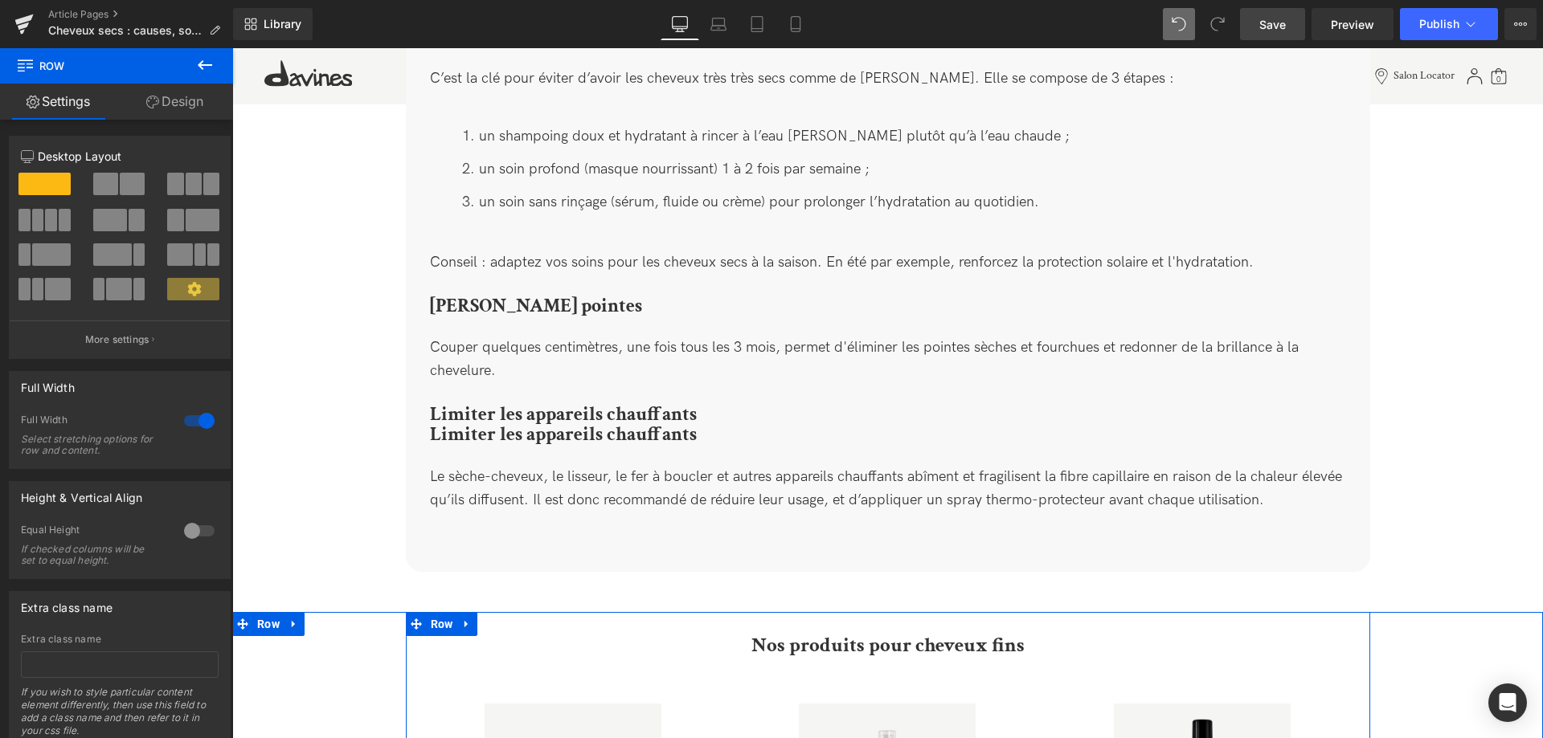
scroll to position [2832, 0]
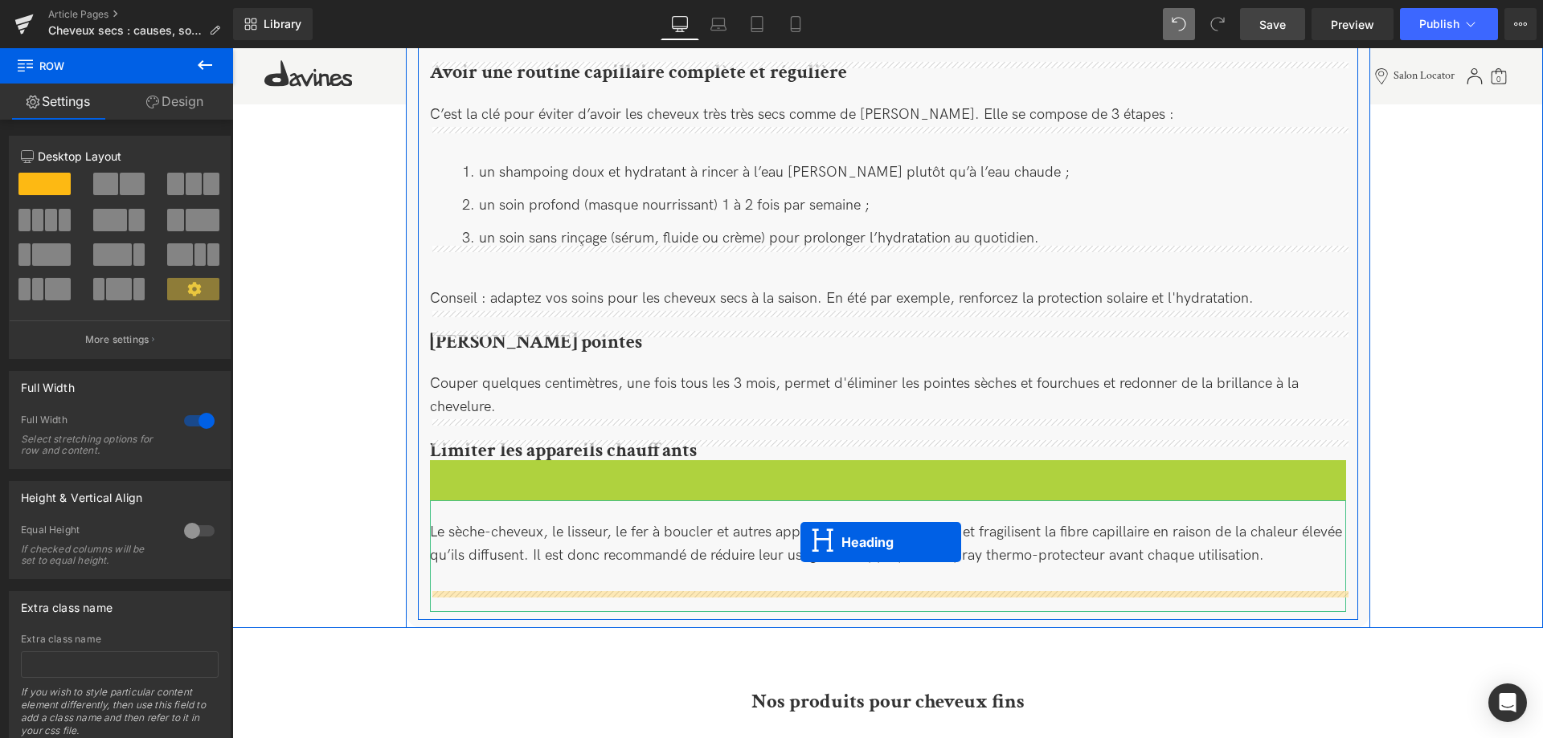
drag, startPoint x: 848, startPoint y: 454, endPoint x: 730, endPoint y: 545, distance: 149.0
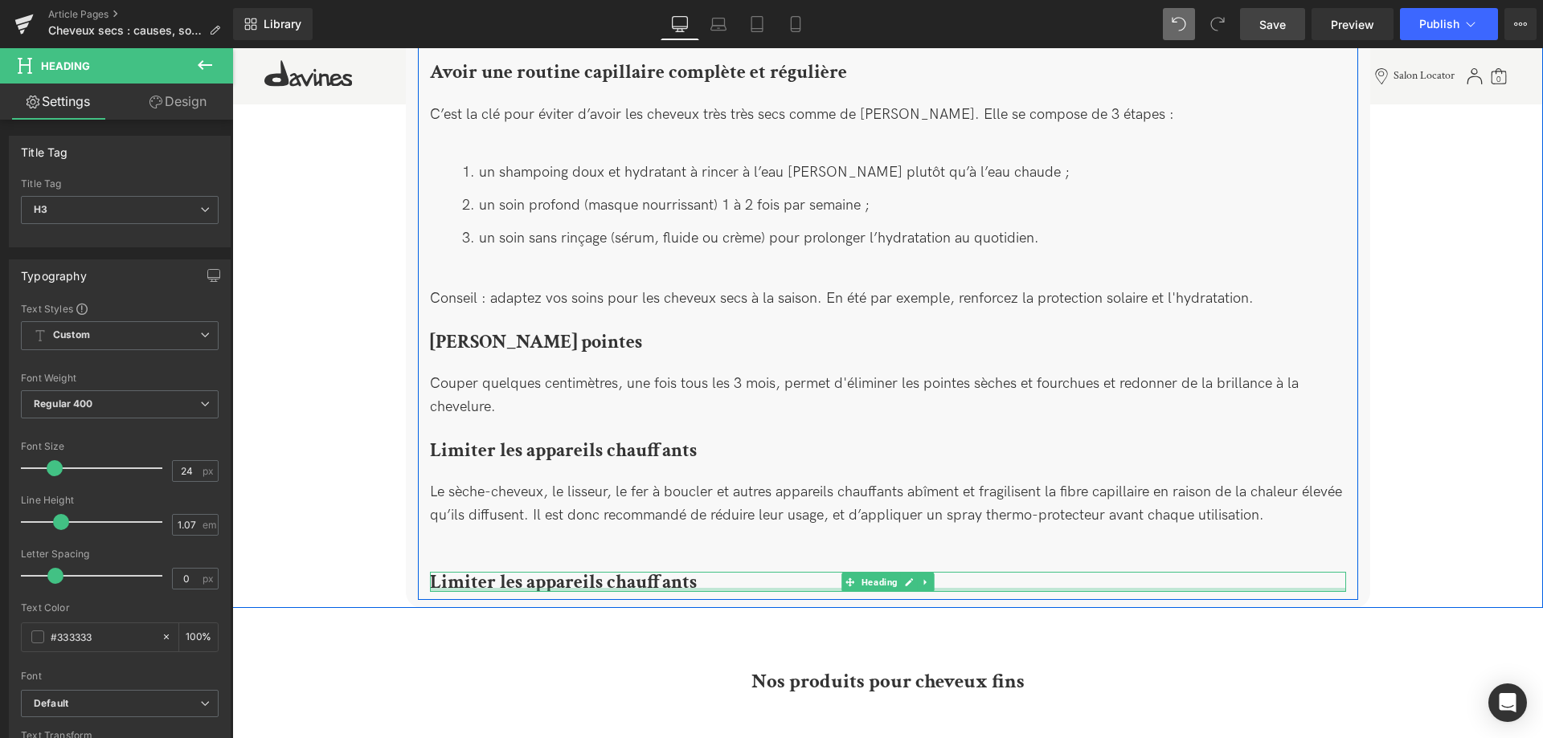
click at [641, 588] on div at bounding box center [888, 590] width 916 height 4
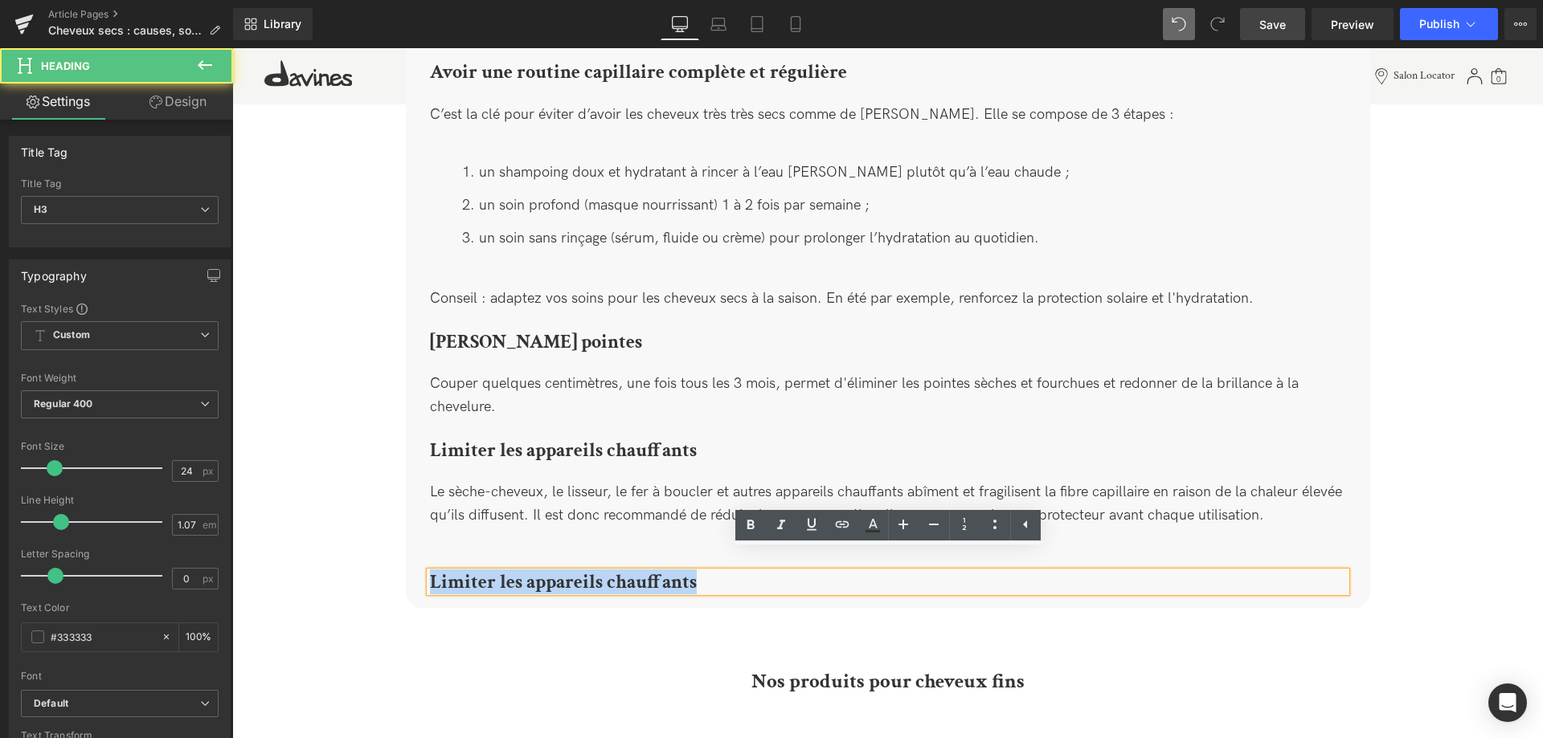
drag, startPoint x: 696, startPoint y: 566, endPoint x: 370, endPoint y: 550, distance: 325.8
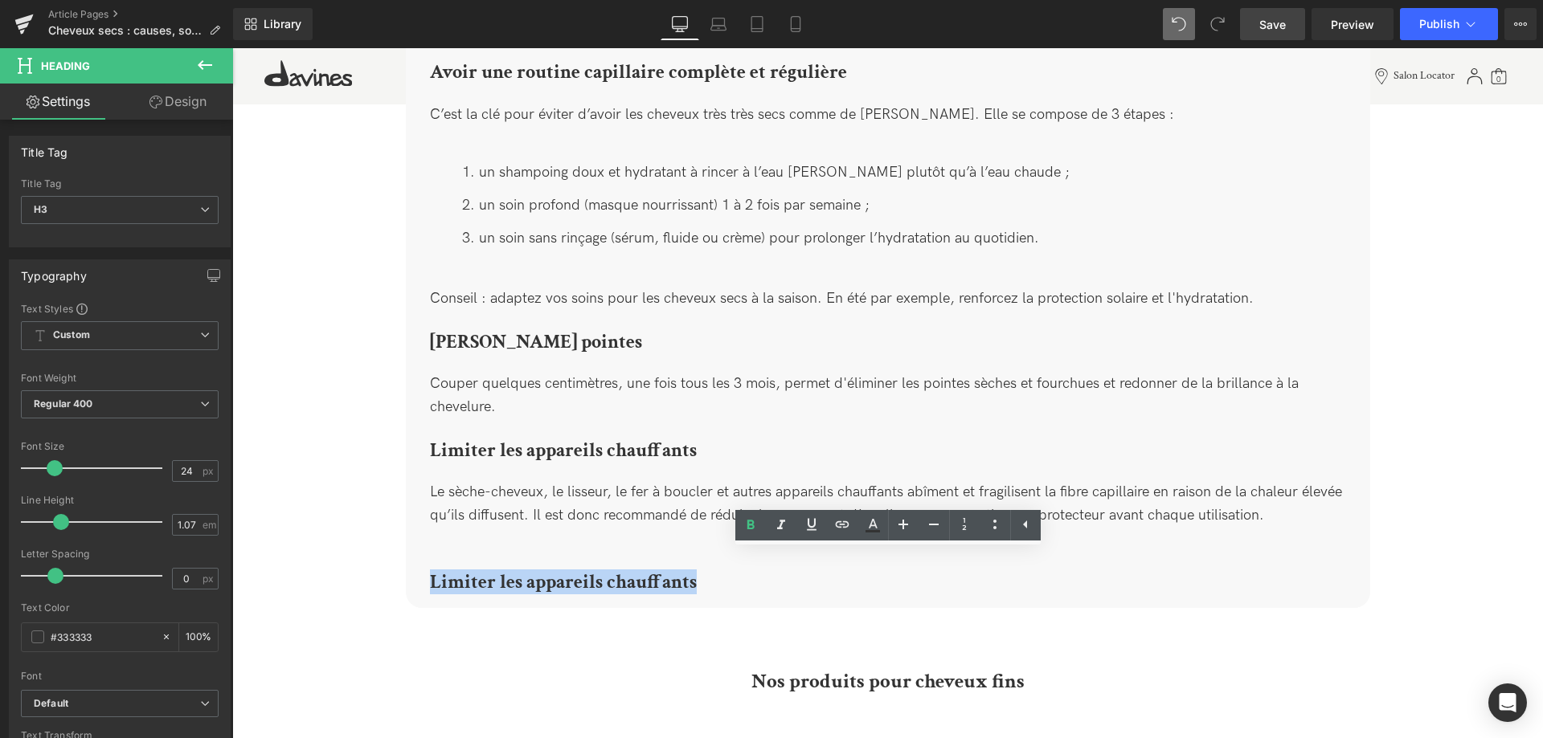
paste div
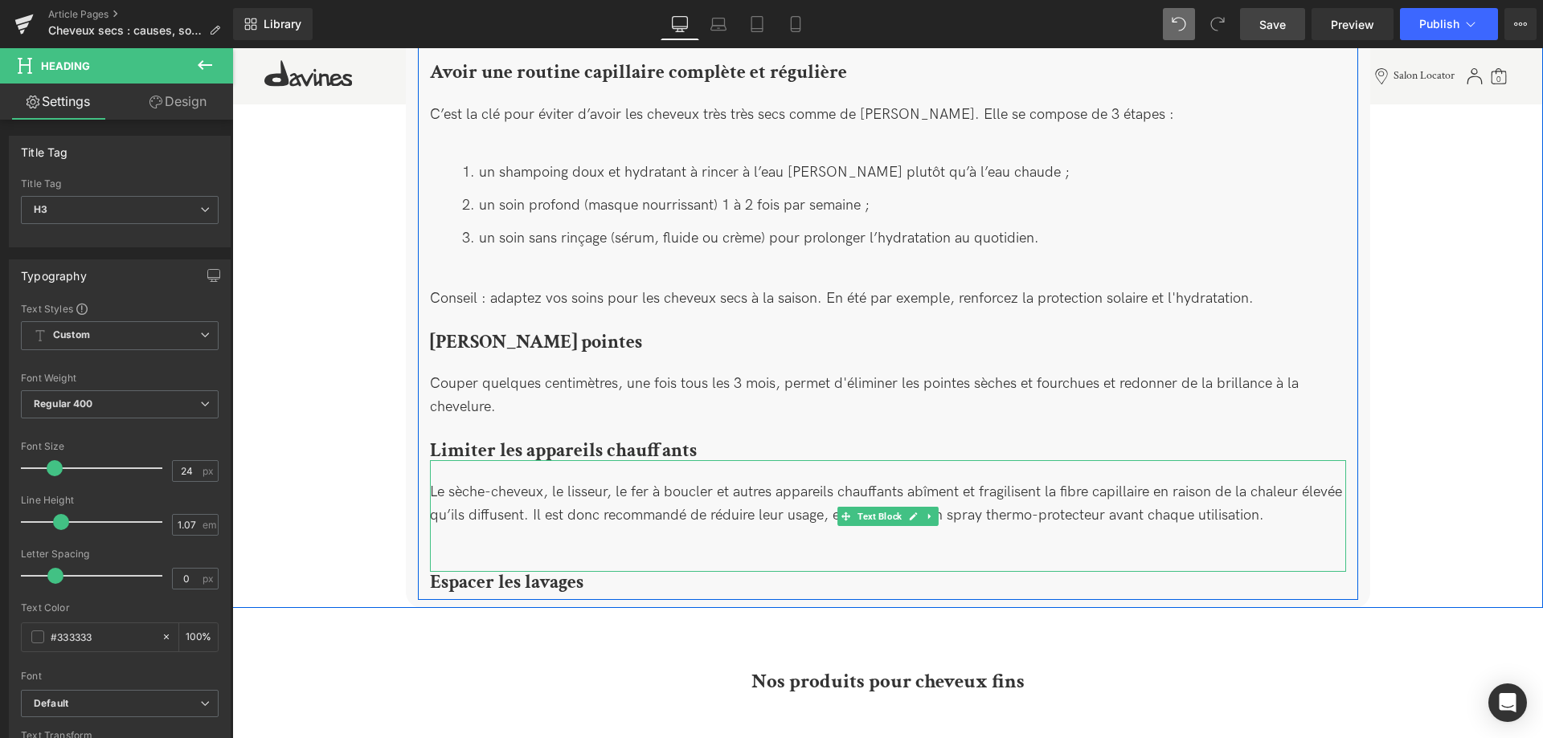
click at [474, 538] on div "Le sèche-cheveux, le lisseur, le fer à boucler et autres appareils chauffants a…" at bounding box center [888, 515] width 916 height 111
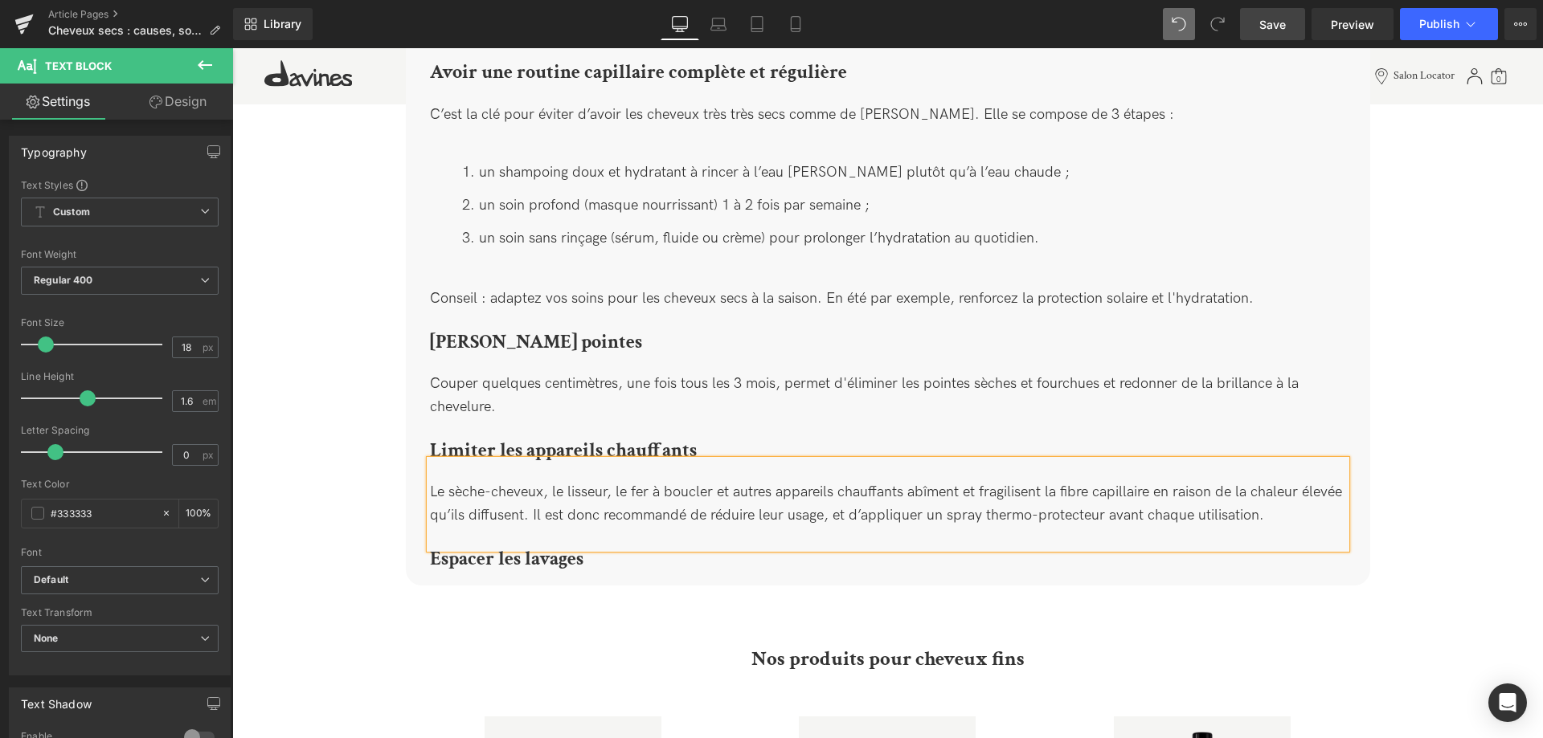
drag, startPoint x: 370, startPoint y: 530, endPoint x: 380, endPoint y: 530, distance: 10.4
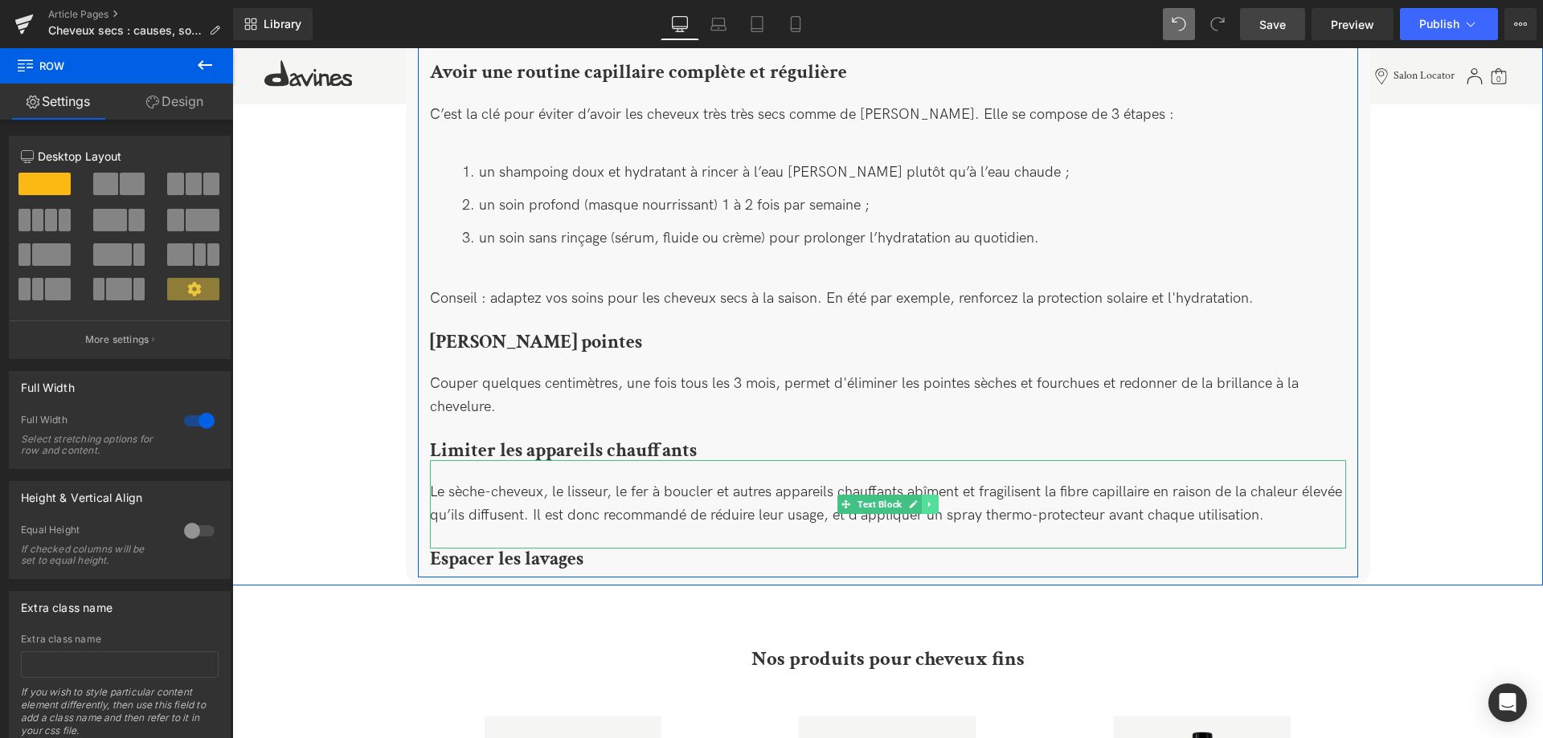
click at [929, 500] on icon at bounding box center [929, 505] width 9 height 10
click at [918, 500] on icon at bounding box center [921, 505] width 9 height 10
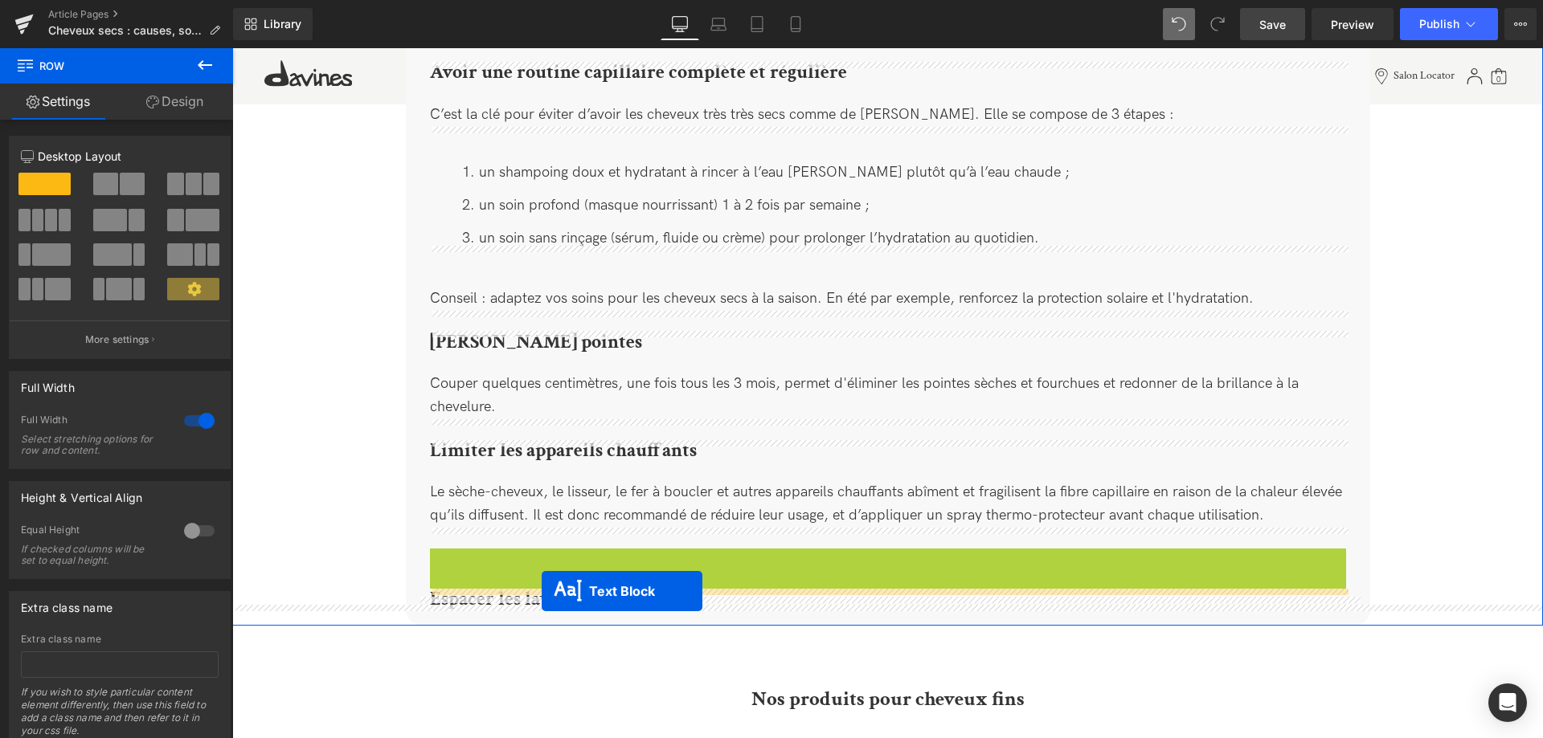
drag, startPoint x: 843, startPoint y: 570, endPoint x: 542, endPoint y: 591, distance: 302.1
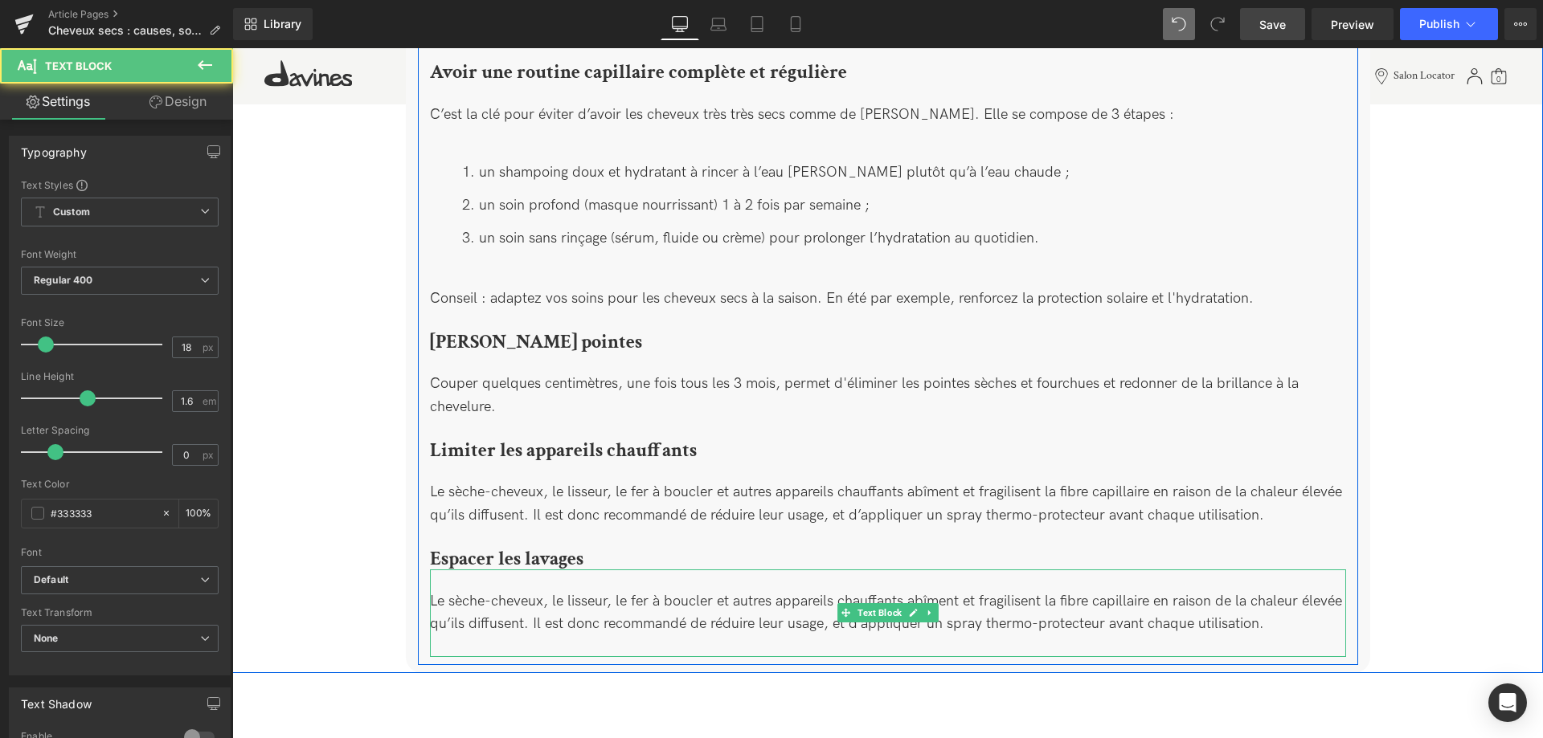
click at [609, 588] on div "Le sèche-cheveux, le lisseur, le fer à boucler et autres appareils chauffants a…" at bounding box center [888, 614] width 916 height 88
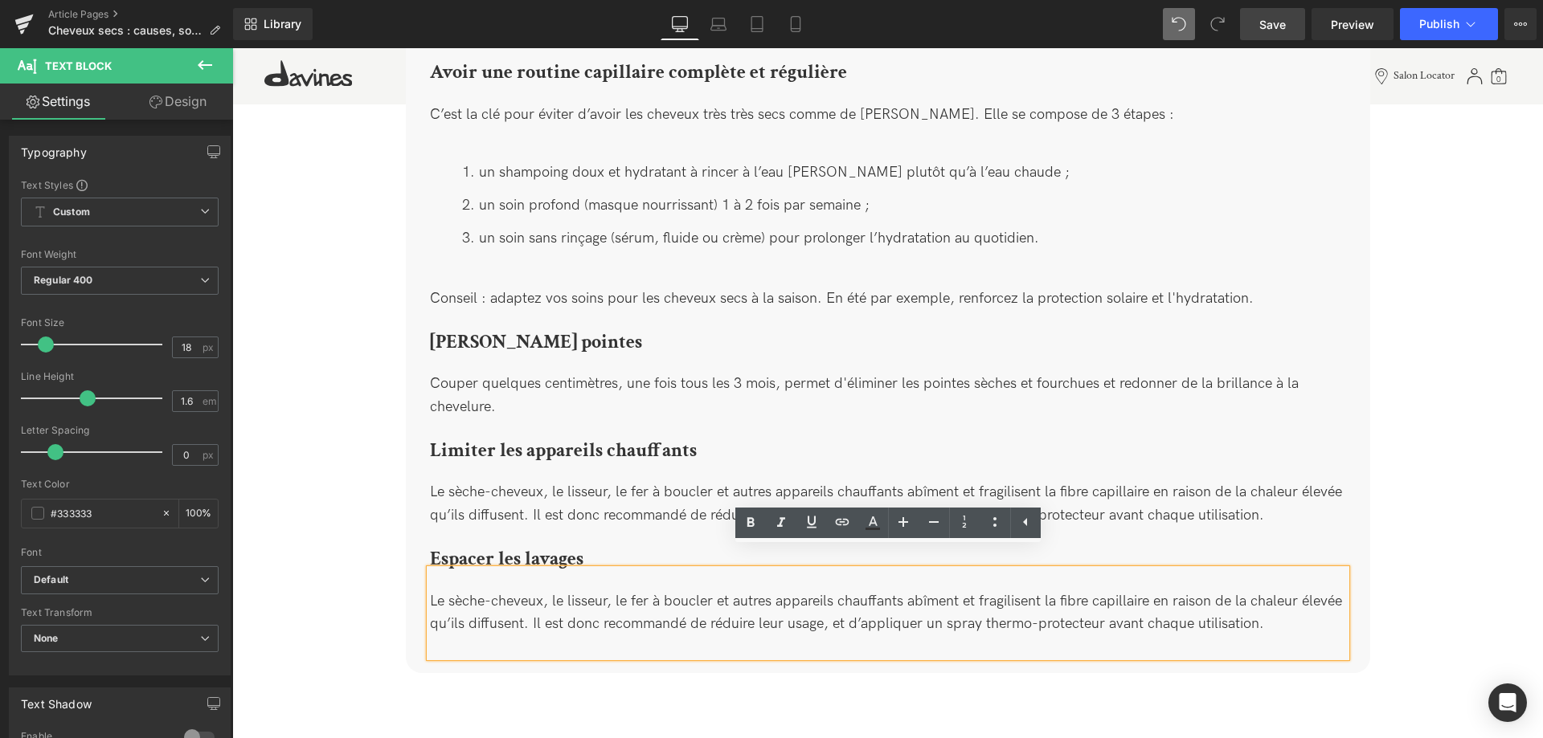
drag, startPoint x: 1275, startPoint y: 595, endPoint x: 432, endPoint y: 573, distance: 843.1
click at [432, 573] on div "Le sèche-cheveux, le lisseur, le fer à boucler et autres appareils chauffants a…" at bounding box center [888, 614] width 916 height 88
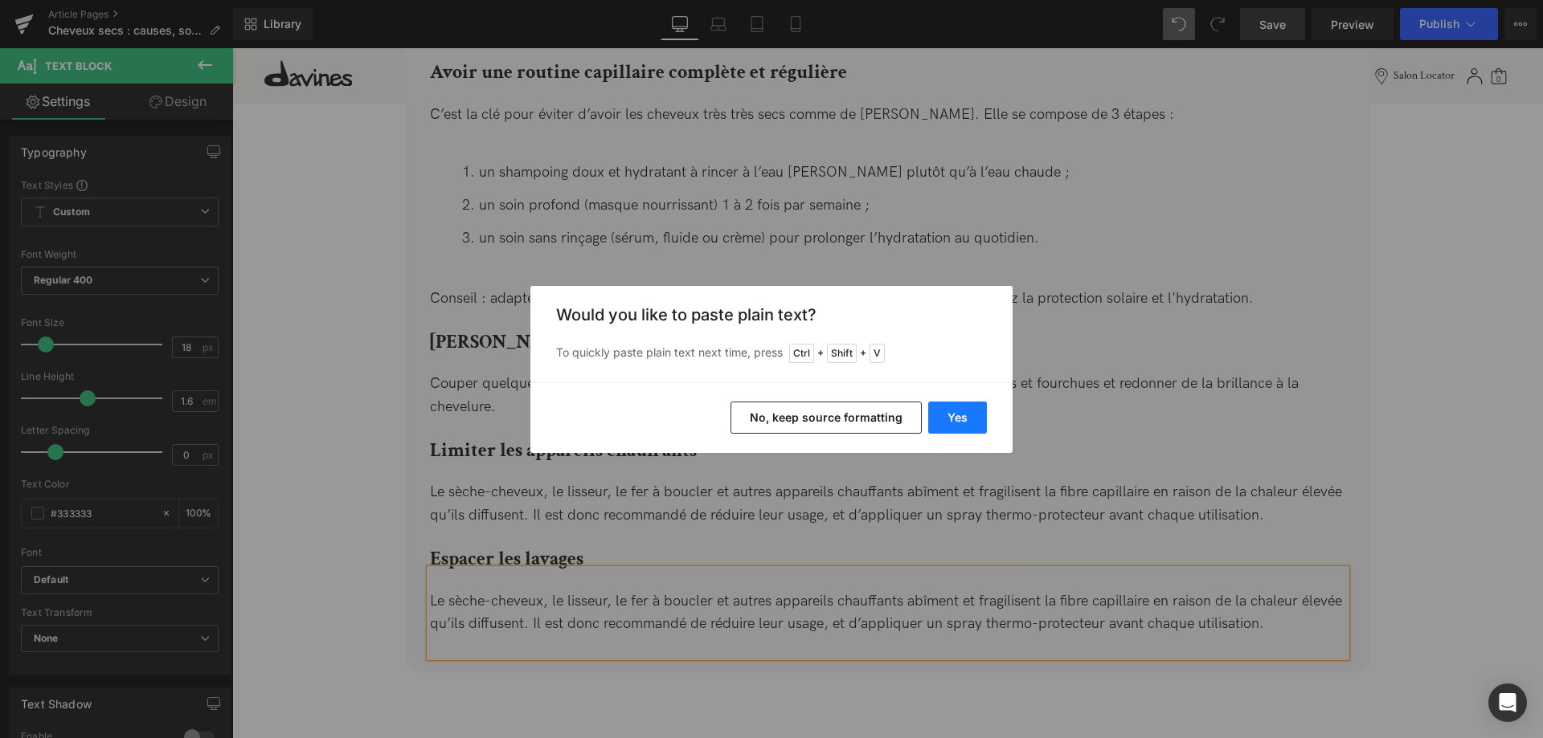
click at [958, 422] on button "Yes" at bounding box center [957, 418] width 59 height 32
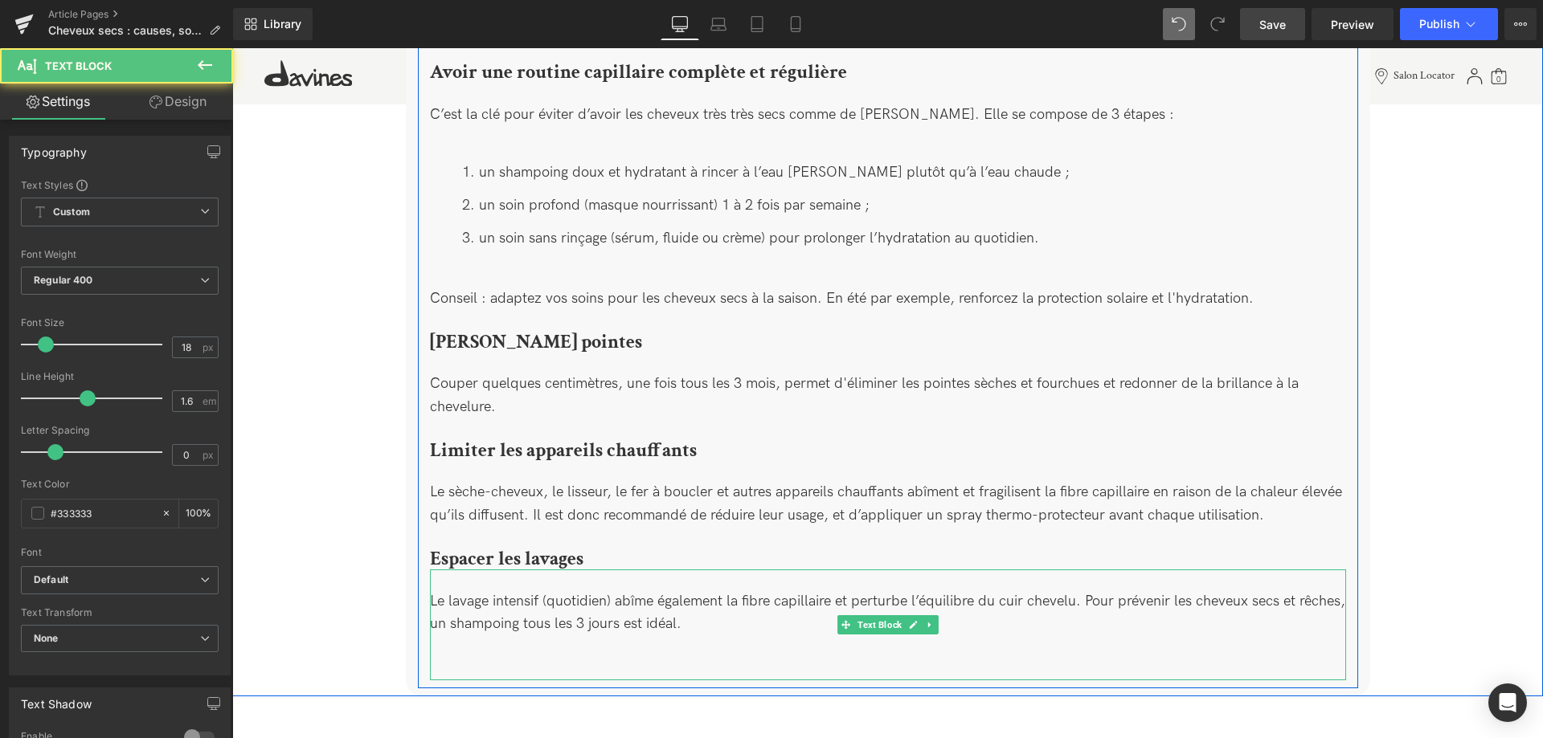
click at [687, 628] on div "Le lavage intensif (quotidien) abîme également la fibre capillaire et perturbe …" at bounding box center [888, 625] width 916 height 111
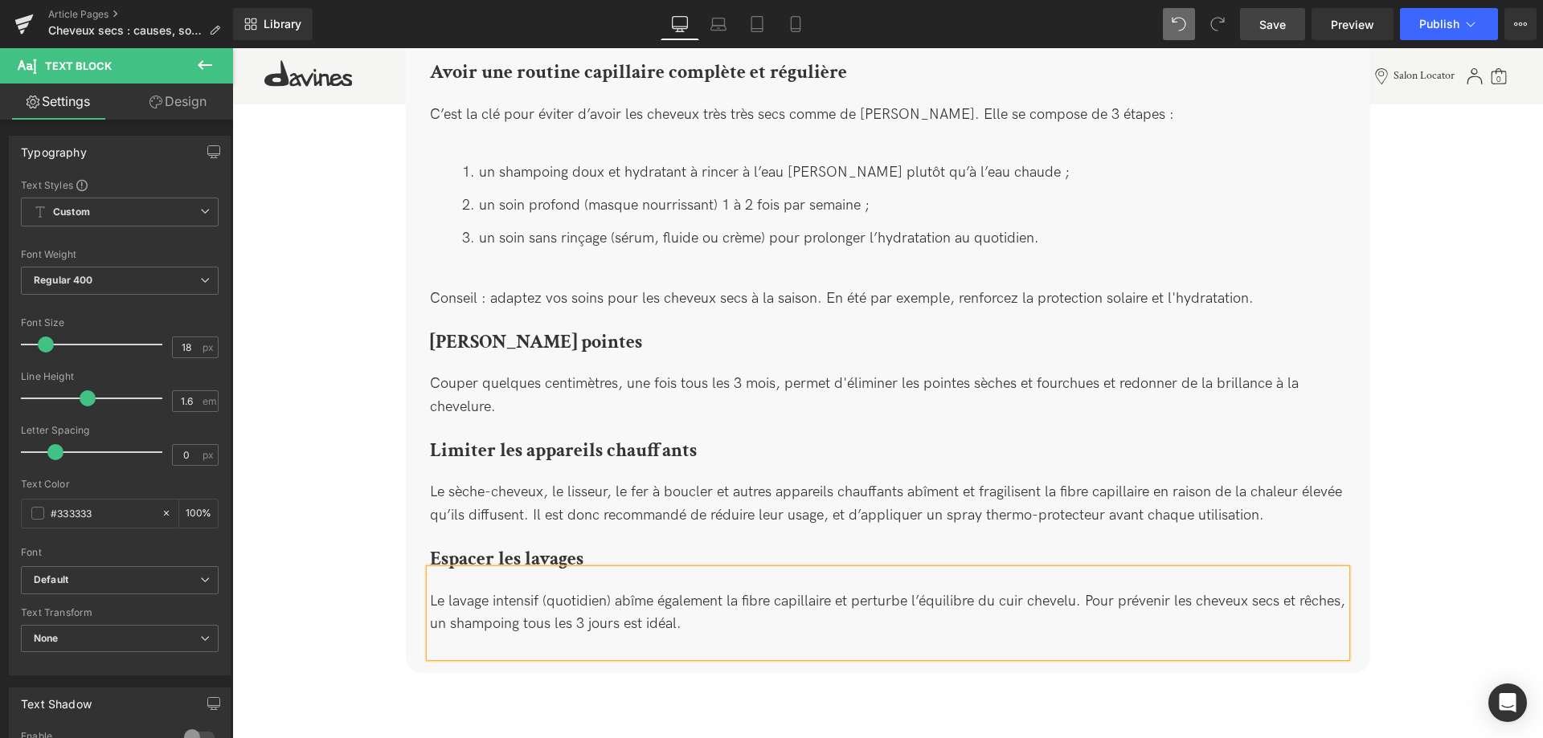
click at [577, 634] on div "Le lavage intensif (quotidien) abîme également la fibre capillaire et perturbe …" at bounding box center [888, 614] width 916 height 88
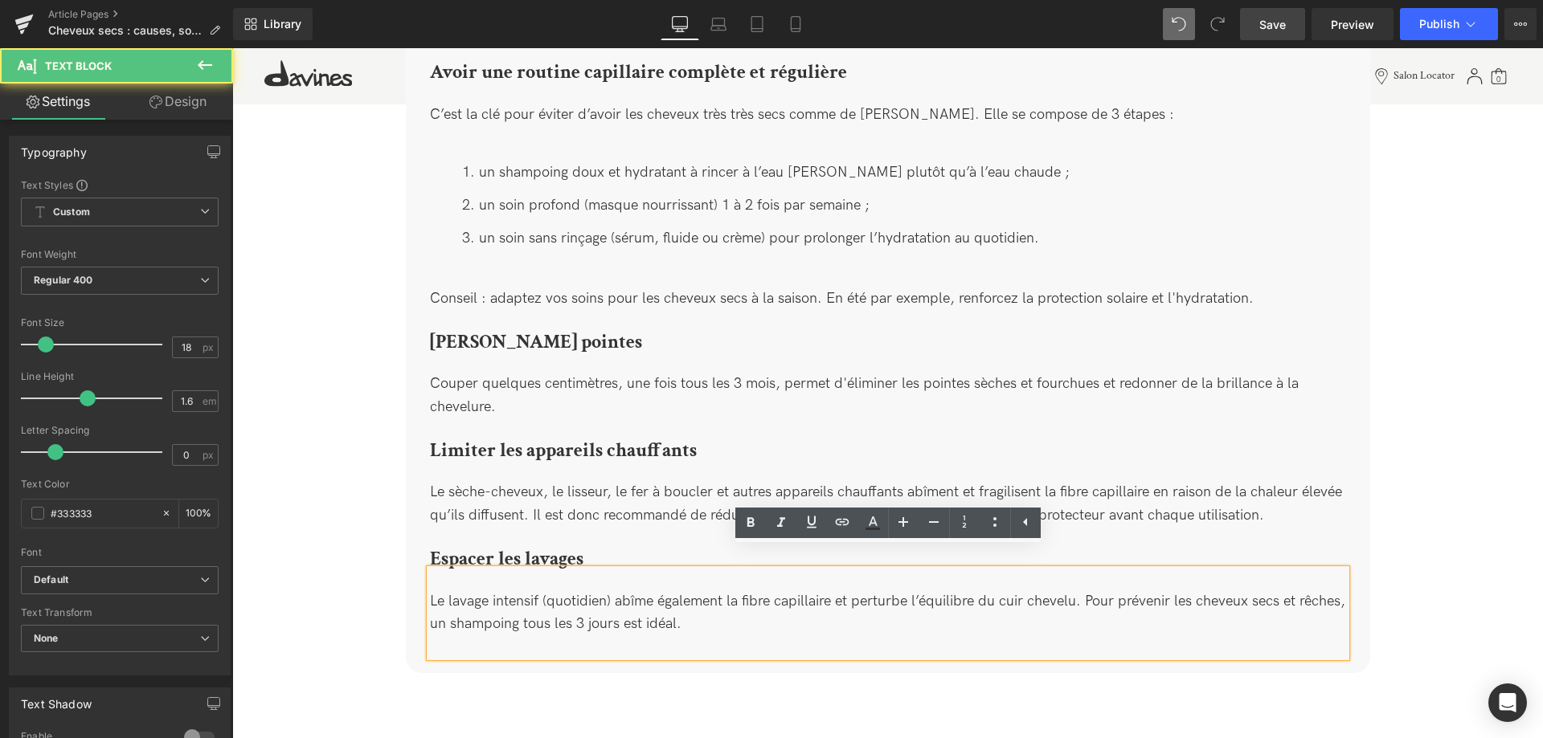
click at [734, 607] on div "Le lavage intensif (quotidien) abîme également la fibre capillaire et perturbe …" at bounding box center [888, 614] width 916 height 88
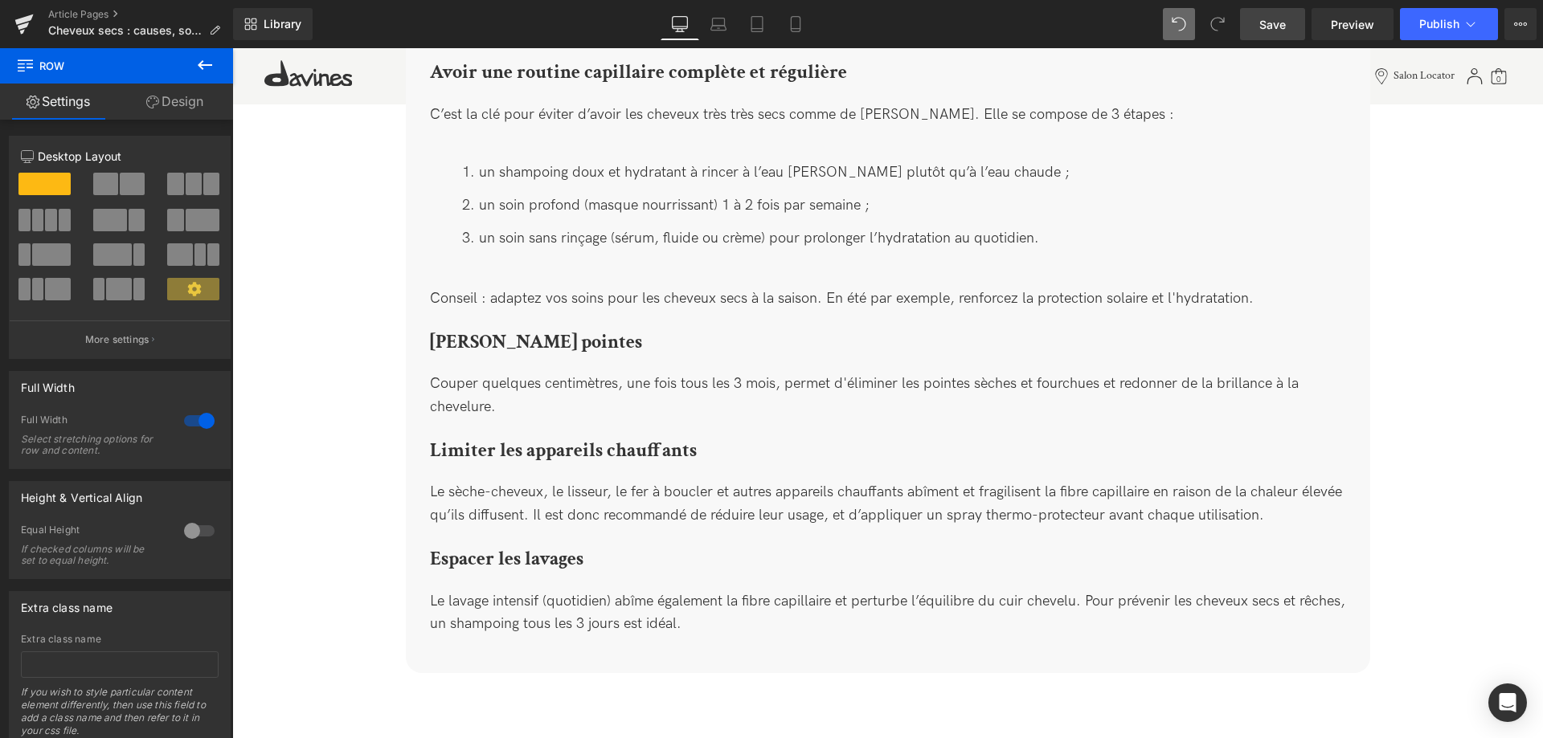
click at [1273, 21] on span "Save" at bounding box center [1272, 24] width 27 height 17
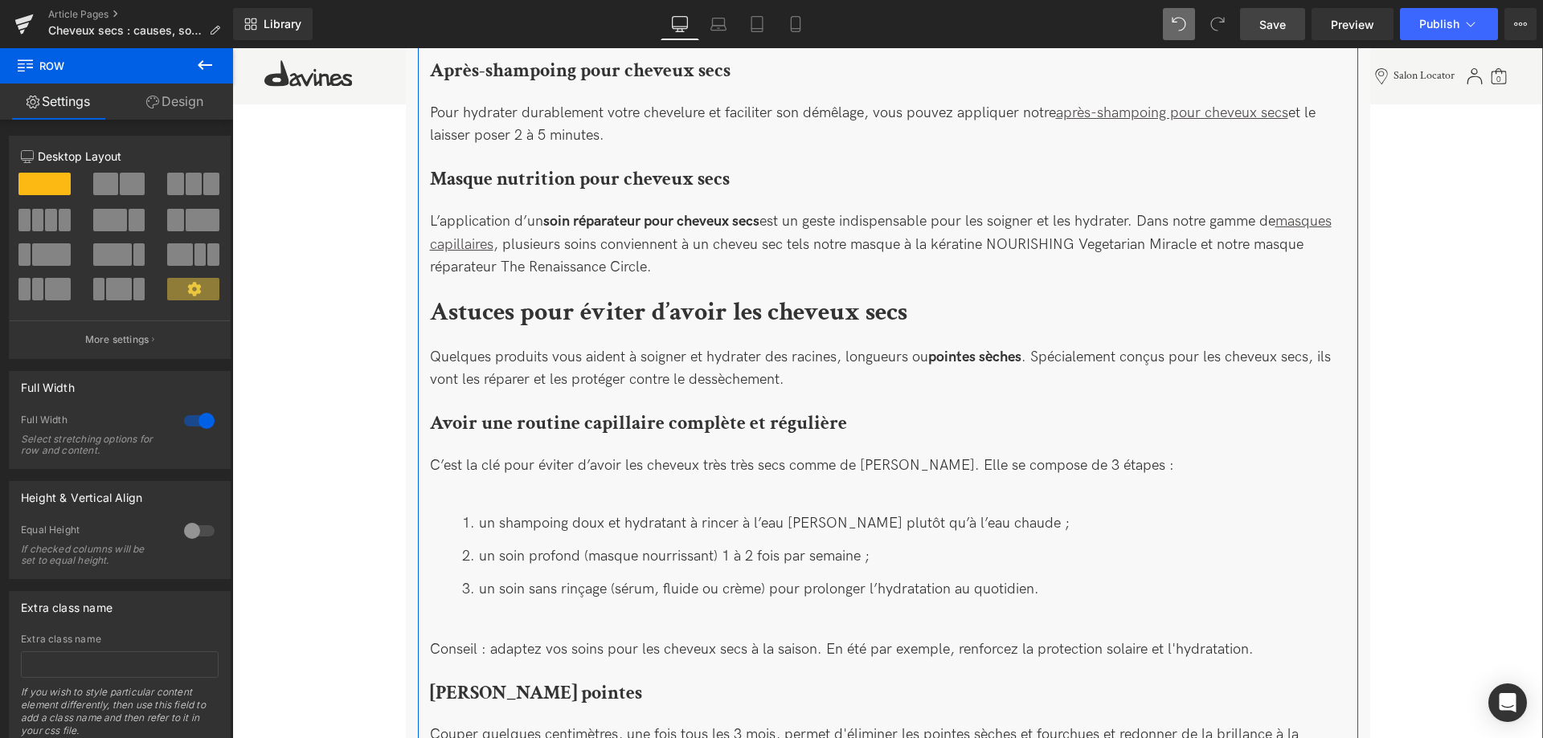
scroll to position [2504, 0]
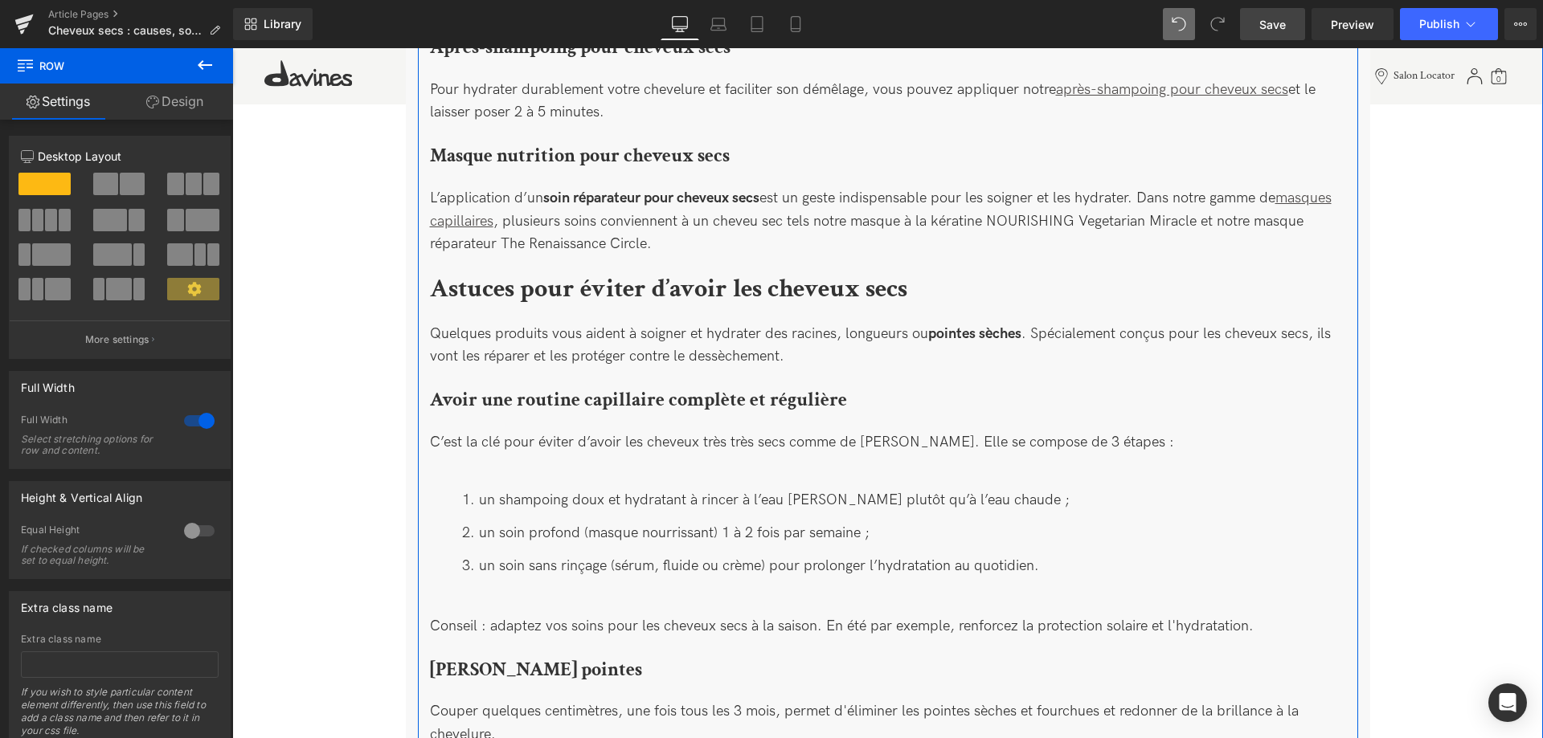
click at [455, 387] on b "Avoir une routine capillaire complète et régulière" at bounding box center [638, 399] width 417 height 25
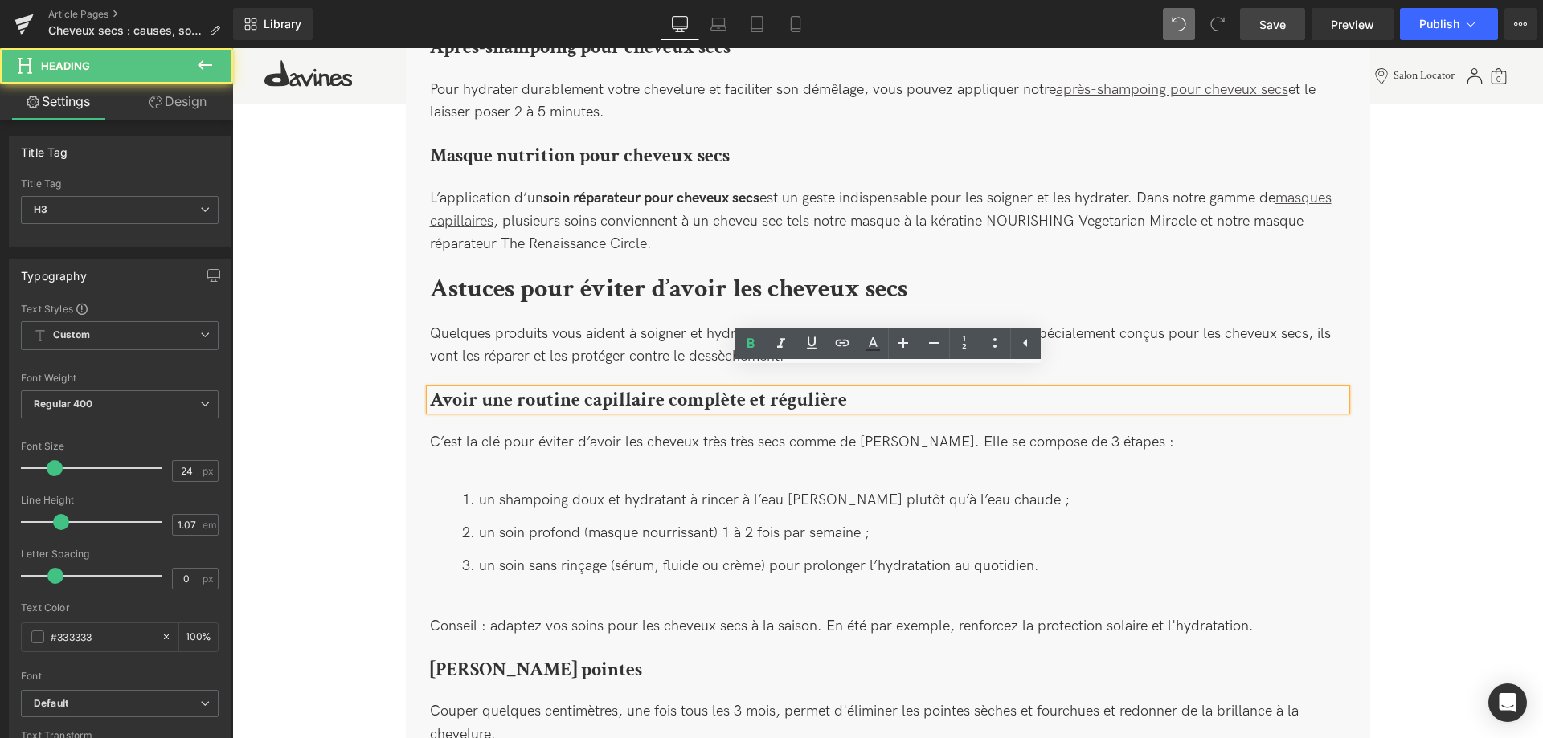
click at [436, 387] on b "Avoir une routine capillaire complète et régulière" at bounding box center [638, 399] width 417 height 25
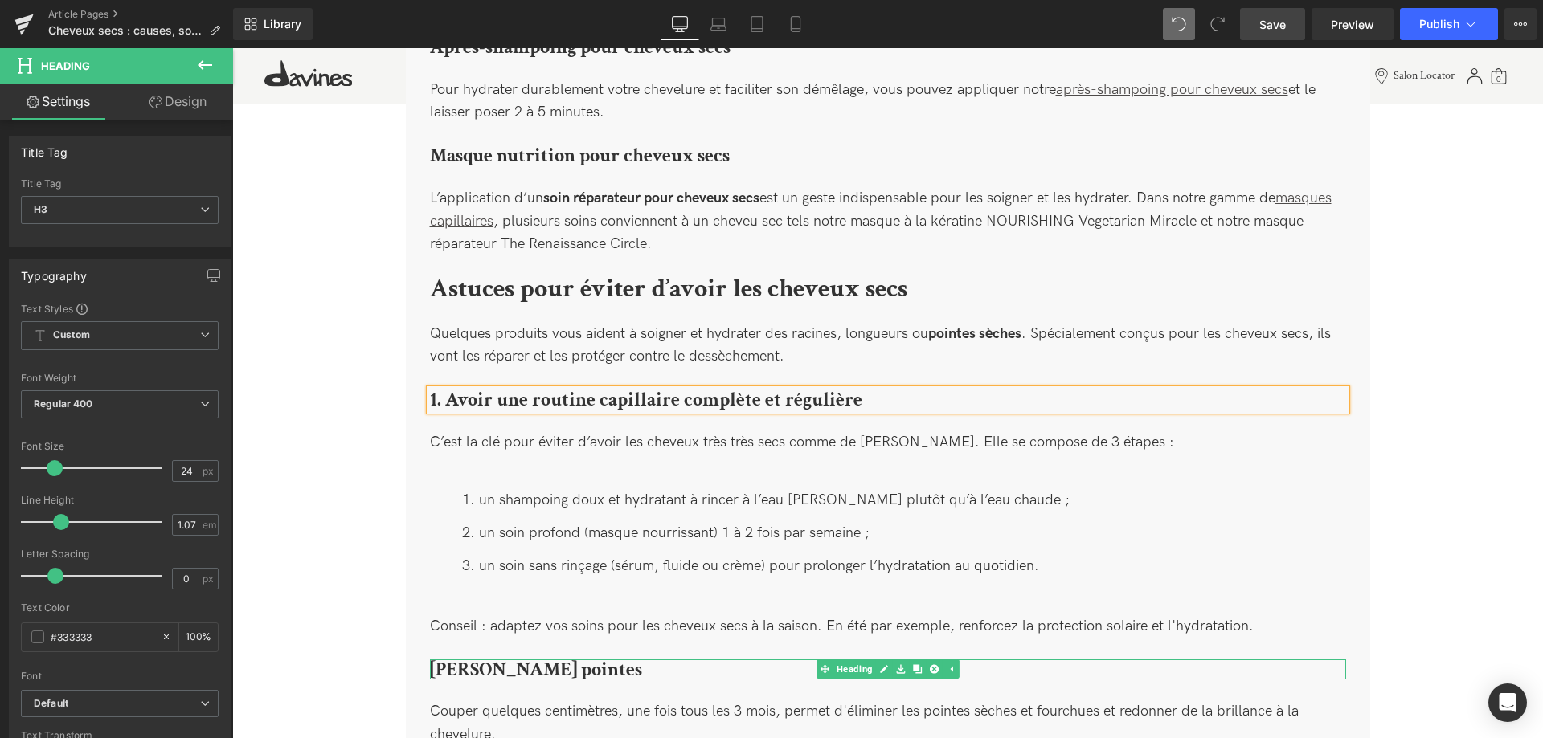
click at [444, 657] on b "[PERSON_NAME] pointes" at bounding box center [536, 669] width 212 height 25
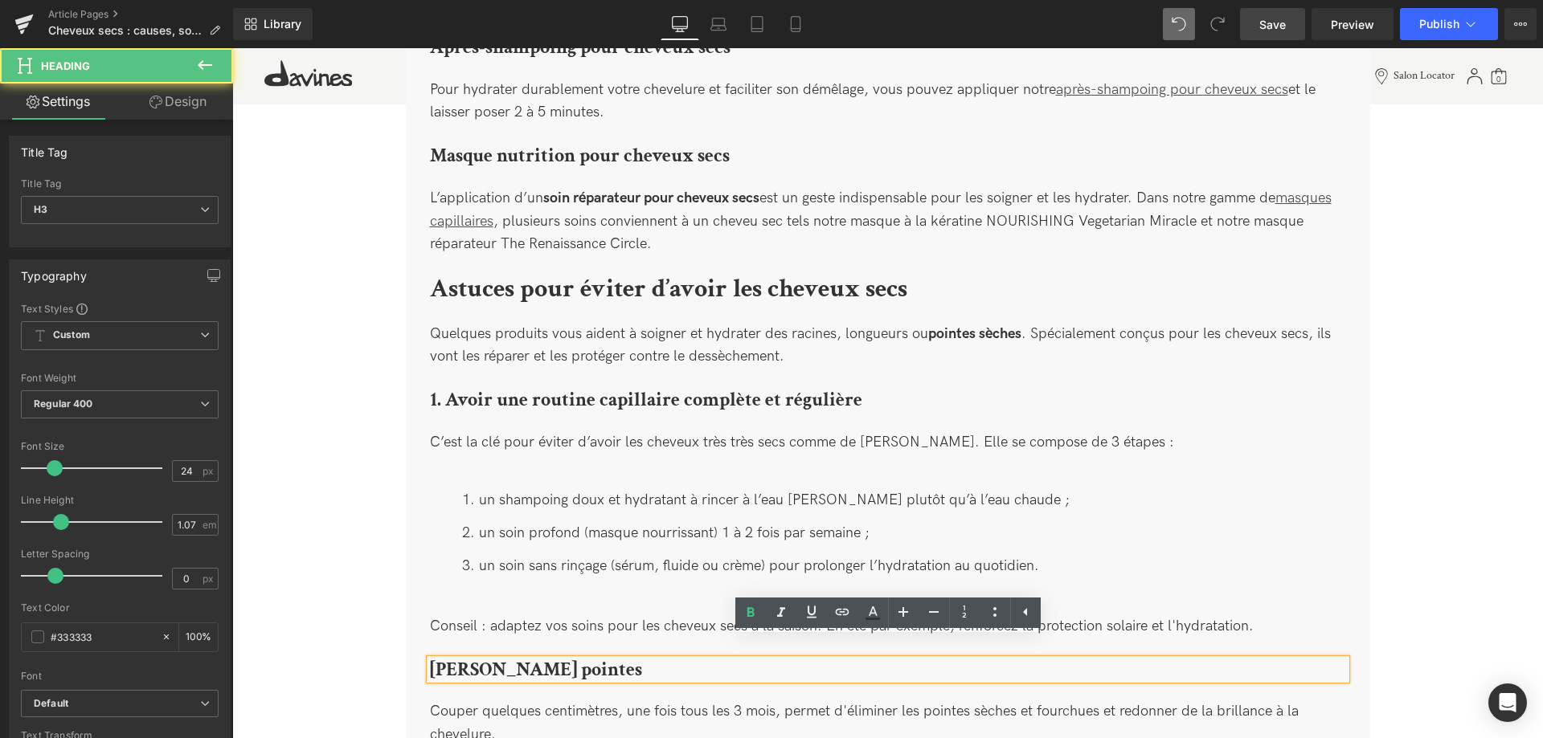
click at [440, 657] on b "[PERSON_NAME] pointes" at bounding box center [536, 669] width 212 height 25
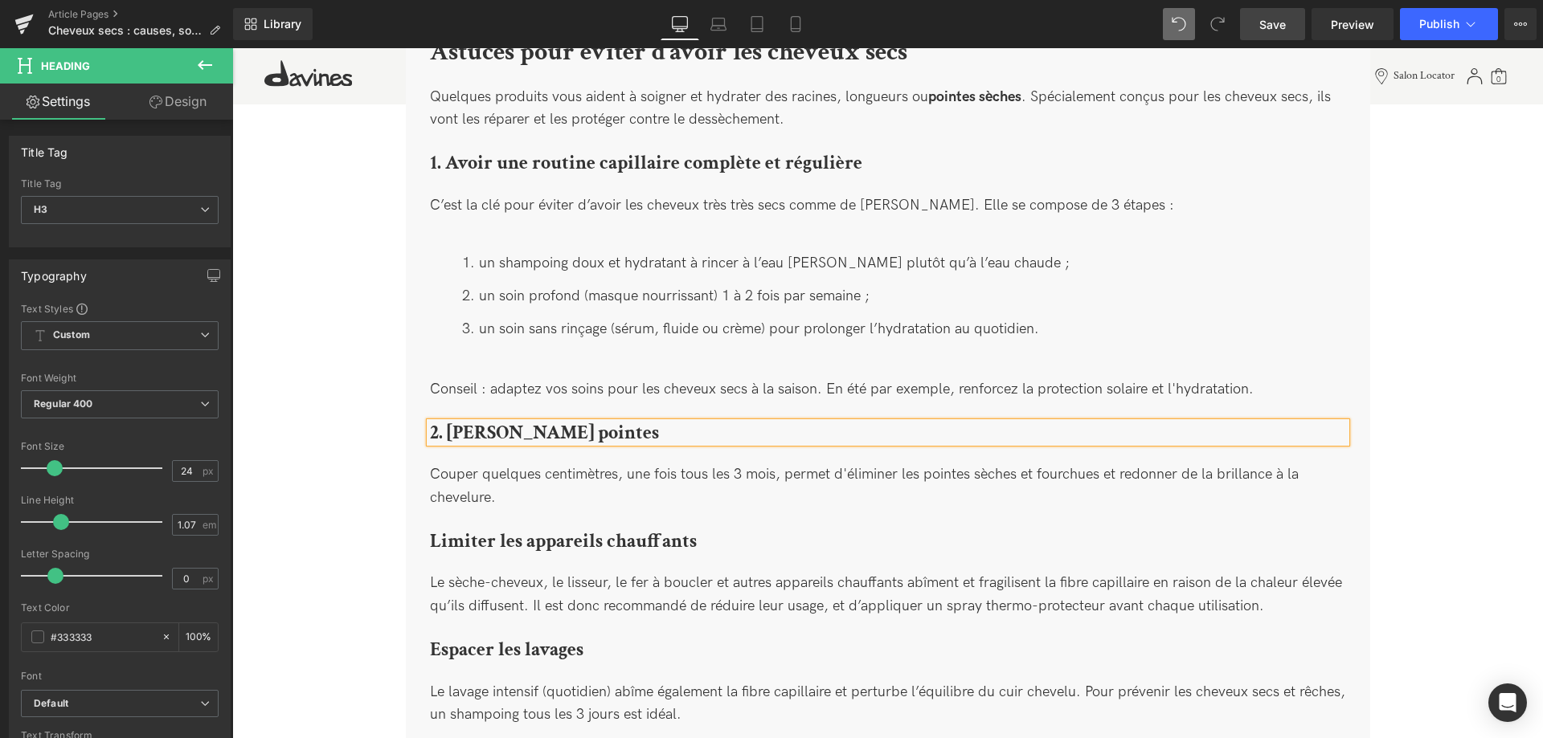
scroll to position [2750, 0]
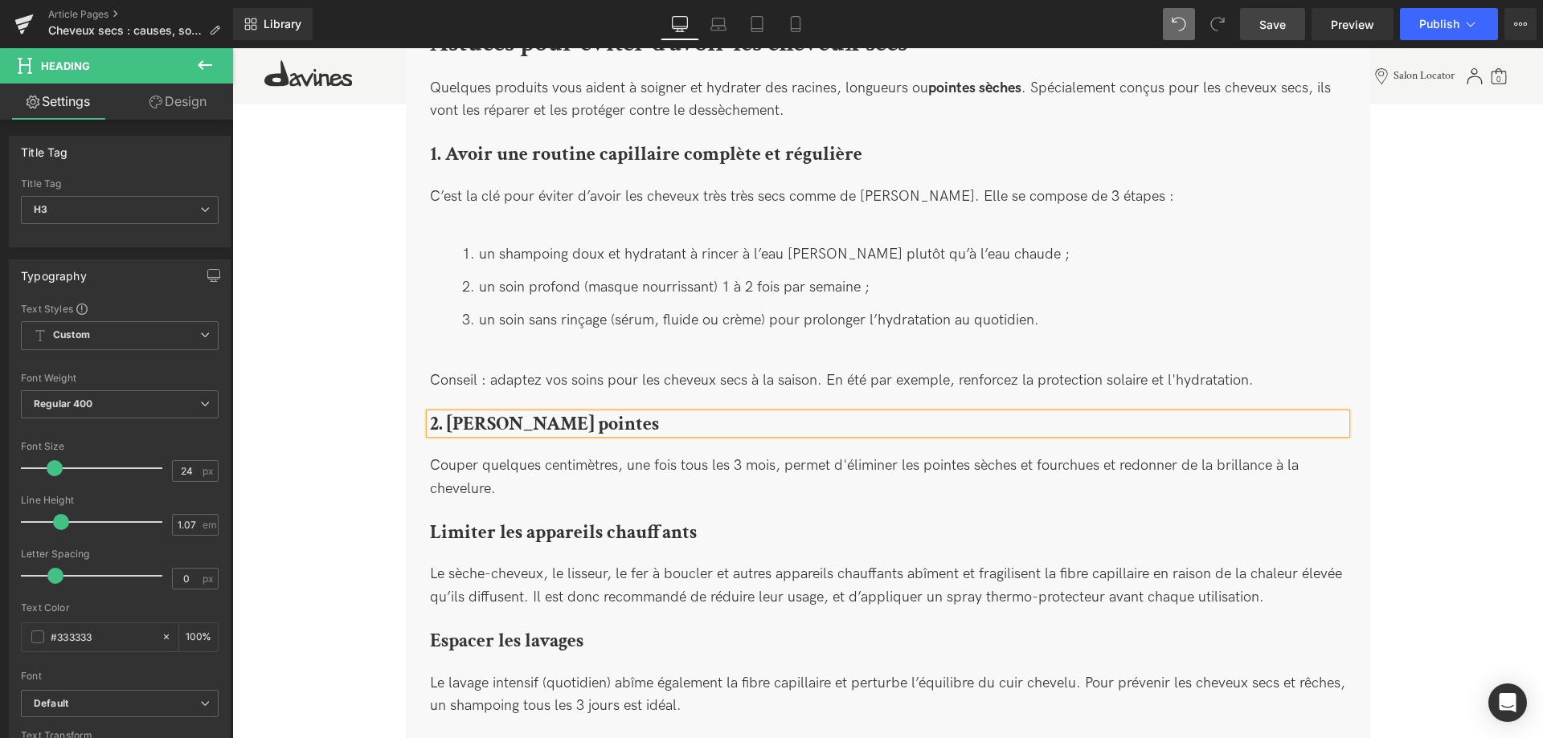
click at [456, 520] on b "Limiter les appareils chauffants" at bounding box center [563, 532] width 267 height 25
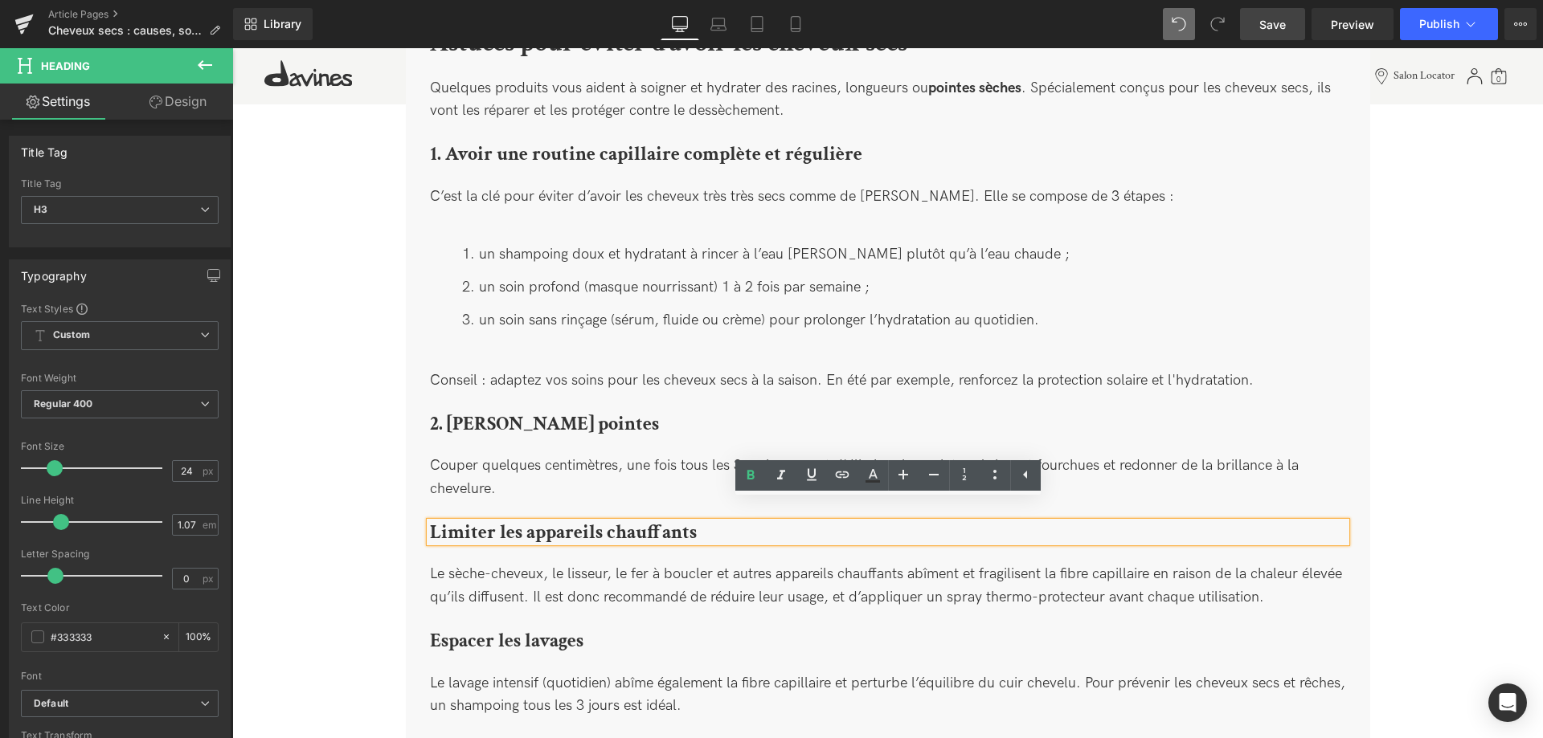
click at [437, 520] on b "Limiter les appareils chauffants" at bounding box center [563, 532] width 267 height 25
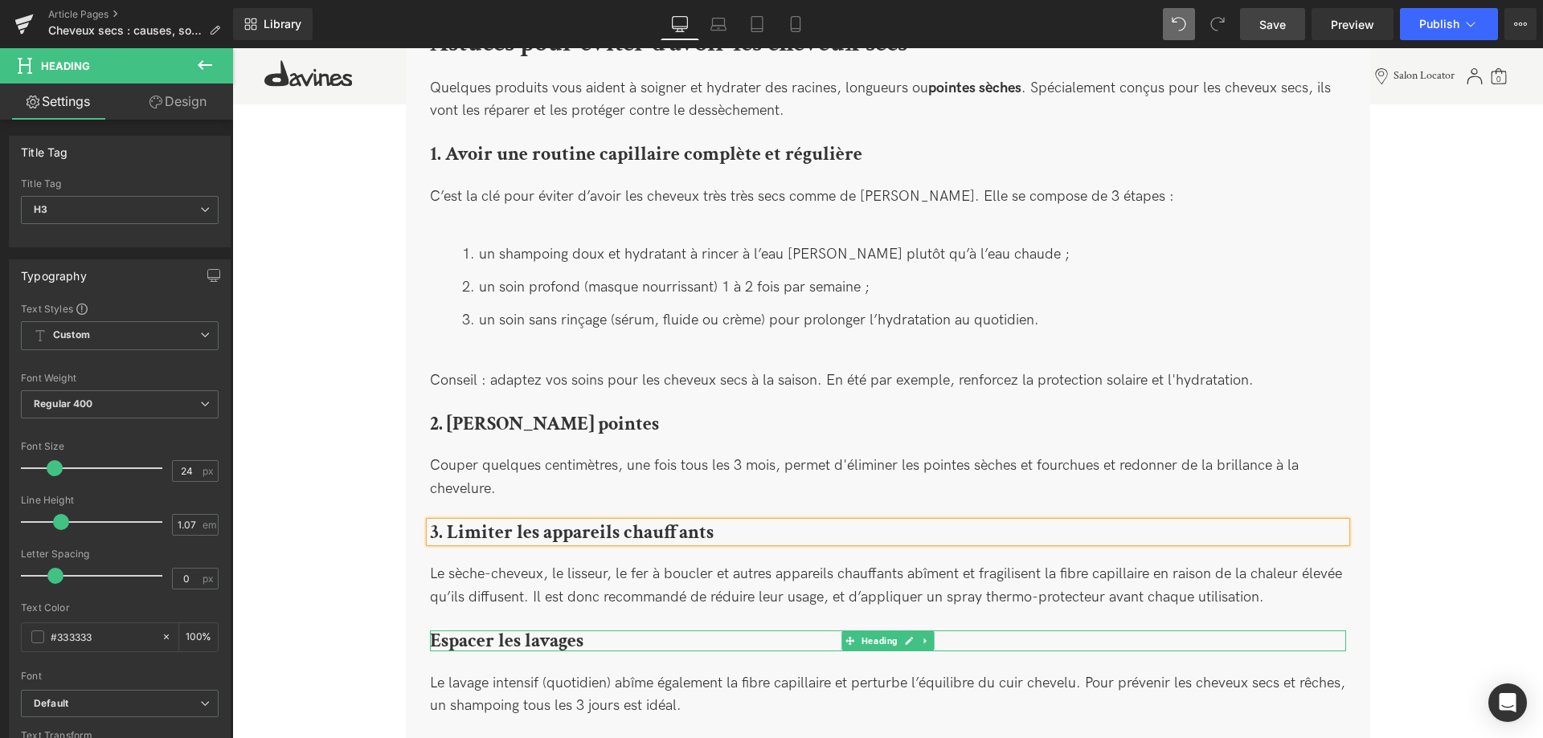
click at [457, 628] on b "Espacer les lavages" at bounding box center [506, 640] width 153 height 25
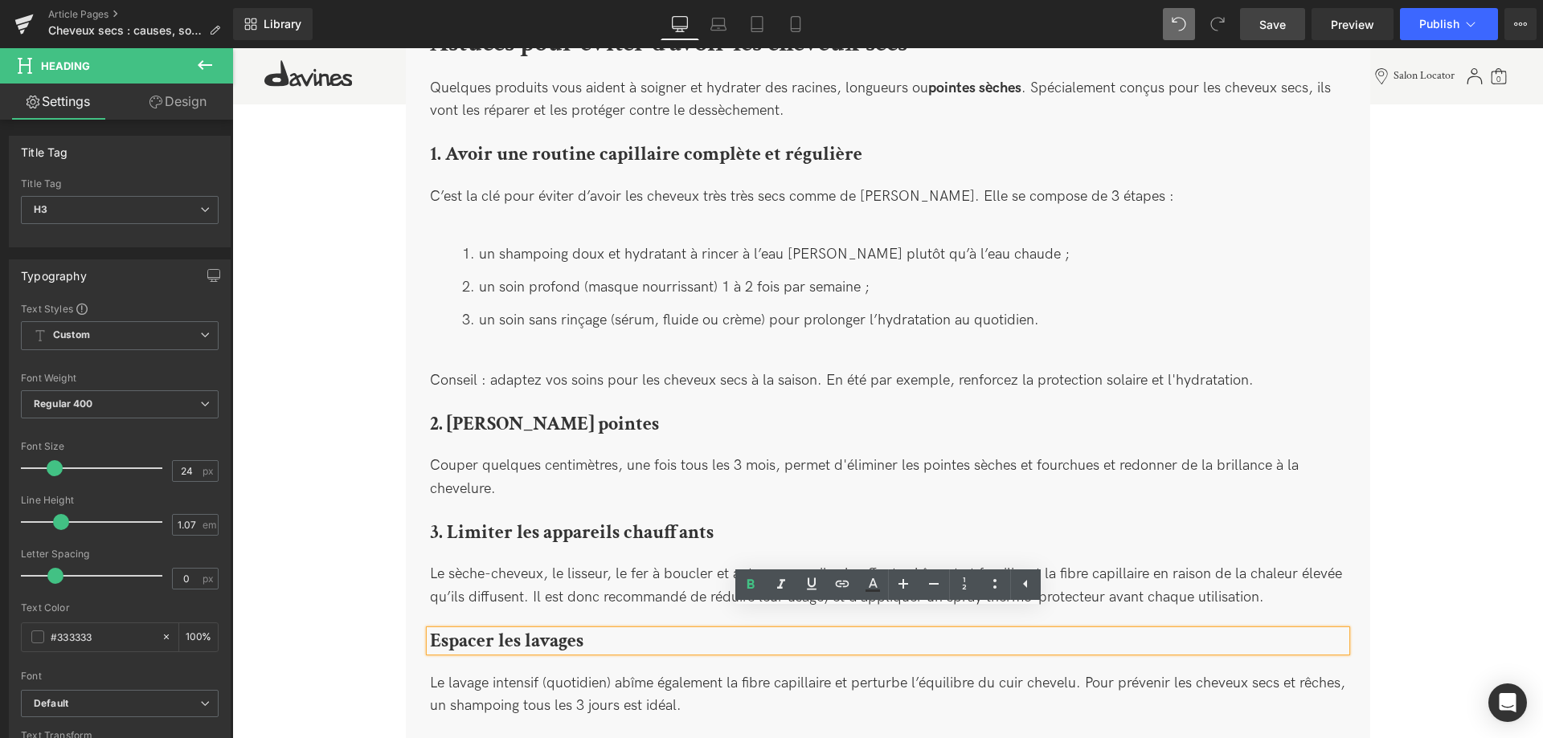
click at [434, 628] on b "Espacer les lavages" at bounding box center [506, 640] width 153 height 25
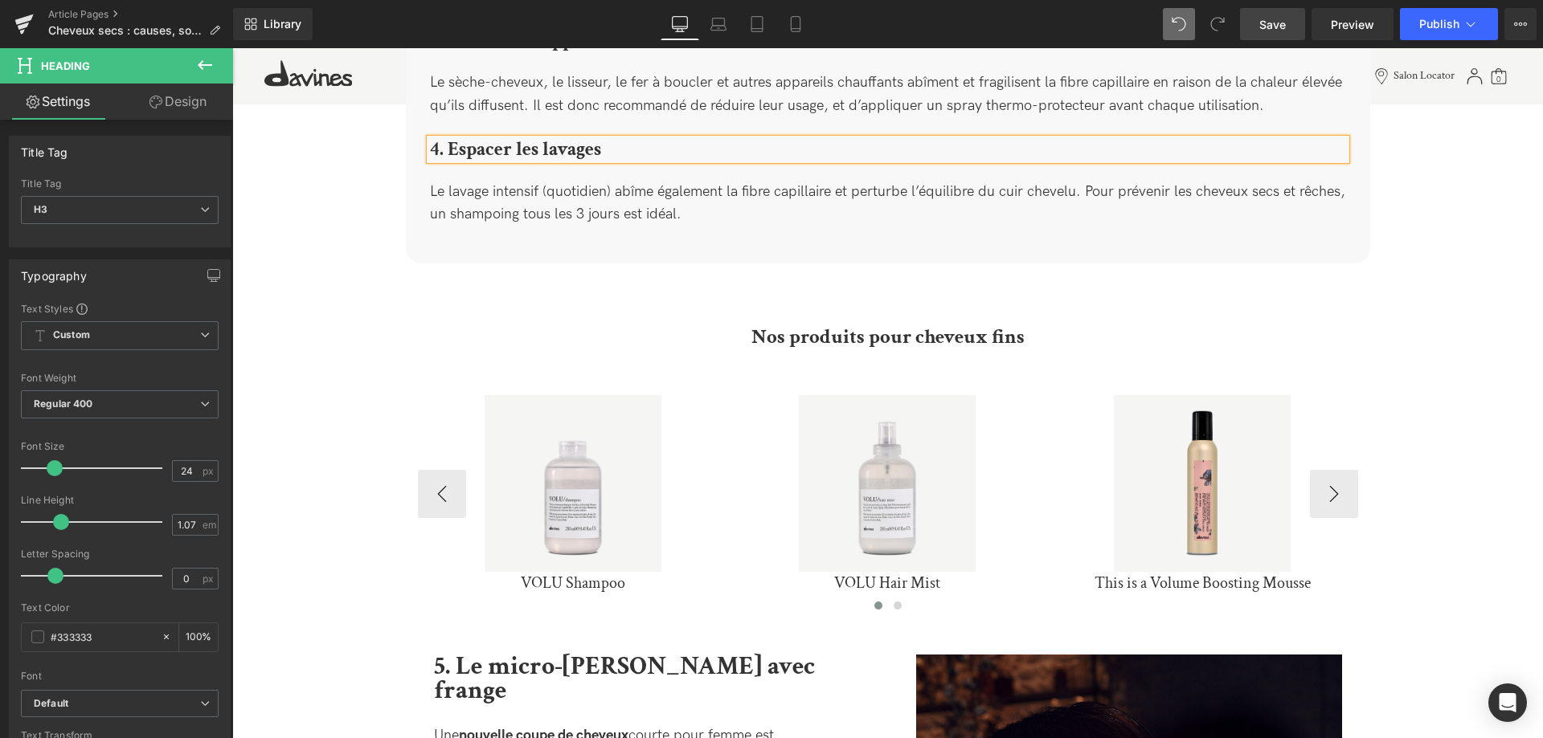
scroll to position [2914, 0]
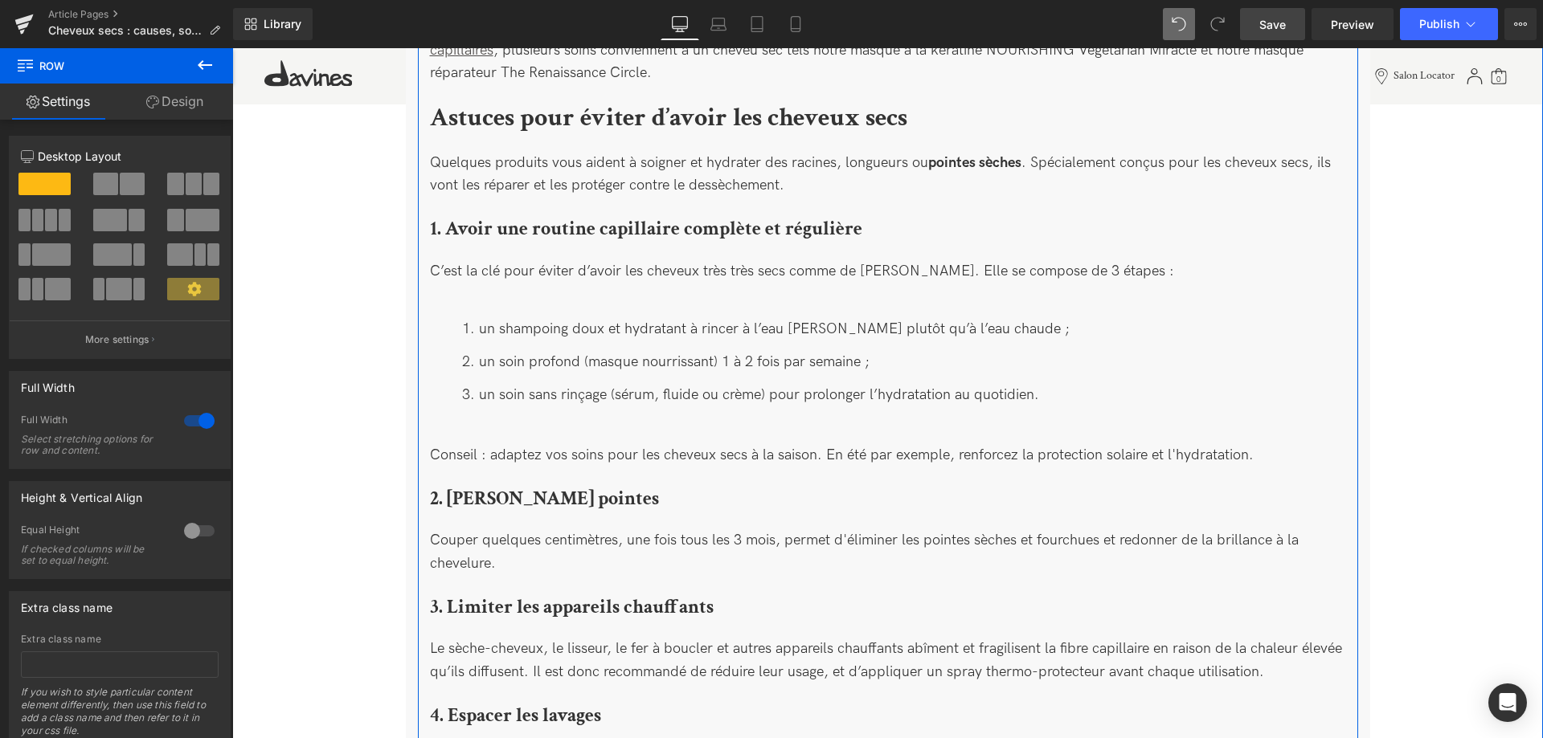
scroll to position [2668, 0]
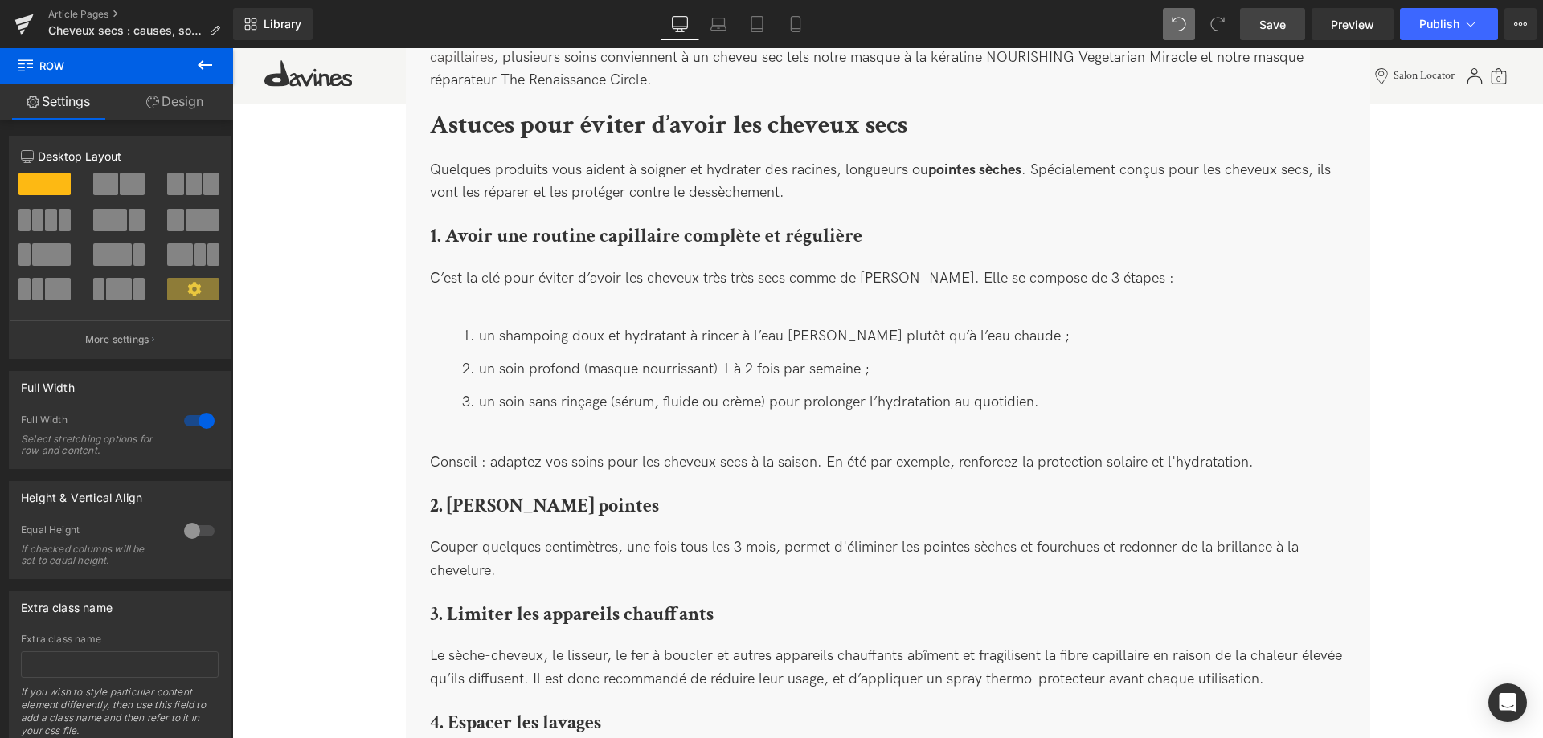
click at [207, 71] on icon at bounding box center [204, 64] width 19 height 19
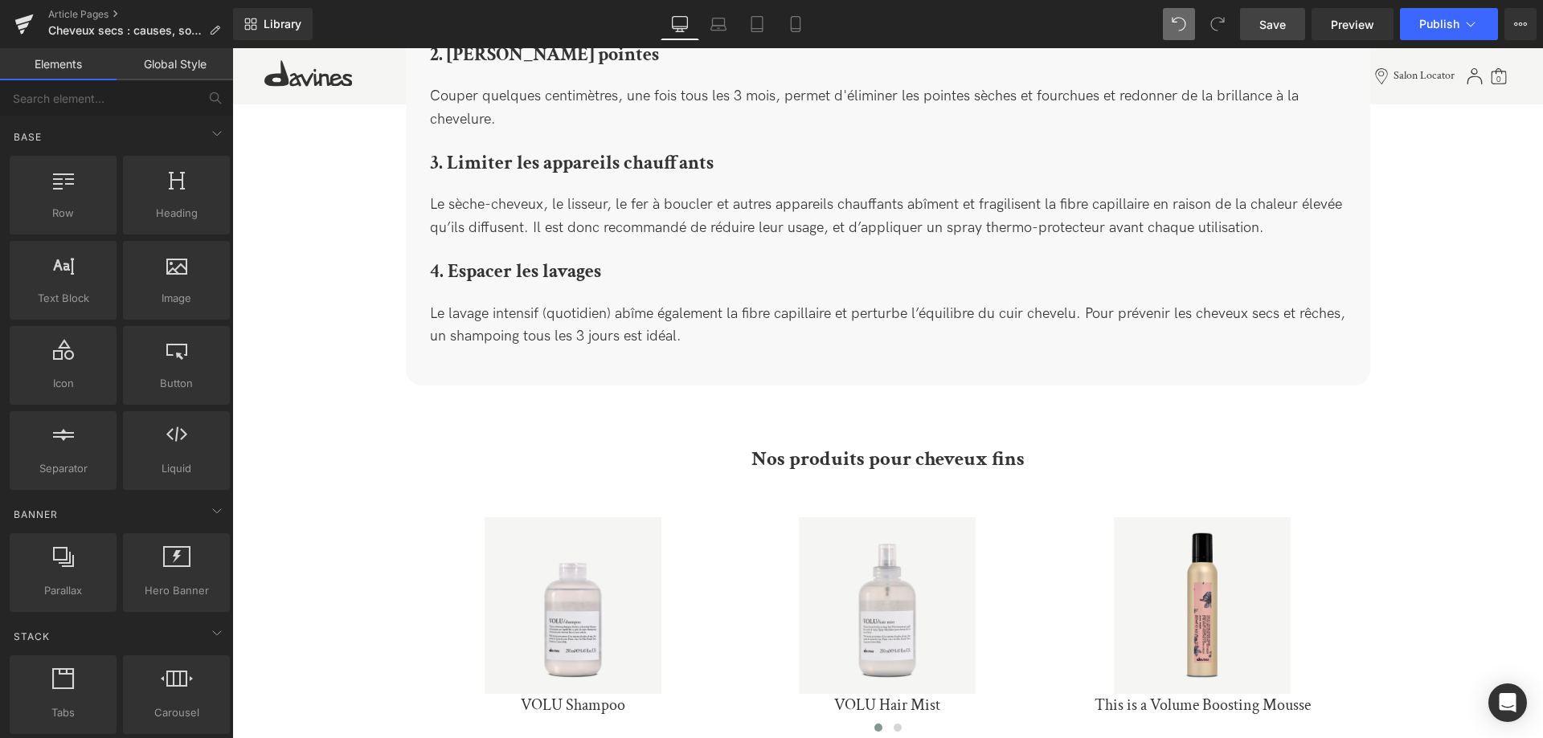
scroll to position [3242, 0]
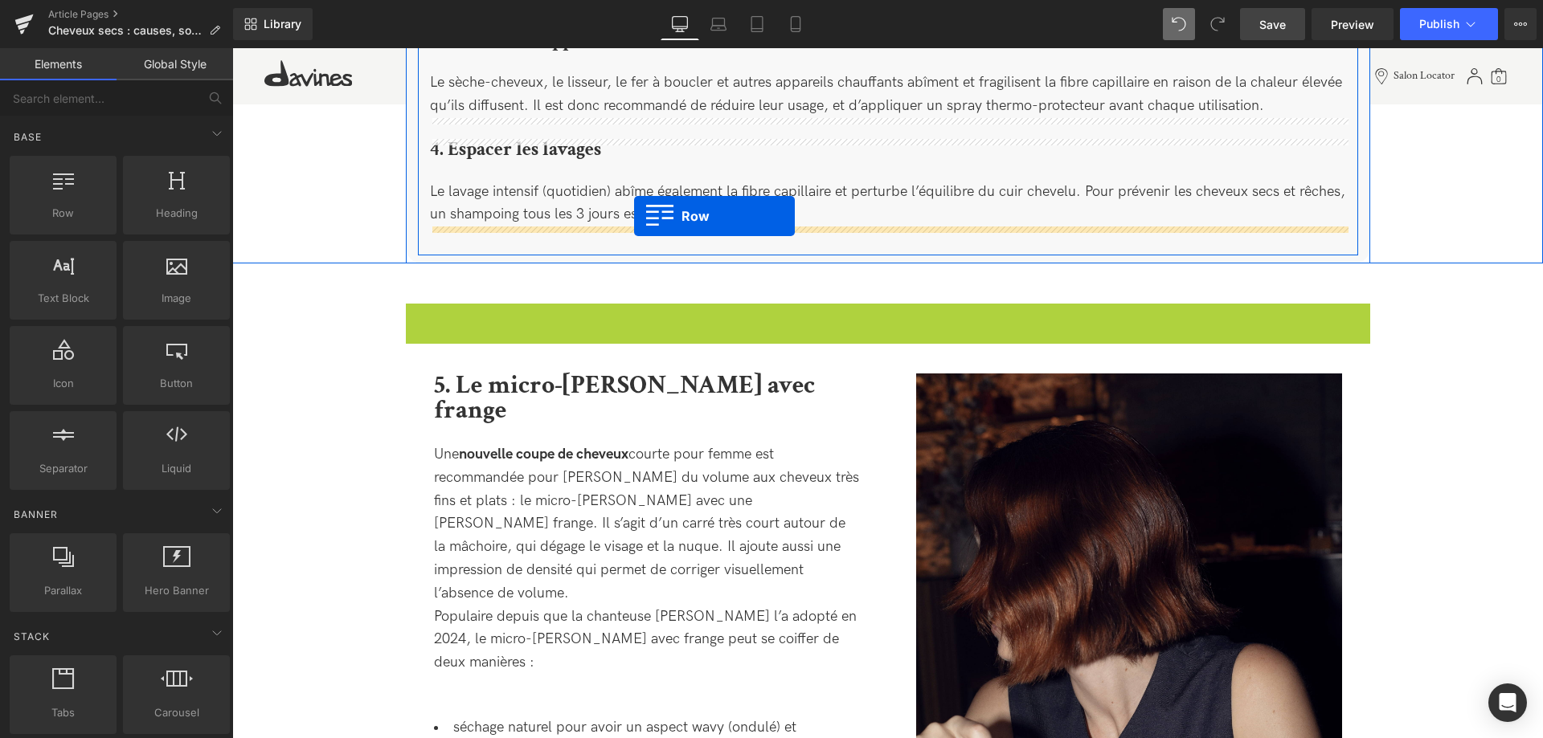
drag, startPoint x: 420, startPoint y: 295, endPoint x: 634, endPoint y: 216, distance: 227.8
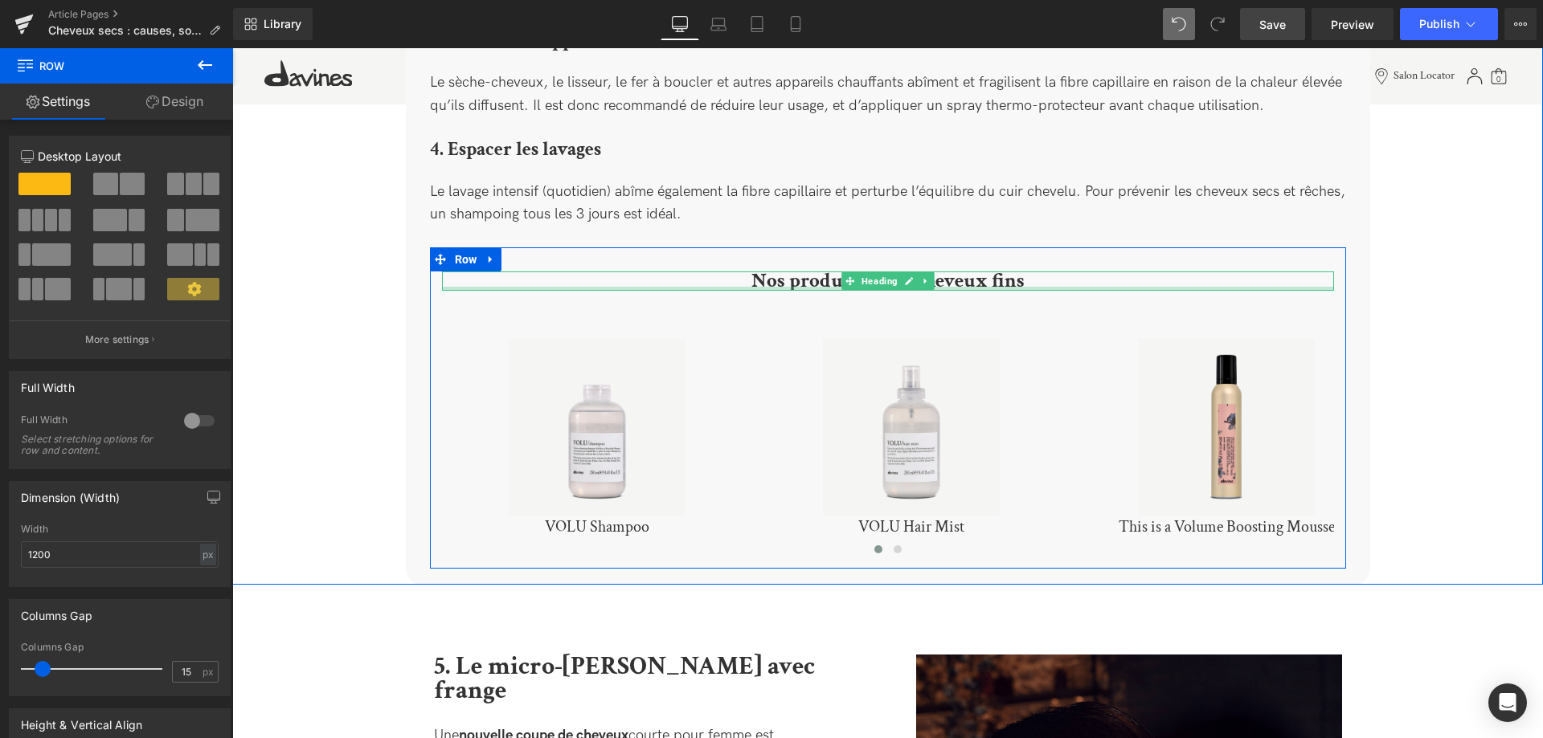
click at [1046, 272] on h2 "Nos produits pour cheveux fins" at bounding box center [888, 281] width 892 height 19
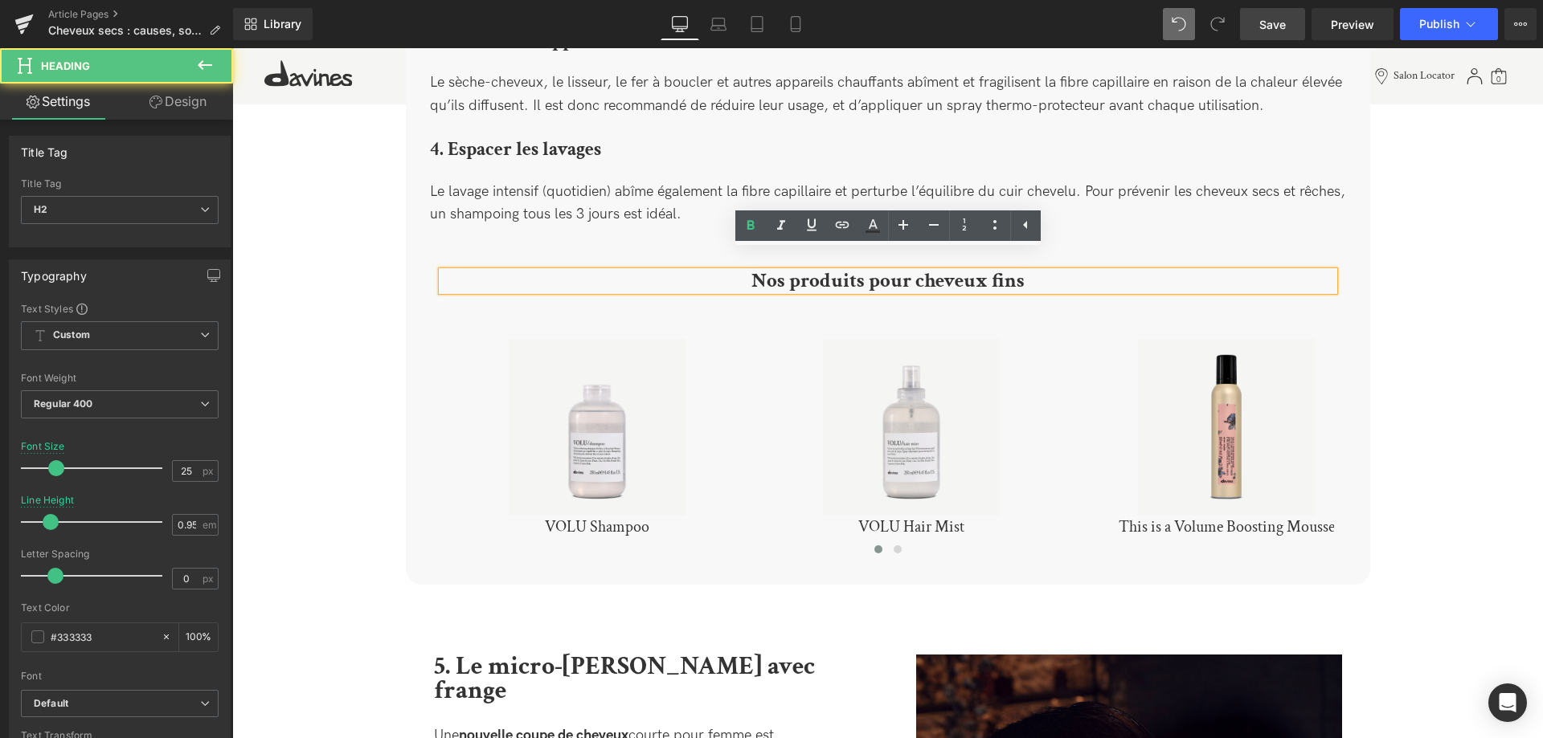
click at [1009, 268] on b "Nos produits pour cheveux fins" at bounding box center [887, 281] width 273 height 27
drag, startPoint x: 1031, startPoint y: 263, endPoint x: 995, endPoint y: 258, distance: 36.5
click at [995, 272] on h2 "Nos produits pour cheveux fins" at bounding box center [888, 281] width 892 height 19
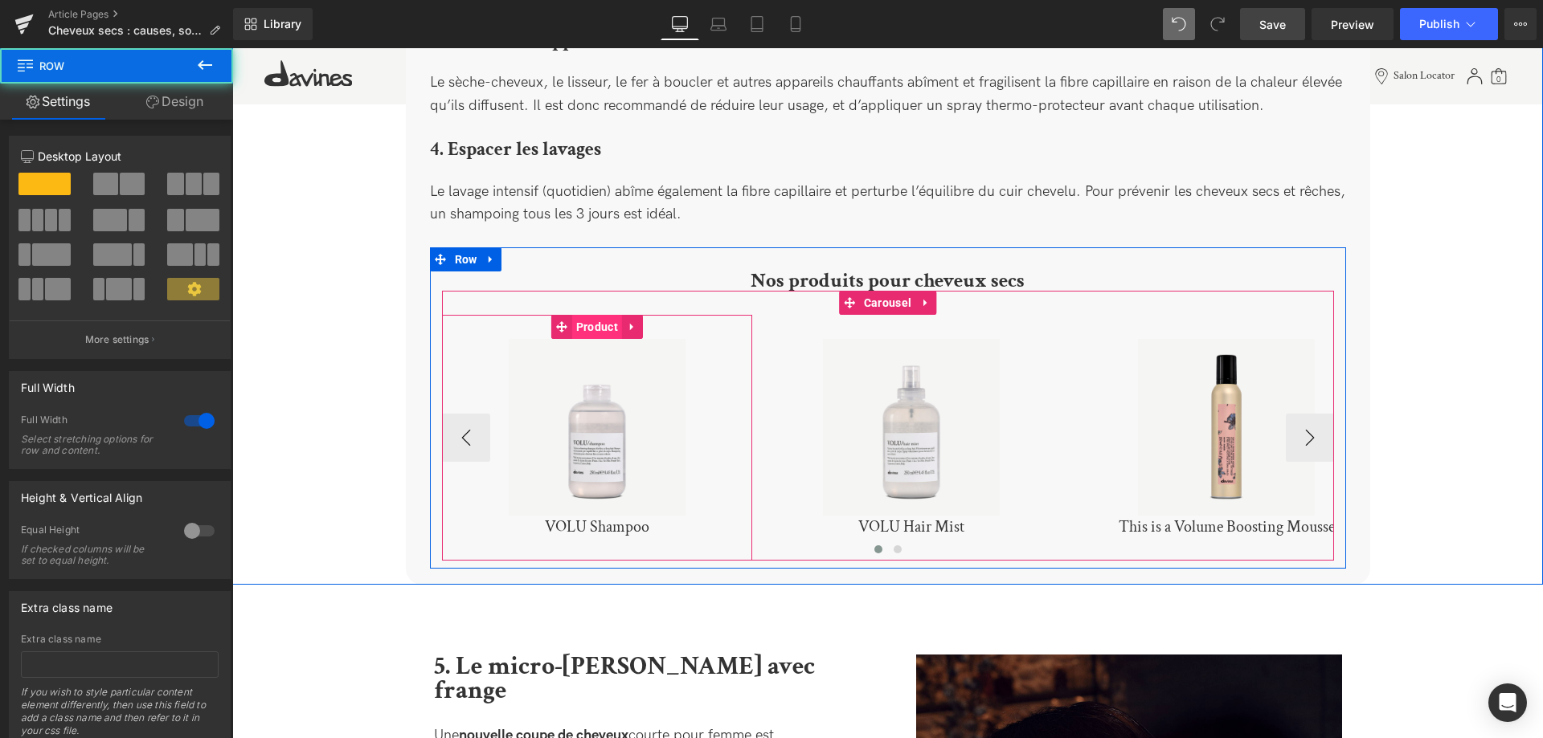
click at [586, 315] on span "Product" at bounding box center [597, 327] width 50 height 24
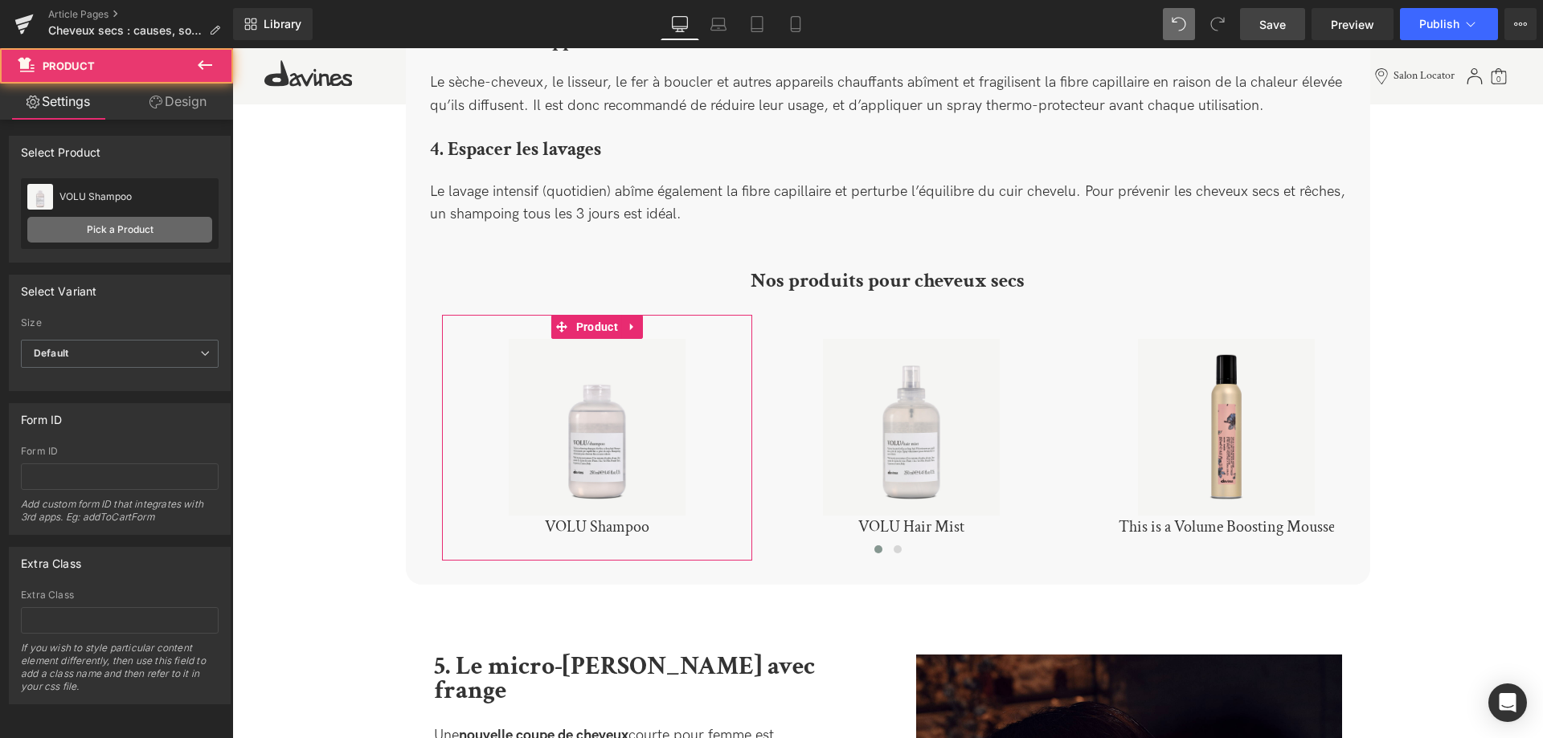
click at [166, 227] on link "Pick a Product" at bounding box center [119, 230] width 185 height 26
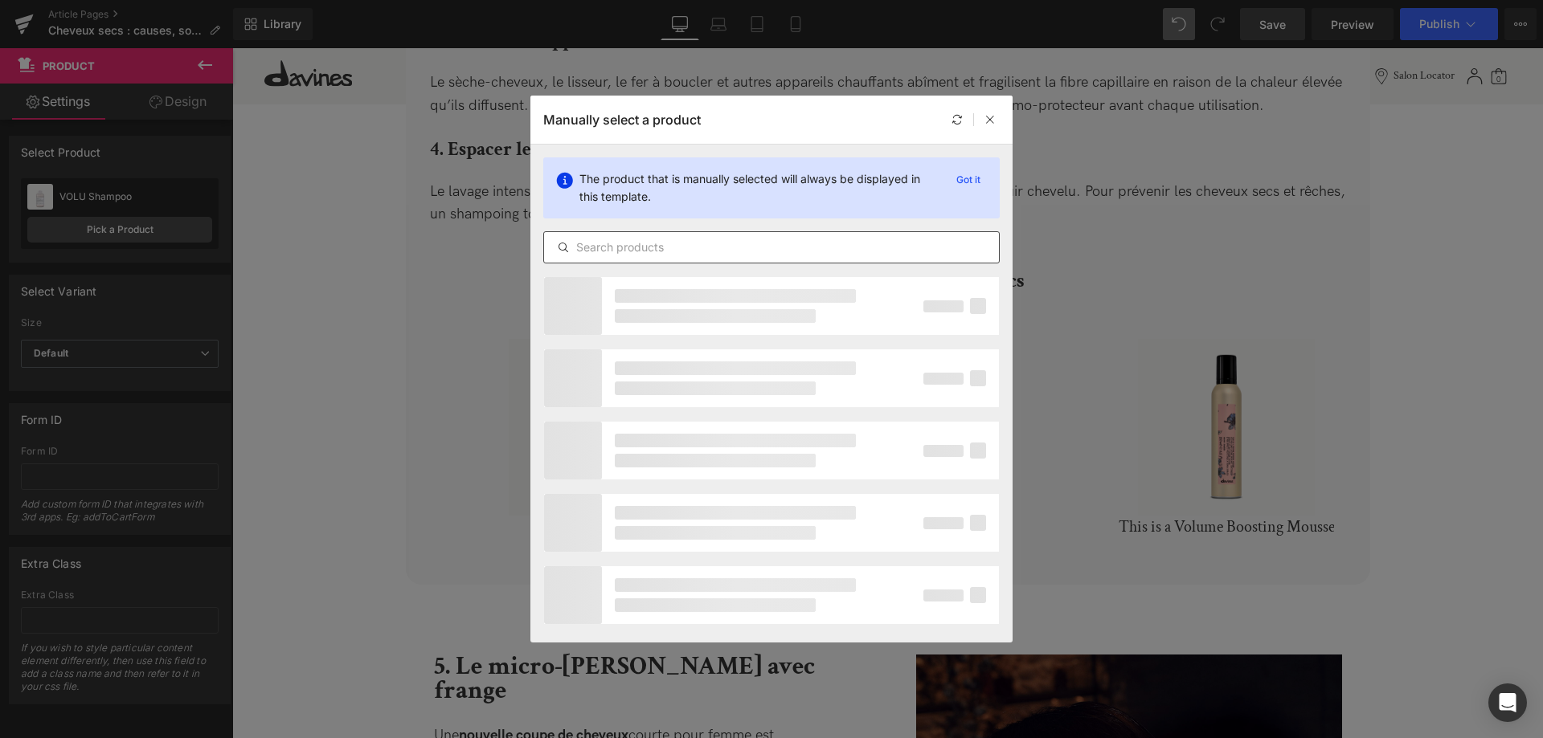
click at [648, 241] on input "text" at bounding box center [771, 247] width 455 height 19
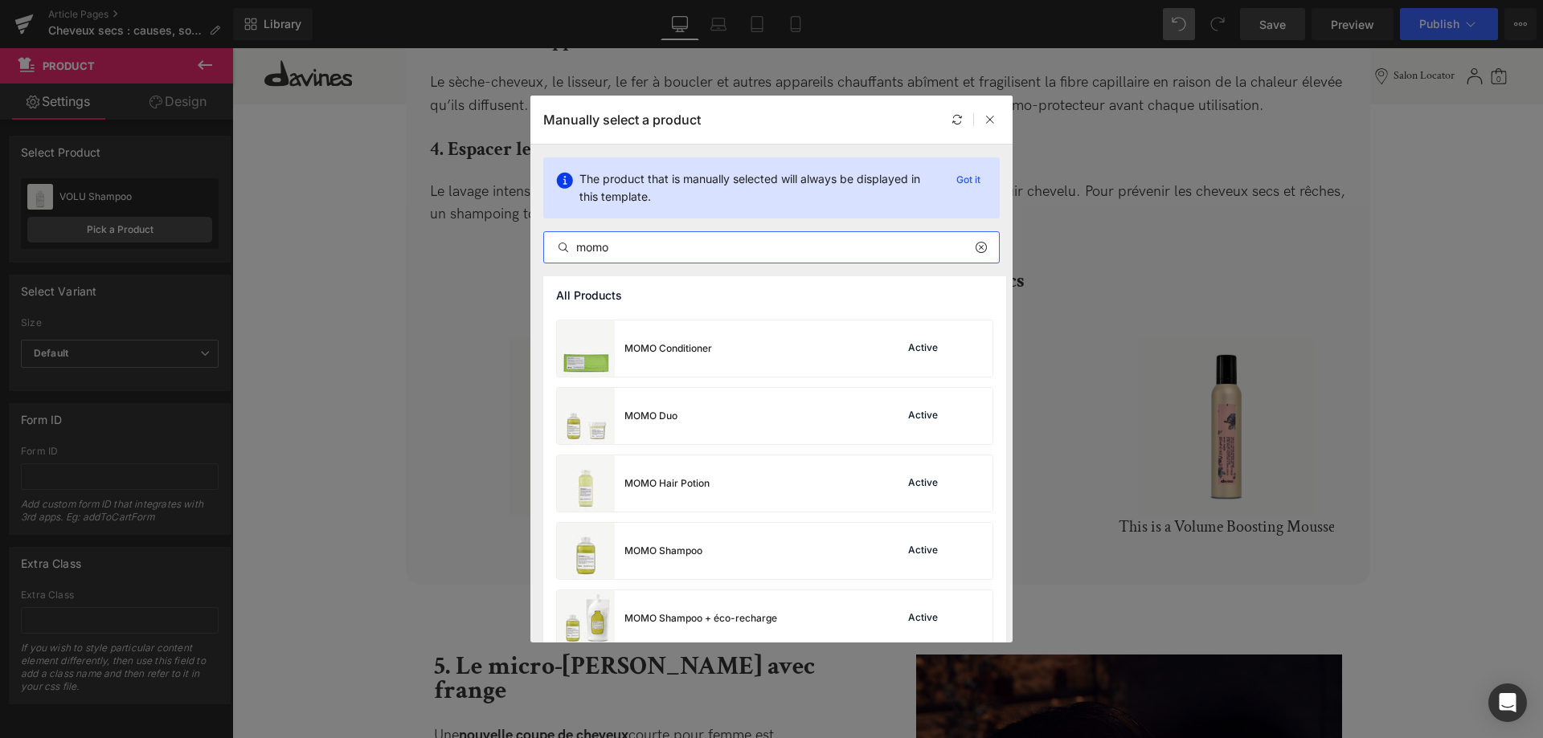
scroll to position [328, 0]
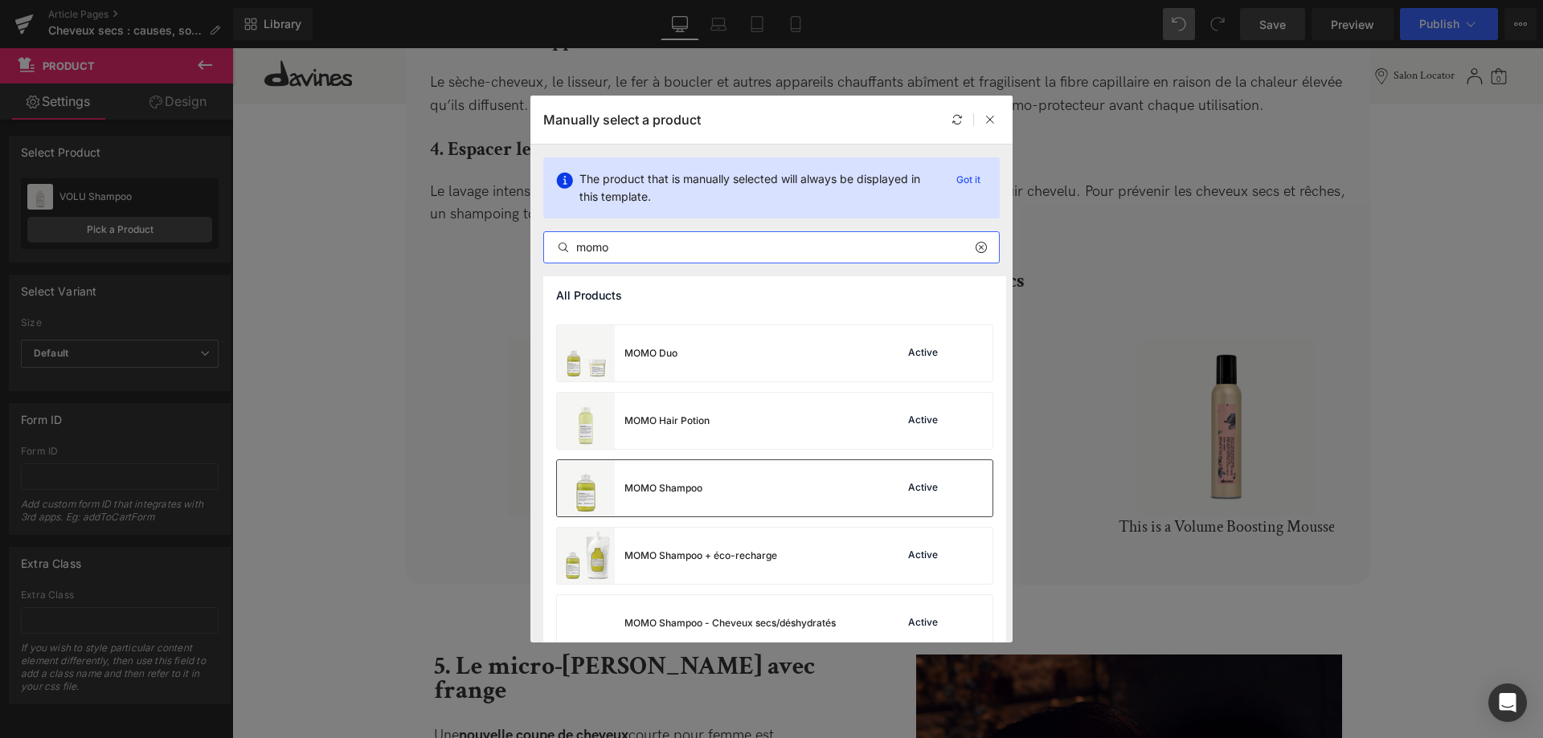
type input "momo"
click at [744, 497] on div "MOMO Shampoo Active" at bounding box center [774, 488] width 435 height 56
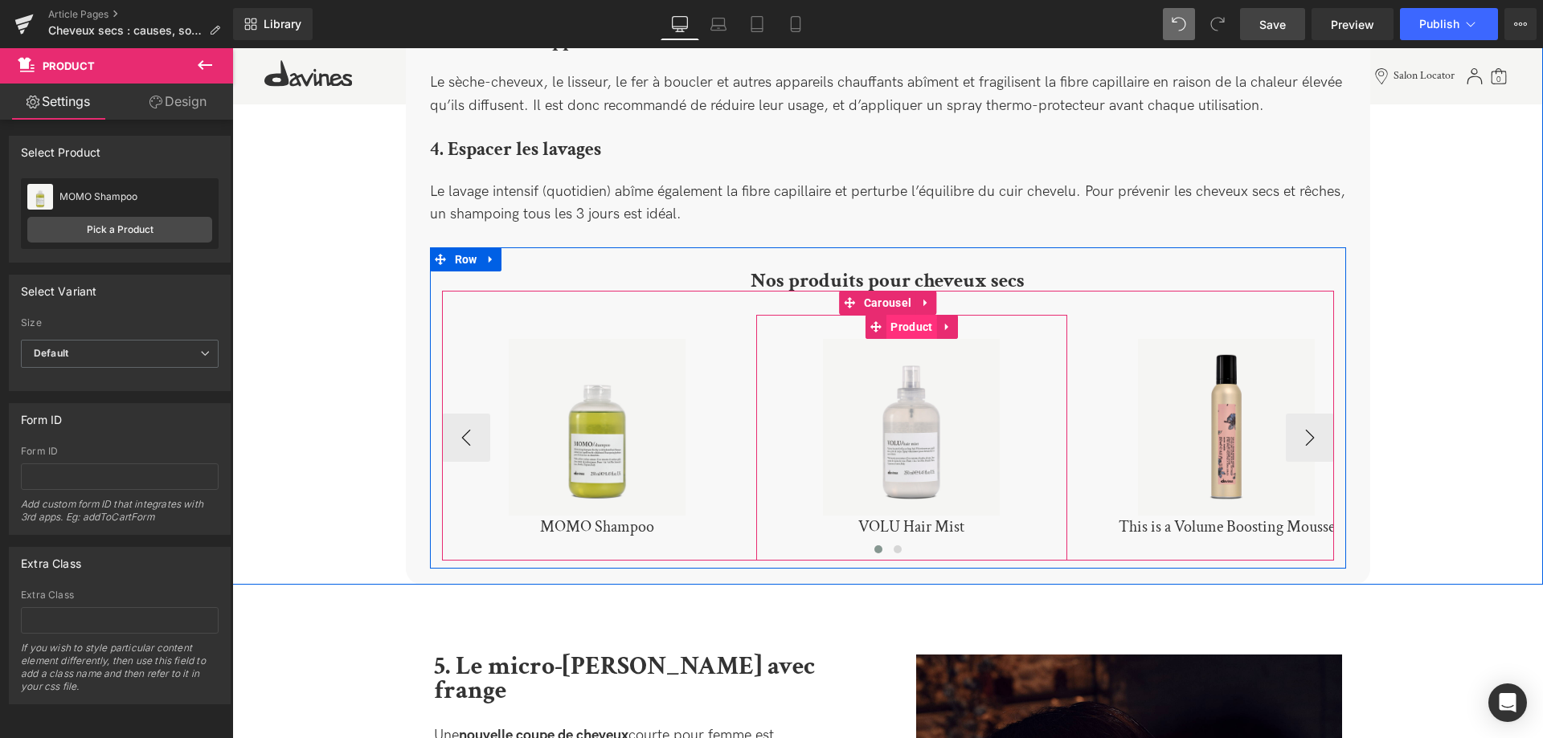
click at [907, 315] on span "Product" at bounding box center [911, 327] width 50 height 24
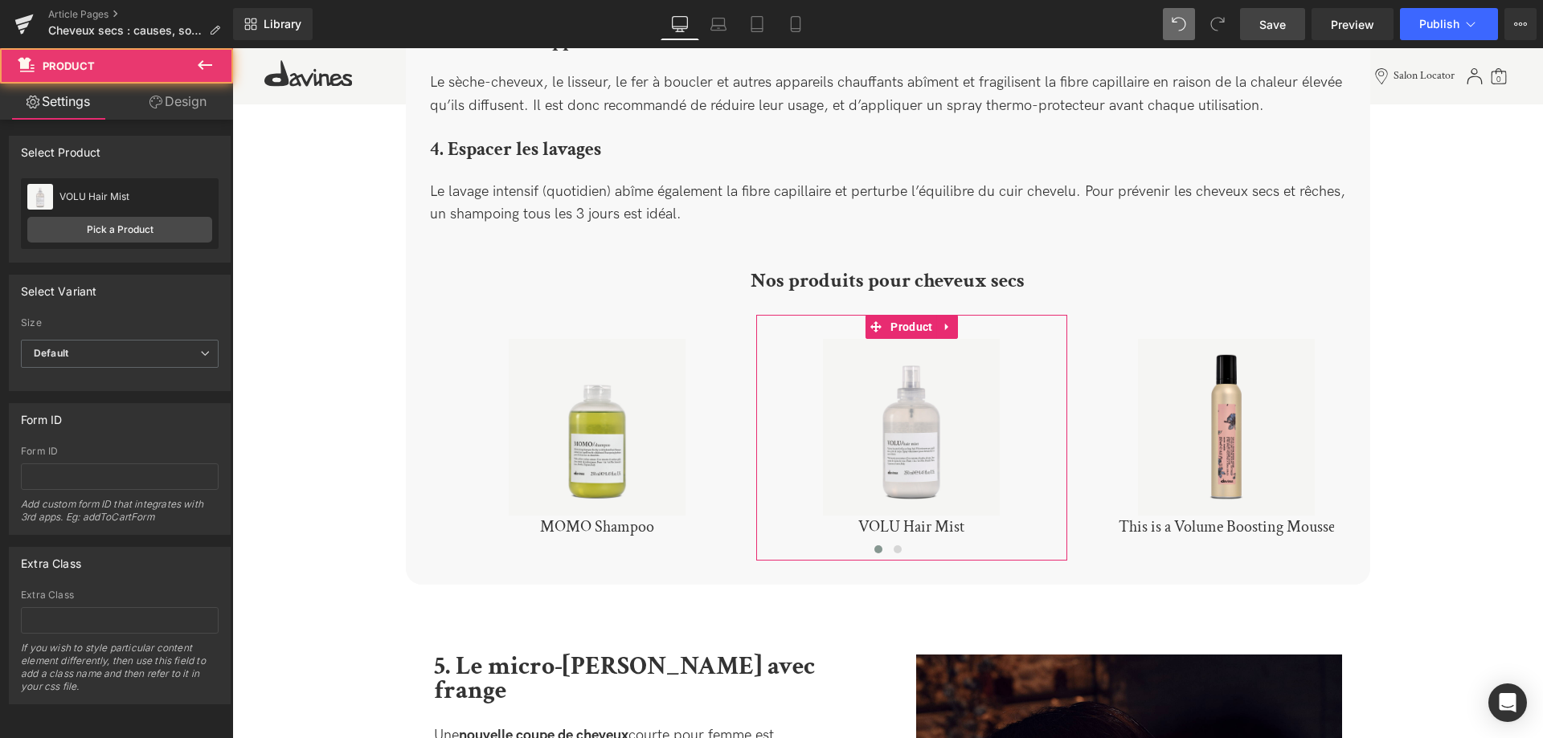
click at [130, 243] on div "VOLU Hair Mist VOLU Hair Mist Pick a Product" at bounding box center [120, 213] width 198 height 71
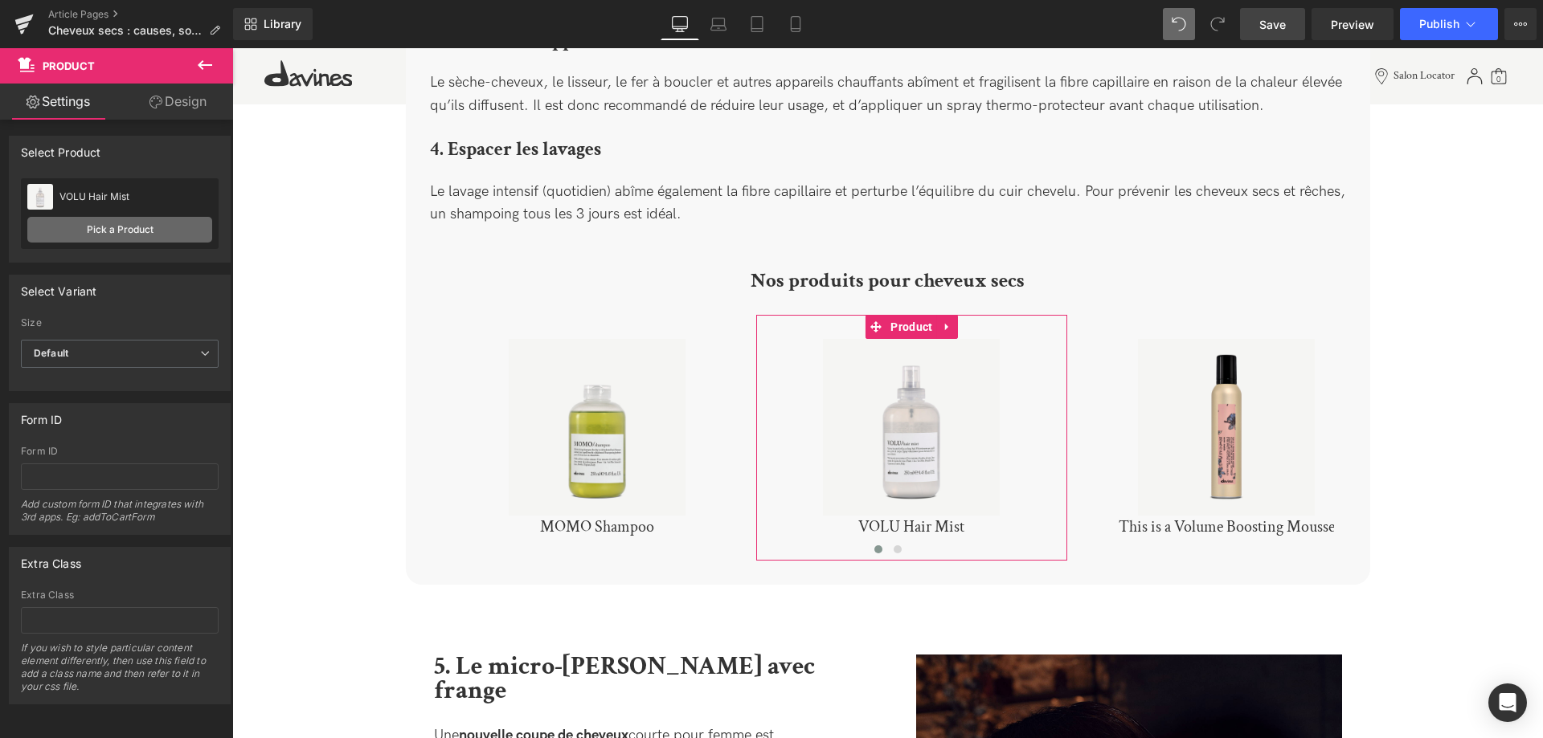
click at [106, 235] on link "Pick a Product" at bounding box center [119, 230] width 185 height 26
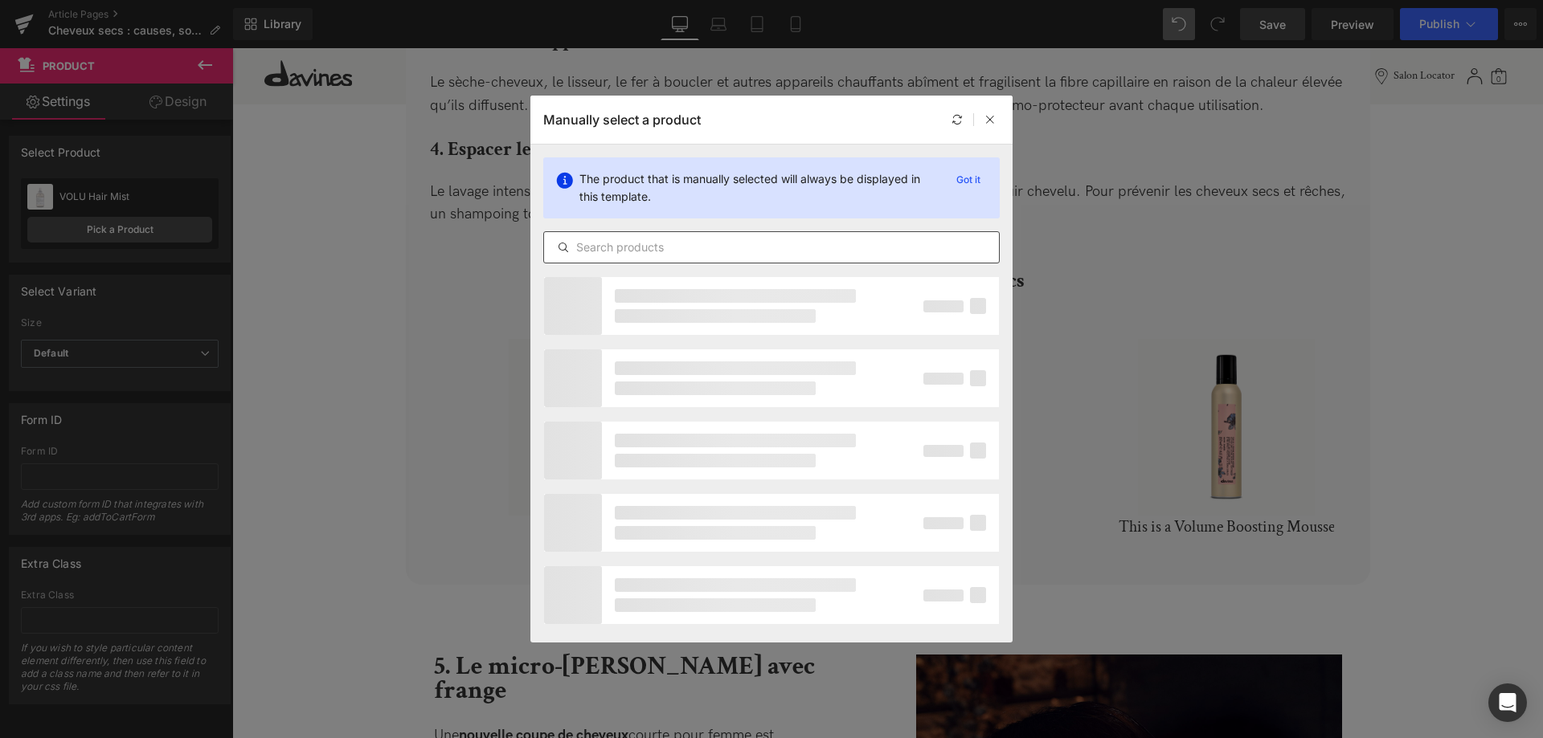
click at [607, 255] on input "text" at bounding box center [771, 247] width 455 height 19
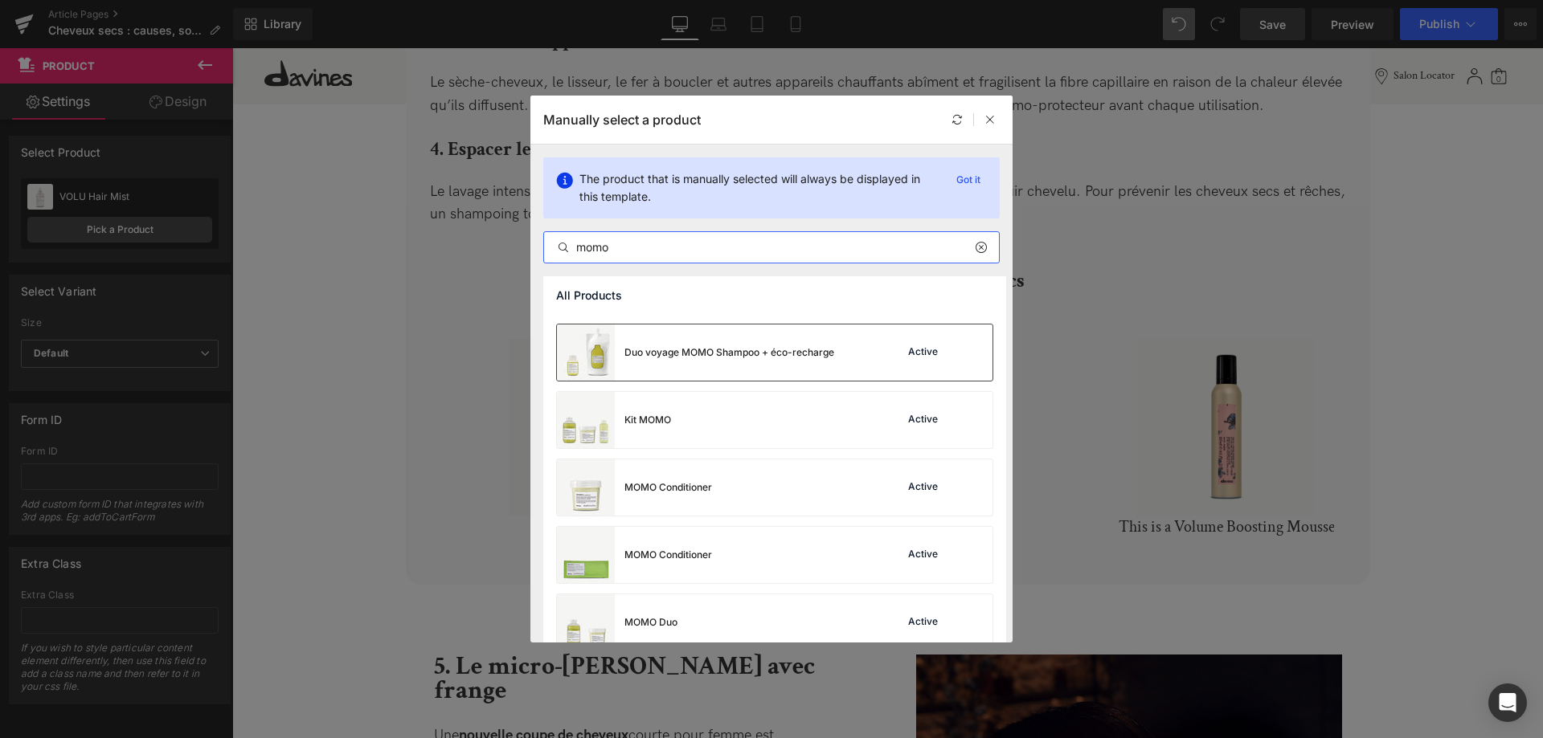
scroll to position [82, 0]
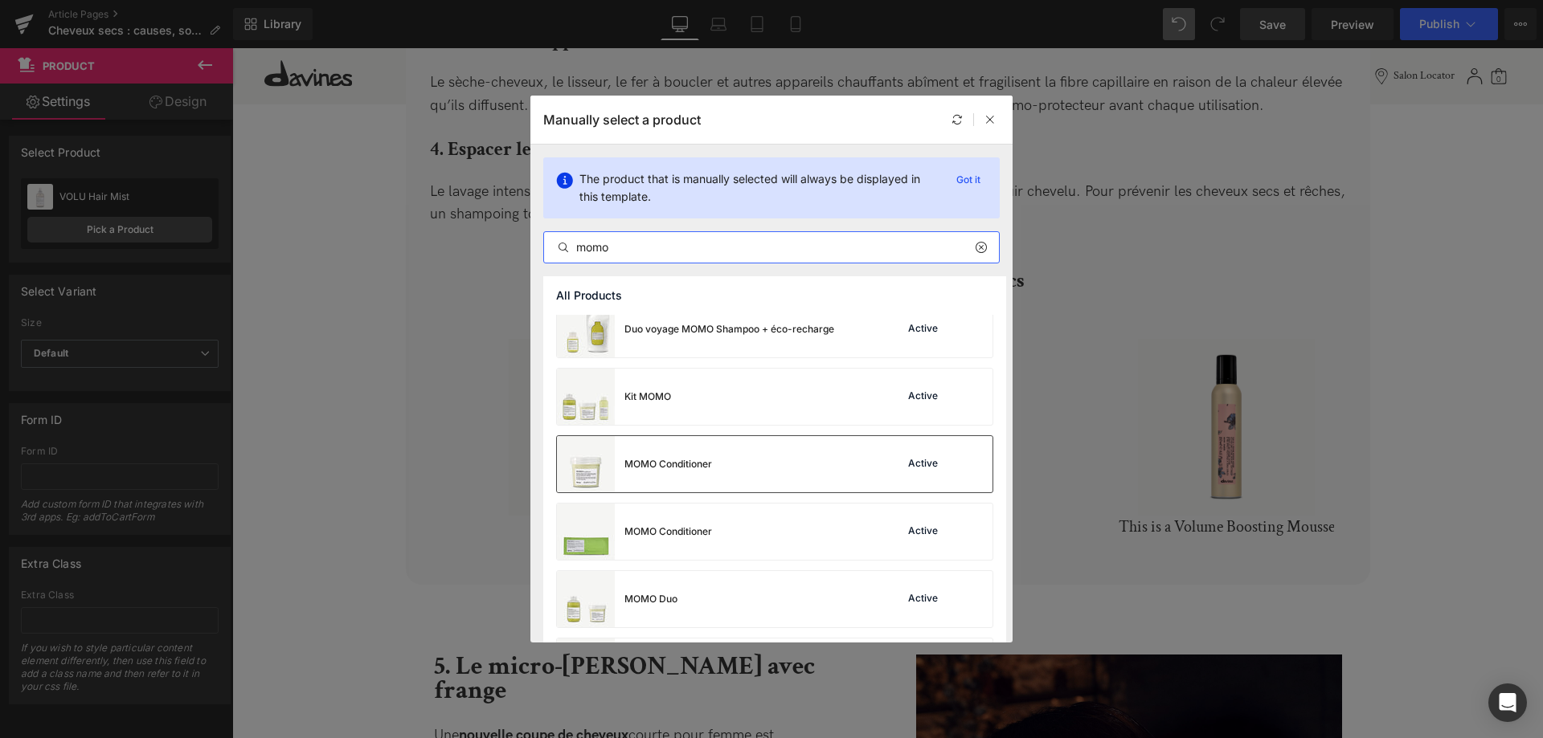
type input "momo"
click at [795, 461] on div "MOMO Conditioner Active" at bounding box center [774, 464] width 435 height 56
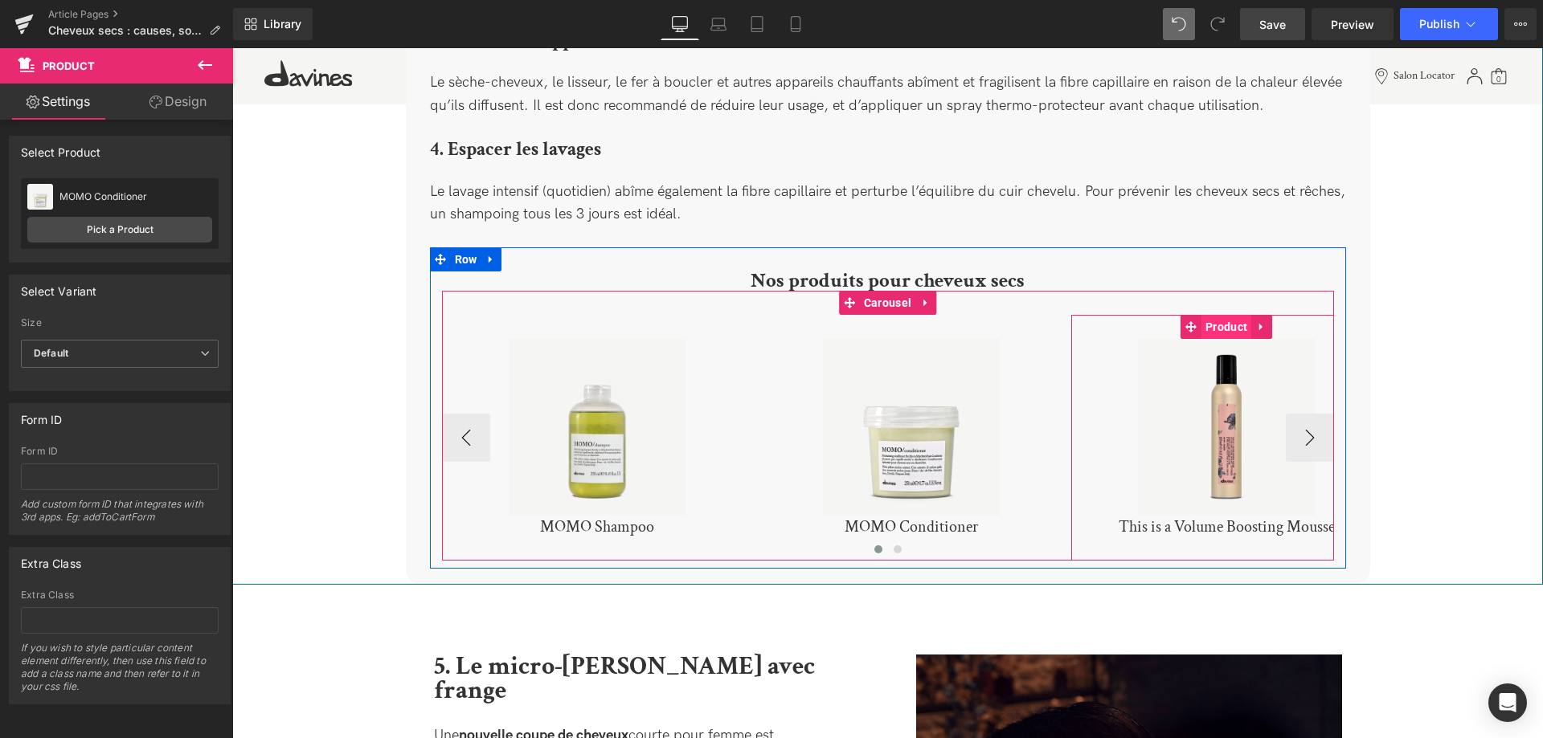
click at [1224, 315] on span "Product" at bounding box center [1226, 327] width 50 height 24
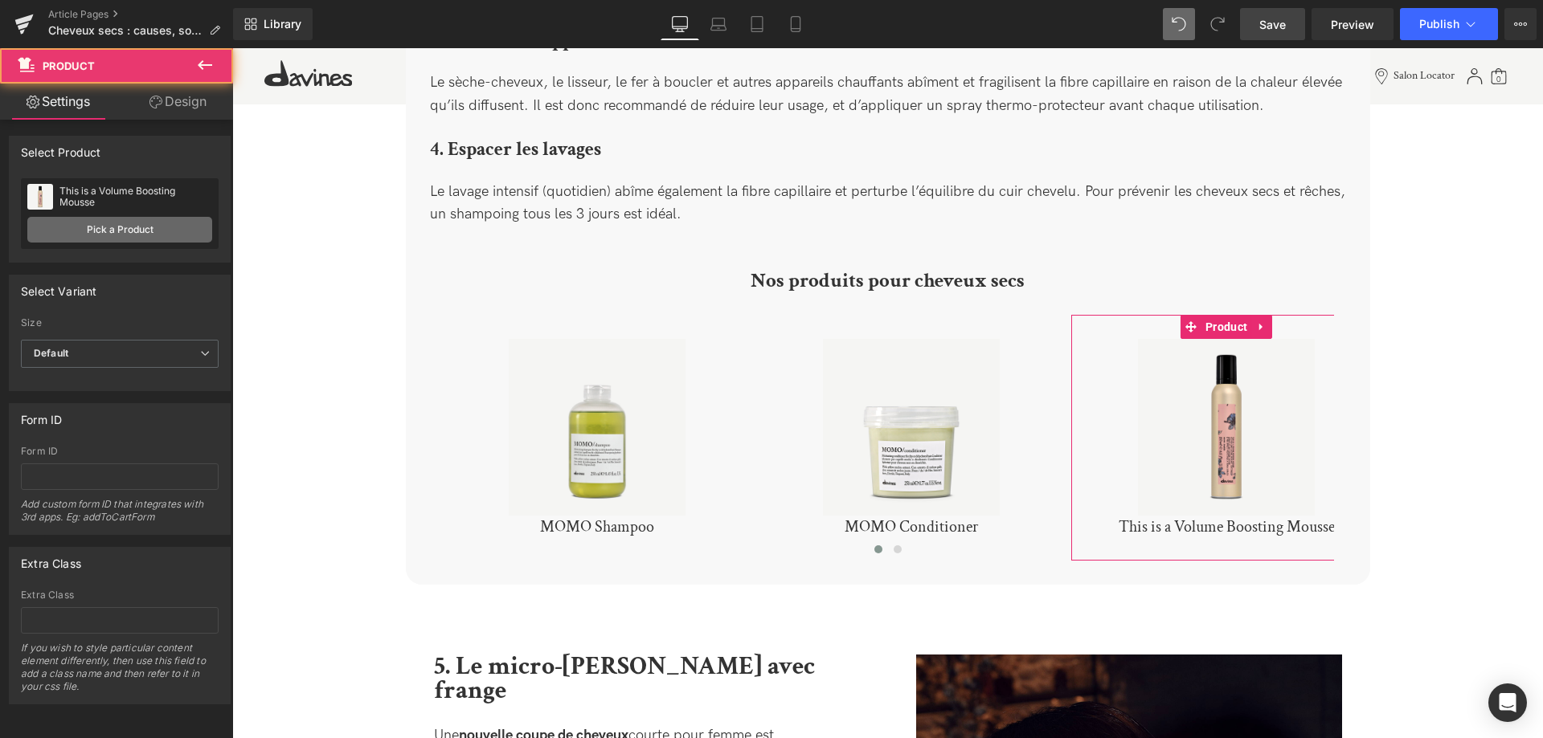
click at [141, 230] on link "Pick a Product" at bounding box center [119, 230] width 185 height 26
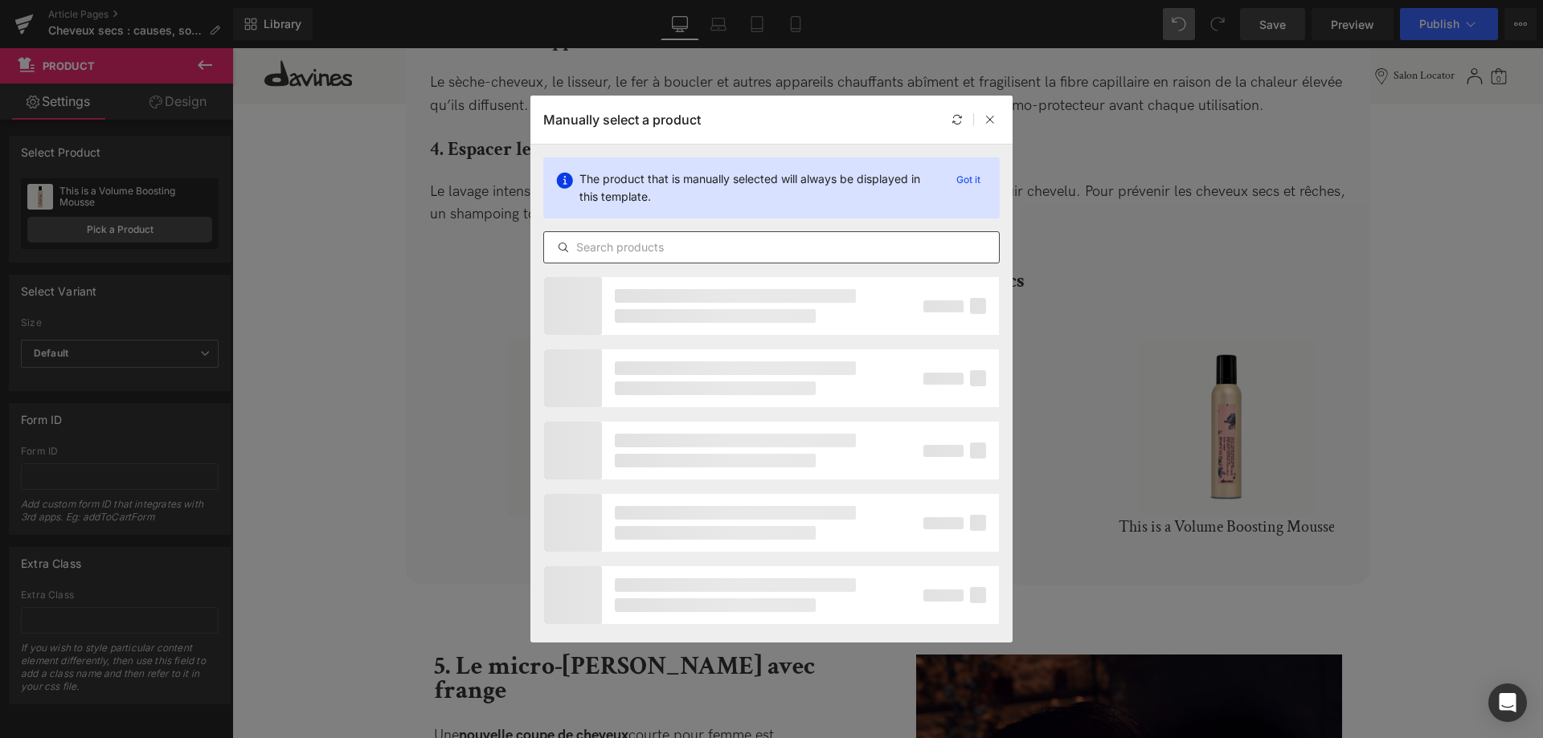
click at [608, 245] on input "text" at bounding box center [771, 247] width 455 height 19
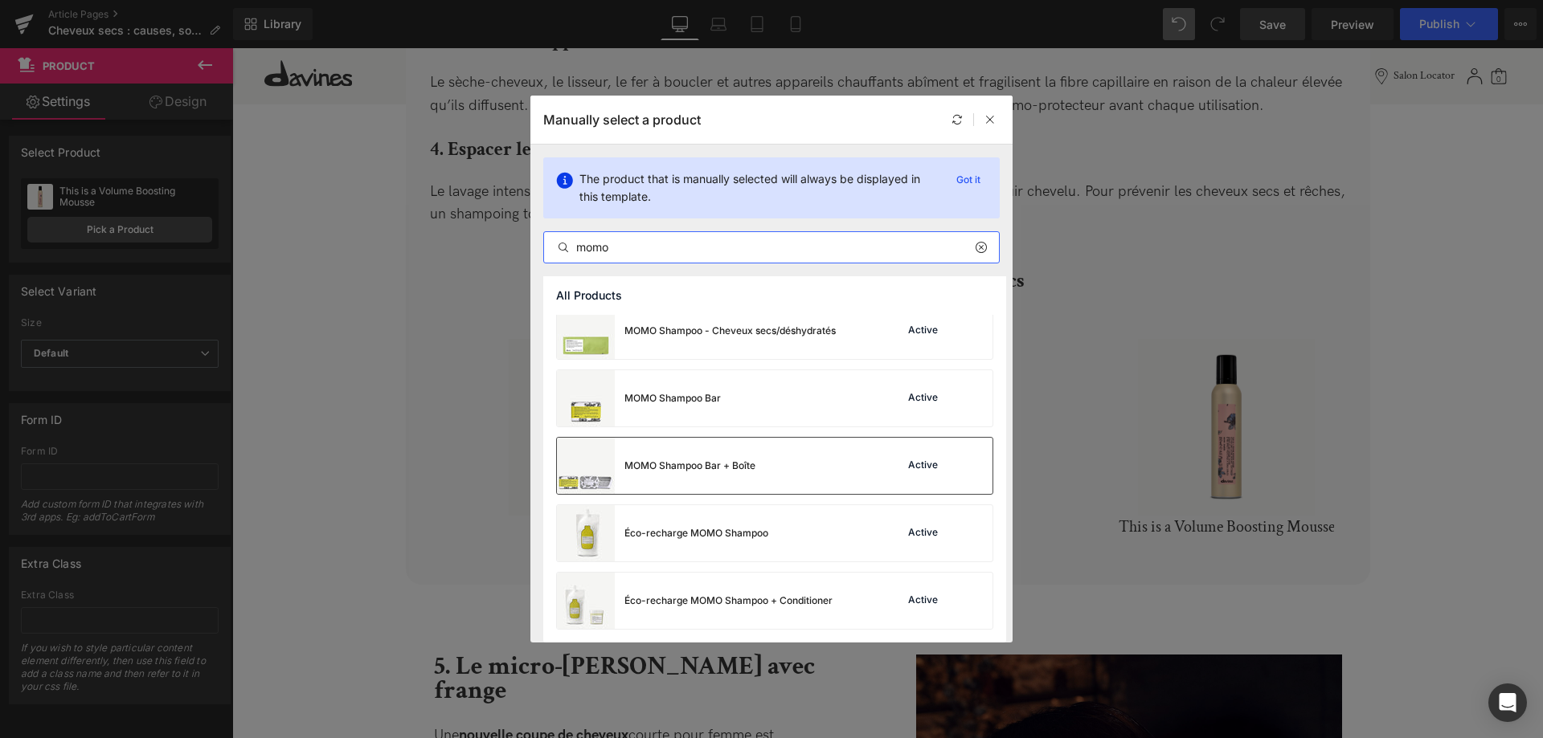
scroll to position [620, 0]
type input "momo"
click at [808, 534] on div "Éco-recharge MOMO Shampoo Active" at bounding box center [774, 533] width 435 height 56
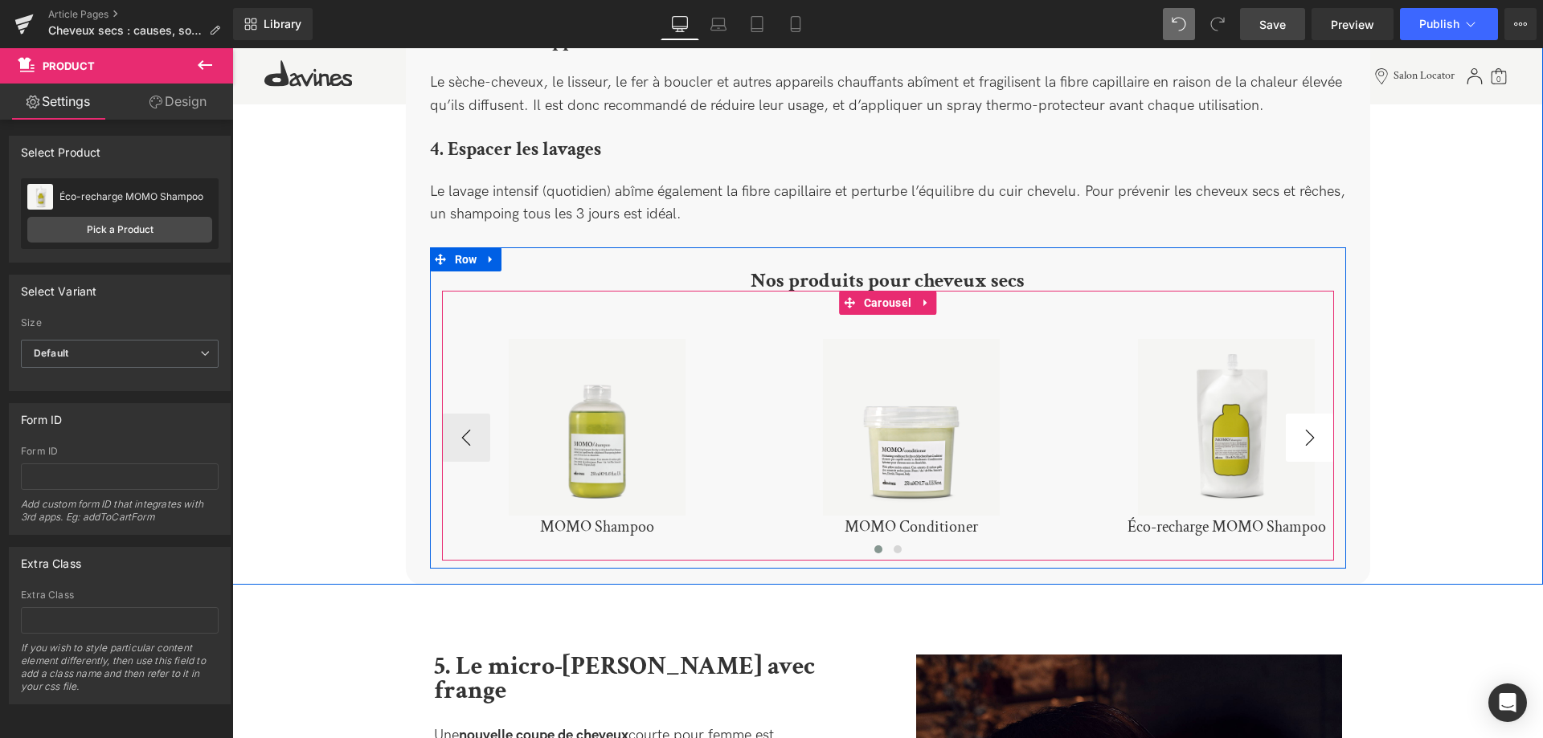
click at [1298, 428] on button "›" at bounding box center [1309, 438] width 48 height 48
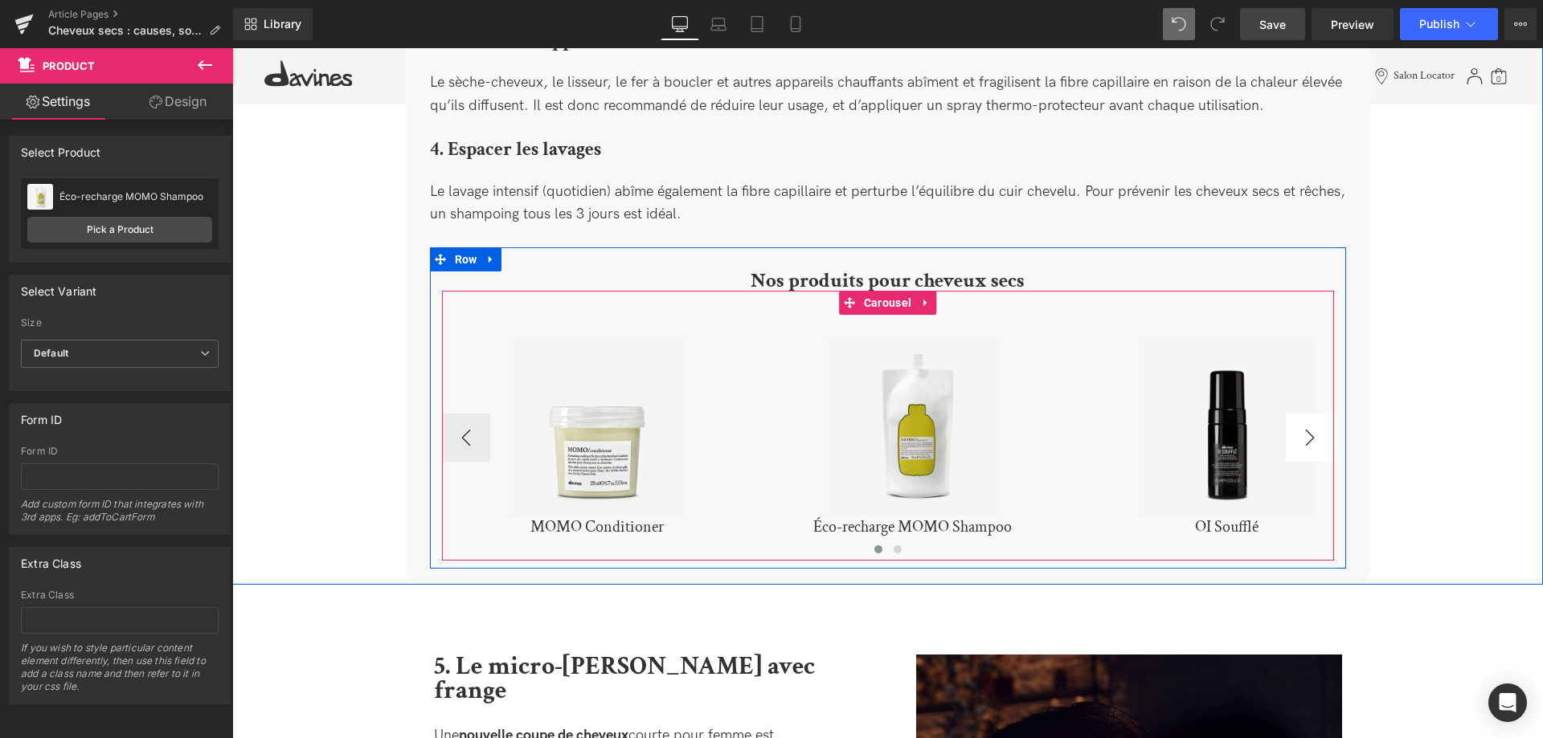
click at [1304, 427] on button "›" at bounding box center [1309, 438] width 48 height 48
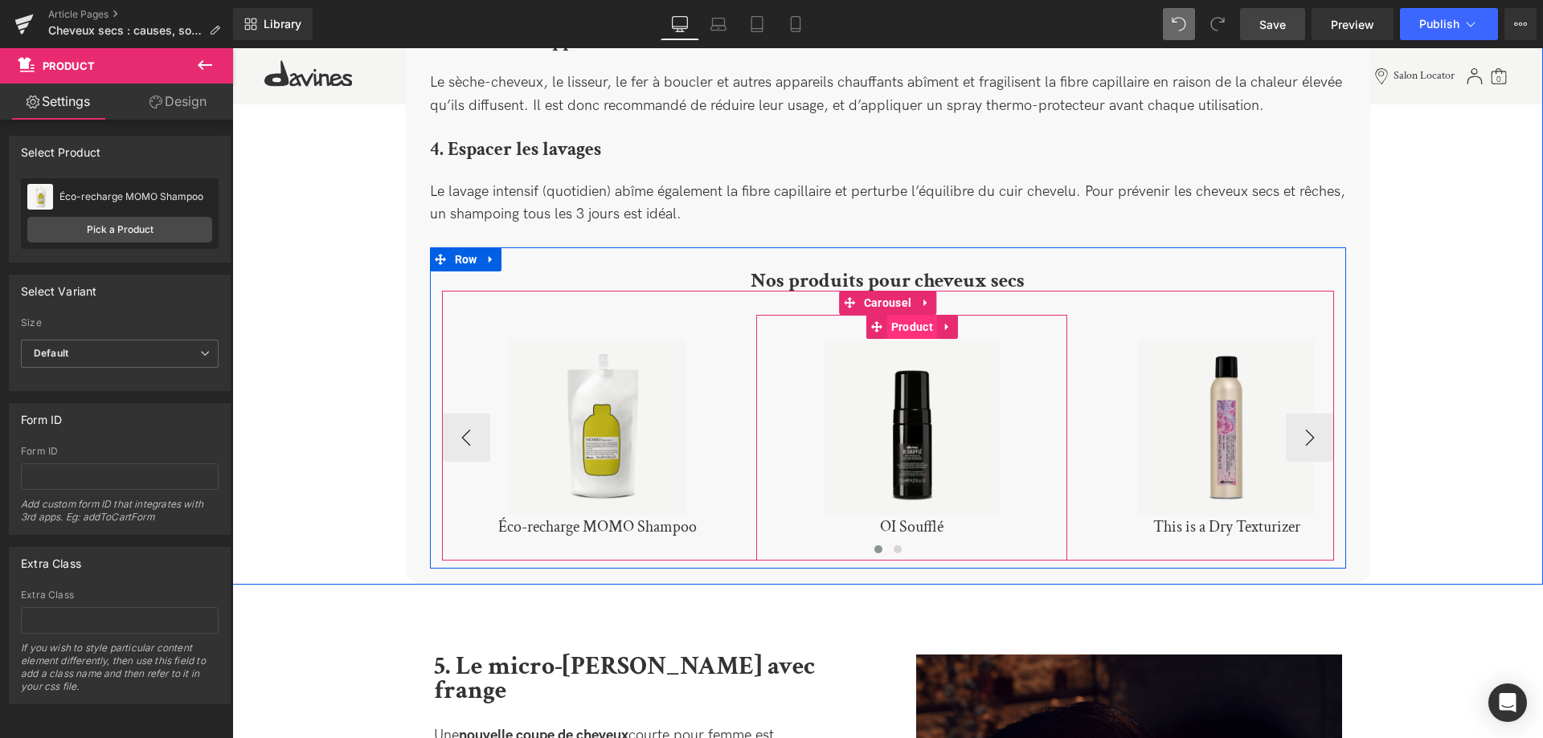
click at [914, 315] on span "Product" at bounding box center [912, 327] width 50 height 24
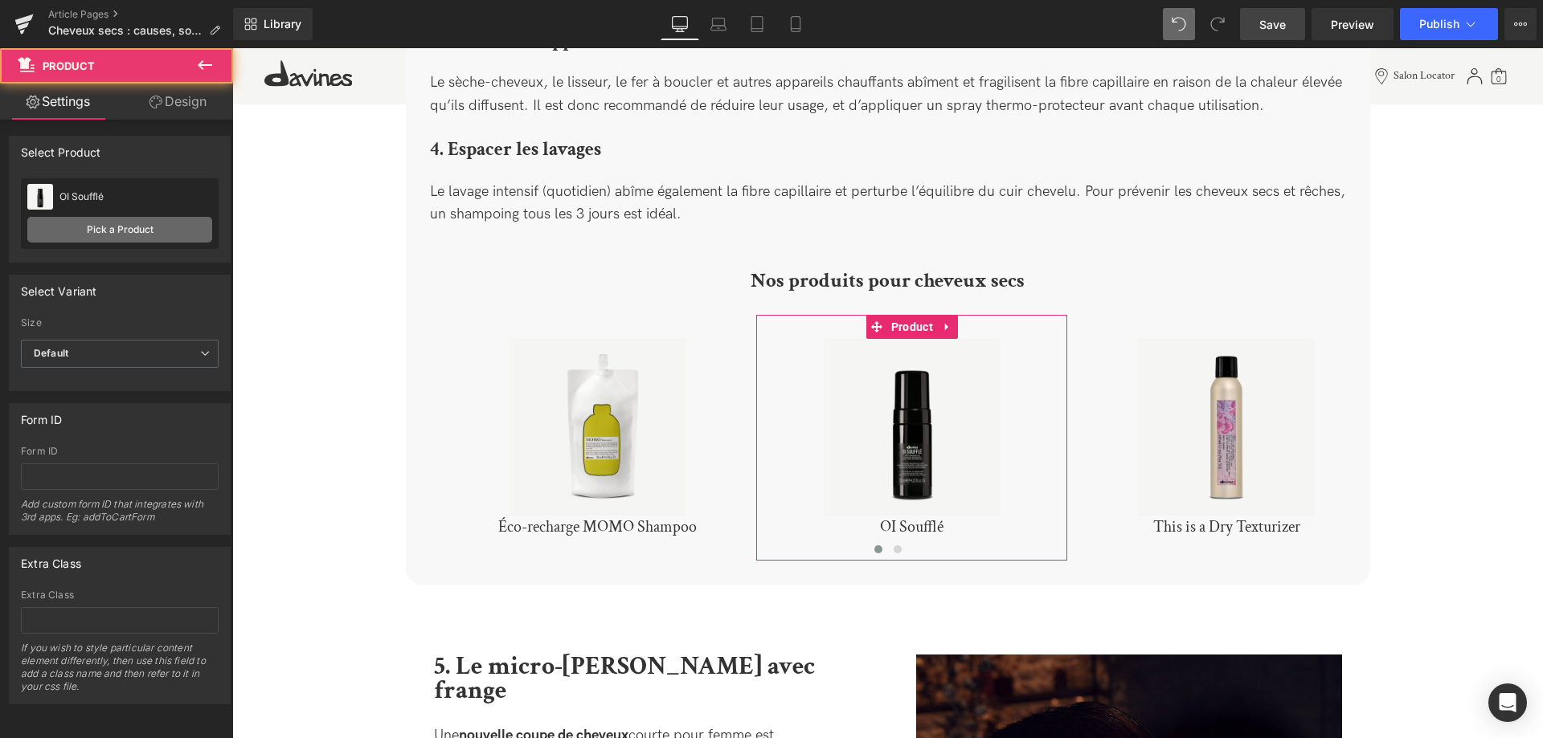
click at [112, 235] on link "Pick a Product" at bounding box center [119, 230] width 185 height 26
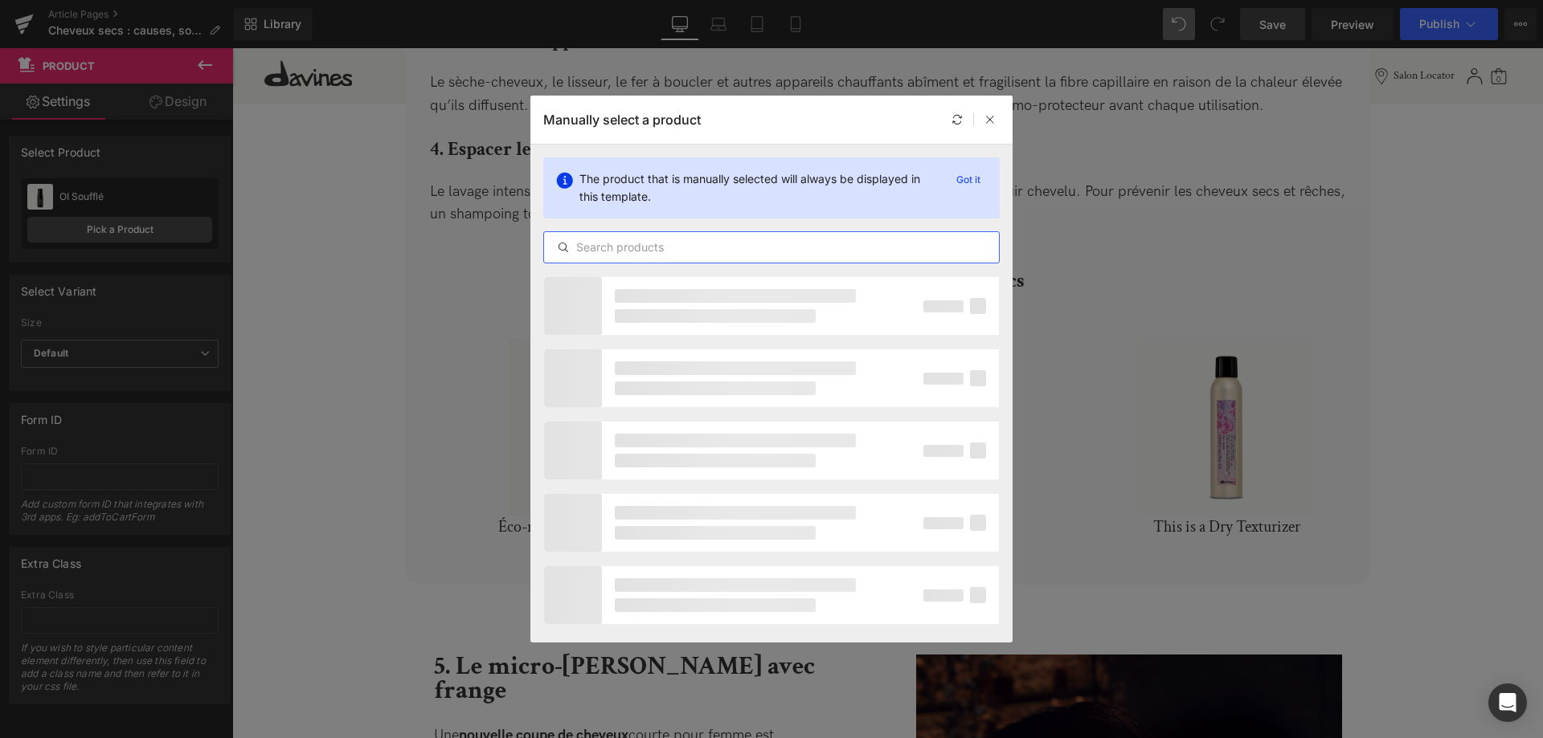
click at [621, 239] on input "text" at bounding box center [771, 247] width 455 height 19
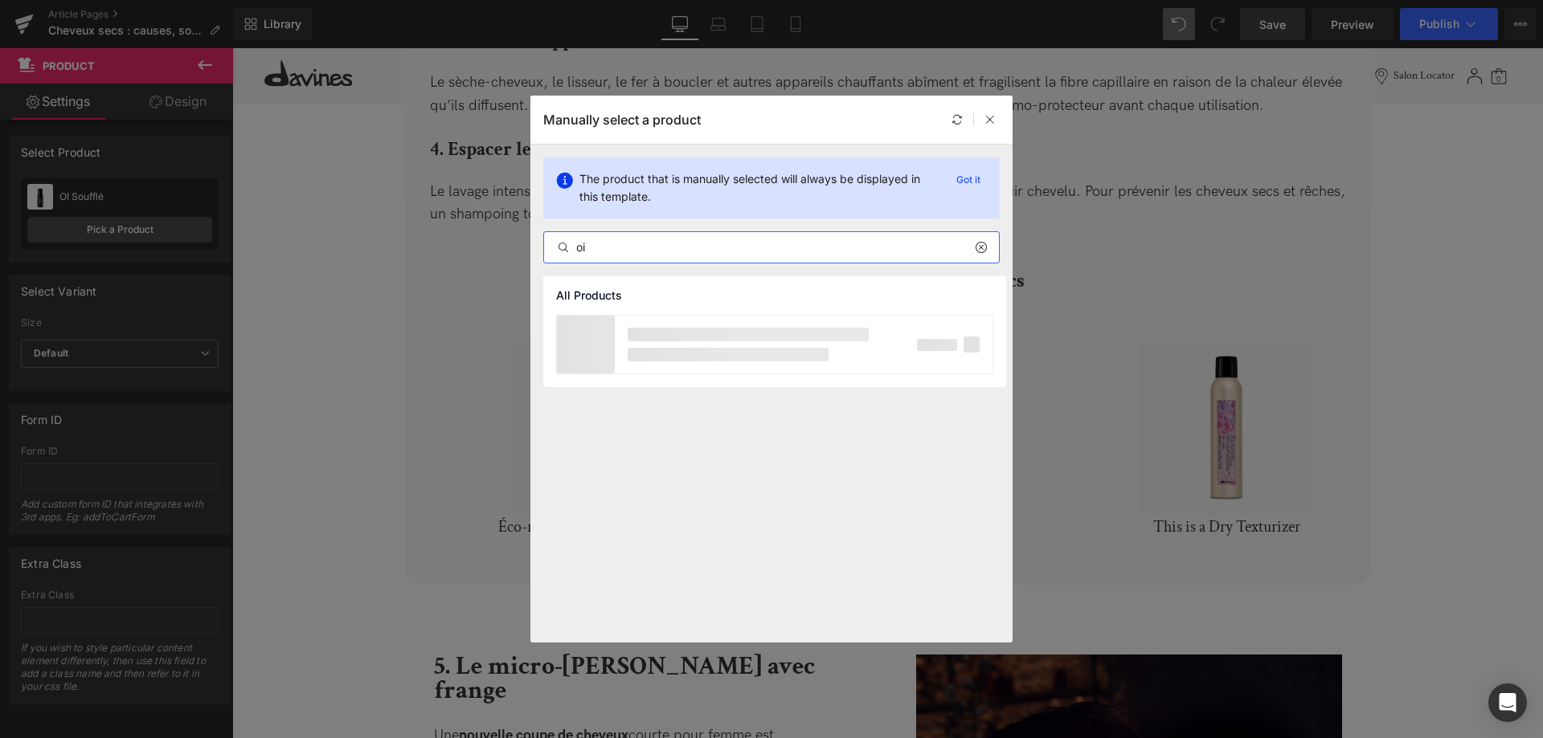
type input "o"
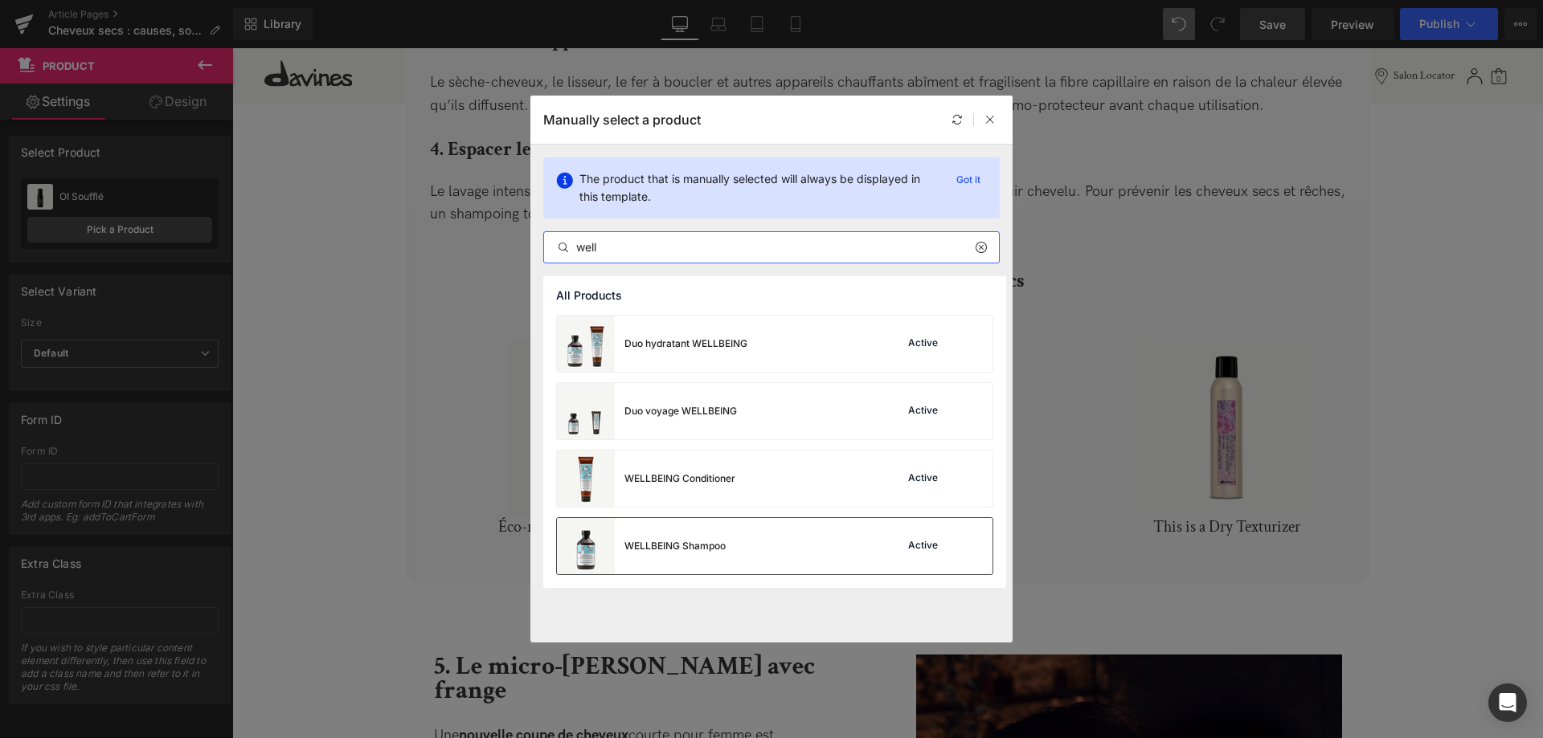
type input "well"
drag, startPoint x: 697, startPoint y: 549, endPoint x: 958, endPoint y: 341, distance: 333.9
click at [697, 549] on div "WELLBEING Shampoo" at bounding box center [674, 546] width 101 height 14
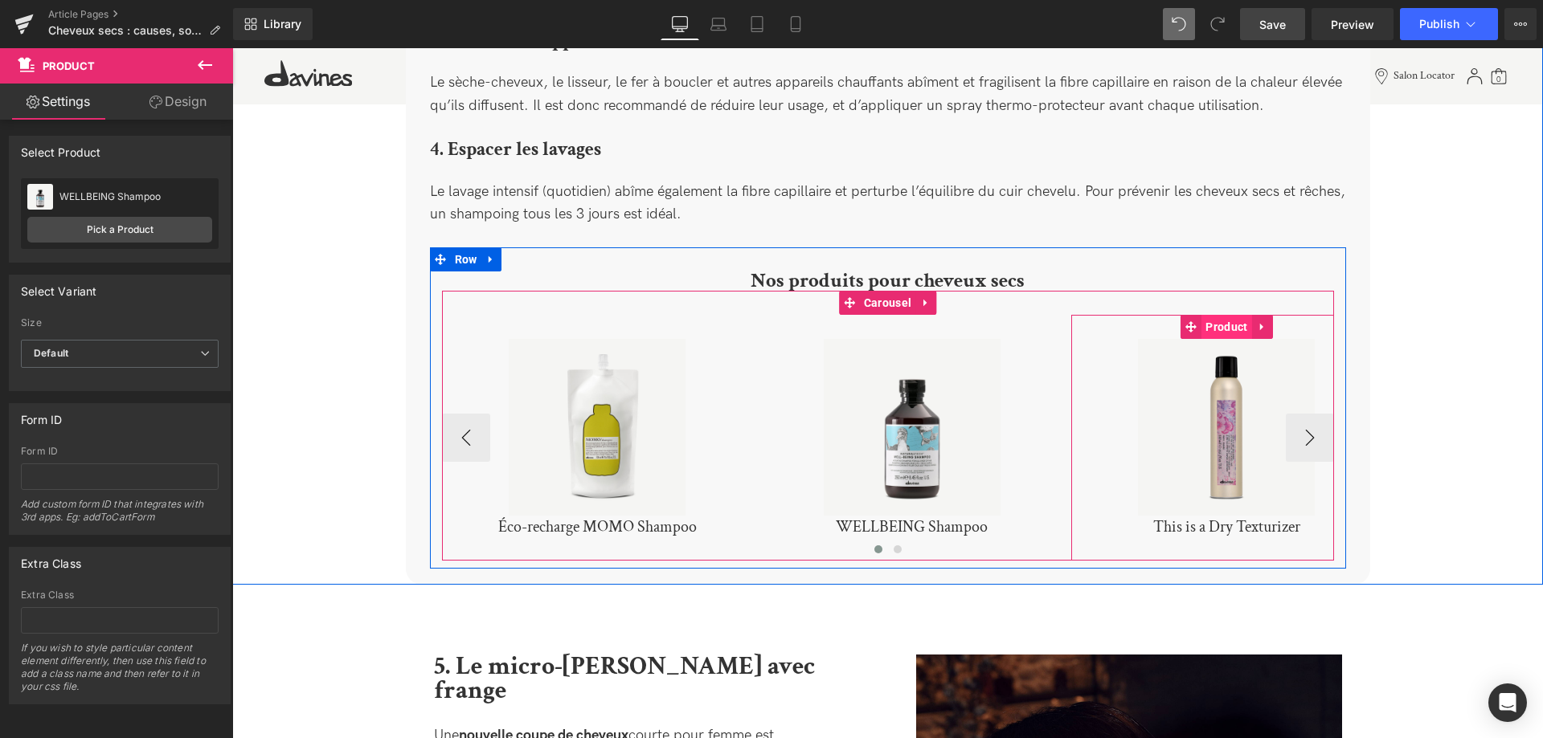
click at [1224, 315] on span "Product" at bounding box center [1226, 327] width 50 height 24
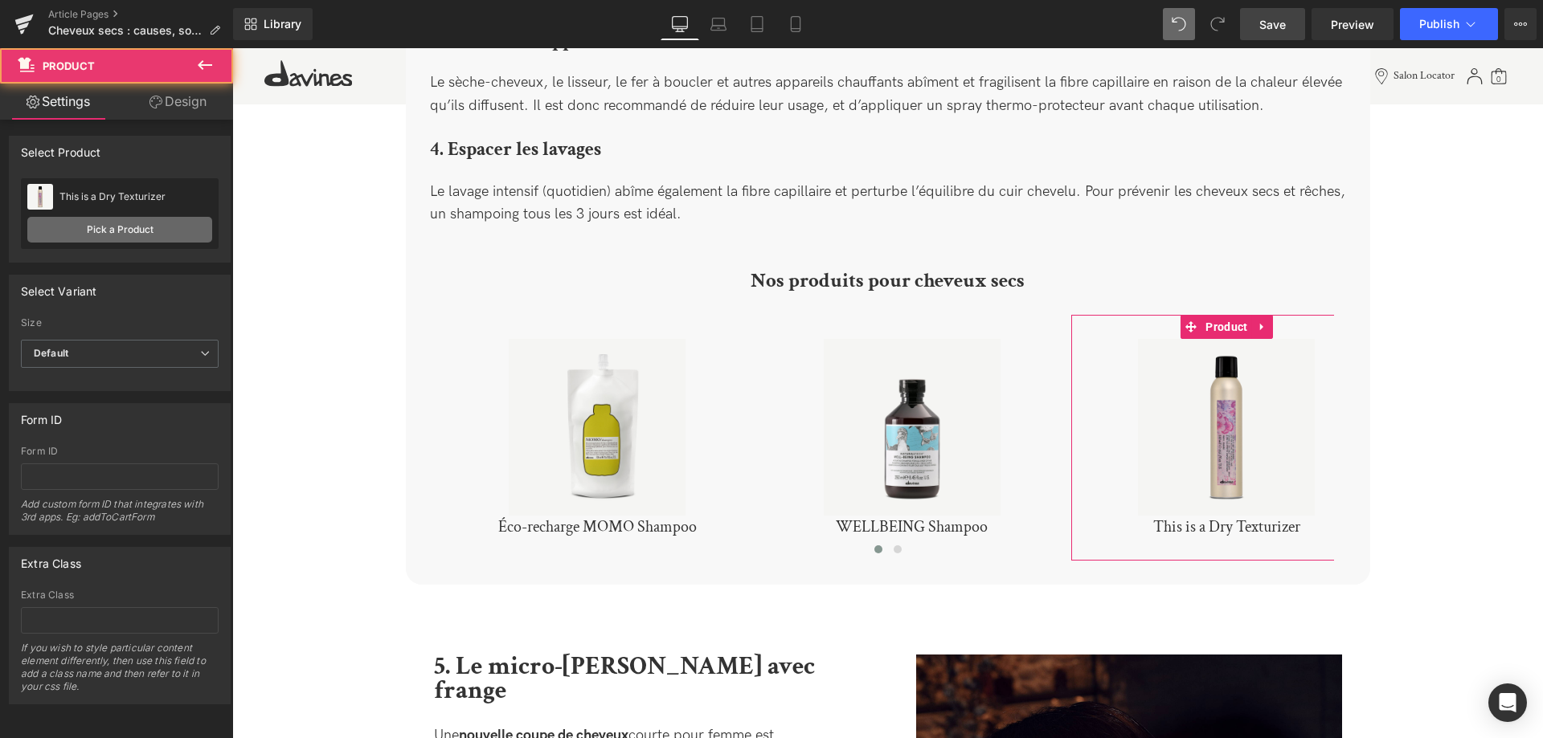
click at [115, 225] on link "Pick a Product" at bounding box center [119, 230] width 185 height 26
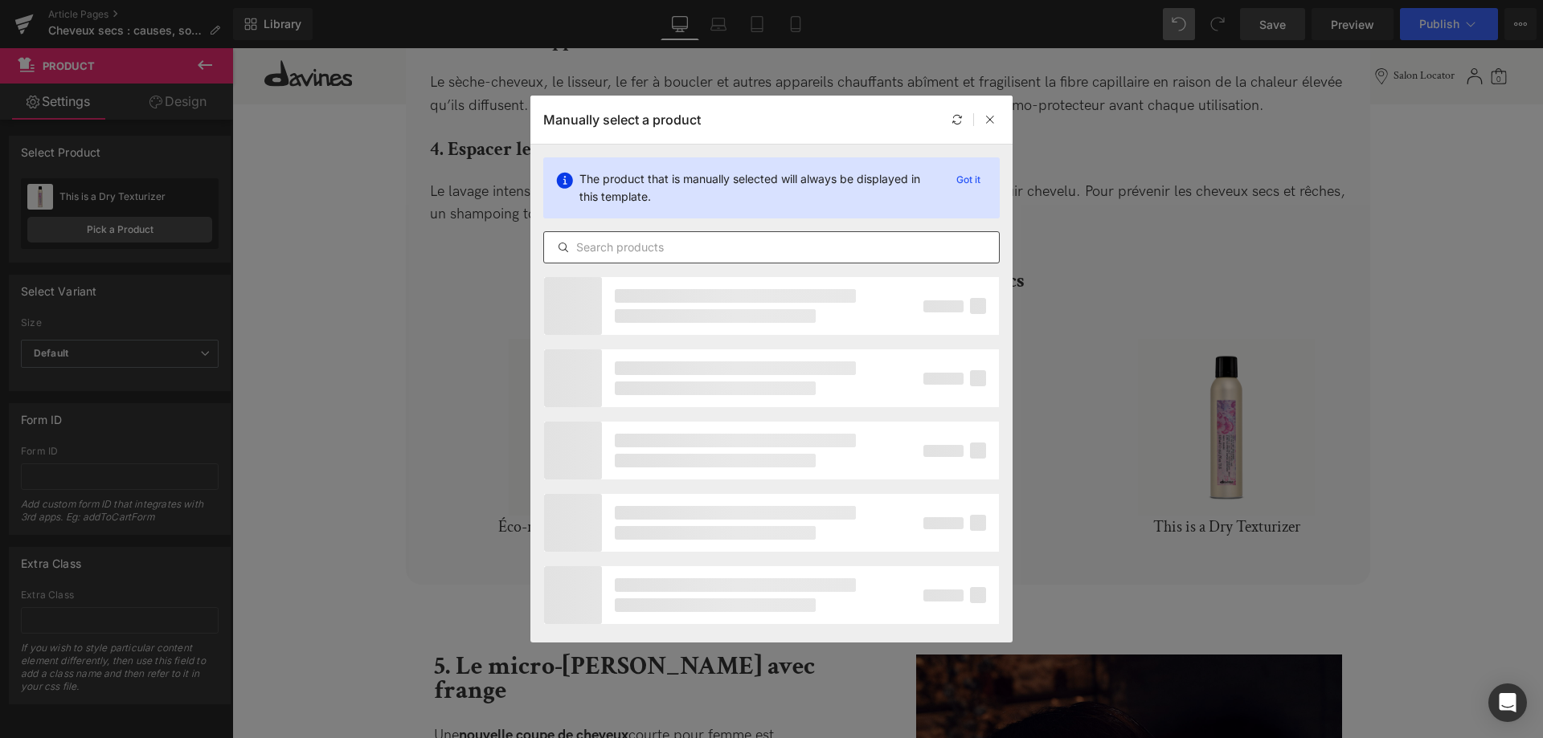
click at [612, 246] on input "text" at bounding box center [771, 247] width 455 height 19
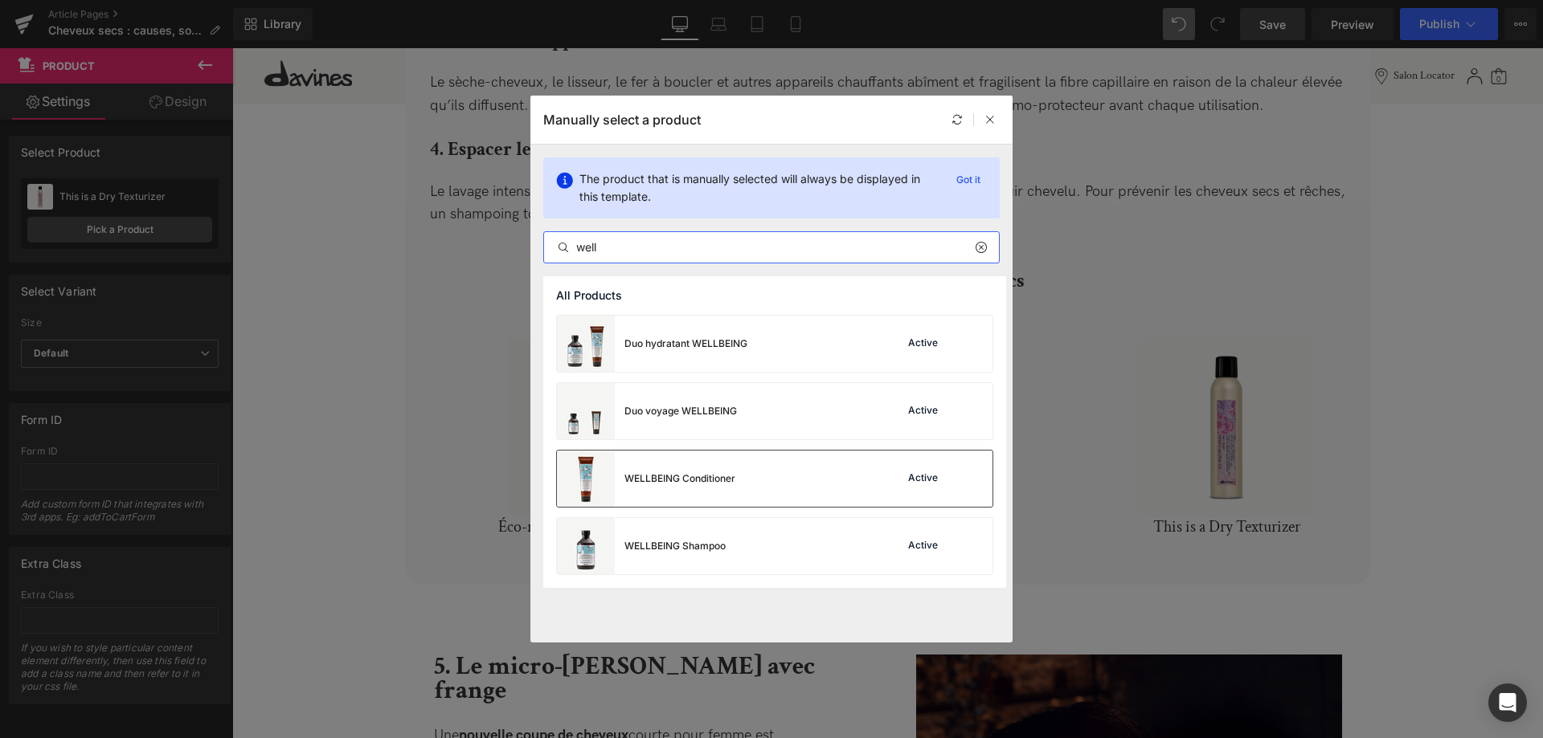
type input "well"
click at [661, 478] on div "WELLBEING Conditioner" at bounding box center [679, 479] width 111 height 14
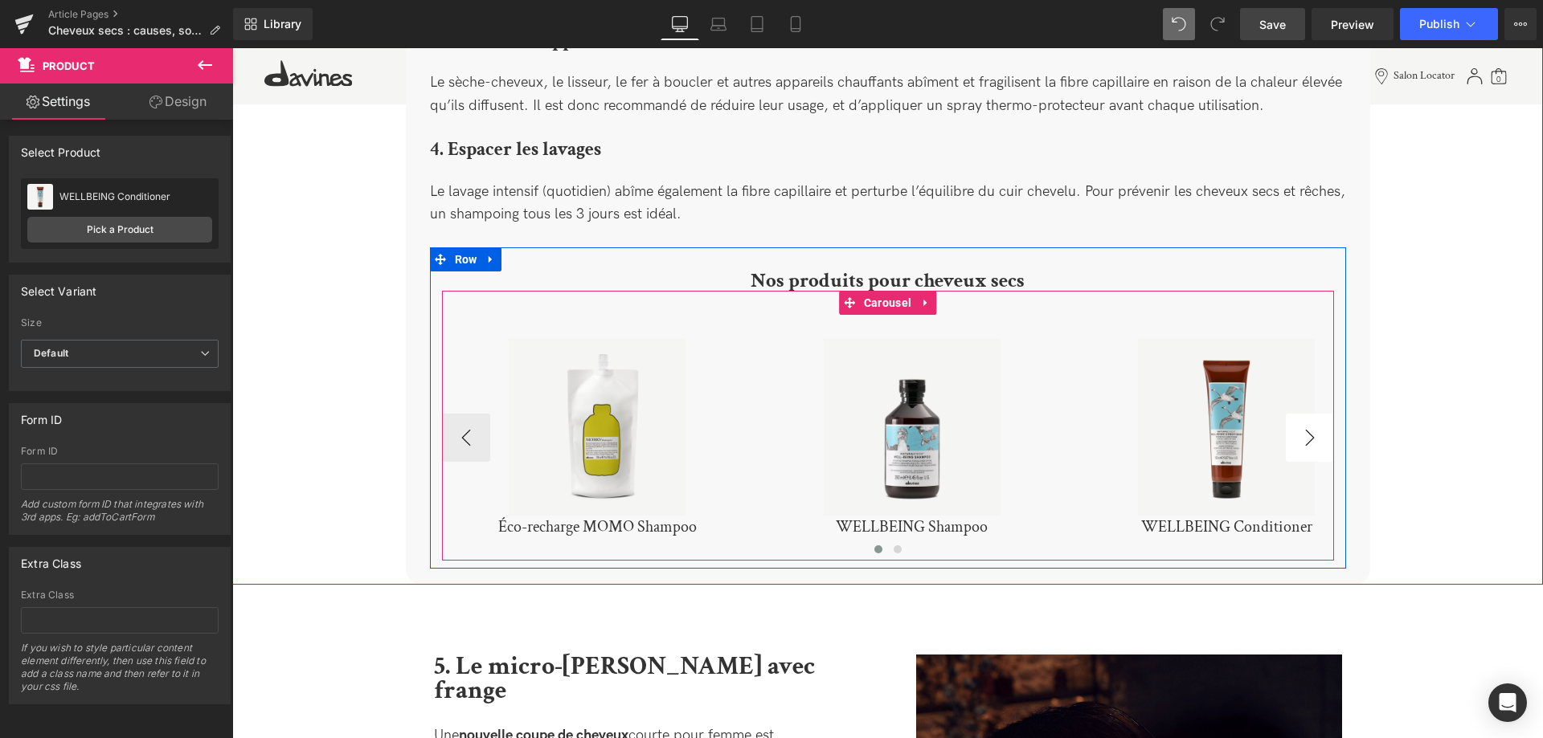
click at [1298, 417] on button "›" at bounding box center [1309, 438] width 48 height 48
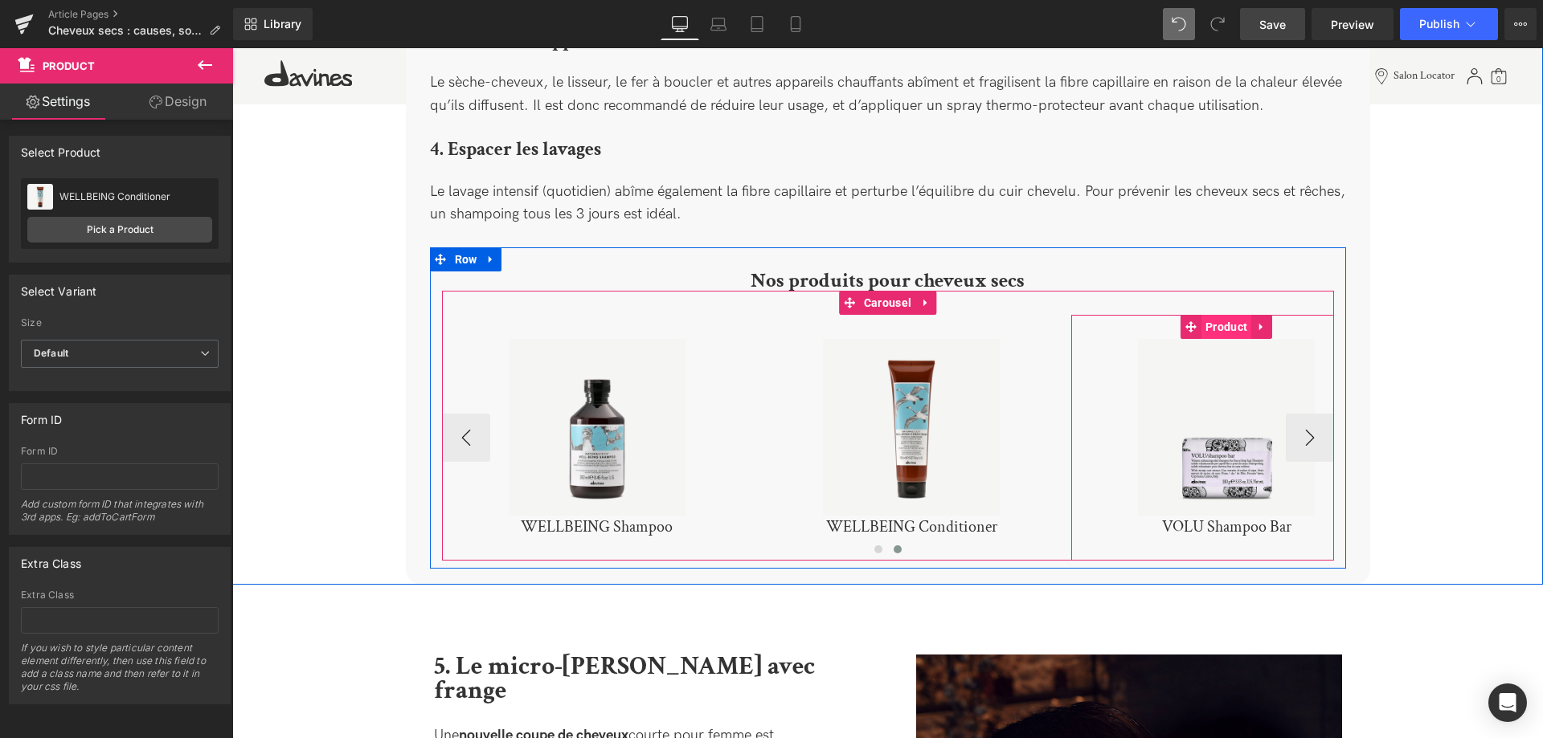
click at [1228, 315] on span "Product" at bounding box center [1226, 327] width 50 height 24
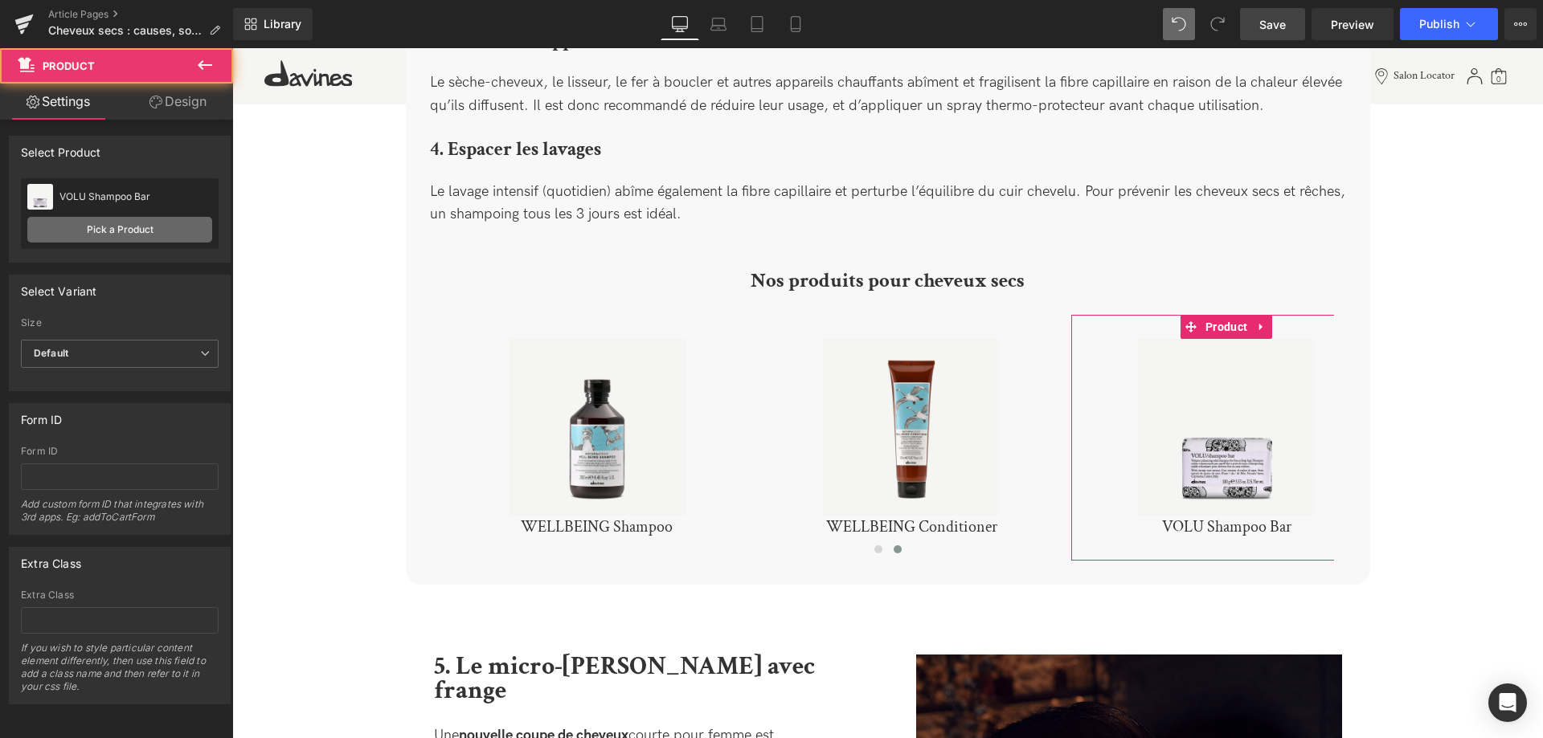
click at [143, 232] on link "Pick a Product" at bounding box center [119, 230] width 185 height 26
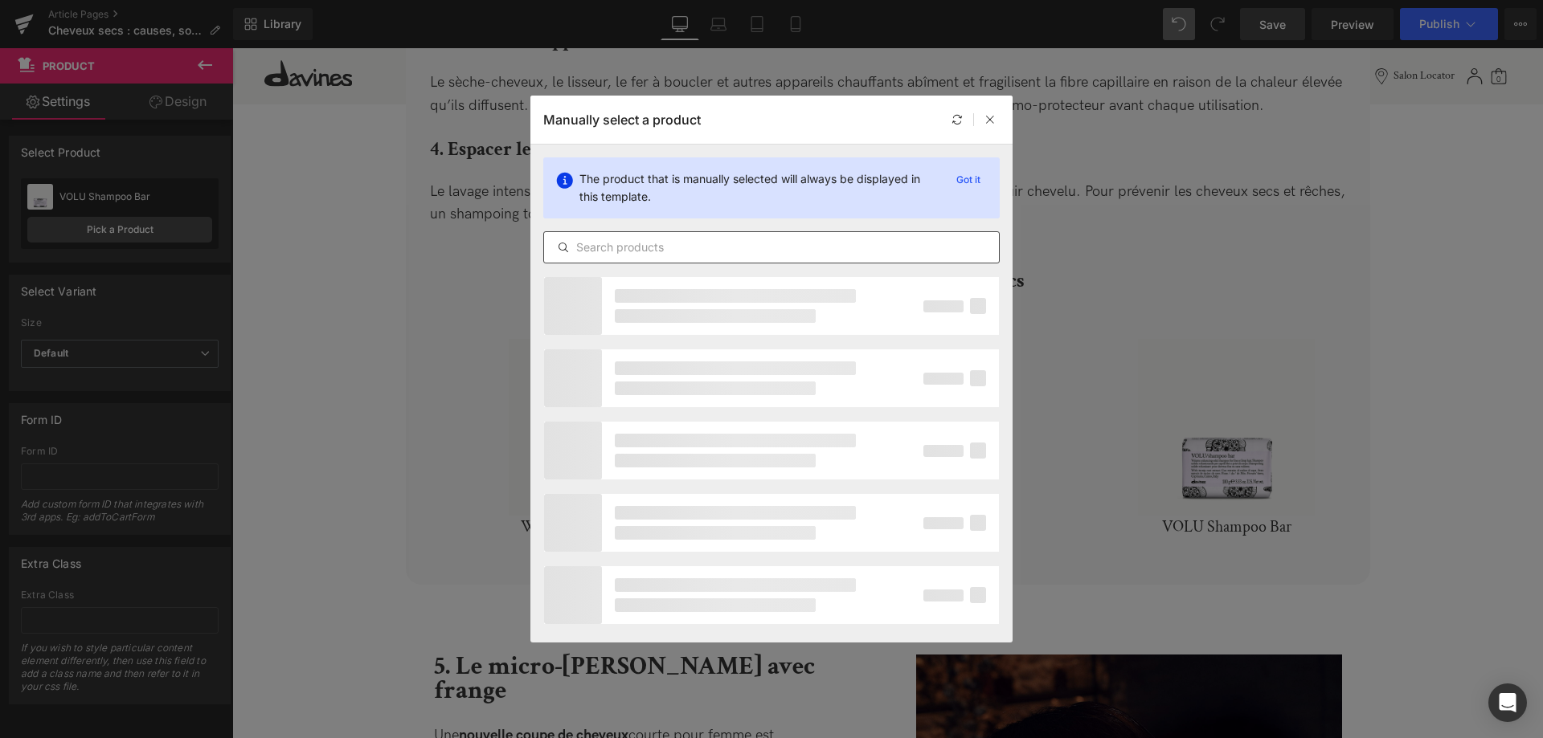
click at [631, 251] on input "text" at bounding box center [771, 247] width 455 height 19
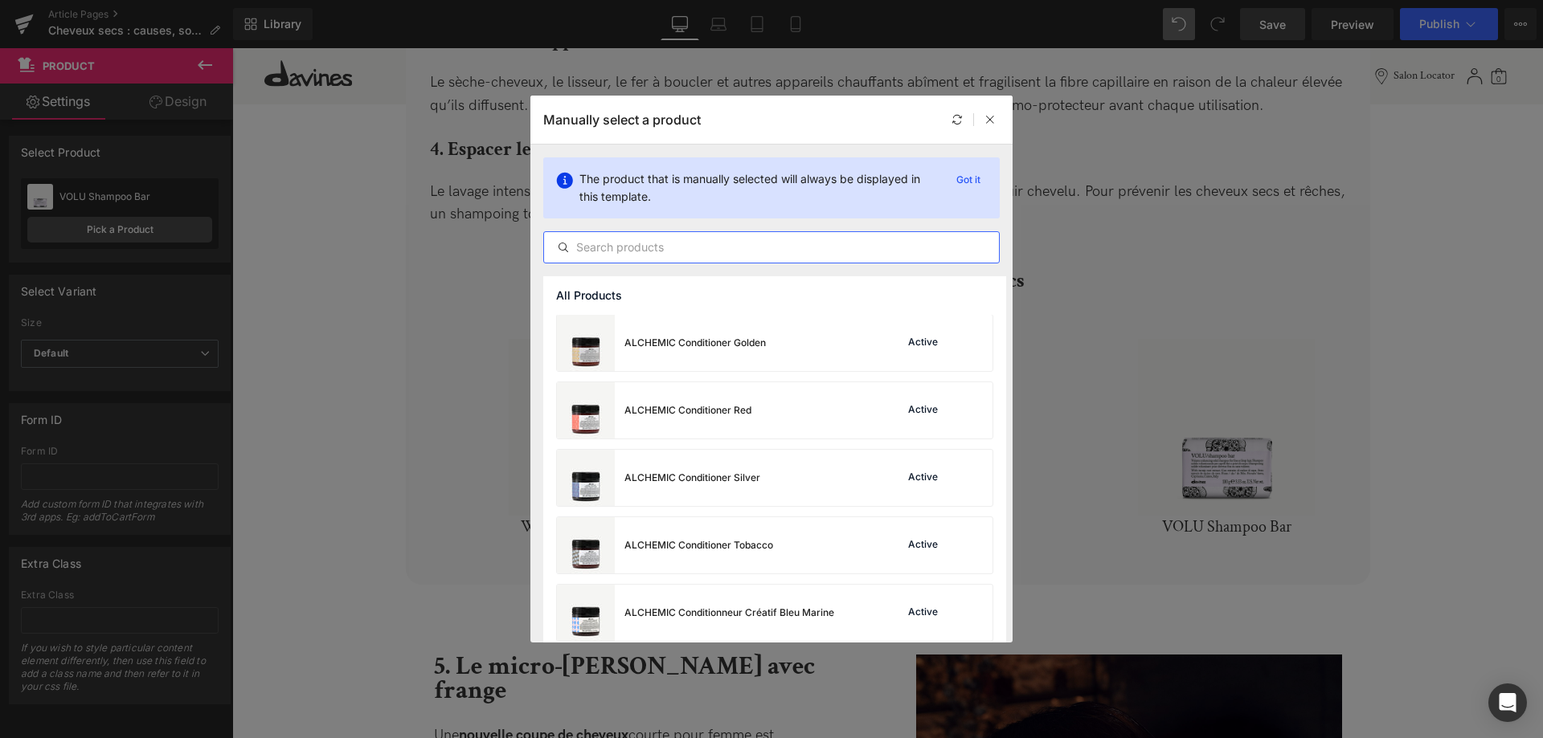
scroll to position [410, 0]
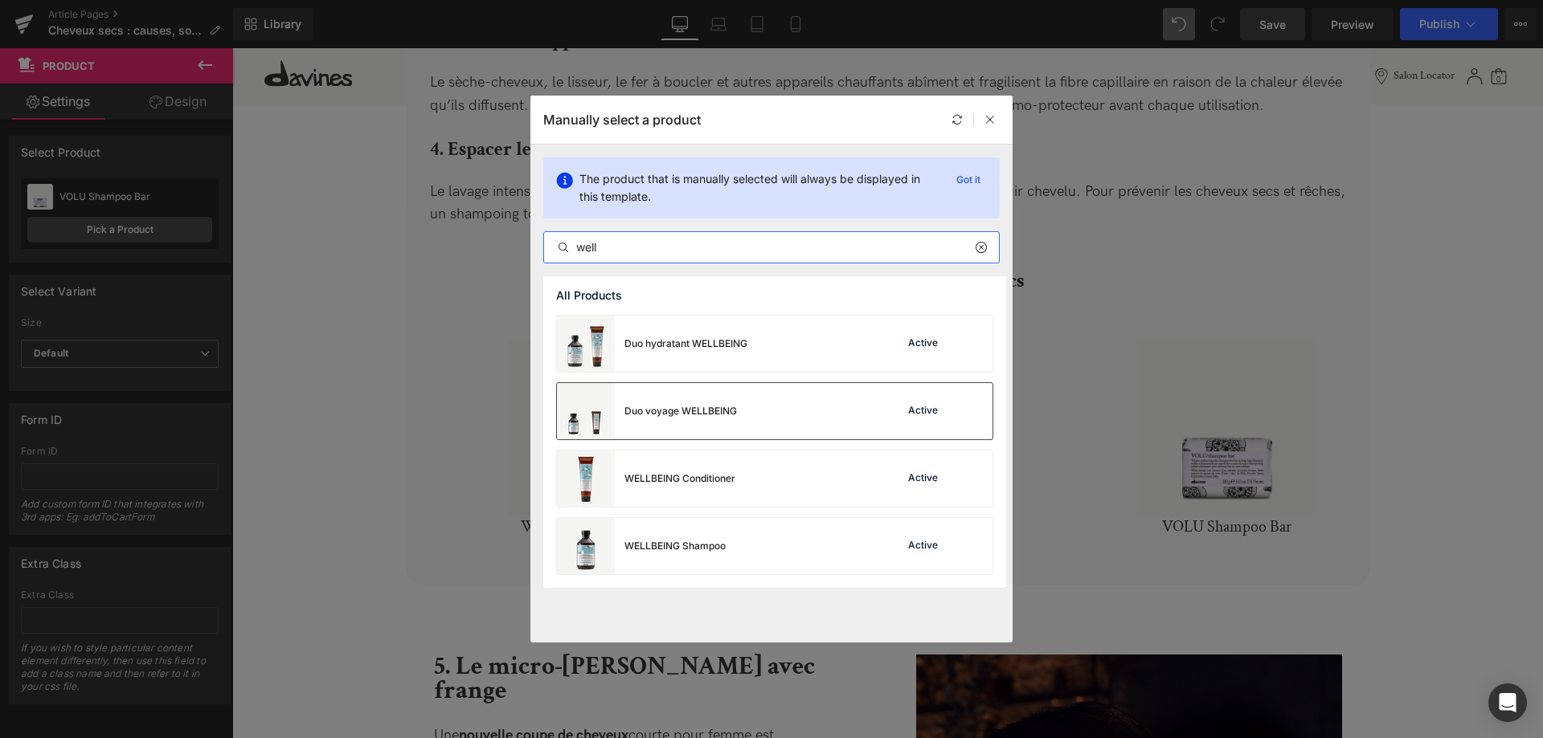
type input "well"
click at [796, 407] on div "Duo voyage WELLBEING Active" at bounding box center [774, 411] width 435 height 56
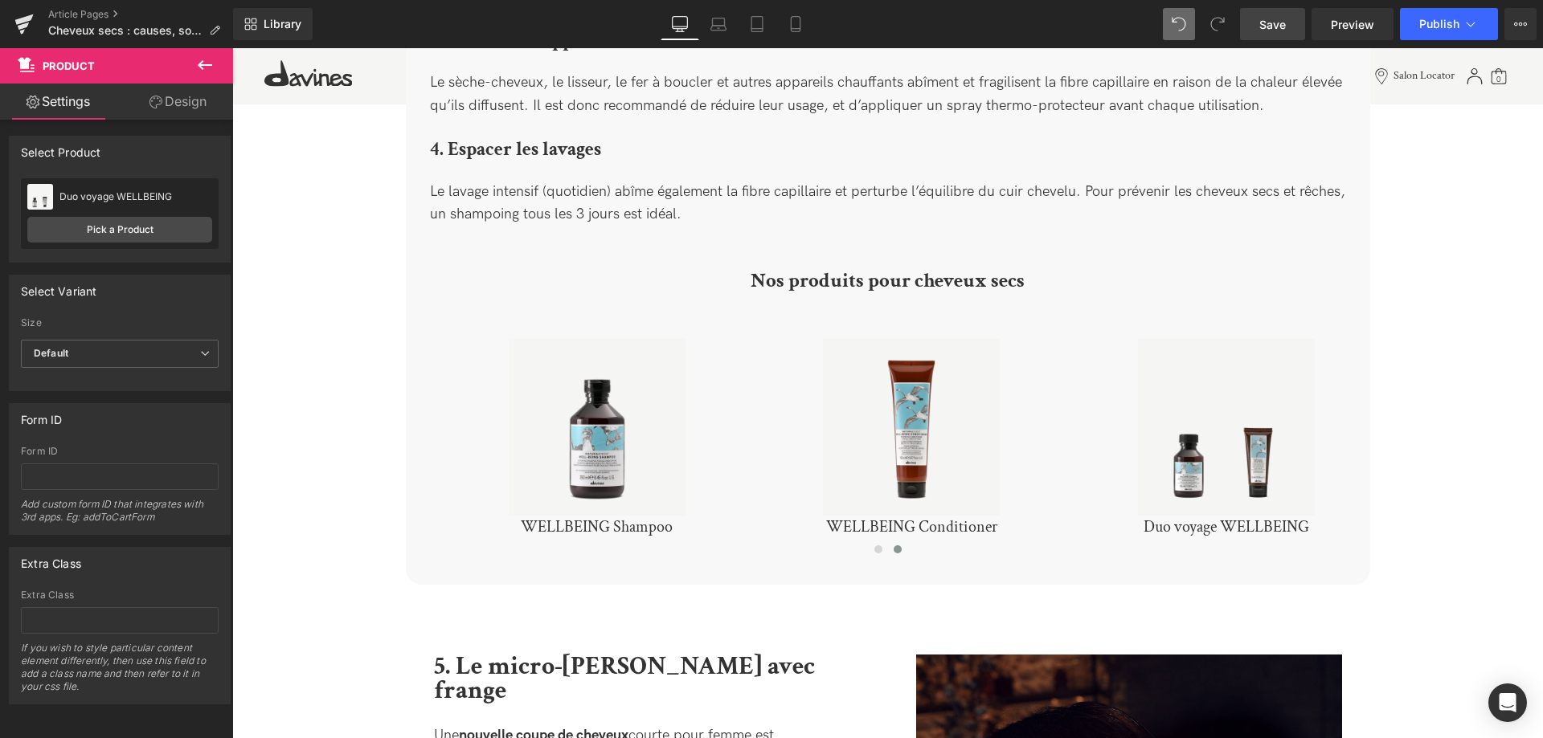
drag, startPoint x: 1276, startPoint y: 37, endPoint x: 468, endPoint y: 378, distance: 877.1
click at [1276, 37] on link "Save" at bounding box center [1272, 24] width 65 height 32
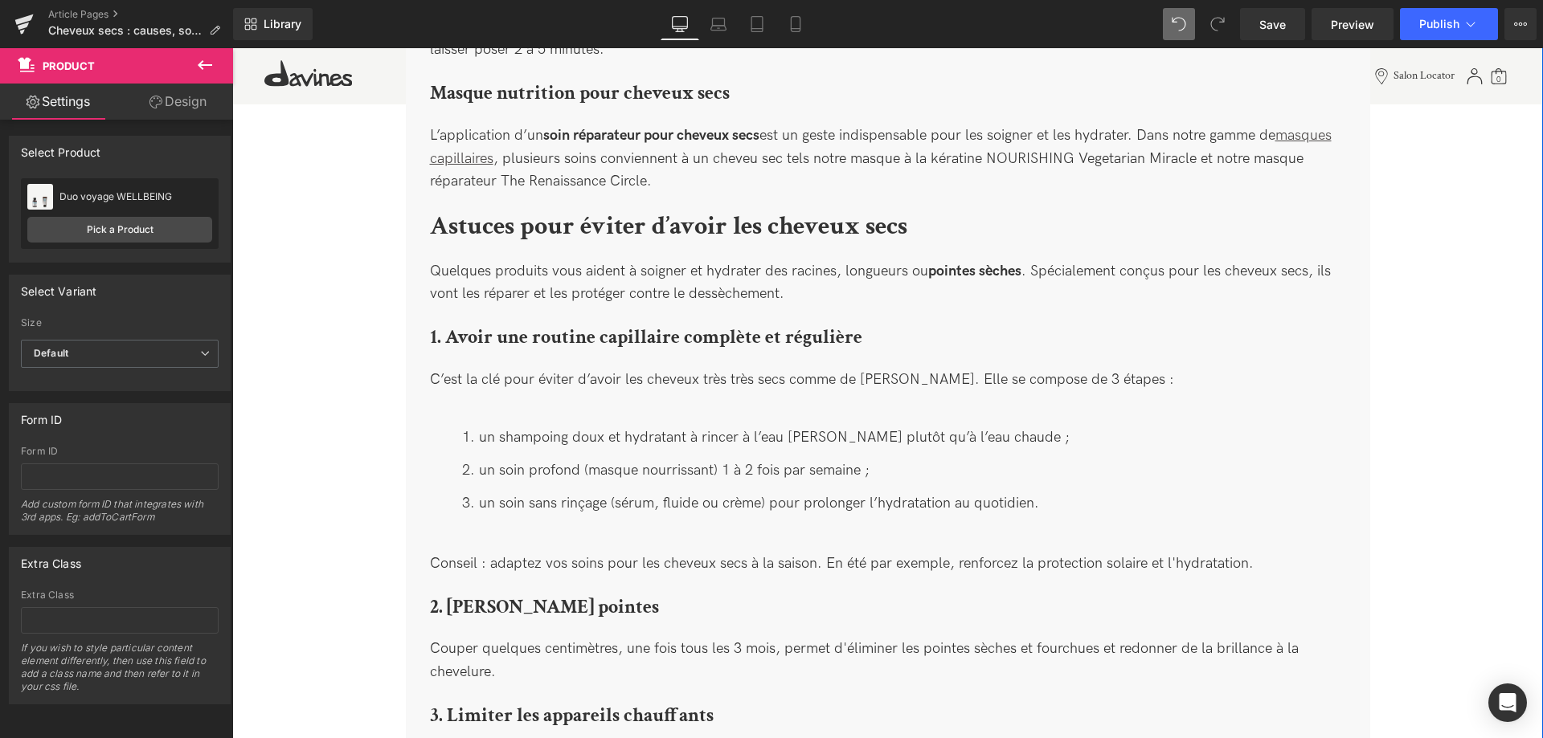
scroll to position [2504, 0]
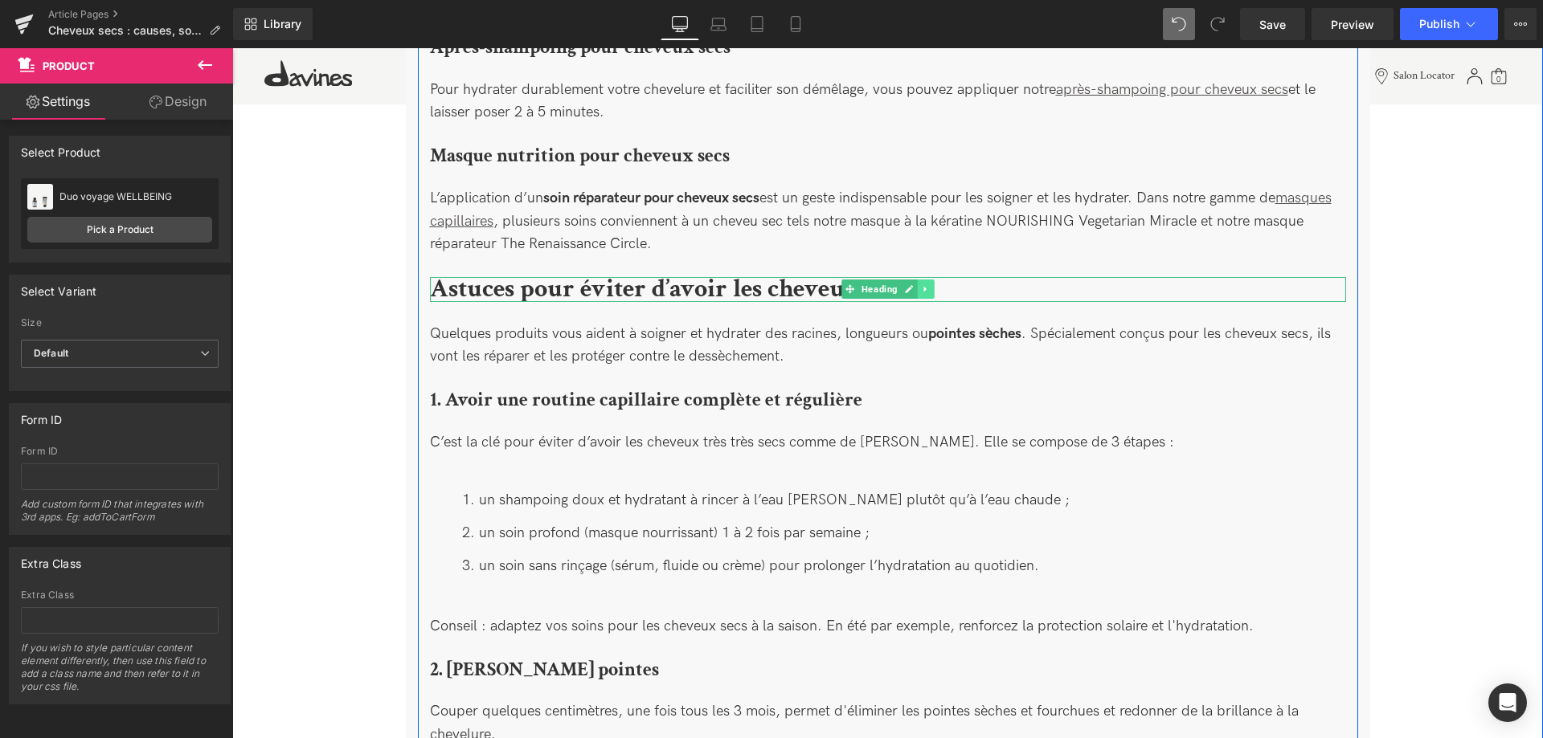
click at [920, 280] on link at bounding box center [925, 289] width 17 height 19
click at [913, 285] on icon at bounding box center [917, 289] width 9 height 9
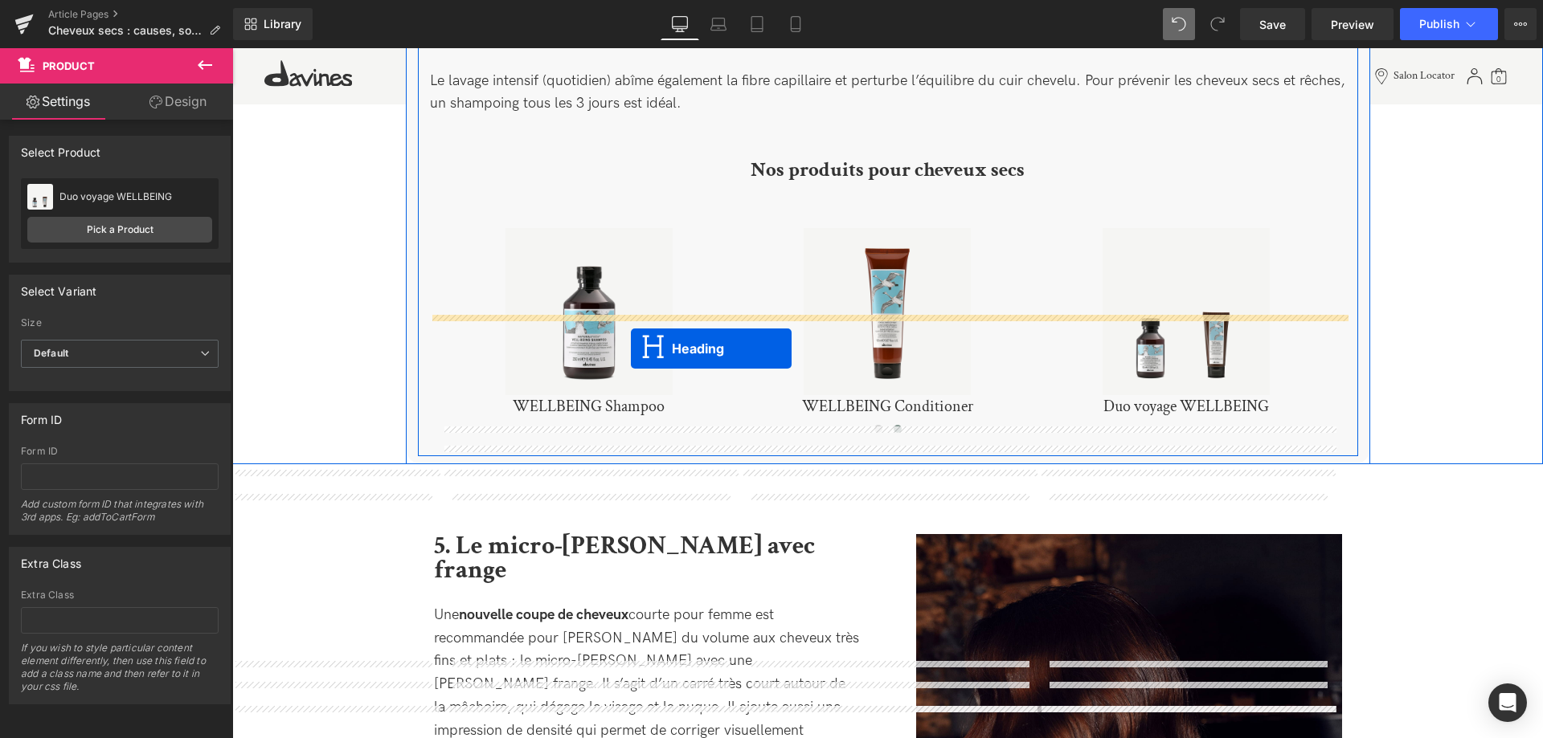
scroll to position [3406, 0]
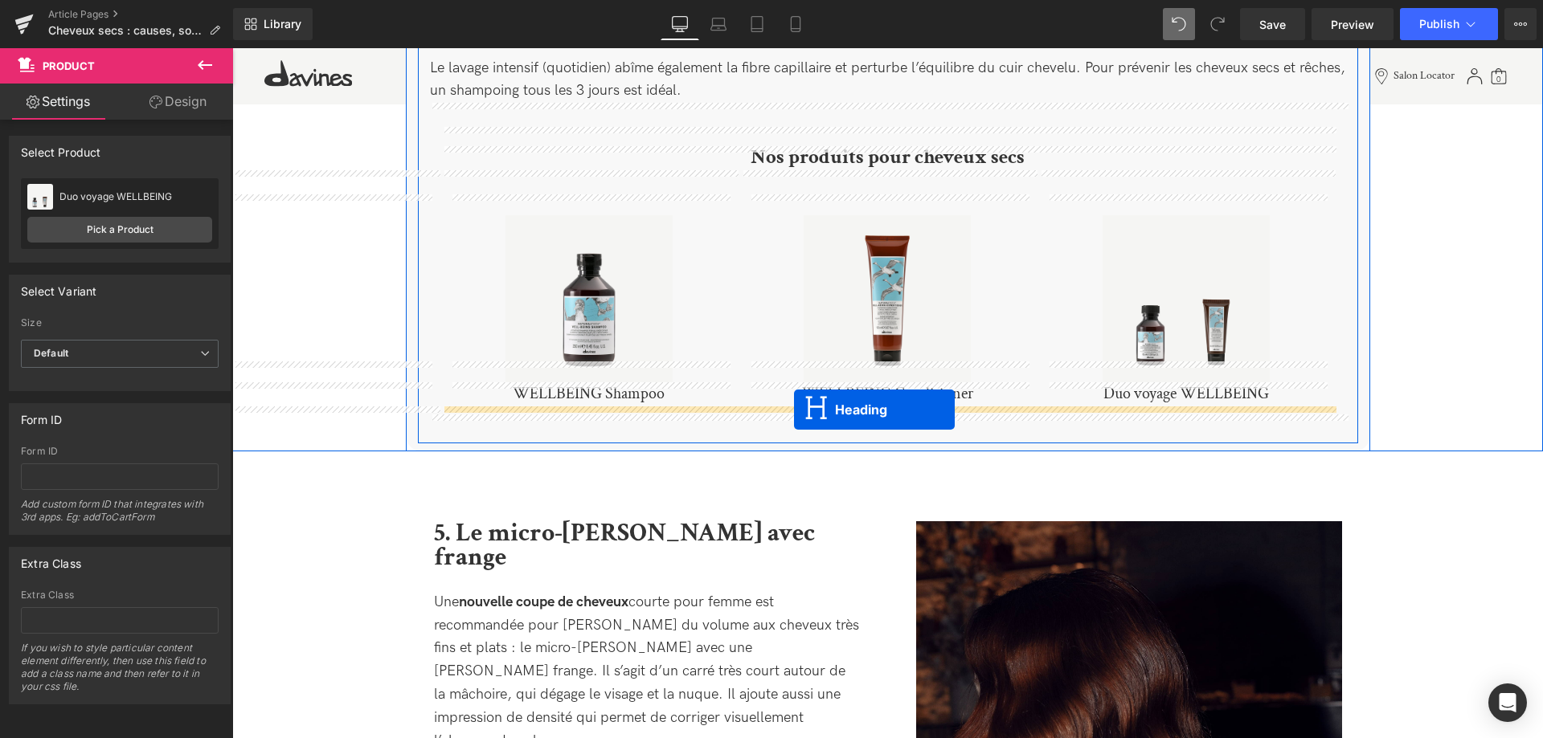
drag, startPoint x: 853, startPoint y: 295, endPoint x: 794, endPoint y: 410, distance: 129.4
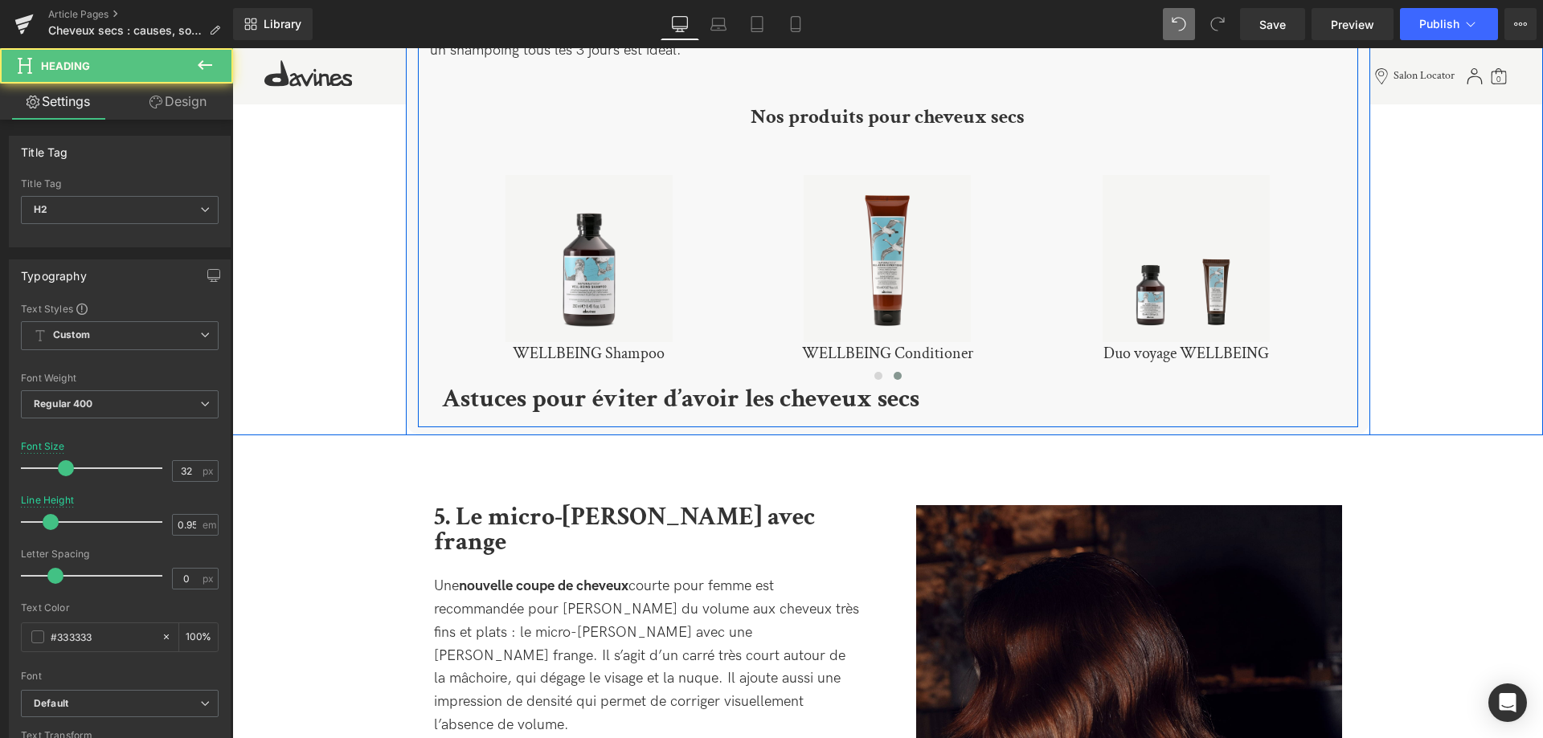
scroll to position [3366, 0]
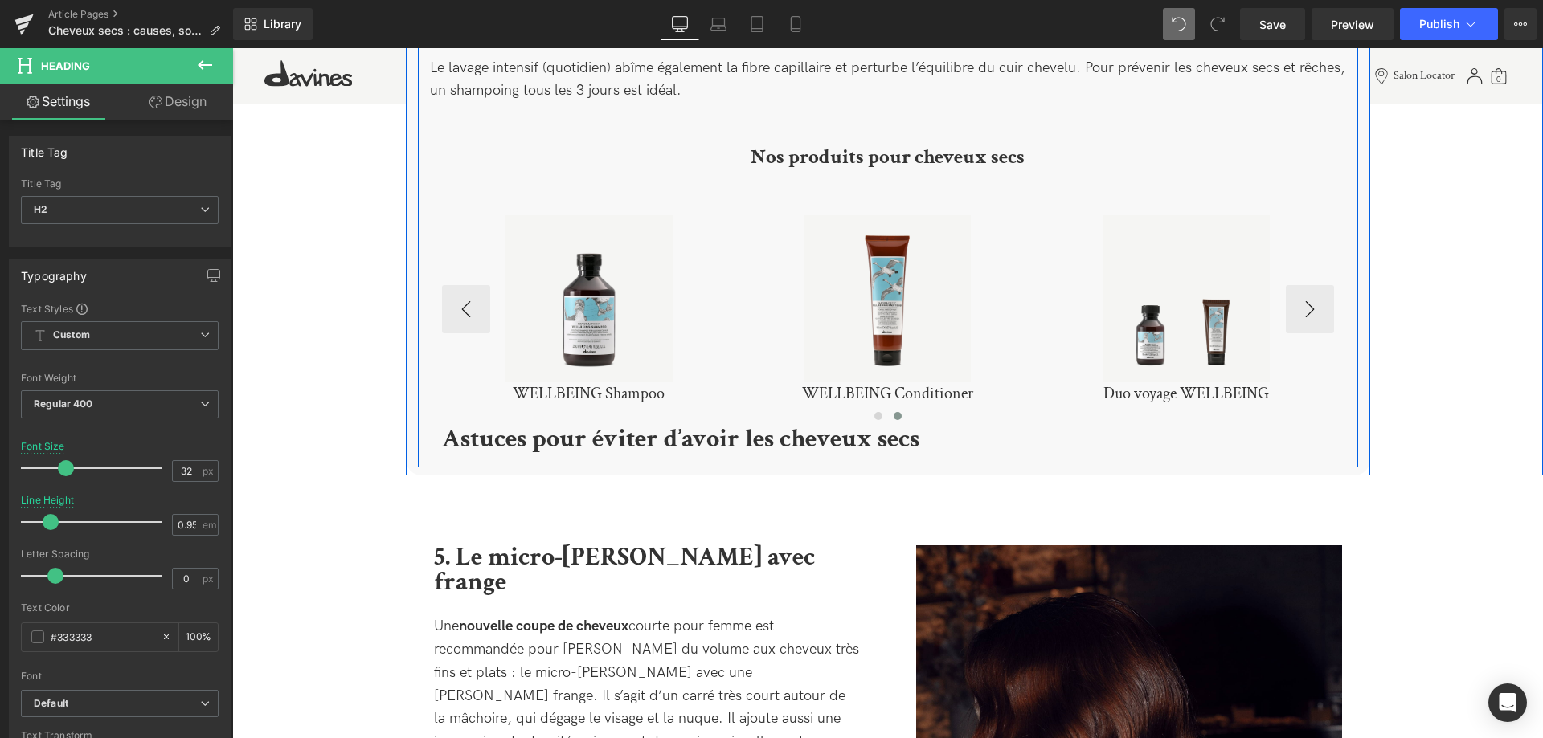
click at [232, 48] on div at bounding box center [232, 48] width 0 height 0
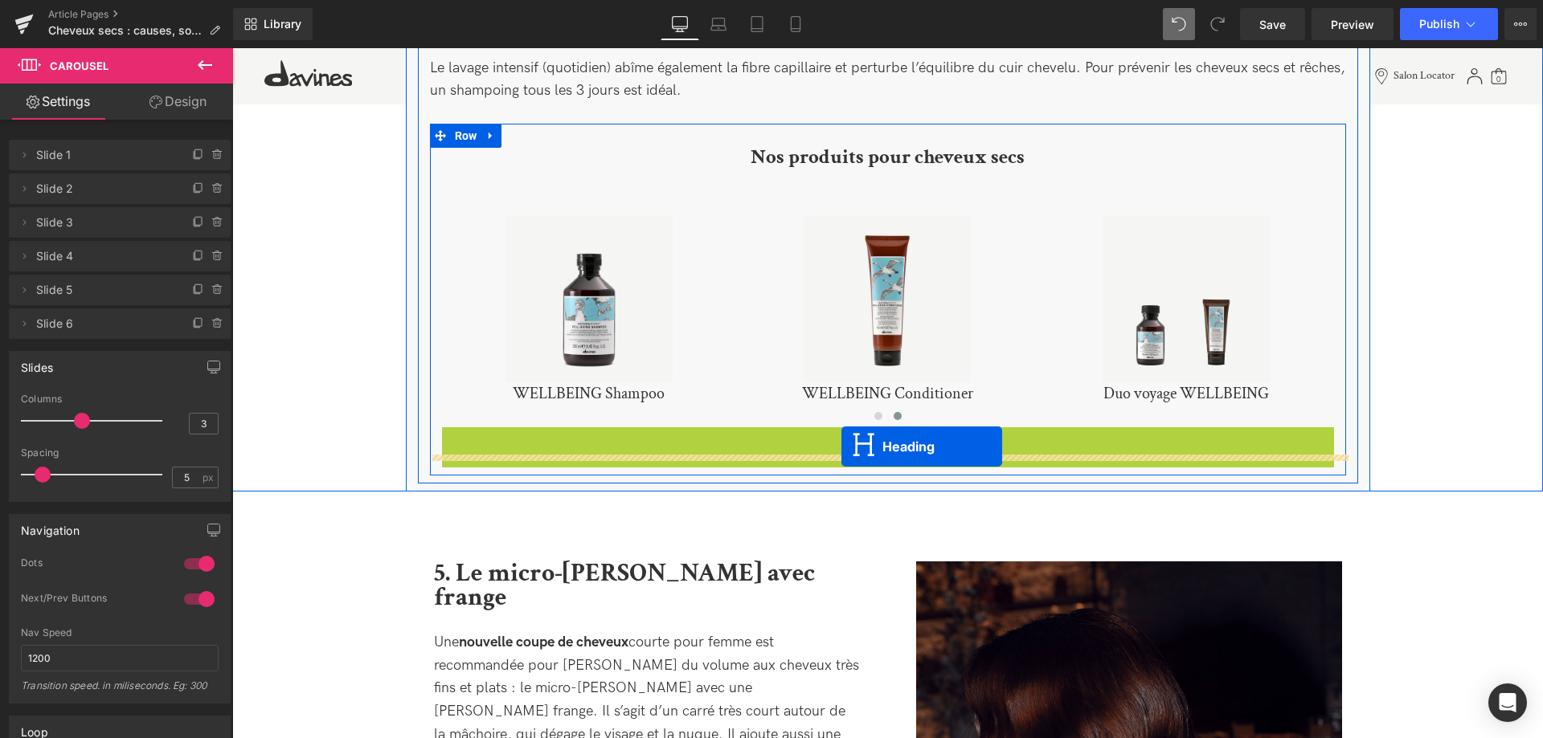
drag, startPoint x: 848, startPoint y: 420, endPoint x: 842, endPoint y: 448, distance: 28.7
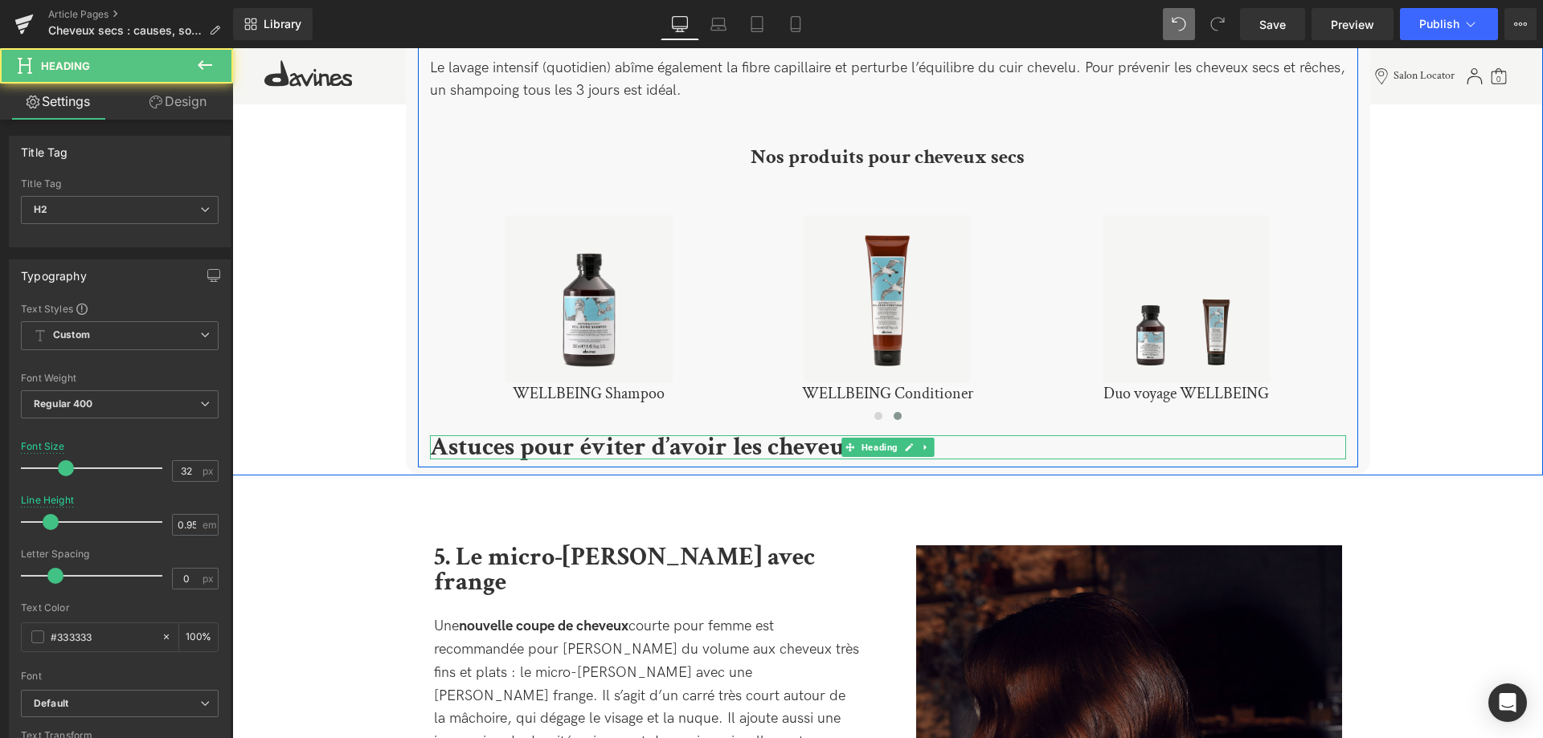
click at [648, 431] on b "Astuces pour éviter d’avoir les cheveux secs" at bounding box center [668, 447] width 477 height 33
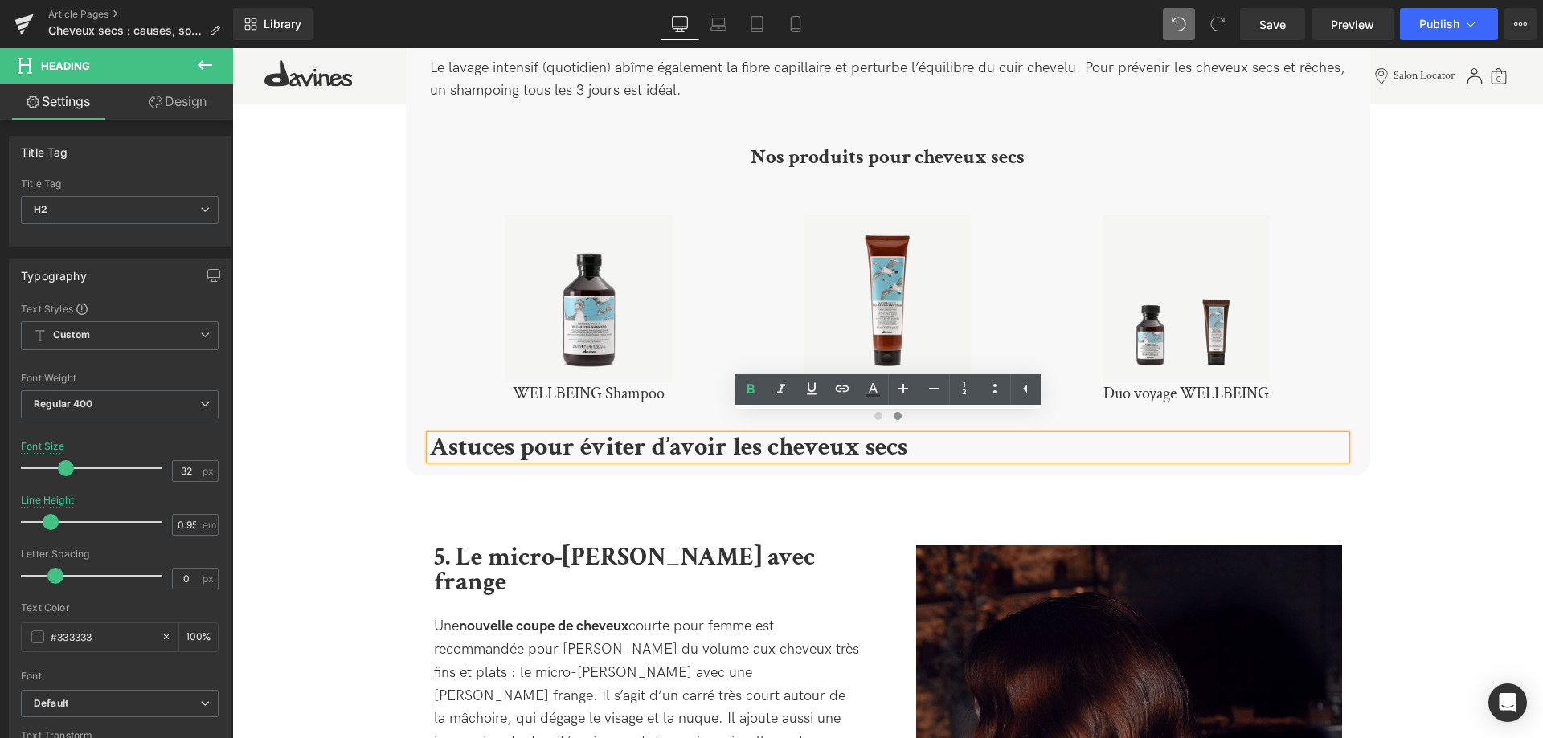
drag, startPoint x: 949, startPoint y: 435, endPoint x: 345, endPoint y: 419, distance: 603.6
paste div
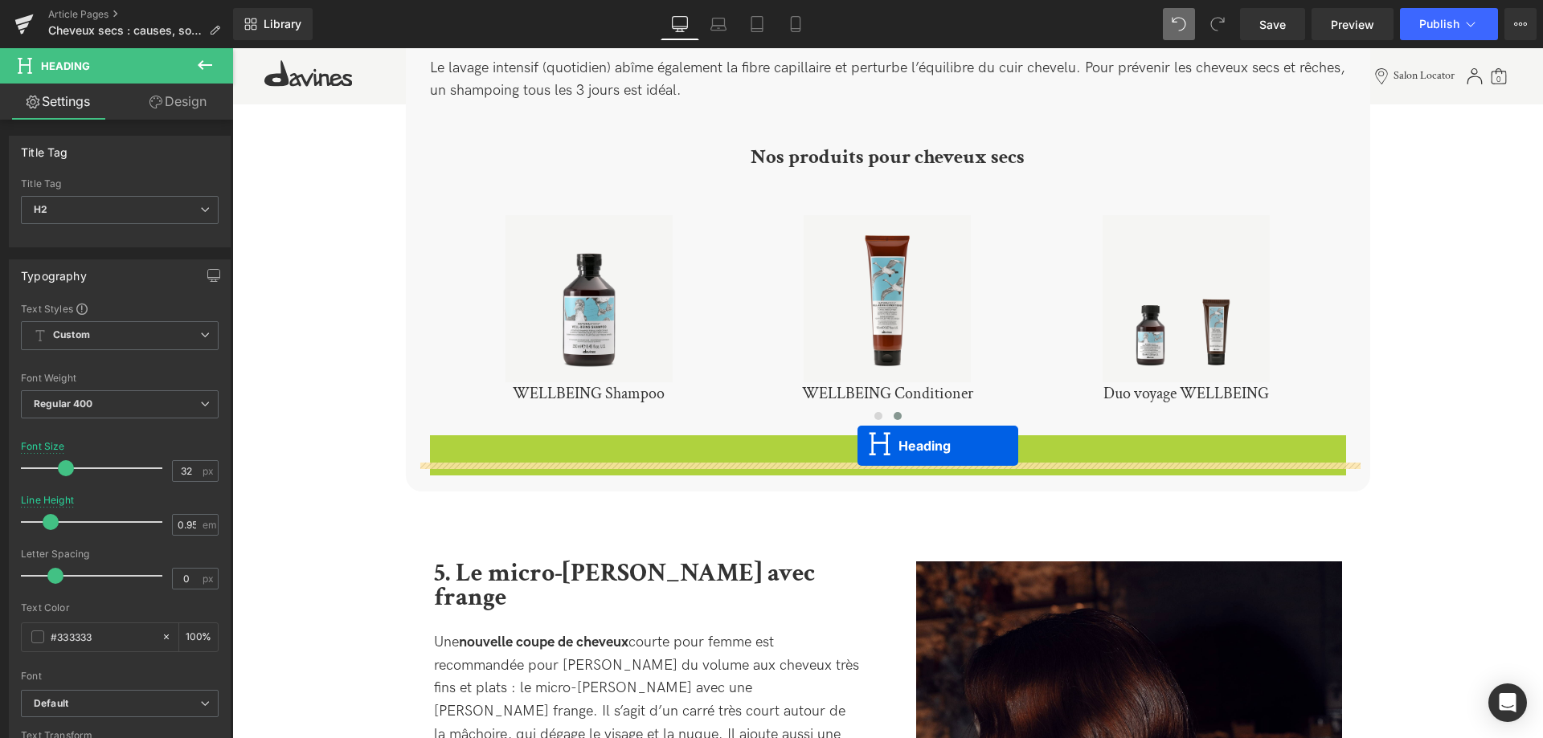
drag, startPoint x: 851, startPoint y: 427, endPoint x: 857, endPoint y: 446, distance: 19.6
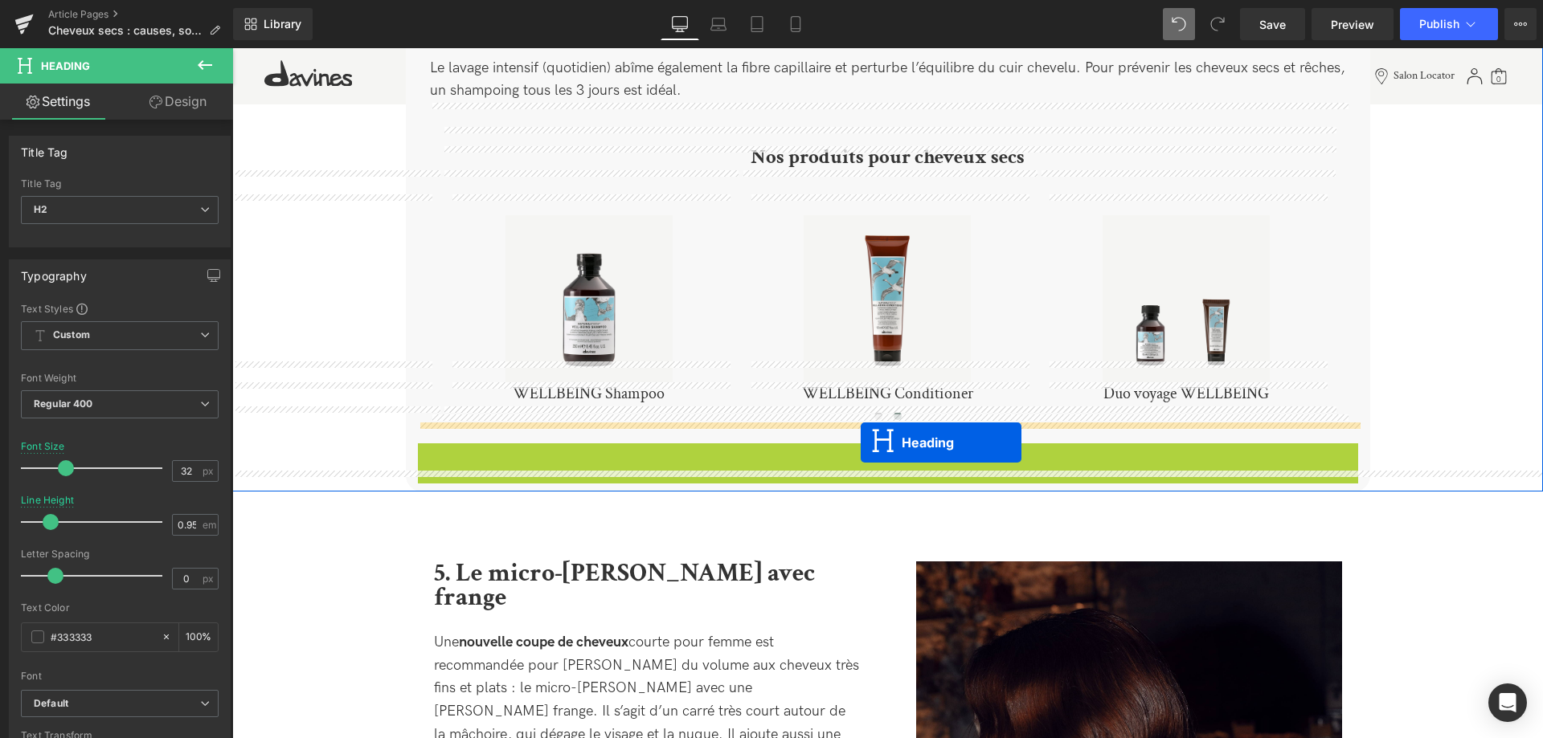
drag, startPoint x: 851, startPoint y: 435, endPoint x: 860, endPoint y: 443, distance: 12.1
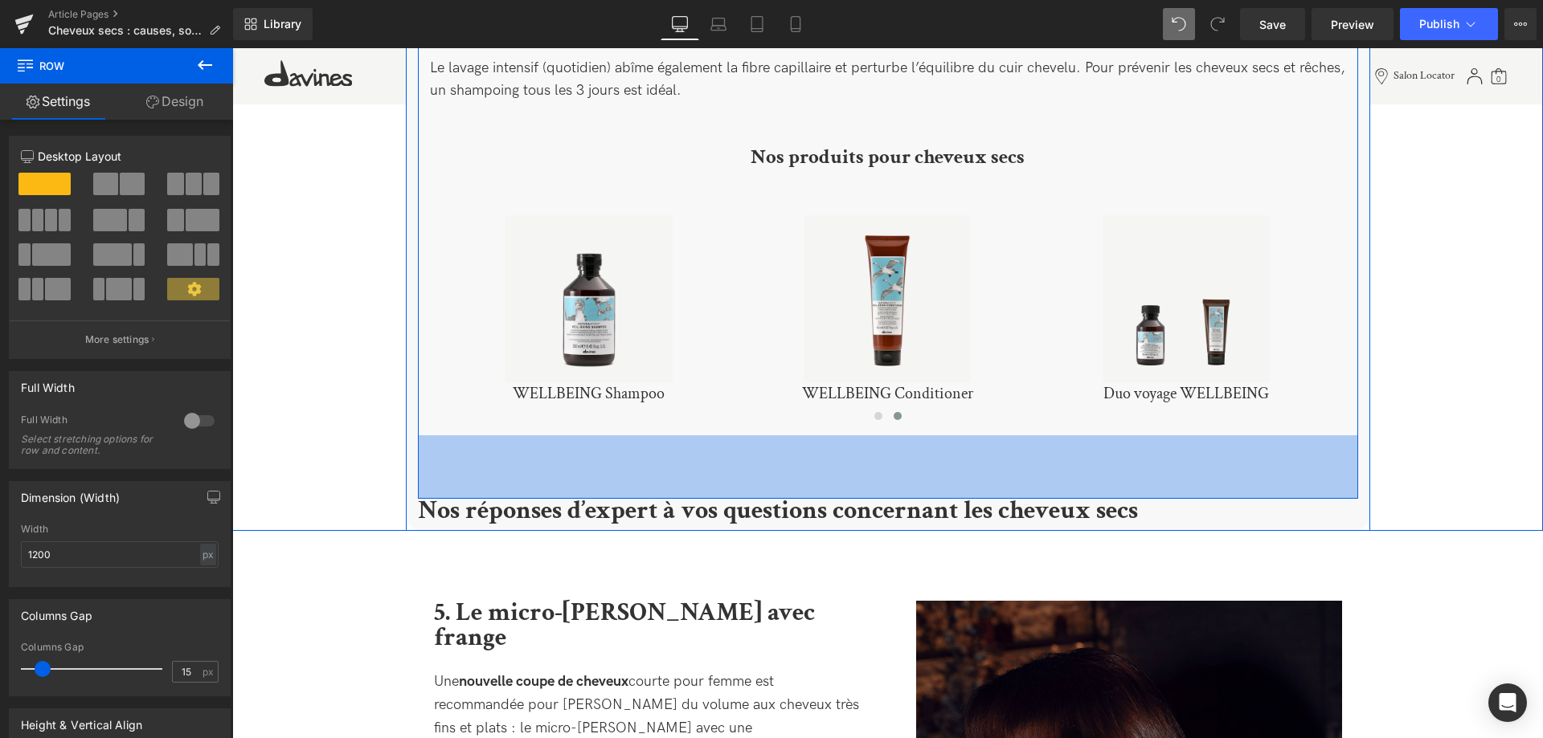
drag, startPoint x: 816, startPoint y: 419, endPoint x: 816, endPoint y: 476, distance: 57.8
click at [816, 476] on div "79px" at bounding box center [888, 466] width 940 height 63
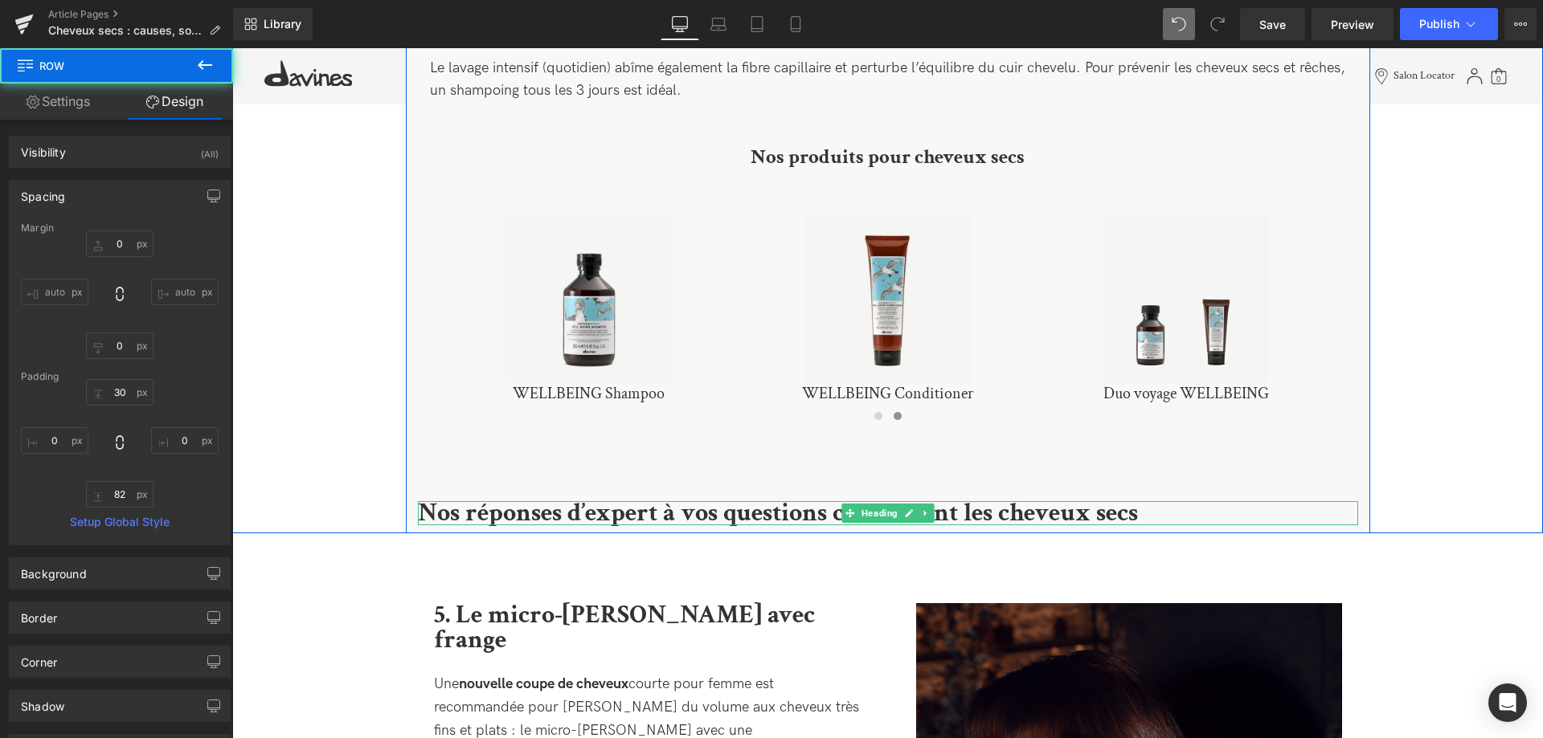
click at [609, 497] on b "Nos réponses d’expert à vos questions concernant les cheveux secs" at bounding box center [778, 513] width 720 height 33
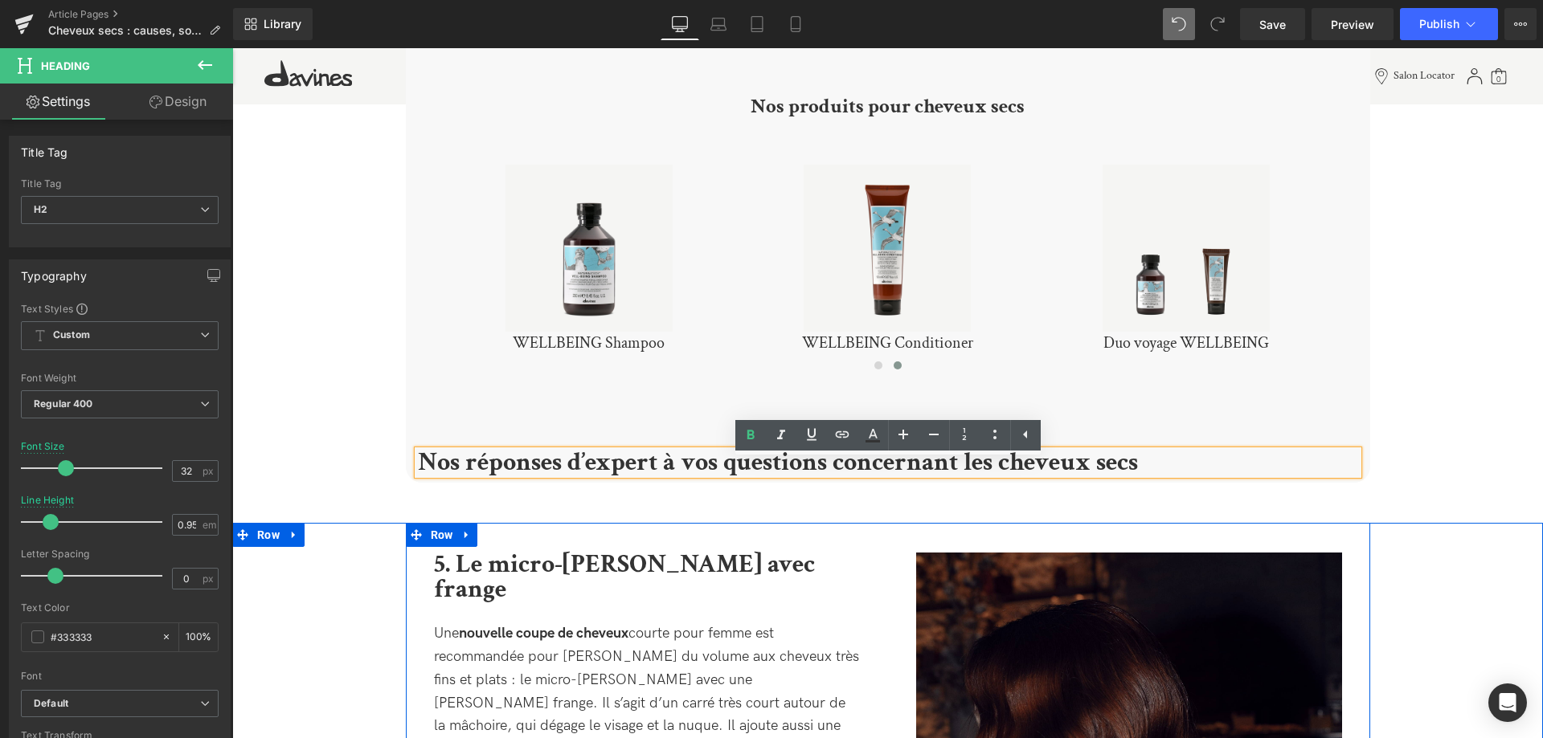
scroll to position [3447, 0]
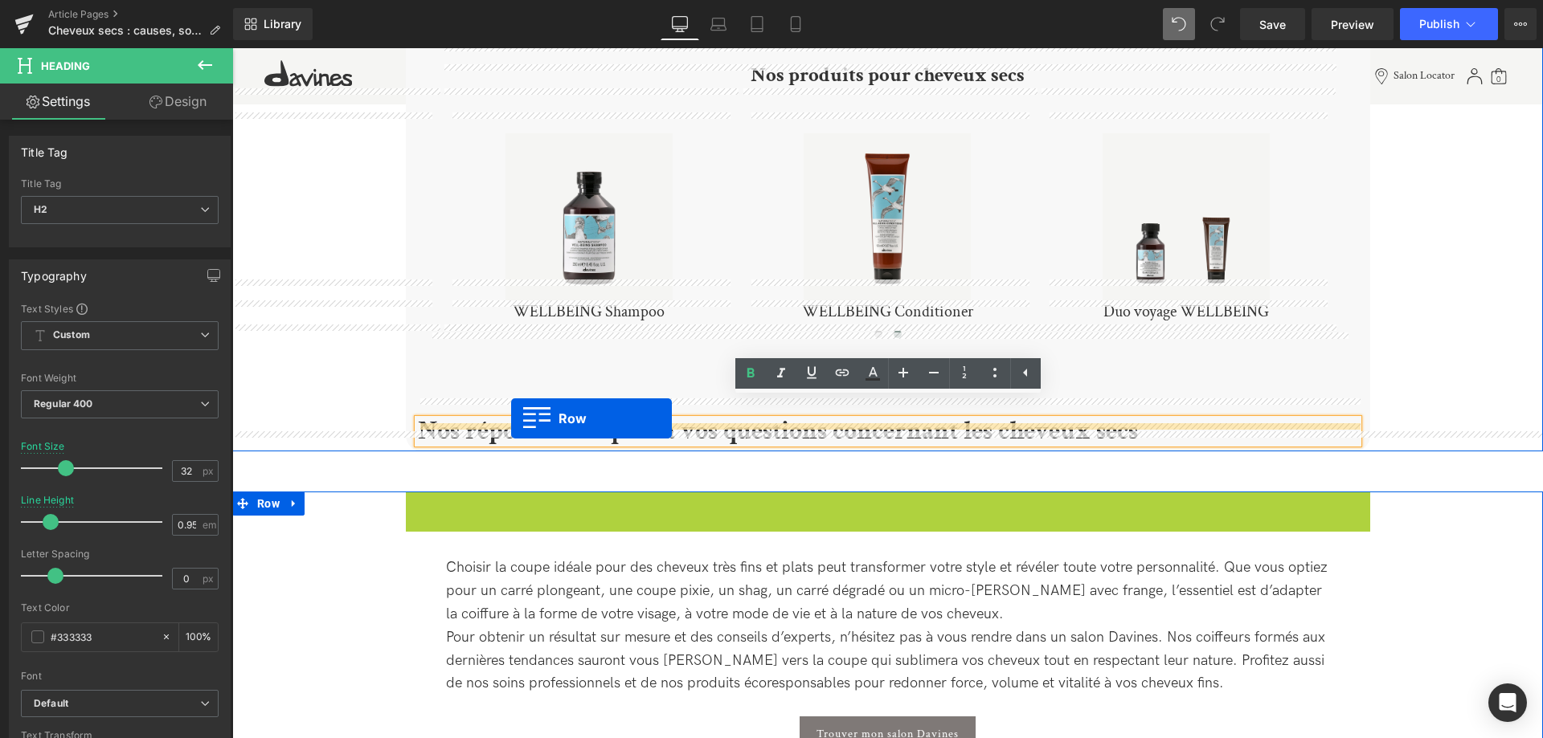
drag, startPoint x: 413, startPoint y: 495, endPoint x: 511, endPoint y: 419, distance: 124.2
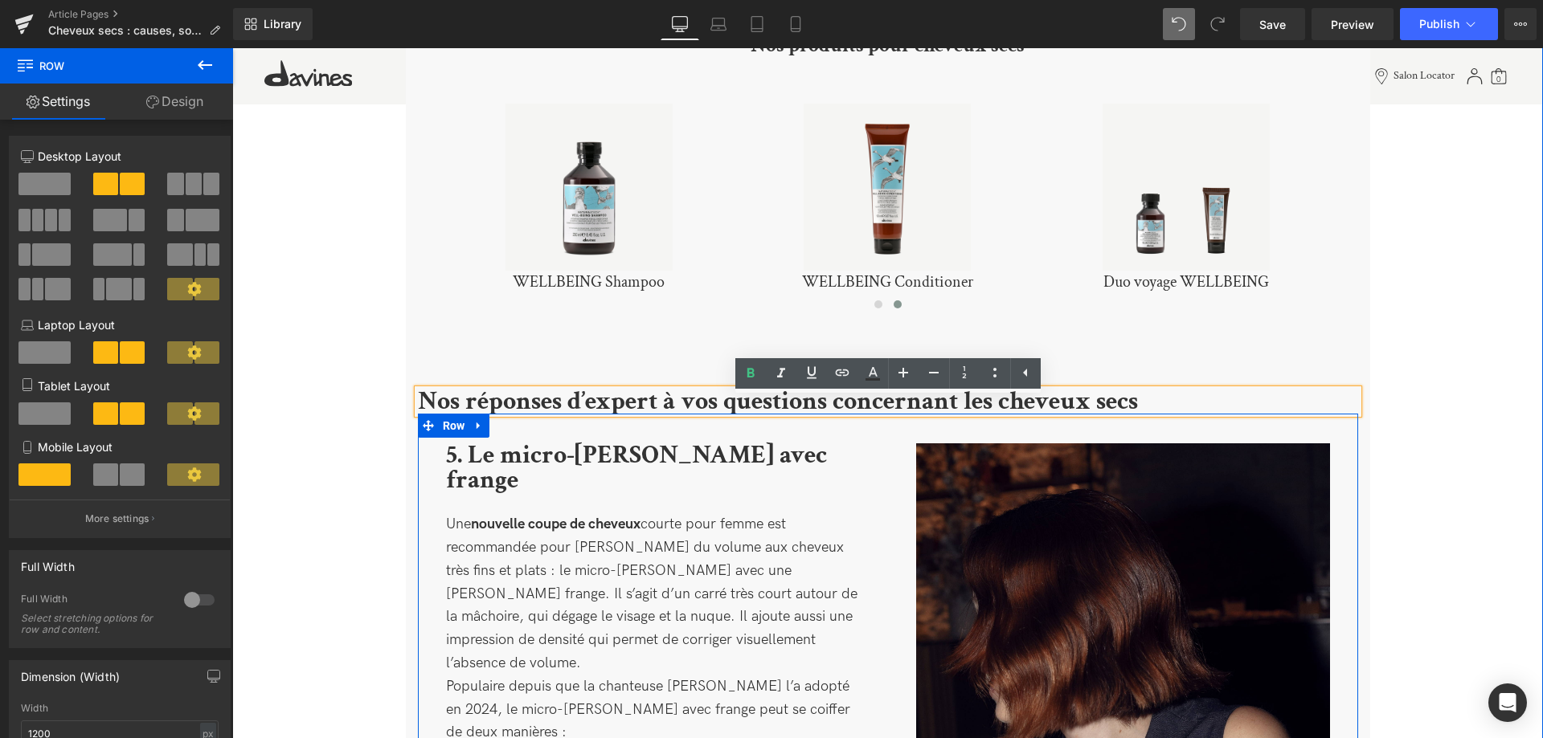
scroll to position [3529, 0]
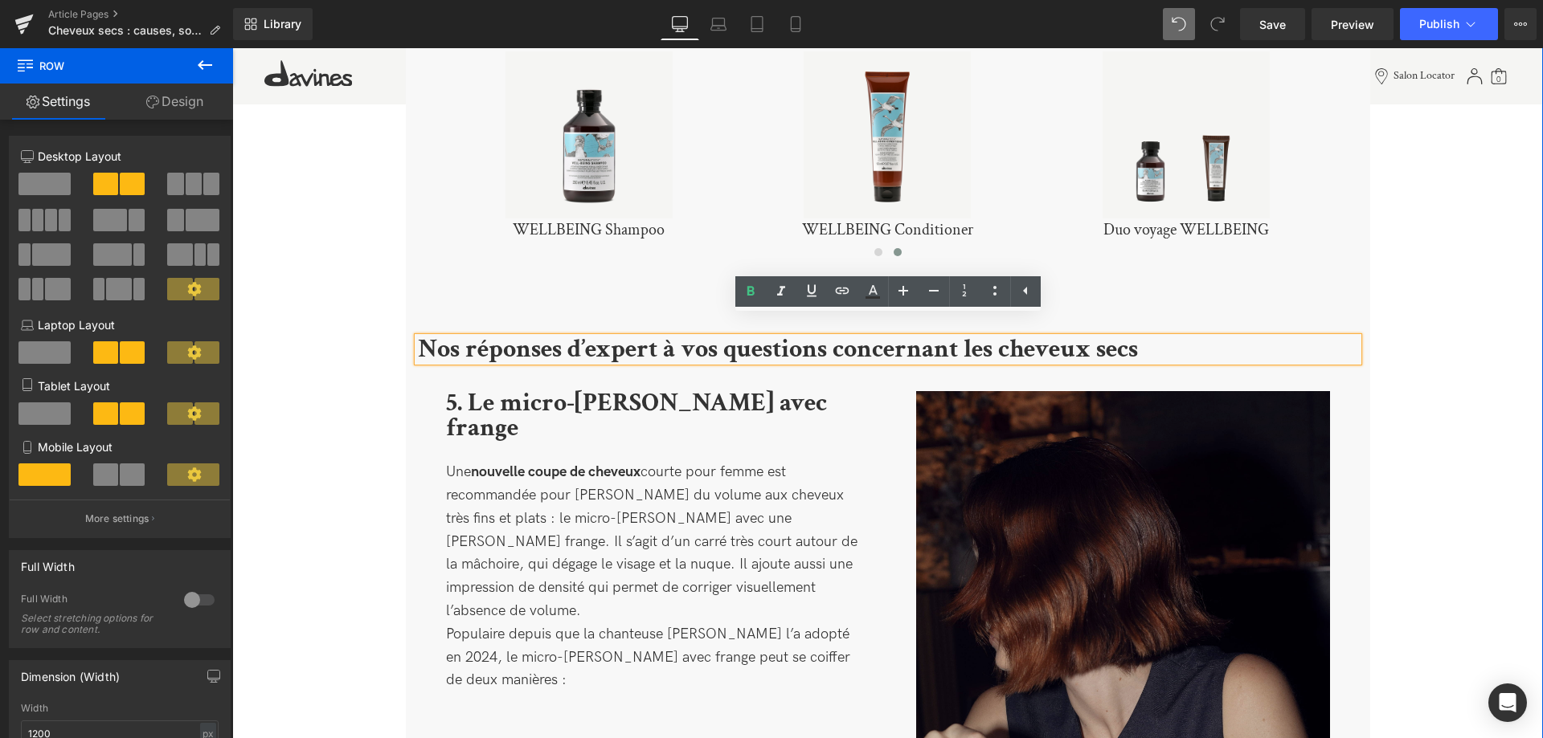
click at [1116, 591] on img at bounding box center [1123, 701] width 414 height 621
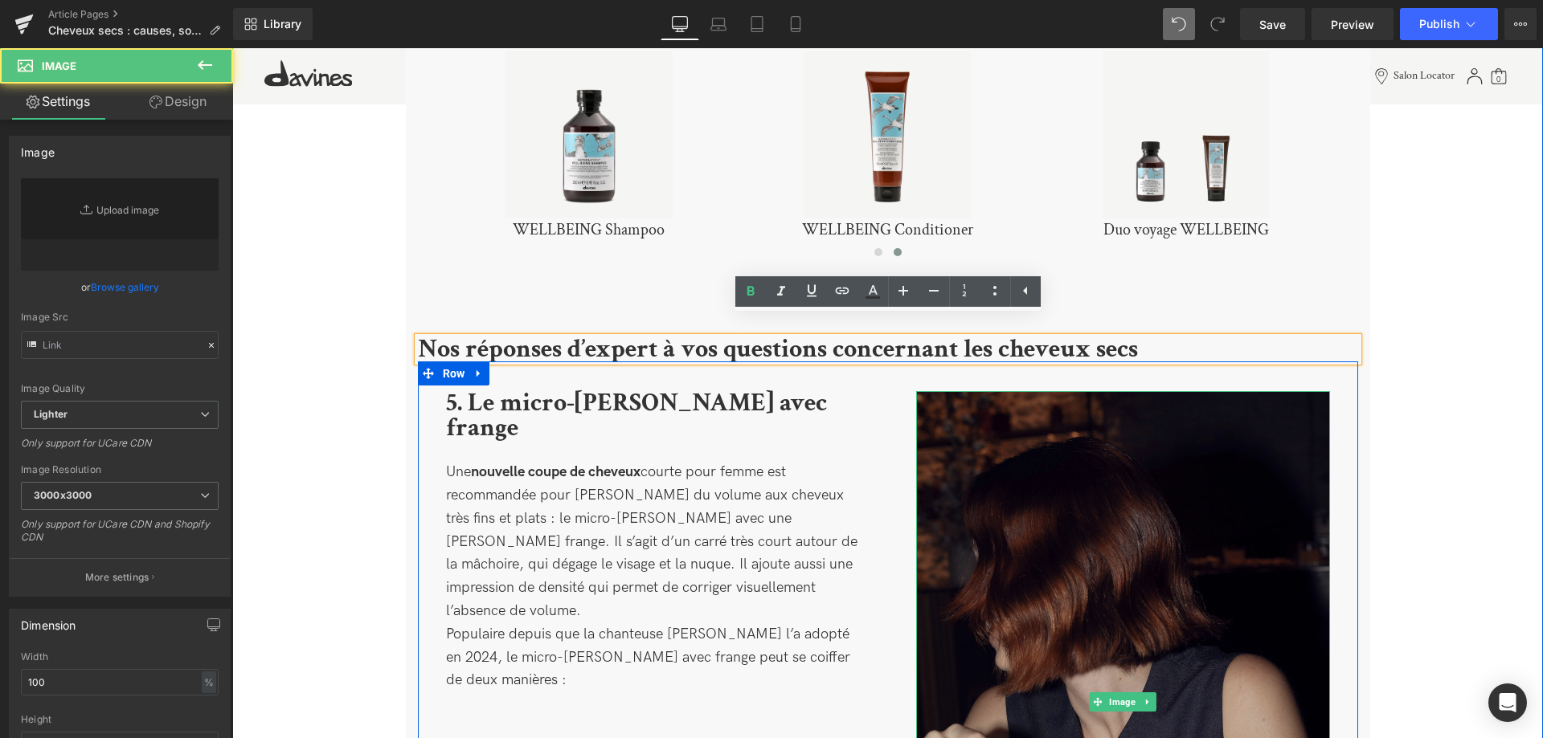
type input "[URL][DOMAIN_NAME]"
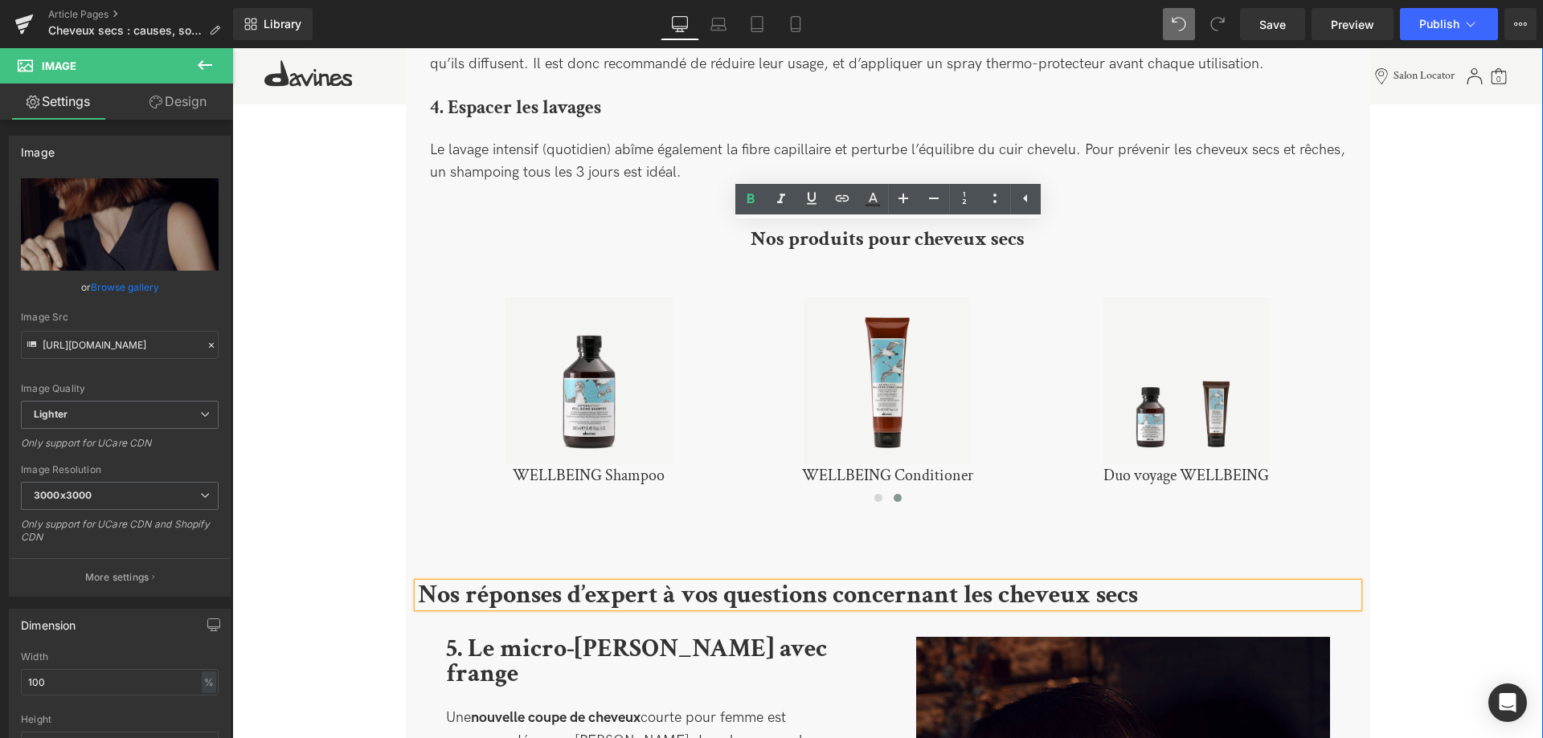
scroll to position [3693, 0]
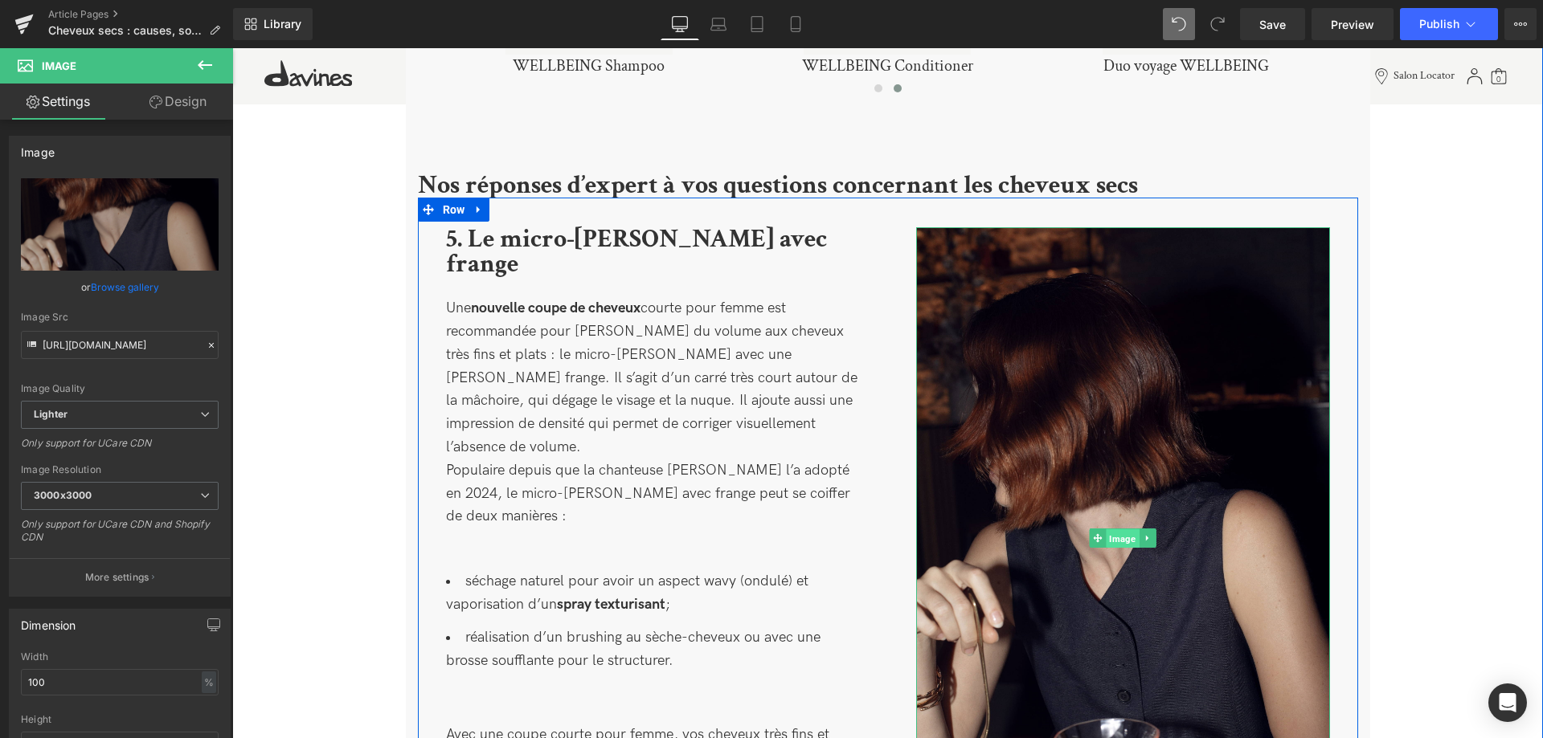
click at [1126, 529] on span "Image" at bounding box center [1122, 538] width 33 height 19
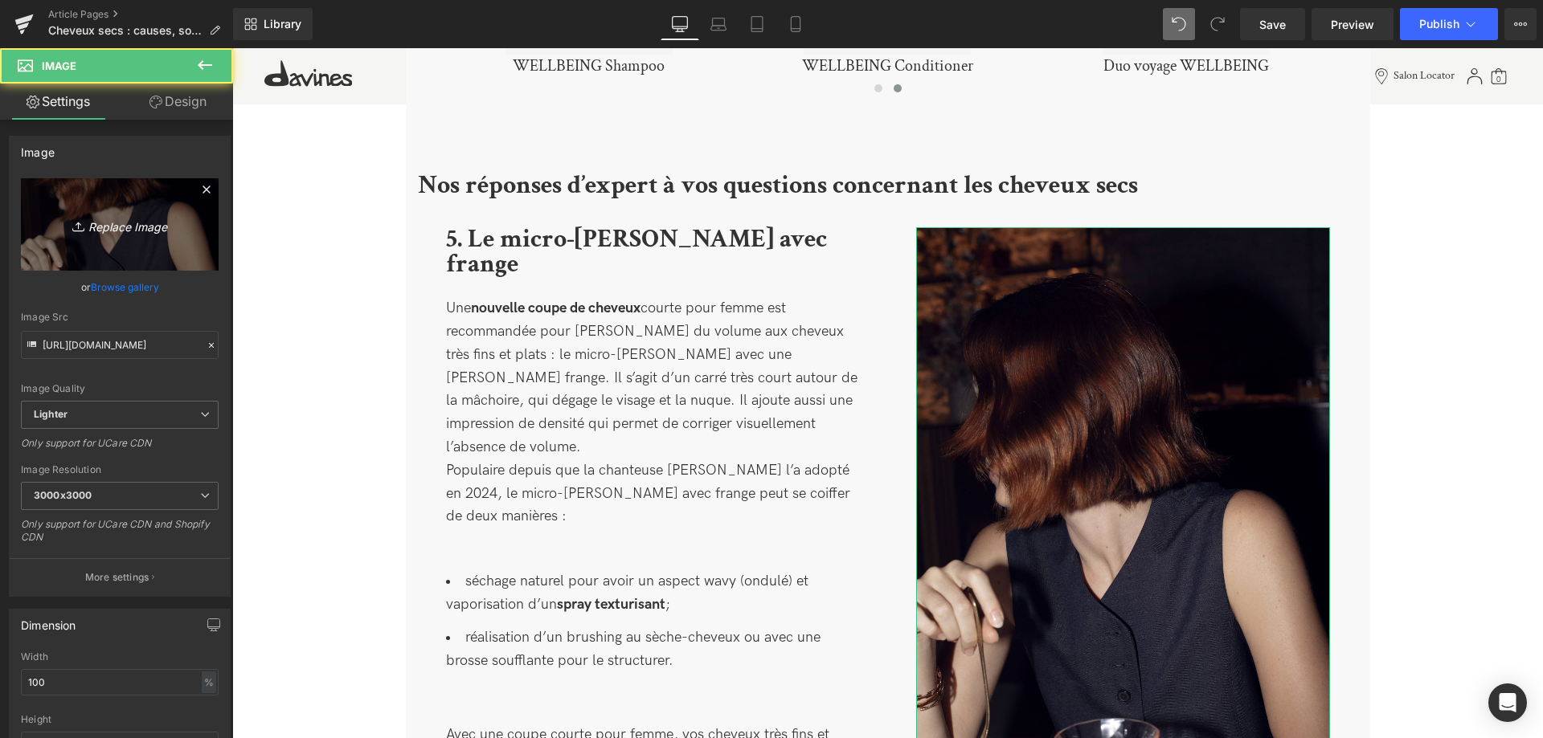
click at [149, 243] on link "Replace Image" at bounding box center [120, 224] width 198 height 92
type input "C:\fakepath\DAVINES_11.3.244779.jpg"
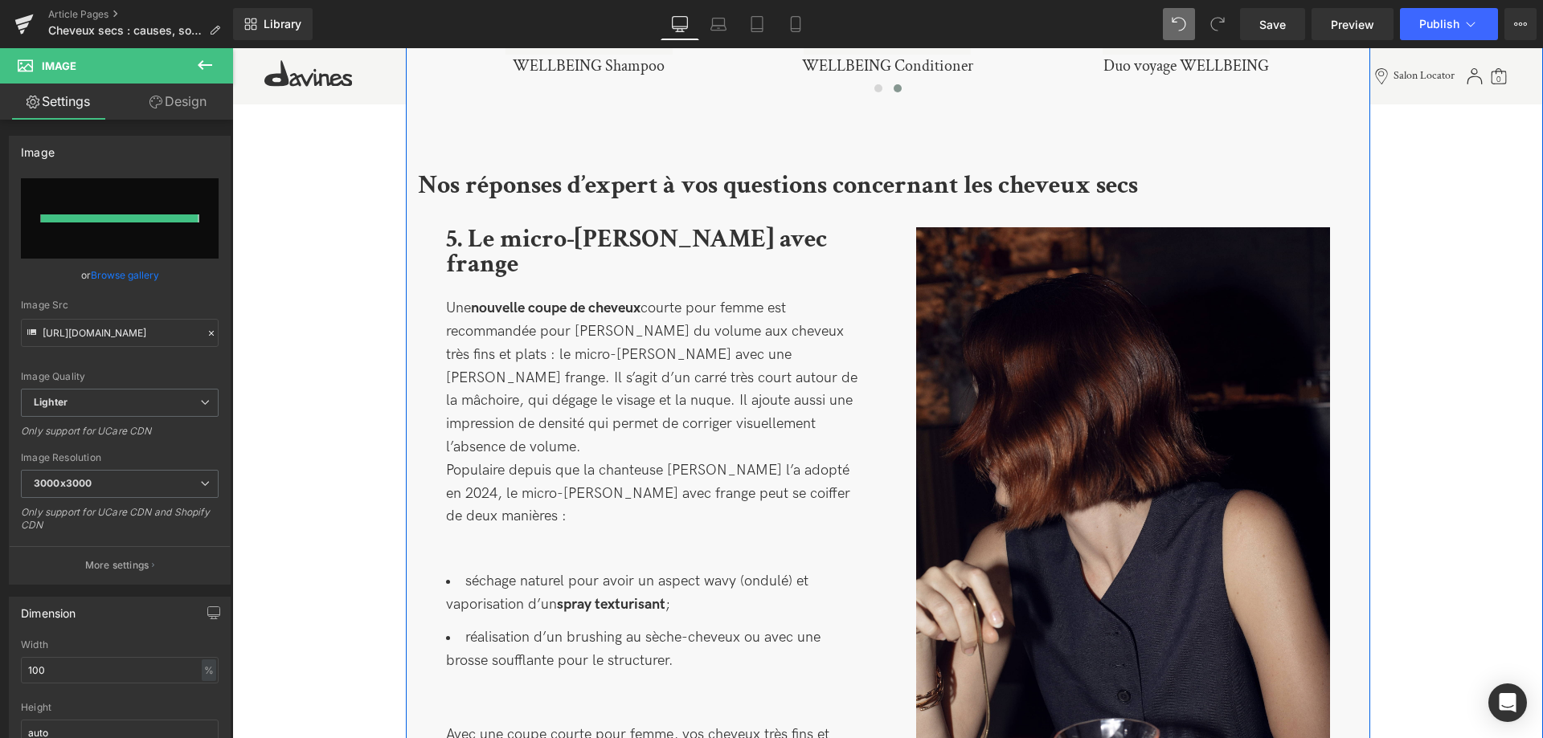
type input "[URL][DOMAIN_NAME]"
